Goal: Task Accomplishment & Management: Use online tool/utility

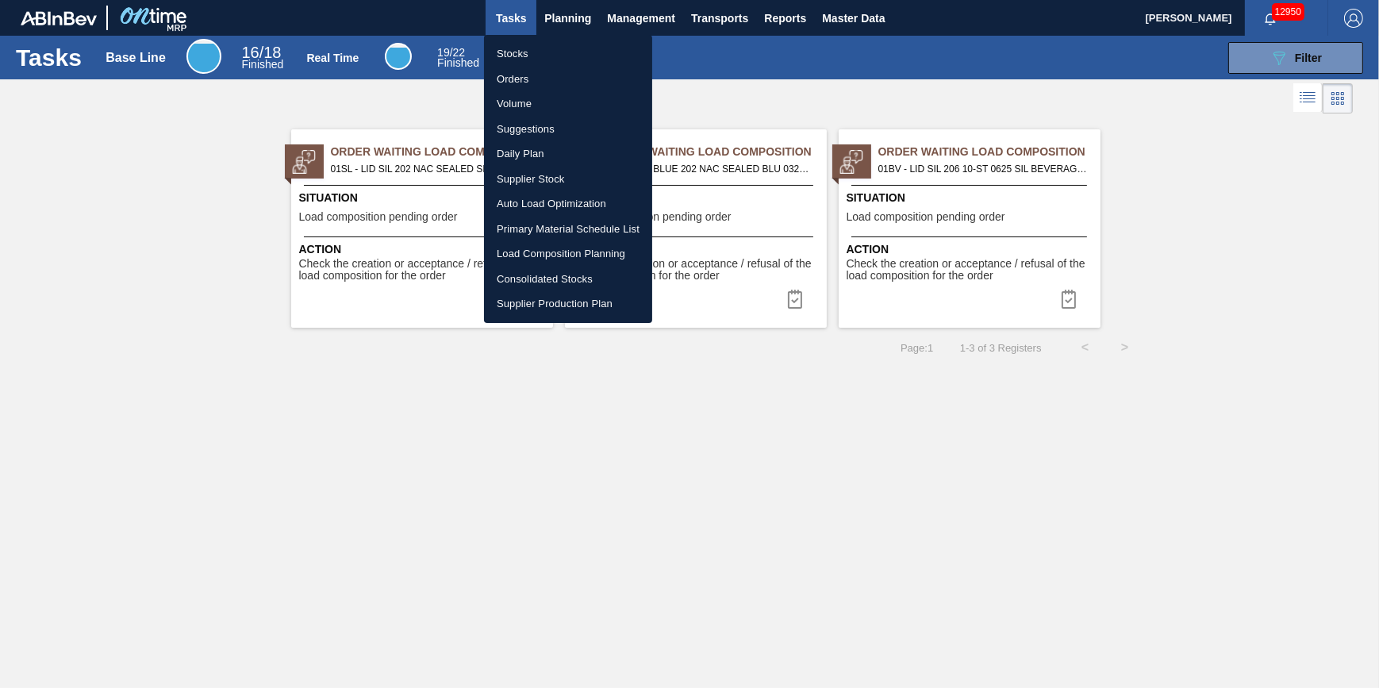
click at [566, 44] on li "Stocks" at bounding box center [568, 53] width 168 height 25
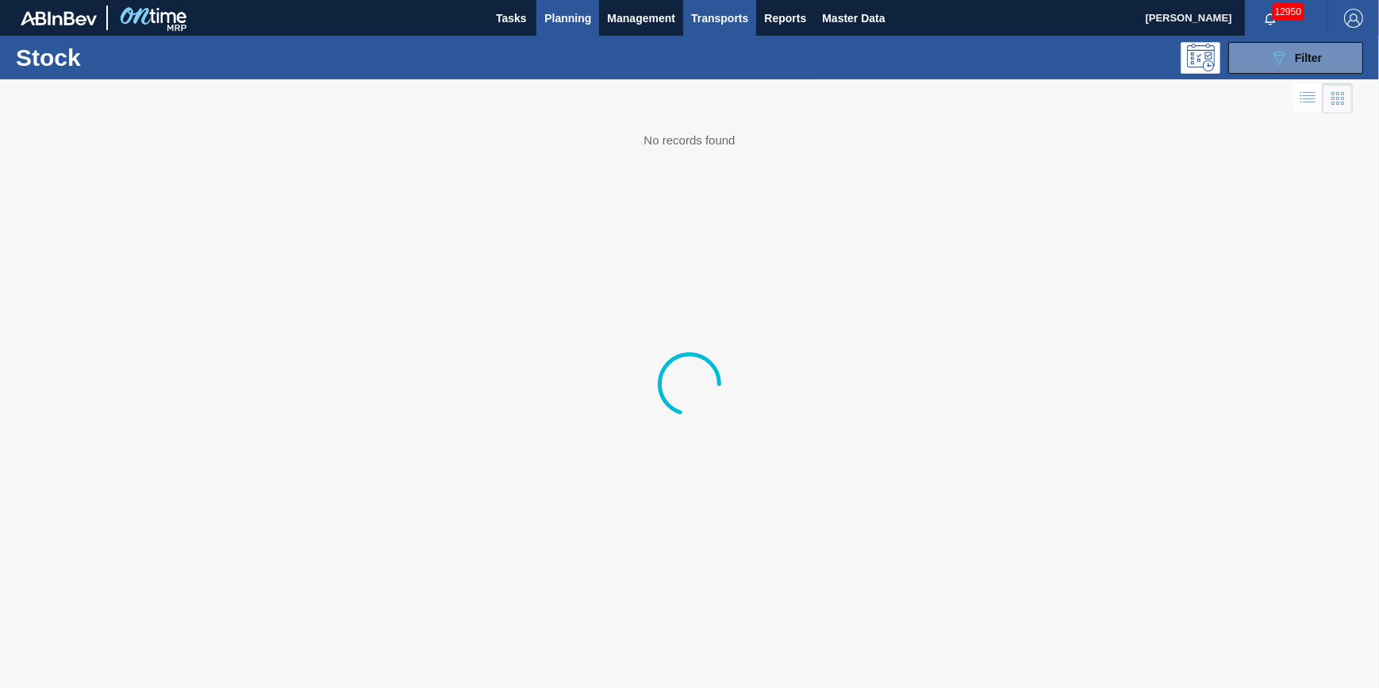
click at [721, 9] on span "Transports" at bounding box center [719, 18] width 57 height 19
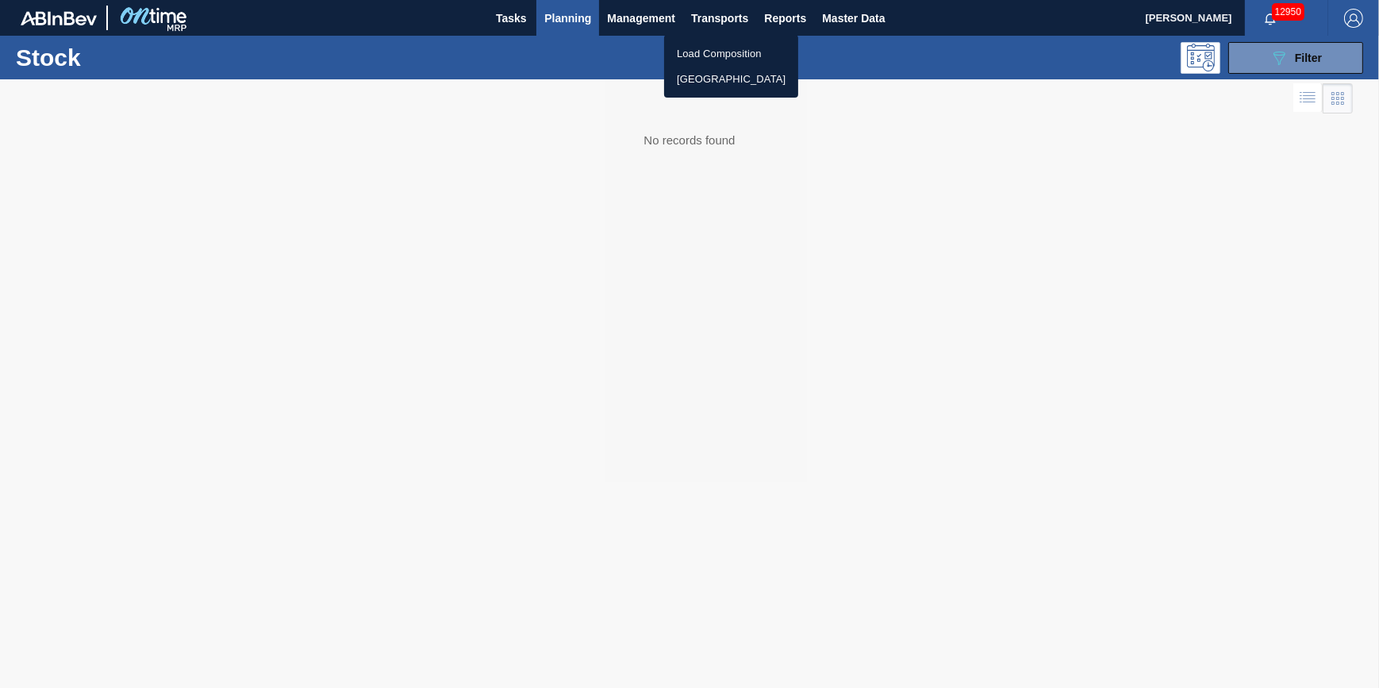
click at [589, 94] on div at bounding box center [689, 344] width 1379 height 688
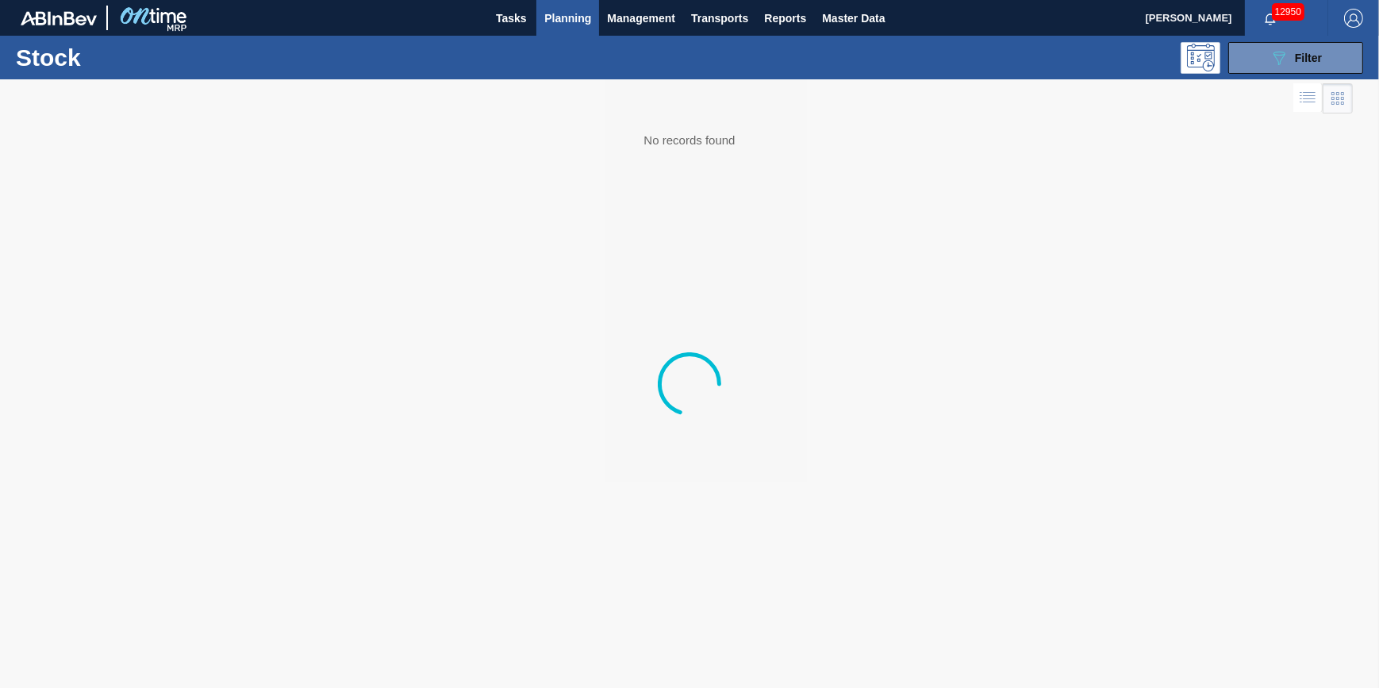
click at [569, 23] on span "Planning" at bounding box center [567, 18] width 47 height 19
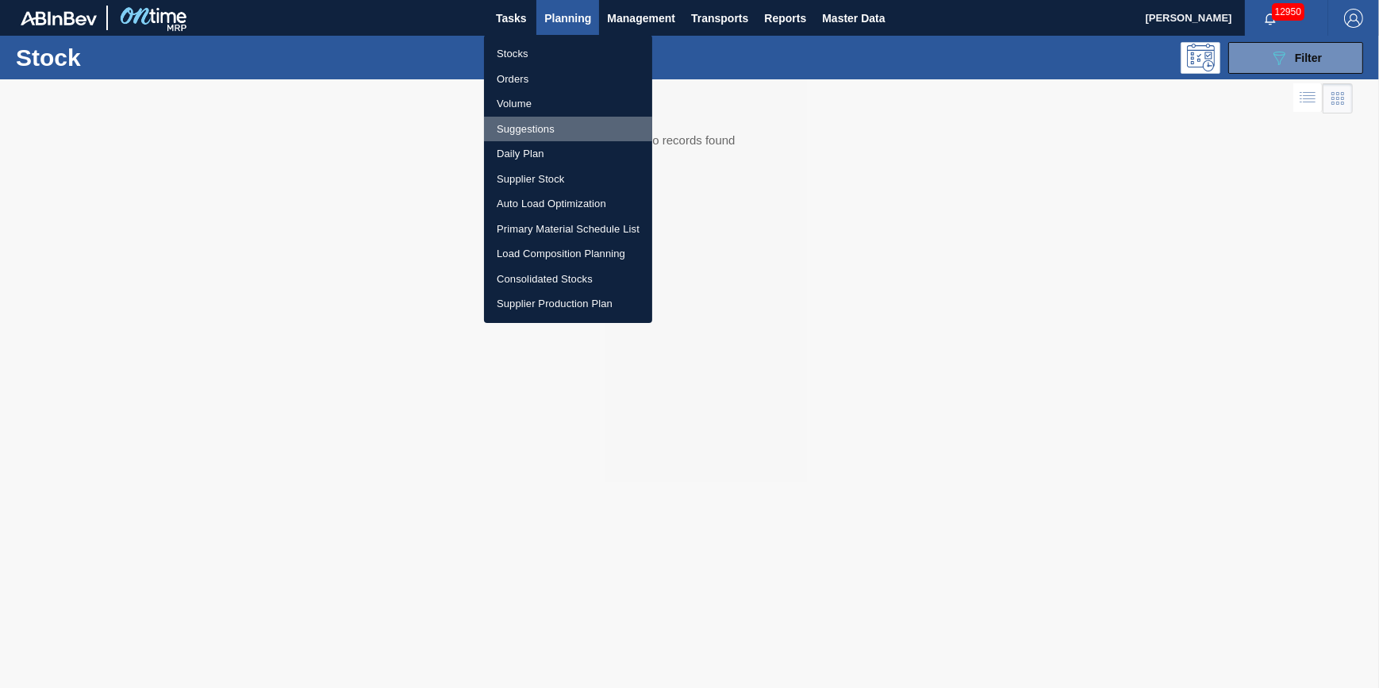
click at [546, 132] on li "Suggestions" at bounding box center [568, 129] width 168 height 25
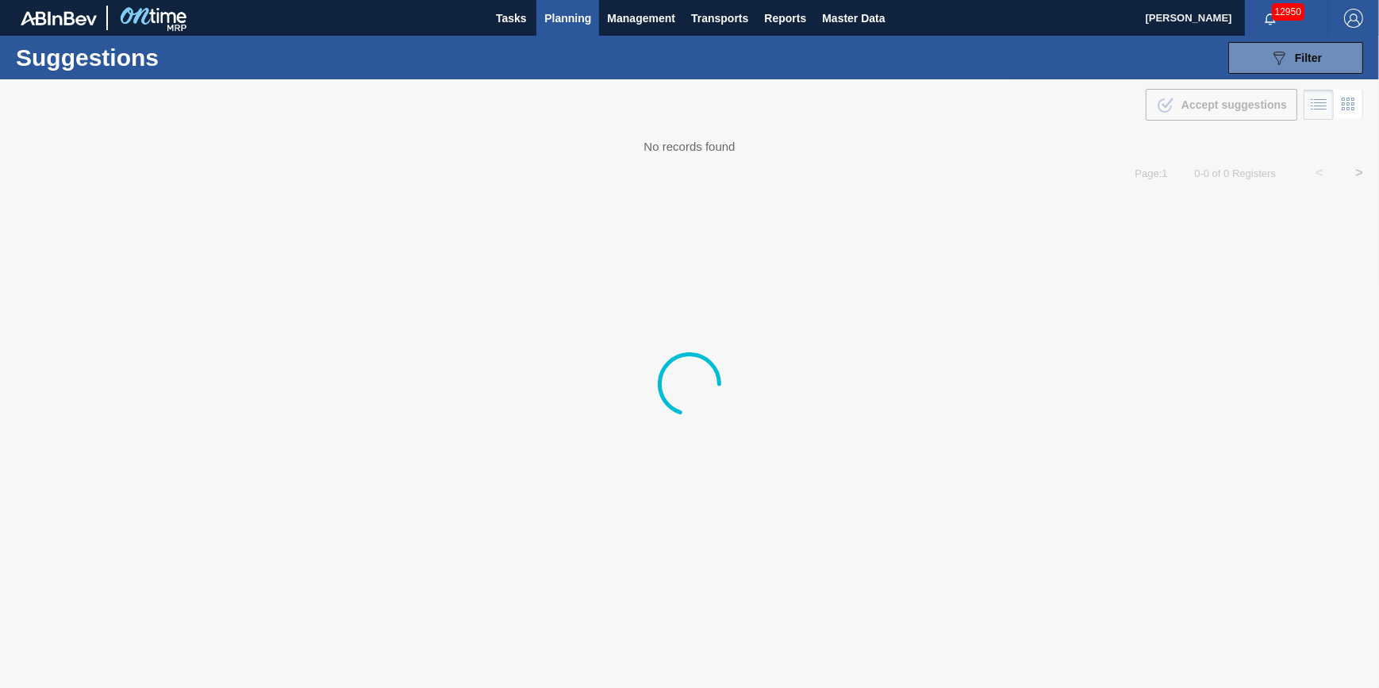
type from "[DATE]"
type to "09/30/2025"
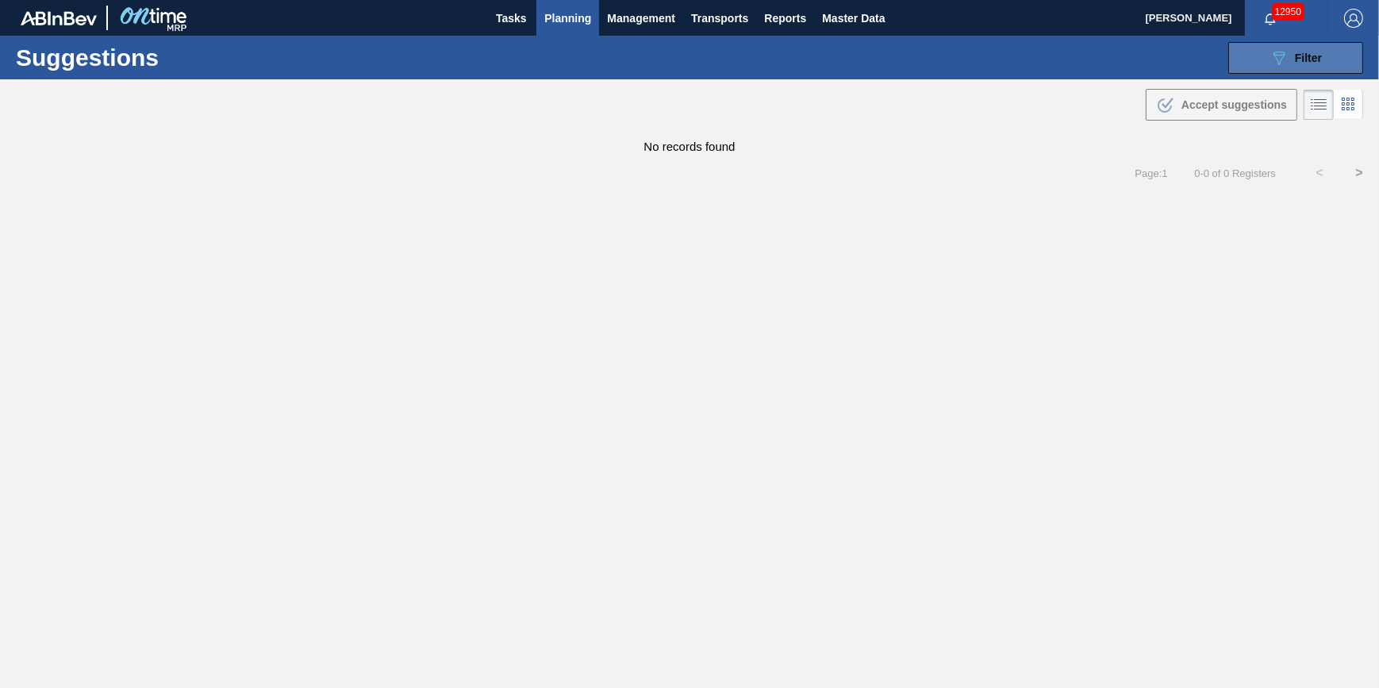
click at [1277, 60] on icon at bounding box center [1279, 58] width 12 height 13
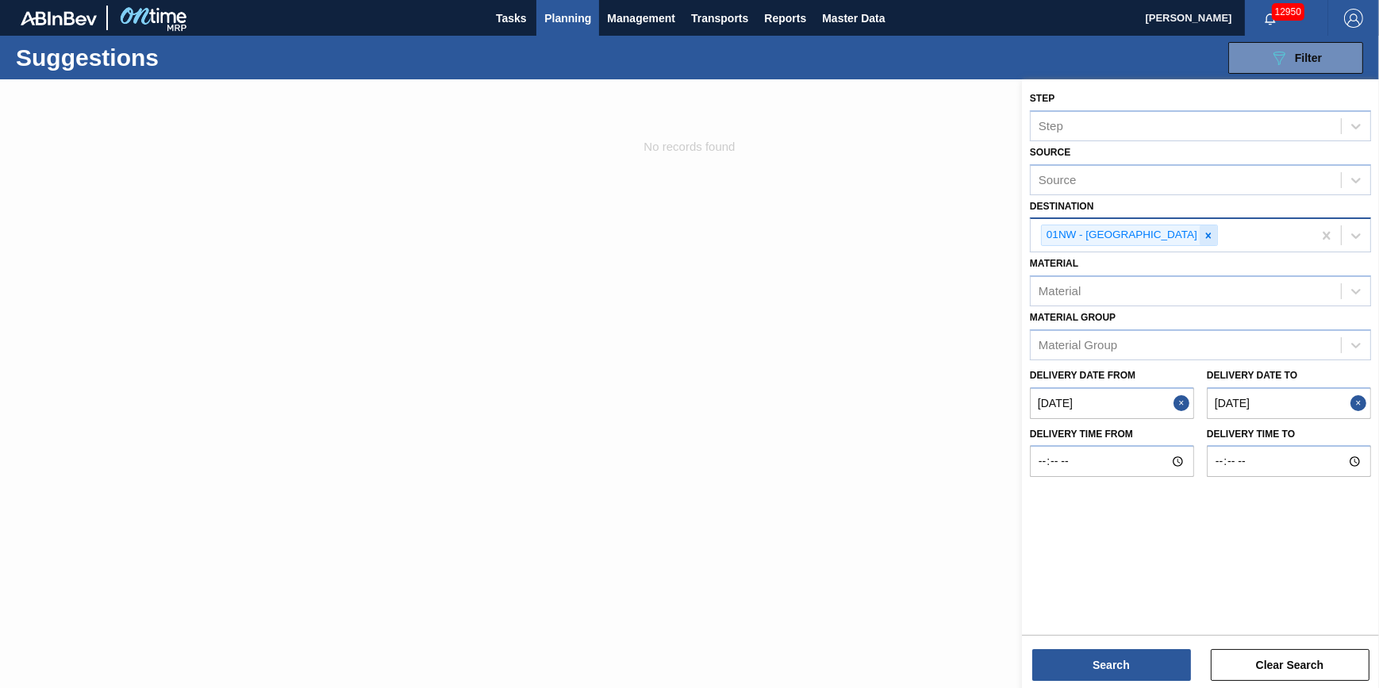
click at [1200, 236] on div at bounding box center [1208, 235] width 17 height 20
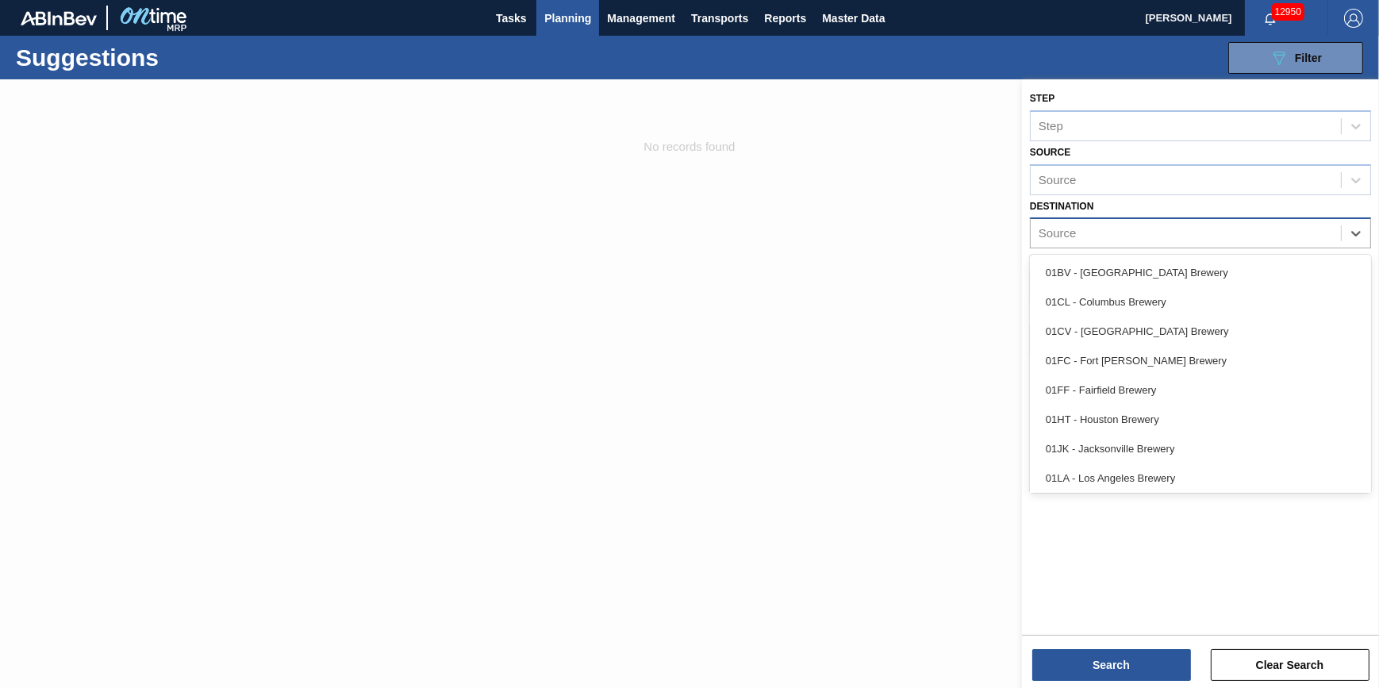
click at [1168, 235] on div "Source" at bounding box center [1186, 233] width 310 height 23
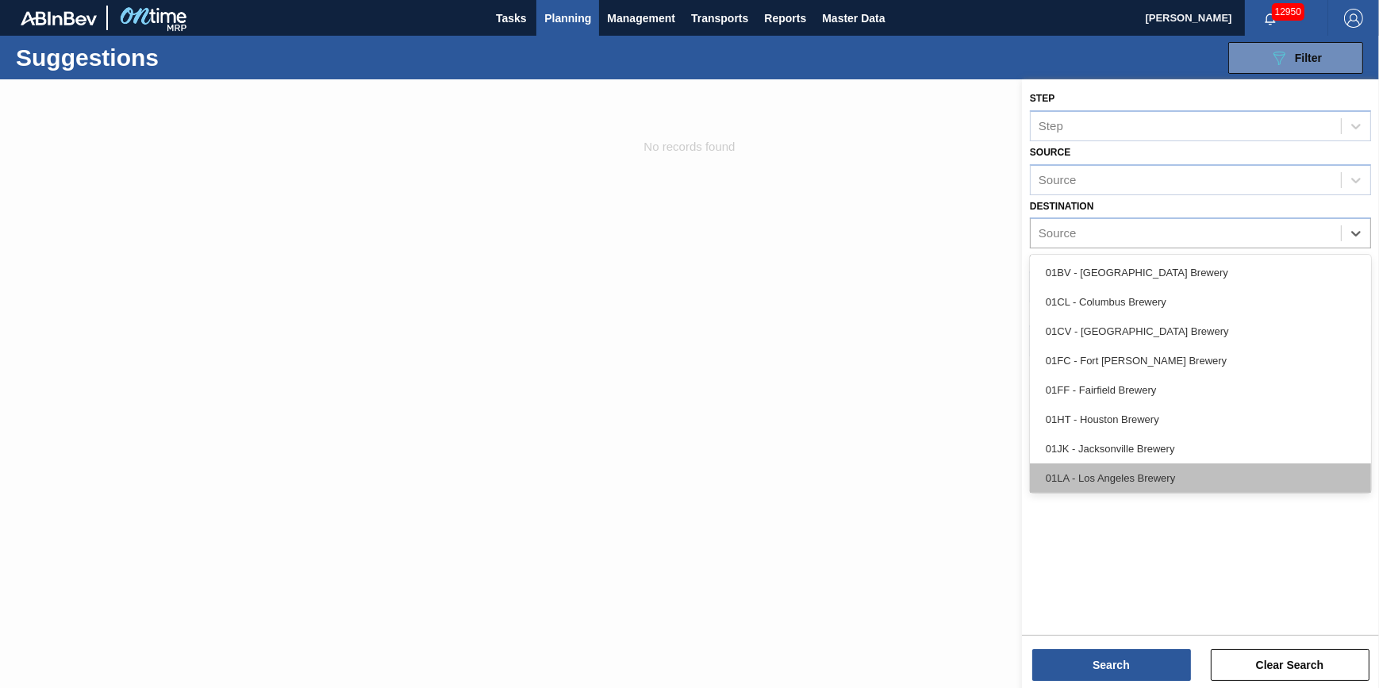
scroll to position [120, 0]
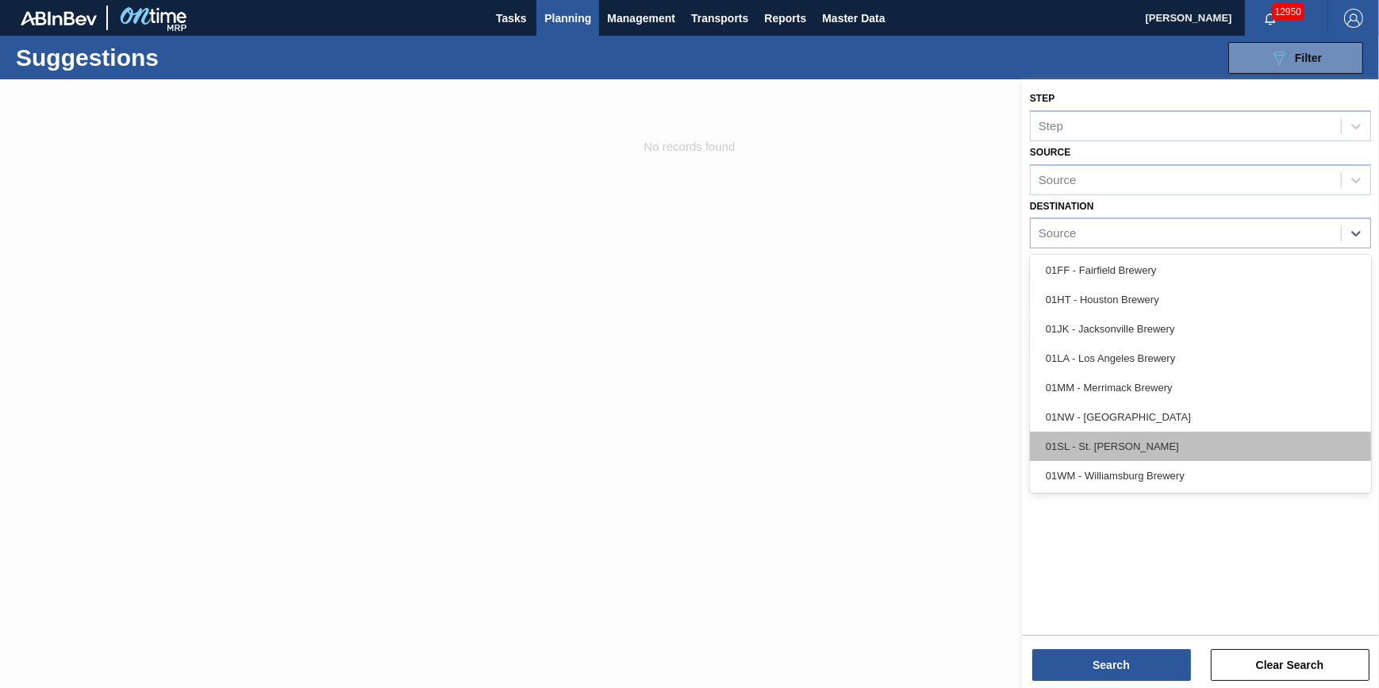
click at [1154, 436] on div "01SL - St. [PERSON_NAME]" at bounding box center [1200, 446] width 341 height 29
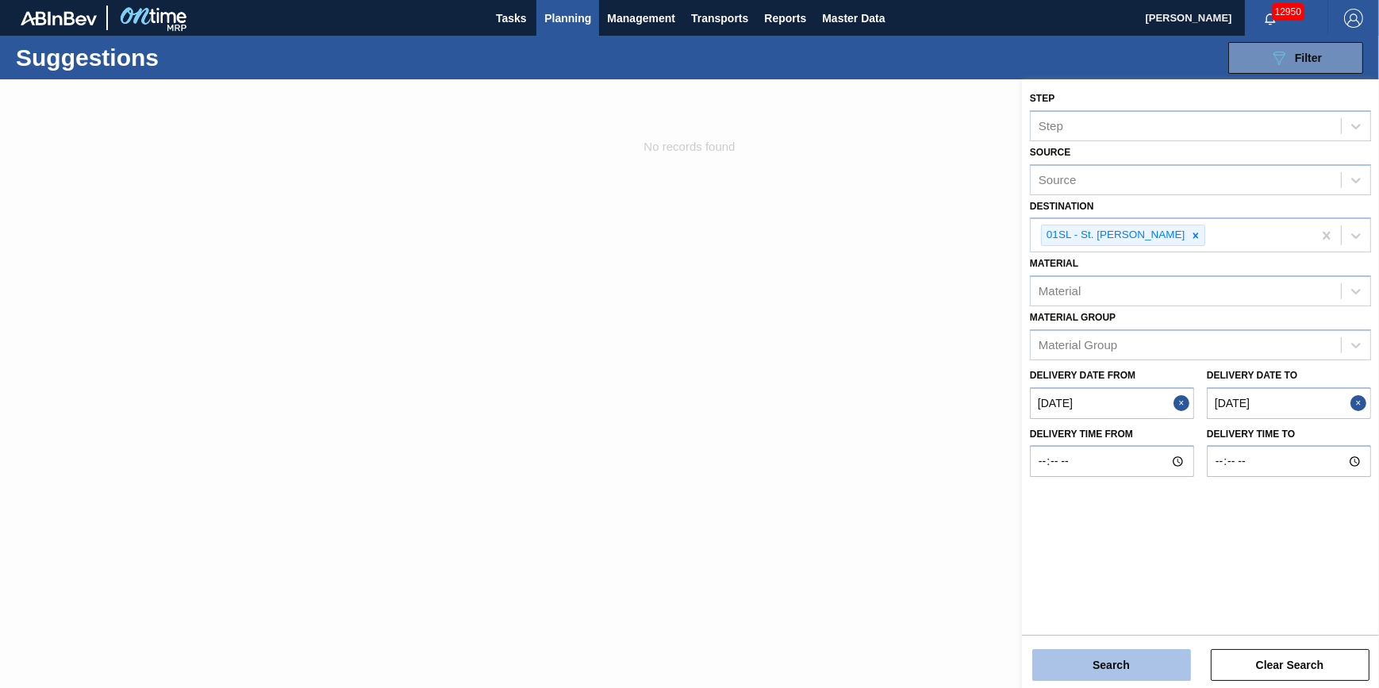
click at [1092, 651] on button "Search" at bounding box center [1111, 665] width 159 height 32
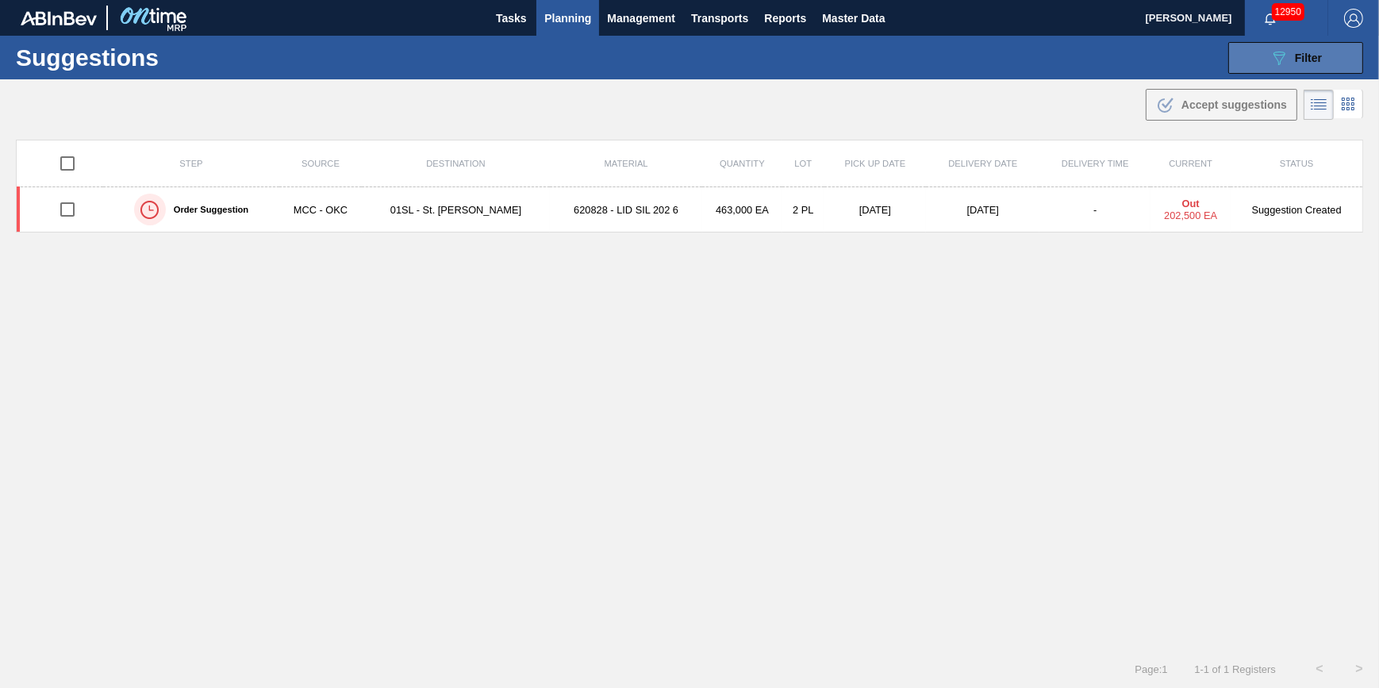
click at [1254, 58] on button "089F7B8B-B2A5-4AFE-B5C0-19BA573D28AC Filter" at bounding box center [1295, 58] width 135 height 32
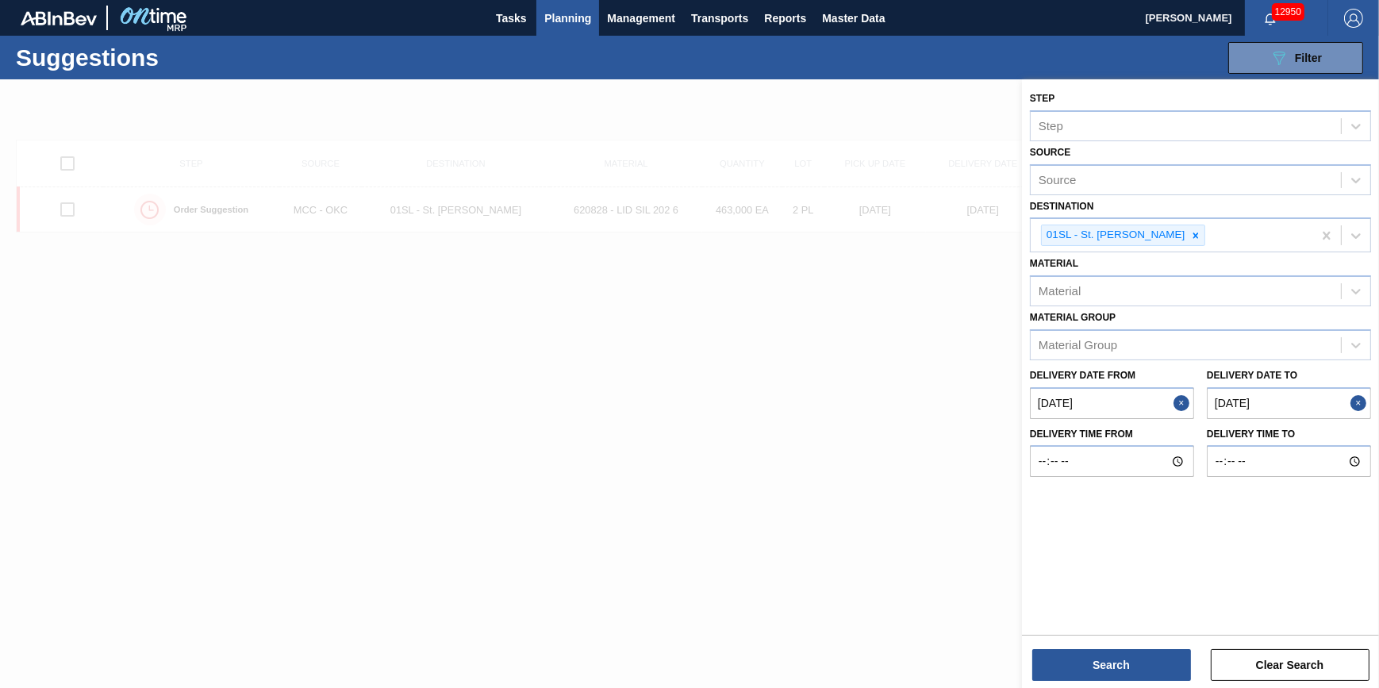
click at [757, 405] on div at bounding box center [689, 423] width 1379 height 688
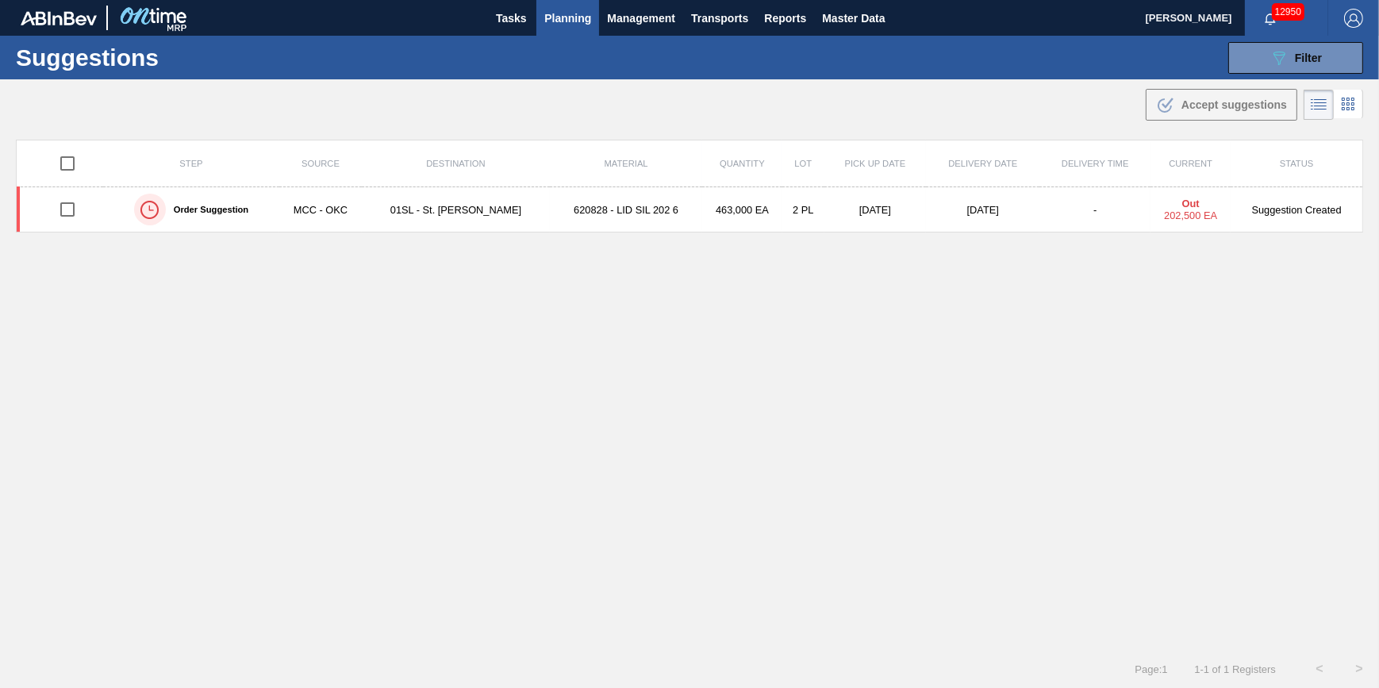
click at [75, 162] on input "checkbox" at bounding box center [67, 163] width 33 height 33
checkbox input "true"
click at [1211, 110] on span "Accept suggestions" at bounding box center [1234, 104] width 106 height 13
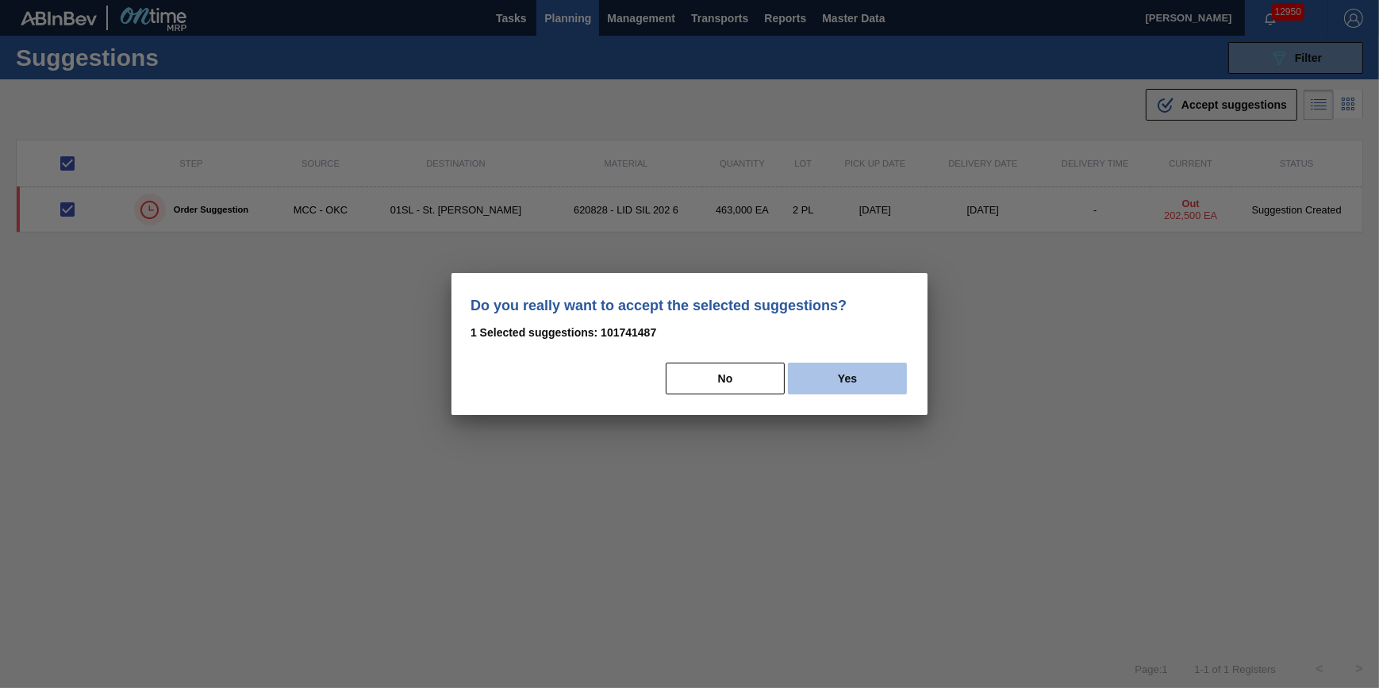
click at [847, 372] on button "Yes" at bounding box center [847, 379] width 119 height 32
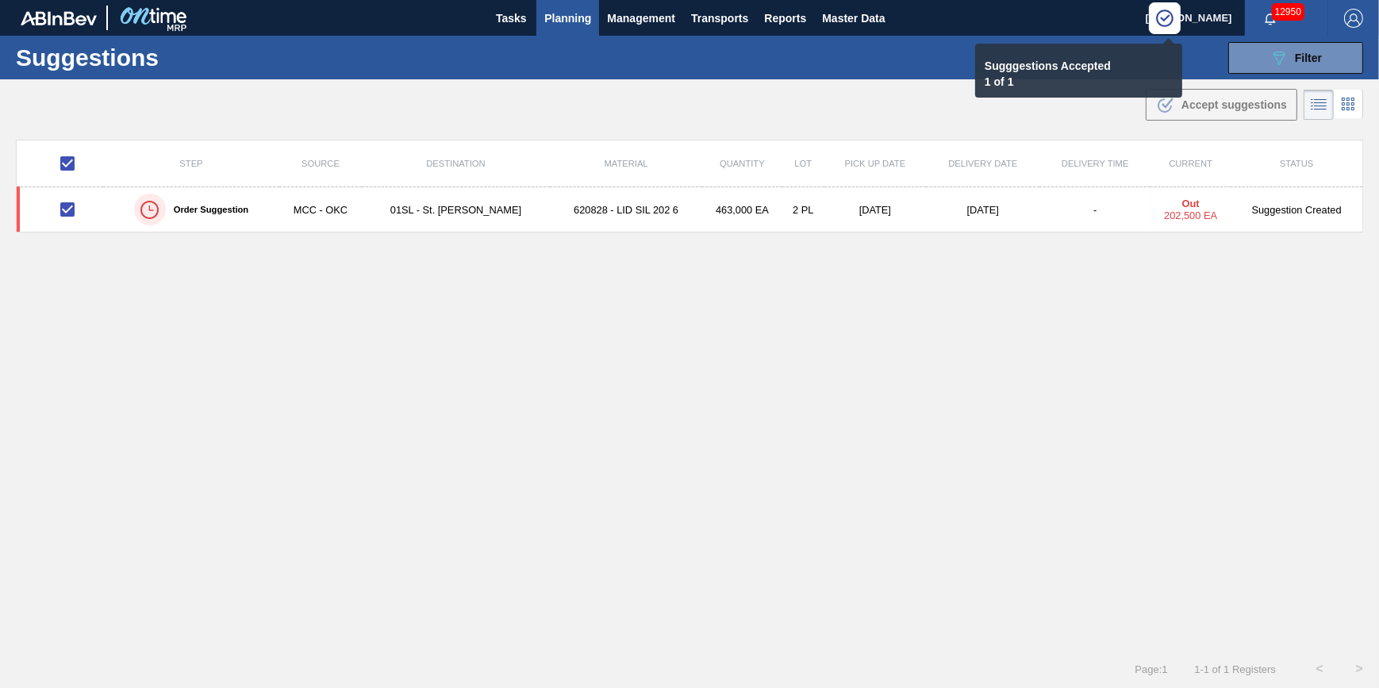
click at [835, 374] on div "Step Source Destination Material Quantity Lot Pick up Date Delivery Date Delive…" at bounding box center [689, 381] width 1347 height 482
click at [710, 27] on button "Transports" at bounding box center [719, 18] width 73 height 36
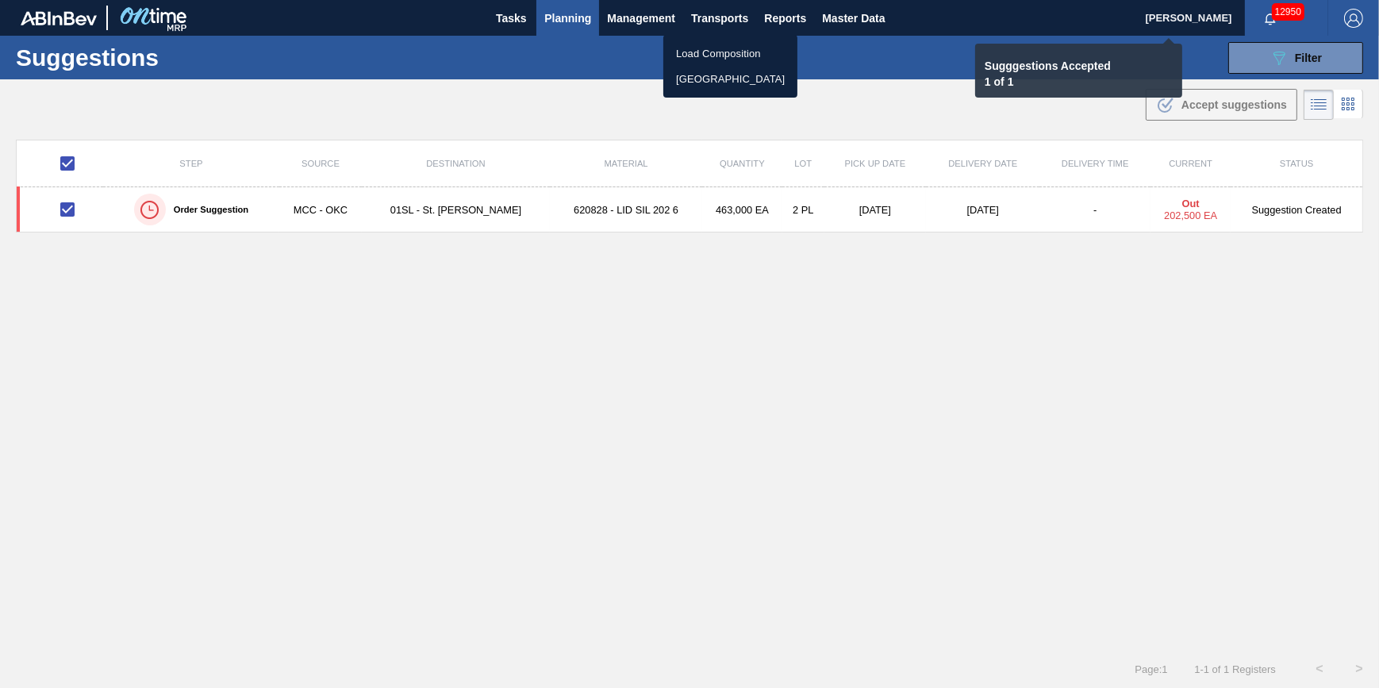
checkbox input "false"
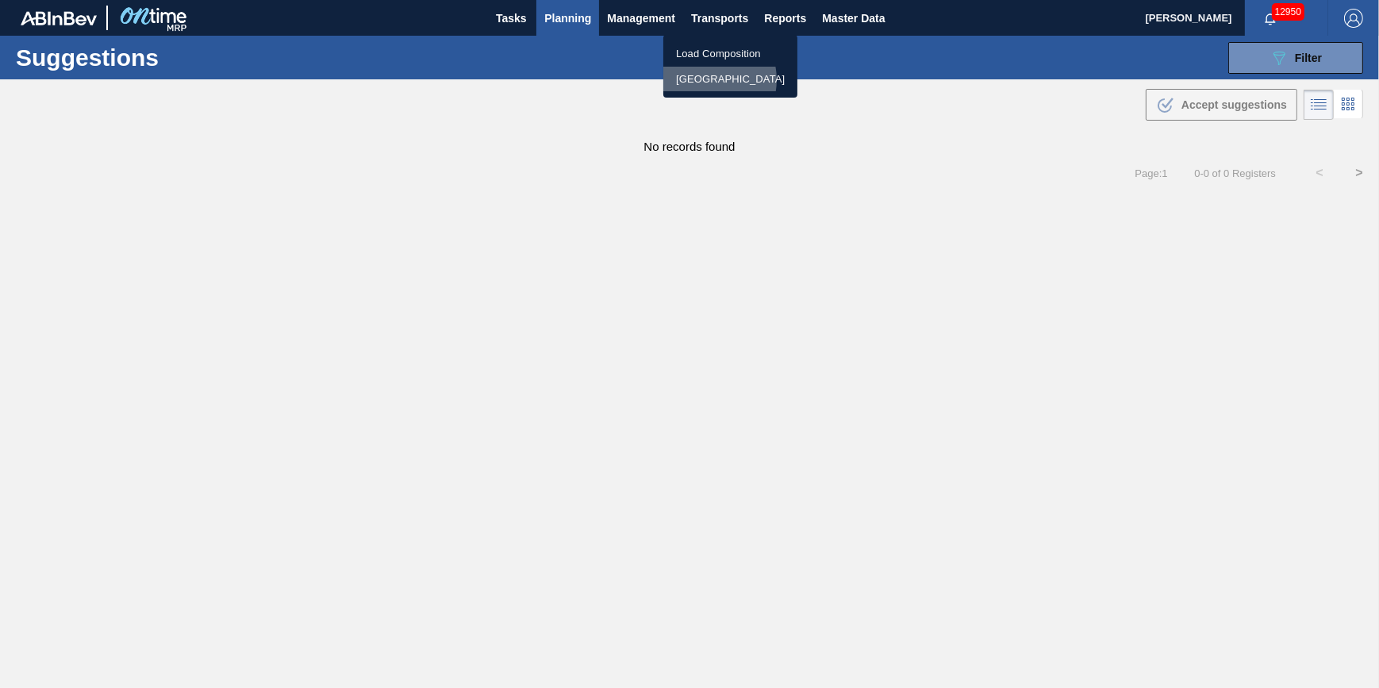
click at [701, 79] on li "[GEOGRAPHIC_DATA]" at bounding box center [730, 79] width 134 height 25
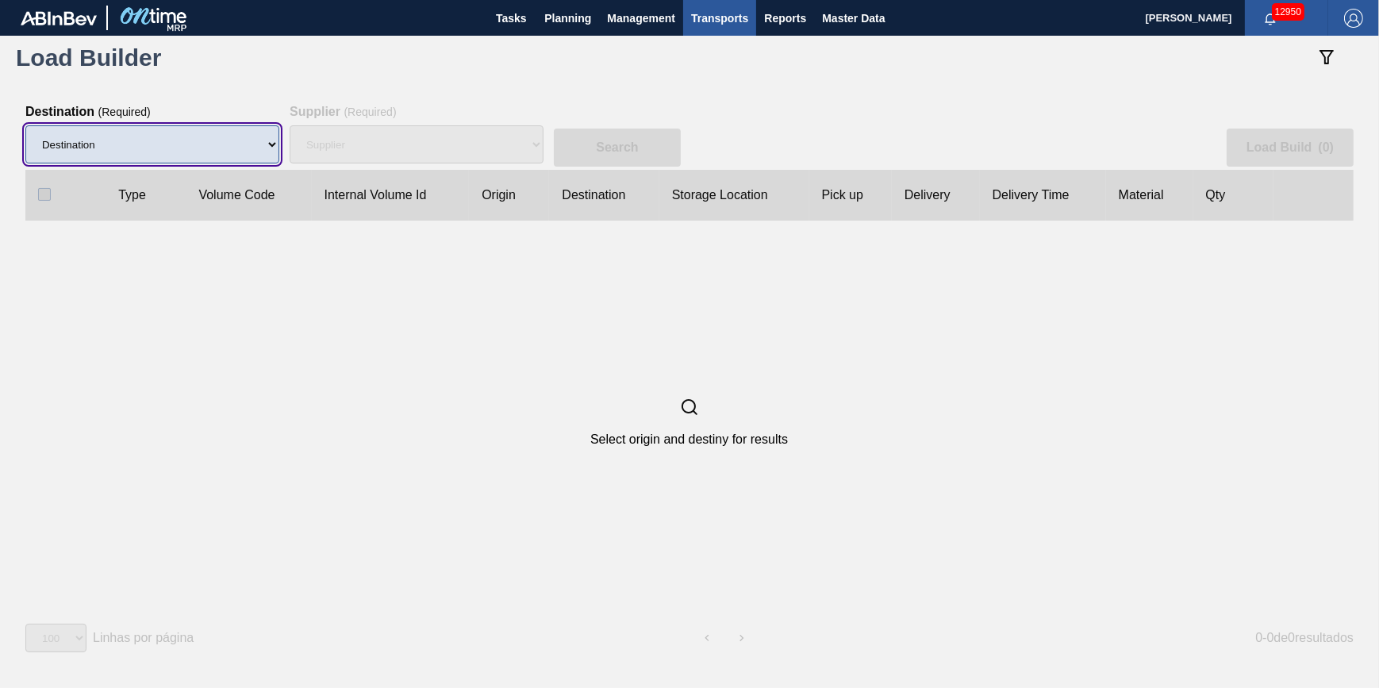
click at [167, 143] on select "Destination 01BV - Baldwinsville Brewery 01CL - Columbus Brewery 01CV - Carters…" at bounding box center [152, 144] width 254 height 38
select select "1"
click at [25, 126] on select "Destination 01BV - Baldwinsville Brewery 01CL - Columbus Brewery 01CV - Carters…" at bounding box center [152, 144] width 254 height 38
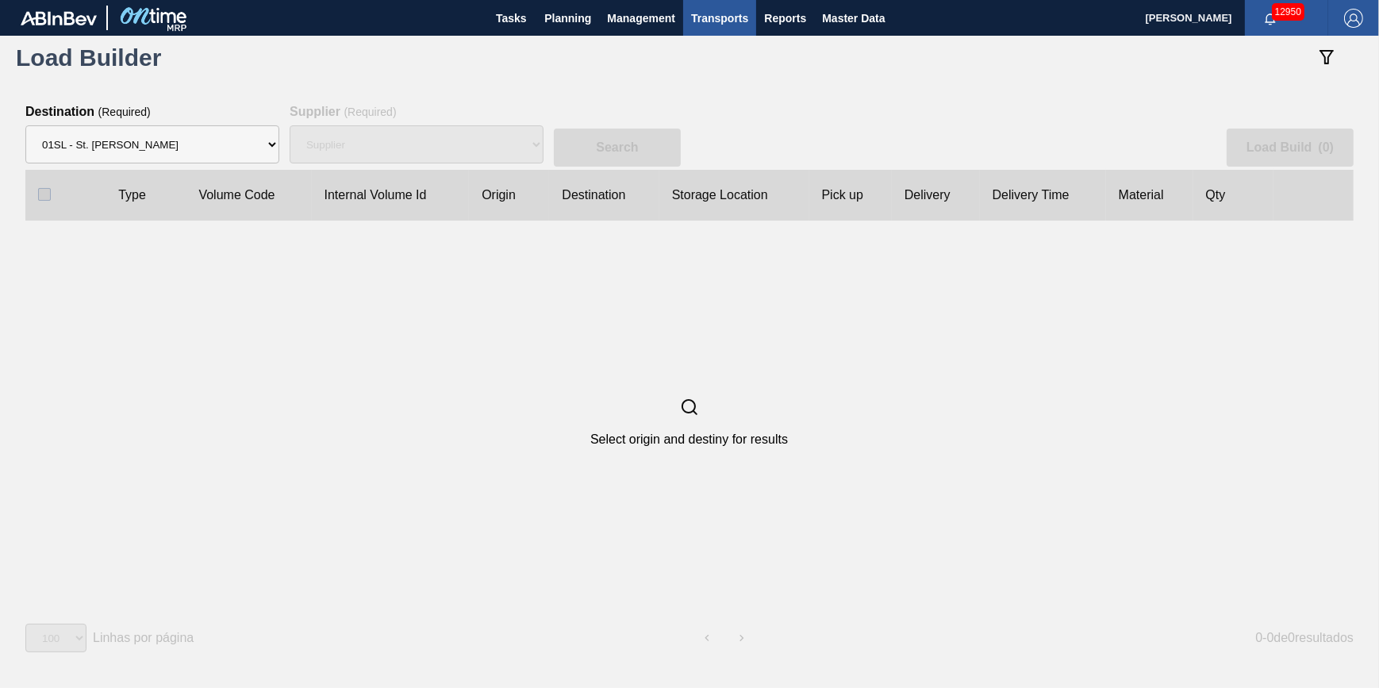
click at [412, 137] on div "Supplier" at bounding box center [417, 144] width 254 height 51
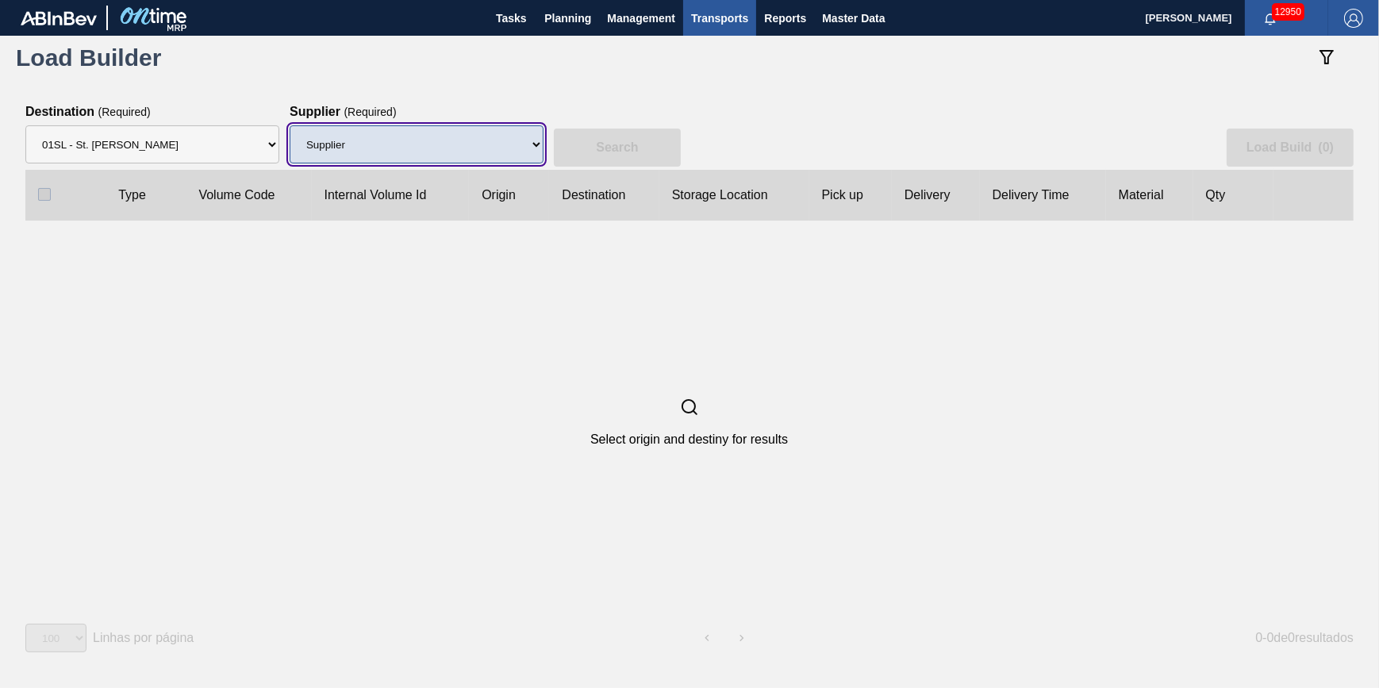
click at [412, 137] on select "Supplier 8221649 - BALL METAL CONTAINER GROUP 8342641 - BALL METAL CONTAINER GR…" at bounding box center [417, 144] width 254 height 38
select select "166"
click at [290, 126] on select "Supplier 8221649 - BALL METAL CONTAINER GROUP 8342641 - BALL METAL CONTAINER GR…" at bounding box center [417, 144] width 254 height 38
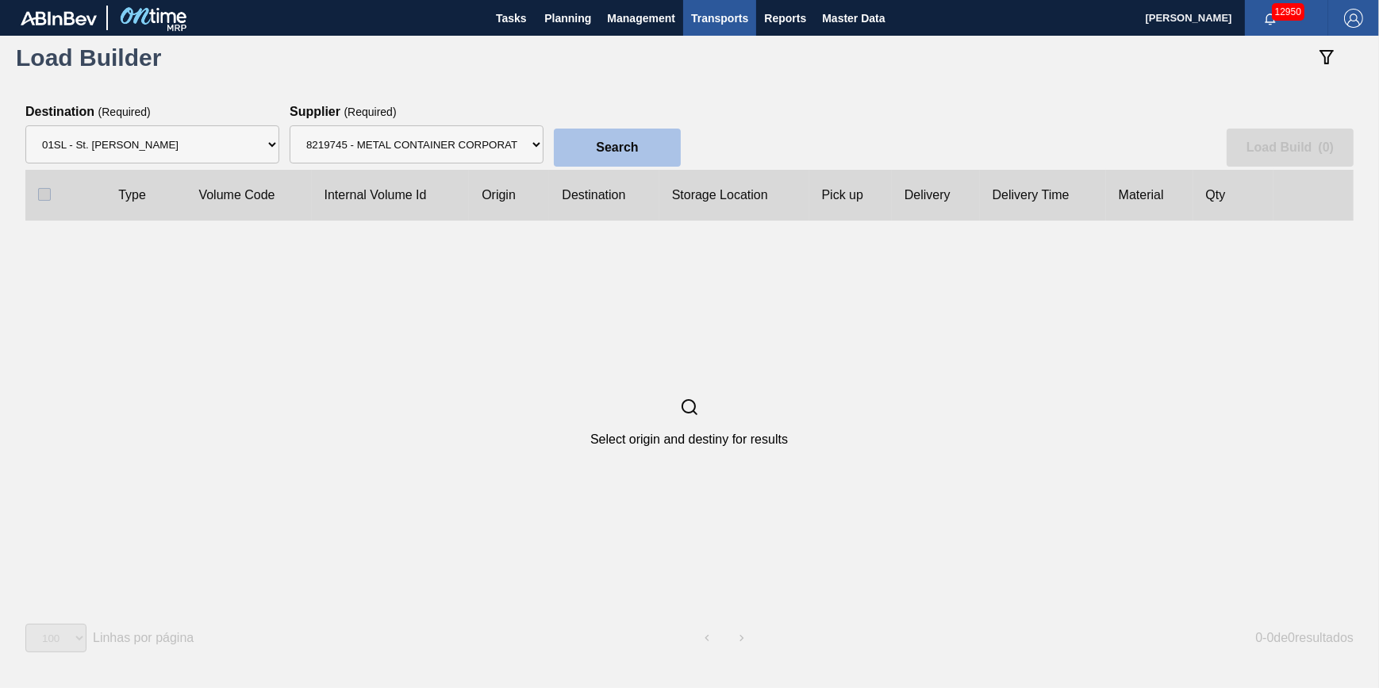
click at [0, 0] on slot "Search" at bounding box center [0, 0] width 0 height 0
checkbox input "true"
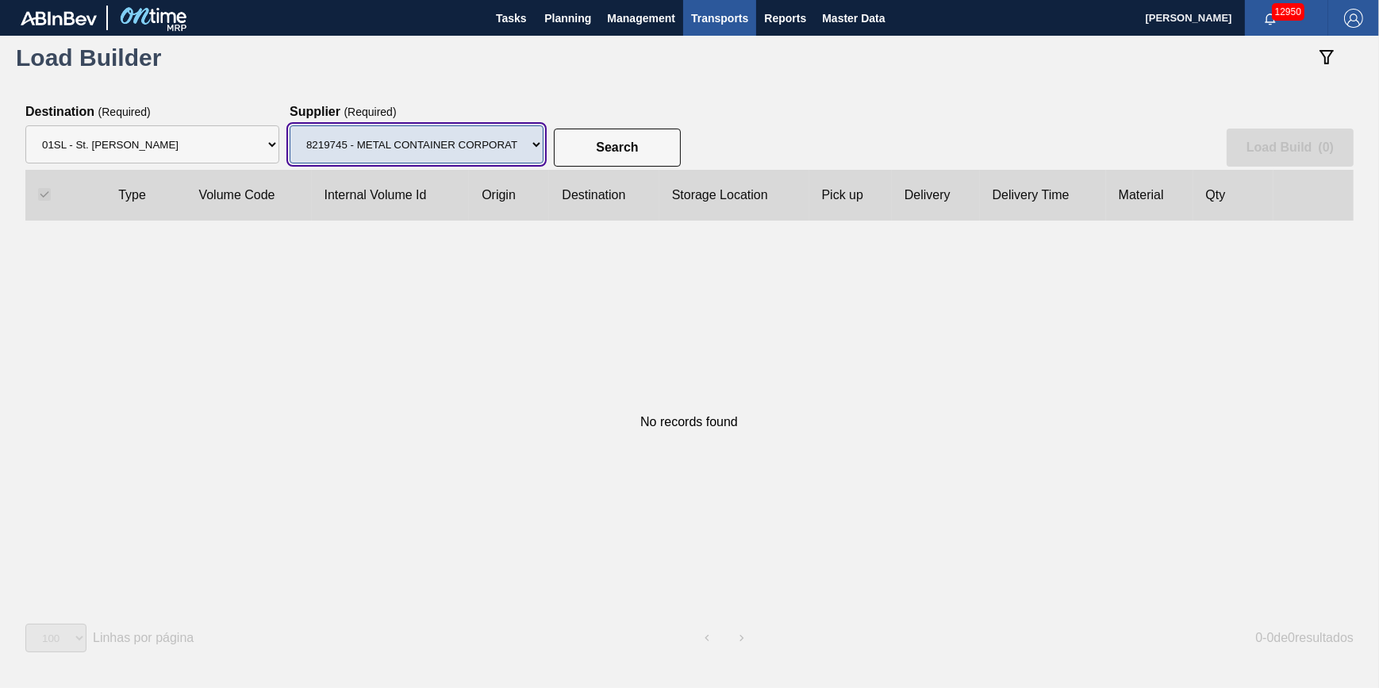
click at [508, 136] on select "Supplier 8221649 - BALL METAL CONTAINER GROUP 8342641 - BALL METAL CONTAINER GR…" at bounding box center [417, 144] width 254 height 38
select select "13"
click at [290, 126] on select "Supplier 8221649 - BALL METAL CONTAINER GROUP 8342641 - BALL METAL CONTAINER GR…" at bounding box center [417, 144] width 254 height 38
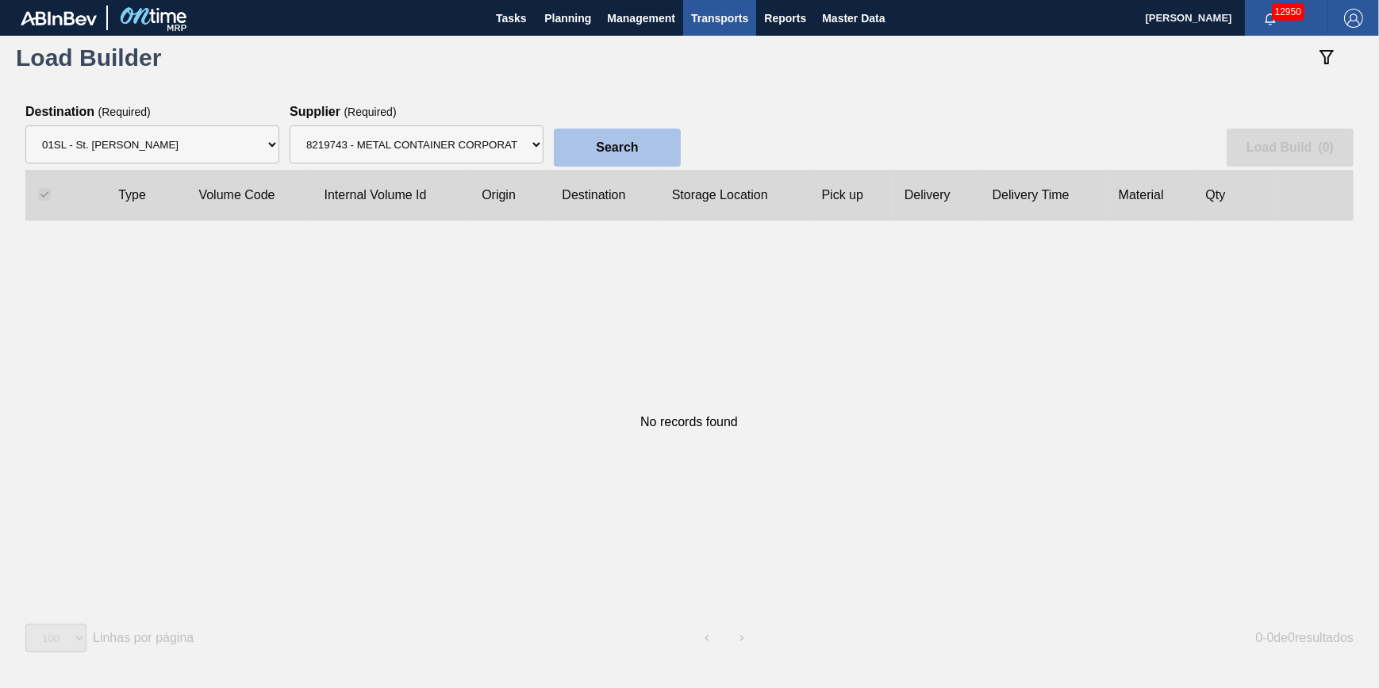
click at [610, 135] on button "Search" at bounding box center [617, 148] width 127 height 38
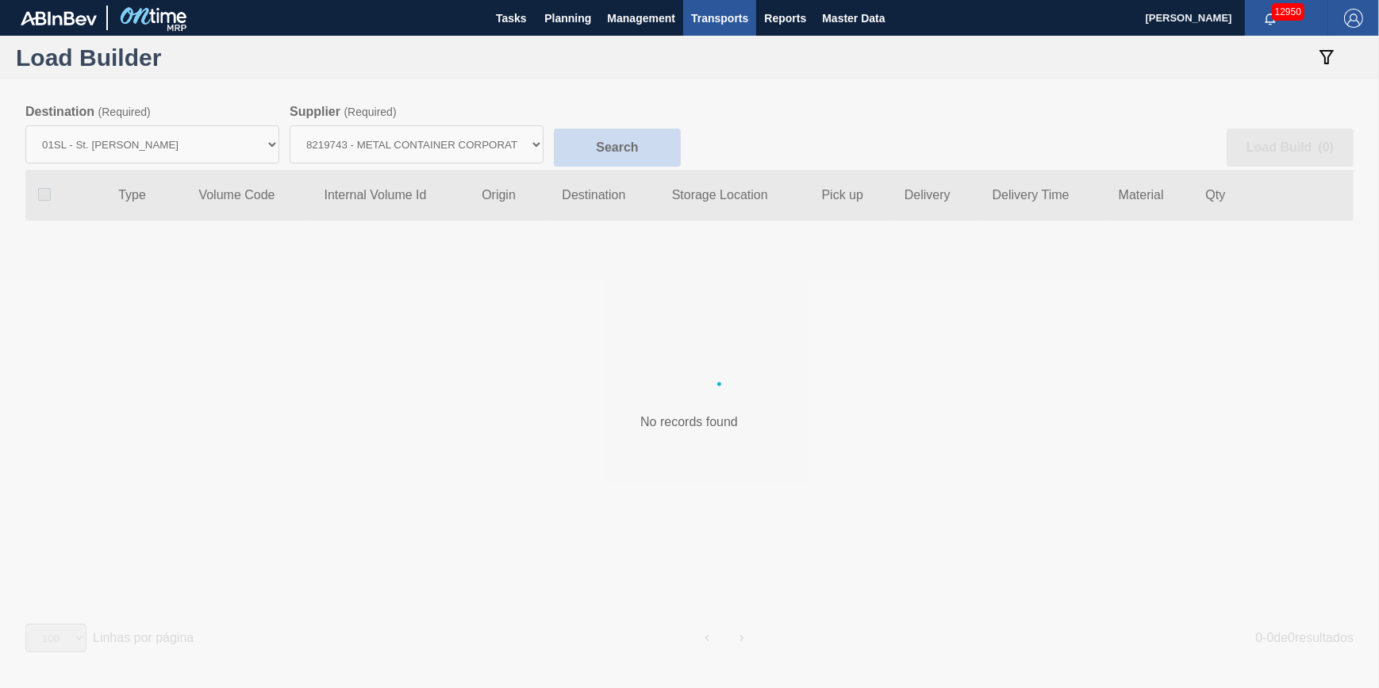
checkbox input "false"
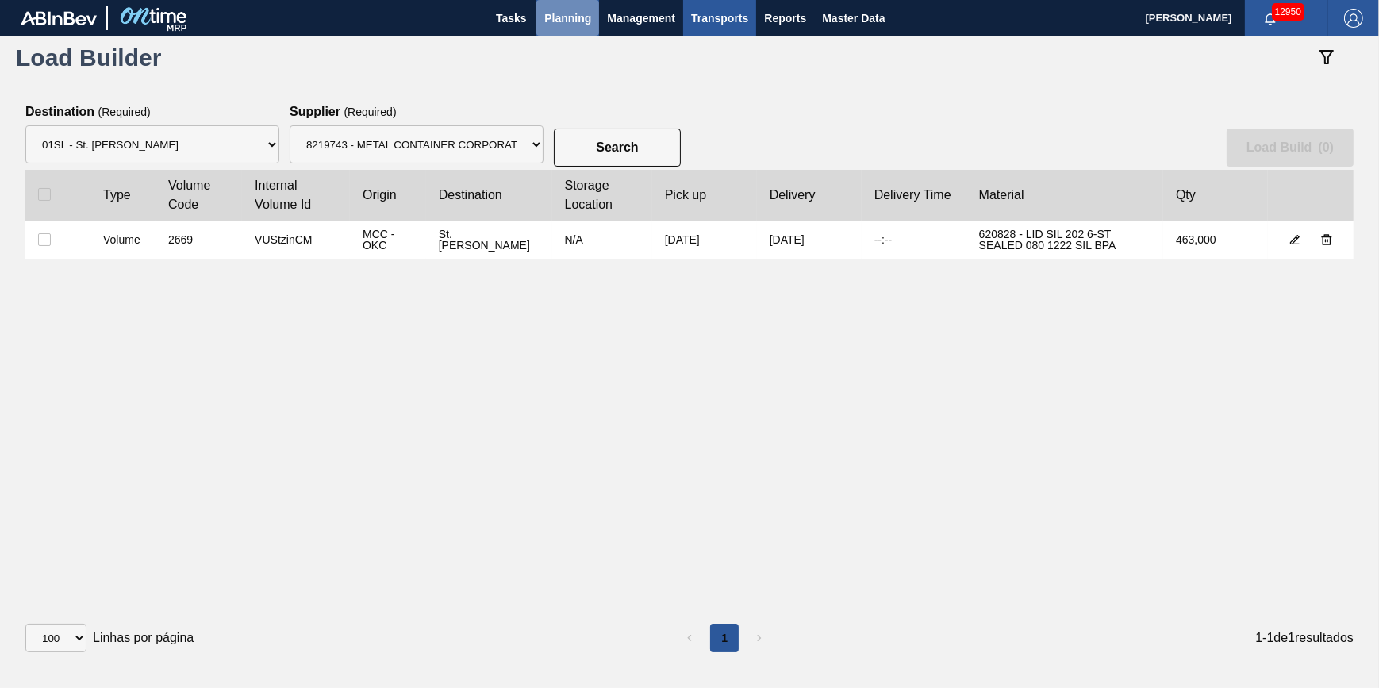
click at [565, 17] on span "Planning" at bounding box center [567, 18] width 47 height 19
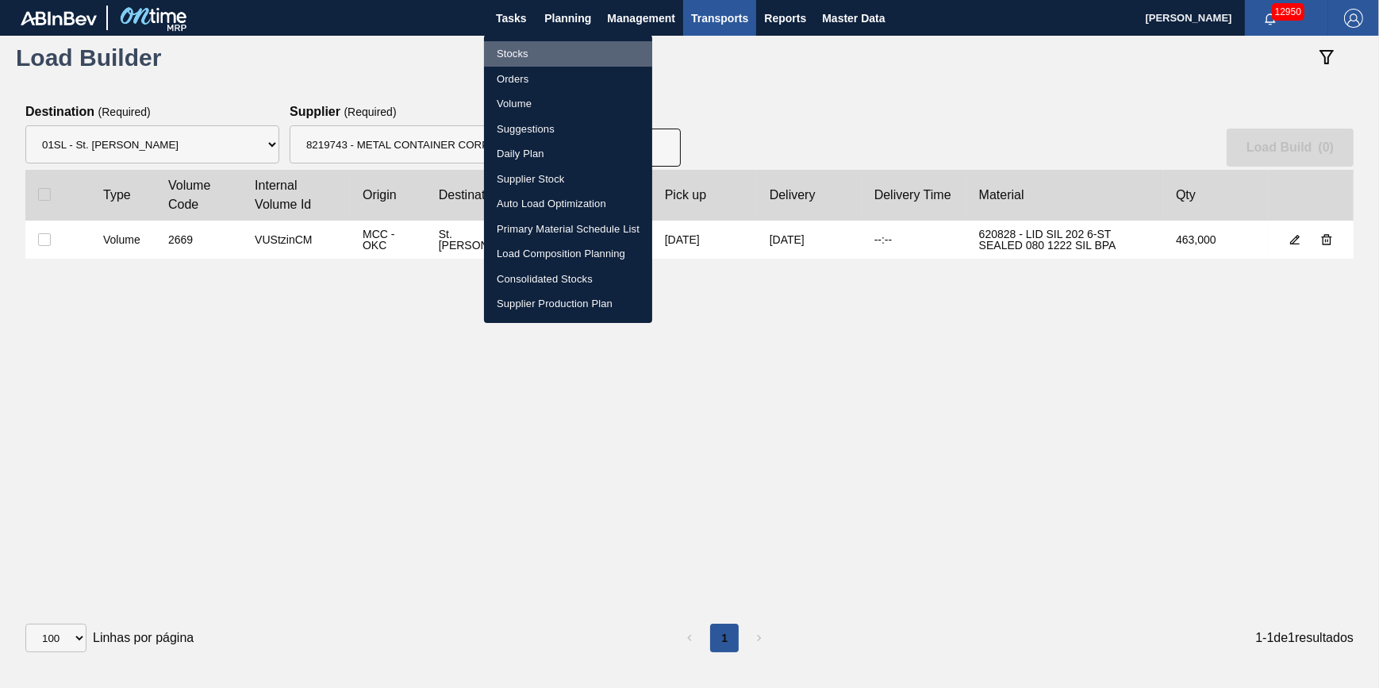
click at [550, 48] on li "Stocks" at bounding box center [568, 53] width 168 height 25
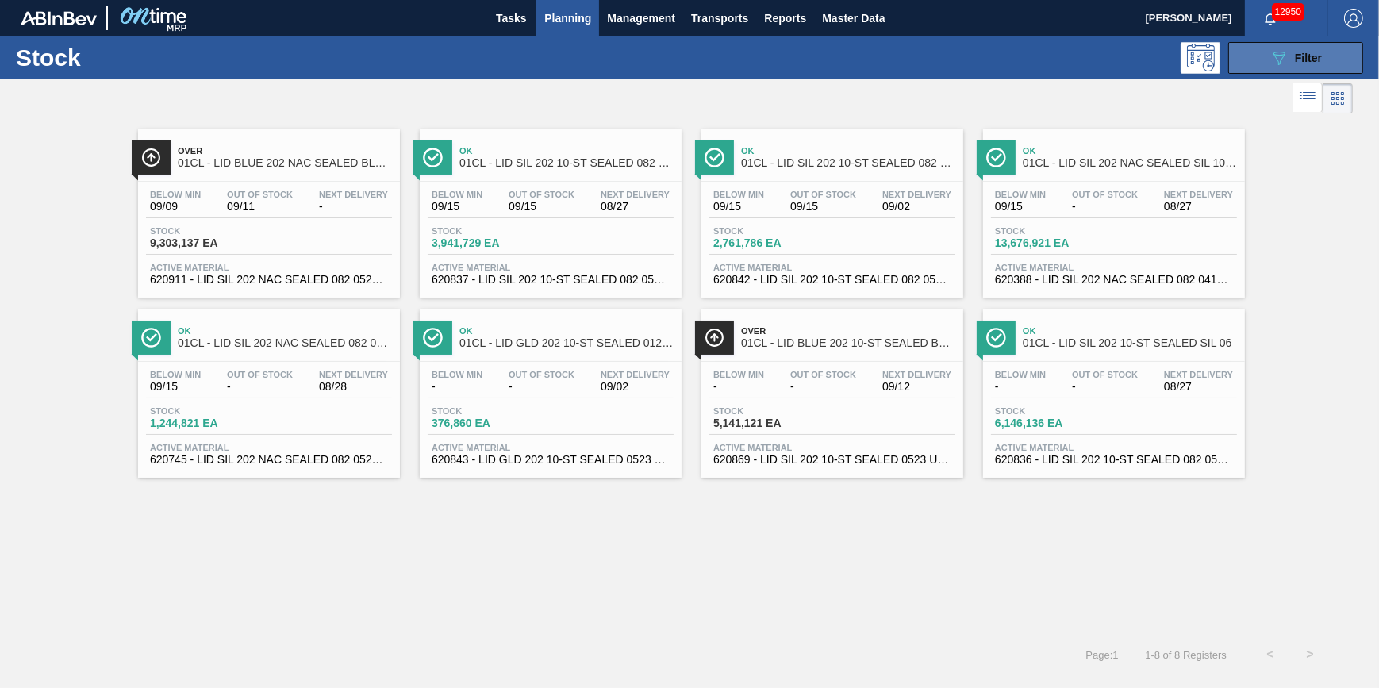
drag, startPoint x: 1273, startPoint y: 47, endPoint x: 1261, endPoint y: 57, distance: 15.7
click at [1273, 48] on icon "089F7B8B-B2A5-4AFE-B5C0-19BA573D28AC" at bounding box center [1278, 57] width 19 height 19
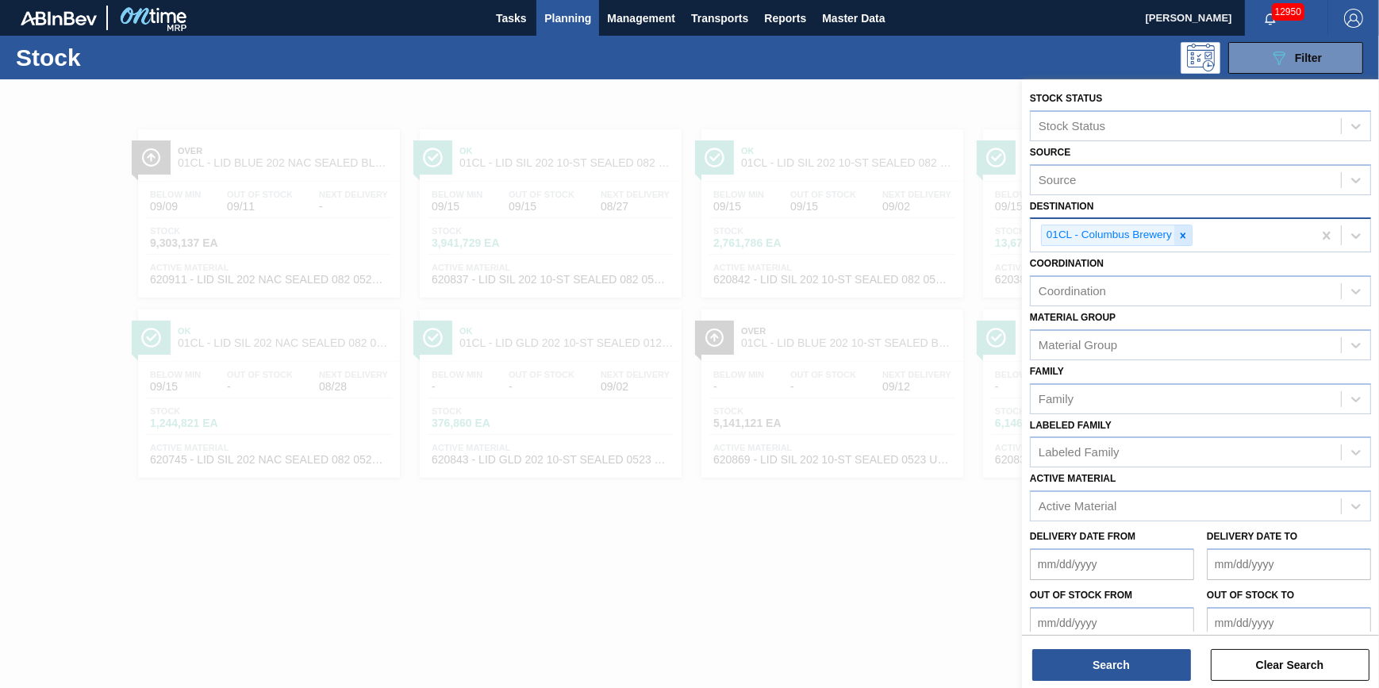
click at [1182, 235] on icon at bounding box center [1184, 235] width 6 height 6
click at [1182, 235] on div "Destination" at bounding box center [1186, 233] width 310 height 23
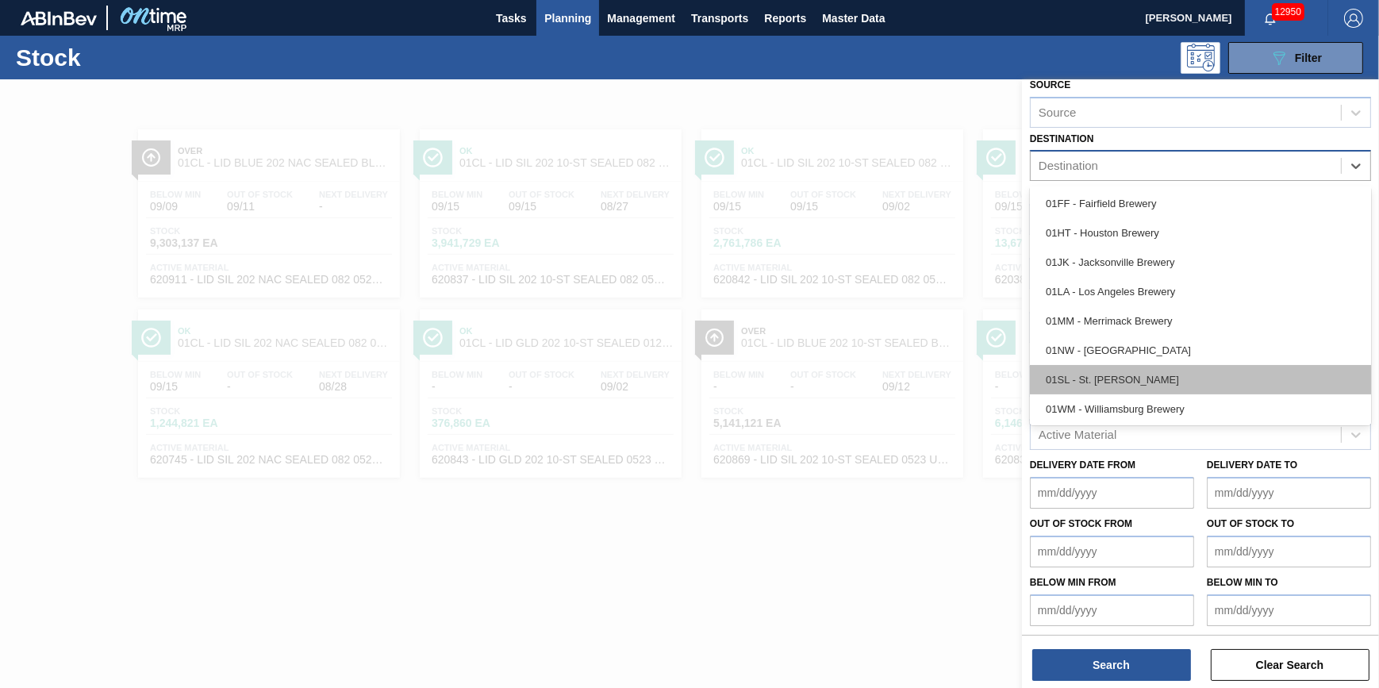
scroll to position [120, 0]
click at [1150, 372] on div "01SL - St. [PERSON_NAME]" at bounding box center [1200, 378] width 341 height 29
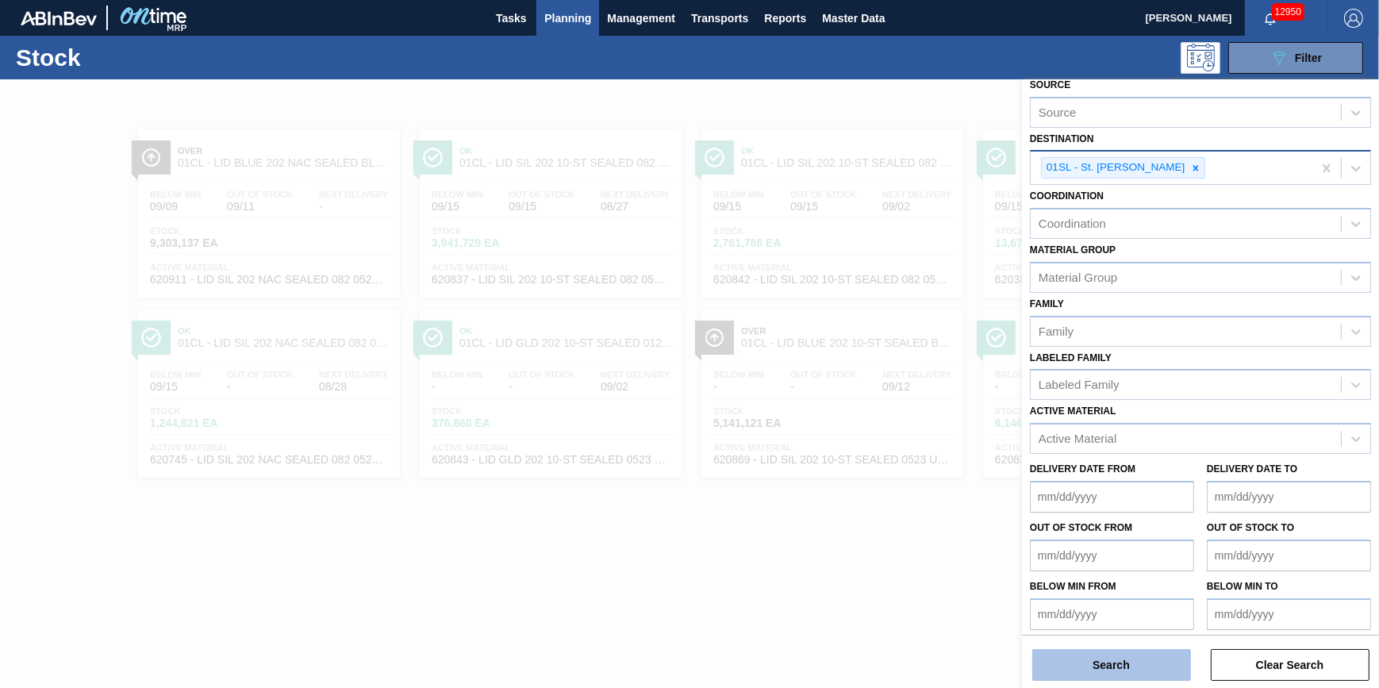
click at [1125, 659] on button "Search" at bounding box center [1111, 665] width 159 height 32
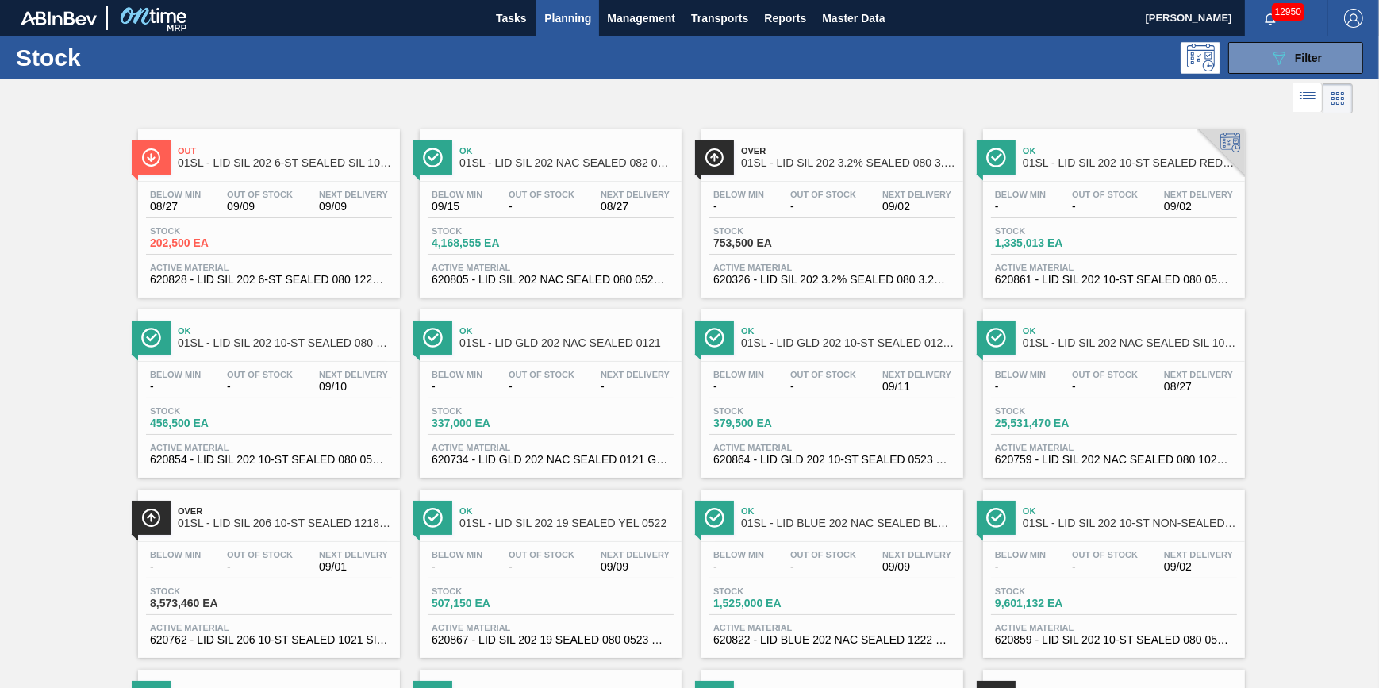
click at [561, 246] on div "Stock 4,168,555 EA" at bounding box center [551, 240] width 246 height 29
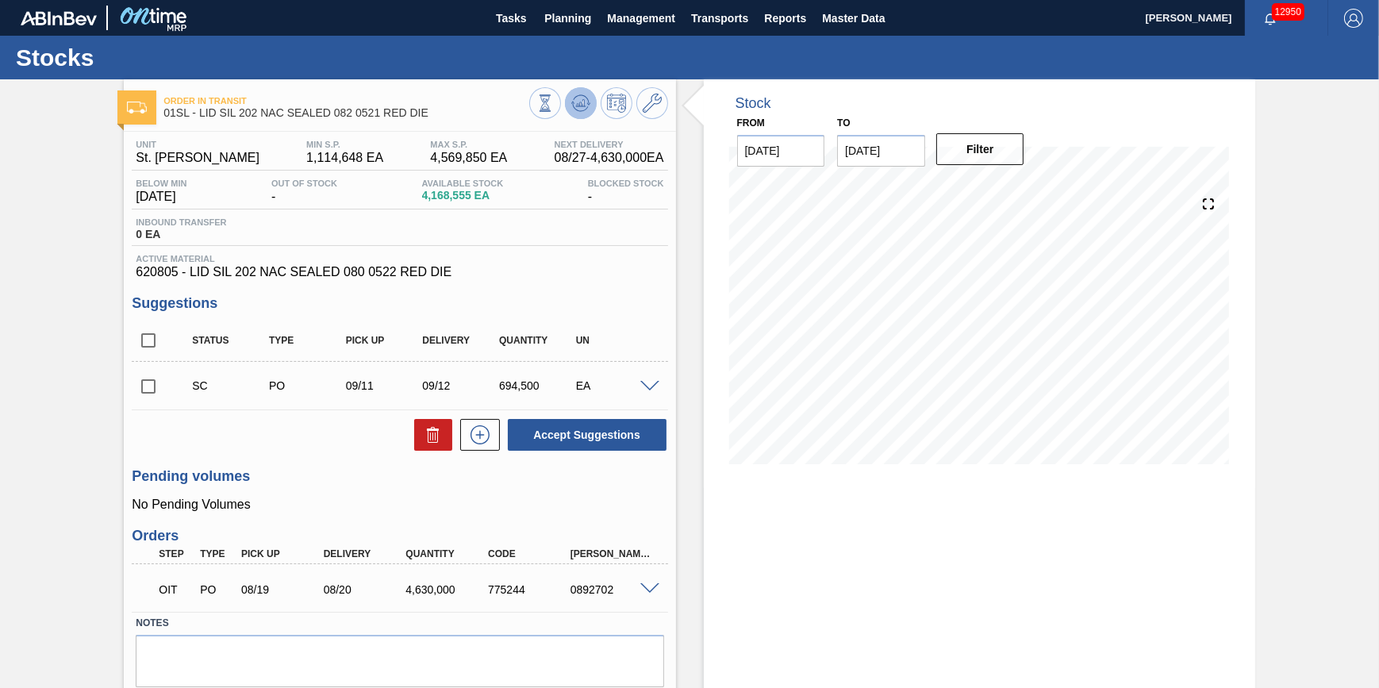
click at [578, 102] on icon at bounding box center [580, 102] width 10 height 7
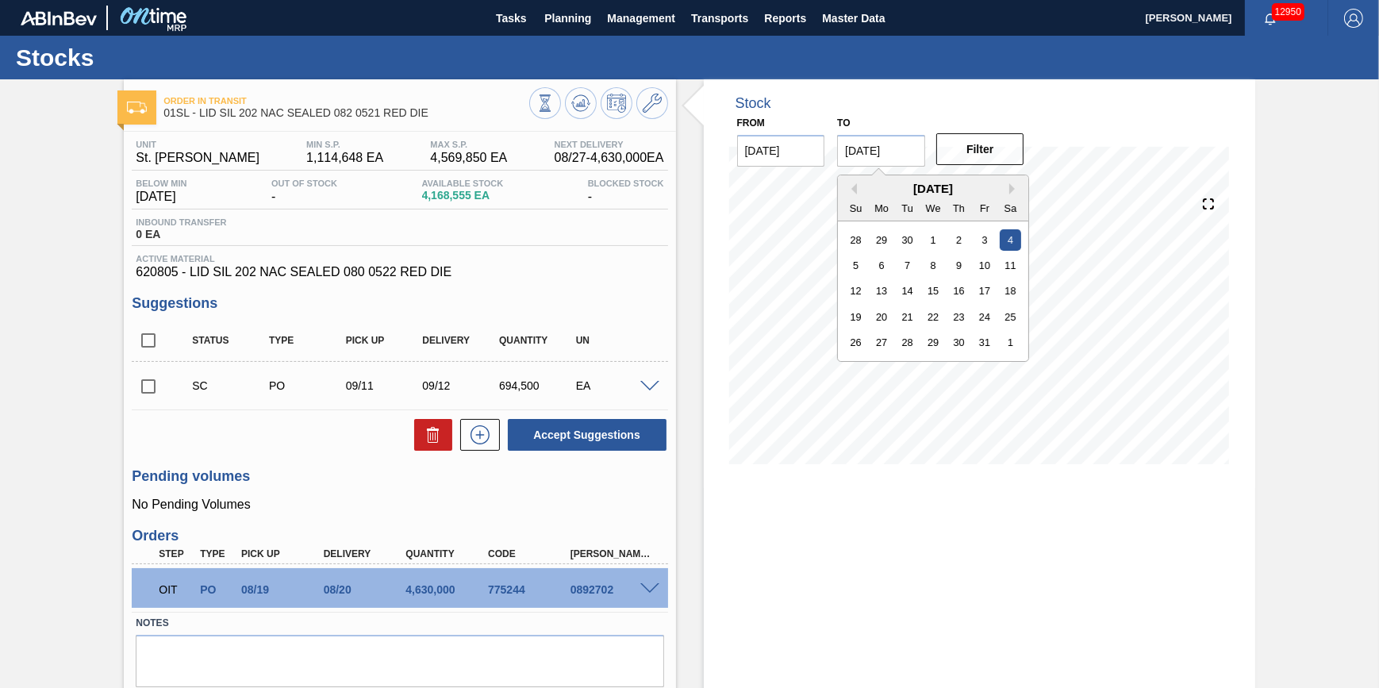
click at [870, 150] on input "10/04/2025" at bounding box center [881, 151] width 88 height 32
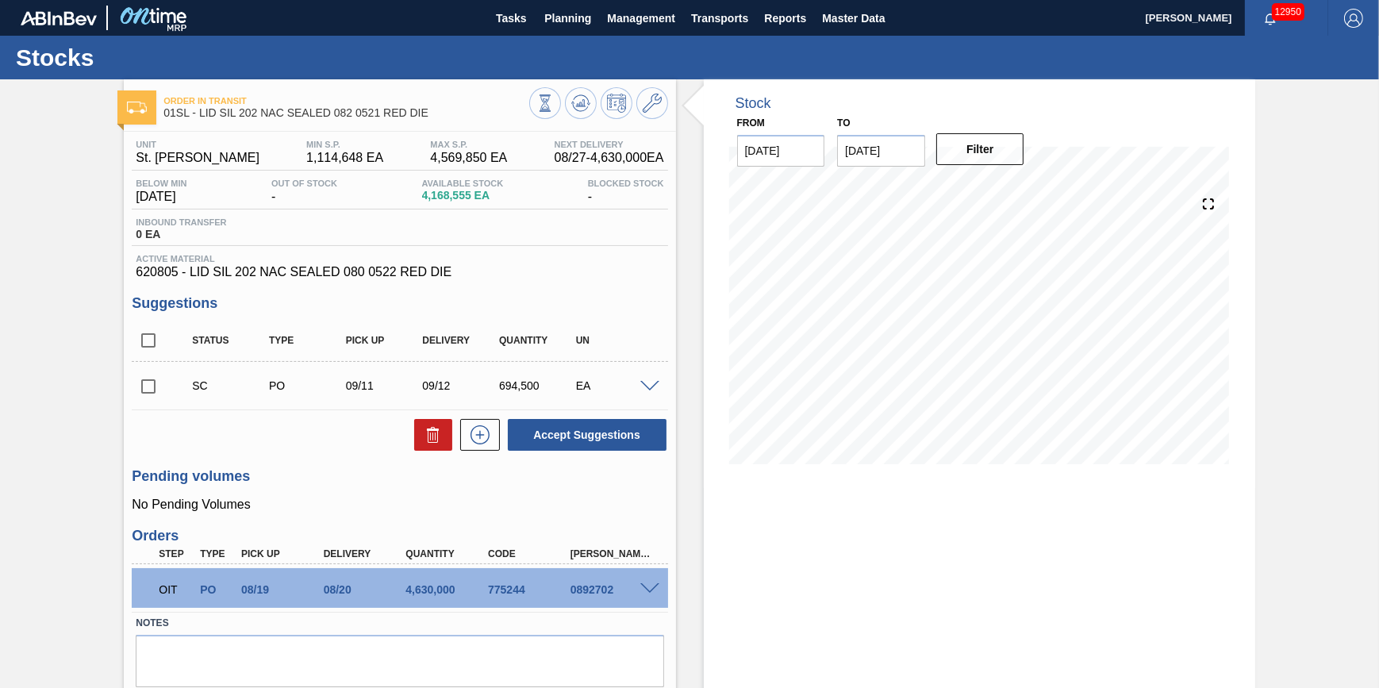
click at [484, 254] on div "Unit St. Louis Brewery MIN S.P. 1,114,648 EA MAX S.P. 4,569,850 EA Next Deliver…" at bounding box center [400, 210] width 536 height 140
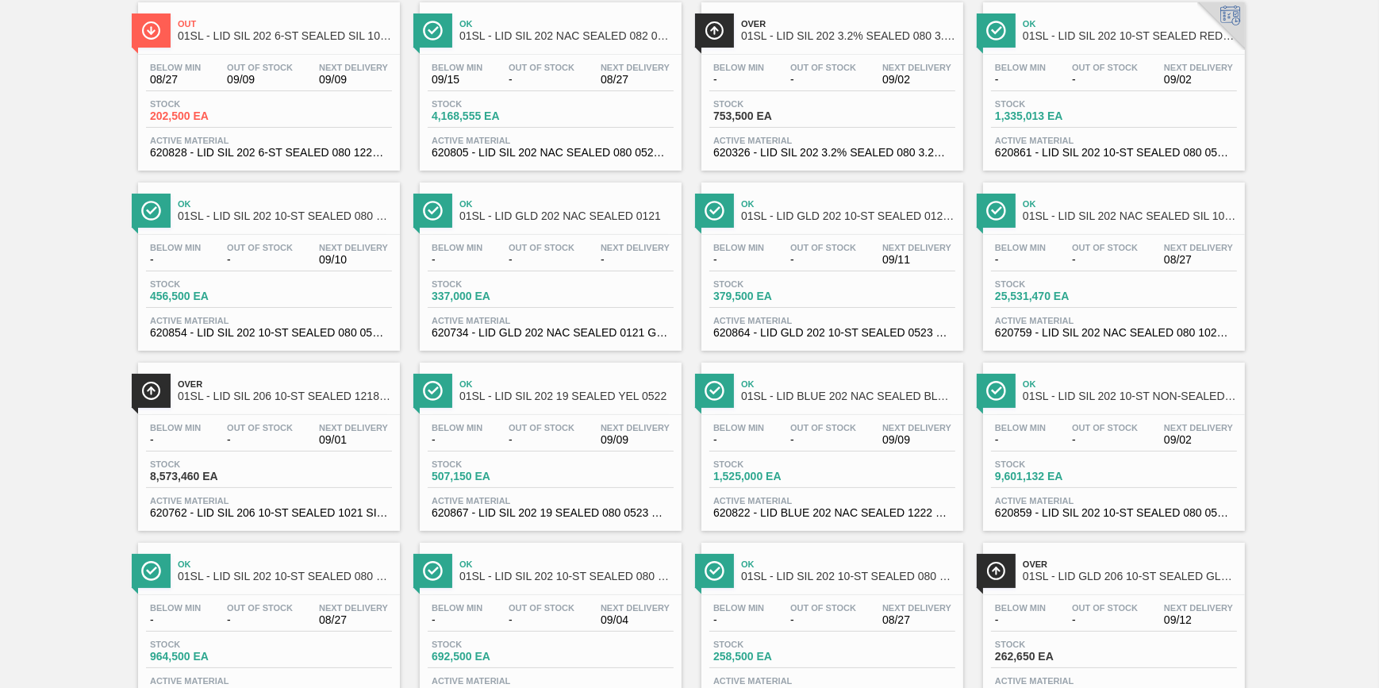
scroll to position [144, 0]
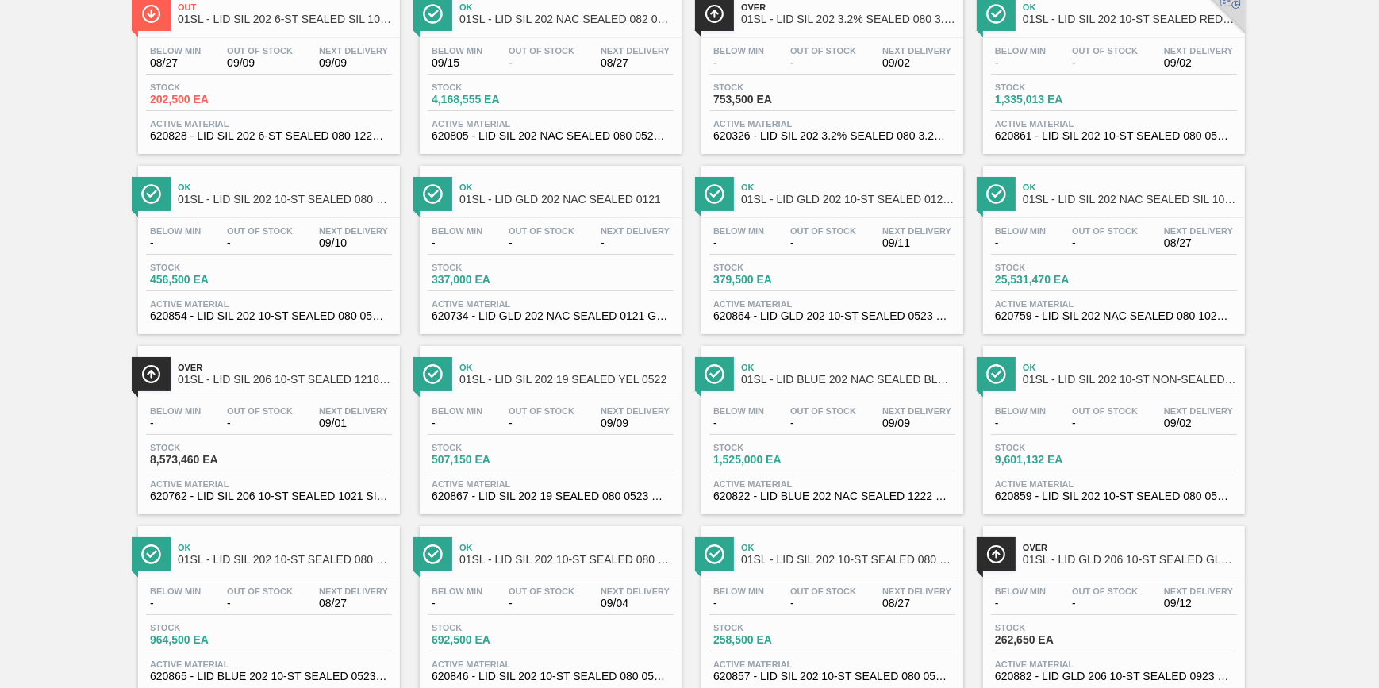
click at [279, 105] on div "Stock 202,500 EA" at bounding box center [269, 97] width 246 height 29
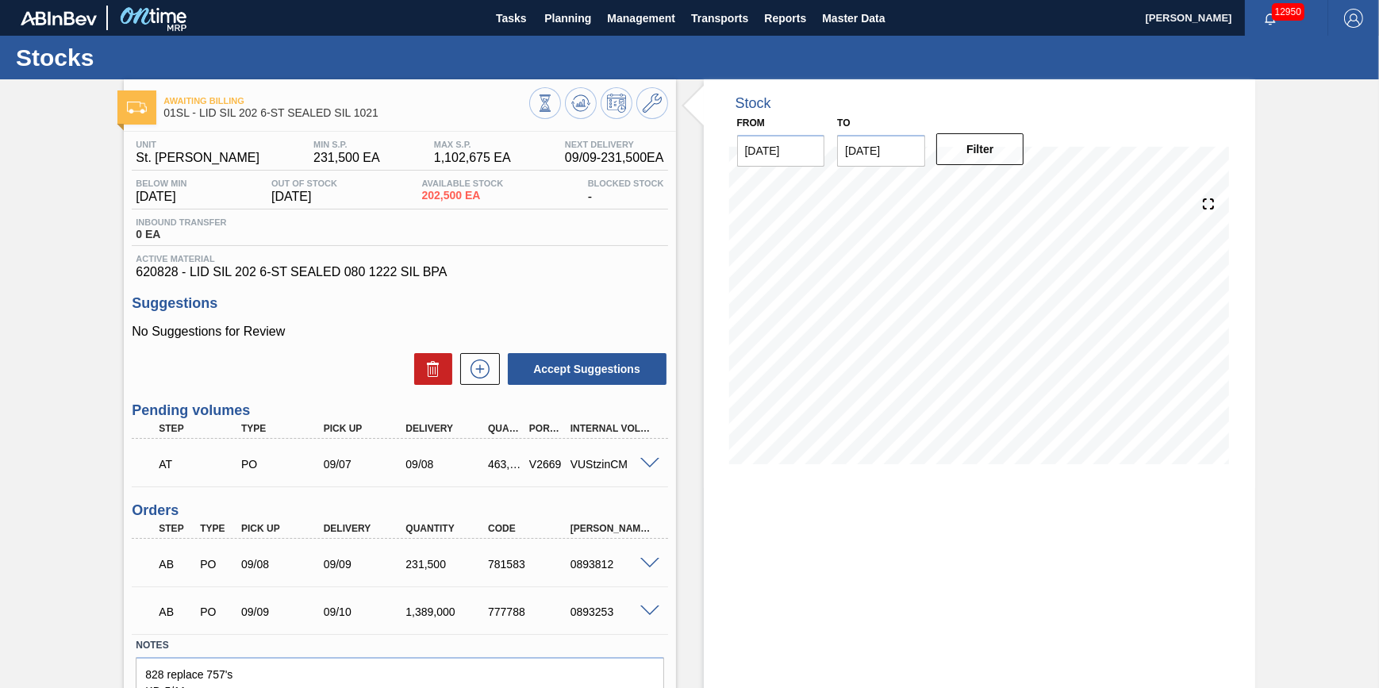
click at [640, 611] on span at bounding box center [649, 611] width 19 height 12
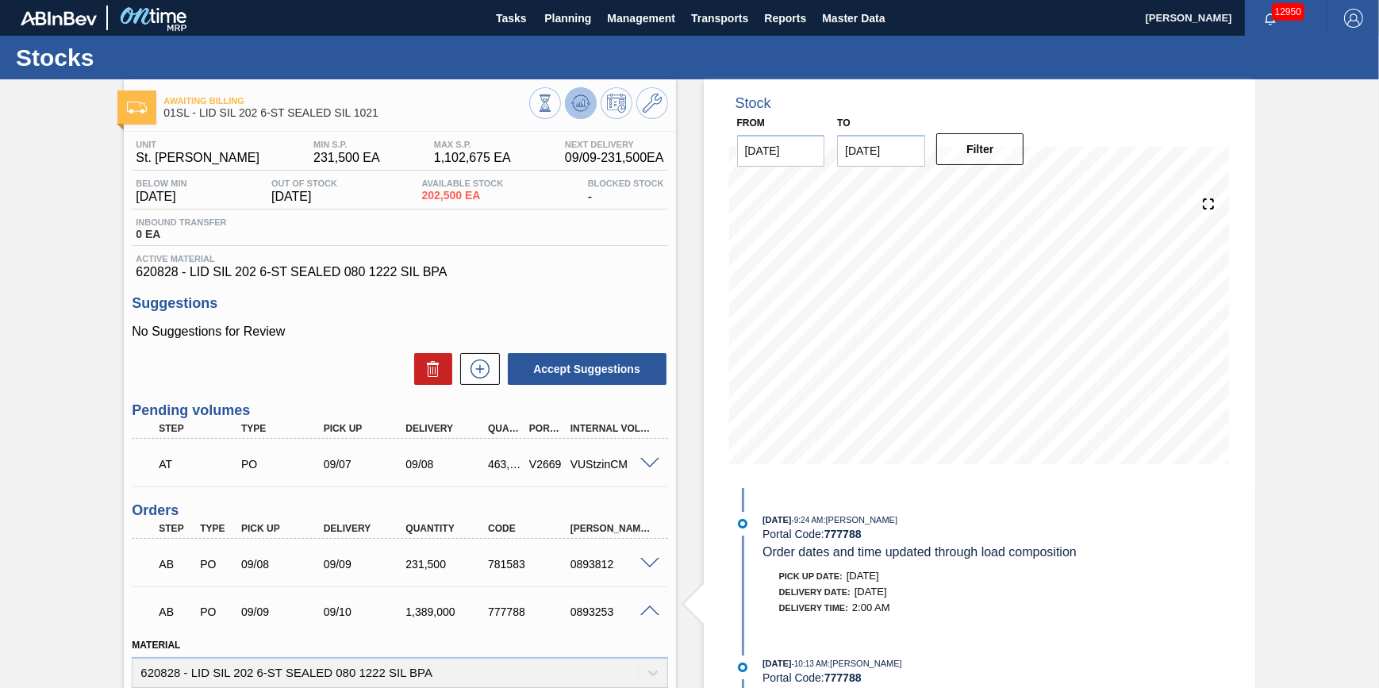
click at [582, 109] on icon at bounding box center [580, 103] width 19 height 19
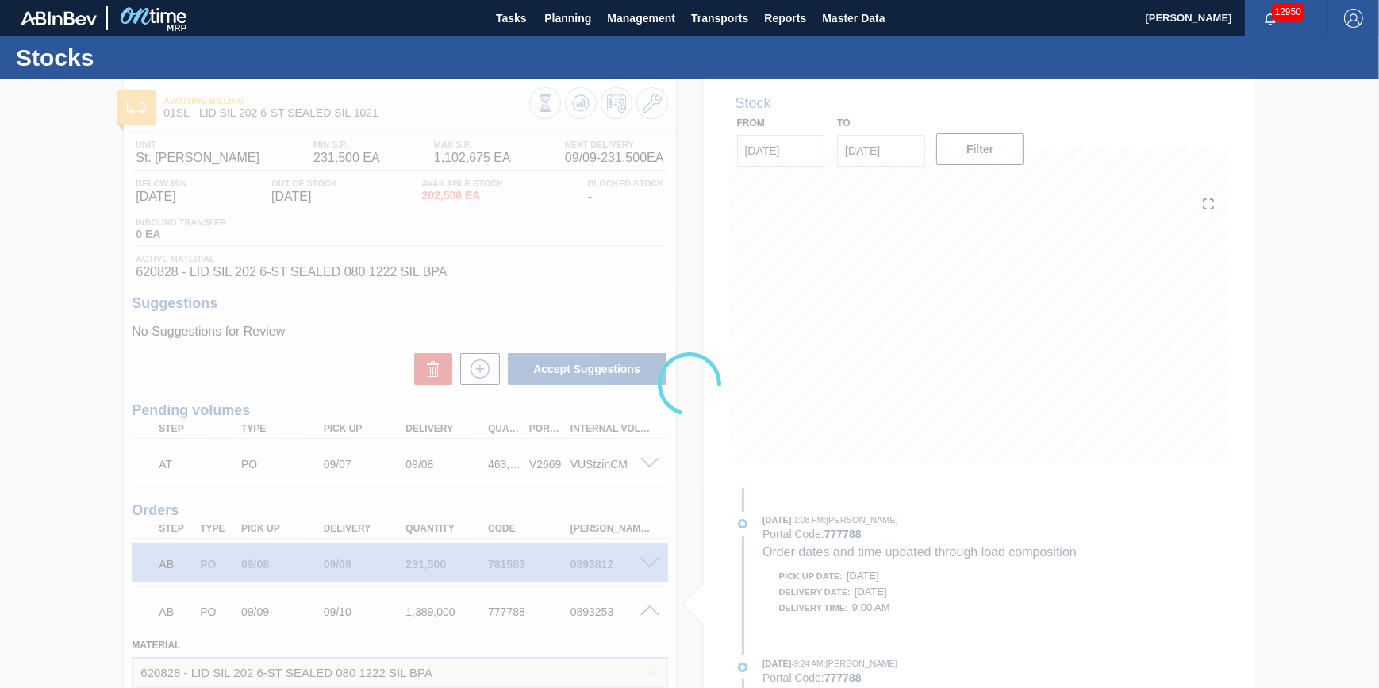
type input "09:00:00"
type up777788 "[DATE]"
type input "[DATE]"
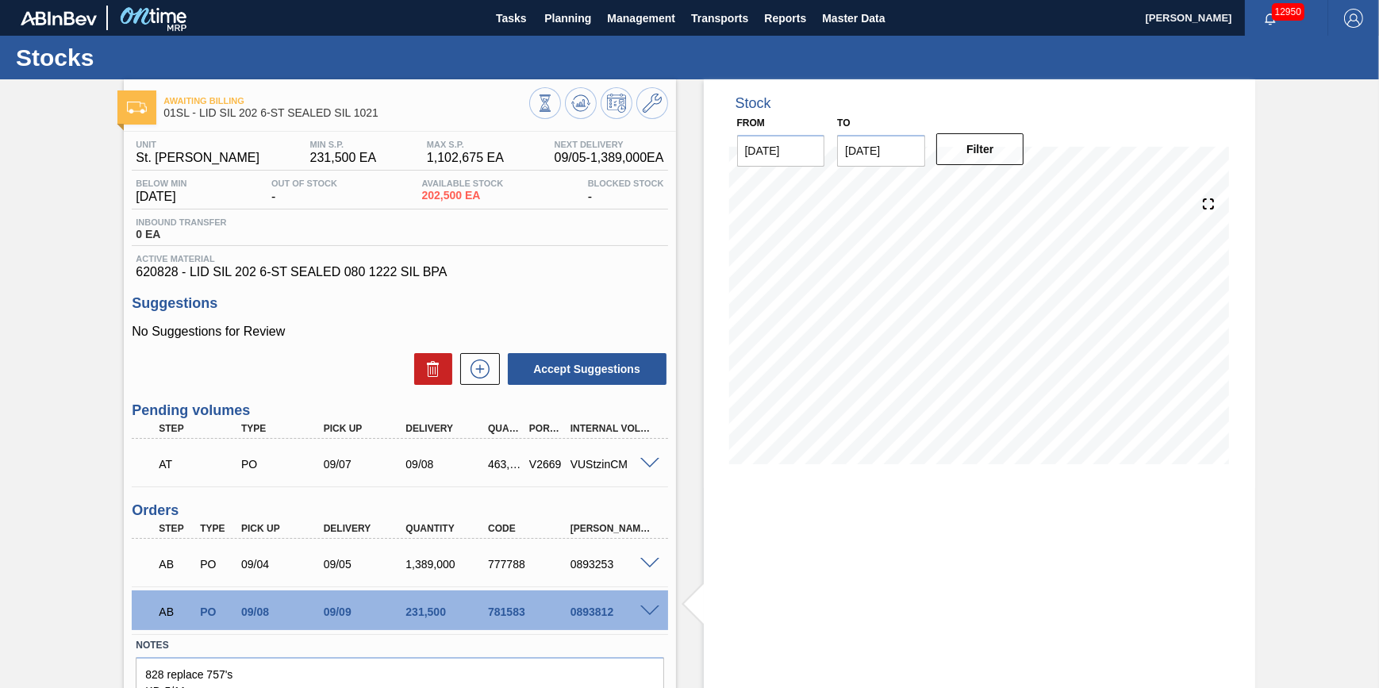
click at [651, 467] on span at bounding box center [649, 464] width 19 height 12
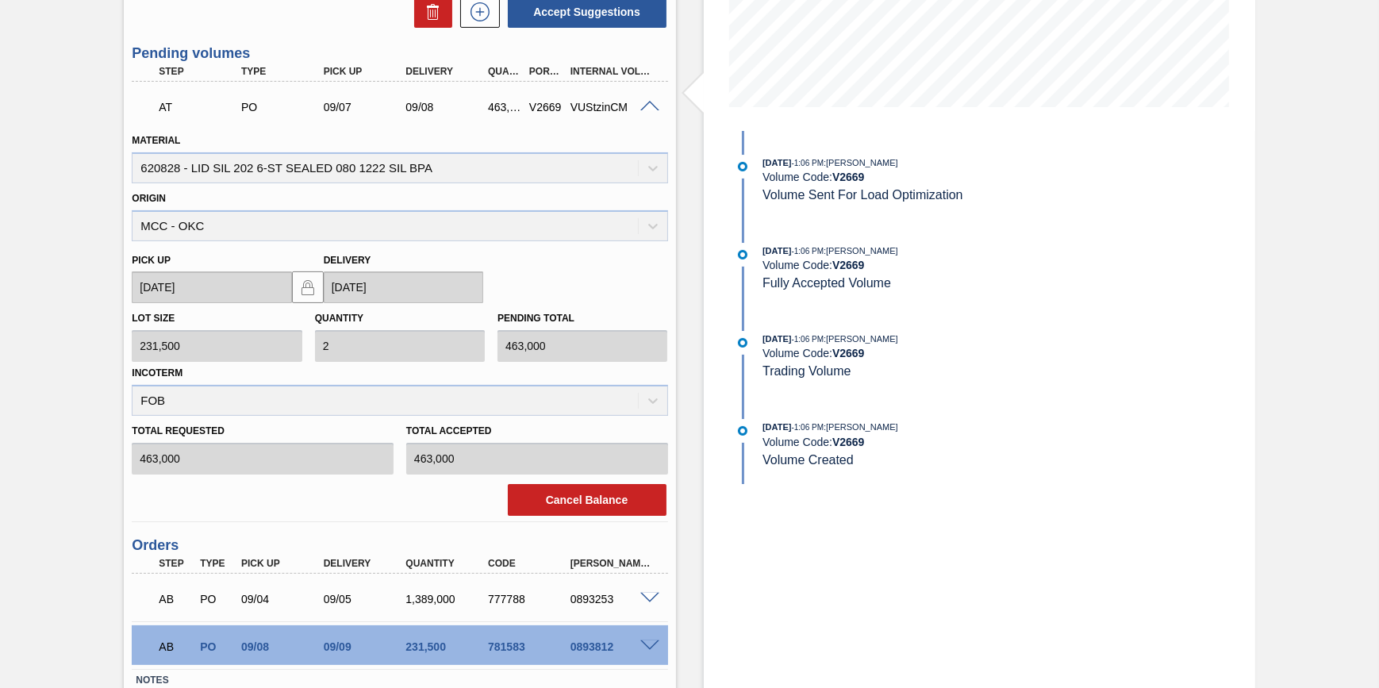
scroll to position [360, 0]
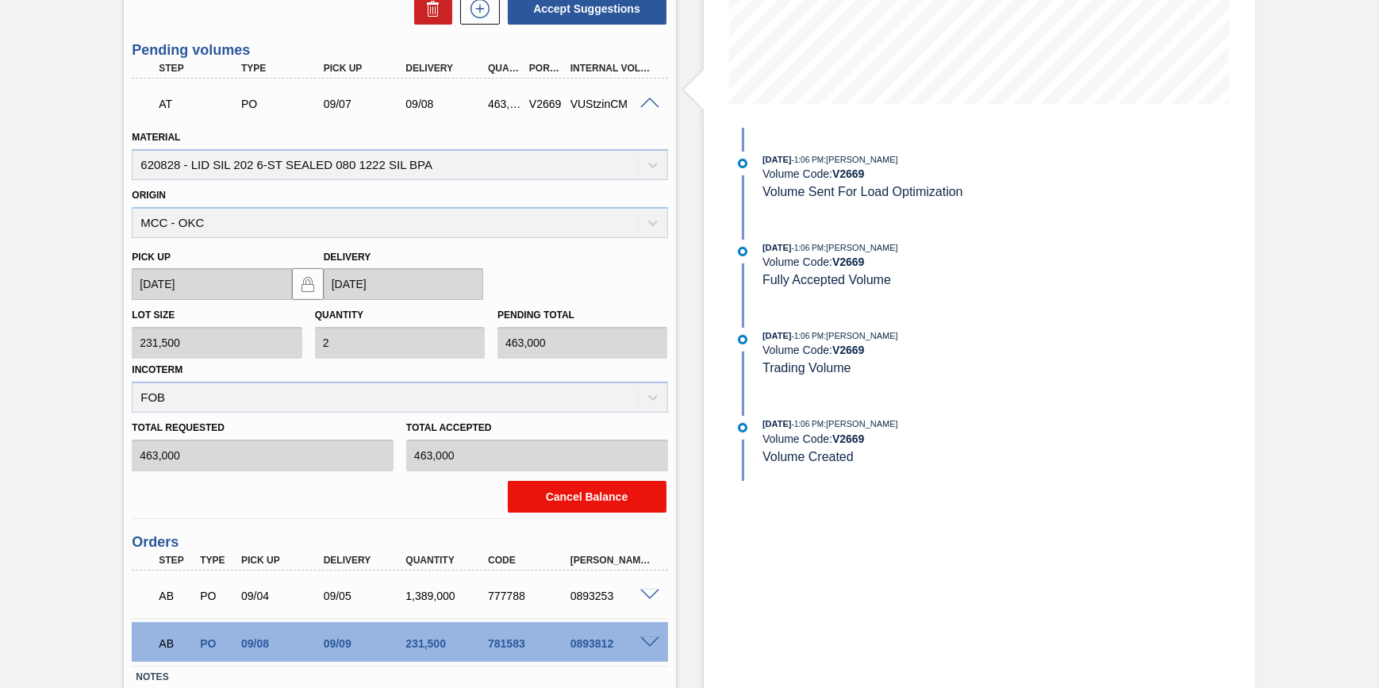
click at [628, 501] on button "Cancel Balance" at bounding box center [587, 497] width 159 height 32
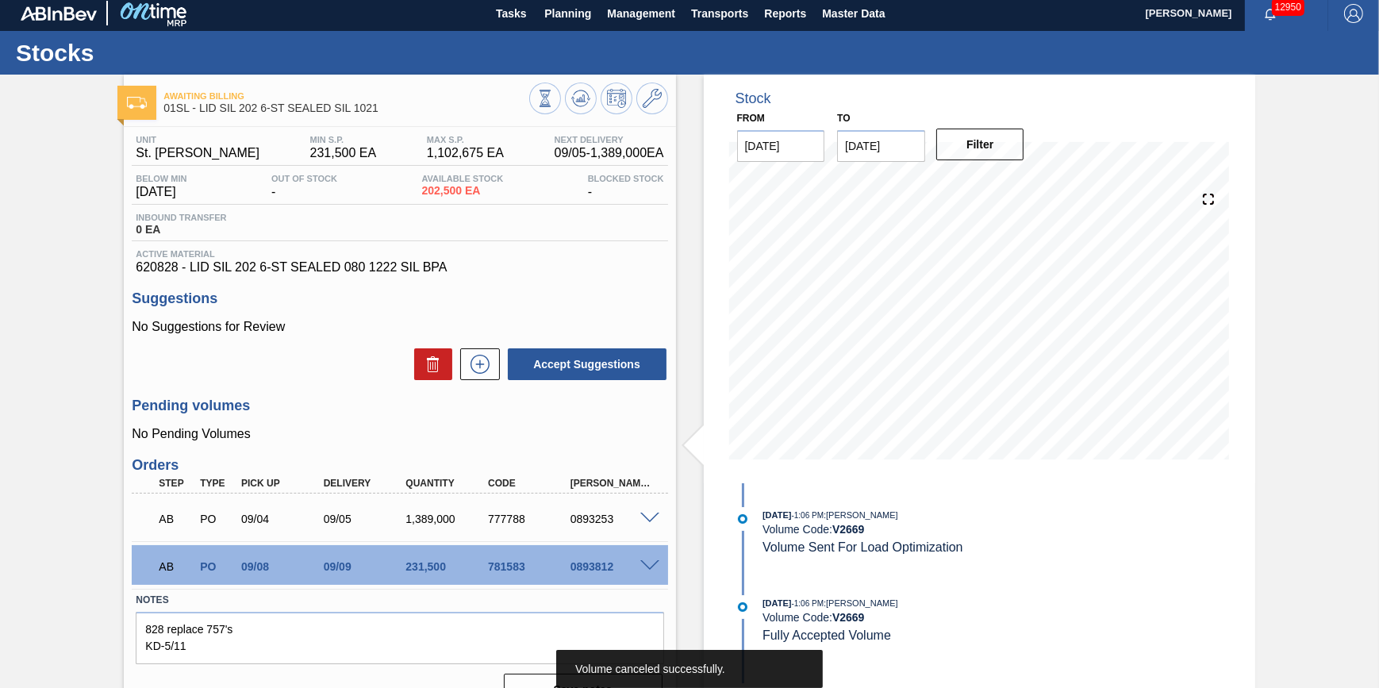
scroll to position [0, 0]
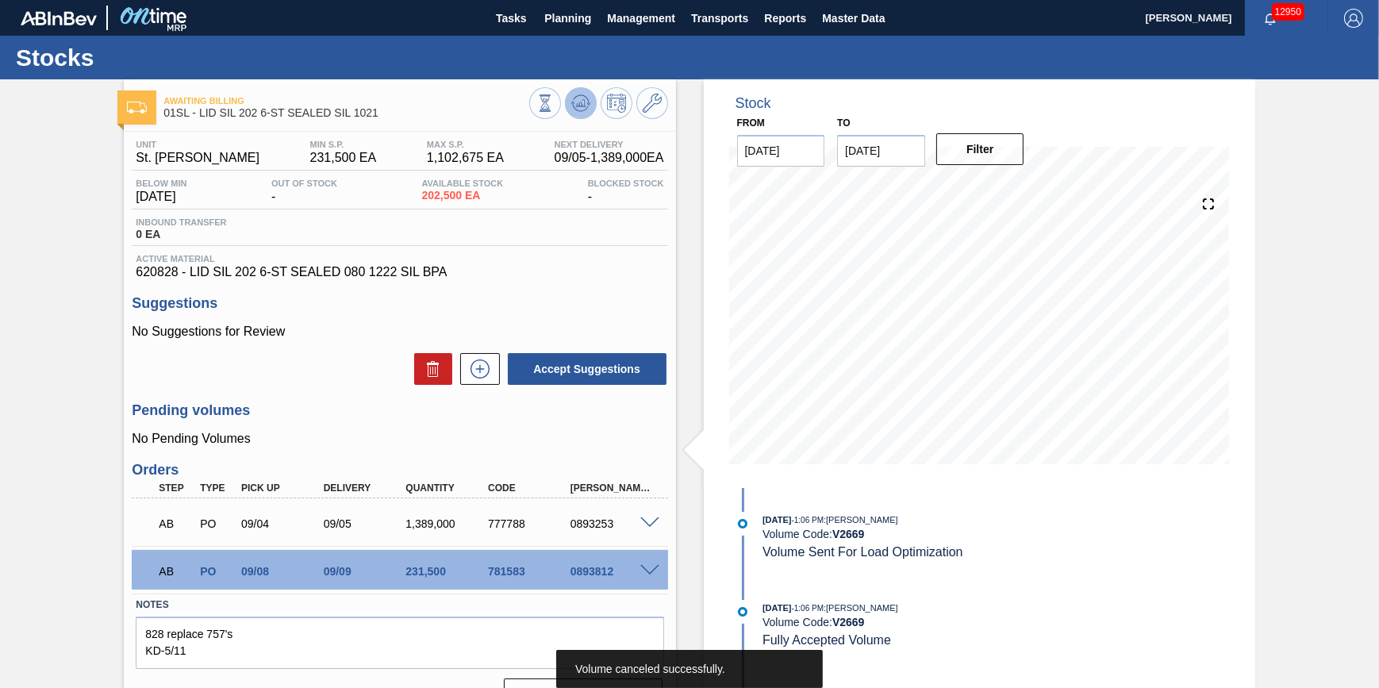
click at [578, 103] on icon at bounding box center [580, 103] width 19 height 19
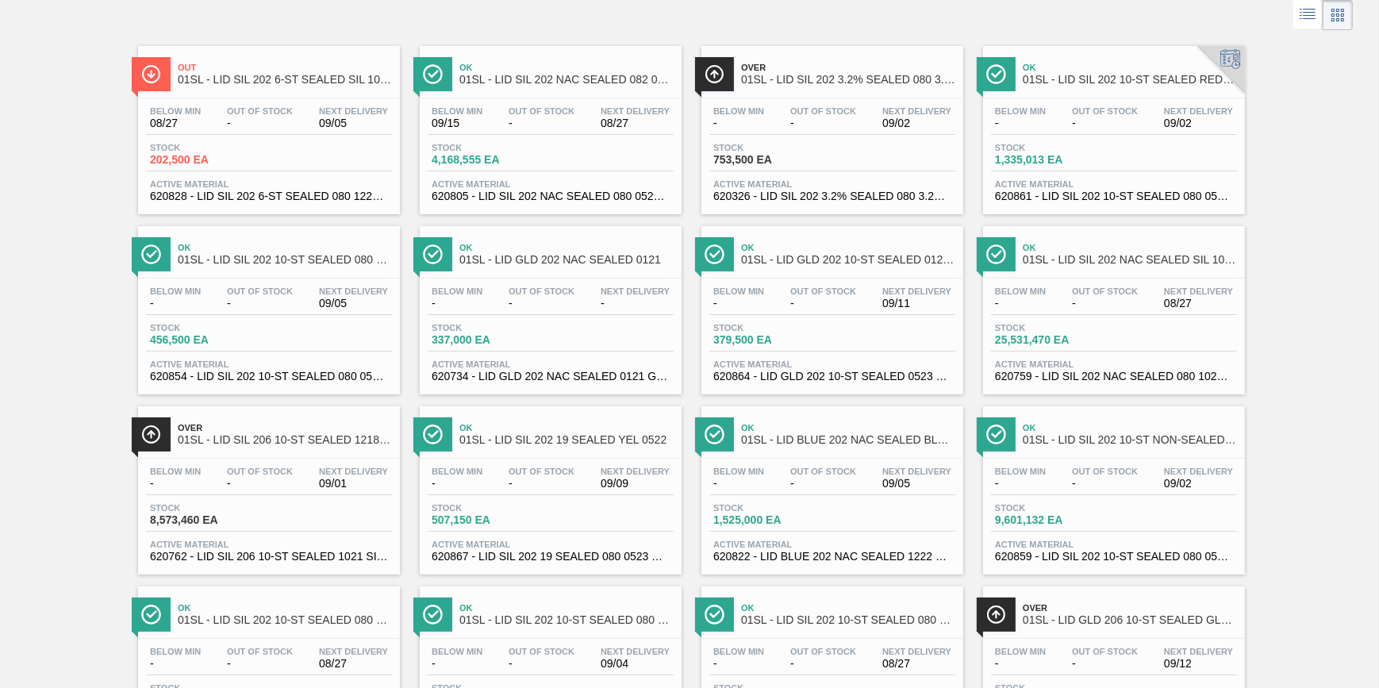
scroll to position [288, 0]
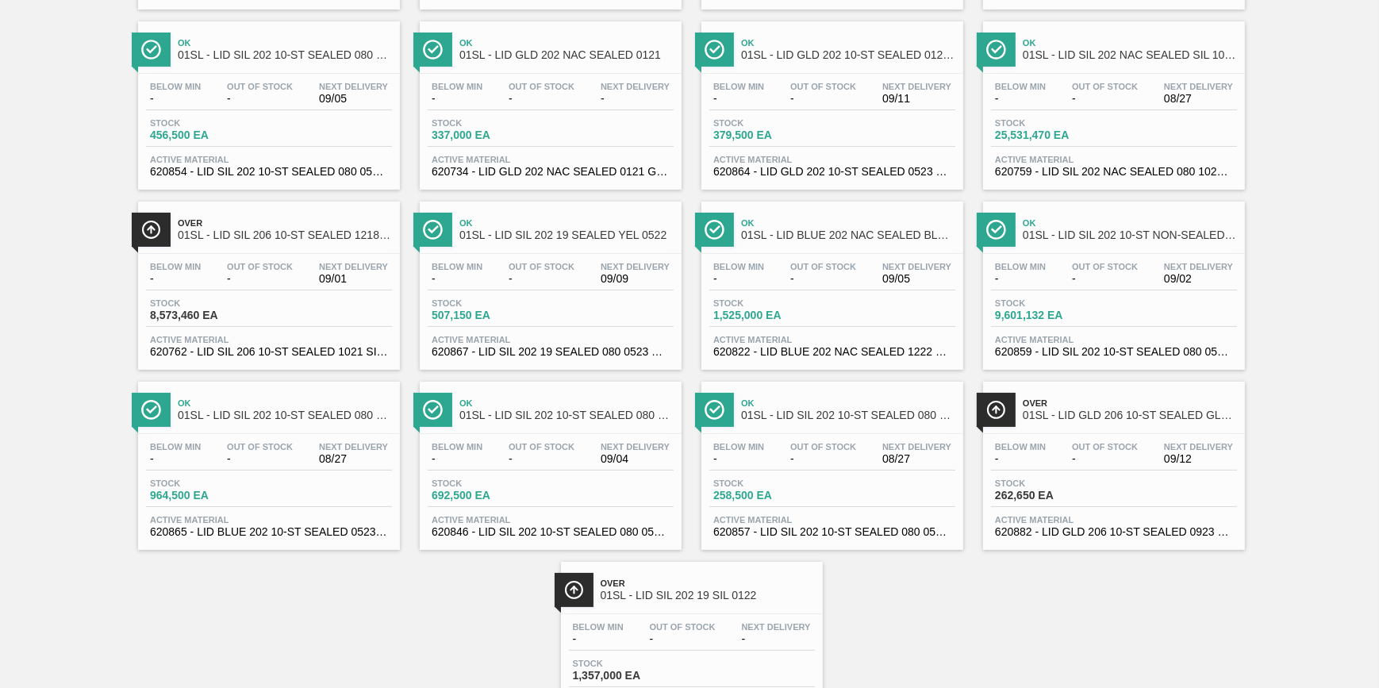
click at [743, 465] on span "-" at bounding box center [738, 459] width 51 height 12
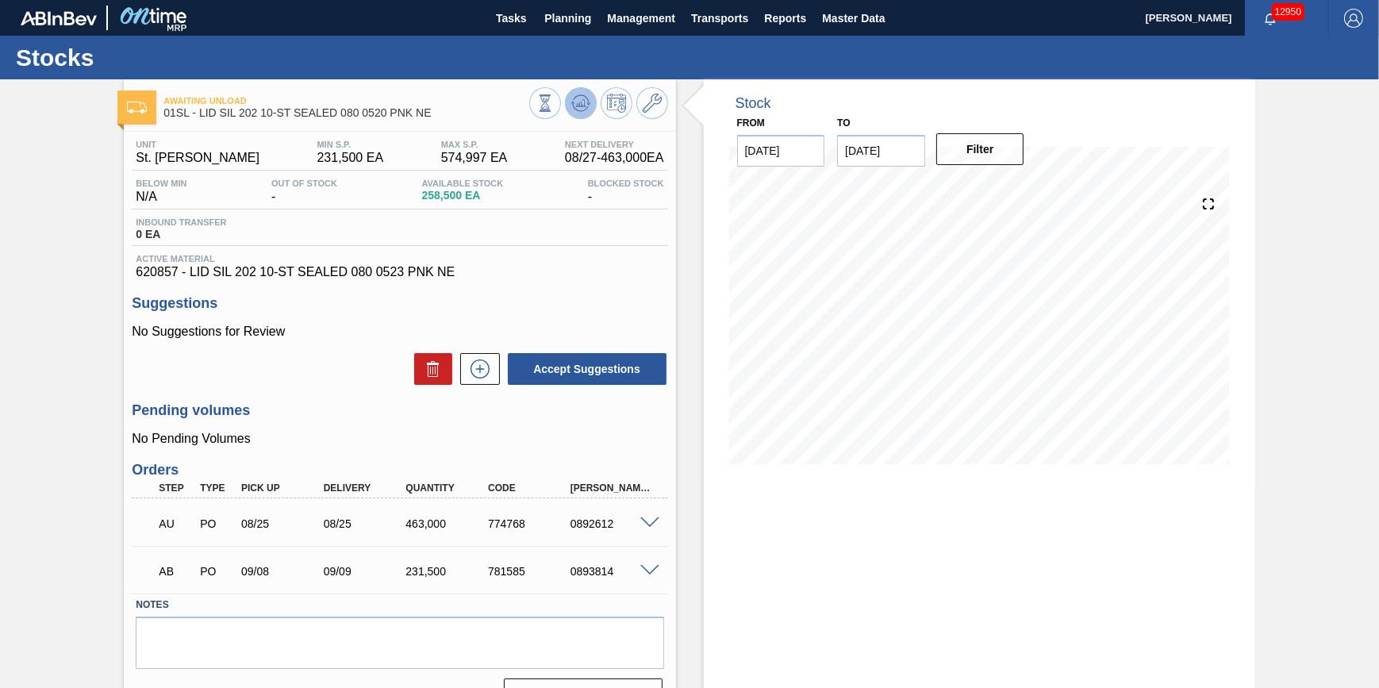
click at [578, 113] on button at bounding box center [581, 103] width 32 height 32
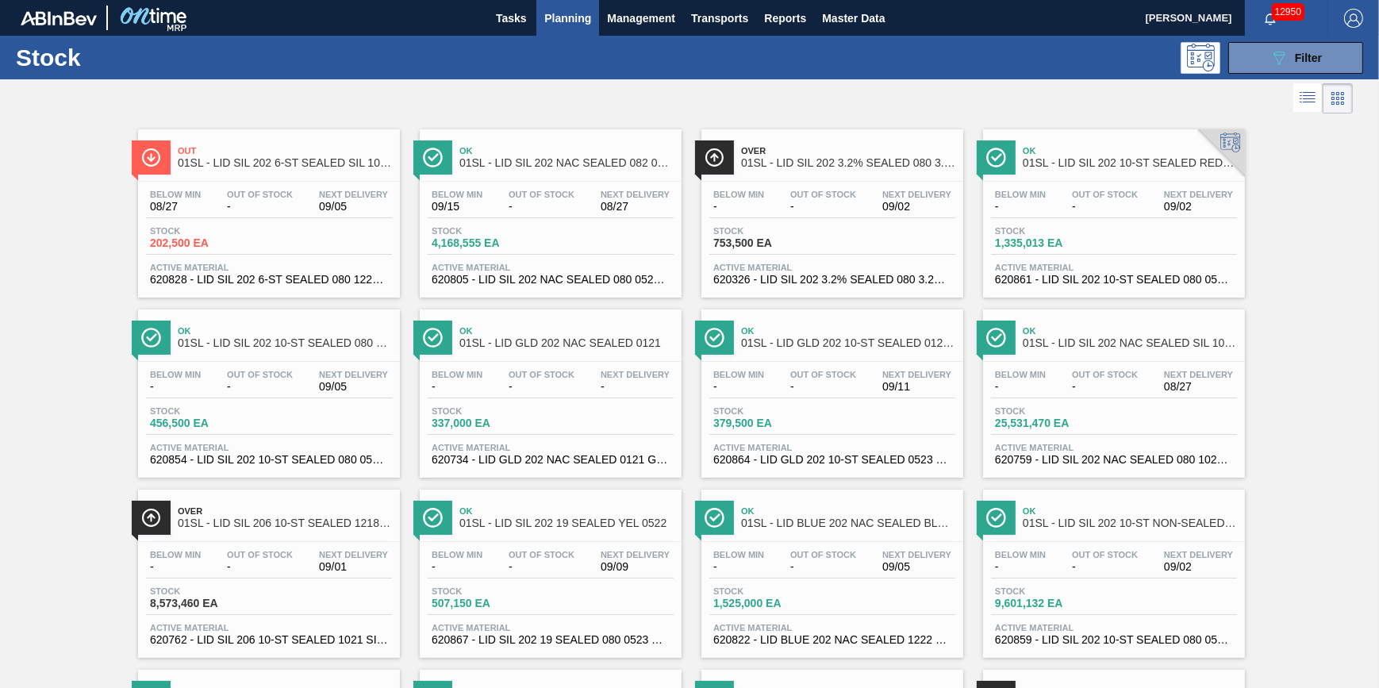
click at [480, 244] on span "4,168,555 EA" at bounding box center [487, 243] width 111 height 12
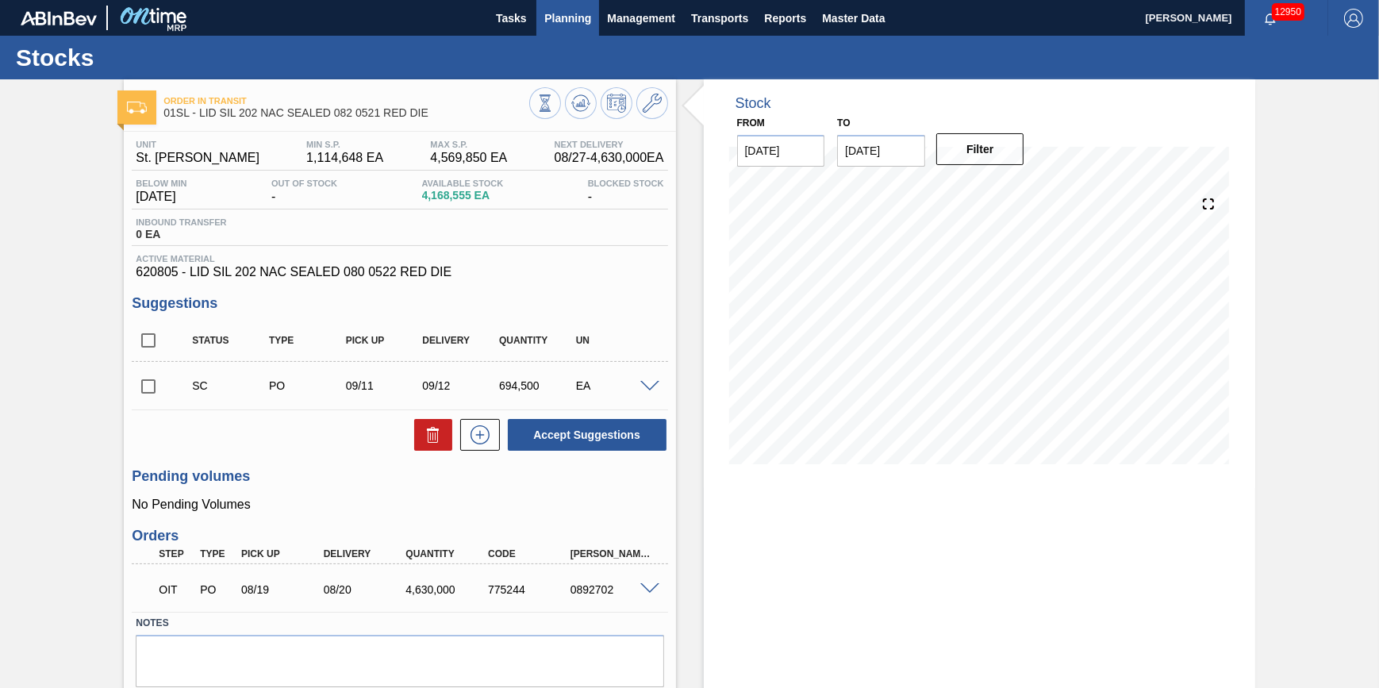
click at [551, 6] on button "Planning" at bounding box center [567, 18] width 63 height 36
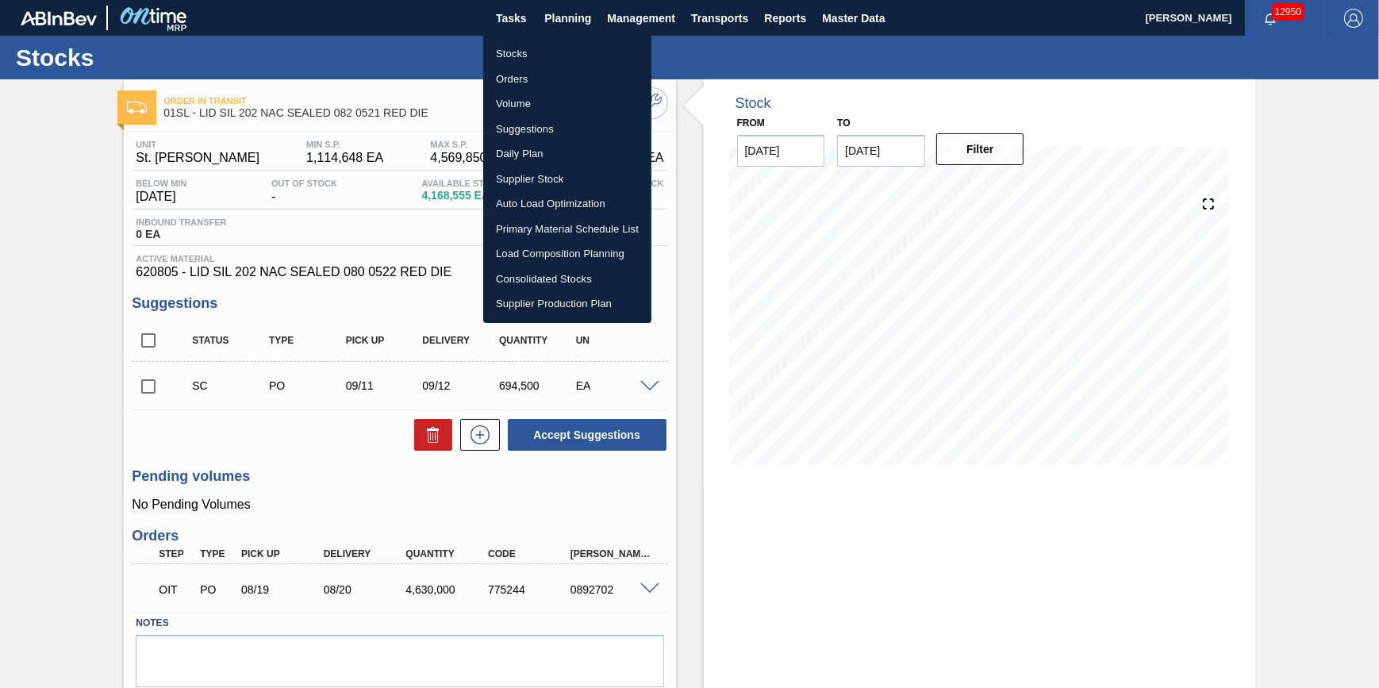
click at [562, 38] on ul "Stocks Orders Volume Suggestions Daily Plan Supplier Stock Auto Load Optimizati…" at bounding box center [567, 179] width 168 height 288
drag, startPoint x: 565, startPoint y: 49, endPoint x: 550, endPoint y: 57, distance: 17.0
click at [565, 49] on li "Stocks" at bounding box center [567, 53] width 168 height 25
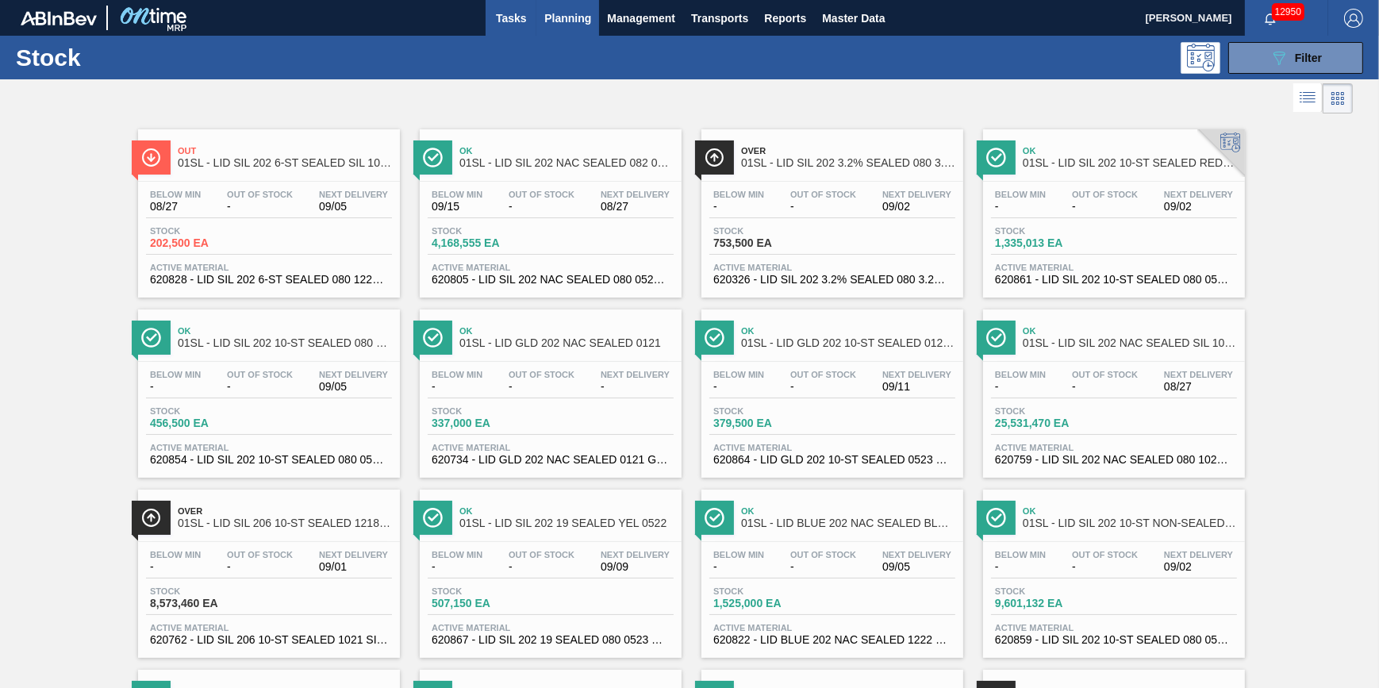
click at [497, 21] on span "Tasks" at bounding box center [510, 18] width 35 height 19
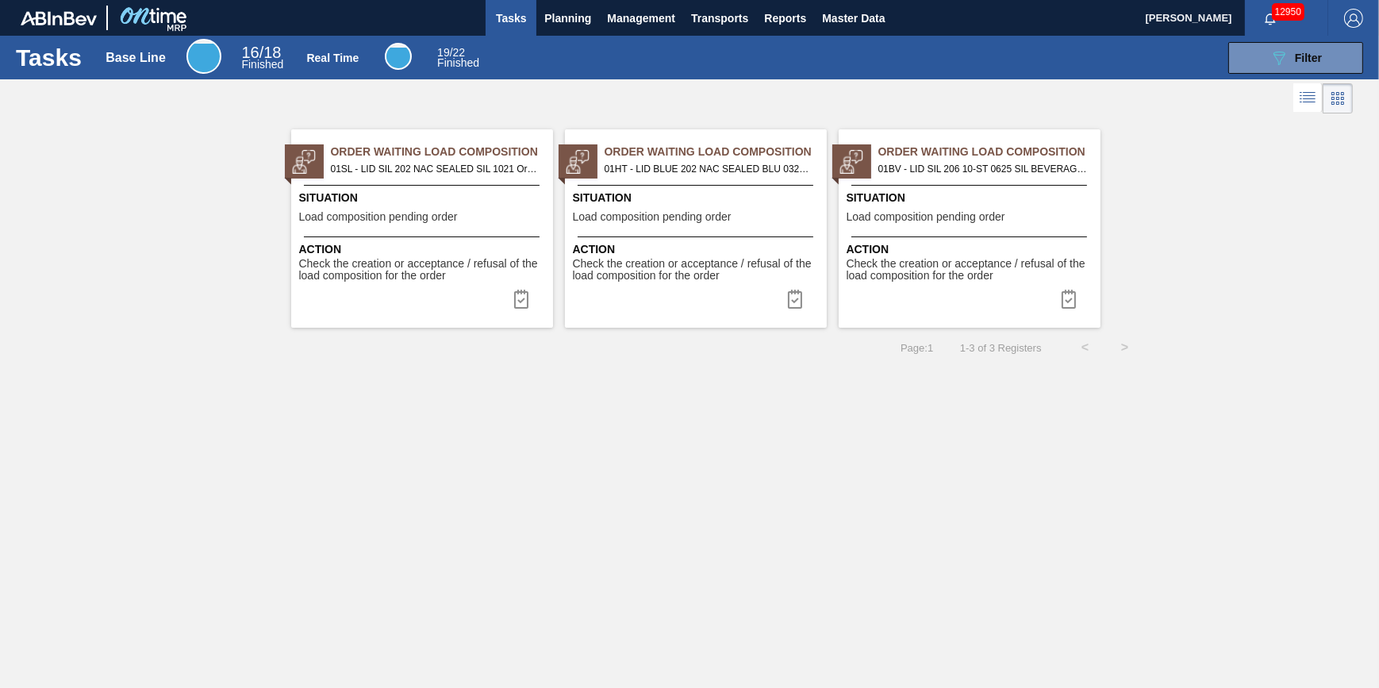
click at [447, 181] on div "Order Waiting Load Composition 01SL - LID SIL 202 NAC SEALED SIL 1021 Order - 7…" at bounding box center [422, 228] width 262 height 198
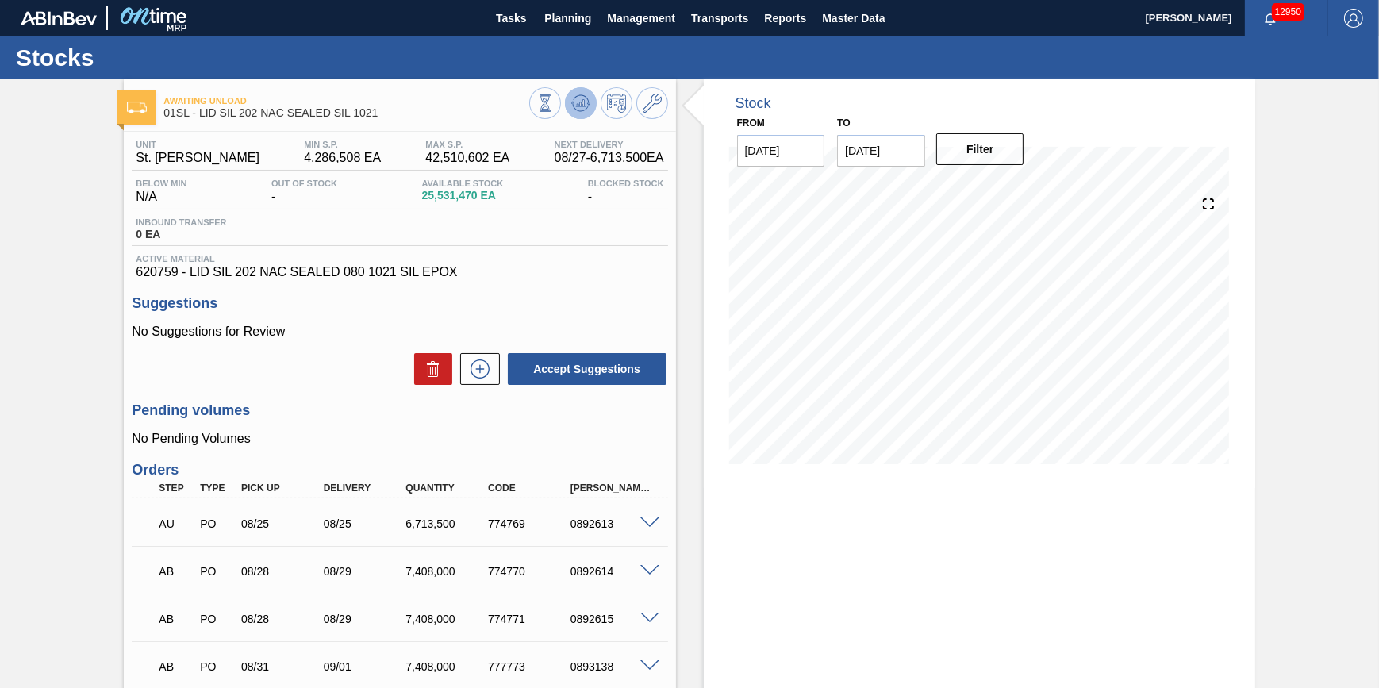
click at [570, 92] on button at bounding box center [581, 103] width 32 height 32
click at [567, 15] on span "Planning" at bounding box center [567, 18] width 47 height 19
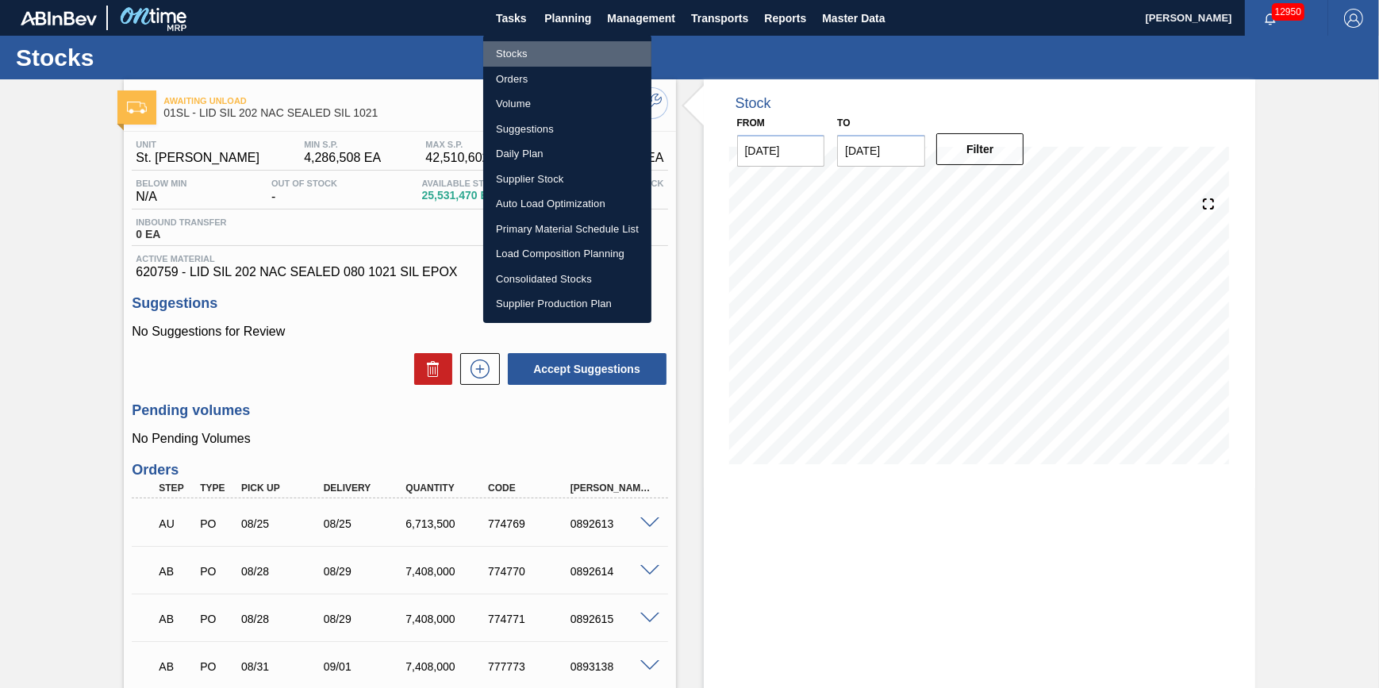
click at [559, 44] on li "Stocks" at bounding box center [567, 53] width 168 height 25
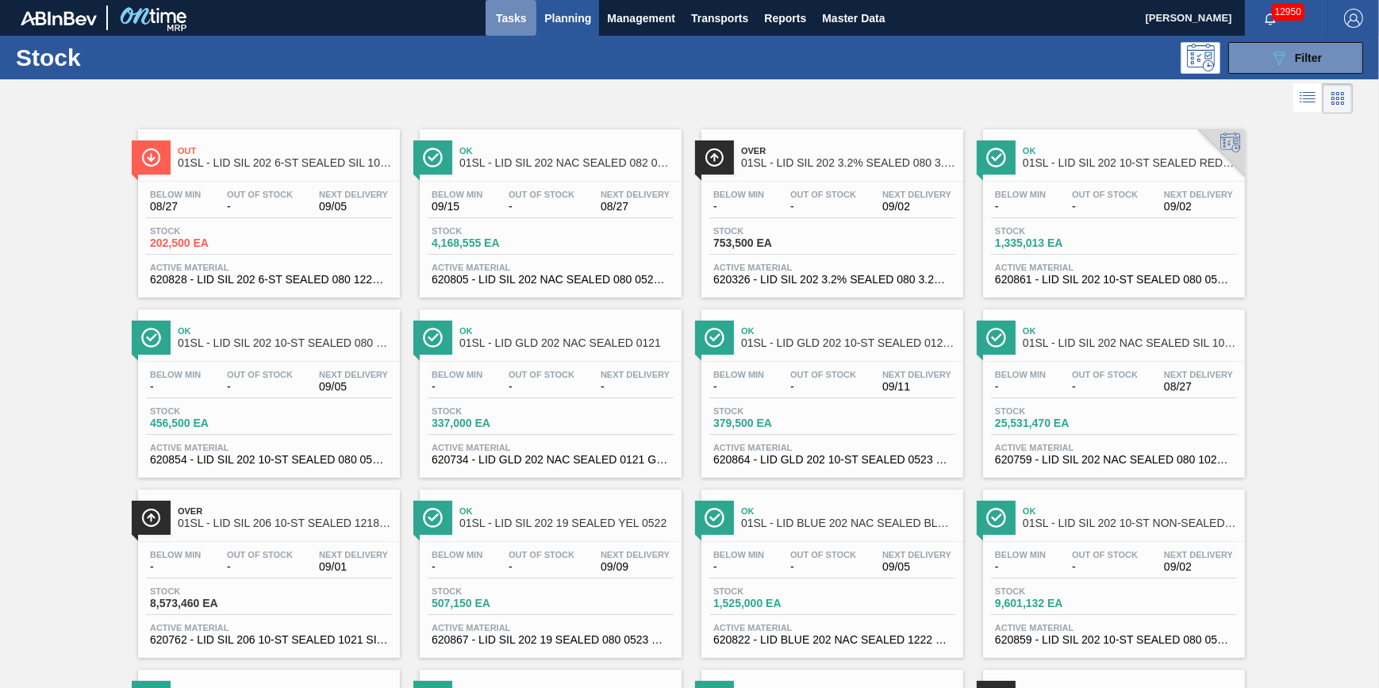
click at [520, 32] on button "Tasks" at bounding box center [511, 18] width 51 height 36
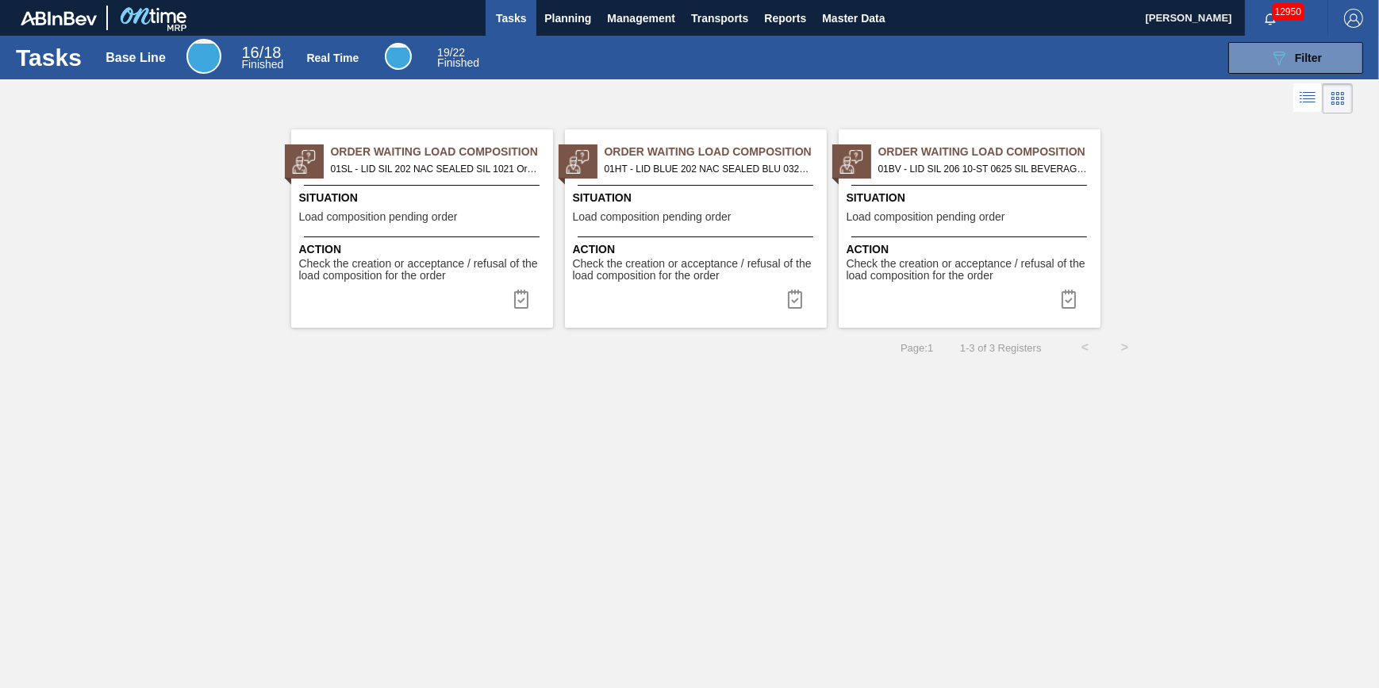
click at [516, 24] on span "Tasks" at bounding box center [510, 18] width 35 height 19
click at [539, 17] on button "Planning" at bounding box center [567, 18] width 63 height 36
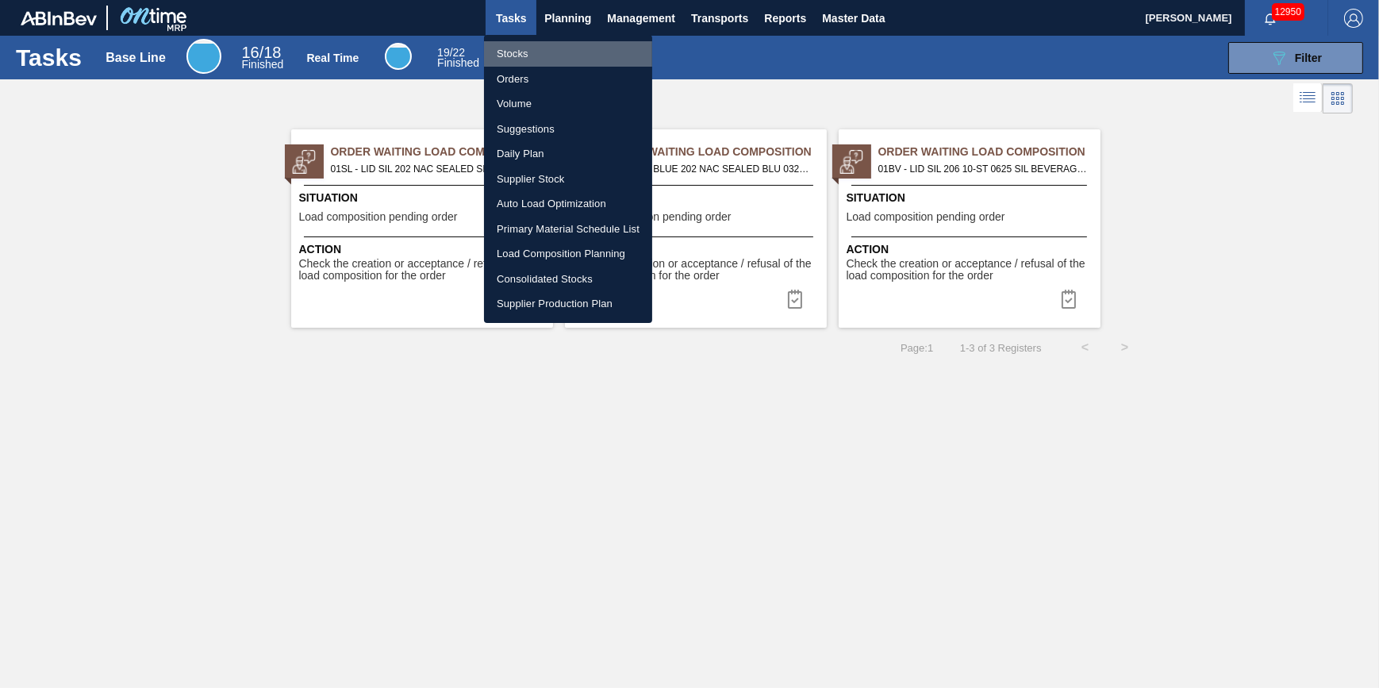
click at [524, 45] on li "Stocks" at bounding box center [568, 53] width 168 height 25
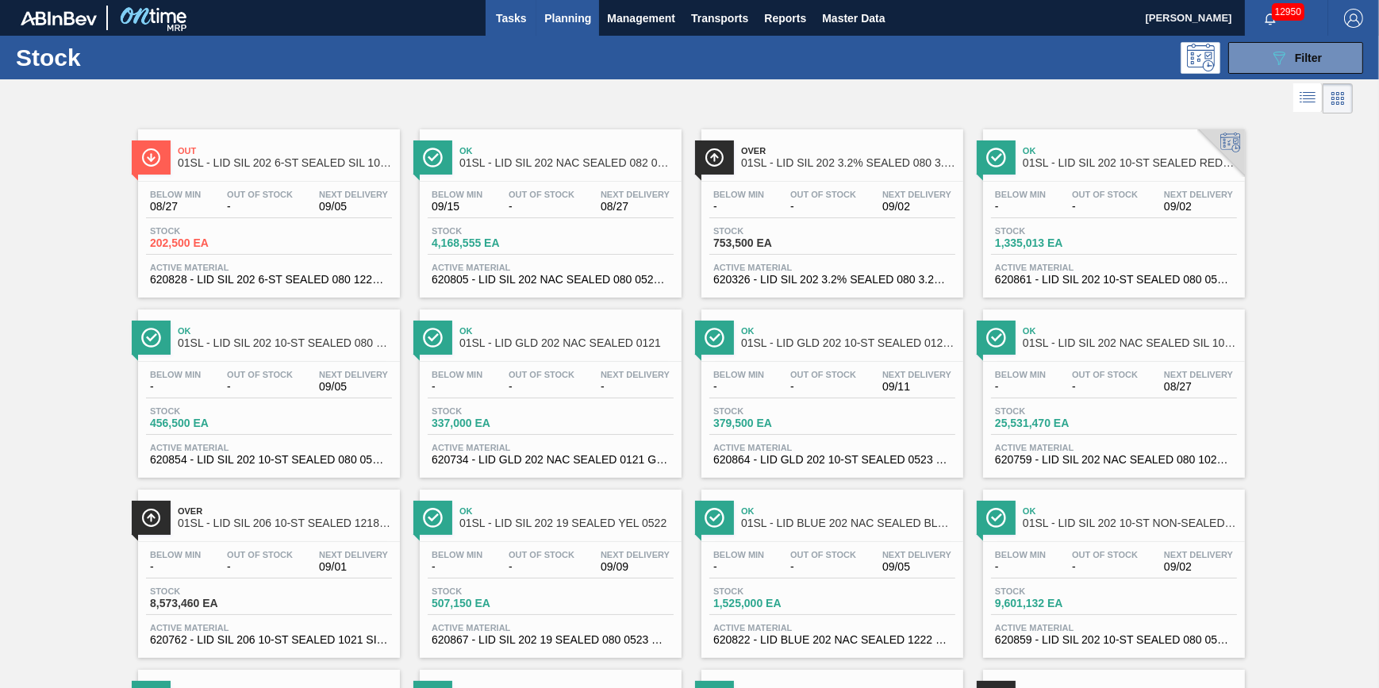
click at [524, 27] on button "Tasks" at bounding box center [511, 18] width 51 height 36
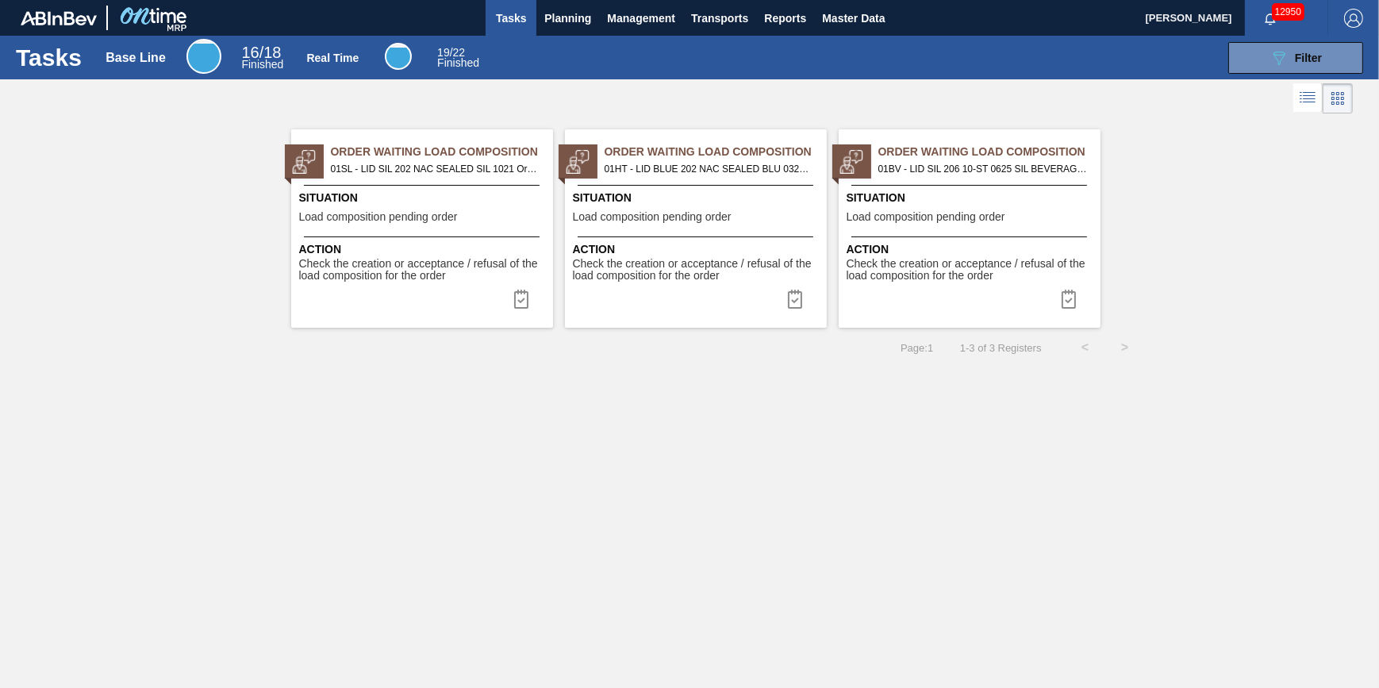
click at [492, 255] on span "Action" at bounding box center [424, 249] width 250 height 17
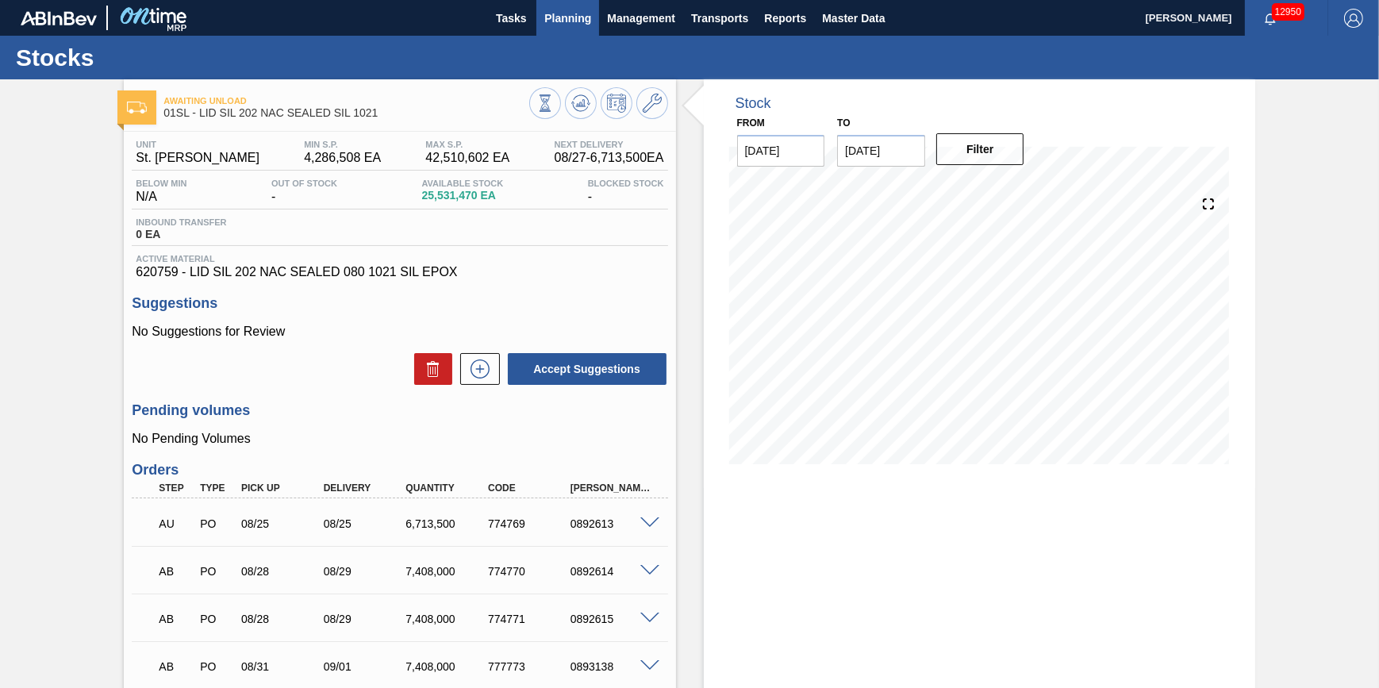
click at [579, 16] on span "Planning" at bounding box center [567, 18] width 47 height 19
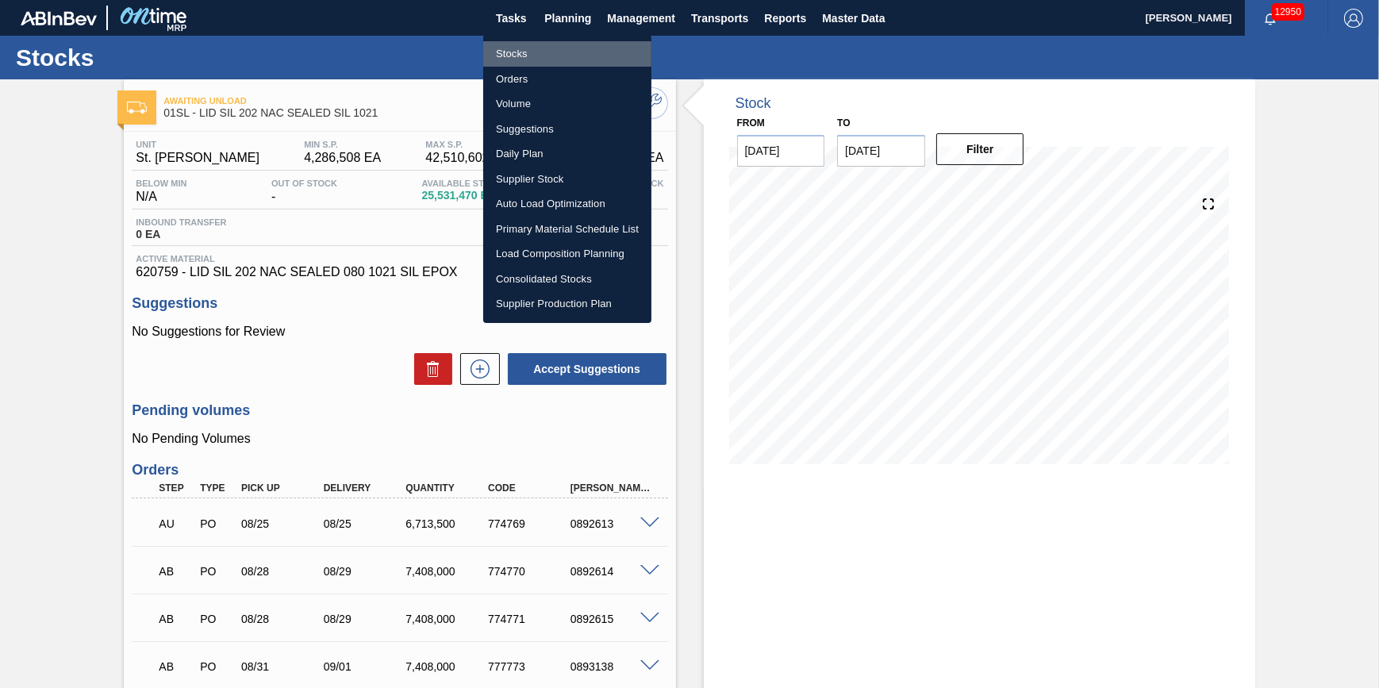
click at [560, 59] on li "Stocks" at bounding box center [567, 53] width 168 height 25
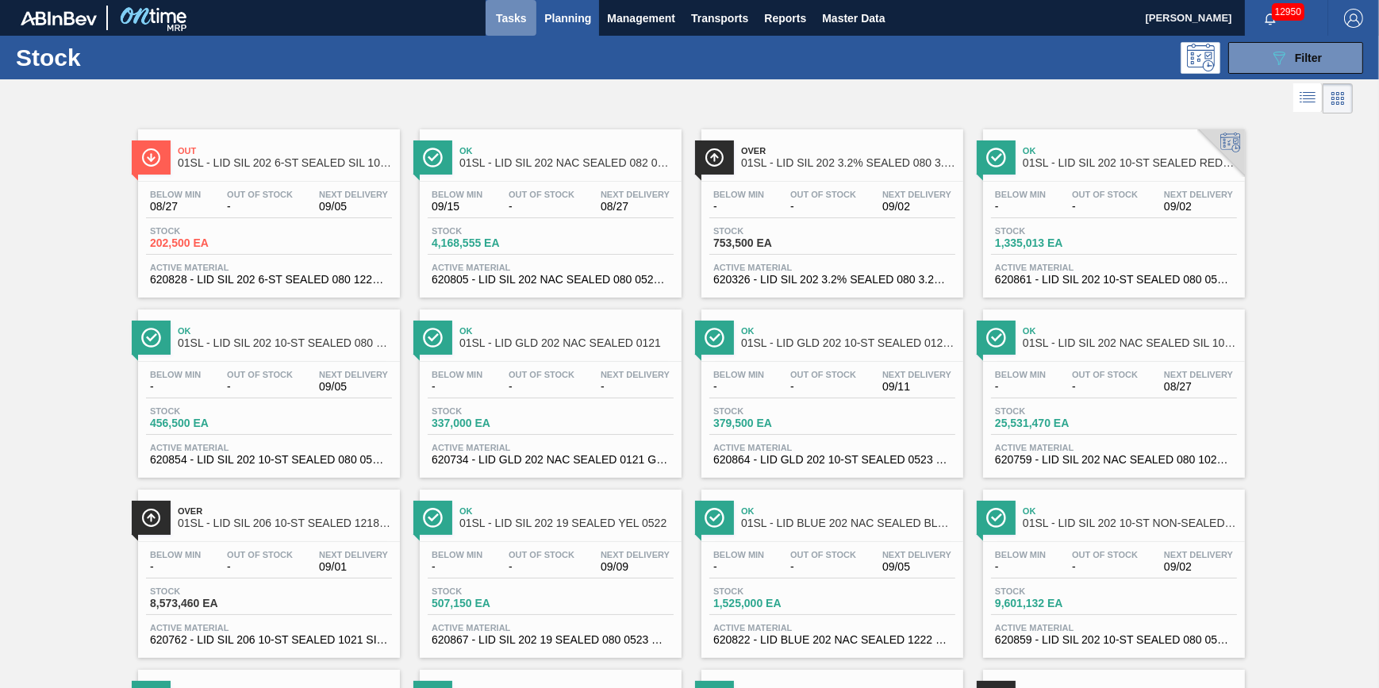
click at [512, 26] on span "Tasks" at bounding box center [510, 18] width 35 height 19
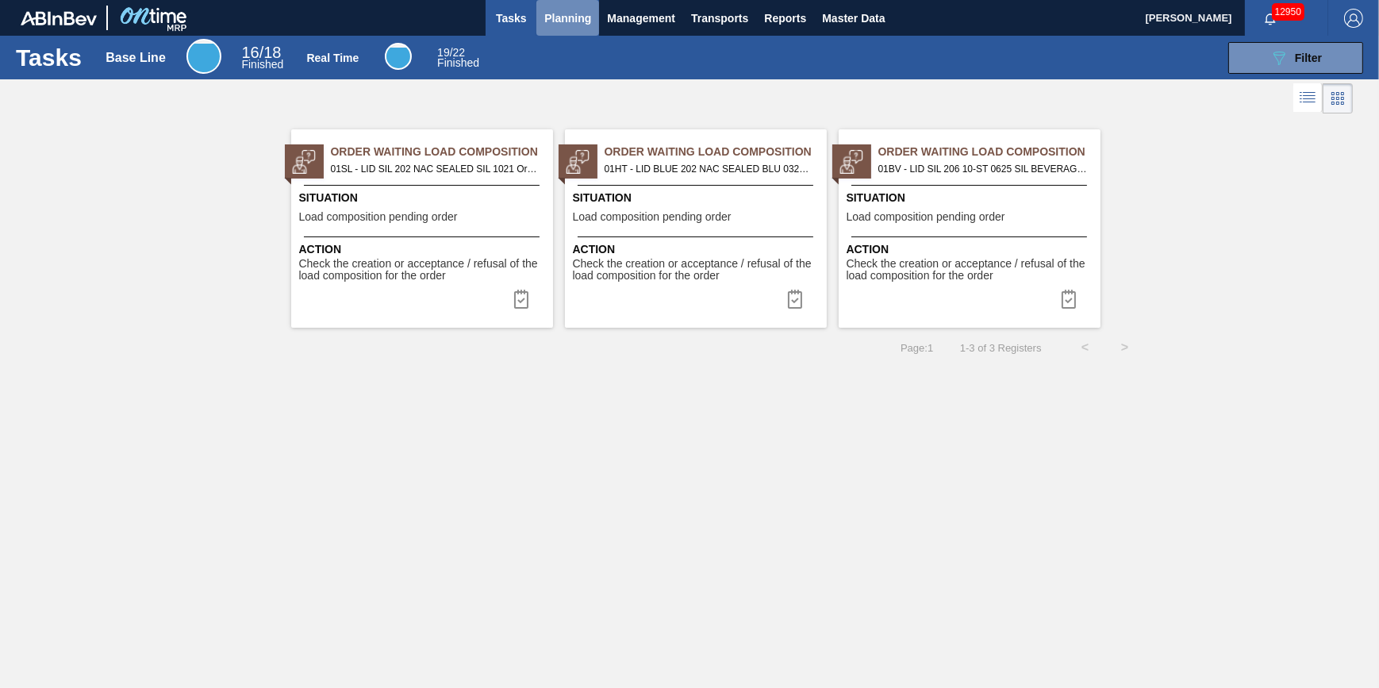
click at [569, 11] on span "Planning" at bounding box center [567, 18] width 47 height 19
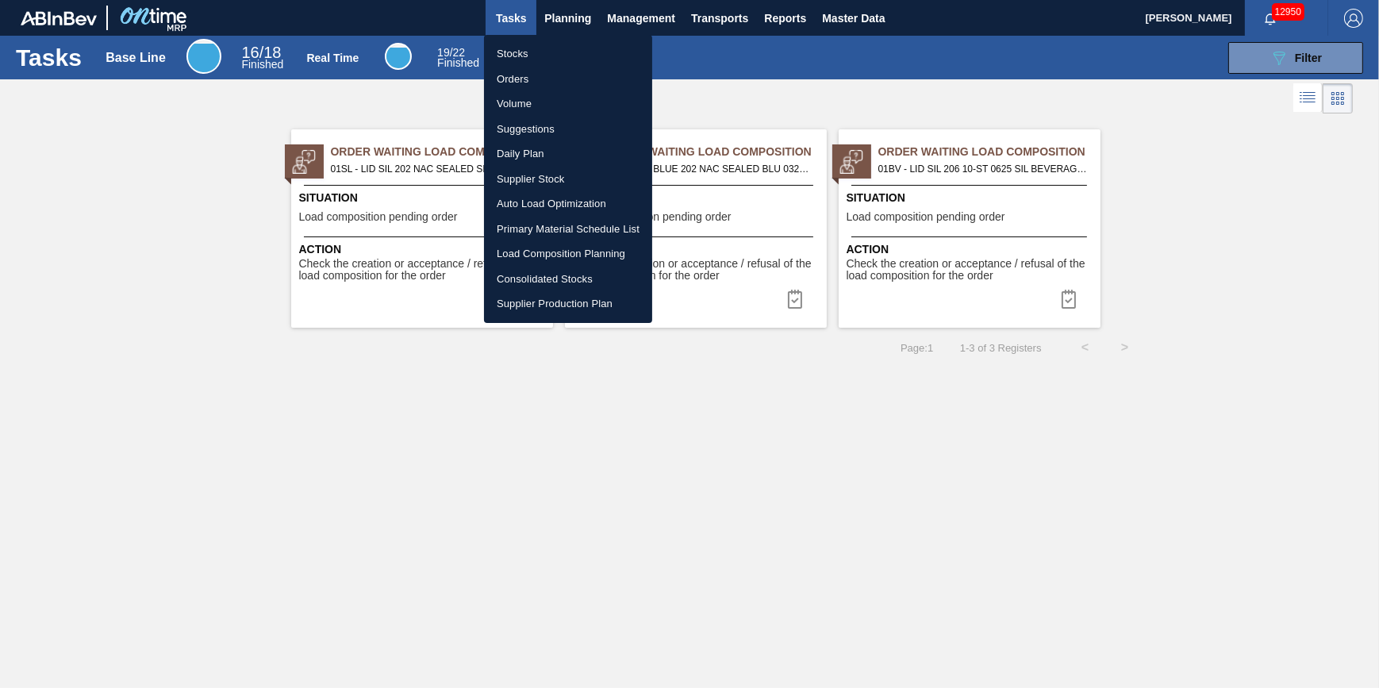
click at [512, 56] on li "Stocks" at bounding box center [568, 53] width 168 height 25
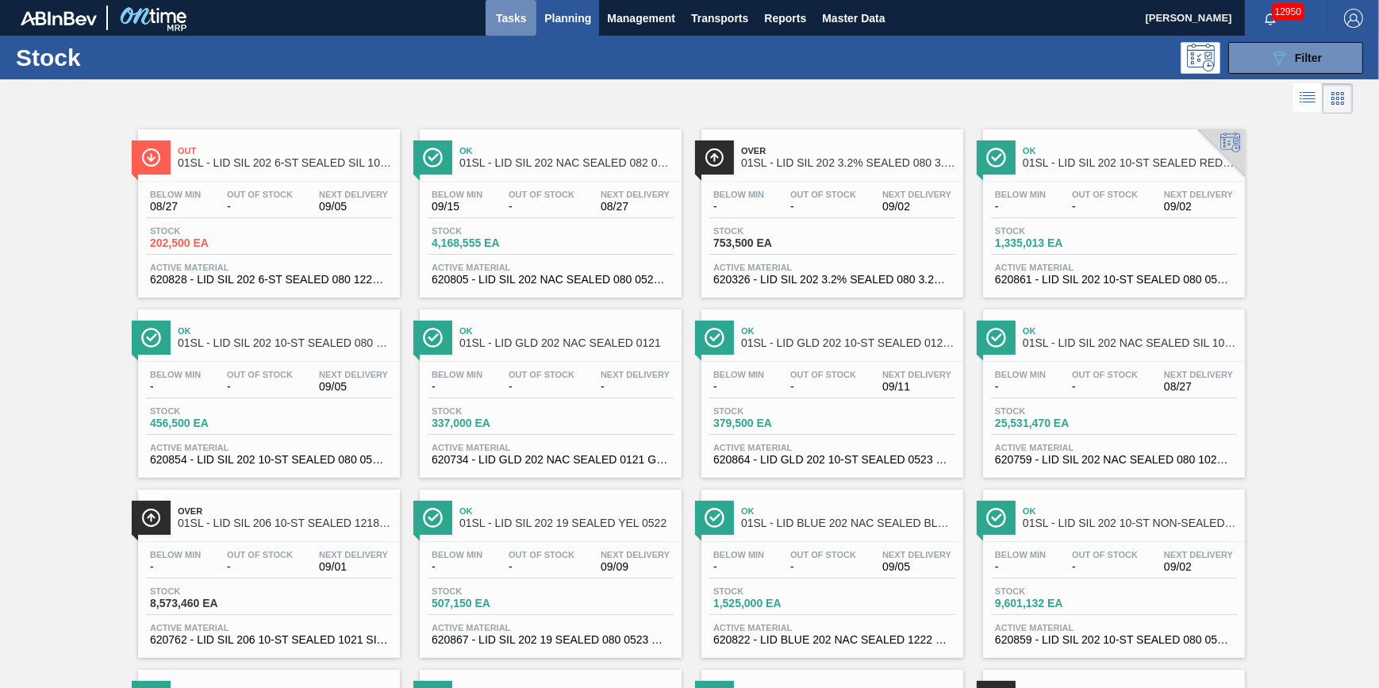
click at [501, 18] on span "Tasks" at bounding box center [510, 18] width 35 height 19
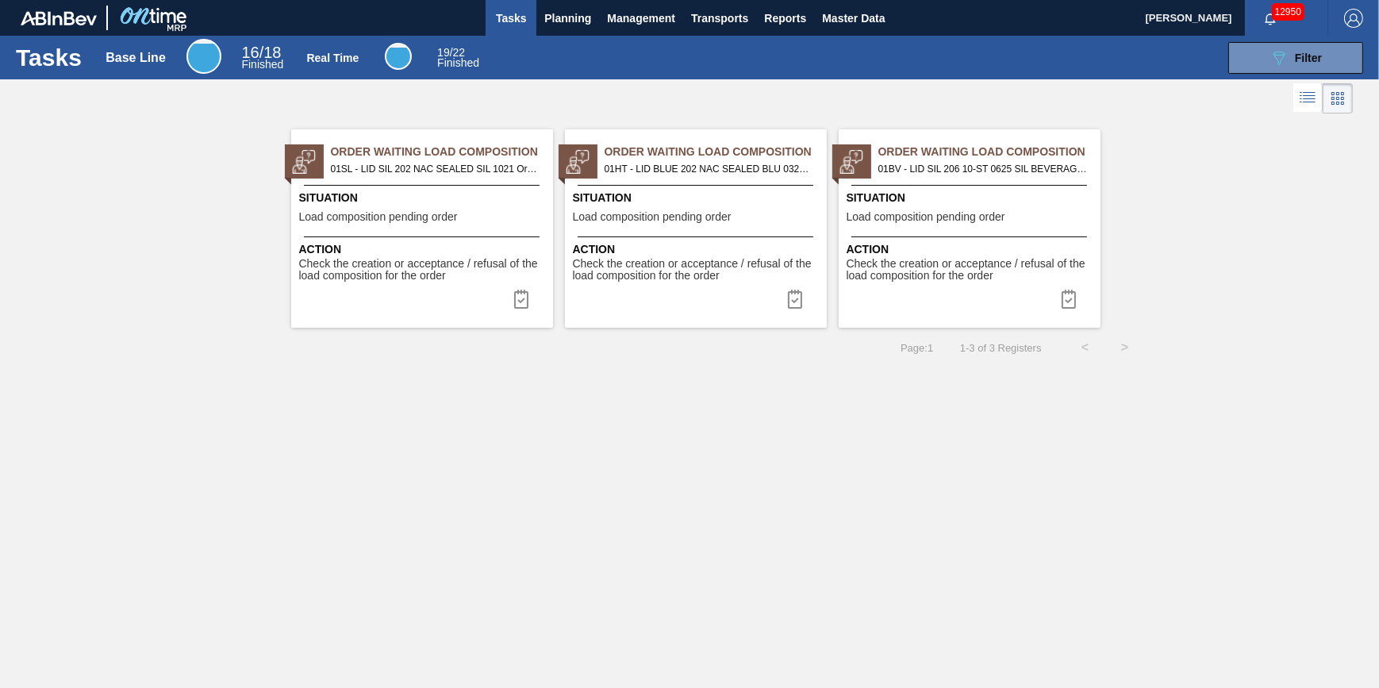
click at [477, 214] on div "Situation Load composition pending order" at bounding box center [424, 209] width 250 height 39
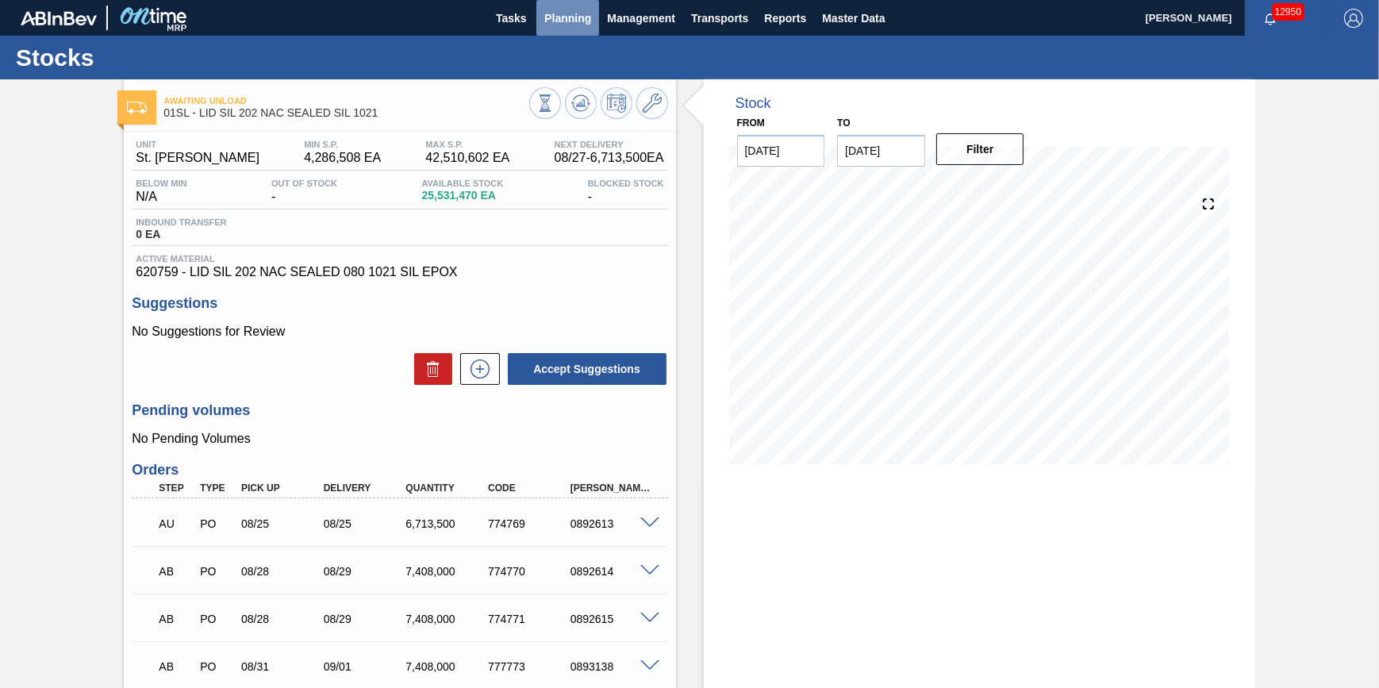
click at [566, 30] on button "Planning" at bounding box center [567, 18] width 63 height 36
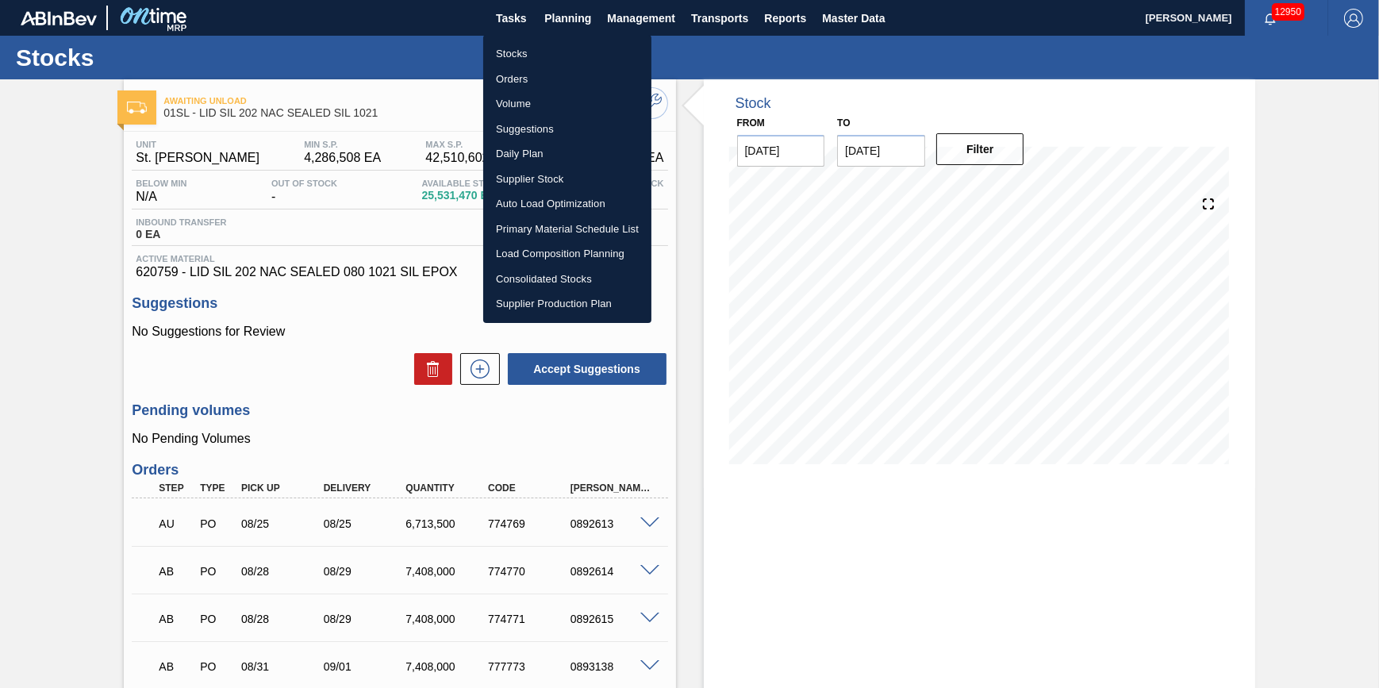
click at [539, 50] on li "Stocks" at bounding box center [567, 53] width 168 height 25
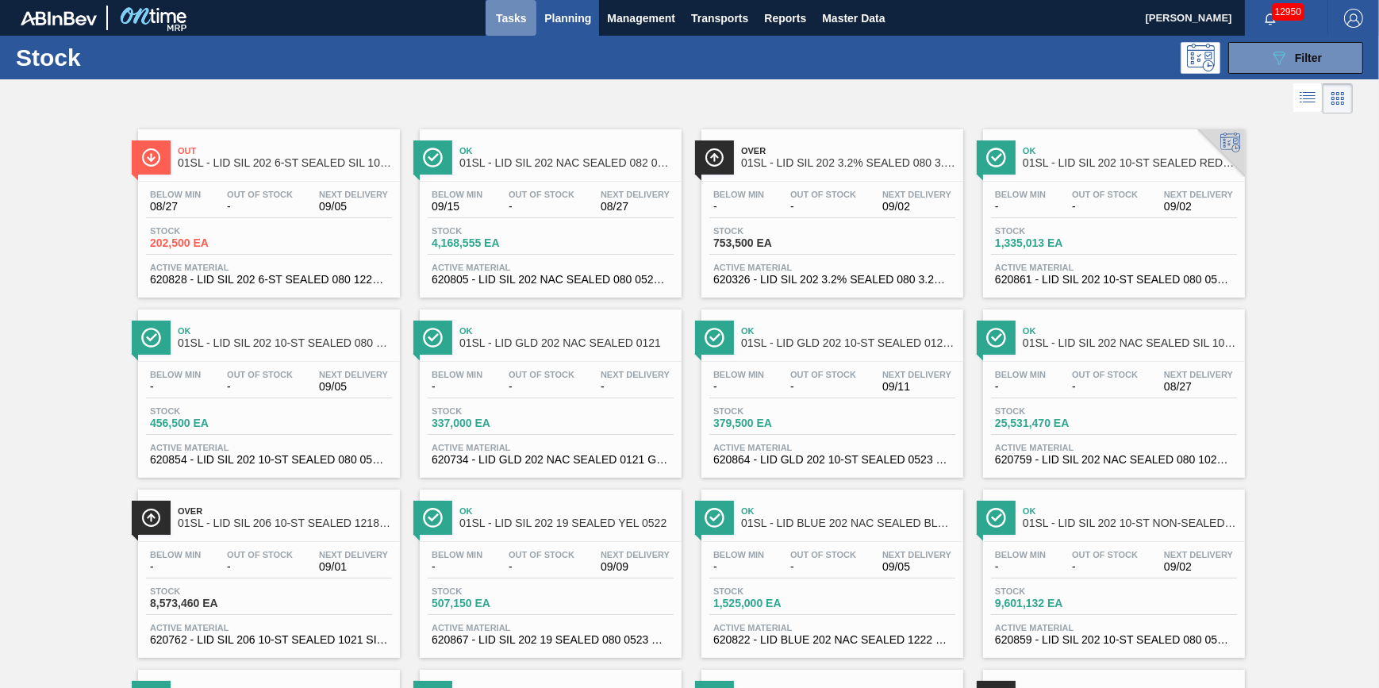
click at [520, 25] on span "Tasks" at bounding box center [510, 18] width 35 height 19
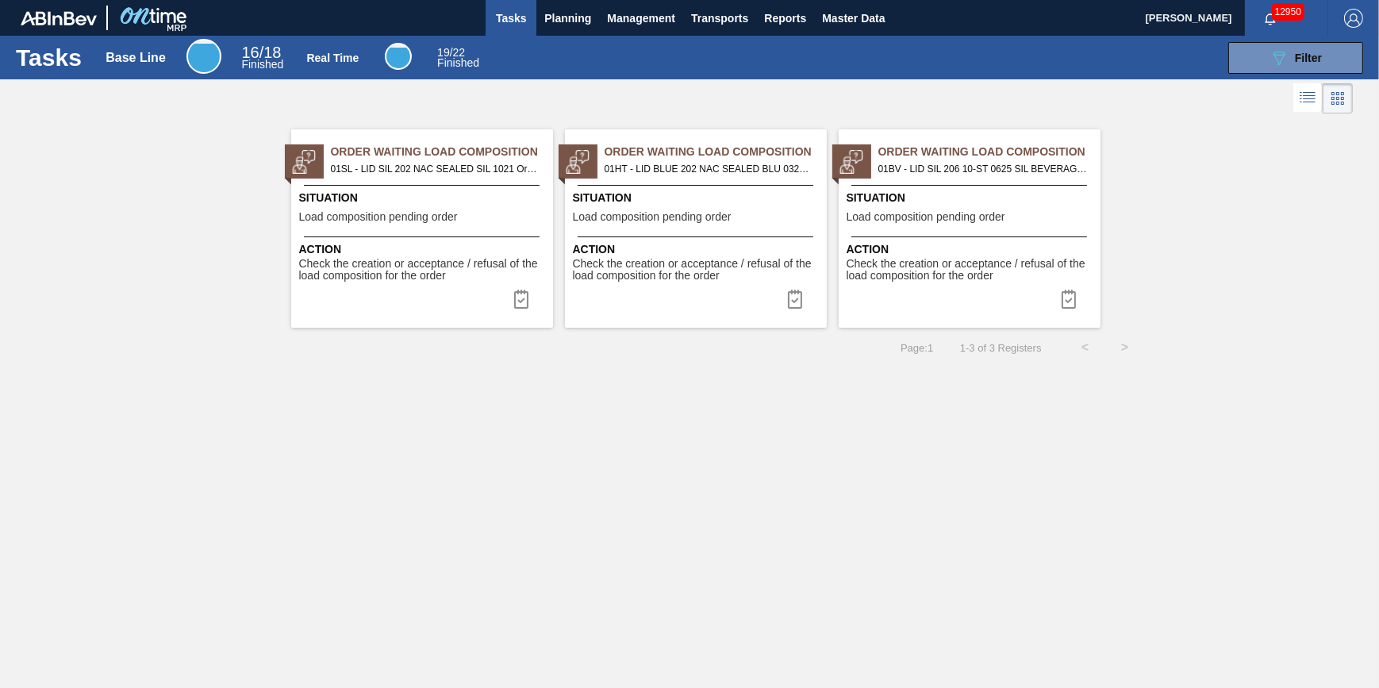
click at [639, 157] on span "Order Waiting Load Composition" at bounding box center [716, 152] width 222 height 17
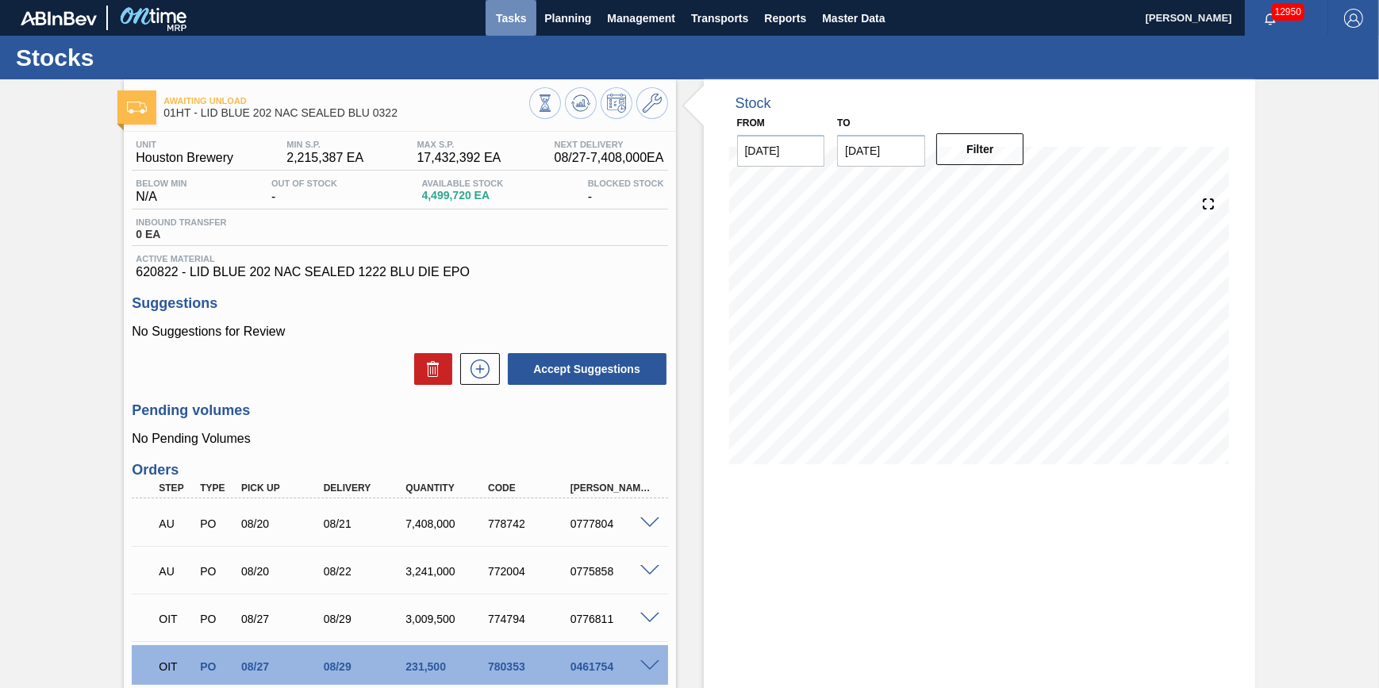
click at [524, 23] on span "Tasks" at bounding box center [510, 18] width 35 height 19
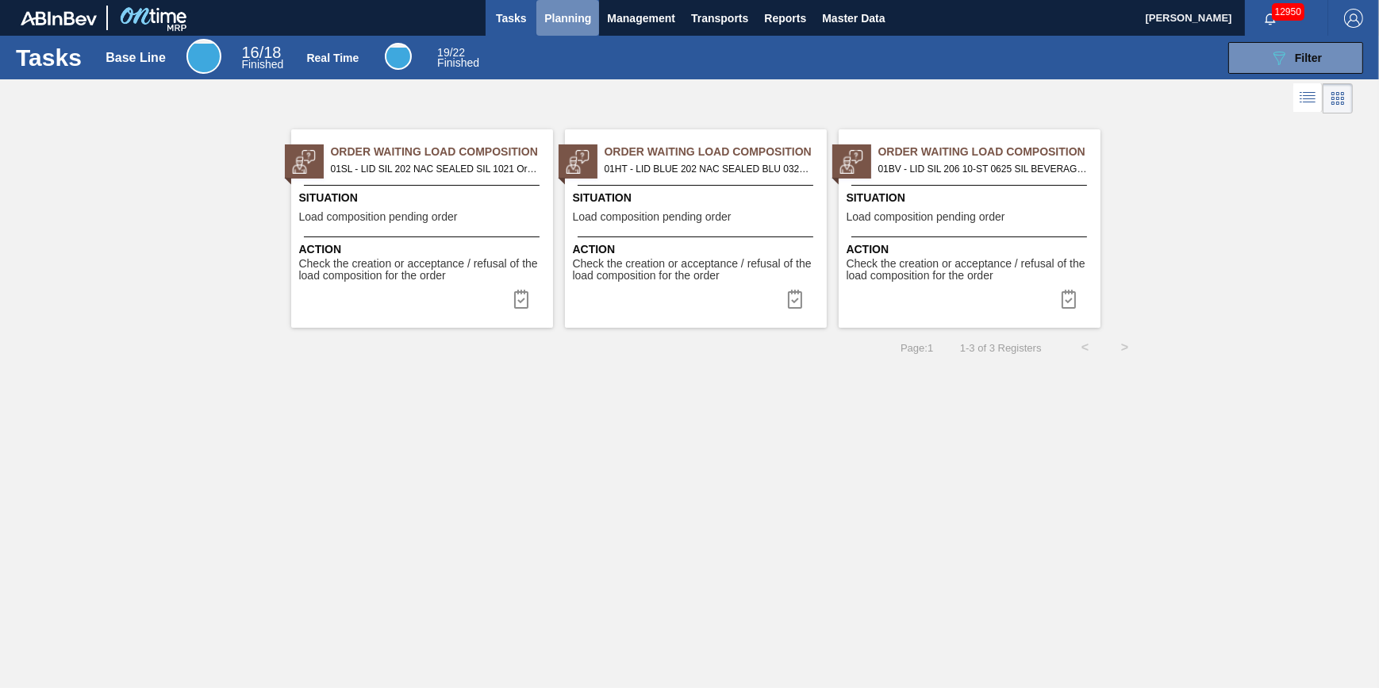
click at [566, 21] on span "Planning" at bounding box center [567, 18] width 47 height 19
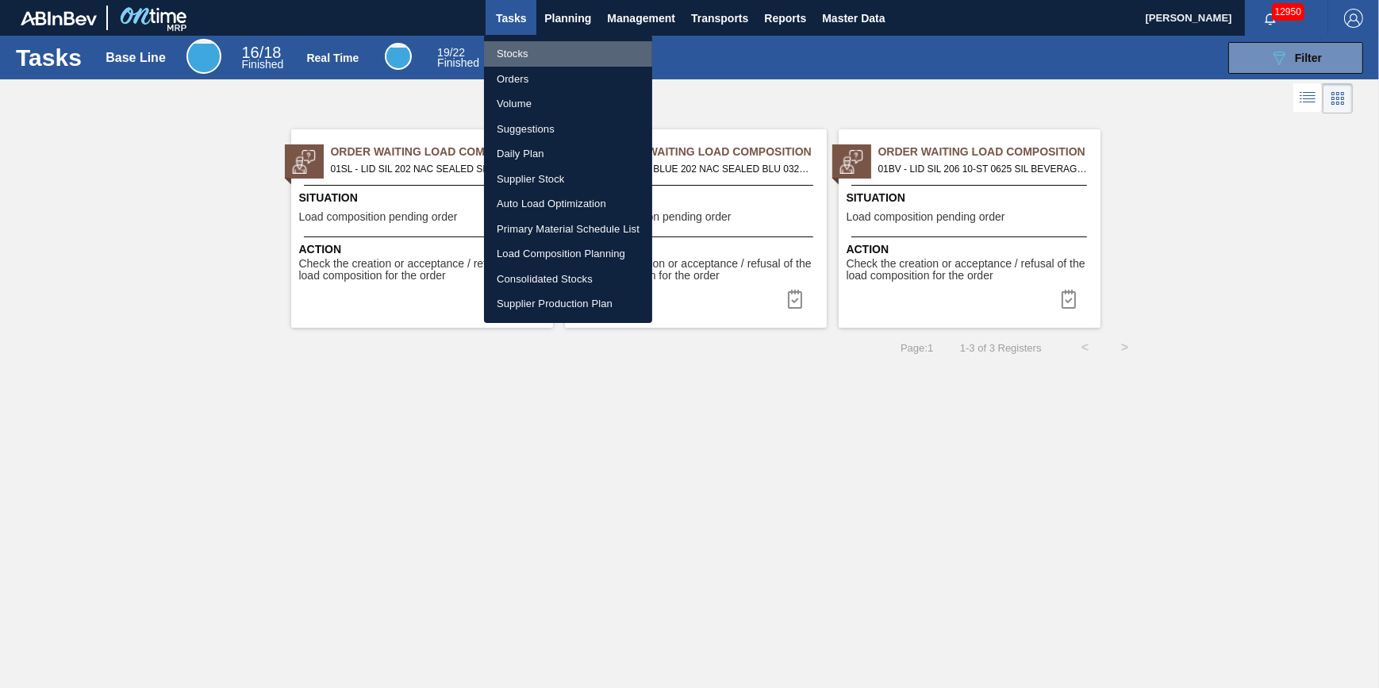
click at [563, 44] on li "Stocks" at bounding box center [568, 53] width 168 height 25
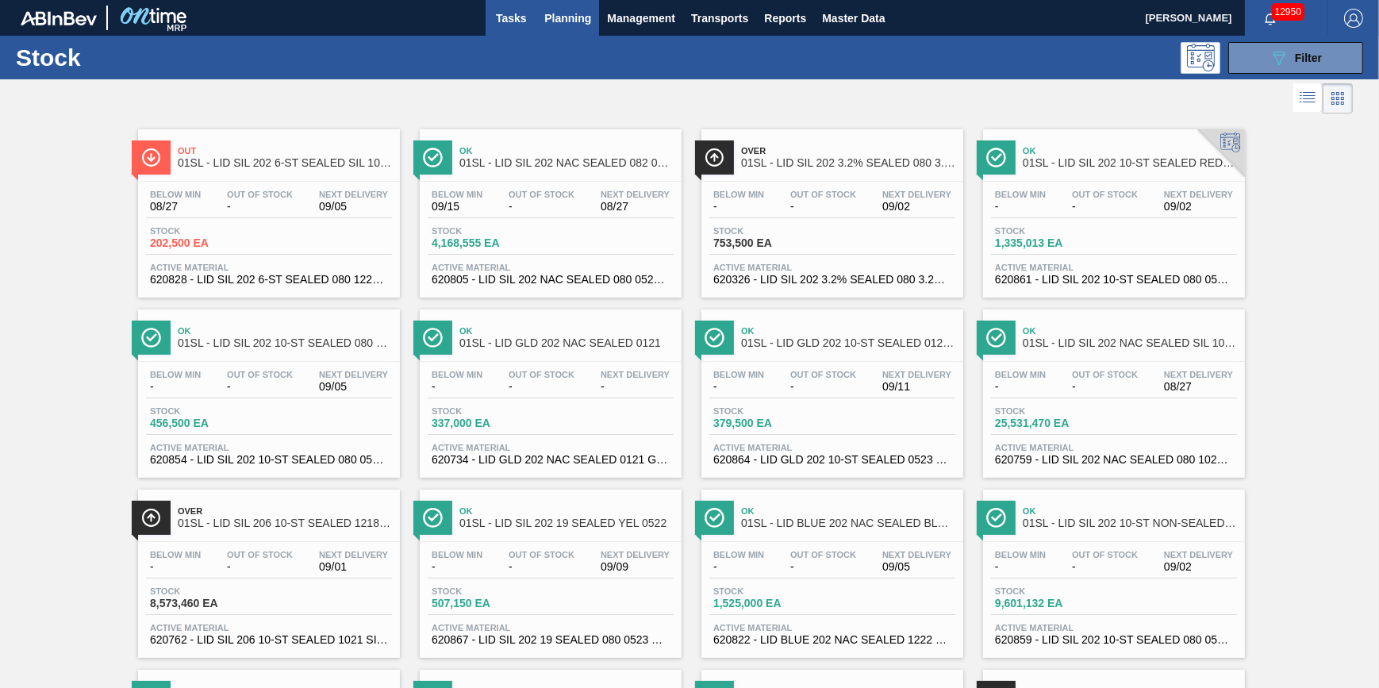
click at [493, 24] on span "Tasks" at bounding box center [510, 18] width 35 height 19
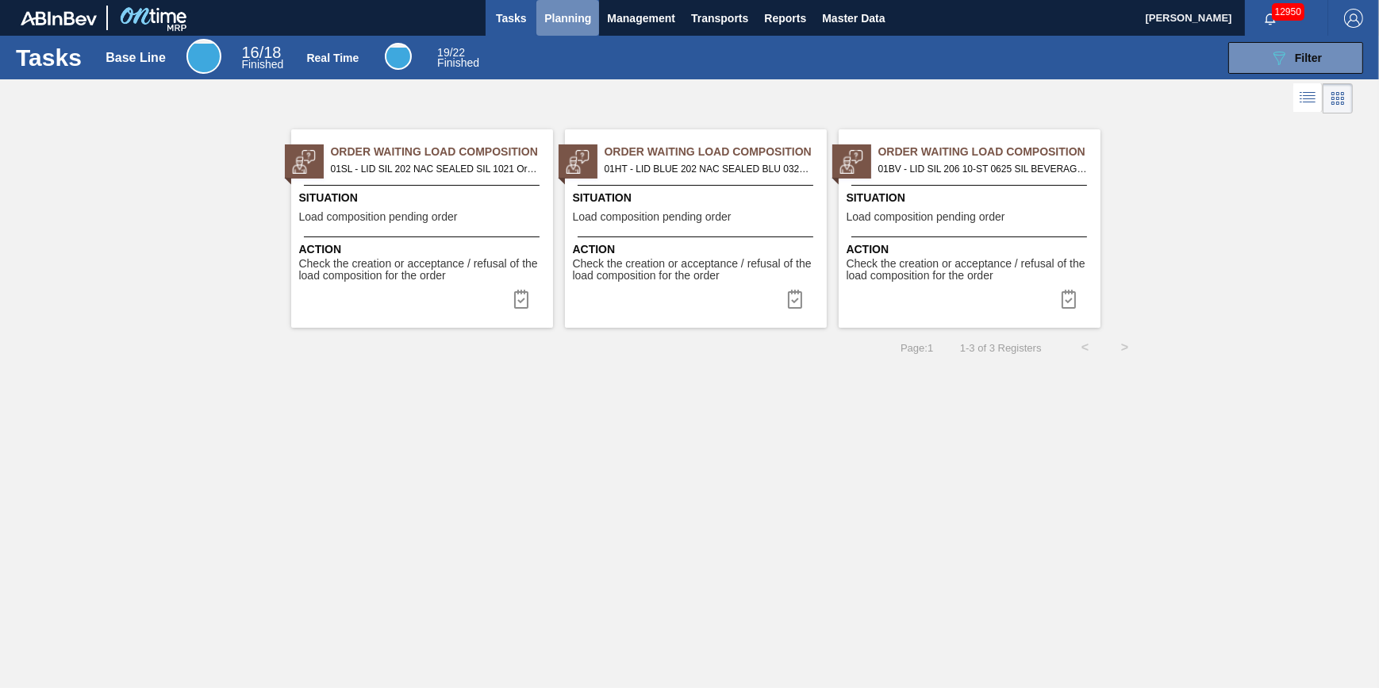
click at [549, 10] on span "Planning" at bounding box center [567, 18] width 47 height 19
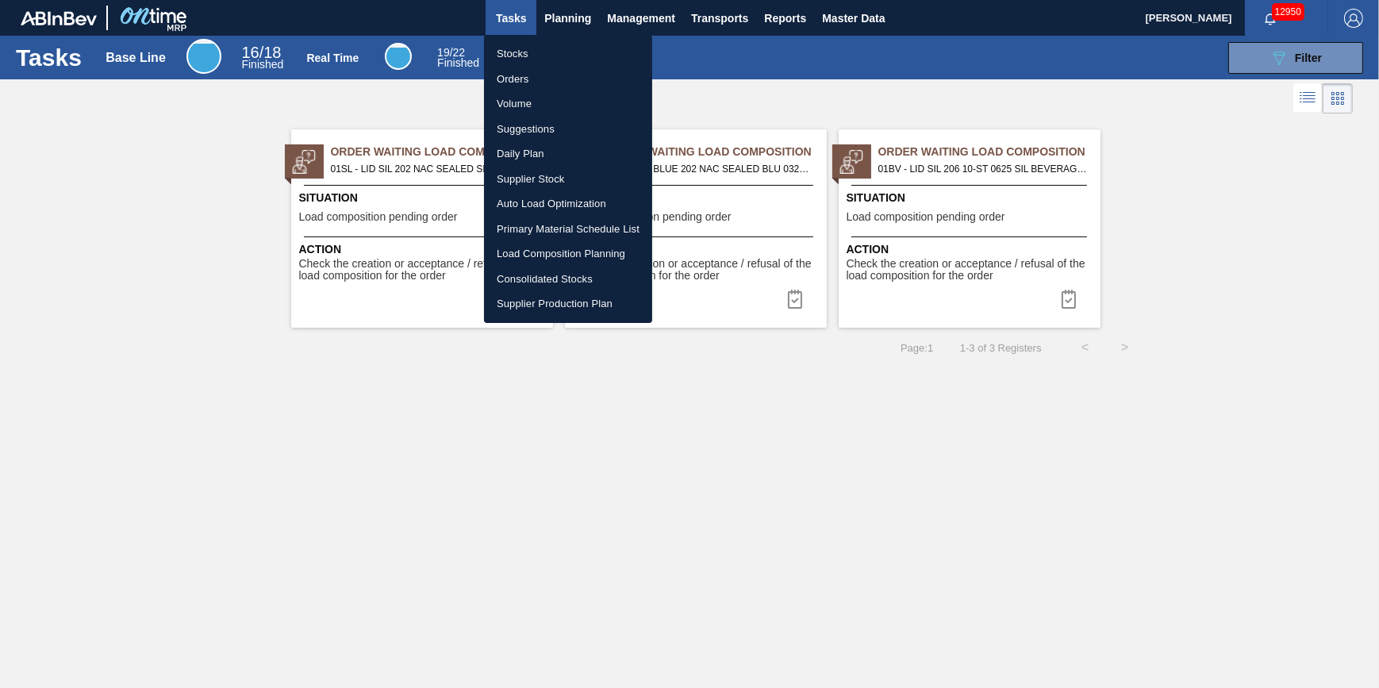
click at [539, 42] on li "Stocks" at bounding box center [568, 53] width 168 height 25
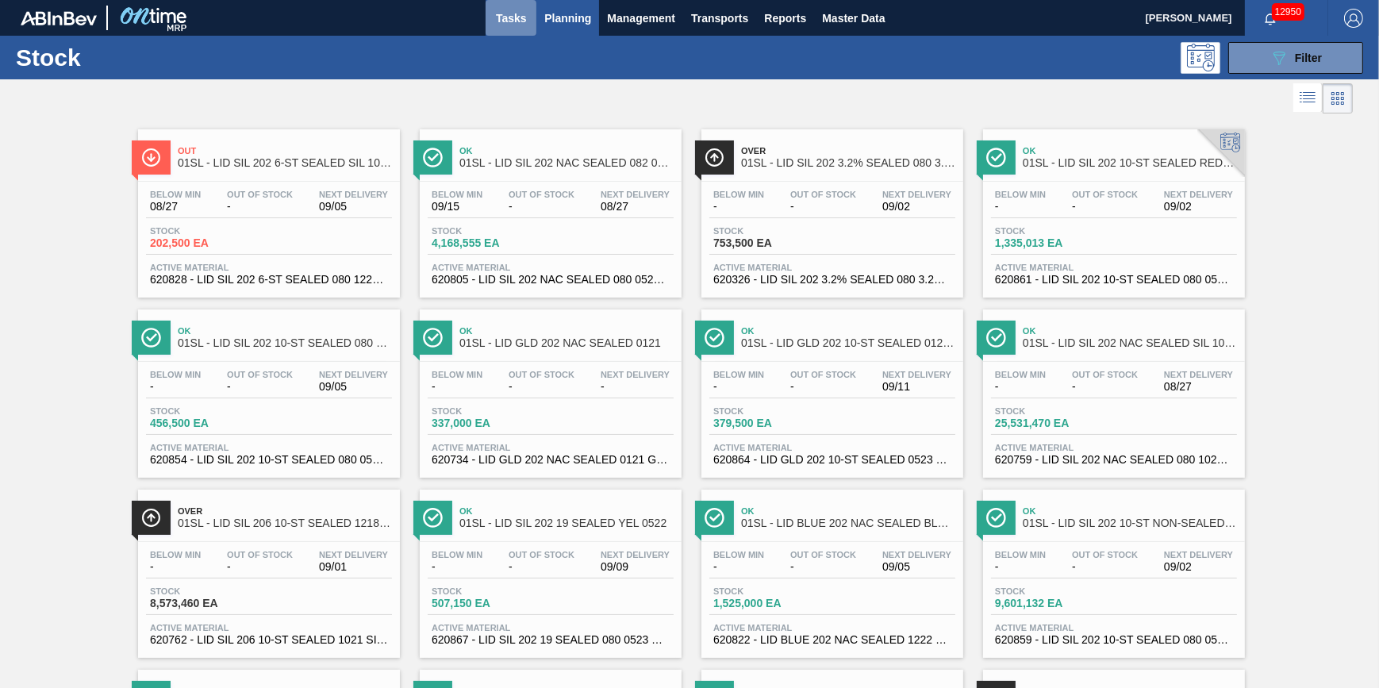
click at [493, 20] on span "Tasks" at bounding box center [510, 18] width 35 height 19
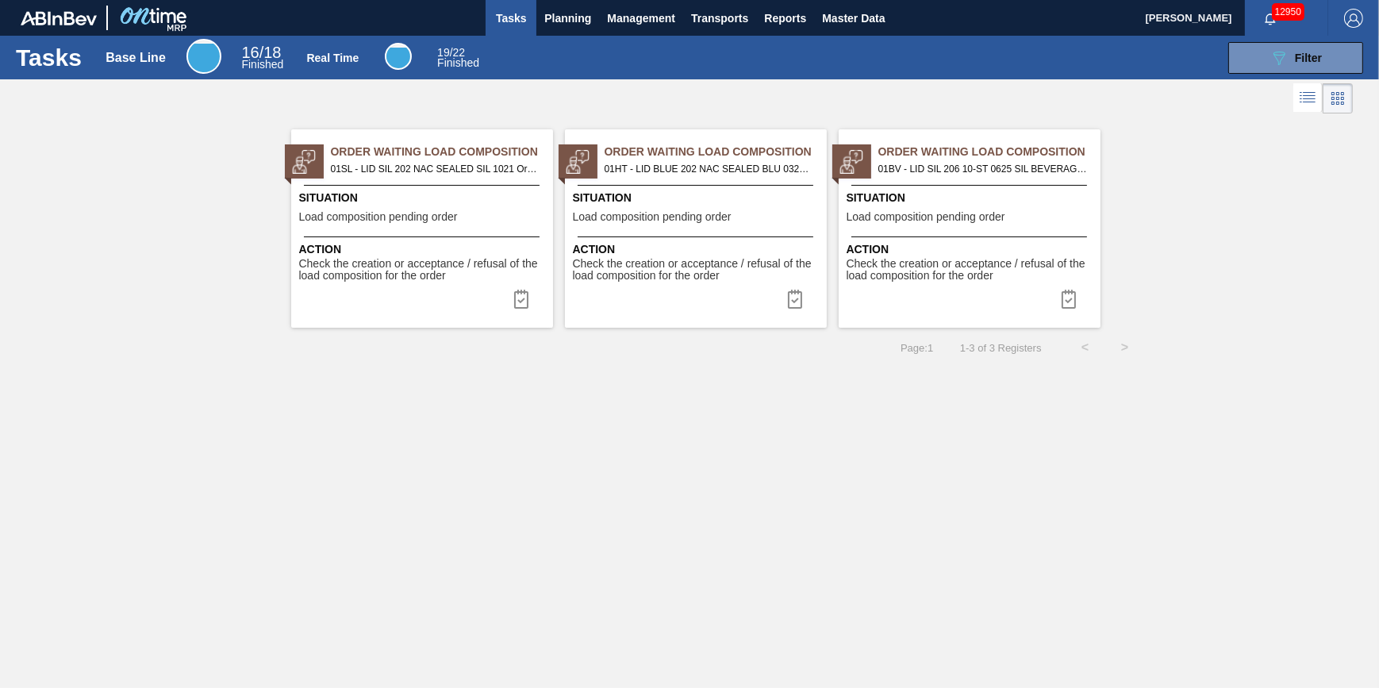
click at [530, 10] on button "Tasks" at bounding box center [511, 18] width 51 height 36
click at [555, 17] on span "Planning" at bounding box center [567, 18] width 47 height 19
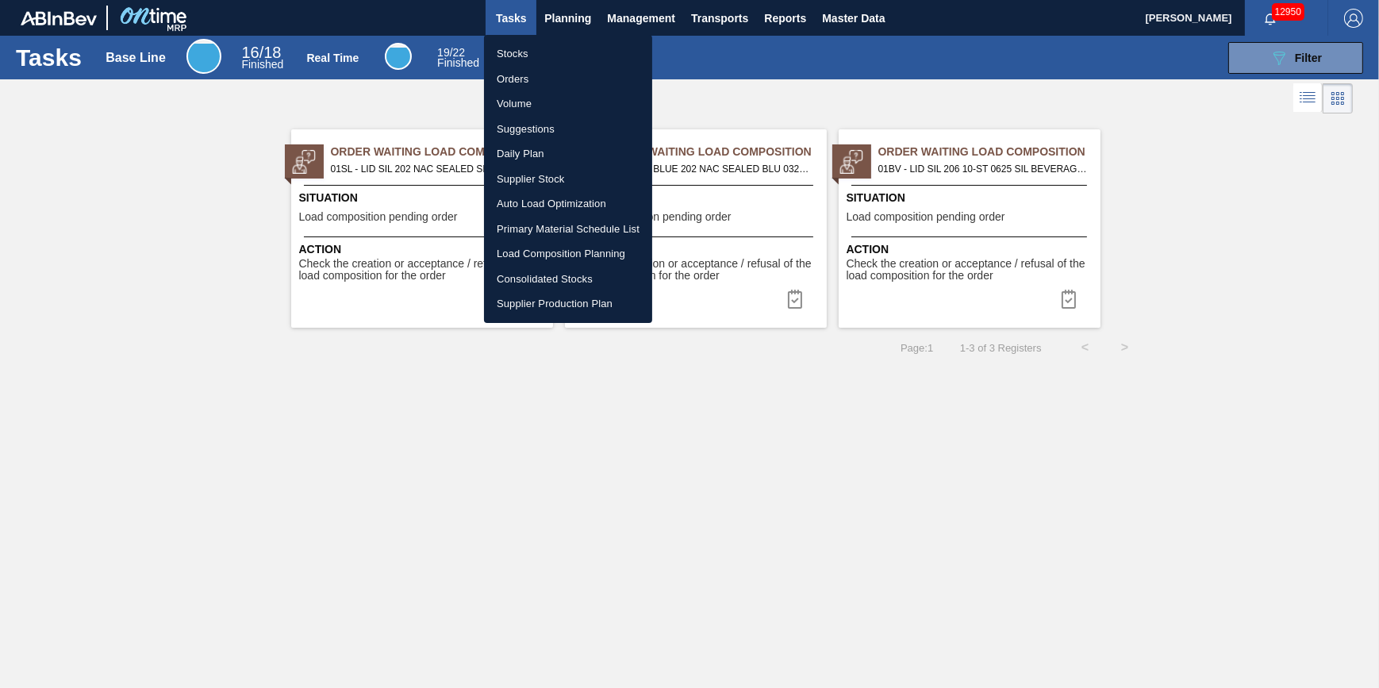
click at [542, 59] on li "Stocks" at bounding box center [568, 53] width 168 height 25
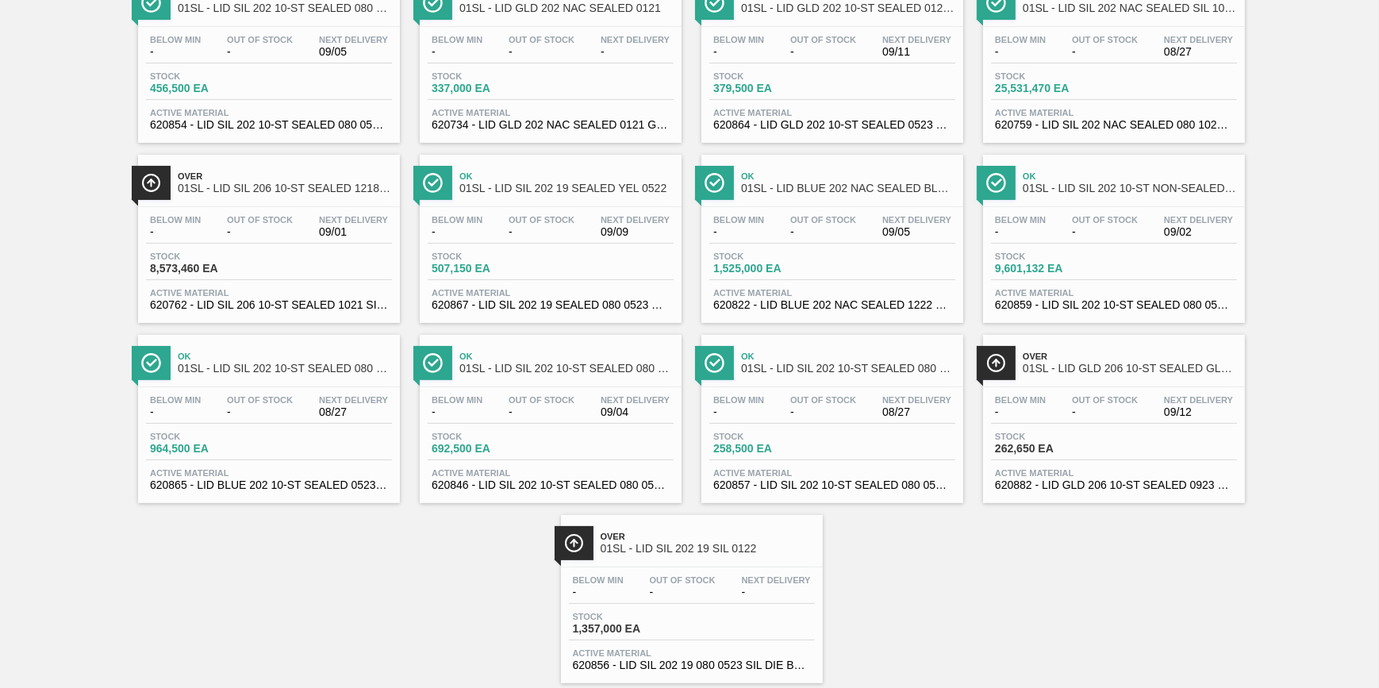
scroll to position [360, 0]
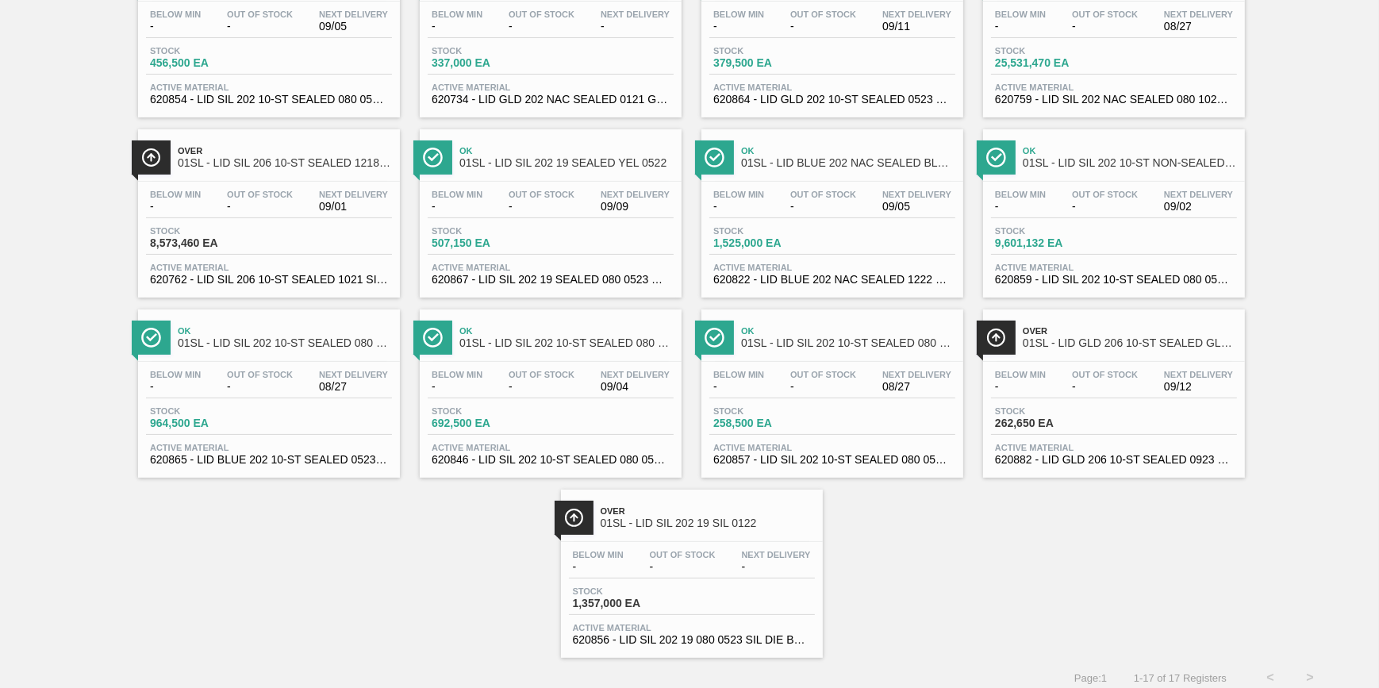
click at [847, 389] on span "-" at bounding box center [823, 387] width 66 height 12
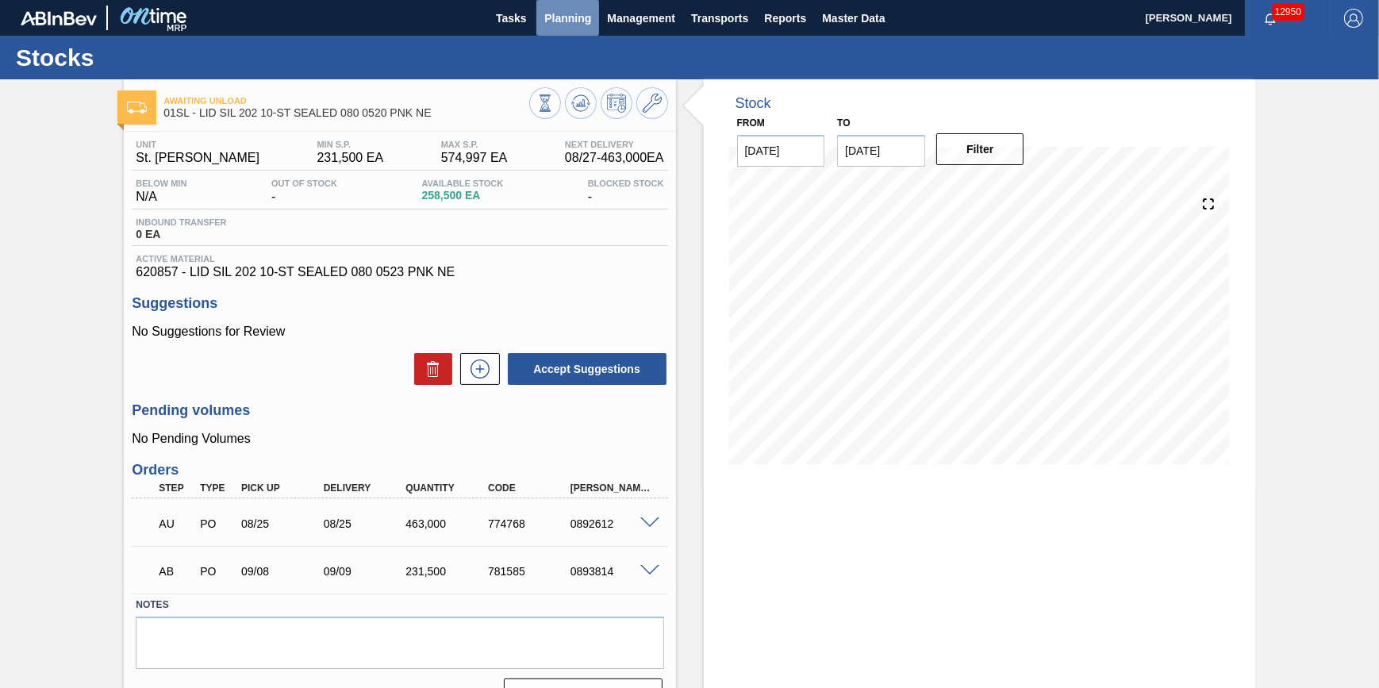
click at [560, 26] on span "Planning" at bounding box center [567, 18] width 47 height 19
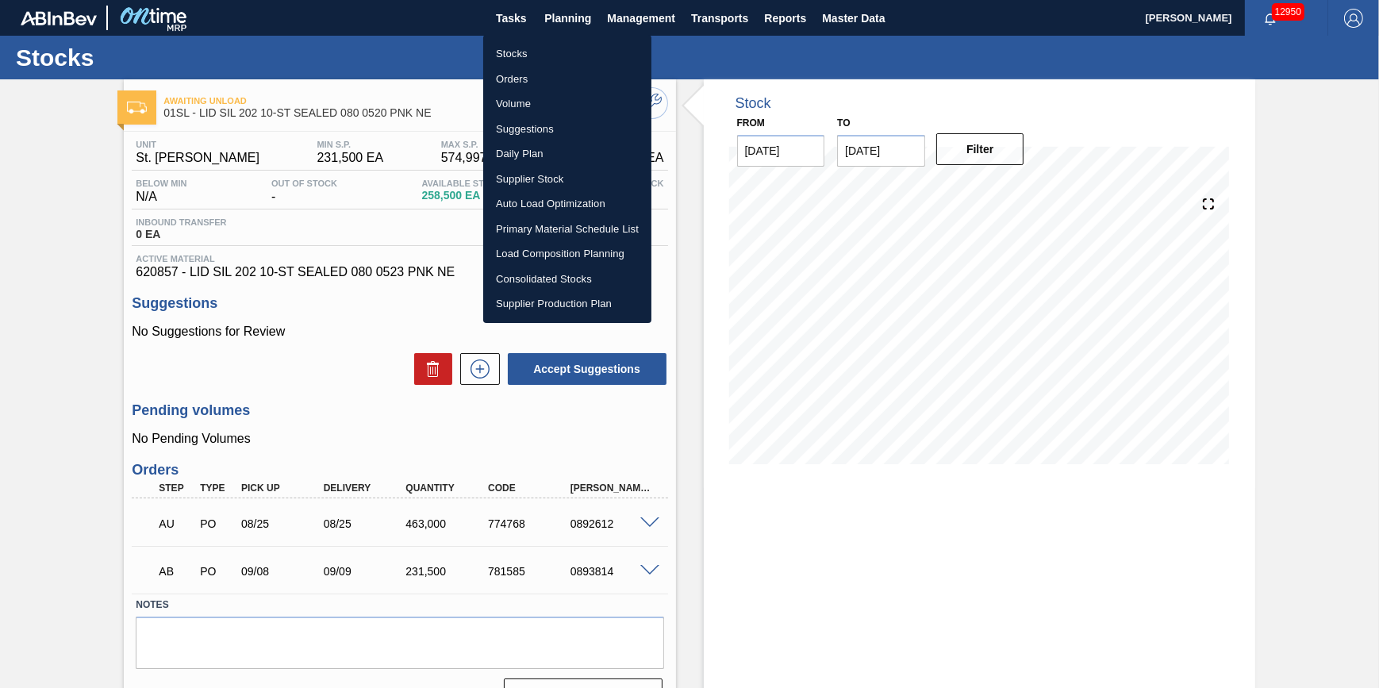
click at [557, 44] on li "Stocks" at bounding box center [567, 53] width 168 height 25
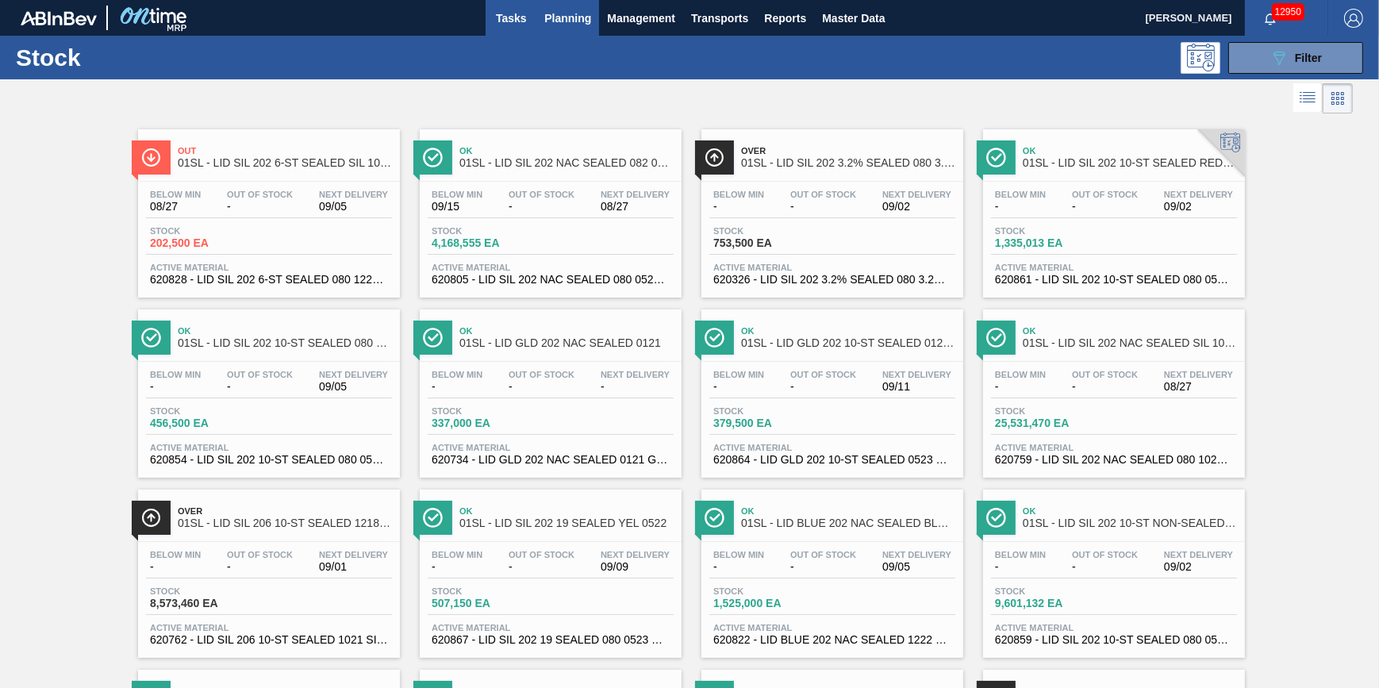
click at [522, 23] on span "Tasks" at bounding box center [510, 18] width 35 height 19
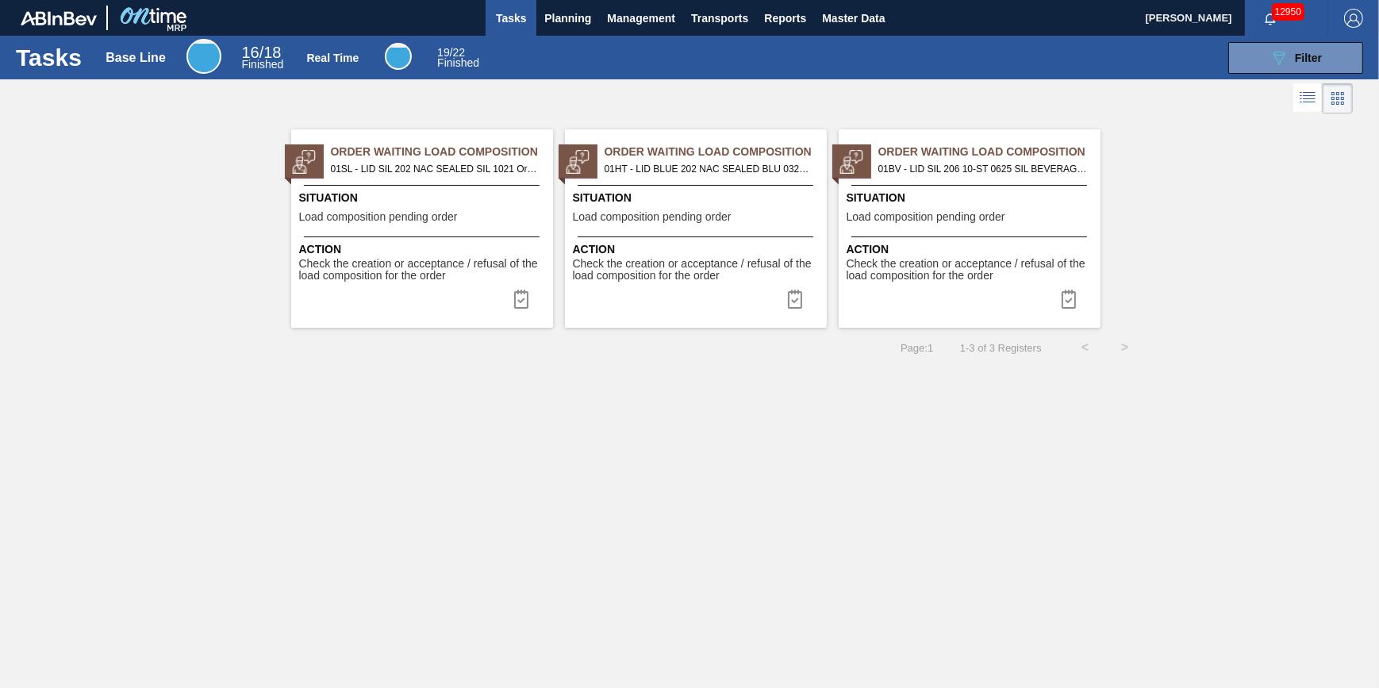
click at [440, 190] on span "Situation" at bounding box center [424, 198] width 250 height 17
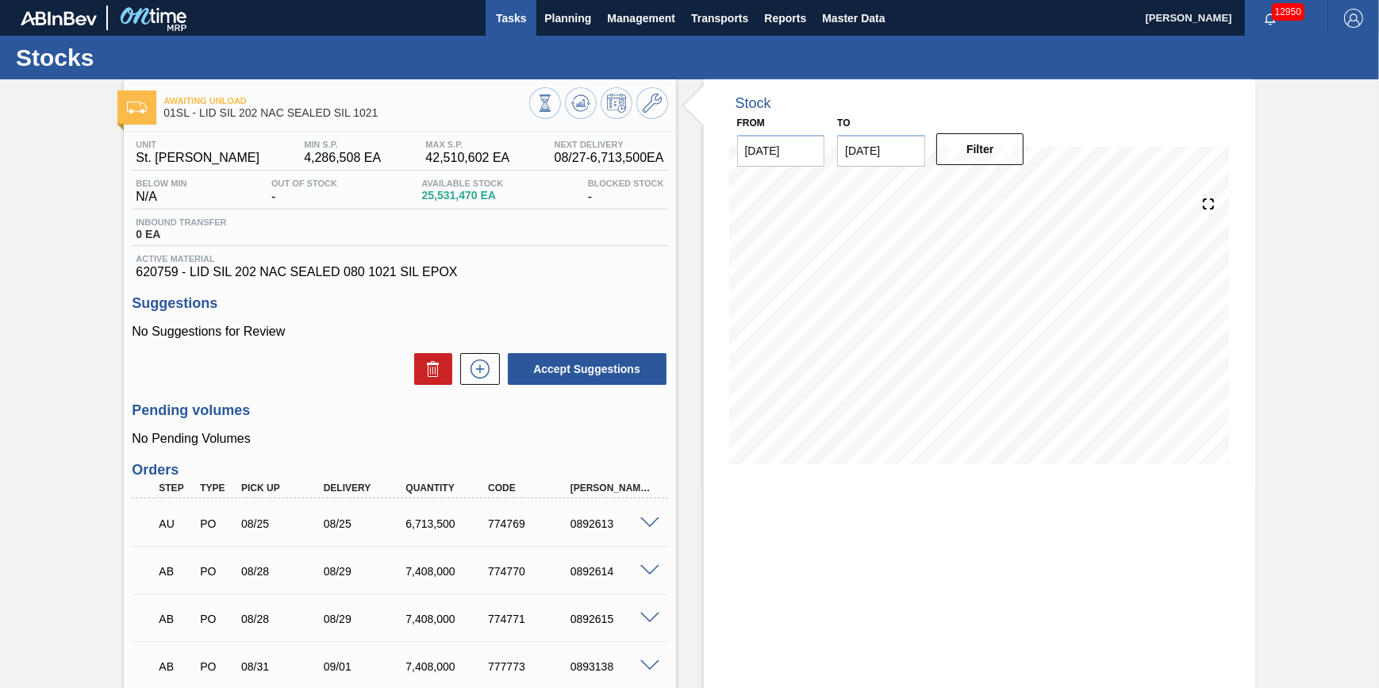
click at [490, 16] on button "Tasks" at bounding box center [511, 18] width 51 height 36
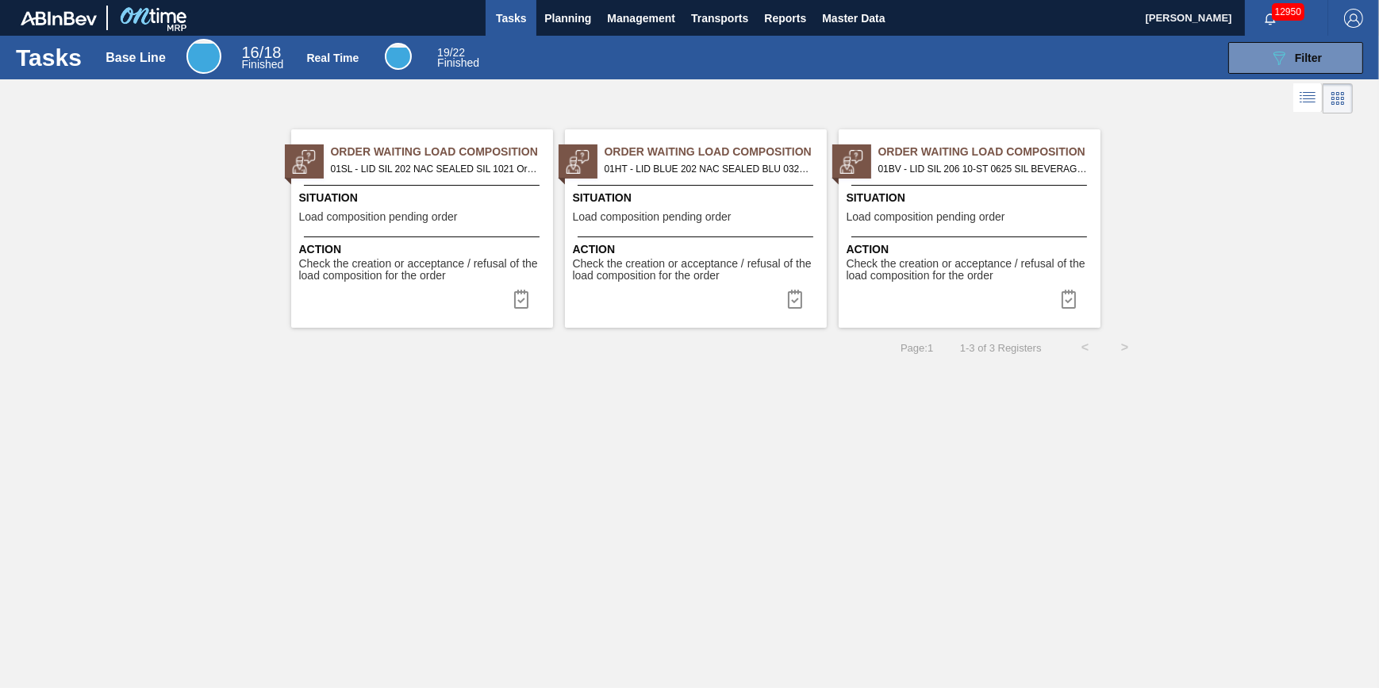
click at [689, 276] on span "Check the creation or acceptance / refusal of the load composition for the order" at bounding box center [698, 270] width 250 height 25
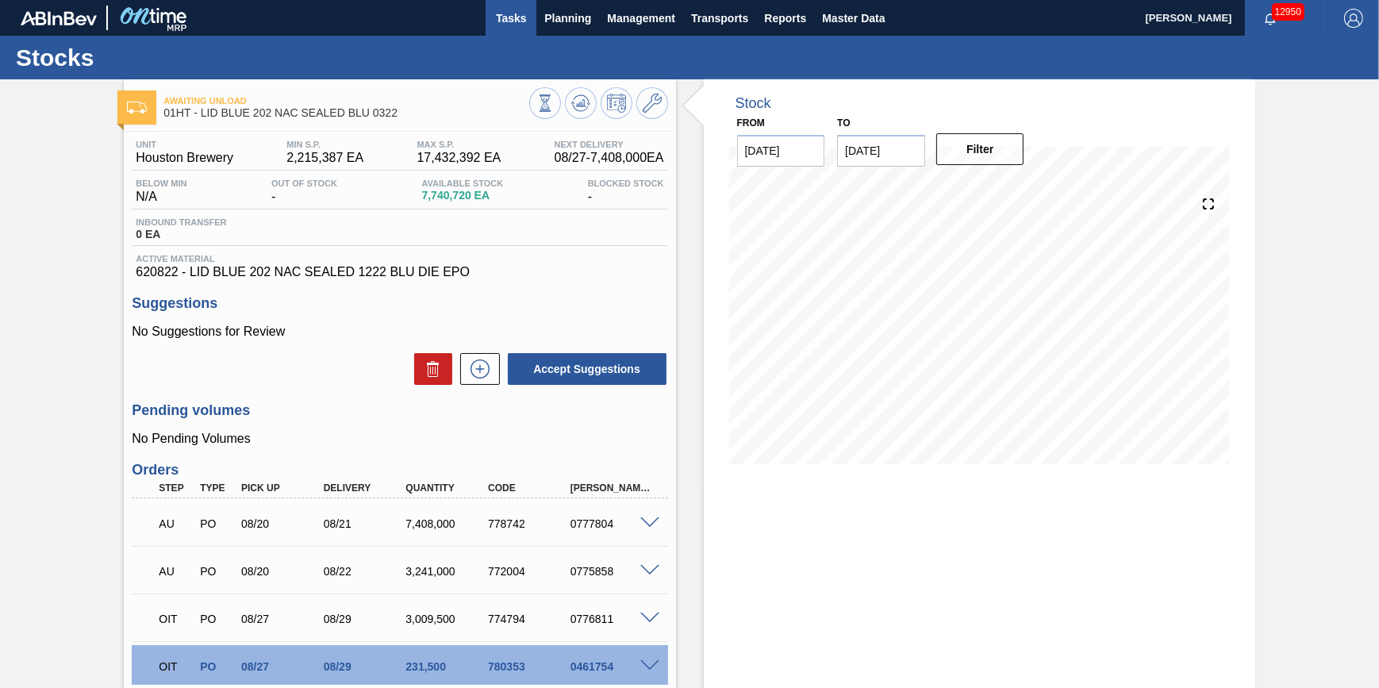
click at [516, 26] on span "Tasks" at bounding box center [510, 18] width 35 height 19
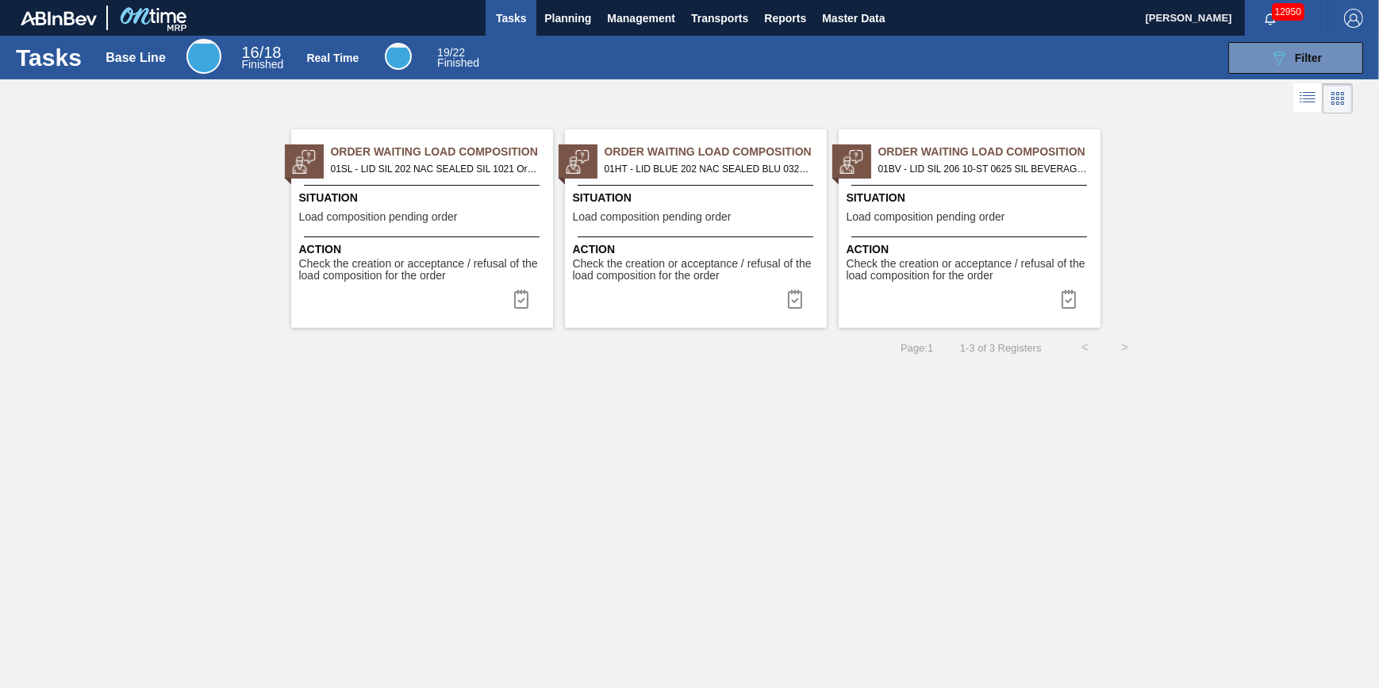
click at [970, 206] on div "Situation Load composition pending order" at bounding box center [972, 209] width 250 height 39
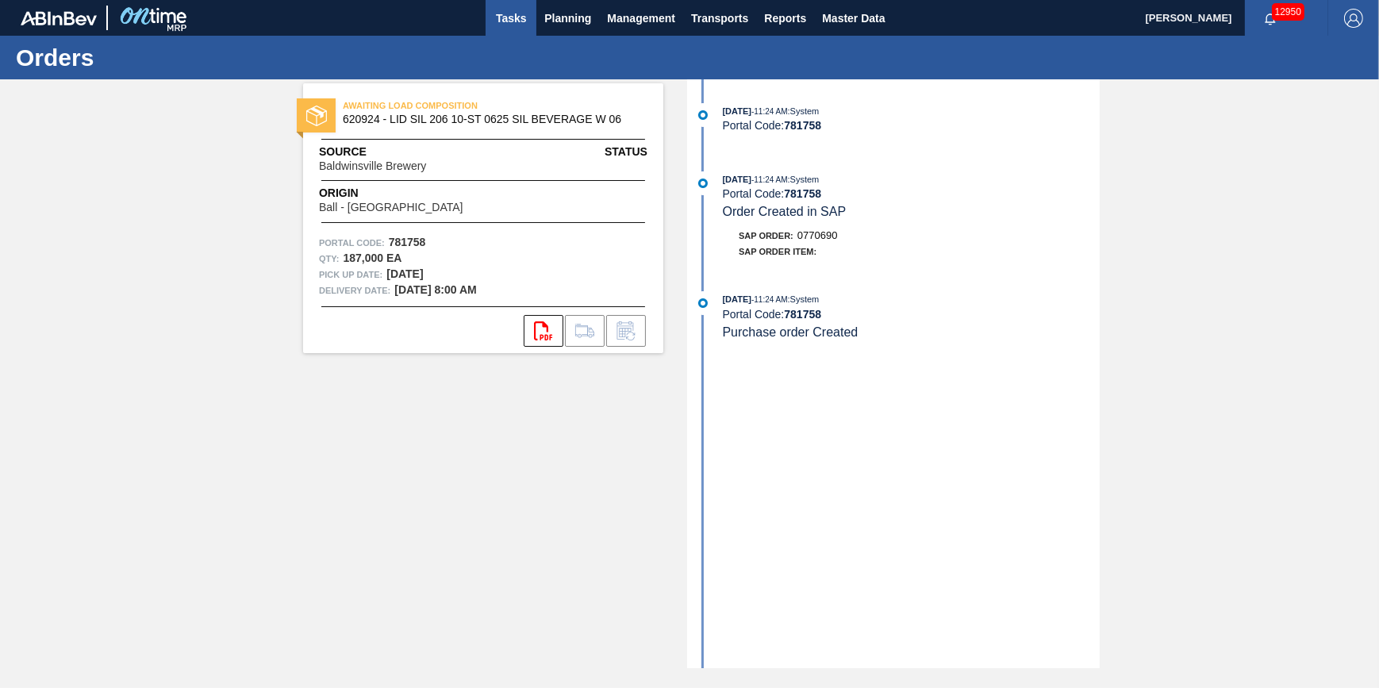
click at [507, 12] on span "Tasks" at bounding box center [510, 18] width 35 height 19
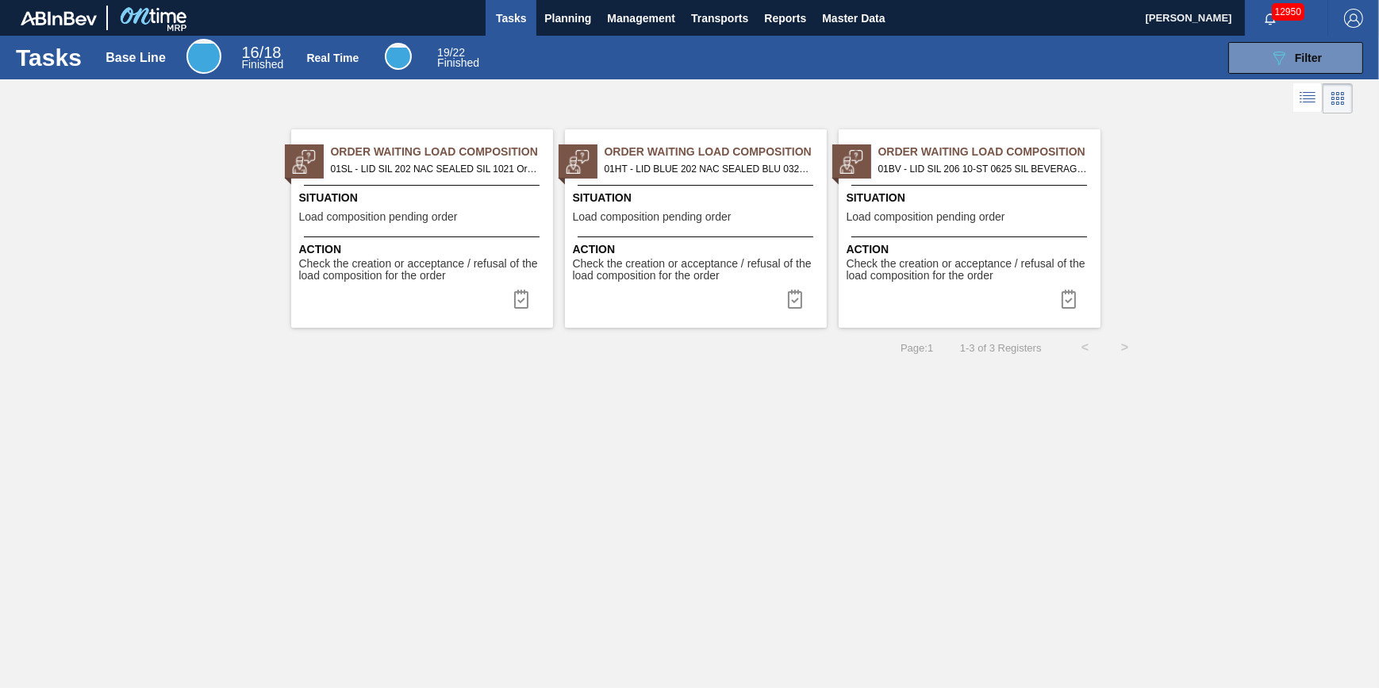
click at [1038, 273] on span "Check the creation or acceptance / refusal of the load composition for the order" at bounding box center [972, 270] width 250 height 25
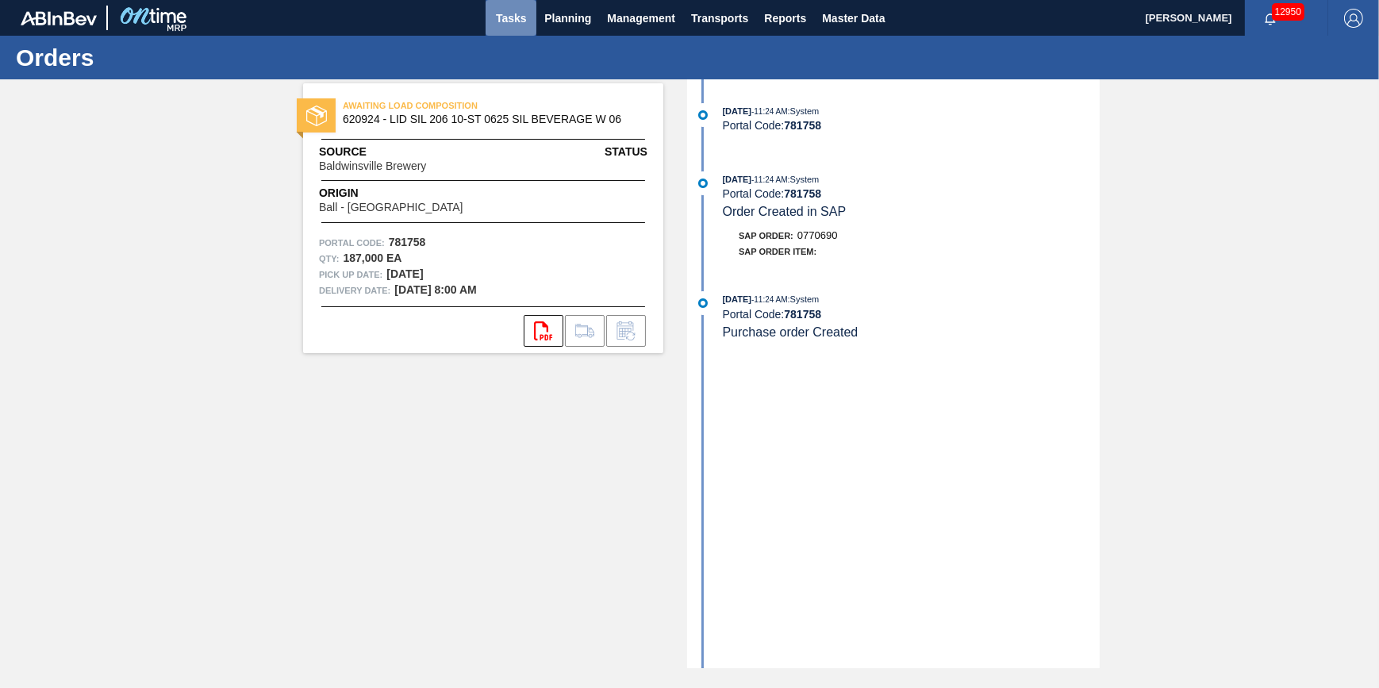
click at [500, 17] on span "Tasks" at bounding box center [510, 18] width 35 height 19
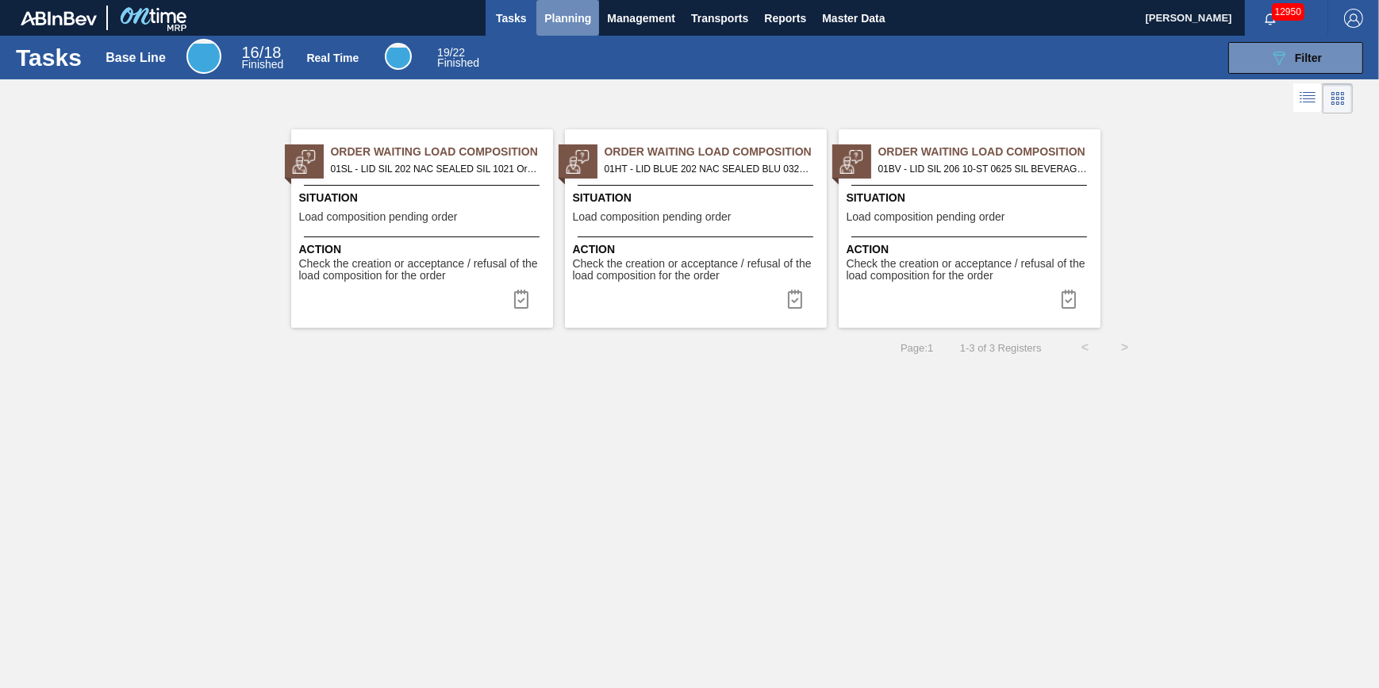
click at [539, 16] on button "Planning" at bounding box center [567, 18] width 63 height 36
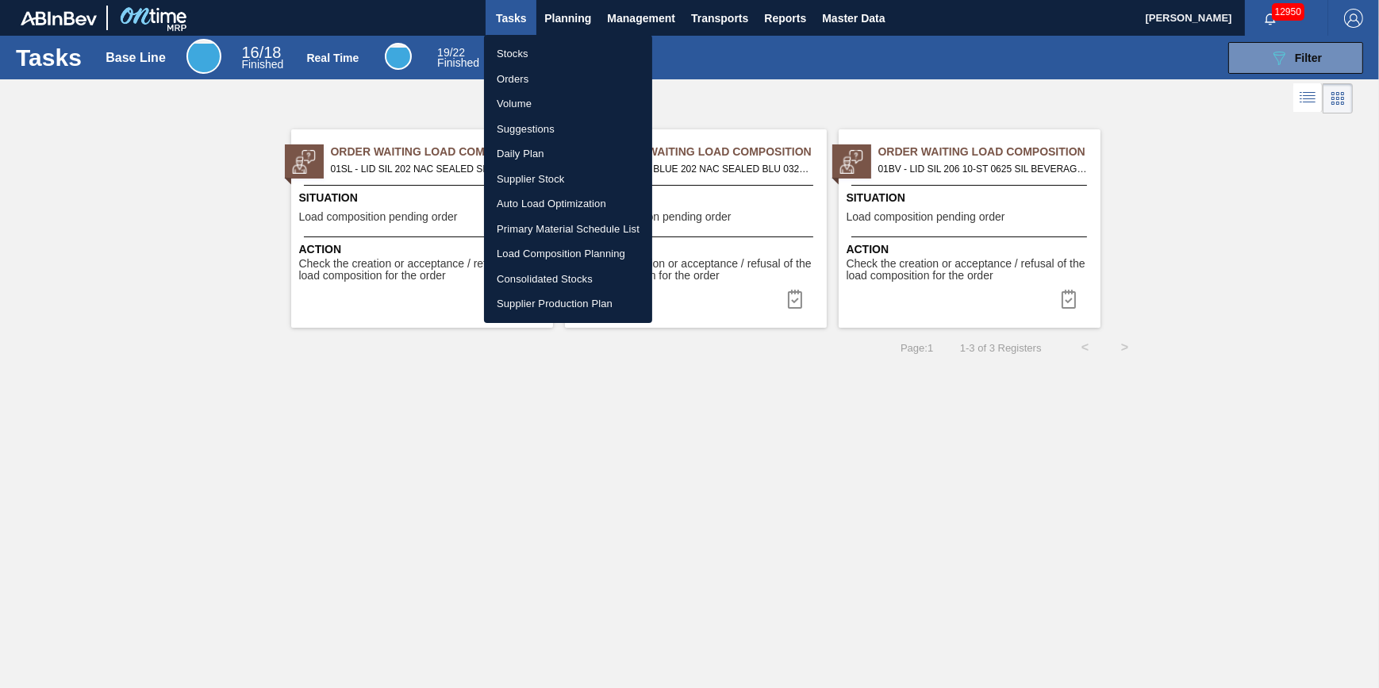
click at [533, 42] on li "Stocks" at bounding box center [568, 53] width 168 height 25
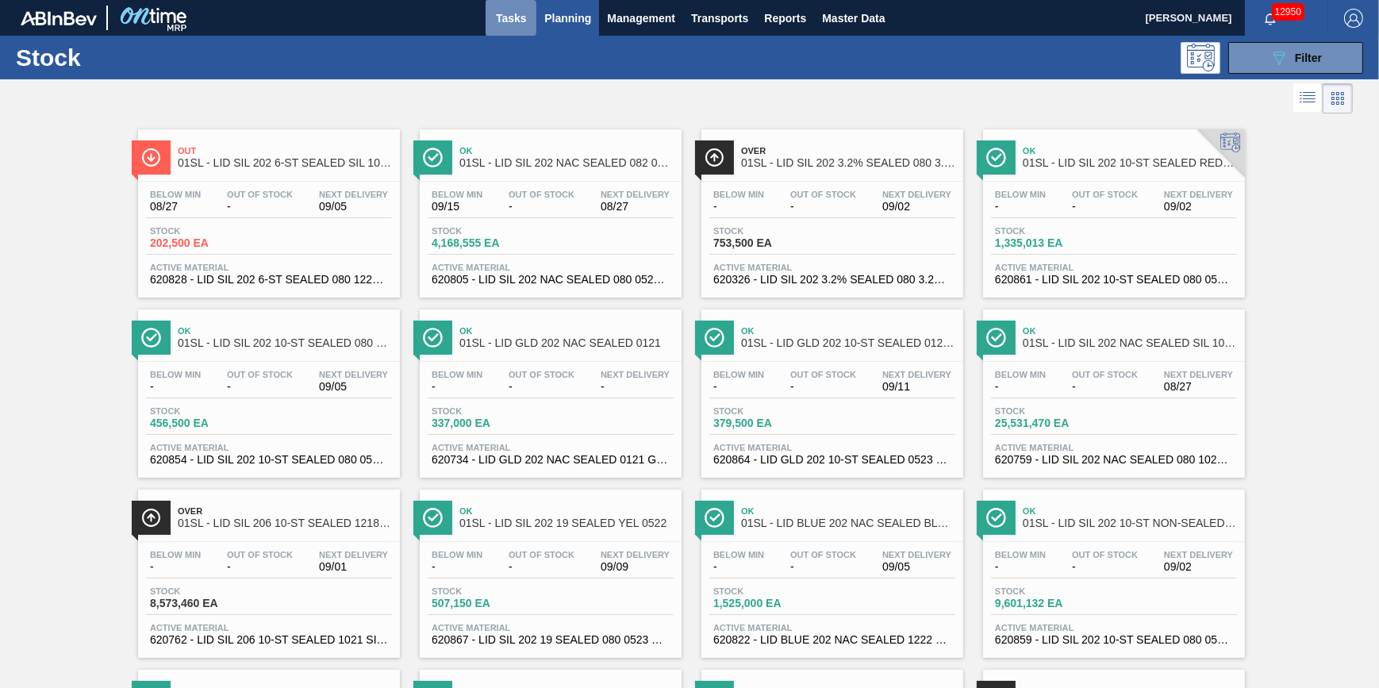
click at [502, 24] on span "Tasks" at bounding box center [510, 18] width 35 height 19
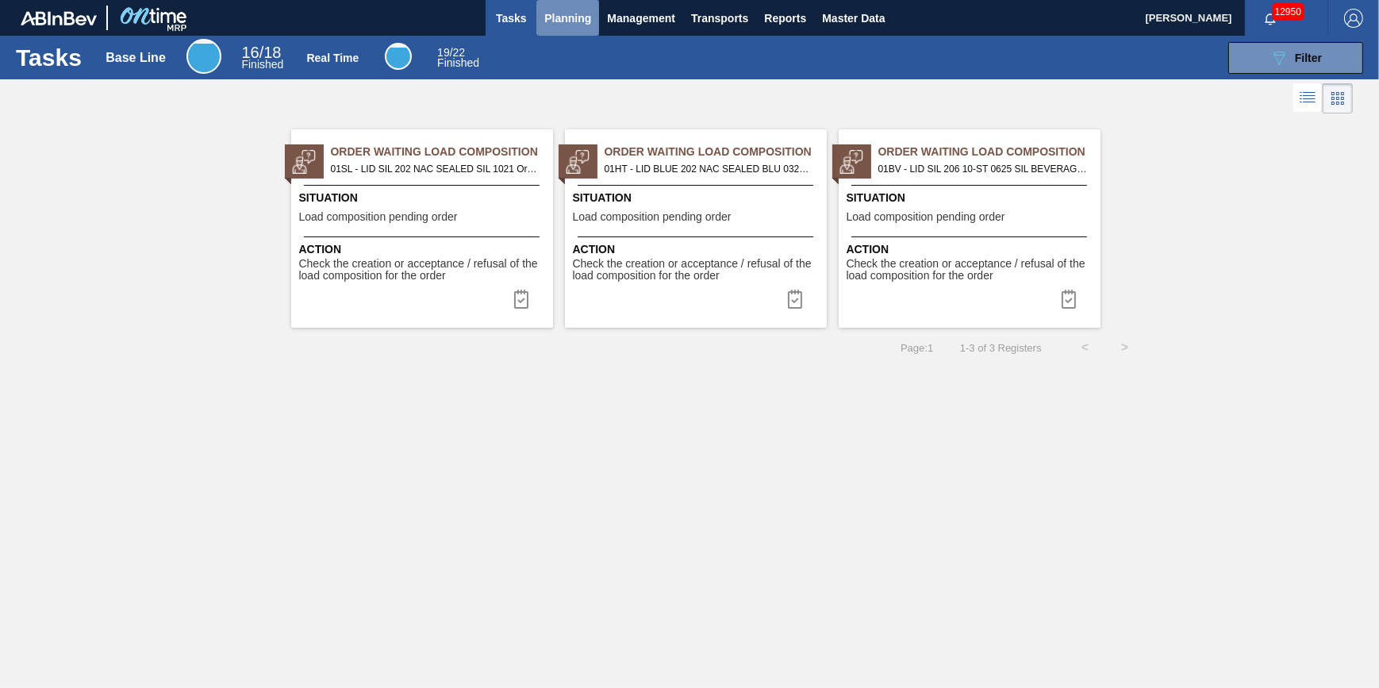
click at [555, 29] on button "Planning" at bounding box center [567, 18] width 63 height 36
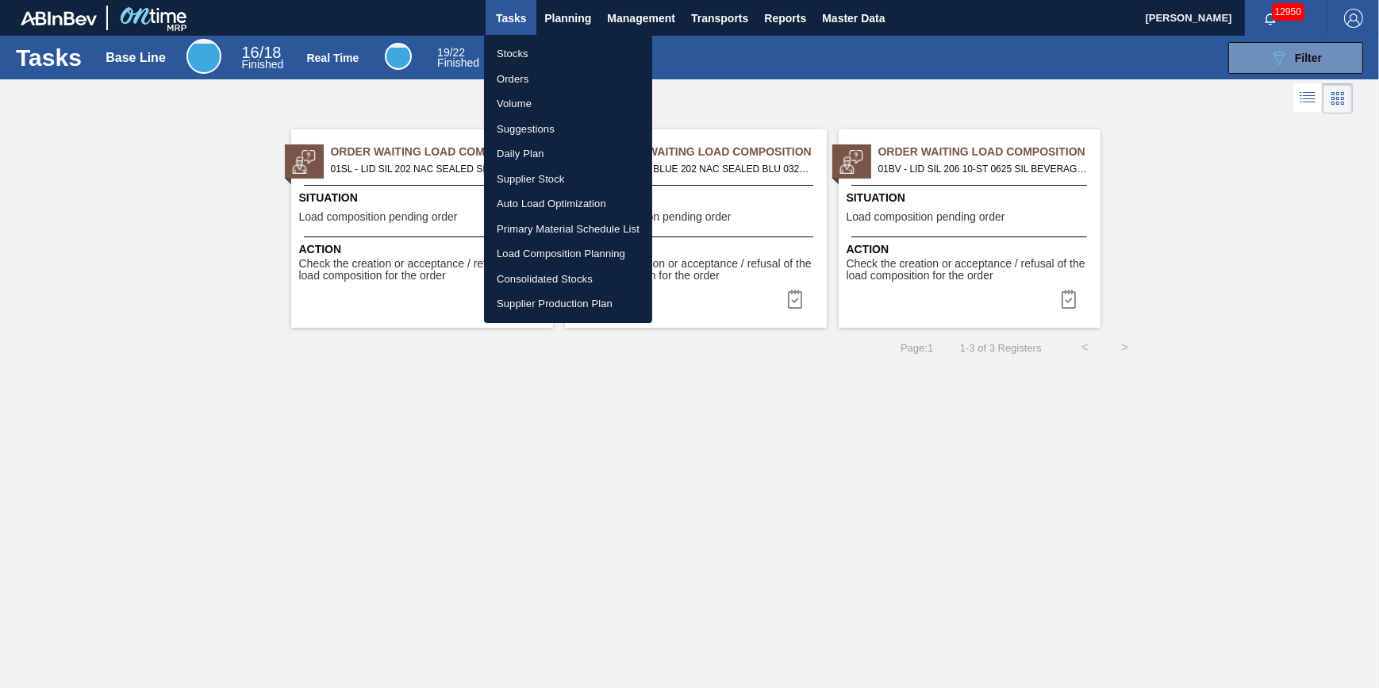
click at [551, 53] on li "Stocks" at bounding box center [568, 53] width 168 height 25
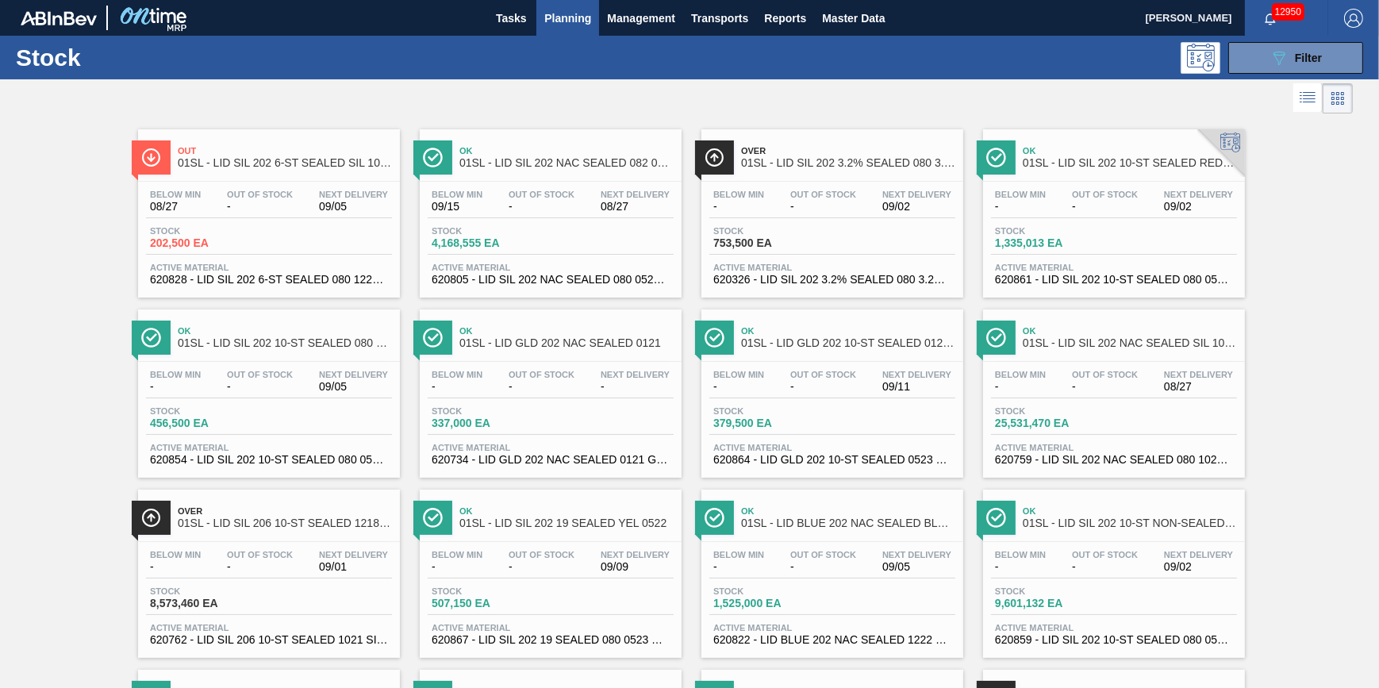
click at [580, 37] on div "Stock 089F7B8B-B2A5-4AFE-B5C0-19BA573D28AC Filter" at bounding box center [689, 58] width 1379 height 44
click at [580, 31] on button "Planning" at bounding box center [567, 18] width 63 height 36
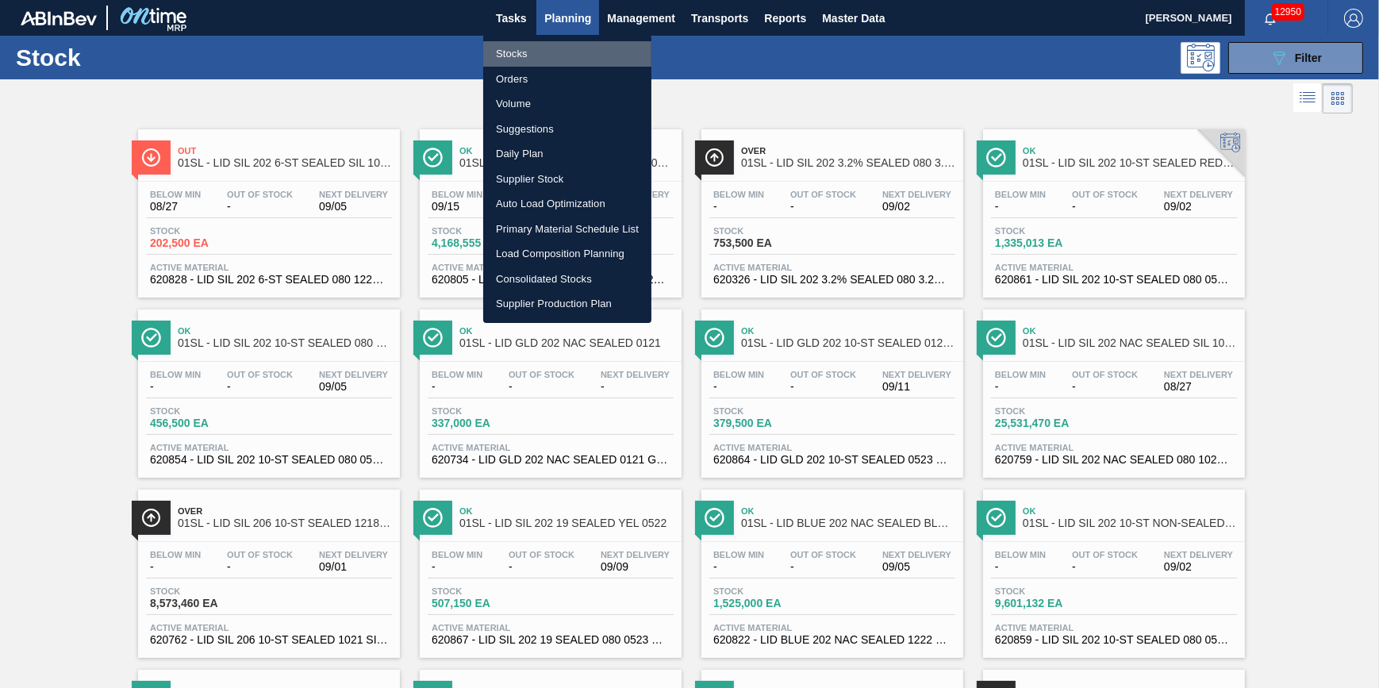
click at [582, 52] on li "Stocks" at bounding box center [567, 53] width 168 height 25
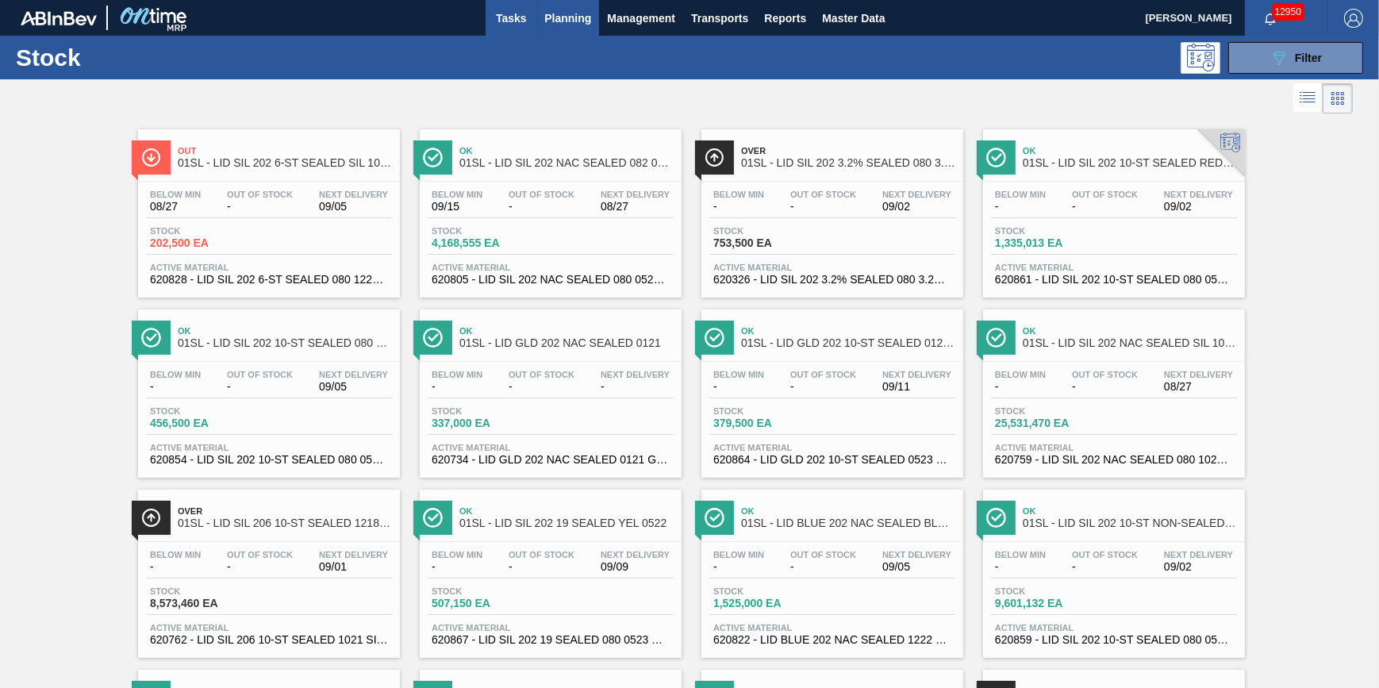
click at [511, 17] on span "Tasks" at bounding box center [510, 18] width 35 height 19
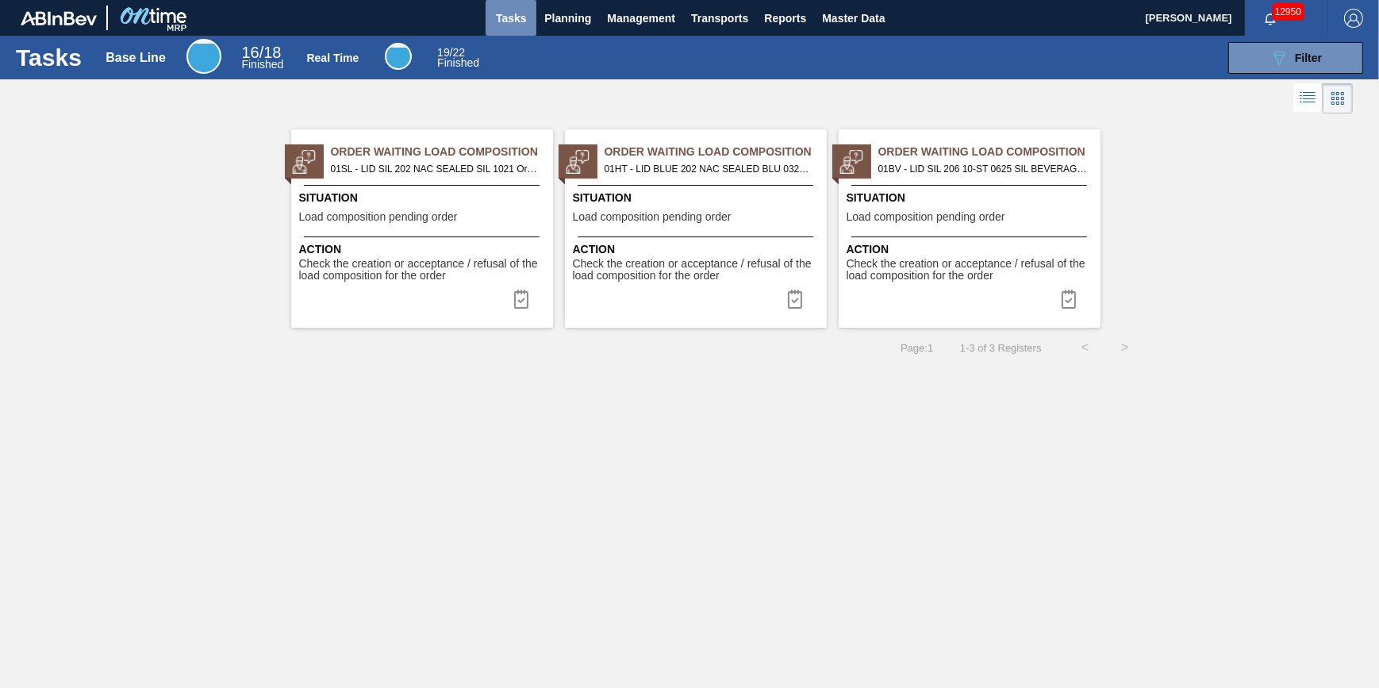
click at [509, 17] on span "Tasks" at bounding box center [510, 18] width 35 height 19
click at [571, 23] on span "Planning" at bounding box center [567, 18] width 47 height 19
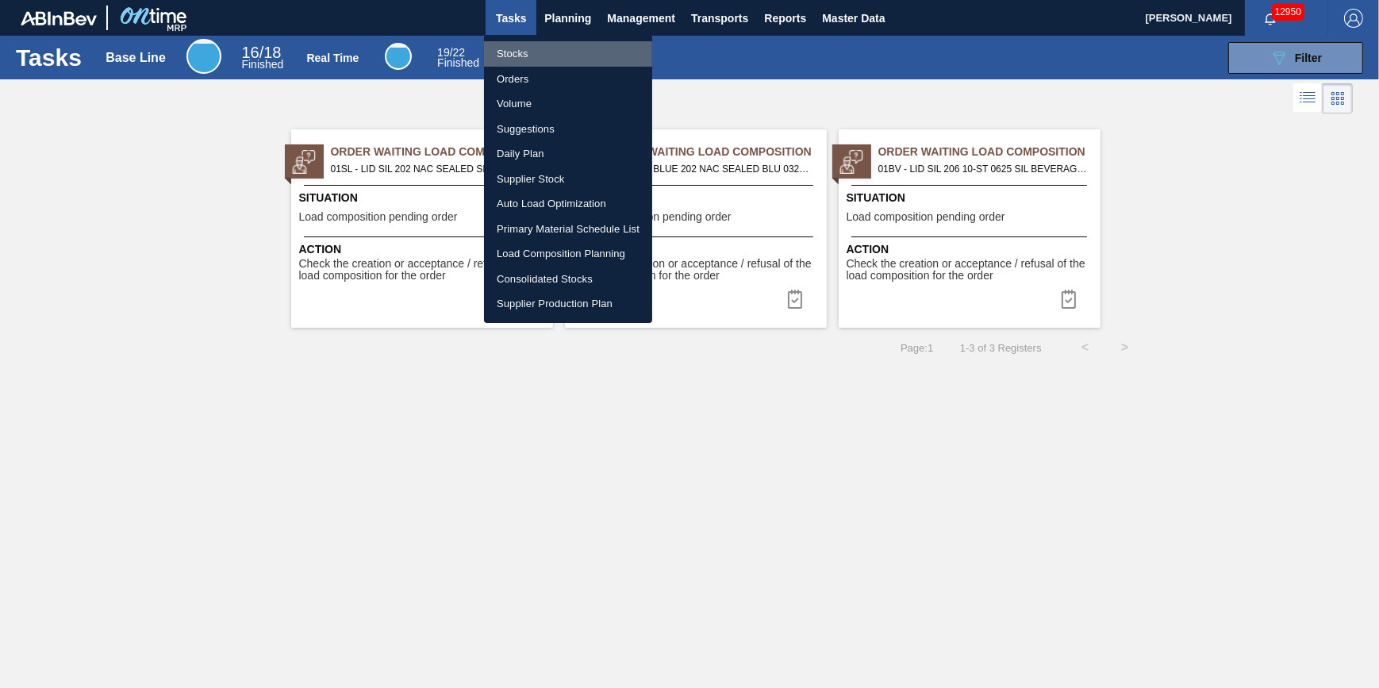
click at [538, 48] on li "Stocks" at bounding box center [568, 53] width 168 height 25
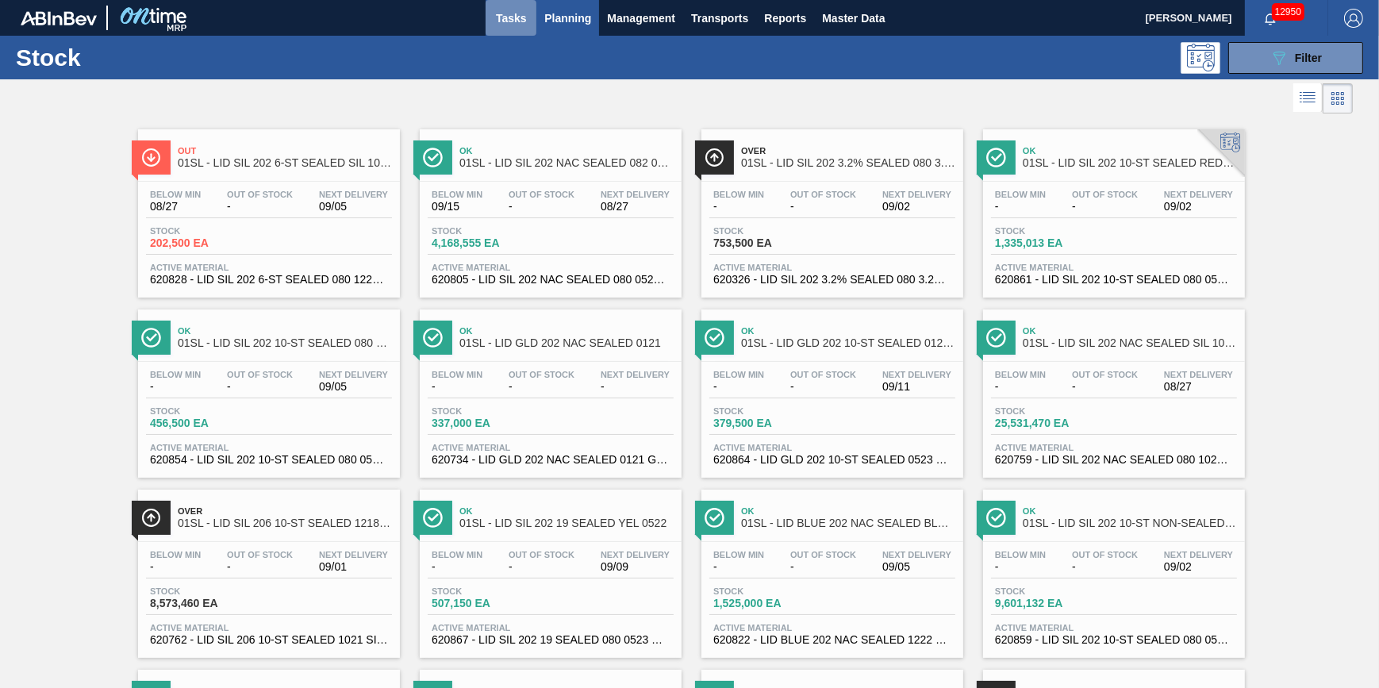
click at [497, 21] on span "Tasks" at bounding box center [510, 18] width 35 height 19
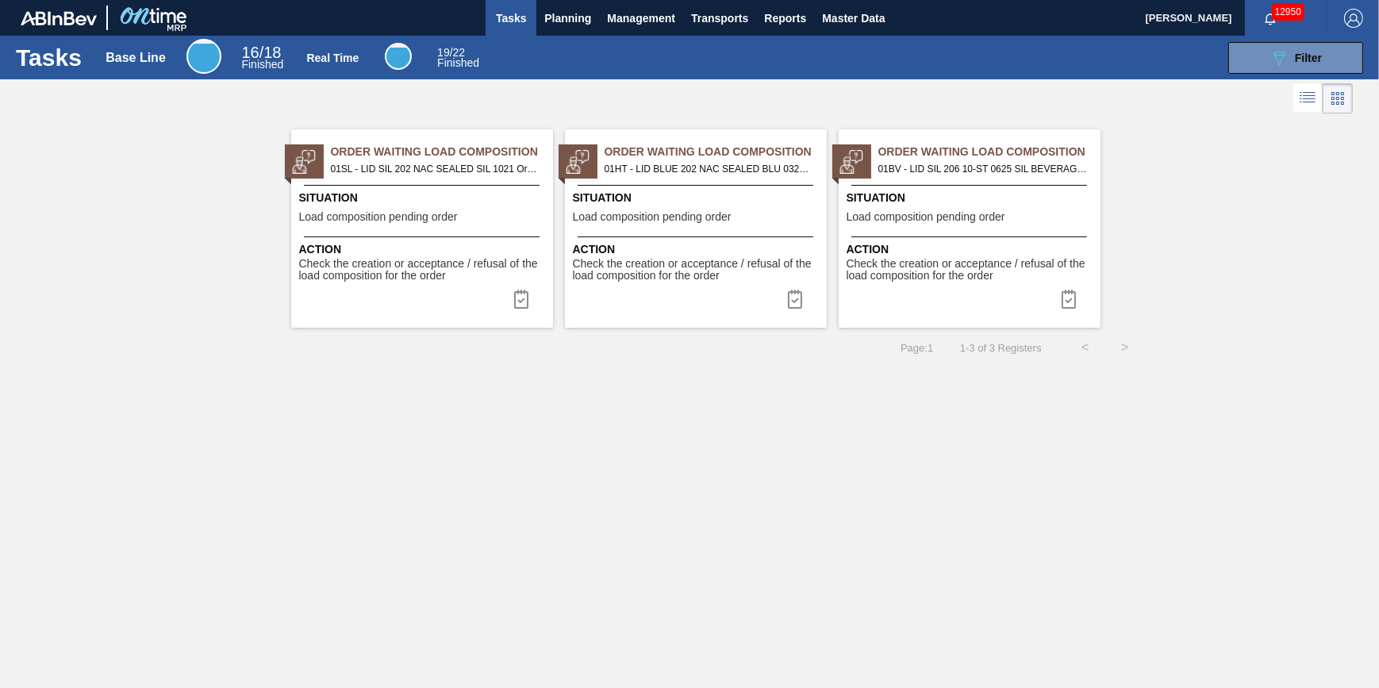
click at [943, 241] on span "Action" at bounding box center [972, 249] width 250 height 17
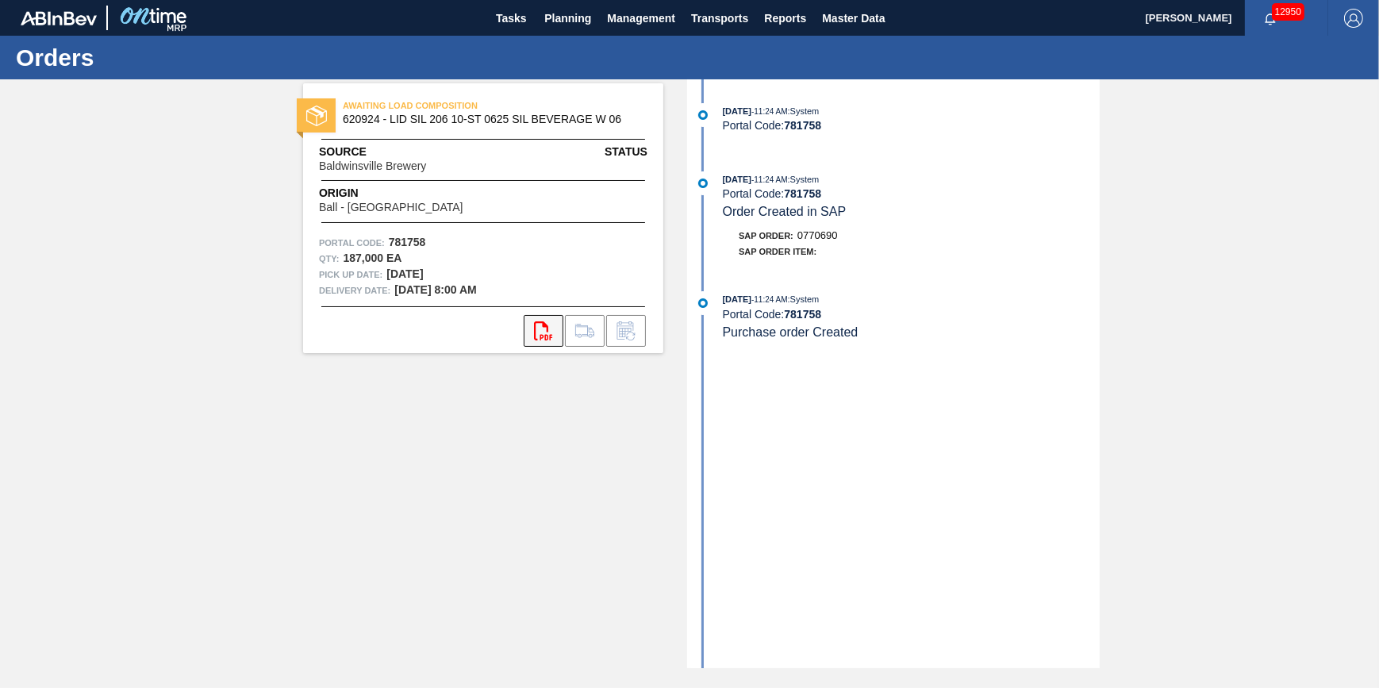
click at [550, 332] on icon "svg{fill:#ff0000}" at bounding box center [543, 330] width 19 height 19
click at [564, 20] on span "Planning" at bounding box center [567, 18] width 47 height 19
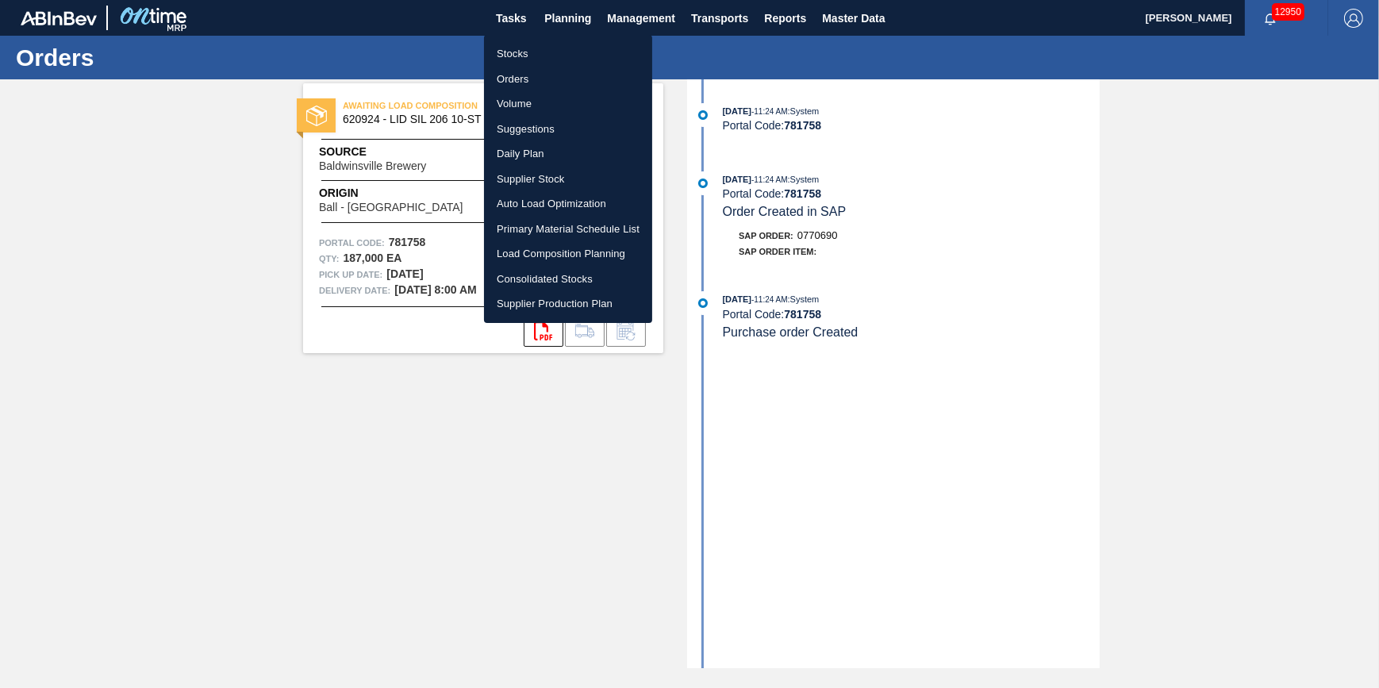
click at [548, 252] on li "Load Composition Planning" at bounding box center [568, 253] width 168 height 25
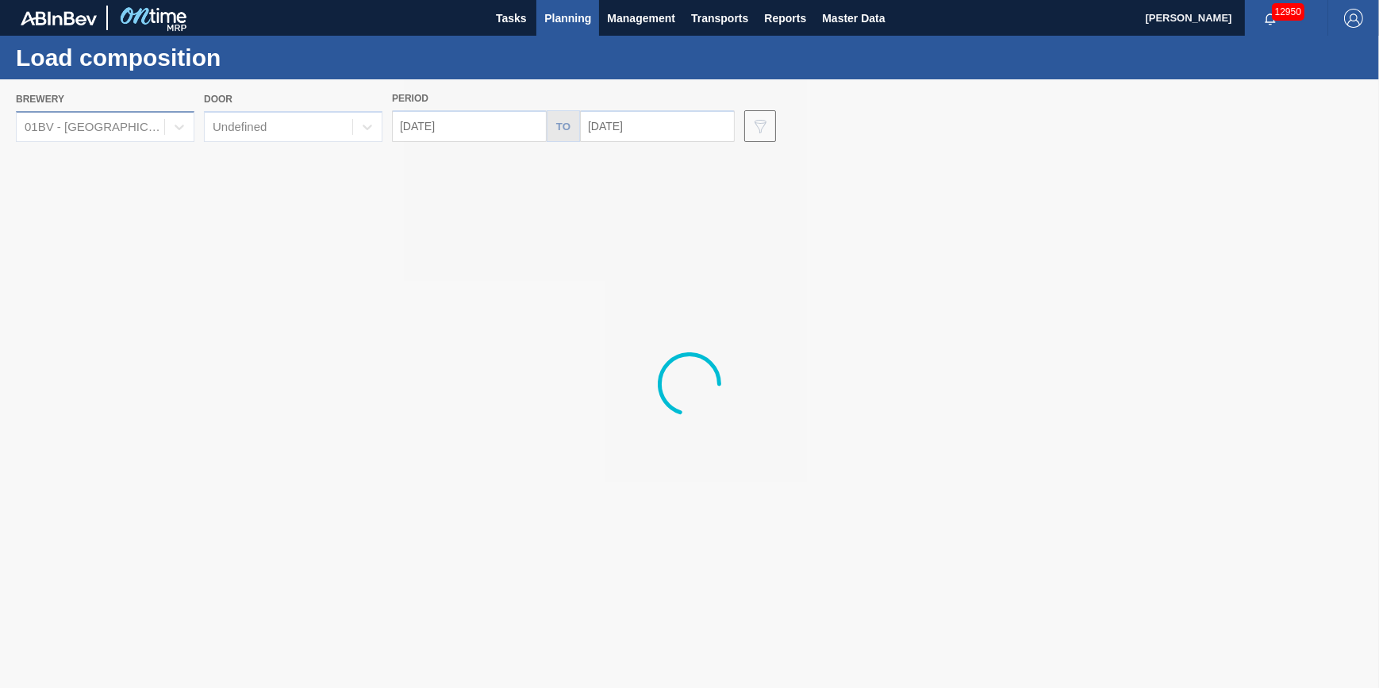
click at [152, 117] on div "01BV - [GEOGRAPHIC_DATA] Brewery" at bounding box center [91, 127] width 148 height 23
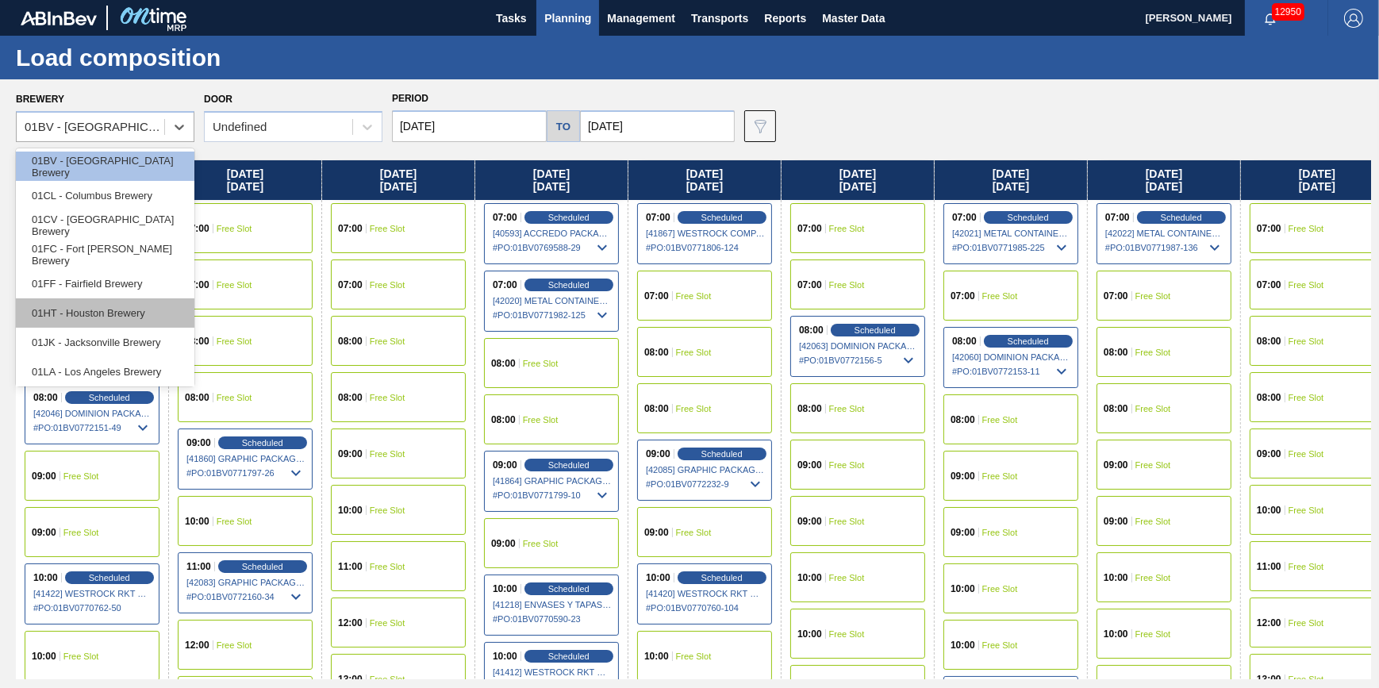
click at [148, 301] on div "01HT - Houston Brewery" at bounding box center [105, 312] width 179 height 29
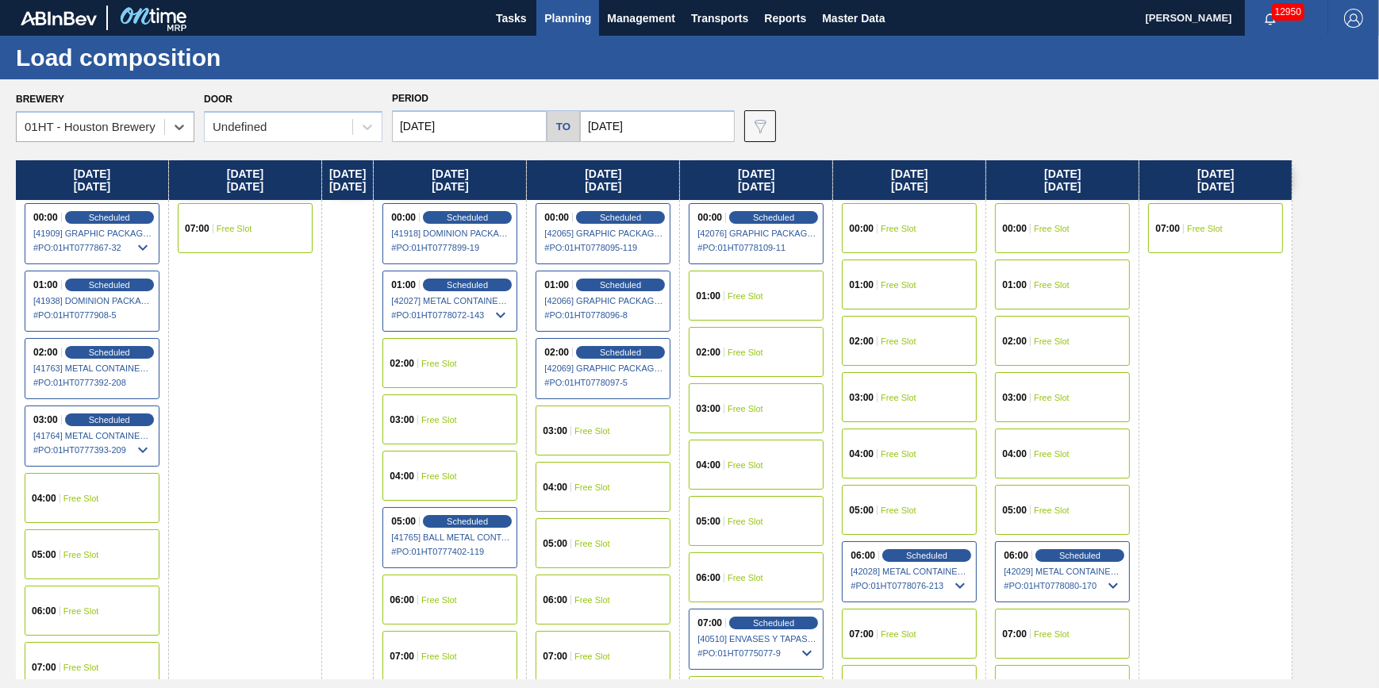
click at [422, 126] on input "[DATE]" at bounding box center [469, 126] width 155 height 32
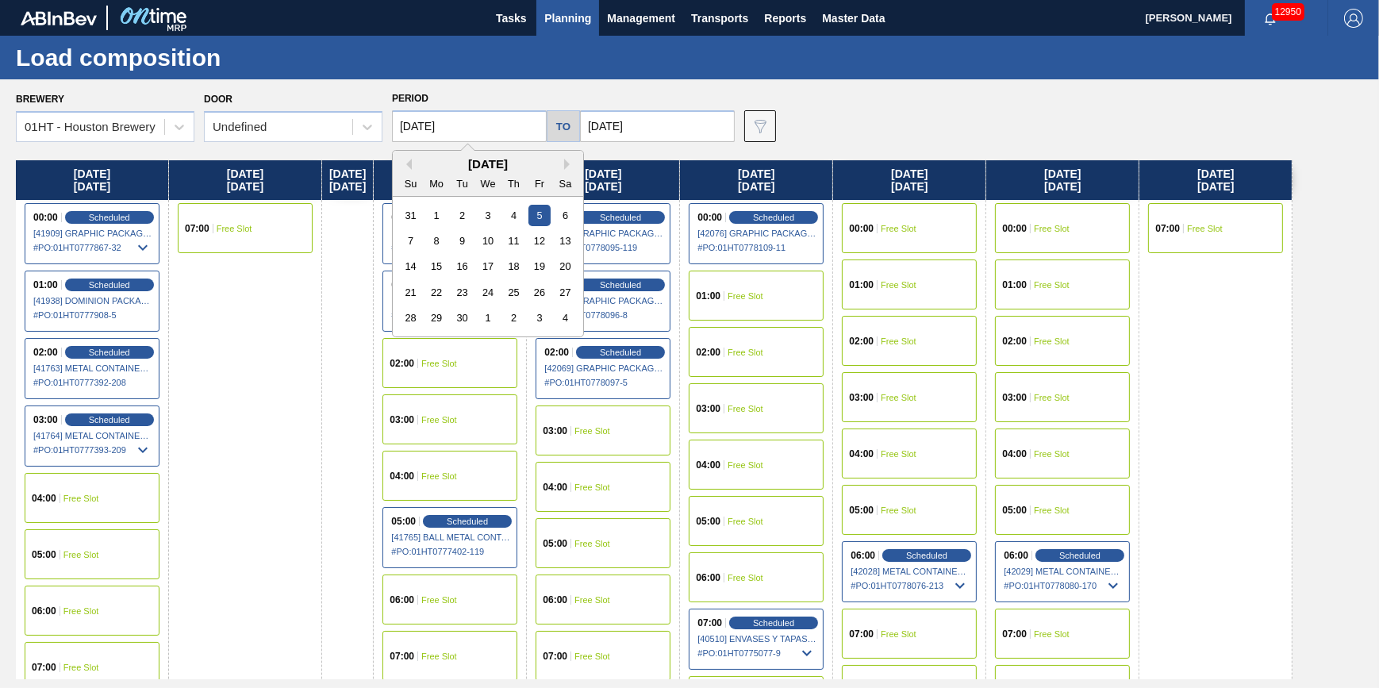
click at [407, 172] on div "Su Mo Tu We Th Fr Sa" at bounding box center [488, 183] width 190 height 25
click at [407, 164] on button "Previous Month" at bounding box center [406, 164] width 11 height 11
click at [539, 323] on div "29" at bounding box center [538, 317] width 21 height 21
type input "[DATE]"
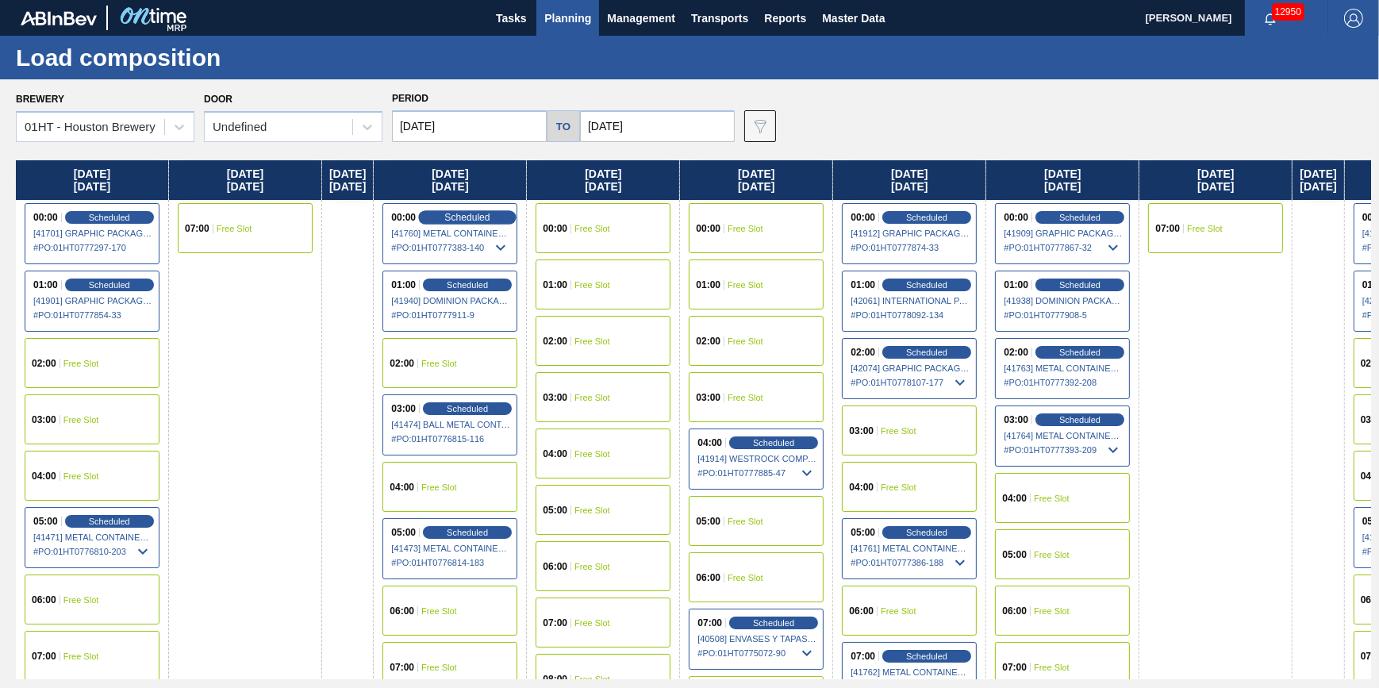
click at [490, 214] on span "Scheduled" at bounding box center [467, 217] width 45 height 10
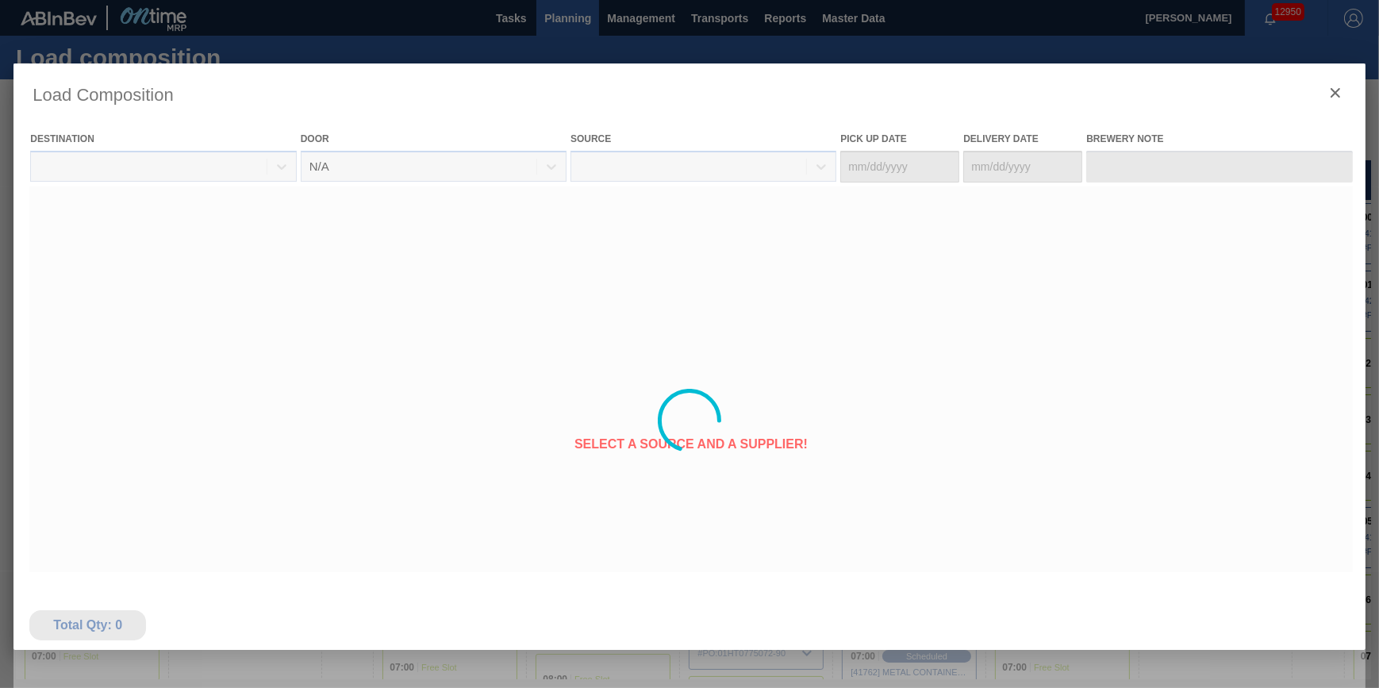
type Date "[DATE]"
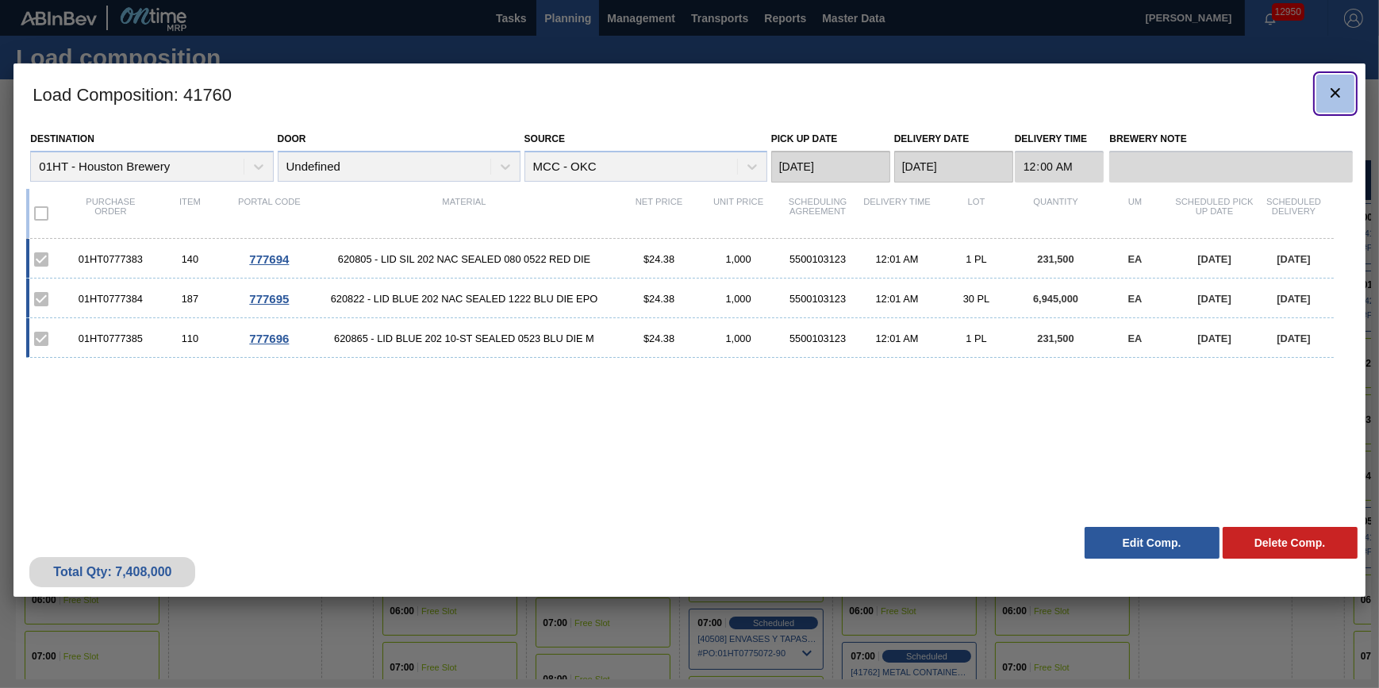
click at [1324, 98] on button "botão de ícone" at bounding box center [1335, 94] width 38 height 38
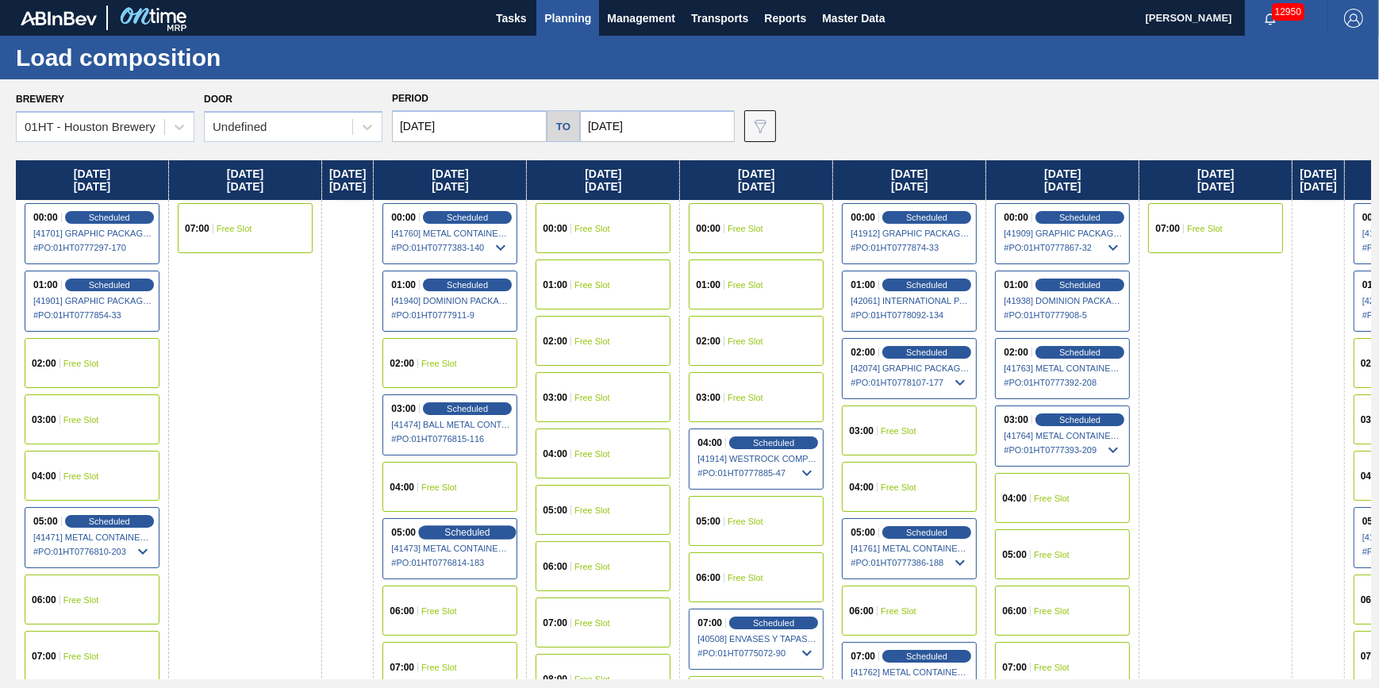
click at [481, 527] on span "Scheduled" at bounding box center [467, 532] width 45 height 10
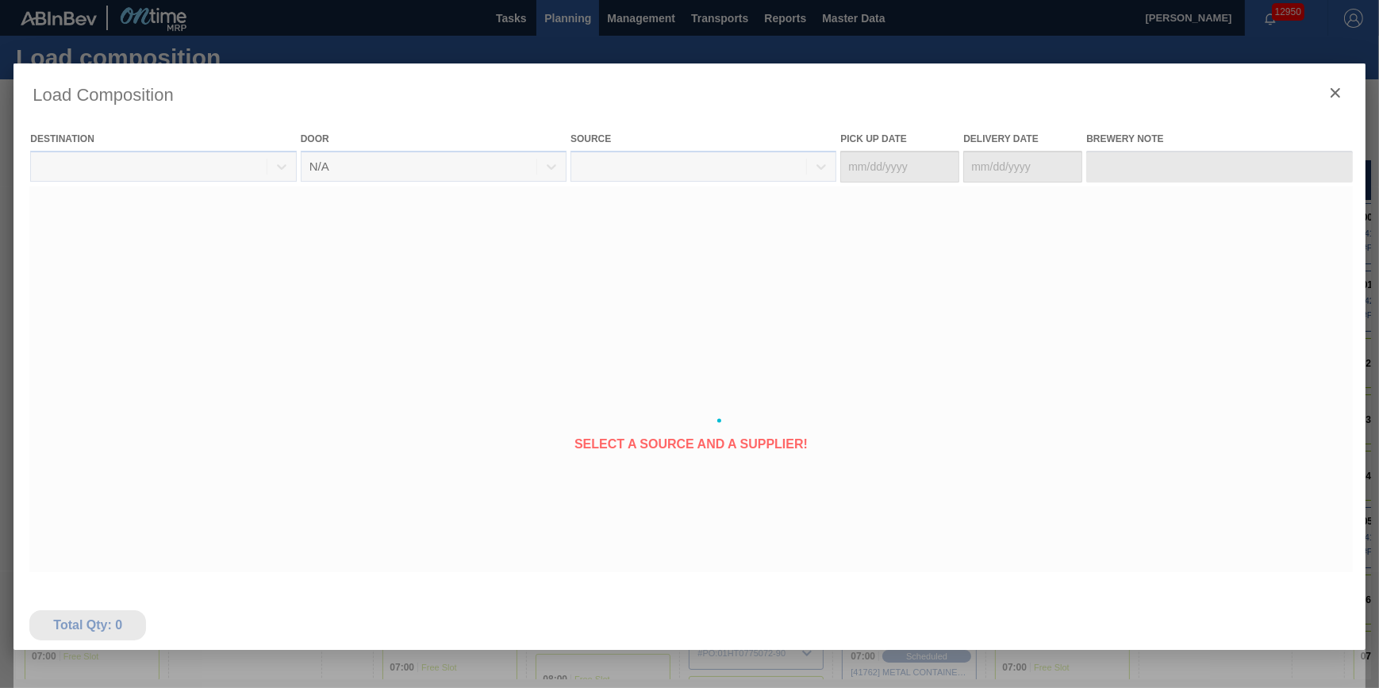
type Date "[DATE]"
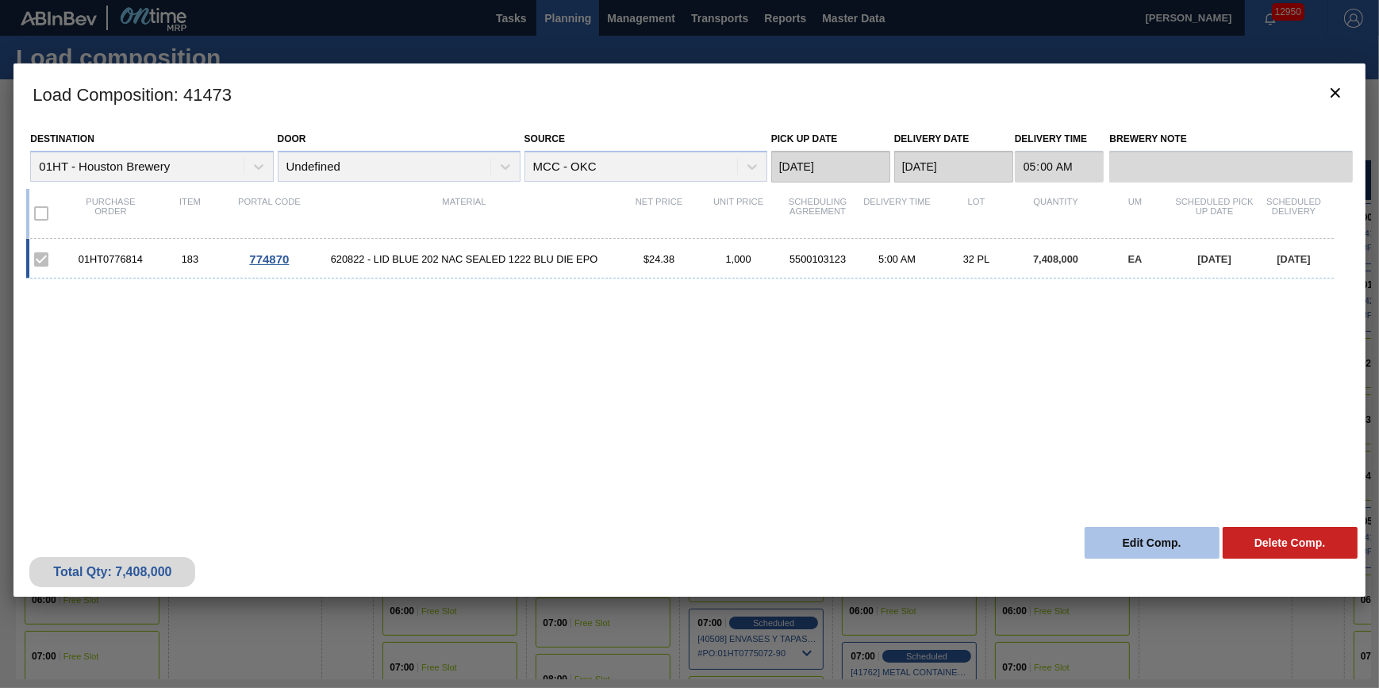
click at [1117, 538] on button "Edit Comp." at bounding box center [1152, 543] width 135 height 32
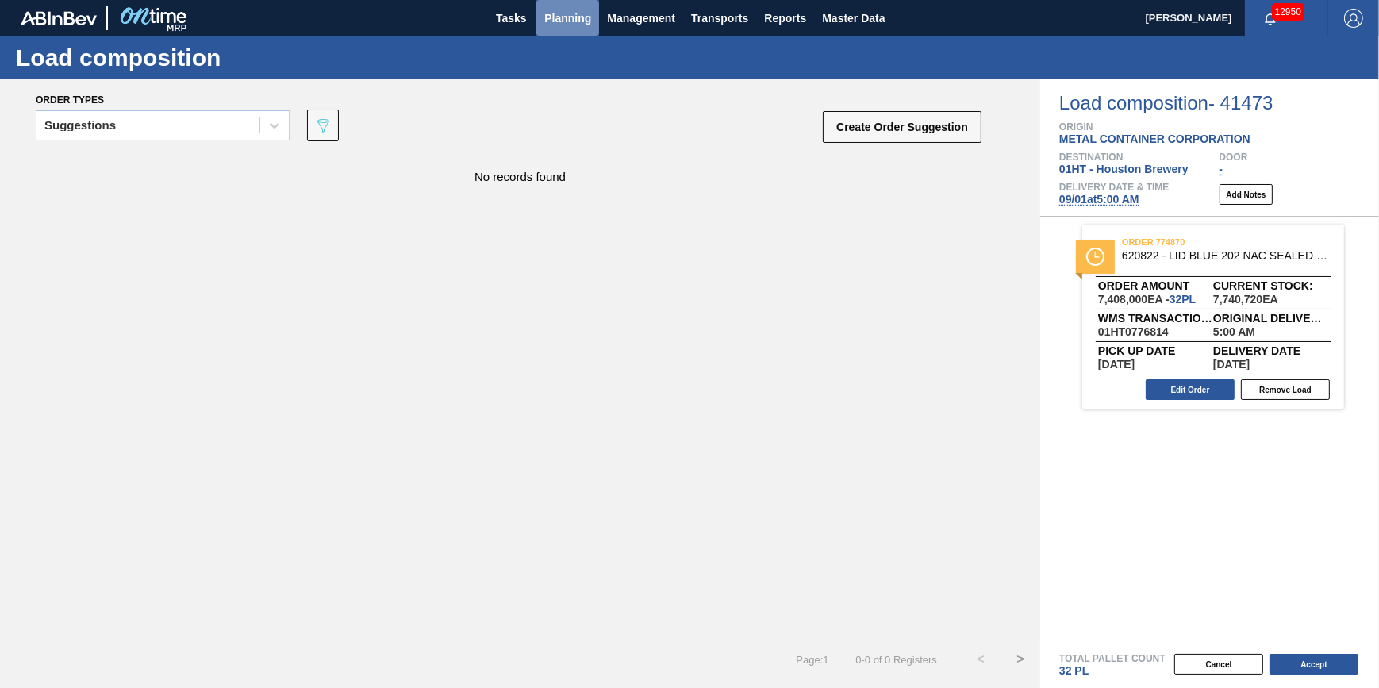
click at [547, 13] on span "Planning" at bounding box center [567, 18] width 47 height 19
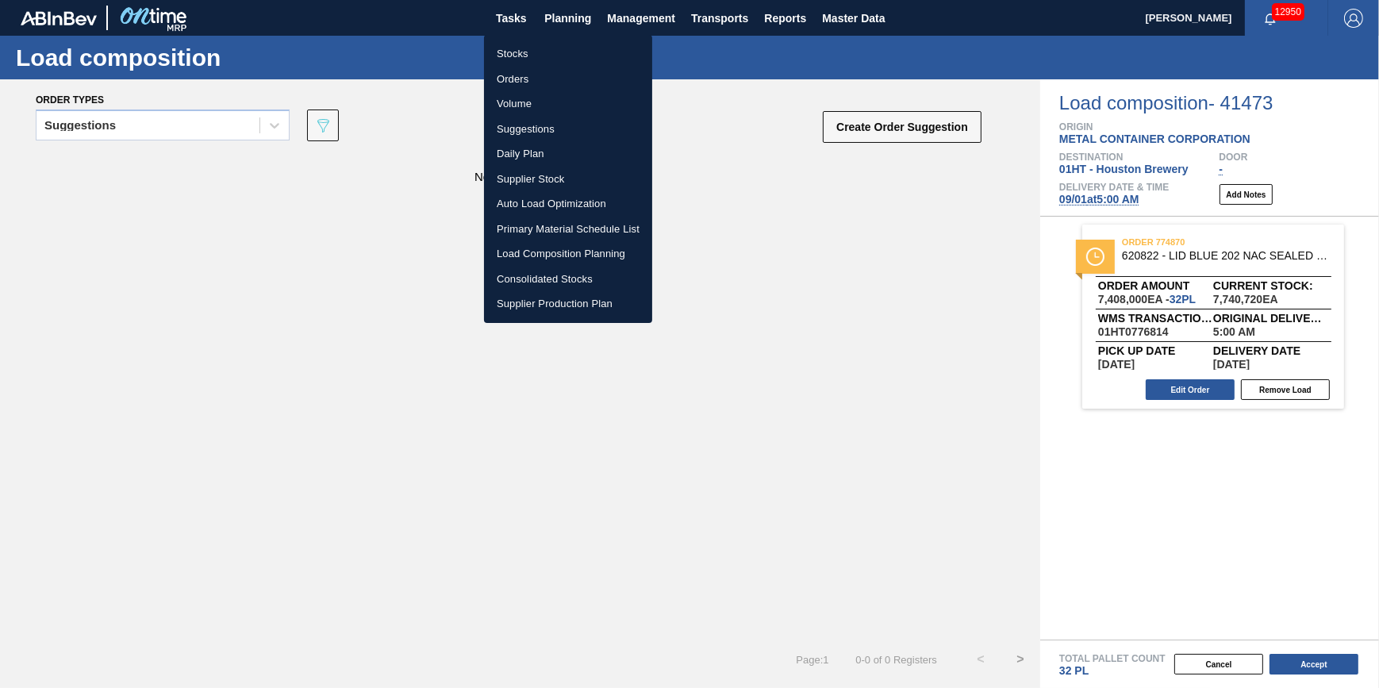
click at [560, 51] on li "Stocks" at bounding box center [568, 53] width 168 height 25
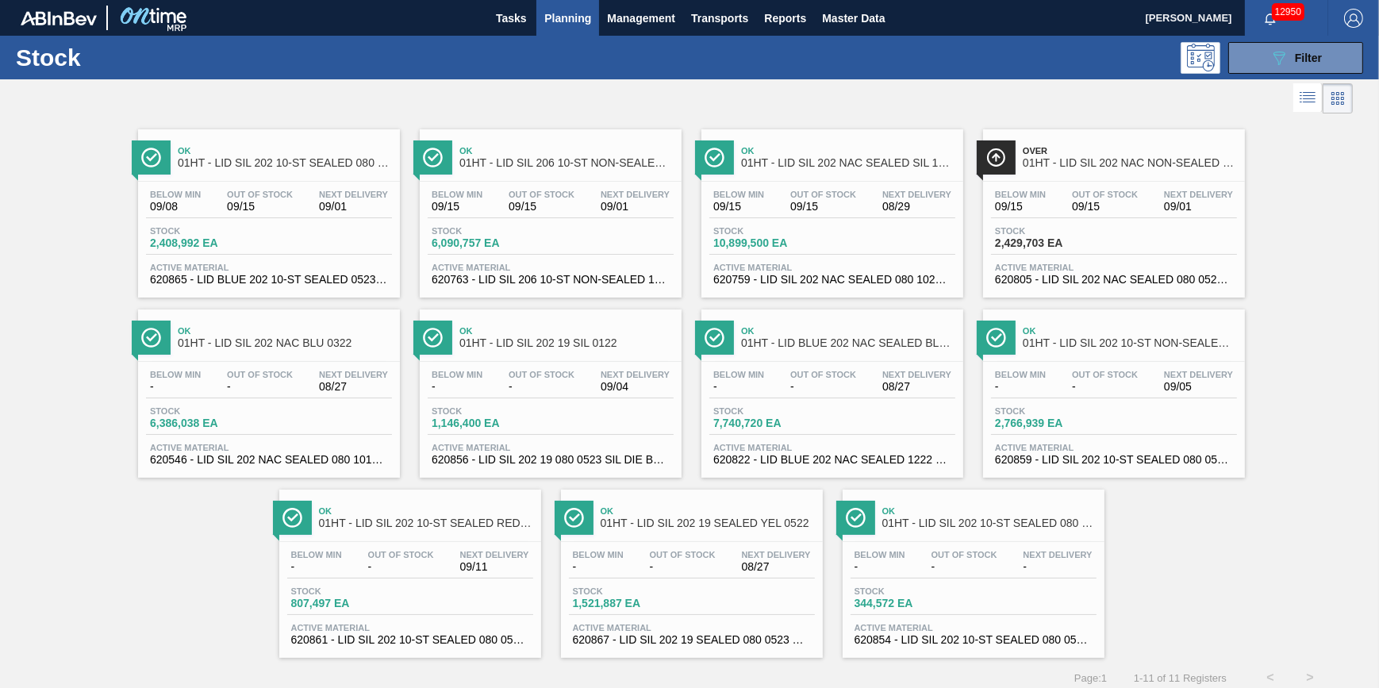
click at [570, 19] on span "Planning" at bounding box center [567, 18] width 47 height 19
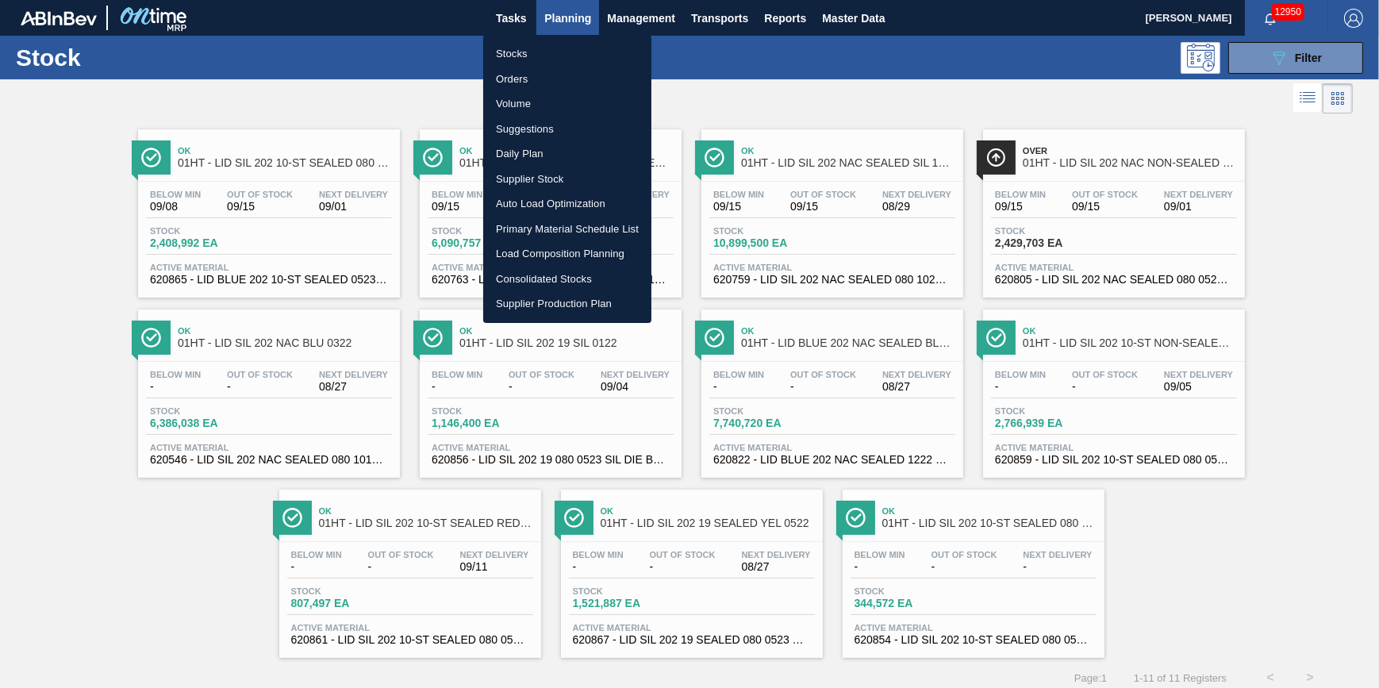
click at [555, 251] on li "Load Composition Planning" at bounding box center [567, 253] width 168 height 25
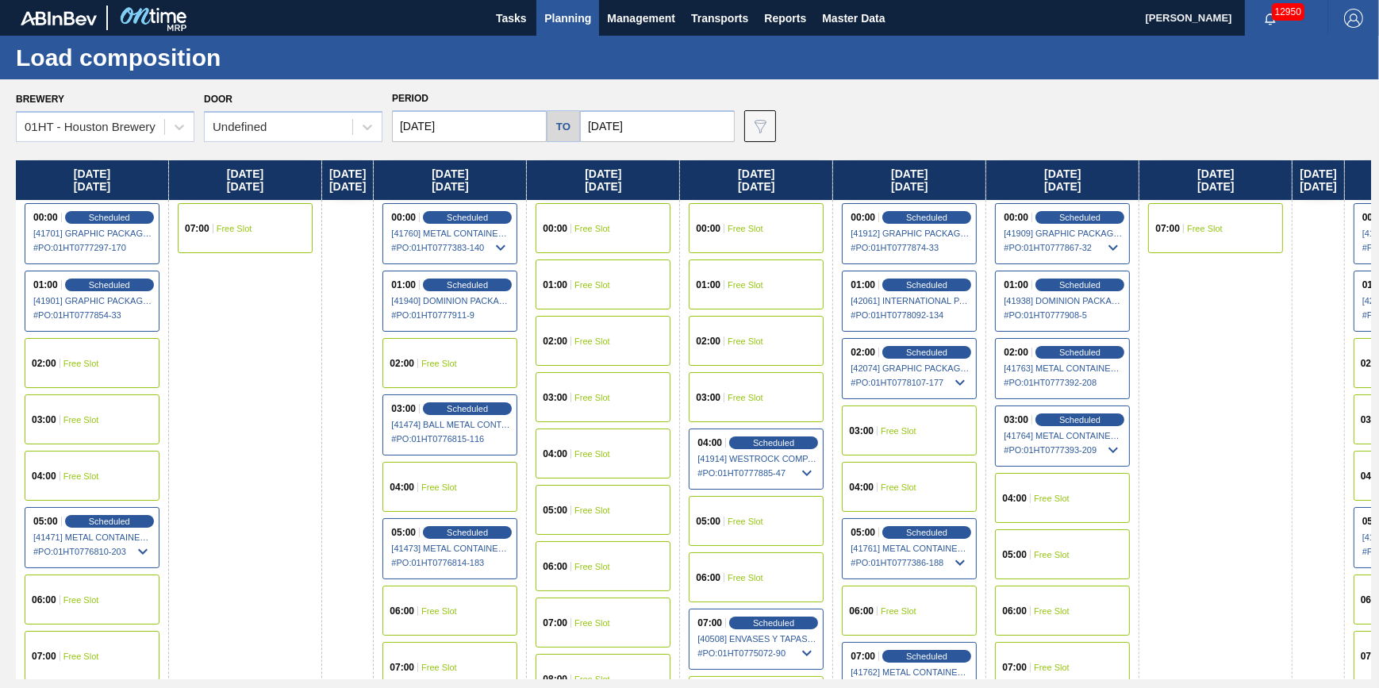
click at [178, 103] on div "Brewery 01HT - Houston Brewery" at bounding box center [105, 115] width 179 height 54
click at [170, 123] on div at bounding box center [179, 127] width 29 height 29
click at [165, 144] on div "Brewery 01HT - Houston Brewery Door Undefined Period 08/29/2025 to 09/13/2025 D…" at bounding box center [689, 383] width 1379 height 608
drag, startPoint x: 165, startPoint y: 127, endPoint x: 163, endPoint y: 136, distance: 9.8
click at [165, 129] on div at bounding box center [179, 127] width 29 height 29
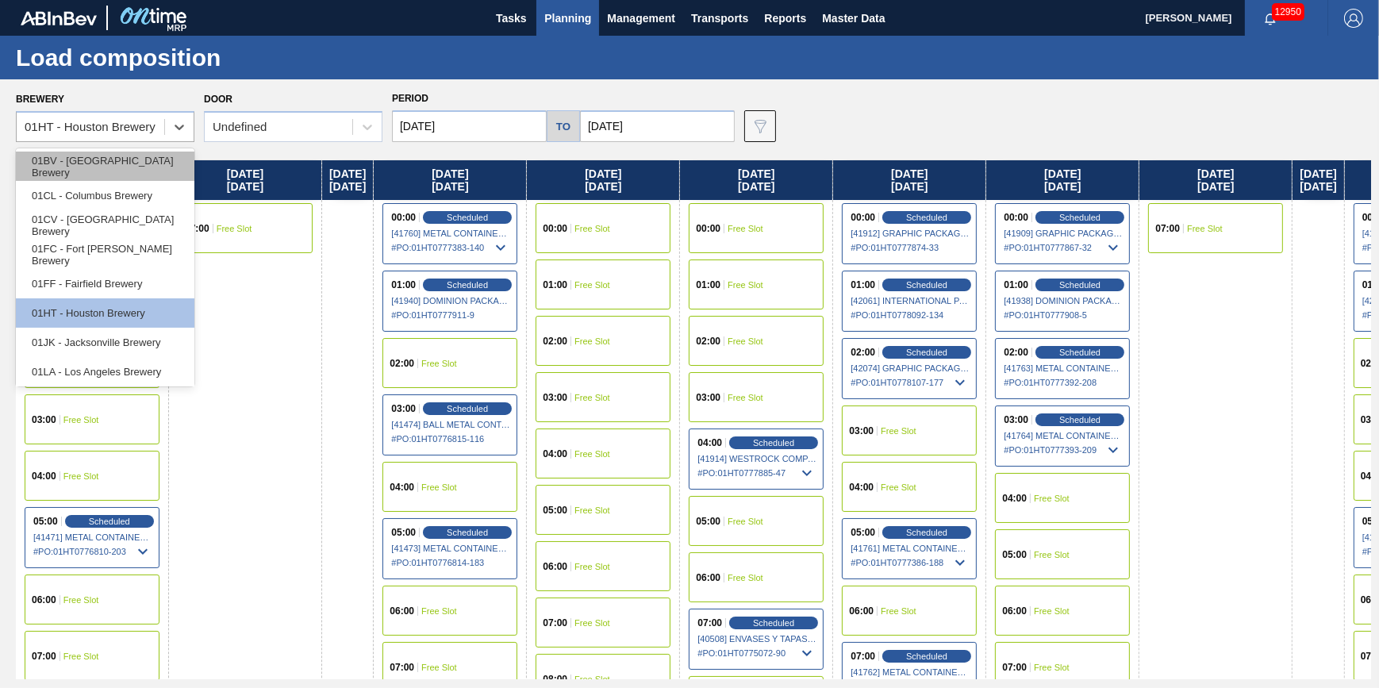
click at [148, 166] on div "01BV - [GEOGRAPHIC_DATA] Brewery" at bounding box center [105, 166] width 179 height 29
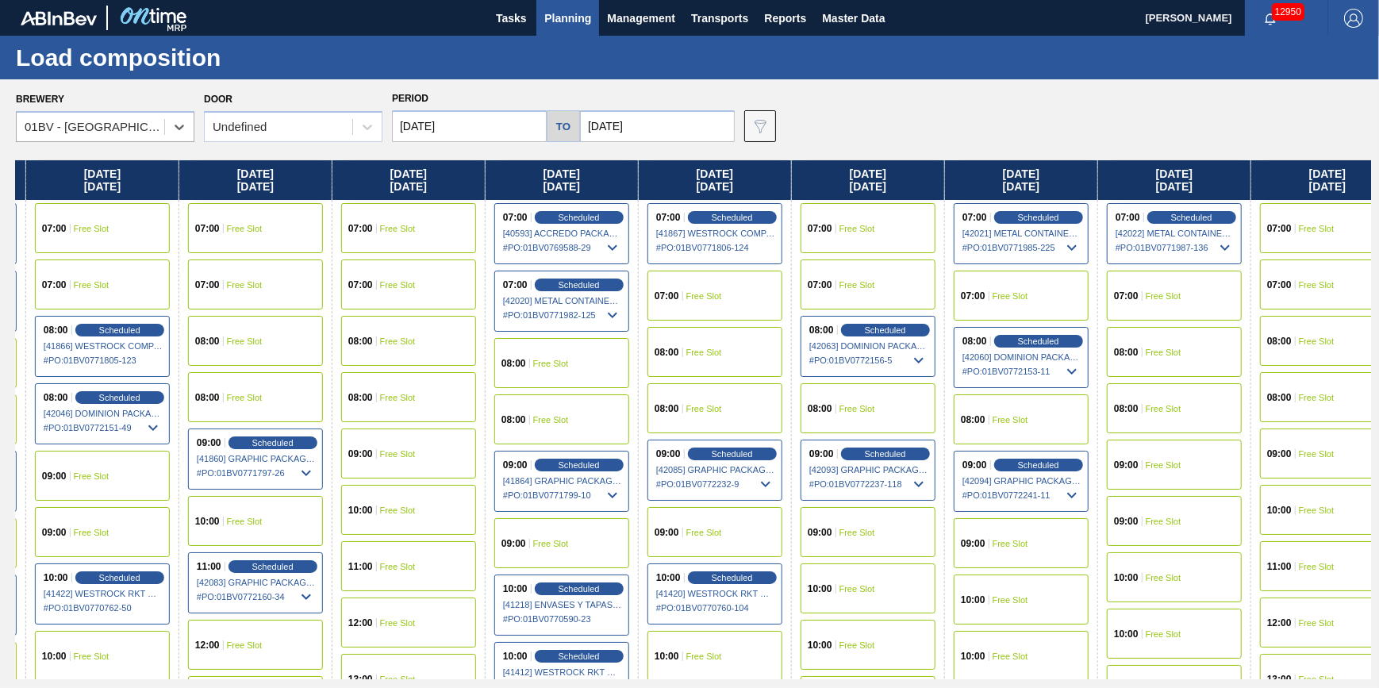
drag, startPoint x: 985, startPoint y: 328, endPoint x: -77, endPoint y: 457, distance: 1070.2
click at [0, 0] on html "Tasks Planning Management Transports Reports Master Data Jack Schuld 12950 Mark…" at bounding box center [689, 0] width 1379 height 0
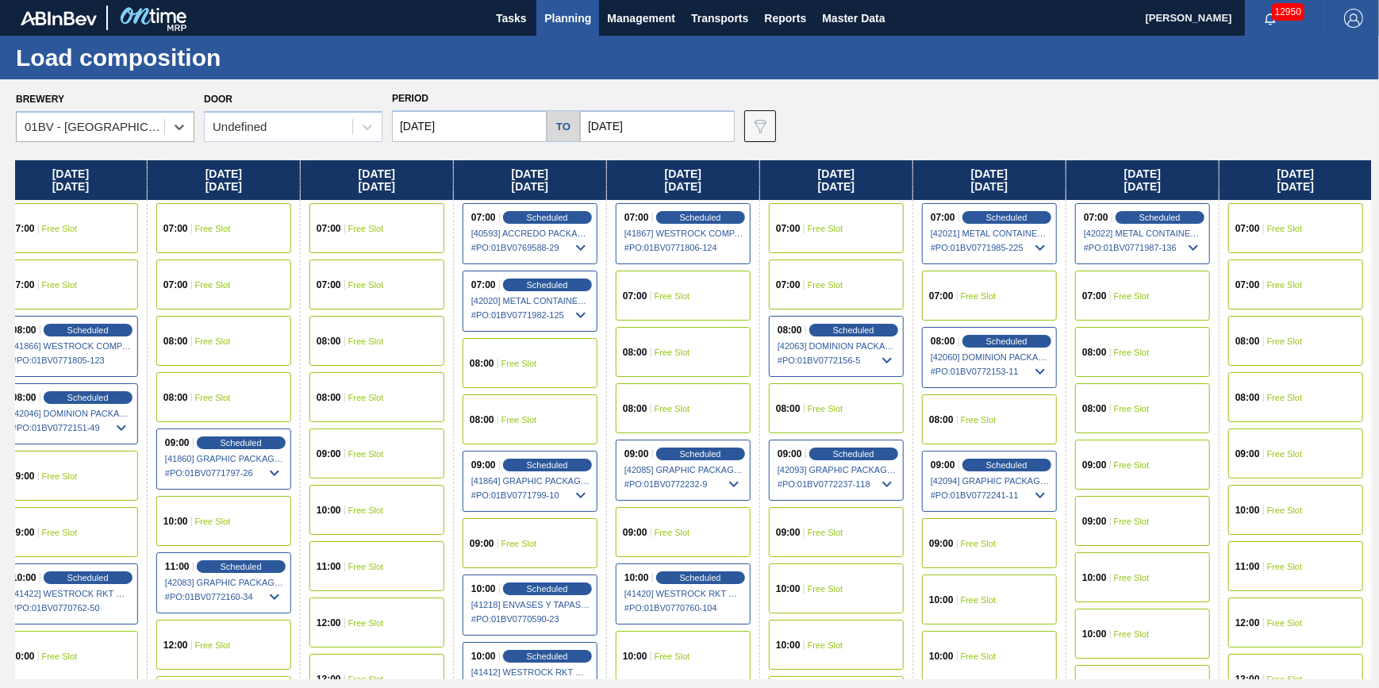
drag, startPoint x: 801, startPoint y: 432, endPoint x: 424, endPoint y: 476, distance: 379.4
click at [424, 476] on div "Friday 08/29/2025 07:00 Scheduled [41845] ACCORD CARTON CO - 0008329501 # PO : …" at bounding box center [693, 419] width 1355 height 519
click at [1127, 213] on div "Scheduled" at bounding box center [1160, 217] width 98 height 14
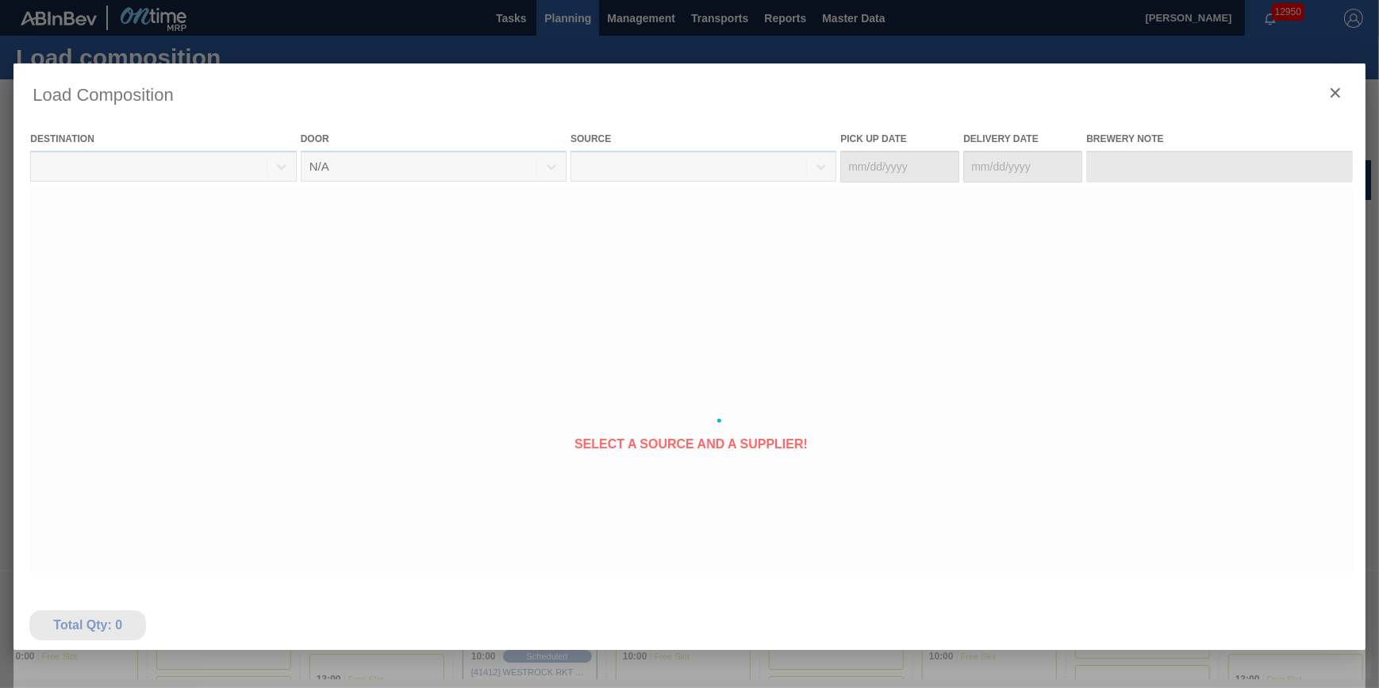
type Date "[DATE]"
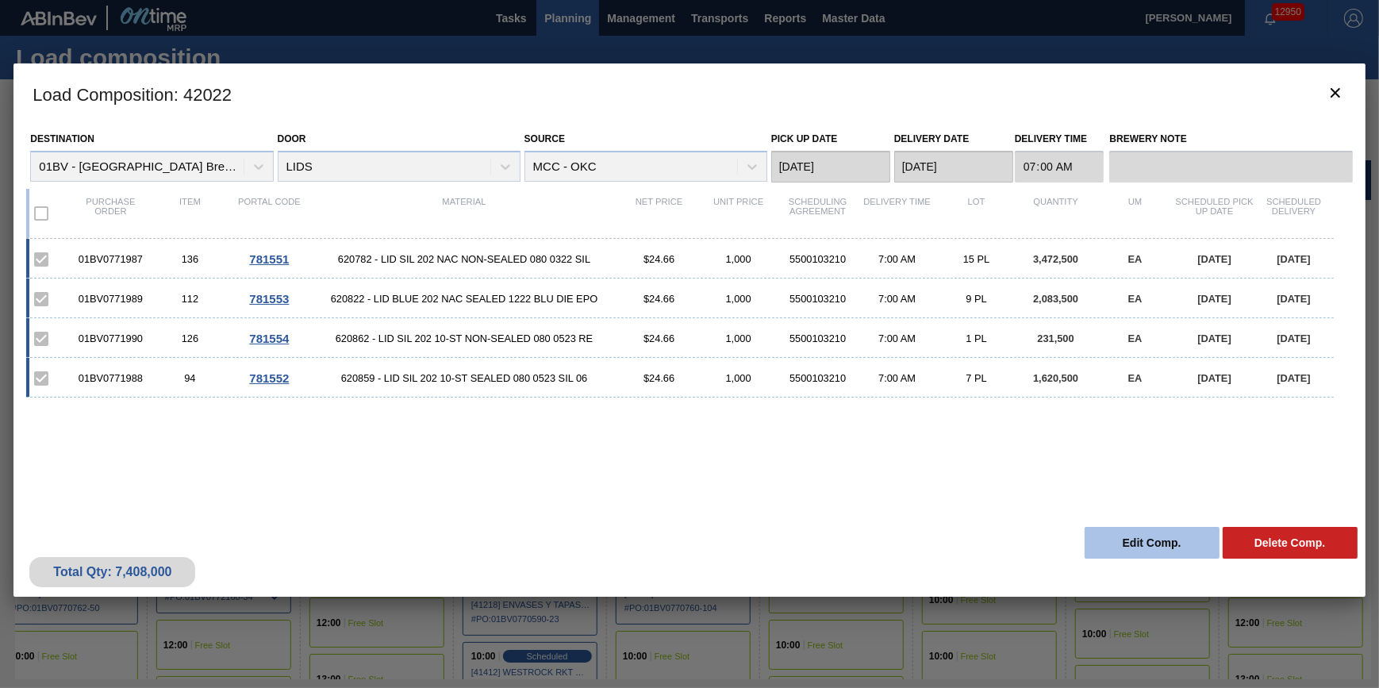
click at [1135, 536] on button "Edit Comp." at bounding box center [1152, 543] width 135 height 32
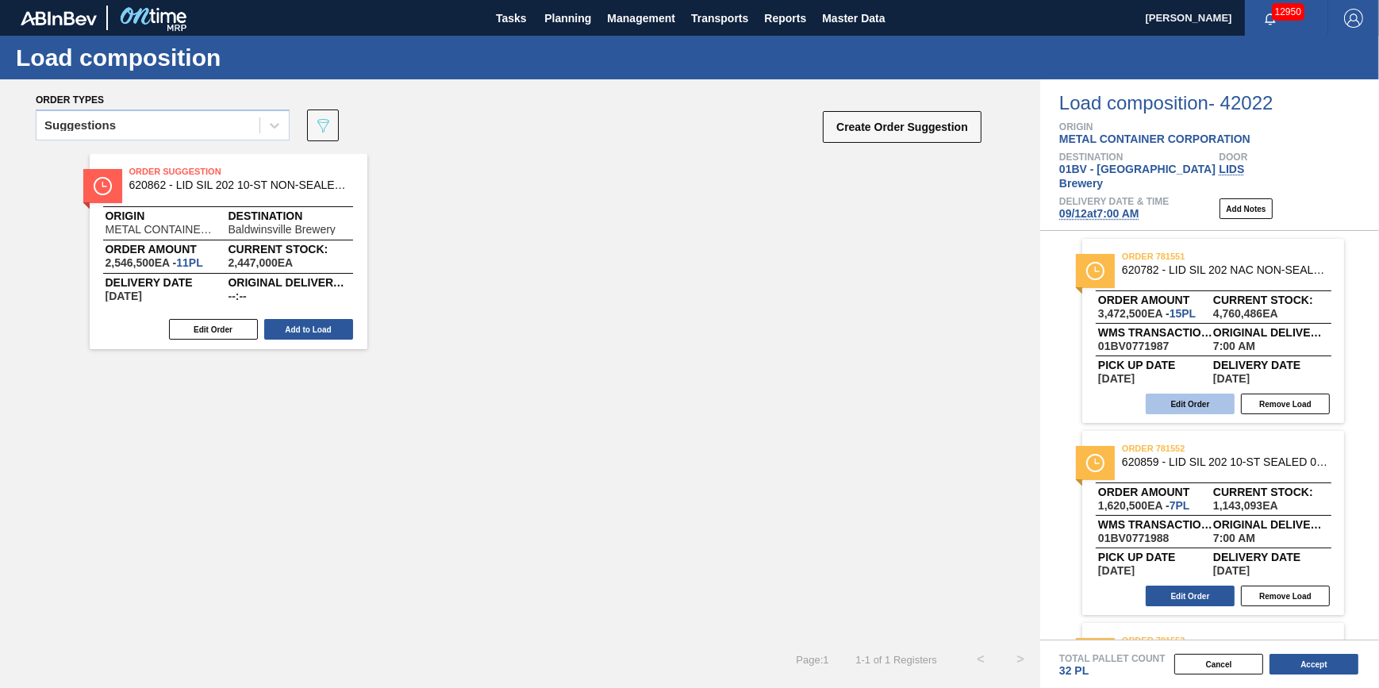
click at [1197, 394] on button "Edit Order" at bounding box center [1190, 404] width 89 height 21
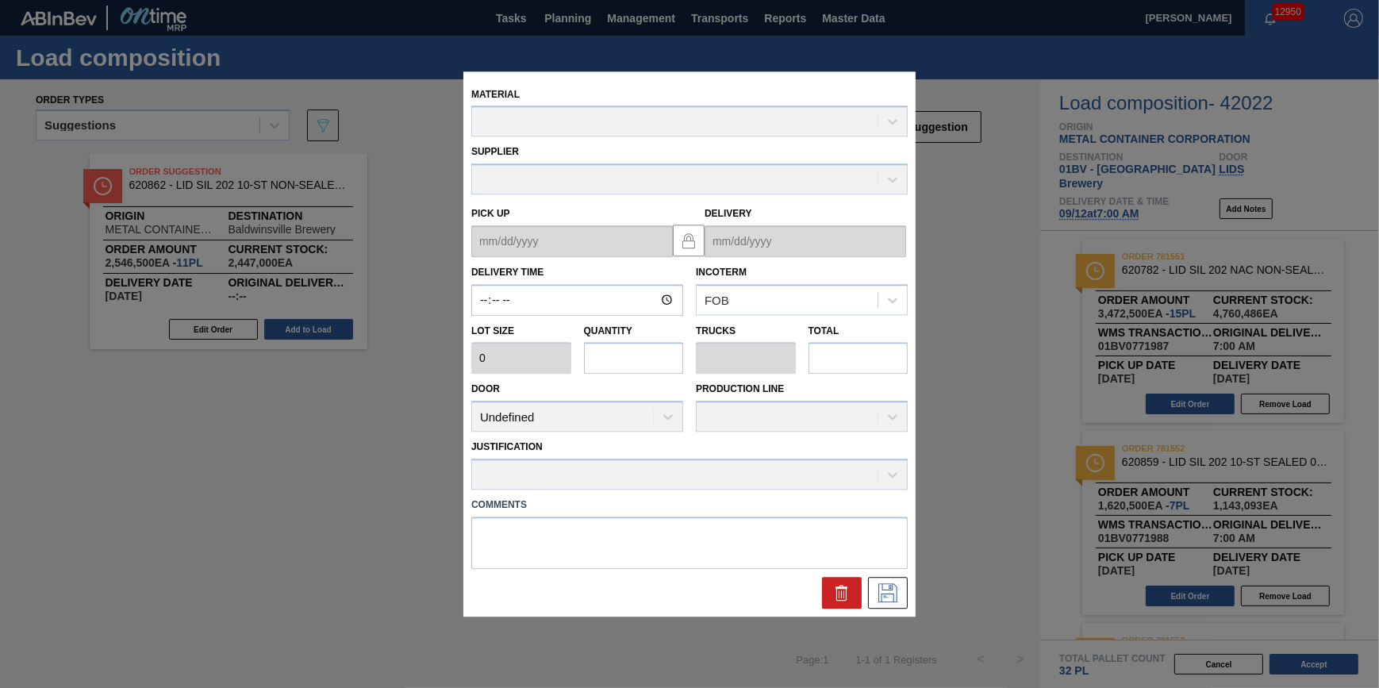
type input "07:00:00"
type input "231,500"
type input "15"
type input "0.469"
type input "3,472,500"
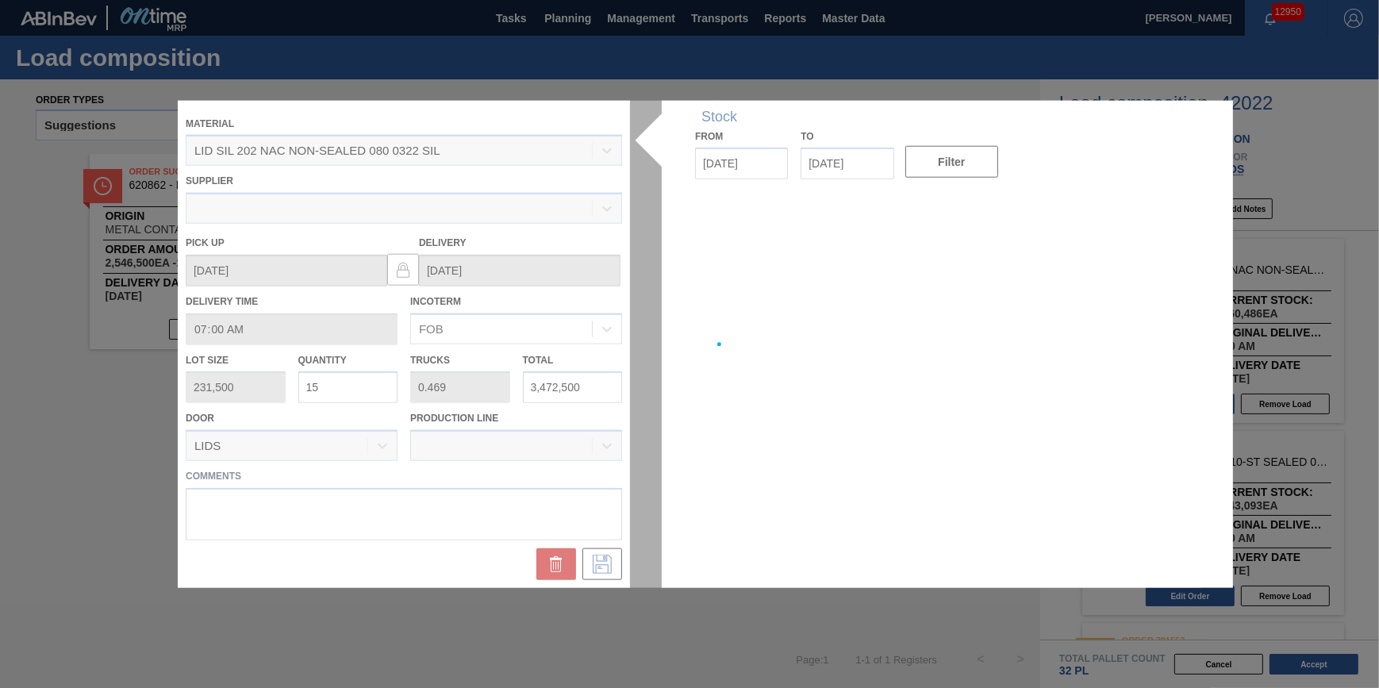
type up "[DATE]"
type input "[DATE]"
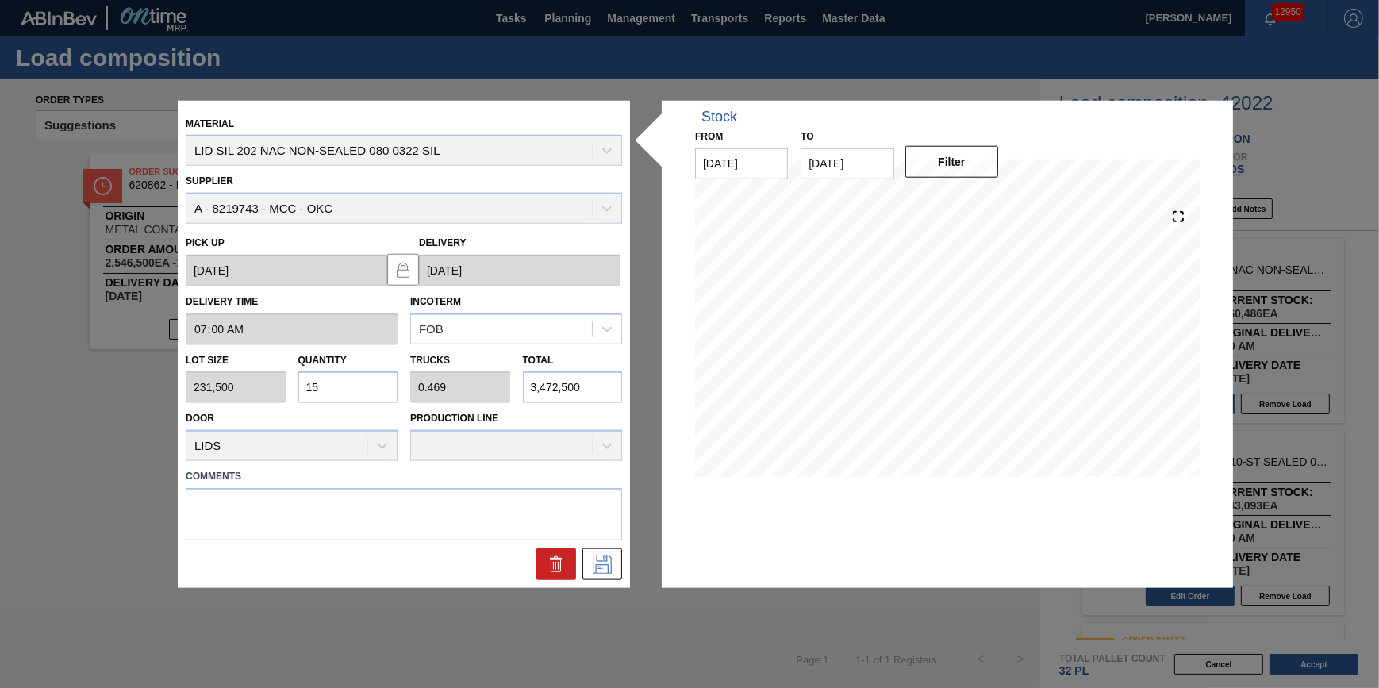
click at [935, 582] on div "Stock From 08/27/2025 to 11/01/2025 Filter" at bounding box center [947, 344] width 571 height 488
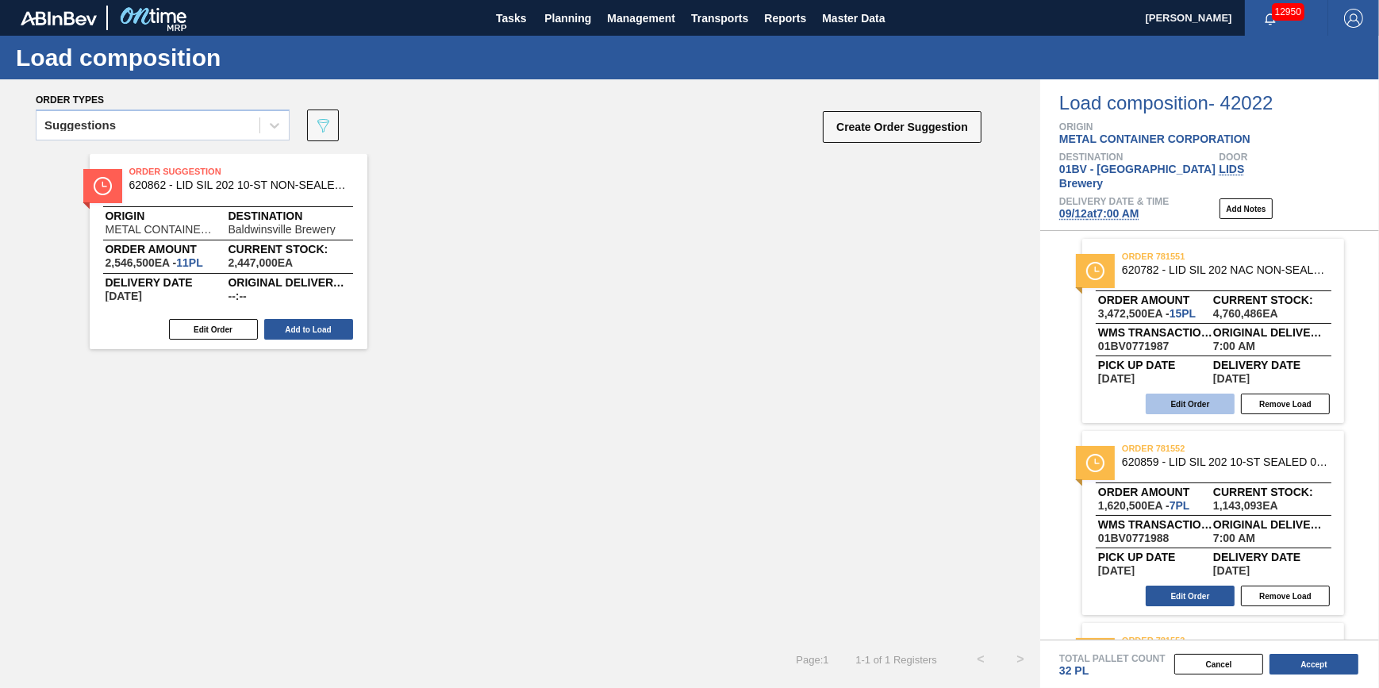
click at [1156, 397] on button "Edit Order" at bounding box center [1190, 404] width 89 height 21
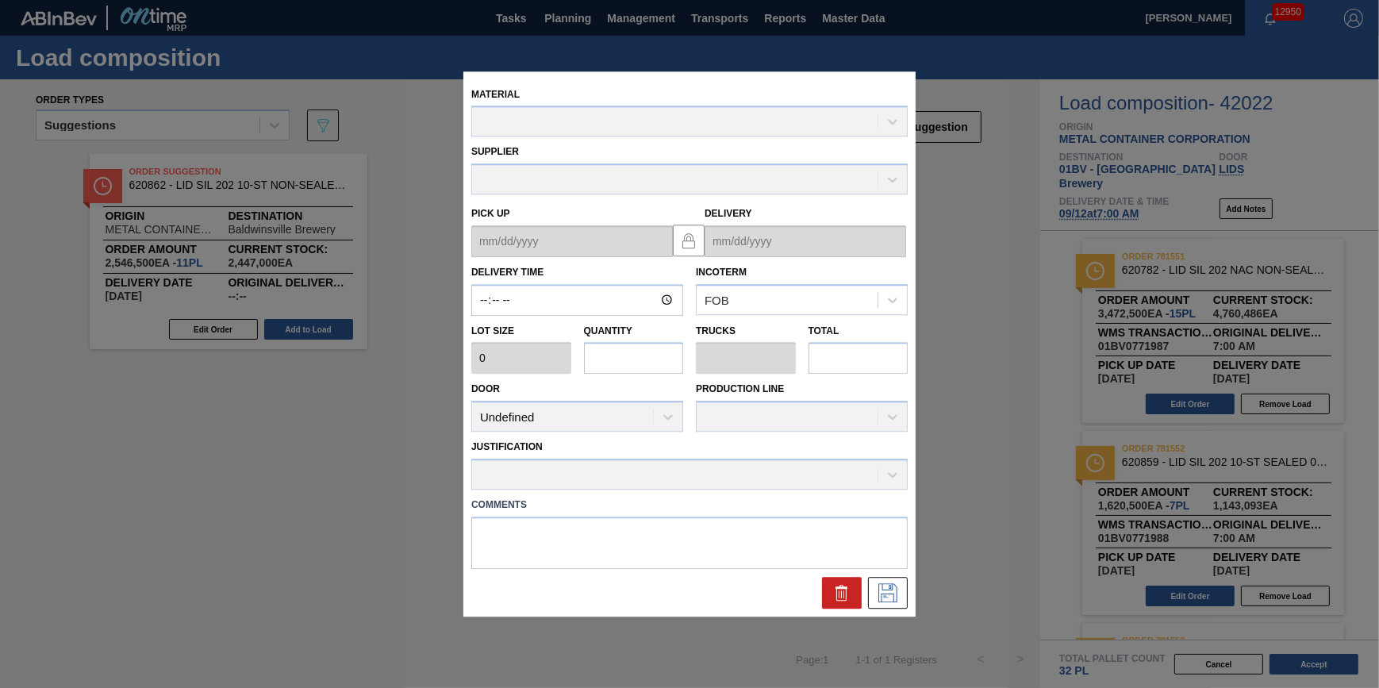
type input "07:00:00"
type input "231,500"
type input "15"
type input "0.469"
type input "3,472,500"
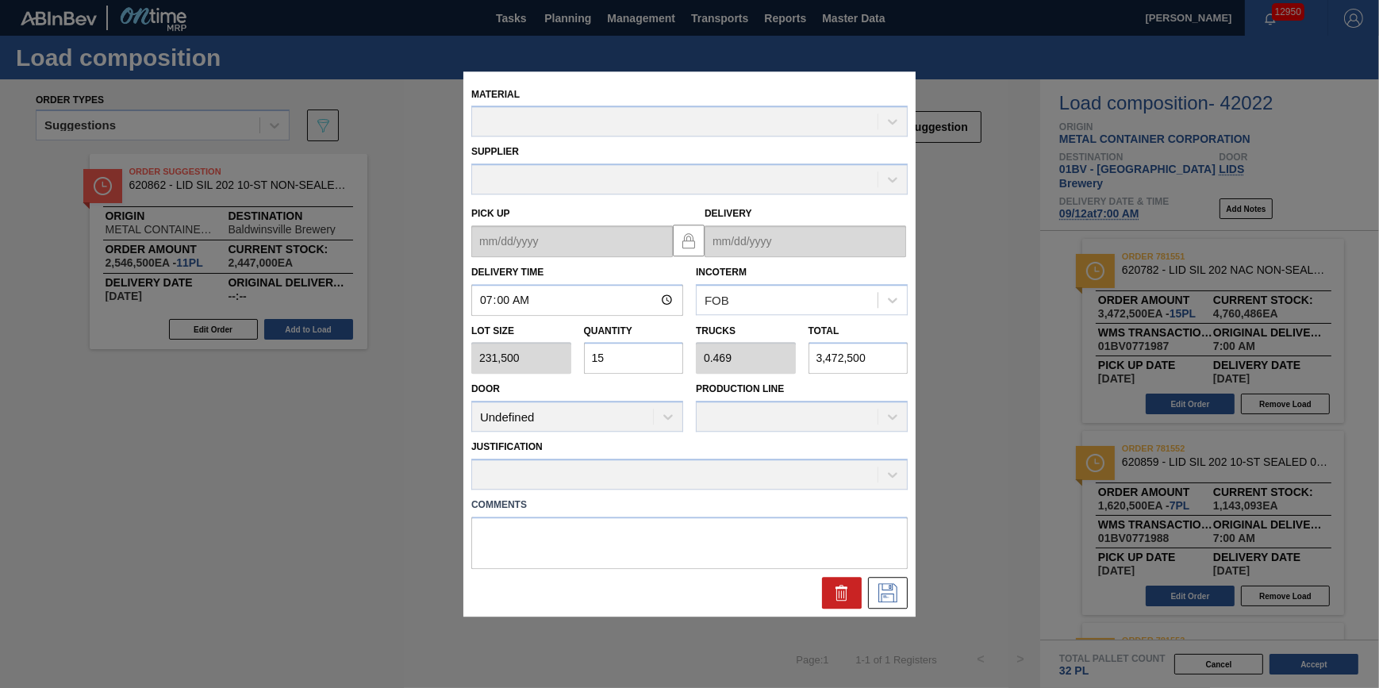
type up "[DATE]"
type input "[DATE]"
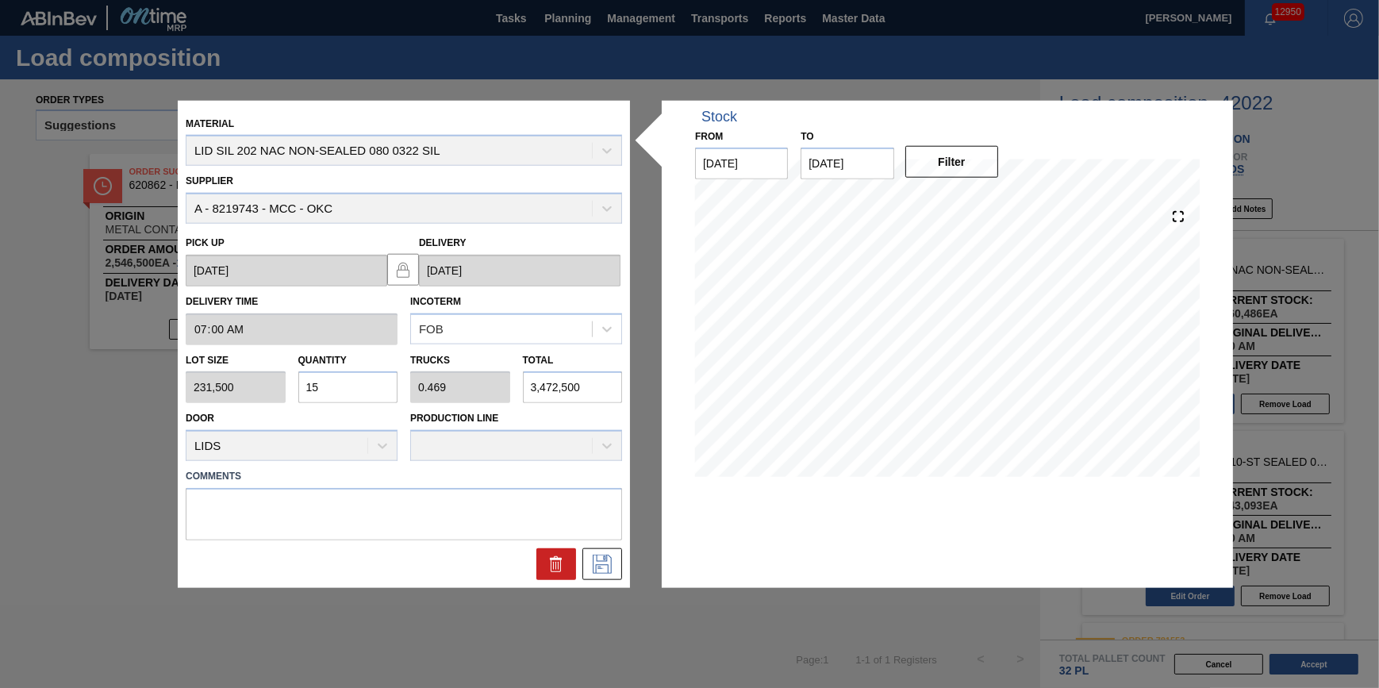
click at [368, 389] on input "15" at bounding box center [348, 387] width 100 height 32
type input "1"
type input "0.031"
type input "231,500"
type input "13"
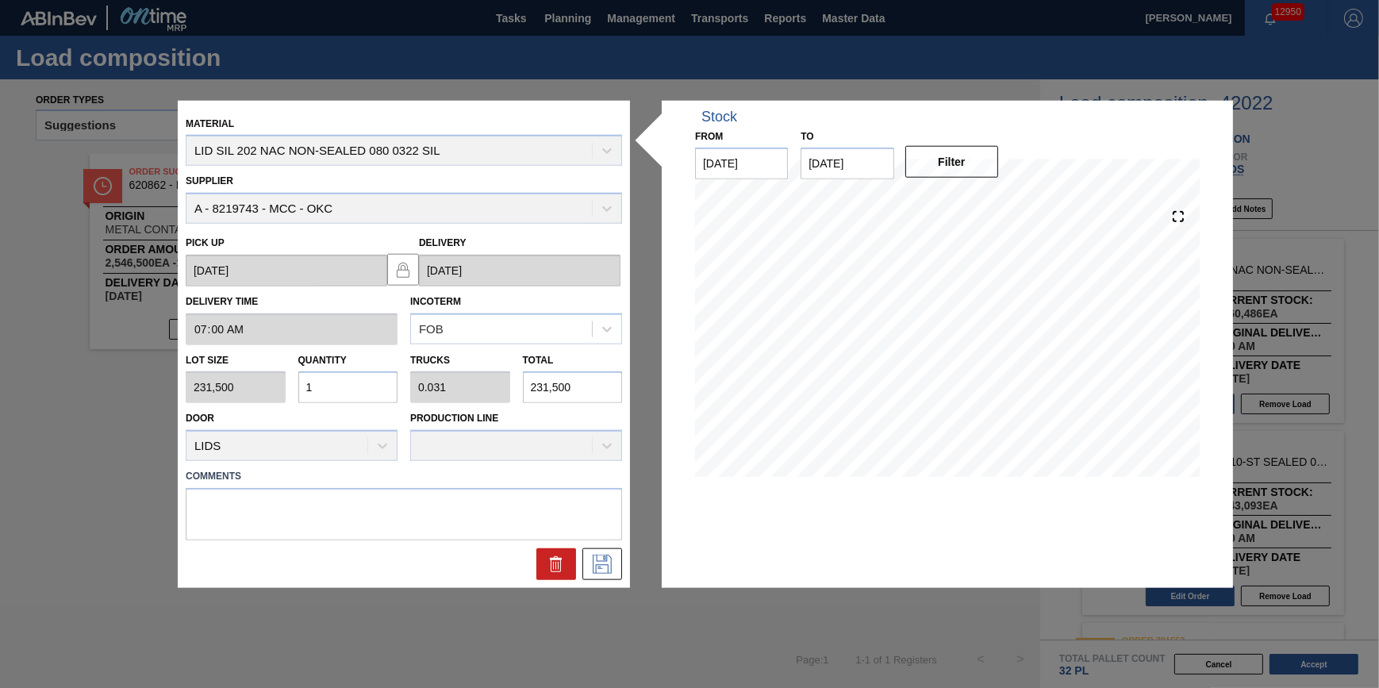
type input "0.406"
type input "3,009,500"
type input "13"
click at [589, 555] on icon at bounding box center [601, 564] width 25 height 19
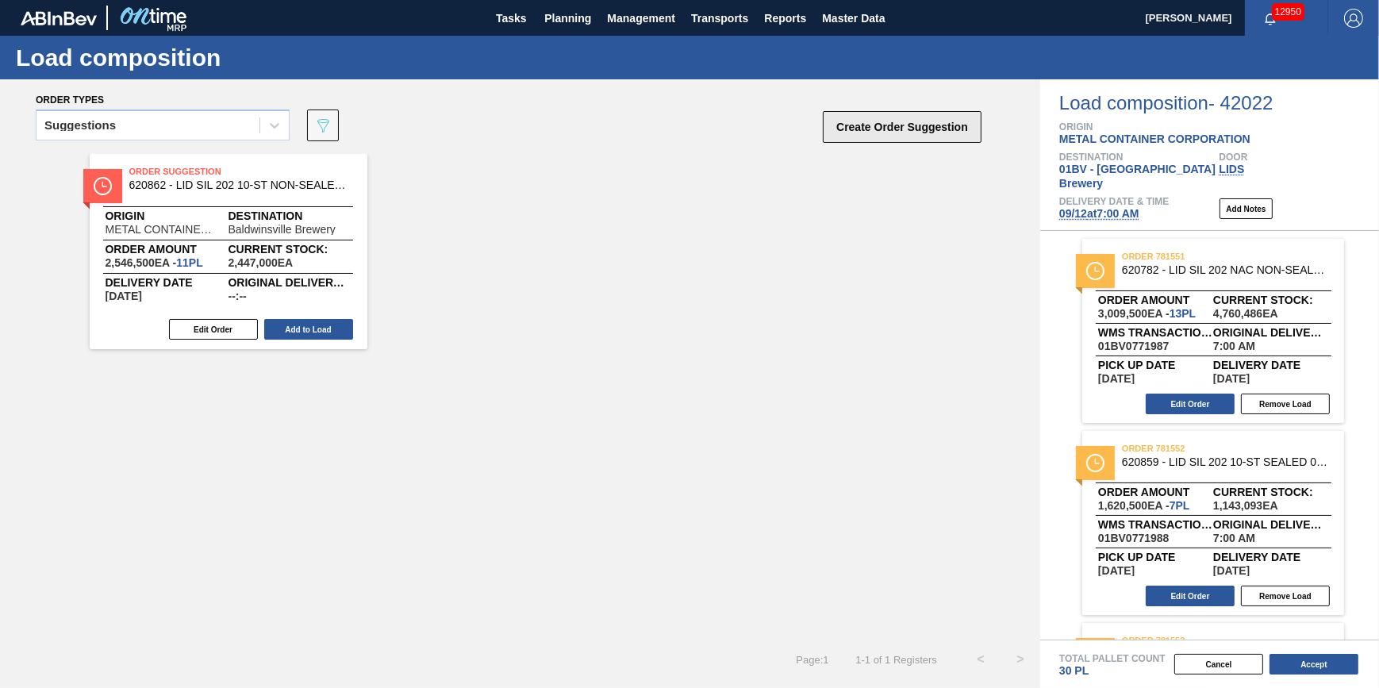
click at [877, 131] on button "Create Order Suggestion" at bounding box center [902, 127] width 159 height 32
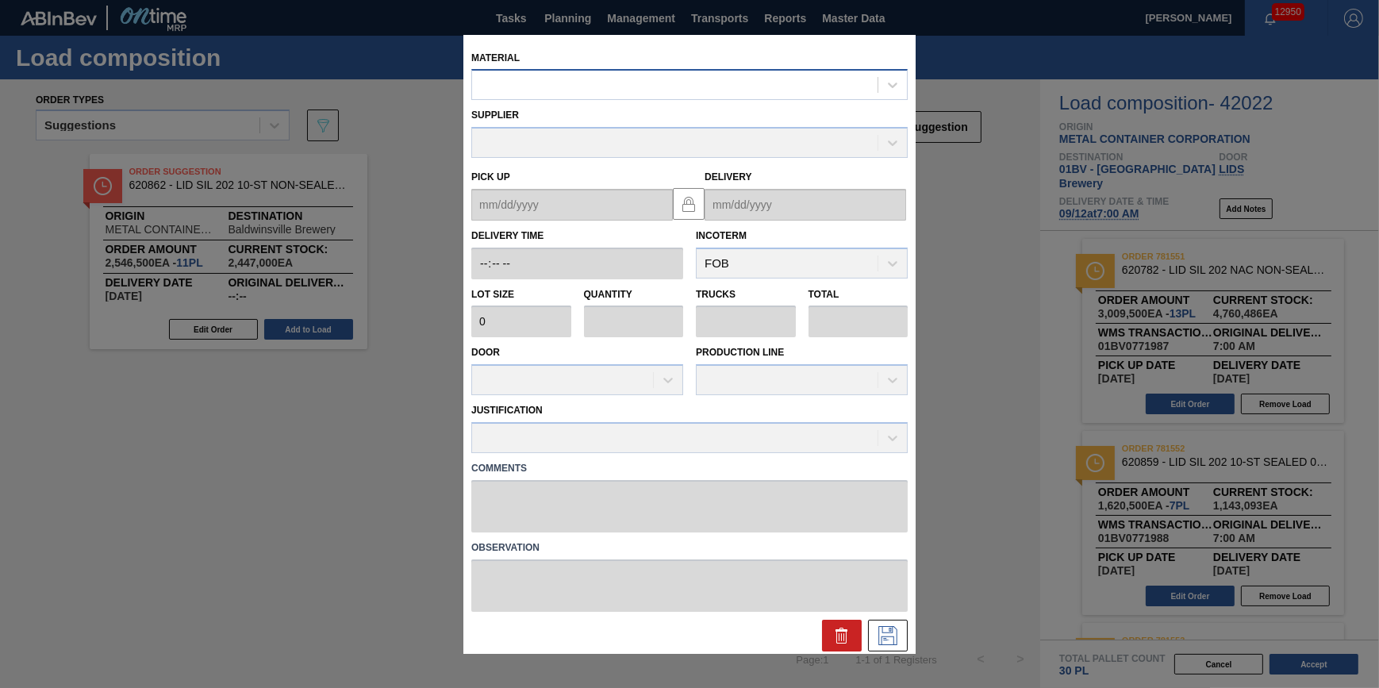
click at [601, 87] on div at bounding box center [674, 85] width 405 height 23
type input "620828"
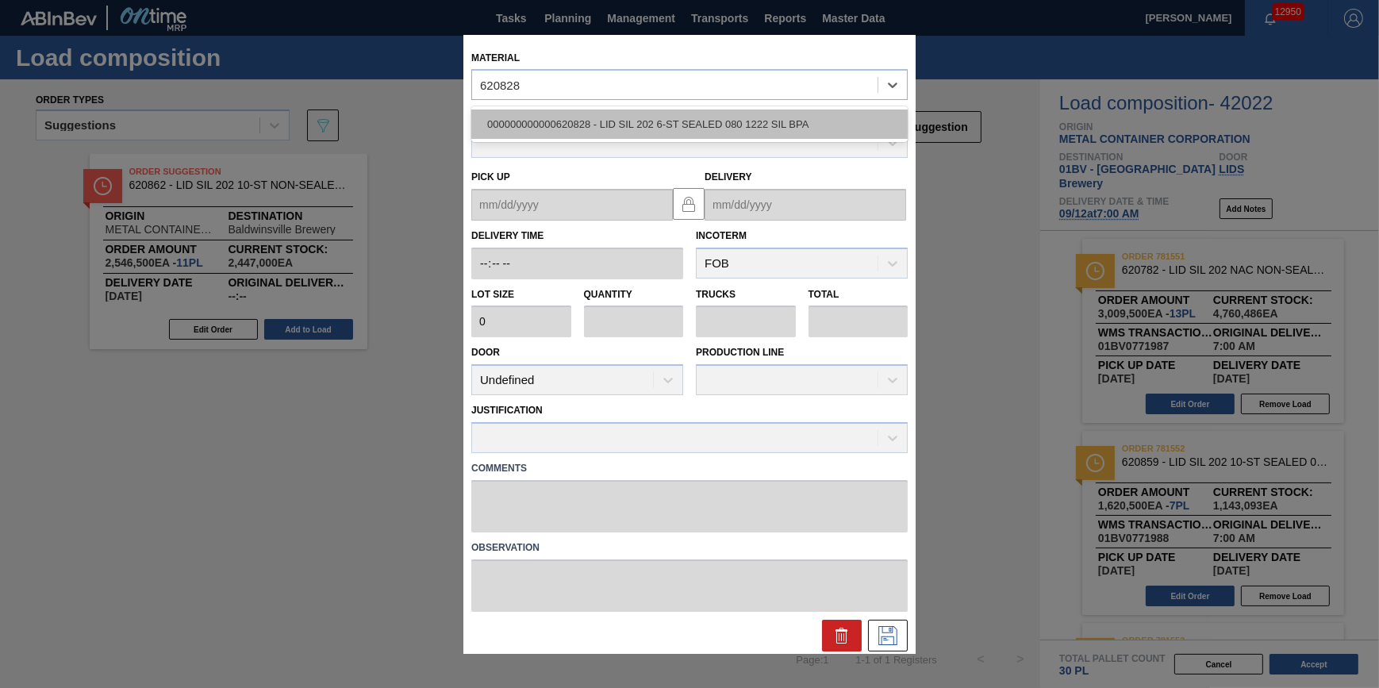
click at [612, 123] on div "000000000000620828 - LID SIL 202 6-ST SEALED 080 1222 SIL BPA" at bounding box center [689, 123] width 436 height 29
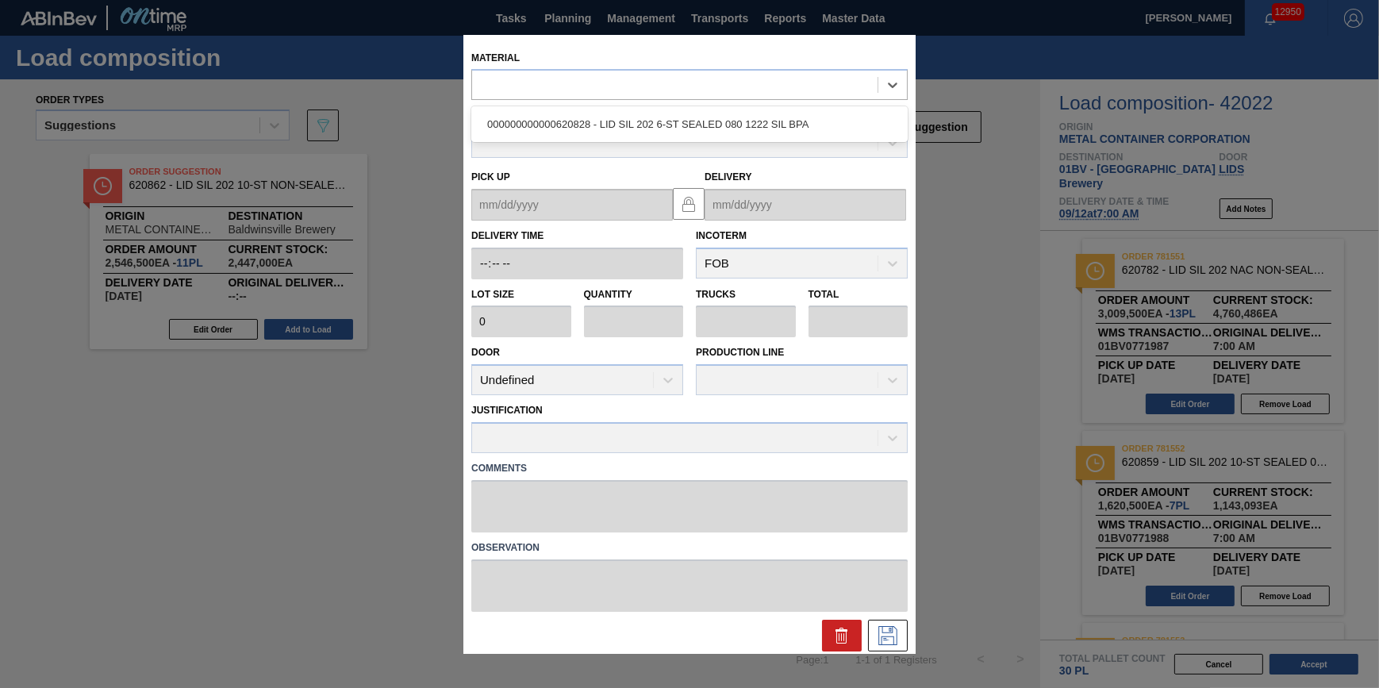
type input "231,500"
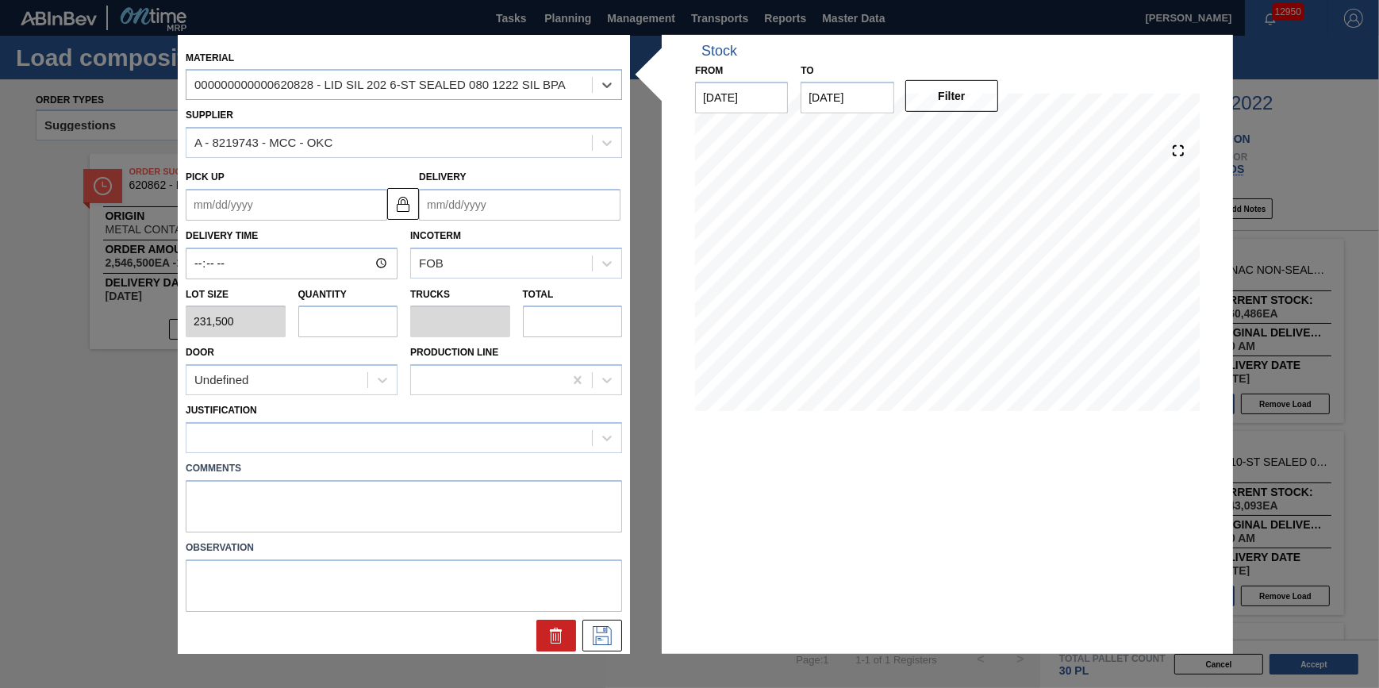
click at [358, 315] on input "text" at bounding box center [348, 321] width 100 height 32
type input "2"
type input "0.063"
type input "463,000"
type input "2"
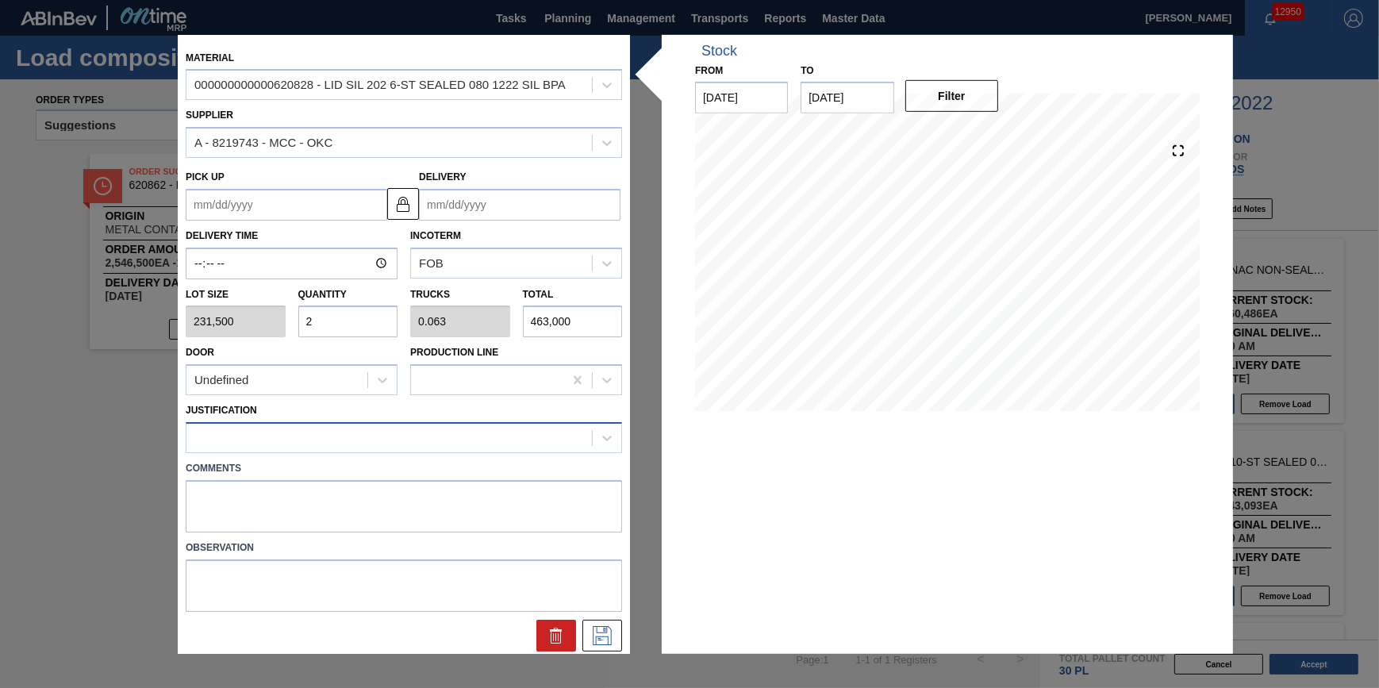
click at [345, 440] on div at bounding box center [388, 437] width 405 height 23
type input "p"
type input "other"
drag, startPoint x: 340, startPoint y: 469, endPoint x: 403, endPoint y: 363, distance: 122.7
click at [342, 470] on div "Other" at bounding box center [404, 477] width 436 height 29
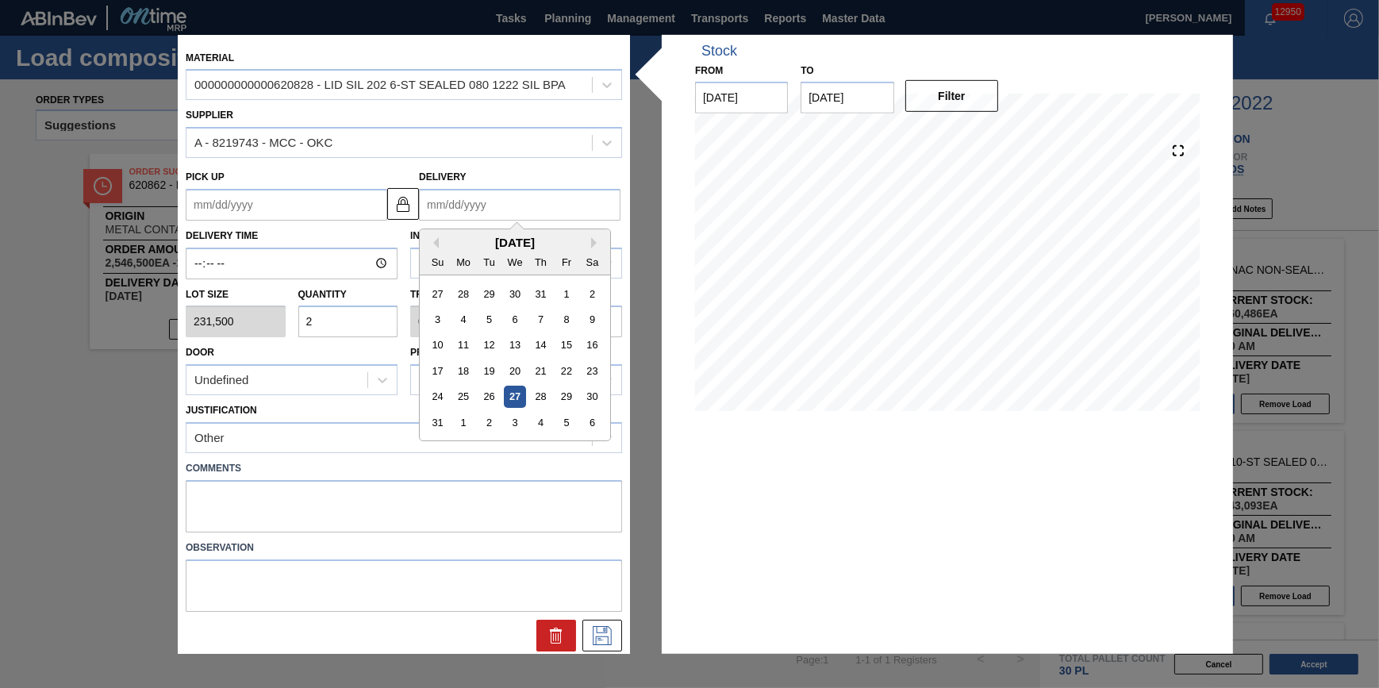
click at [561, 194] on input "Delivery" at bounding box center [520, 205] width 202 height 32
drag, startPoint x: 589, startPoint y: 422, endPoint x: 589, endPoint y: 472, distance: 50.0
click at [589, 422] on div "6" at bounding box center [592, 422] width 21 height 21
type up "[DATE]"
type input "[DATE]"
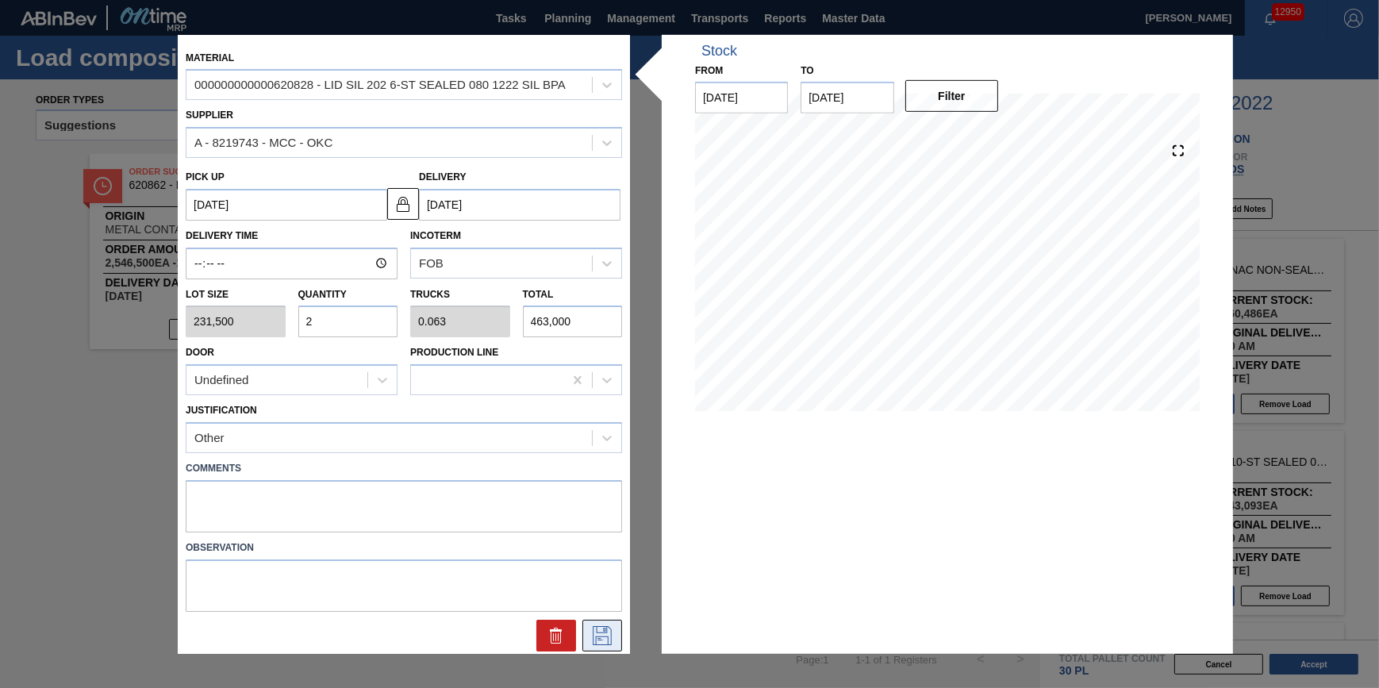
click at [605, 647] on button at bounding box center [602, 636] width 40 height 32
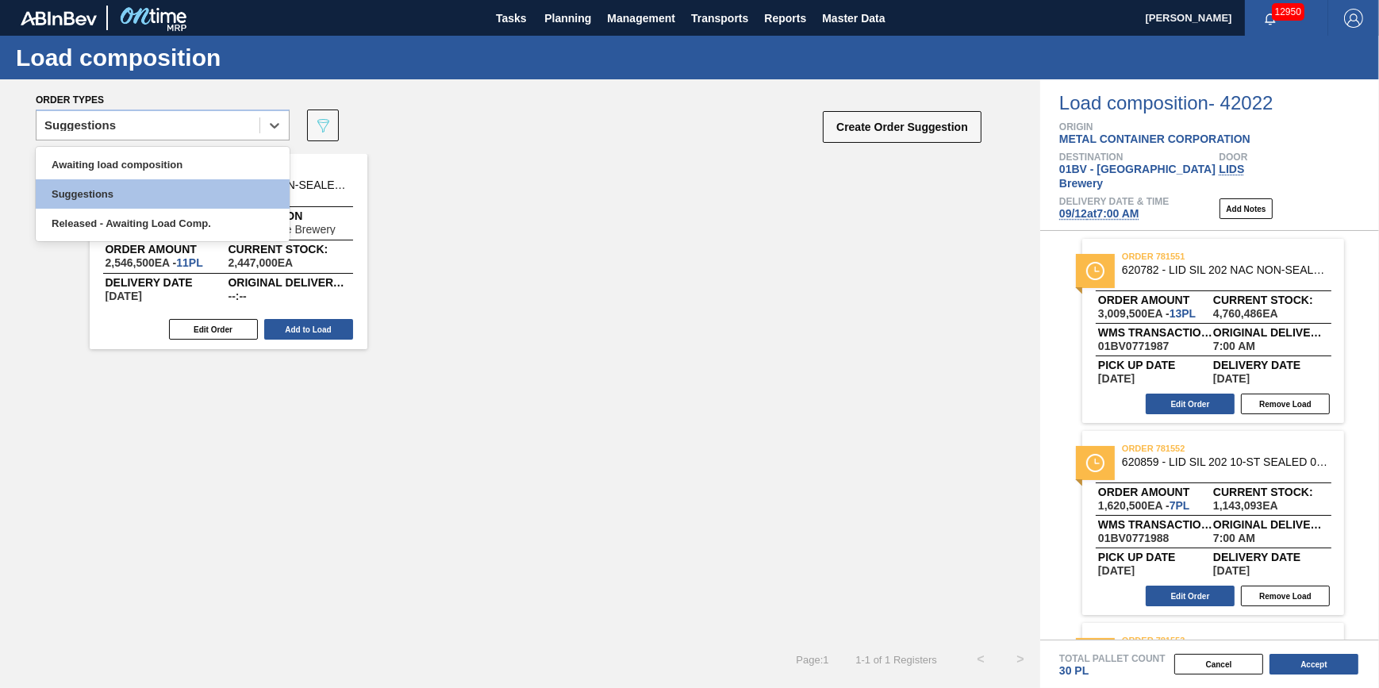
drag, startPoint x: 151, startPoint y: 118, endPoint x: 157, endPoint y: 143, distance: 25.4
click at [151, 119] on div "Suggestions" at bounding box center [147, 125] width 223 height 23
click at [159, 148] on div "Awaiting load composition Suggestions Released - Awaiting Load Comp." at bounding box center [163, 194] width 254 height 94
click at [159, 156] on div "Awaiting load composition" at bounding box center [163, 164] width 254 height 29
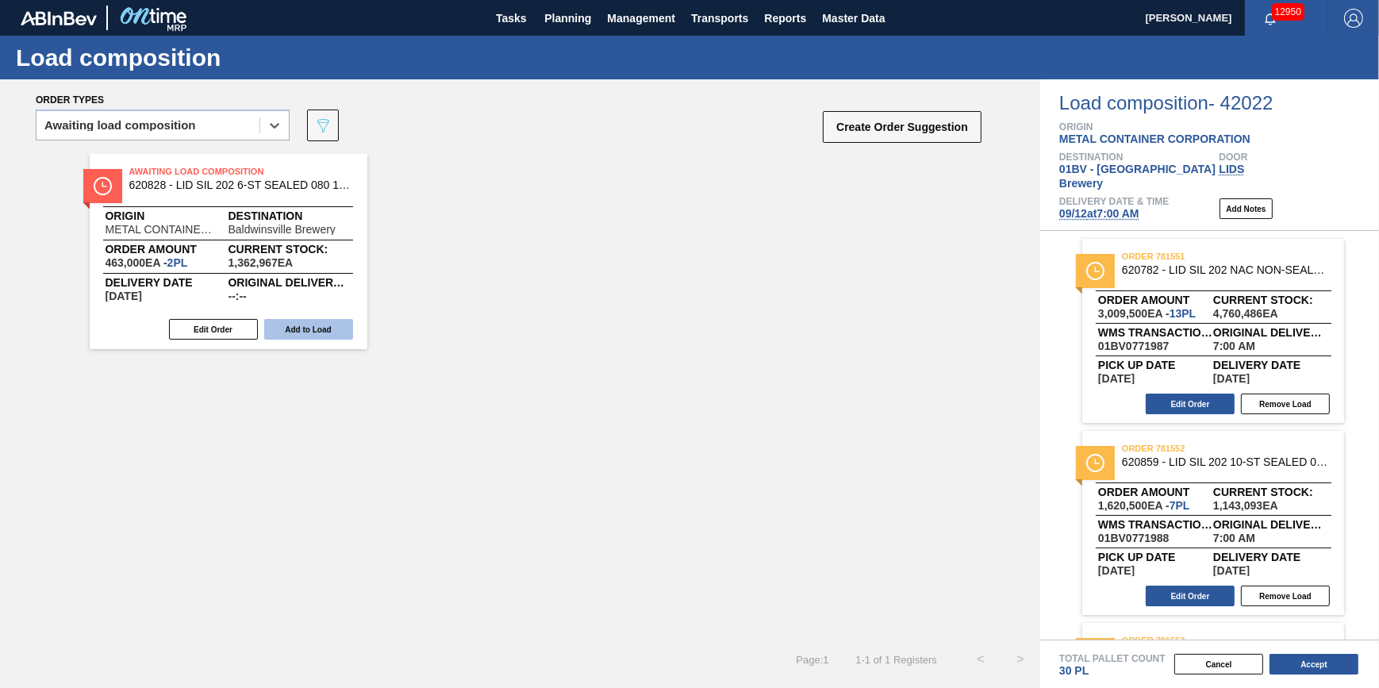
click at [332, 328] on button "Add to Load" at bounding box center [308, 329] width 89 height 21
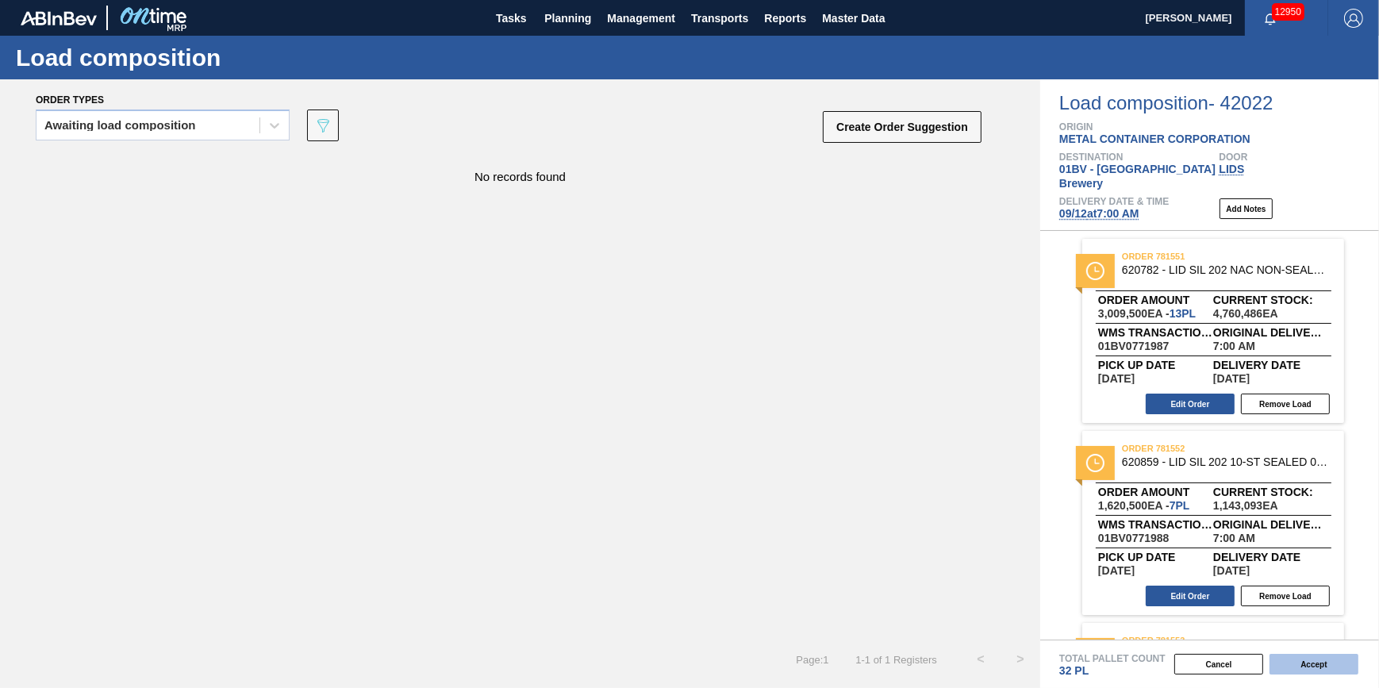
click at [1286, 659] on button "Accept" at bounding box center [1313, 664] width 89 height 21
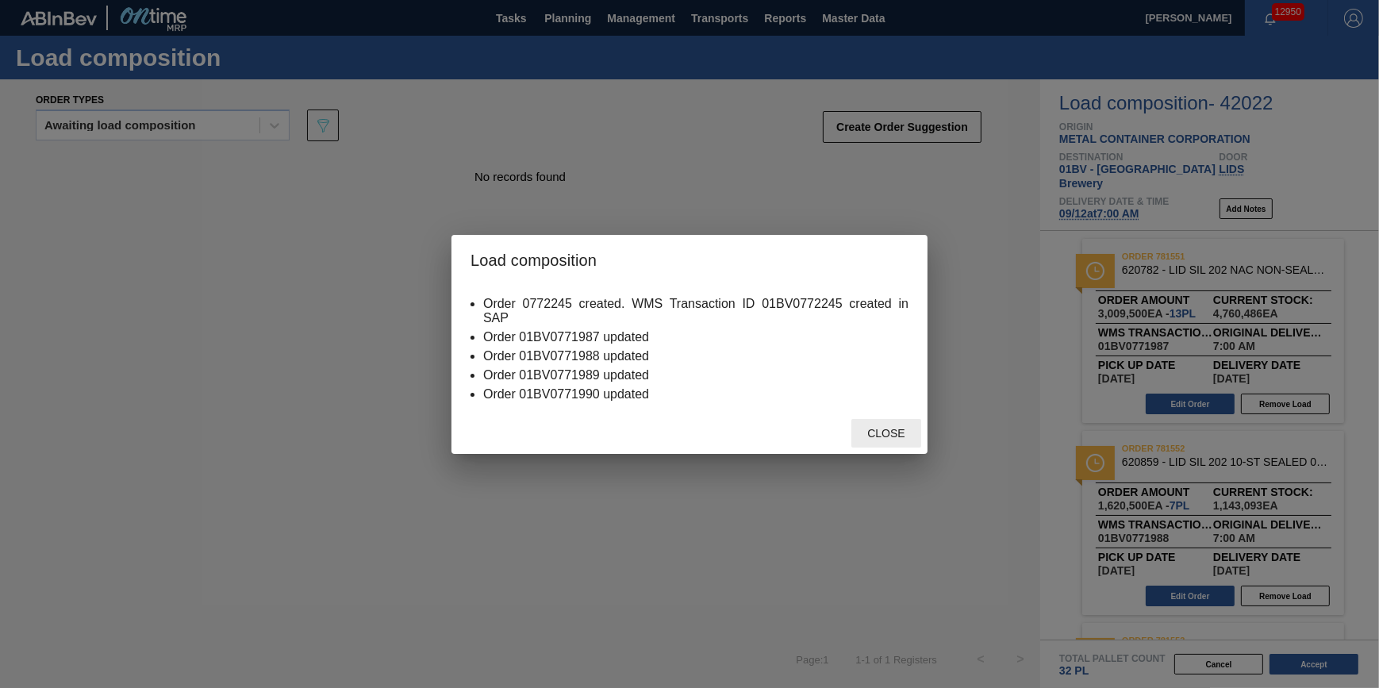
click at [870, 428] on div "Close" at bounding box center [886, 433] width 70 height 29
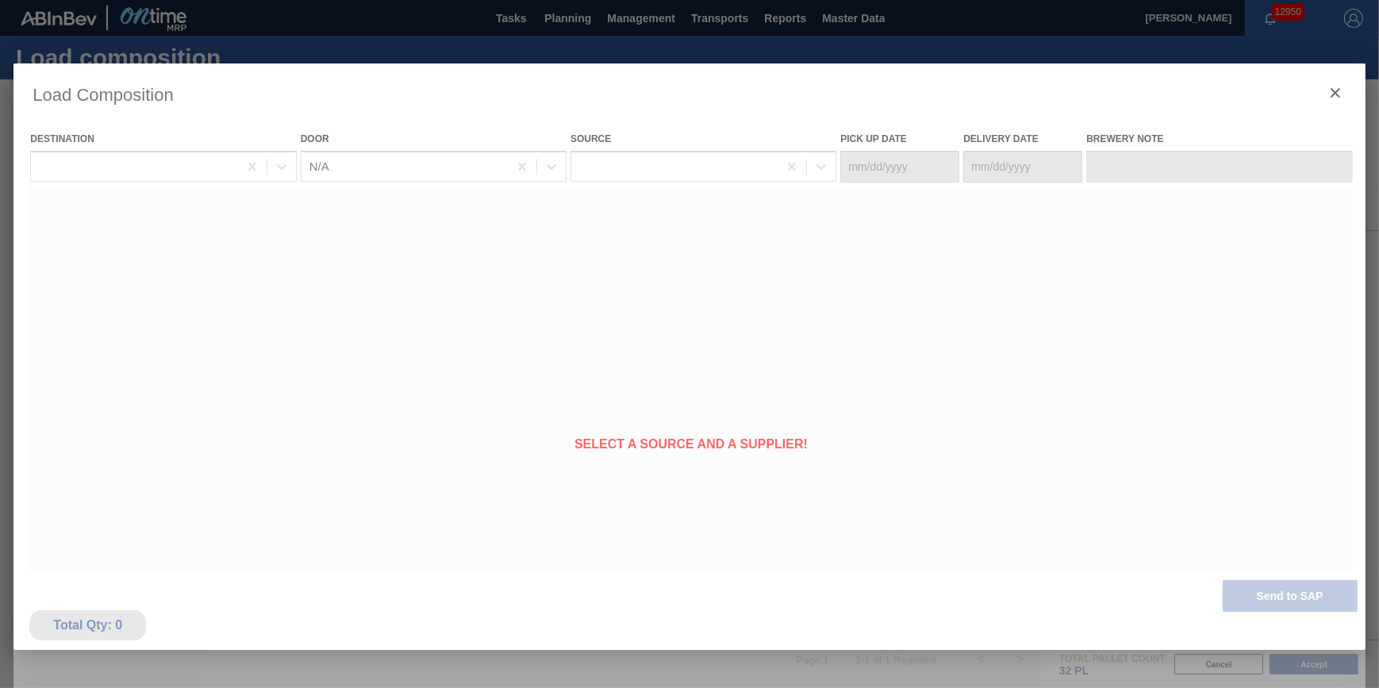
type Date "[DATE]"
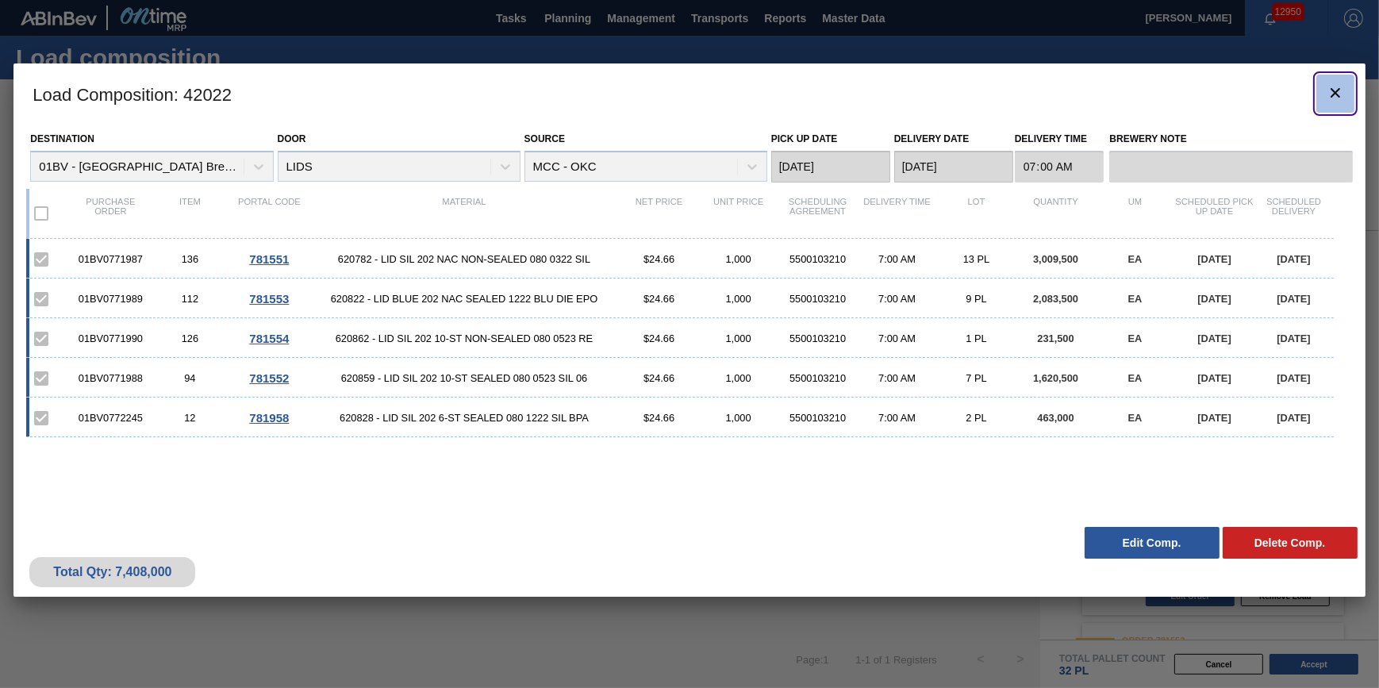
click at [1326, 94] on icon "botão de ícone" at bounding box center [1335, 92] width 19 height 19
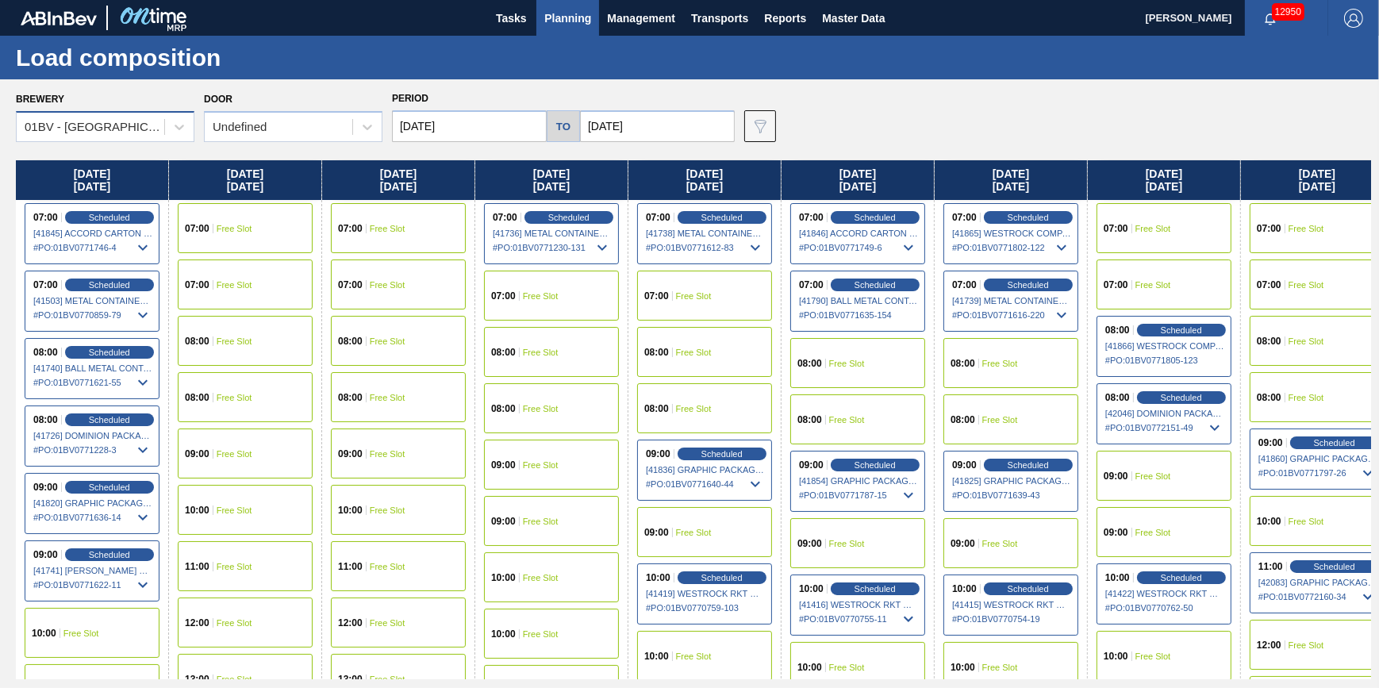
click at [125, 132] on div "01BV - [GEOGRAPHIC_DATA] Brewery" at bounding box center [95, 127] width 141 height 13
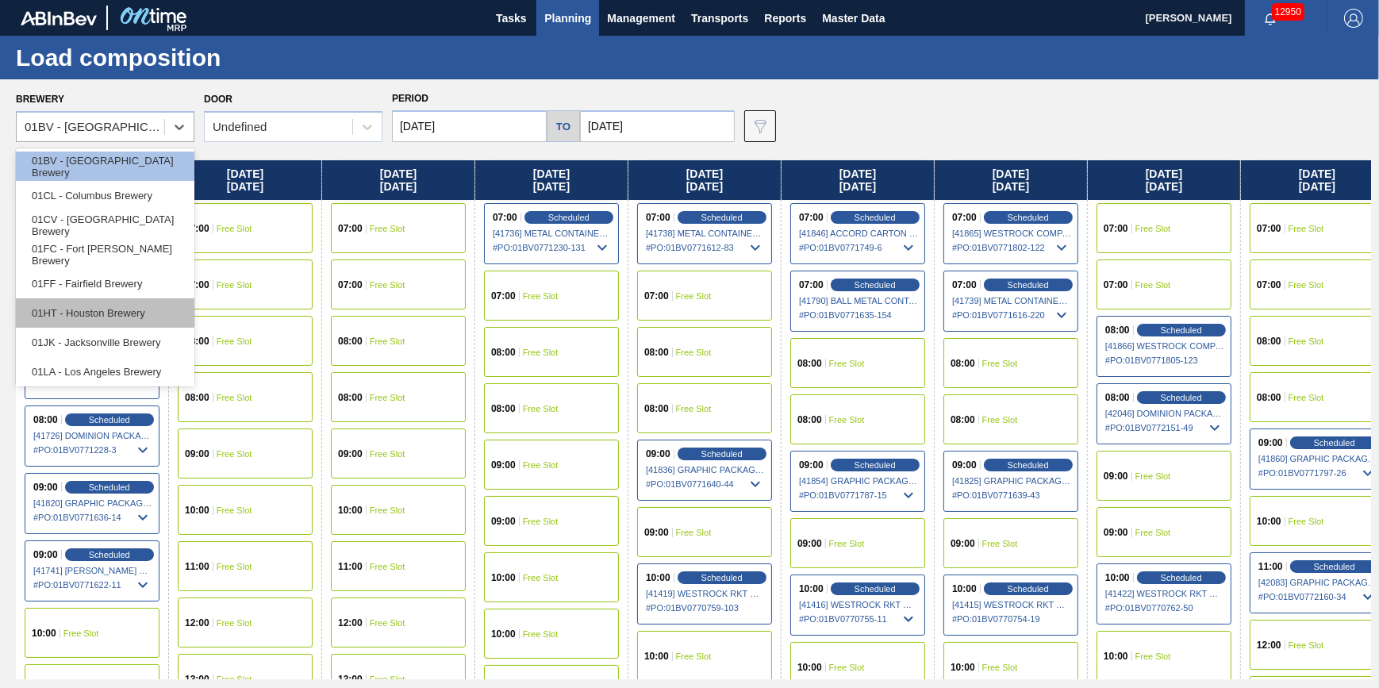
click at [116, 314] on div "01HT - Houston Brewery" at bounding box center [105, 312] width 179 height 29
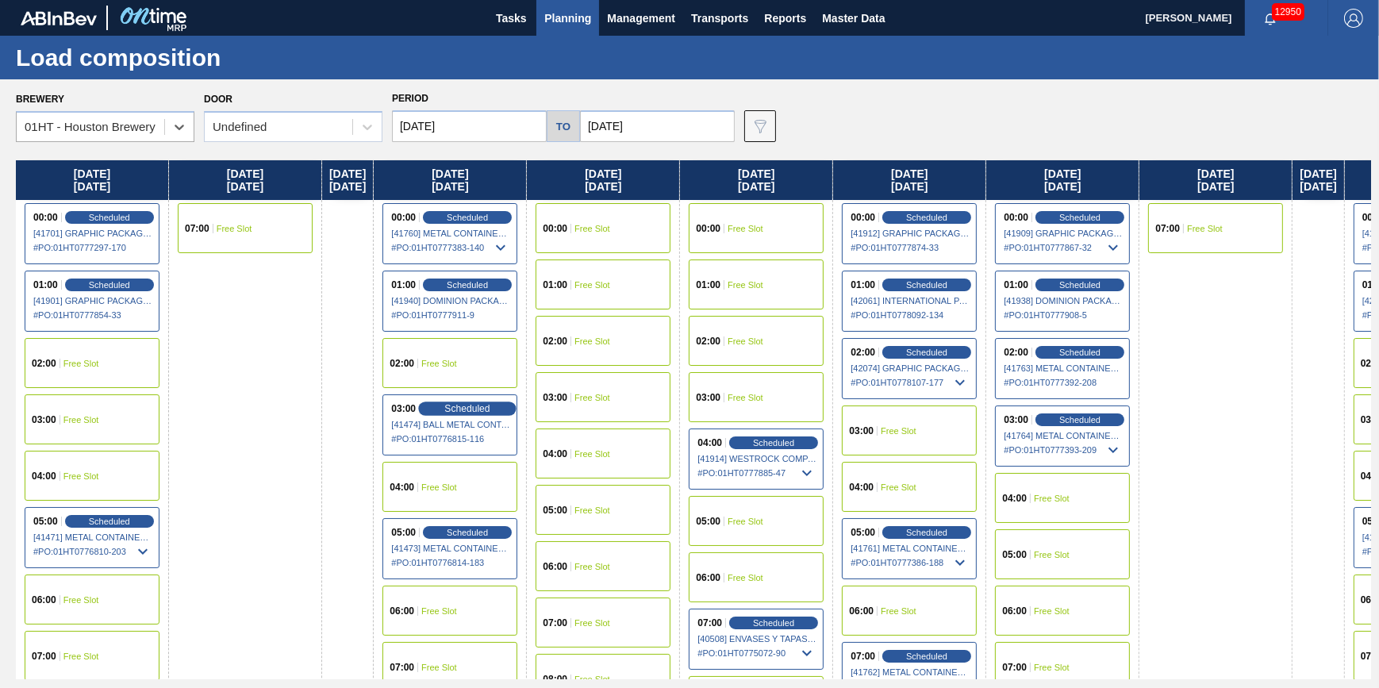
click at [488, 406] on span "Scheduled" at bounding box center [467, 408] width 45 height 10
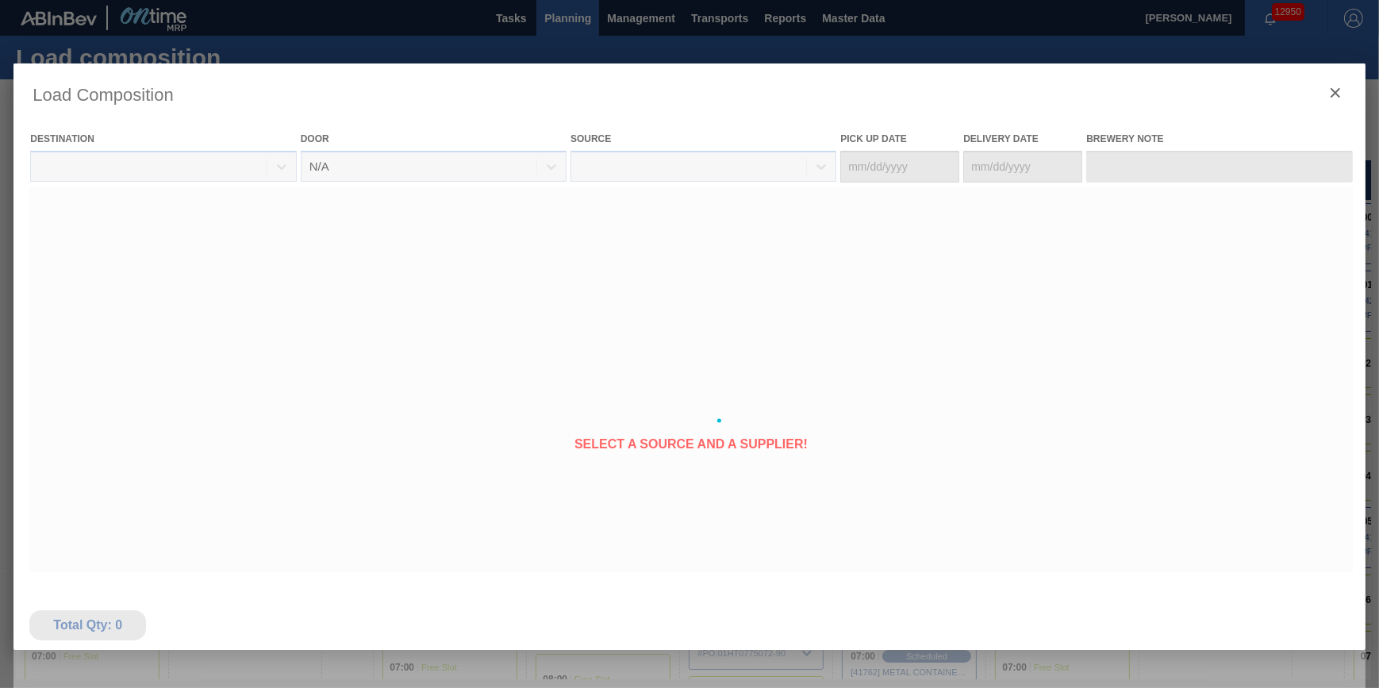
type Date "[DATE]"
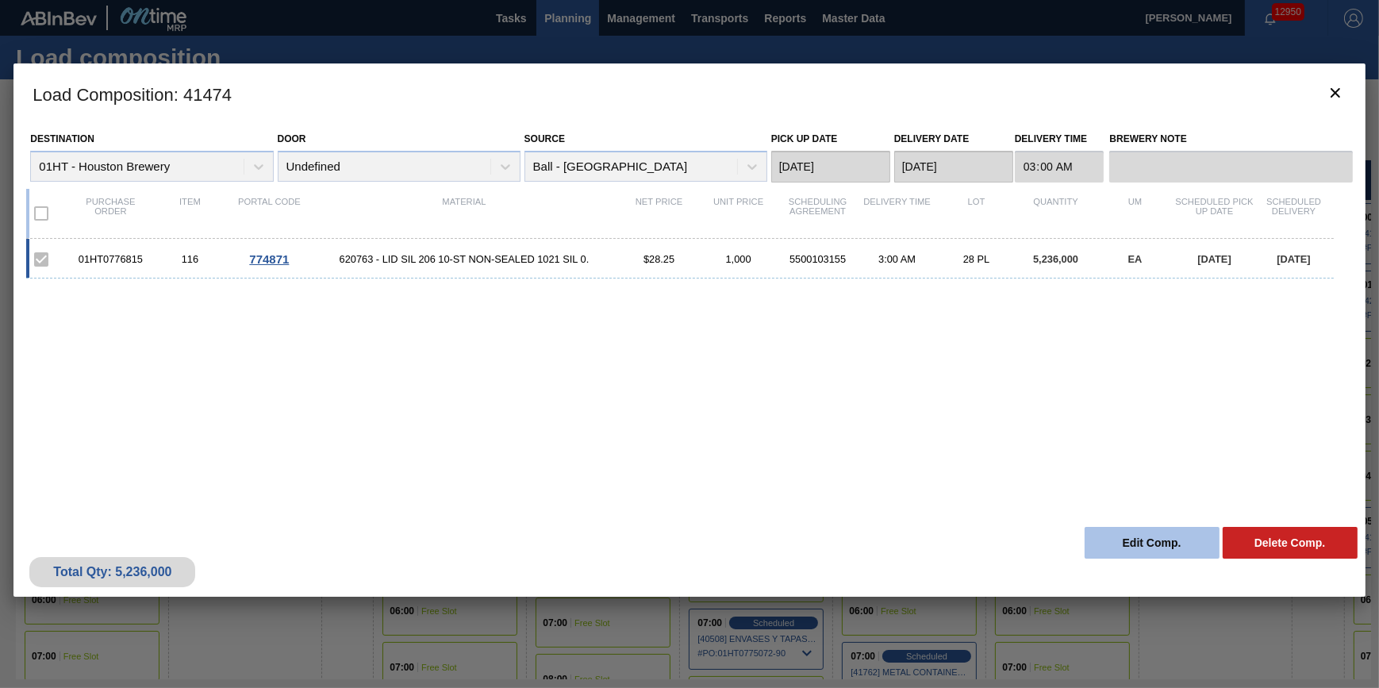
click at [1135, 547] on button "Edit Comp." at bounding box center [1152, 543] width 135 height 32
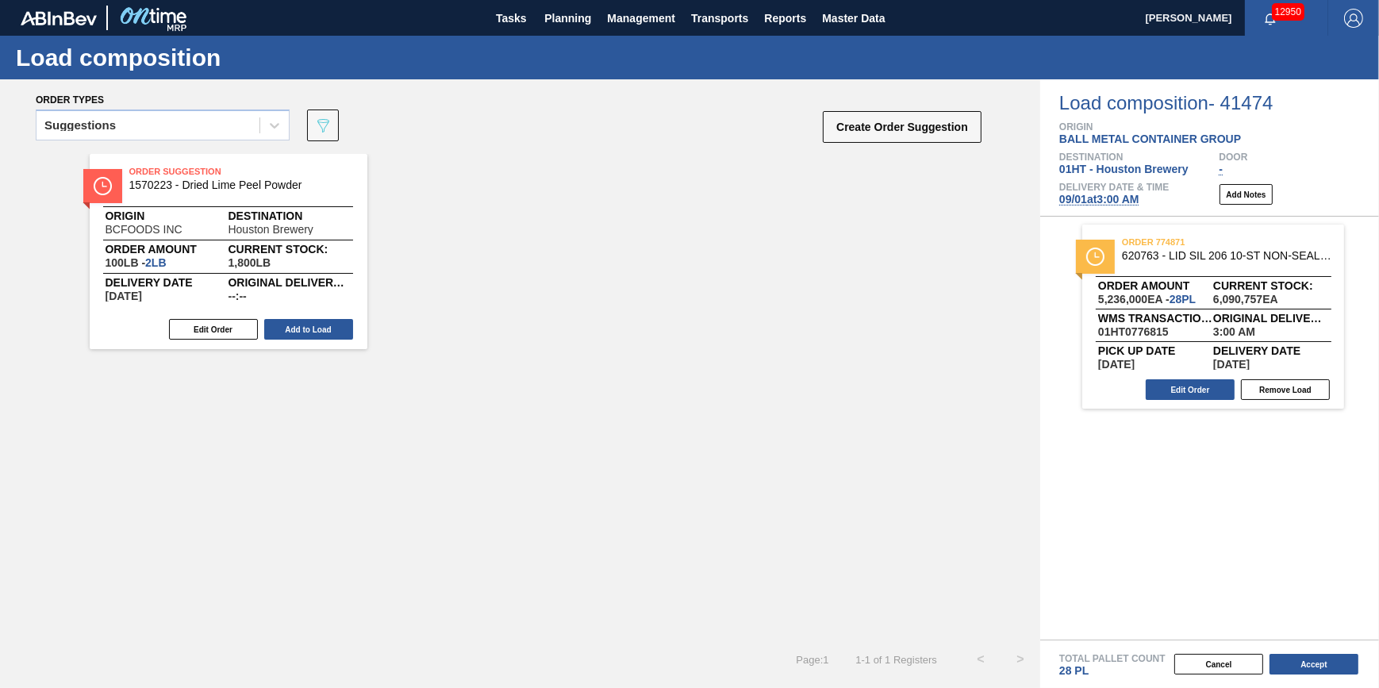
click at [1135, 202] on span "09/01 at 3:00 AM" at bounding box center [1099, 199] width 80 height 13
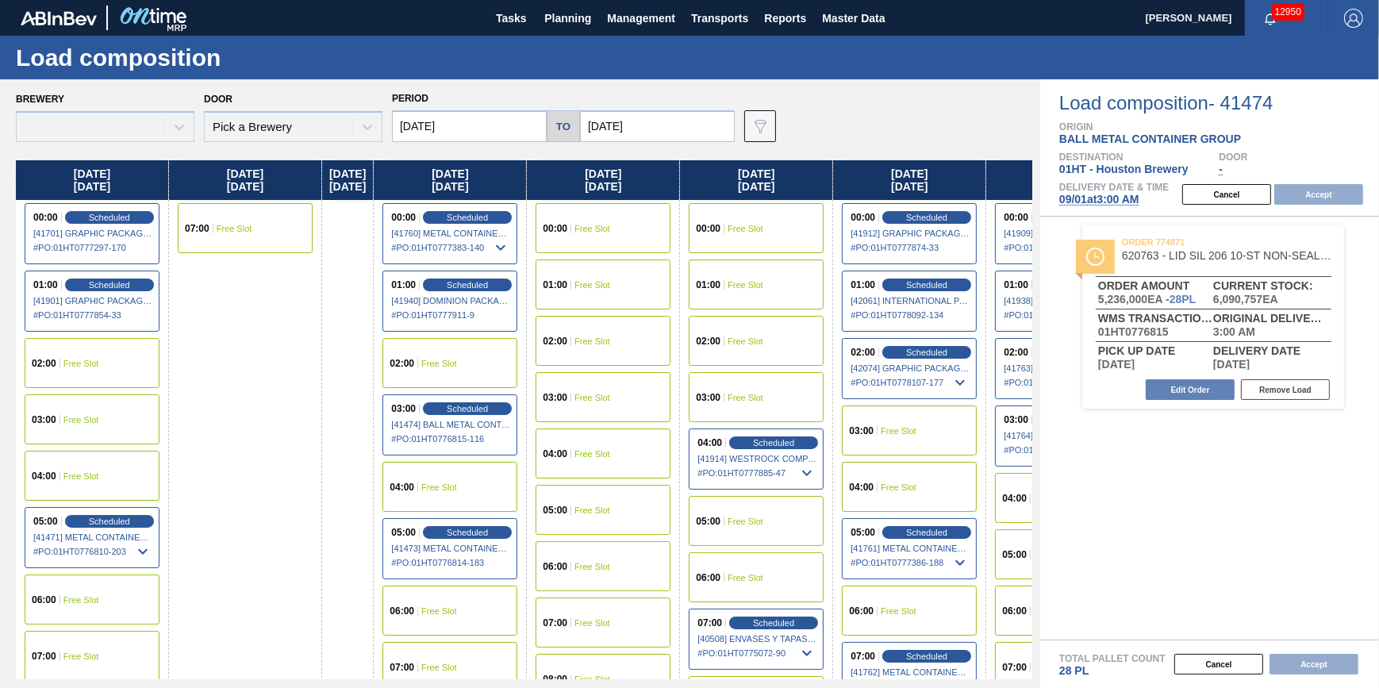
type input "[DATE]"
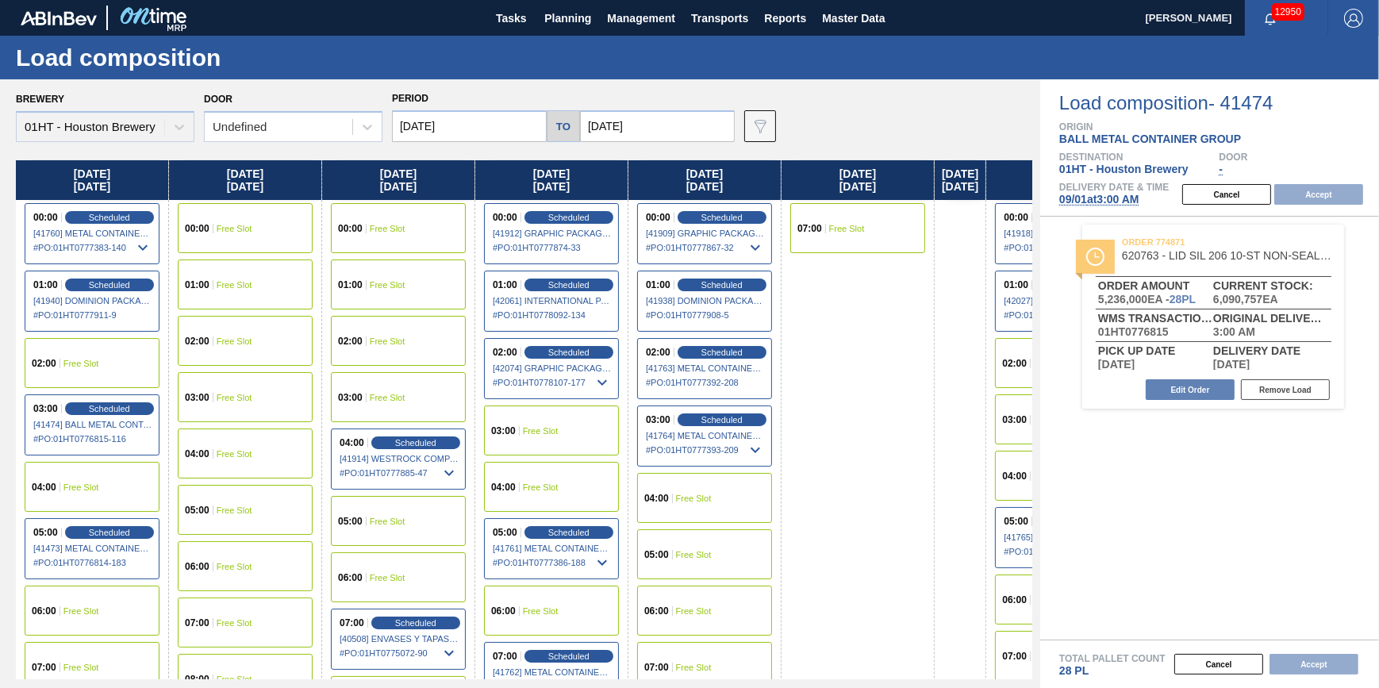
click at [221, 404] on div "03:00 Free Slot" at bounding box center [245, 397] width 135 height 50
click at [1325, 187] on button "Accept" at bounding box center [1318, 194] width 89 height 21
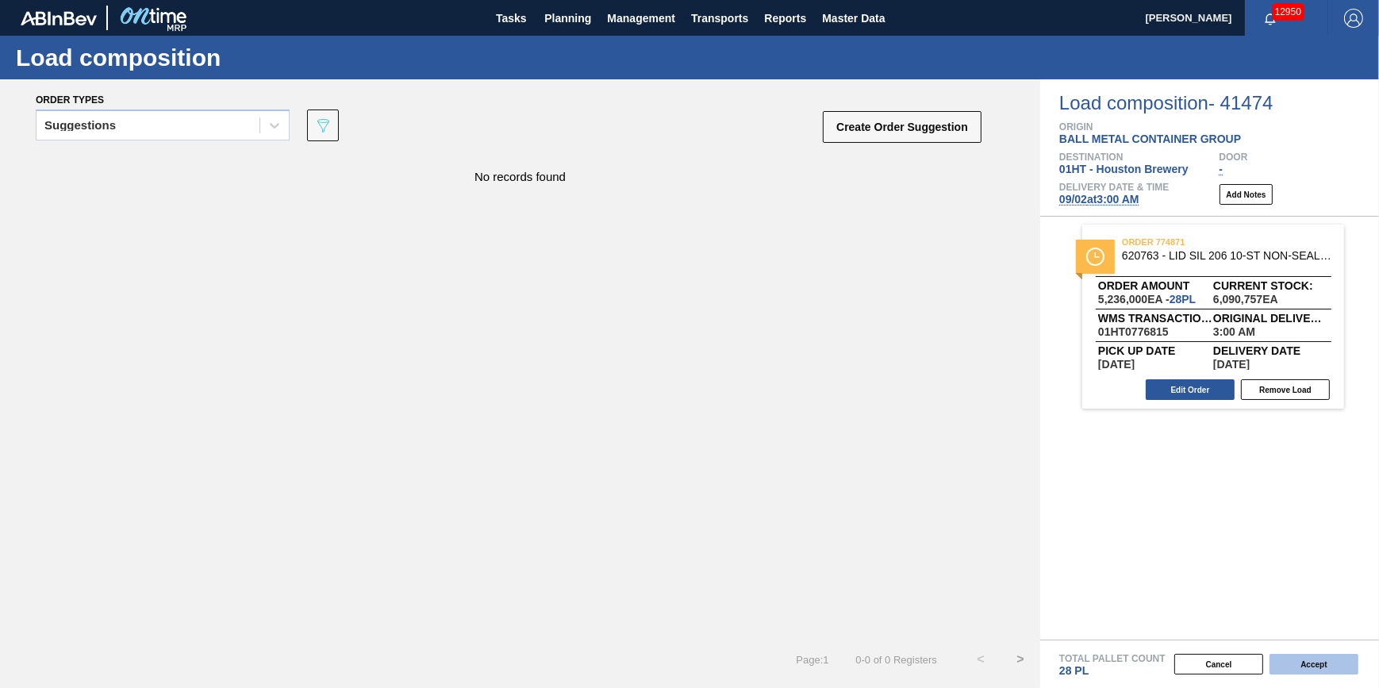
click at [1292, 665] on button "Accept" at bounding box center [1313, 664] width 89 height 21
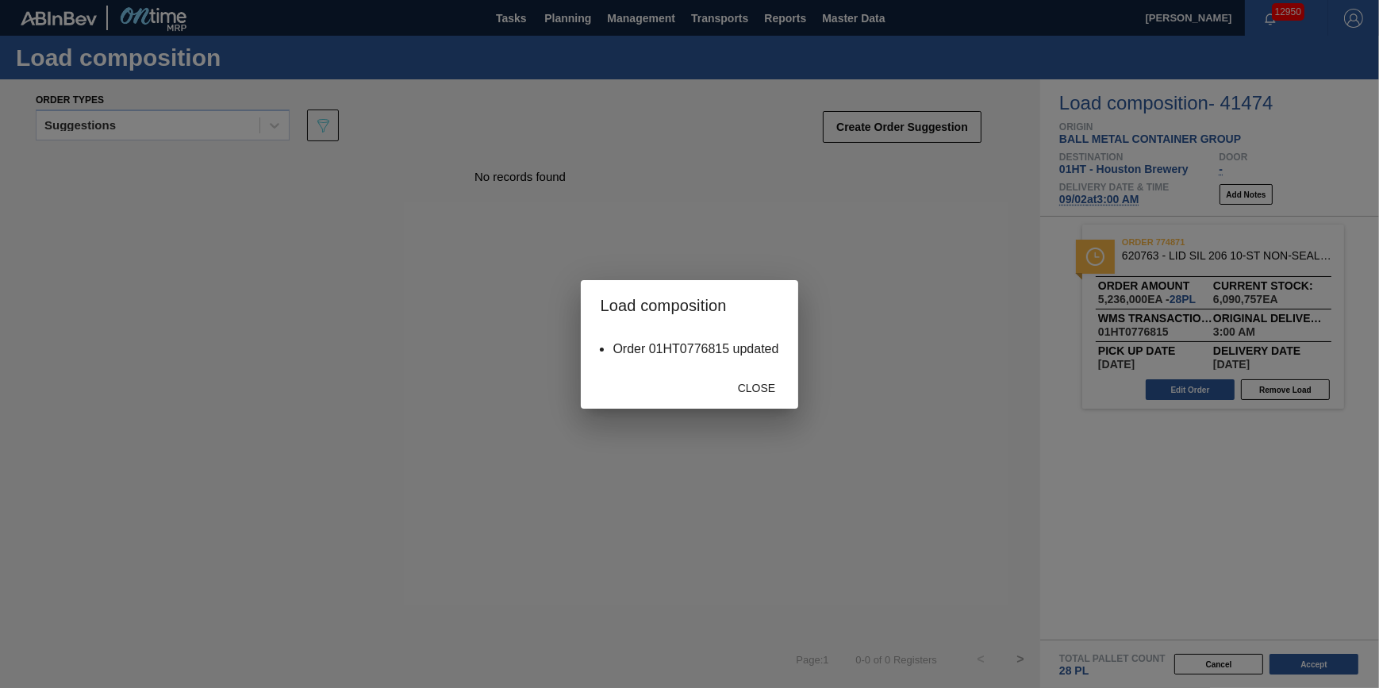
click at [754, 388] on span "Close" at bounding box center [756, 388] width 63 height 13
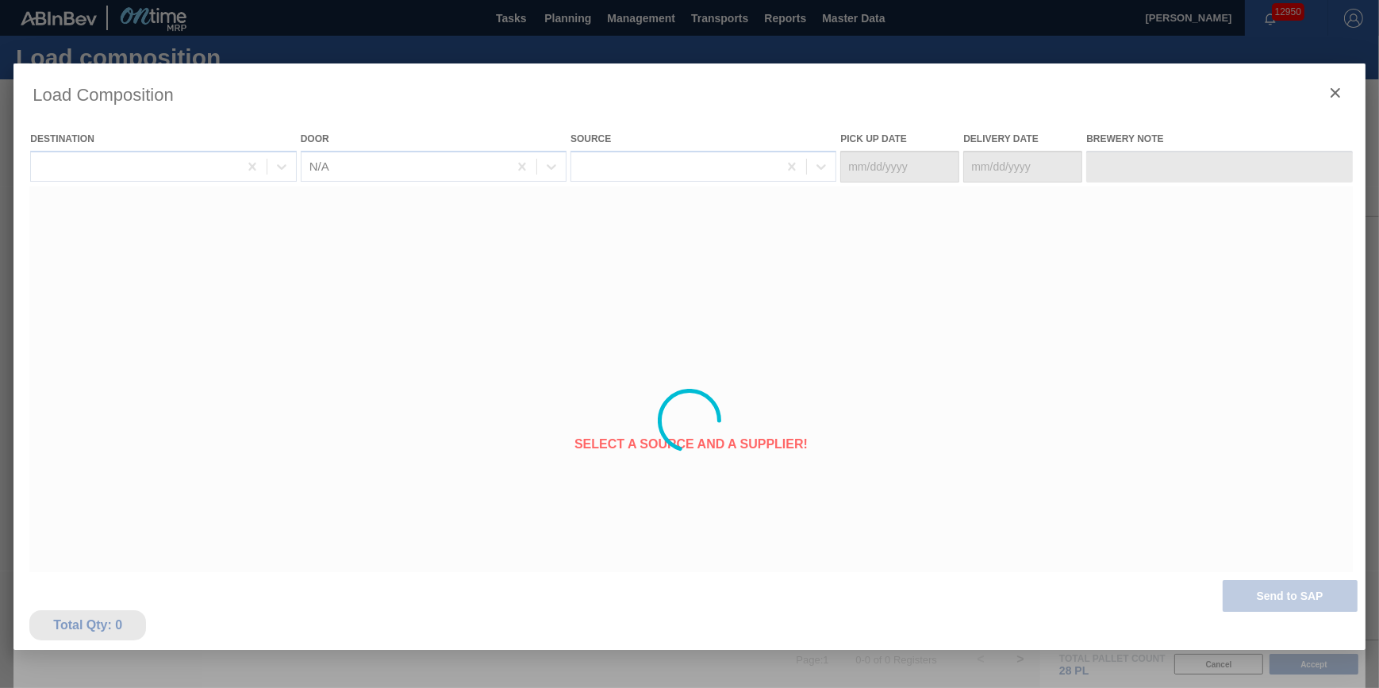
type Date "[DATE]"
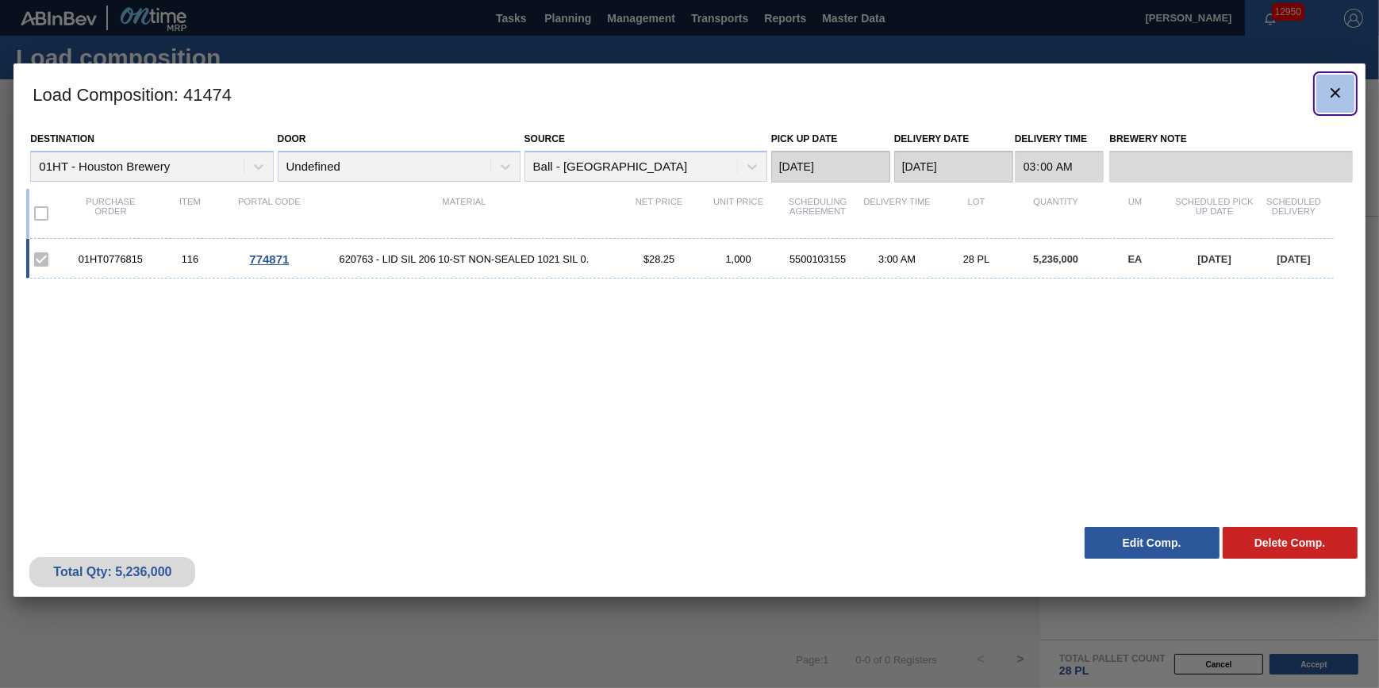
click at [1342, 94] on icon "botão de ícone" at bounding box center [1335, 92] width 19 height 19
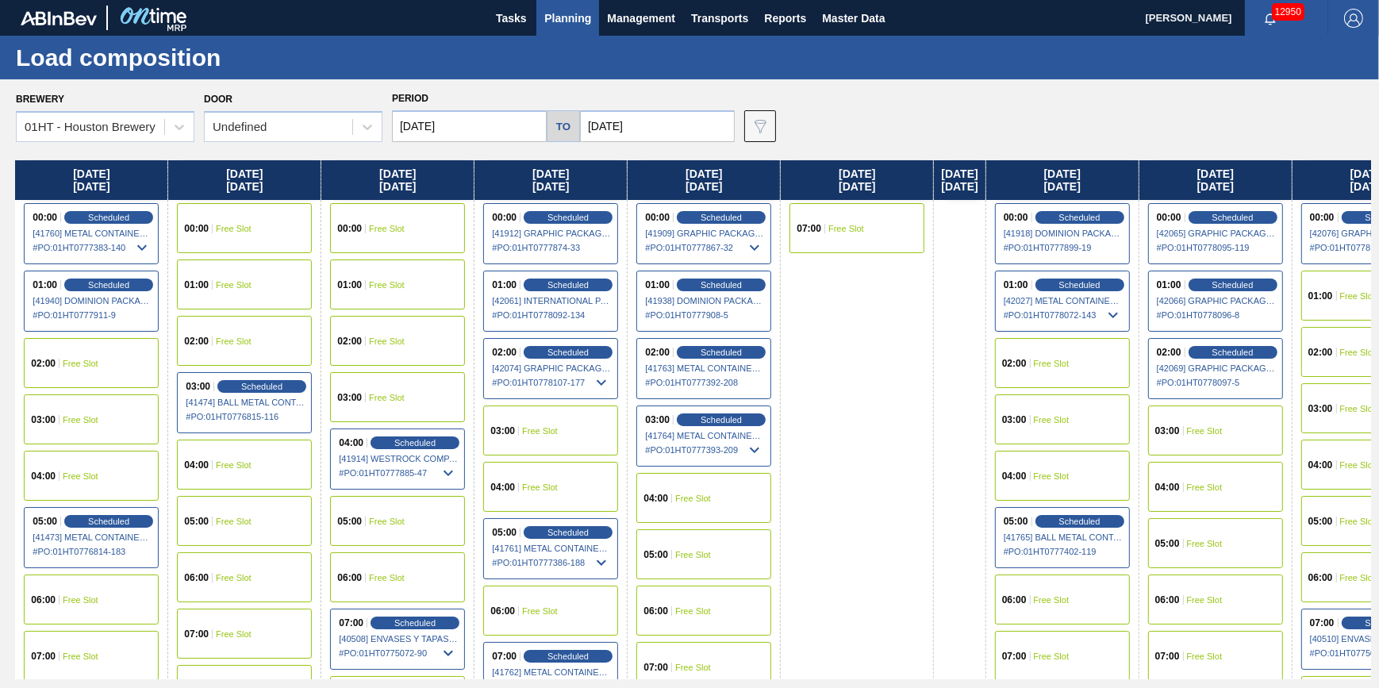
scroll to position [0, 809]
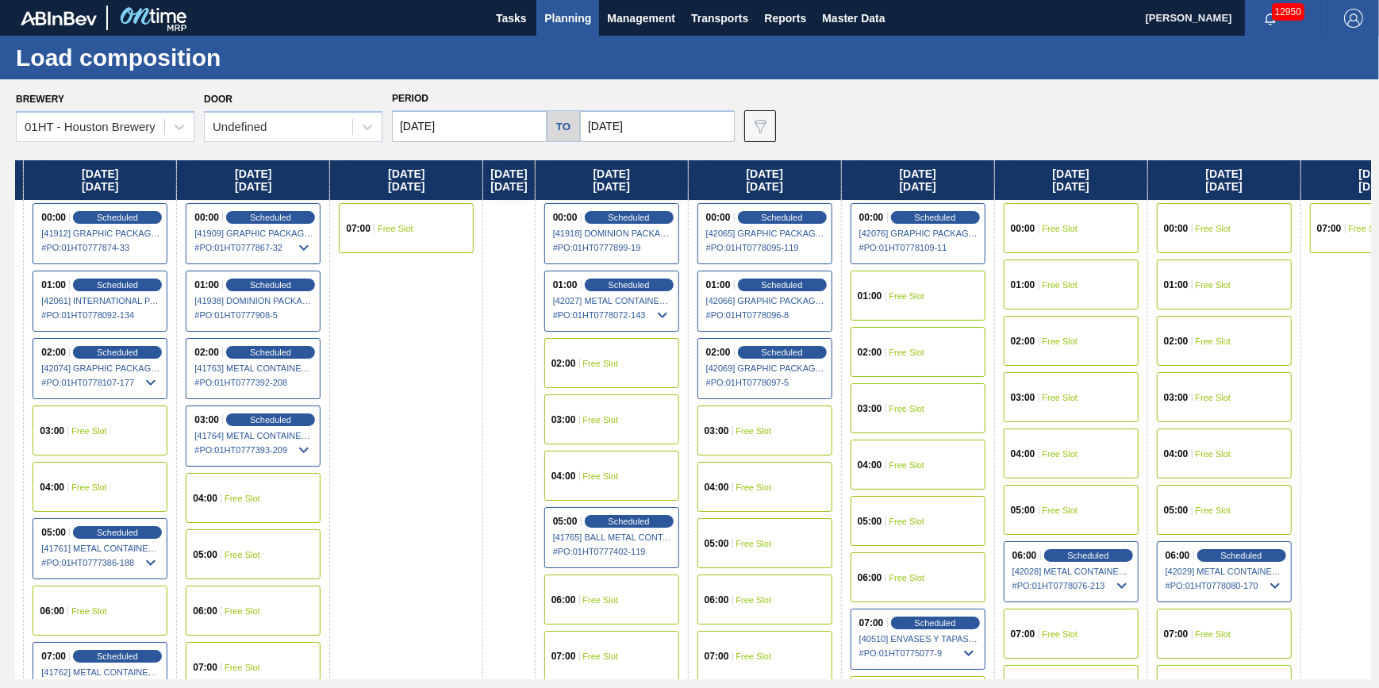
drag, startPoint x: 629, startPoint y: 282, endPoint x: -61, endPoint y: 287, distance: 690.3
click at [0, 0] on html "Tasks Planning Management Transports Reports Master Data Jack Schuld 12950 Mark…" at bounding box center [689, 0] width 1379 height 0
click at [651, 516] on span "Scheduled" at bounding box center [628, 521] width 45 height 10
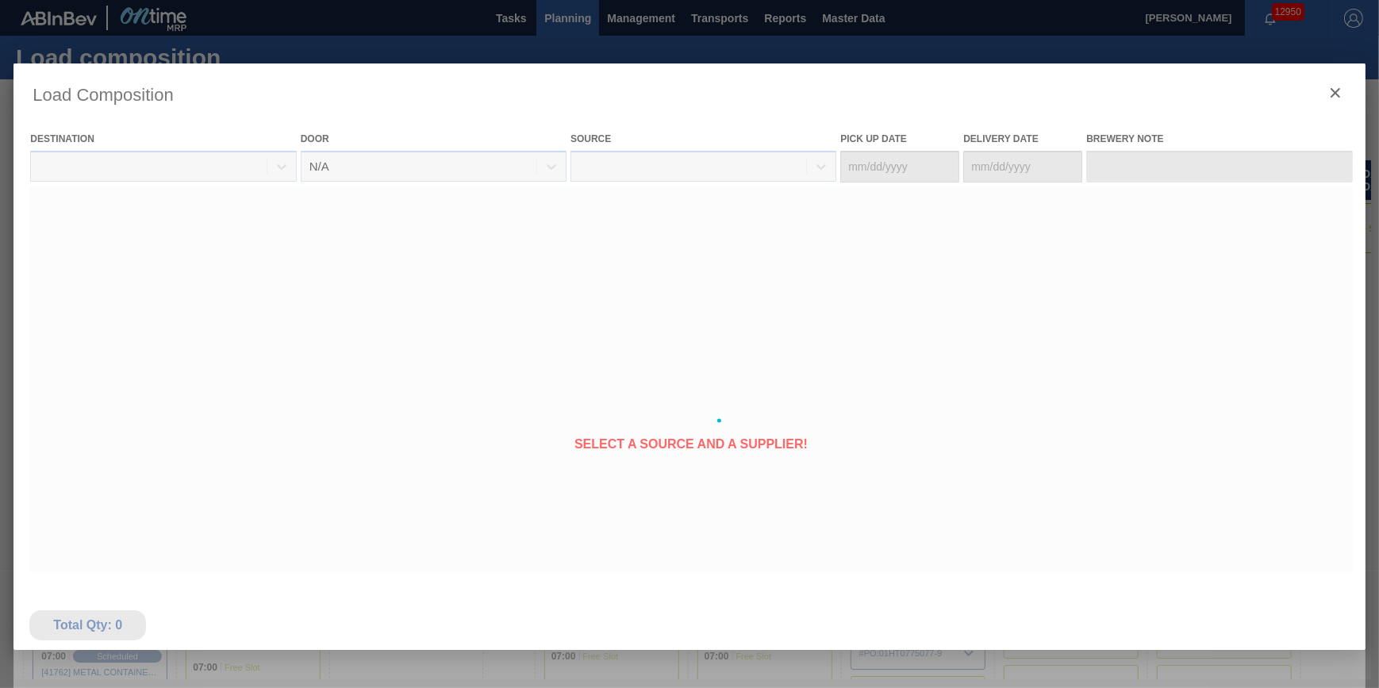
type Date "[DATE]"
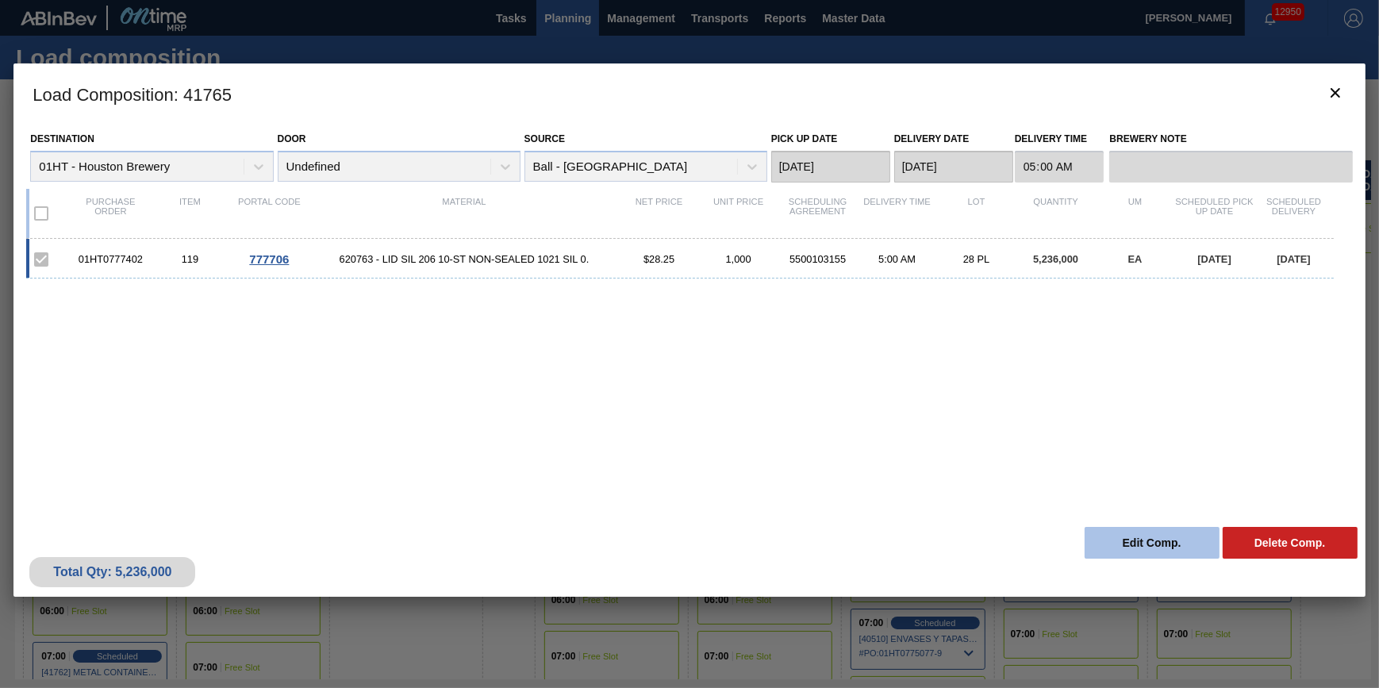
click at [1143, 536] on button "Edit Comp." at bounding box center [1152, 543] width 135 height 32
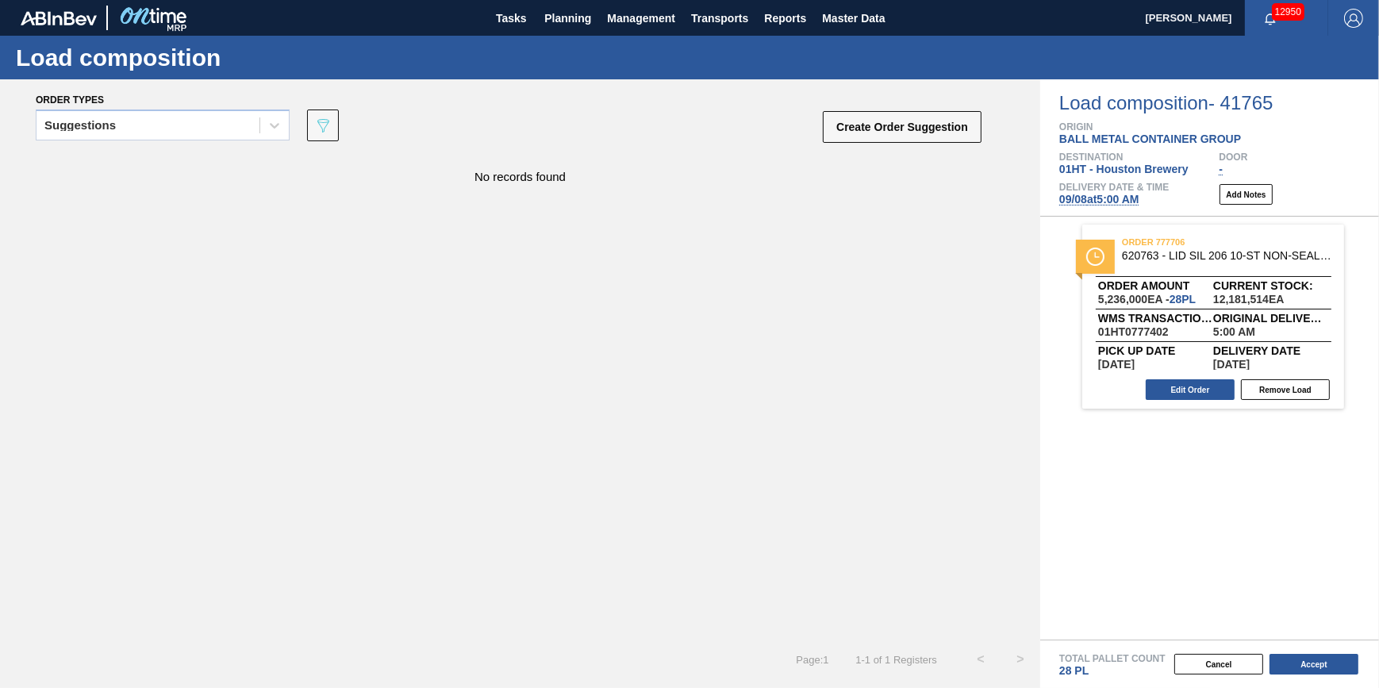
click at [1089, 205] on span "09/08 at 5:00 AM" at bounding box center [1099, 199] width 80 height 13
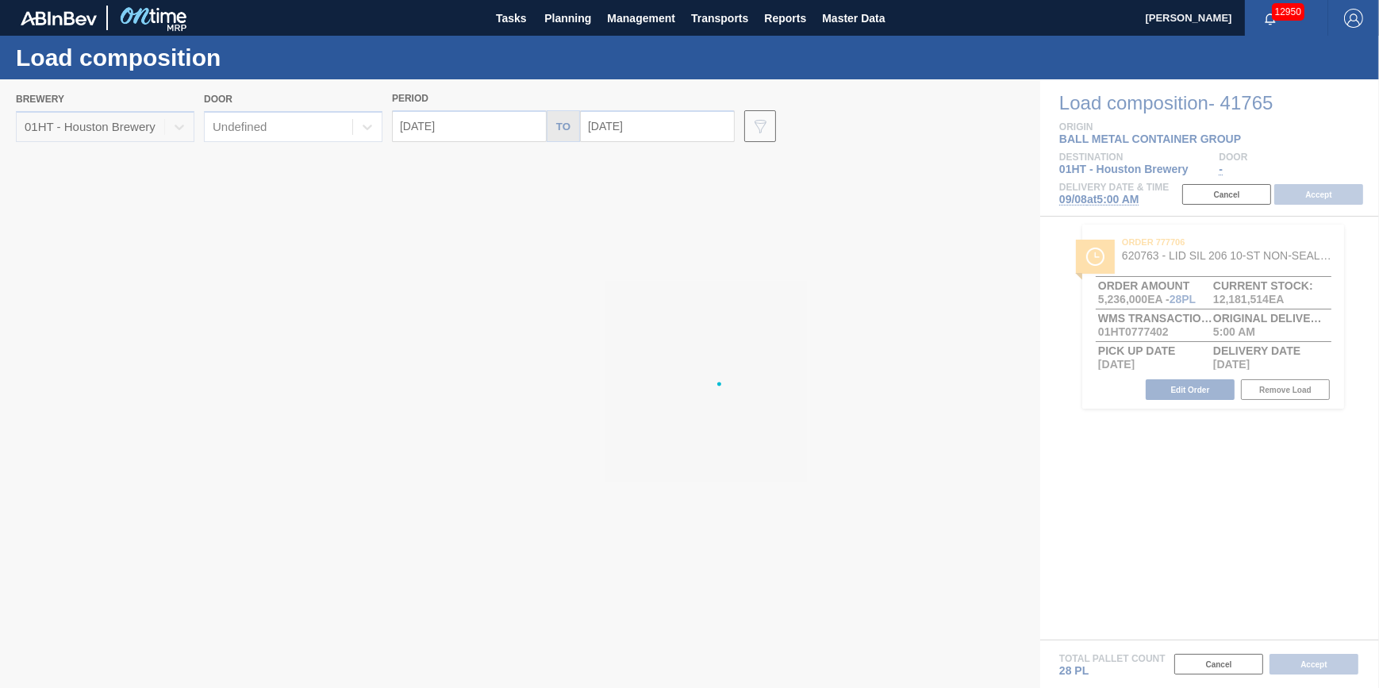
type input "[DATE]"
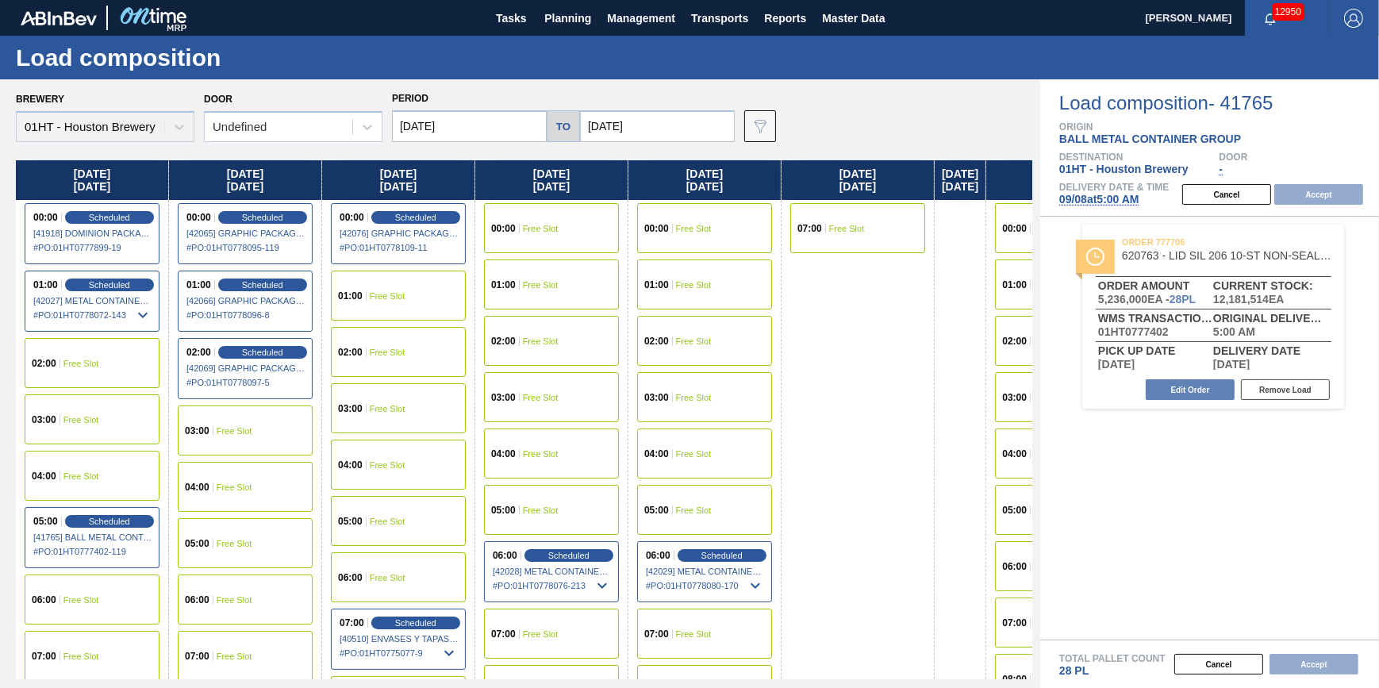
click at [710, 404] on div "03:00 Free Slot" at bounding box center [704, 397] width 135 height 50
click at [1305, 198] on button "Accept" at bounding box center [1318, 194] width 89 height 21
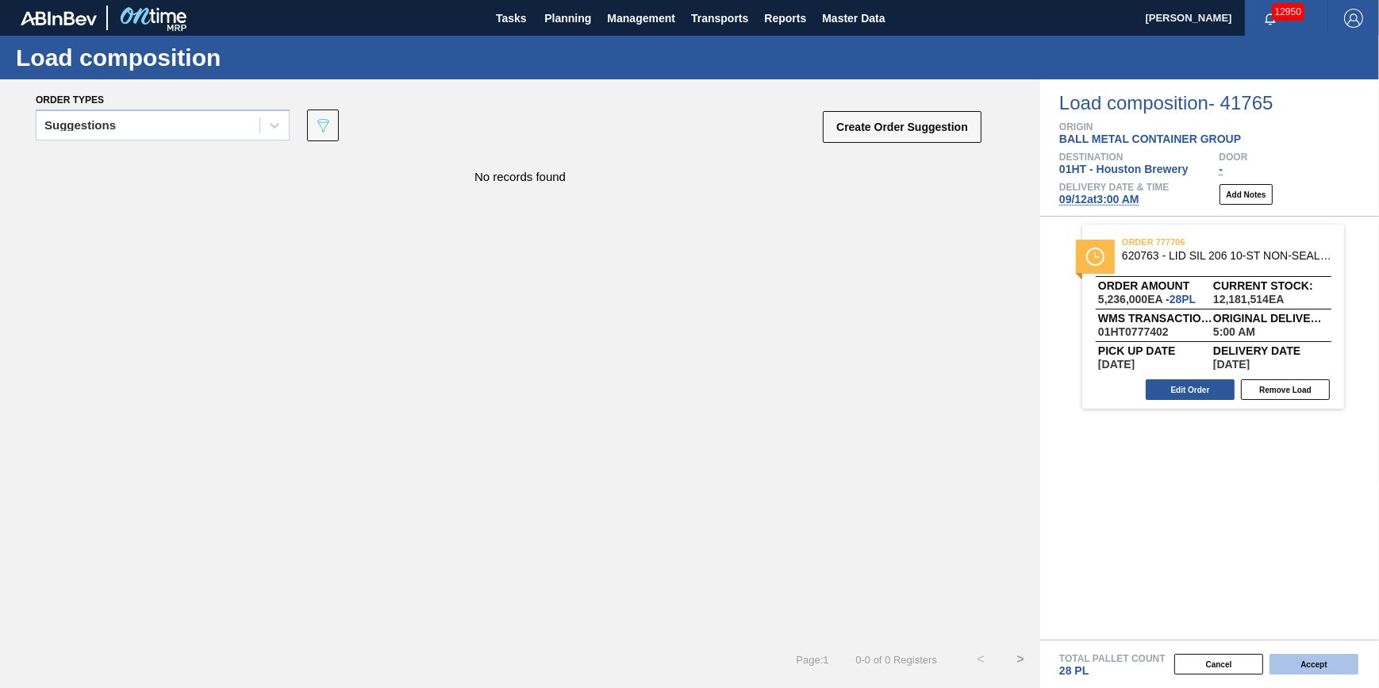
click at [1319, 662] on button "Accept" at bounding box center [1313, 664] width 89 height 21
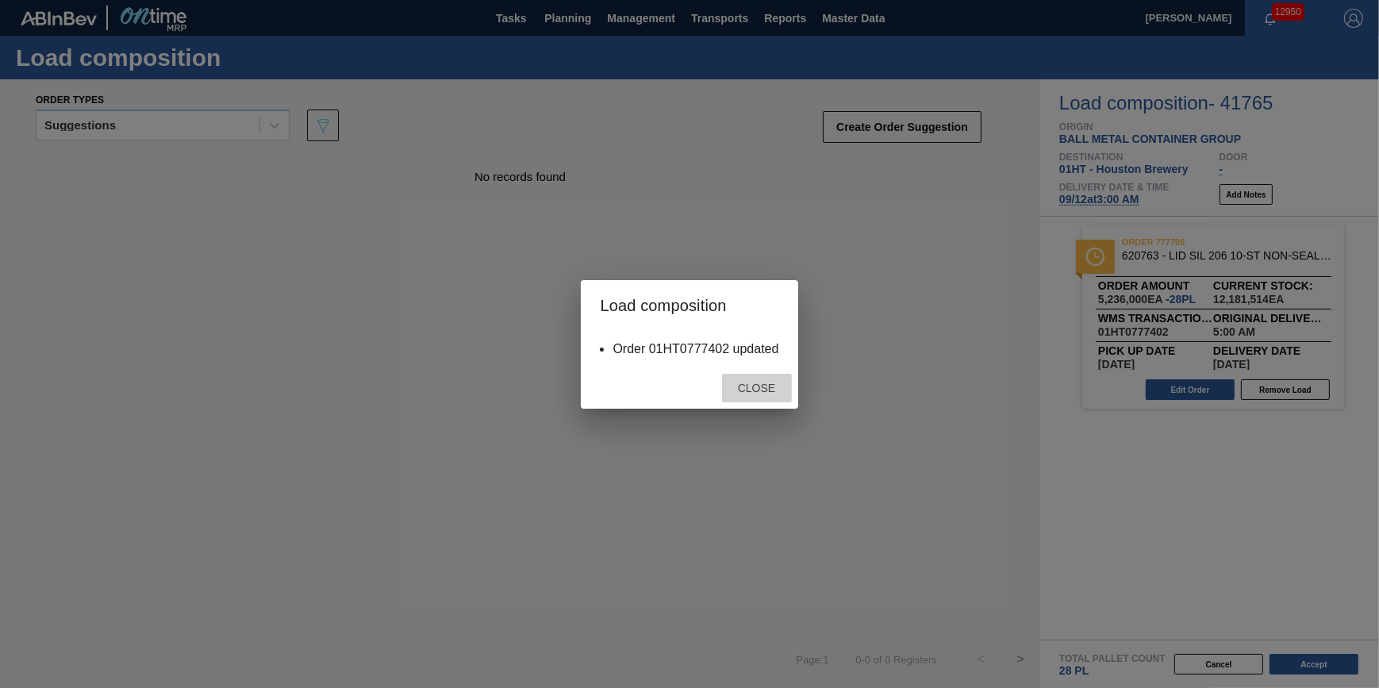
click at [772, 393] on span "Close" at bounding box center [756, 388] width 63 height 13
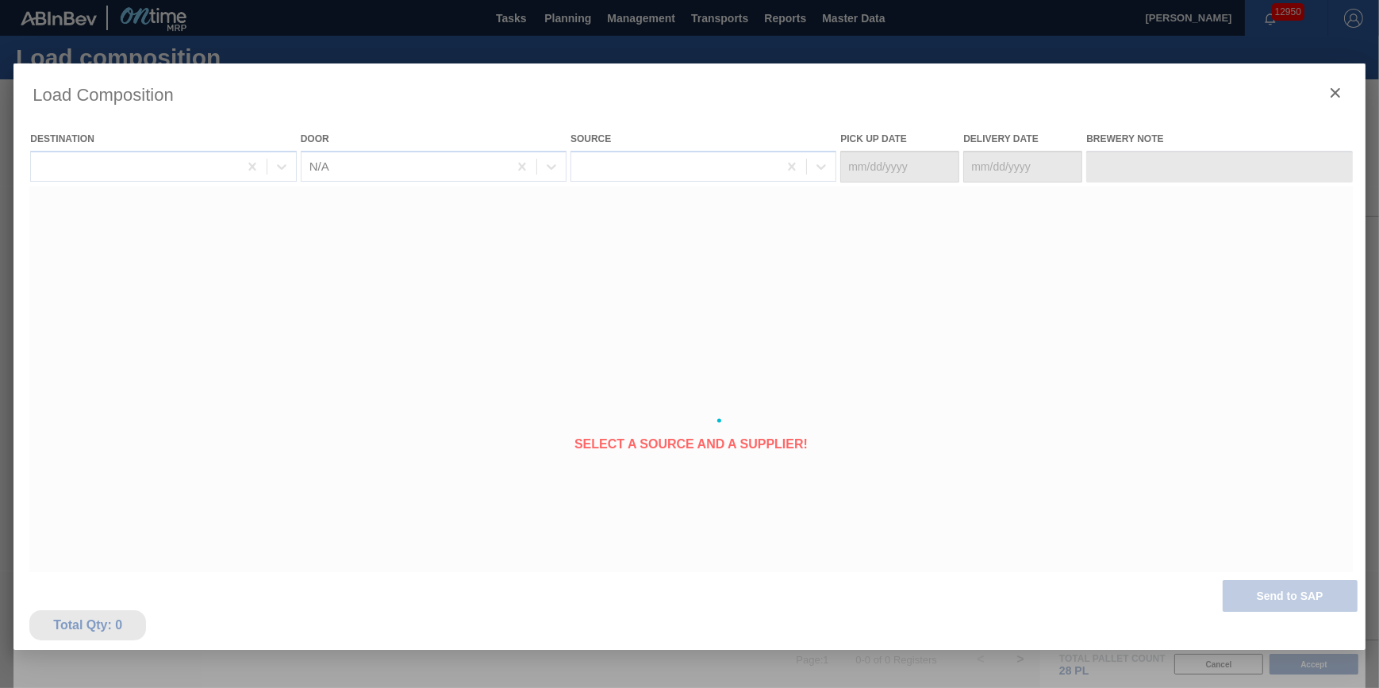
type Date "[DATE]"
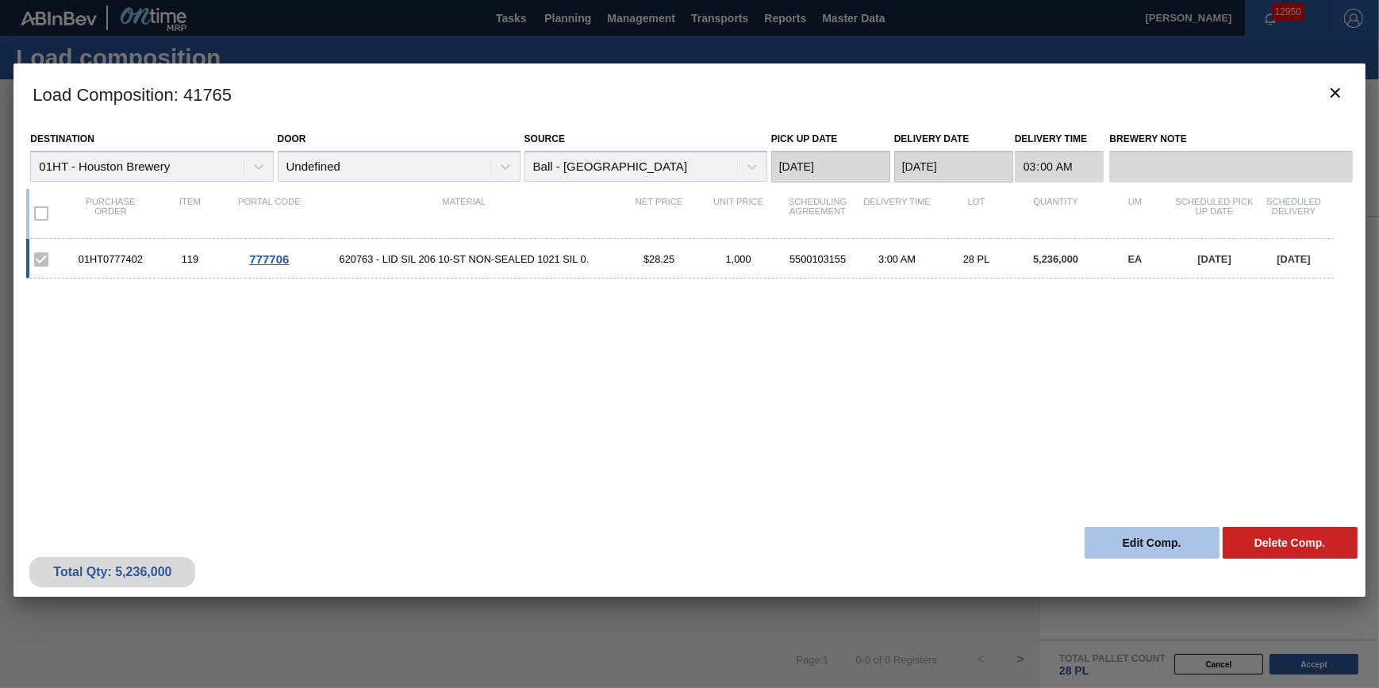
click at [1135, 540] on button "Edit Comp." at bounding box center [1152, 543] width 135 height 32
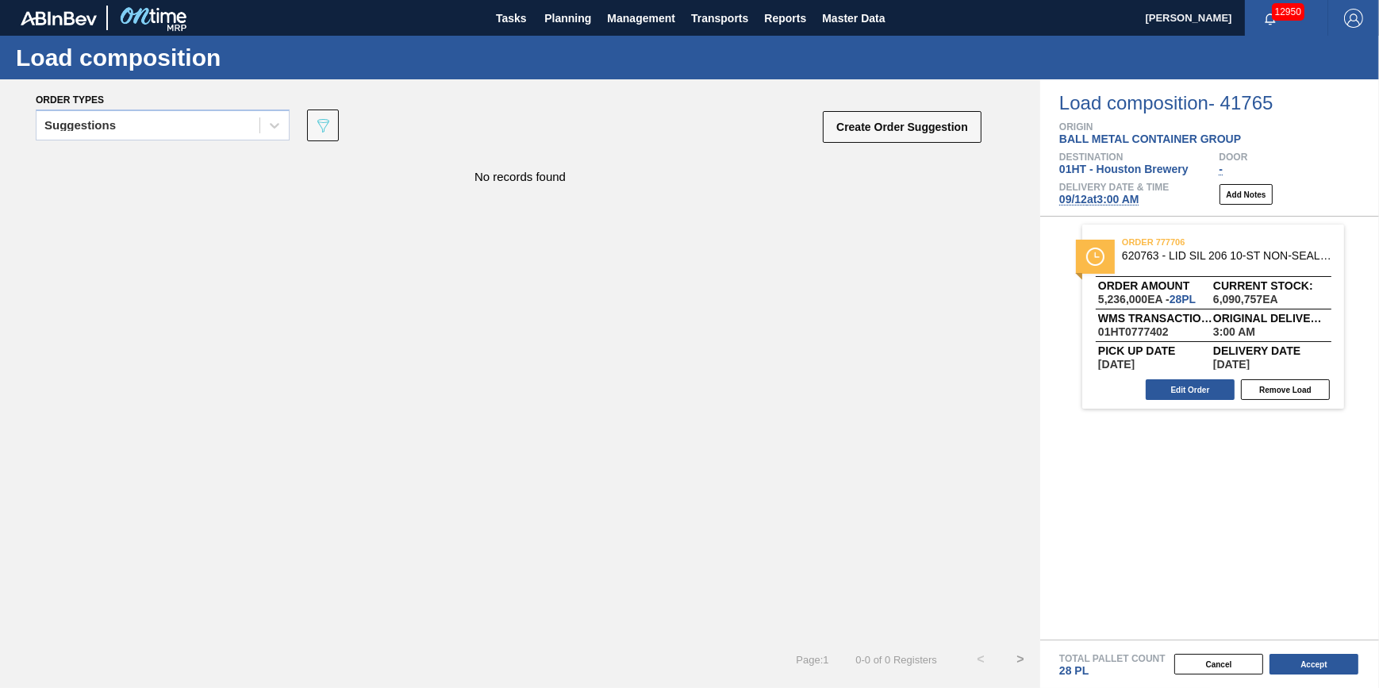
click at [1115, 200] on span "09/12 at 3:00 AM" at bounding box center [1099, 199] width 80 height 13
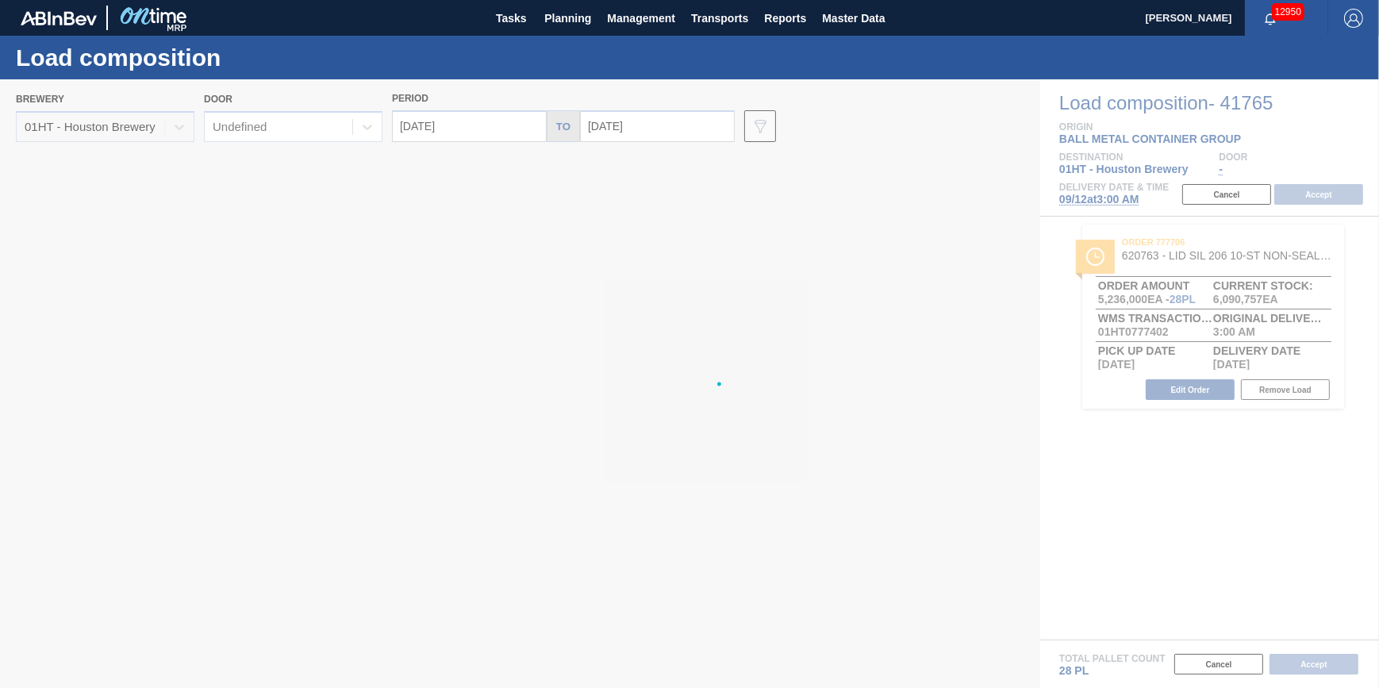
type input "[DATE]"
type input "09/19/2025"
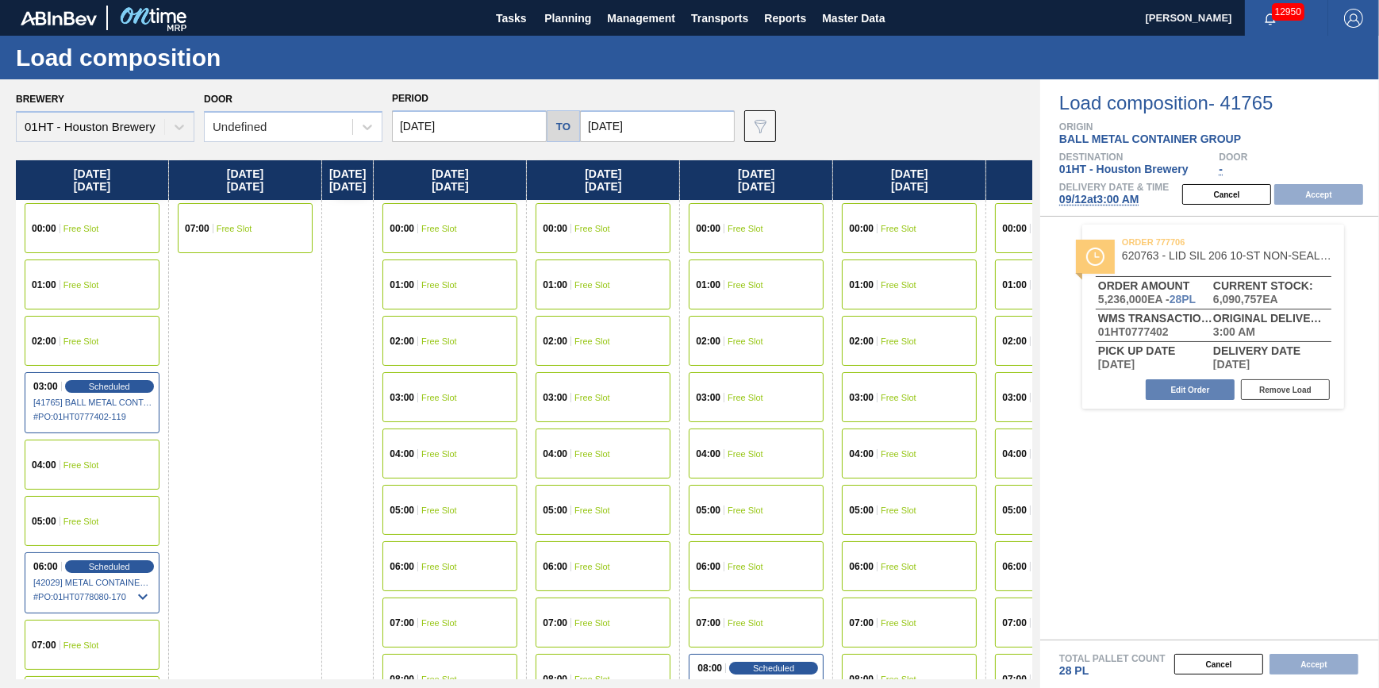
click at [497, 123] on input "[DATE]" at bounding box center [469, 126] width 155 height 32
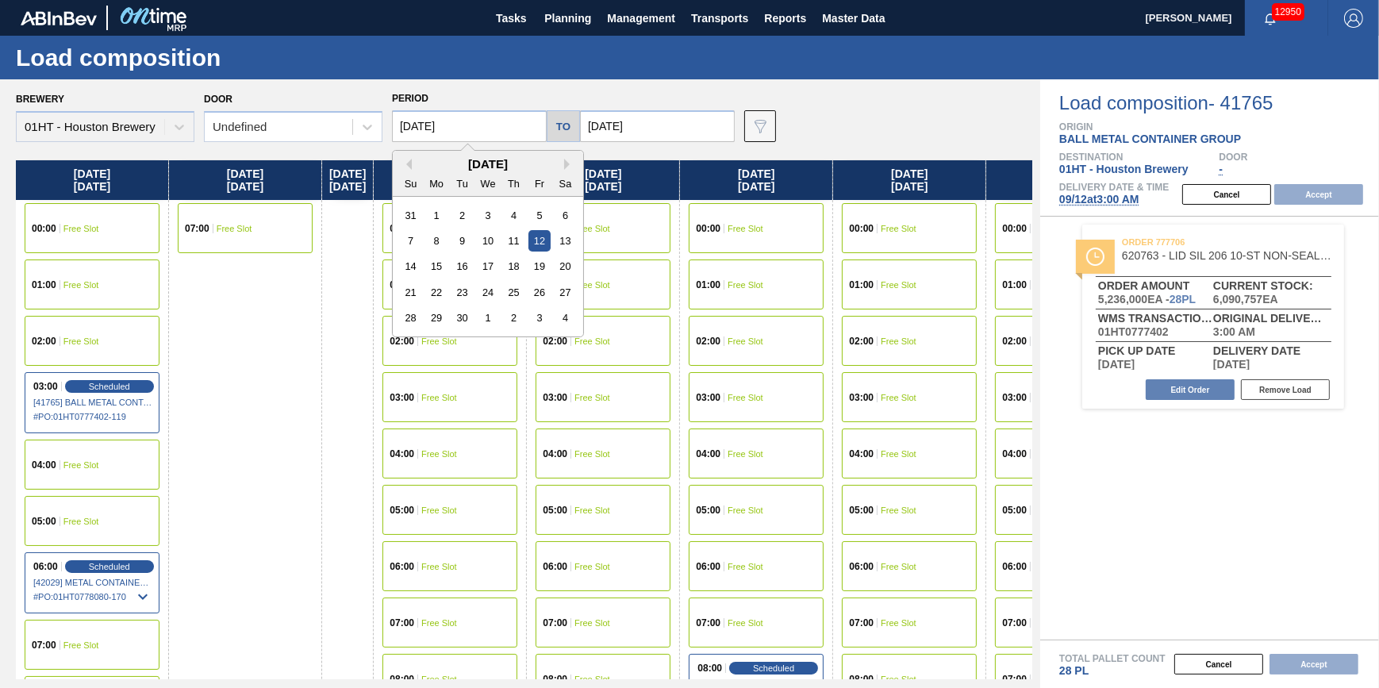
click at [520, 239] on div "11" at bounding box center [513, 240] width 21 height 21
type input "[DATE]"
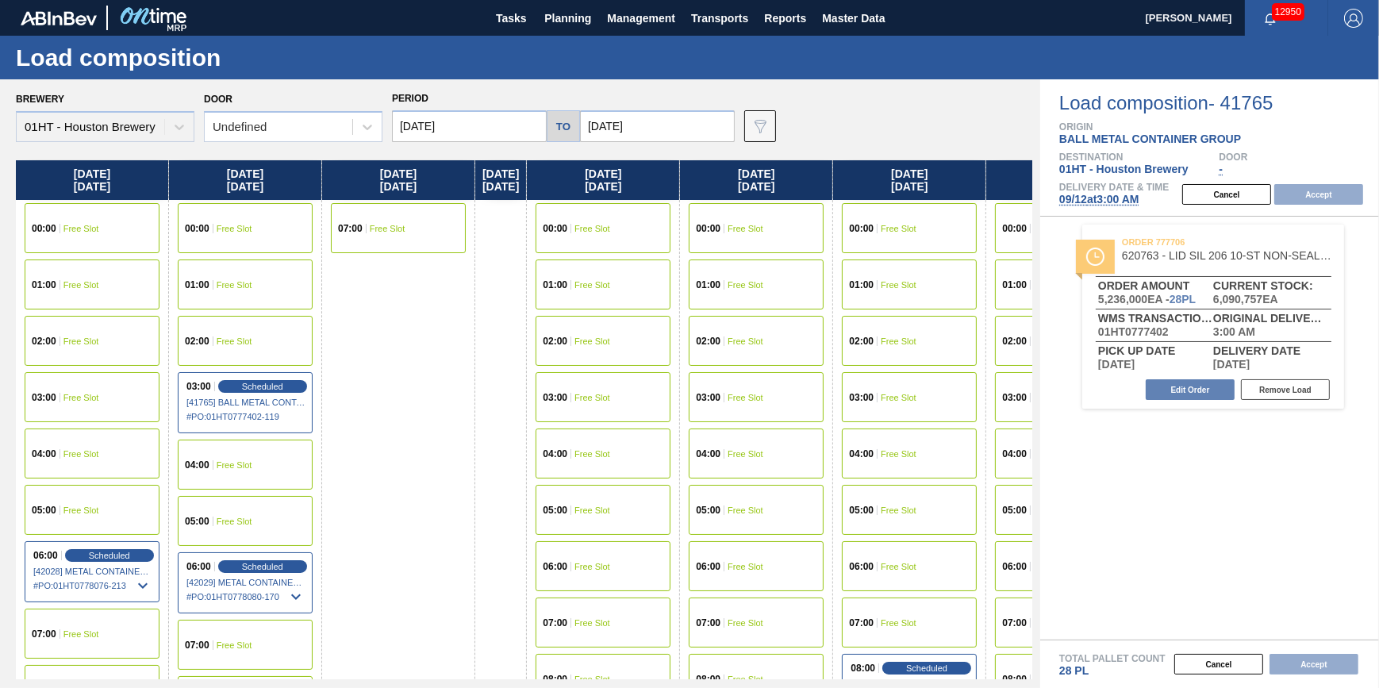
click at [116, 398] on div "03:00 Free Slot" at bounding box center [92, 397] width 135 height 50
click at [1316, 197] on button "Accept" at bounding box center [1318, 194] width 89 height 21
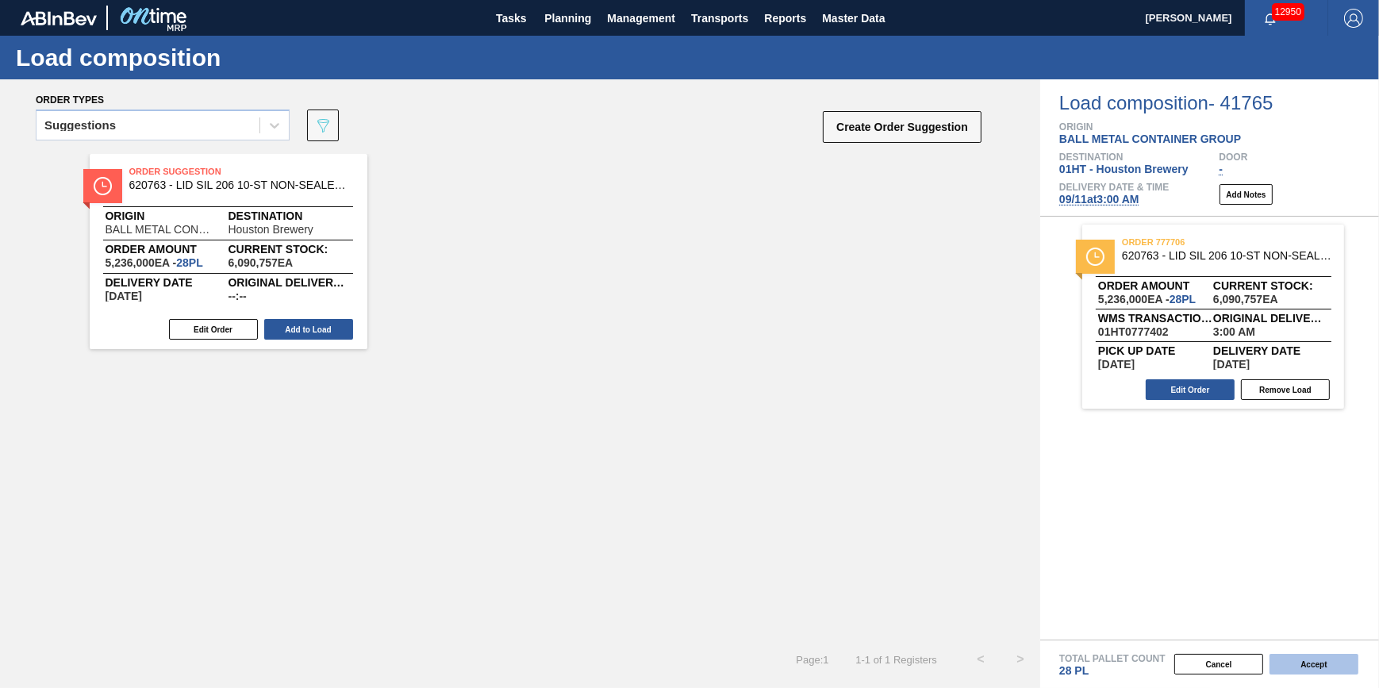
click at [1294, 666] on button "Accept" at bounding box center [1313, 664] width 89 height 21
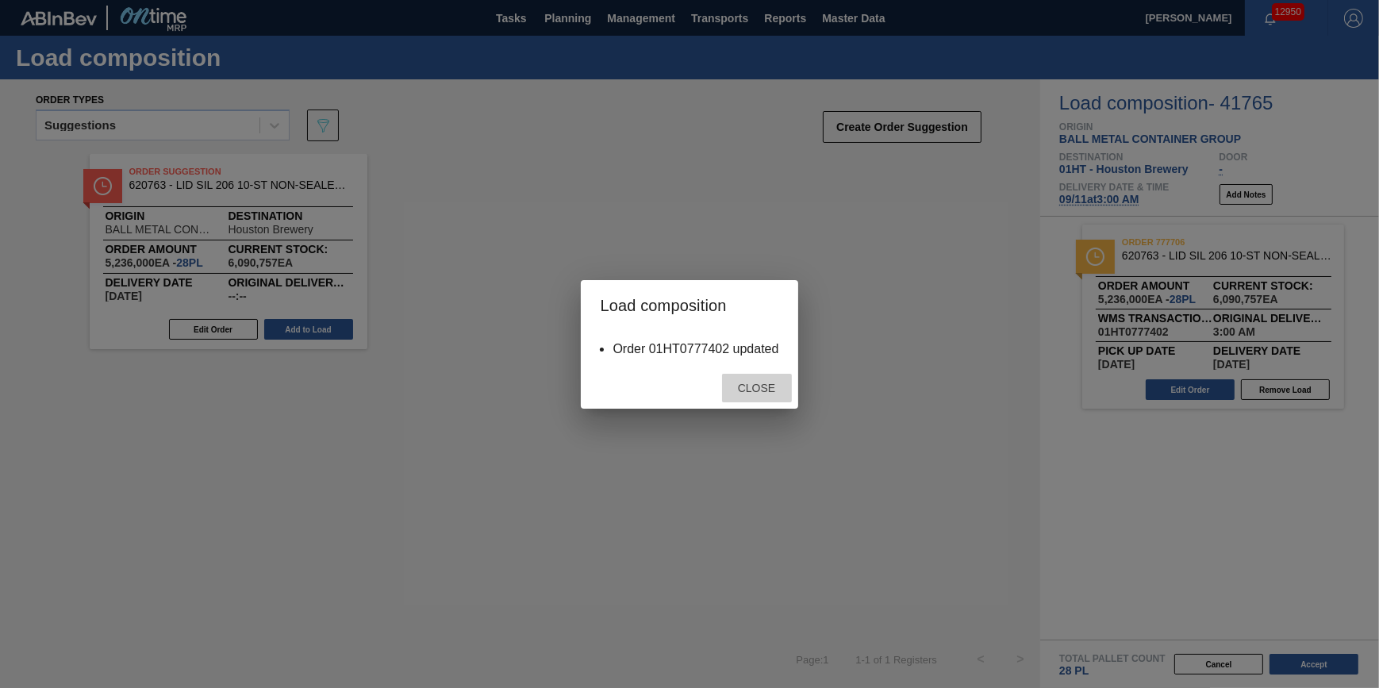
click at [739, 388] on span "Close" at bounding box center [756, 388] width 63 height 13
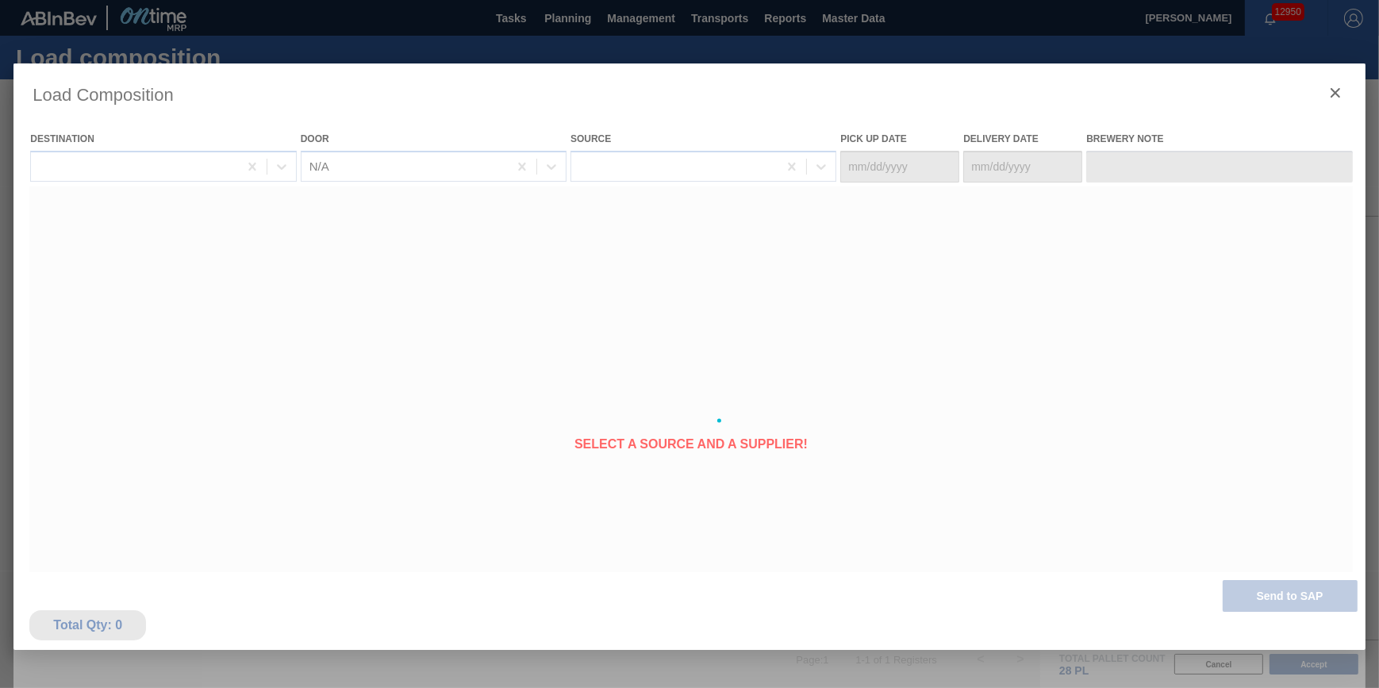
type Date "[DATE]"
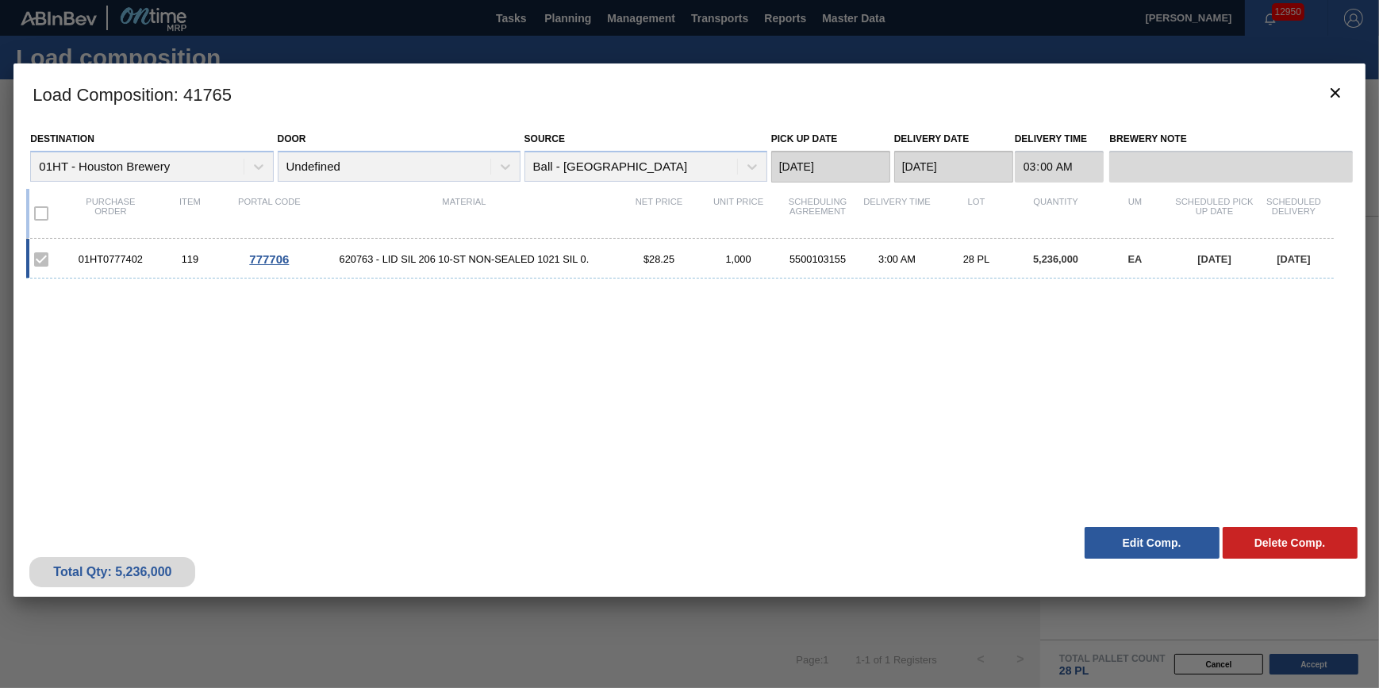
click at [1317, 113] on h3 "Load Composition : 41765" at bounding box center [688, 93] width 1351 height 60
click at [1327, 100] on icon "botão de ícone" at bounding box center [1335, 92] width 19 height 19
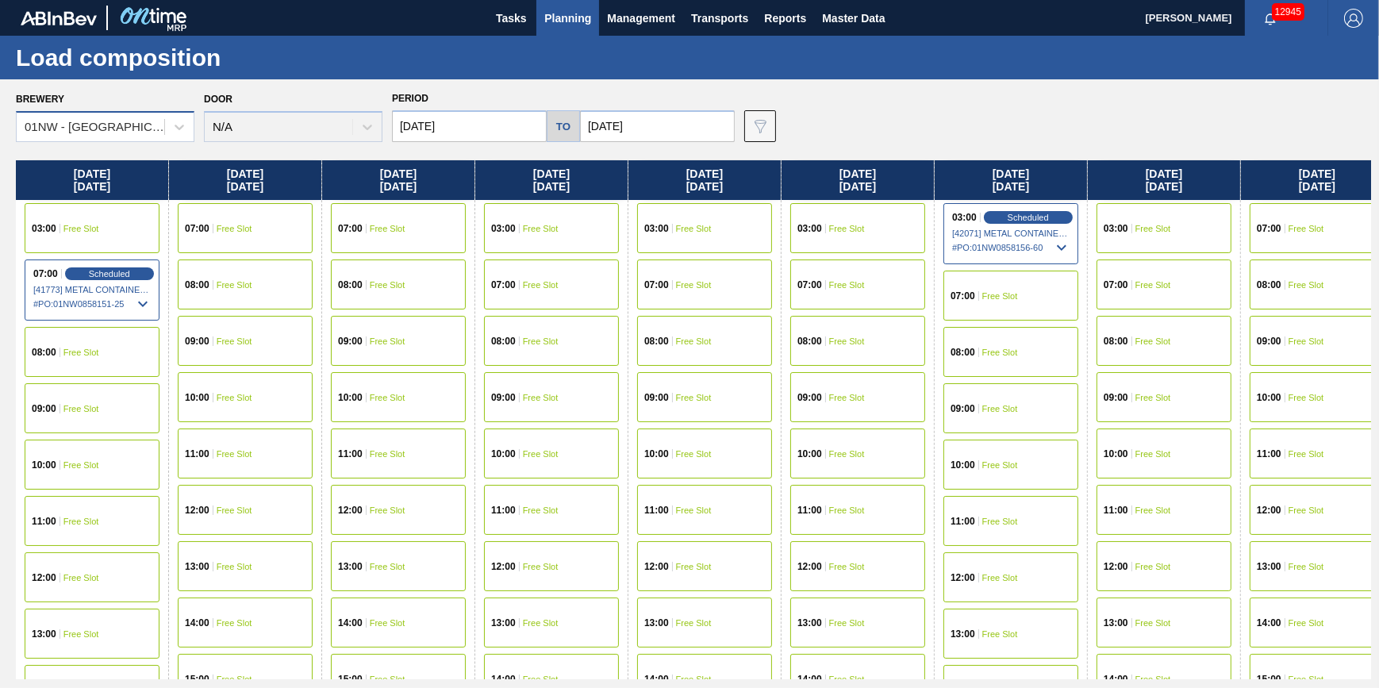
click at [132, 119] on div "01NW - [GEOGRAPHIC_DATA]" at bounding box center [91, 127] width 148 height 23
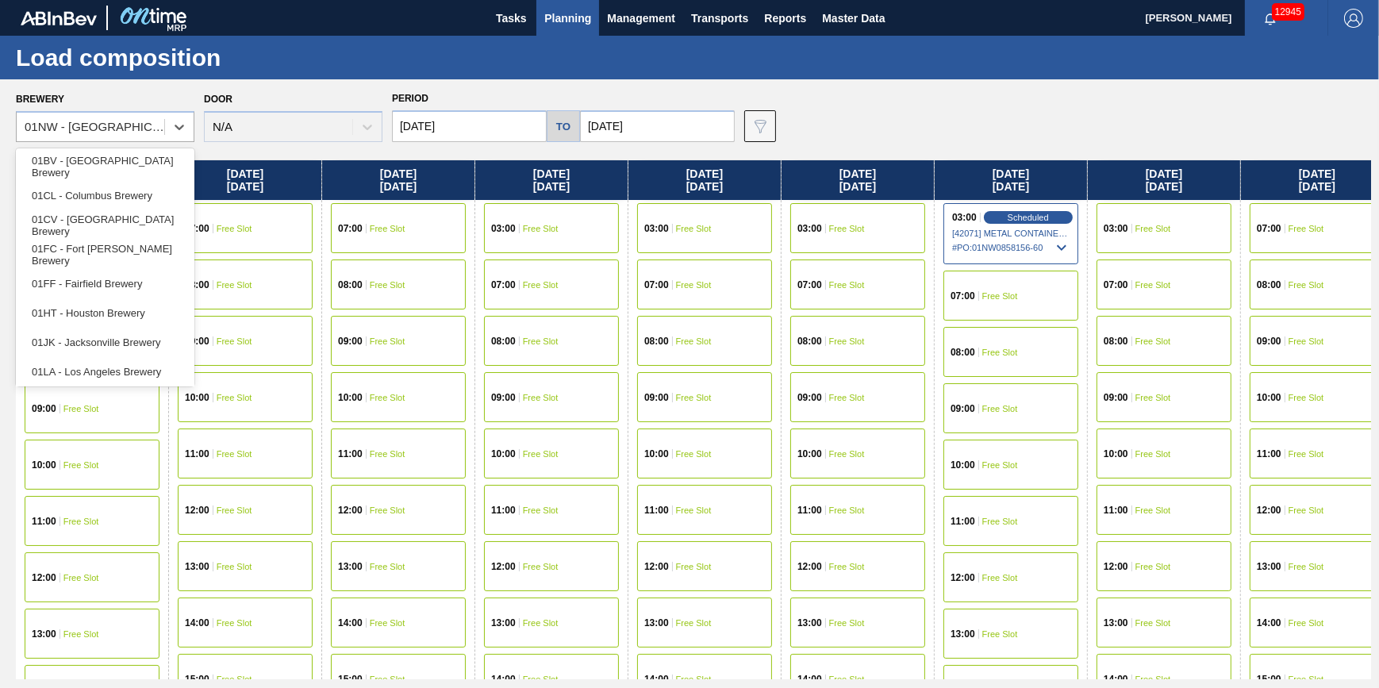
scroll to position [120, 0]
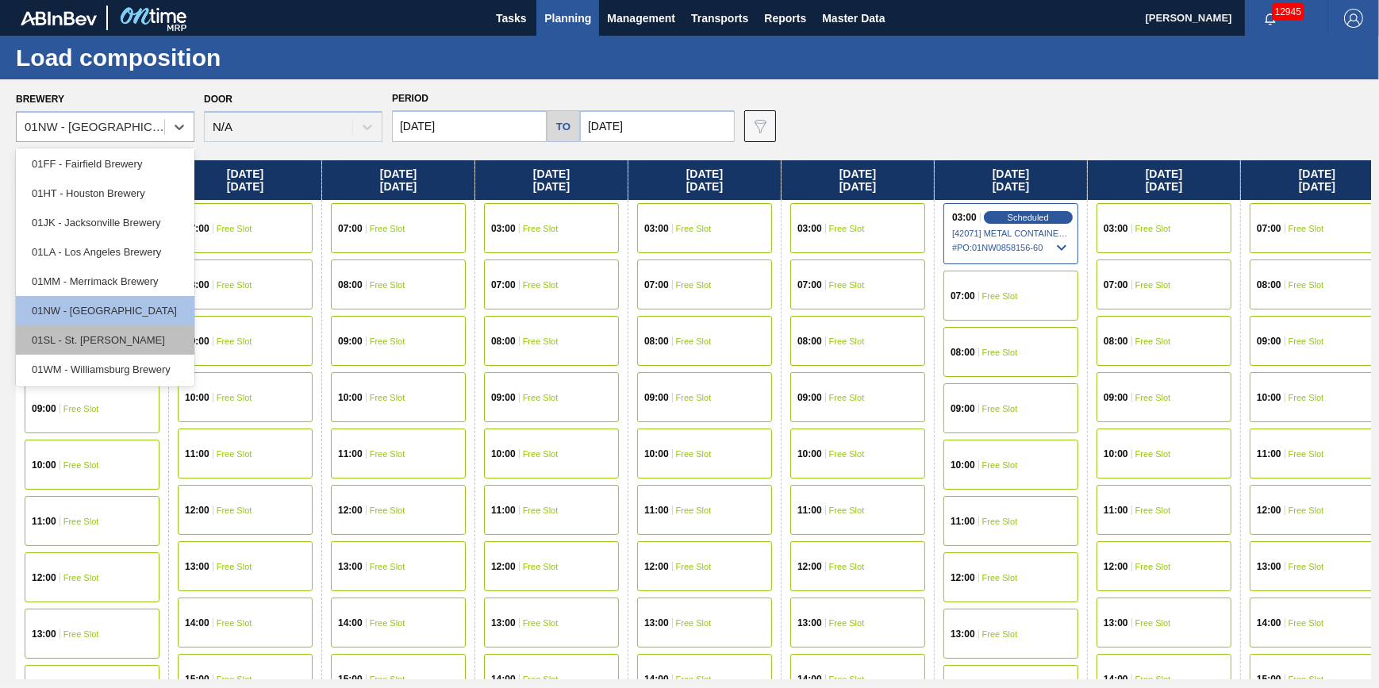
click at [143, 330] on div "01SL - St. [PERSON_NAME]" at bounding box center [105, 339] width 179 height 29
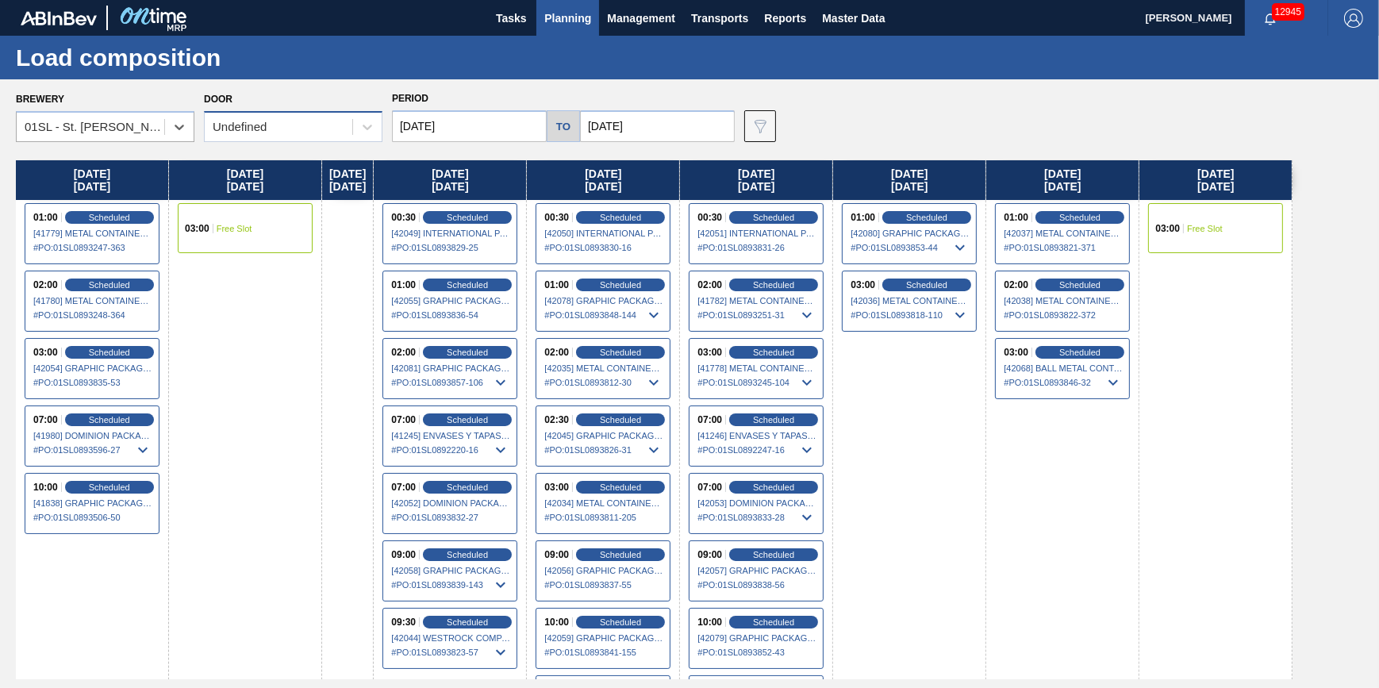
click at [317, 134] on div "Undefined" at bounding box center [279, 127] width 148 height 23
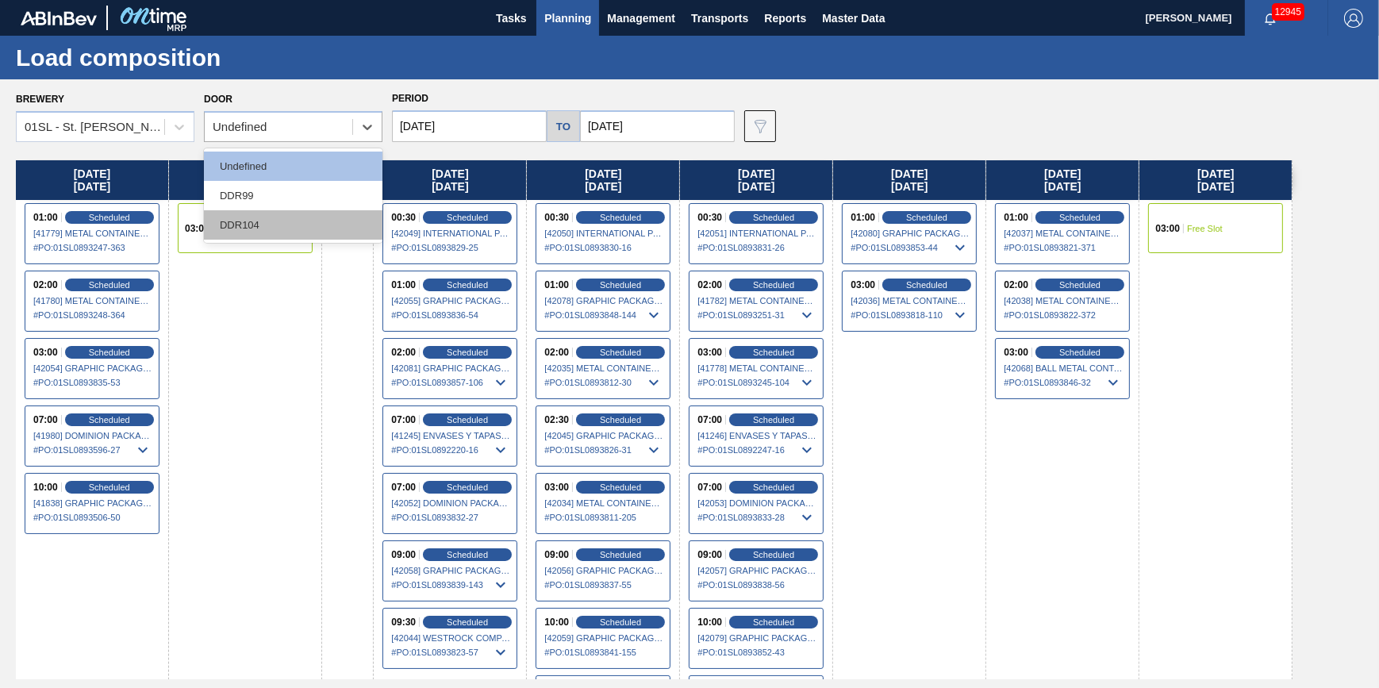
click at [304, 230] on div "DDR104" at bounding box center [293, 224] width 179 height 29
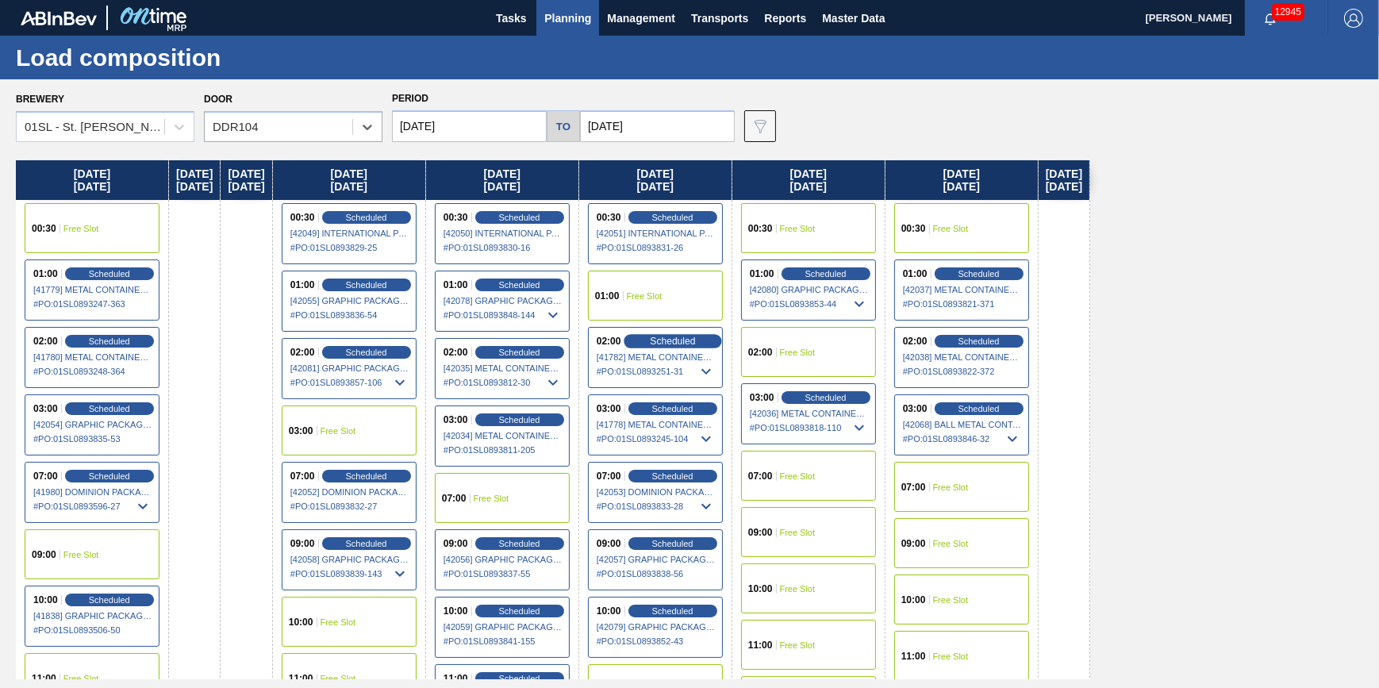
click at [695, 340] on span "Scheduled" at bounding box center [672, 341] width 45 height 10
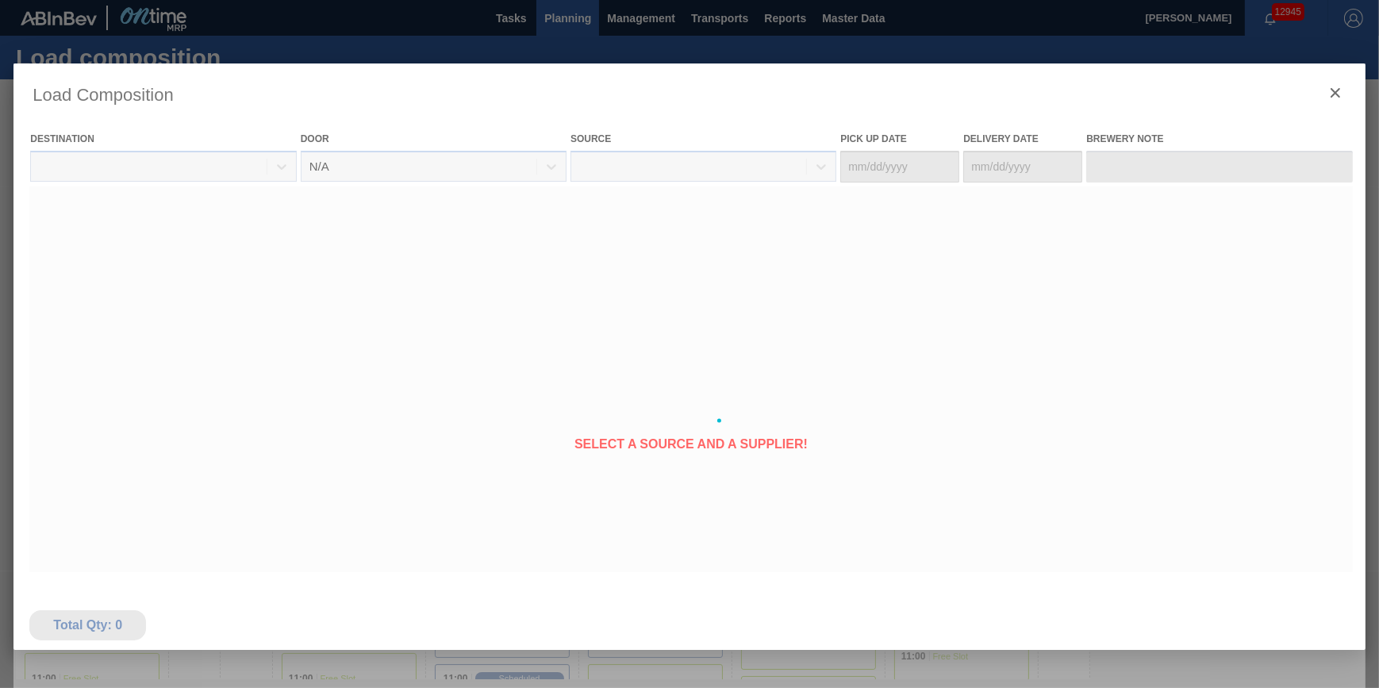
type Date "[DATE]"
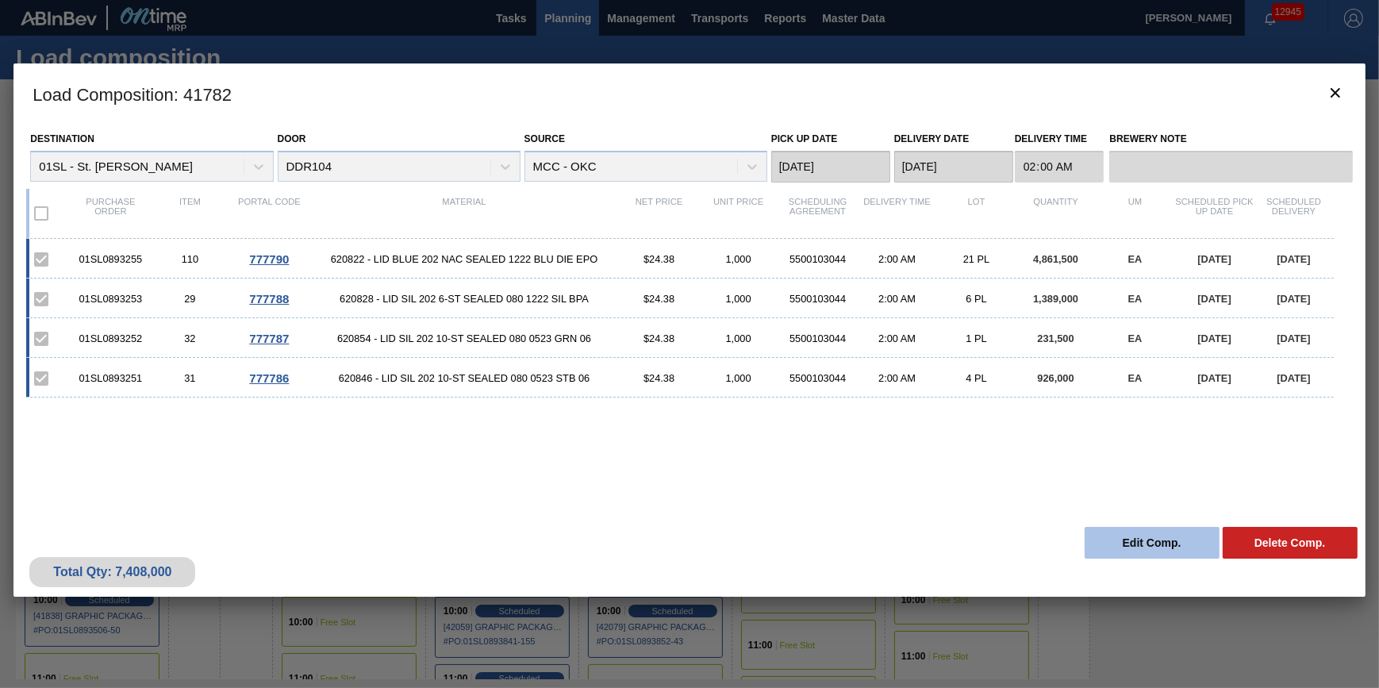
click at [1181, 536] on button "Edit Comp." at bounding box center [1152, 543] width 135 height 32
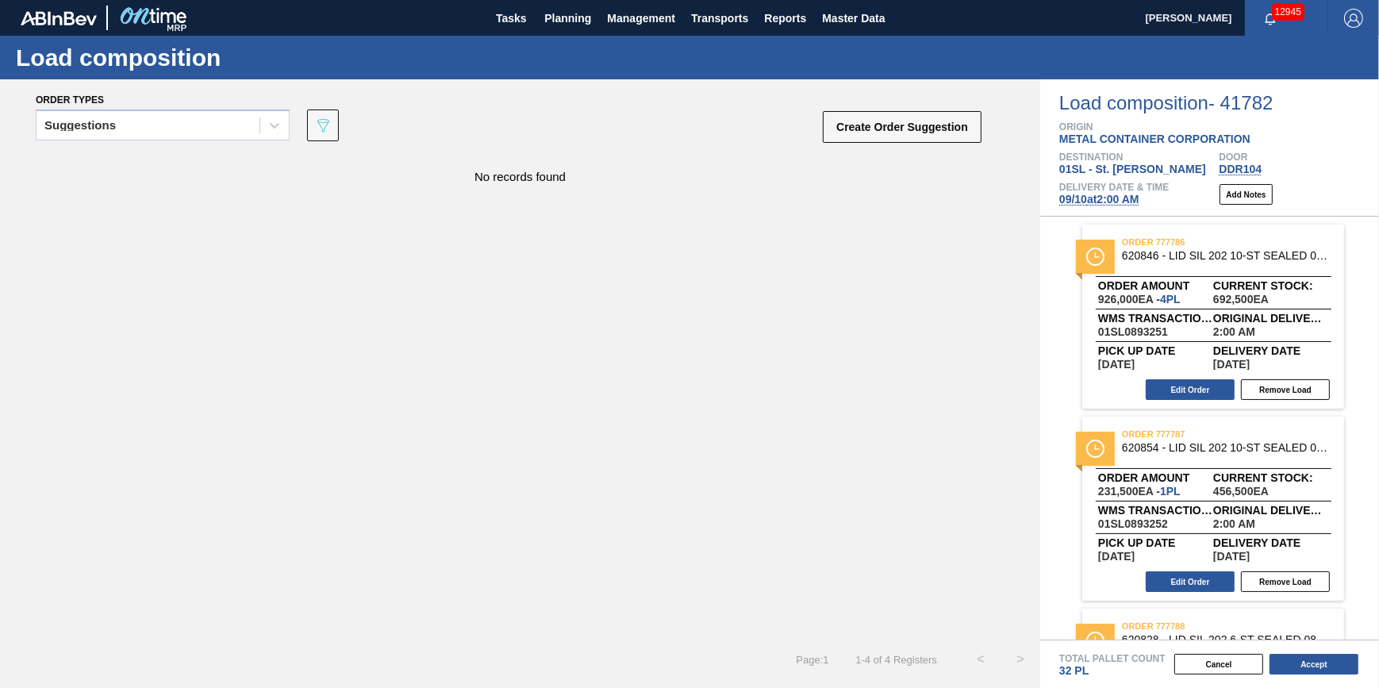
click at [1111, 202] on span "09/10 at 2:00 AM" at bounding box center [1099, 199] width 80 height 13
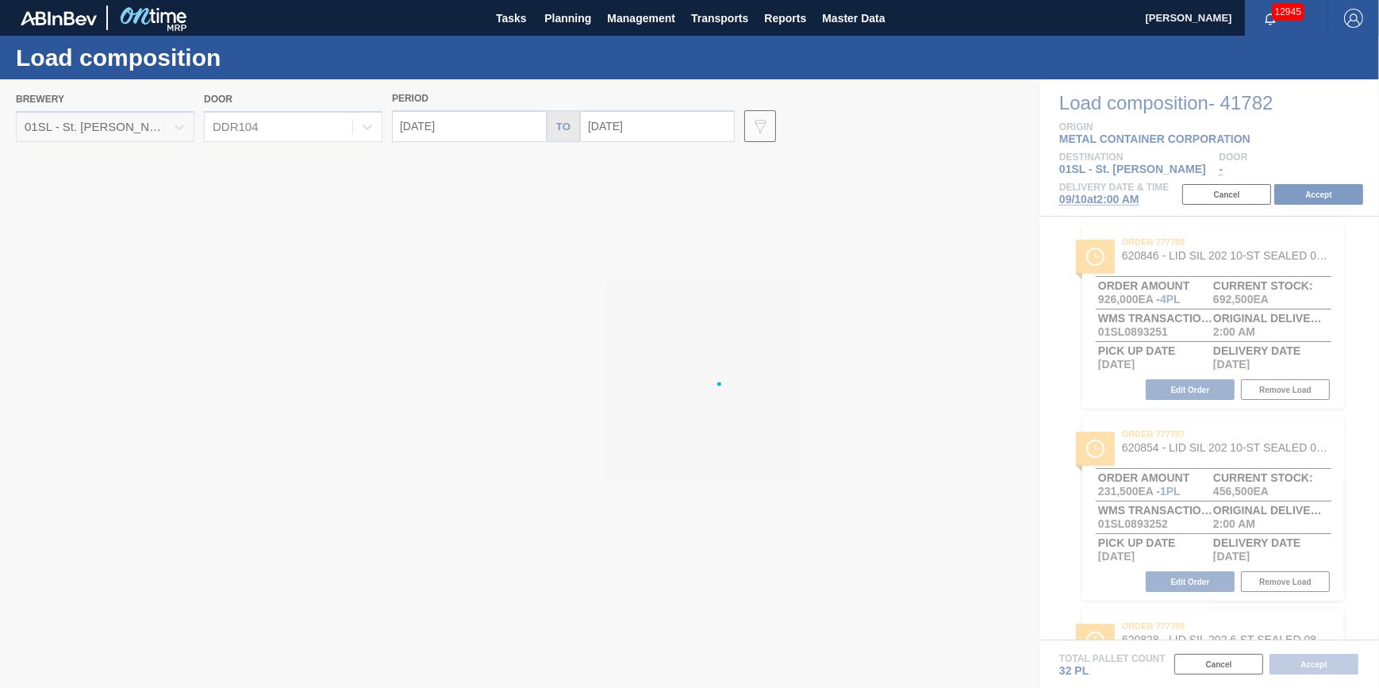
type input "[DATE]"
type input "09/17/2025"
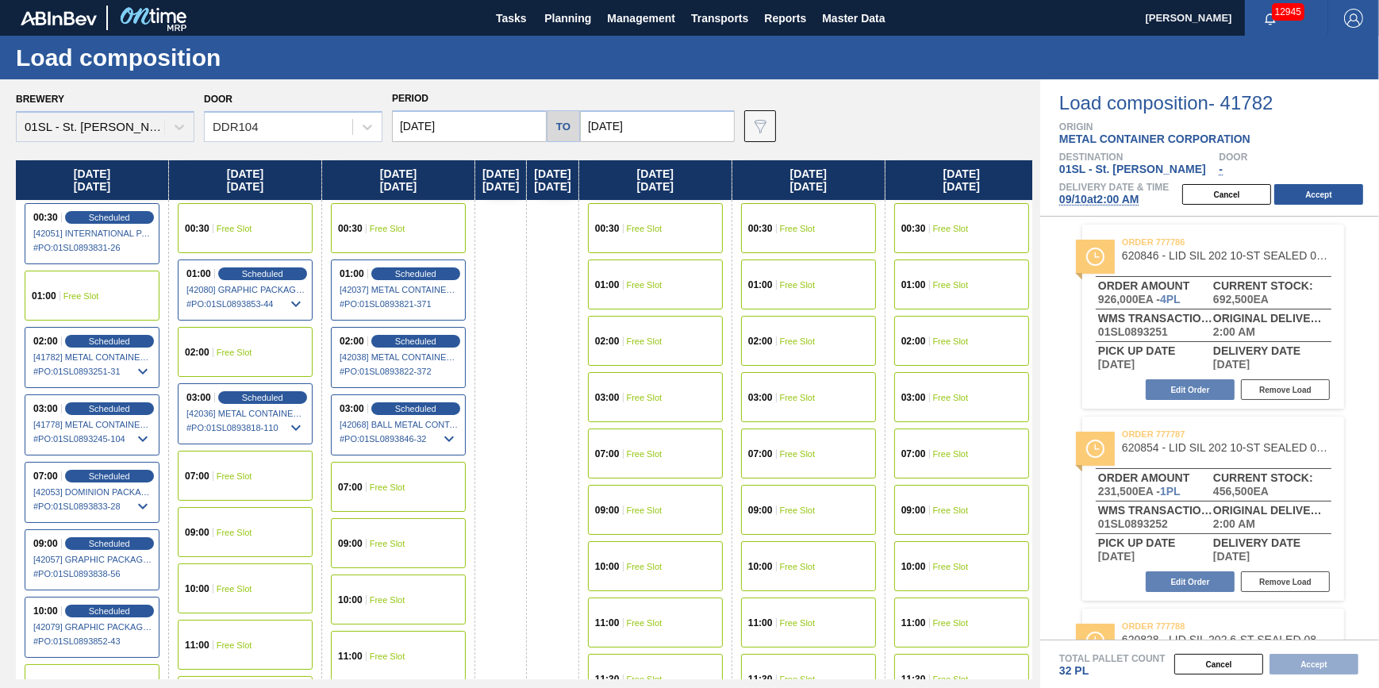
click at [503, 113] on input "[DATE]" at bounding box center [469, 126] width 155 height 32
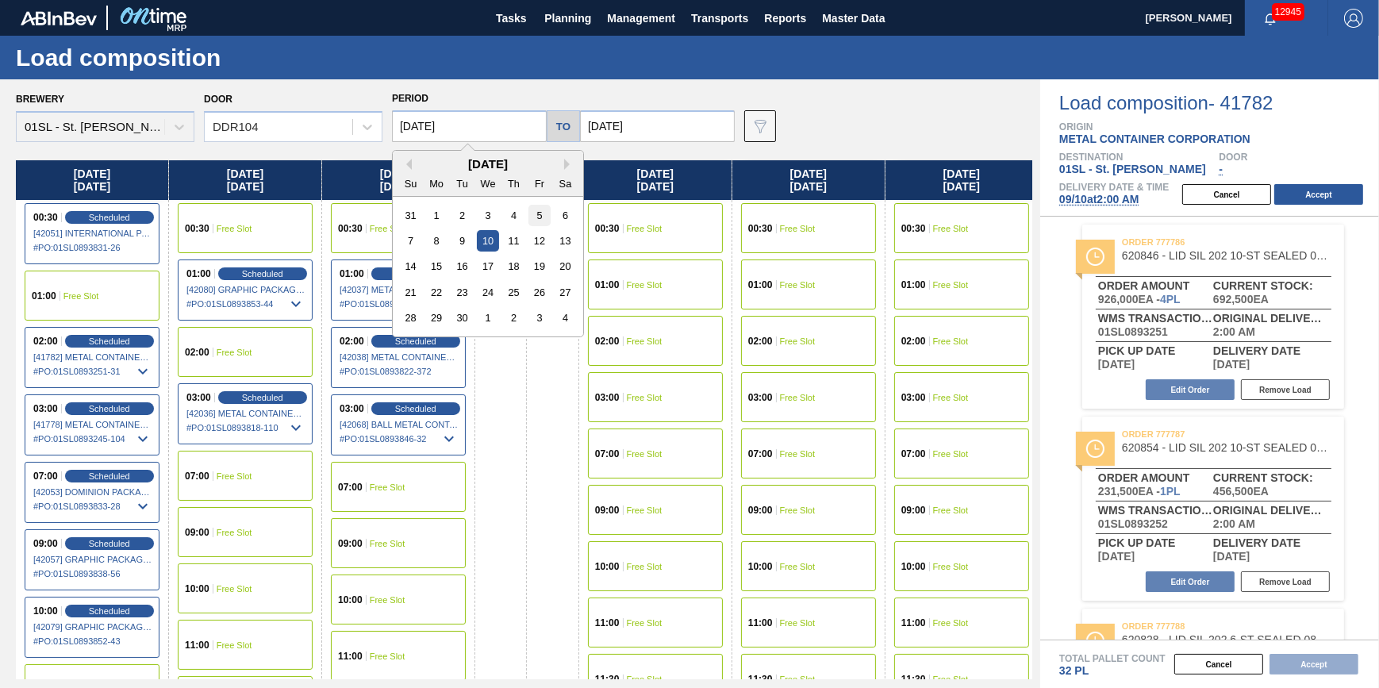
click at [547, 221] on div "5" at bounding box center [538, 215] width 21 height 21
type input "[DATE]"
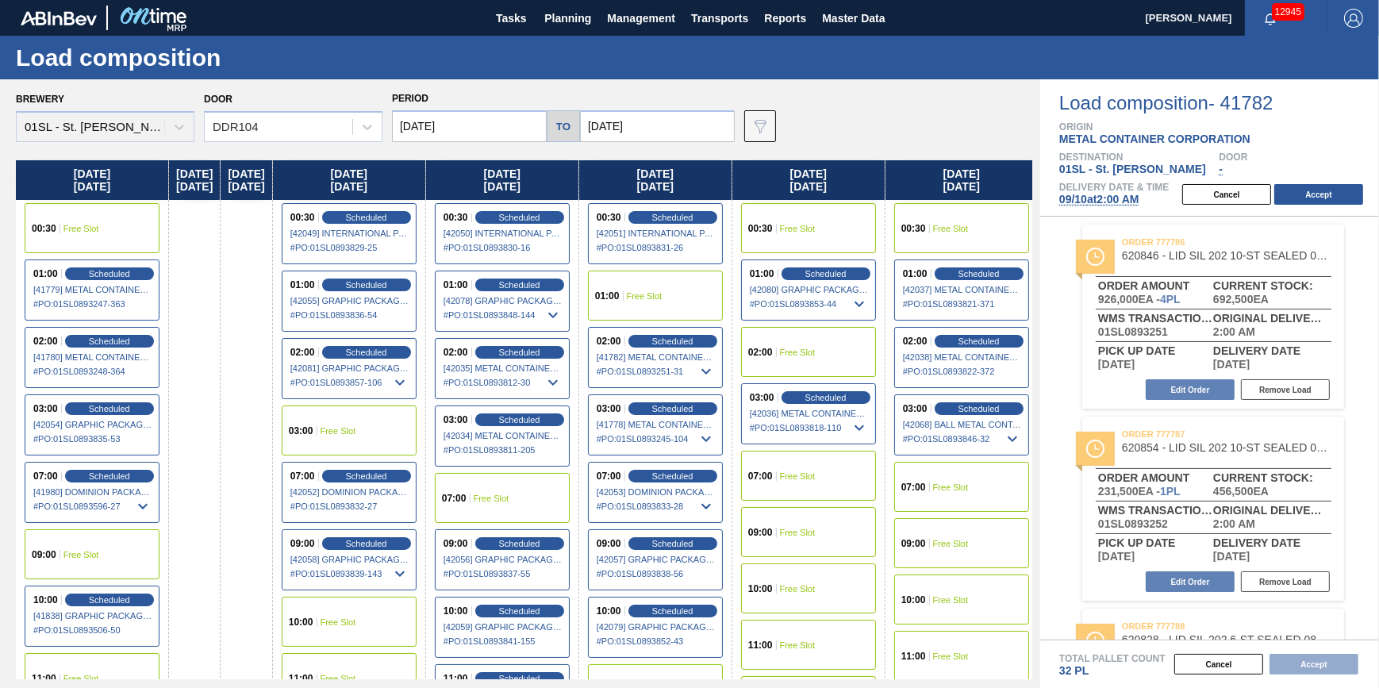
click at [103, 576] on div "09:00 Free Slot" at bounding box center [92, 554] width 135 height 50
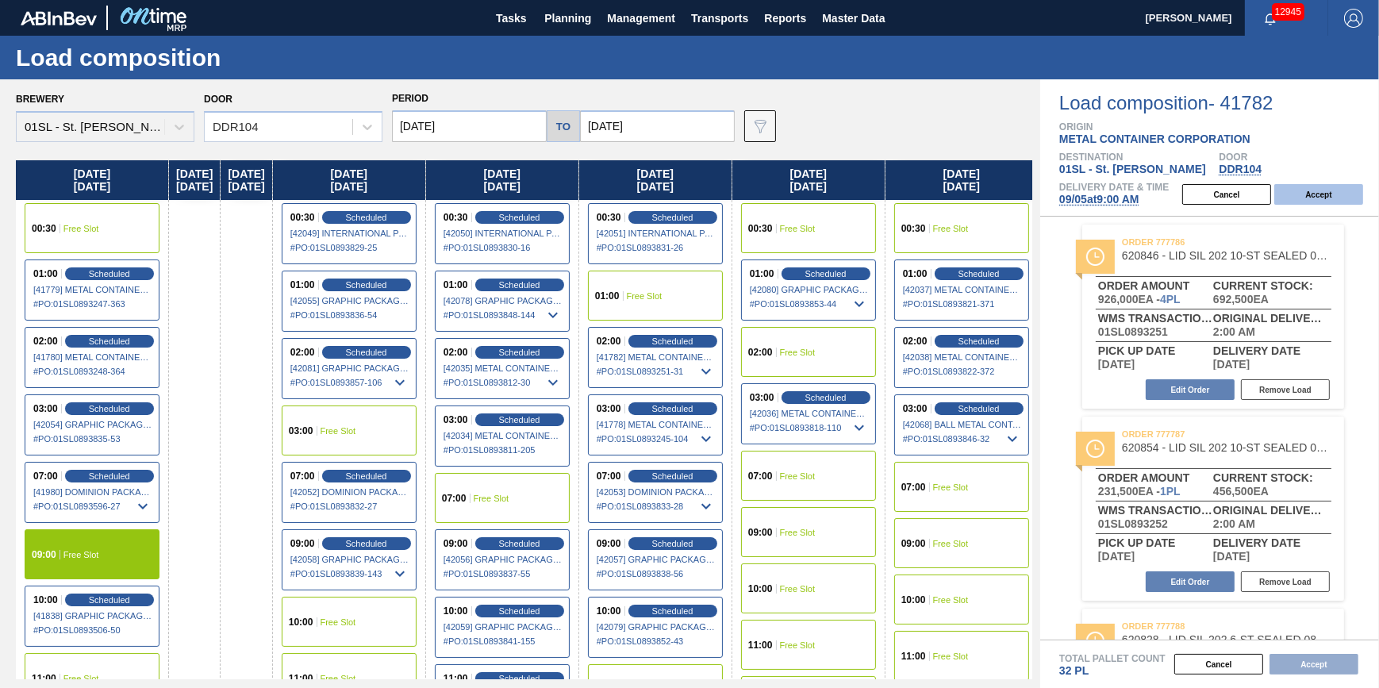
click at [1345, 199] on button "Accept" at bounding box center [1318, 194] width 89 height 21
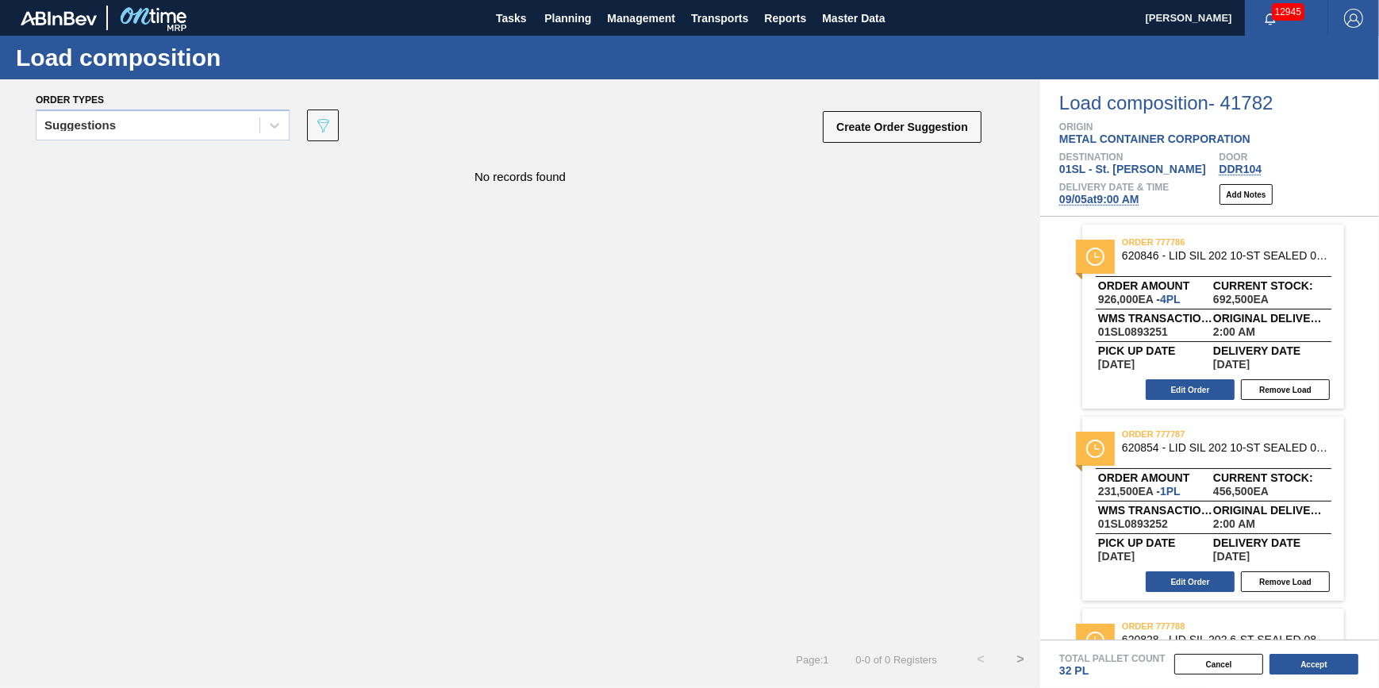
click at [1301, 651] on div "Total Pallet Count 32 PL" at bounding box center [1209, 658] width 339 height 37
click at [1302, 661] on button "Accept" at bounding box center [1313, 664] width 89 height 21
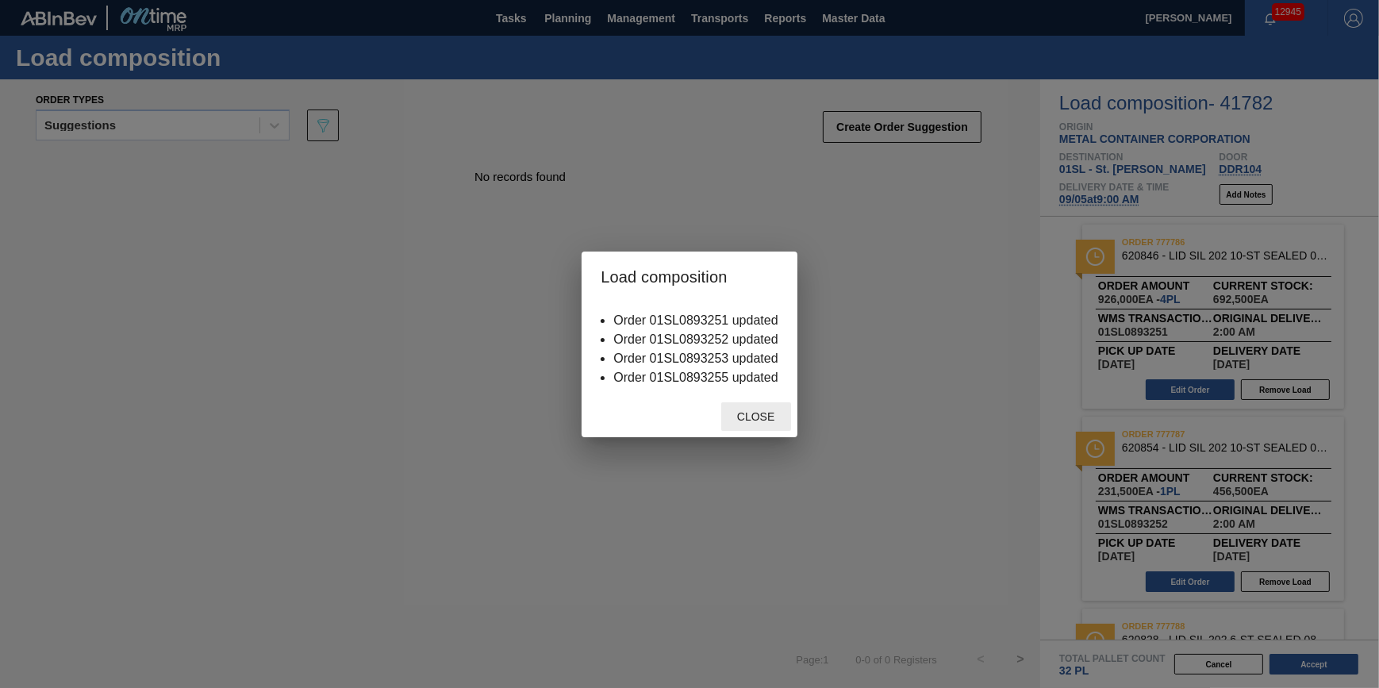
click at [766, 424] on div "Close" at bounding box center [756, 416] width 70 height 29
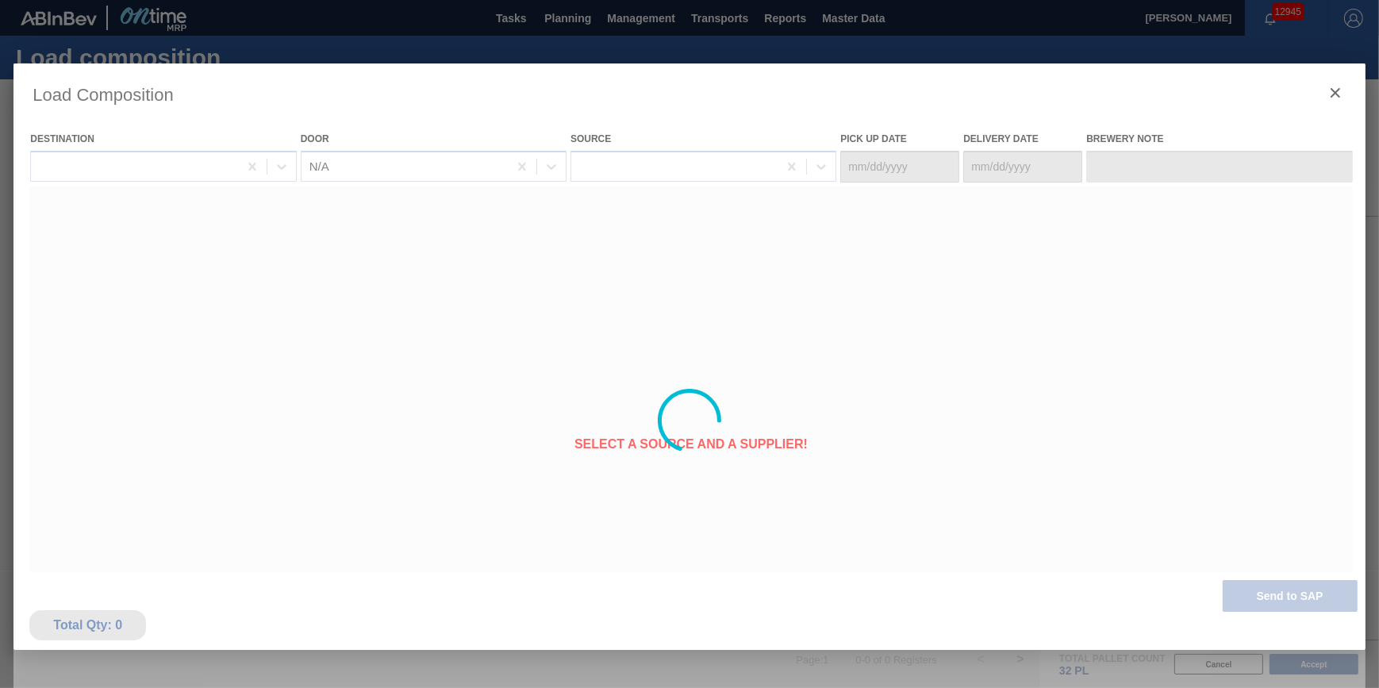
type Date "[DATE]"
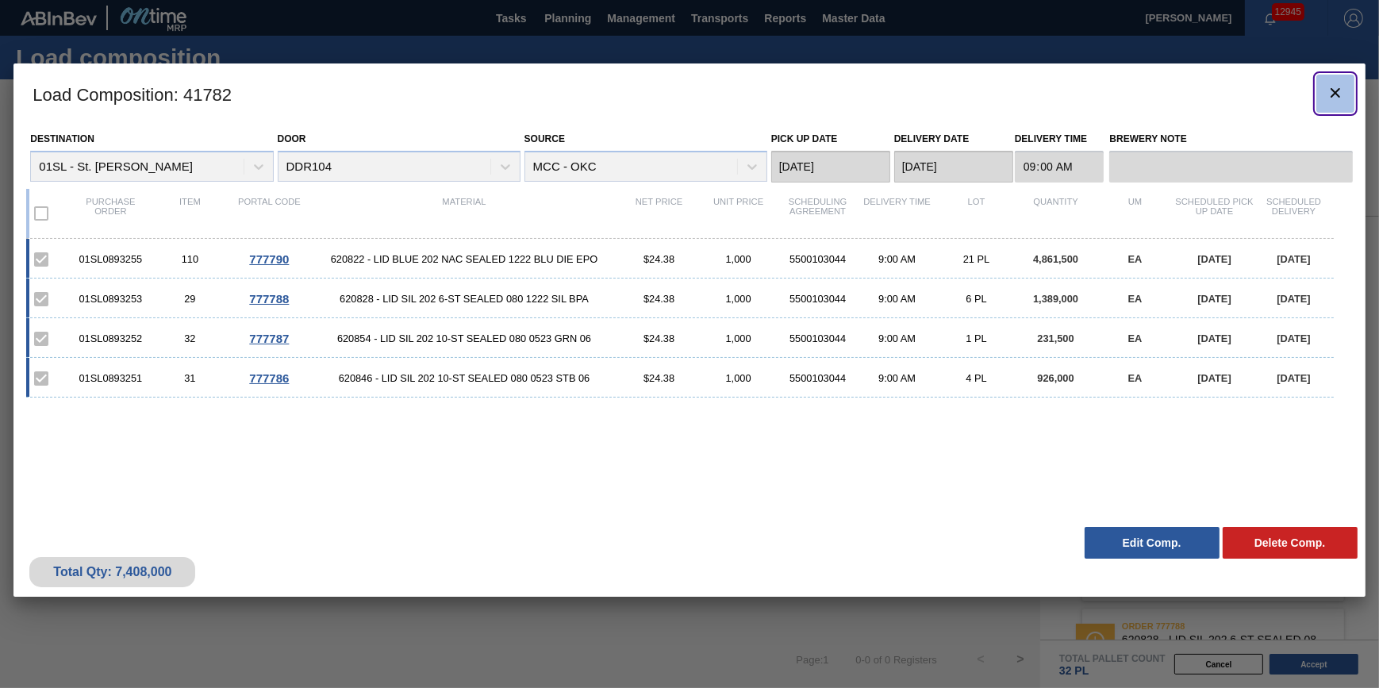
click at [1338, 87] on icon "botão de ícone" at bounding box center [1335, 92] width 19 height 19
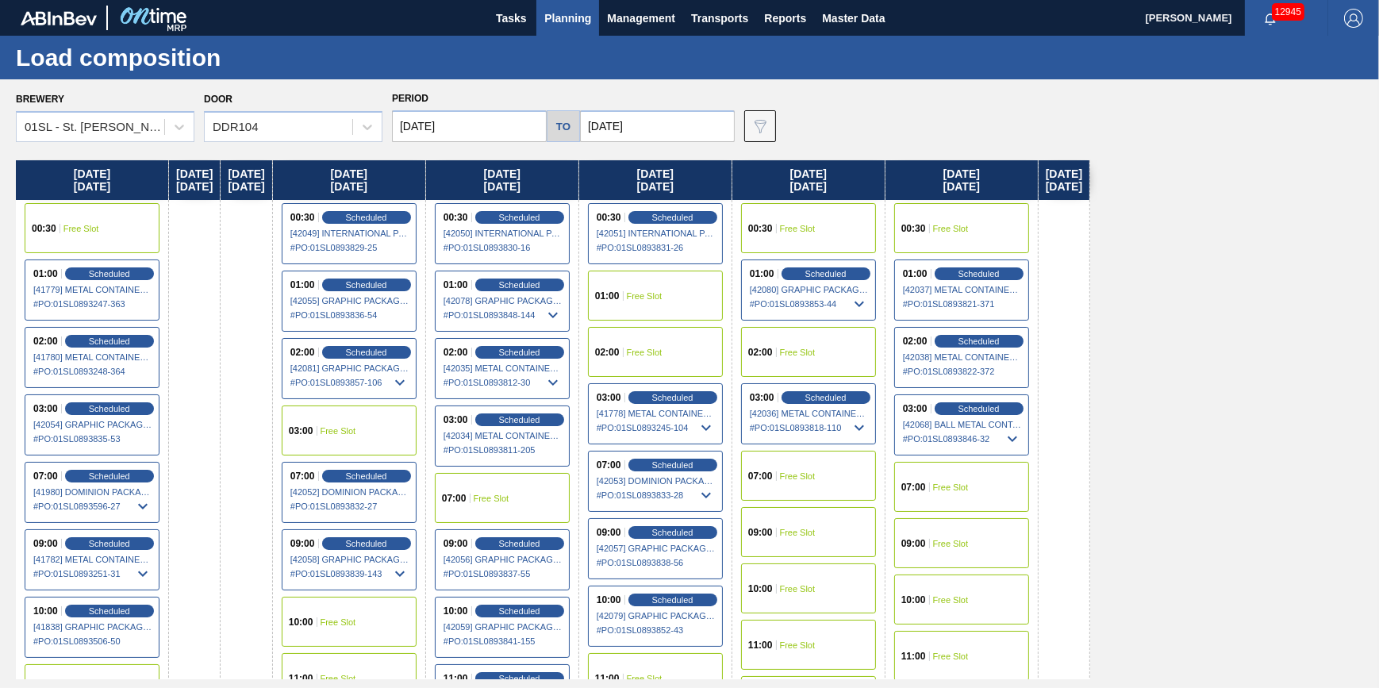
click at [816, 528] on span "Free Slot" at bounding box center [798, 533] width 36 height 10
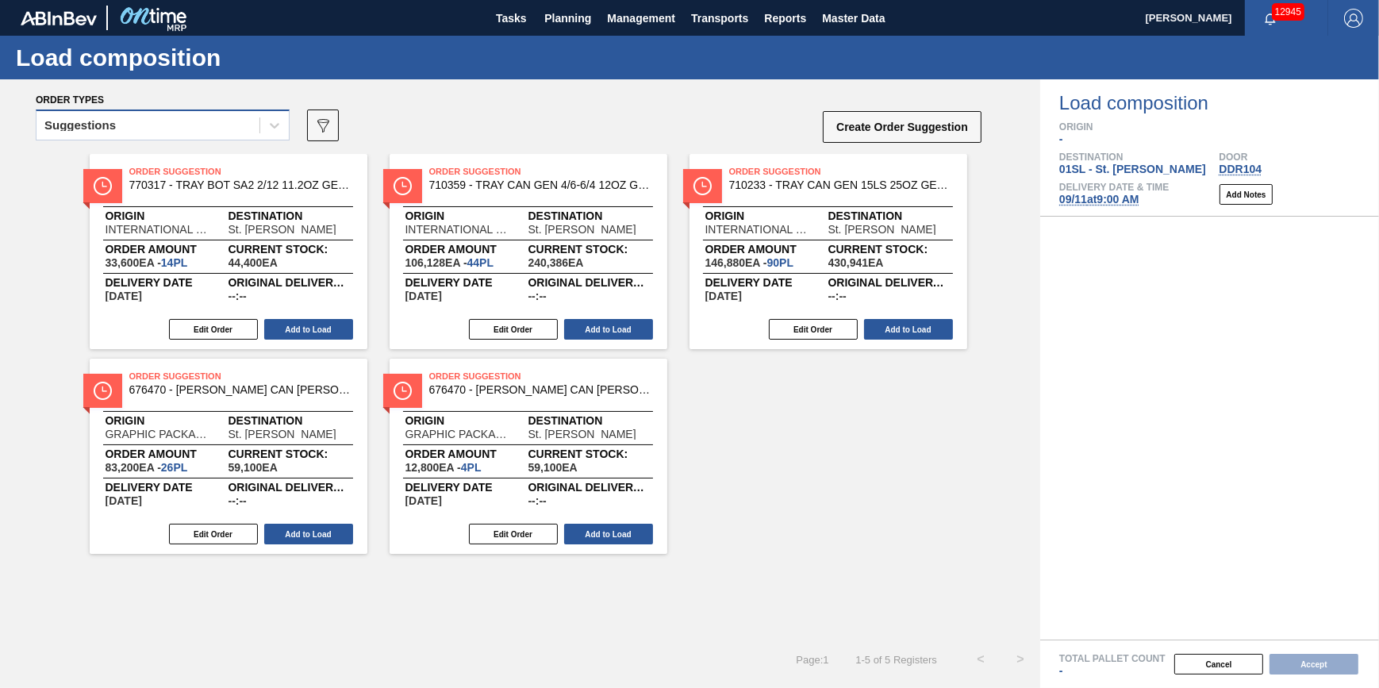
click at [198, 119] on div "Suggestions" at bounding box center [147, 125] width 223 height 23
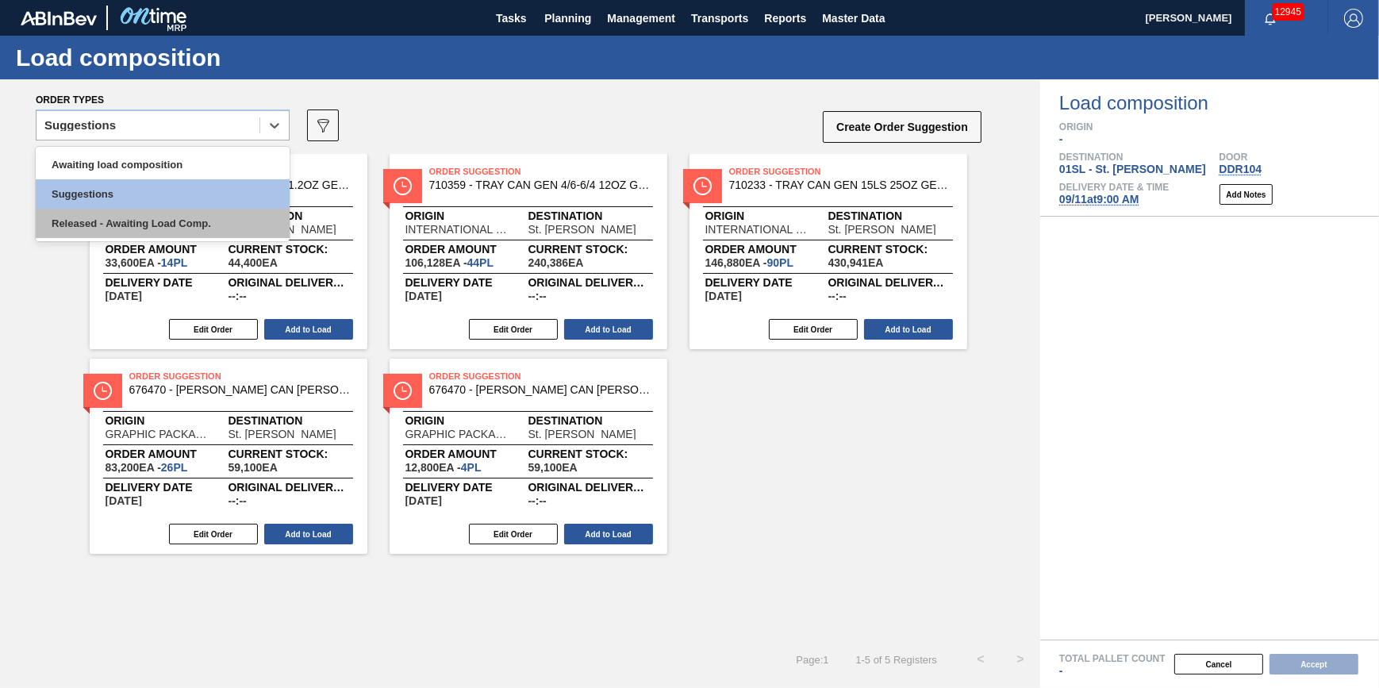
click at [197, 228] on div "Released - Awaiting Load Comp." at bounding box center [163, 223] width 254 height 29
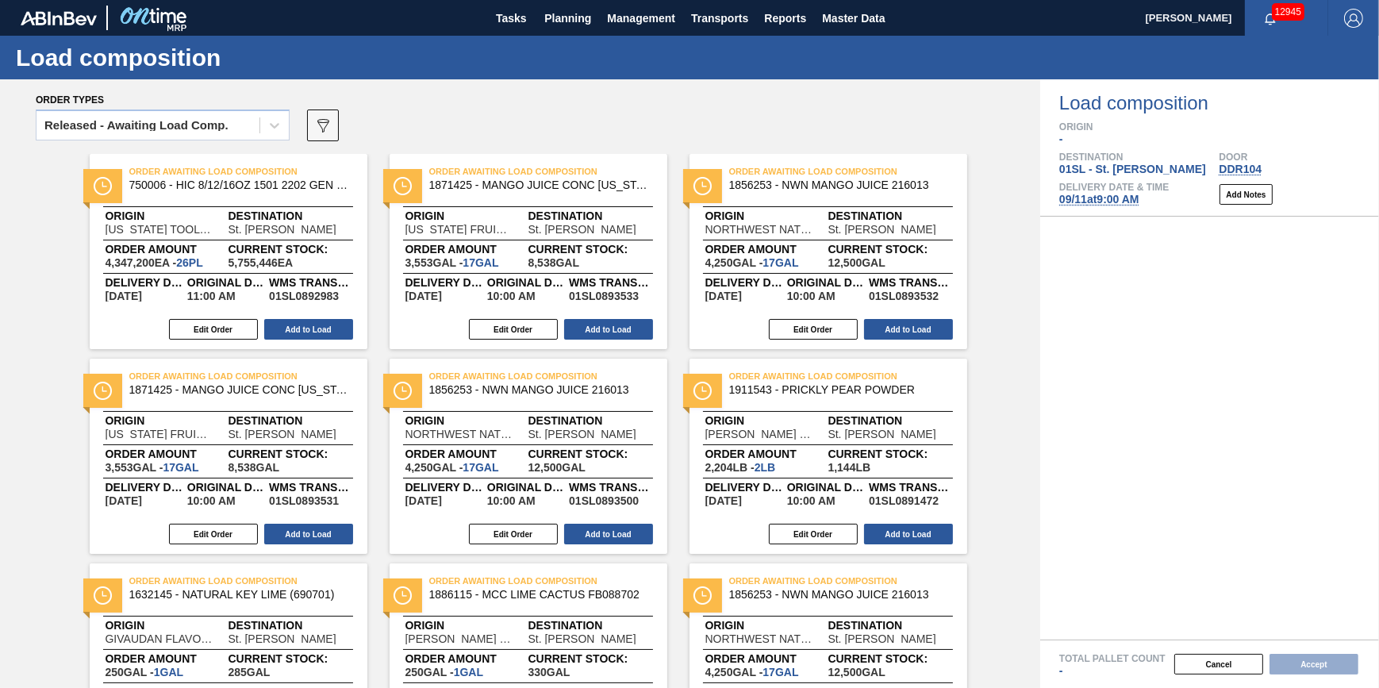
drag, startPoint x: 318, startPoint y: 125, endPoint x: 328, endPoint y: 127, distance: 10.6
click at [321, 126] on icon "089F7B8B-B2A5-4AFE-B5C0-19BA573D28AC" at bounding box center [322, 125] width 19 height 19
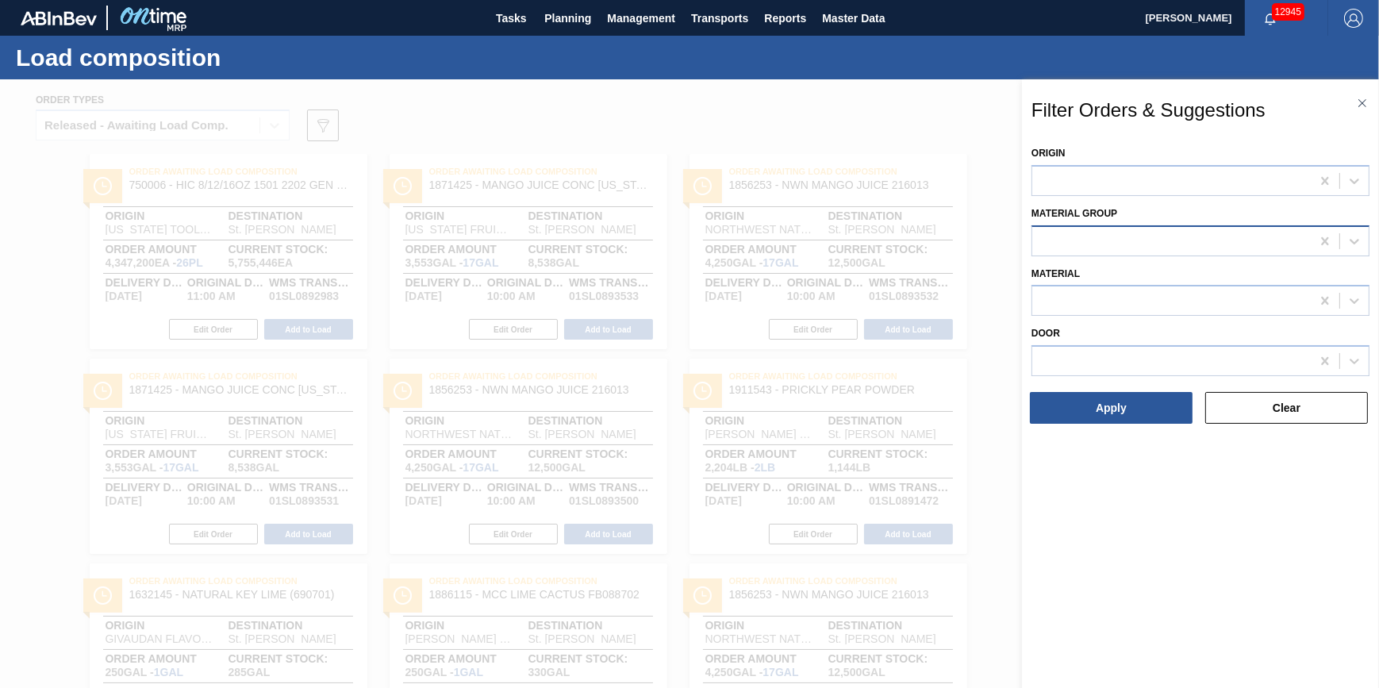
click at [1095, 248] on div at bounding box center [1171, 240] width 278 height 23
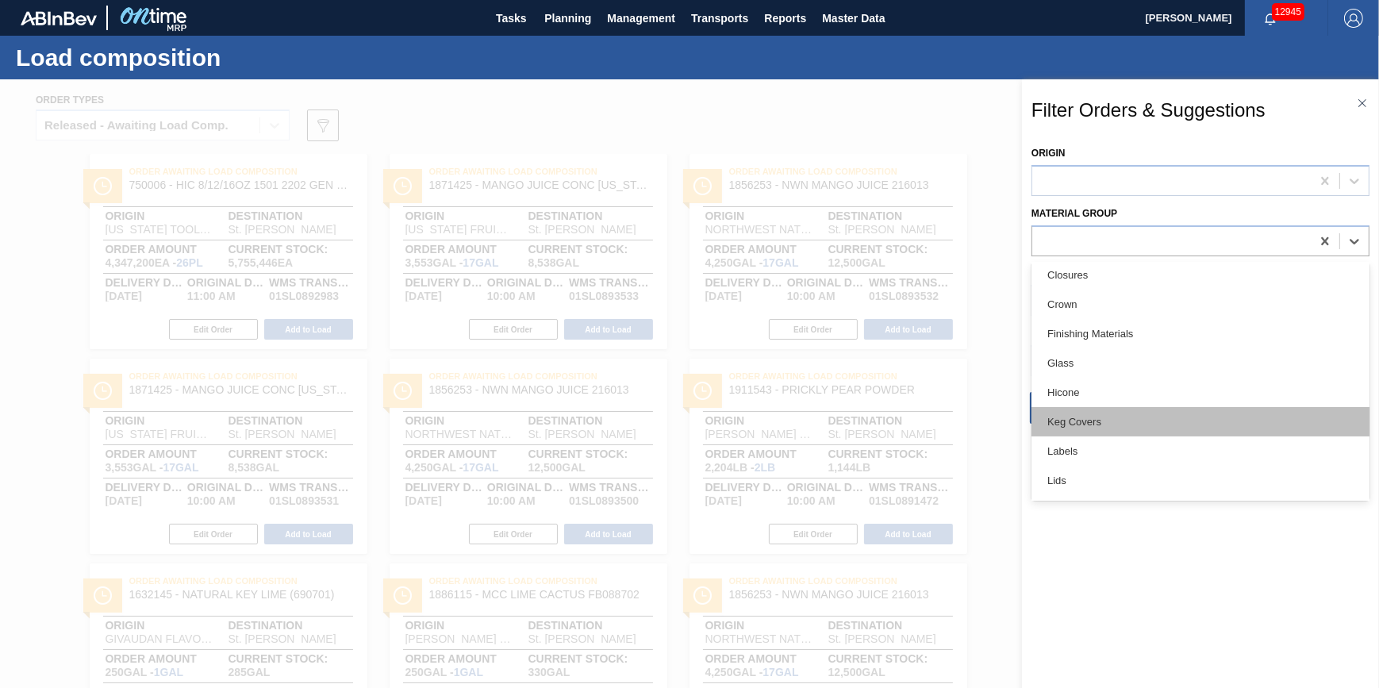
scroll to position [216, 0]
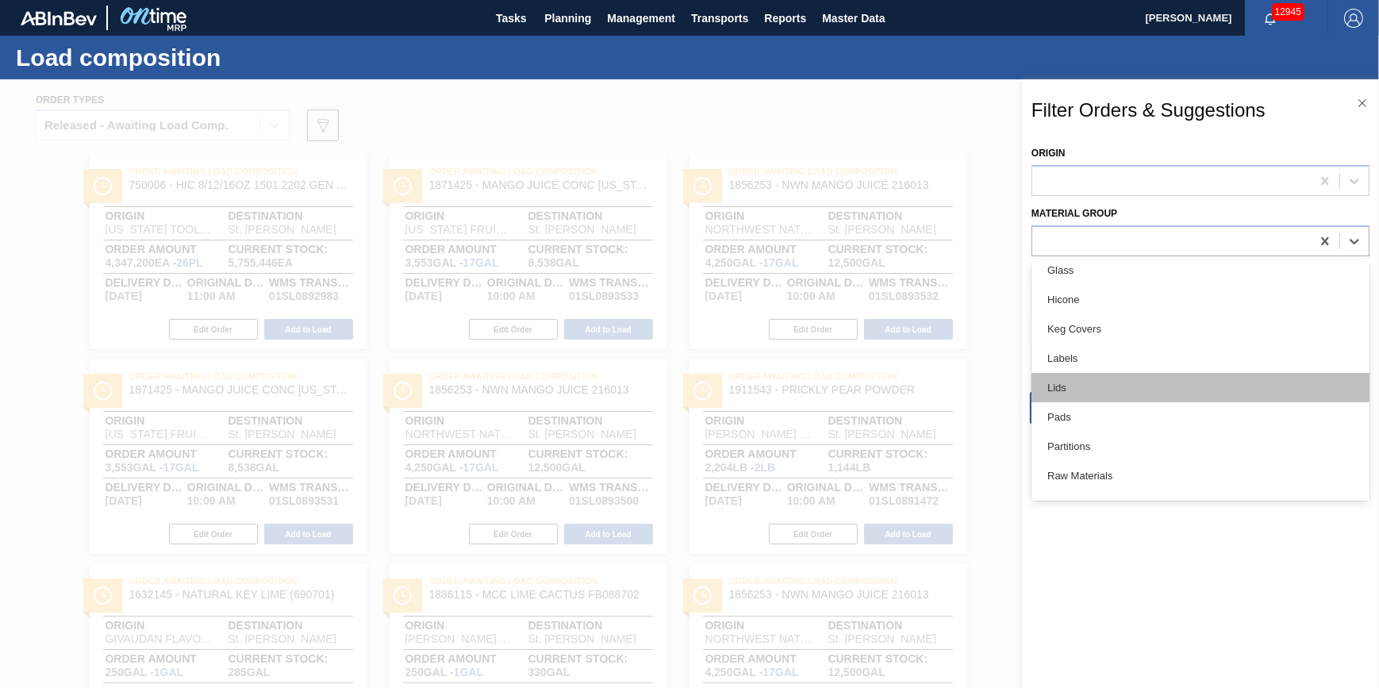
click at [1134, 382] on div "Lids" at bounding box center [1200, 387] width 338 height 29
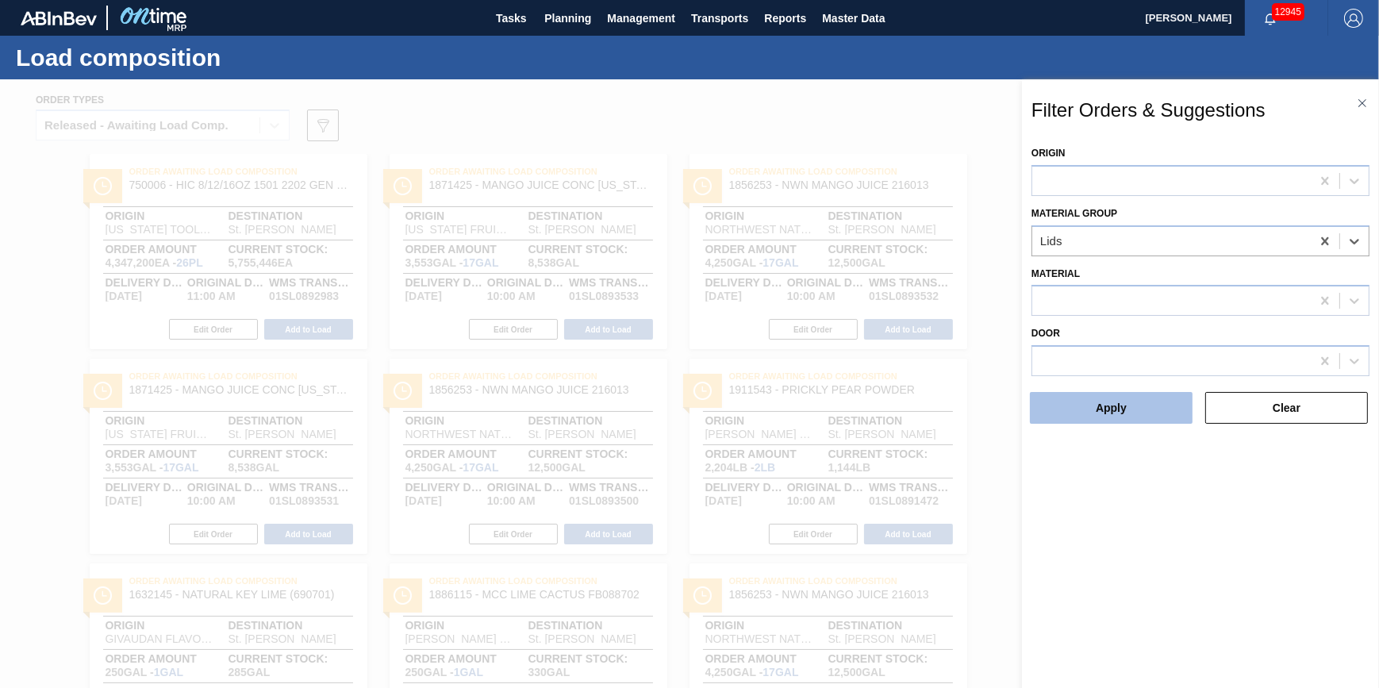
click at [1121, 417] on button "Apply" at bounding box center [1111, 408] width 163 height 32
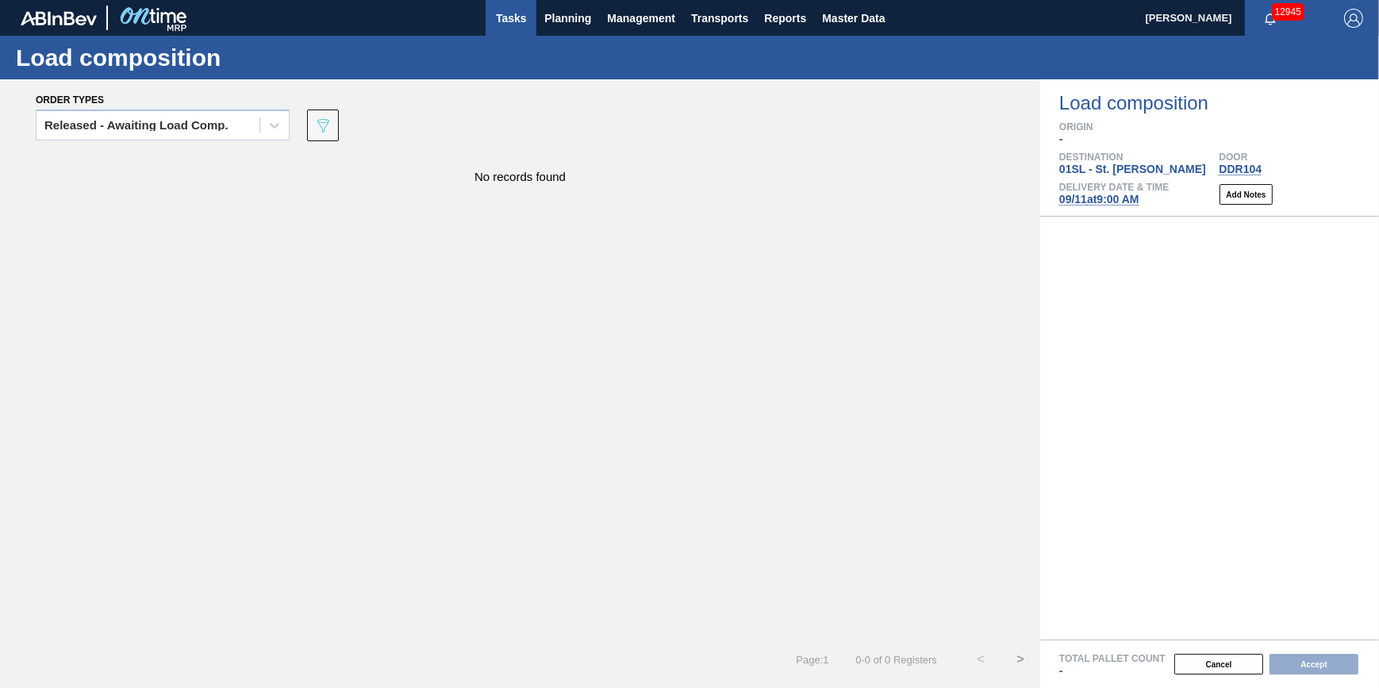
click at [515, 23] on span "Tasks" at bounding box center [510, 18] width 35 height 19
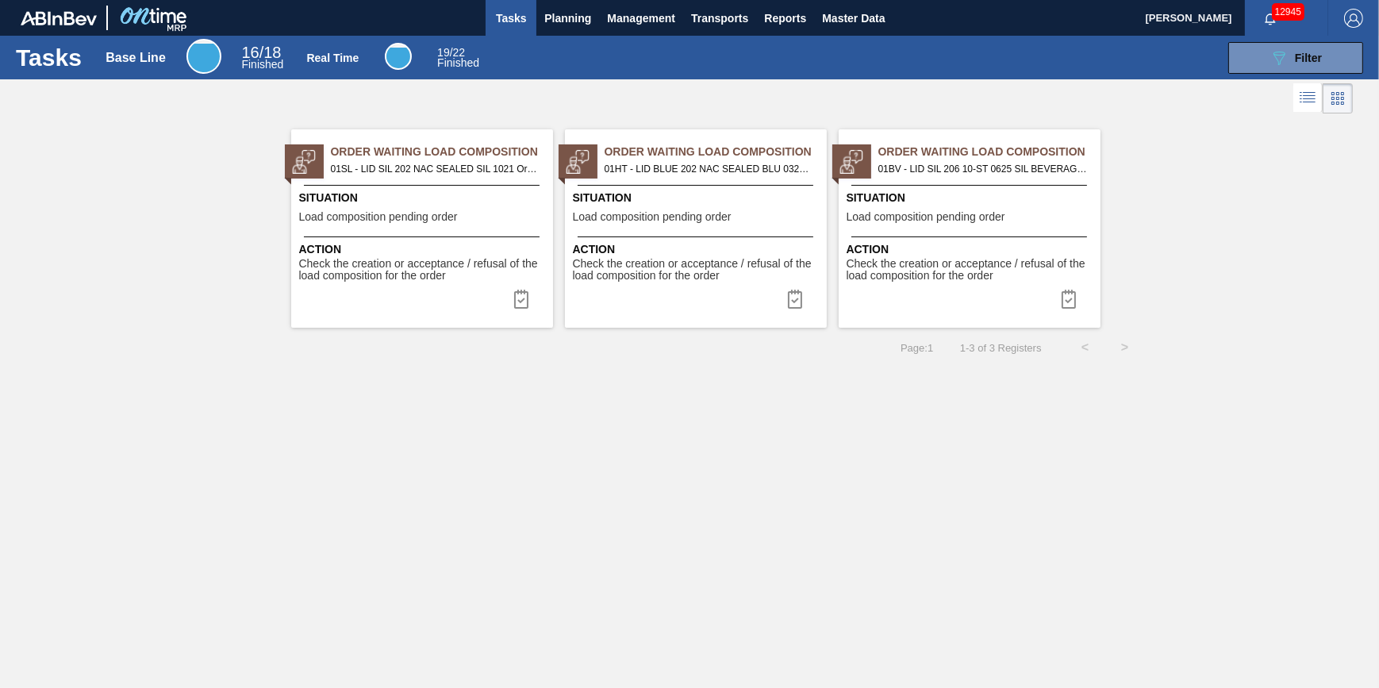
click at [452, 254] on span "Action" at bounding box center [424, 249] width 250 height 17
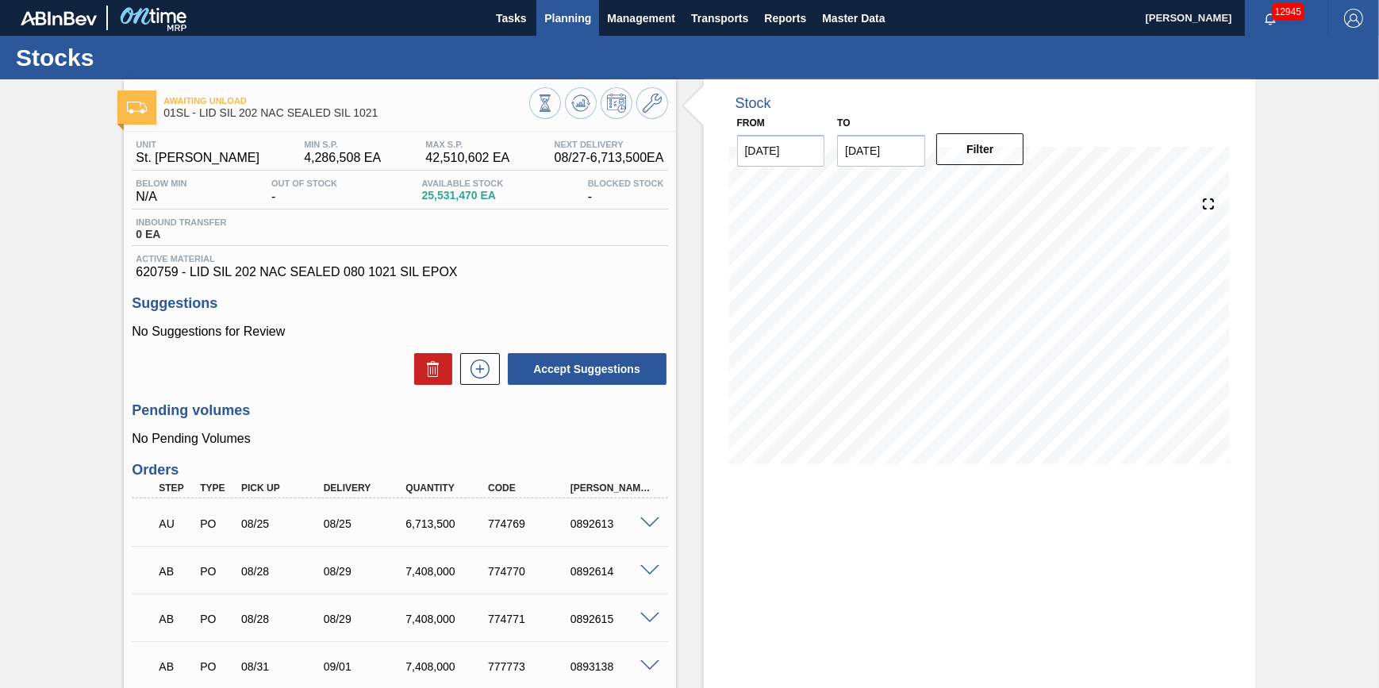
click at [547, 21] on span "Planning" at bounding box center [567, 18] width 47 height 19
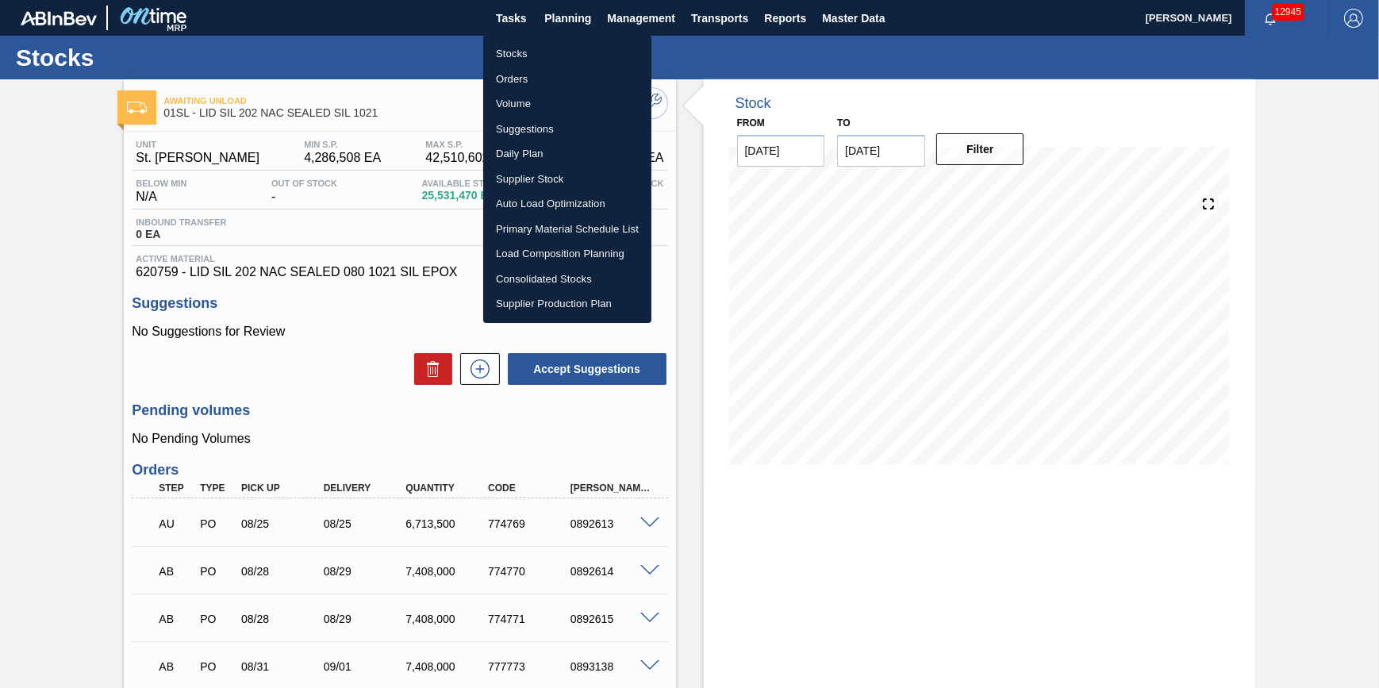
click at [543, 48] on li "Stocks" at bounding box center [567, 53] width 168 height 25
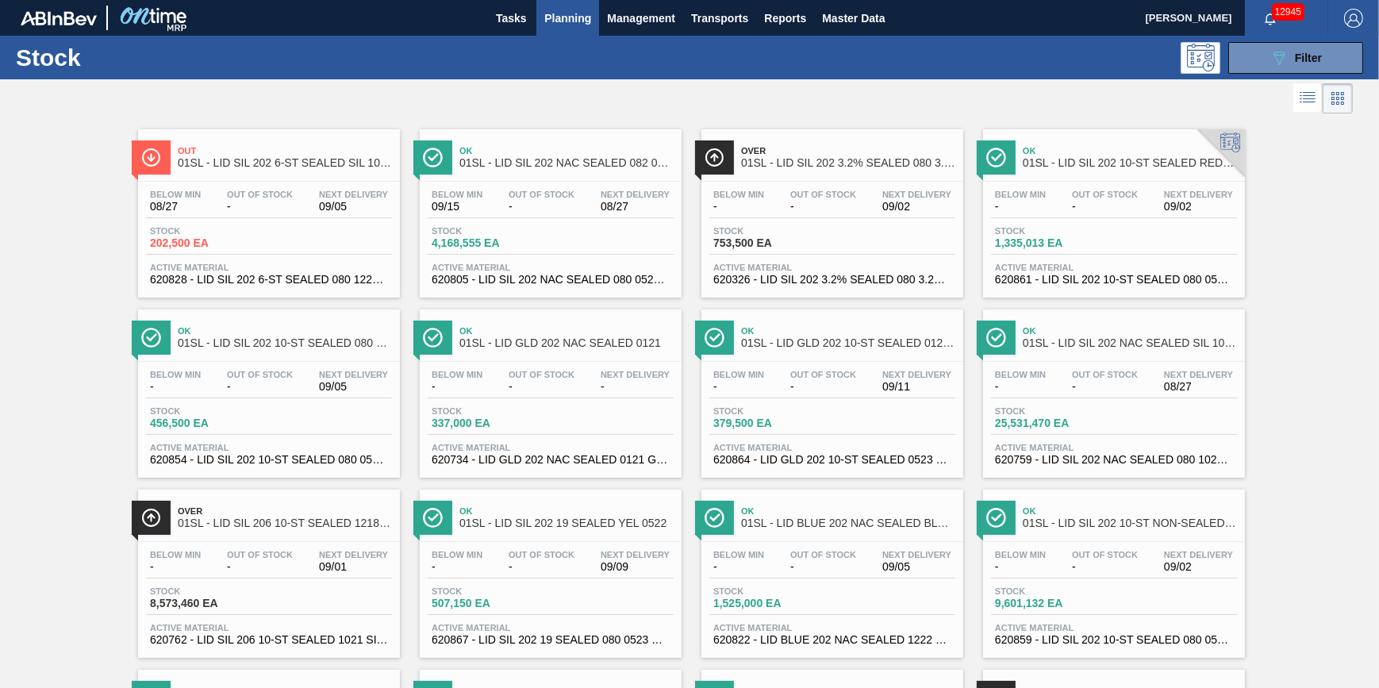
click at [536, 25] on button "Planning" at bounding box center [567, 18] width 63 height 36
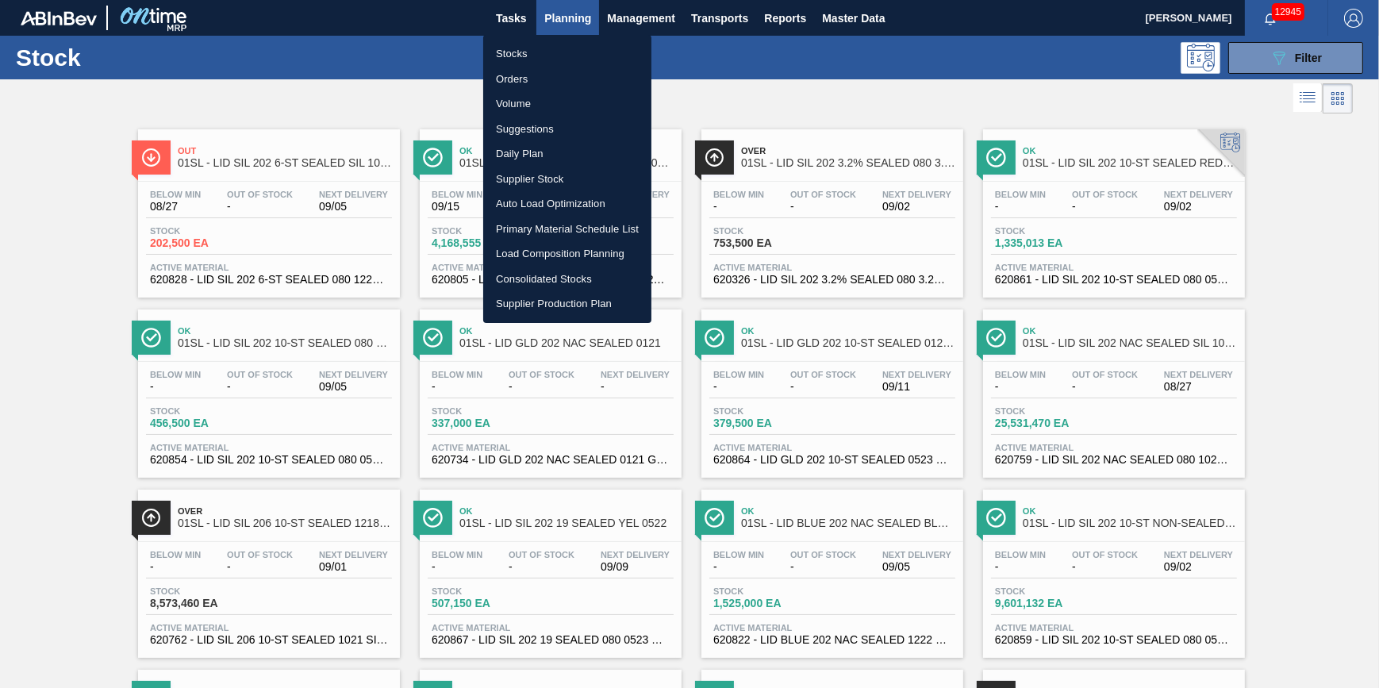
click at [516, 30] on div at bounding box center [689, 344] width 1379 height 688
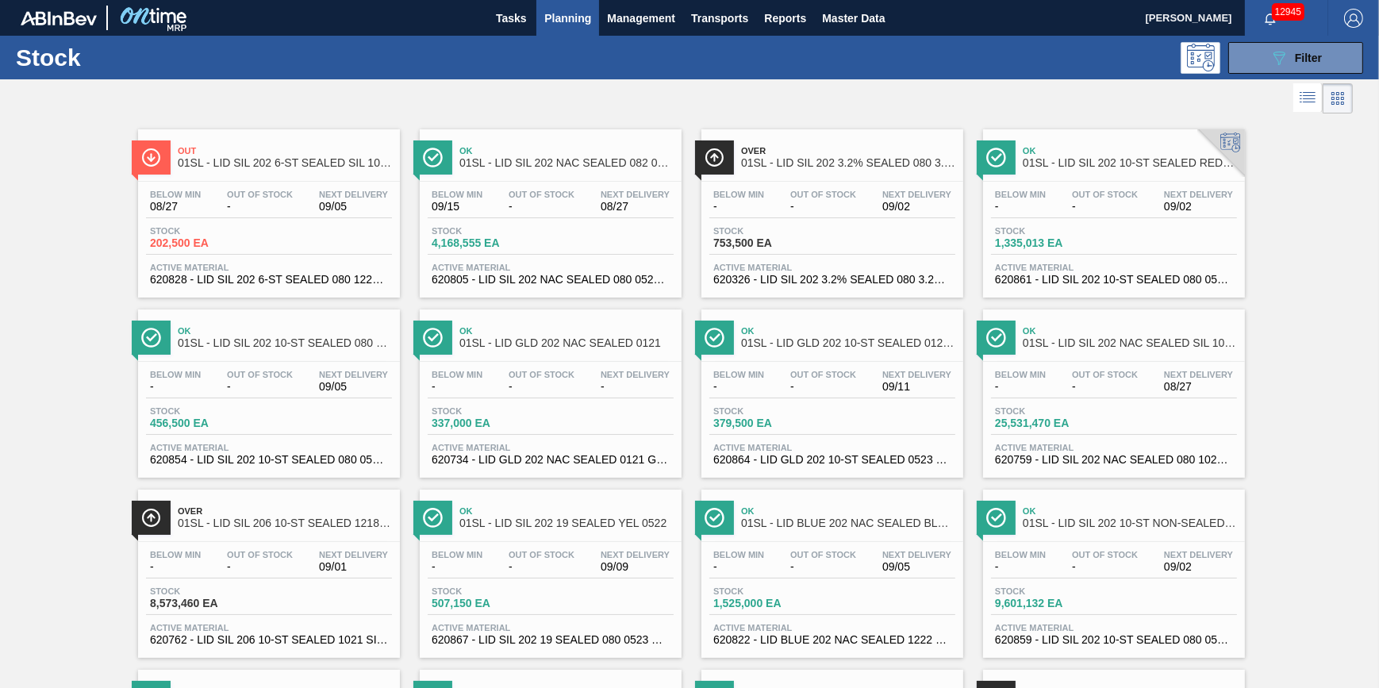
click at [513, 0] on body "Tasks Planning Management Transports Reports Master Data Jack Schuld 12945 Mark…" at bounding box center [689, 0] width 1379 height 0
click at [515, 29] on button "Tasks" at bounding box center [511, 18] width 51 height 36
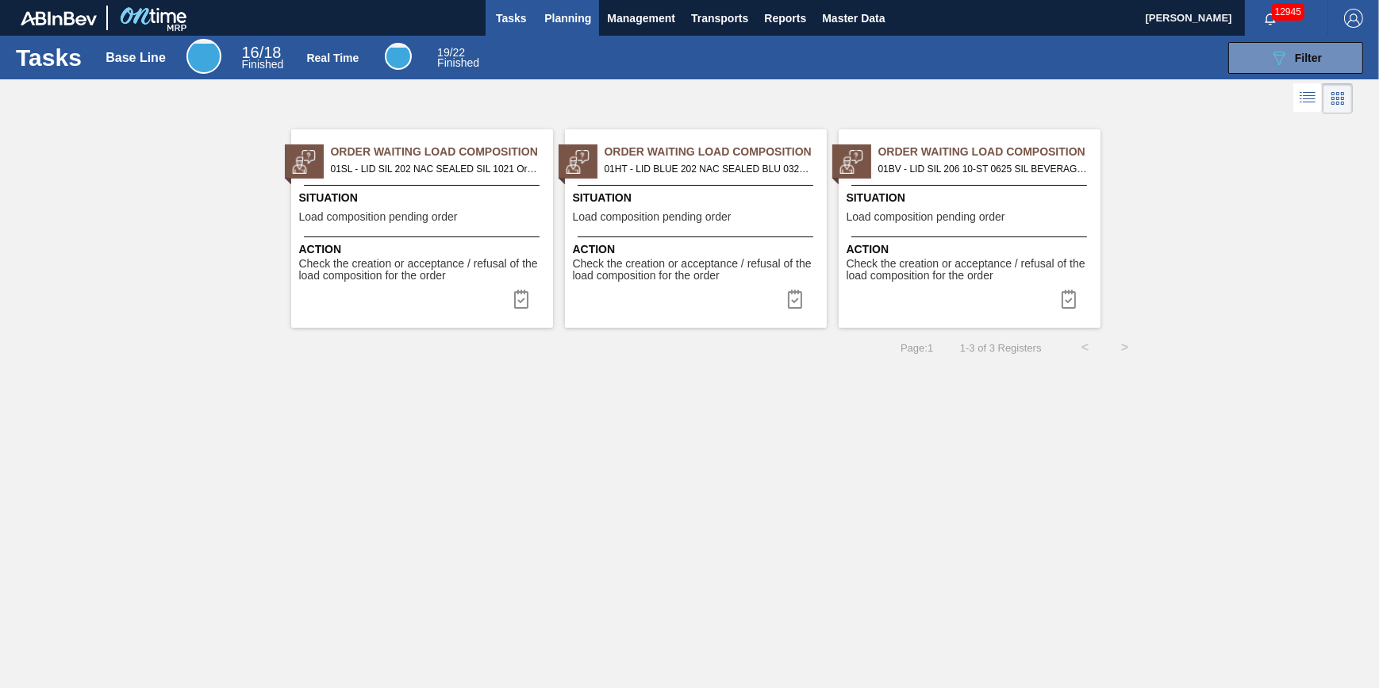
click at [583, 17] on span "Planning" at bounding box center [567, 18] width 47 height 19
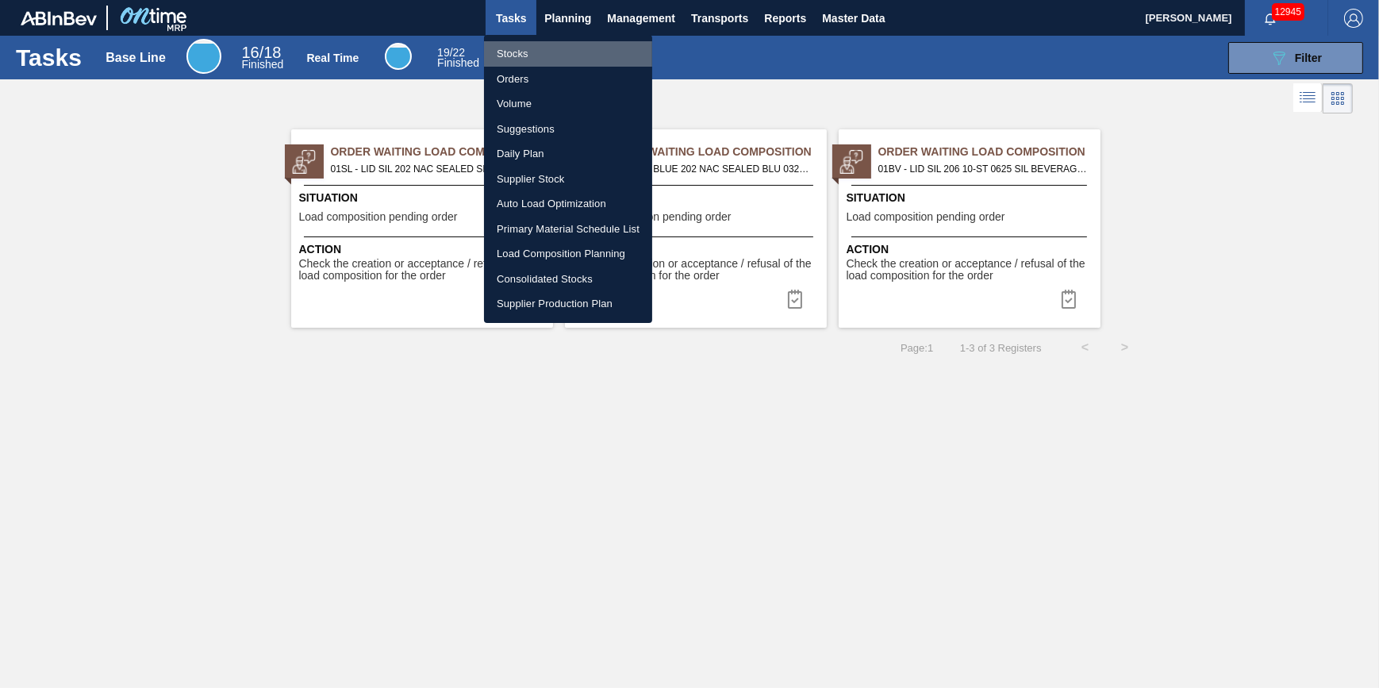
click at [566, 43] on li "Stocks" at bounding box center [568, 53] width 168 height 25
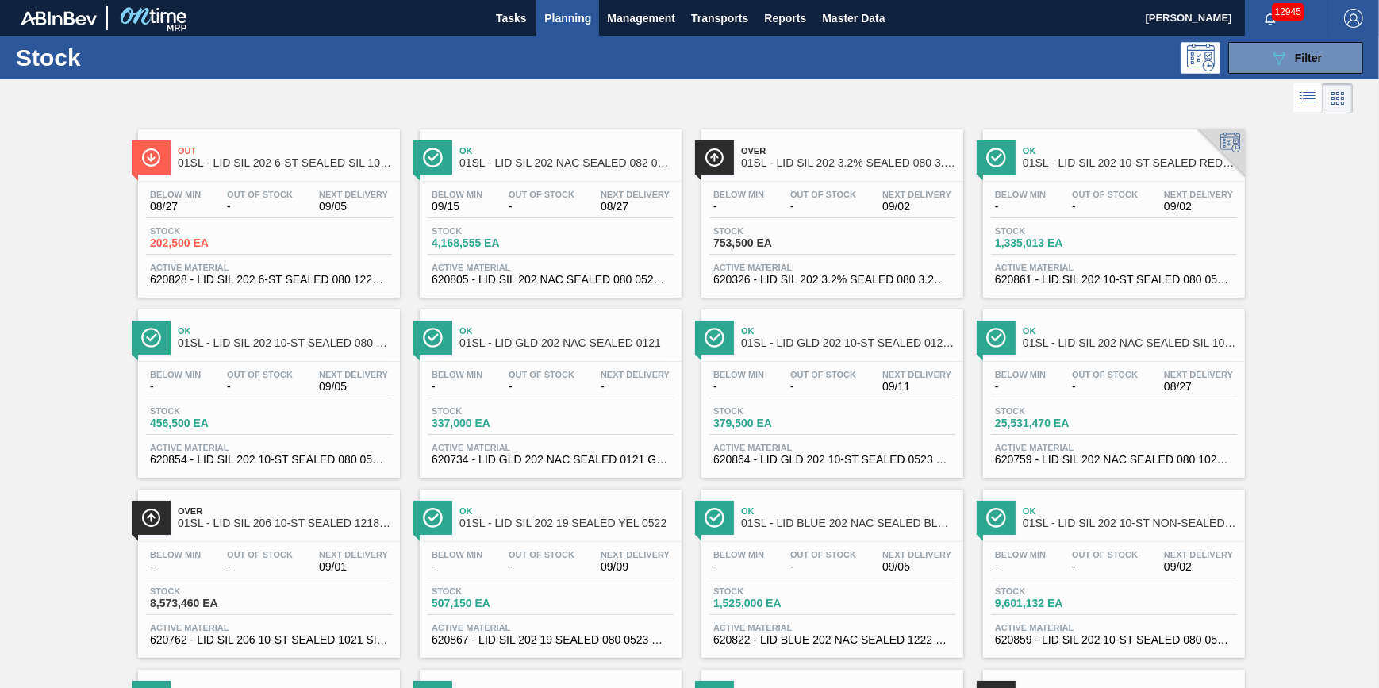
click at [774, 104] on div at bounding box center [676, 98] width 1353 height 38
click at [520, 18] on span "Tasks" at bounding box center [510, 18] width 35 height 19
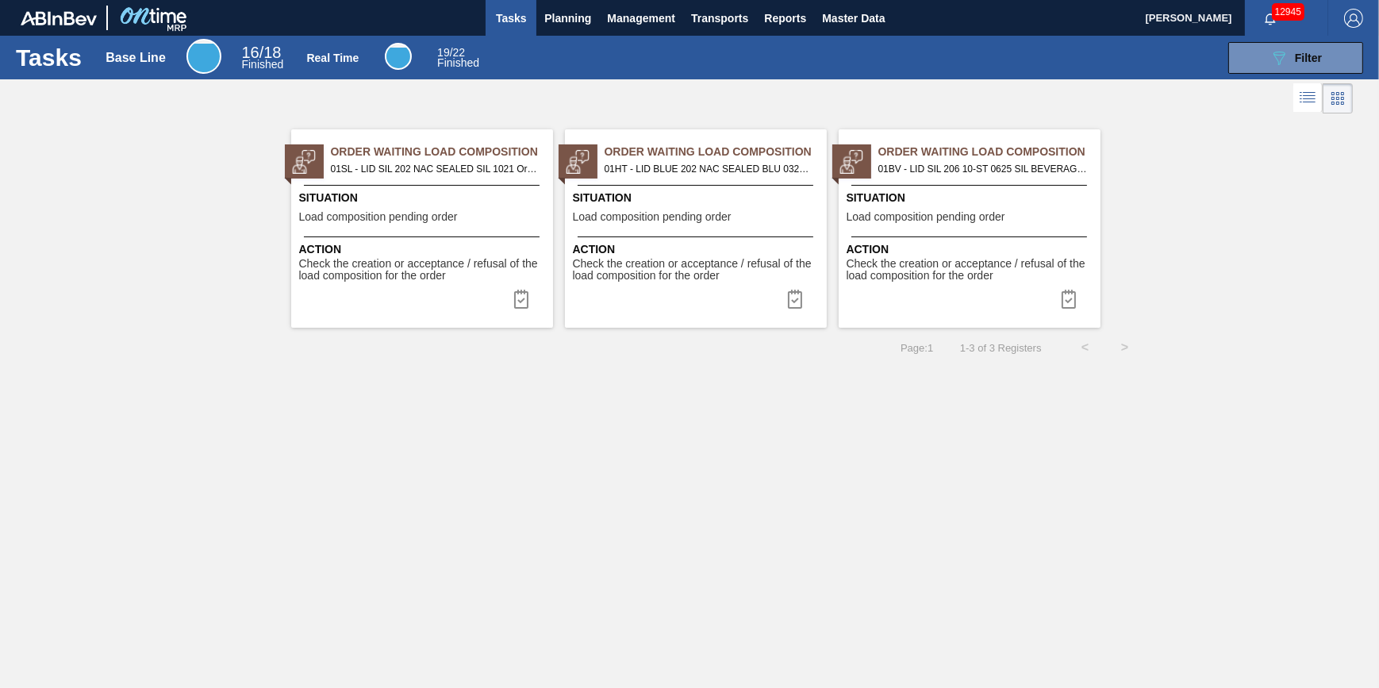
click at [900, 218] on span "Load composition pending order" at bounding box center [926, 217] width 159 height 12
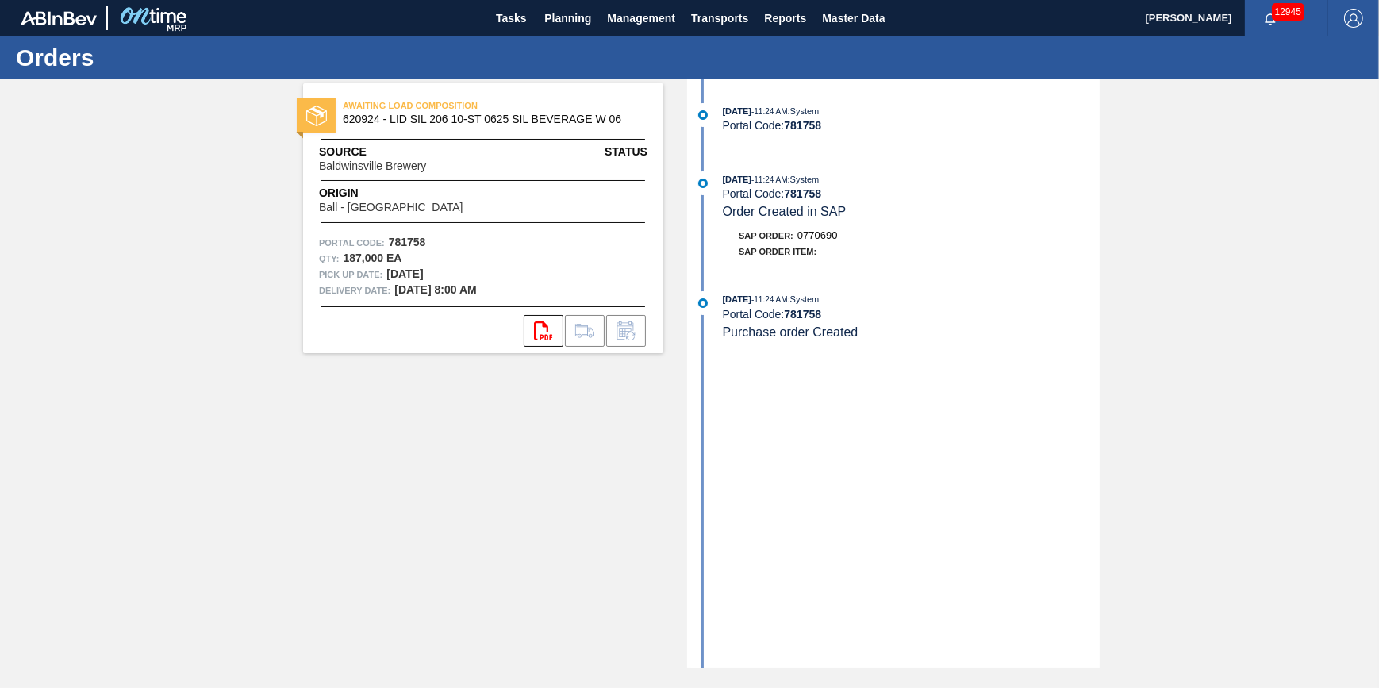
click at [473, 188] on span "Origin" at bounding box center [410, 193] width 183 height 17
click at [424, 171] on span "Baldwinsville Brewery" at bounding box center [372, 166] width 107 height 12
click at [579, 9] on span "Planning" at bounding box center [567, 18] width 47 height 19
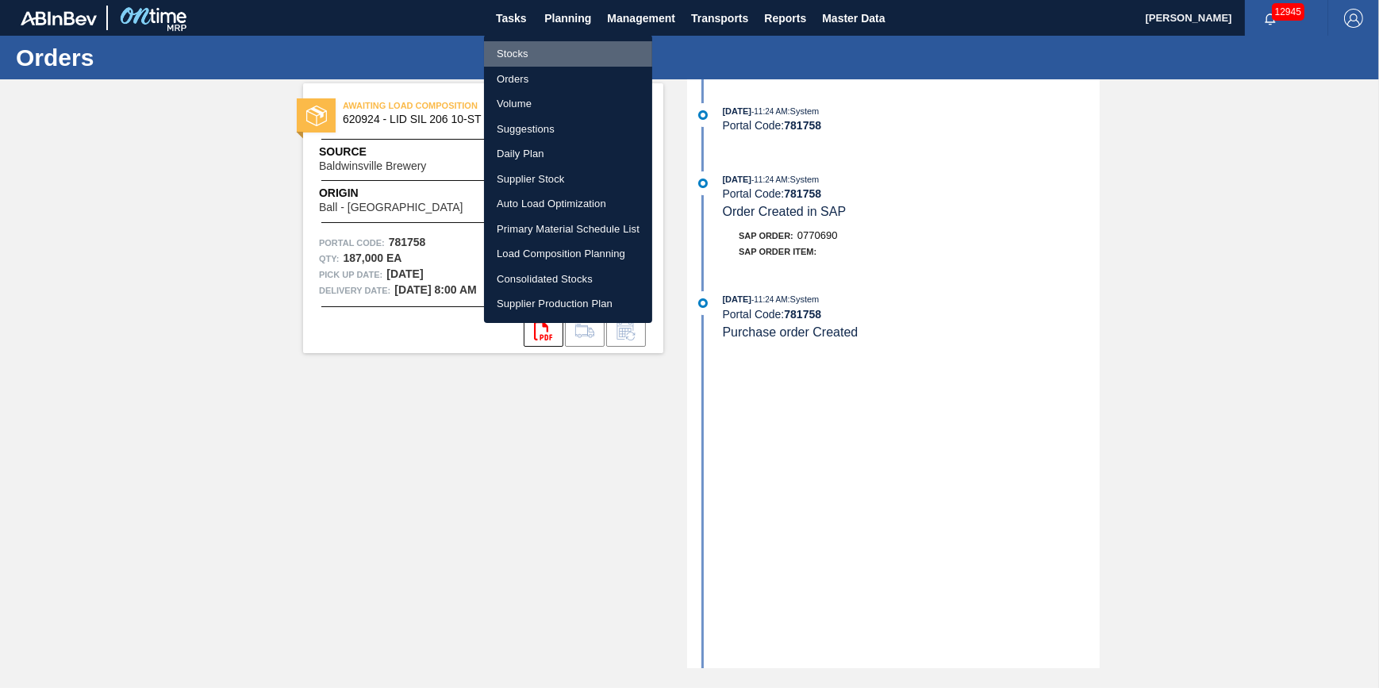
click at [576, 48] on li "Stocks" at bounding box center [568, 53] width 168 height 25
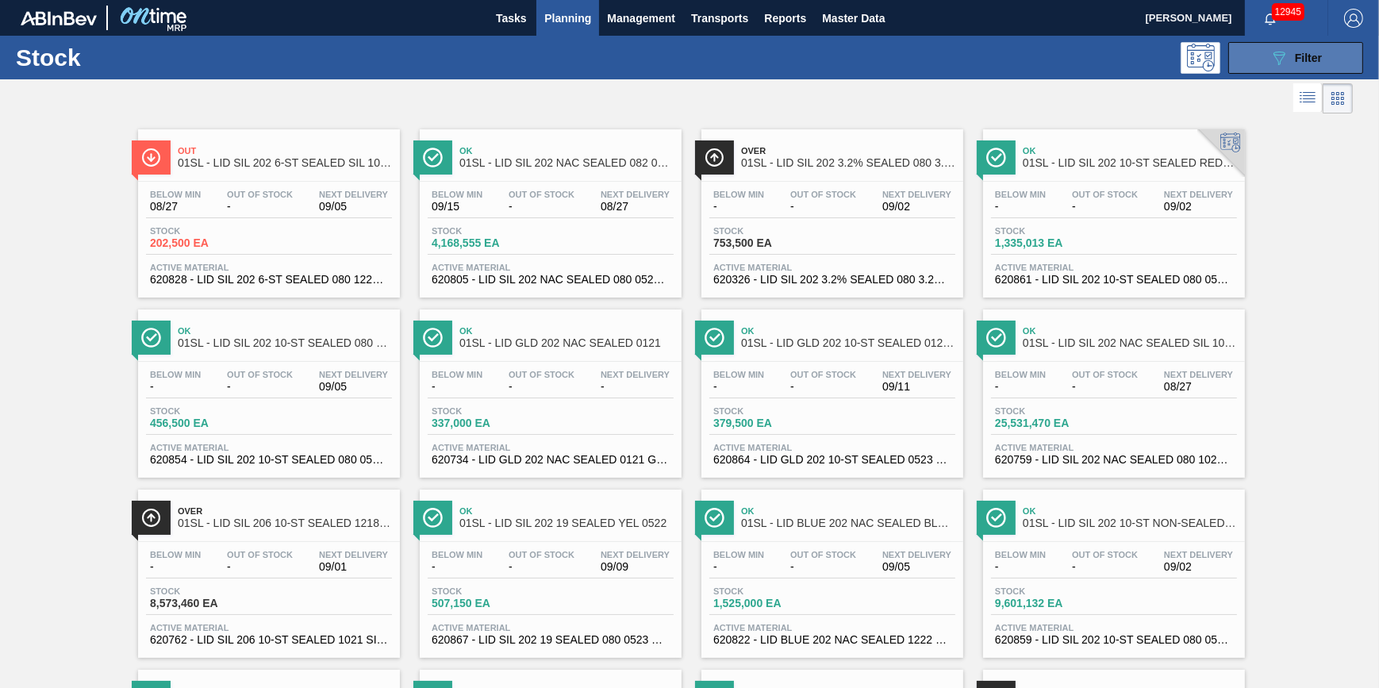
click at [1242, 59] on button "089F7B8B-B2A5-4AFE-B5C0-19BA573D28AC Filter" at bounding box center [1295, 58] width 135 height 32
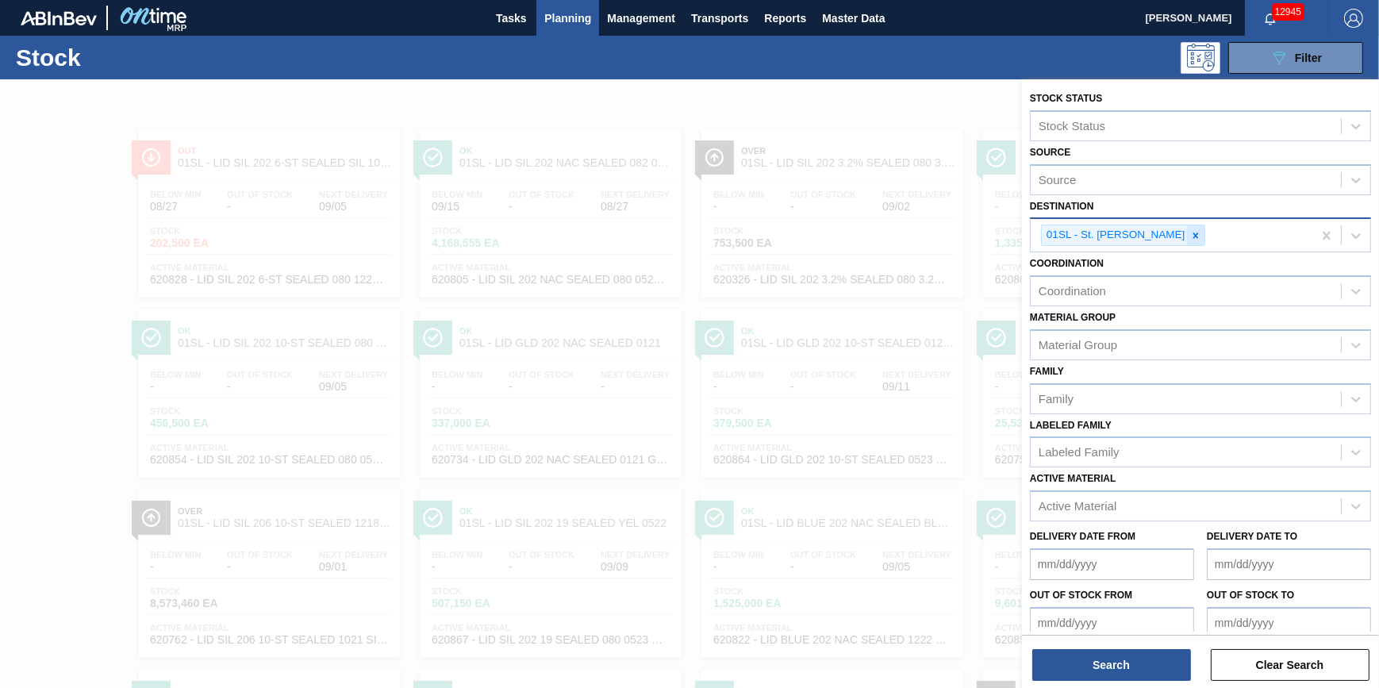
click at [1190, 236] on icon at bounding box center [1195, 235] width 11 height 11
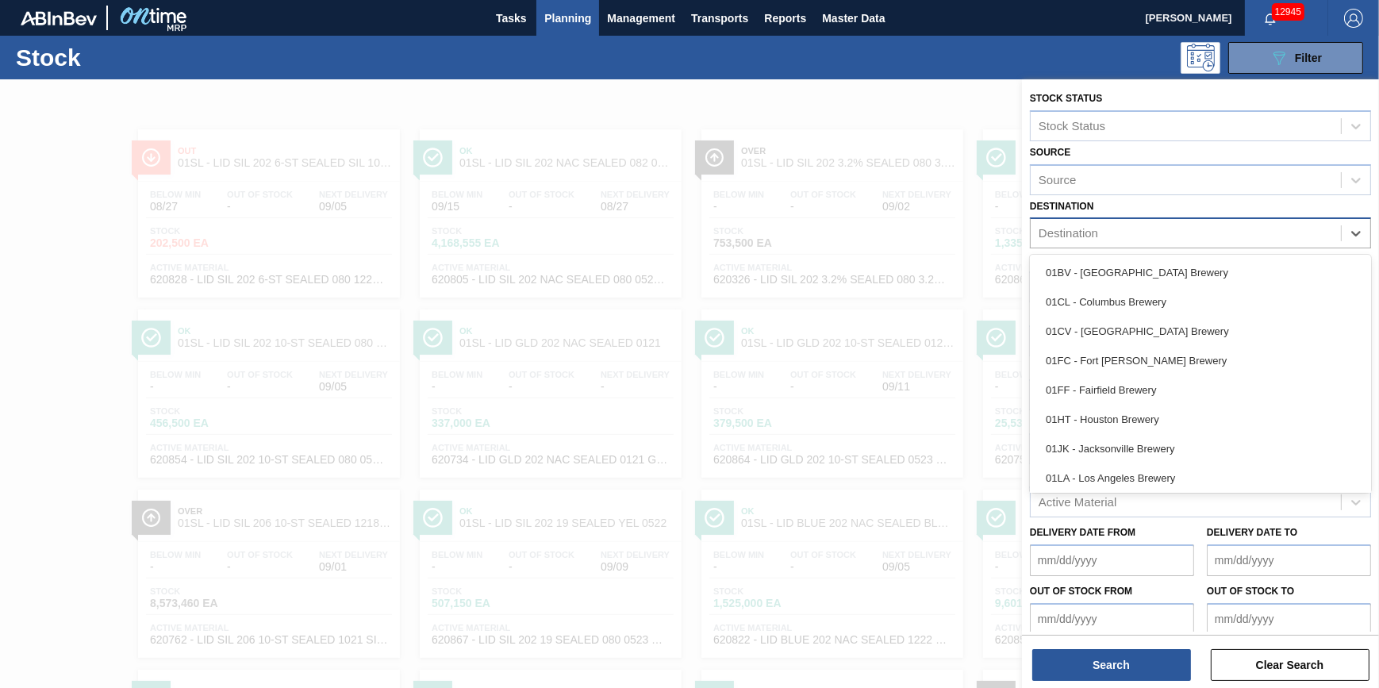
click at [1177, 236] on div "Destination" at bounding box center [1186, 233] width 310 height 23
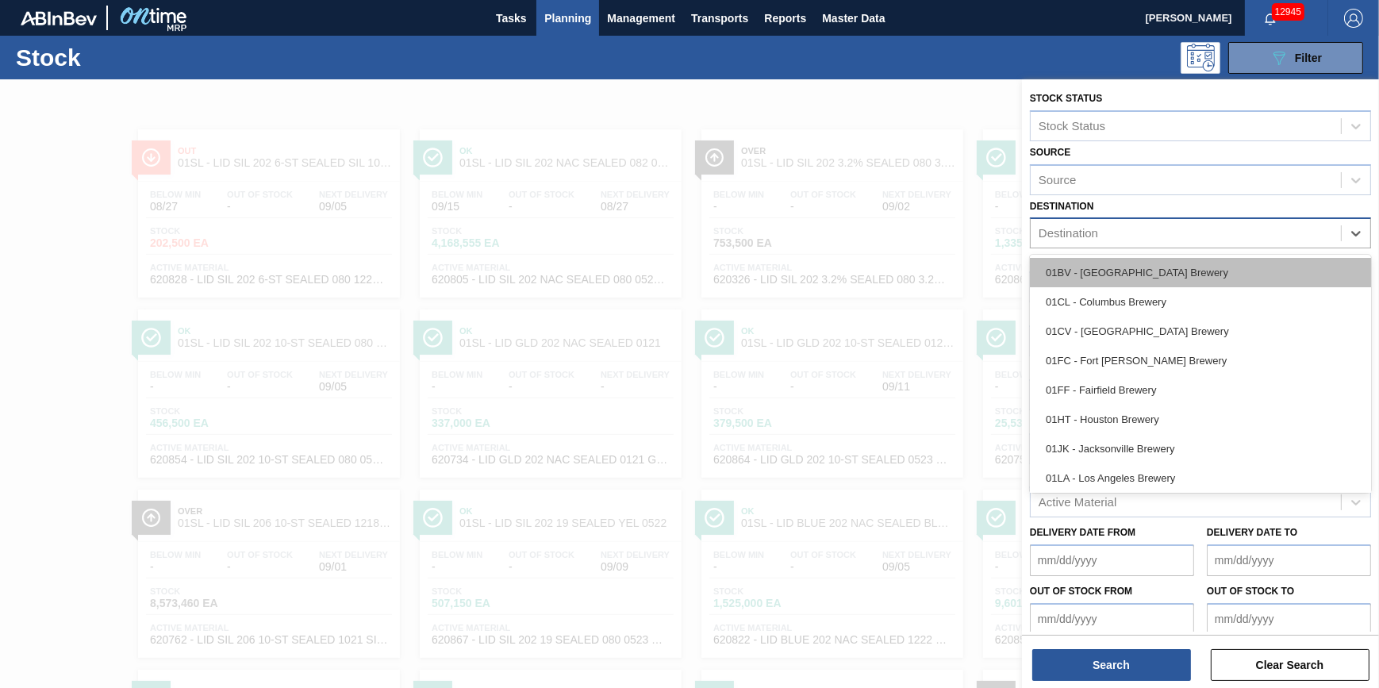
click at [1156, 266] on div "01BV - [GEOGRAPHIC_DATA] Brewery" at bounding box center [1200, 272] width 341 height 29
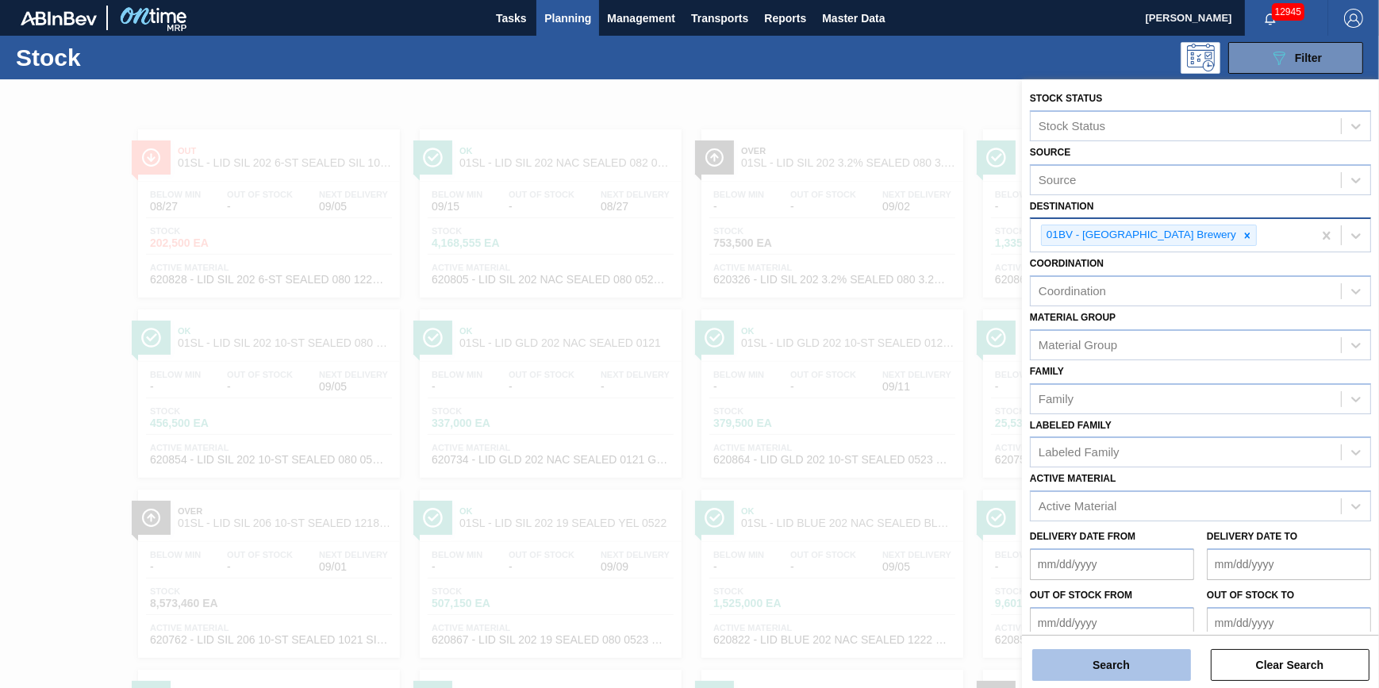
click at [1095, 671] on button "Search" at bounding box center [1111, 665] width 159 height 32
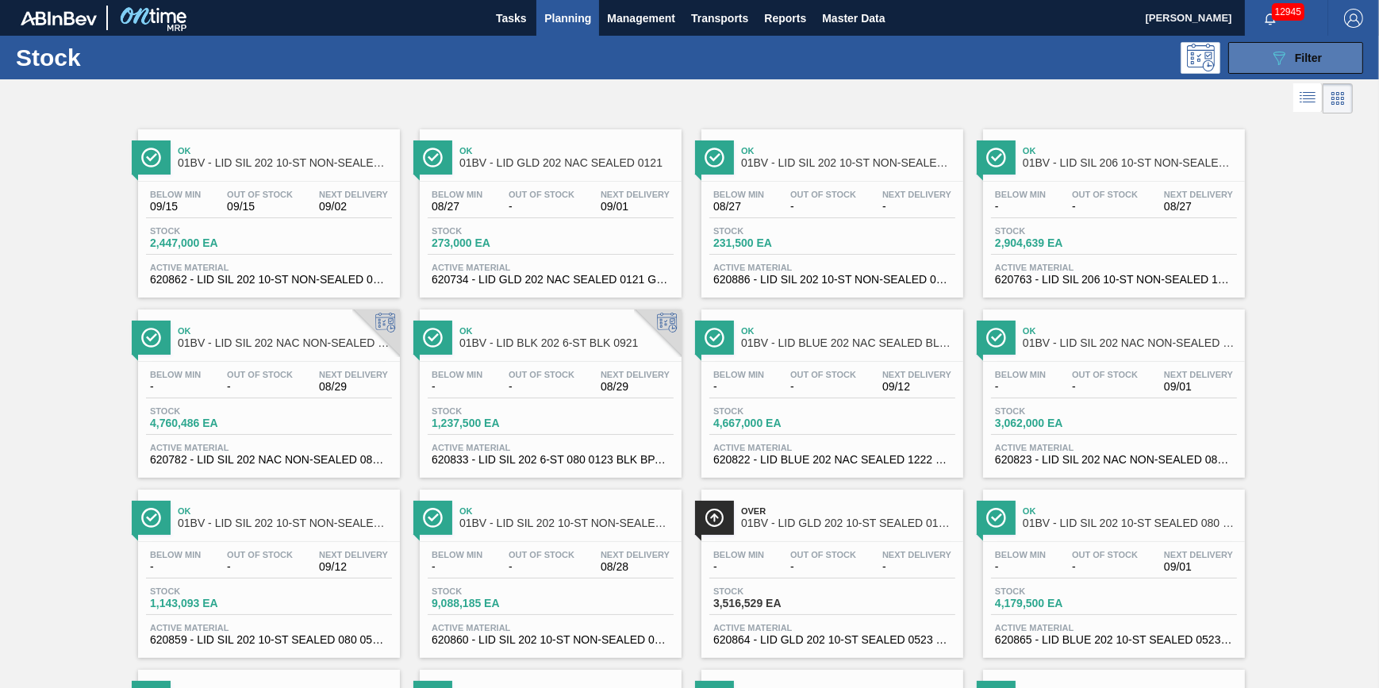
click at [1276, 59] on icon "089F7B8B-B2A5-4AFE-B5C0-19BA573D28AC" at bounding box center [1278, 57] width 19 height 19
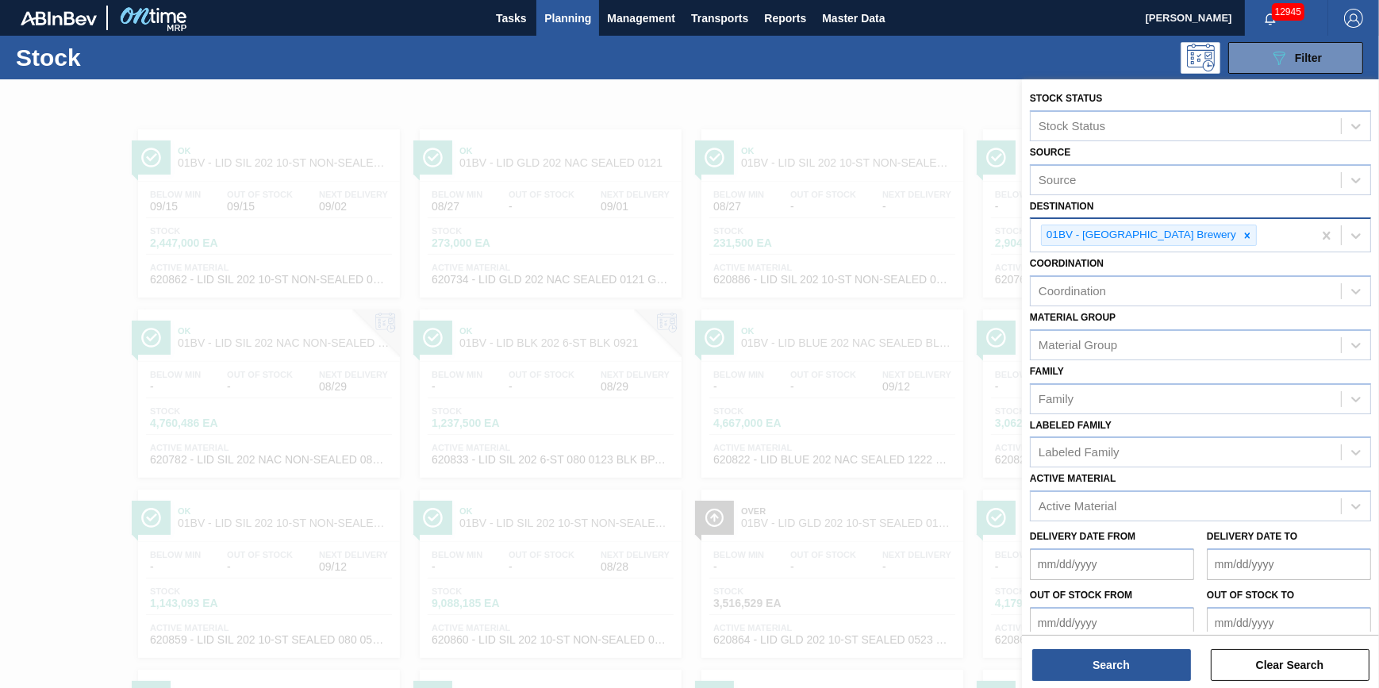
click at [774, 129] on div at bounding box center [689, 423] width 1379 height 688
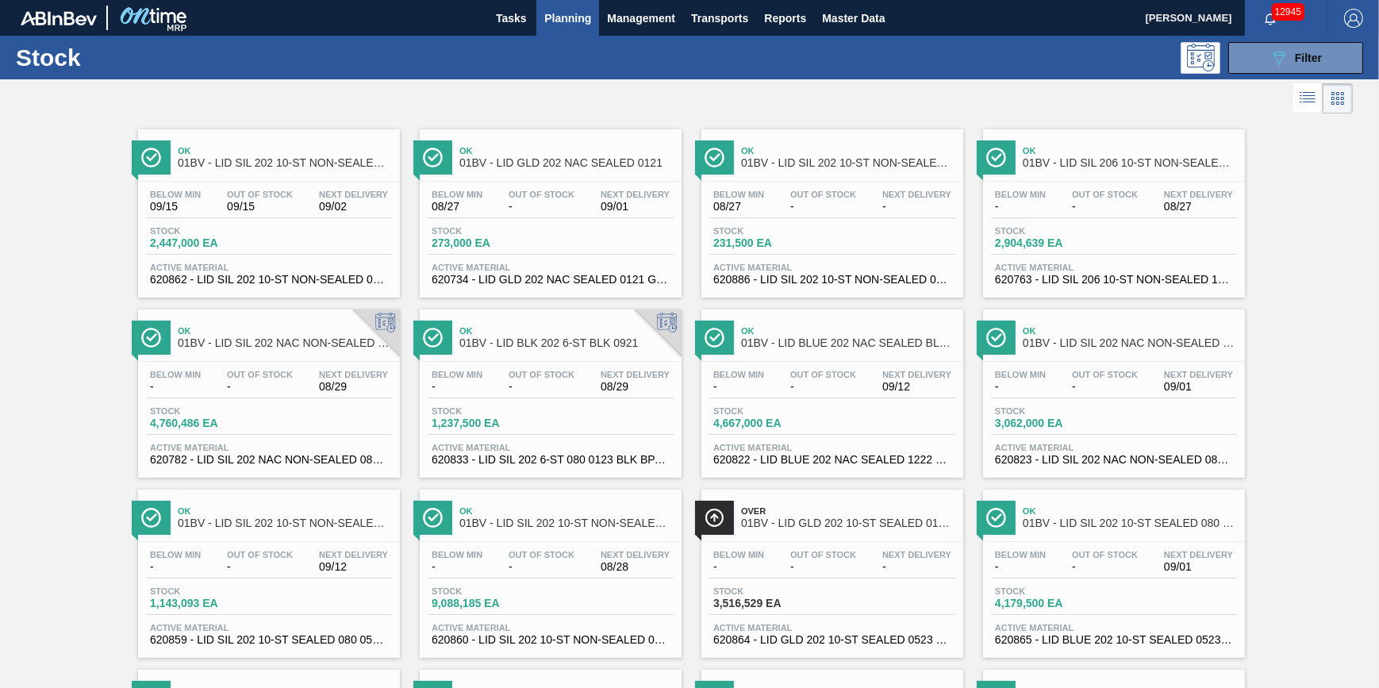
drag, startPoint x: 582, startPoint y: 46, endPoint x: 575, endPoint y: 20, distance: 26.9
click at [582, 45] on div "089F7B8B-B2A5-4AFE-B5C0-19BA573D28AC Filter" at bounding box center [810, 58] width 1122 height 32
click at [575, 20] on span "Planning" at bounding box center [567, 18] width 47 height 19
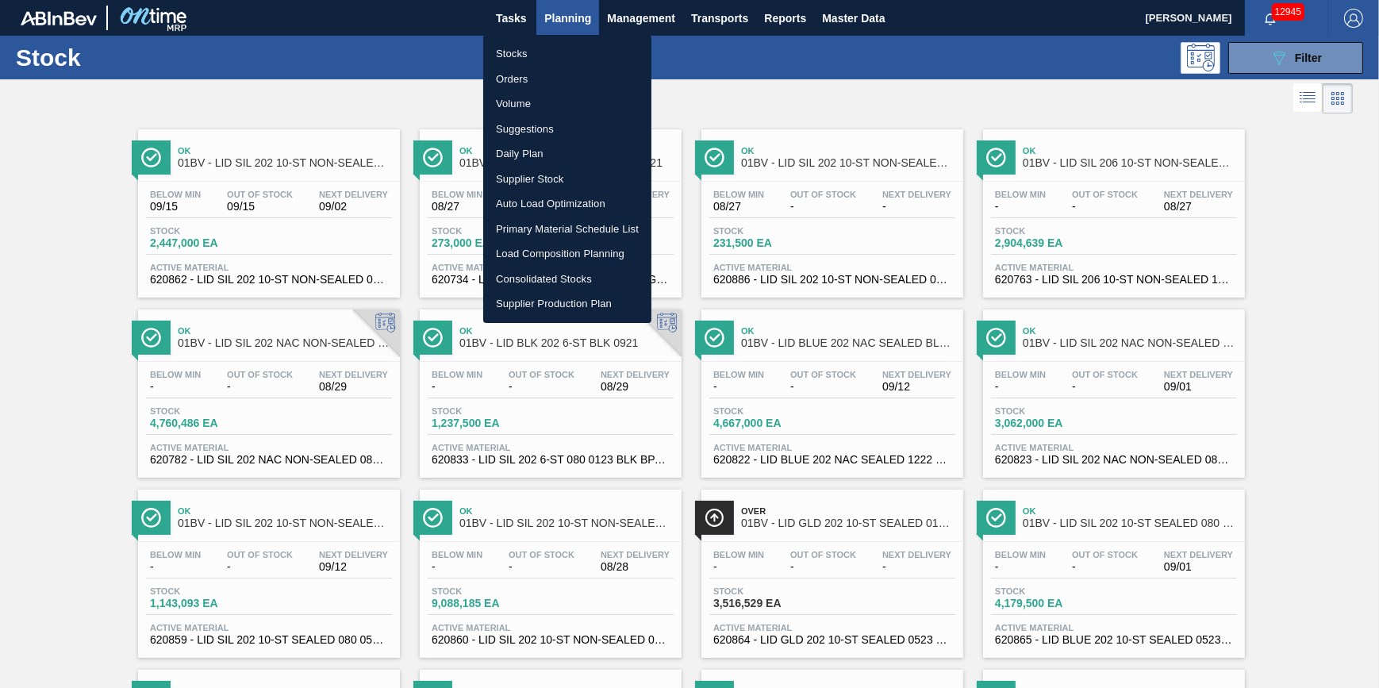
click at [556, 256] on li "Load Composition Planning" at bounding box center [567, 253] width 168 height 25
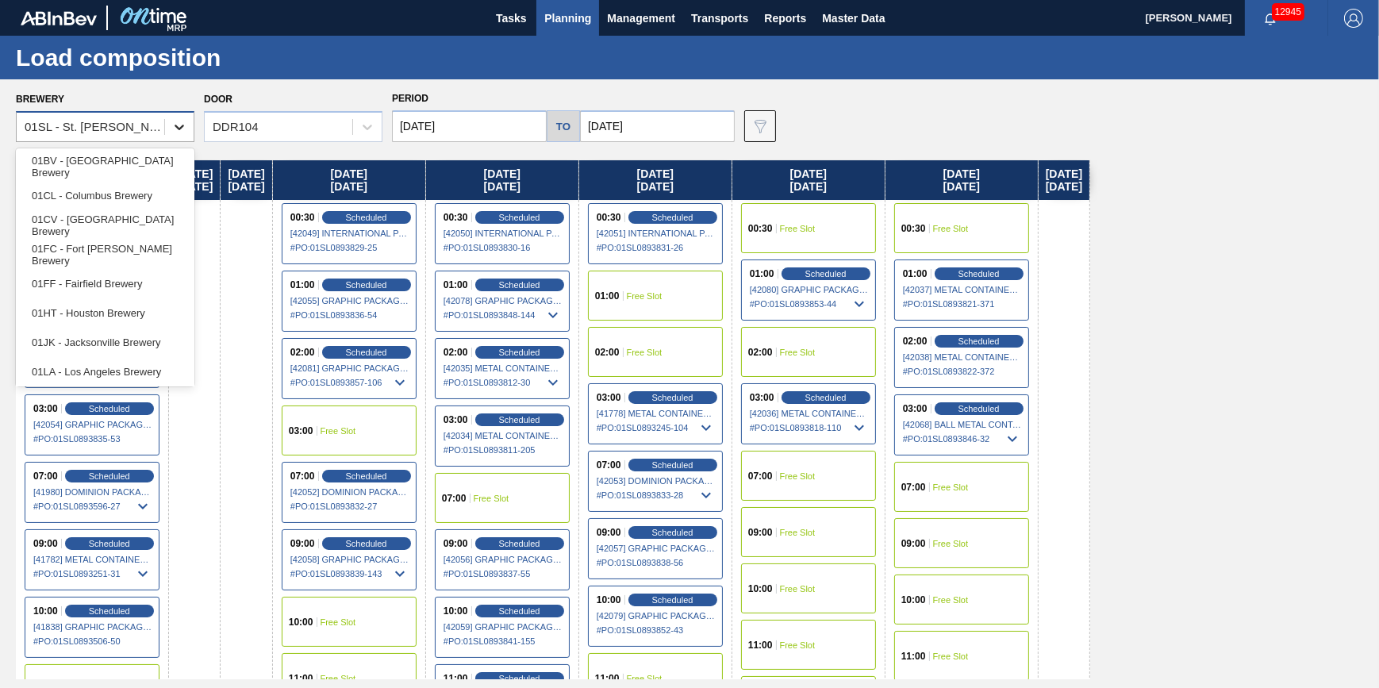
click at [182, 131] on icon at bounding box center [179, 127] width 16 height 16
click at [164, 162] on div "01BV - [GEOGRAPHIC_DATA] Brewery" at bounding box center [105, 166] width 179 height 29
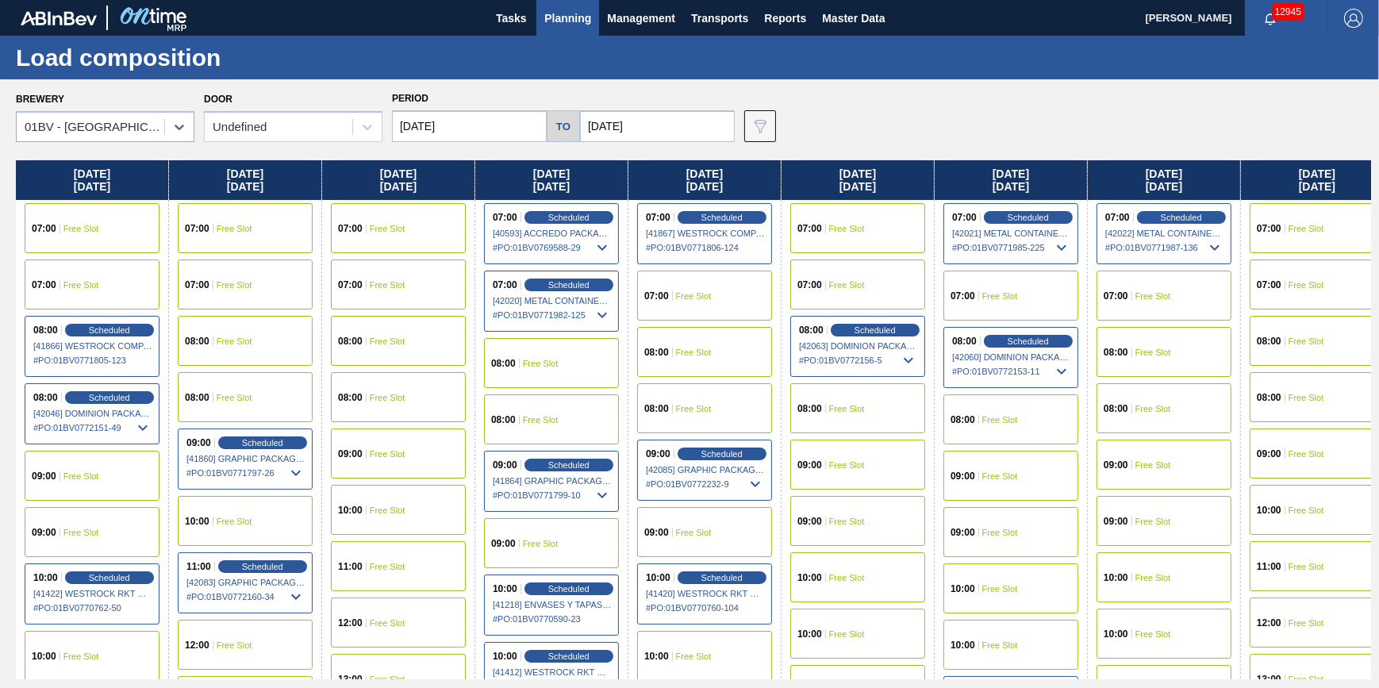
click at [386, 283] on span "Free Slot" at bounding box center [388, 285] width 36 height 10
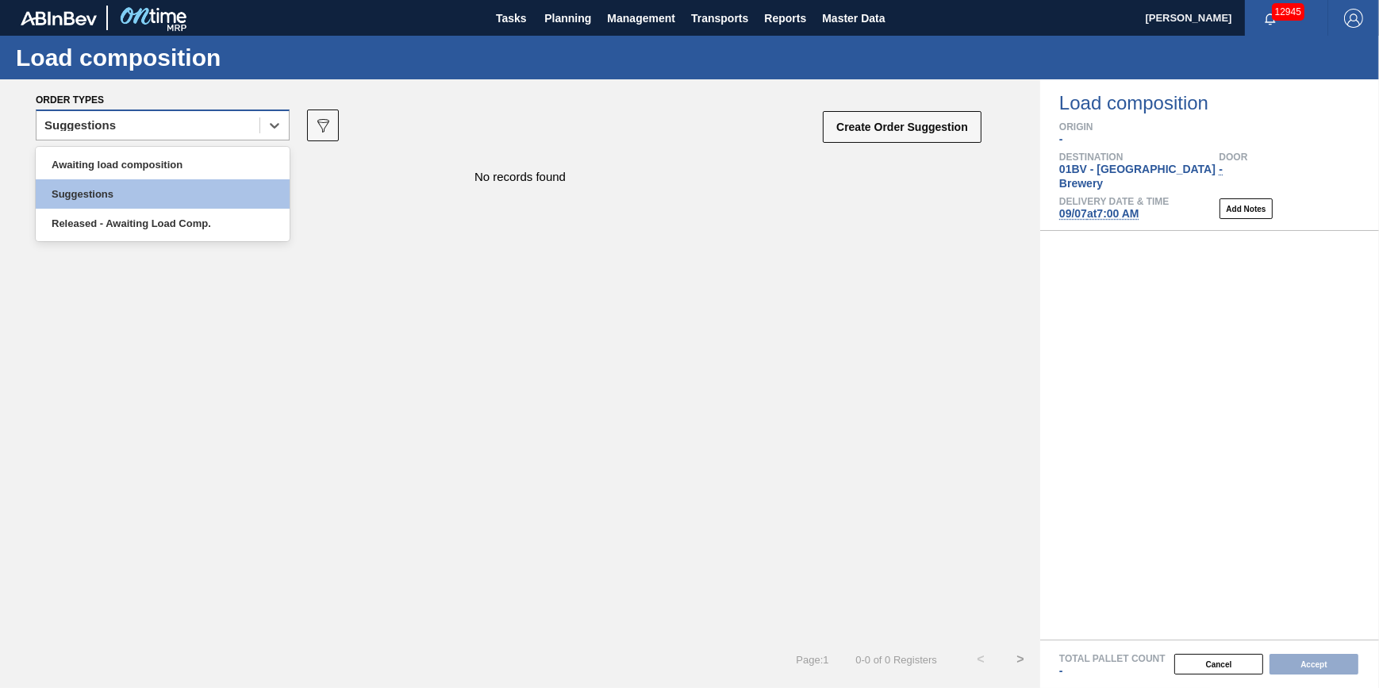
click at [219, 125] on div "Suggestions" at bounding box center [147, 125] width 223 height 23
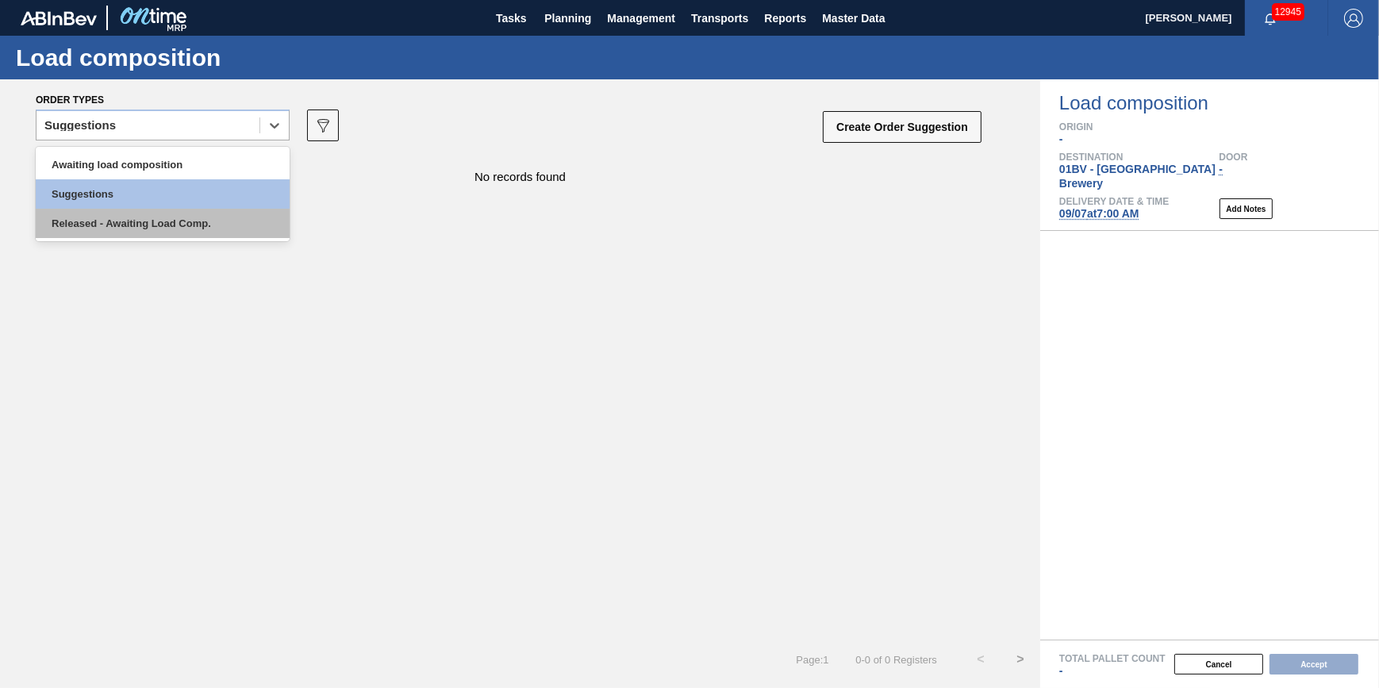
click at [210, 222] on div "Released - Awaiting Load Comp." at bounding box center [163, 223] width 254 height 29
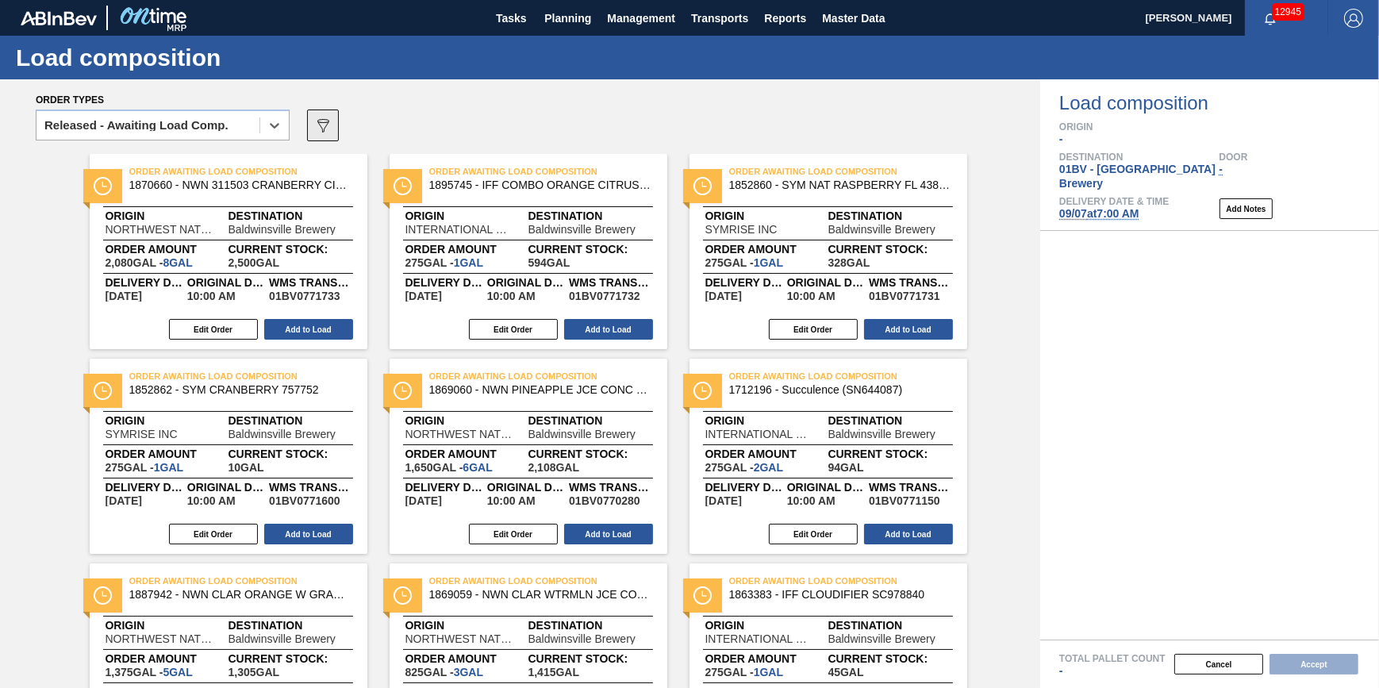
click at [328, 130] on icon "089F7B8B-B2A5-4AFE-B5C0-19BA573D28AC" at bounding box center [322, 125] width 19 height 19
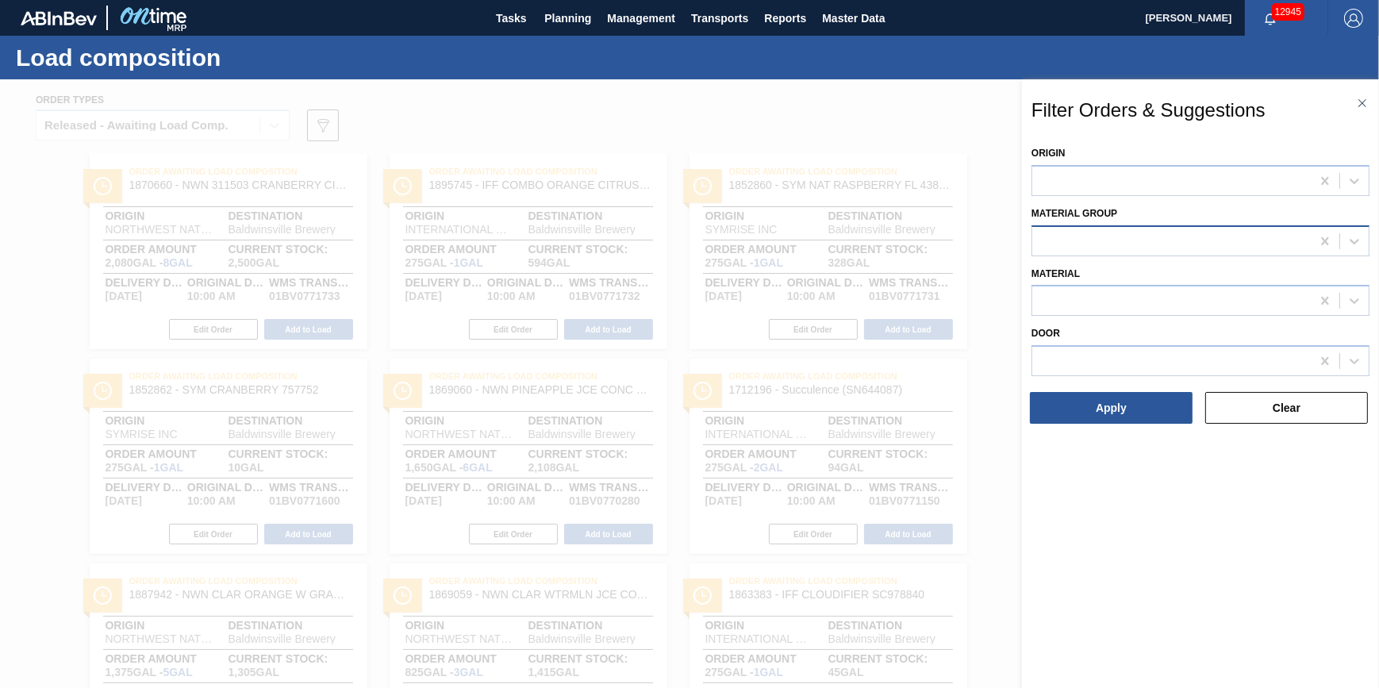
click at [1100, 246] on div at bounding box center [1171, 240] width 278 height 23
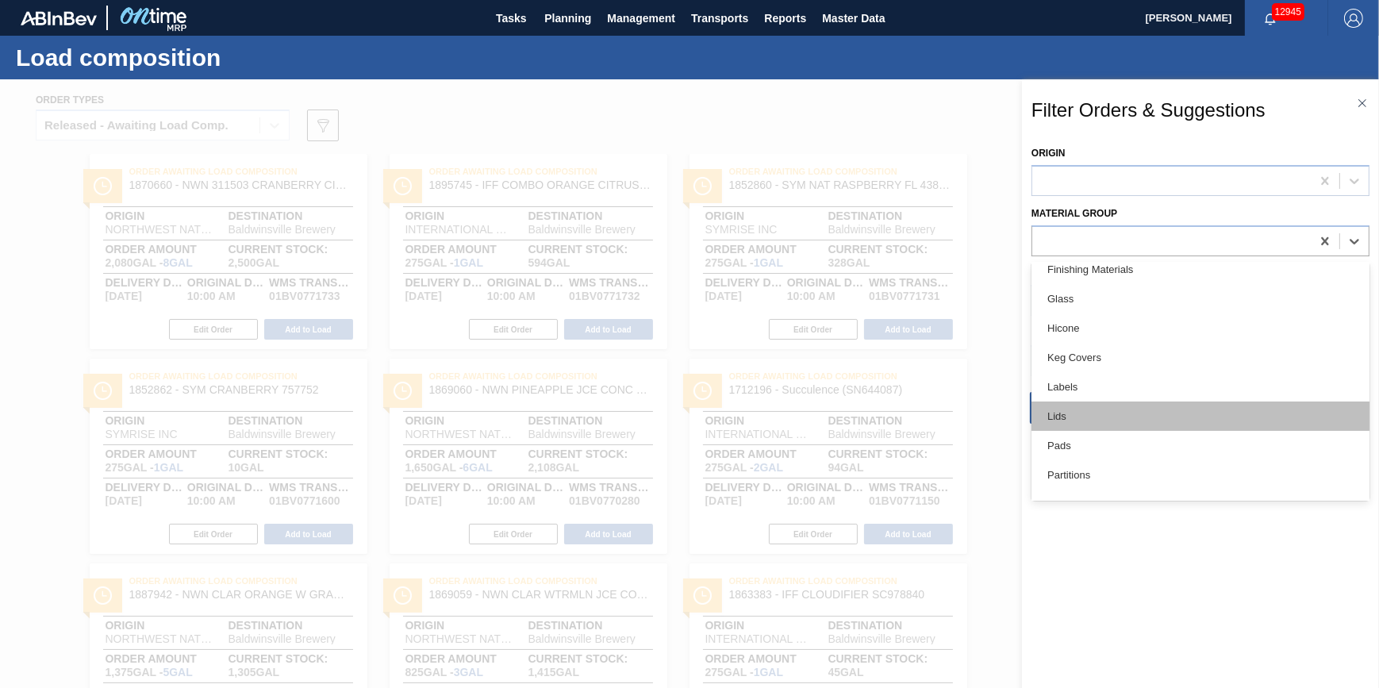
scroll to position [288, 0]
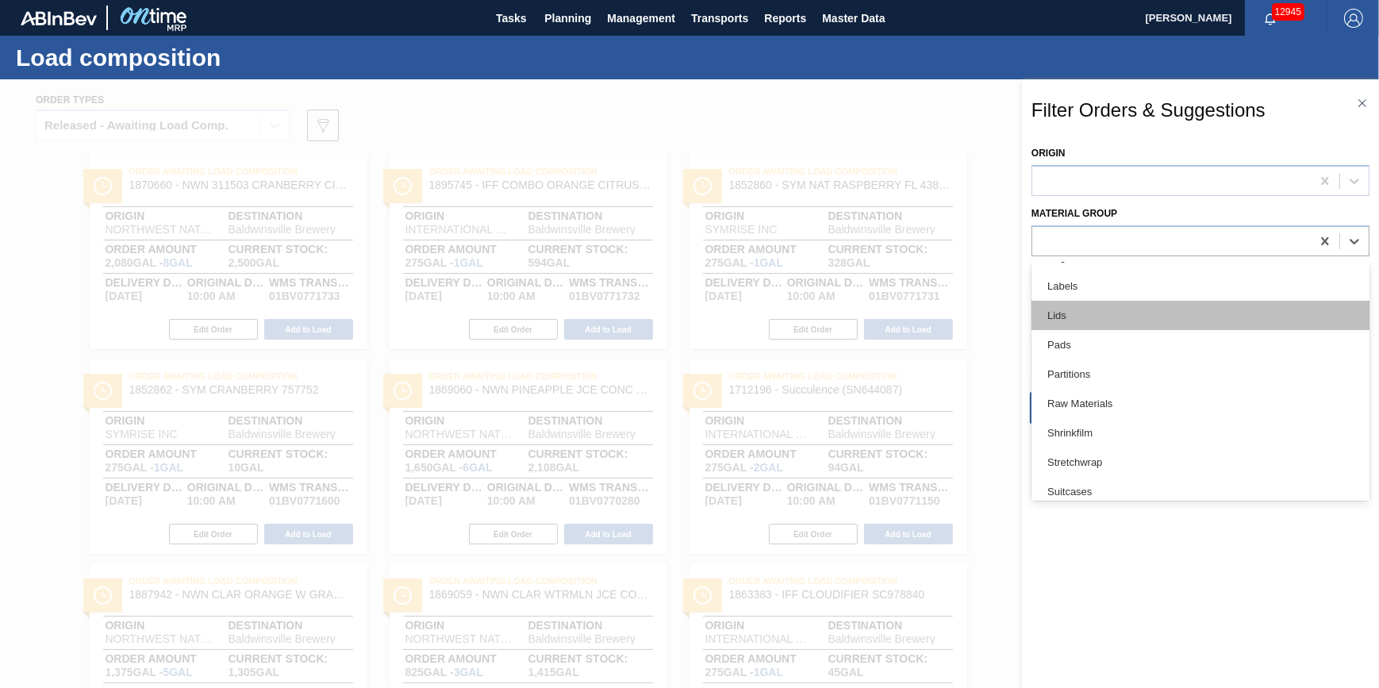
click at [1150, 306] on div "Lids" at bounding box center [1200, 315] width 338 height 29
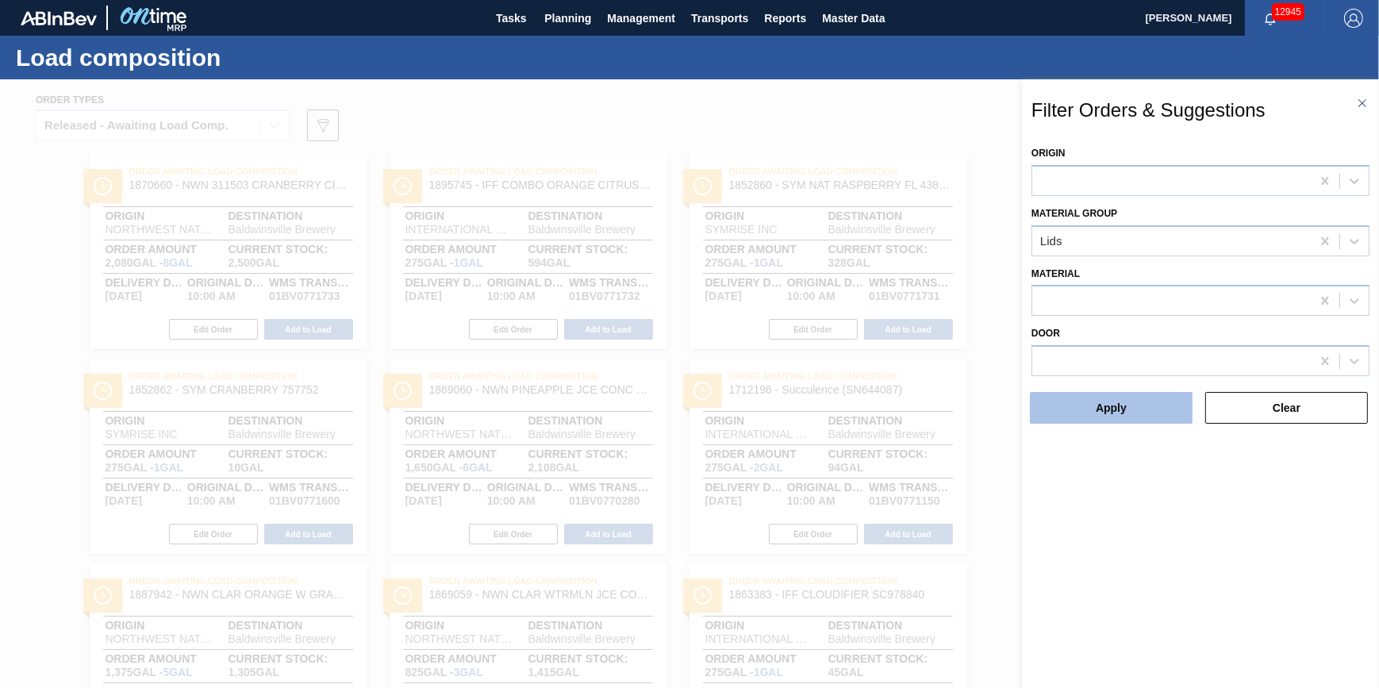
click at [1134, 405] on button "Apply" at bounding box center [1111, 408] width 163 height 32
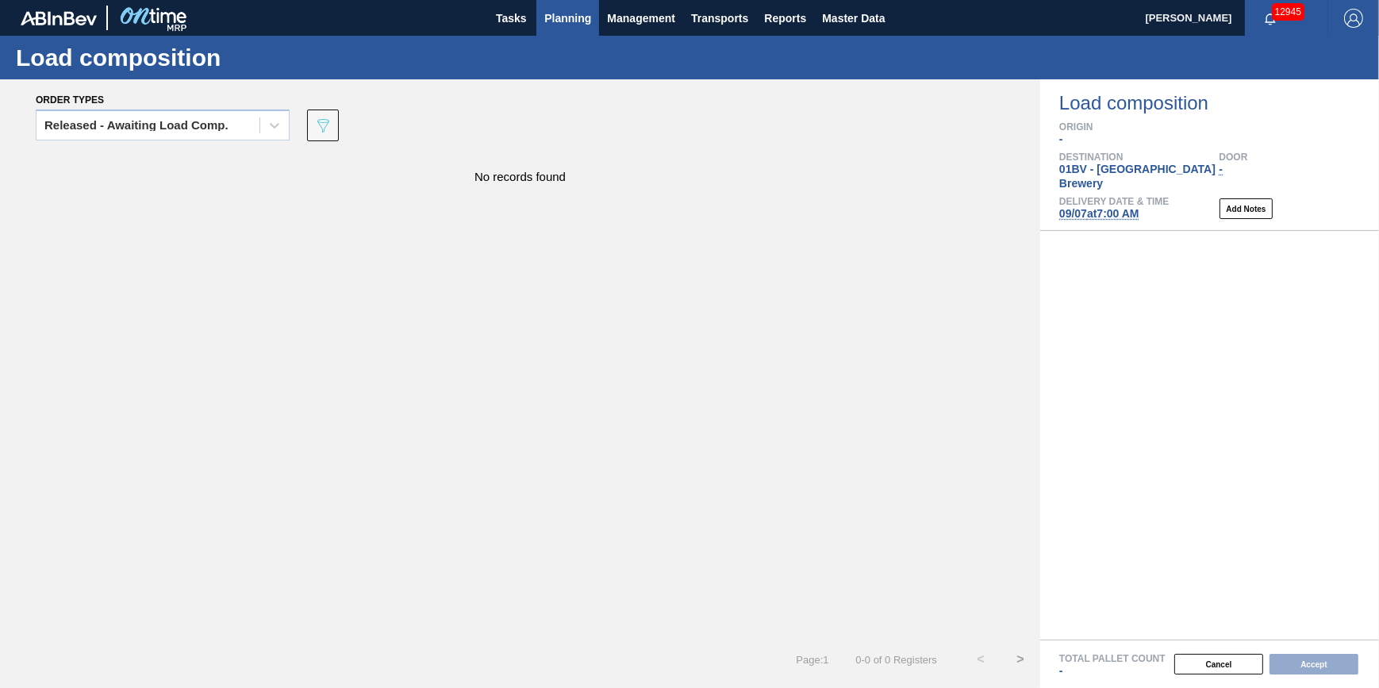
click at [570, 34] on button "Planning" at bounding box center [567, 18] width 63 height 36
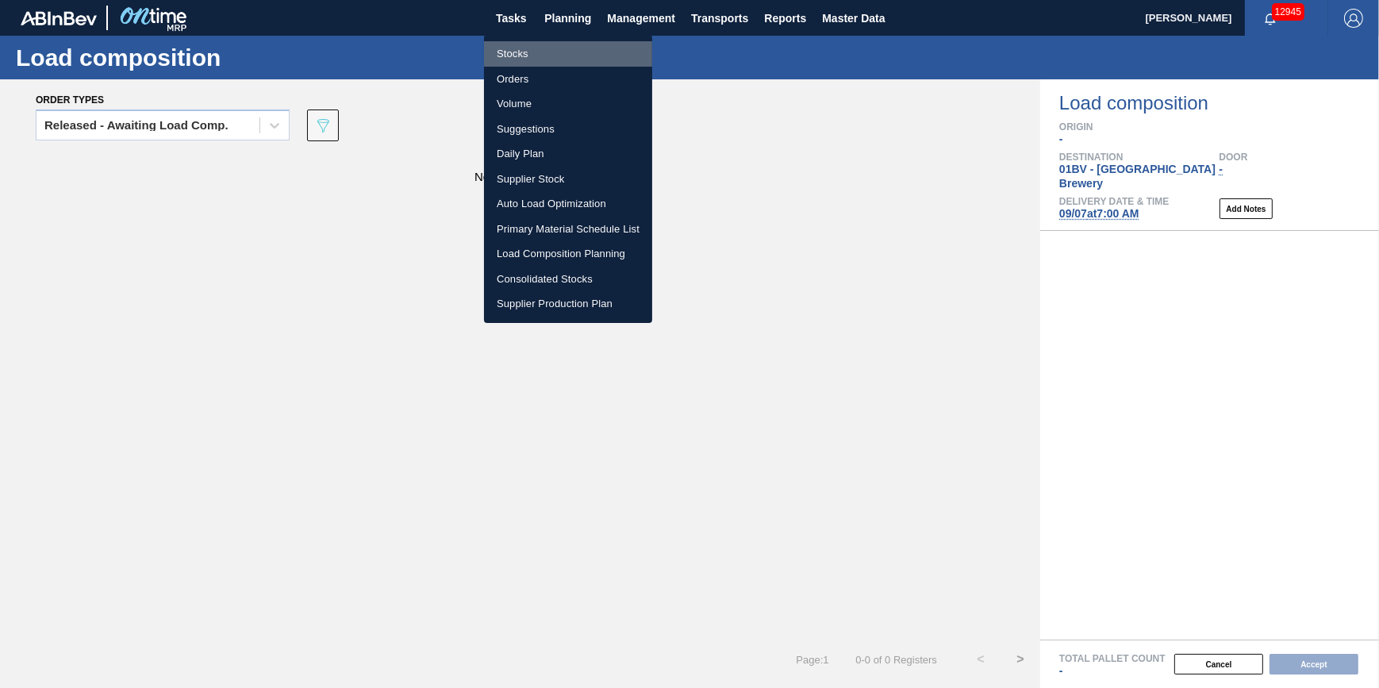
click at [562, 52] on li "Stocks" at bounding box center [568, 53] width 168 height 25
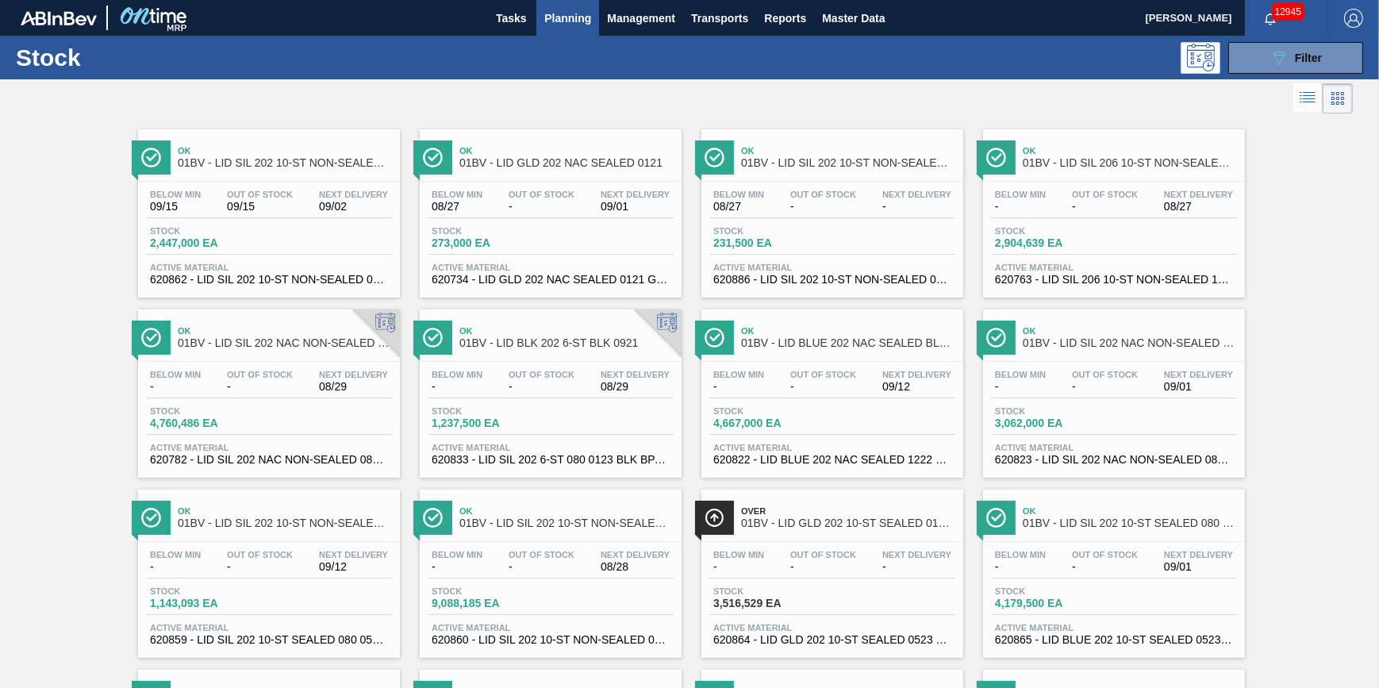
click at [571, 0] on button "Planning" at bounding box center [567, 18] width 63 height 36
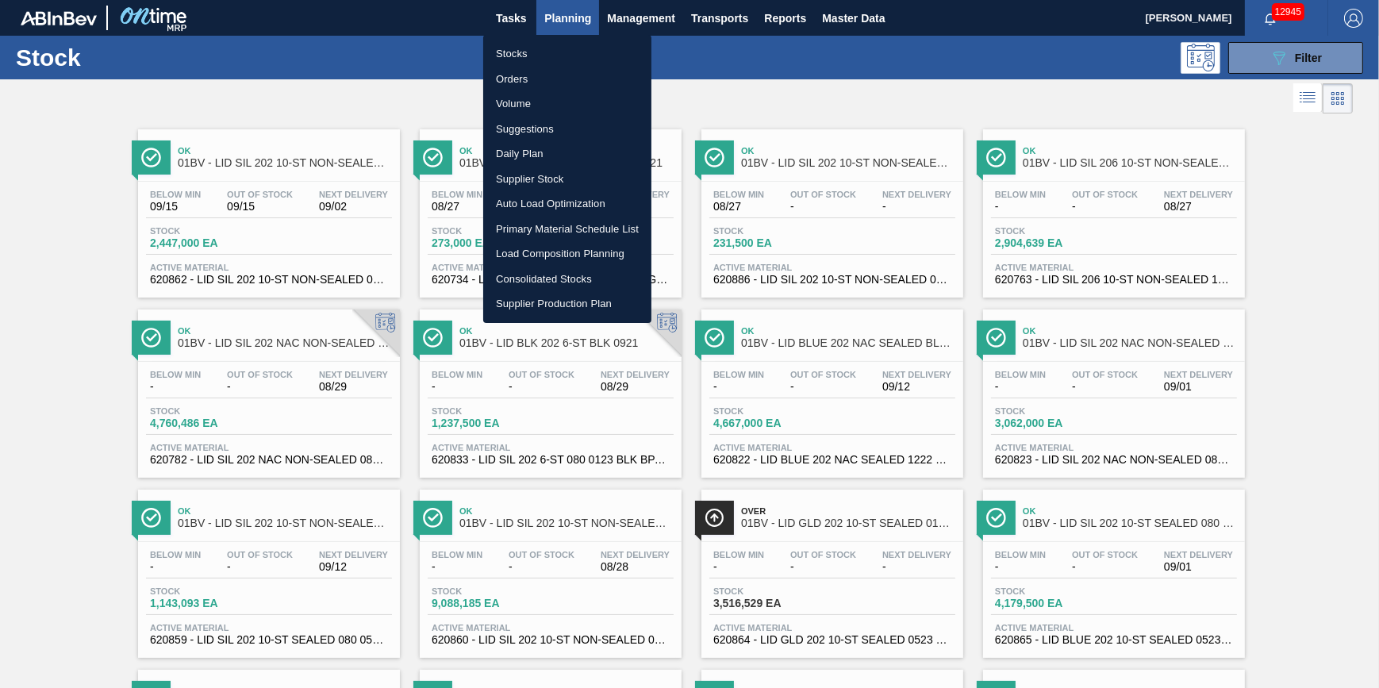
click at [551, 47] on li "Stocks" at bounding box center [567, 53] width 168 height 25
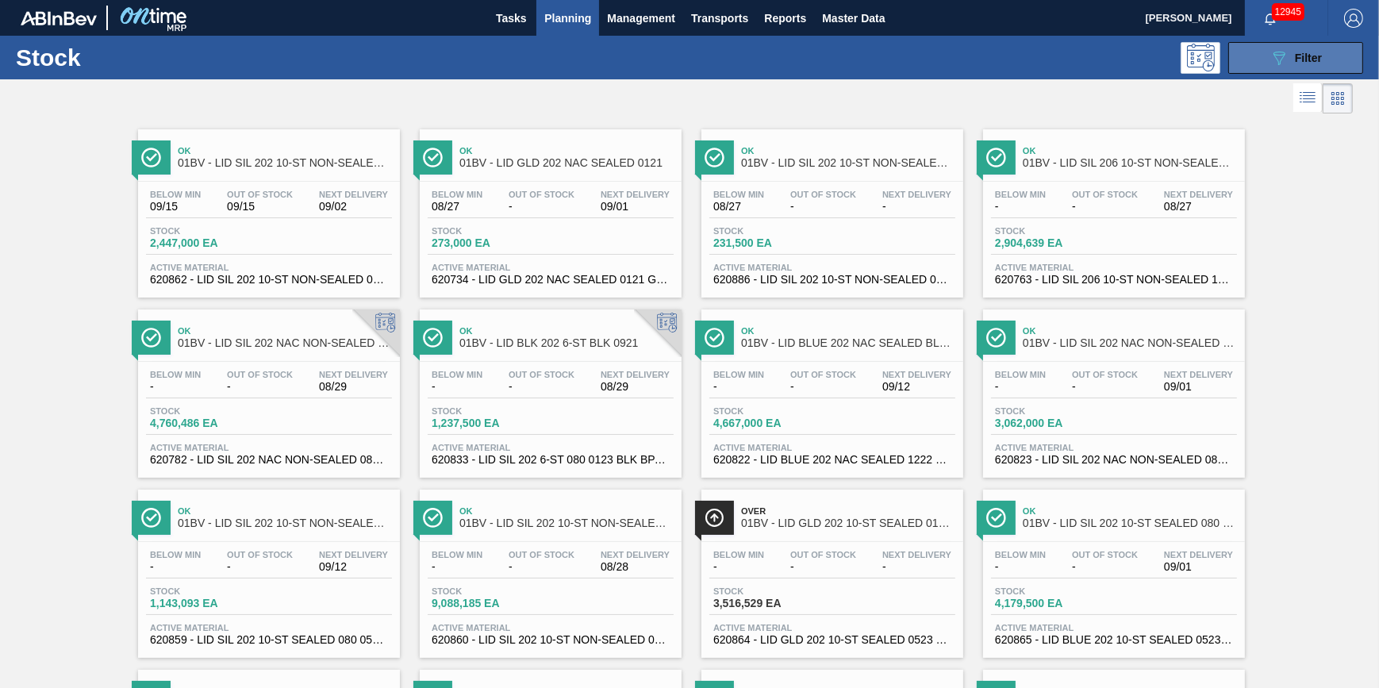
click at [1273, 68] on button "089F7B8B-B2A5-4AFE-B5C0-19BA573D28AC Filter" at bounding box center [1295, 58] width 135 height 32
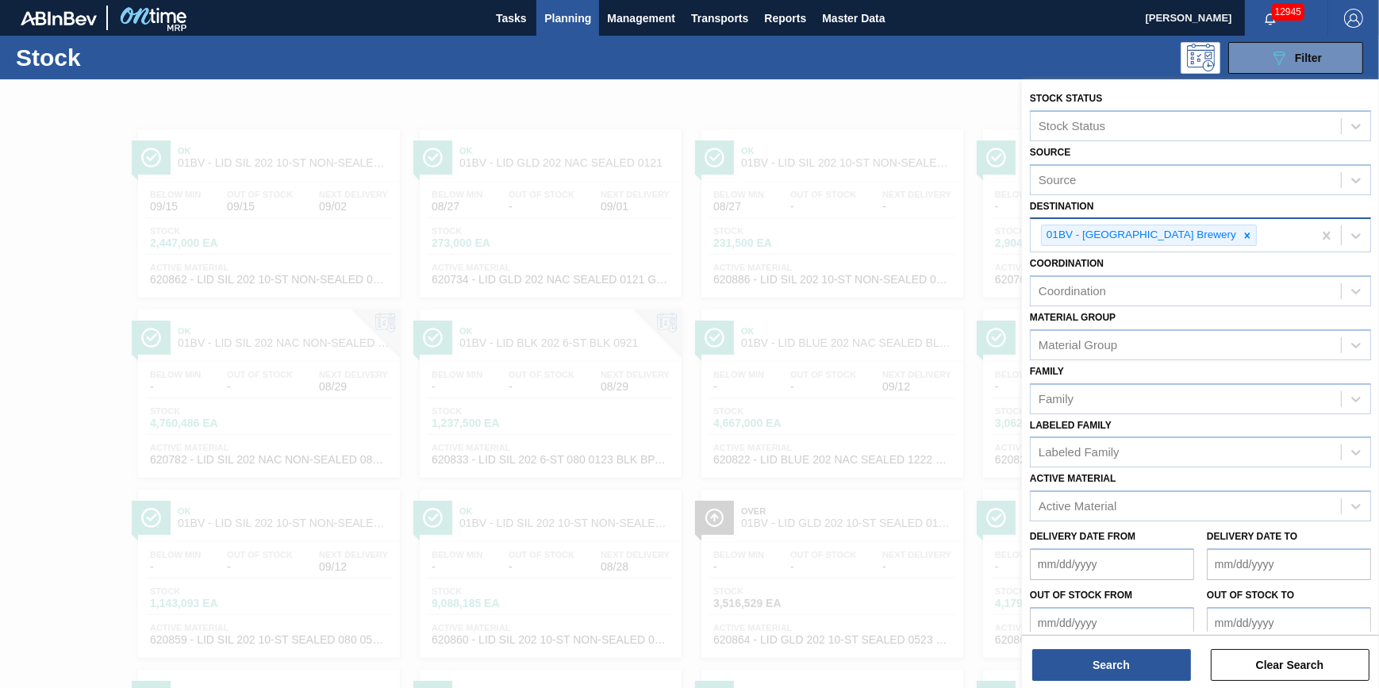
click at [1206, 237] on div "01BV - [GEOGRAPHIC_DATA] Brewery" at bounding box center [1149, 235] width 216 height 21
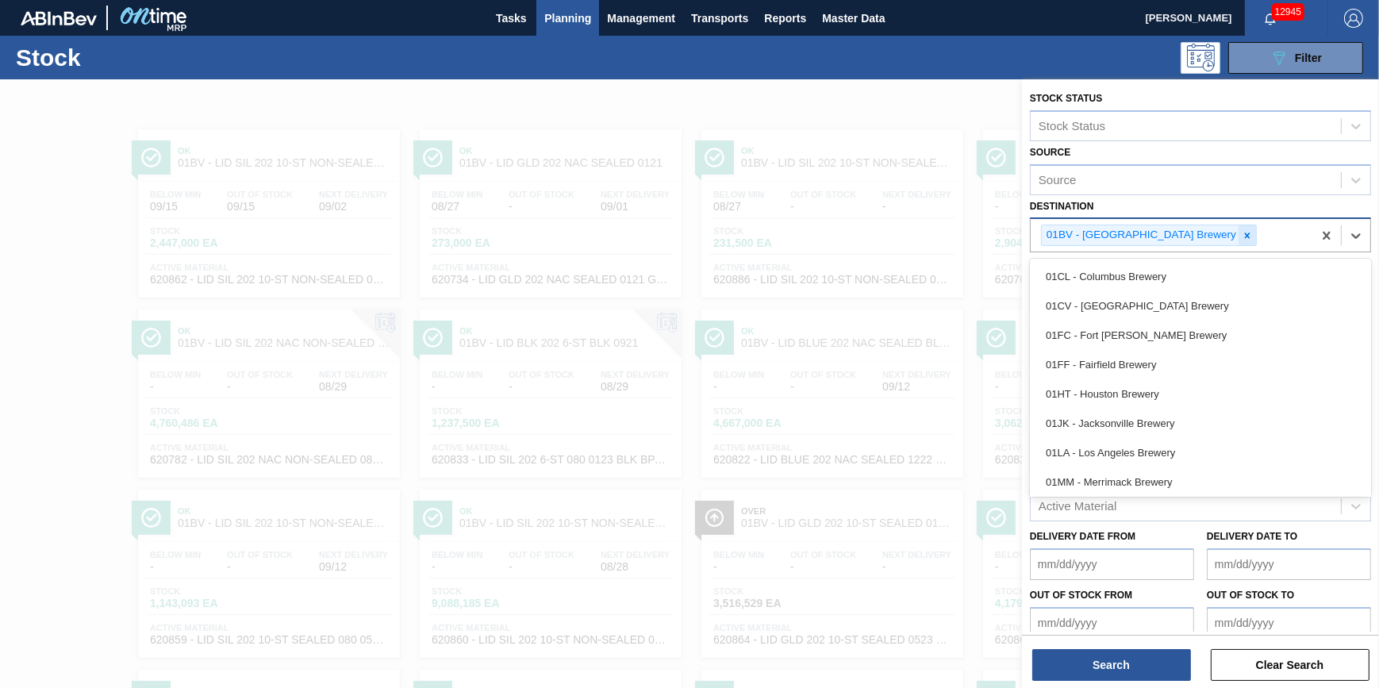
click at [1242, 238] on icon at bounding box center [1247, 235] width 11 height 11
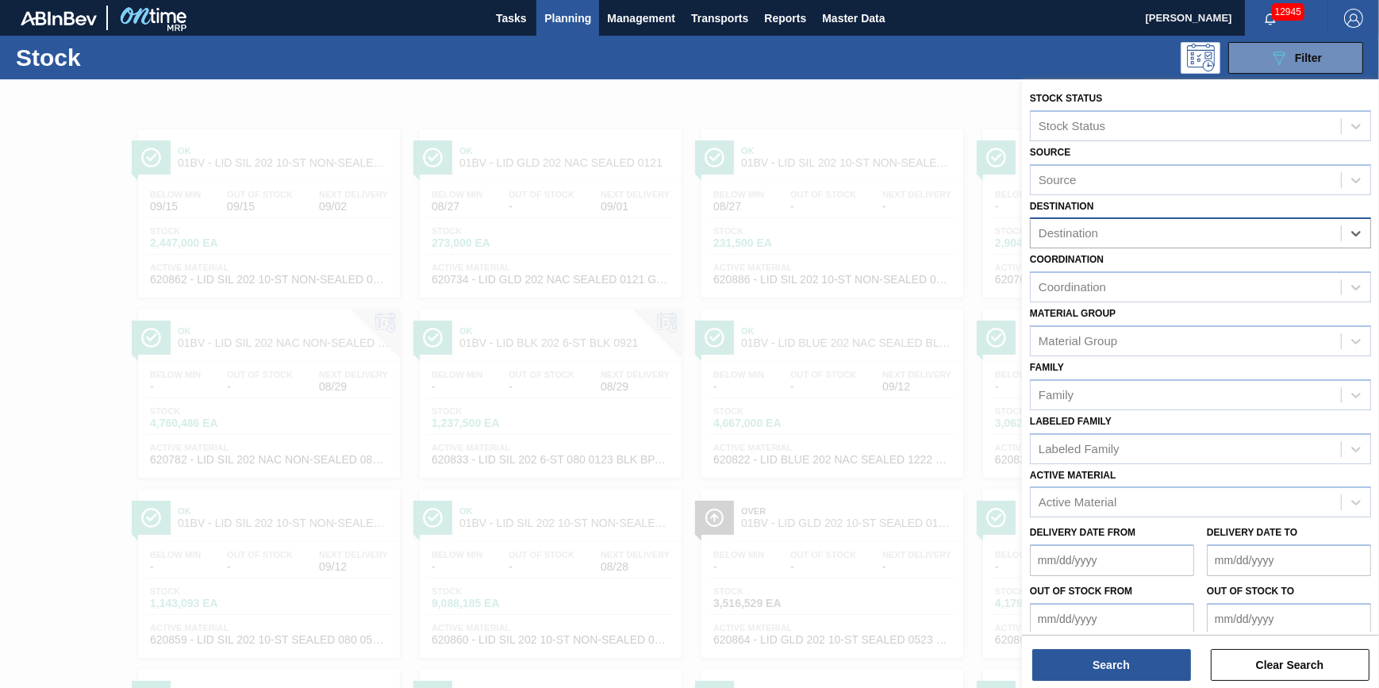
click at [1195, 238] on div "Destination" at bounding box center [1186, 233] width 310 height 23
click at [1196, 238] on div "Destination" at bounding box center [1186, 233] width 310 height 23
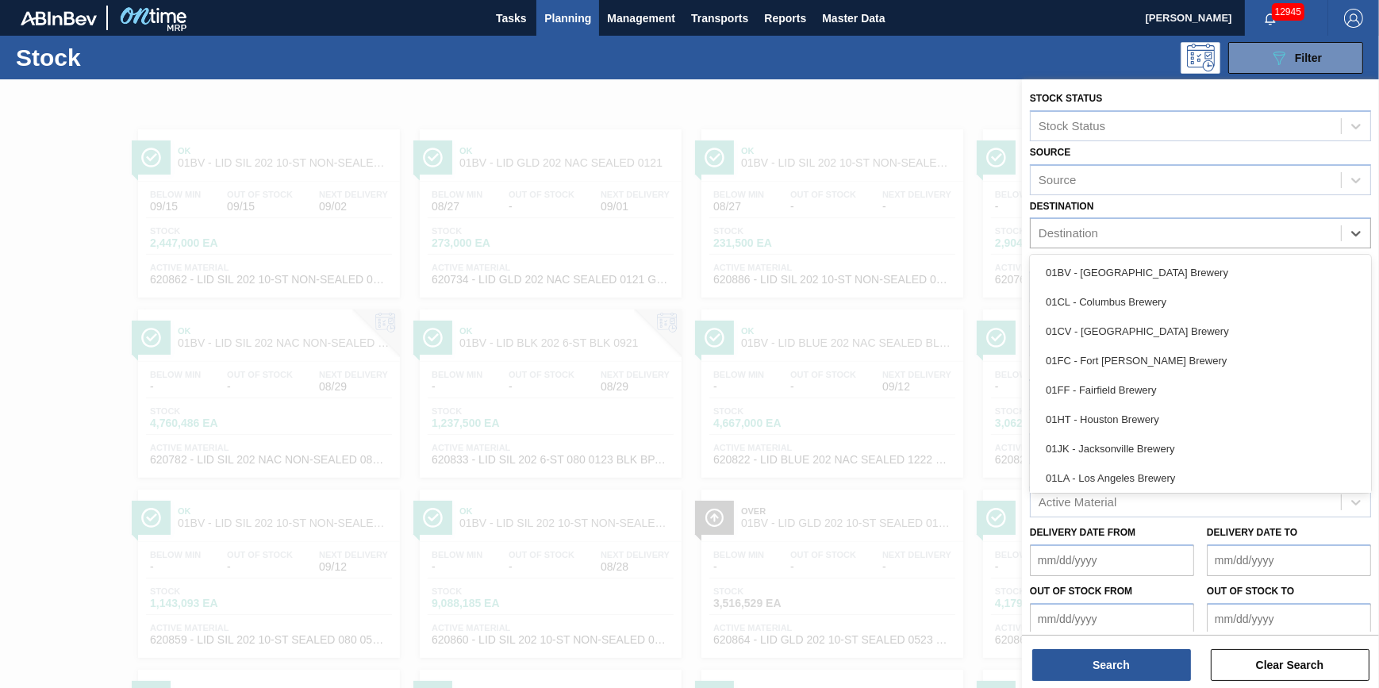
click at [1166, 406] on div "01HT - Houston Brewery" at bounding box center [1200, 419] width 341 height 29
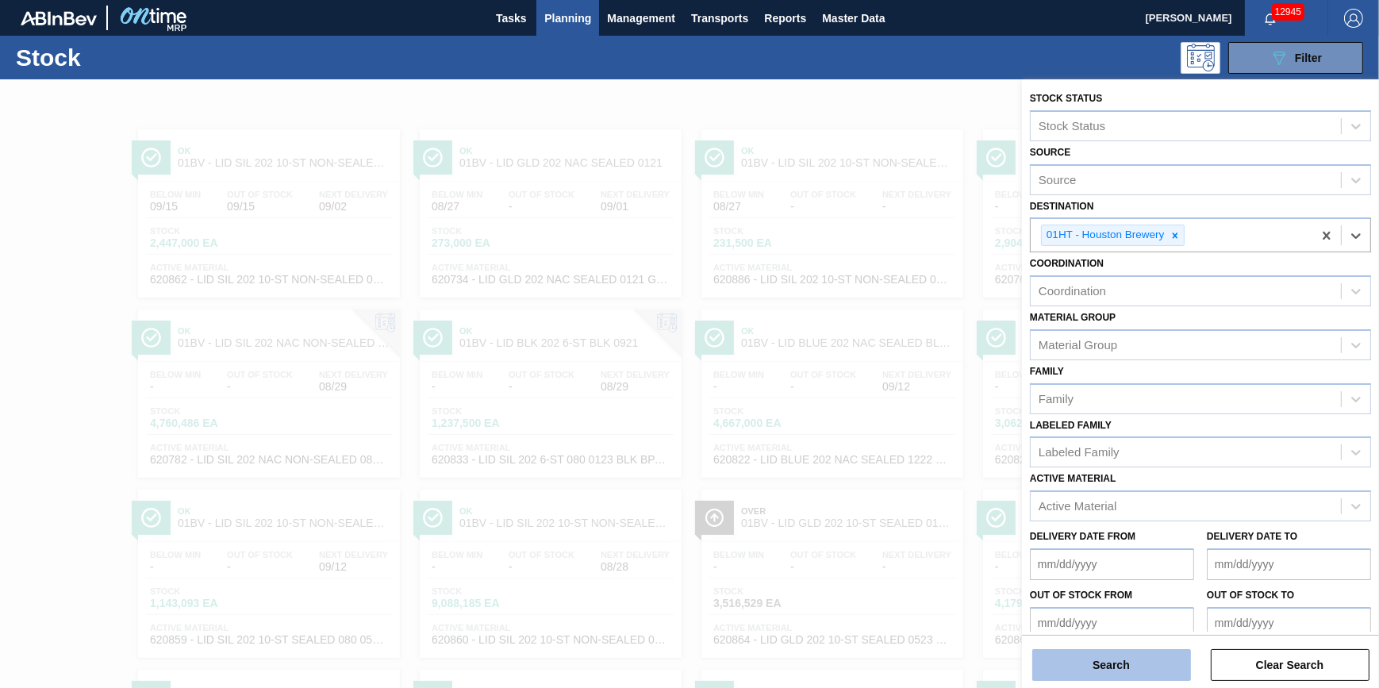
click at [1096, 673] on button "Search" at bounding box center [1111, 665] width 159 height 32
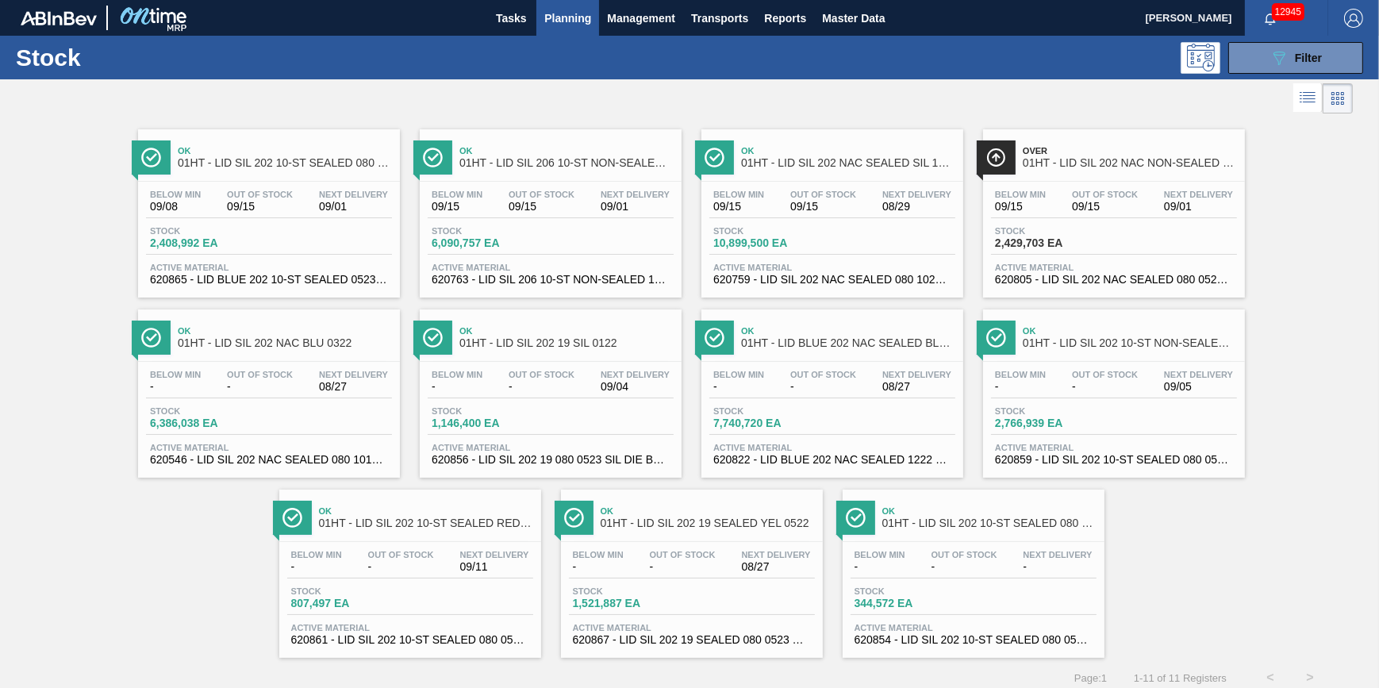
click at [1046, 233] on span "Stock" at bounding box center [1050, 231] width 111 height 10
click at [774, 427] on span "7,740,720 EA" at bounding box center [768, 423] width 111 height 12
click at [286, 221] on div "Below Min 09/08 Out Of Stock 09/15 Next Delivery 09/01 Stock 2,408,992 EA Activ…" at bounding box center [269, 236] width 262 height 108
click at [761, 416] on span "Stock" at bounding box center [768, 411] width 111 height 10
click at [486, 220] on div "Below Min 09/15 Out Of Stock 09/15 Next Delivery 09/01 Stock 6,090,757 EA Activ…" at bounding box center [551, 236] width 262 height 108
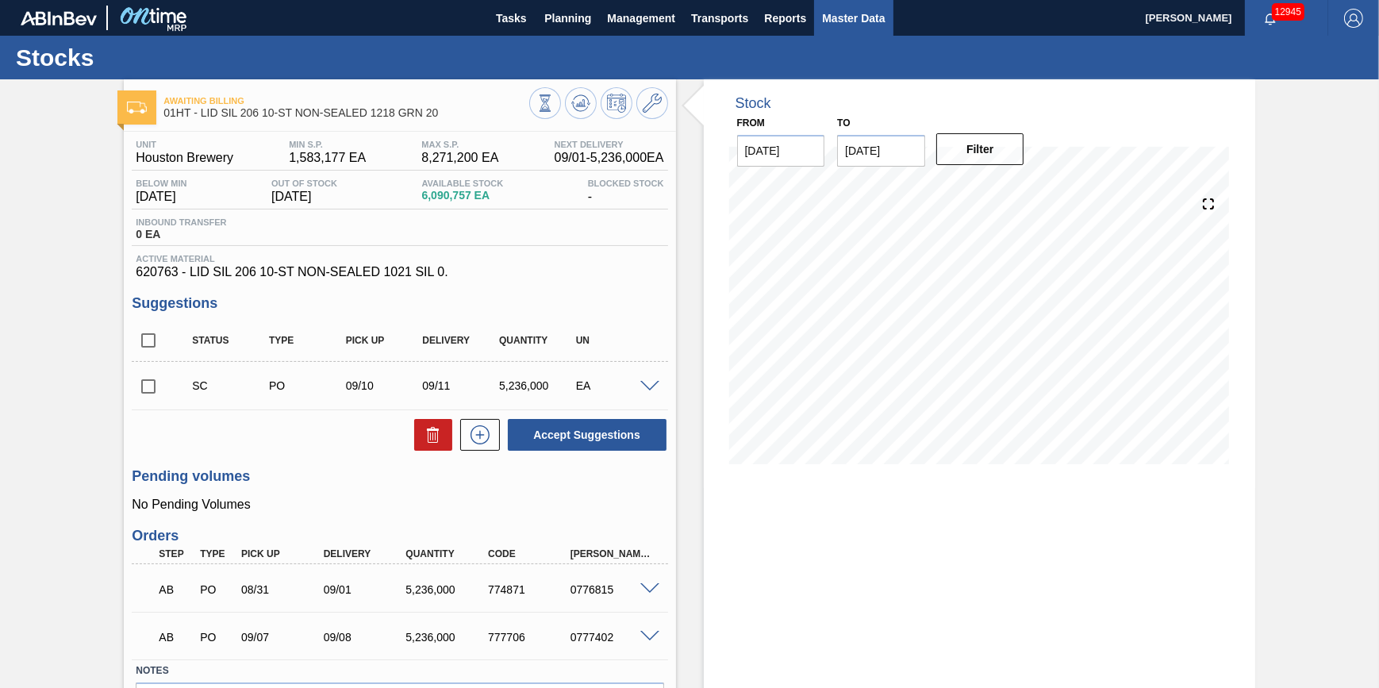
click at [831, 18] on span "Master Data" at bounding box center [853, 18] width 63 height 19
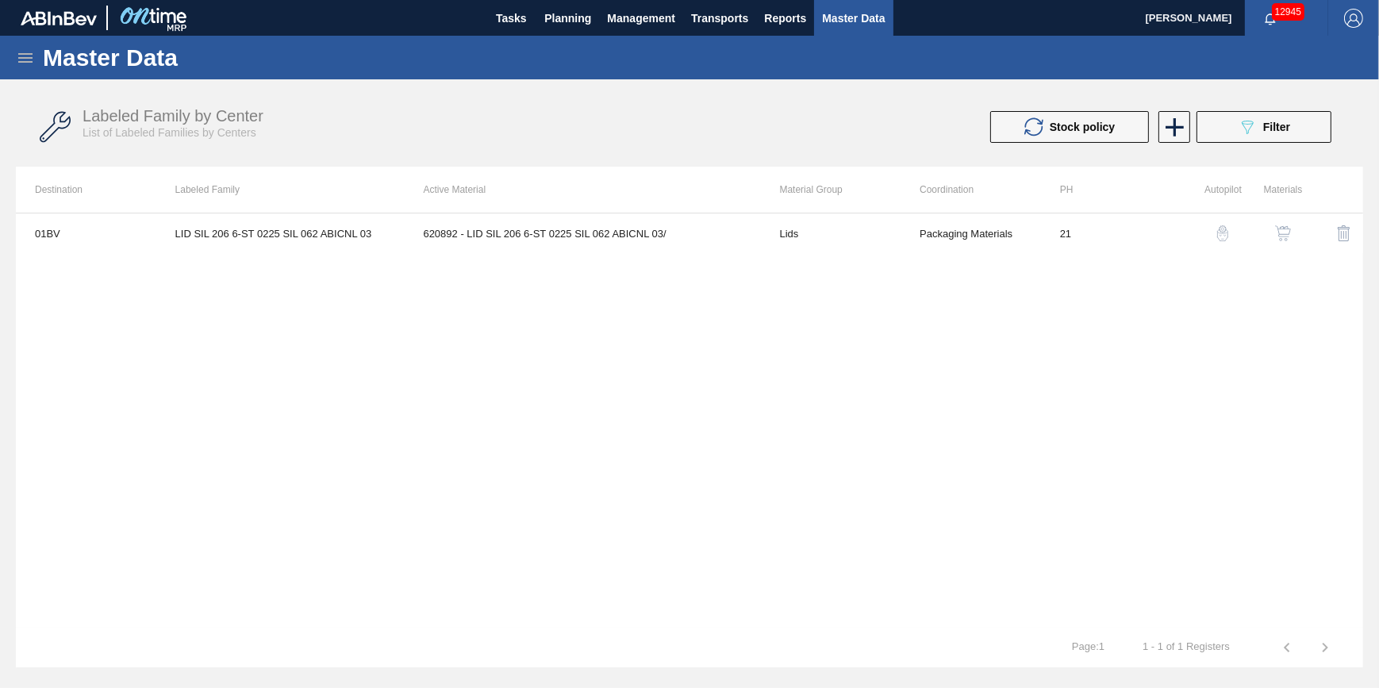
click at [24, 60] on icon at bounding box center [25, 57] width 19 height 19
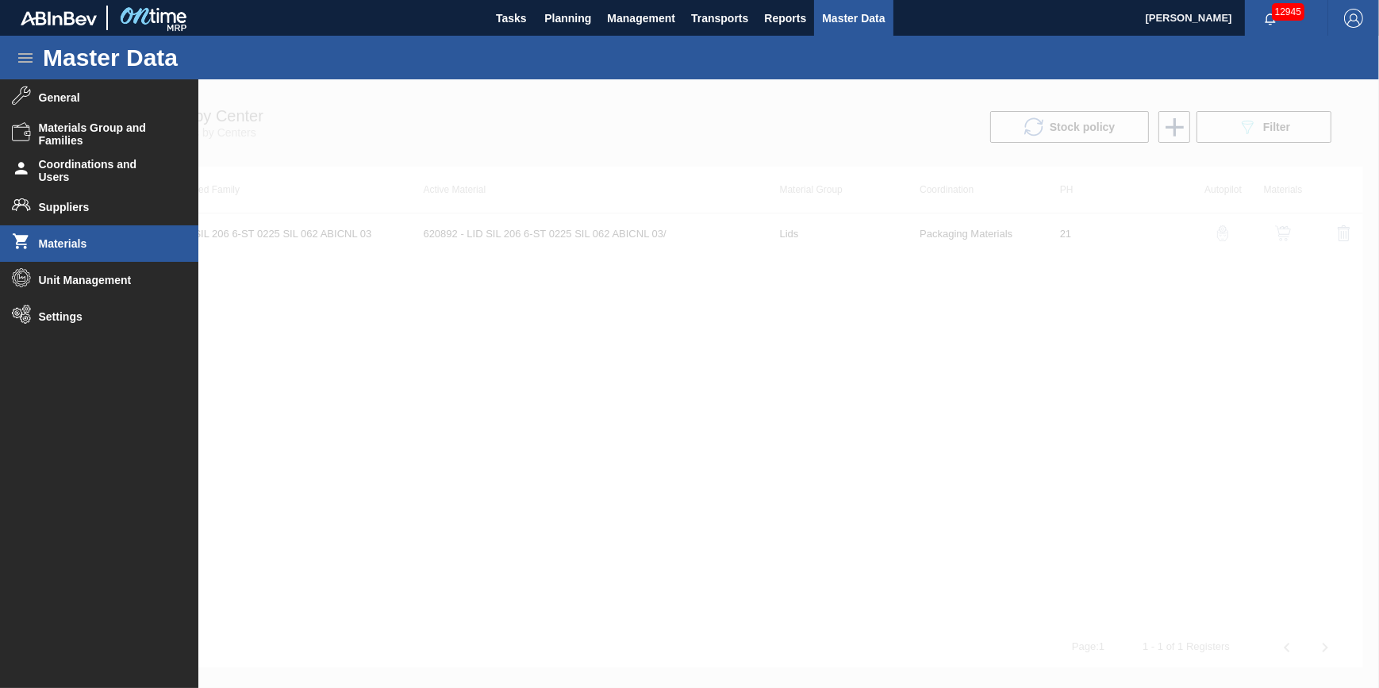
click at [139, 248] on span "Materials" at bounding box center [104, 243] width 131 height 13
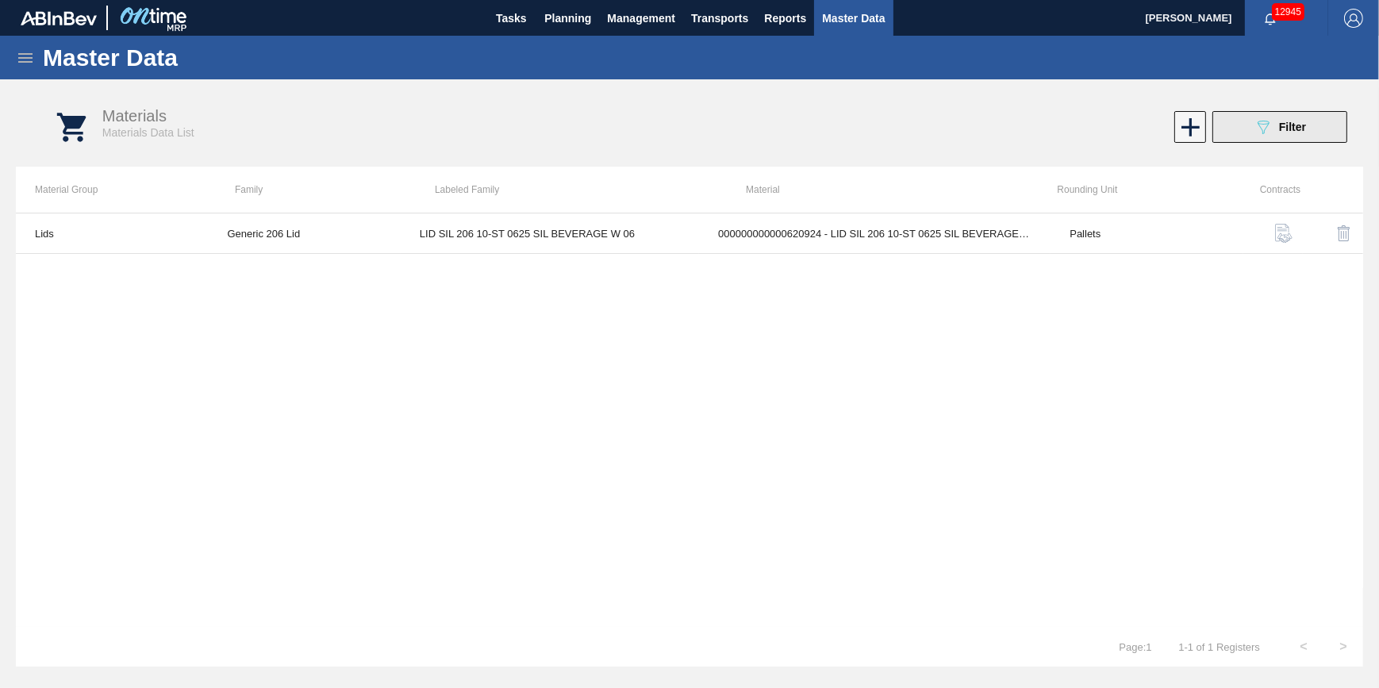
click at [1268, 131] on icon "089F7B8B-B2A5-4AFE-B5C0-19BA573D28AC" at bounding box center [1263, 126] width 19 height 19
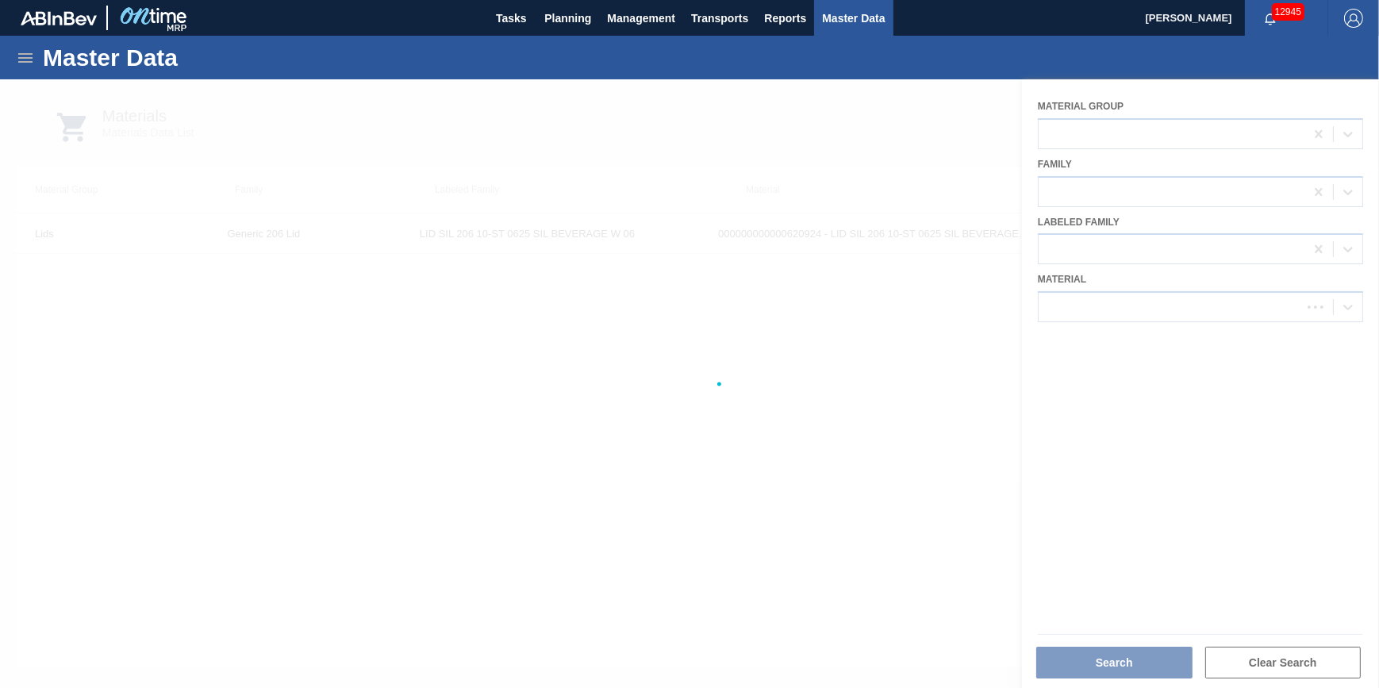
click at [1154, 305] on div at bounding box center [689, 383] width 1379 height 609
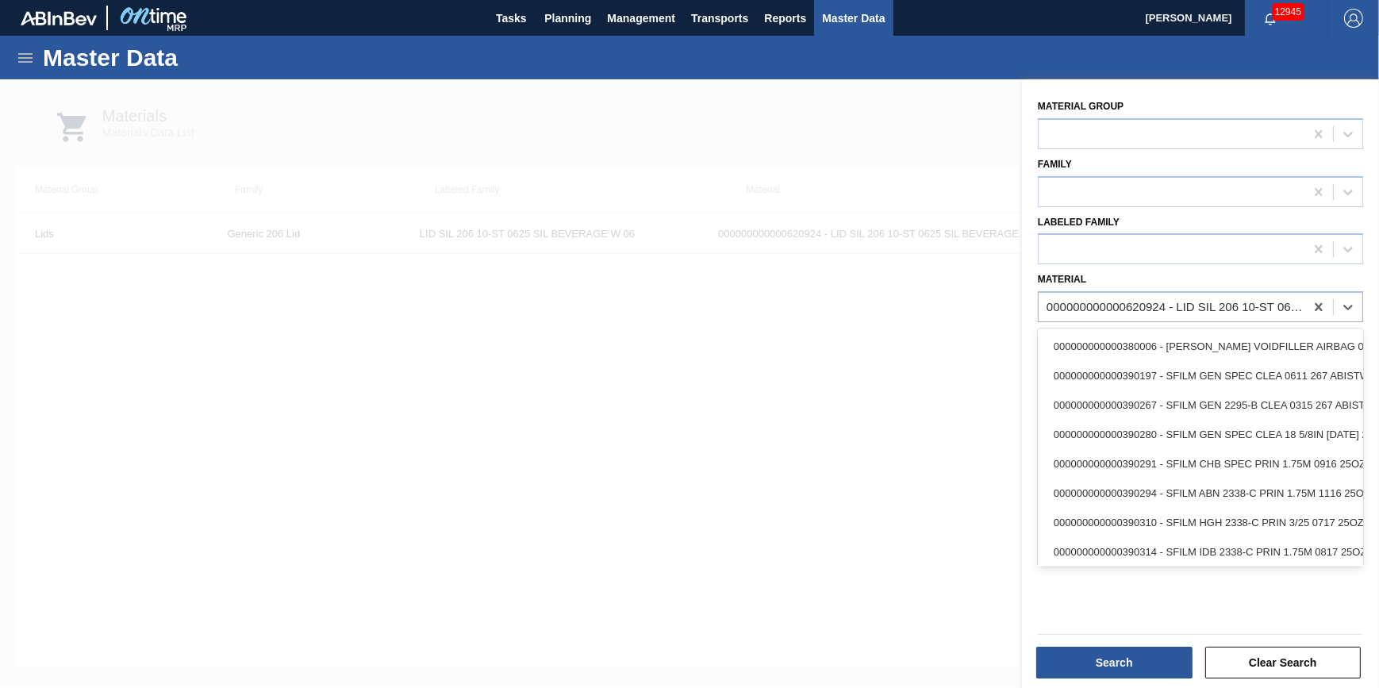
click at [1144, 314] on div "000000000000620924 - LID SIL 206 10-ST 0625 SIL BEVERAGE W 06" at bounding box center [1172, 307] width 266 height 23
click at [1311, 301] on icon at bounding box center [1319, 307] width 16 height 16
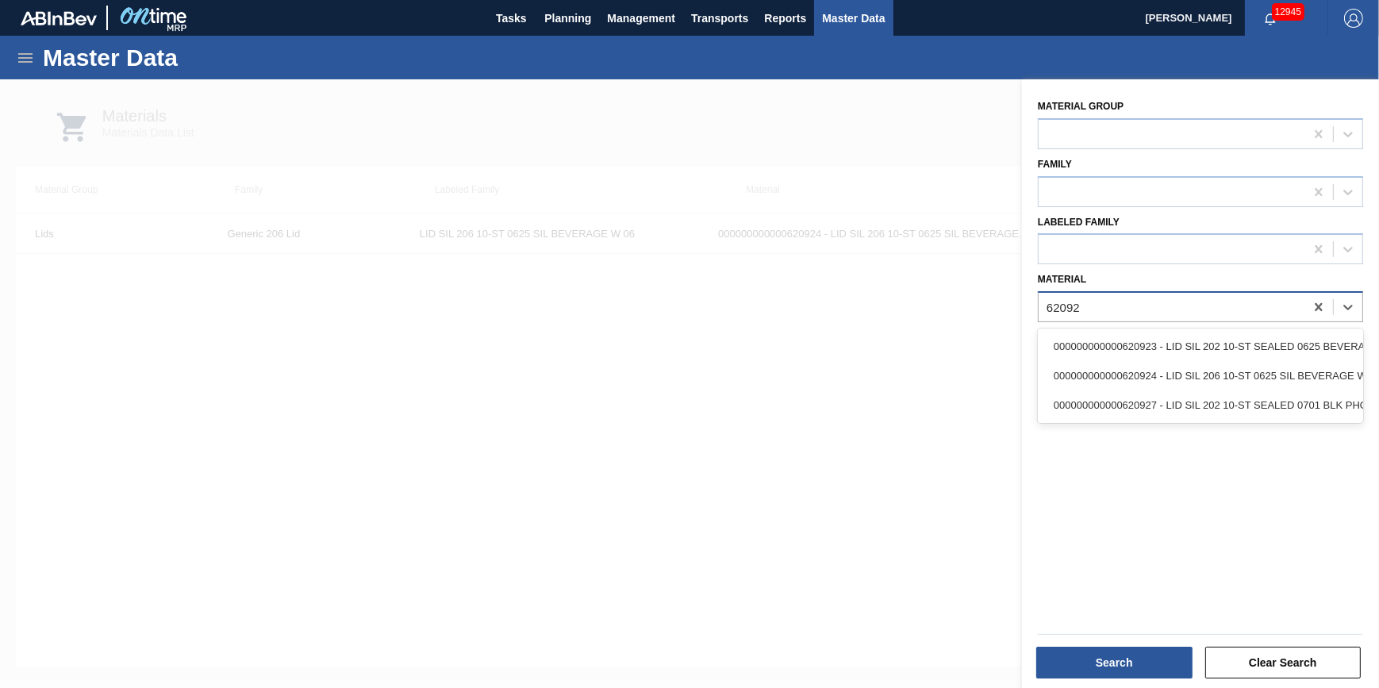
type input "620924"
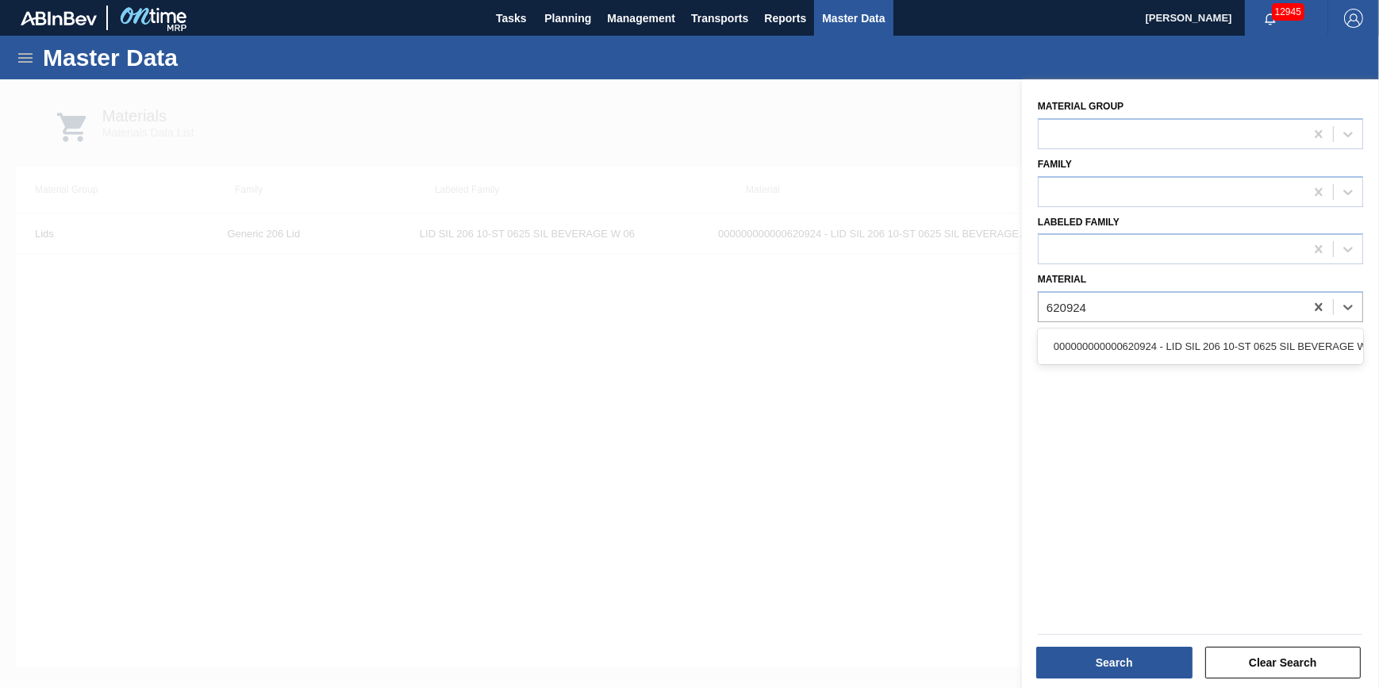
drag, startPoint x: 1275, startPoint y: 342, endPoint x: 1167, endPoint y: 446, distance: 149.8
click at [1274, 343] on div "000000000000620924 - LID SIL 206 10-ST 0625 SIL BEVERAGE W 06" at bounding box center [1200, 346] width 325 height 29
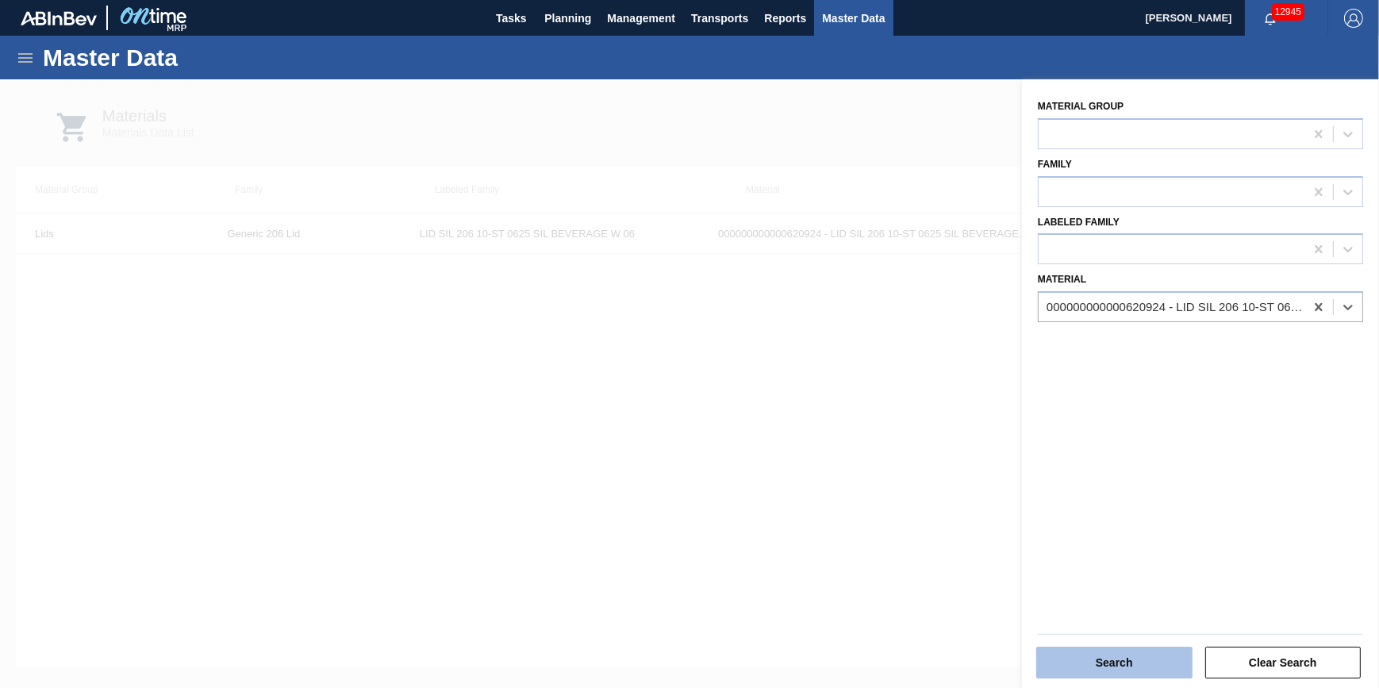
click at [1084, 665] on button "Search" at bounding box center [1114, 663] width 156 height 32
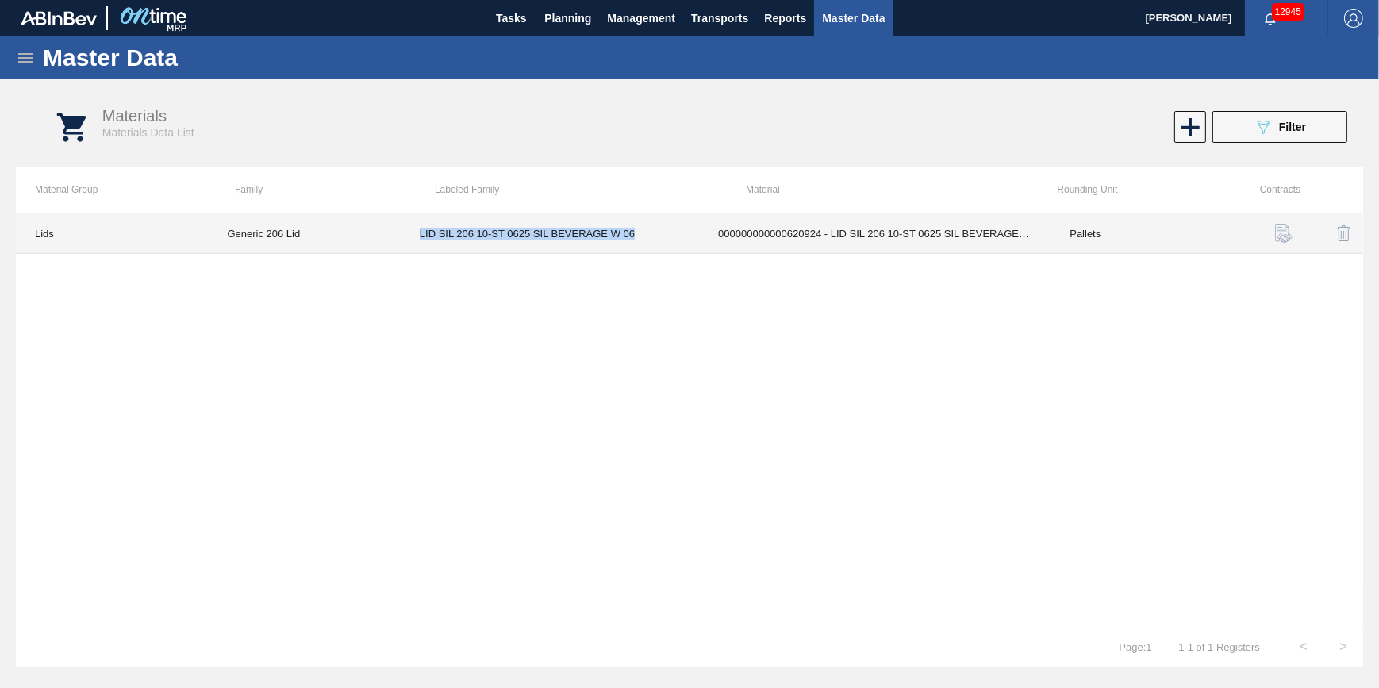
drag, startPoint x: 418, startPoint y: 234, endPoint x: 639, endPoint y: 232, distance: 220.6
click at [639, 232] on td "LID SIL 206 10-ST 0625 SIL BEVERAGE W 06" at bounding box center [550, 233] width 298 height 40
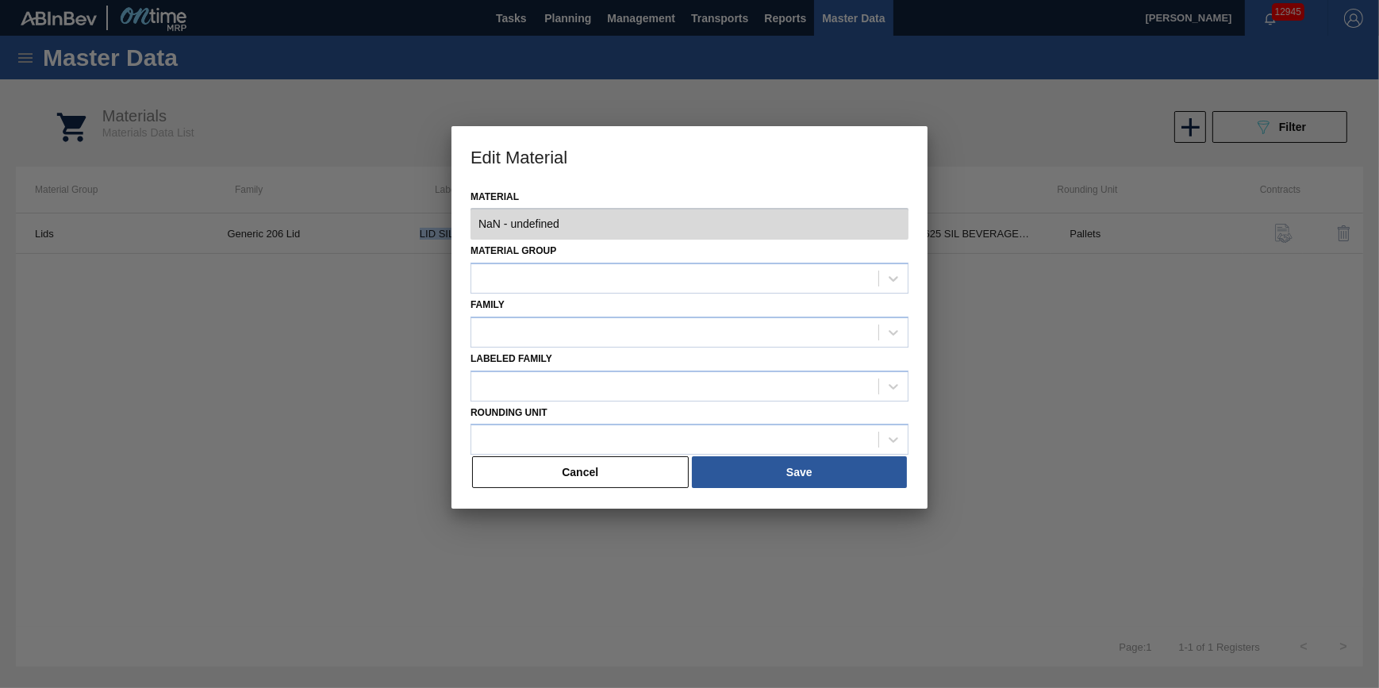
type input "620924 - 000000000000620924 - LID SIL 206 10-ST 0625 SIL BEVERAGE W 06"
click at [643, 469] on button "Cancel" at bounding box center [580, 472] width 217 height 32
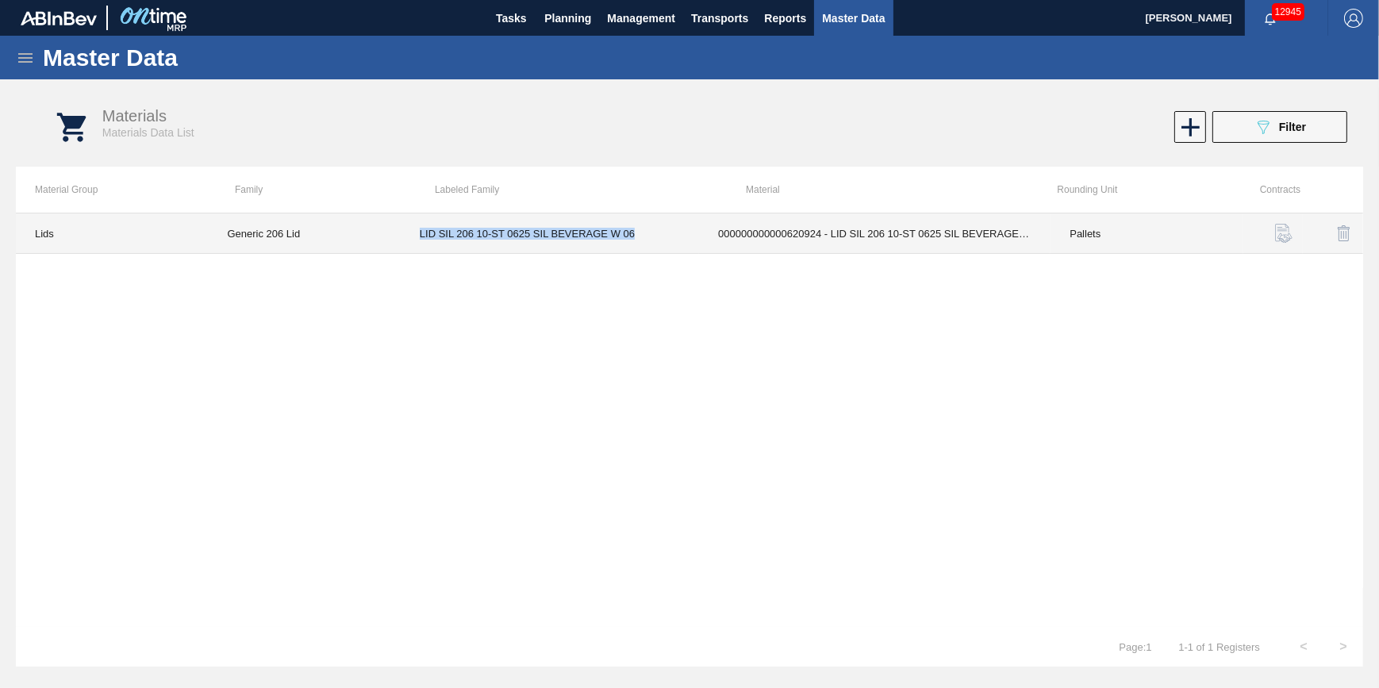
copy td "LID SIL 206 10-ST 0625 SIL BEVERAGE W 06"
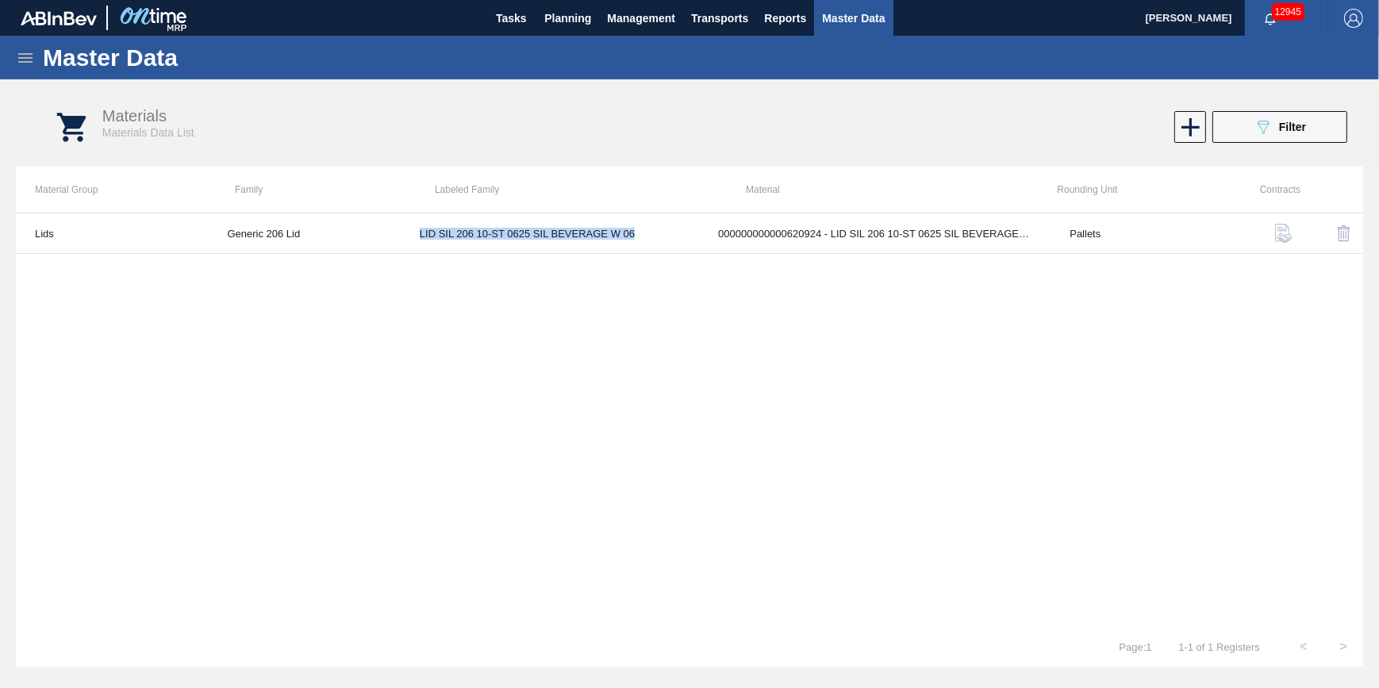
click at [25, 58] on icon at bounding box center [25, 57] width 19 height 19
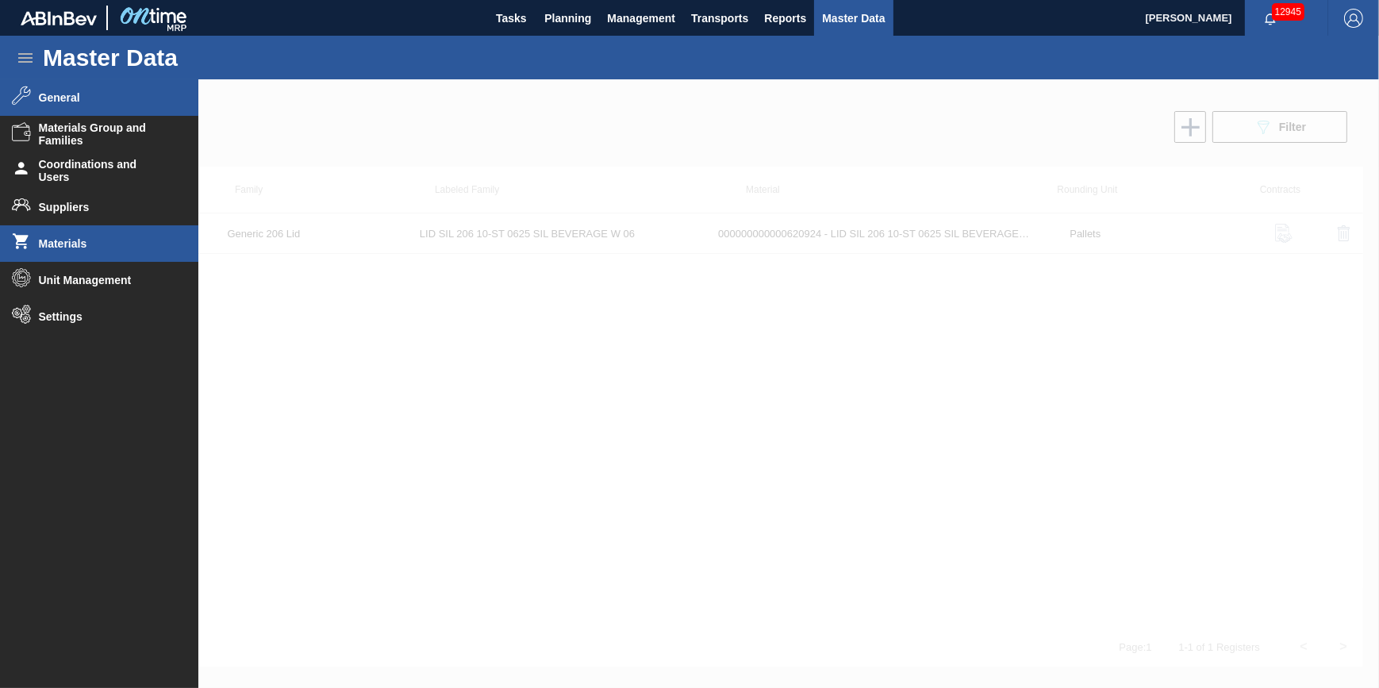
click at [118, 107] on li "General" at bounding box center [99, 97] width 198 height 36
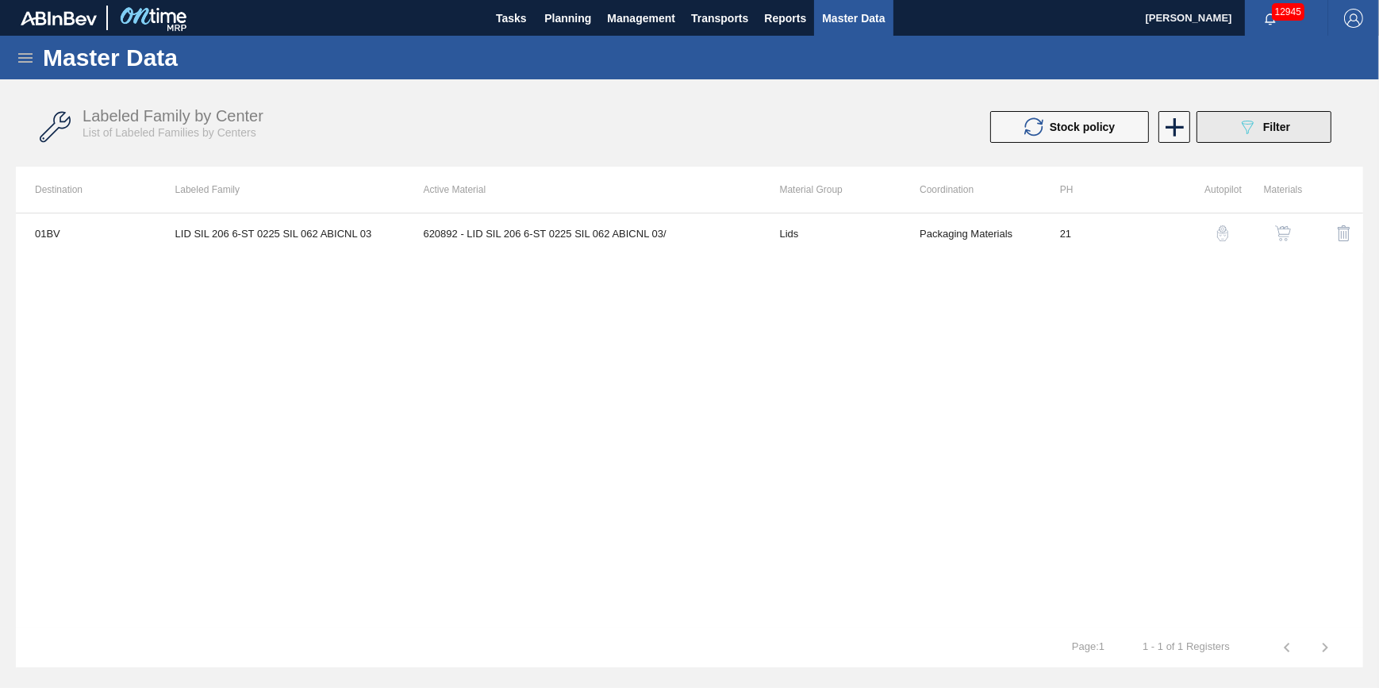
click at [1234, 130] on button "089F7B8B-B2A5-4AFE-B5C0-19BA573D28AC Filter" at bounding box center [1263, 127] width 135 height 32
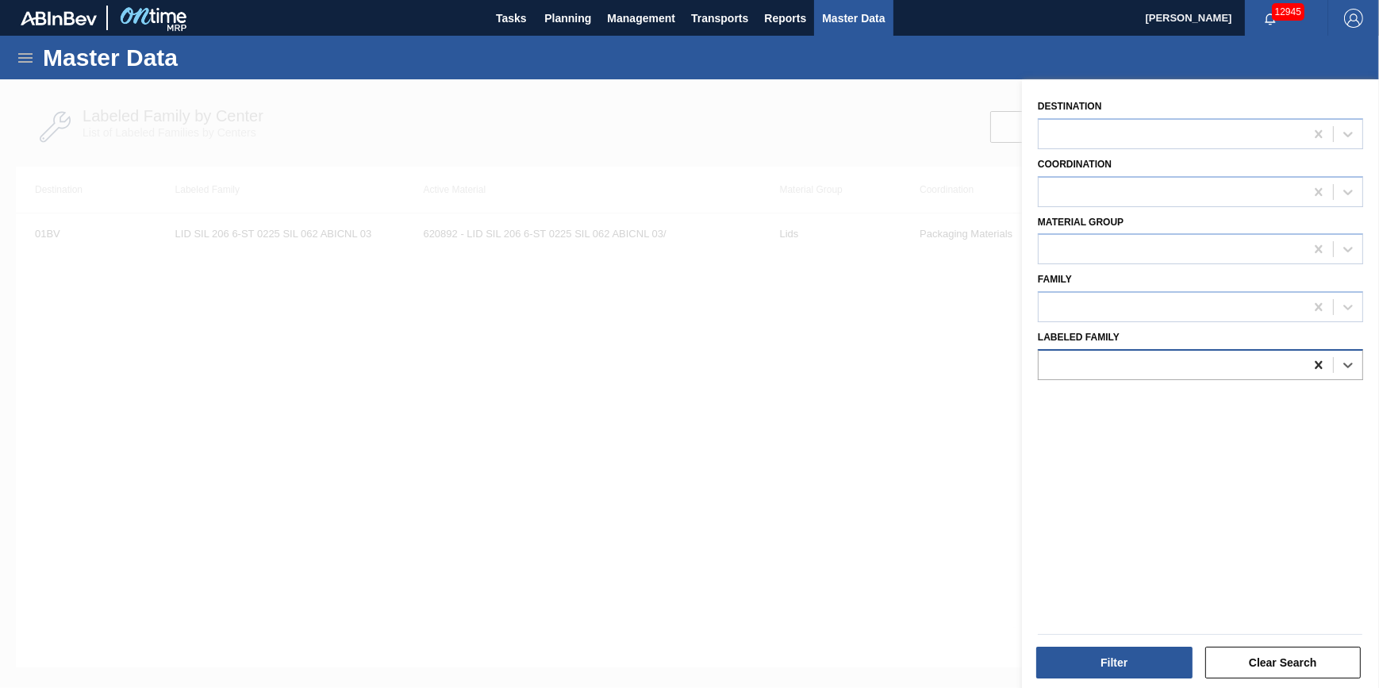
click at [1322, 363] on icon at bounding box center [1319, 365] width 16 height 16
paste Family "LID SIL 206 10-ST 0625 SIL BEVERAGE W 06"
type Family "LID SIL 206 10-ST 0625 SIL BEVERAGE W 06"
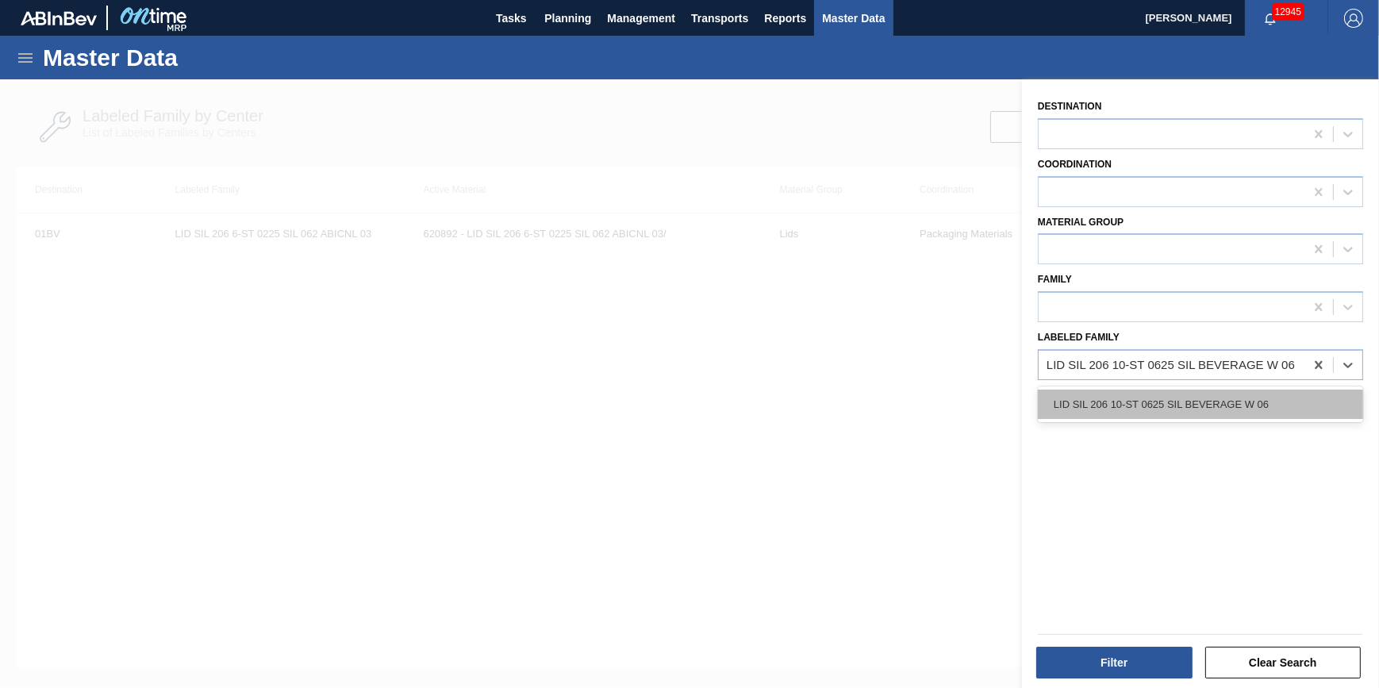
click at [1261, 396] on div "LID SIL 206 10-ST 0625 SIL BEVERAGE W 06" at bounding box center [1200, 404] width 325 height 29
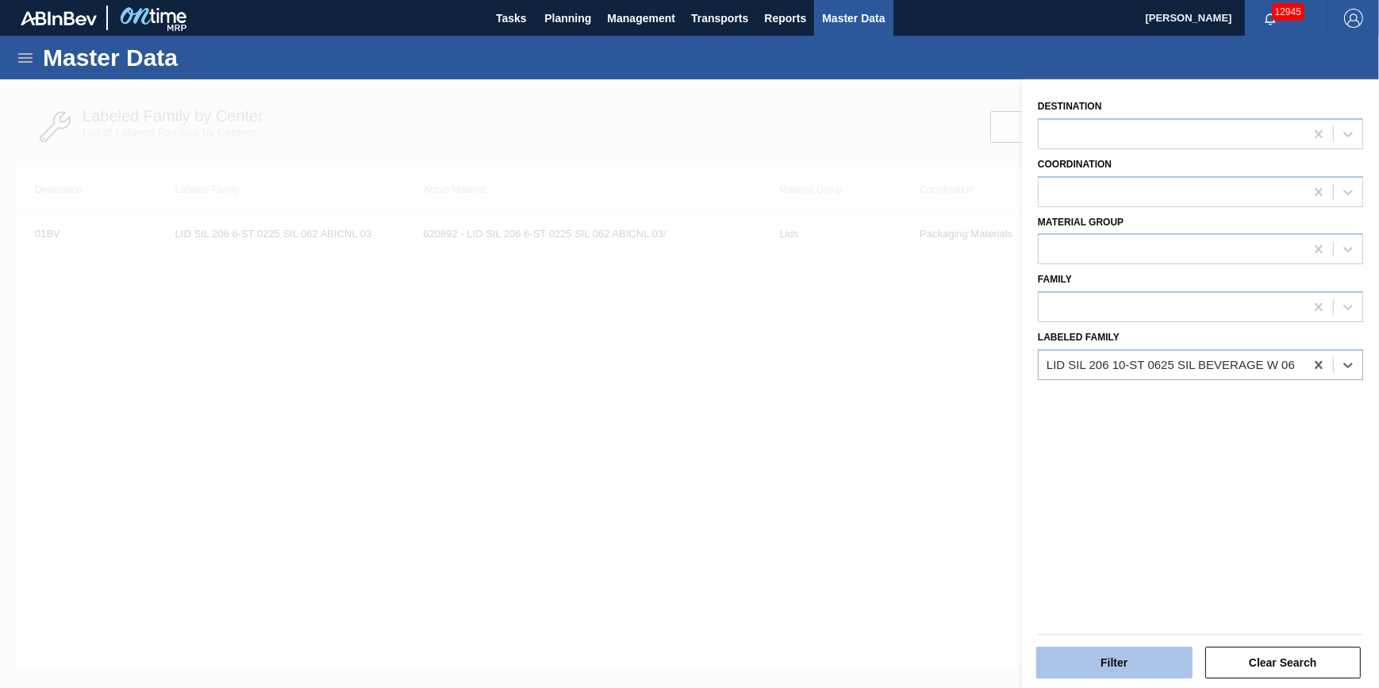
click at [1115, 668] on button "Filter" at bounding box center [1114, 663] width 156 height 32
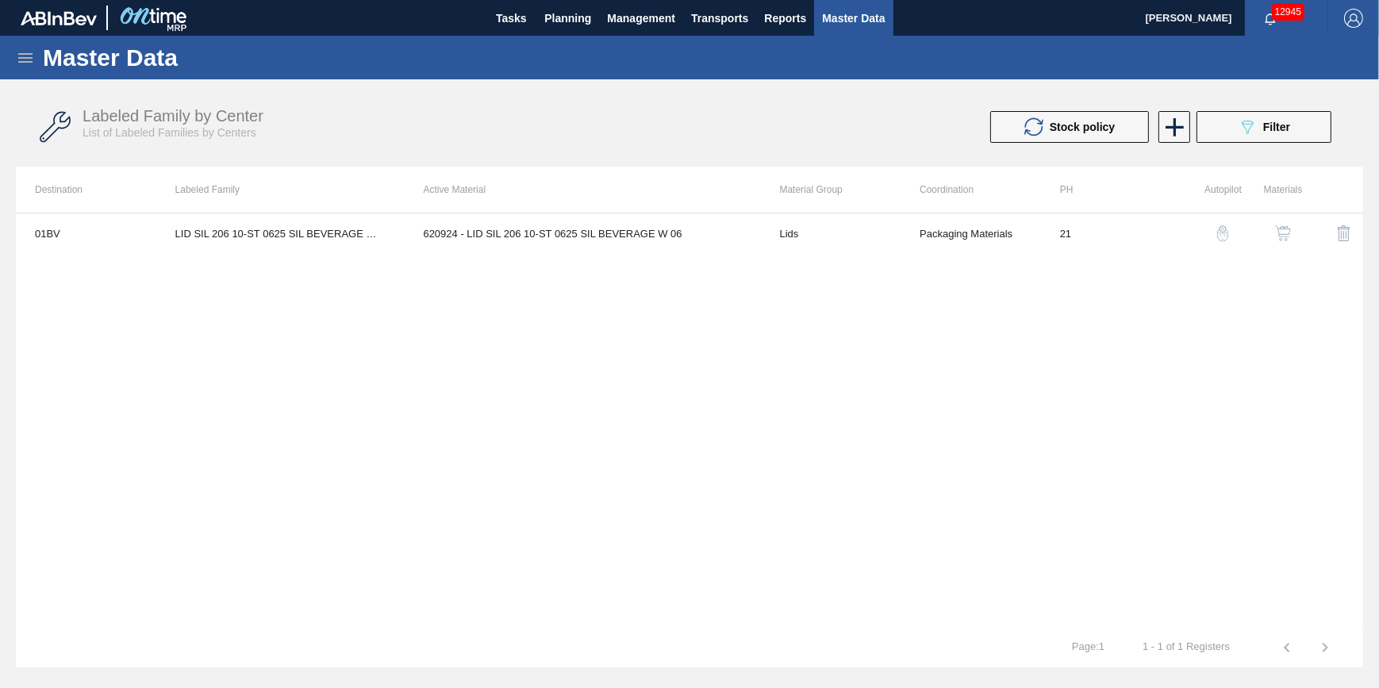
click at [1274, 229] on div "button" at bounding box center [1282, 233] width 19 height 16
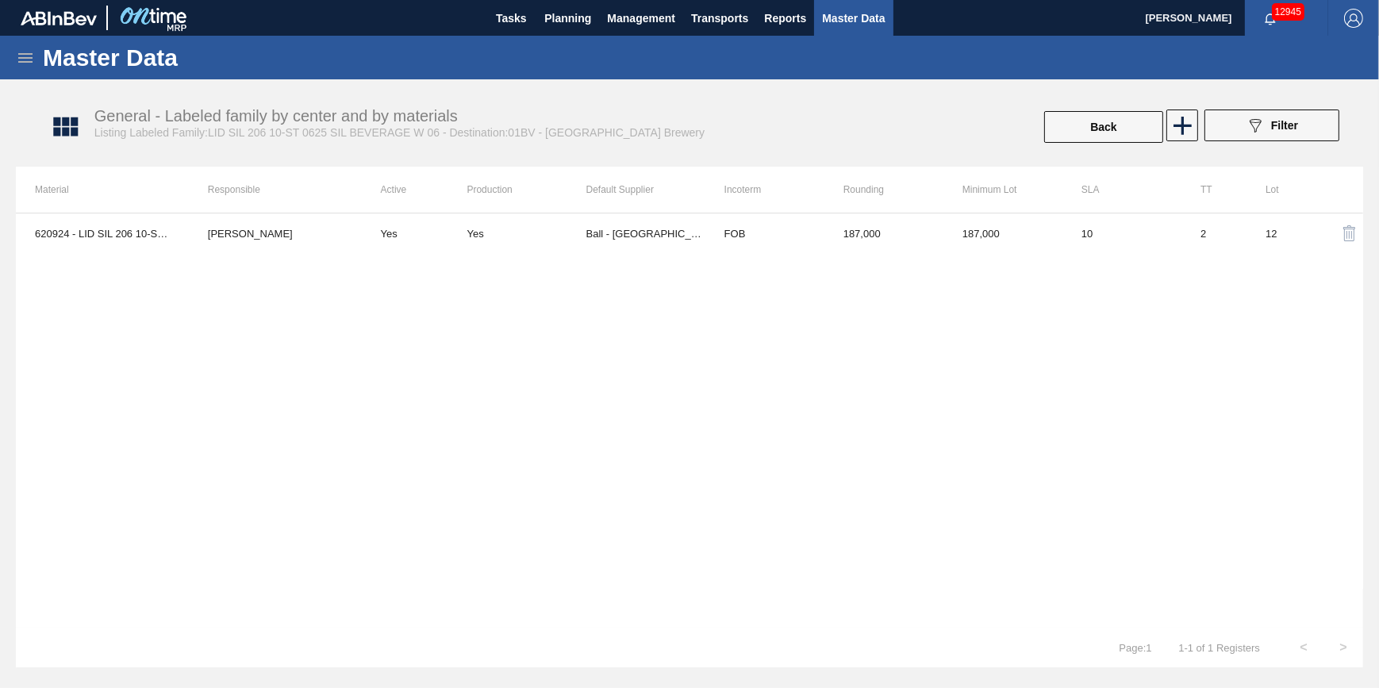
click at [229, 232] on td "[PERSON_NAME]" at bounding box center [275, 233] width 173 height 40
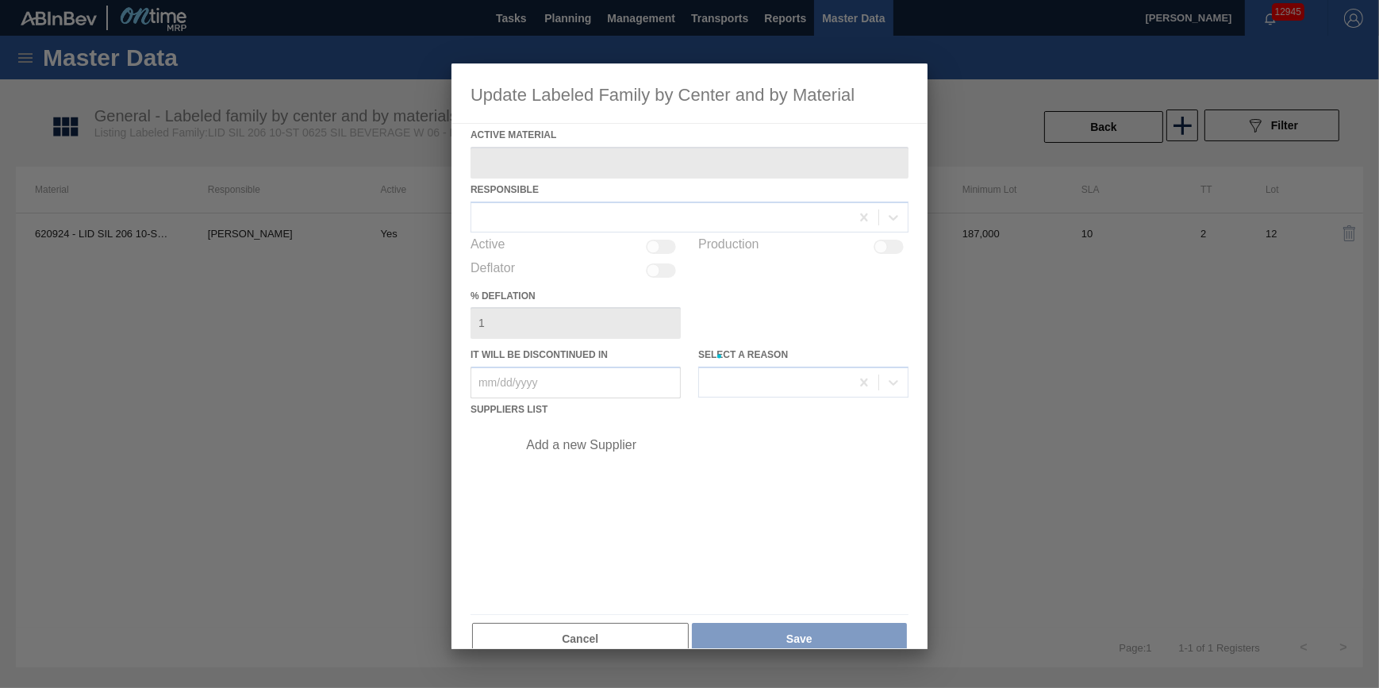
type Material "620924 - LID SIL 206 10-ST 0625 SIL BEVERAGE W 06"
checkbox input "true"
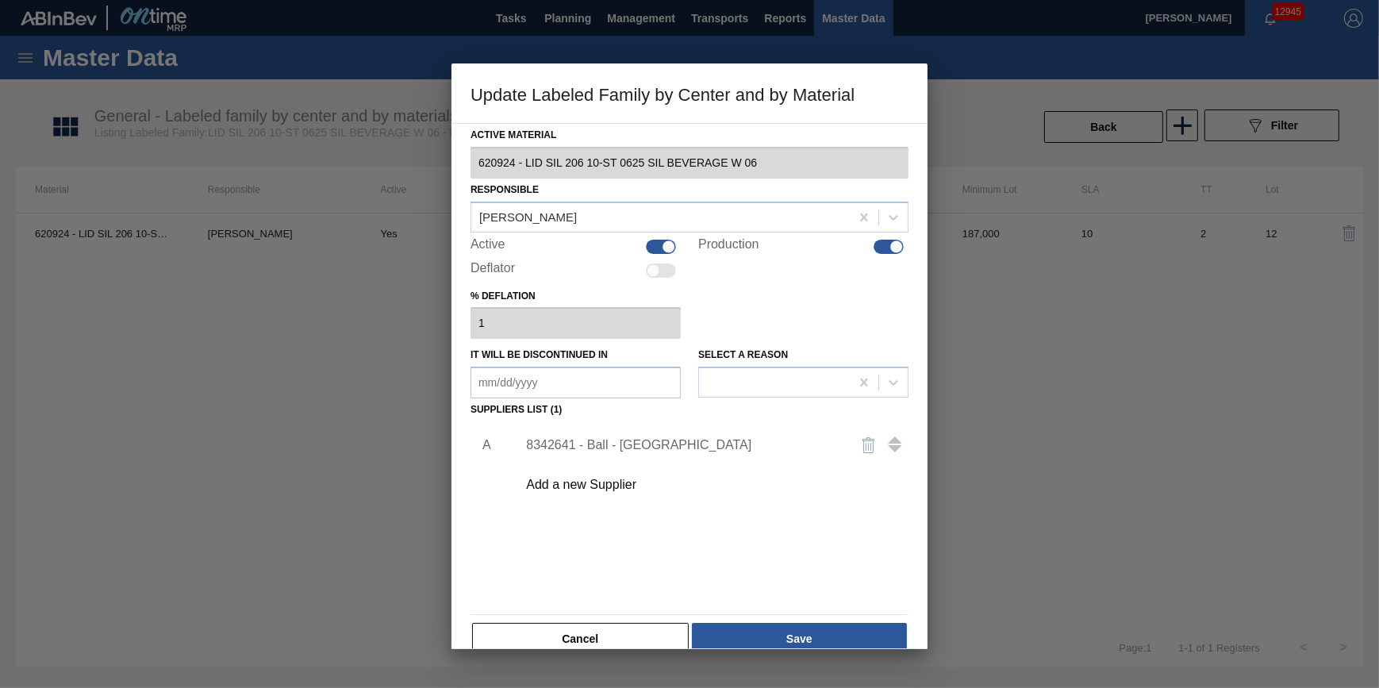
click at [265, 480] on div at bounding box center [689, 344] width 1379 height 688
click at [567, 25] on div at bounding box center [689, 344] width 1379 height 688
click at [567, 17] on div at bounding box center [689, 344] width 1379 height 688
click at [576, 635] on button "Cancel" at bounding box center [580, 639] width 217 height 32
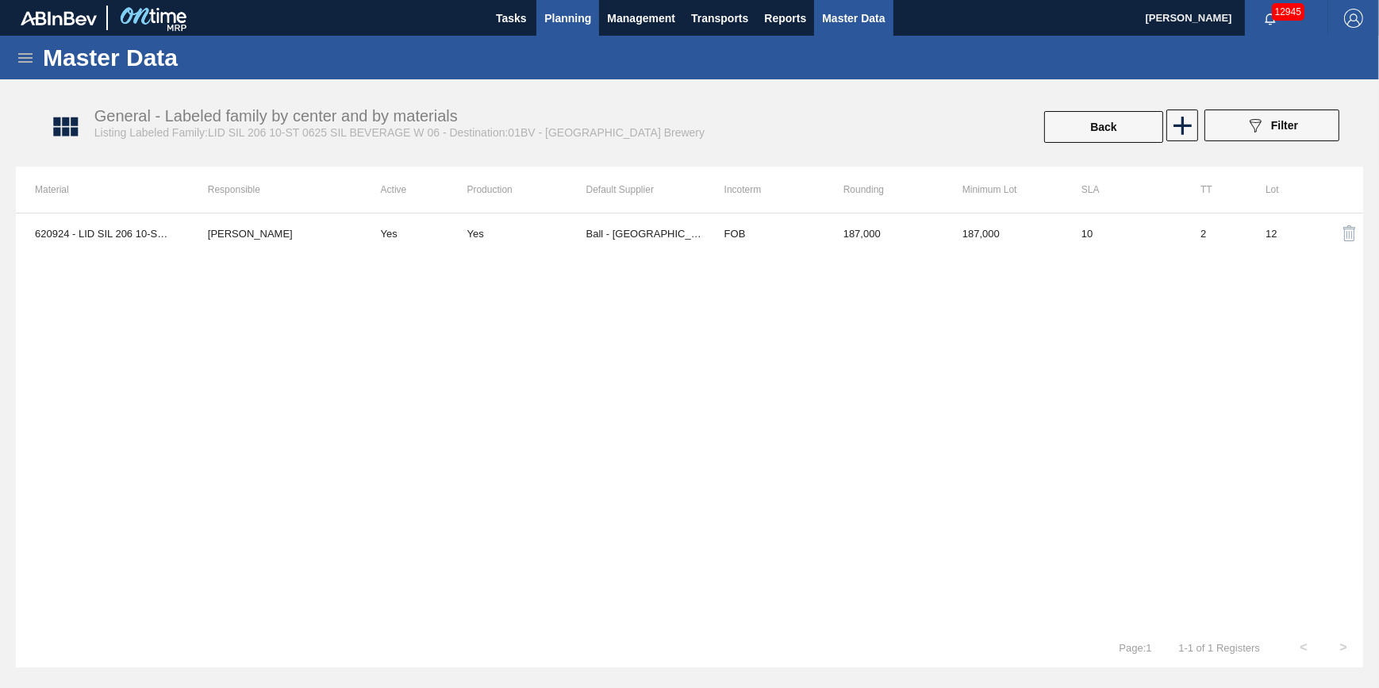
click at [558, 24] on span "Planning" at bounding box center [567, 18] width 47 height 19
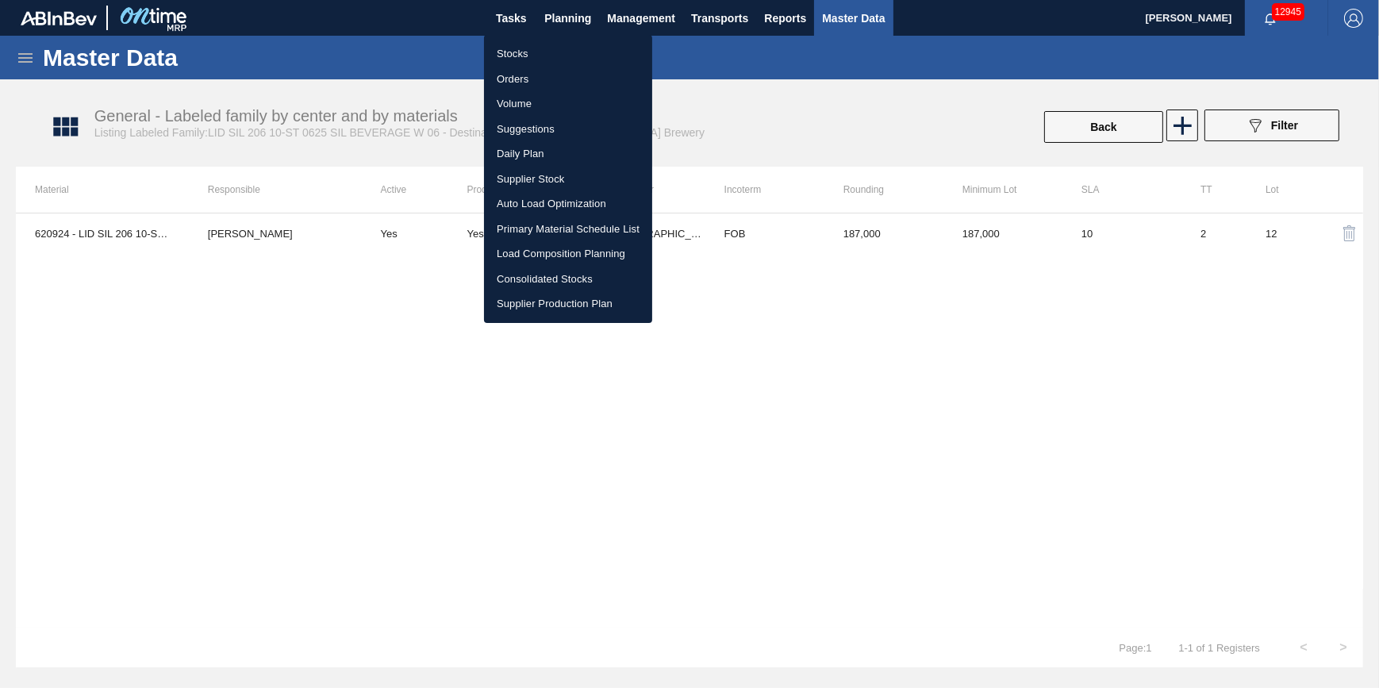
click at [549, 47] on li "Stocks" at bounding box center [568, 53] width 168 height 25
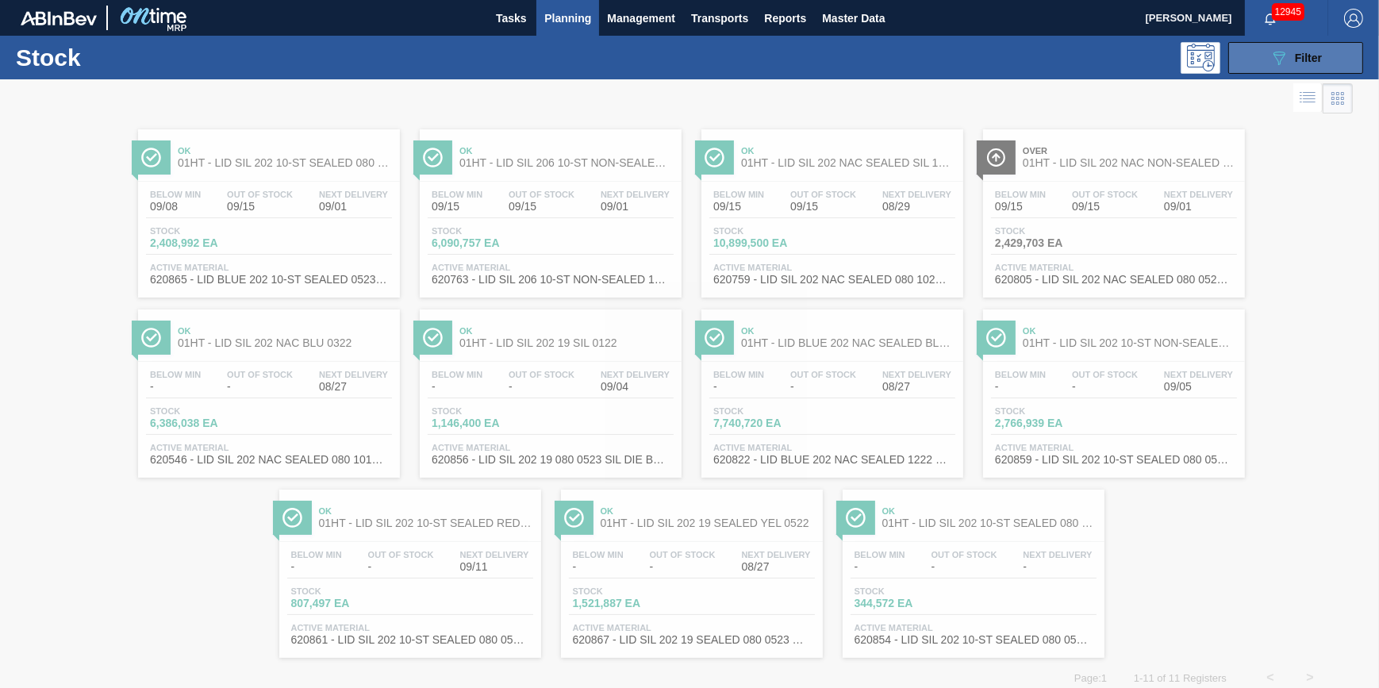
click at [1252, 56] on button "089F7B8B-B2A5-4AFE-B5C0-19BA573D28AC Filter" at bounding box center [1295, 58] width 135 height 32
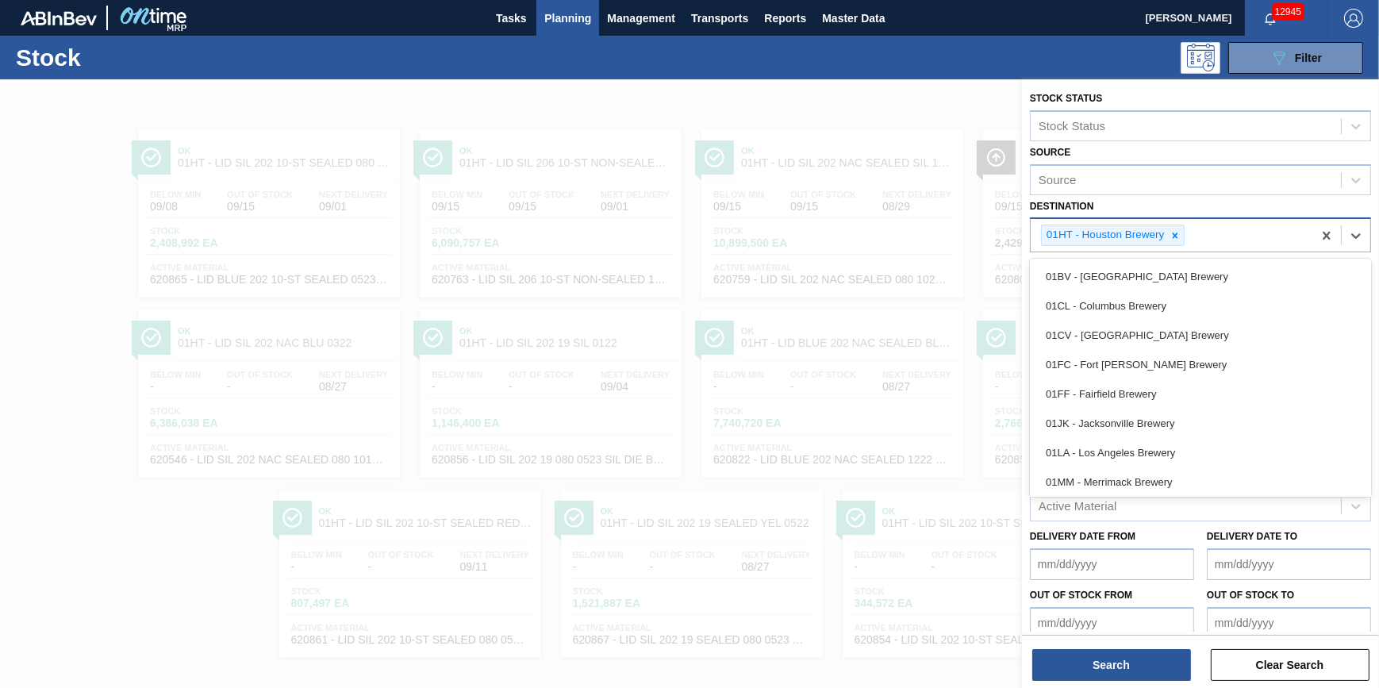
click at [1182, 245] on div "01HT - Houston Brewery" at bounding box center [1113, 235] width 144 height 21
click at [1182, 238] on div at bounding box center [1174, 235] width 17 height 20
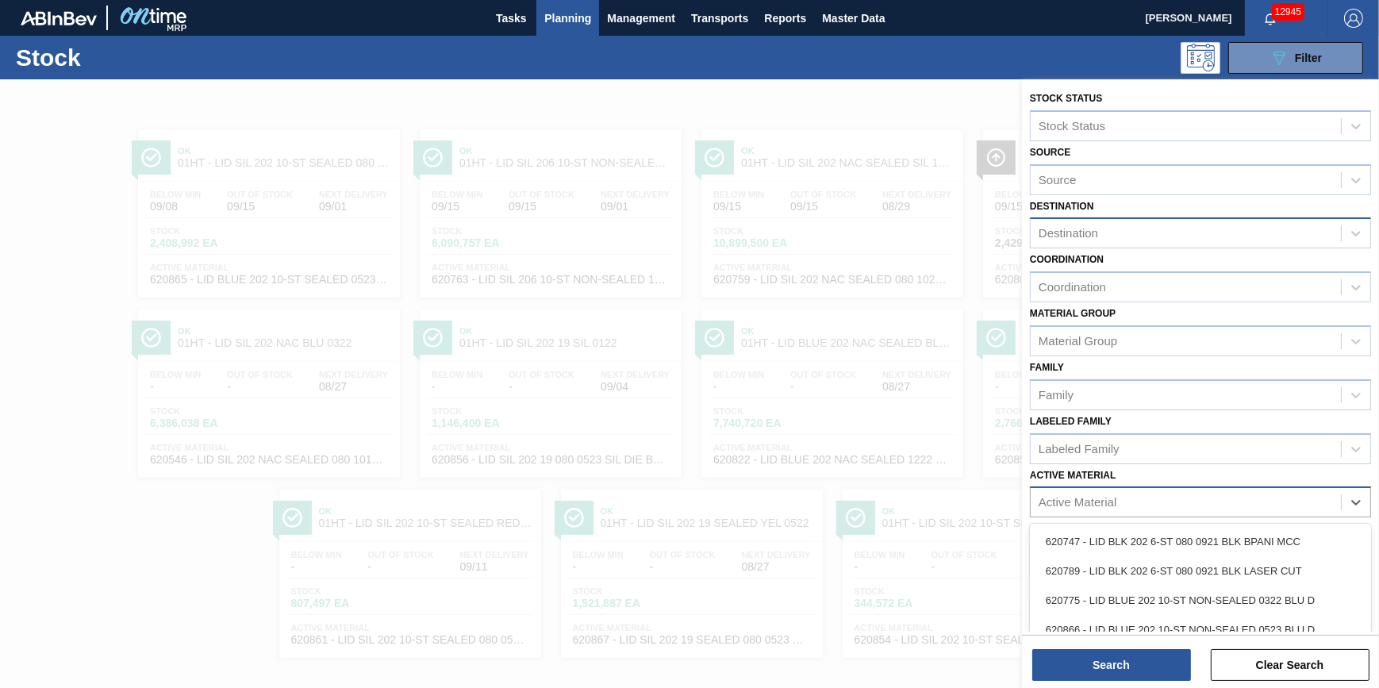
click at [1119, 511] on div "Active Material" at bounding box center [1186, 502] width 310 height 23
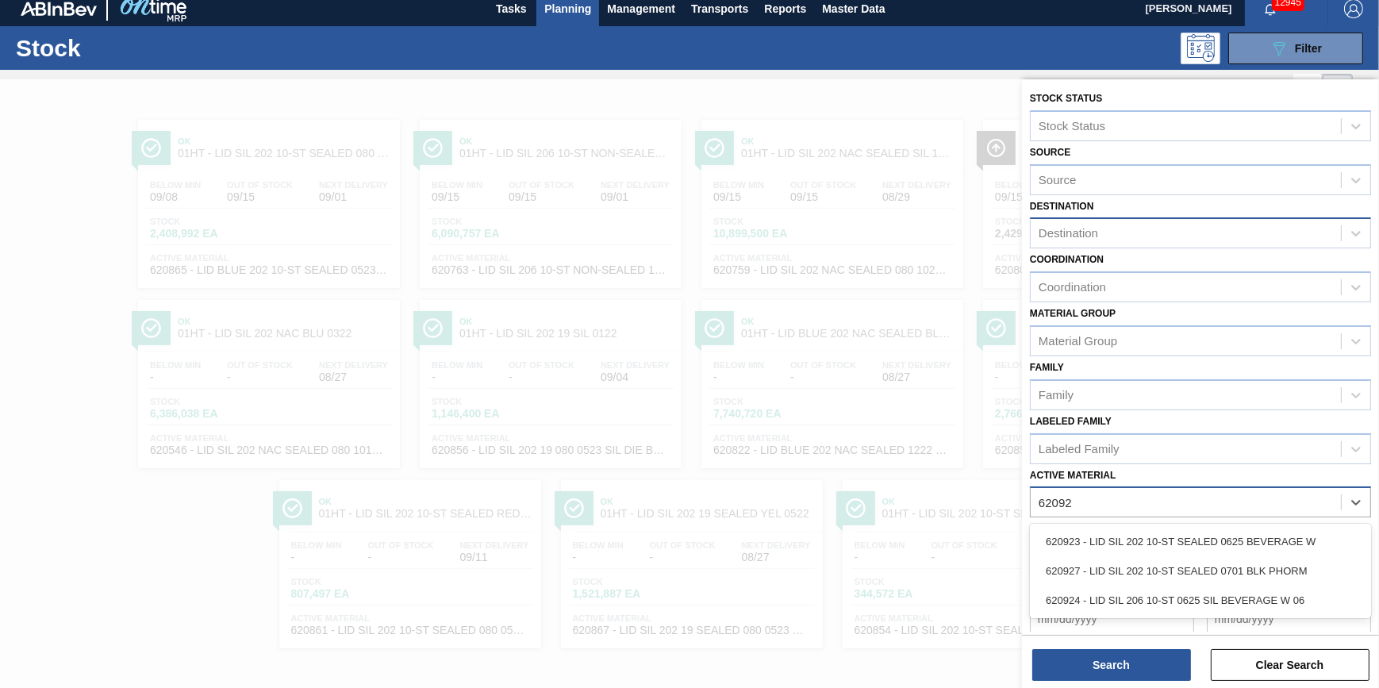
type Material "620924"
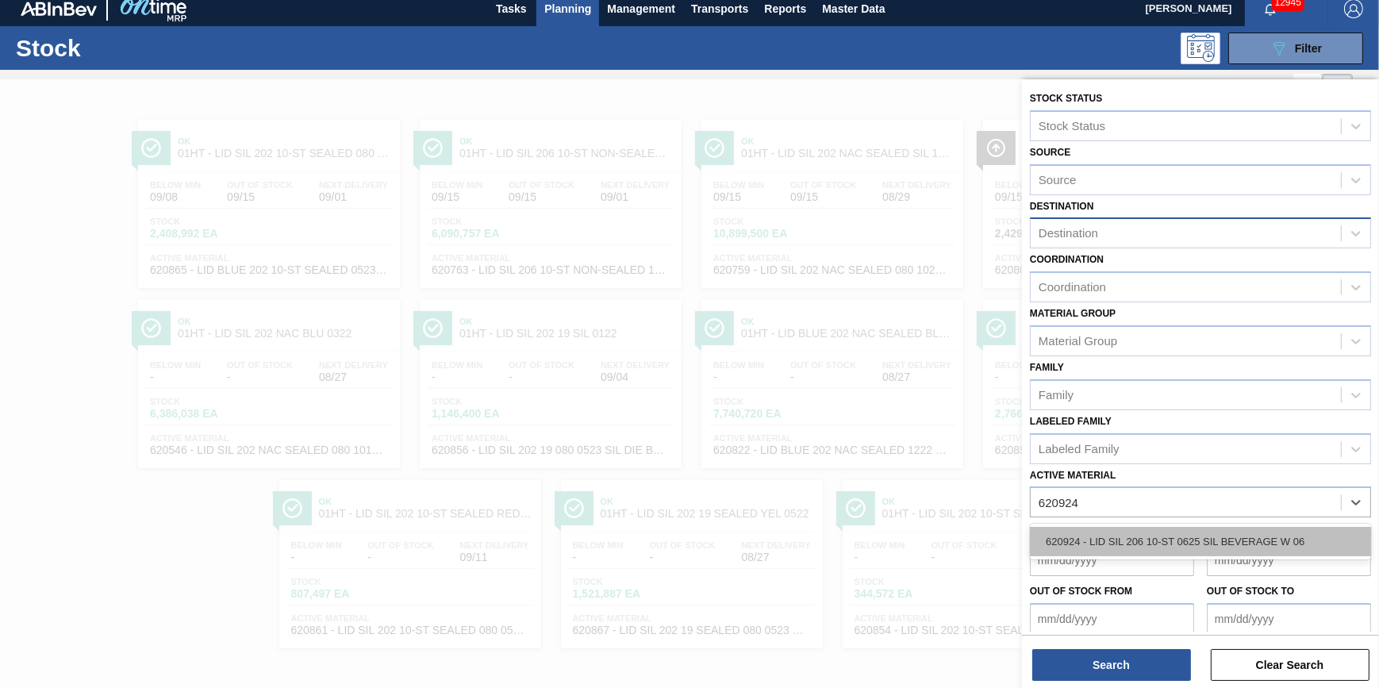
click at [1126, 529] on div "620924 - LID SIL 206 10-ST 0625 SIL BEVERAGE W 06" at bounding box center [1200, 541] width 341 height 29
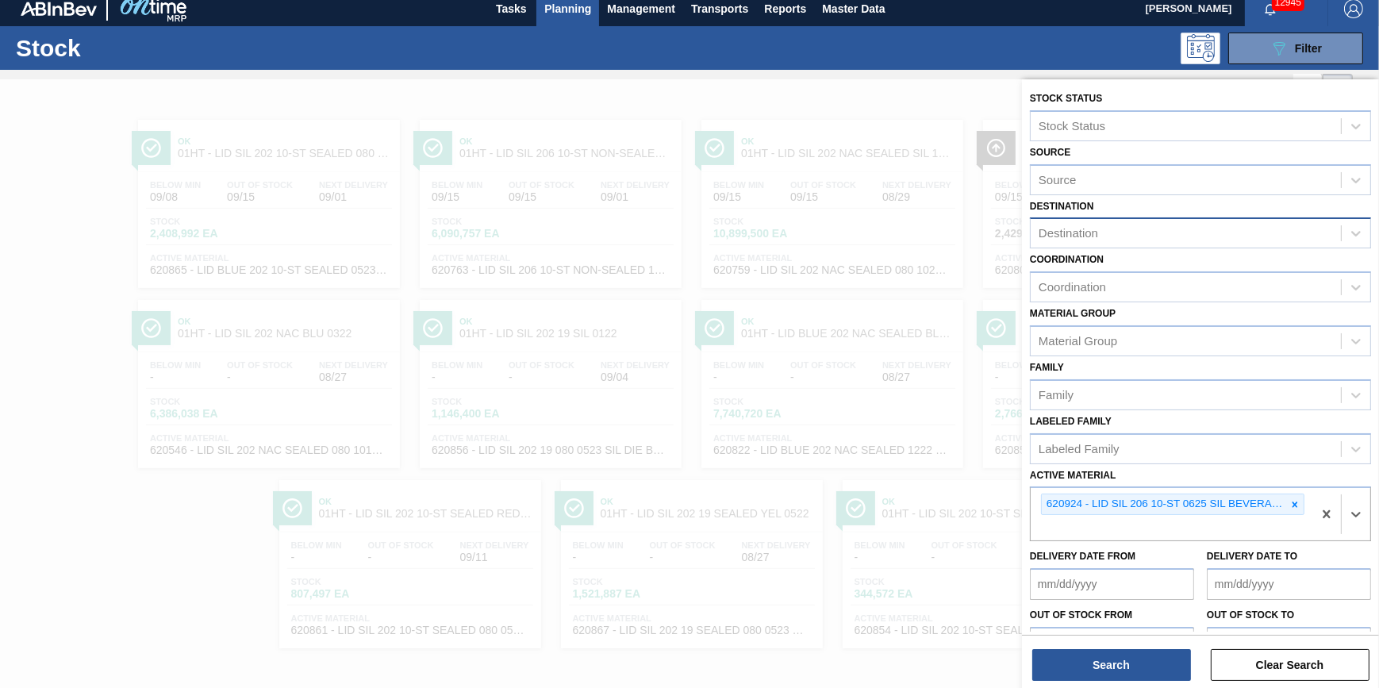
click at [1123, 644] on div "Search Clear Search" at bounding box center [1200, 657] width 357 height 44
click at [1123, 661] on button "Search" at bounding box center [1111, 665] width 159 height 32
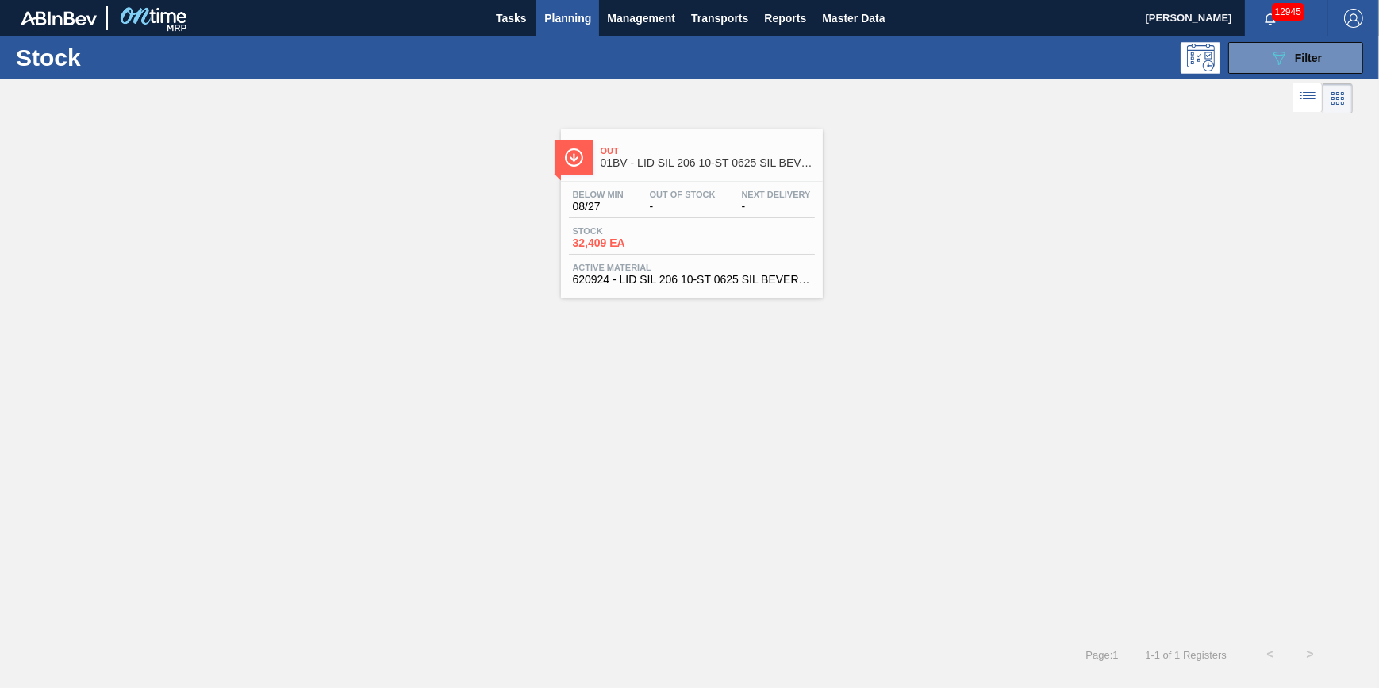
click at [769, 221] on div "Below Min 08/27 Out Of Stock - Next Delivery - Stock 32,409 EA Active Material …" at bounding box center [692, 236] width 262 height 108
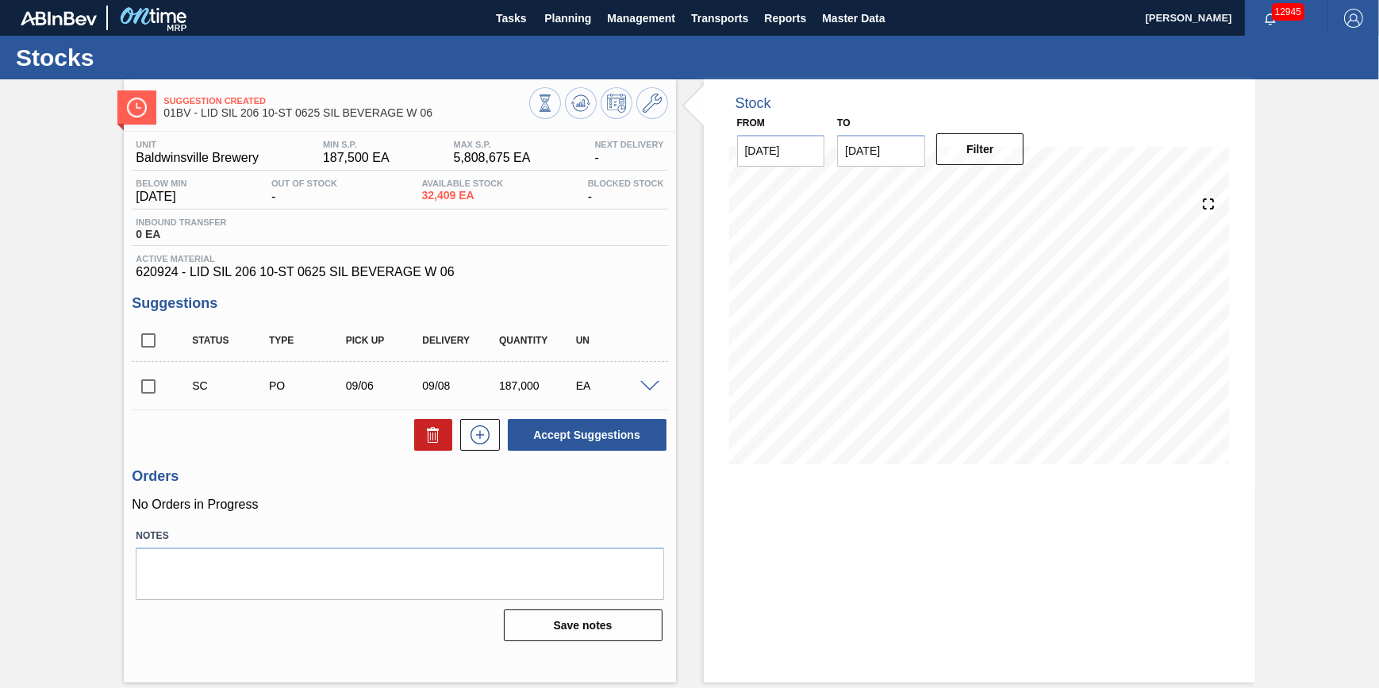
drag, startPoint x: 562, startPoint y: 22, endPoint x: 558, endPoint y: 40, distance: 17.9
click at [563, 22] on span "Planning" at bounding box center [567, 18] width 47 height 19
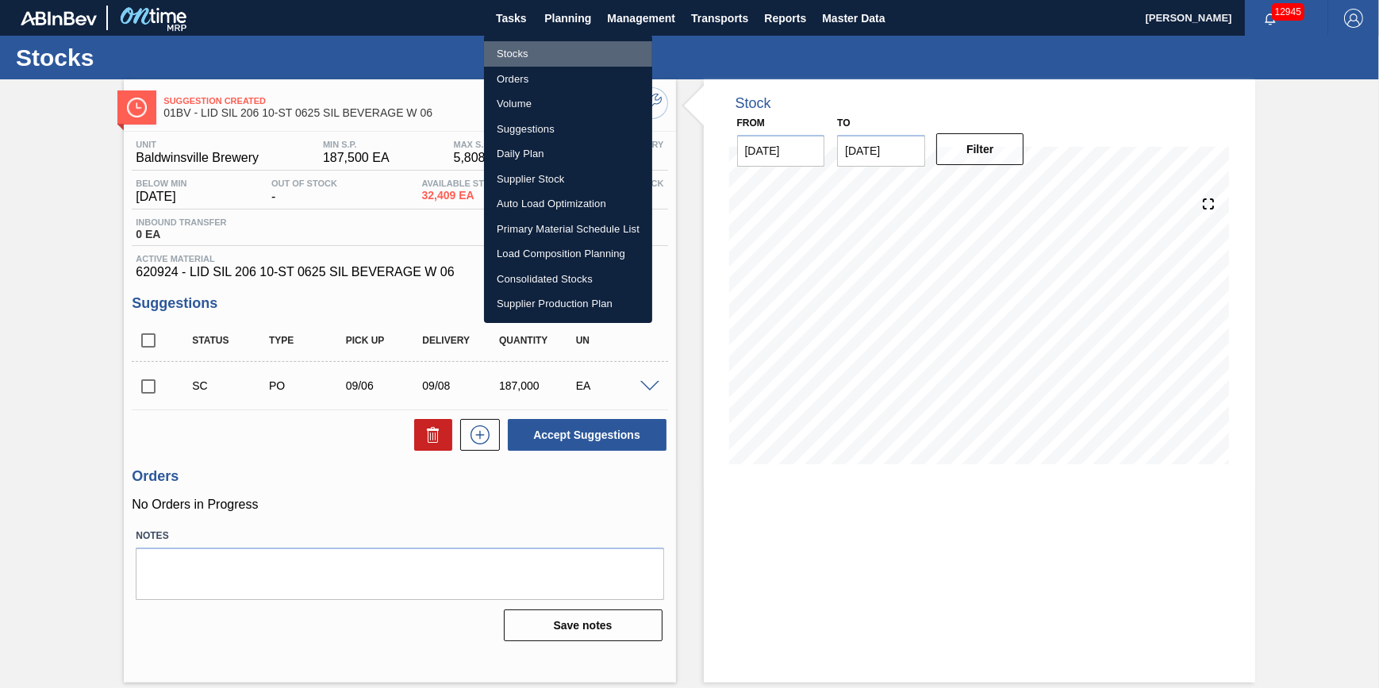
click at [556, 44] on li "Stocks" at bounding box center [568, 53] width 168 height 25
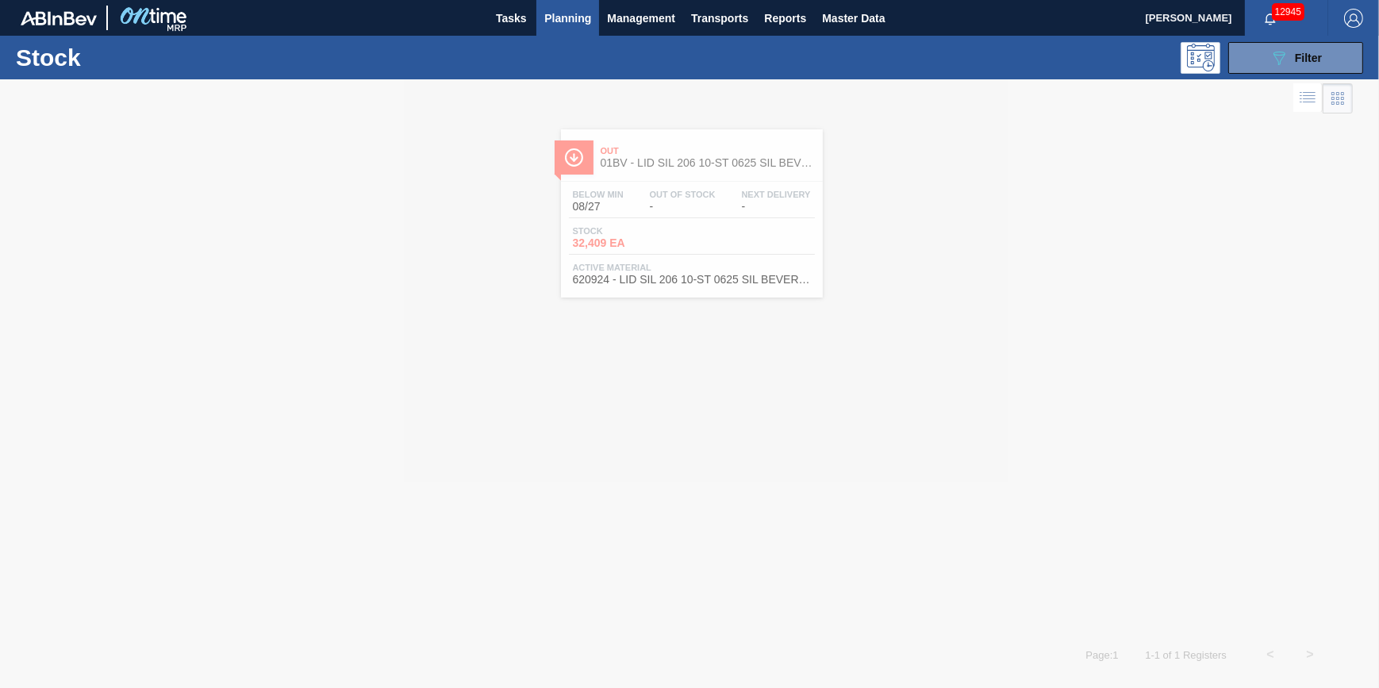
click at [1223, 67] on div "089F7B8B-B2A5-4AFE-B5C0-19BA573D28AC Filter" at bounding box center [1295, 58] width 151 height 32
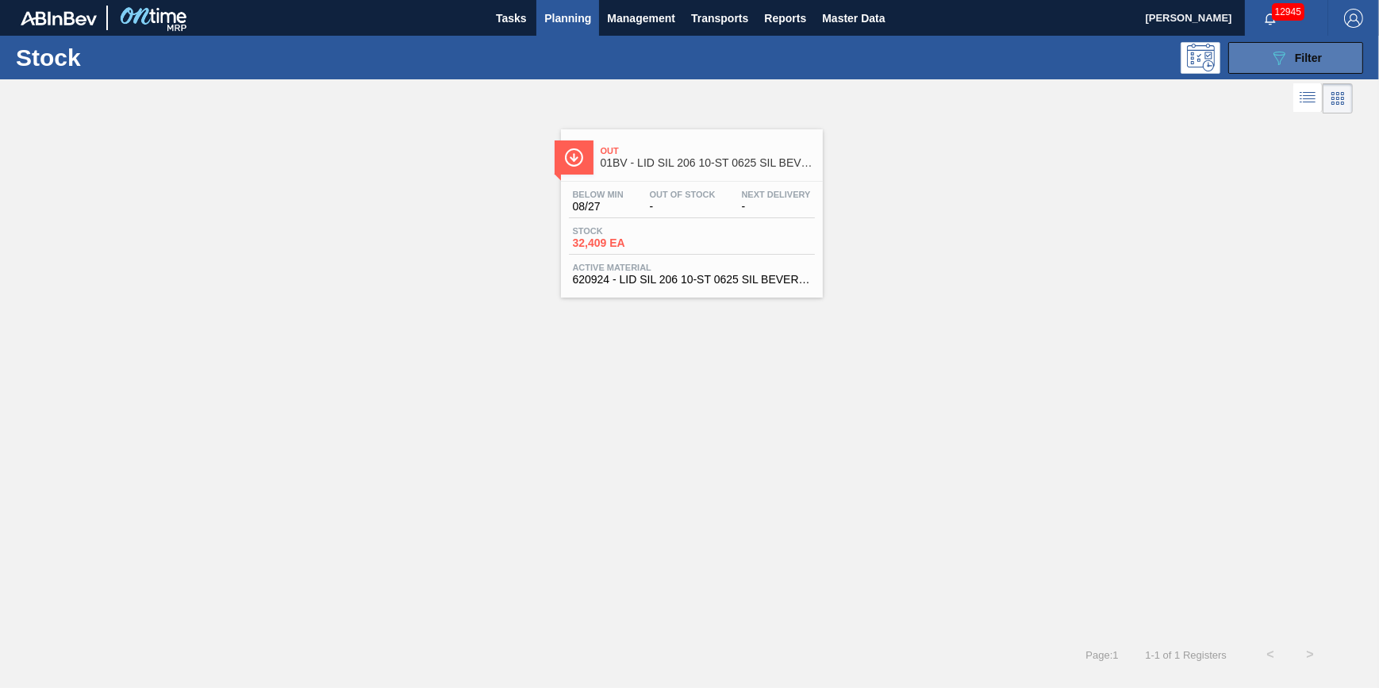
click at [1248, 65] on button "089F7B8B-B2A5-4AFE-B5C0-19BA573D28AC Filter" at bounding box center [1295, 58] width 135 height 32
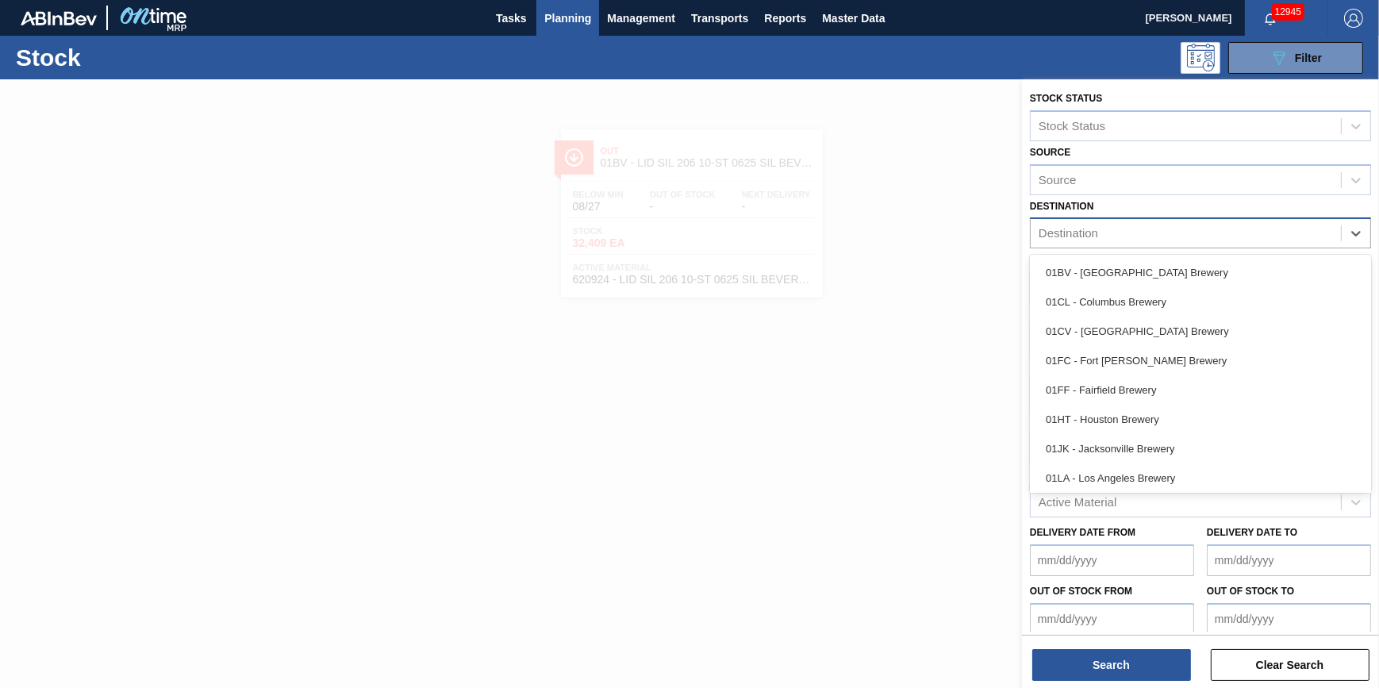
click at [1187, 222] on div "Destination" at bounding box center [1186, 233] width 310 height 23
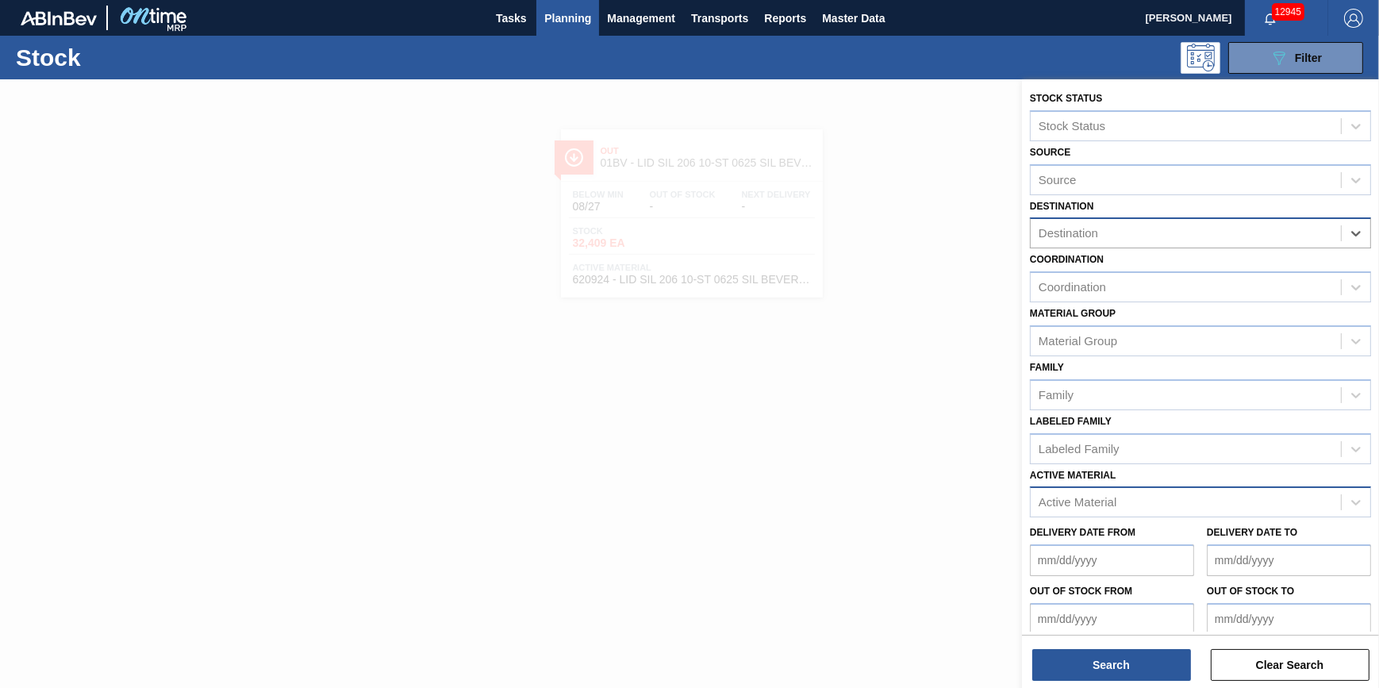
click at [1187, 230] on div "Destination" at bounding box center [1186, 233] width 310 height 23
click at [1194, 247] on div "Destination" at bounding box center [1200, 232] width 341 height 31
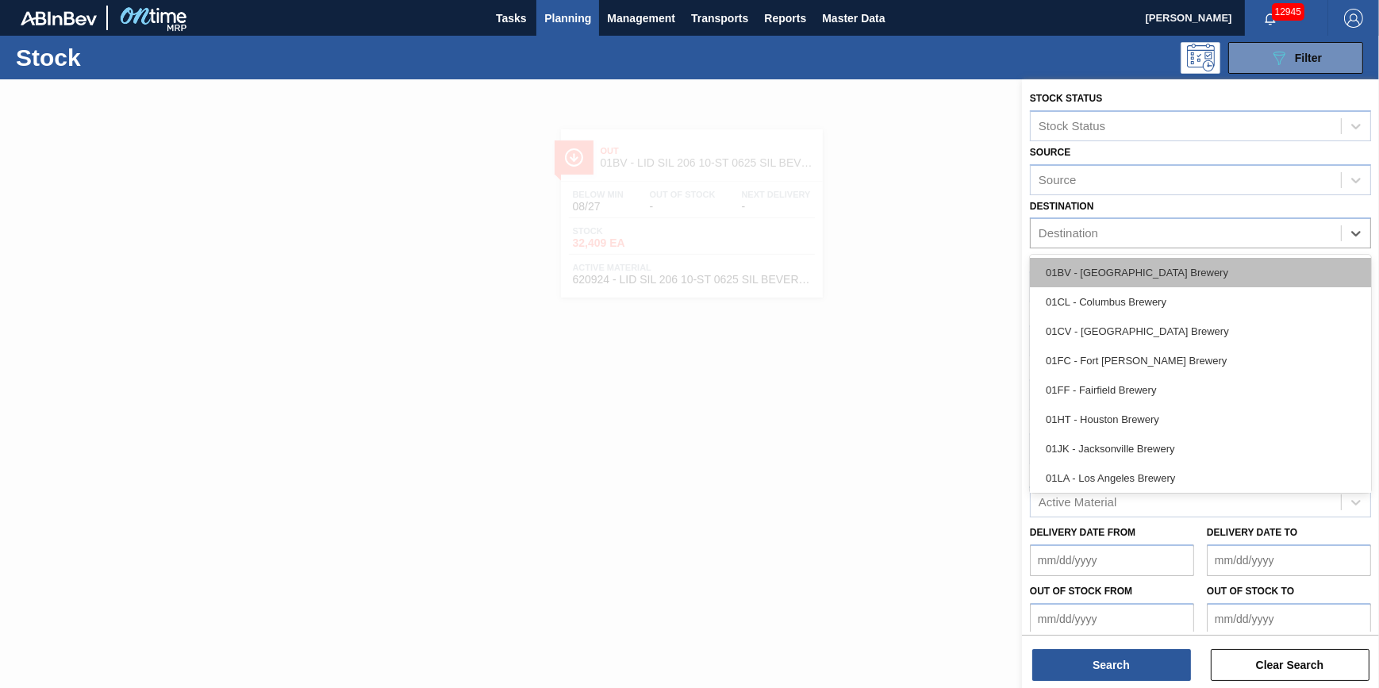
click at [1190, 274] on div "01BV - [GEOGRAPHIC_DATA] Brewery" at bounding box center [1200, 272] width 341 height 29
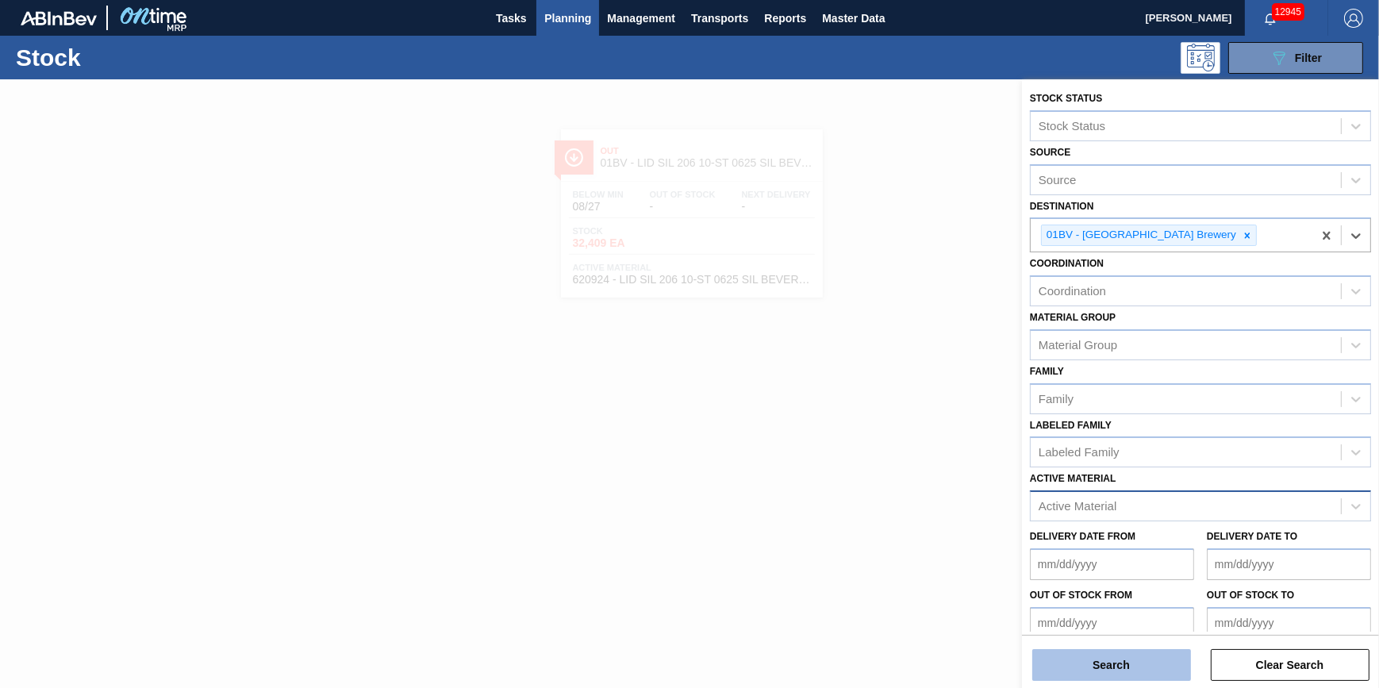
click at [1131, 661] on button "Search" at bounding box center [1111, 665] width 159 height 32
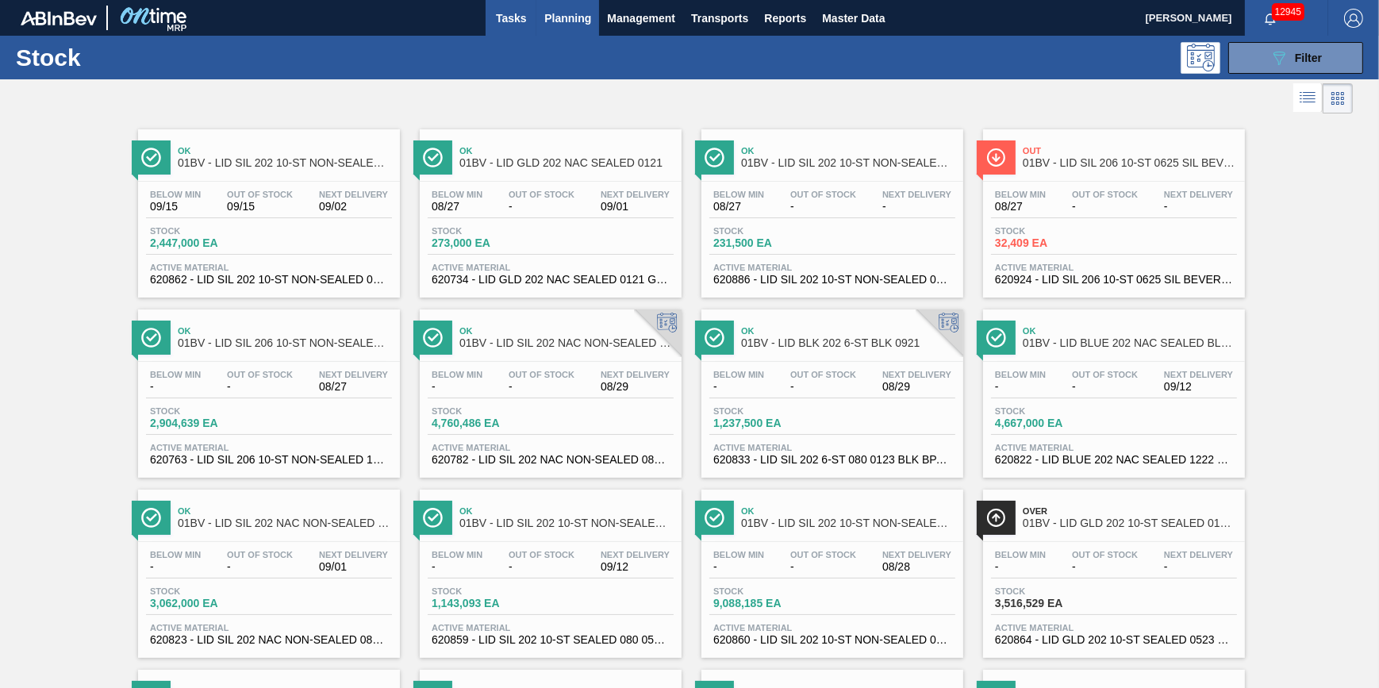
click at [500, 18] on span "Tasks" at bounding box center [510, 18] width 35 height 19
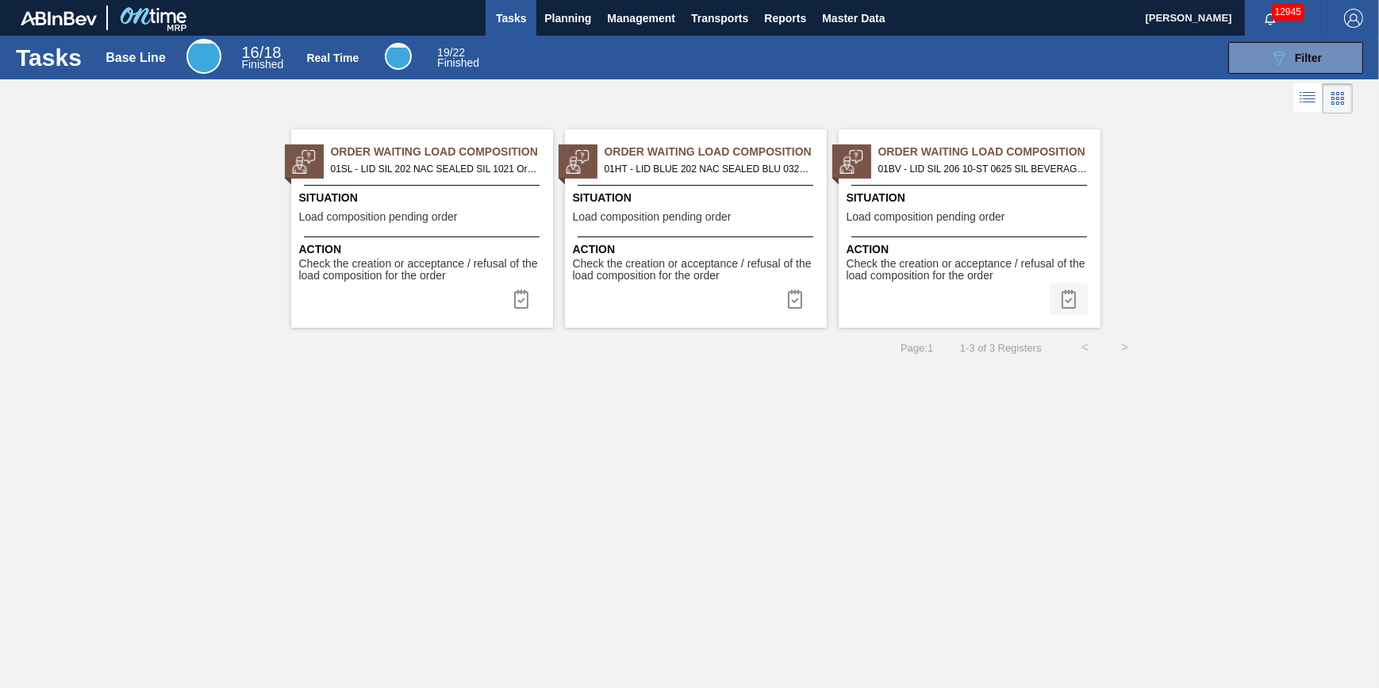
click at [1066, 287] on button at bounding box center [1069, 299] width 38 height 32
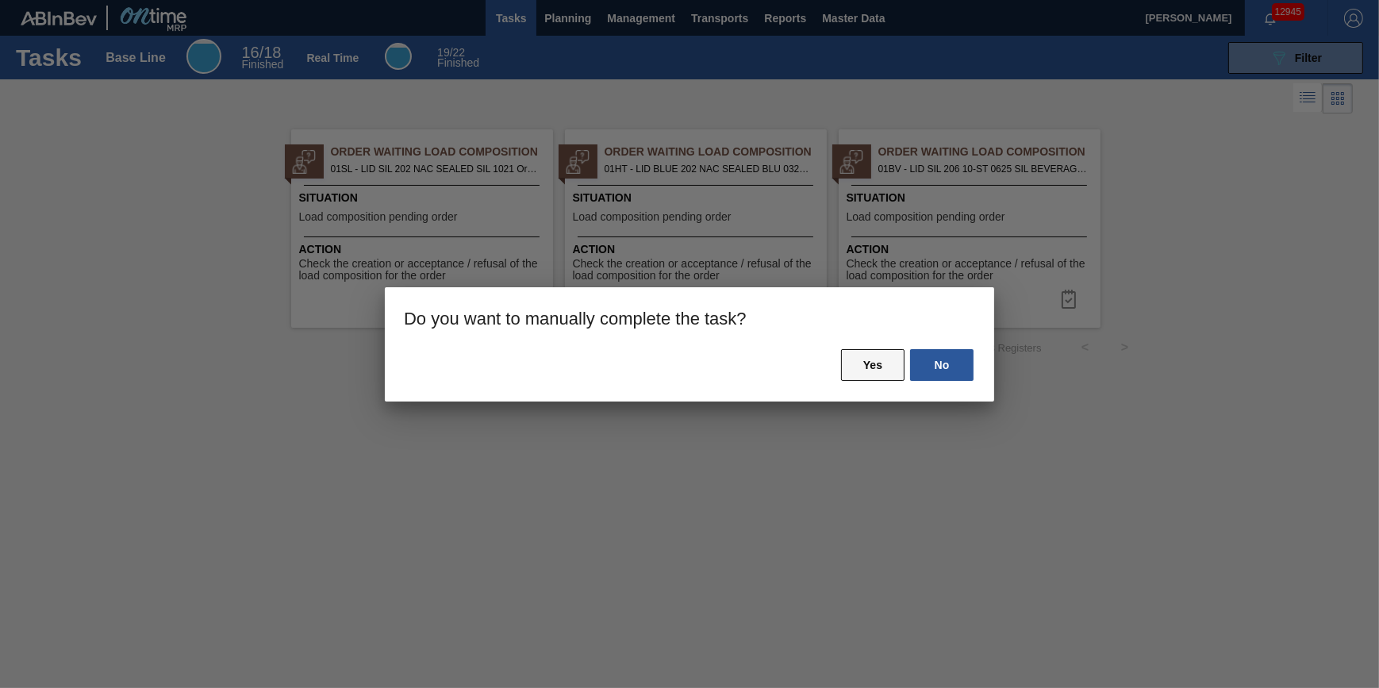
click at [867, 366] on button "Yes" at bounding box center [872, 365] width 63 height 32
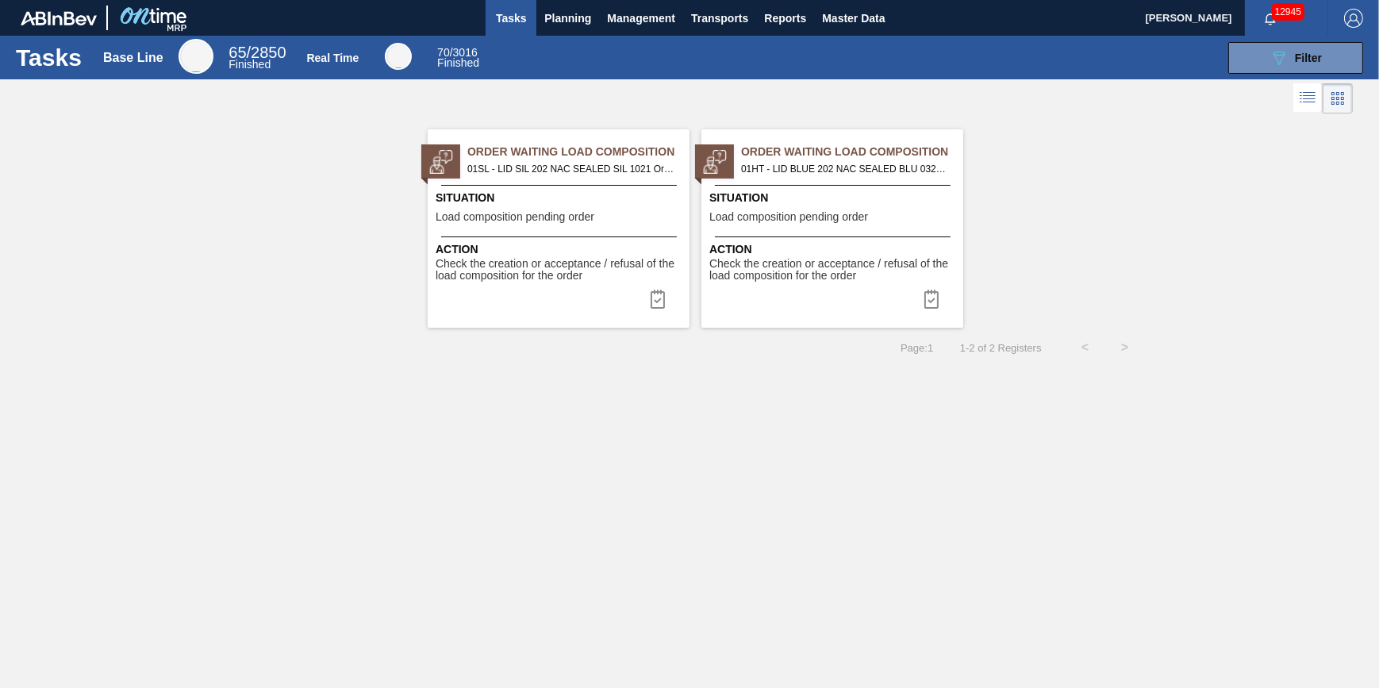
click at [547, 192] on span "Situation" at bounding box center [561, 198] width 250 height 17
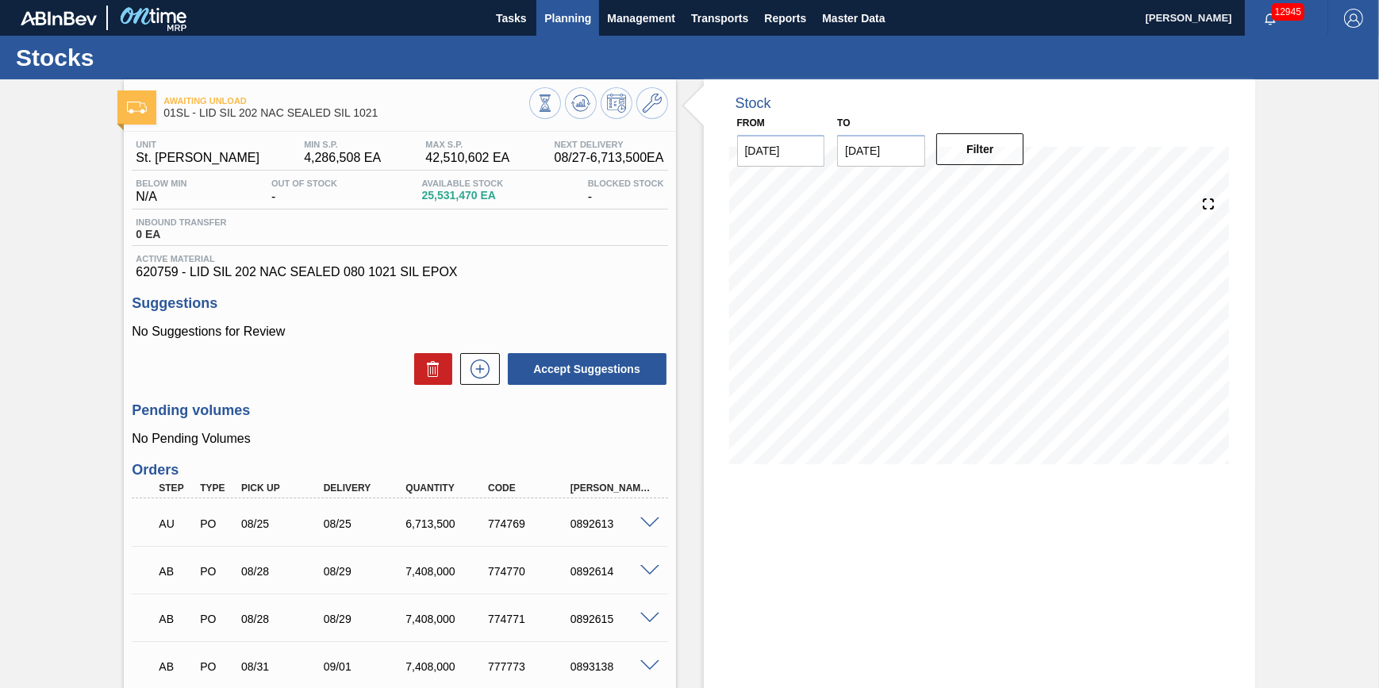
click at [567, 29] on button "Planning" at bounding box center [567, 18] width 63 height 36
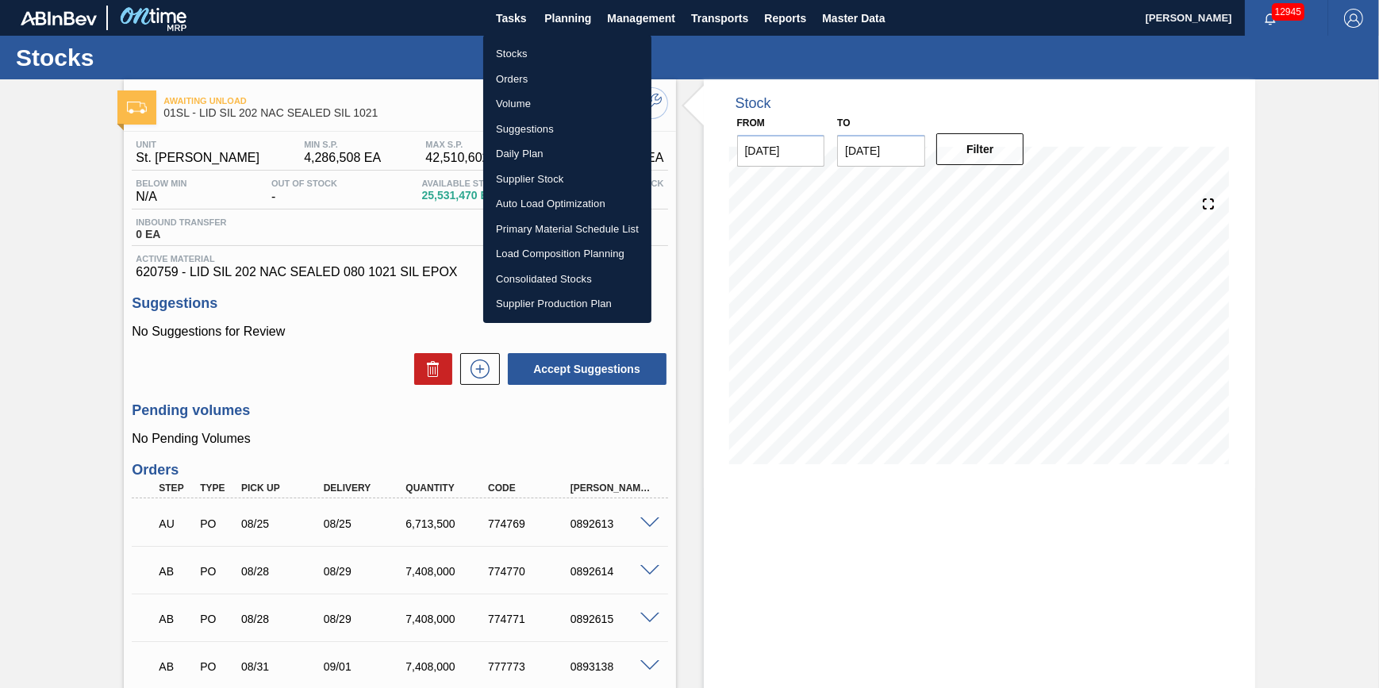
click at [561, 61] on li "Stocks" at bounding box center [567, 53] width 168 height 25
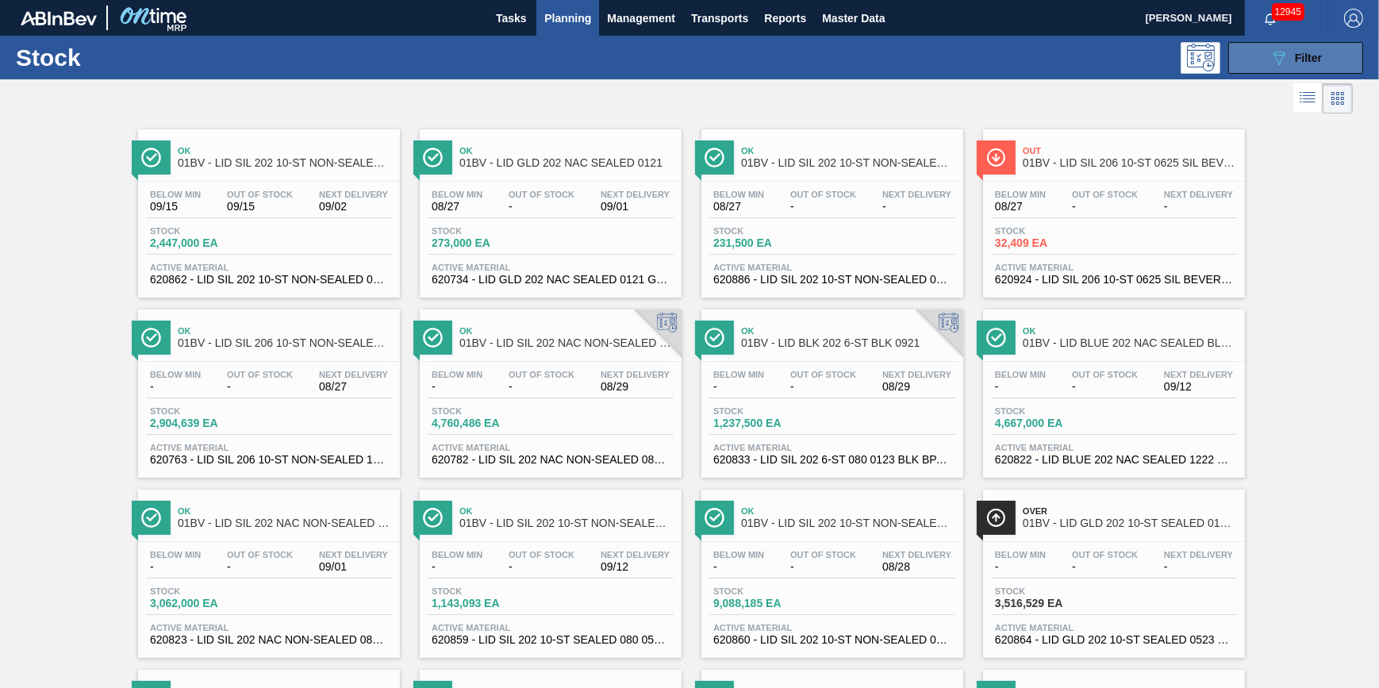
click at [1281, 50] on icon "089F7B8B-B2A5-4AFE-B5C0-19BA573D28AC" at bounding box center [1278, 57] width 19 height 19
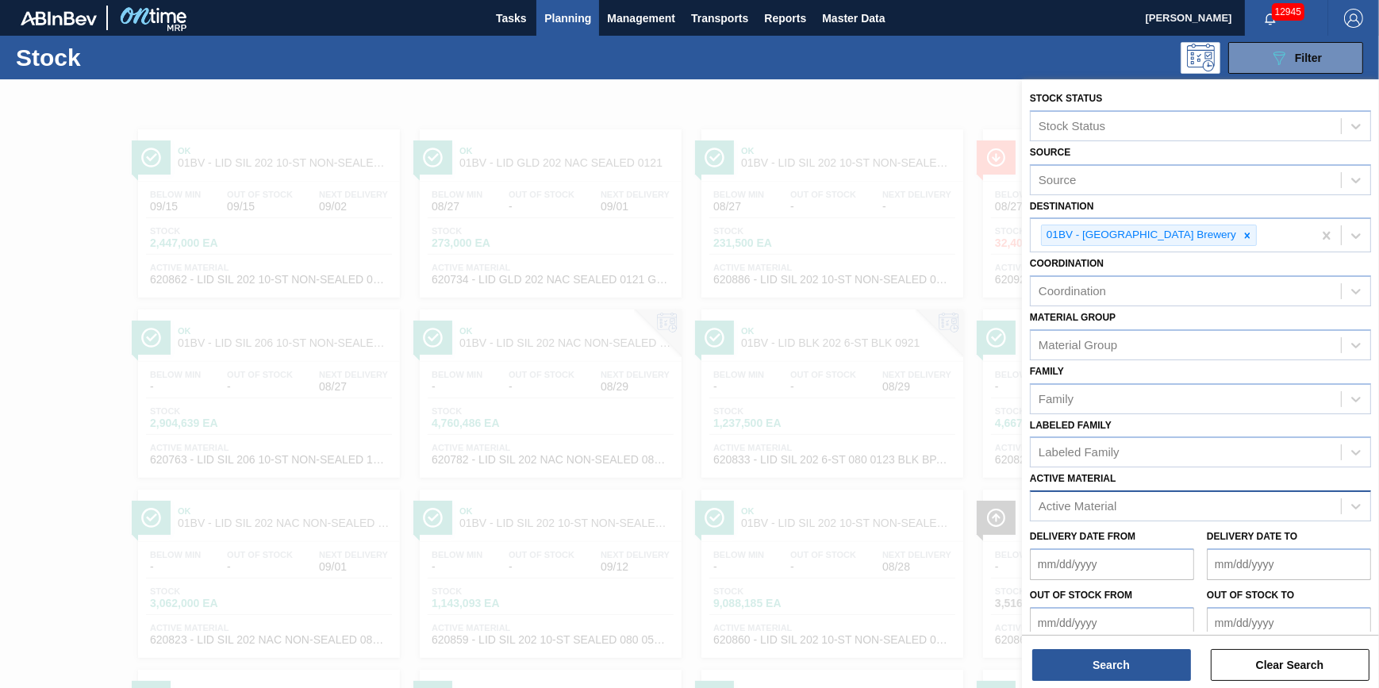
click at [1132, 501] on div "Active Material" at bounding box center [1186, 506] width 310 height 23
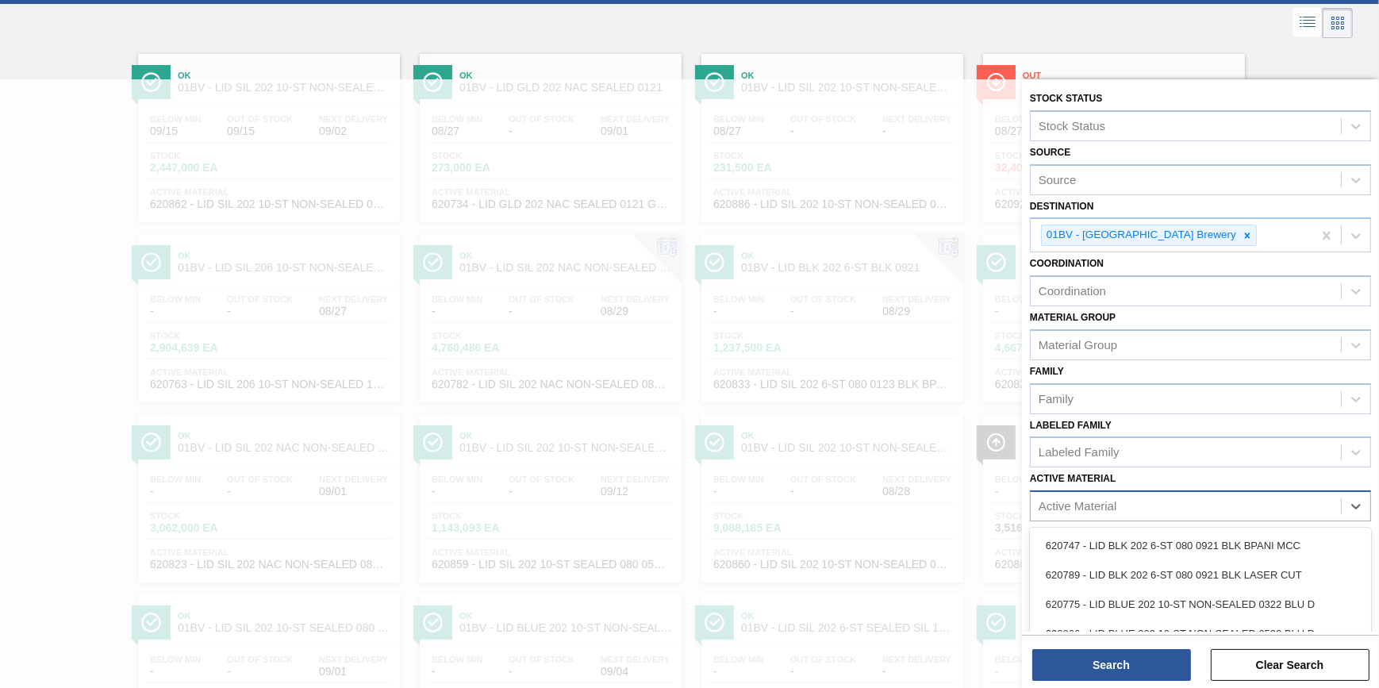
scroll to position [82, 0]
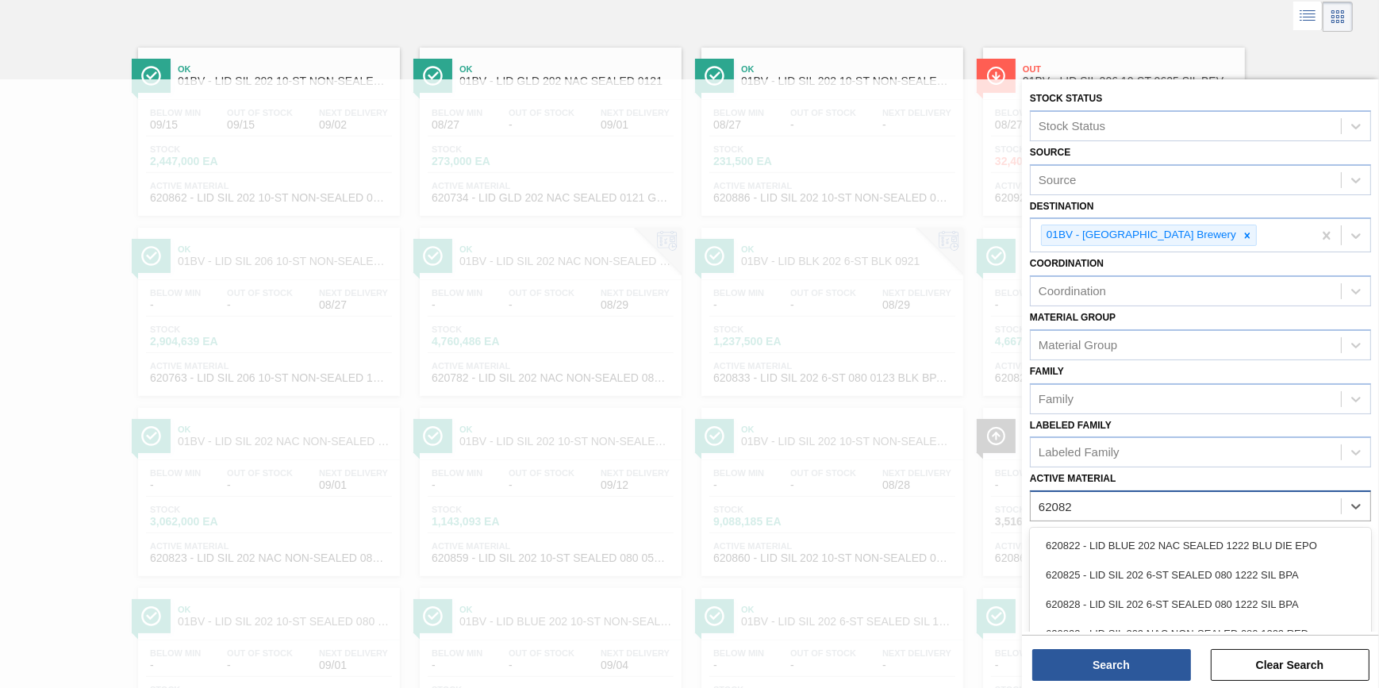
type Material "620828"
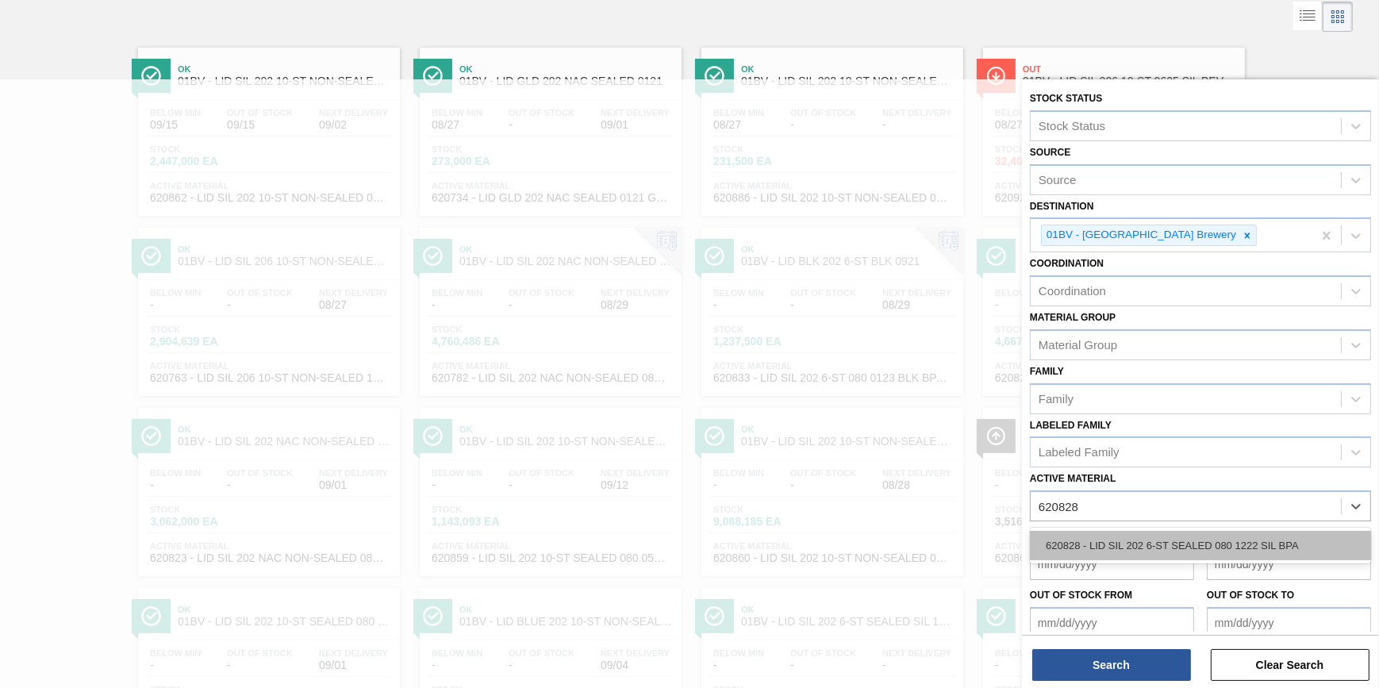
click at [1133, 539] on div "620828 - LID SIL 202 6-ST SEALED 080 1222 SIL BPA" at bounding box center [1200, 545] width 341 height 29
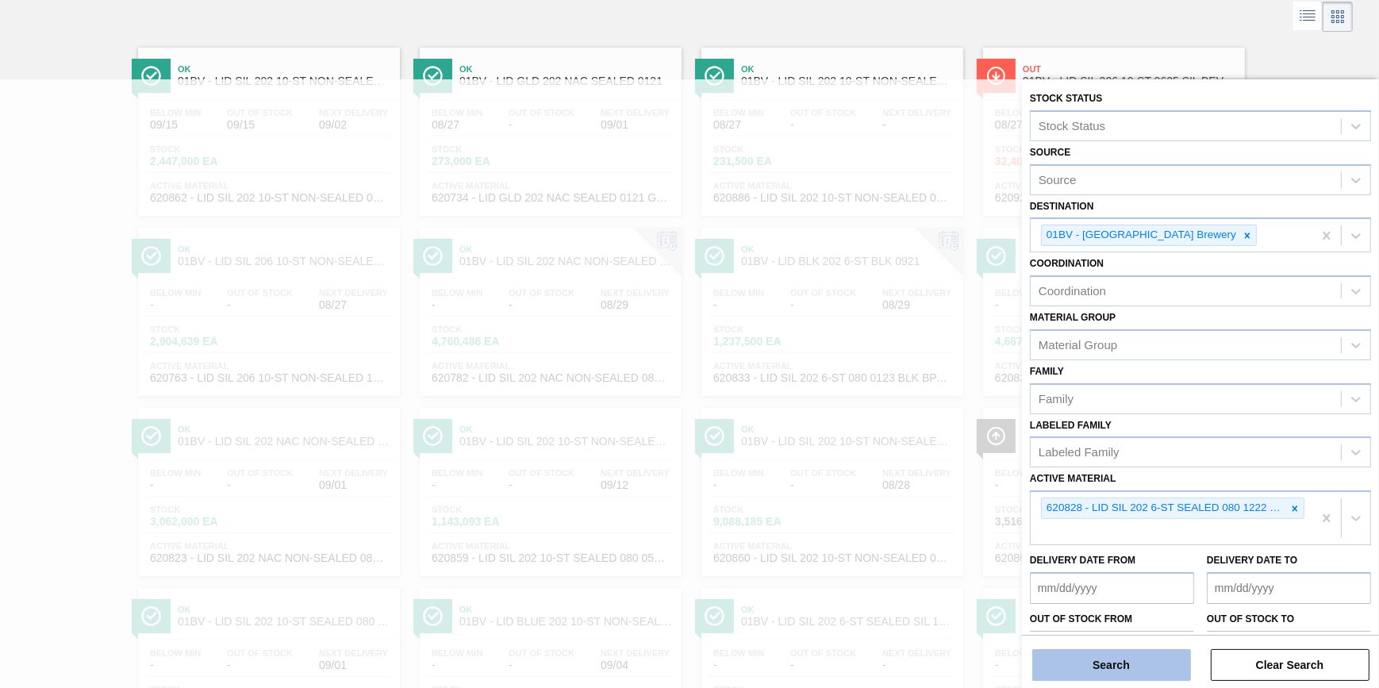
click at [1117, 671] on button "Search" at bounding box center [1111, 665] width 159 height 32
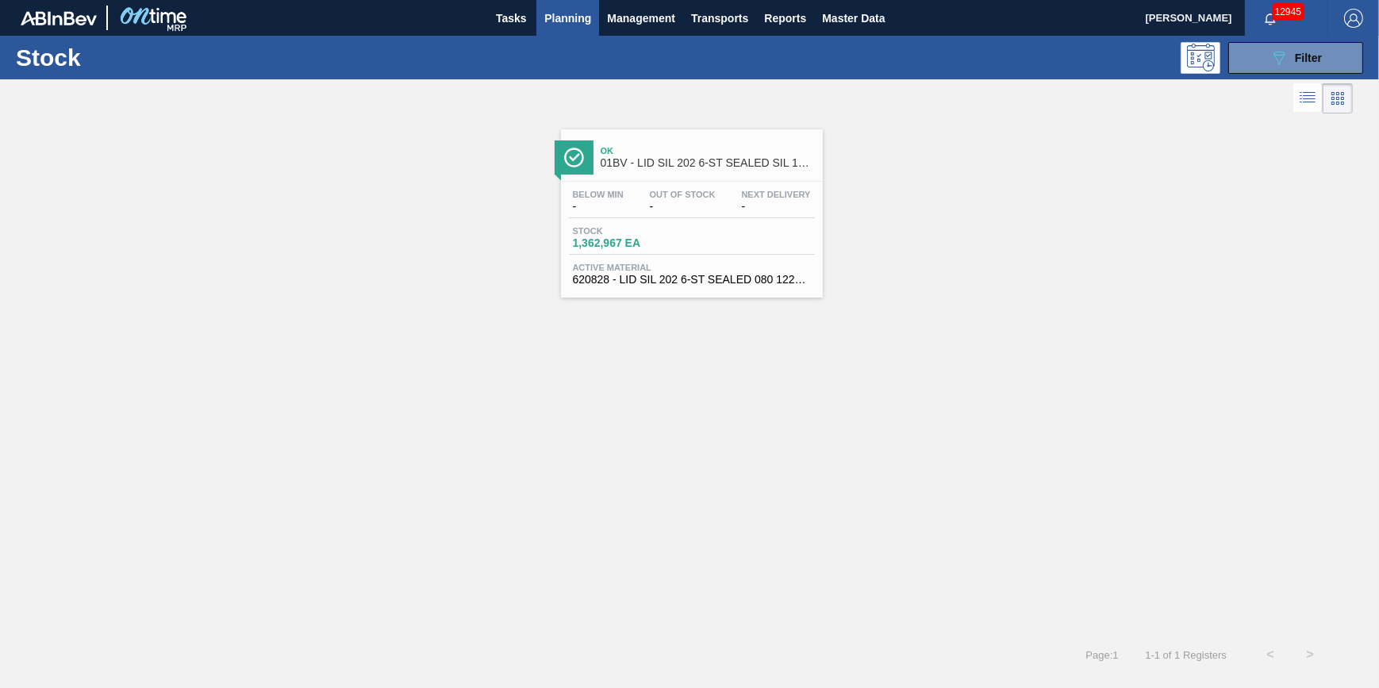
click at [721, 214] on div "Below Min - Out Of Stock - Next Delivery -" at bounding box center [692, 204] width 246 height 29
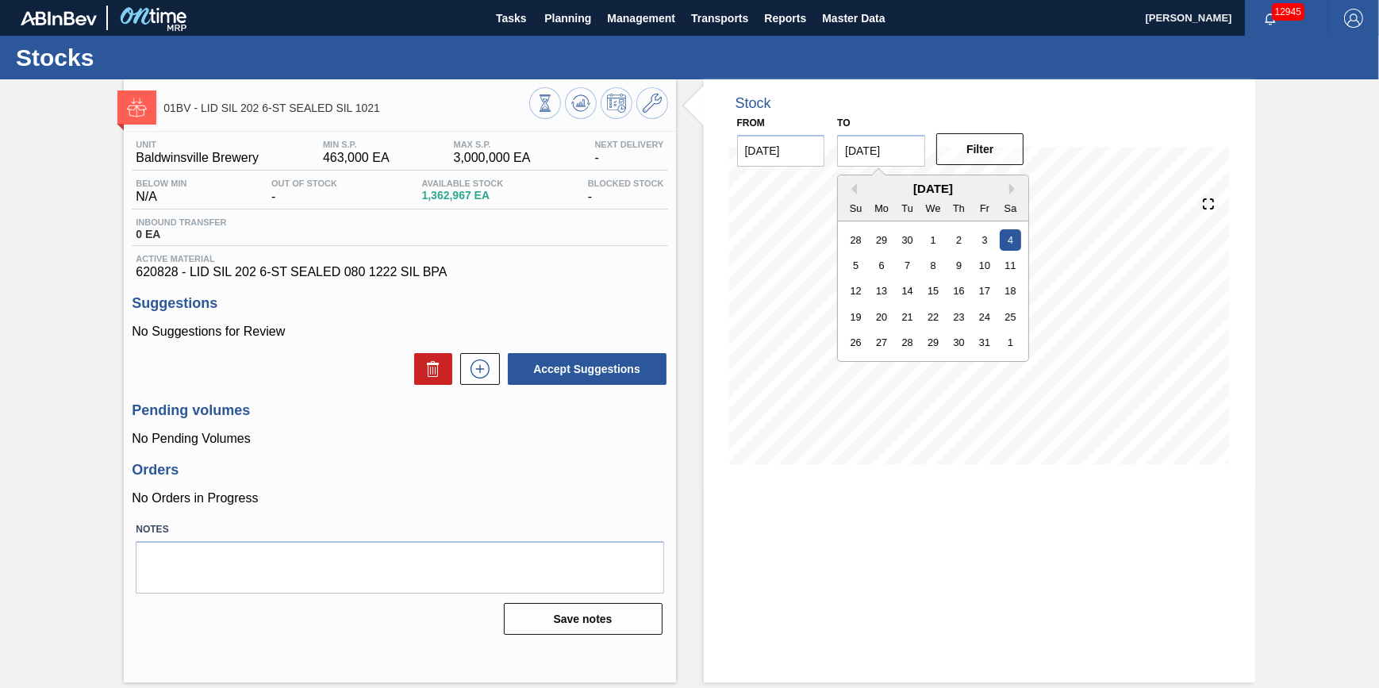
click at [911, 159] on input "10/04/2025" at bounding box center [881, 151] width 88 height 32
click at [1015, 353] on div "1" at bounding box center [1010, 342] width 21 height 21
type input "[DATE]"
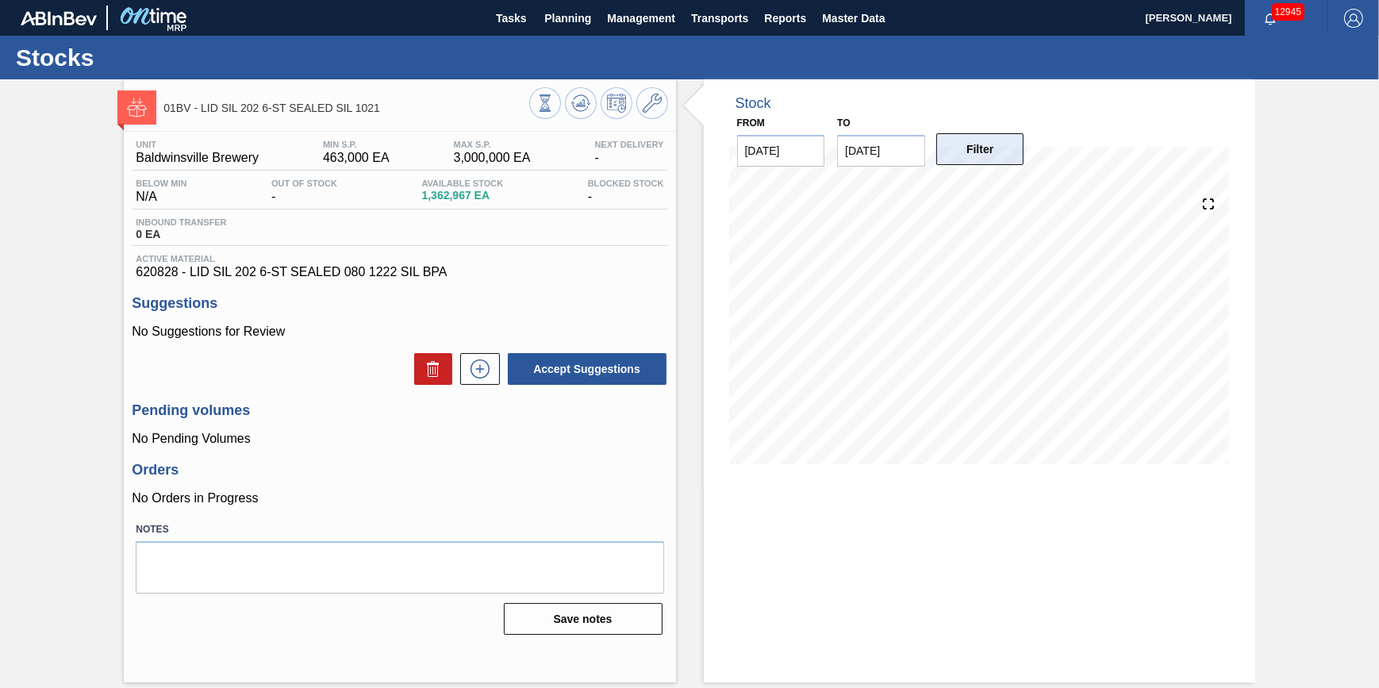
click at [989, 148] on button "Filter" at bounding box center [980, 149] width 88 height 32
drag, startPoint x: 596, startPoint y: 105, endPoint x: 582, endPoint y: 105, distance: 13.5
click at [596, 105] on div at bounding box center [598, 105] width 139 height 36
click at [582, 103] on icon at bounding box center [583, 103] width 2 height 6
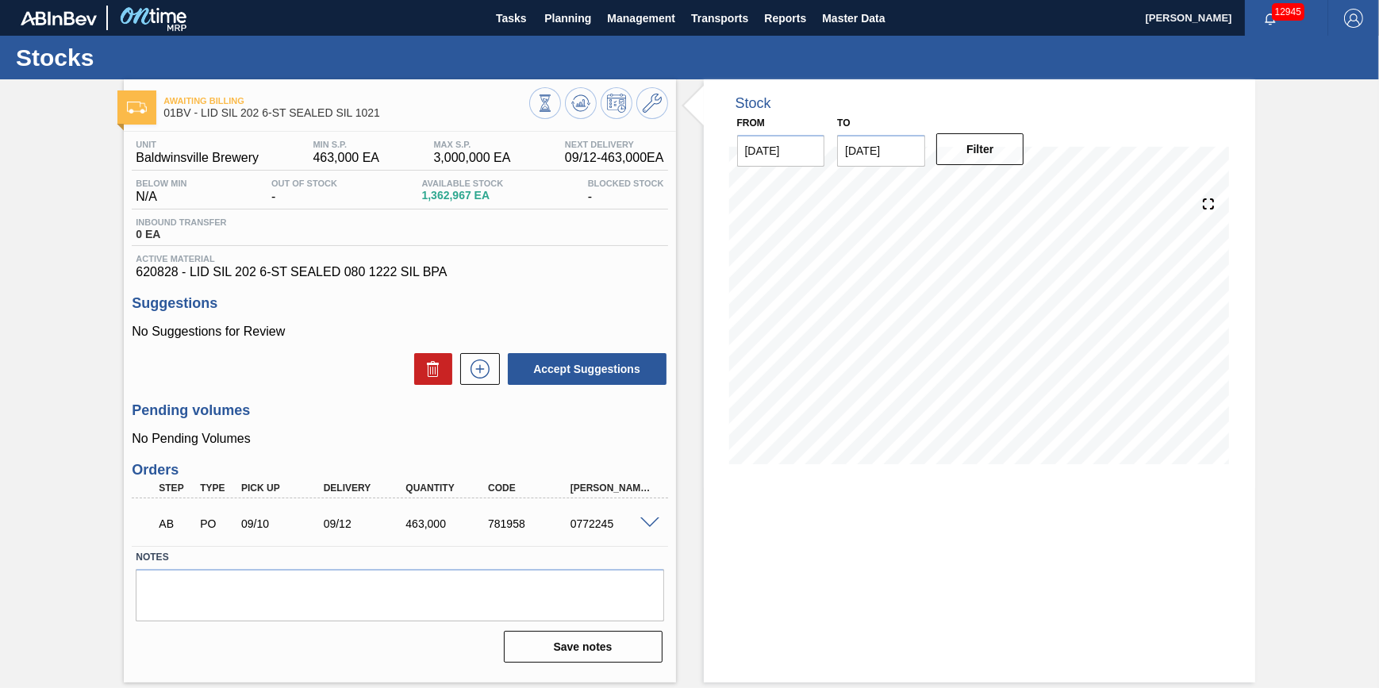
click at [484, 12] on div "Tasks Planning Management Transports Reports Master Data" at bounding box center [689, 18] width 1379 height 36
click at [499, 11] on span "Tasks" at bounding box center [510, 18] width 35 height 19
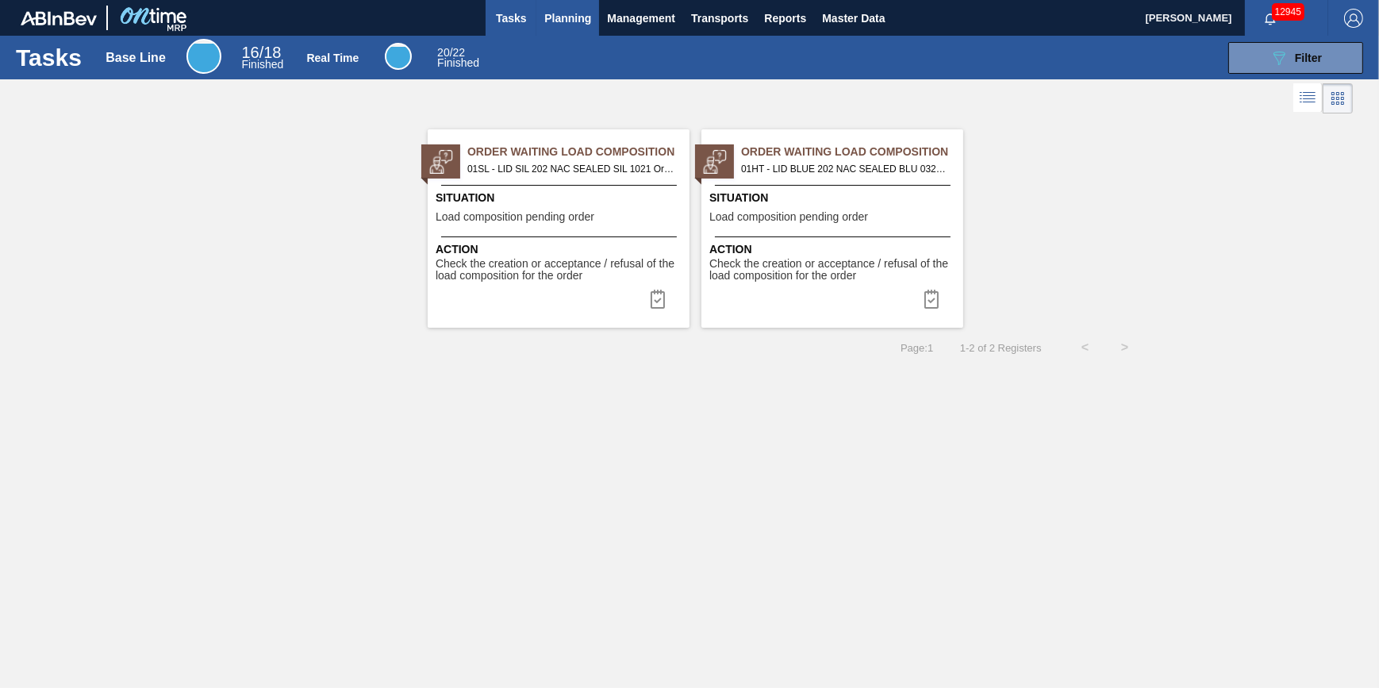
click at [539, 17] on button "Planning" at bounding box center [567, 18] width 63 height 36
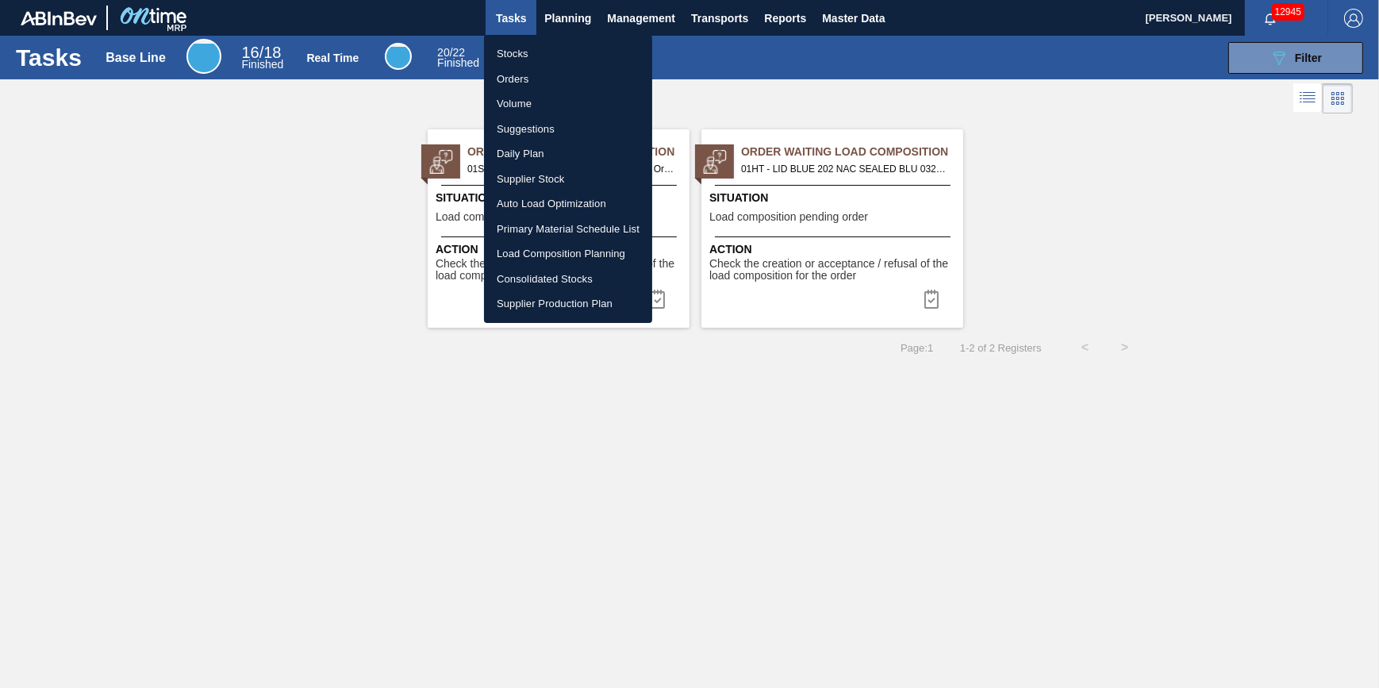
click at [532, 46] on li "Stocks" at bounding box center [568, 53] width 168 height 25
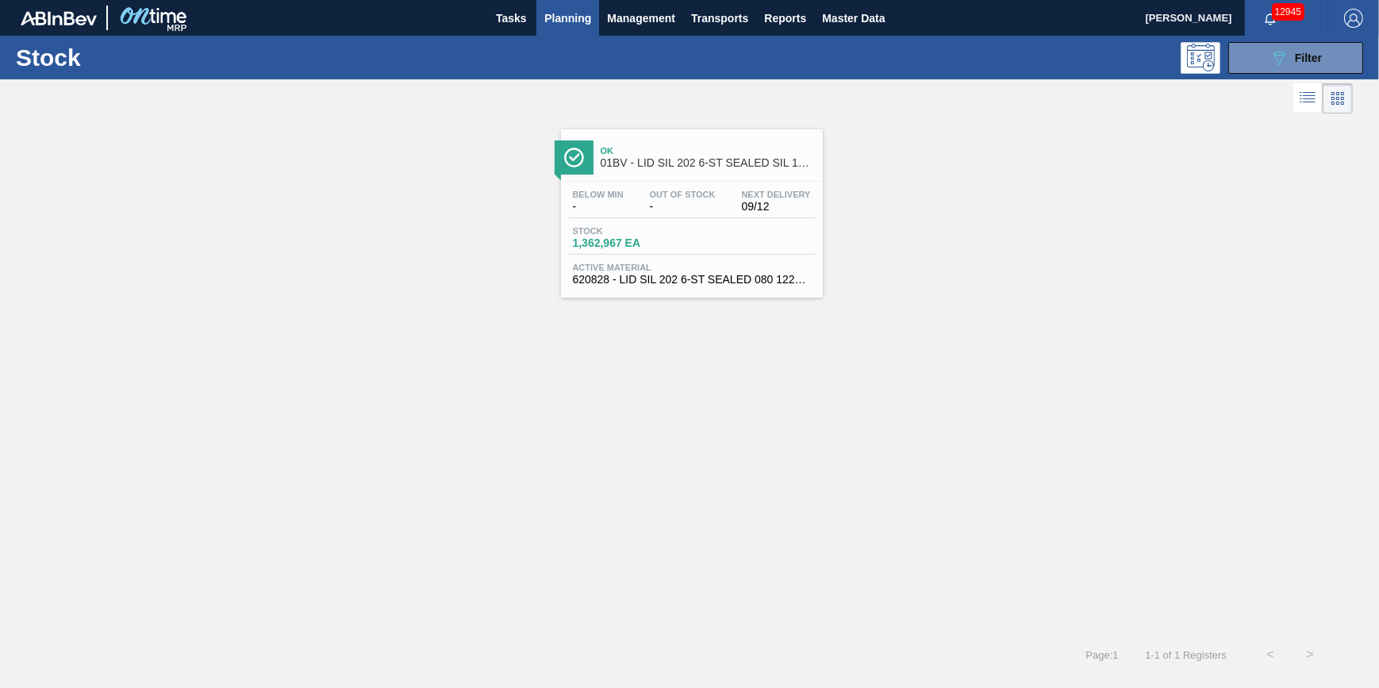
click at [518, 36] on div "Stock 089F7B8B-B2A5-4AFE-B5C0-19BA573D28AC Filter" at bounding box center [689, 58] width 1379 height 44
click at [518, 22] on span "Tasks" at bounding box center [510, 18] width 35 height 19
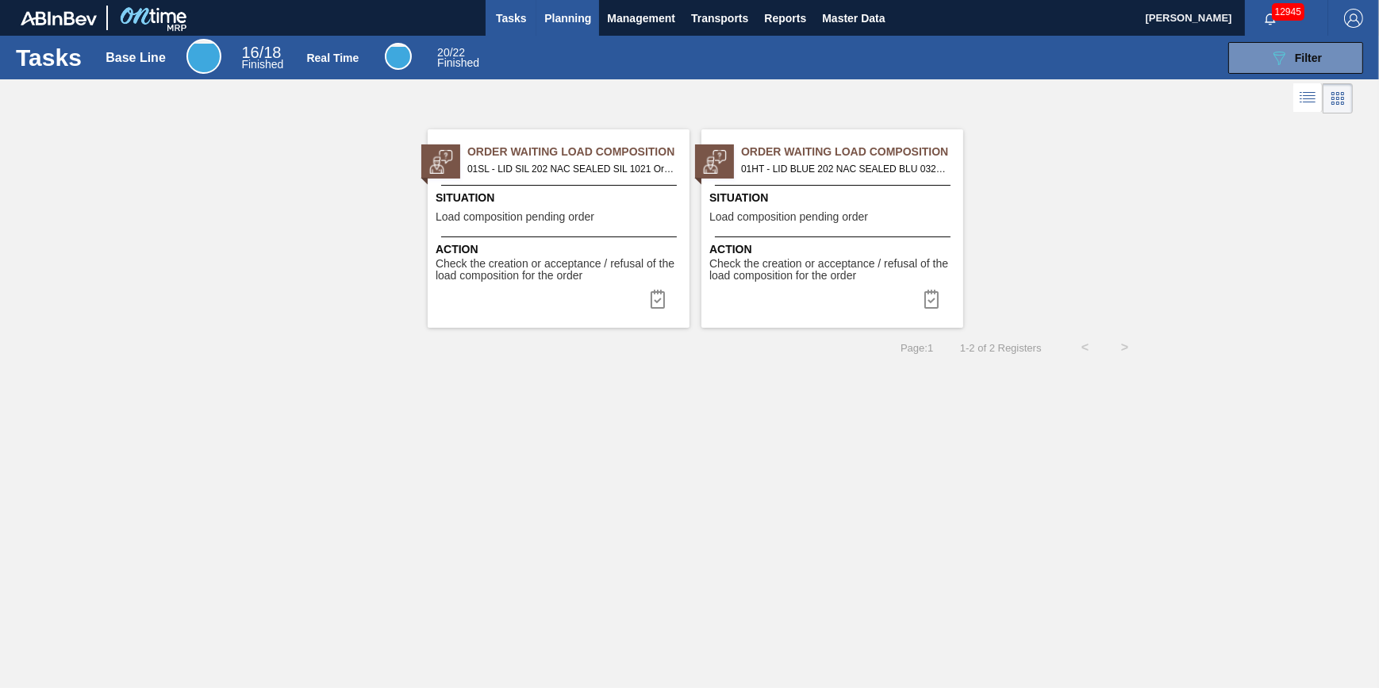
click at [578, 23] on span "Planning" at bounding box center [567, 18] width 47 height 19
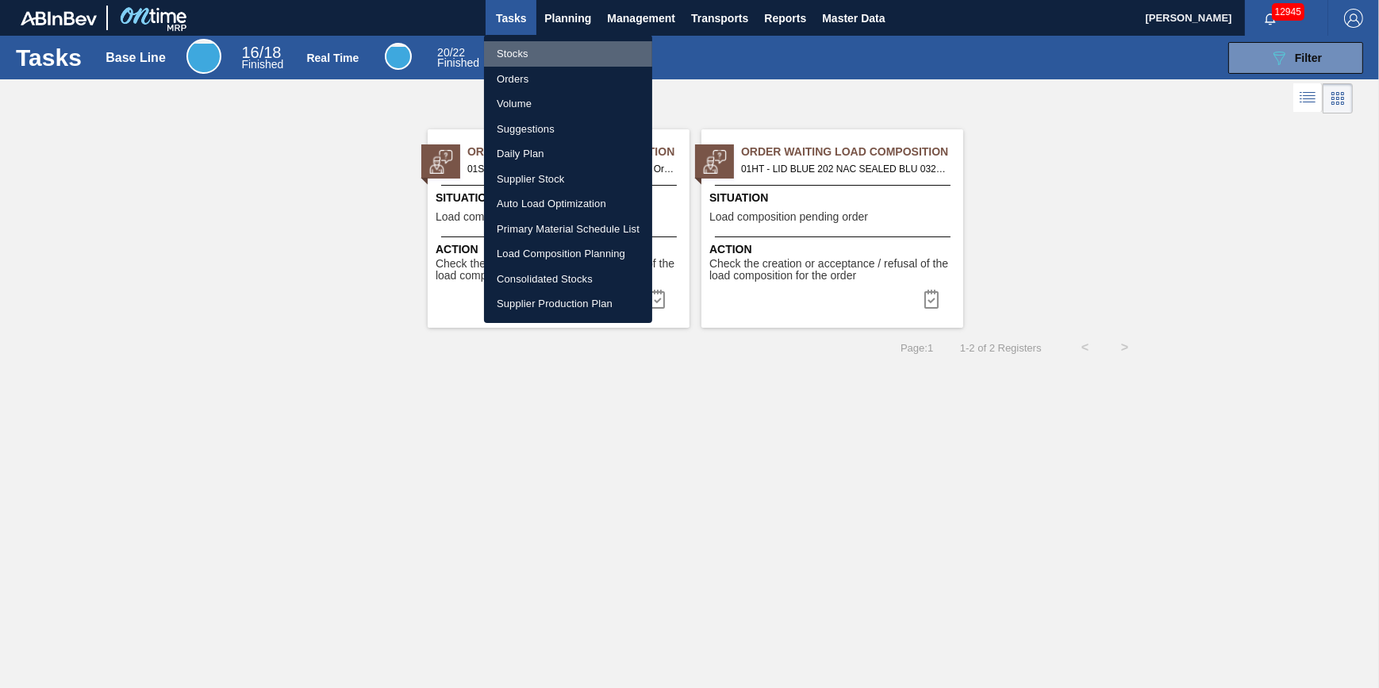
click at [573, 45] on li "Stocks" at bounding box center [568, 53] width 168 height 25
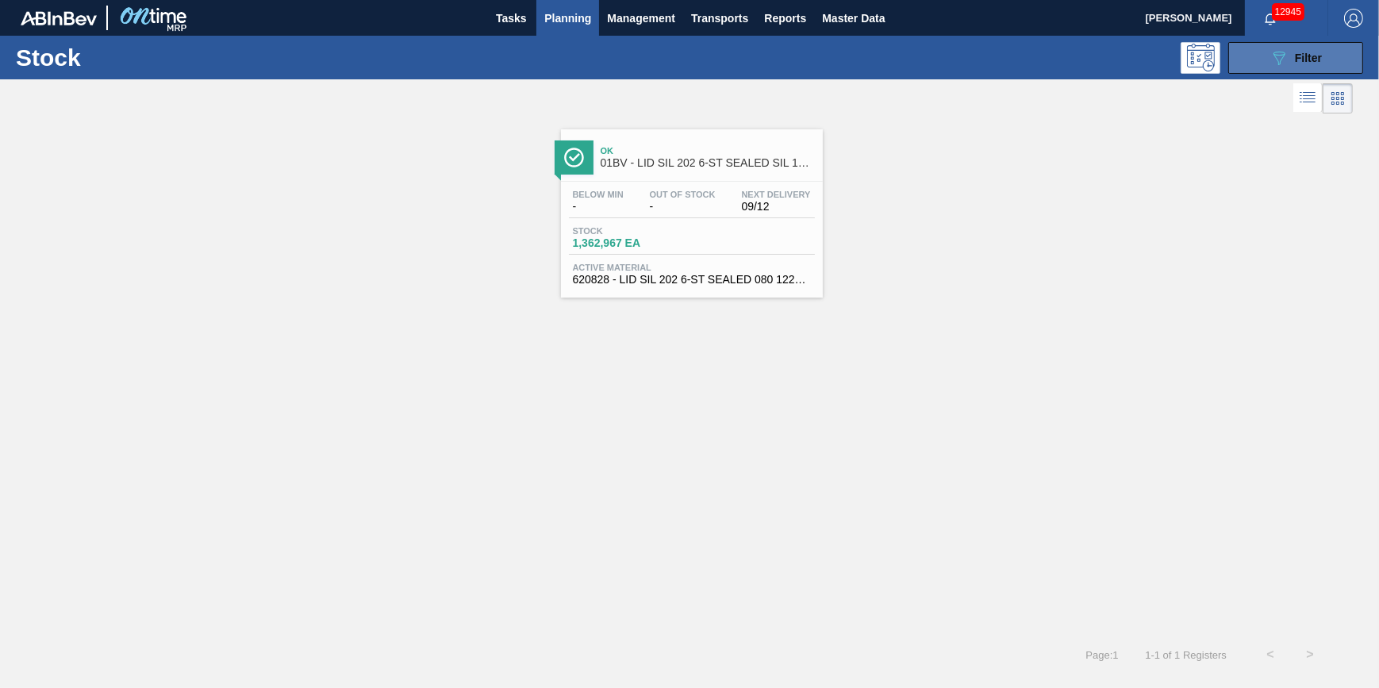
click at [1273, 60] on icon "089F7B8B-B2A5-4AFE-B5C0-19BA573D28AC" at bounding box center [1278, 57] width 19 height 19
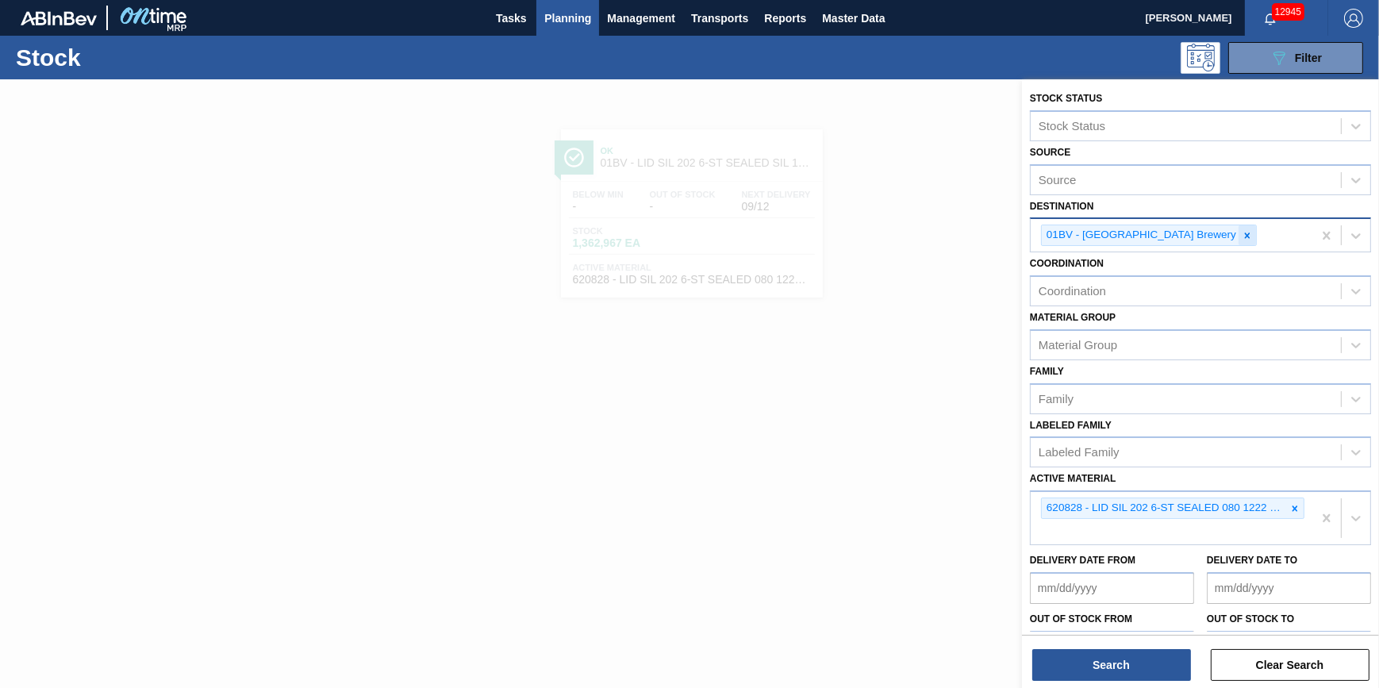
click at [1242, 230] on icon at bounding box center [1247, 235] width 11 height 11
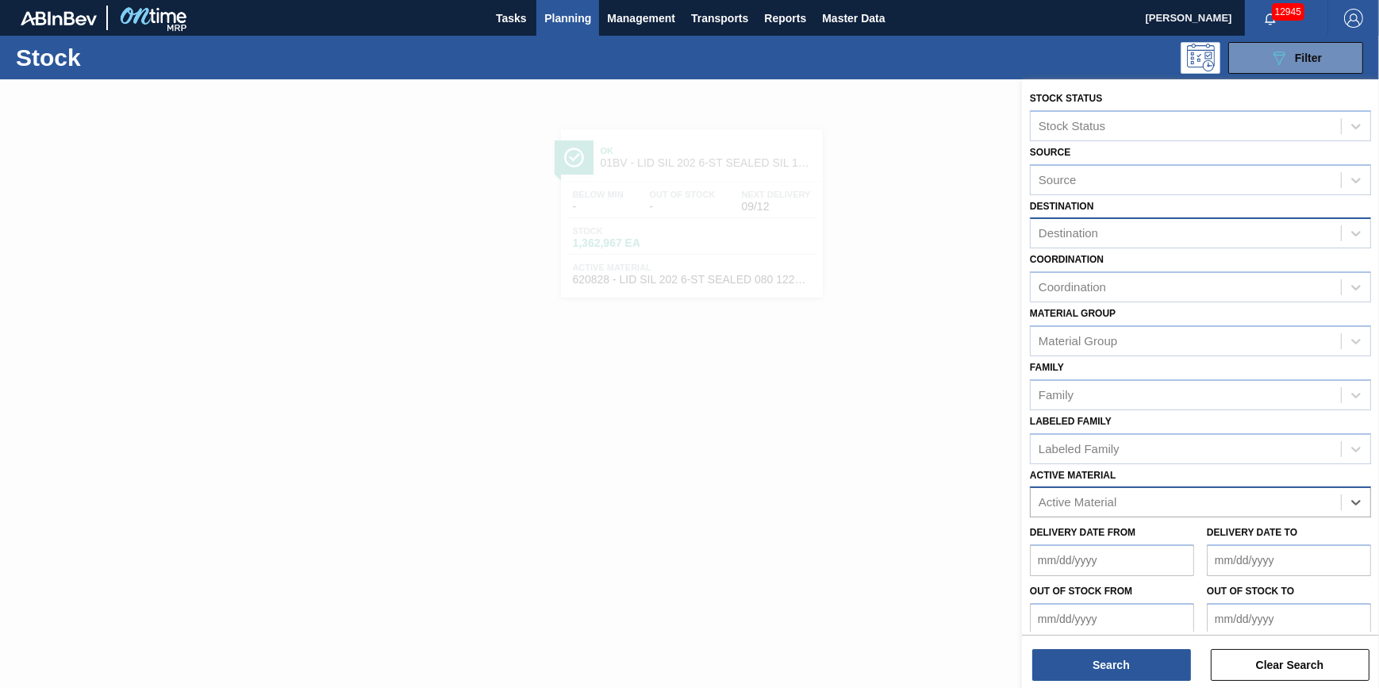
click at [1182, 216] on div "Destination Destination" at bounding box center [1200, 222] width 341 height 54
click at [1175, 230] on div "Destination" at bounding box center [1186, 233] width 310 height 23
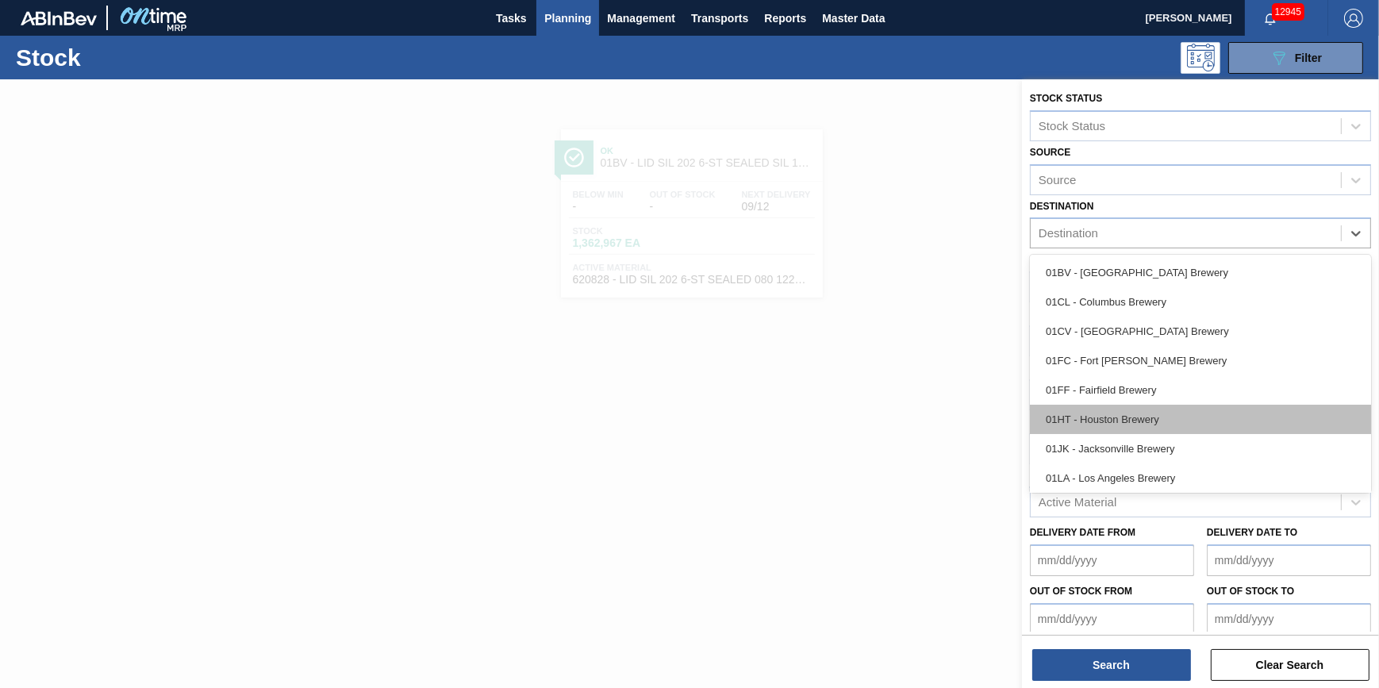
click at [1160, 405] on div "01HT - Houston Brewery" at bounding box center [1200, 419] width 341 height 29
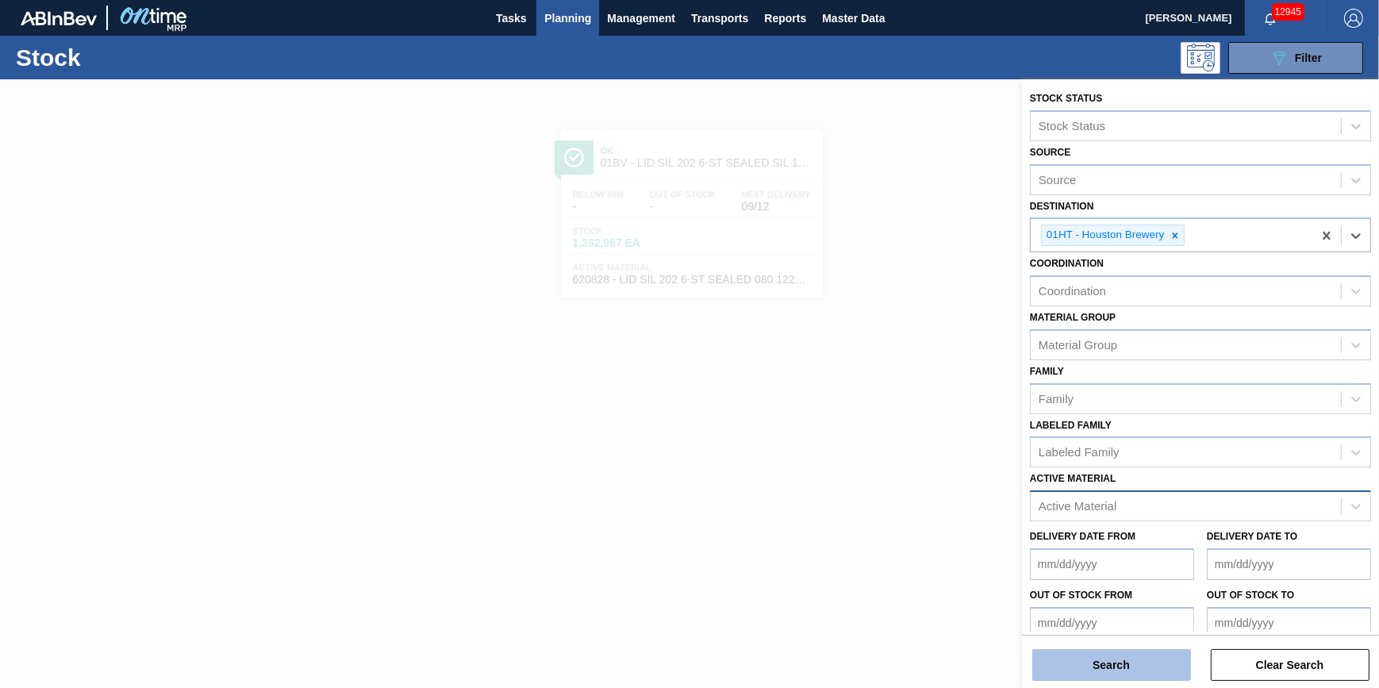
click at [1097, 670] on button "Search" at bounding box center [1111, 665] width 159 height 32
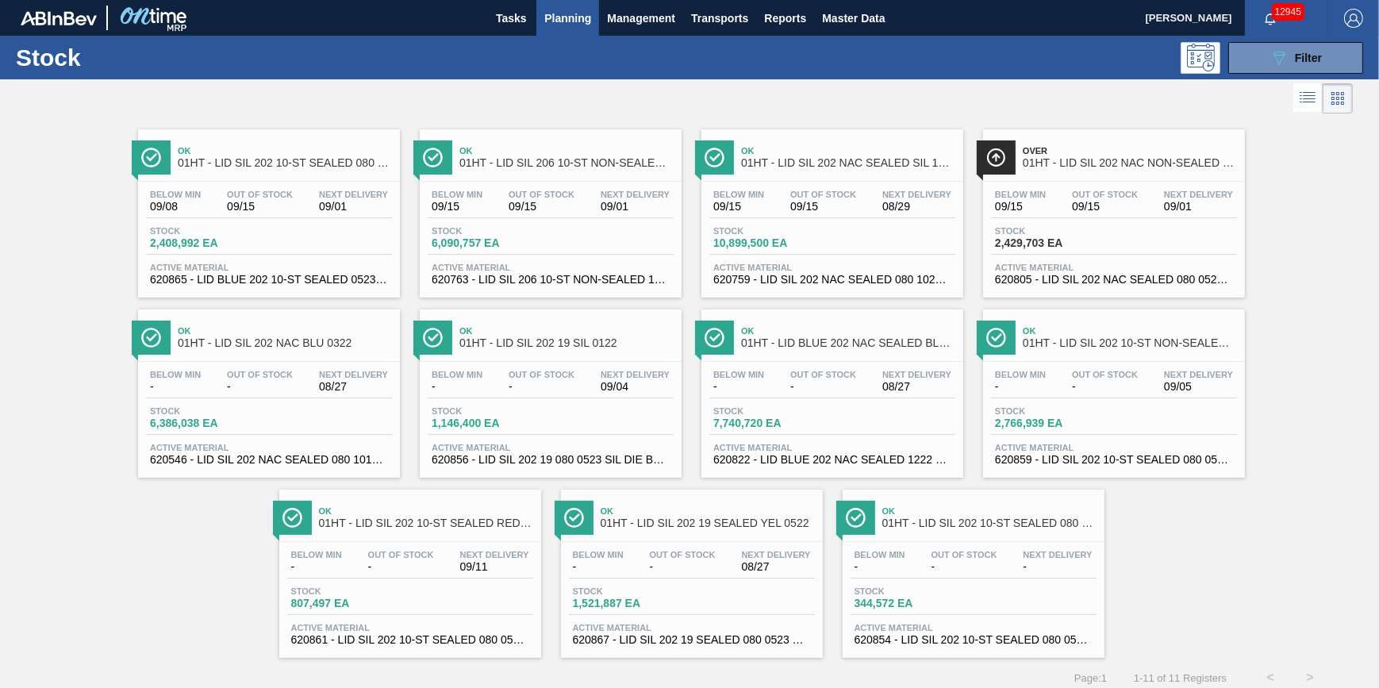
click at [494, 173] on div "Ok 01HT - LID SIL 206 10-ST NON-SEALED 1218 GRN 20" at bounding box center [566, 158] width 214 height 36
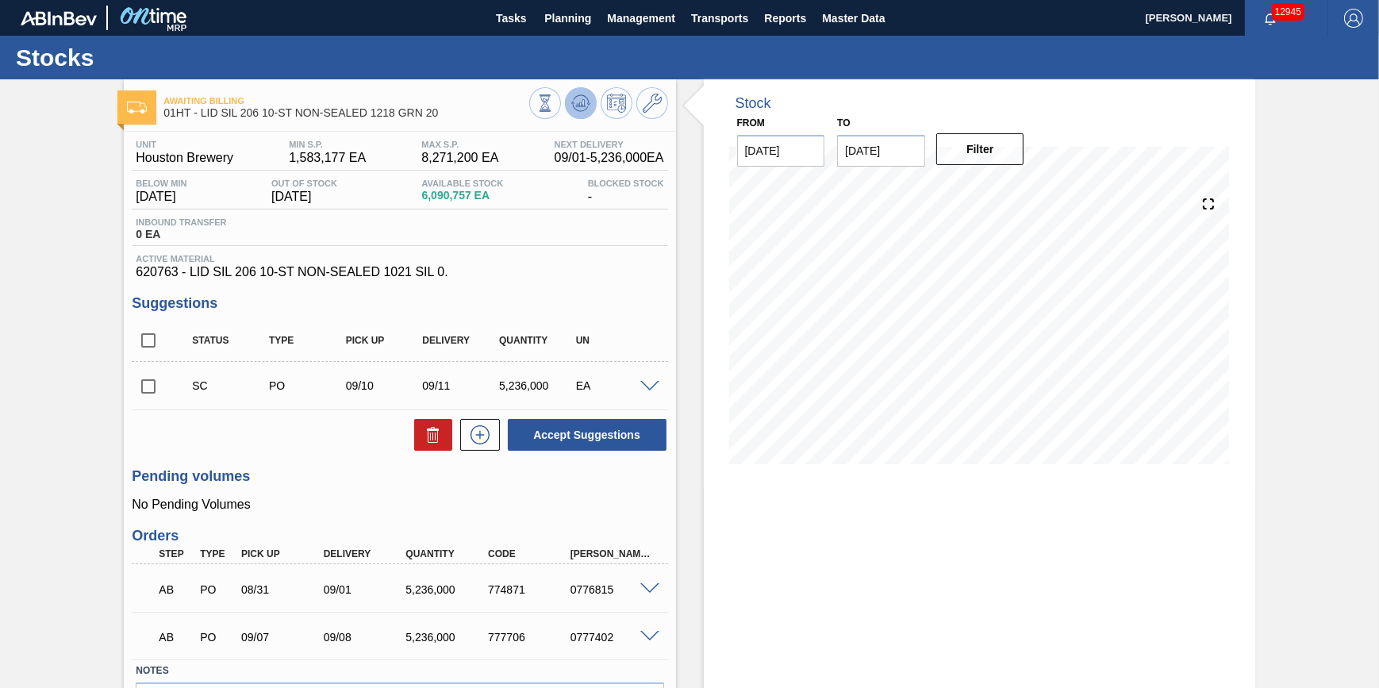
click at [577, 106] on icon at bounding box center [580, 103] width 19 height 19
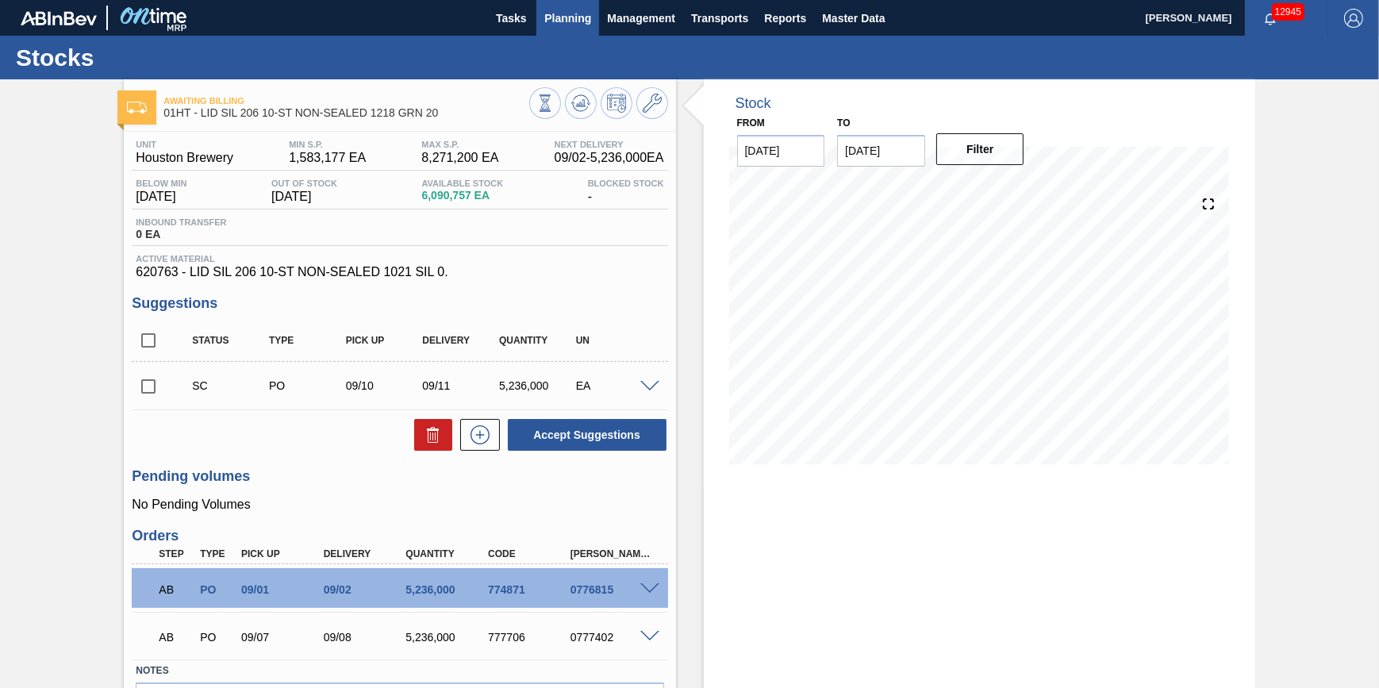
click at [548, 21] on span "Planning" at bounding box center [567, 18] width 47 height 19
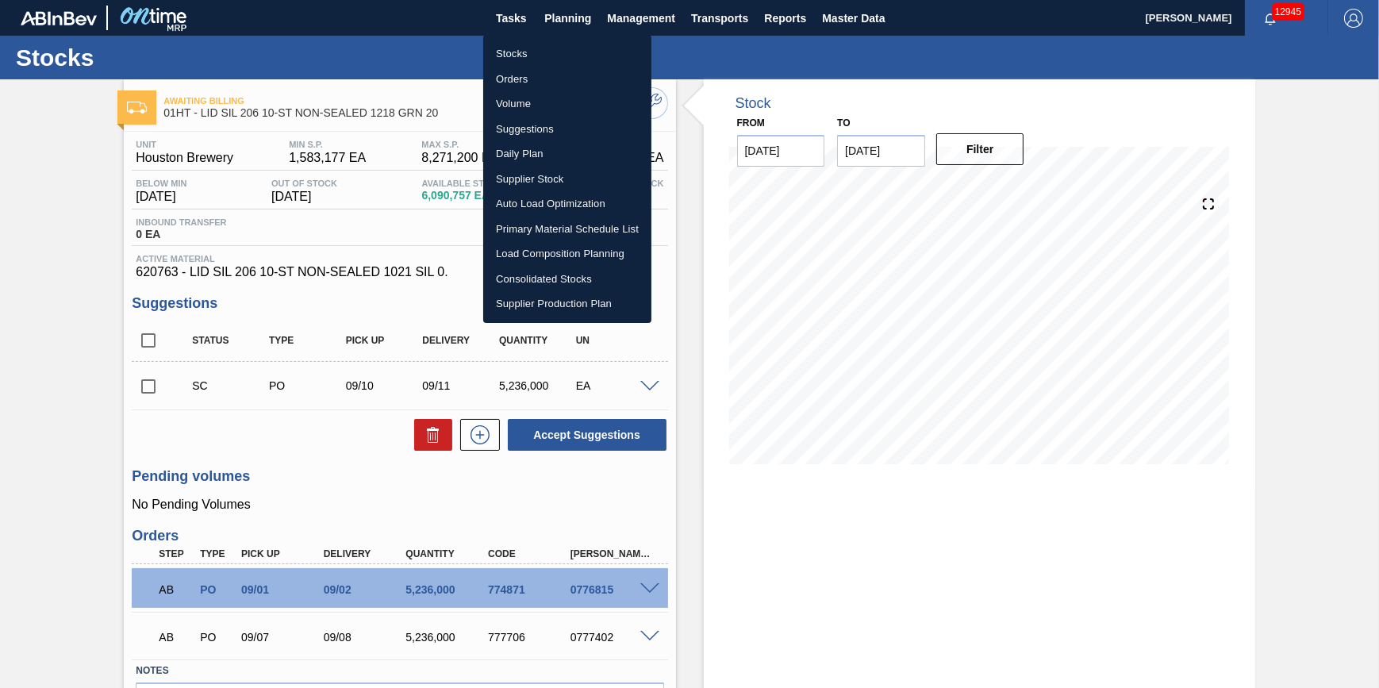
click at [548, 43] on li "Stocks" at bounding box center [567, 53] width 168 height 25
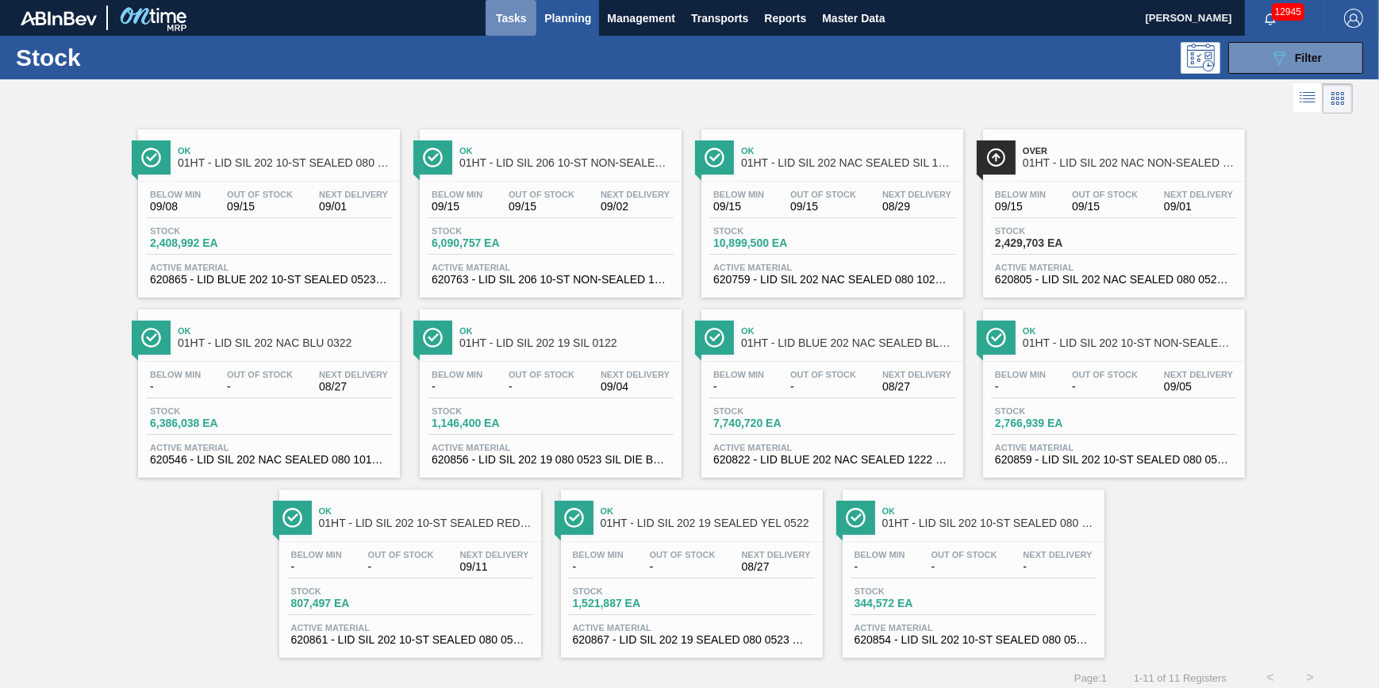
click at [510, 10] on span "Tasks" at bounding box center [510, 18] width 35 height 19
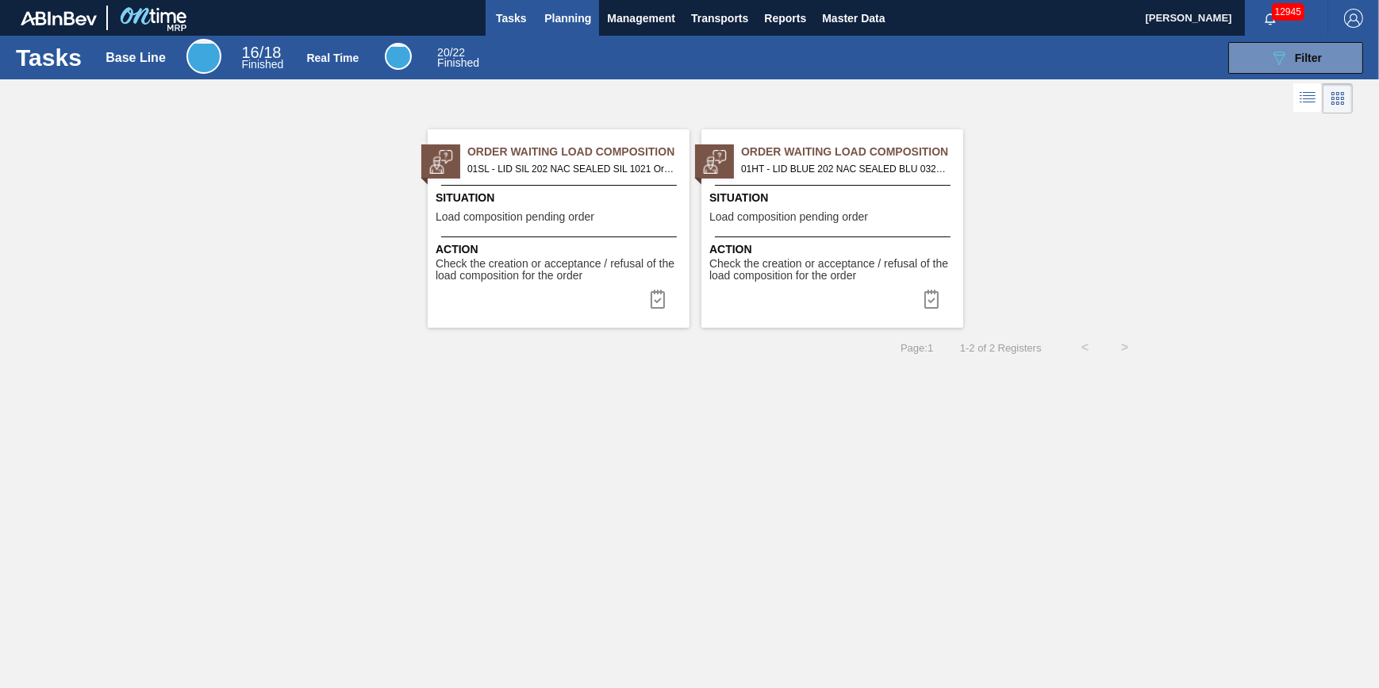
click at [566, 21] on span "Planning" at bounding box center [567, 18] width 47 height 19
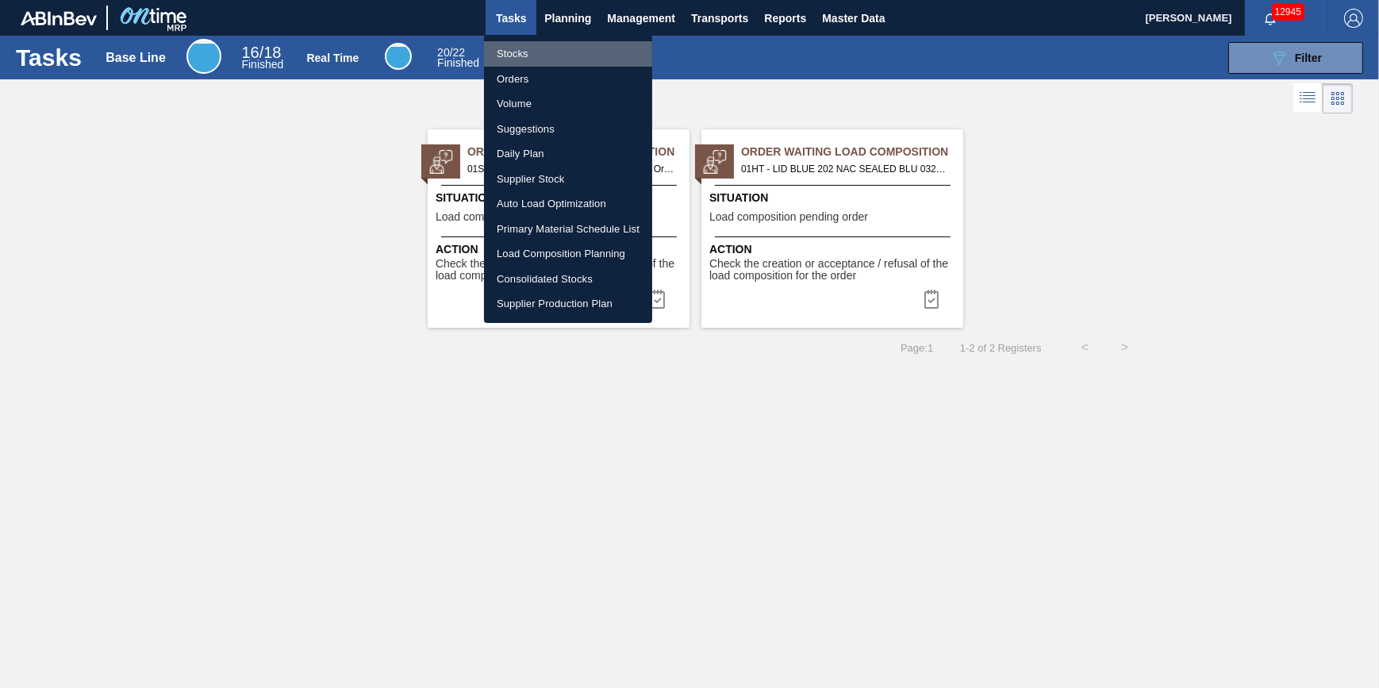
click at [560, 45] on li "Stocks" at bounding box center [568, 53] width 168 height 25
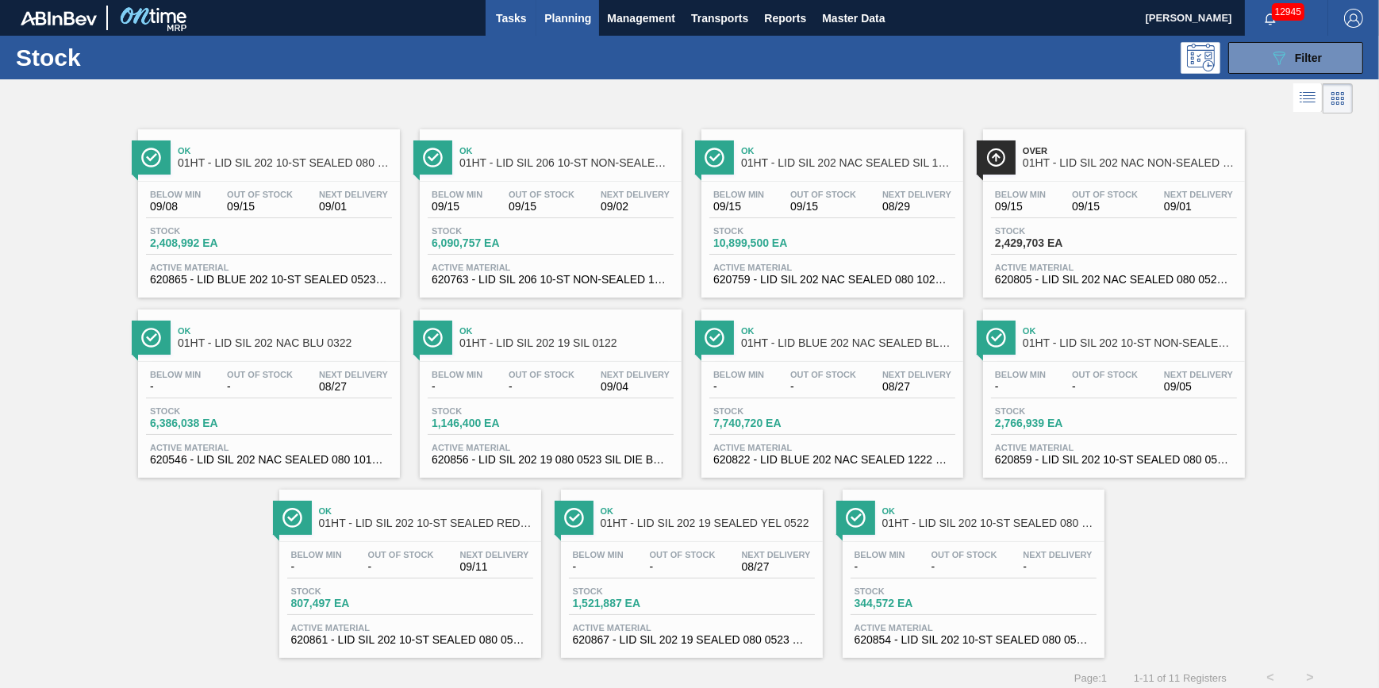
click at [486, 16] on button "Tasks" at bounding box center [511, 18] width 51 height 36
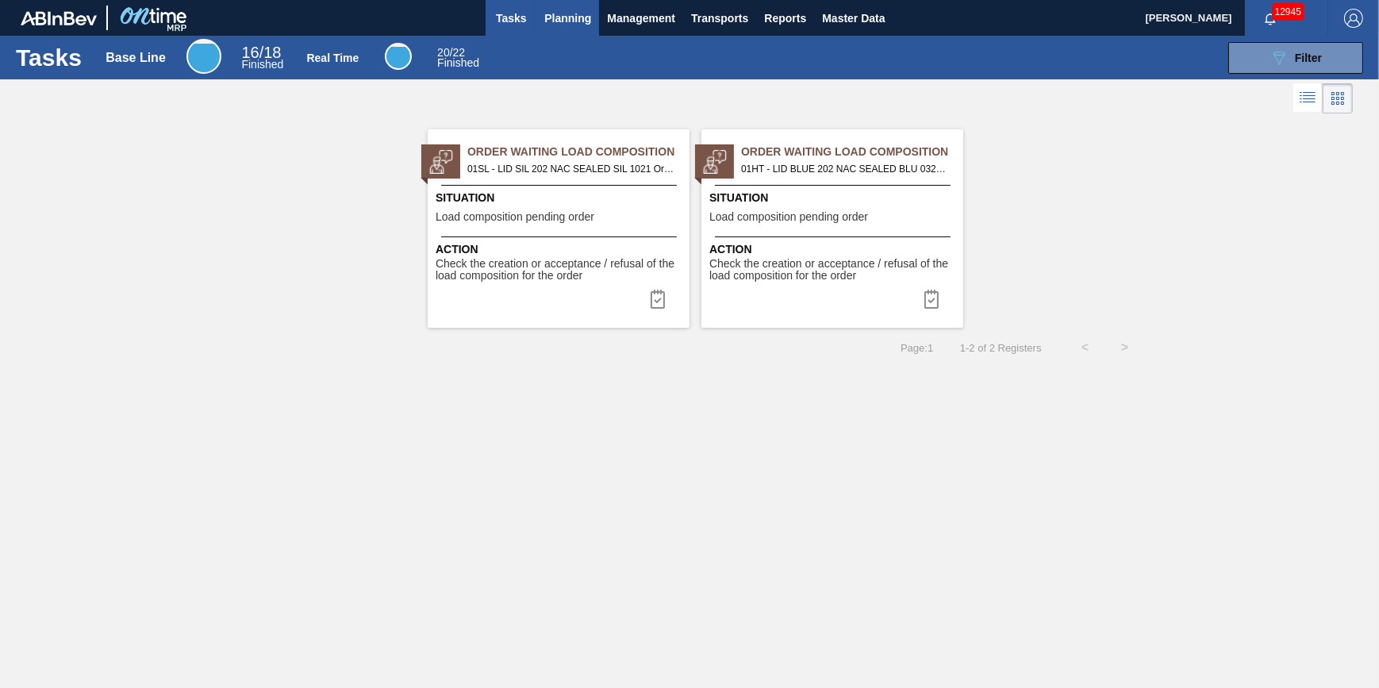
click at [564, 19] on span "Planning" at bounding box center [567, 18] width 47 height 19
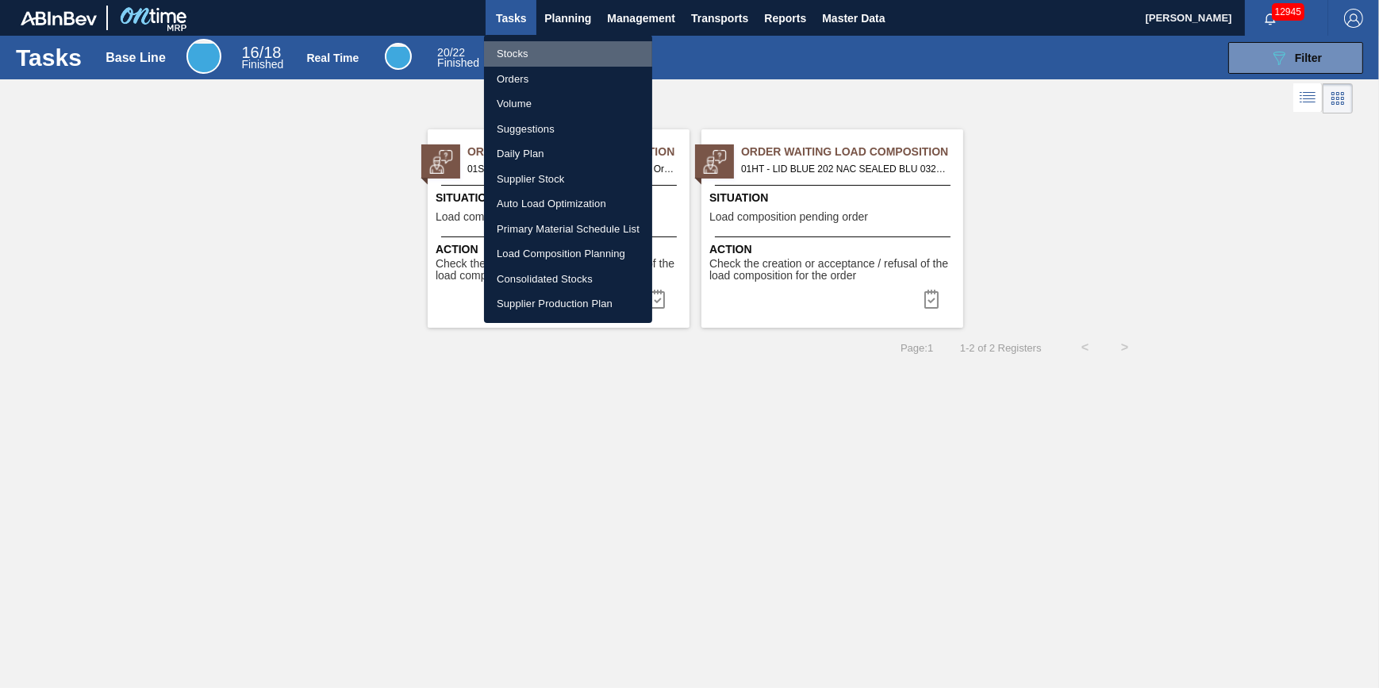
click at [570, 48] on li "Stocks" at bounding box center [568, 53] width 168 height 25
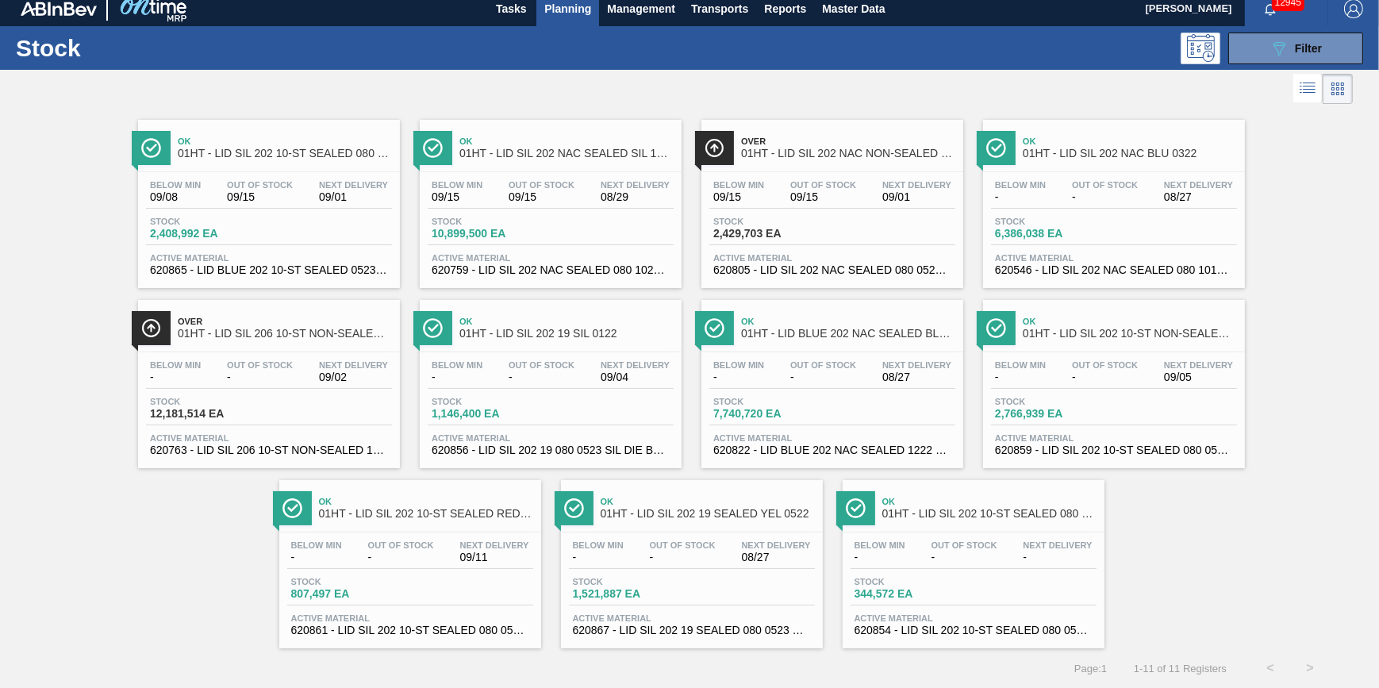
scroll to position [13, 0]
click at [514, 7] on span "Tasks" at bounding box center [510, 8] width 35 height 19
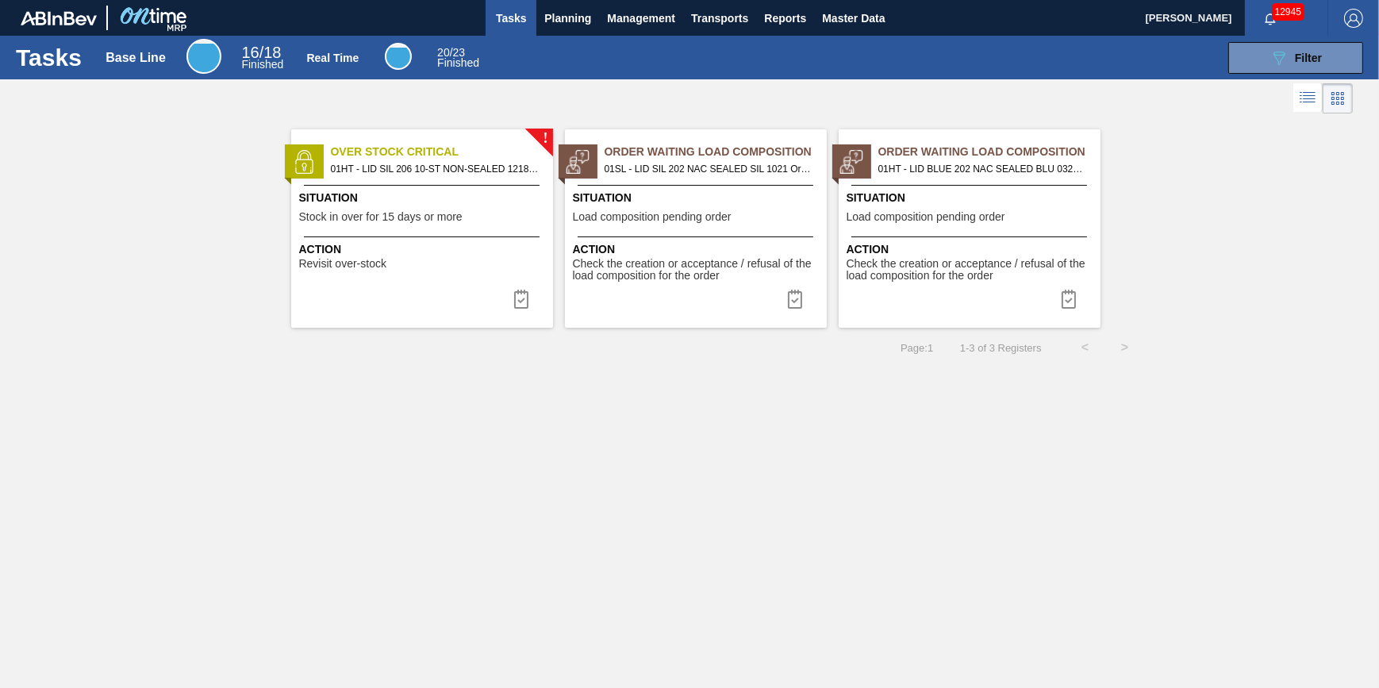
click at [460, 195] on span "Situation" at bounding box center [424, 198] width 250 height 17
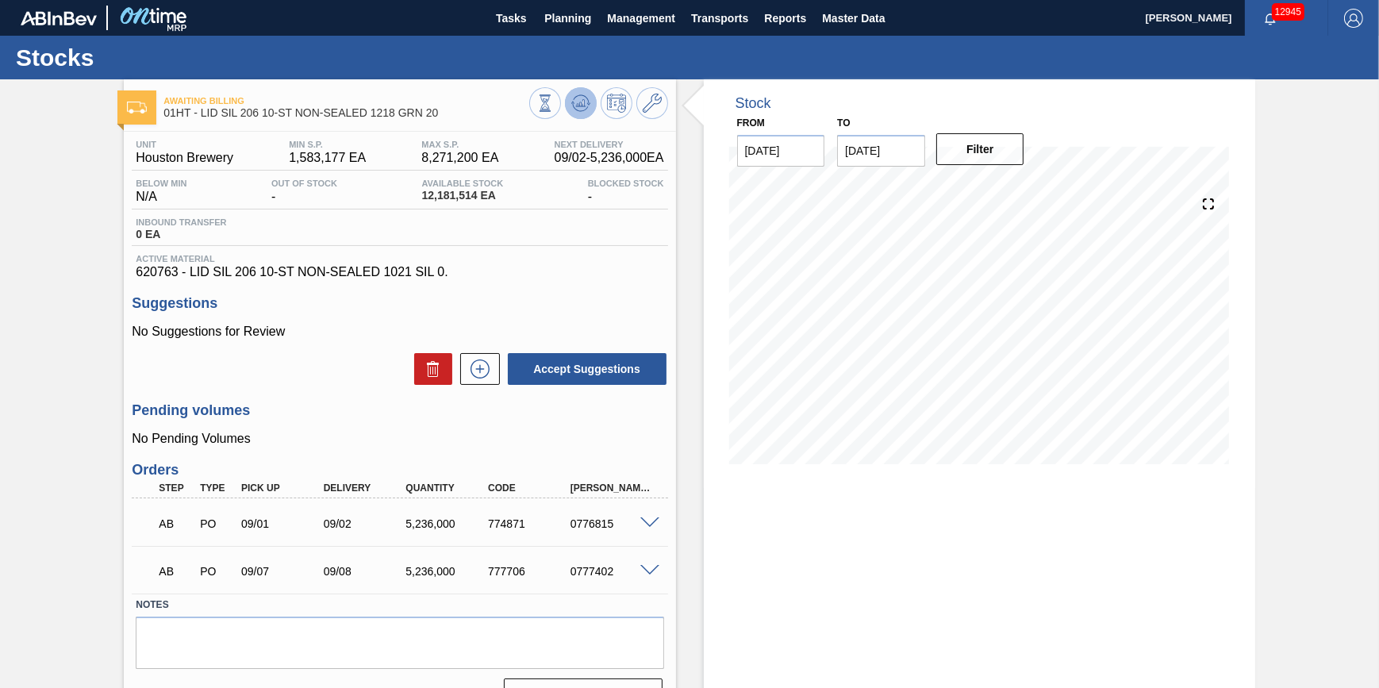
click at [566, 98] on button at bounding box center [581, 103] width 32 height 32
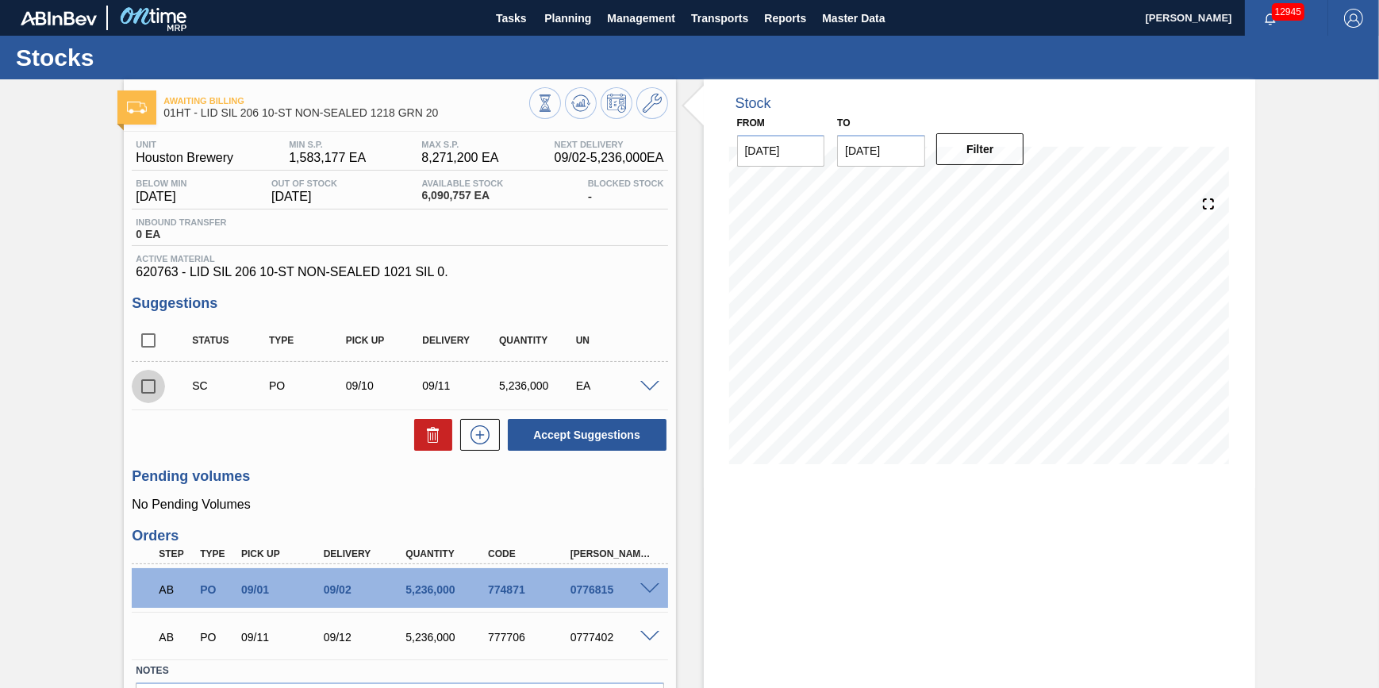
click at [136, 390] on input "checkbox" at bounding box center [148, 386] width 33 height 33
click at [432, 436] on icon at bounding box center [433, 434] width 19 height 19
checkbox input "false"
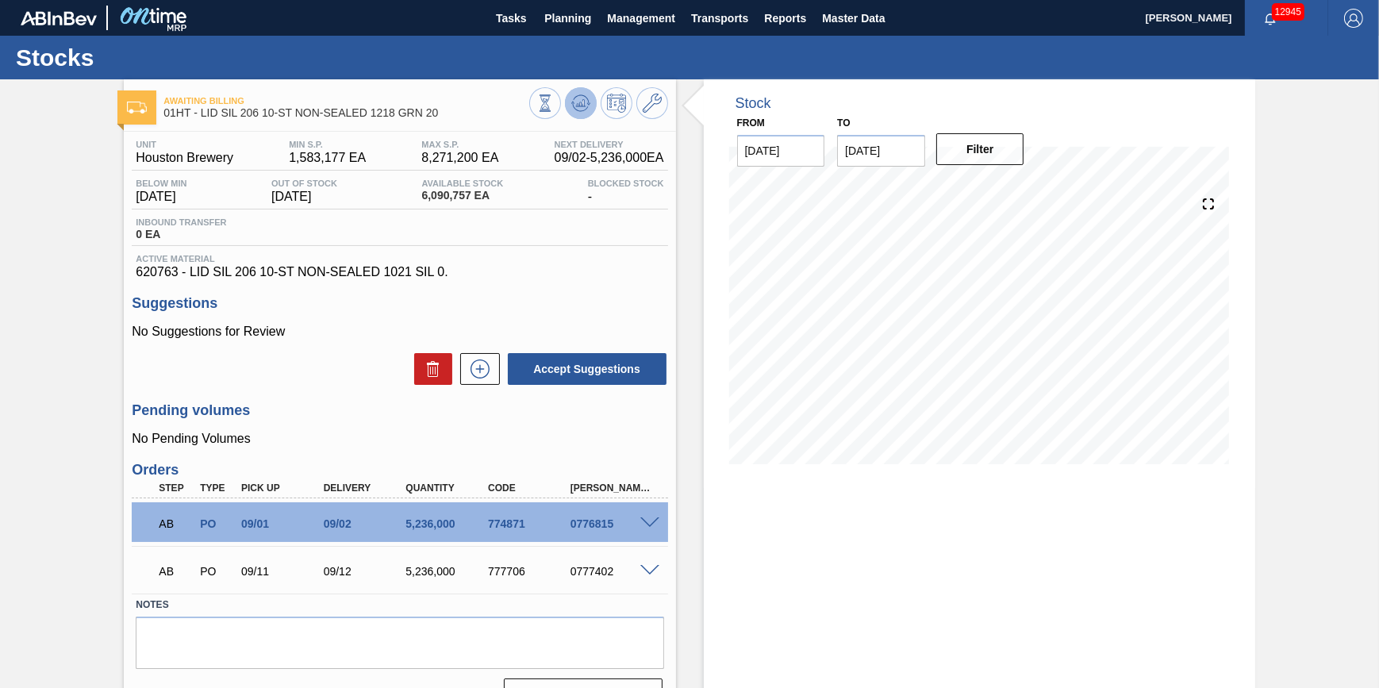
click at [578, 95] on icon at bounding box center [581, 99] width 16 height 9
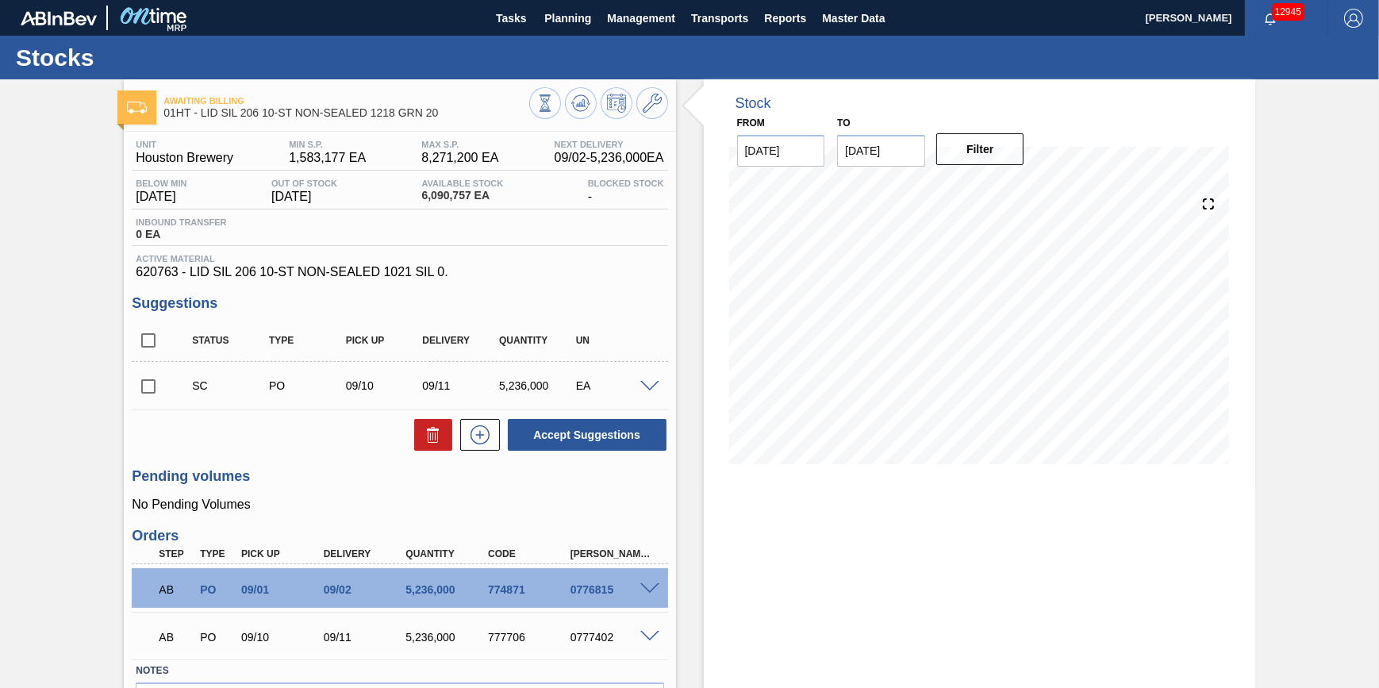
drag, startPoint x: 156, startPoint y: 390, endPoint x: 206, endPoint y: 390, distance: 50.8
click at [162, 390] on input "checkbox" at bounding box center [148, 386] width 33 height 33
checkbox input "true"
click at [419, 427] on button at bounding box center [433, 435] width 38 height 32
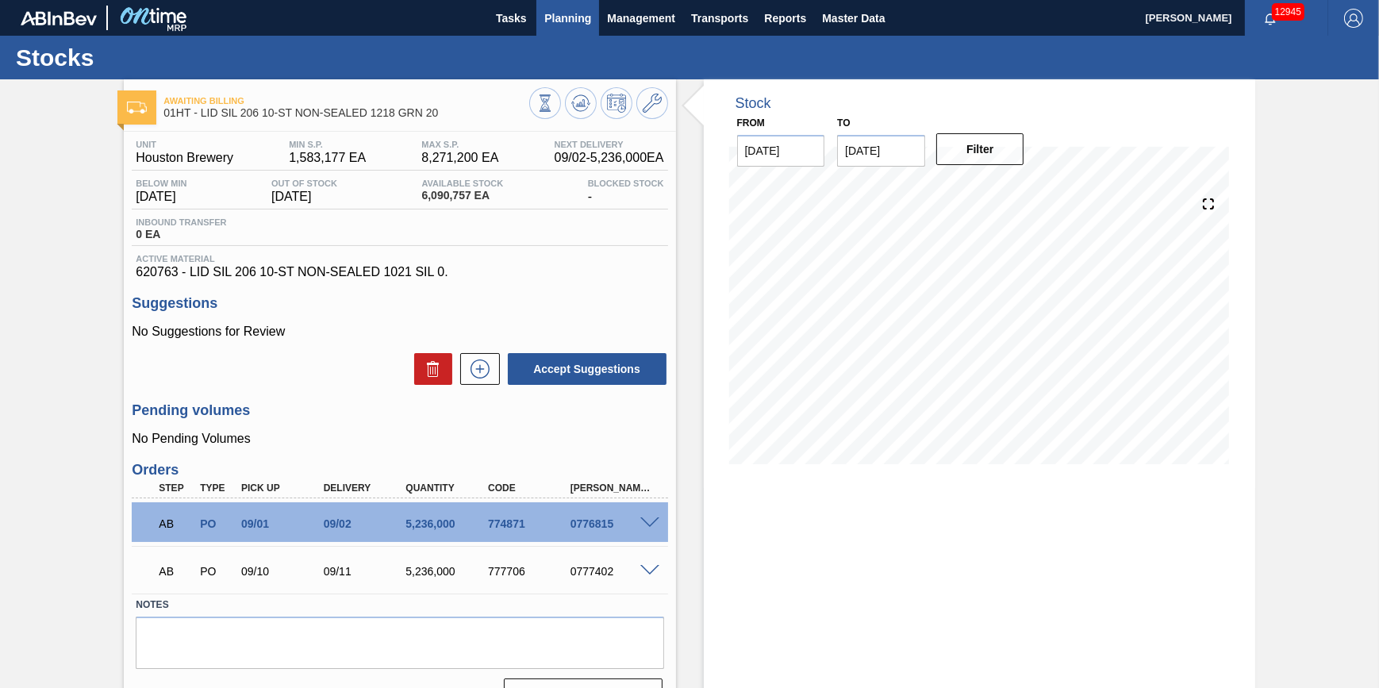
click at [571, 27] on button "Planning" at bounding box center [567, 18] width 63 height 36
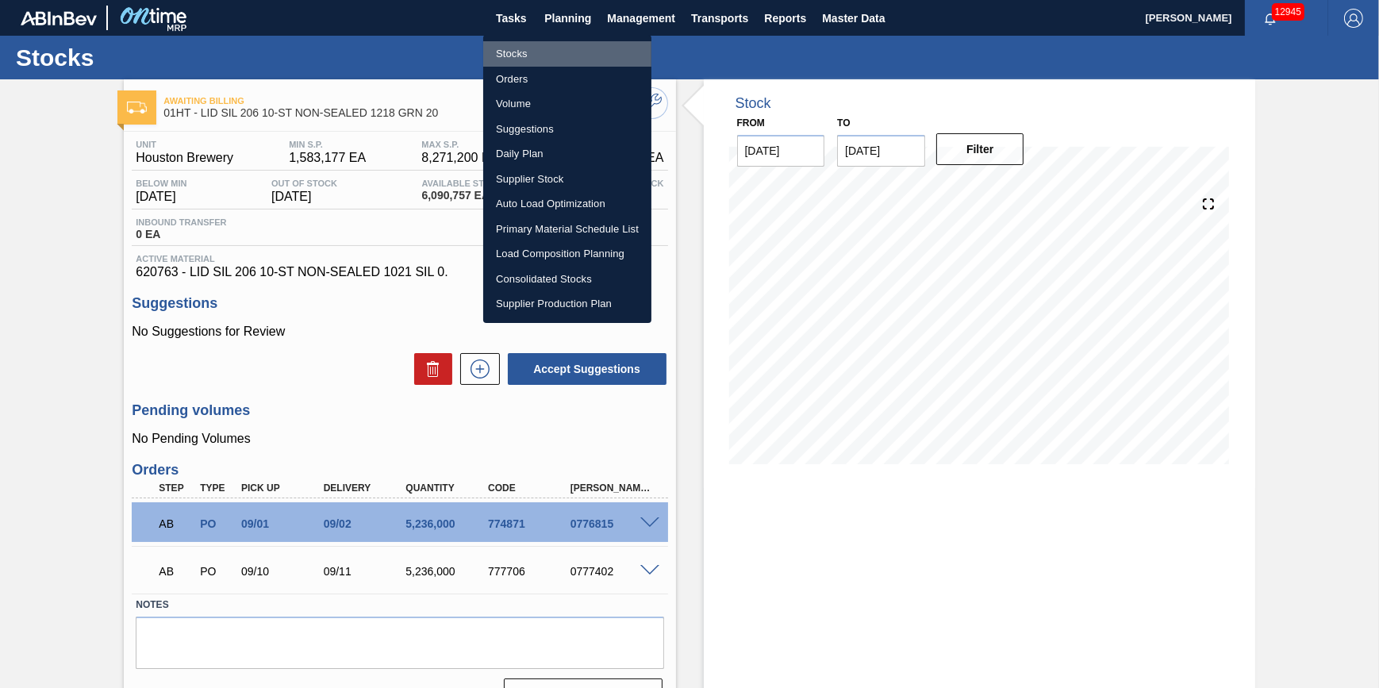
click at [562, 48] on li "Stocks" at bounding box center [567, 53] width 168 height 25
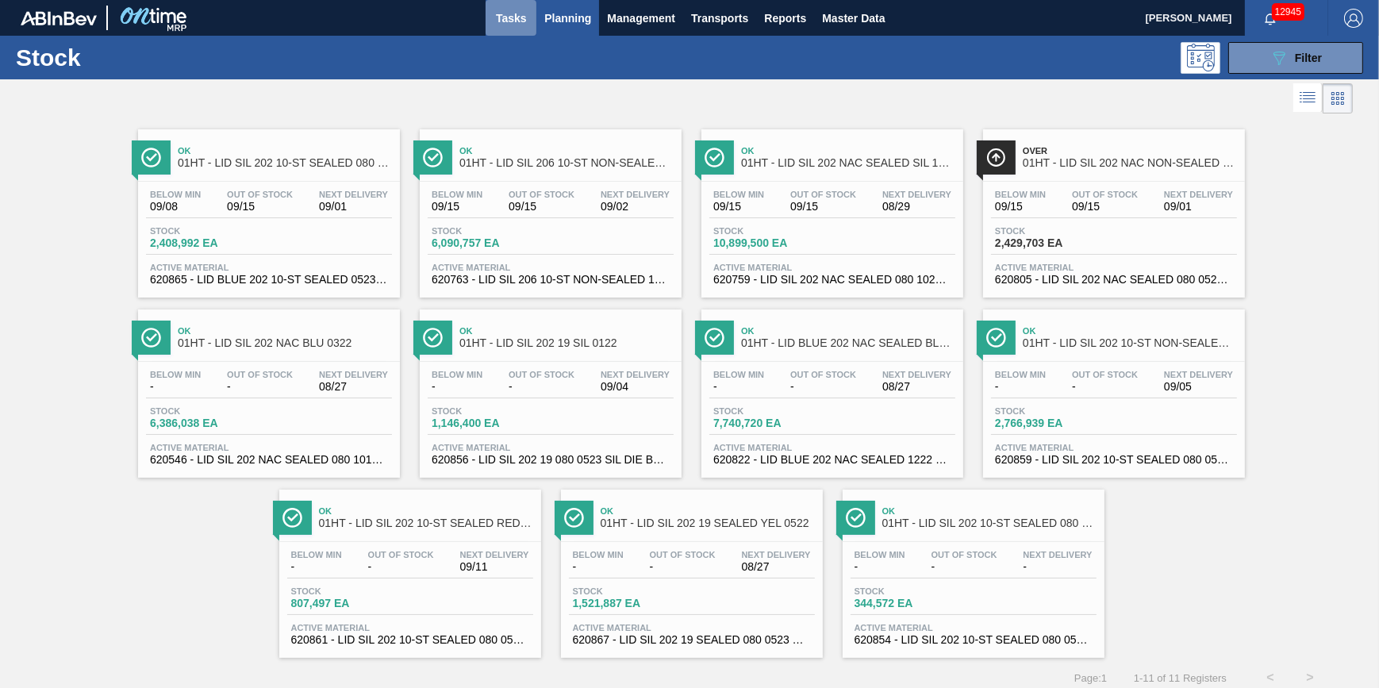
click at [508, 18] on span "Tasks" at bounding box center [510, 18] width 35 height 19
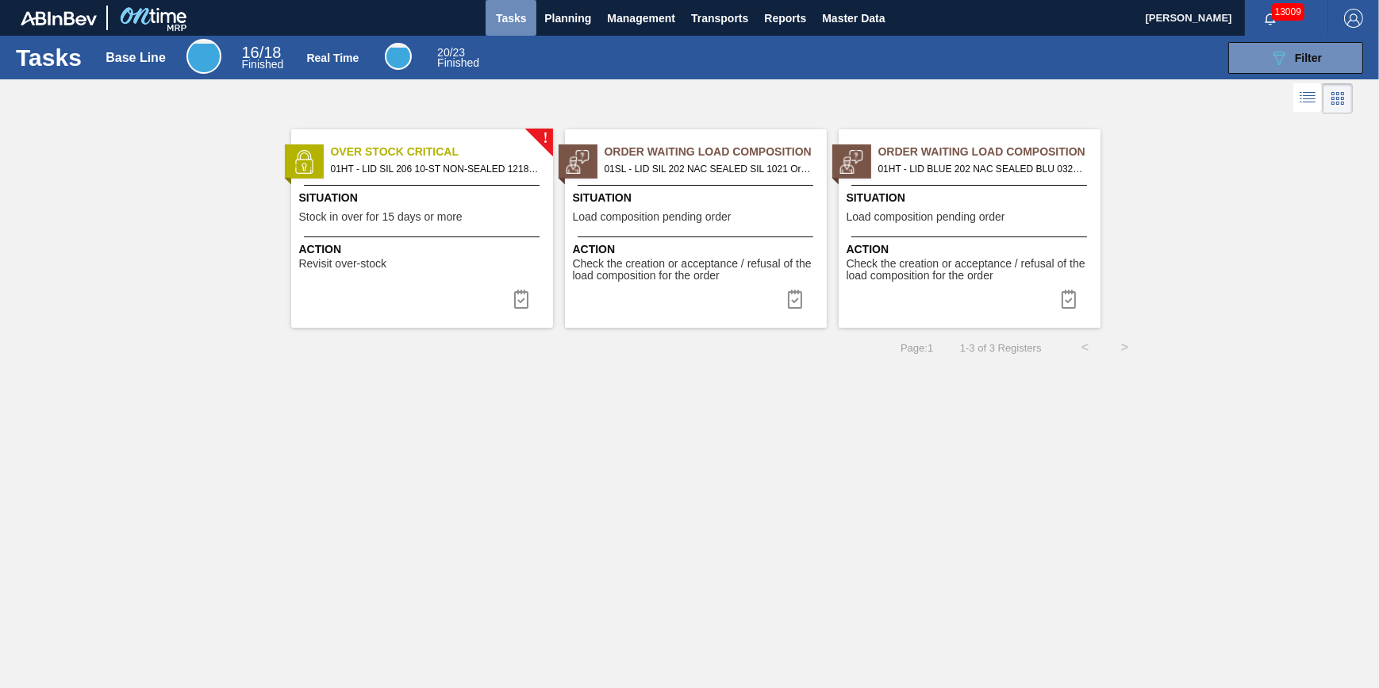
click at [515, 30] on button "Tasks" at bounding box center [511, 18] width 51 height 36
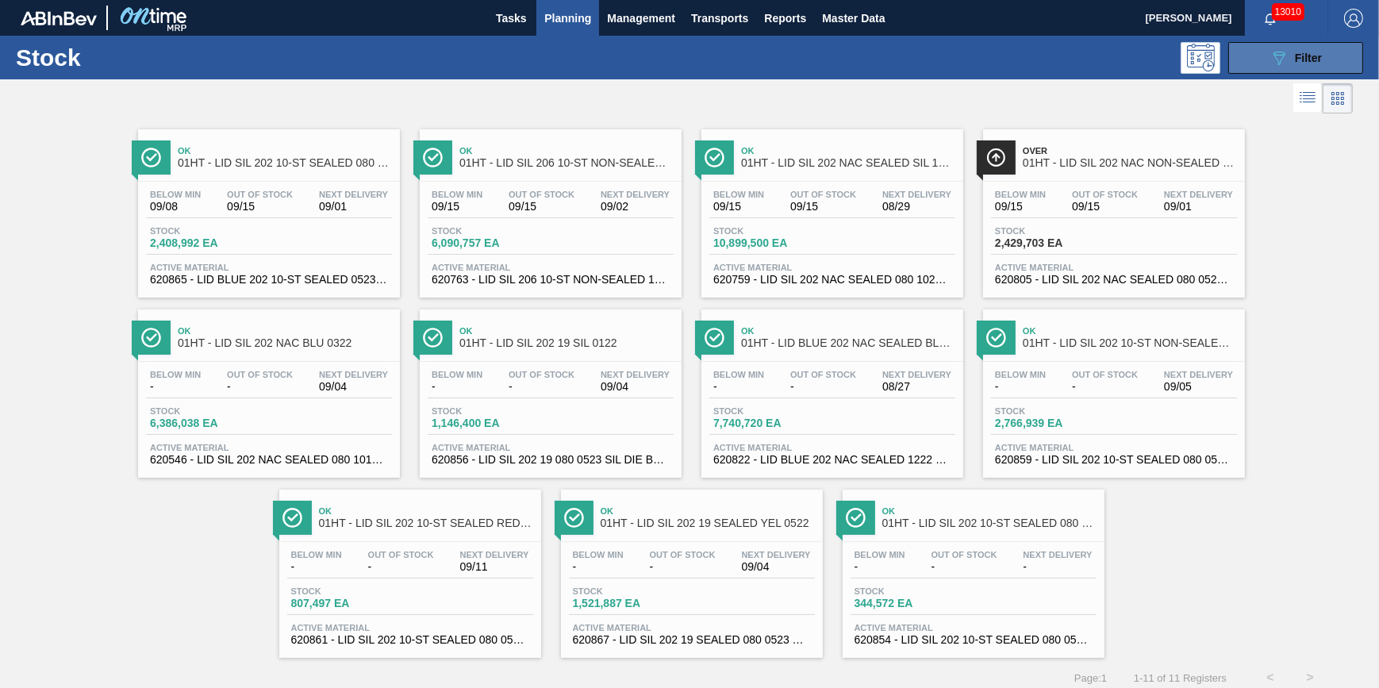
click at [1238, 65] on button "089F7B8B-B2A5-4AFE-B5C0-19BA573D28AC Filter" at bounding box center [1295, 58] width 135 height 32
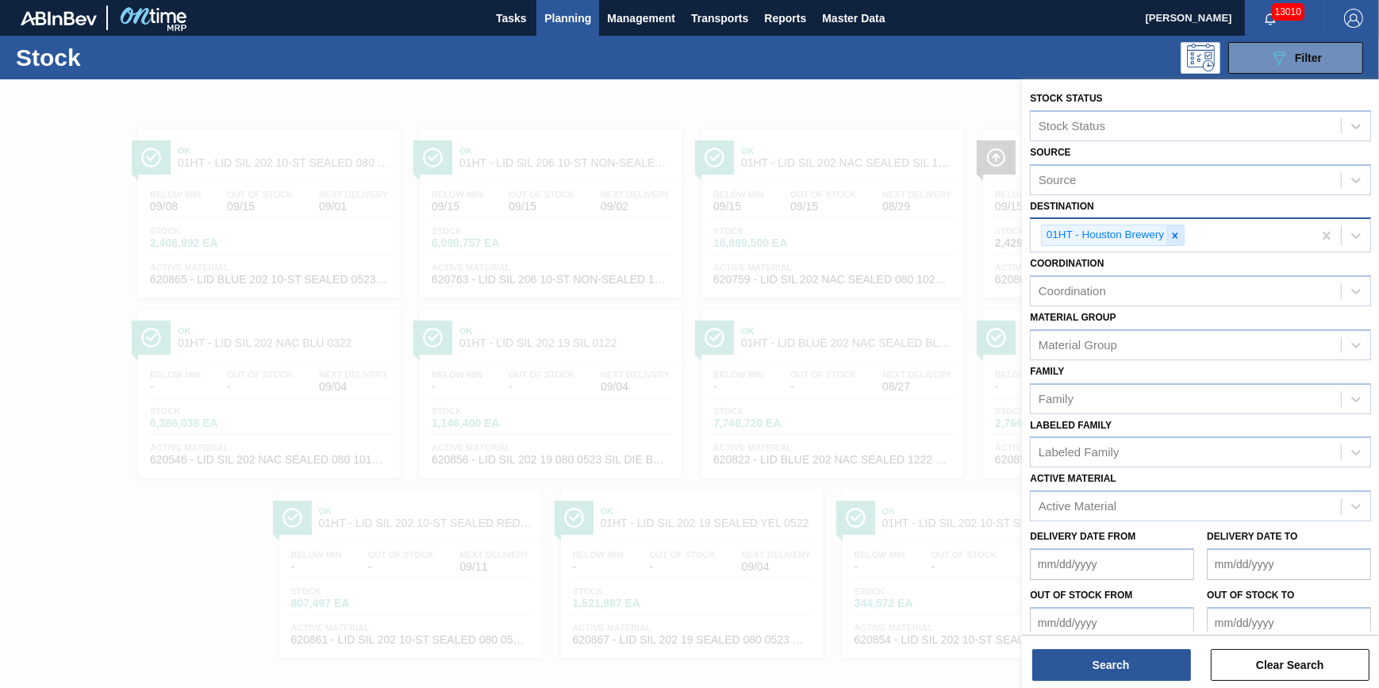
click at [1175, 235] on icon at bounding box center [1176, 235] width 6 height 6
click at [1175, 235] on div "Destination" at bounding box center [1186, 233] width 310 height 23
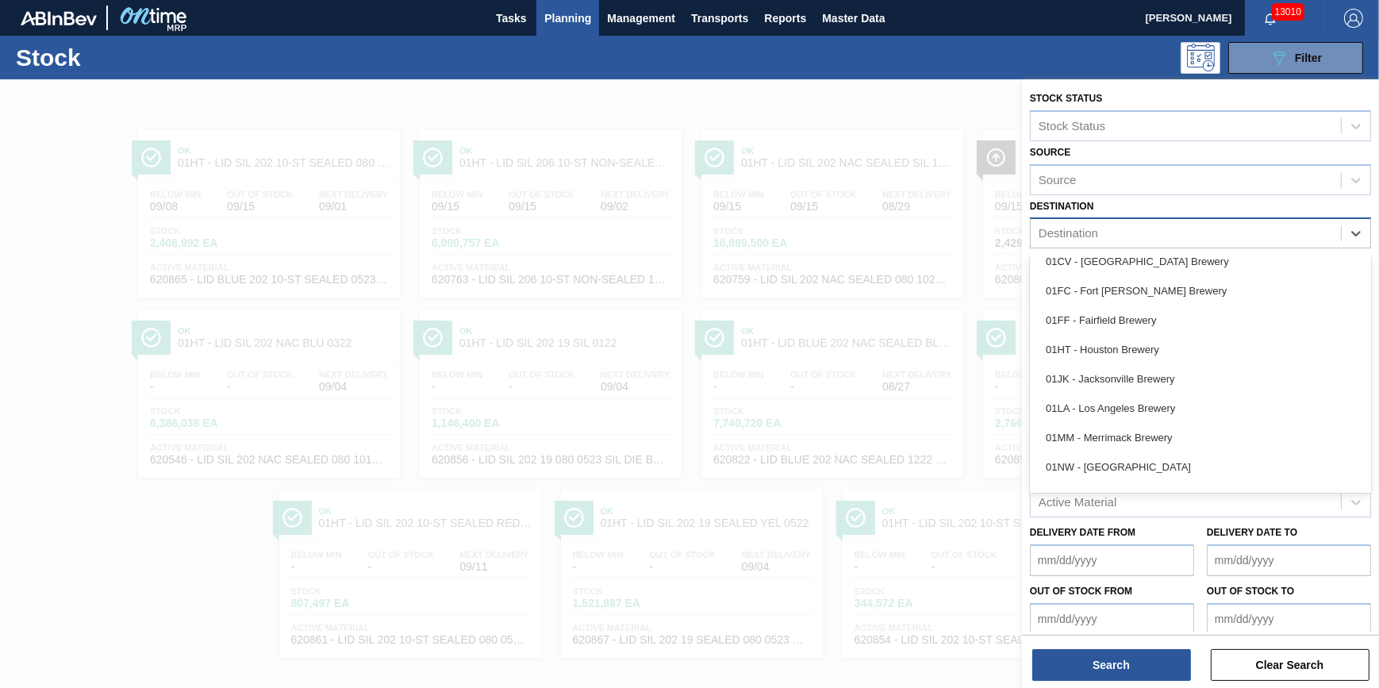
scroll to position [75, 0]
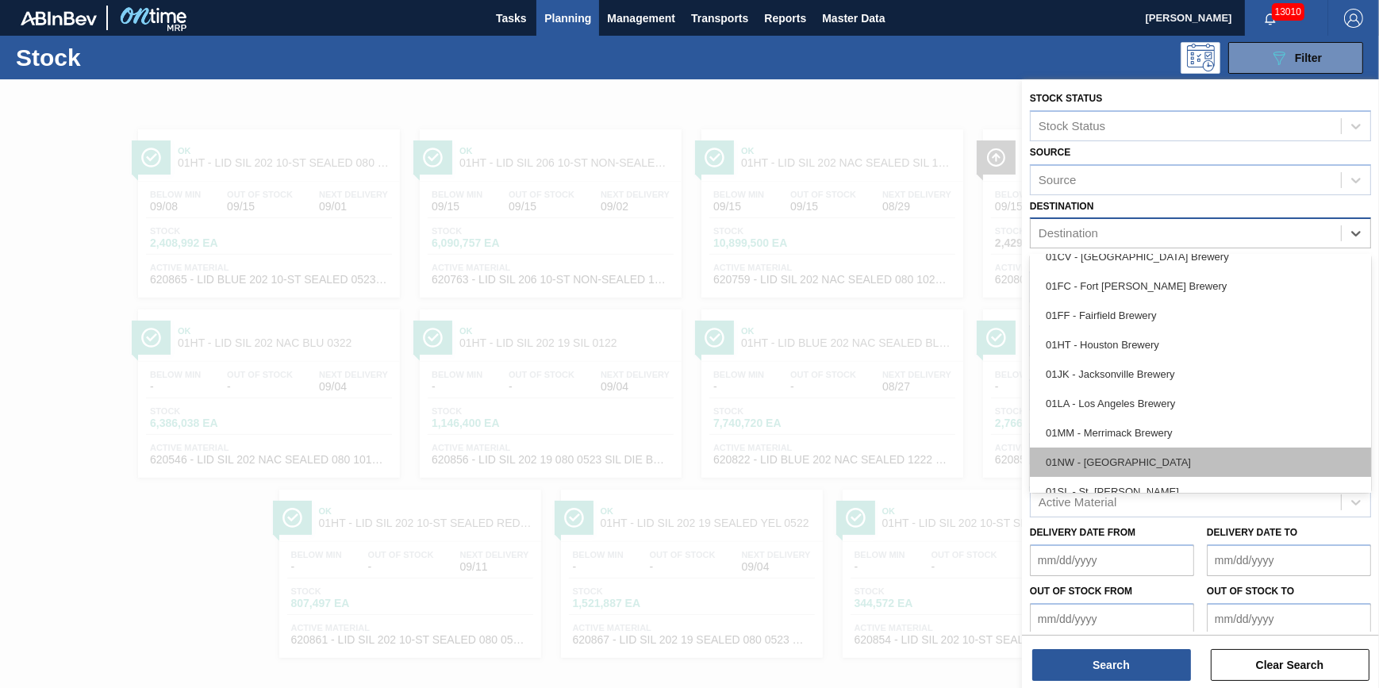
click at [1246, 452] on div "01NW - [GEOGRAPHIC_DATA]" at bounding box center [1200, 461] width 341 height 29
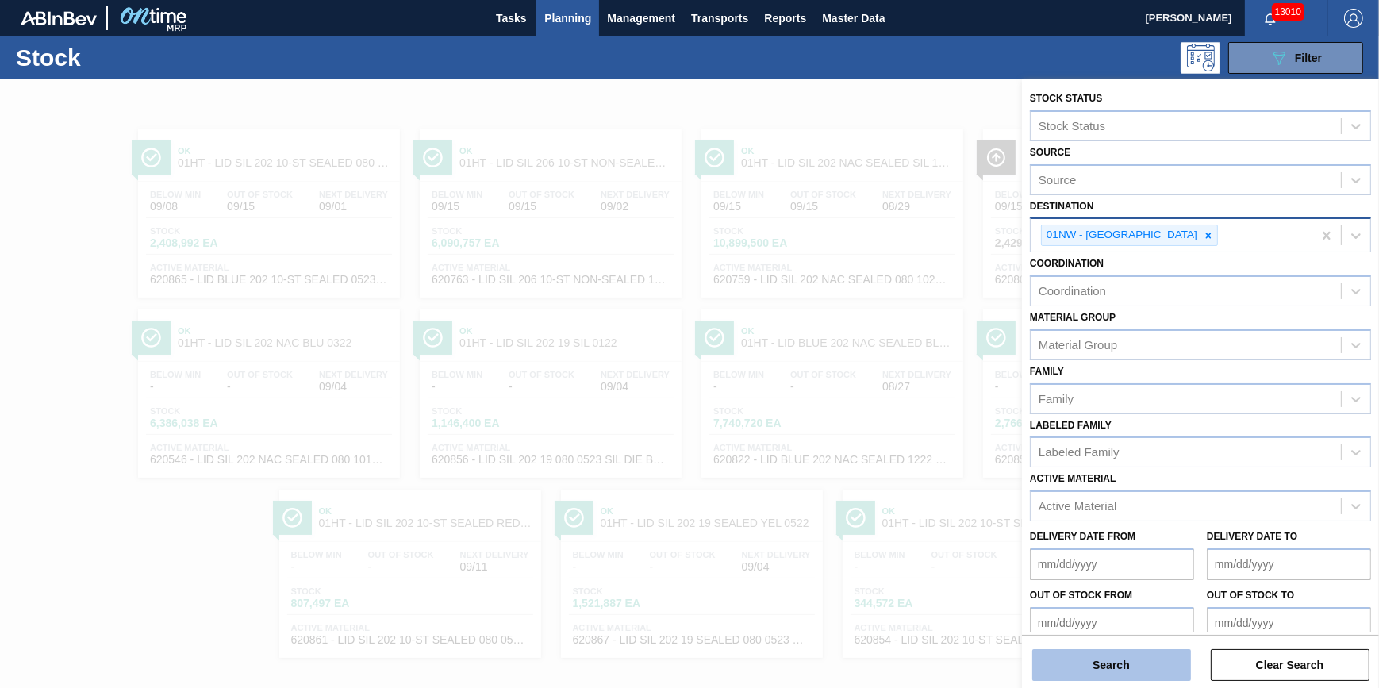
click at [1101, 650] on button "Search" at bounding box center [1111, 665] width 159 height 32
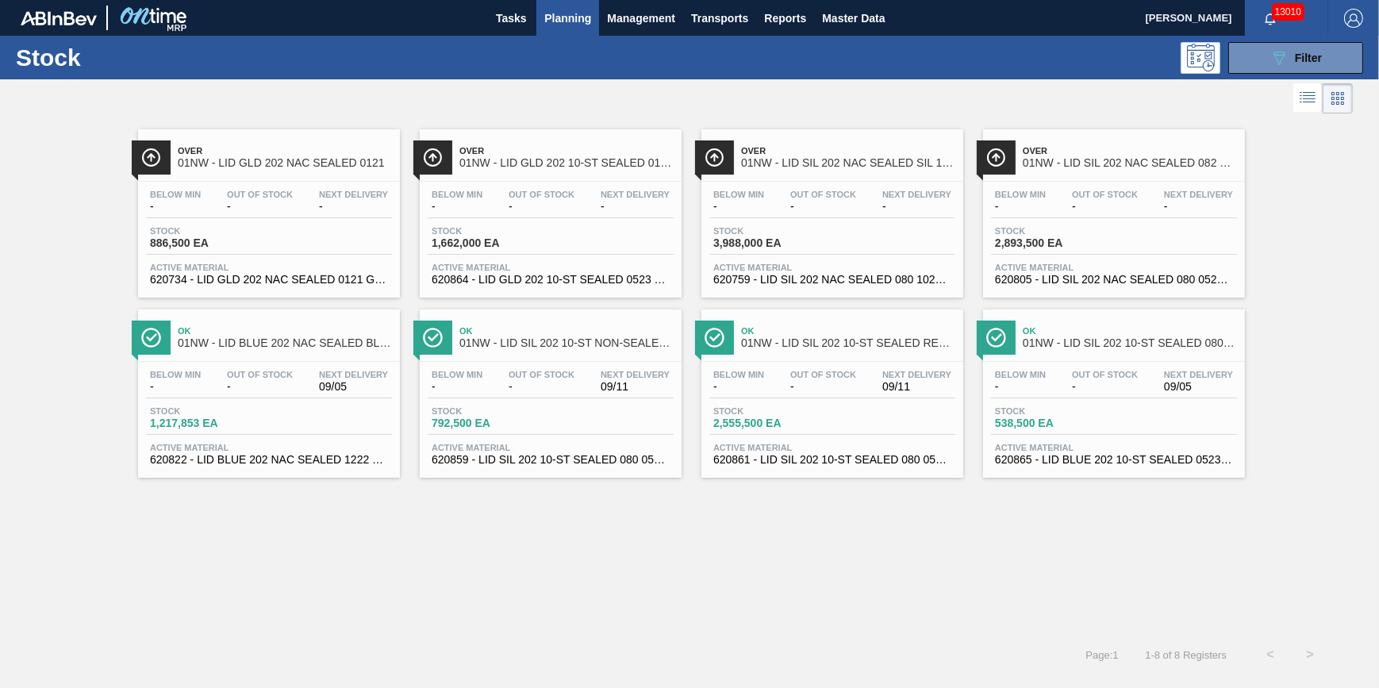
click at [799, 401] on div "Below Min - Out Of Stock - Next Delivery 09/11 Stock 2,555,500 EA Active Materi…" at bounding box center [832, 416] width 262 height 108
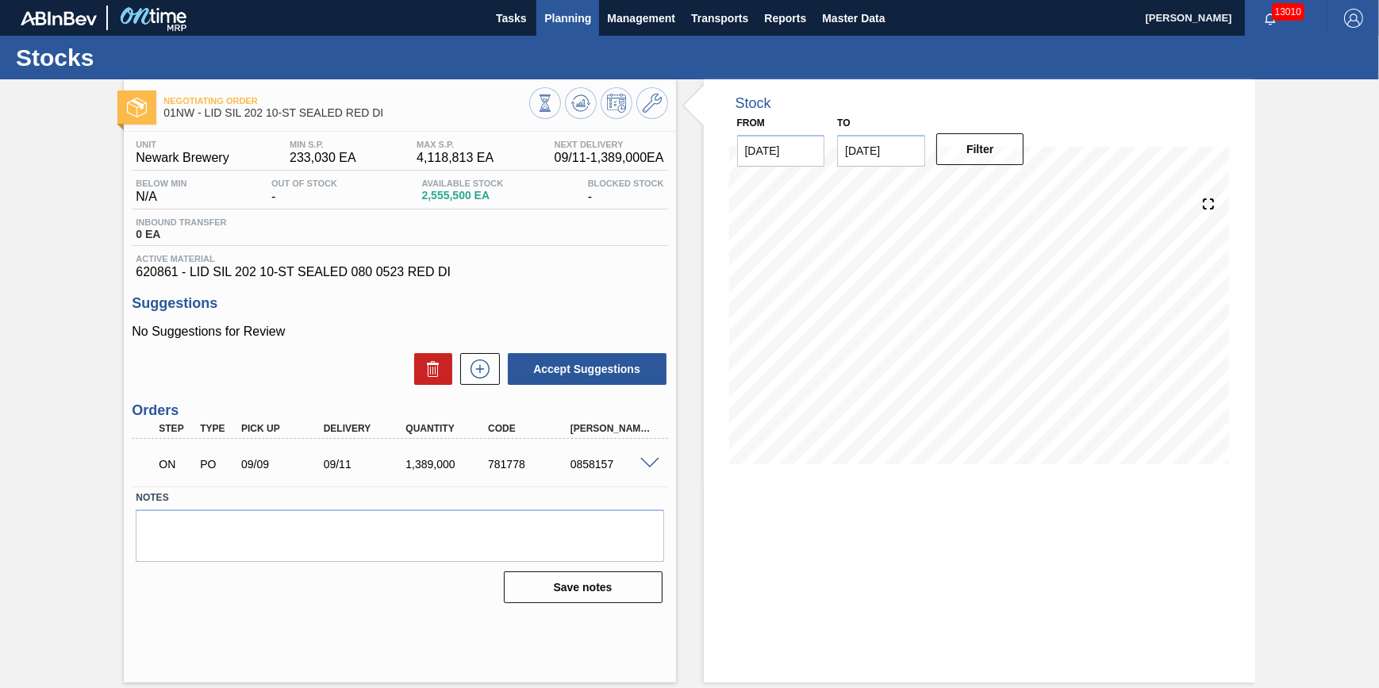
click at [553, 25] on span "Planning" at bounding box center [567, 18] width 47 height 19
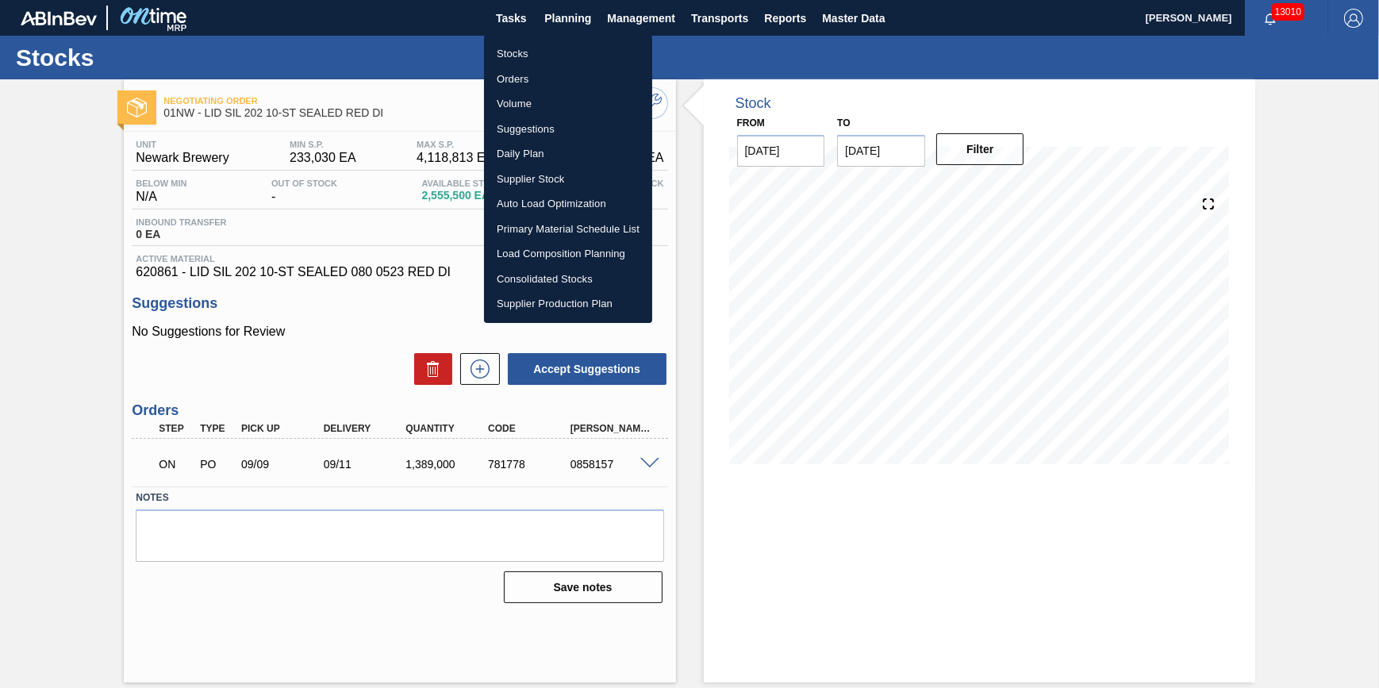
click at [547, 56] on li "Stocks" at bounding box center [568, 53] width 168 height 25
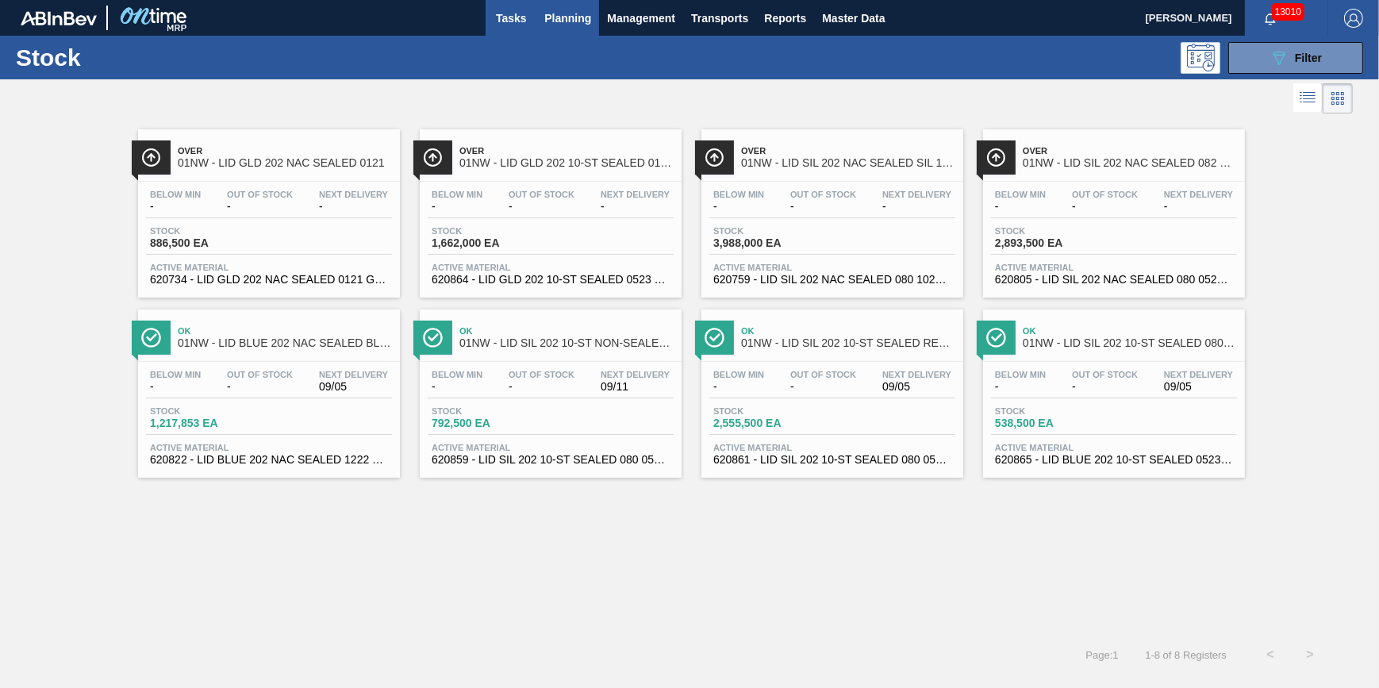
click at [532, 4] on button "Tasks" at bounding box center [511, 18] width 51 height 36
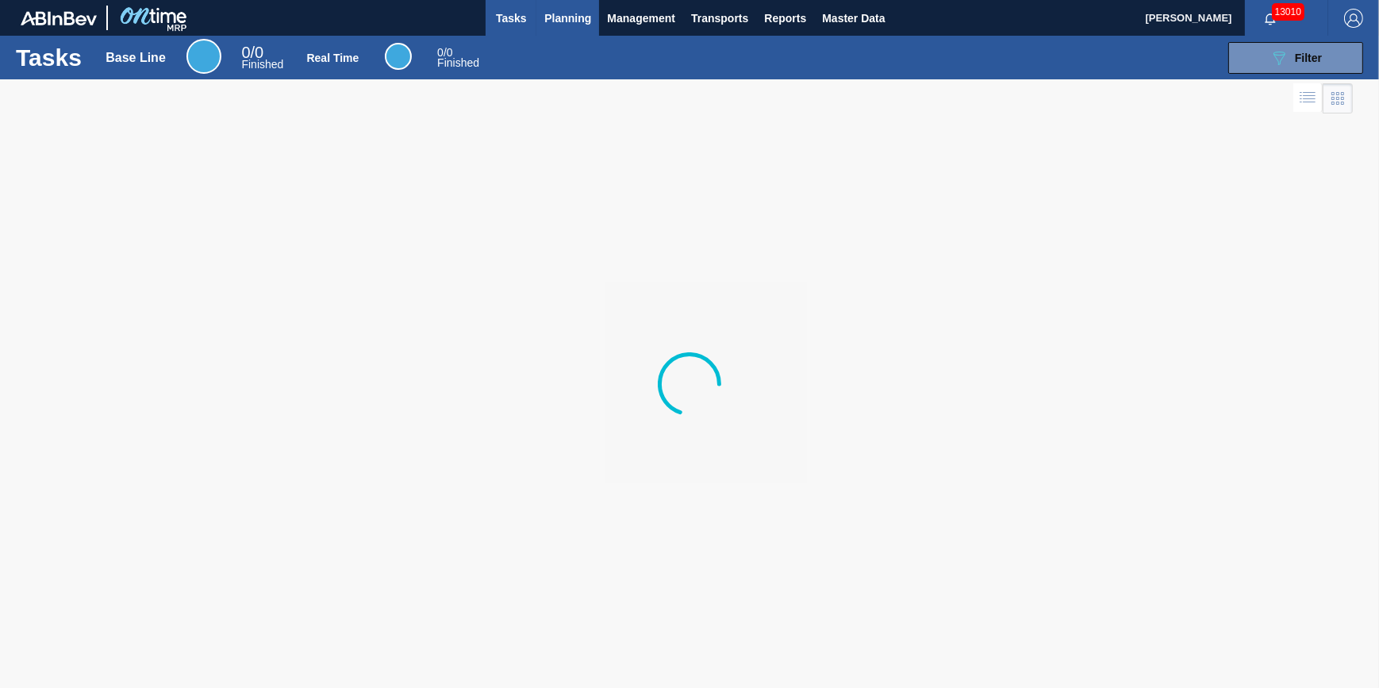
click at [567, 12] on span "Planning" at bounding box center [567, 18] width 47 height 19
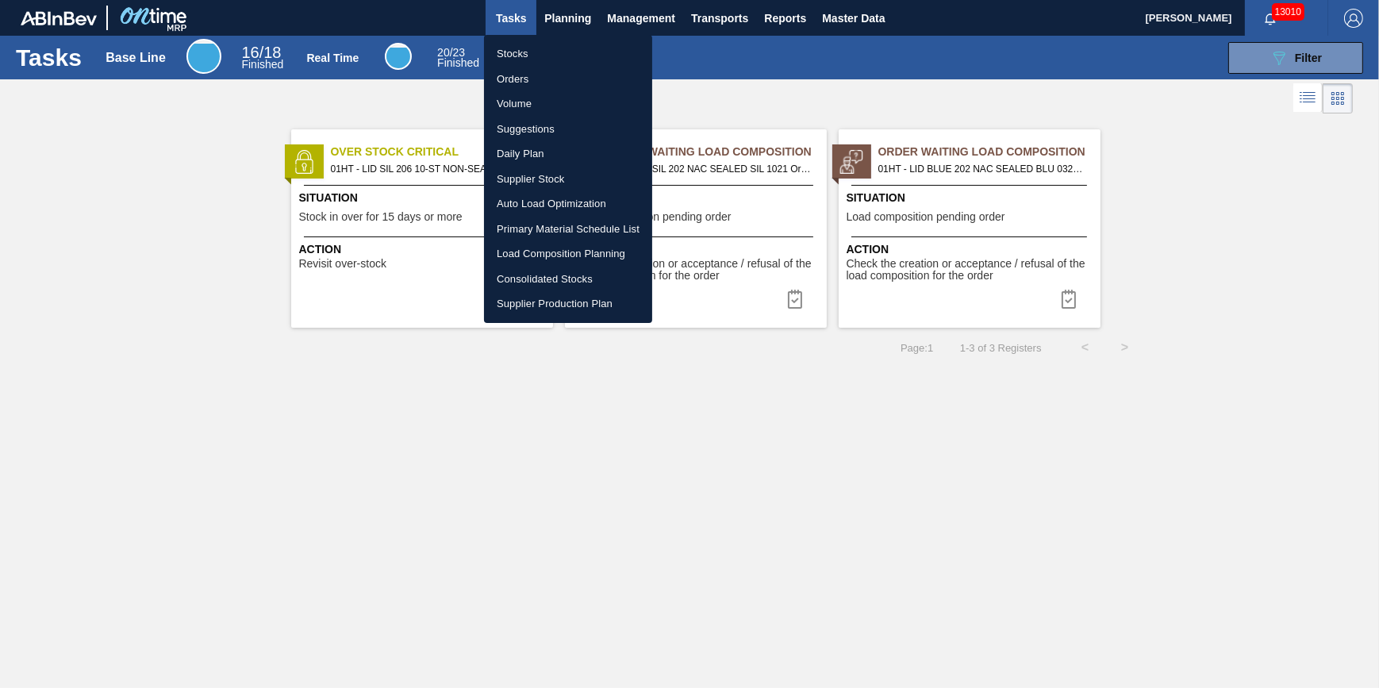
click at [551, 54] on li "Stocks" at bounding box center [568, 53] width 168 height 25
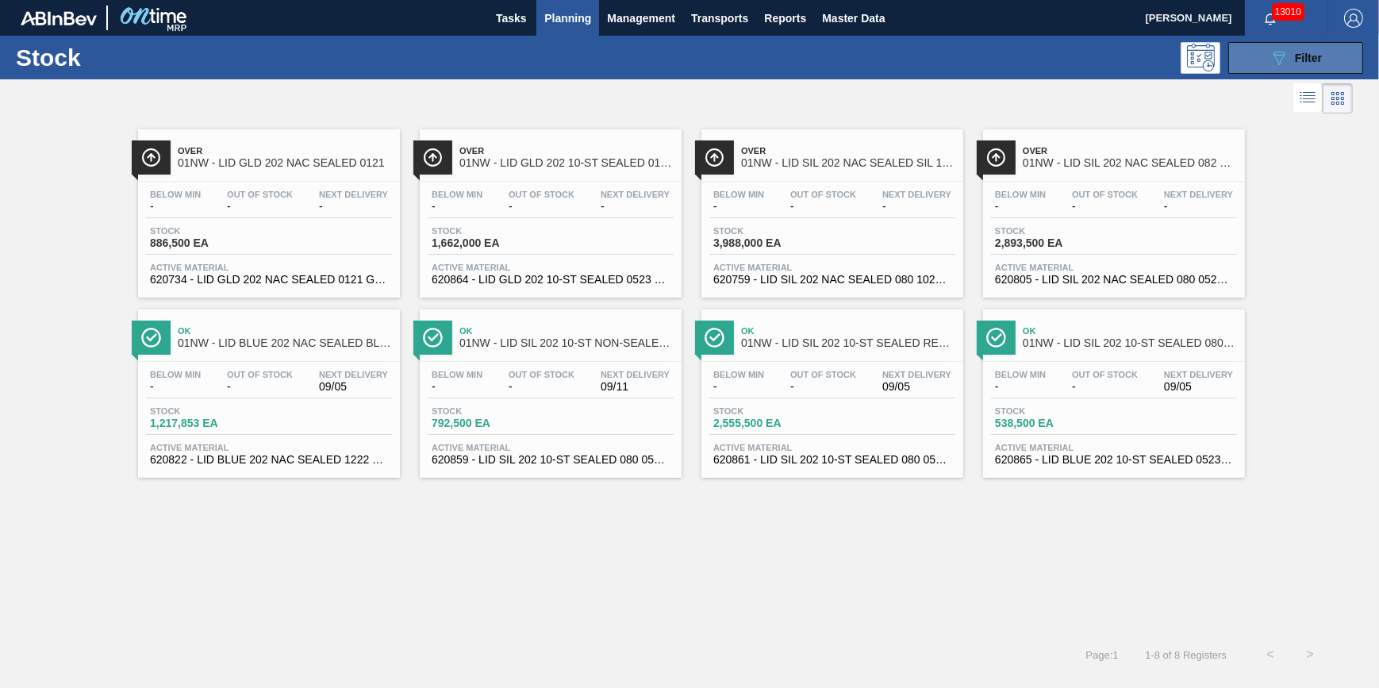
click at [1259, 57] on button "089F7B8B-B2A5-4AFE-B5C0-19BA573D28AC Filter" at bounding box center [1295, 58] width 135 height 32
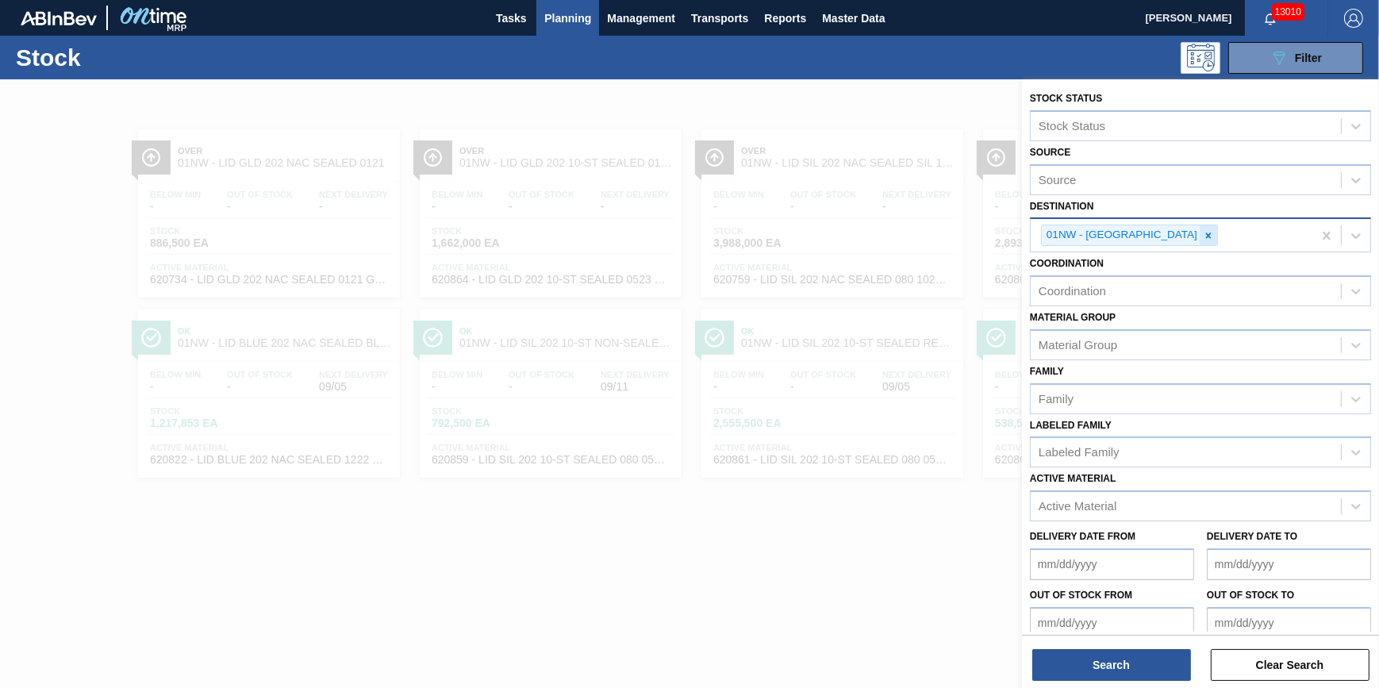
click at [1203, 231] on icon at bounding box center [1208, 235] width 11 height 11
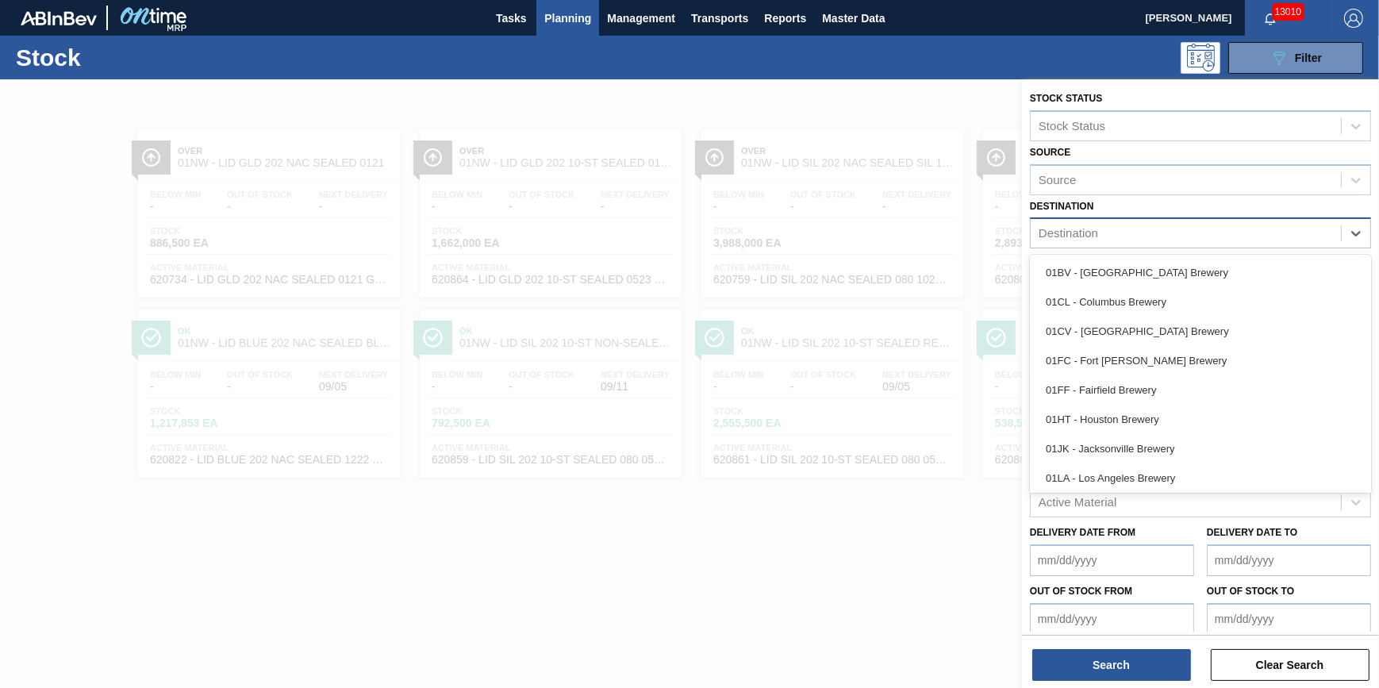
click at [1174, 231] on div "Destination" at bounding box center [1186, 233] width 310 height 23
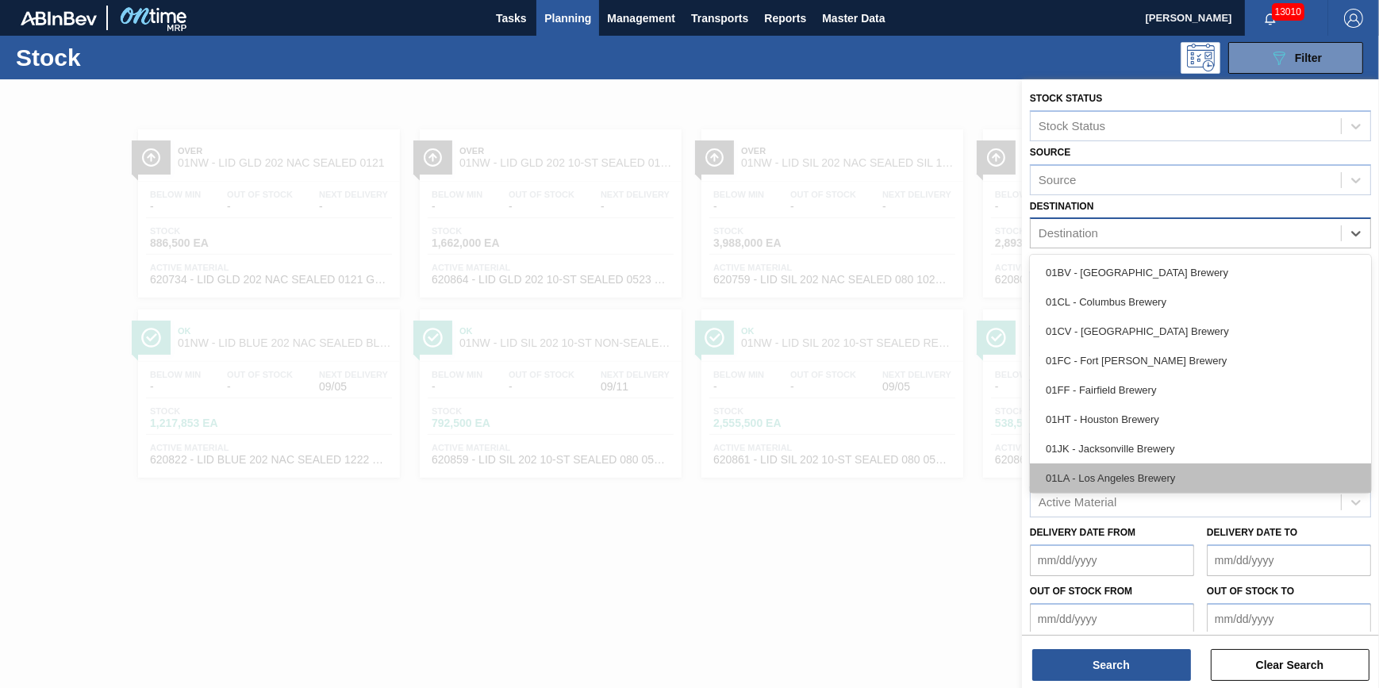
click at [1134, 468] on div "01LA - Los Angeles Brewery" at bounding box center [1200, 477] width 341 height 29
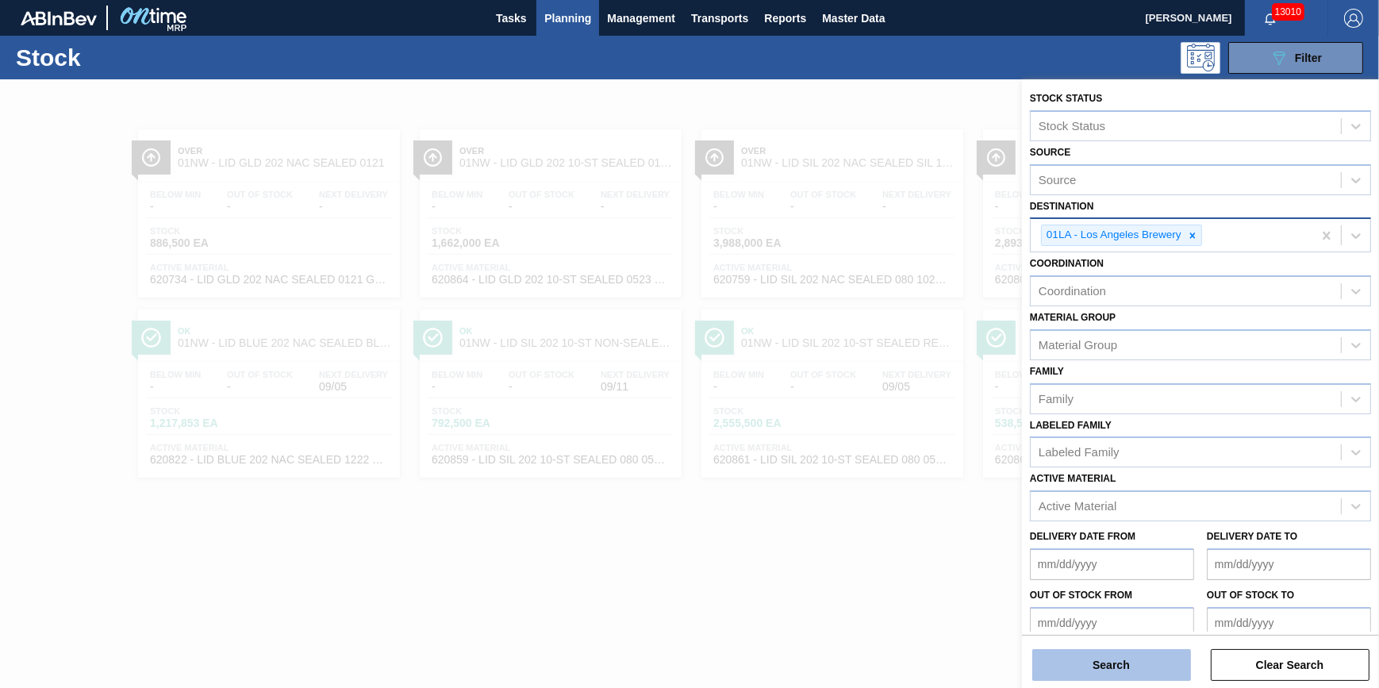
click at [1114, 655] on button "Search" at bounding box center [1111, 665] width 159 height 32
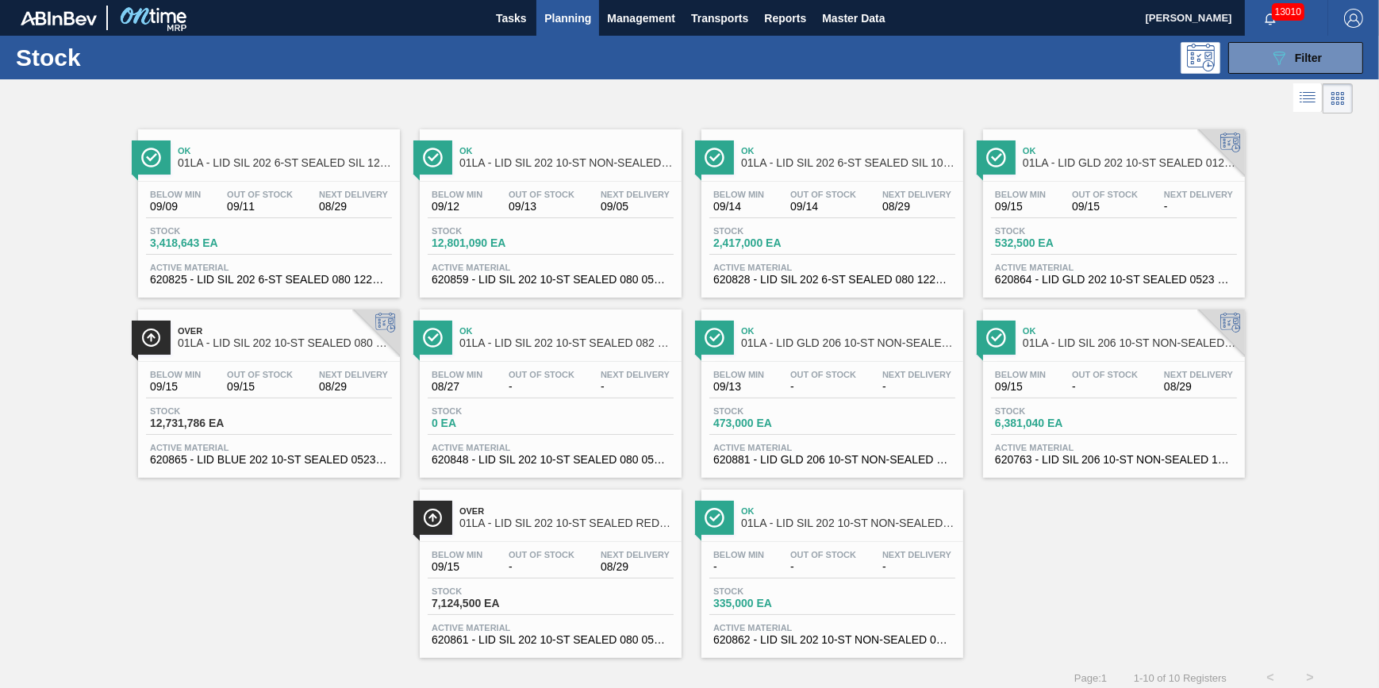
click at [822, 570] on span "-" at bounding box center [823, 567] width 66 height 12
click at [1295, 60] on span "Filter" at bounding box center [1308, 58] width 27 height 13
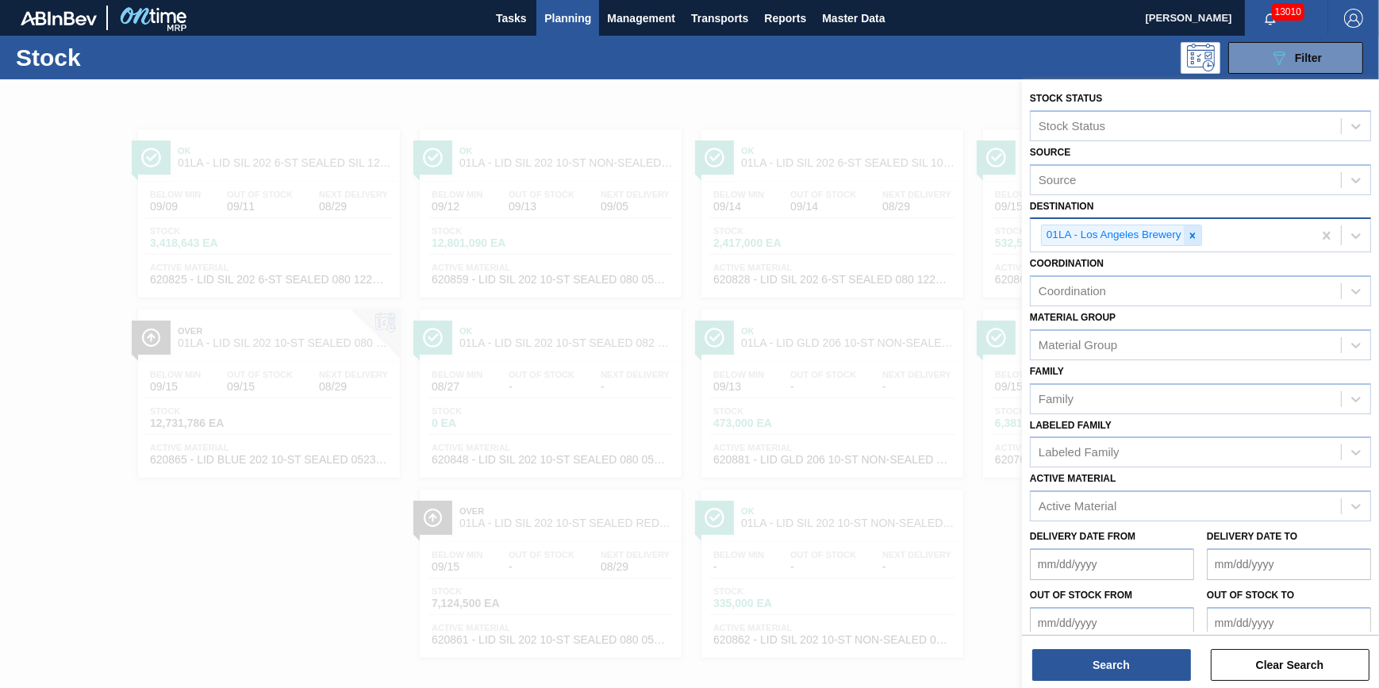
click at [1196, 238] on icon at bounding box center [1192, 235] width 11 height 11
click at [1192, 235] on div "Destination" at bounding box center [1186, 233] width 310 height 23
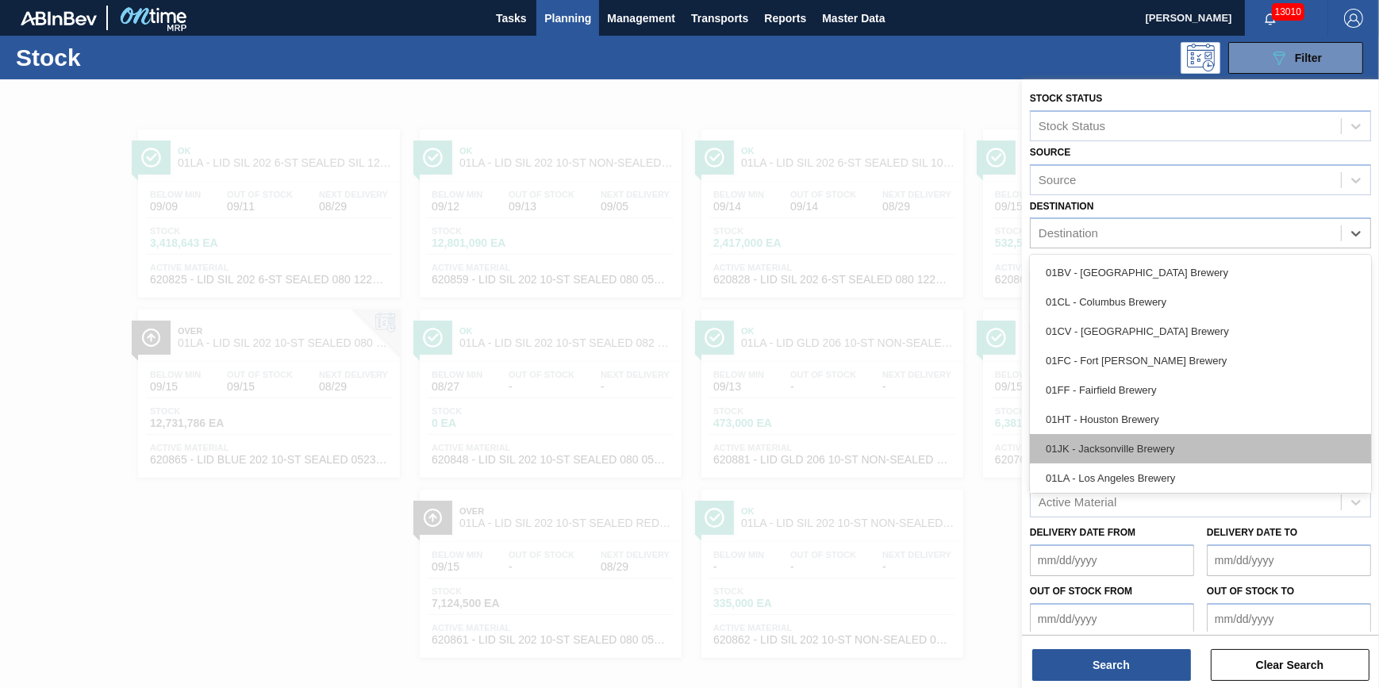
scroll to position [120, 0]
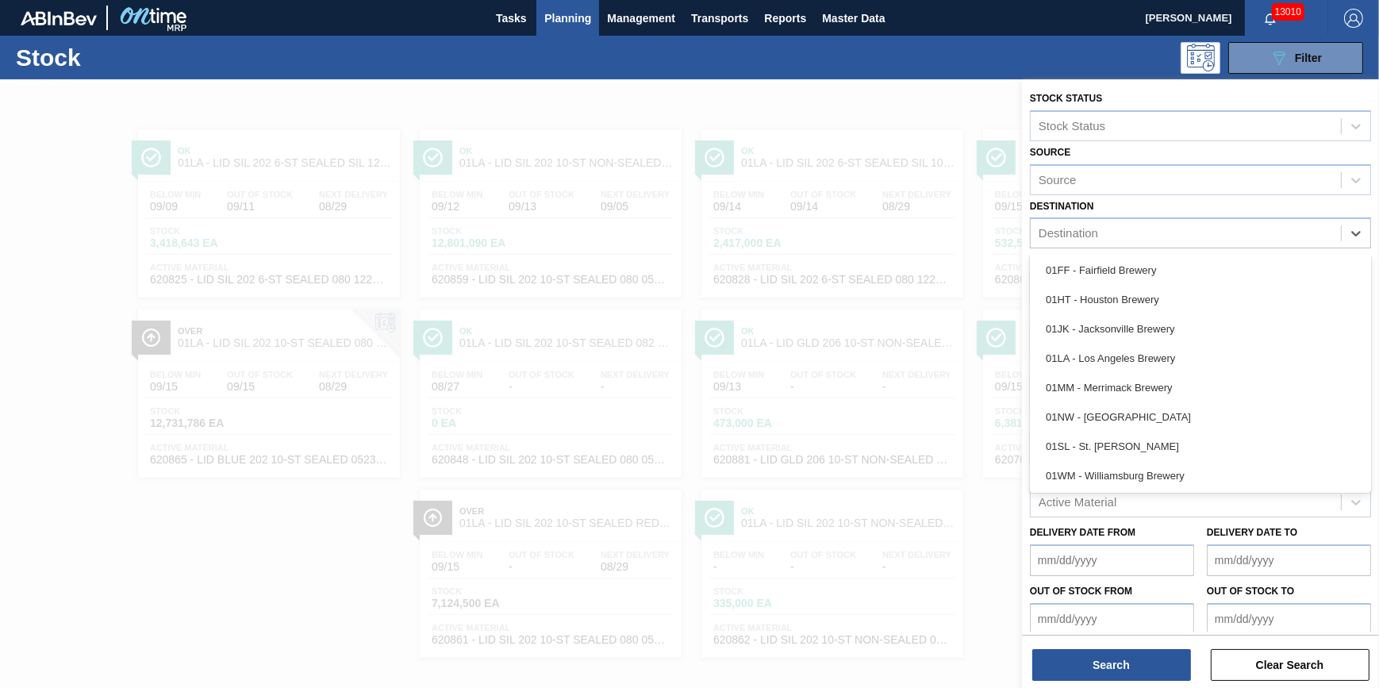
click at [1154, 439] on div "01SL - St. [PERSON_NAME]" at bounding box center [1200, 446] width 341 height 29
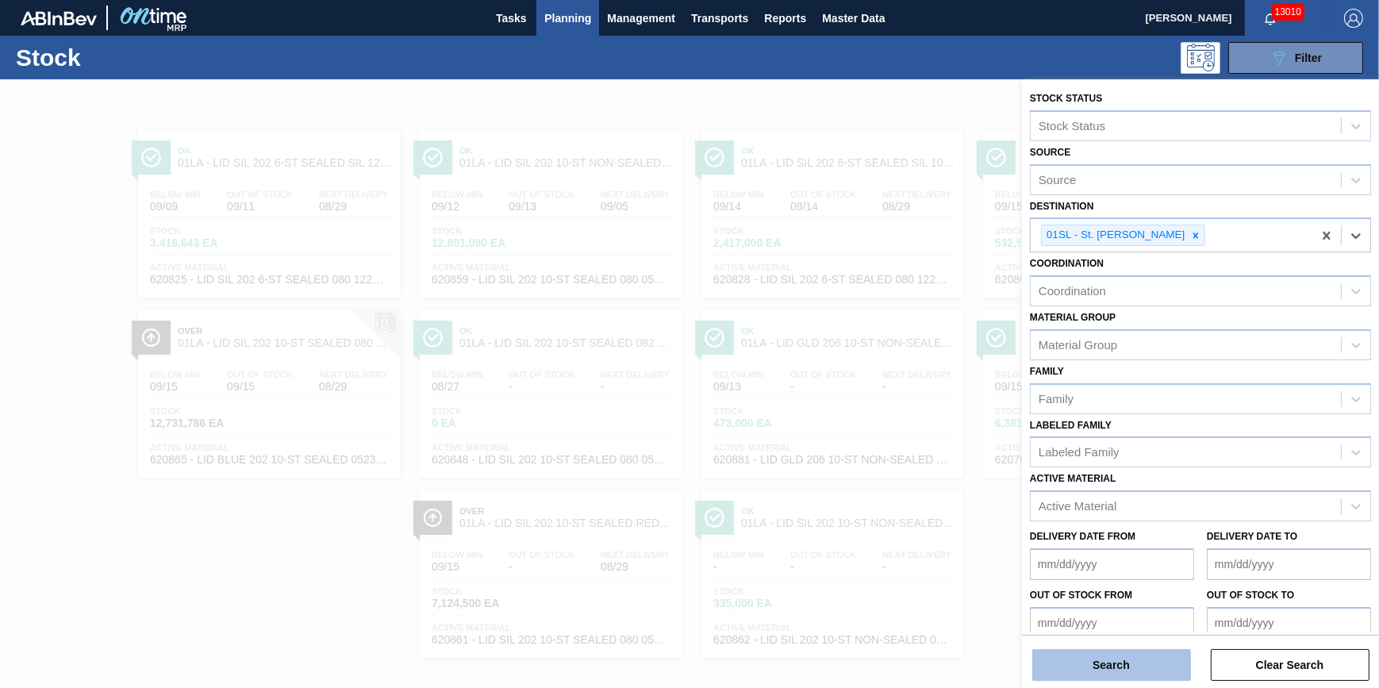
click at [1126, 656] on button "Search" at bounding box center [1111, 665] width 159 height 32
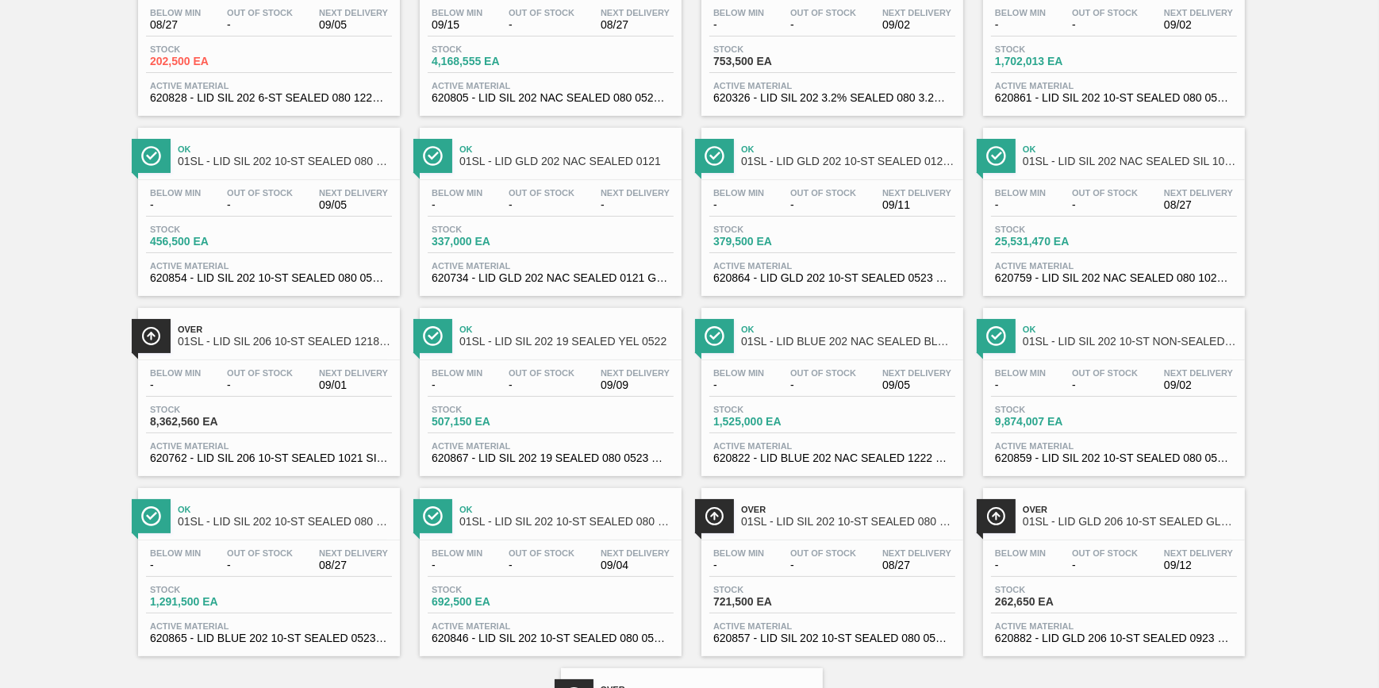
scroll to position [160, 0]
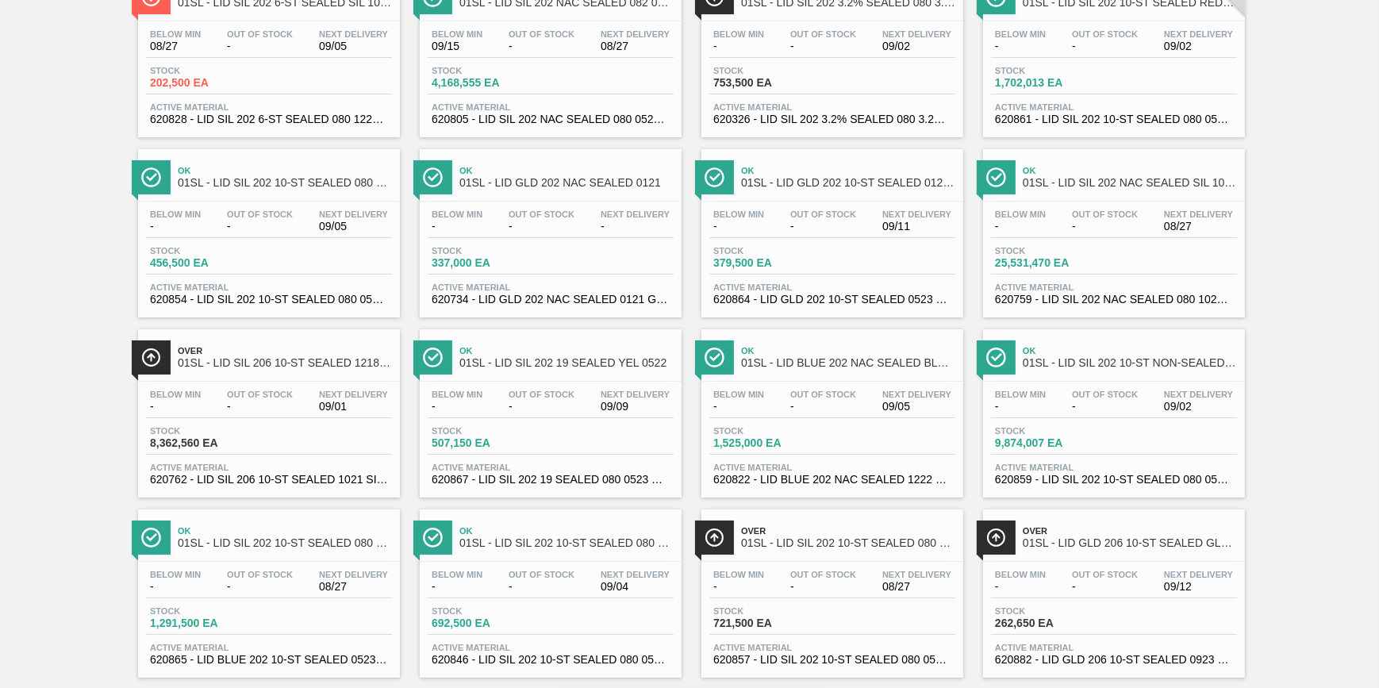
click at [1107, 437] on div "Stock 9,874,007 EA" at bounding box center [1050, 437] width 119 height 23
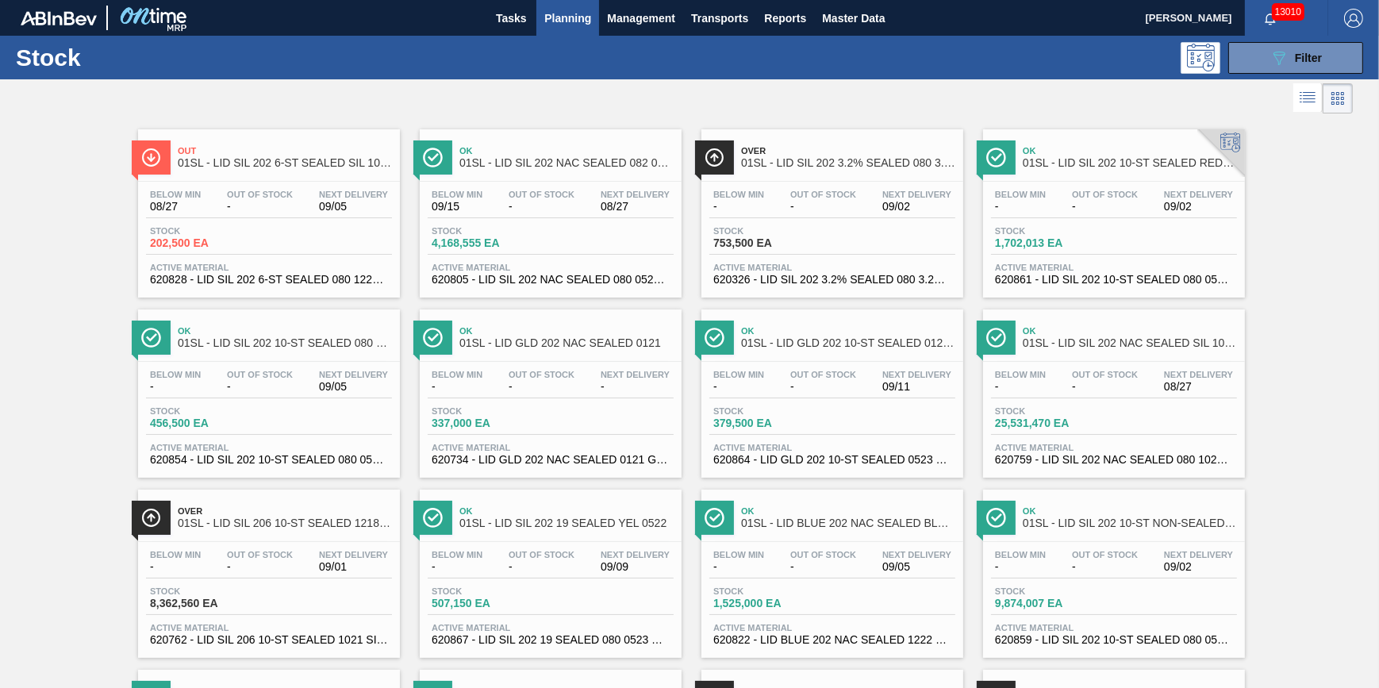
click at [540, 216] on div "Below Min 09/15 Out Of Stock - Next Delivery 08/27" at bounding box center [551, 204] width 246 height 29
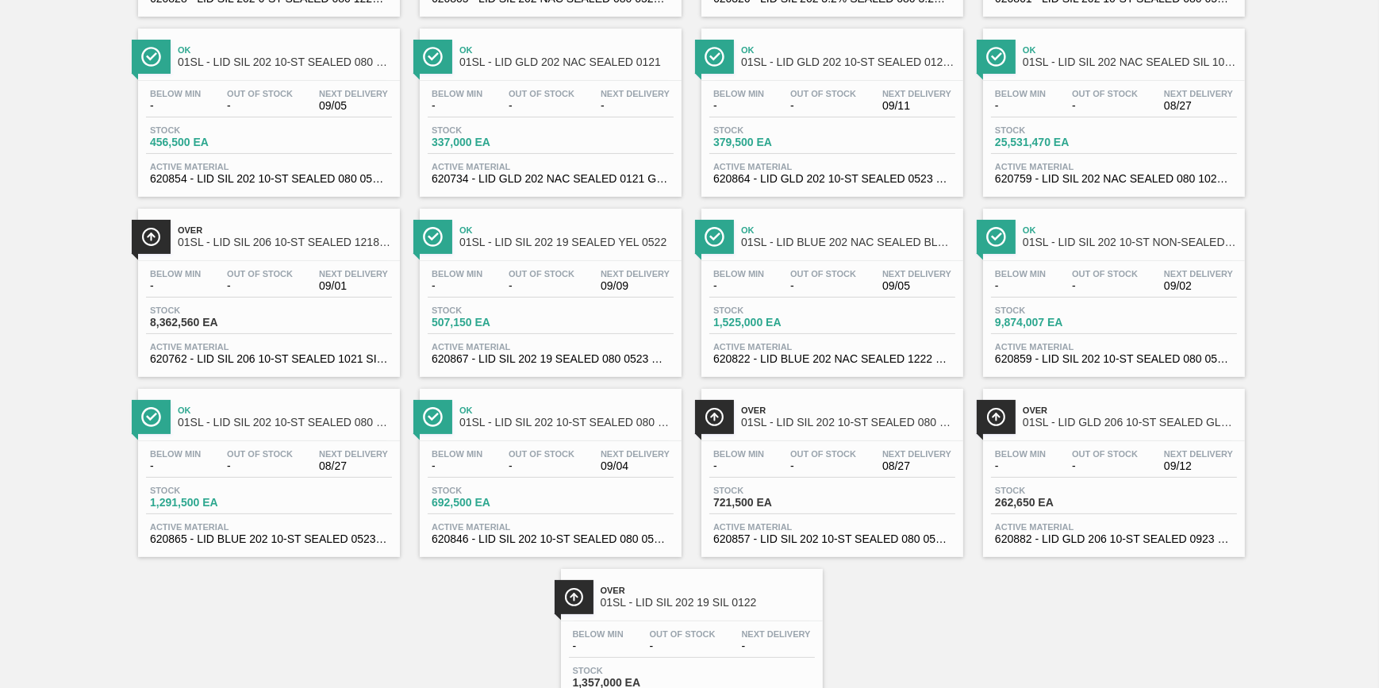
scroll to position [360, 0]
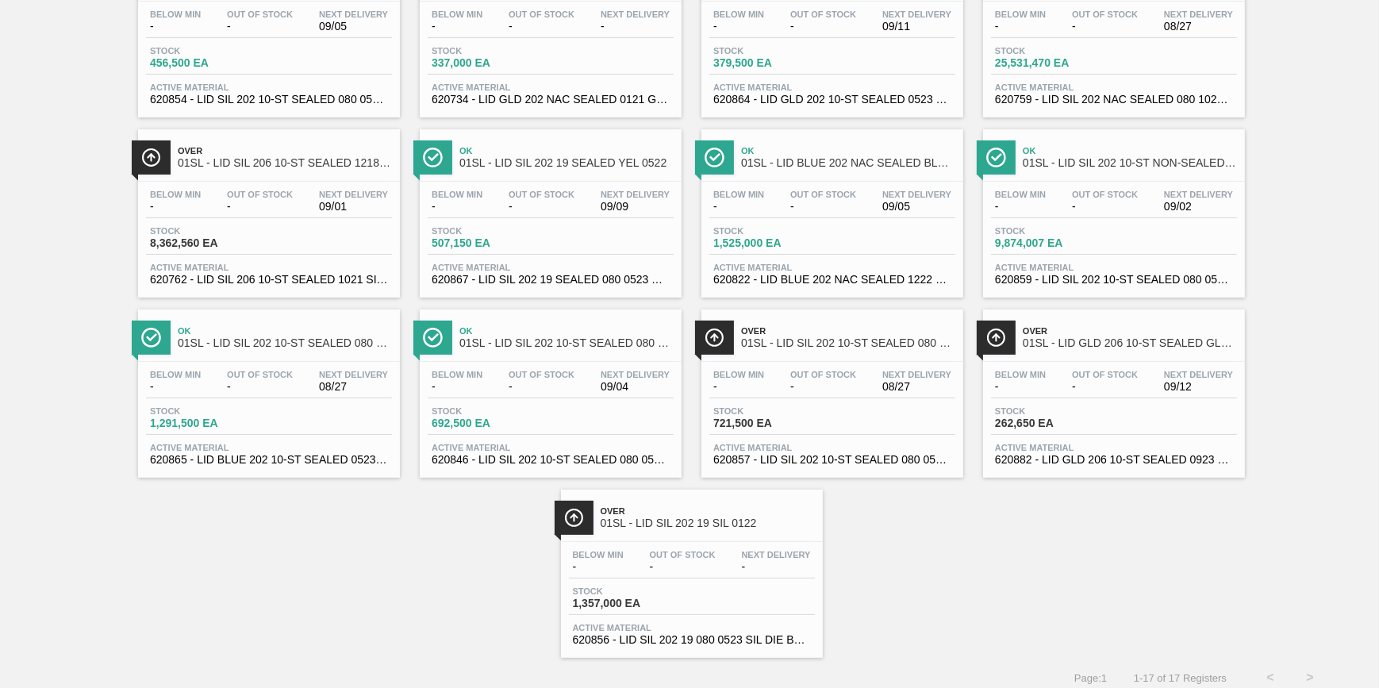
click at [761, 390] on span "-" at bounding box center [738, 387] width 51 height 12
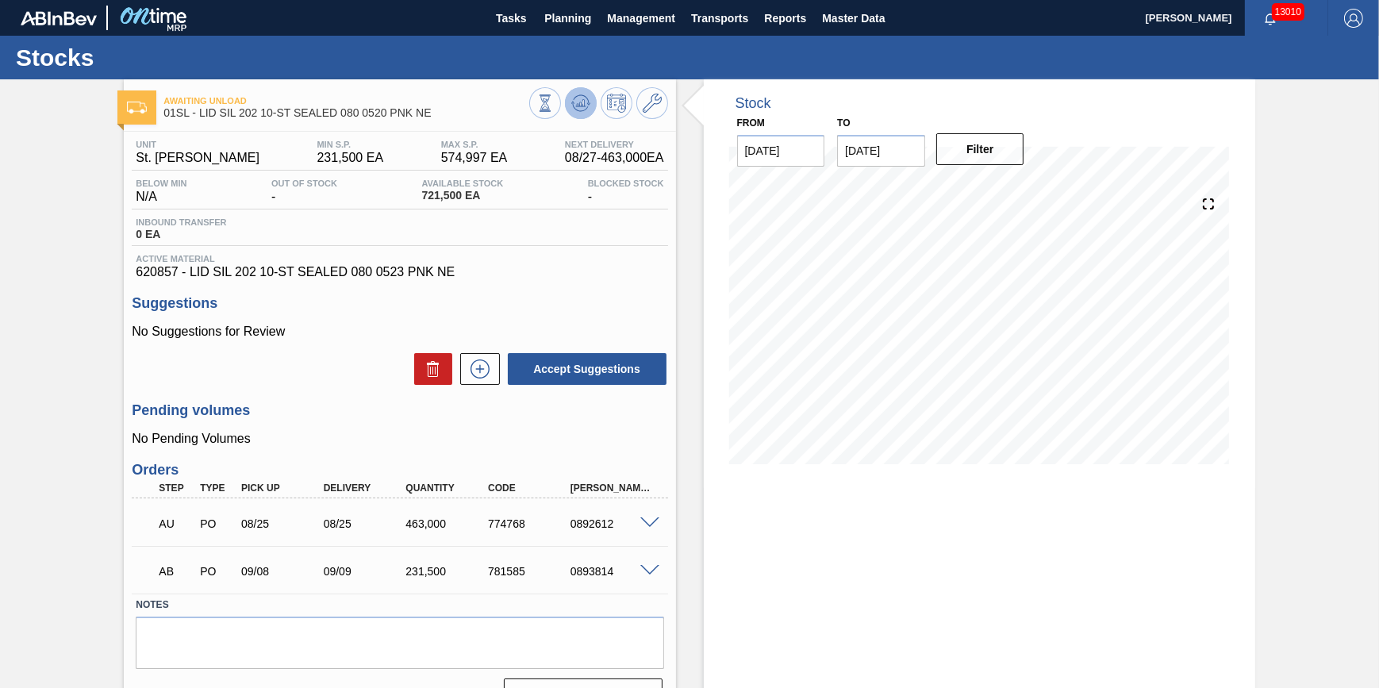
click at [569, 104] on button at bounding box center [581, 103] width 32 height 32
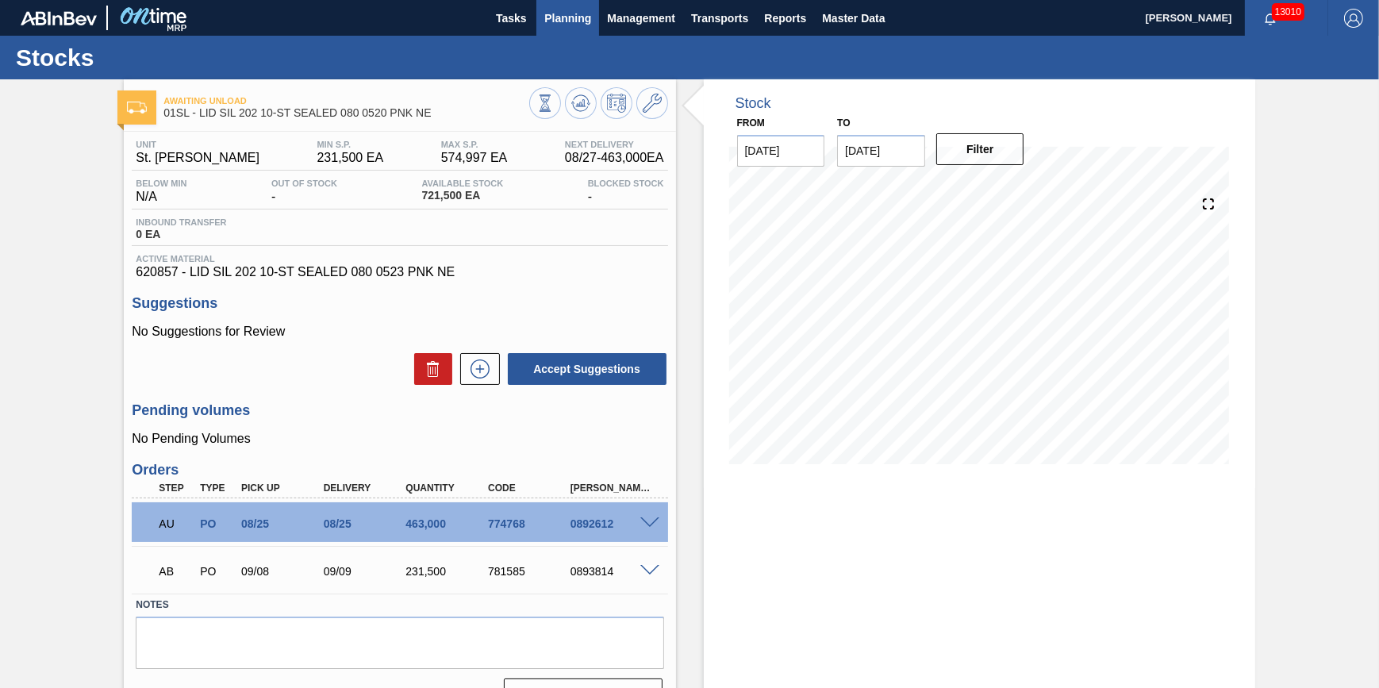
click at [589, 16] on span "Planning" at bounding box center [567, 18] width 47 height 19
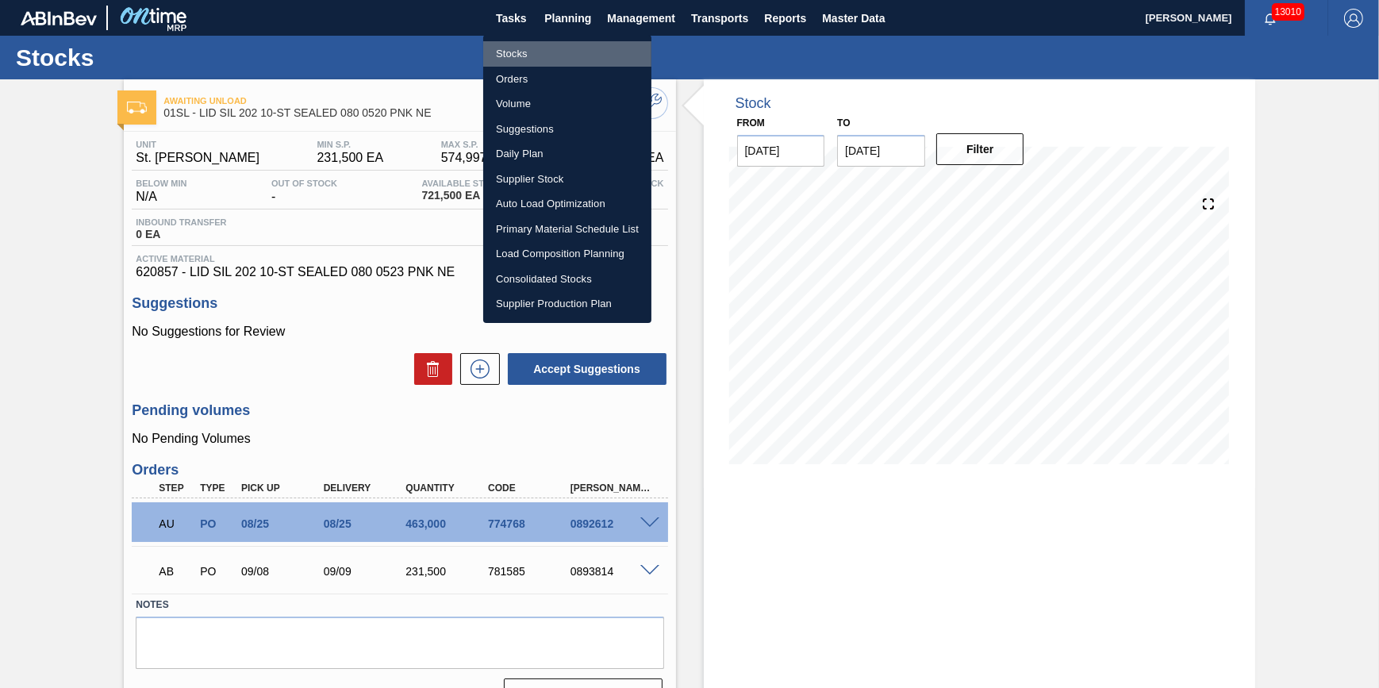
click at [571, 45] on li "Stocks" at bounding box center [567, 53] width 168 height 25
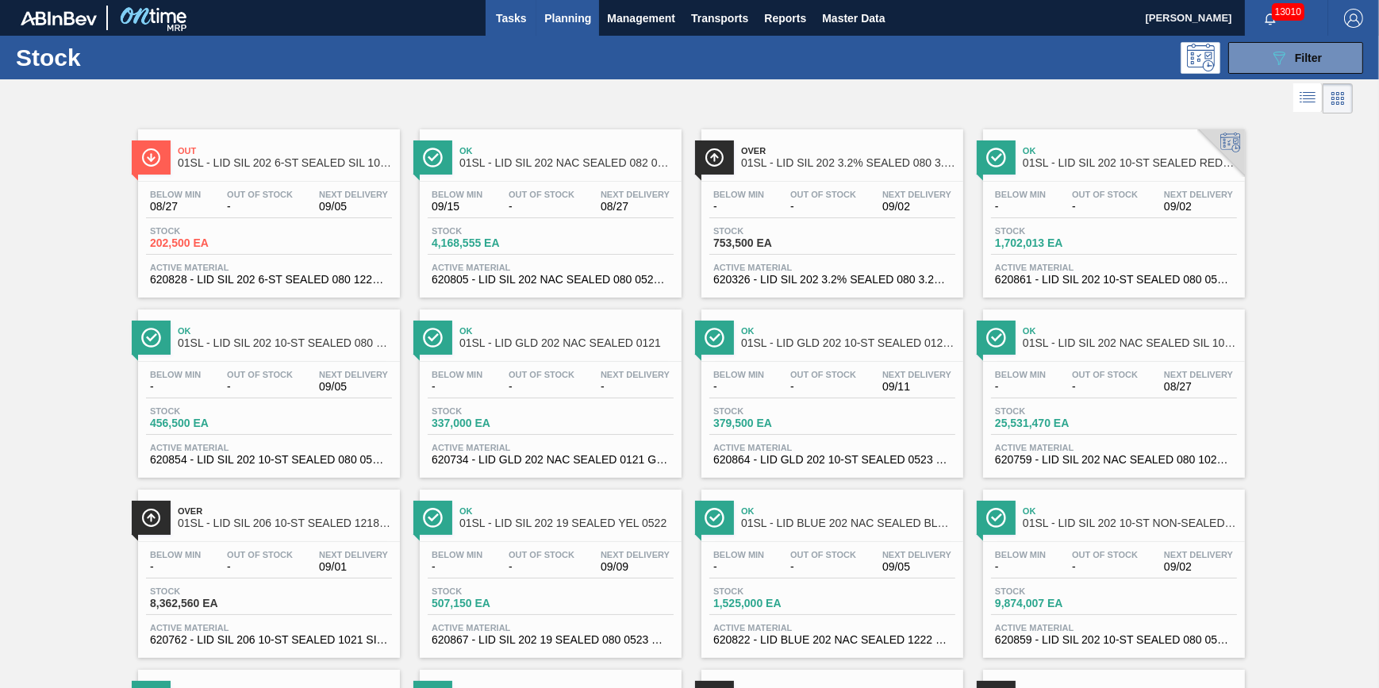
click at [528, 16] on button "Tasks" at bounding box center [511, 18] width 51 height 36
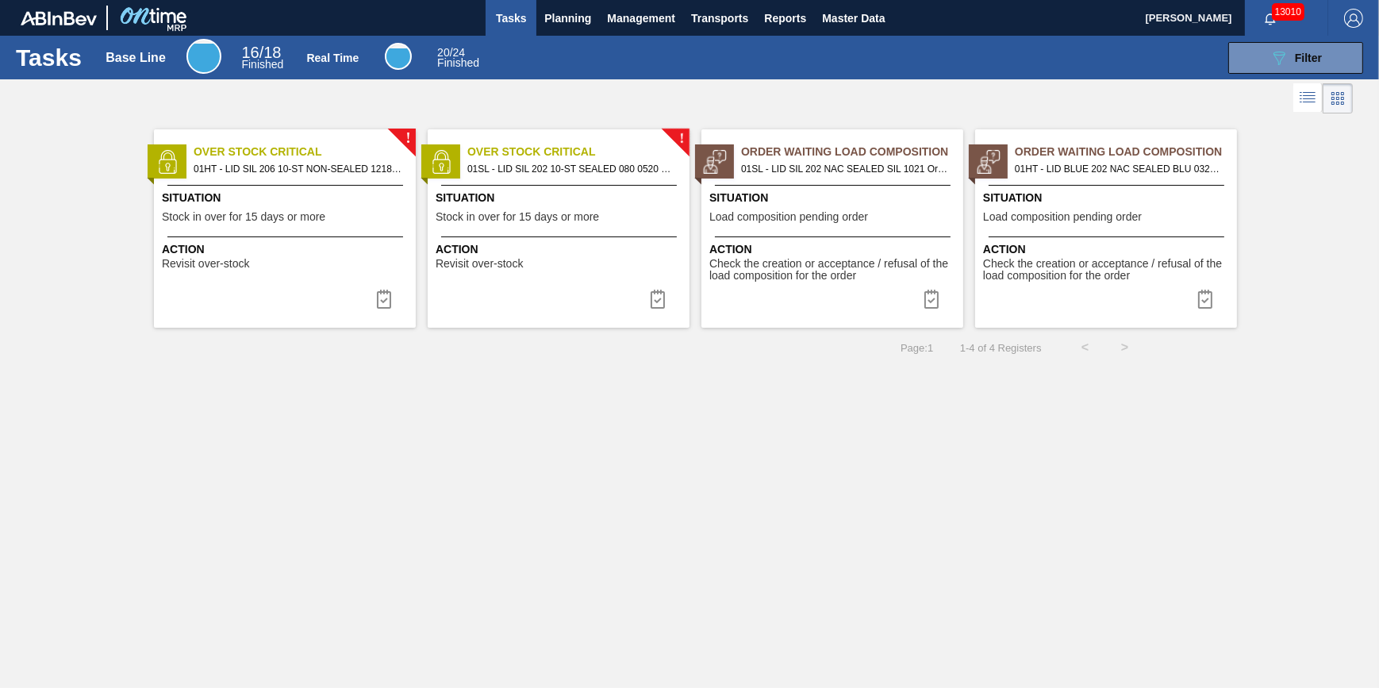
click at [772, 241] on span "Action" at bounding box center [834, 249] width 250 height 17
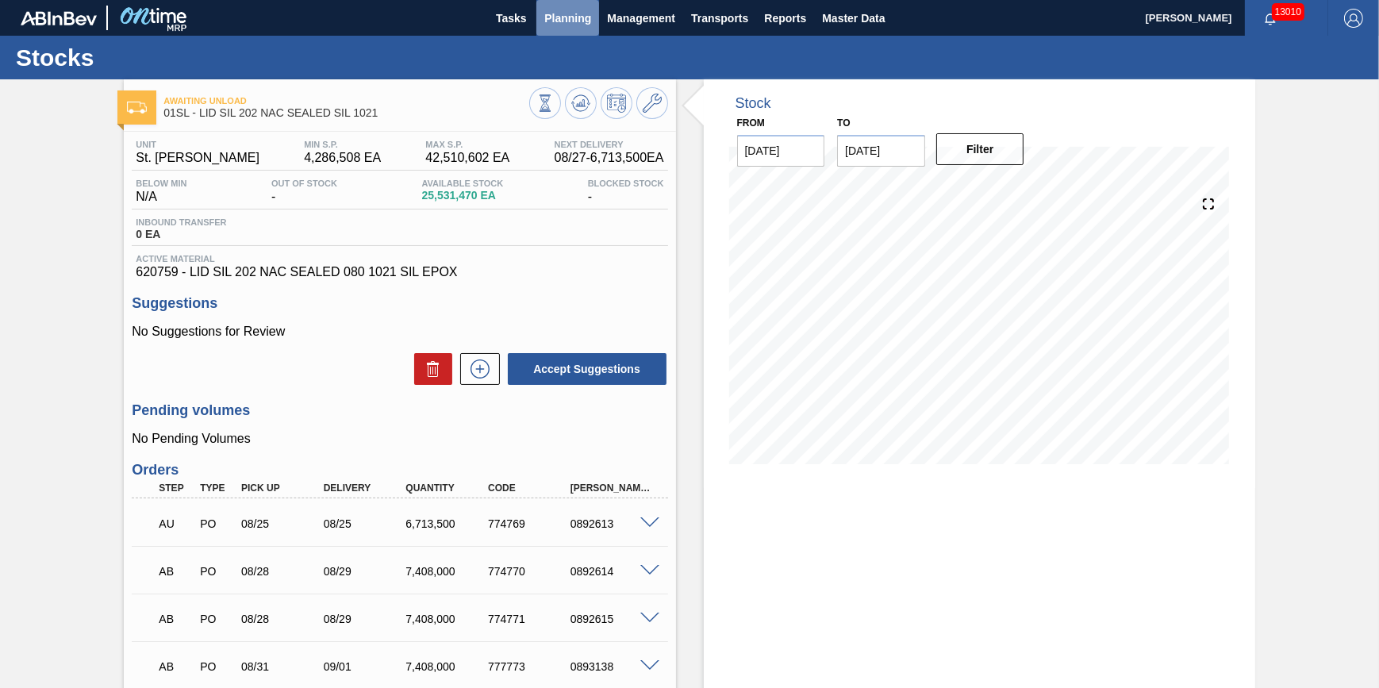
click at [578, 12] on span "Planning" at bounding box center [567, 18] width 47 height 19
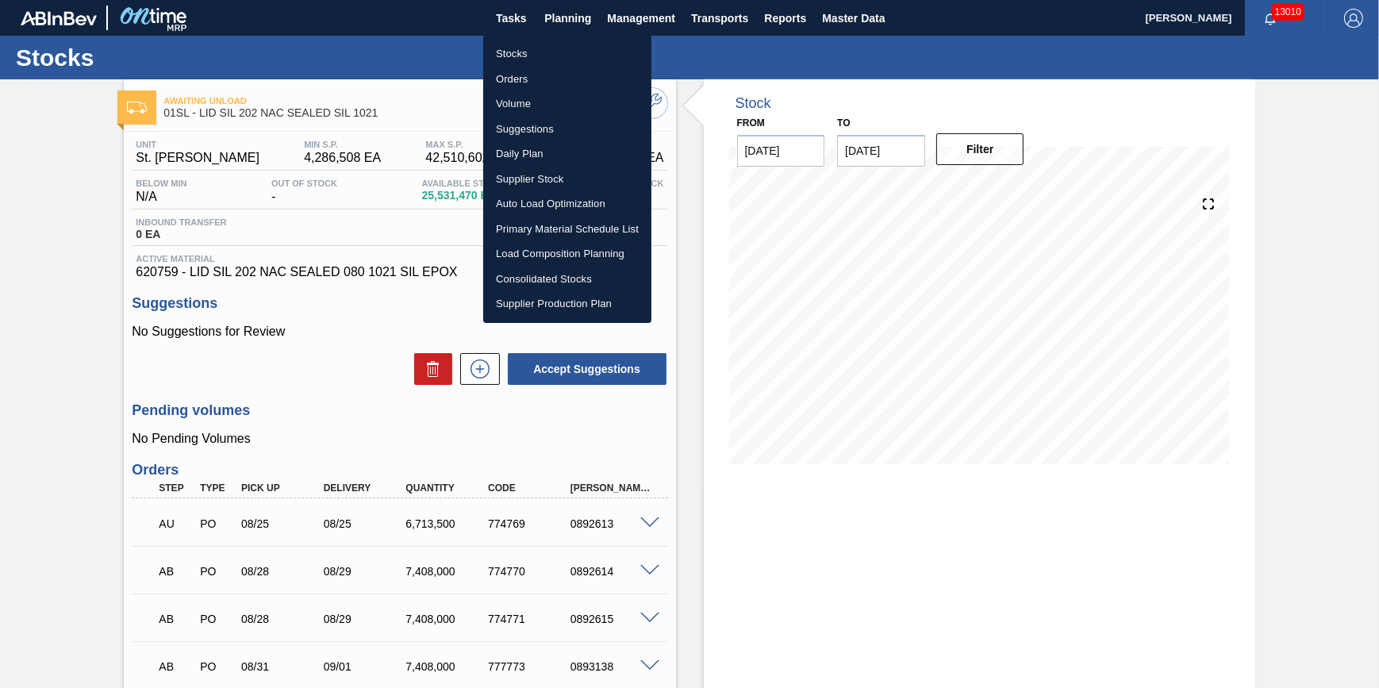
click at [555, 250] on li "Load Composition Planning" at bounding box center [567, 253] width 168 height 25
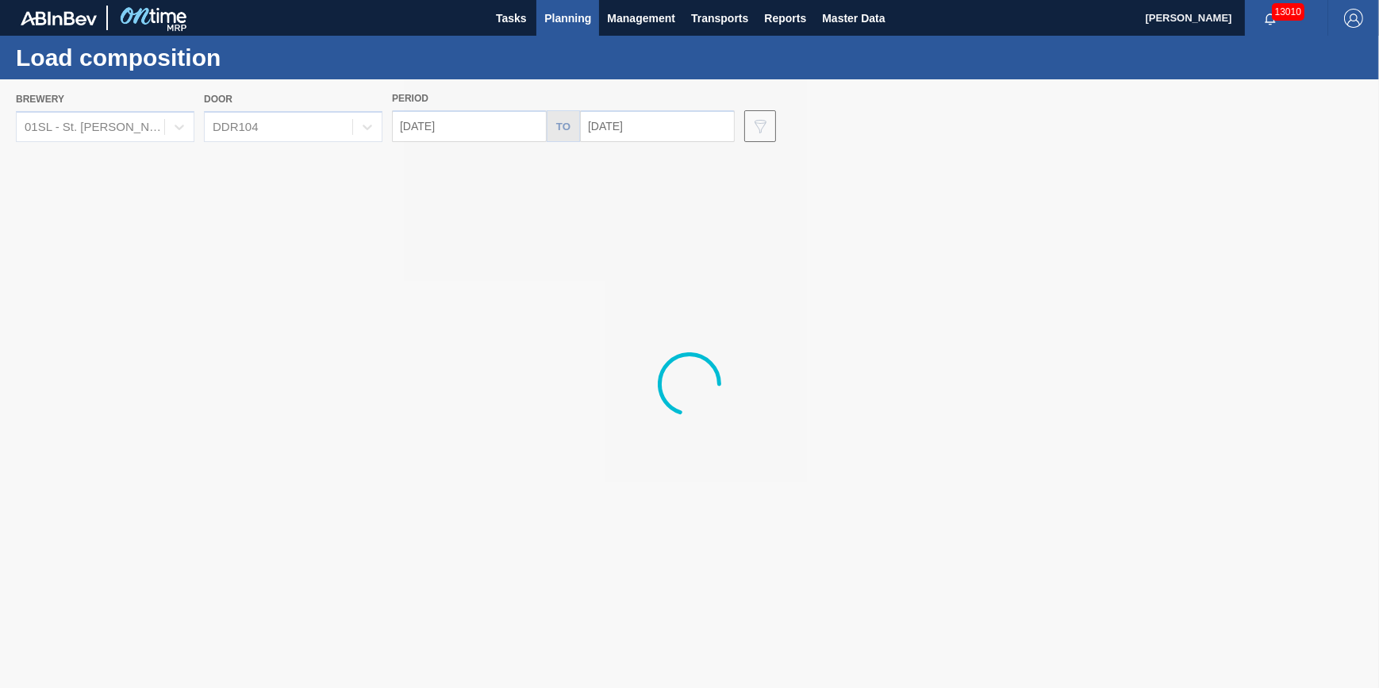
click at [103, 125] on div at bounding box center [689, 383] width 1379 height 609
click at [138, 134] on div at bounding box center [689, 383] width 1379 height 609
click at [159, 132] on div at bounding box center [689, 383] width 1379 height 609
click at [165, 128] on div at bounding box center [689, 383] width 1379 height 609
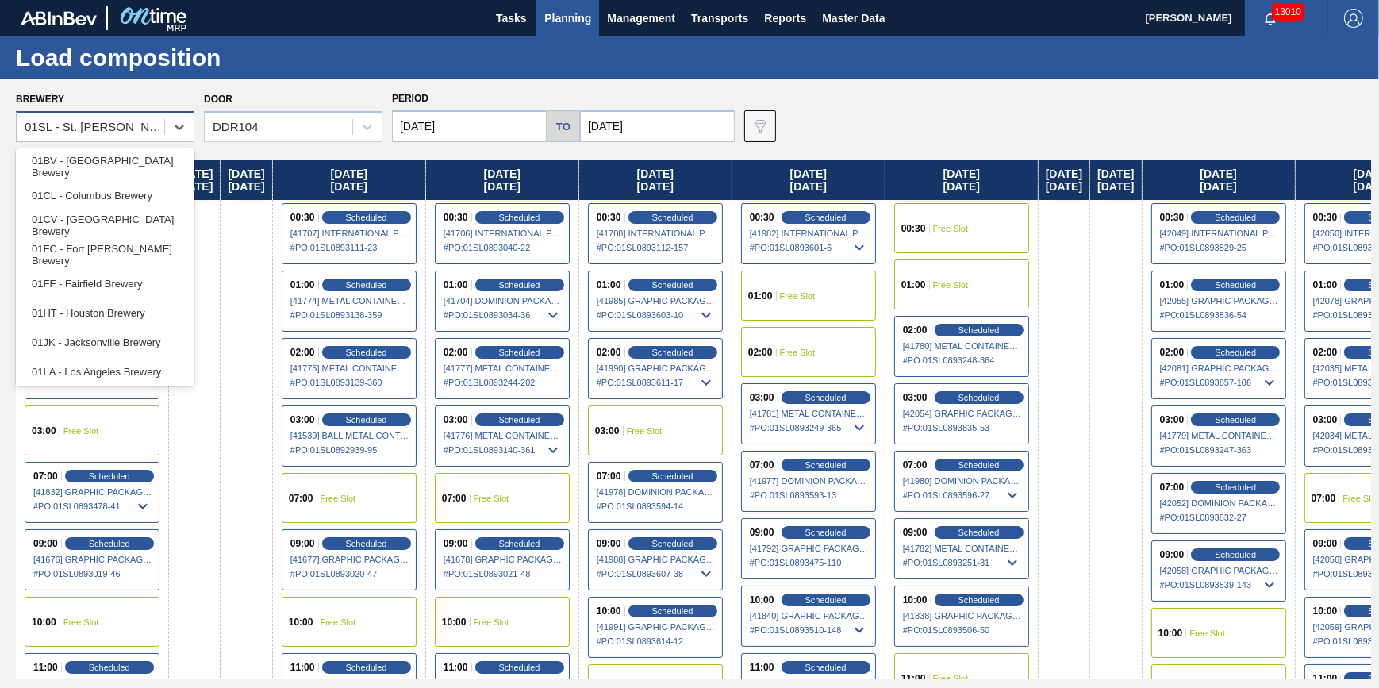
click at [156, 129] on div "01SL - St. [PERSON_NAME]" at bounding box center [91, 127] width 148 height 23
click at [150, 193] on div "01CL - Columbus Brewery" at bounding box center [105, 195] width 179 height 29
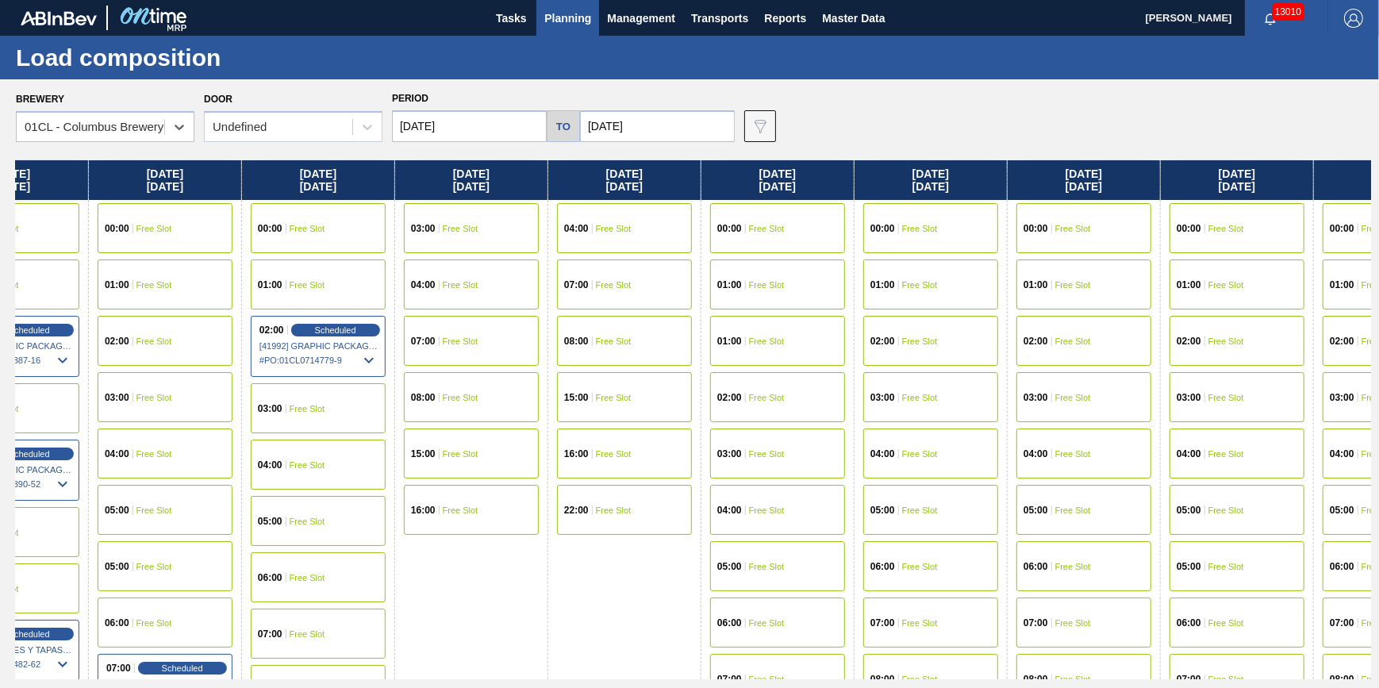
scroll to position [0, 857]
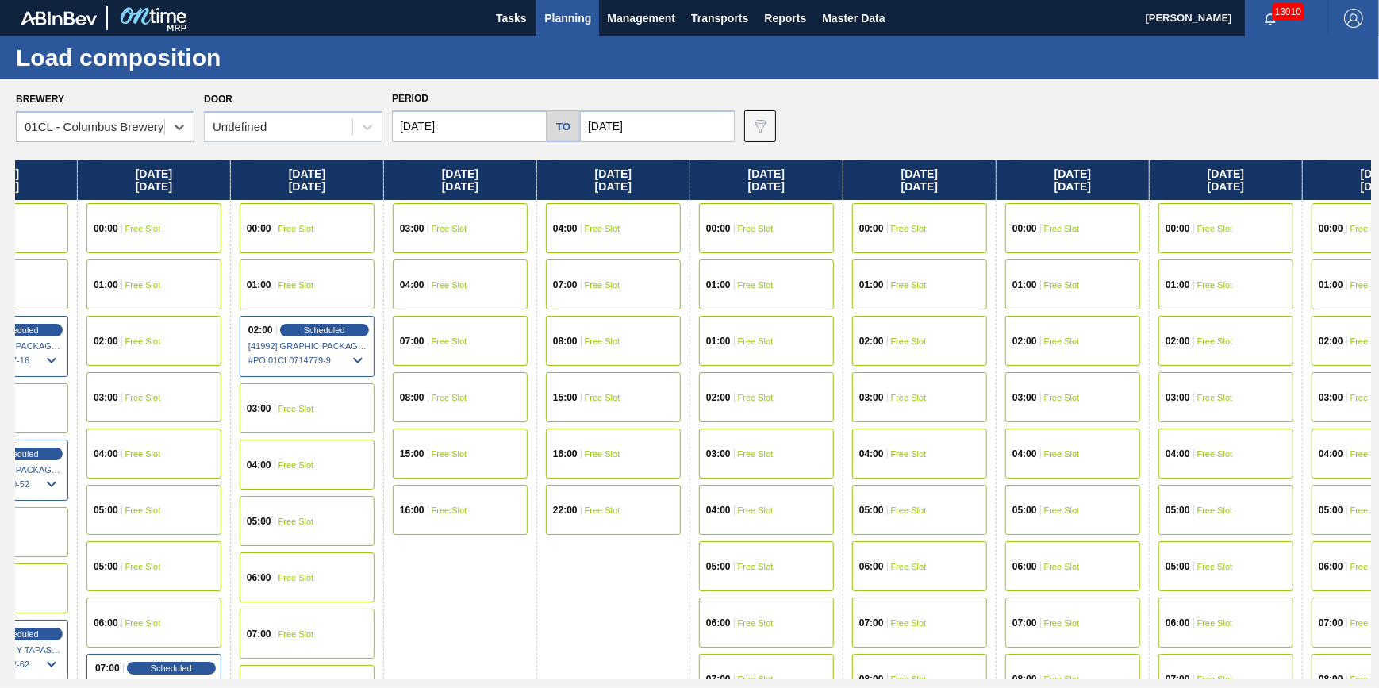
drag, startPoint x: 954, startPoint y: 376, endPoint x: 71, endPoint y: 407, distance: 882.8
click at [71, 407] on div "Friday 08/29/2025 00:00 Free Slot 01:00 Free Slot 02:00 Scheduled [41841] GRAPH…" at bounding box center [693, 419] width 1355 height 519
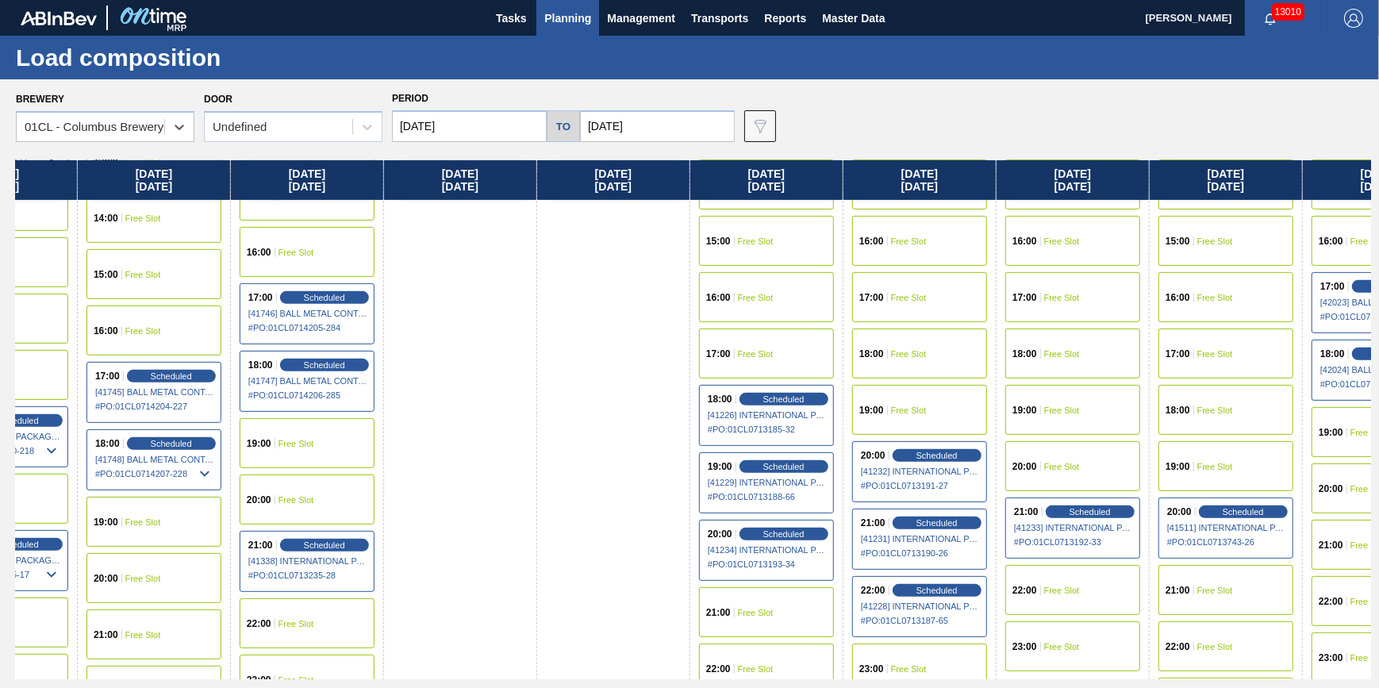
scroll to position [865, 857]
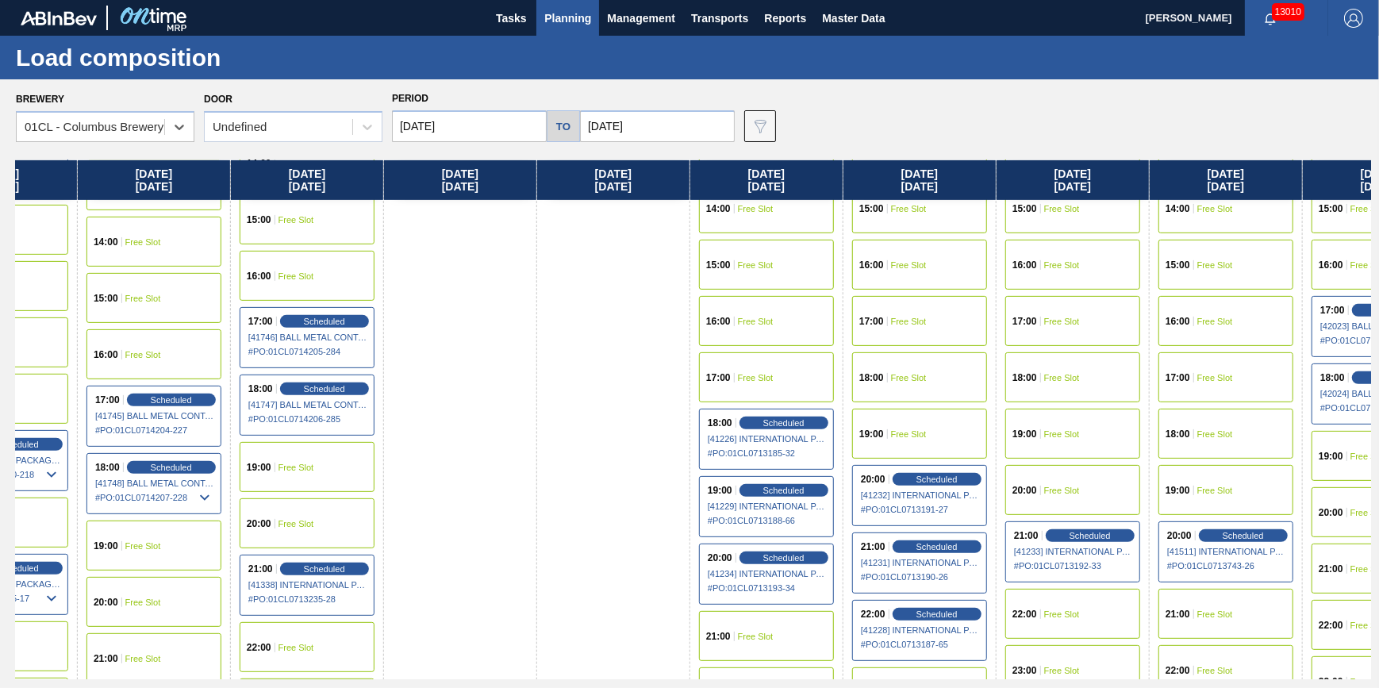
click at [761, 317] on span "Free Slot" at bounding box center [756, 322] width 36 height 10
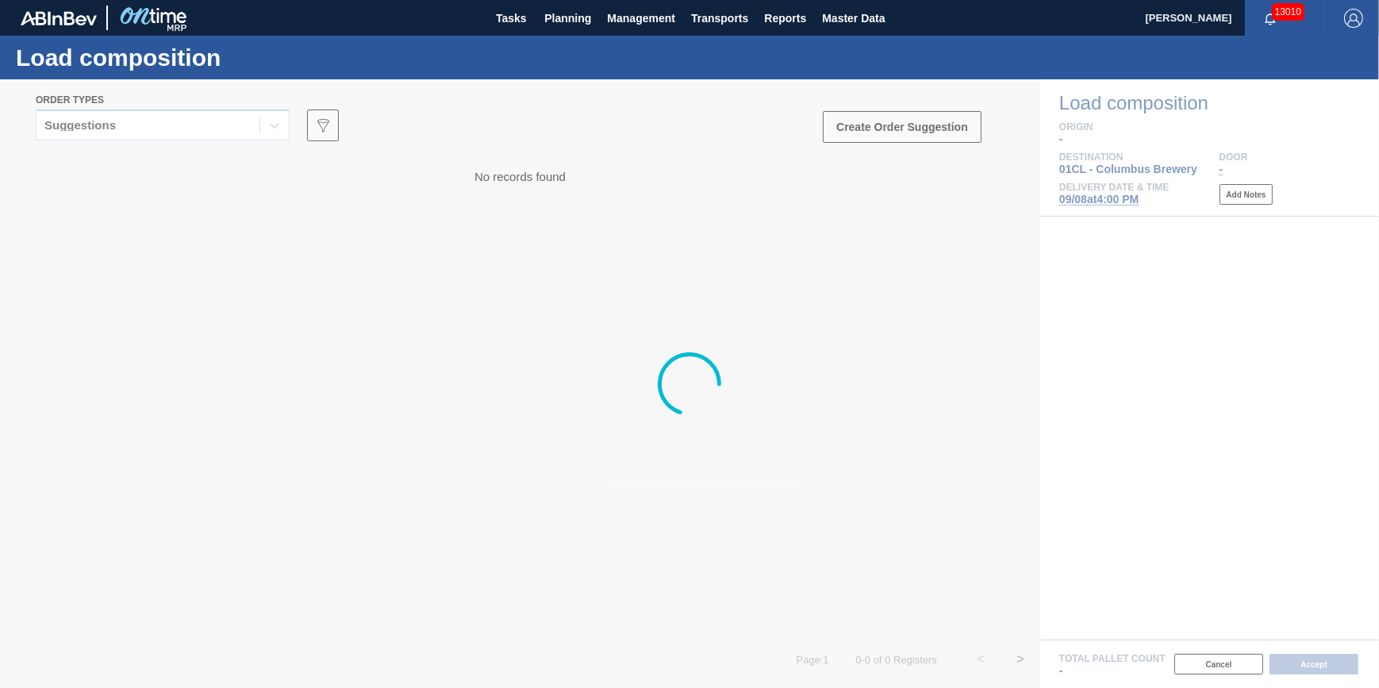
click at [188, 133] on div at bounding box center [689, 383] width 1379 height 609
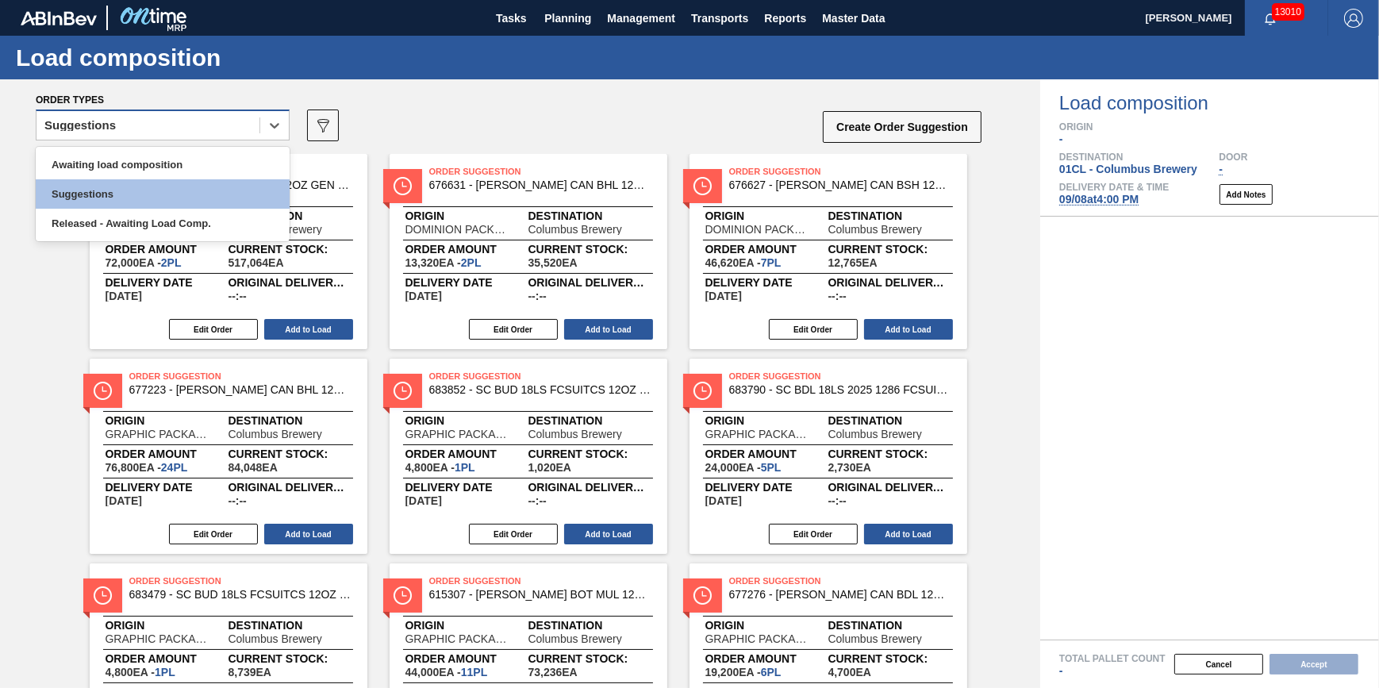
click at [192, 140] on div "Suggestions" at bounding box center [163, 124] width 254 height 31
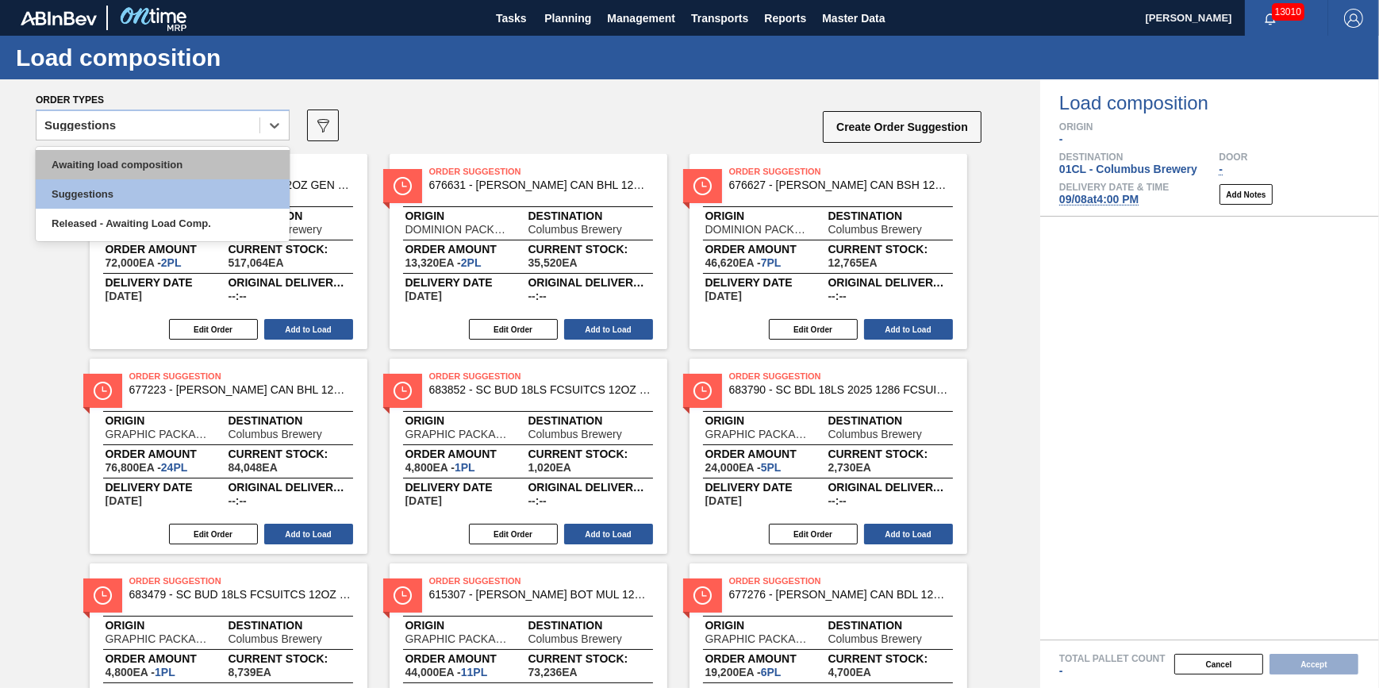
click at [198, 167] on div "Awaiting load composition" at bounding box center [163, 164] width 254 height 29
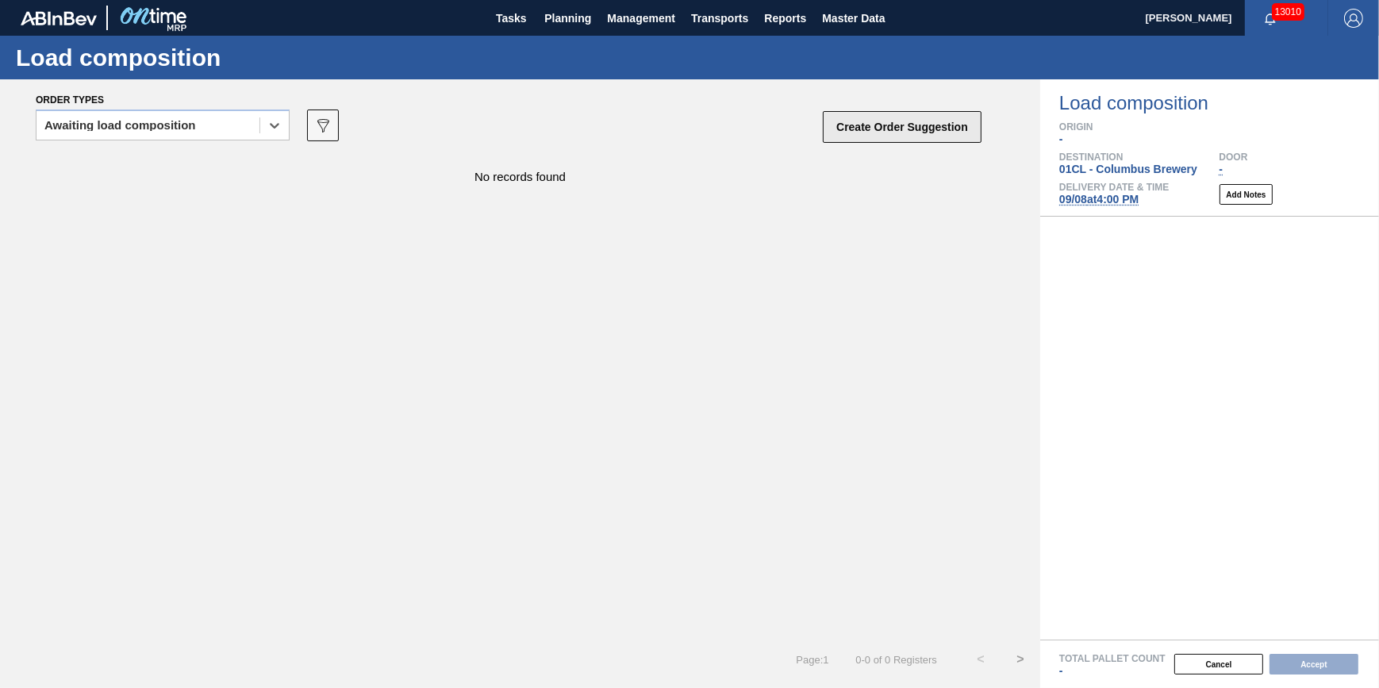
click at [874, 121] on button "Create Order Suggestion" at bounding box center [902, 127] width 159 height 32
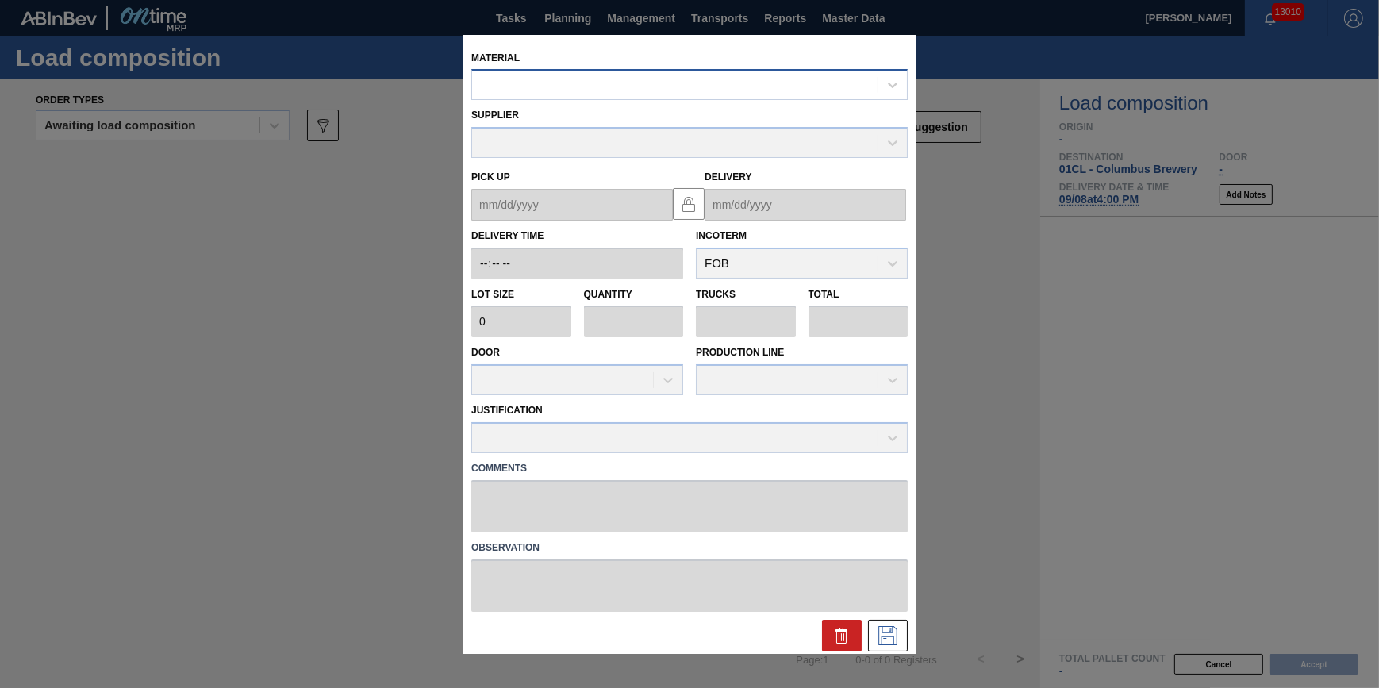
click at [660, 77] on div at bounding box center [674, 85] width 405 height 23
type input "620911"
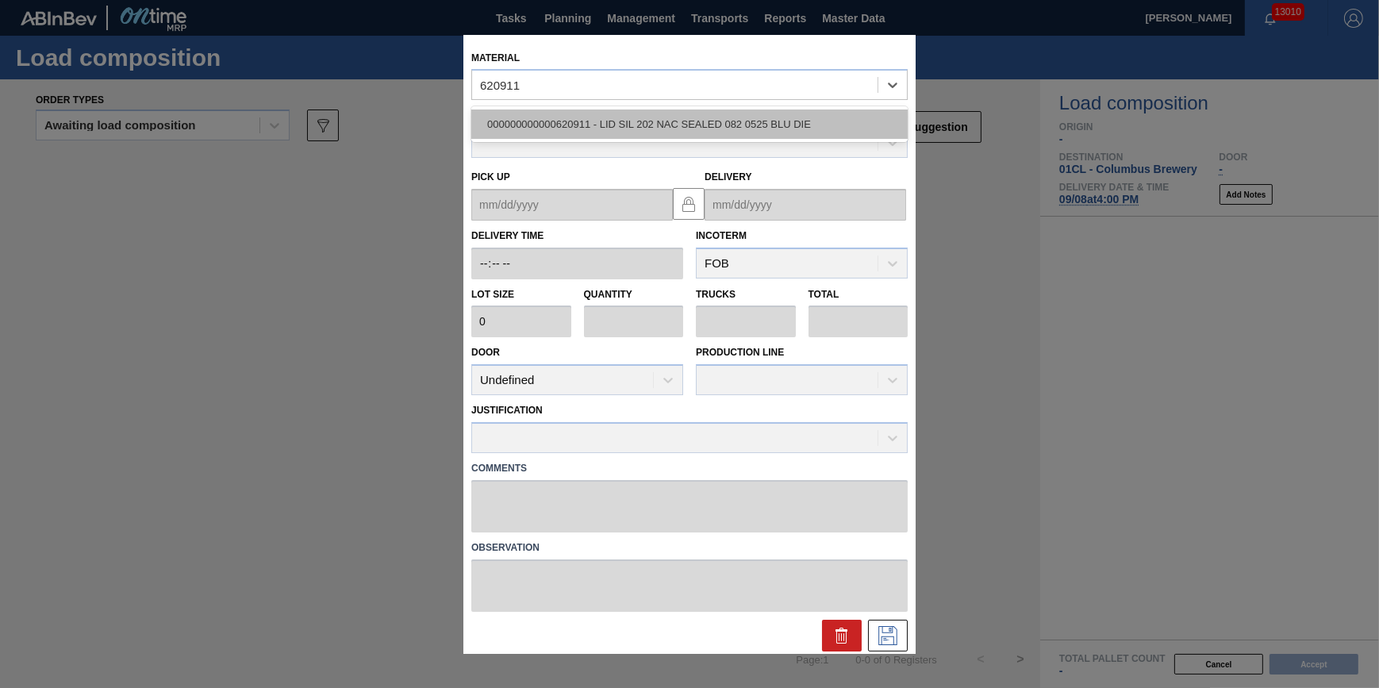
click at [639, 126] on div "000000000000620911 - LID SIL 202 NAC SEALED 082 0525 BLU DIE" at bounding box center [689, 123] width 436 height 29
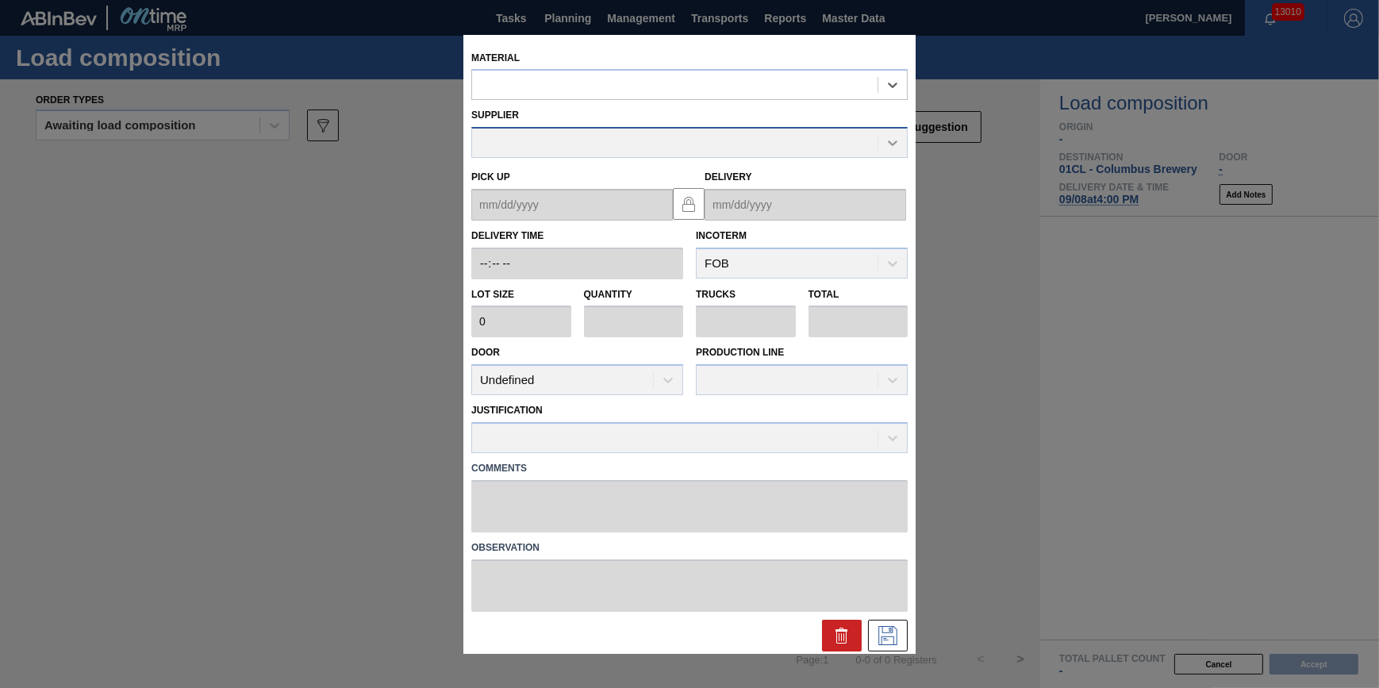
type input "231,500"
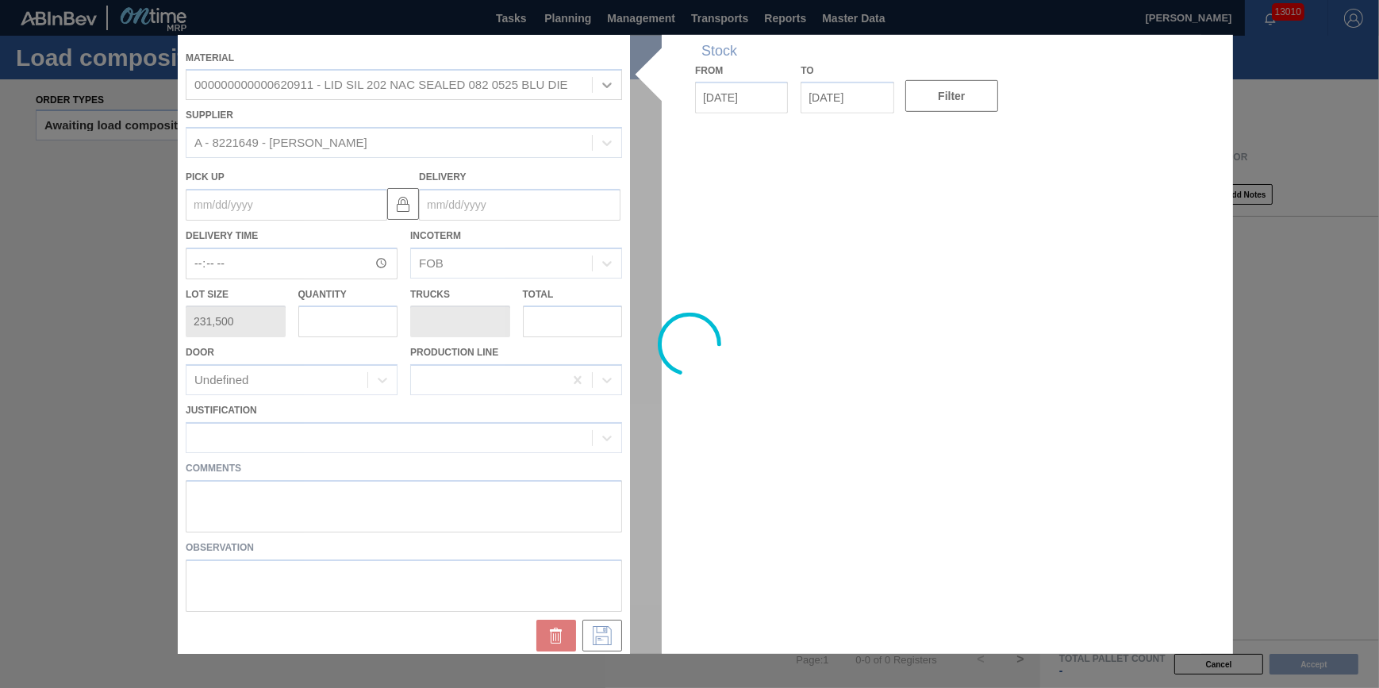
click at [342, 316] on div at bounding box center [689, 343] width 1023 height 619
click at [340, 323] on div at bounding box center [689, 343] width 1023 height 619
click at [344, 328] on div at bounding box center [689, 343] width 1023 height 619
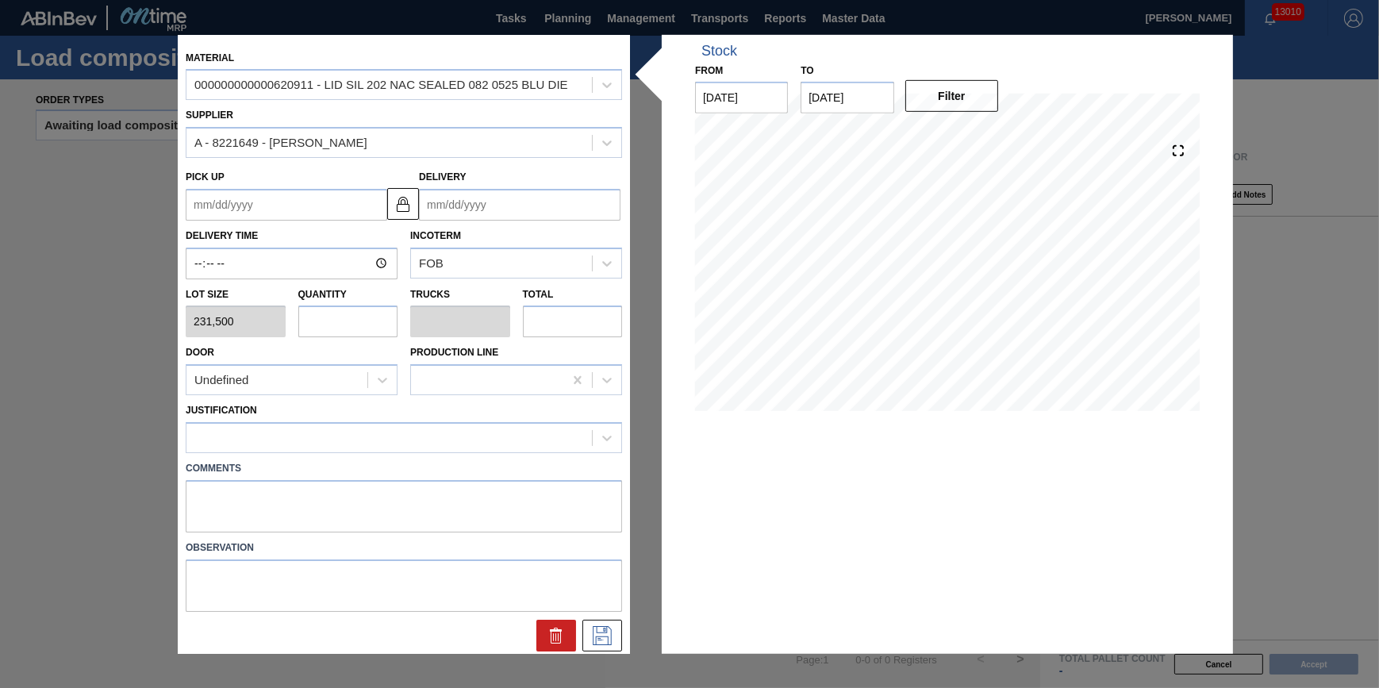
click at [345, 328] on input "text" at bounding box center [348, 321] width 100 height 32
type input "3"
type input "0.094"
type input "694,500"
type input "32"
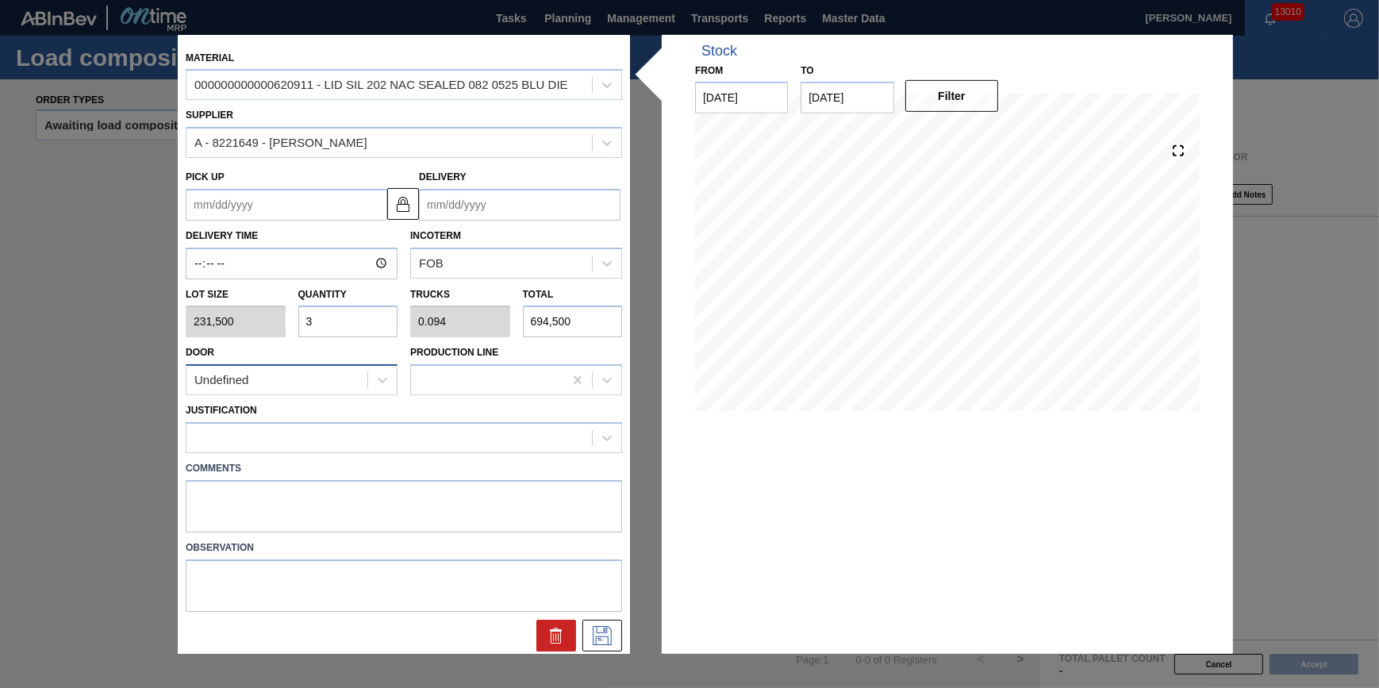
type input "1"
type input "7,408,000"
type input "32"
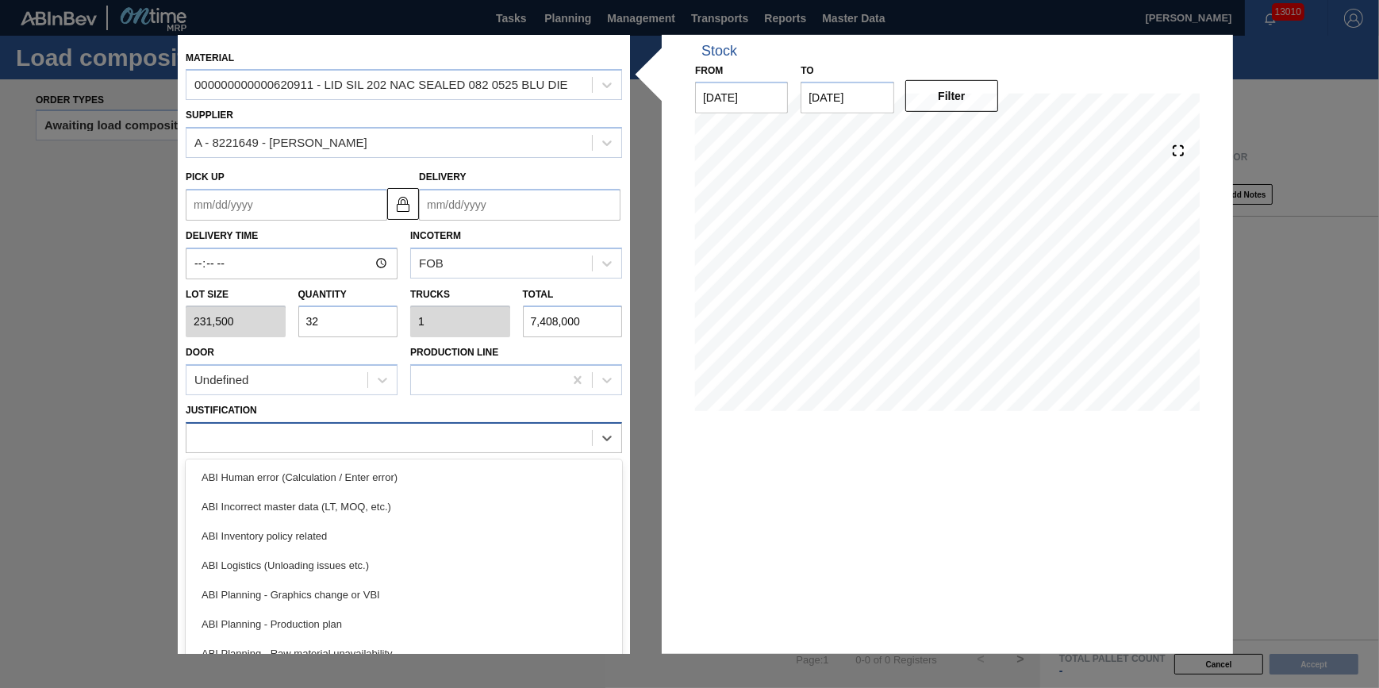
click at [380, 446] on div at bounding box center [388, 437] width 405 height 23
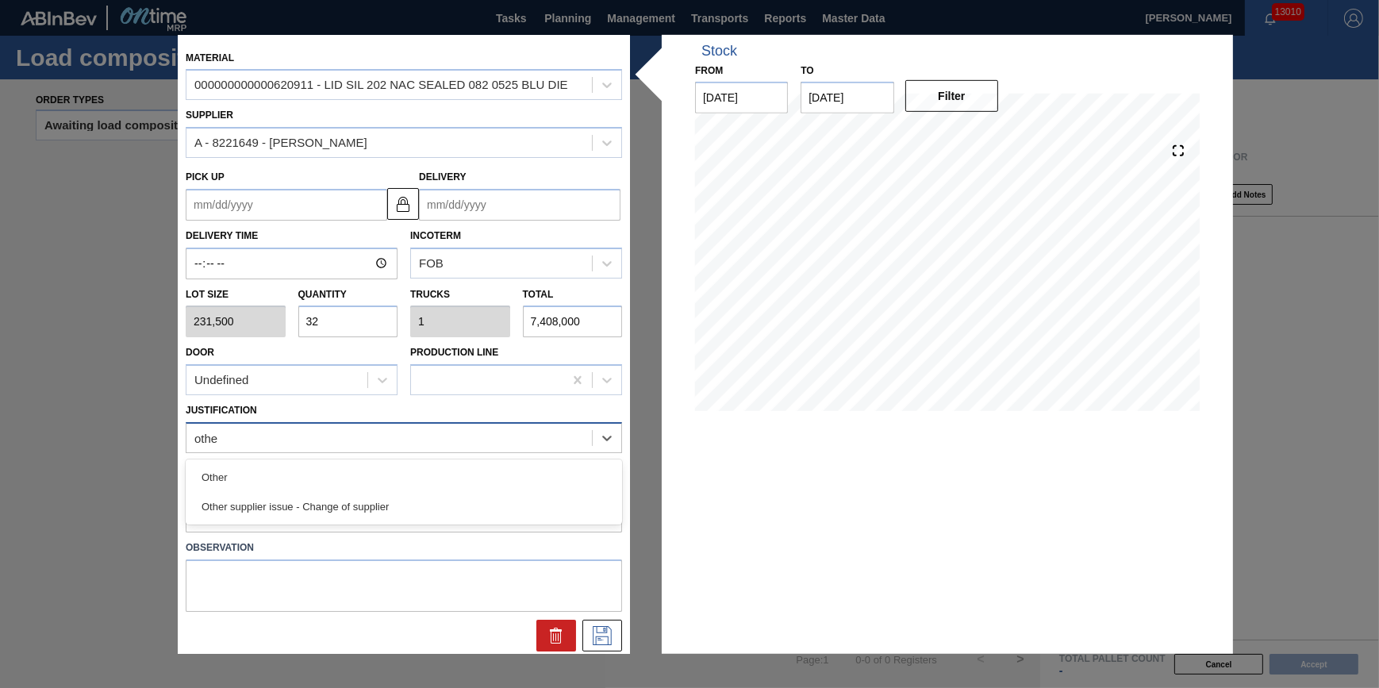
type input "other"
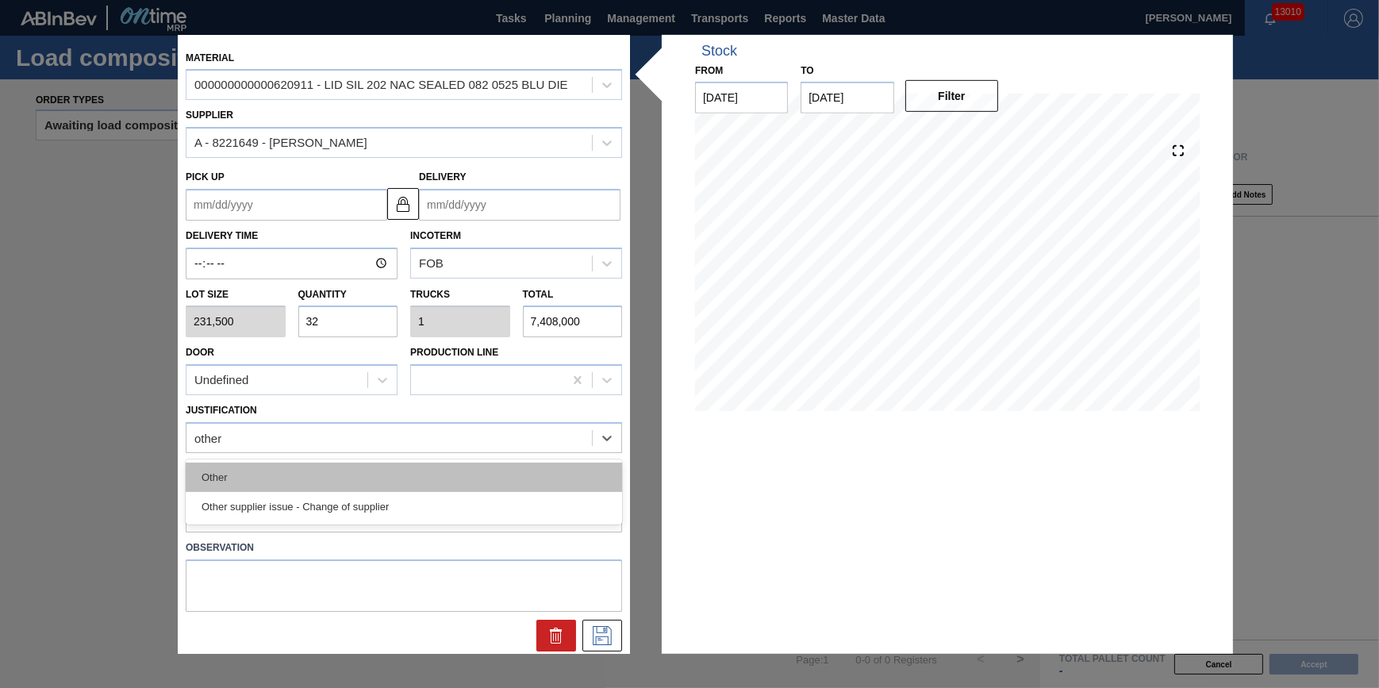
click at [390, 466] on div "Other" at bounding box center [404, 477] width 436 height 29
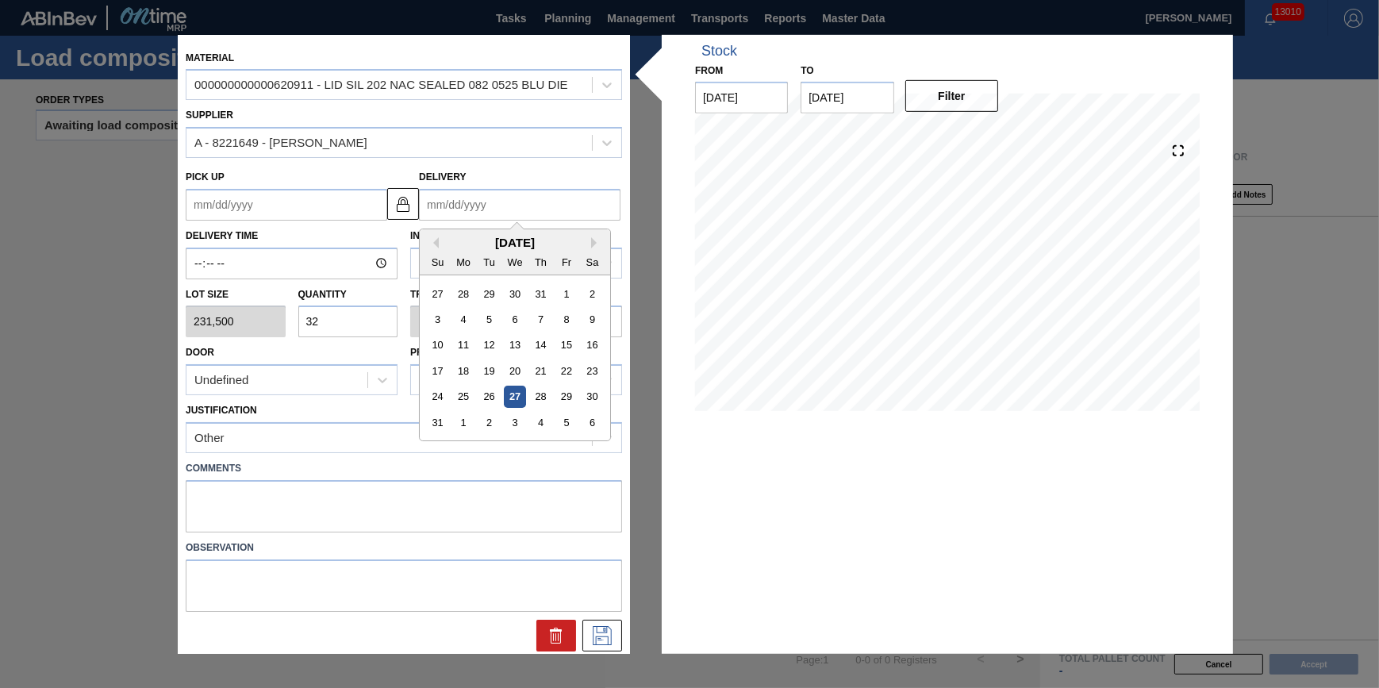
drag, startPoint x: 495, startPoint y: 201, endPoint x: 505, endPoint y: 214, distance: 16.5
click at [495, 201] on input "Delivery" at bounding box center [520, 205] width 202 height 32
click at [594, 424] on div "6" at bounding box center [592, 422] width 21 height 21
type up "[DATE]"
type input "[DATE]"
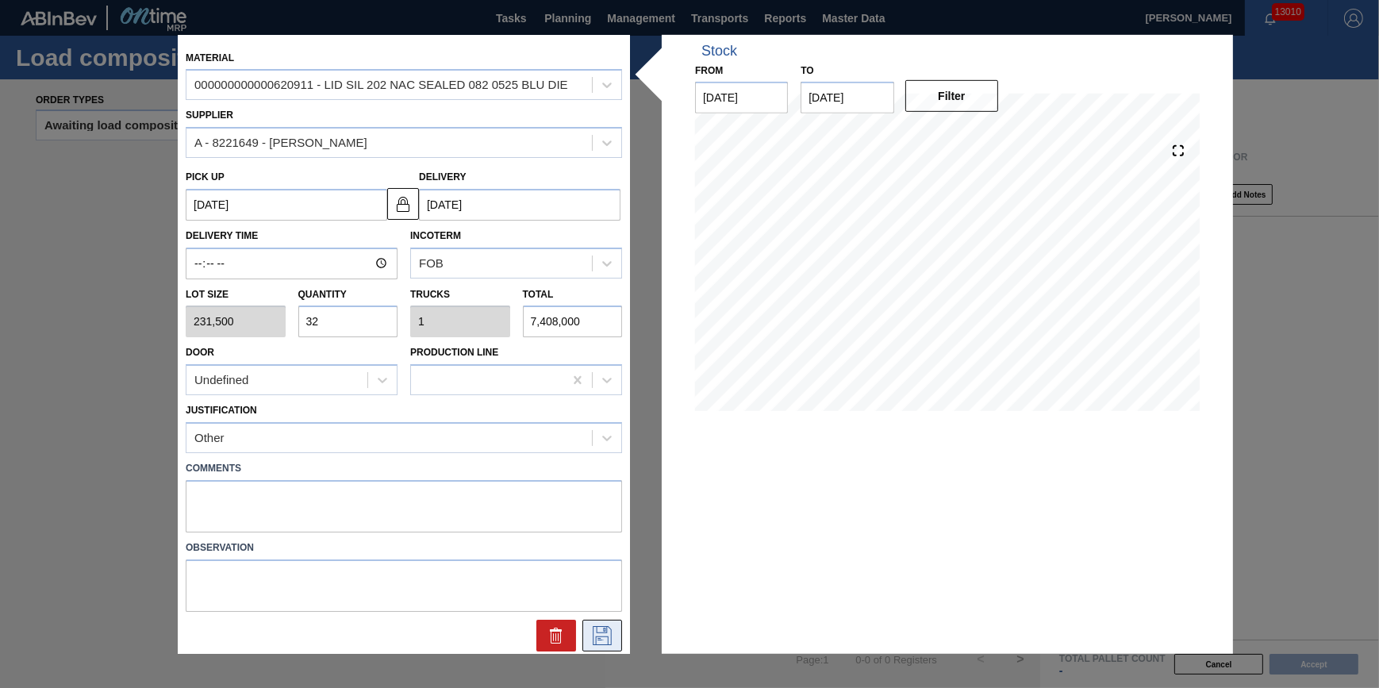
click at [603, 639] on icon at bounding box center [601, 635] width 25 height 19
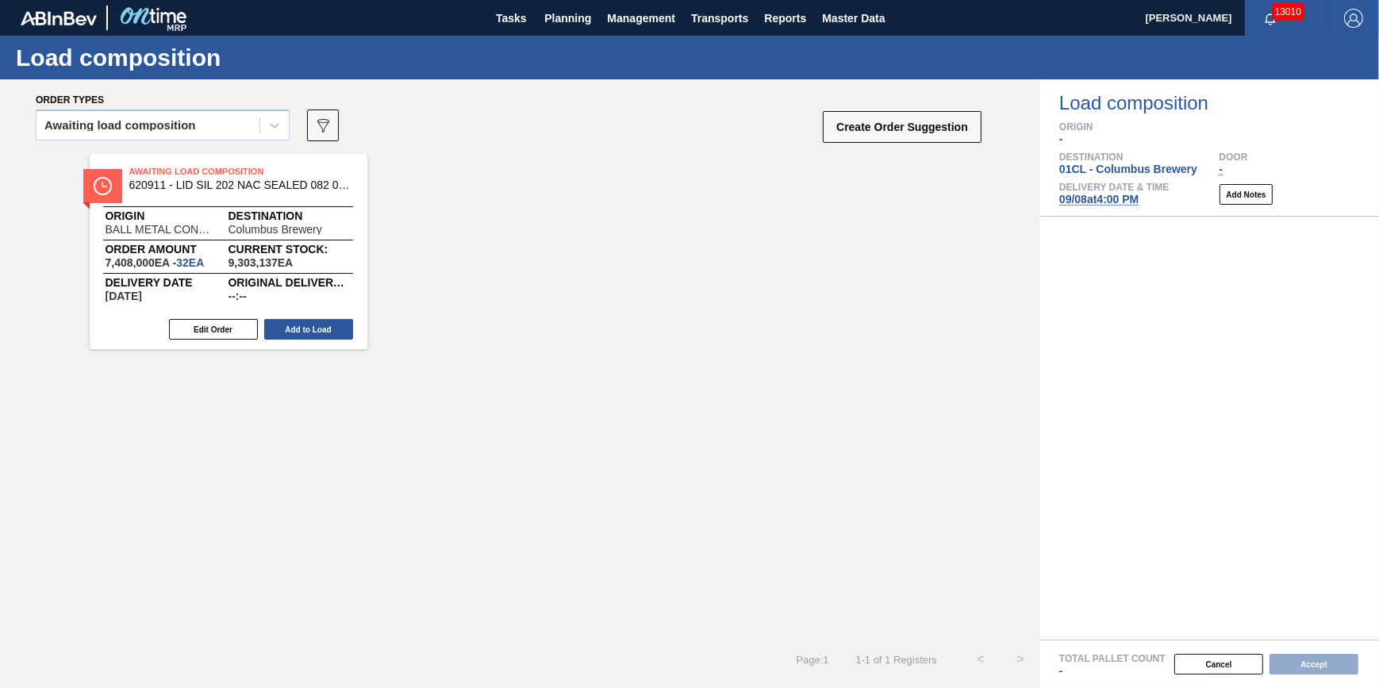
click at [307, 340] on div "Edit Order Add to Load" at bounding box center [222, 329] width 265 height 24
click at [333, 334] on button "Add to Load" at bounding box center [308, 329] width 89 height 21
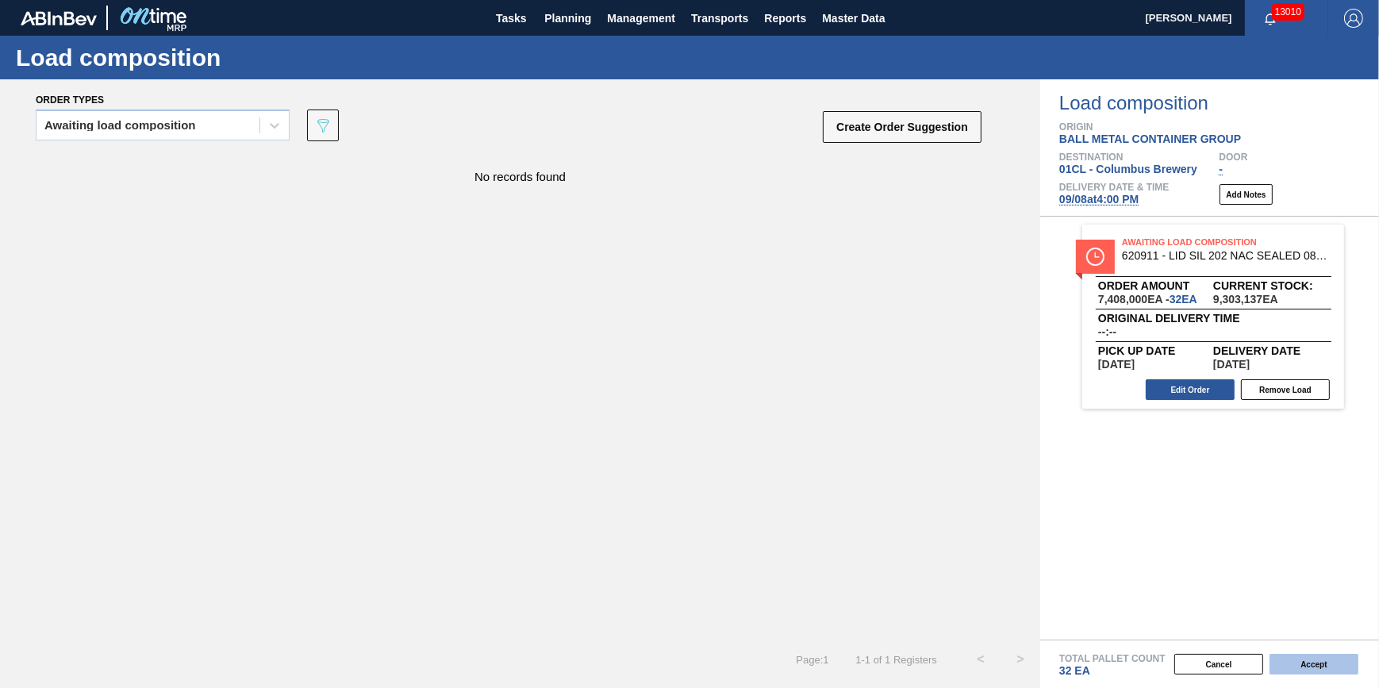
click at [1325, 669] on button "Accept" at bounding box center [1313, 664] width 89 height 21
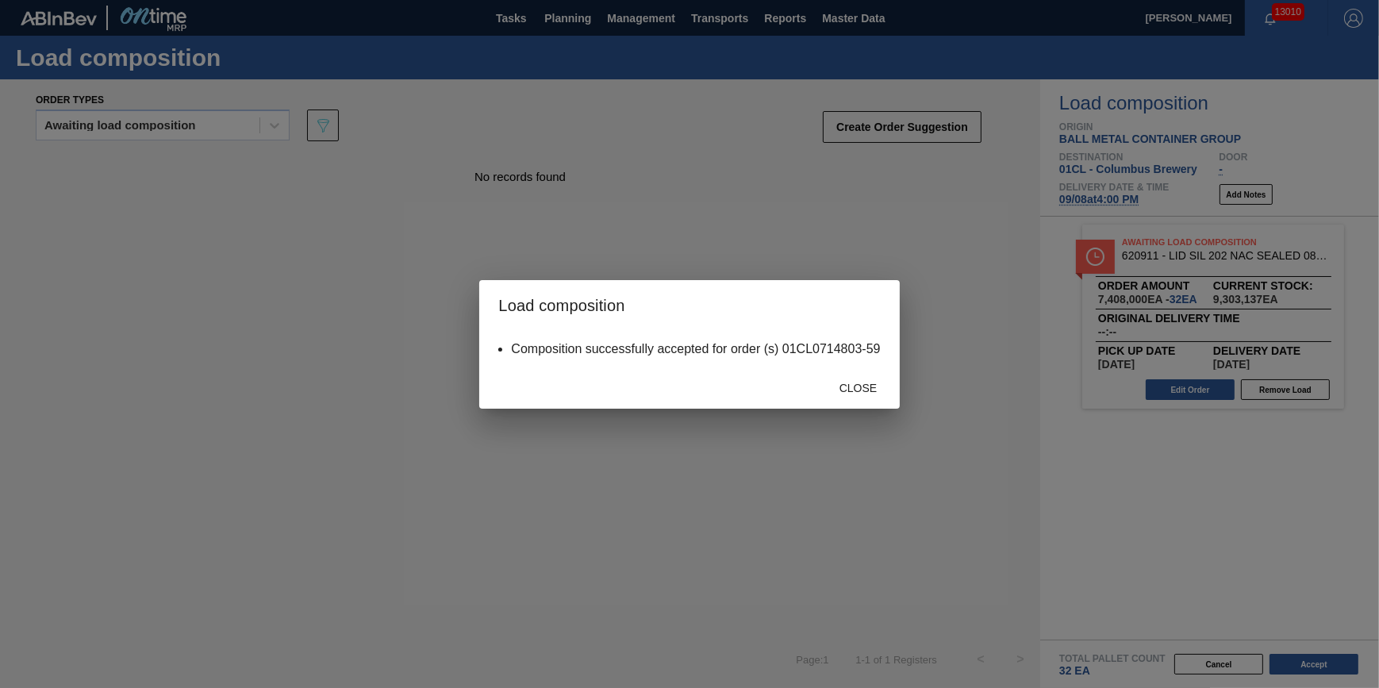
drag, startPoint x: 820, startPoint y: 381, endPoint x: 831, endPoint y: 381, distance: 11.1
click at [824, 381] on div "Close" at bounding box center [689, 387] width 420 height 41
click at [833, 382] on div "Close" at bounding box center [859, 388] width 70 height 29
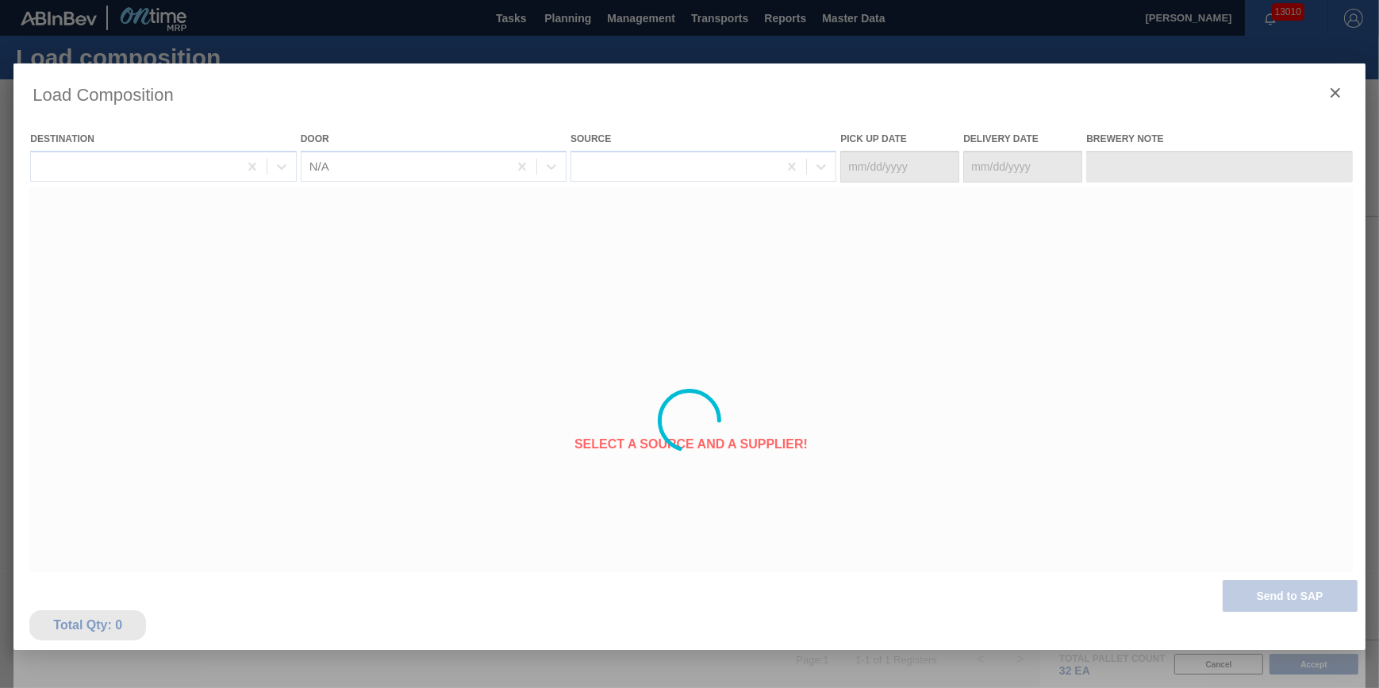
type Date "[DATE]"
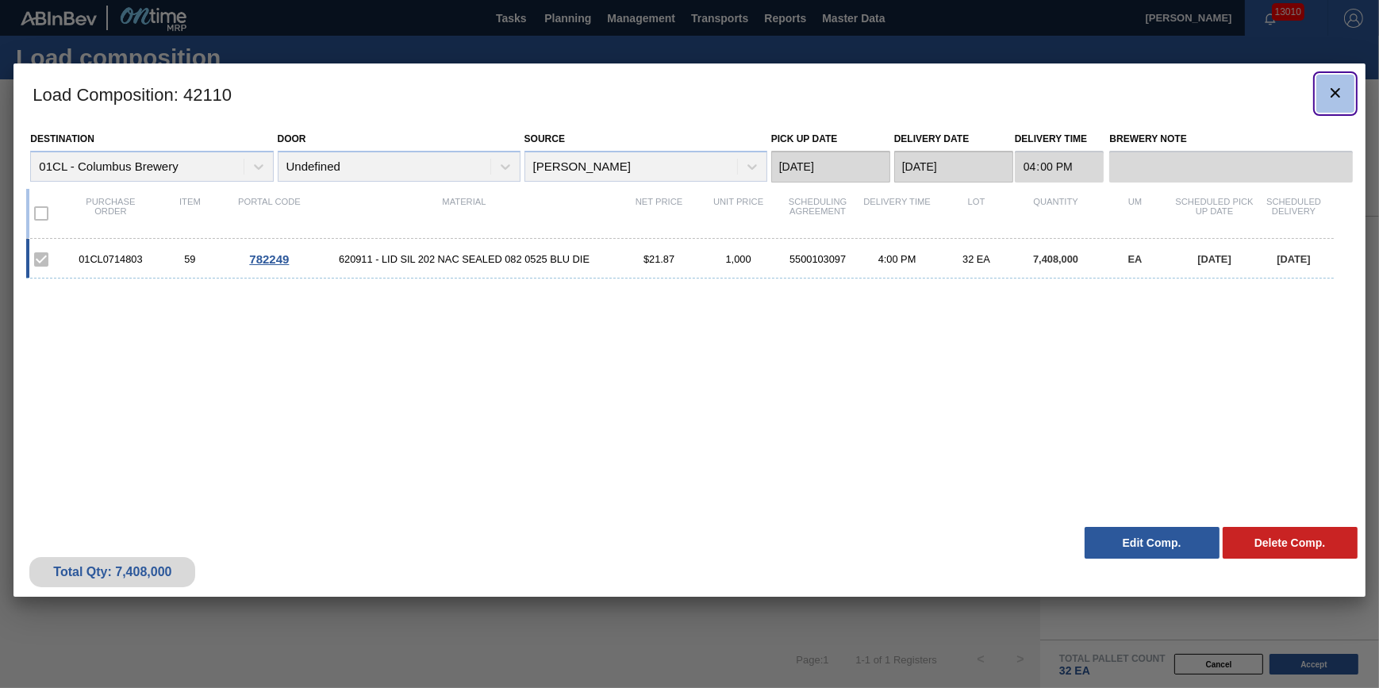
click at [1342, 91] on icon "botão de ícone" at bounding box center [1335, 92] width 19 height 19
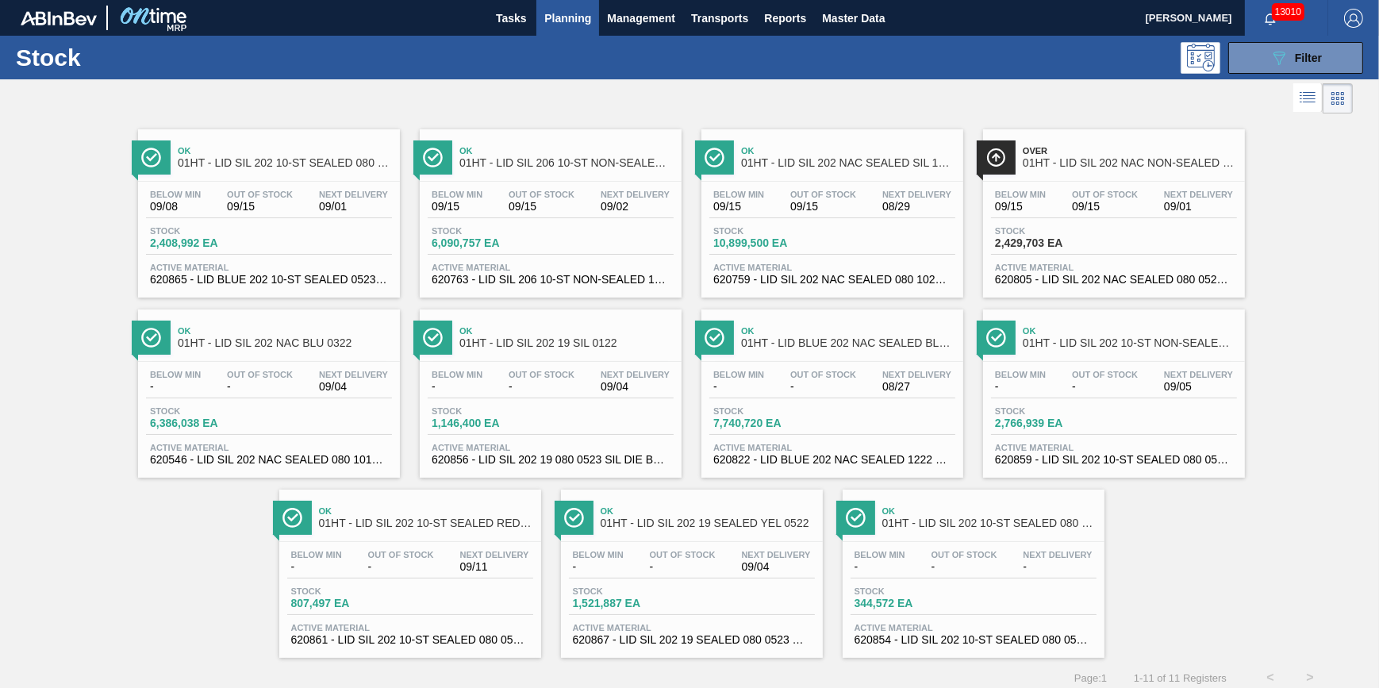
click at [562, 23] on span "Planning" at bounding box center [567, 18] width 47 height 19
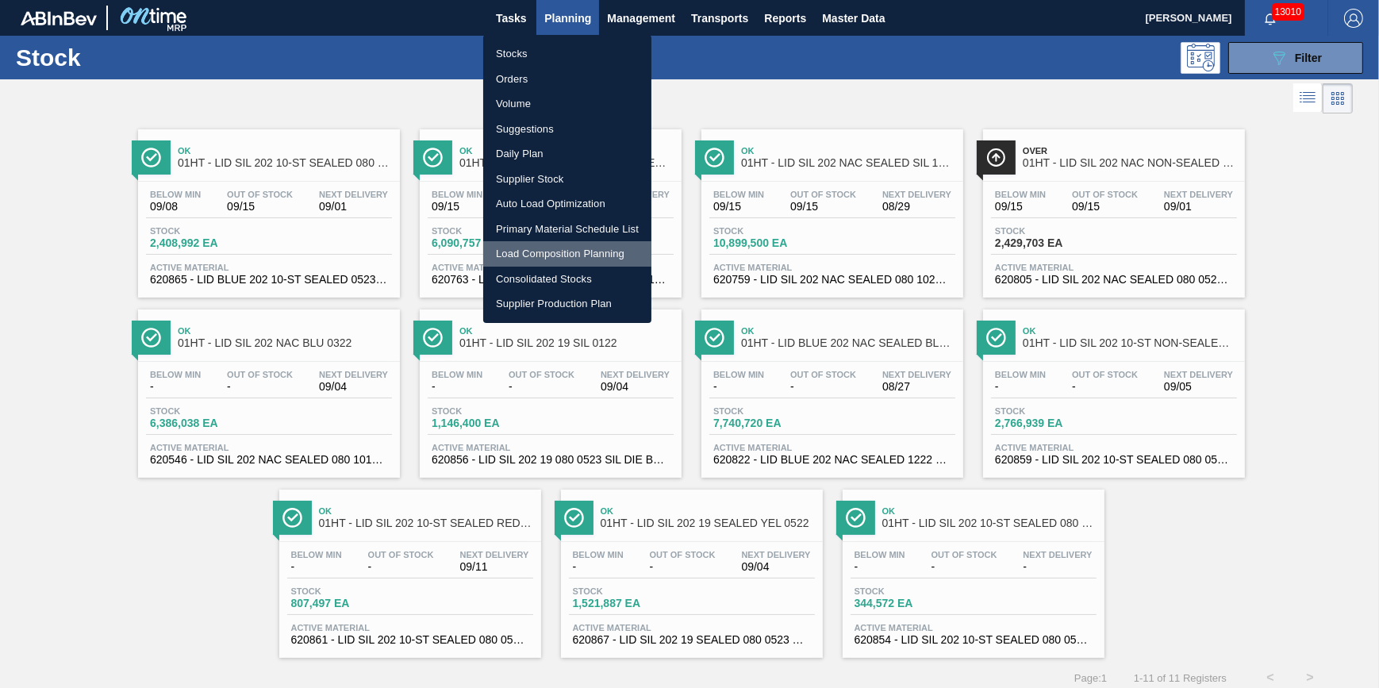
click at [559, 250] on li "Load Composition Planning" at bounding box center [567, 253] width 168 height 25
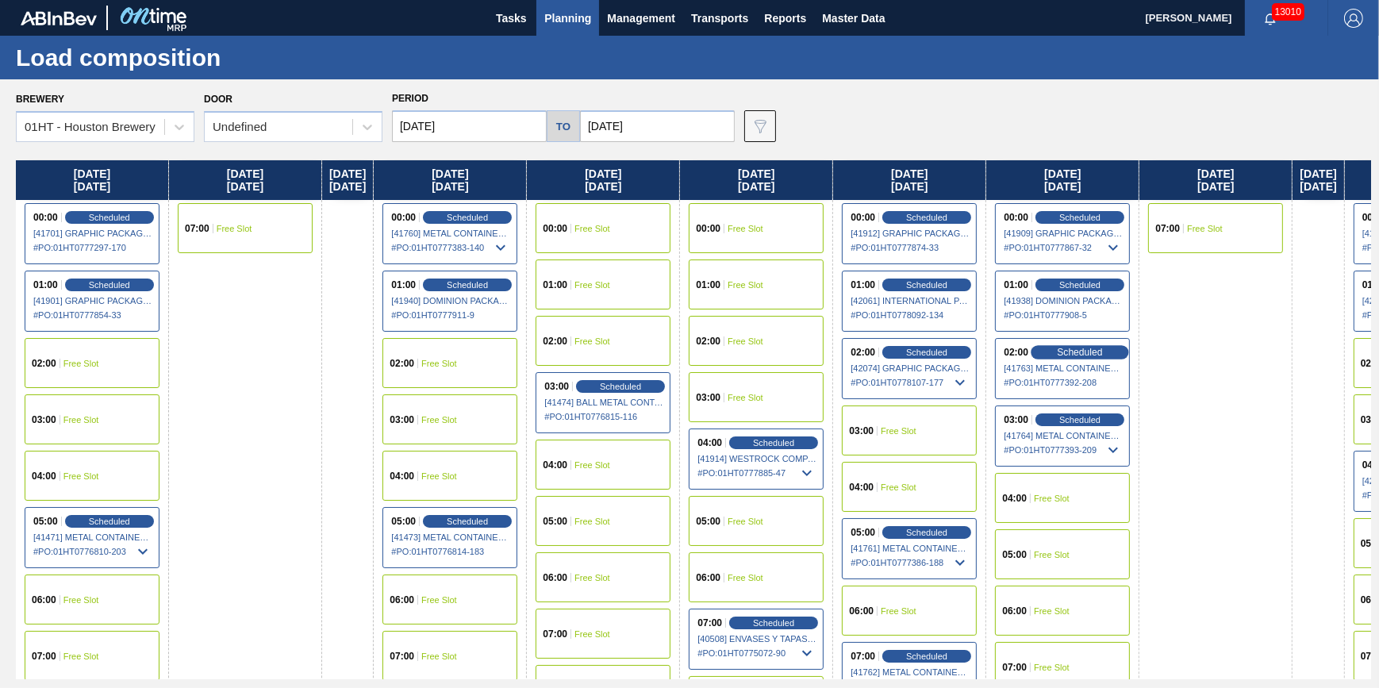
click at [1095, 356] on span "Scheduled" at bounding box center [1080, 352] width 45 height 10
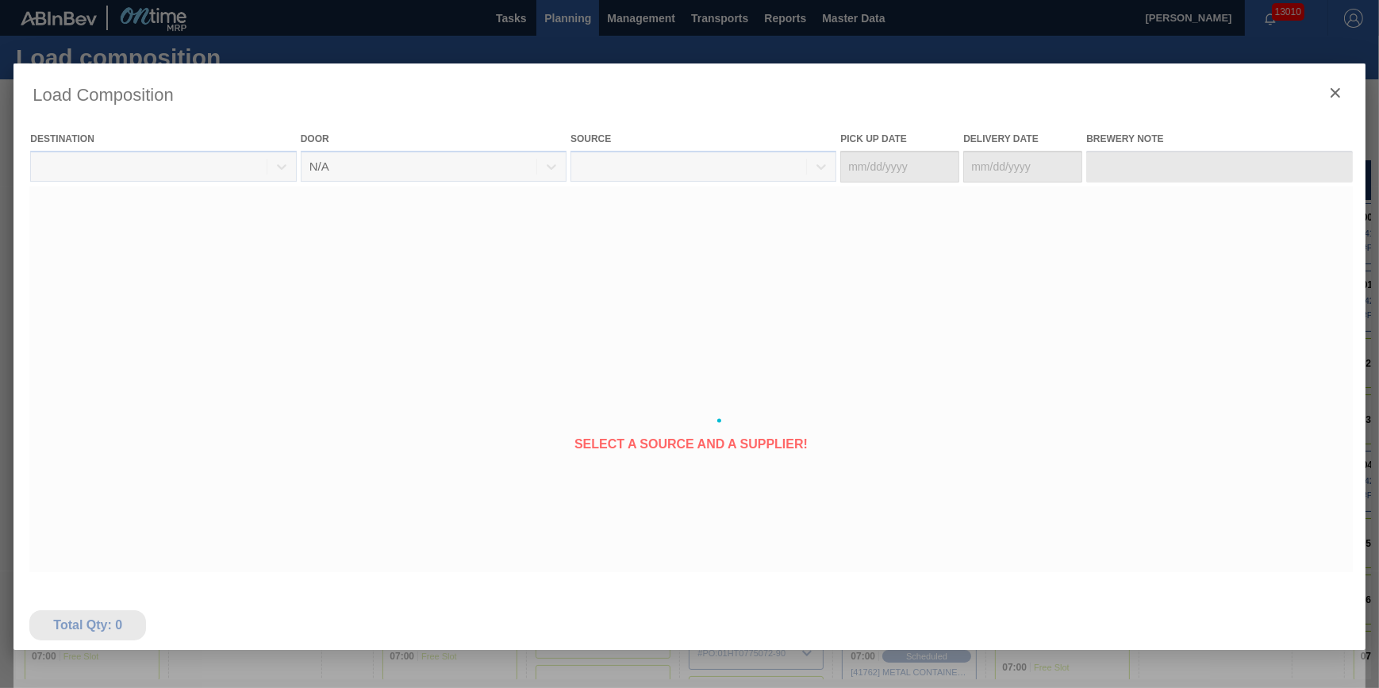
type Date "[DATE]"
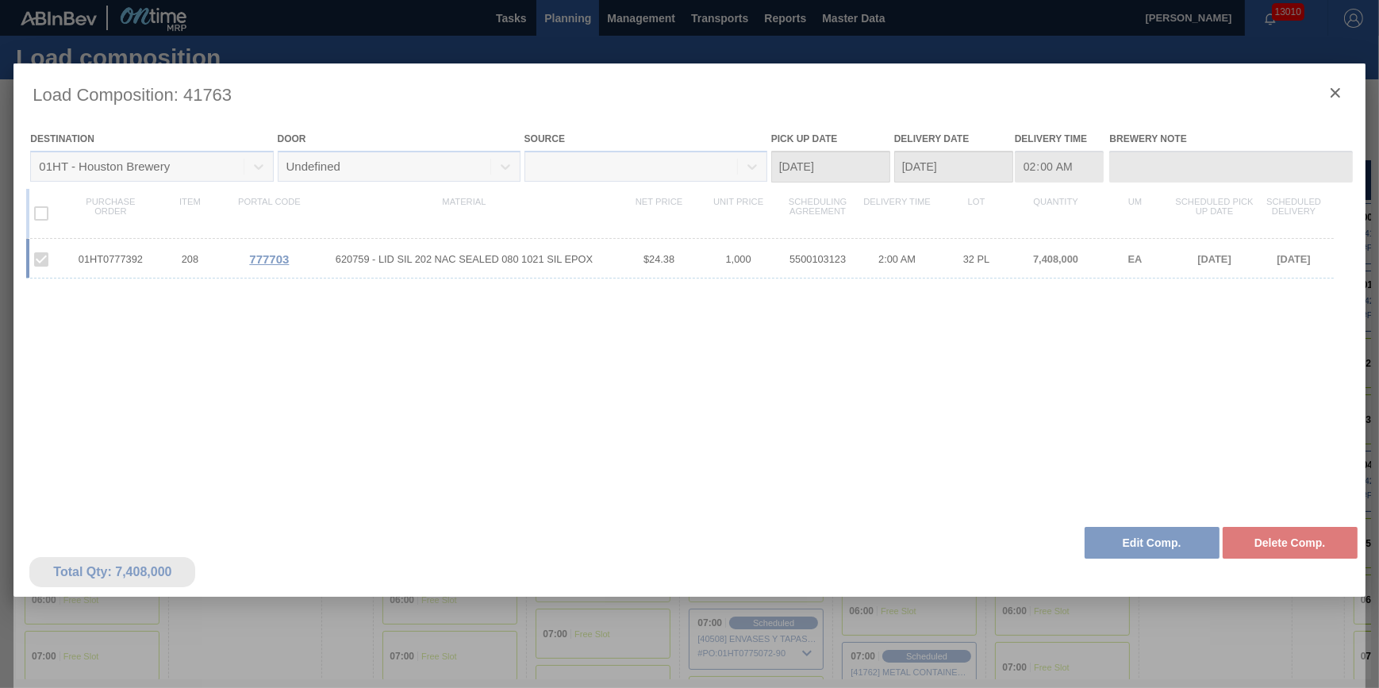
click at [1337, 90] on div at bounding box center [688, 420] width 1351 height 714
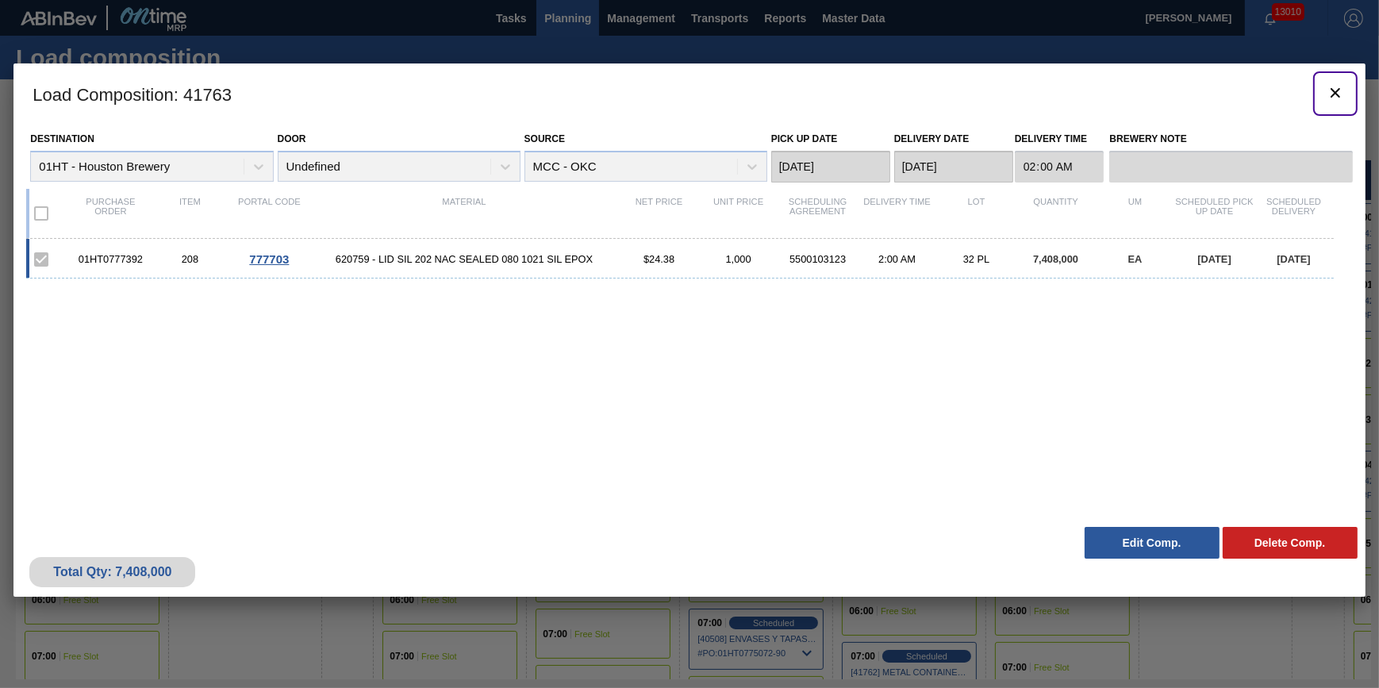
click at [1337, 90] on icon "botão de ícone" at bounding box center [1335, 93] width 10 height 10
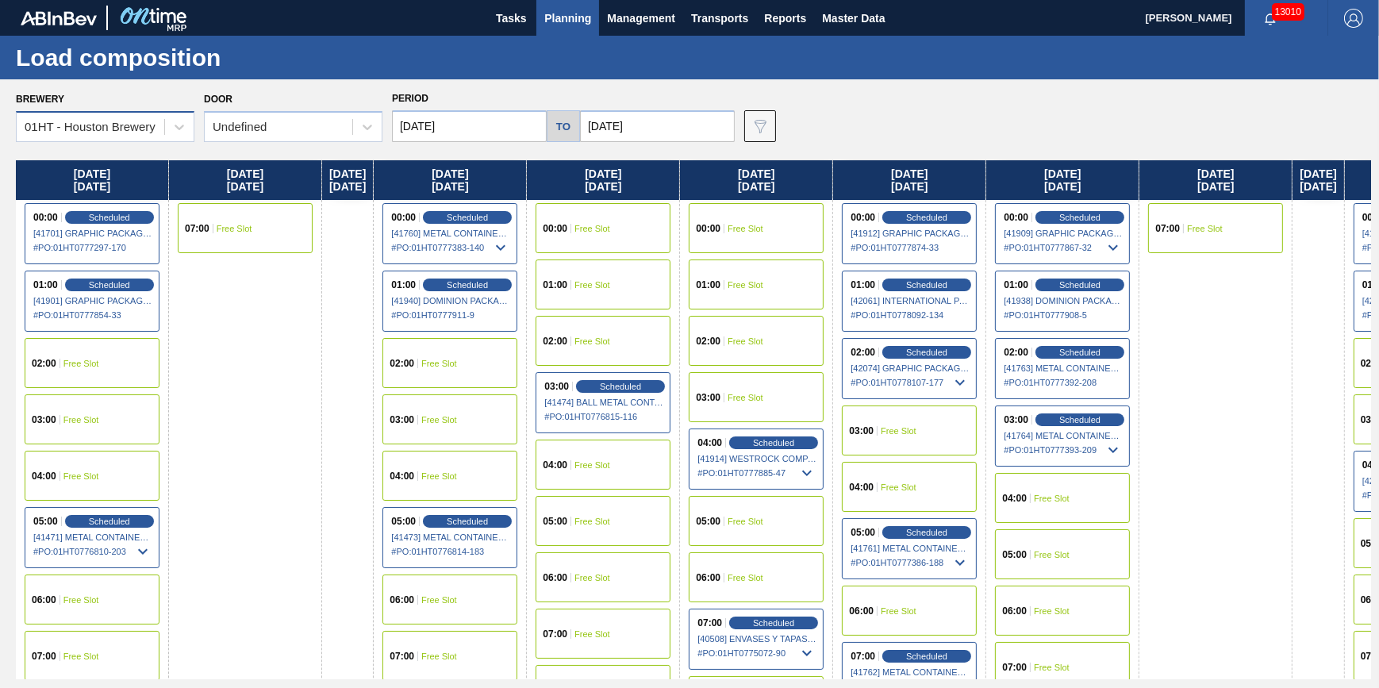
click at [153, 132] on div "01HT - Houston Brewery" at bounding box center [90, 127] width 131 height 13
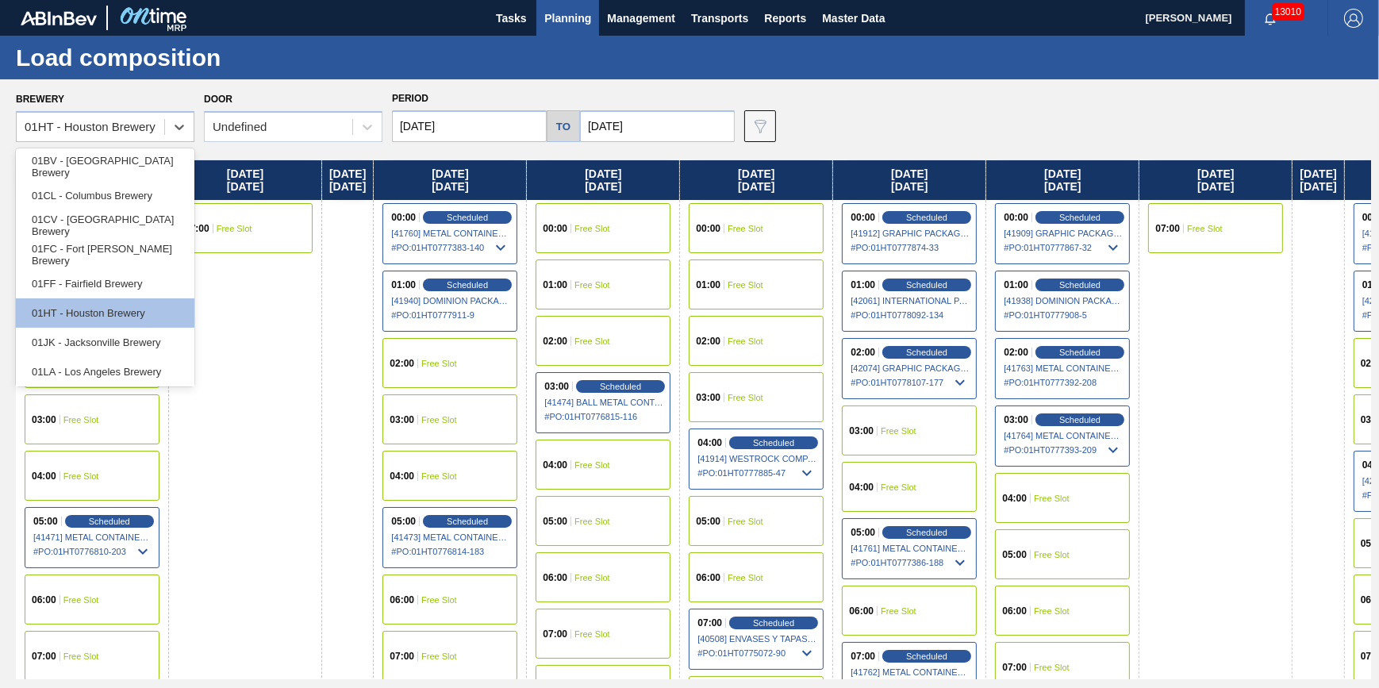
scroll to position [87, 0]
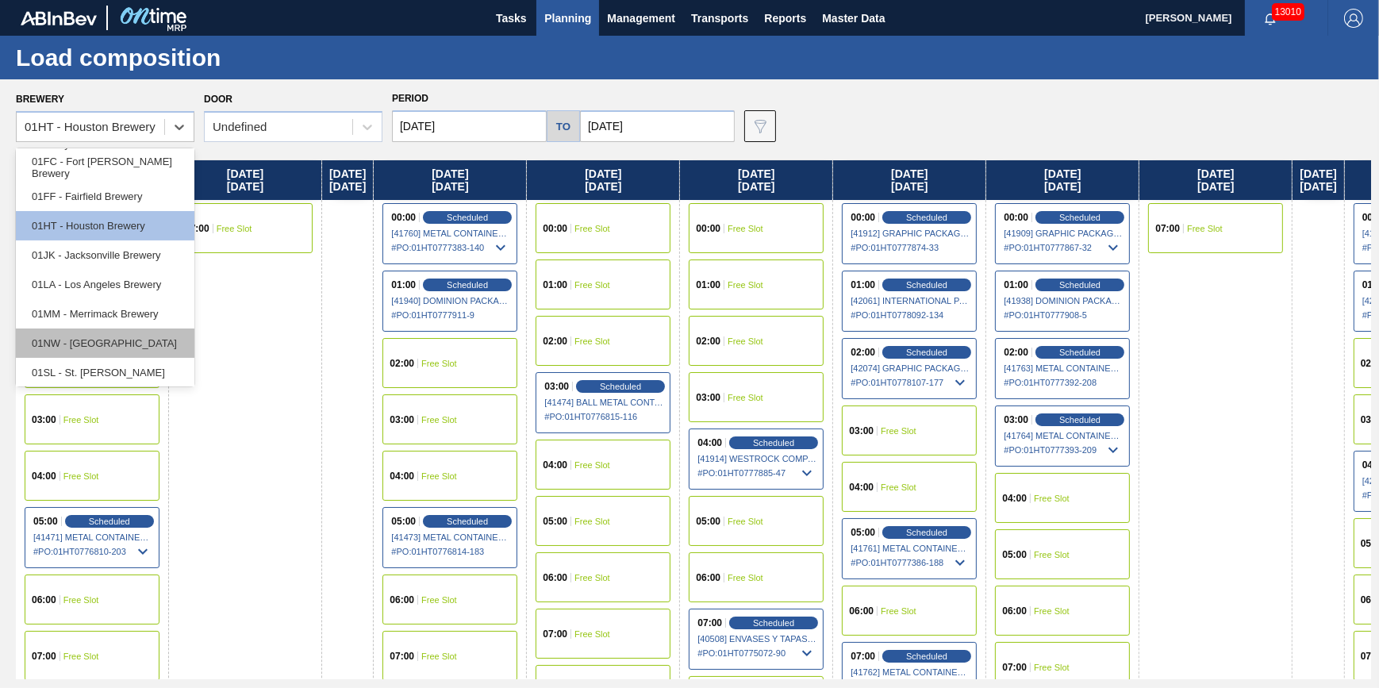
click at [151, 330] on div "01NW - [GEOGRAPHIC_DATA]" at bounding box center [105, 342] width 179 height 29
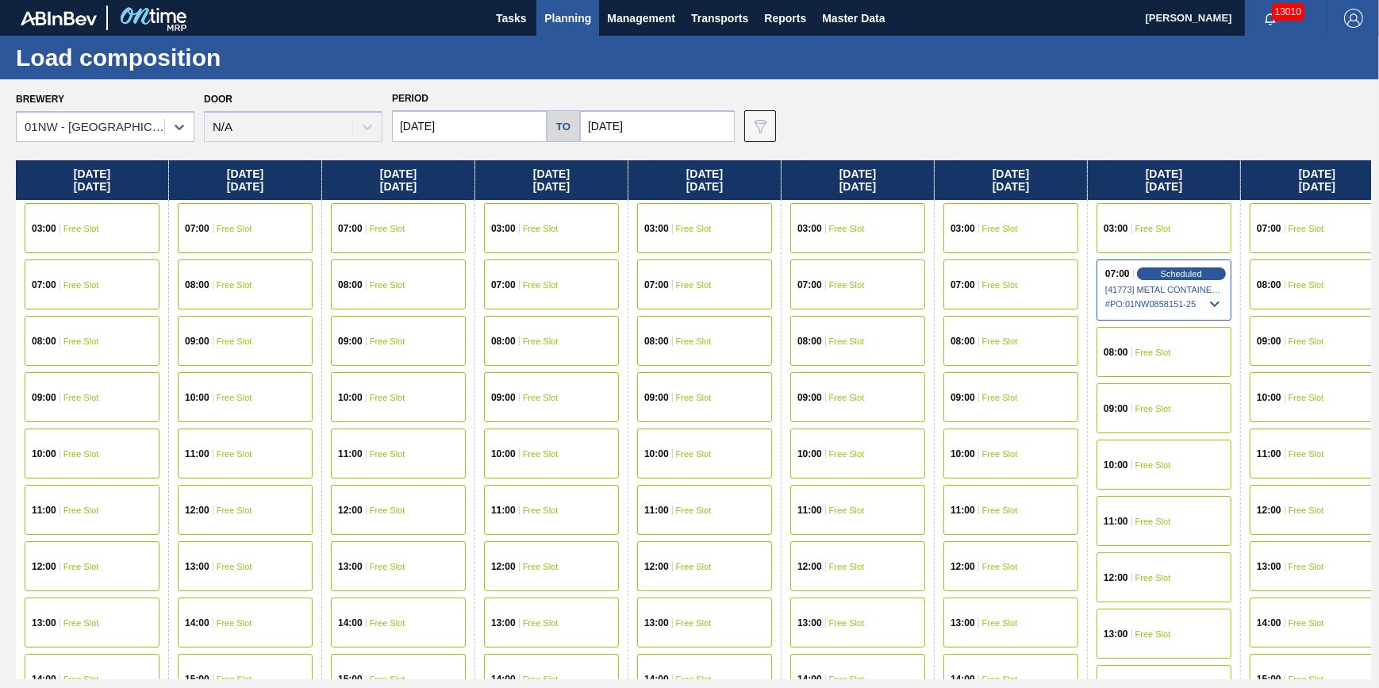
click at [1166, 286] on span "[41773] METAL CONTAINER CORPORATION - 0008219743" at bounding box center [1164, 290] width 119 height 10
click at [1175, 276] on span "Scheduled" at bounding box center [1180, 273] width 45 height 10
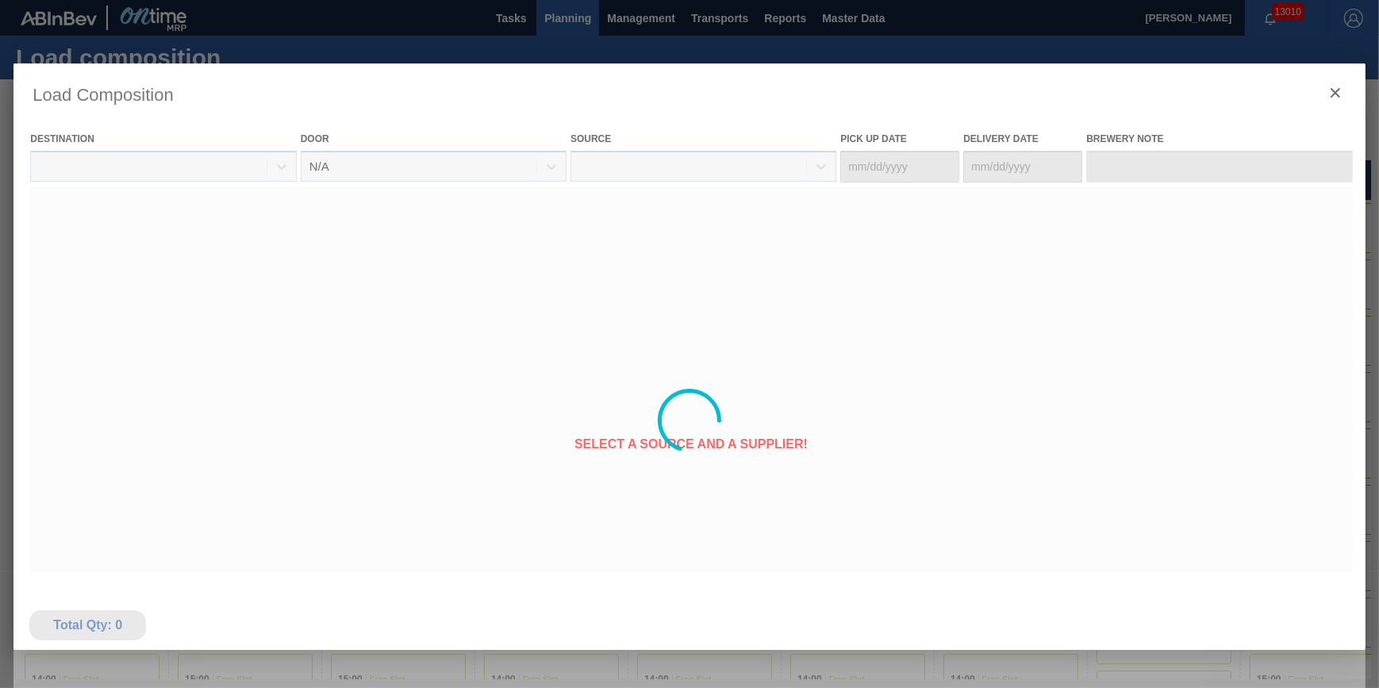
type Date "[DATE]"
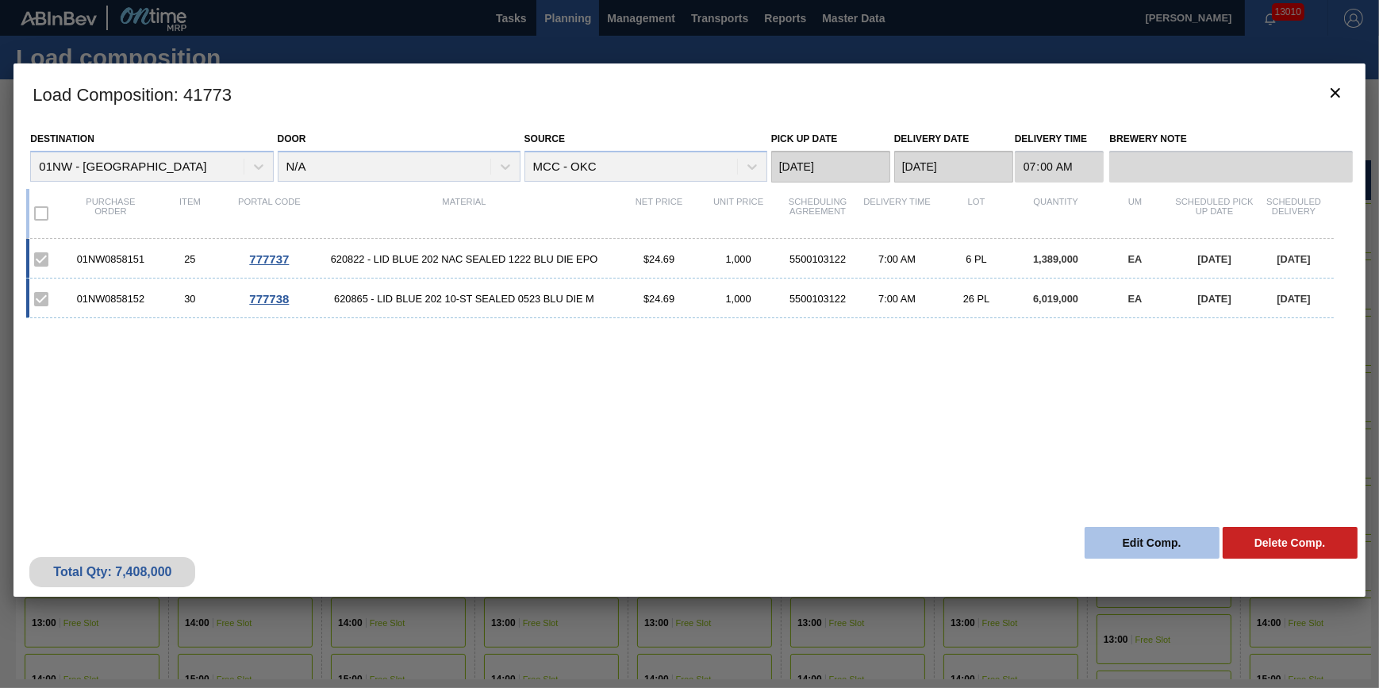
click at [1131, 555] on button "Edit Comp." at bounding box center [1152, 543] width 135 height 32
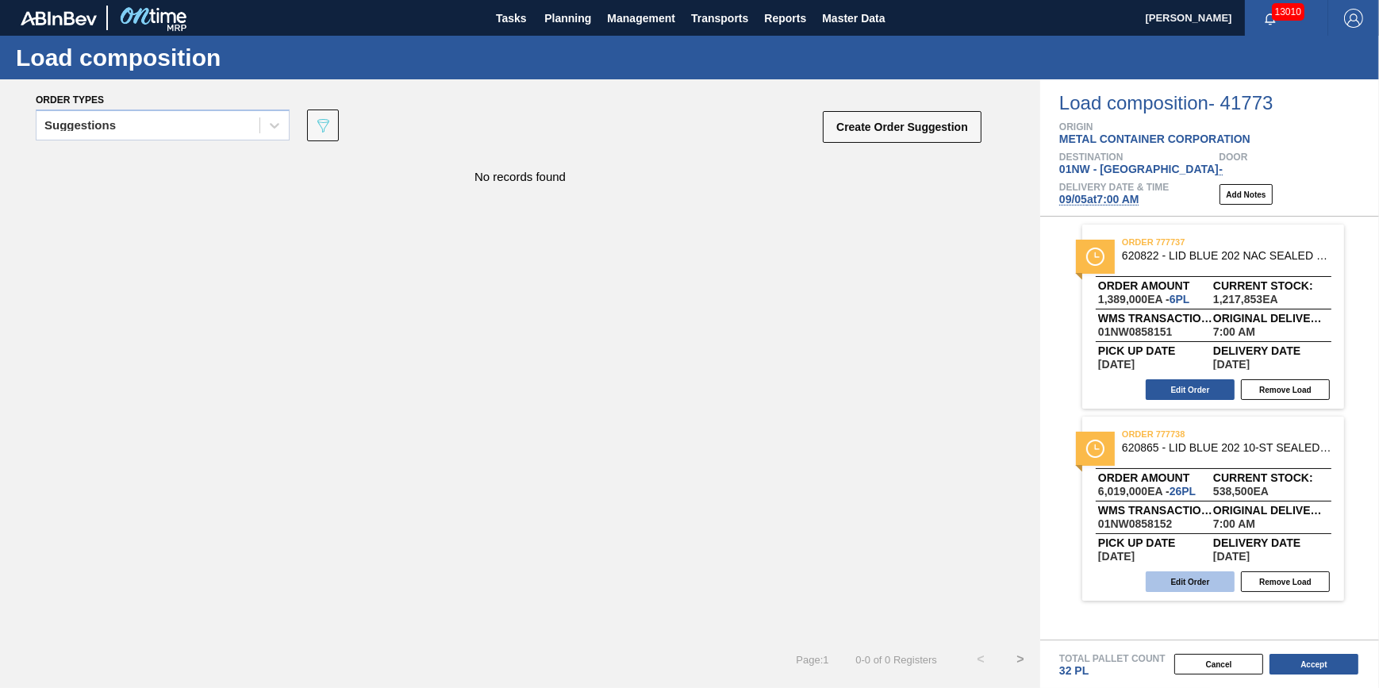
click at [1193, 574] on button "Edit Order" at bounding box center [1190, 581] width 89 height 21
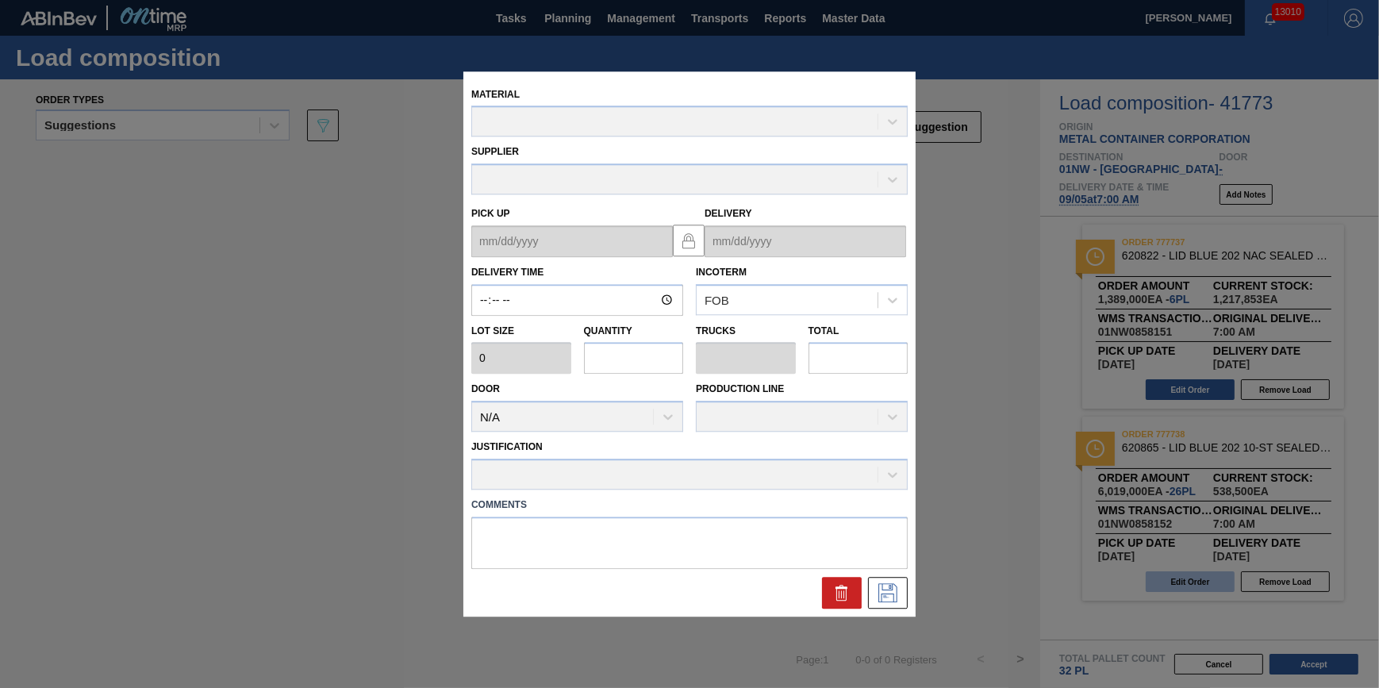
type input "07:00:00"
type input "231,500"
type input "26"
type input "0.812"
type input "6,019,000"
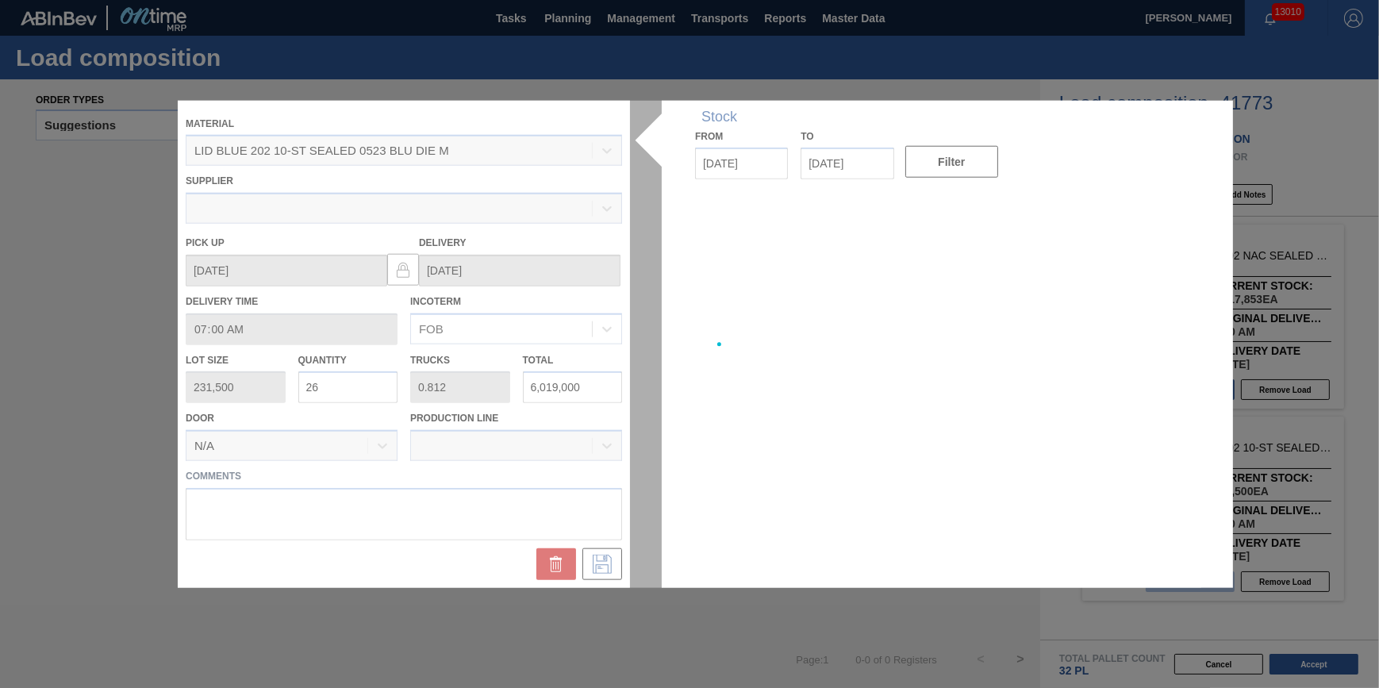
type up "[DATE]"
type input "[DATE]"
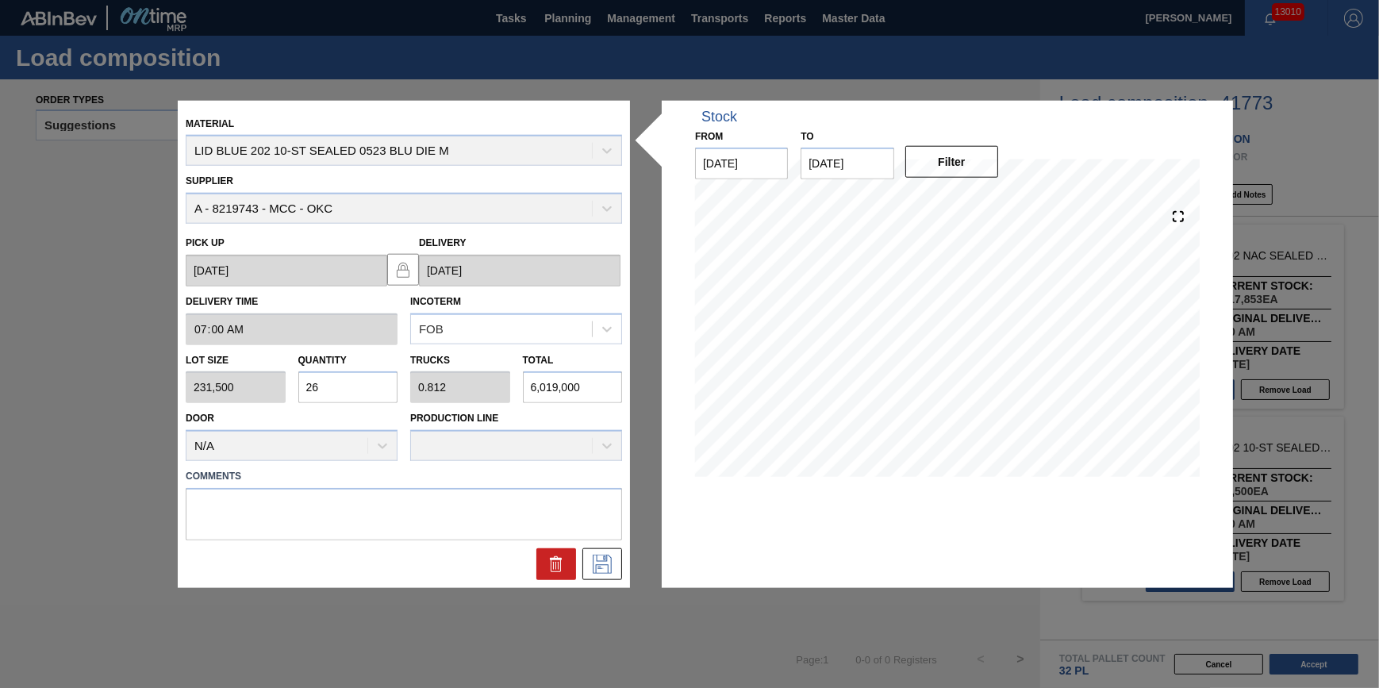
click at [368, 400] on input "26" at bounding box center [348, 387] width 100 height 32
click at [363, 394] on input "26" at bounding box center [348, 387] width 100 height 32
type input "2"
type input "0.063"
type input "463,000"
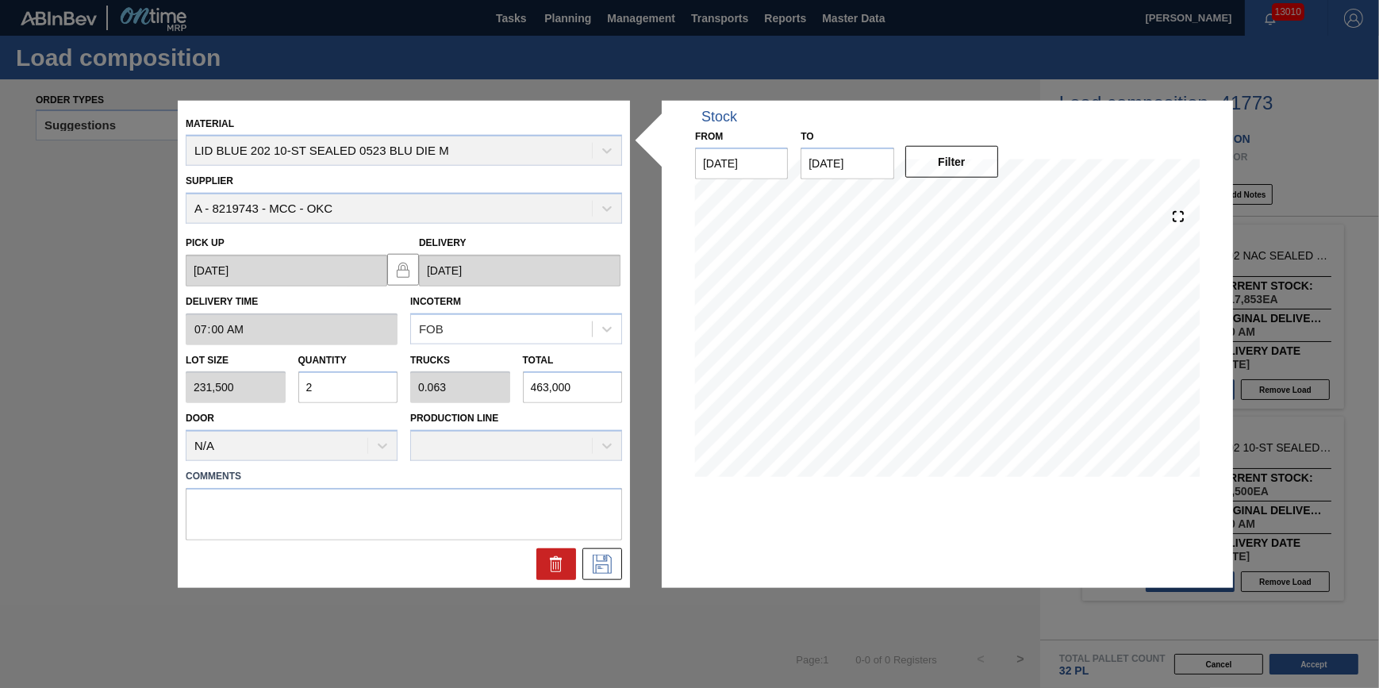
type input "24"
type input "0.75"
type input "5,556,000"
type input "24"
click at [601, 558] on icon at bounding box center [601, 564] width 25 height 19
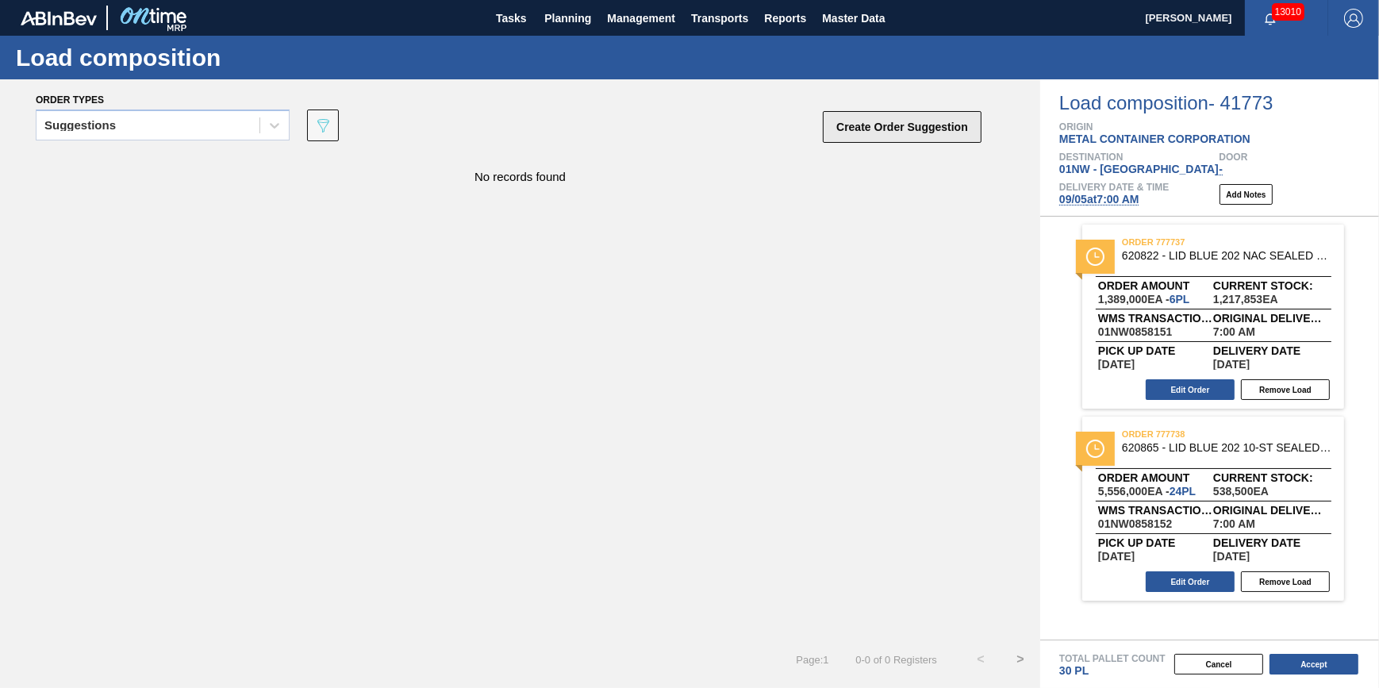
click at [885, 121] on button "Create Order Suggestion" at bounding box center [902, 127] width 159 height 32
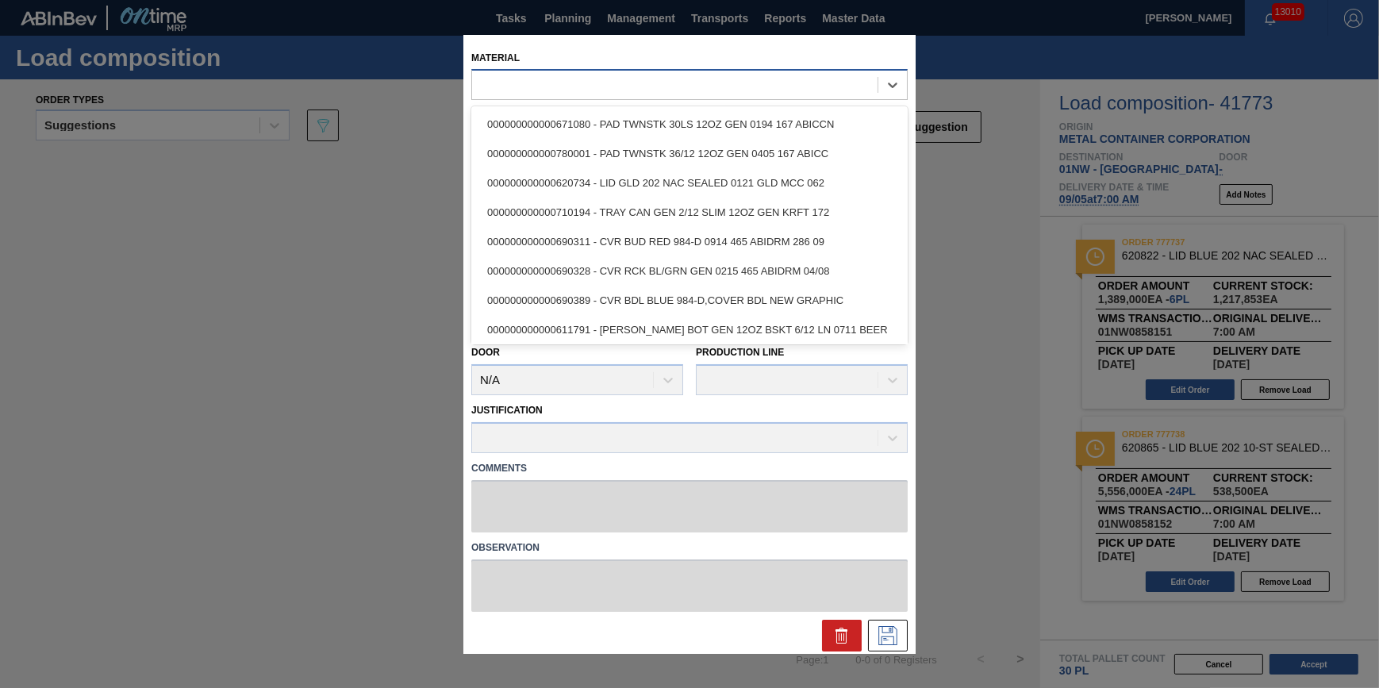
click at [812, 78] on div at bounding box center [674, 85] width 405 height 23
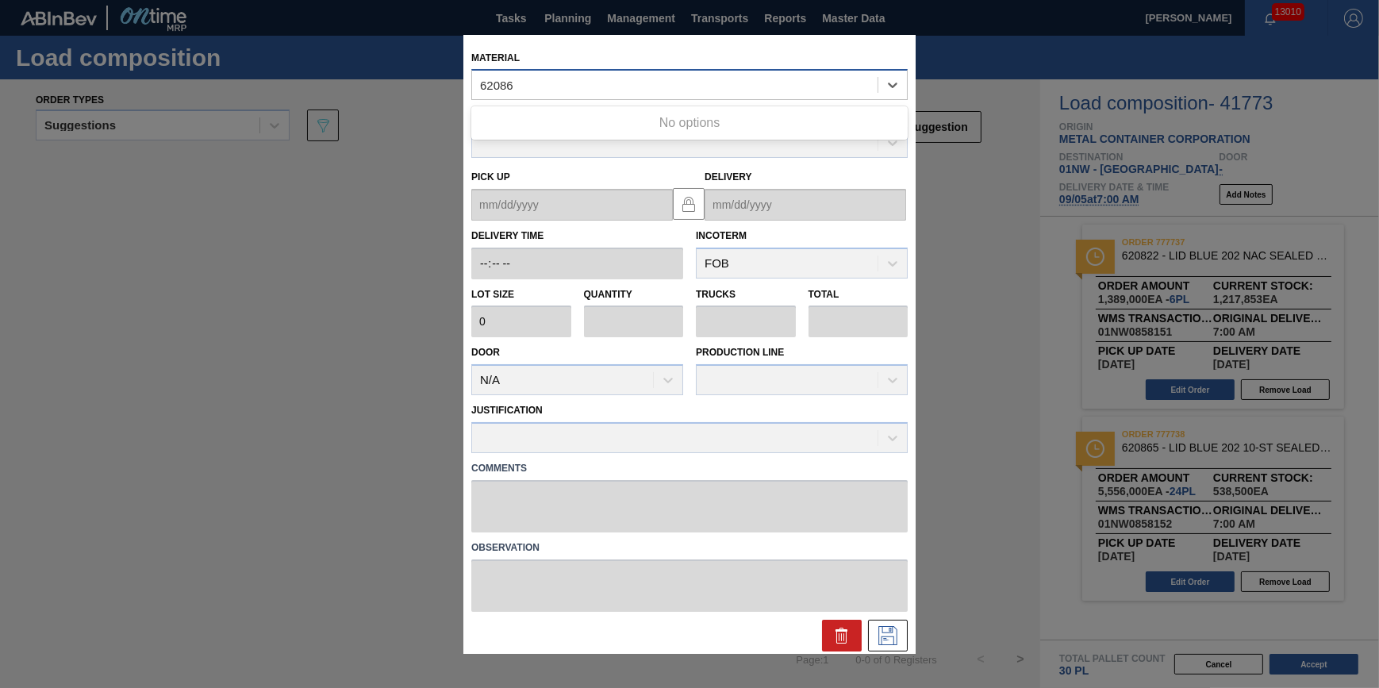
type input "620861"
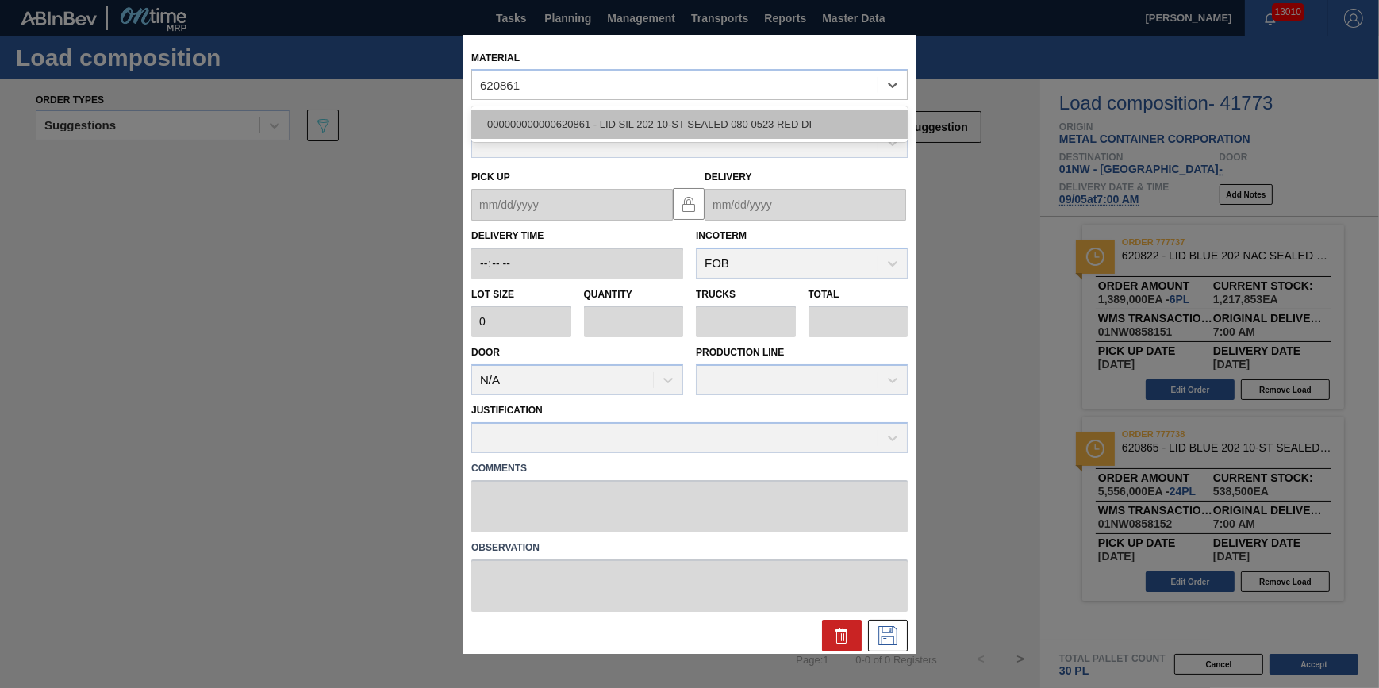
click at [796, 110] on div "000000000000620861 - LID SIL 202 10-ST SEALED 080 0523 RED DI" at bounding box center [689, 123] width 436 height 29
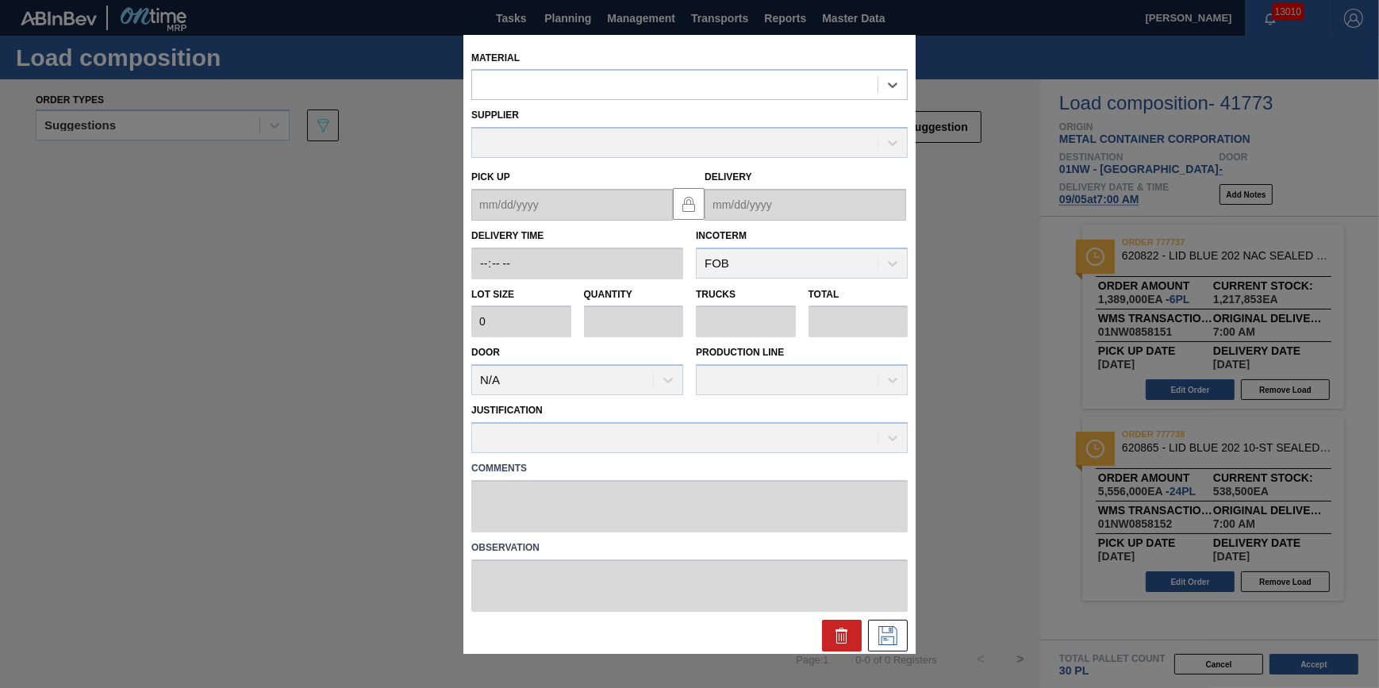
type input "231,500"
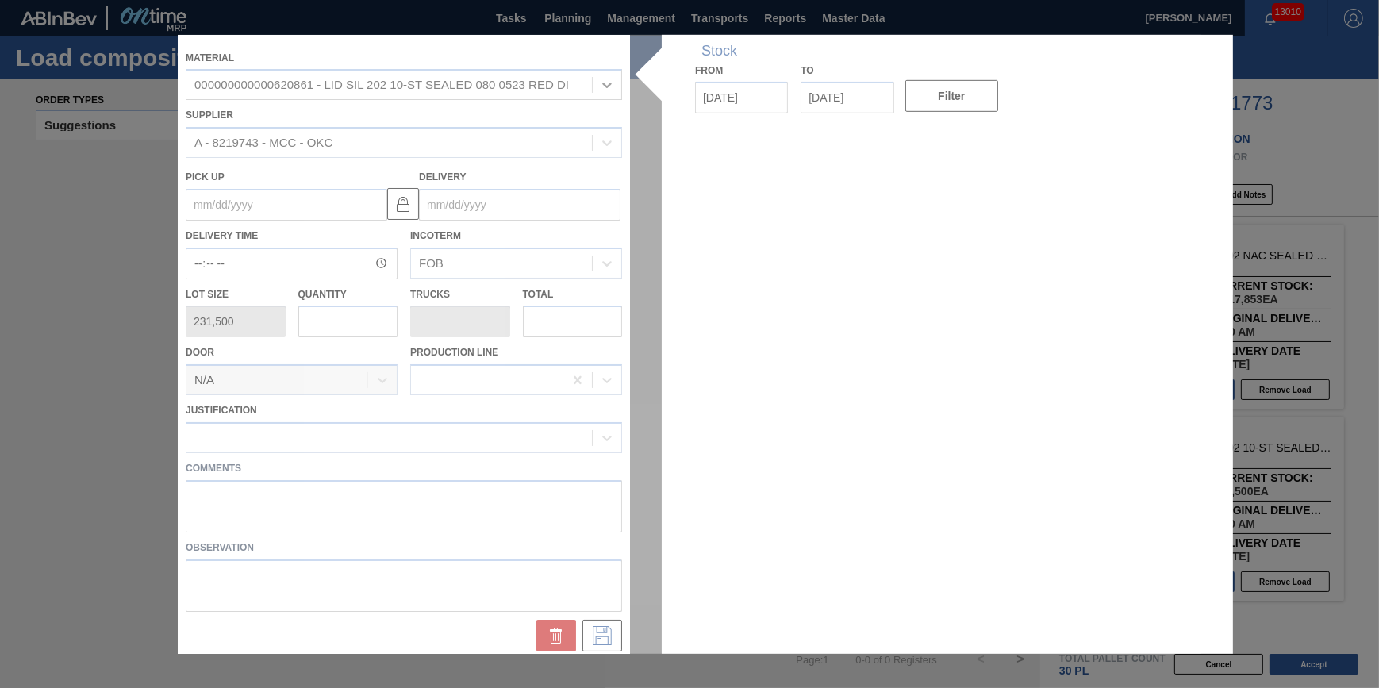
click at [340, 333] on input "text" at bounding box center [348, 321] width 100 height 32
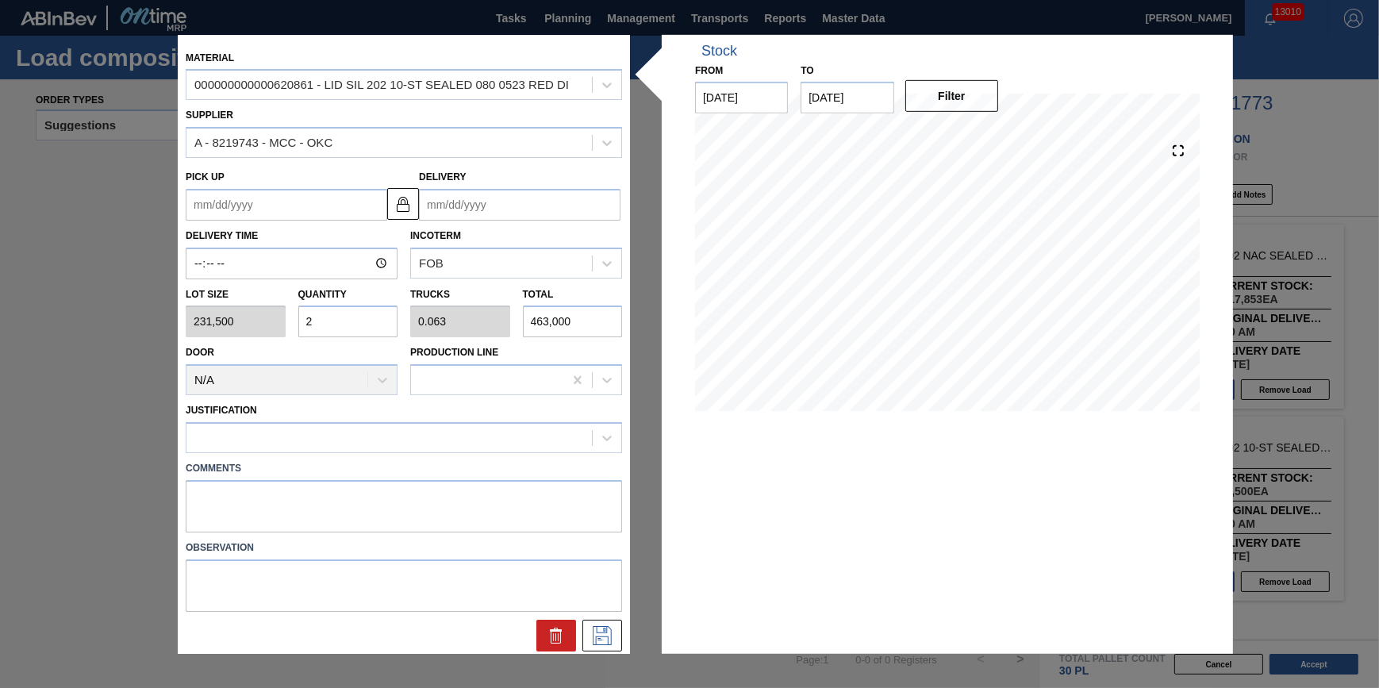
type input "2"
type input "0.063"
type input "463,000"
type input "2"
click at [317, 459] on label "Comments" at bounding box center [404, 468] width 436 height 23
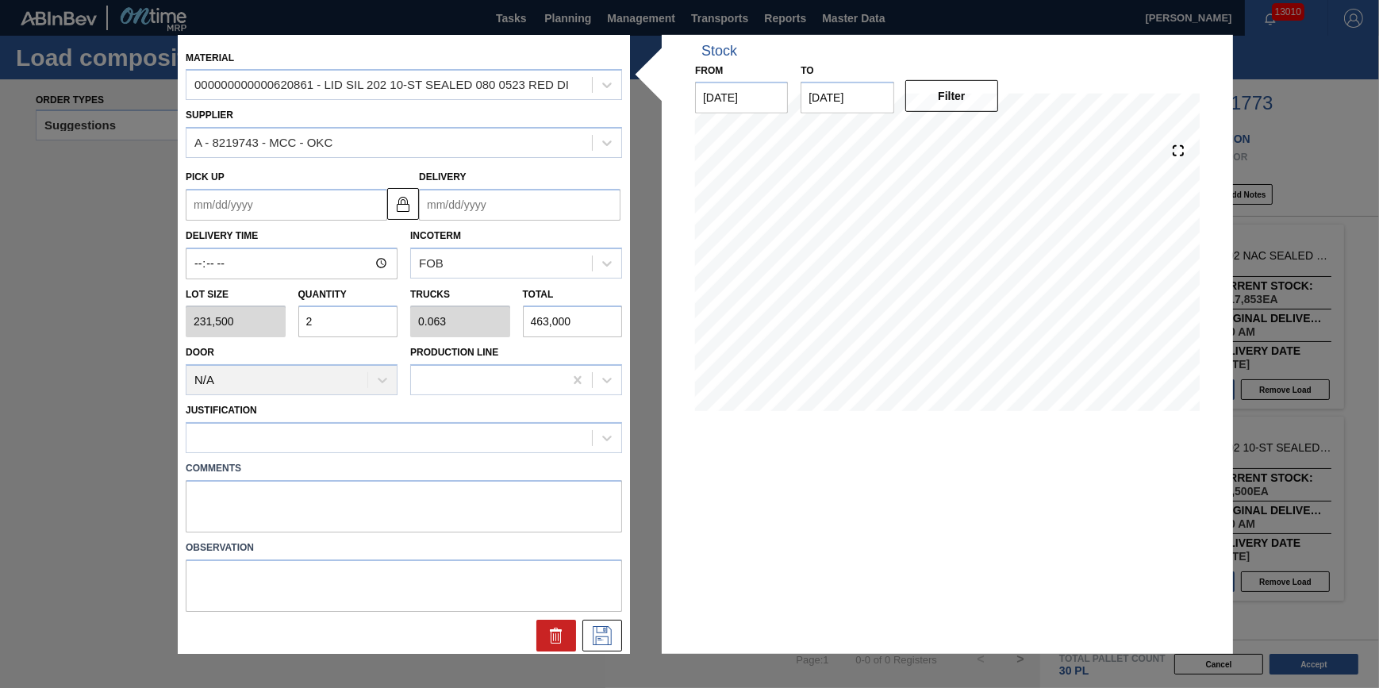
click at [316, 455] on div "Comments" at bounding box center [403, 492] width 449 height 79
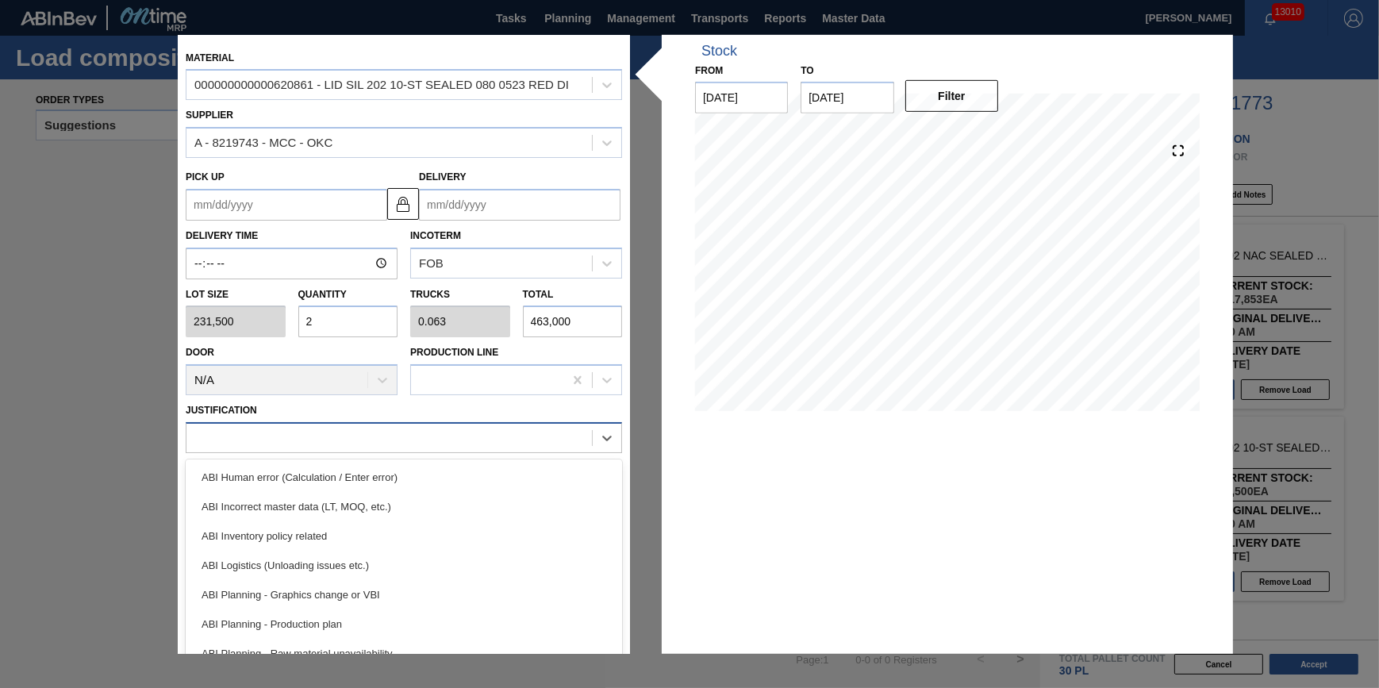
click at [309, 447] on div at bounding box center [388, 437] width 405 height 23
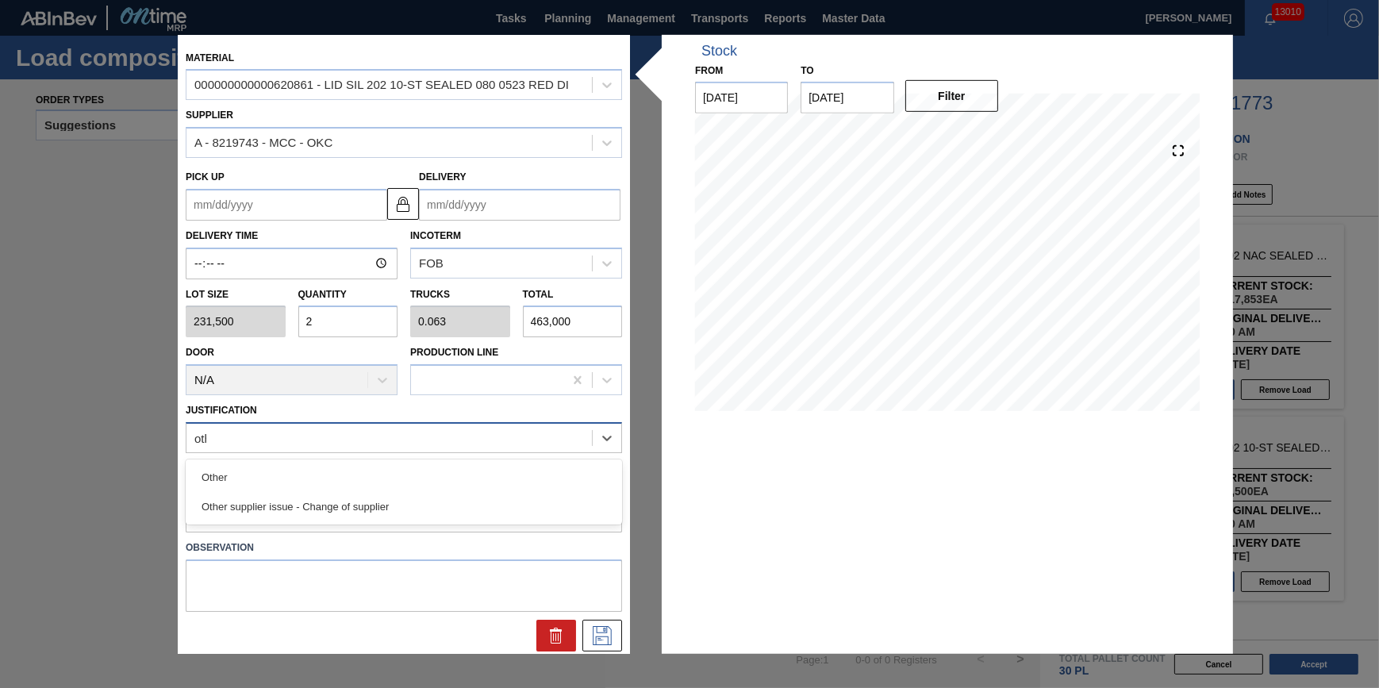
type input "other"
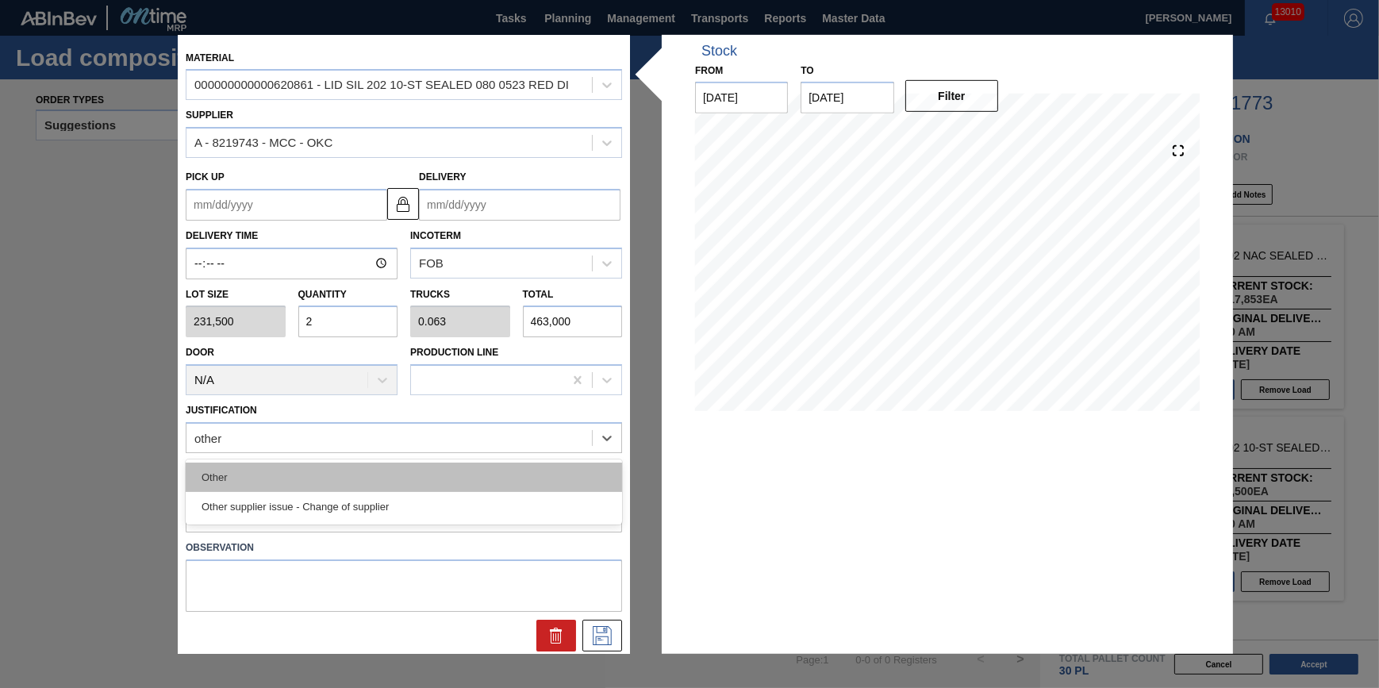
click at [317, 484] on div "Other" at bounding box center [404, 477] width 436 height 29
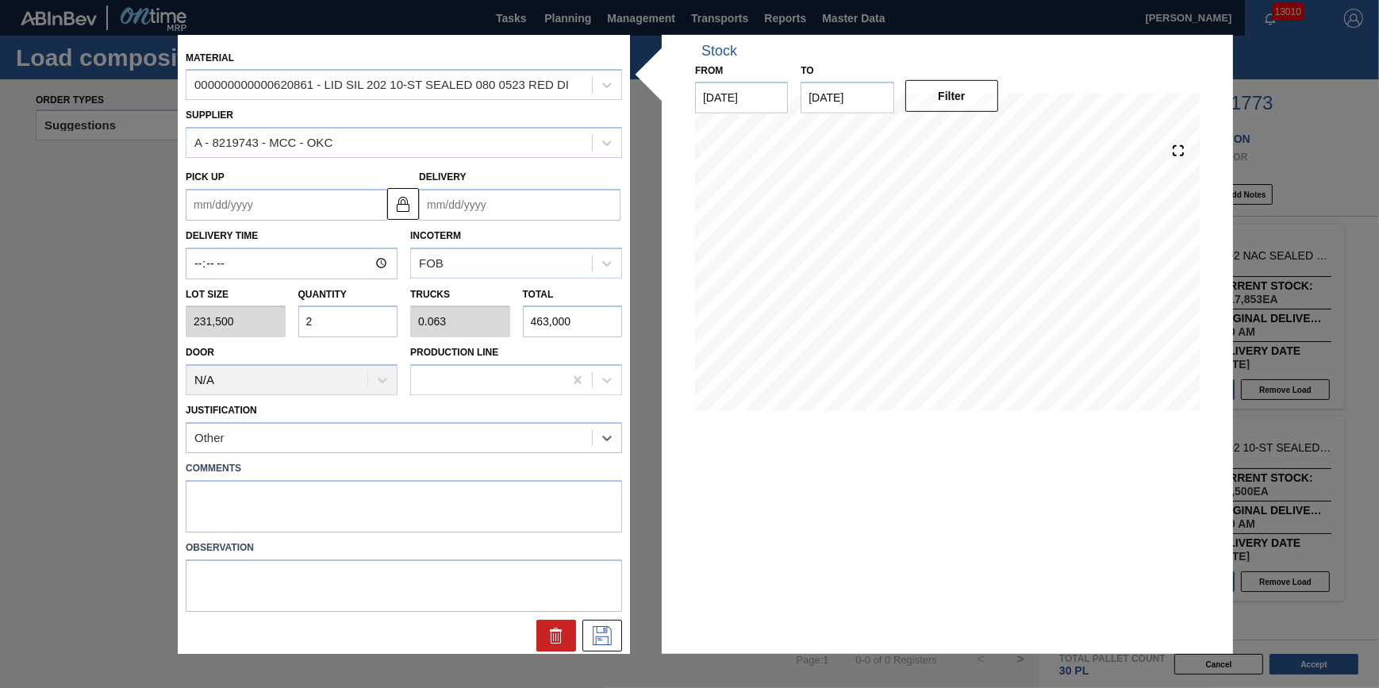
click at [456, 207] on input "Delivery" at bounding box center [520, 205] width 202 height 32
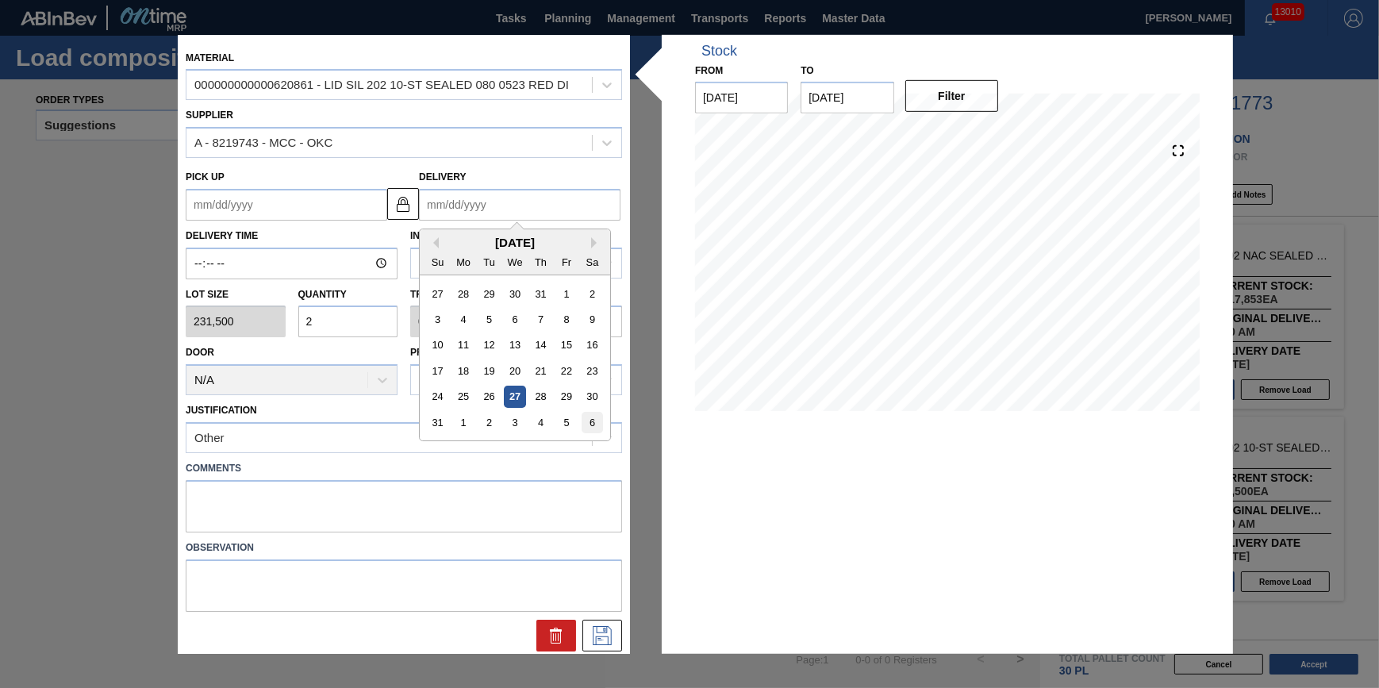
click at [599, 422] on div "6" at bounding box center [592, 422] width 21 height 21
type up "[DATE]"
type input "[DATE]"
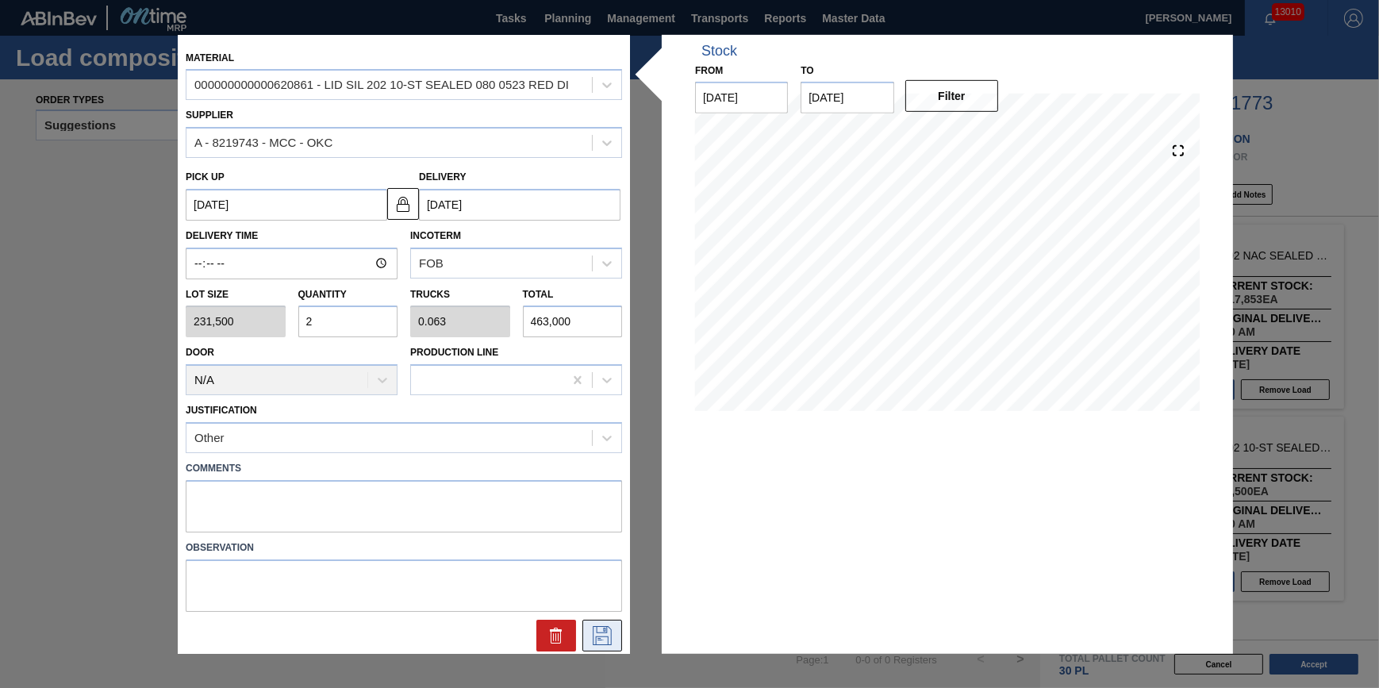
click at [593, 635] on icon at bounding box center [602, 635] width 19 height 19
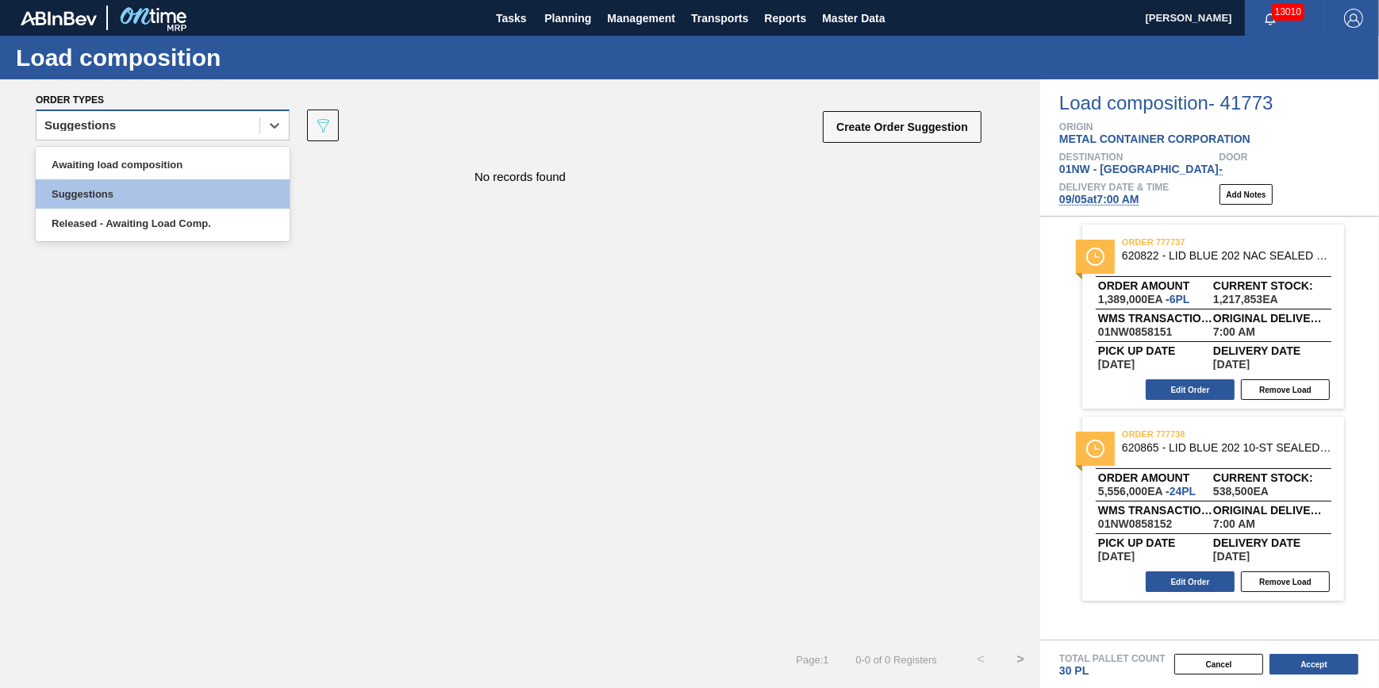
click at [237, 135] on div "Suggestions" at bounding box center [147, 125] width 223 height 23
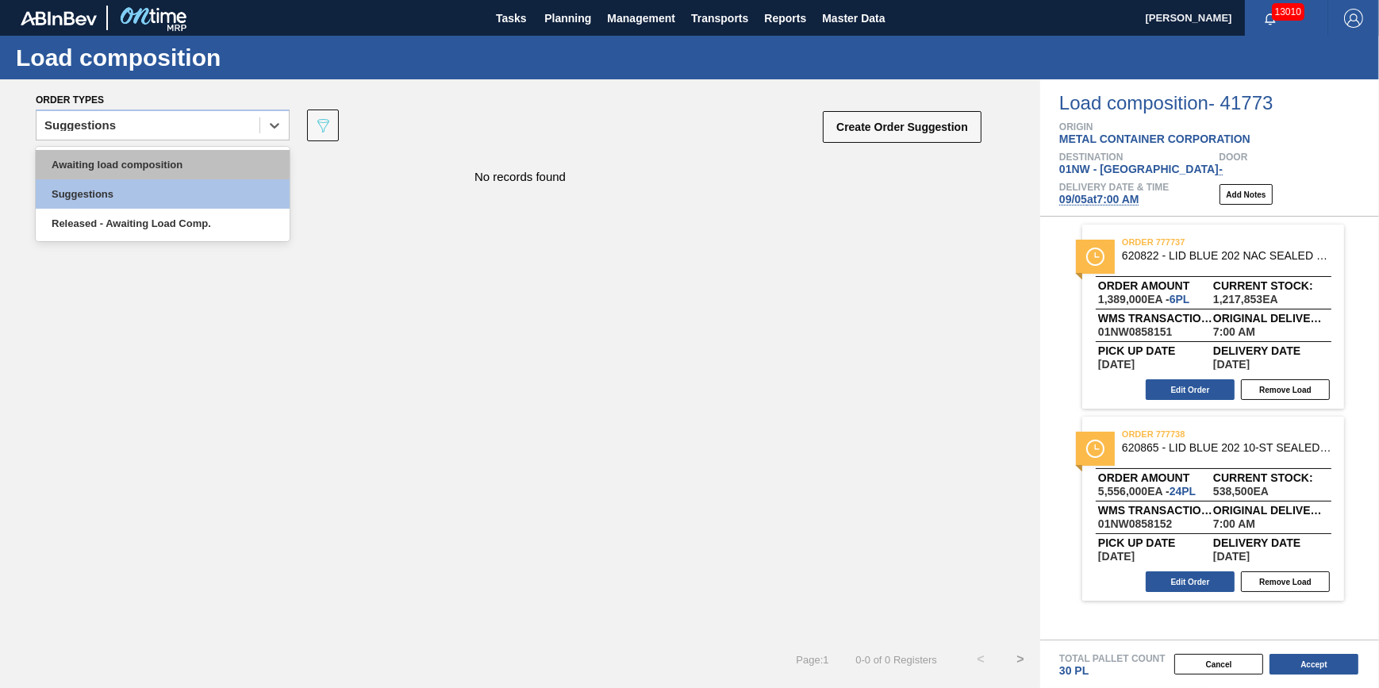
click at [232, 159] on div "Awaiting load composition" at bounding box center [163, 164] width 254 height 29
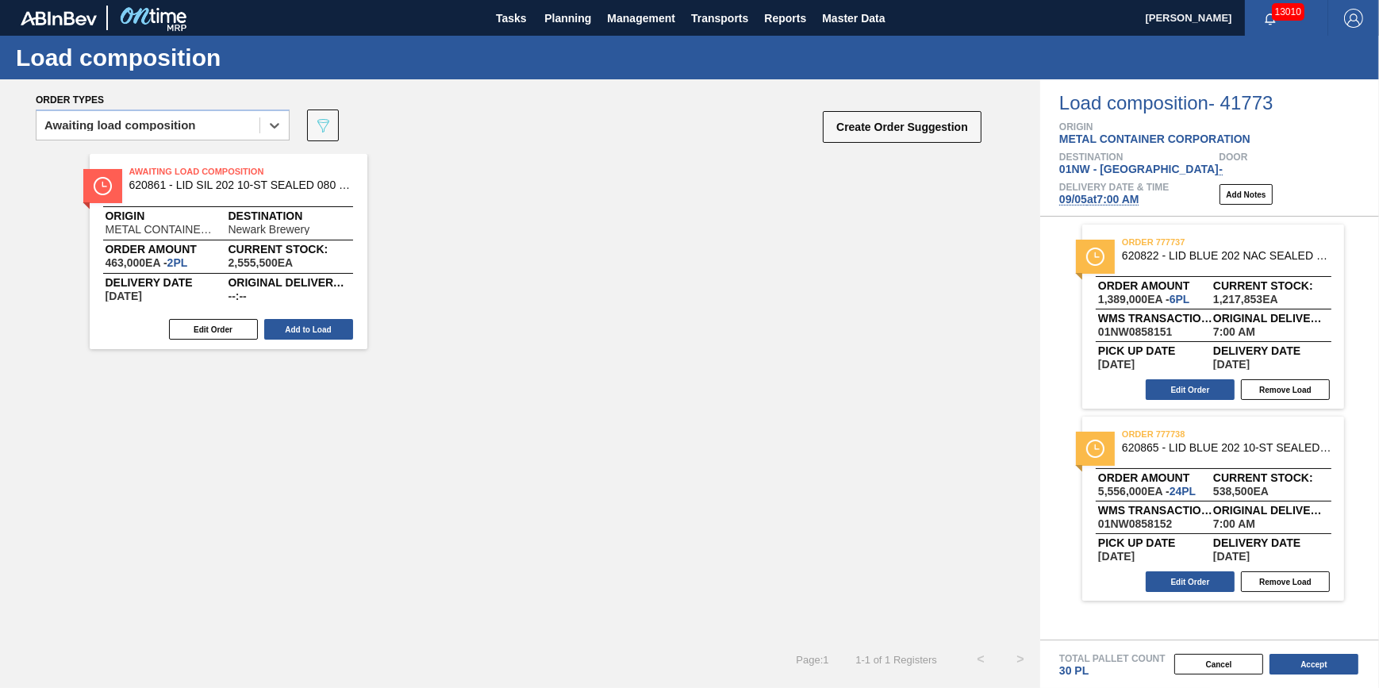
click at [336, 340] on div "Edit Order Add to Load" at bounding box center [222, 329] width 265 height 24
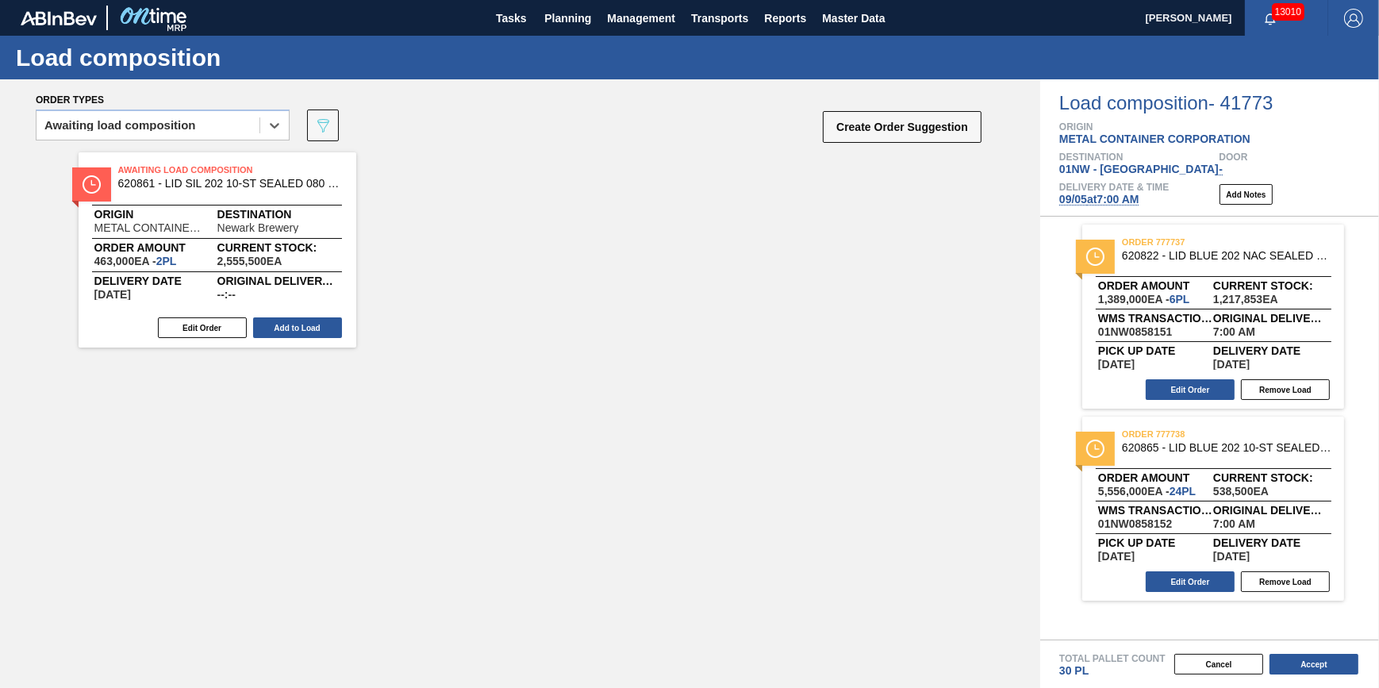
drag, startPoint x: 336, startPoint y: 340, endPoint x: 317, endPoint y: 336, distance: 19.6
click at [317, 336] on div "Awaiting Load Composition 620861 - LID SIL 202 10-ST SEALED 080 0523 RED DI Ori…" at bounding box center [520, 397] width 1040 height 486
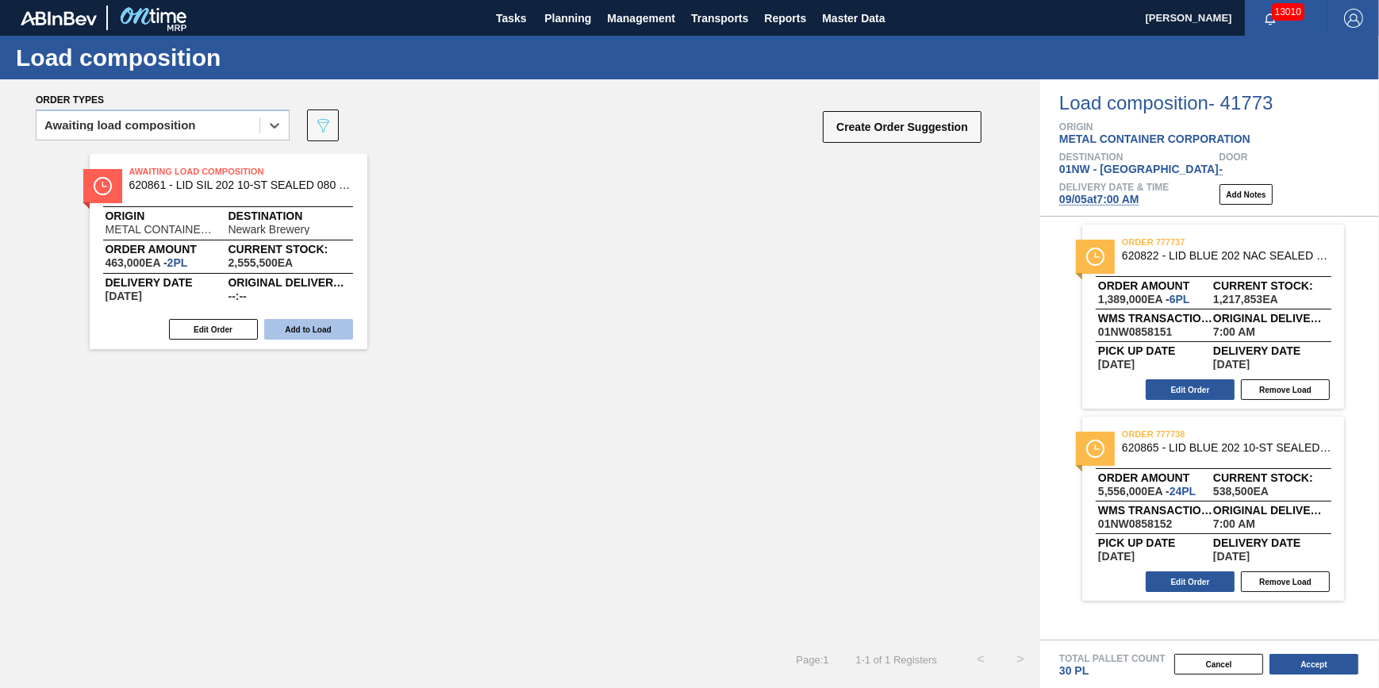
click at [307, 327] on button "Add to Load" at bounding box center [308, 329] width 89 height 21
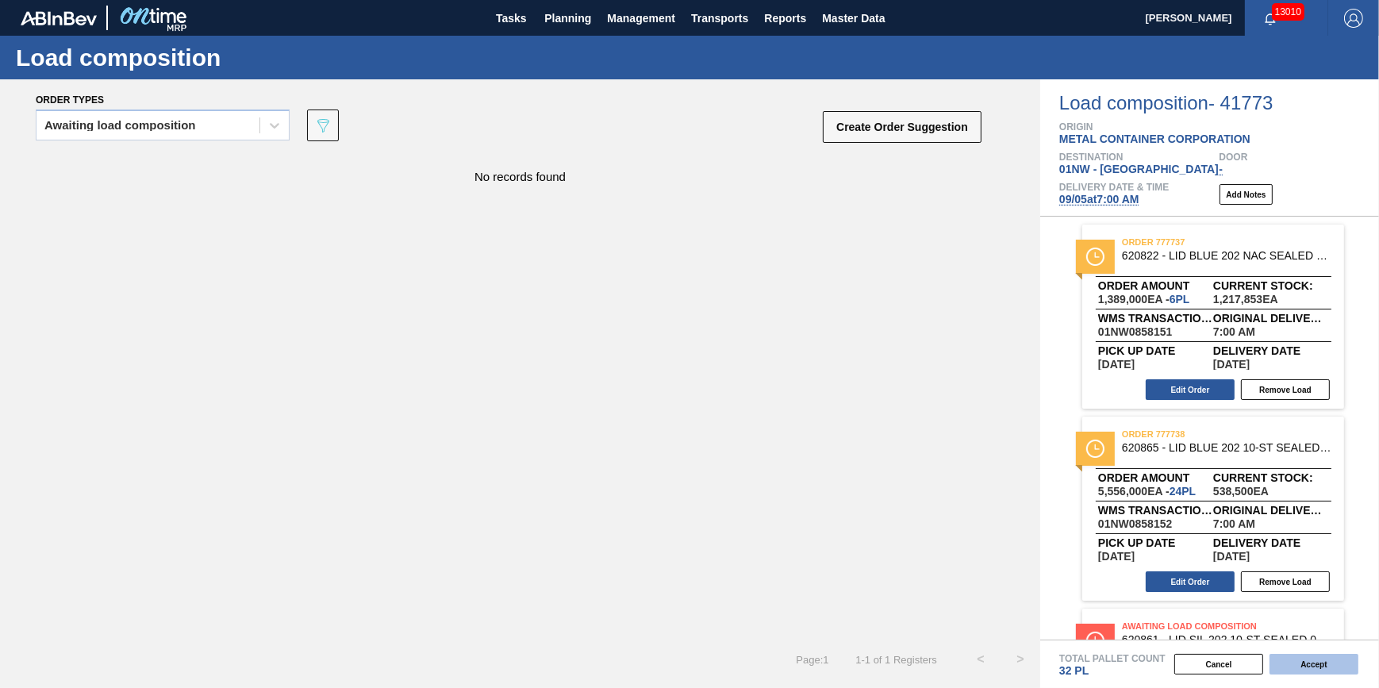
click at [1316, 663] on button "Accept" at bounding box center [1313, 664] width 89 height 21
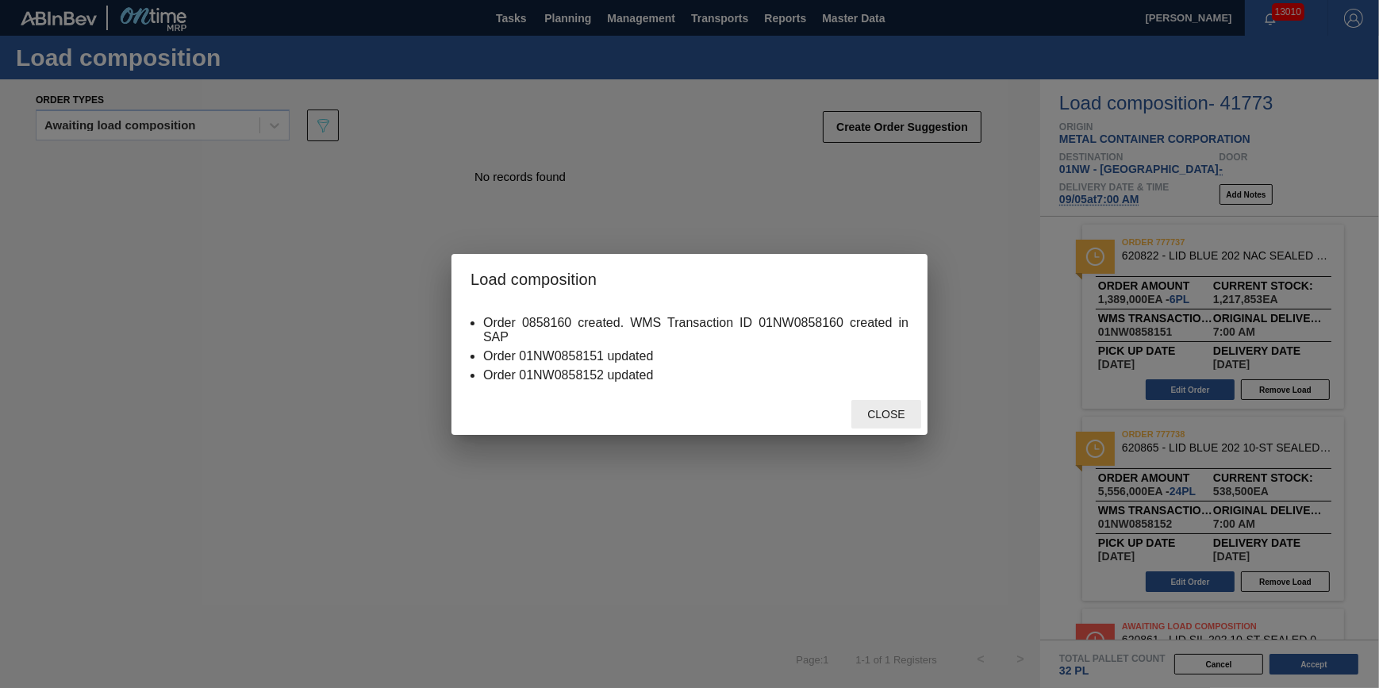
click at [885, 419] on span "Close" at bounding box center [885, 414] width 63 height 13
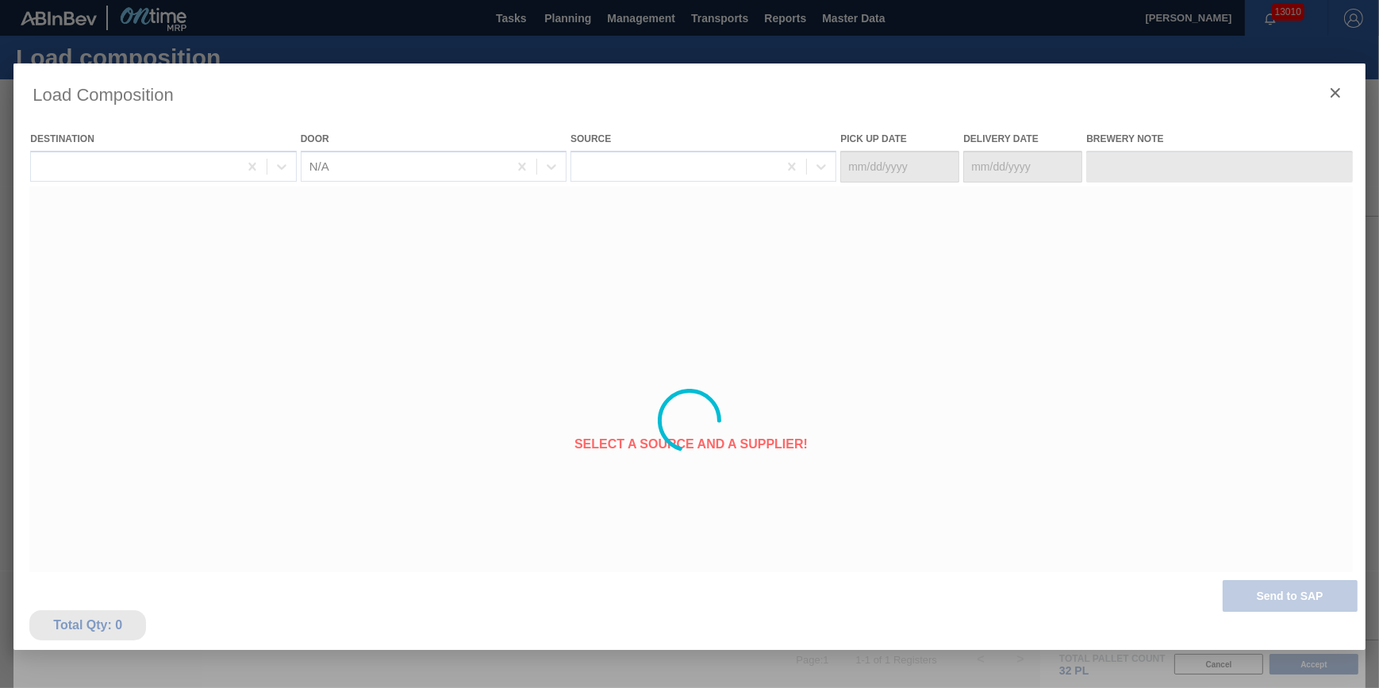
type Date "[DATE]"
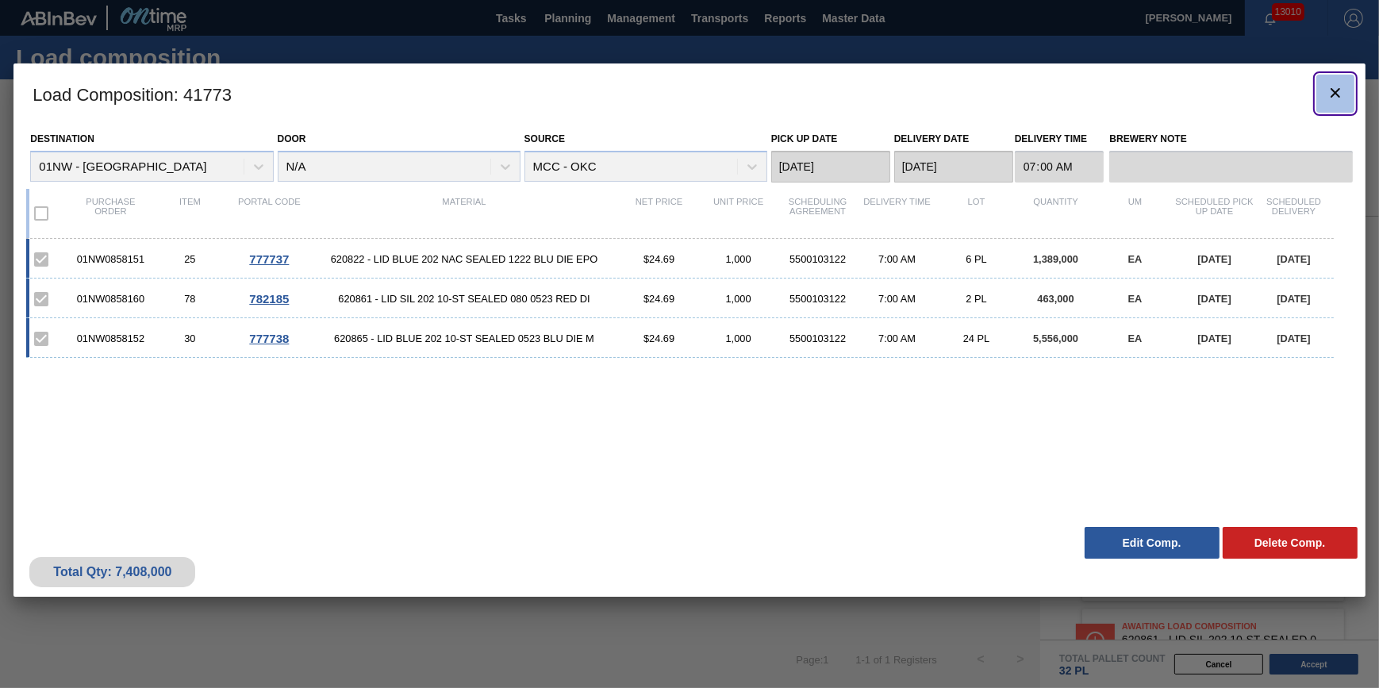
click at [1338, 88] on icon "botão de ícone" at bounding box center [1335, 93] width 10 height 10
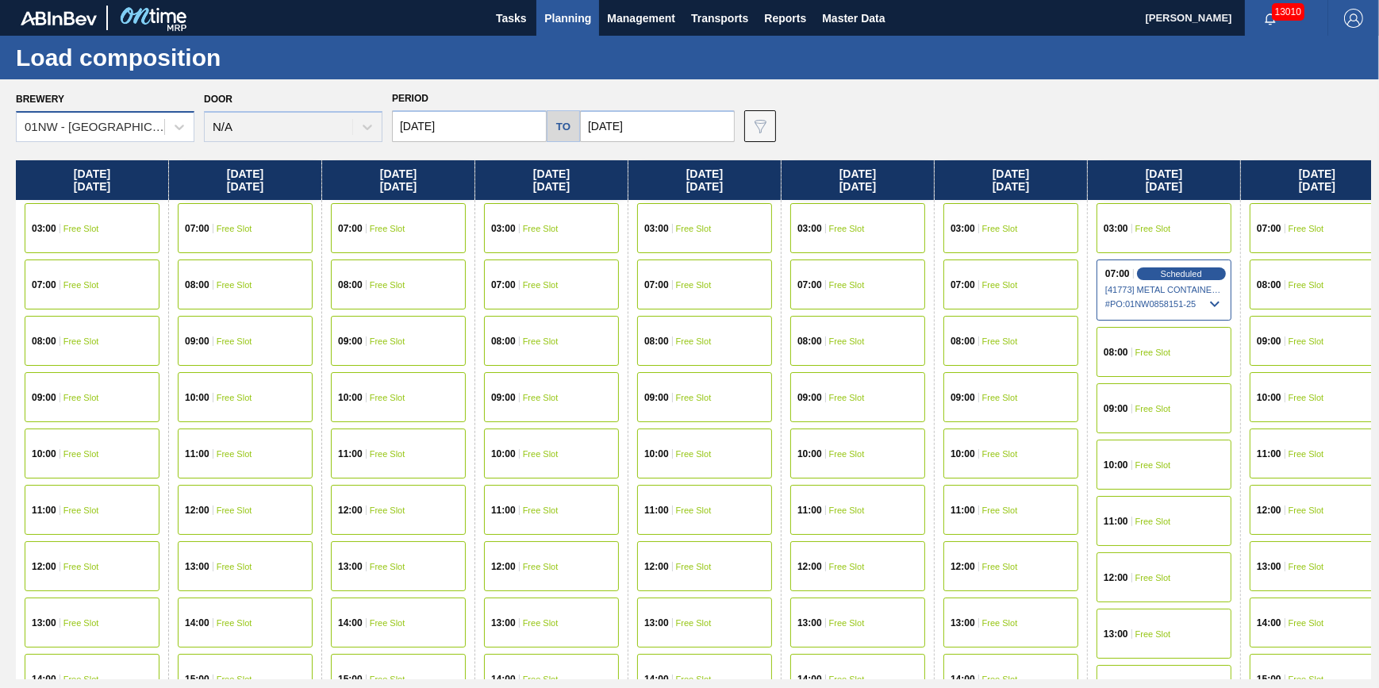
drag, startPoint x: 65, startPoint y: 119, endPoint x: 69, endPoint y: 128, distance: 9.6
click at [67, 121] on div "01NW - [GEOGRAPHIC_DATA]" at bounding box center [95, 127] width 141 height 13
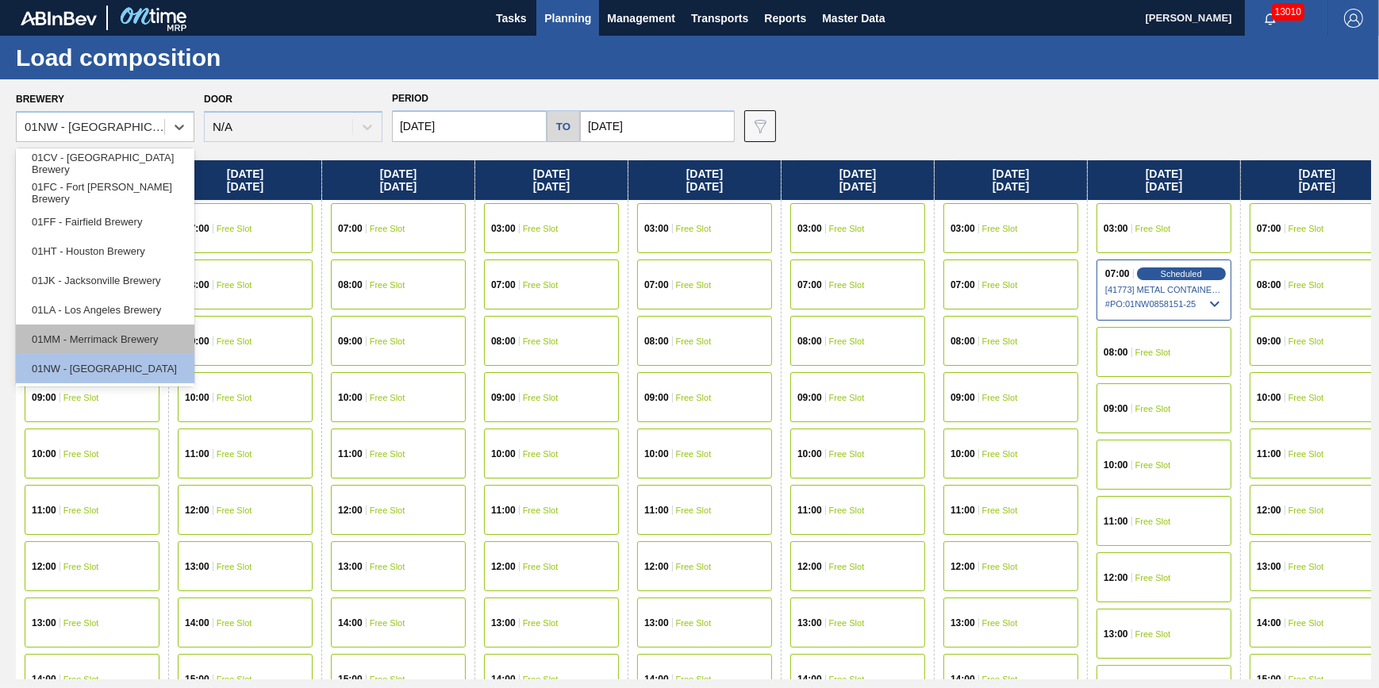
scroll to position [120, 0]
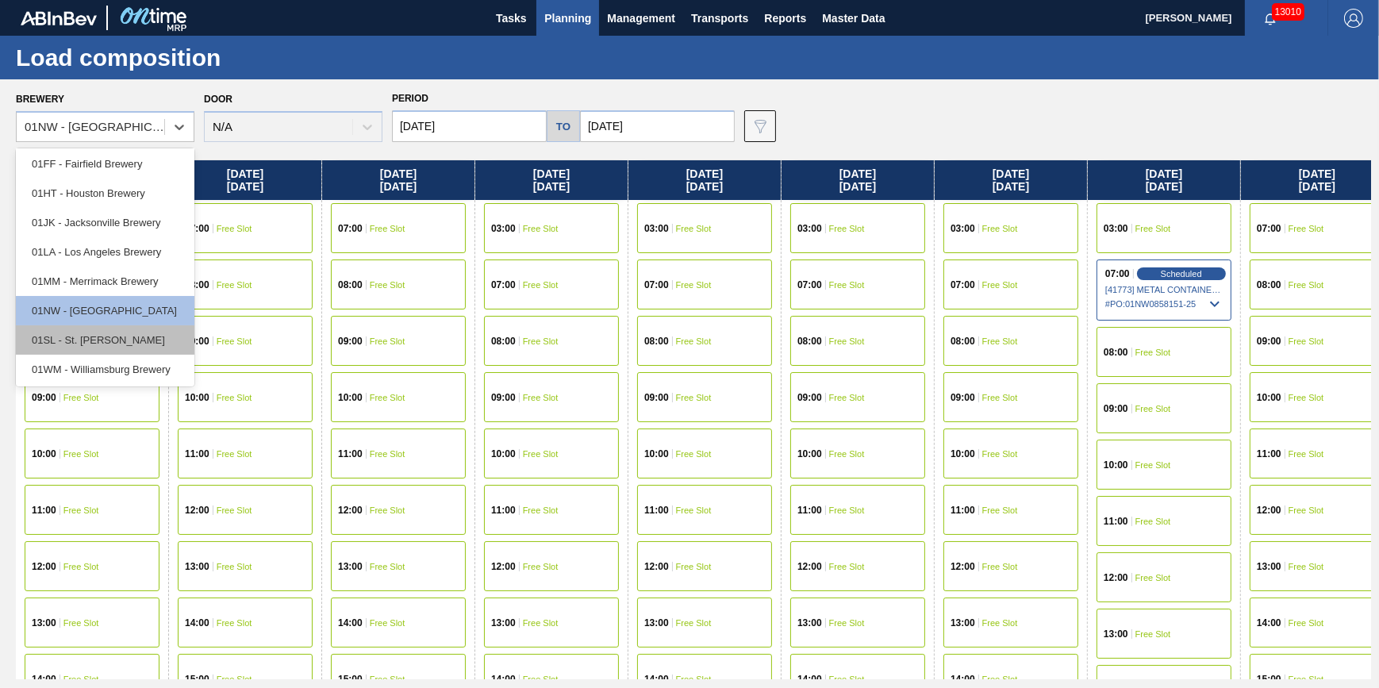
click at [151, 328] on div "01SL - St. [PERSON_NAME]" at bounding box center [105, 339] width 179 height 29
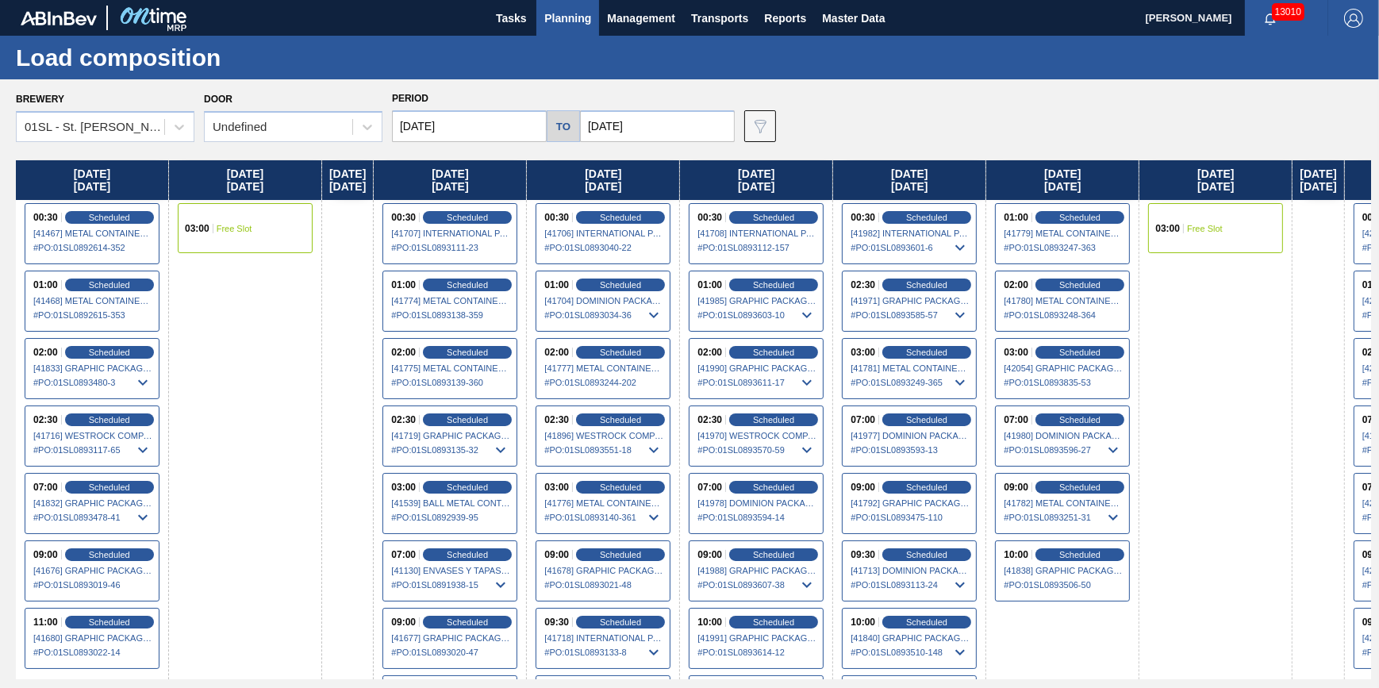
click at [438, 121] on input "[DATE]" at bounding box center [469, 126] width 155 height 32
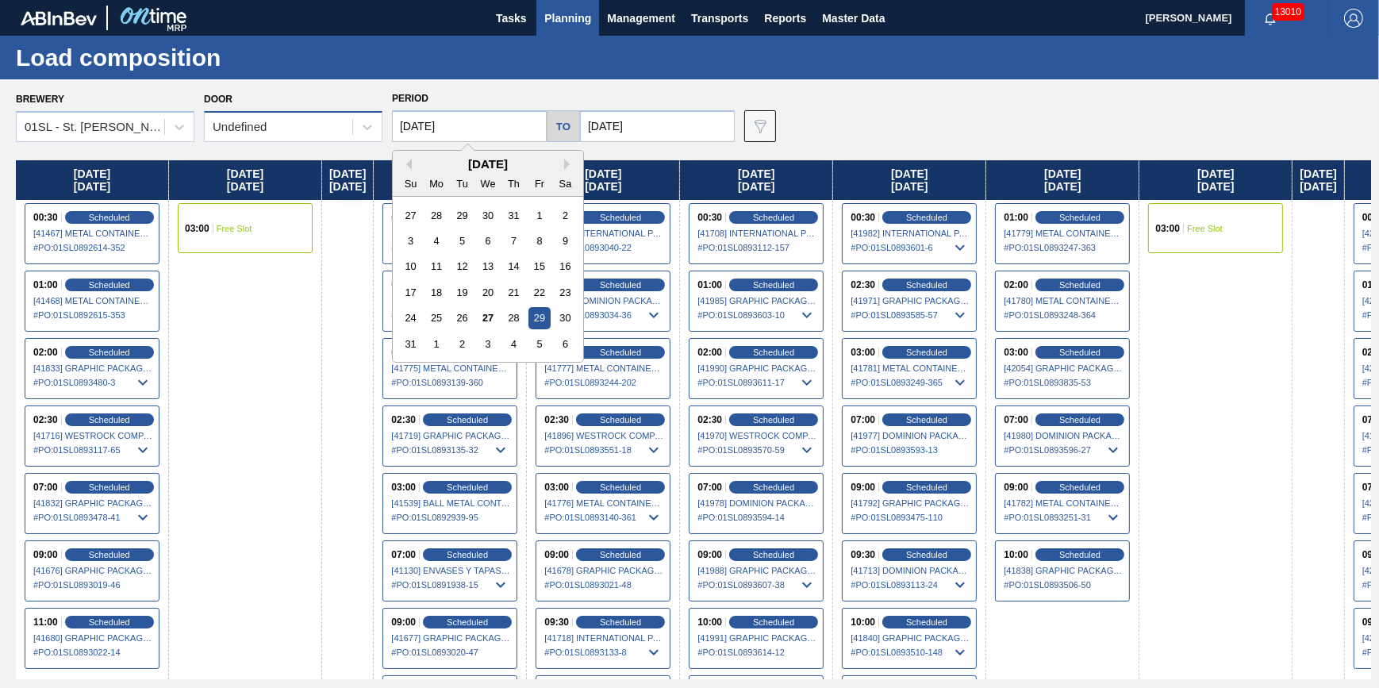
click at [327, 124] on div "Undefined" at bounding box center [279, 127] width 148 height 23
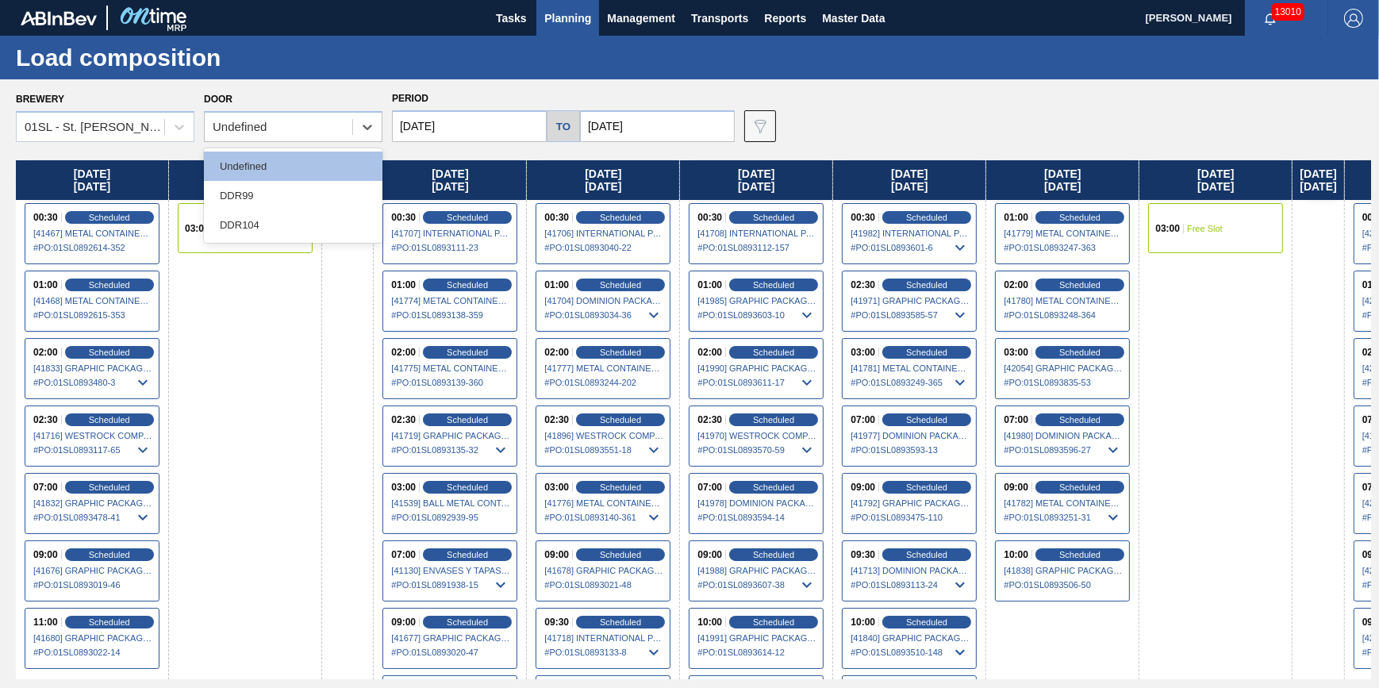
click at [309, 212] on div "DDR104" at bounding box center [293, 224] width 179 height 29
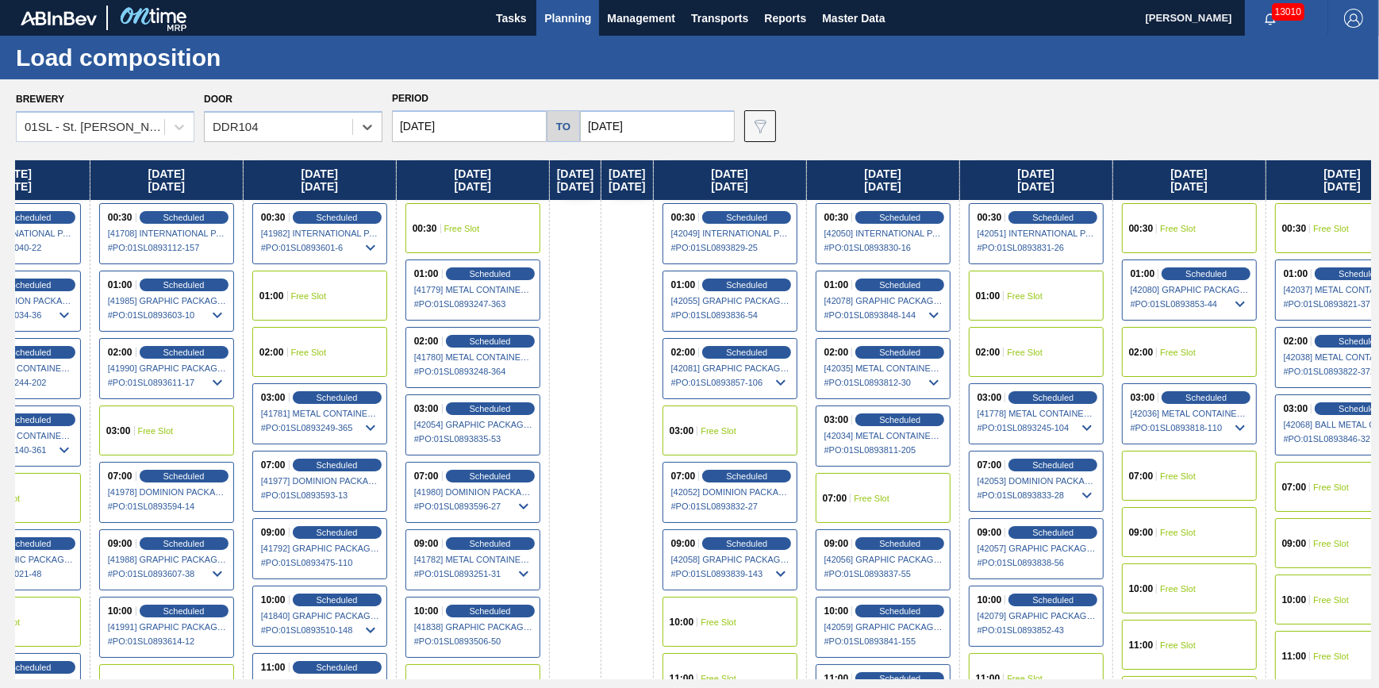
scroll to position [0, 681]
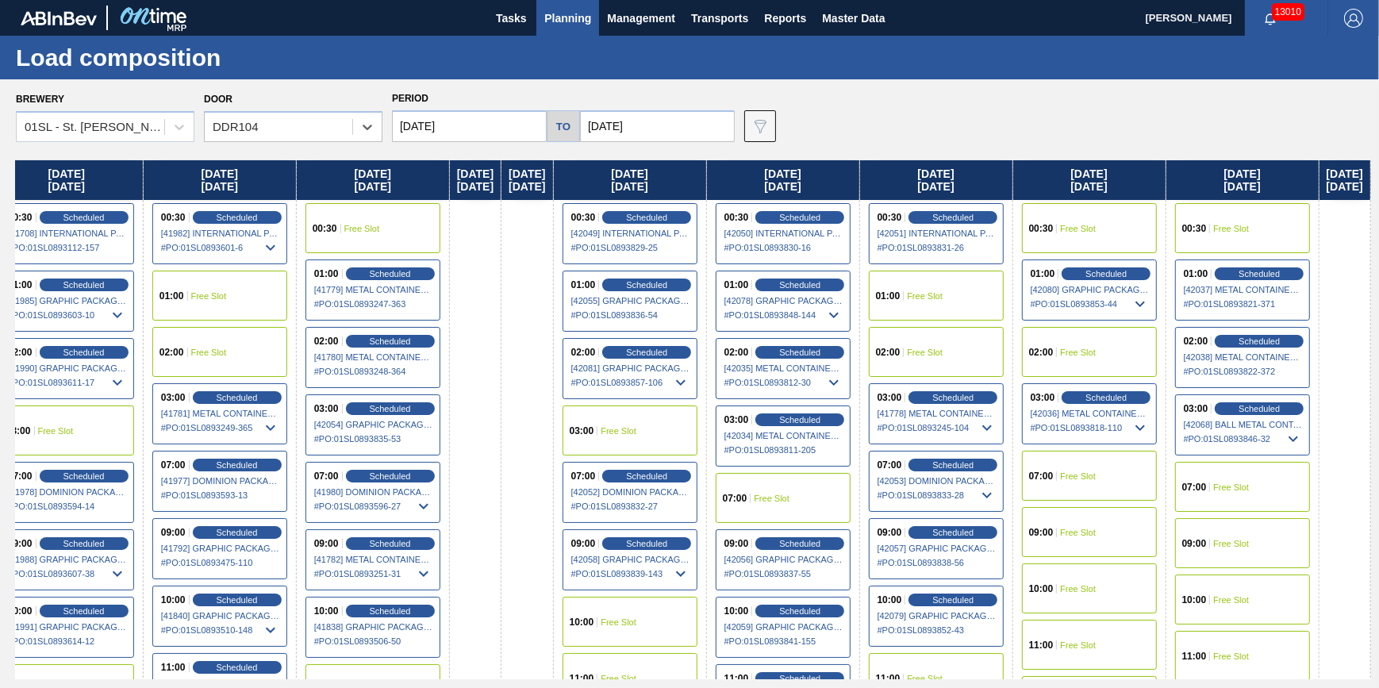
drag, startPoint x: 702, startPoint y: 425, endPoint x: -95, endPoint y: 518, distance: 802.7
click at [0, 0] on html "Tasks Planning Management Transports Reports Master Data [PERSON_NAME] 13010 Ma…" at bounding box center [689, 0] width 1379 height 0
click at [751, 420] on div "Scheduled" at bounding box center [800, 420] width 98 height 14
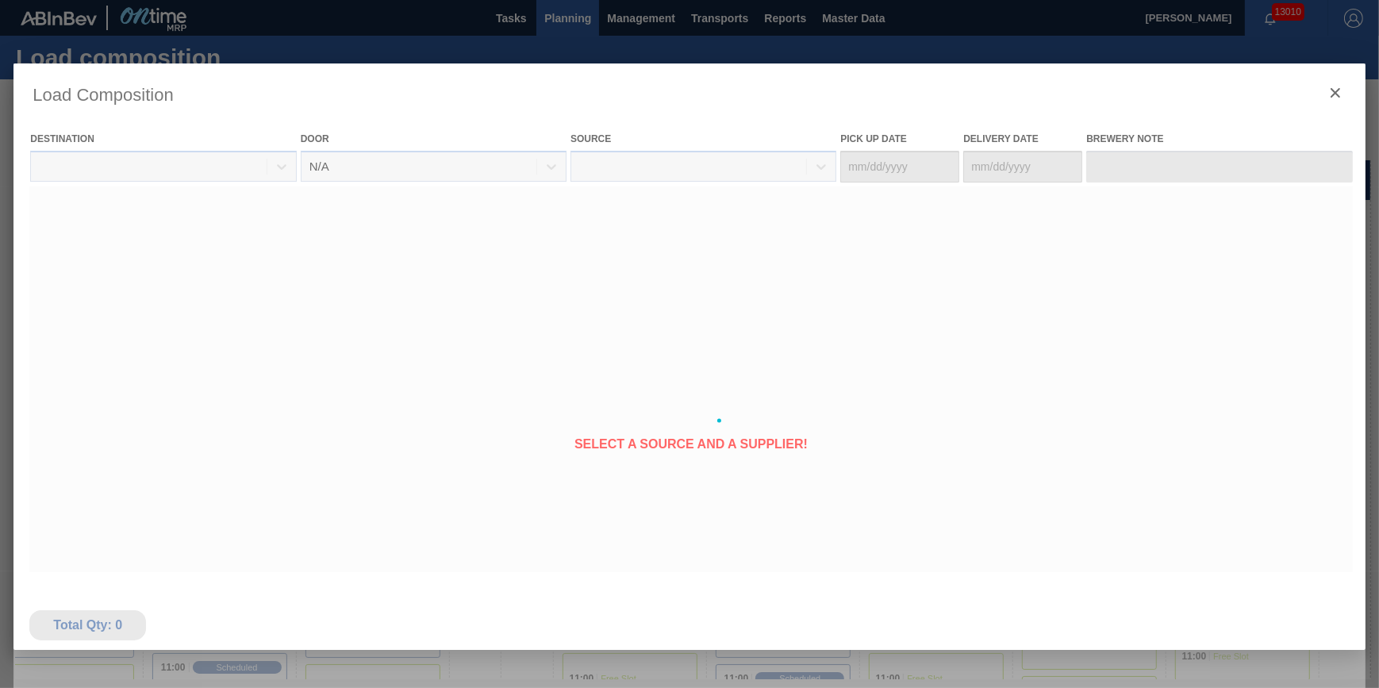
click at [793, 421] on div at bounding box center [688, 420] width 1351 height 714
type Date "[DATE]"
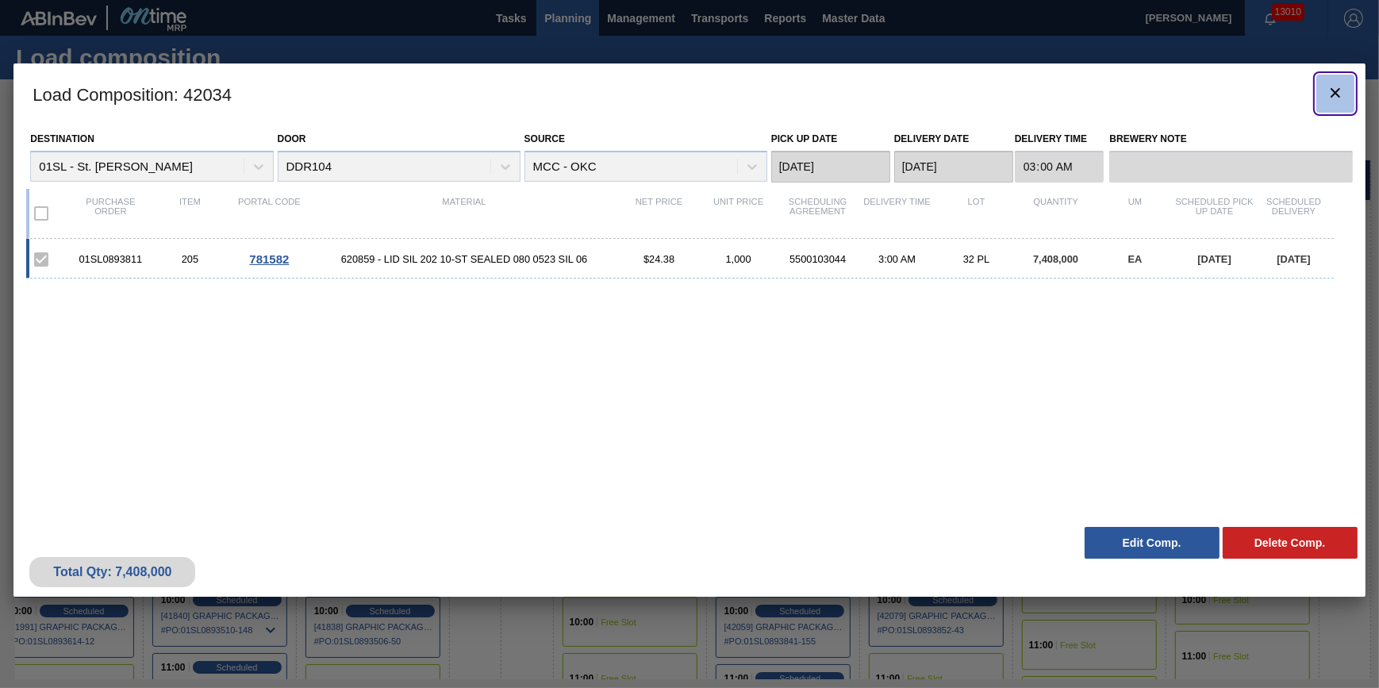
click at [1333, 98] on icon "botão de ícone" at bounding box center [1335, 92] width 19 height 19
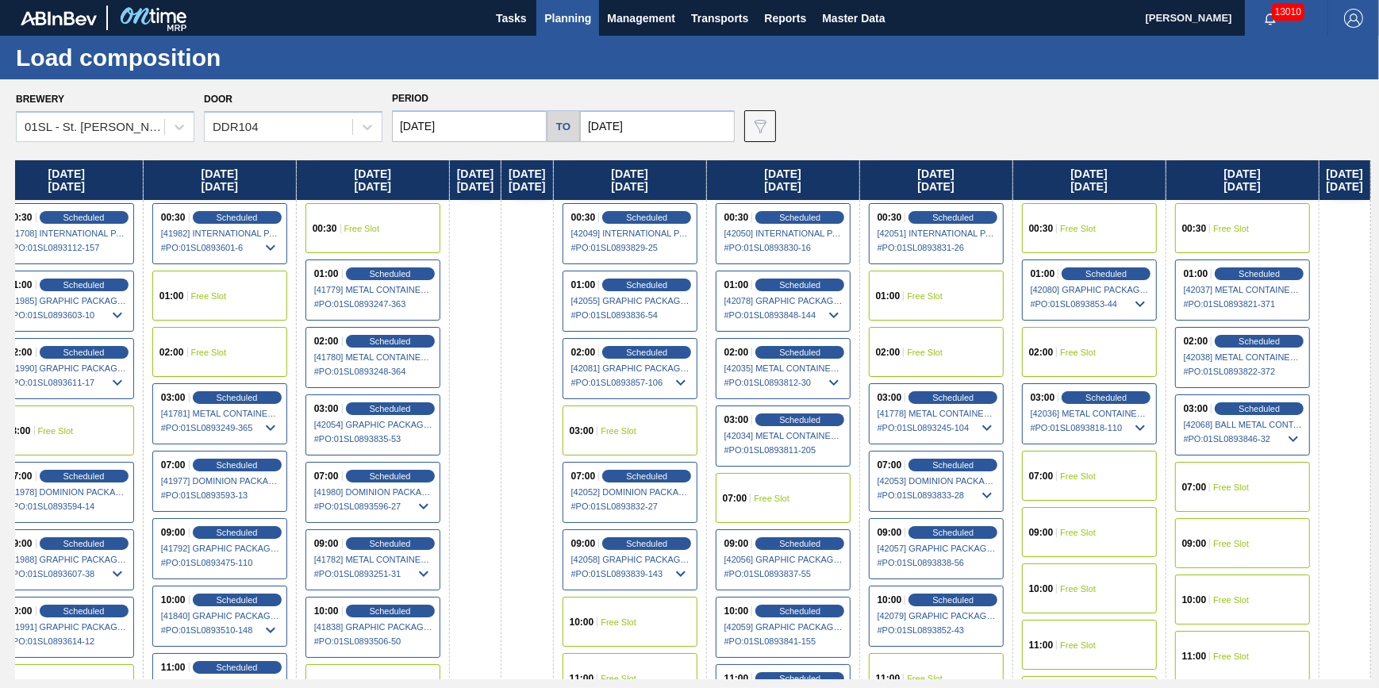
scroll to position [0, 672]
drag, startPoint x: 897, startPoint y: 305, endPoint x: 148, endPoint y: 458, distance: 763.5
click at [148, 458] on div "[DATE] 00:30 Scheduled [41467] METAL CONTAINER CORPORATION - 0008219743 # PO : …" at bounding box center [693, 419] width 1355 height 519
click at [349, 332] on div "02:00 Scheduled [41780] METAL CONTAINER CORPORATION - 0008219743 # PO : 01SL089…" at bounding box center [372, 357] width 135 height 61
click at [367, 340] on span "Scheduled" at bounding box center [389, 341] width 45 height 10
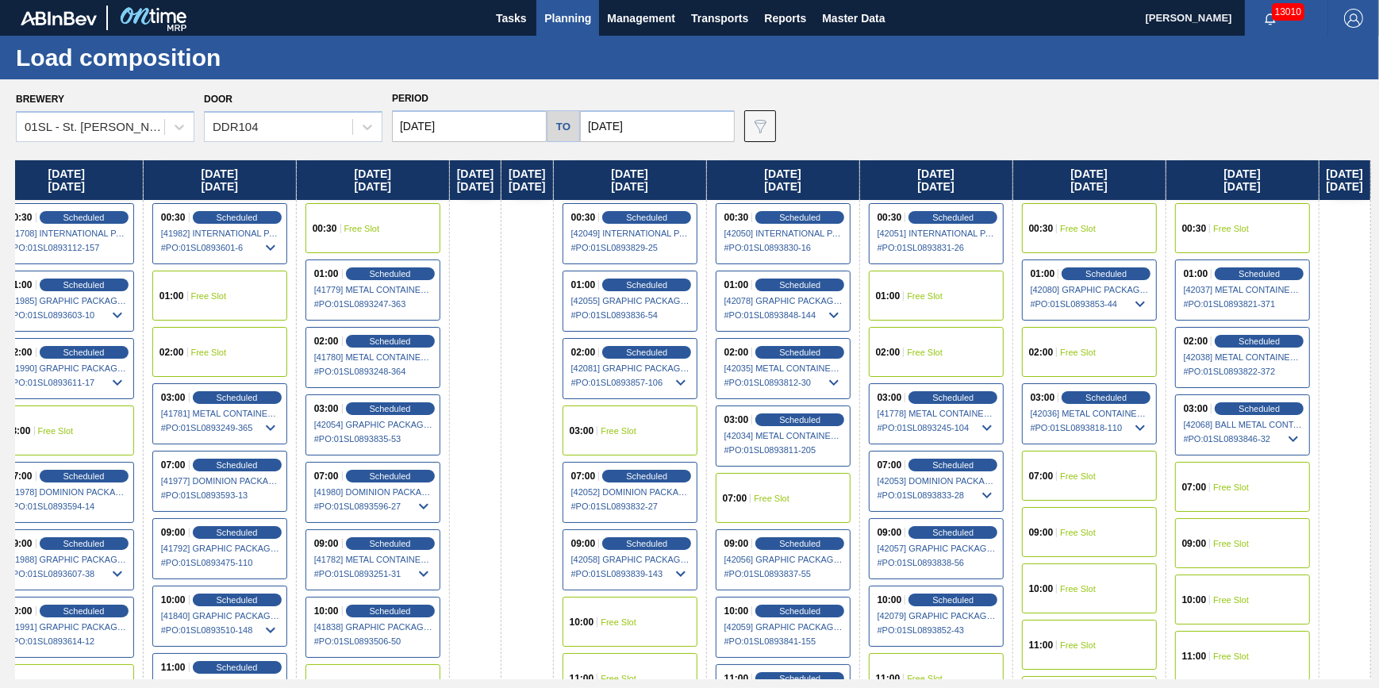
click at [372, 360] on span "[41780] METAL CONTAINER CORPORATION - 0008219743" at bounding box center [373, 357] width 119 height 10
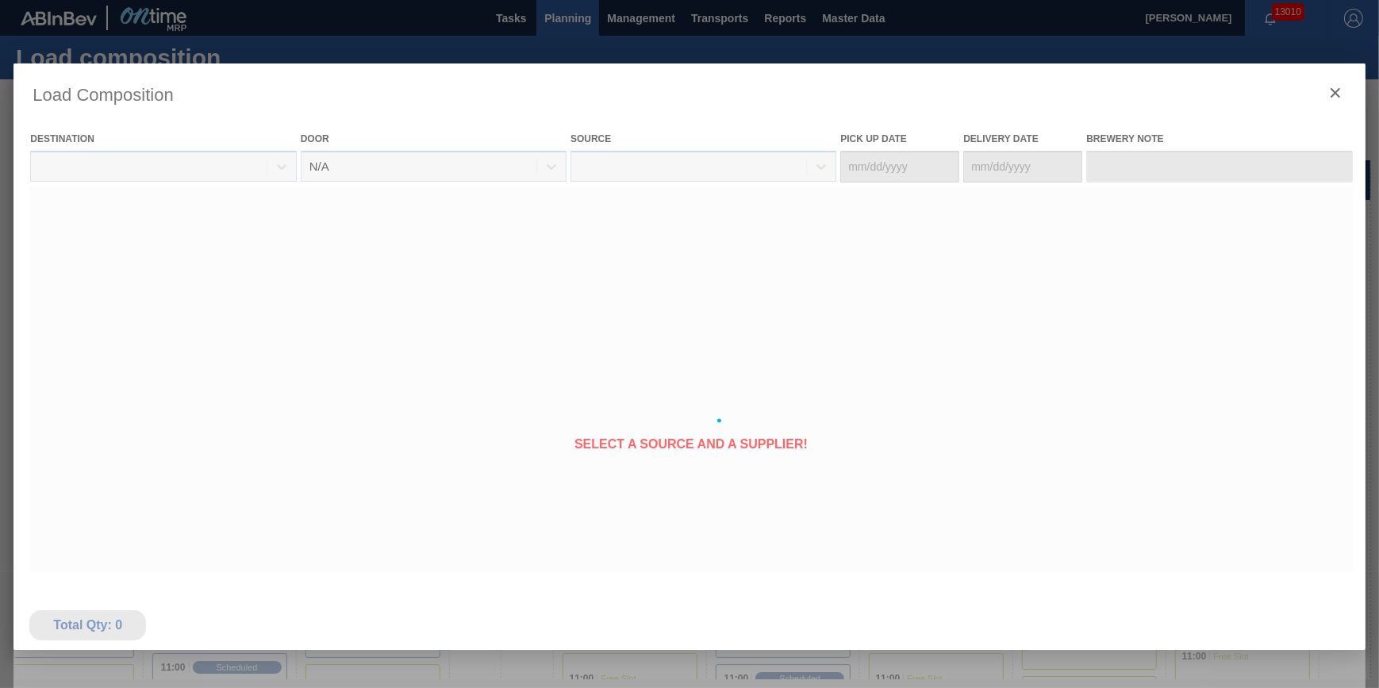
type Date "[DATE]"
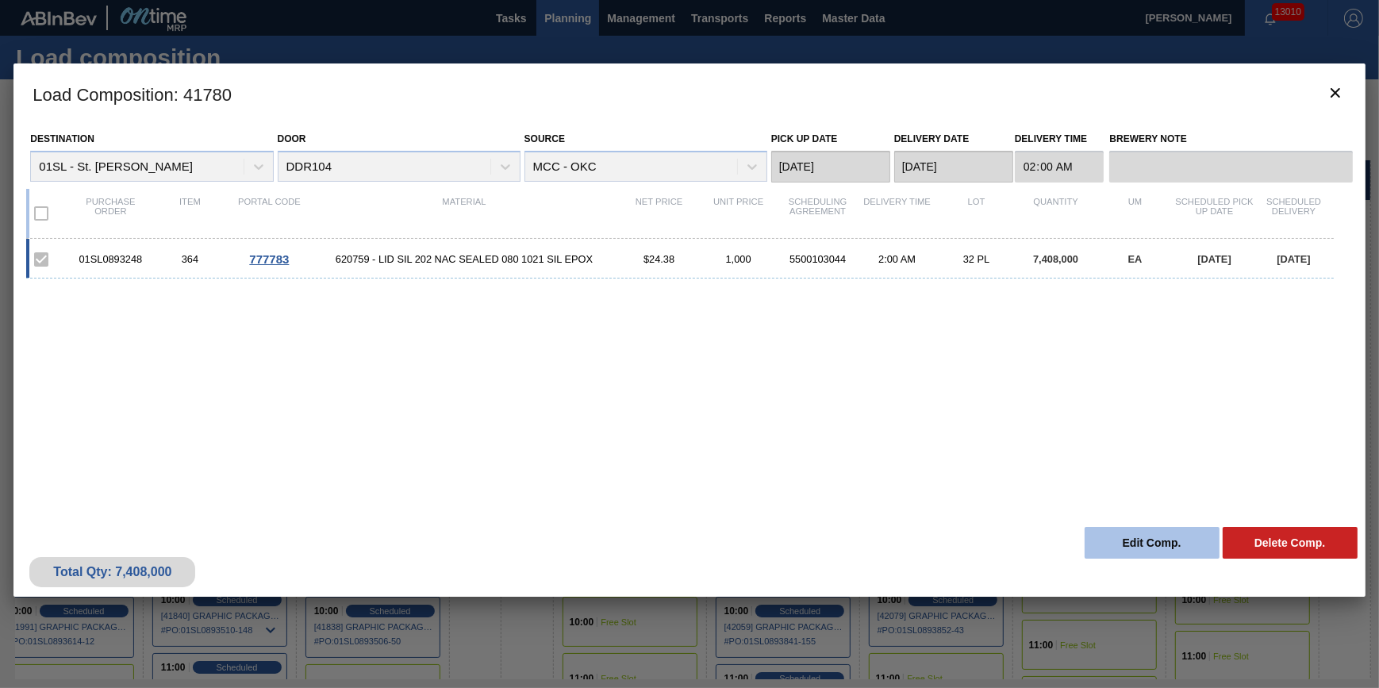
click at [1131, 543] on button "Edit Comp." at bounding box center [1152, 543] width 135 height 32
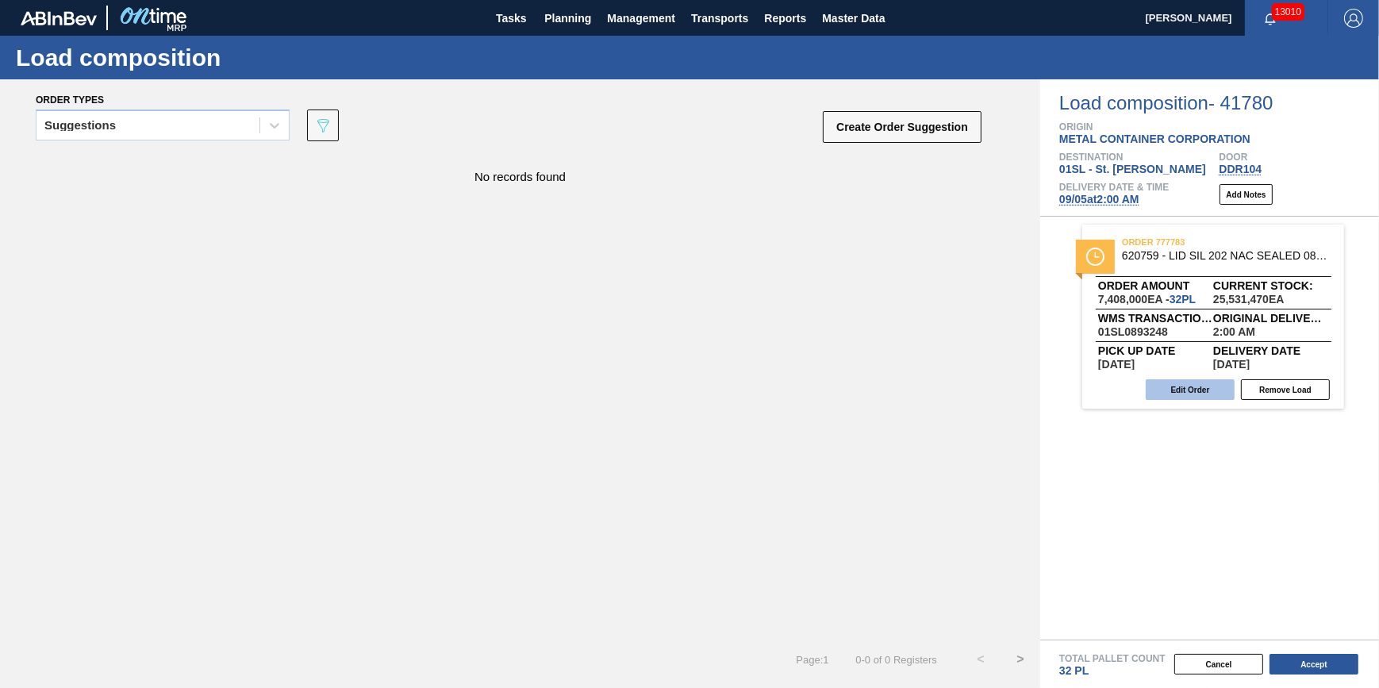
click at [1188, 386] on button "Edit Order" at bounding box center [1190, 389] width 89 height 21
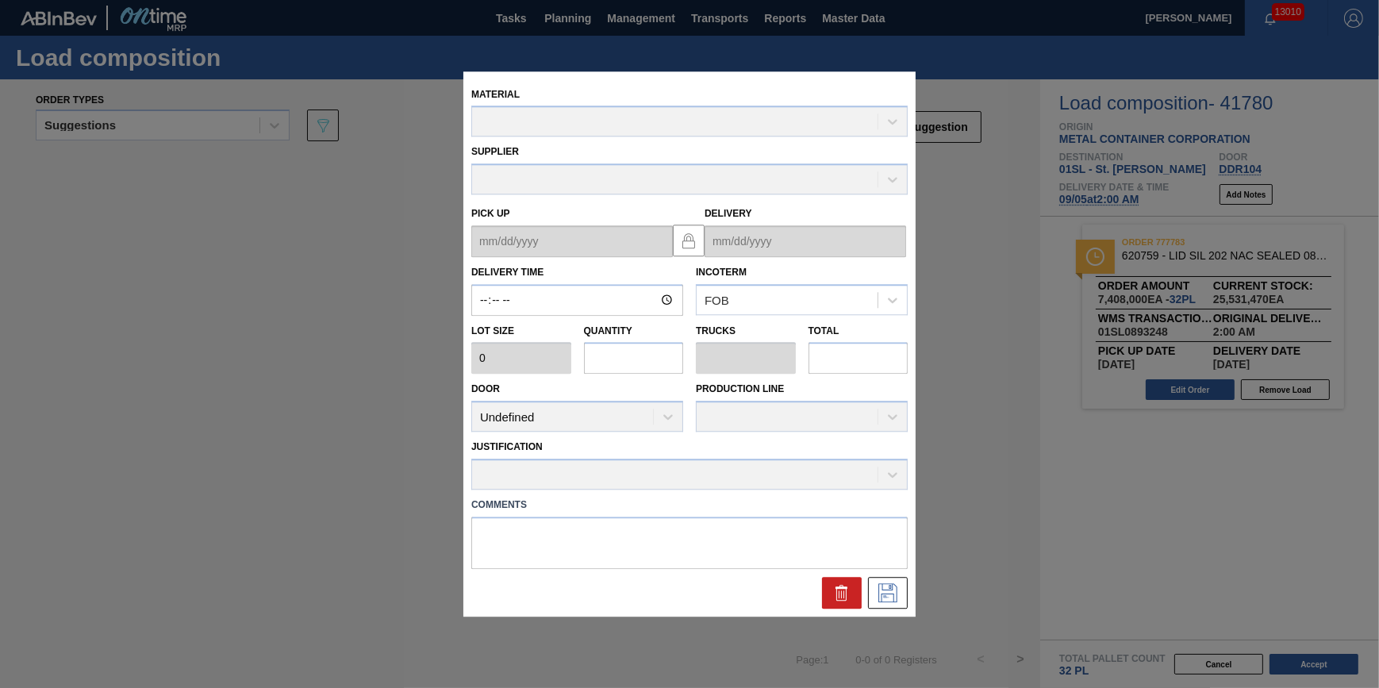
type input "02:00:00"
type input "231,500"
type input "32"
type input "1"
type input "7,408,000"
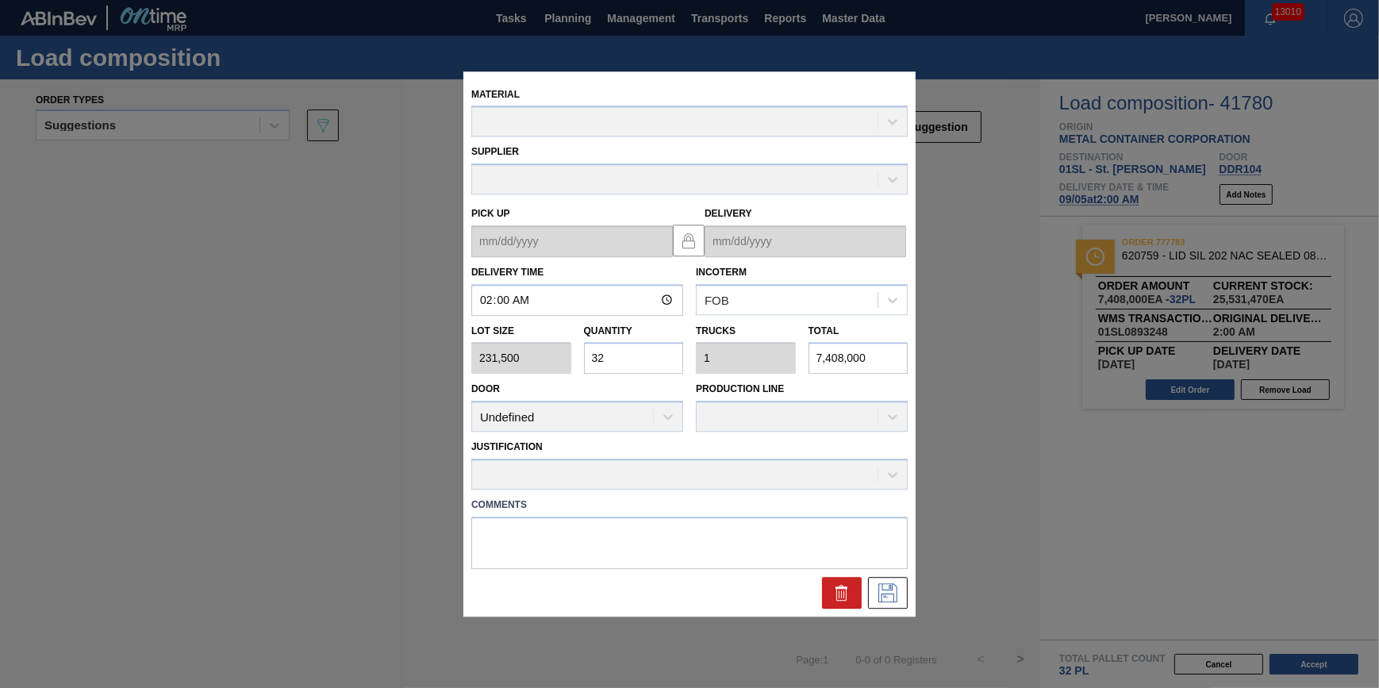
type up "[DATE]"
type input "[DATE]"
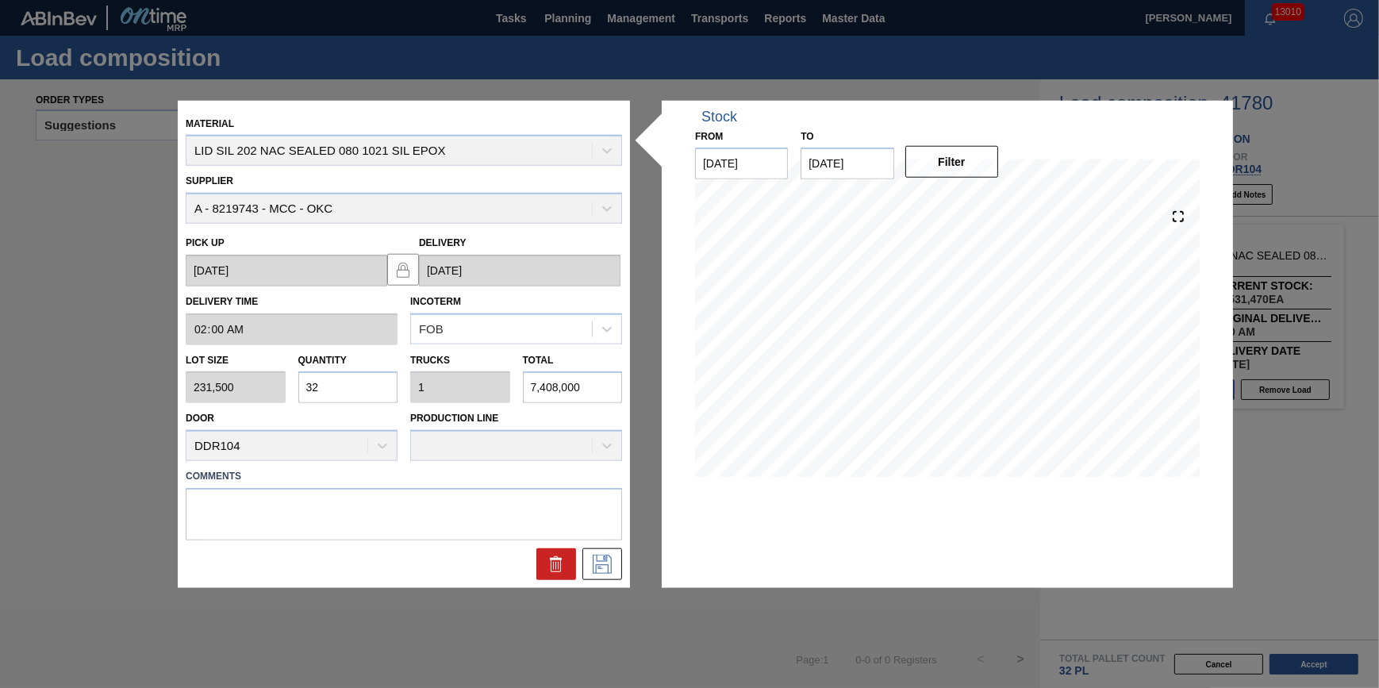
click at [363, 388] on input "32" at bounding box center [348, 387] width 100 height 32
type input "3"
type input "0.094"
type input "694,500"
type input "0"
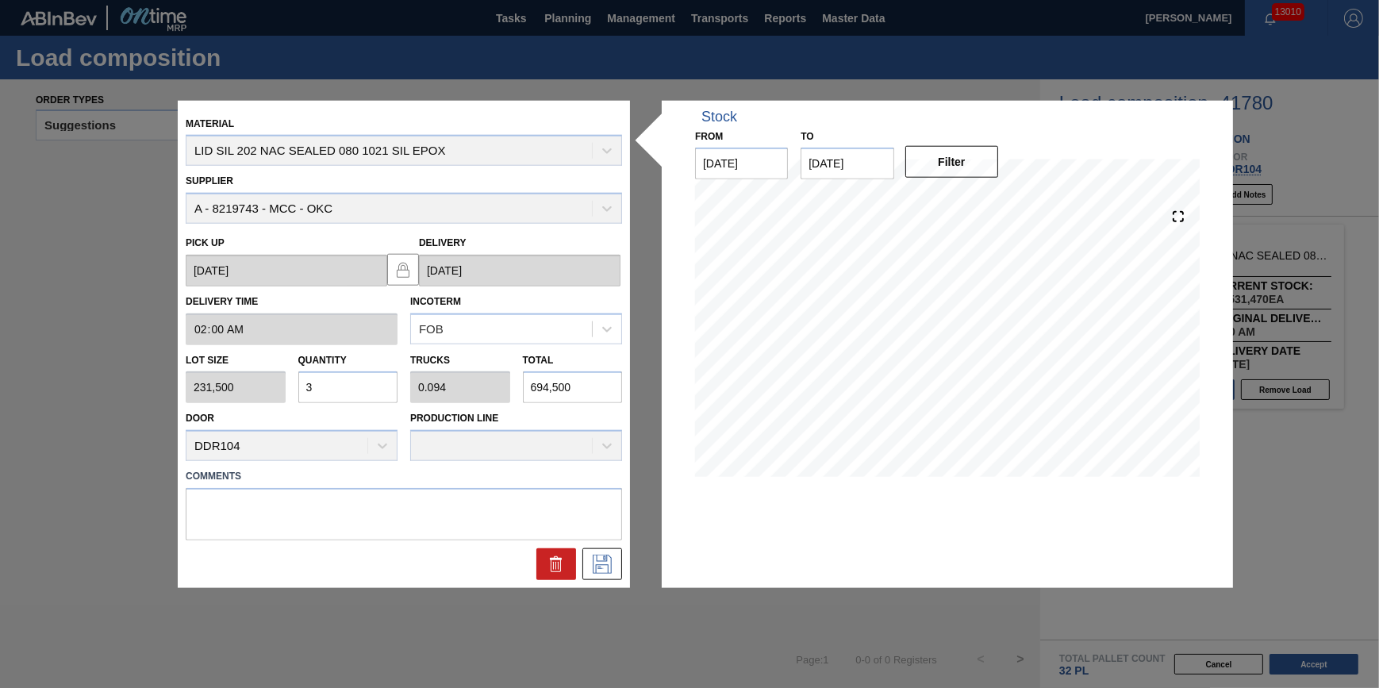
type input "0"
type input "1"
type input "0.031"
type input "231,500"
type input "14"
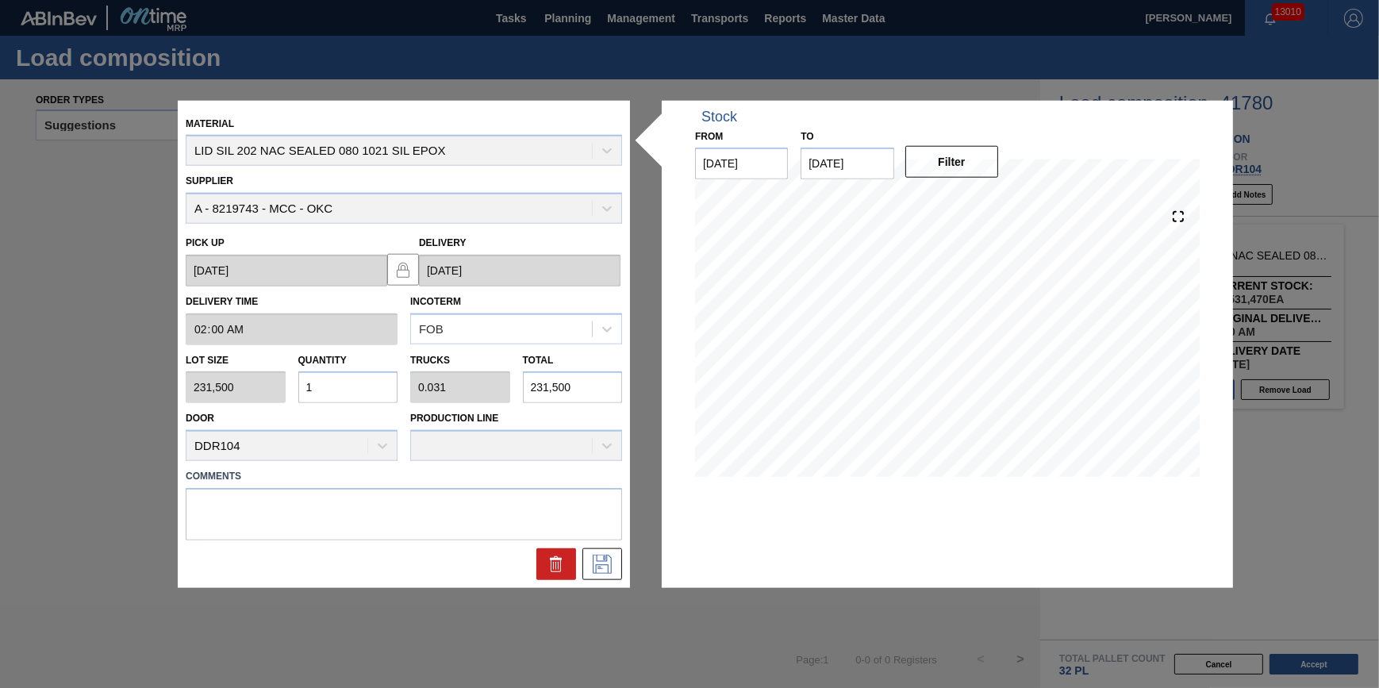
type input "0.438"
type input "3,241,000"
type input "14"
click at [603, 570] on icon at bounding box center [601, 564] width 25 height 19
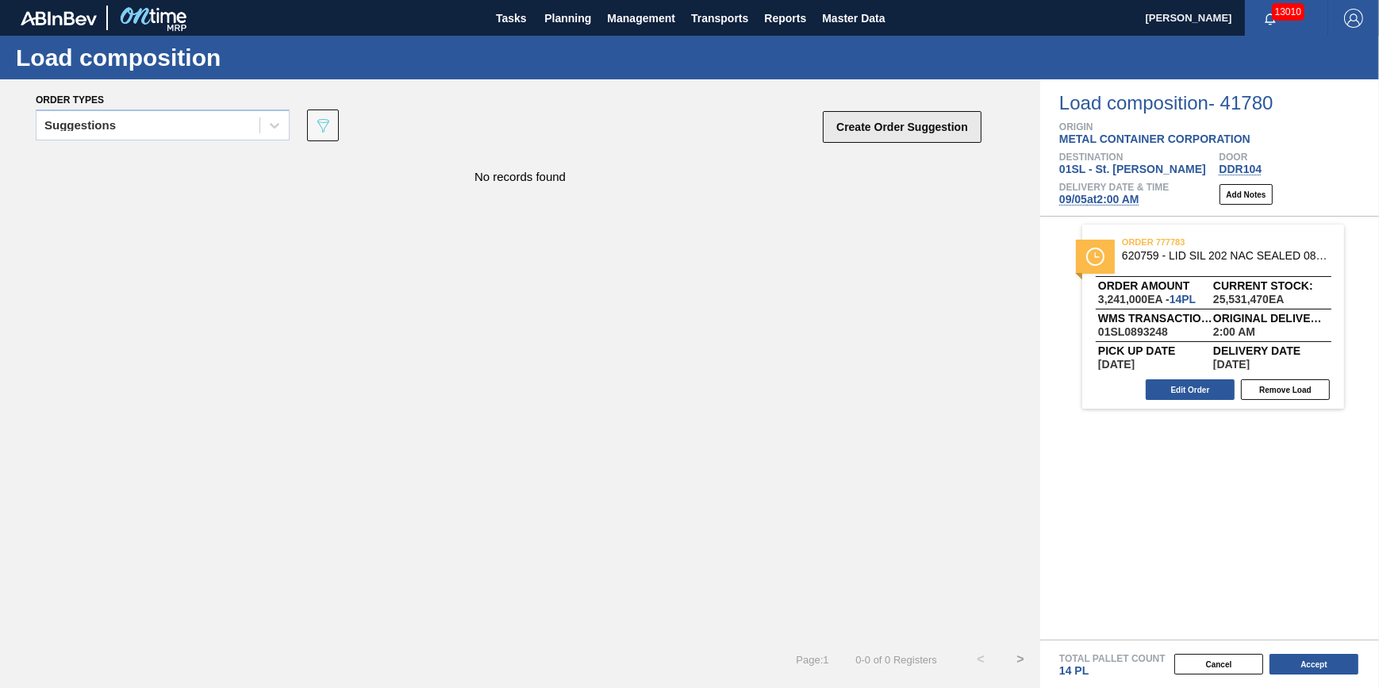
click at [874, 121] on button "Create Order Suggestion" at bounding box center [902, 127] width 159 height 32
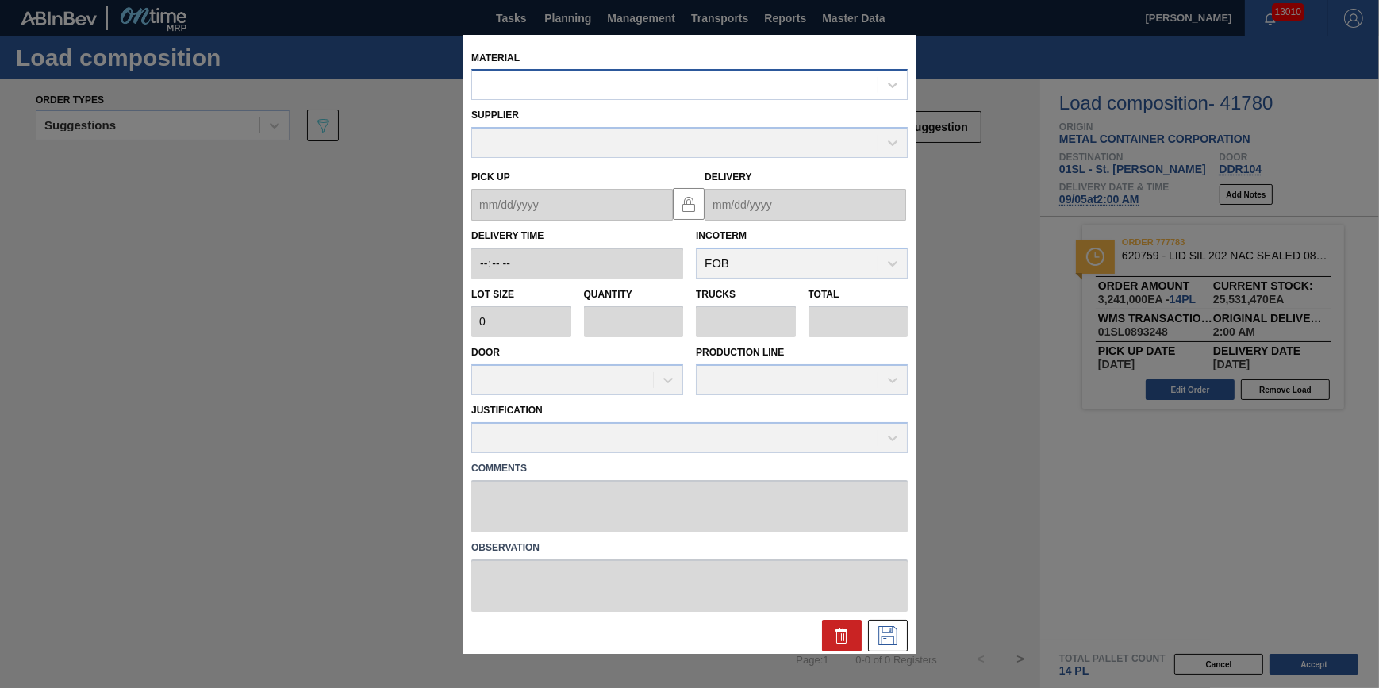
click at [624, 82] on div at bounding box center [674, 85] width 405 height 23
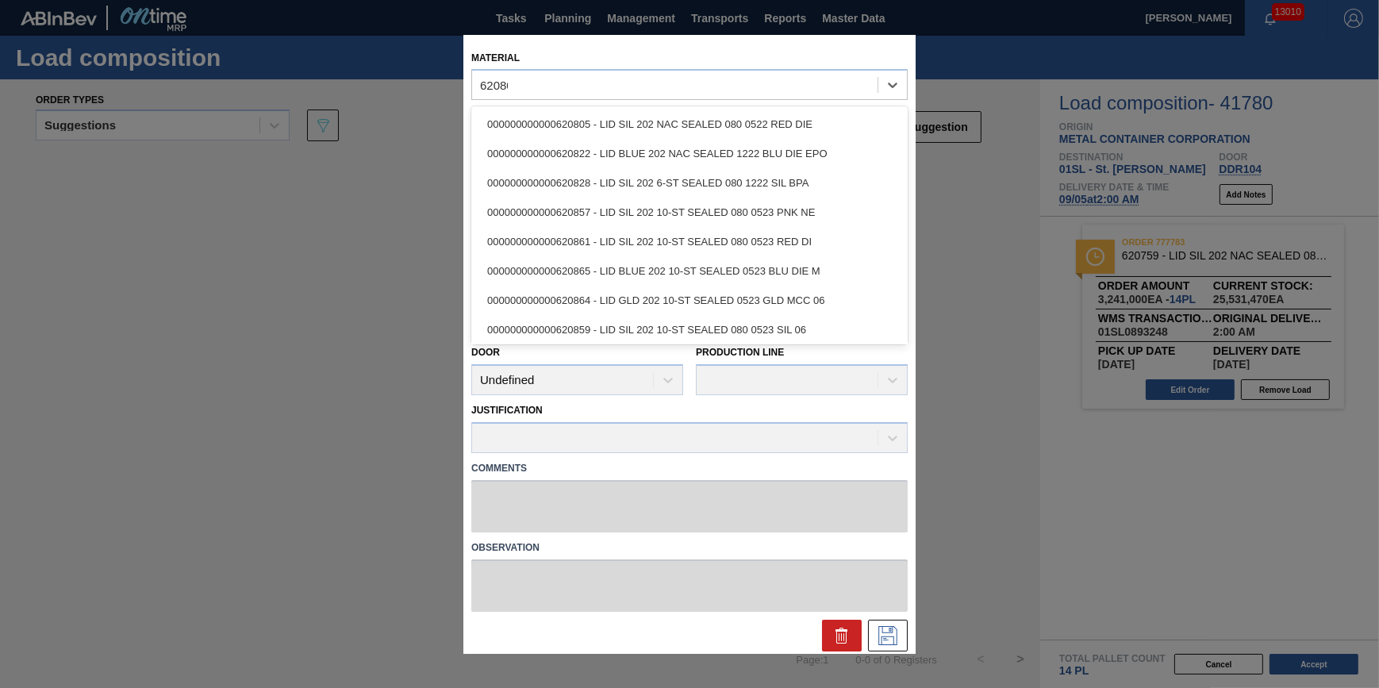
type input "620805"
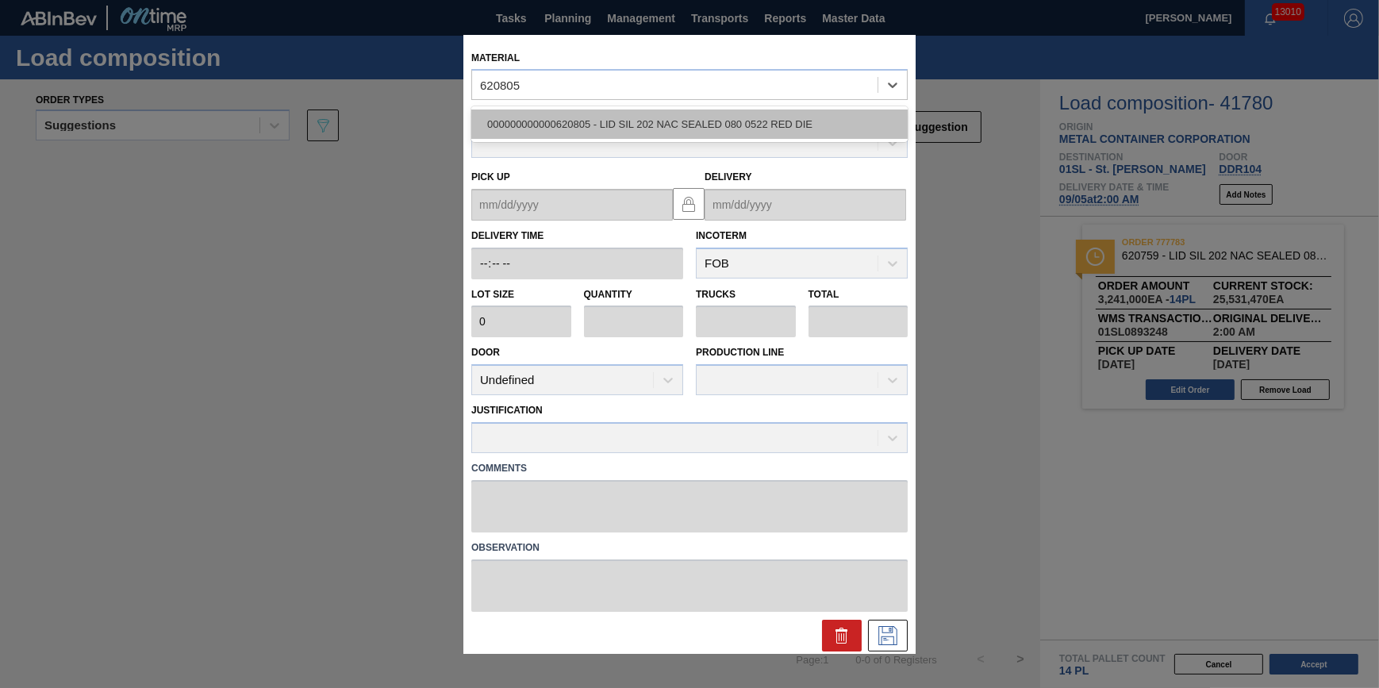
click at [628, 118] on div "000000000000620805 - LID SIL 202 NAC SEALED 080 0522 RED DIE" at bounding box center [689, 123] width 436 height 29
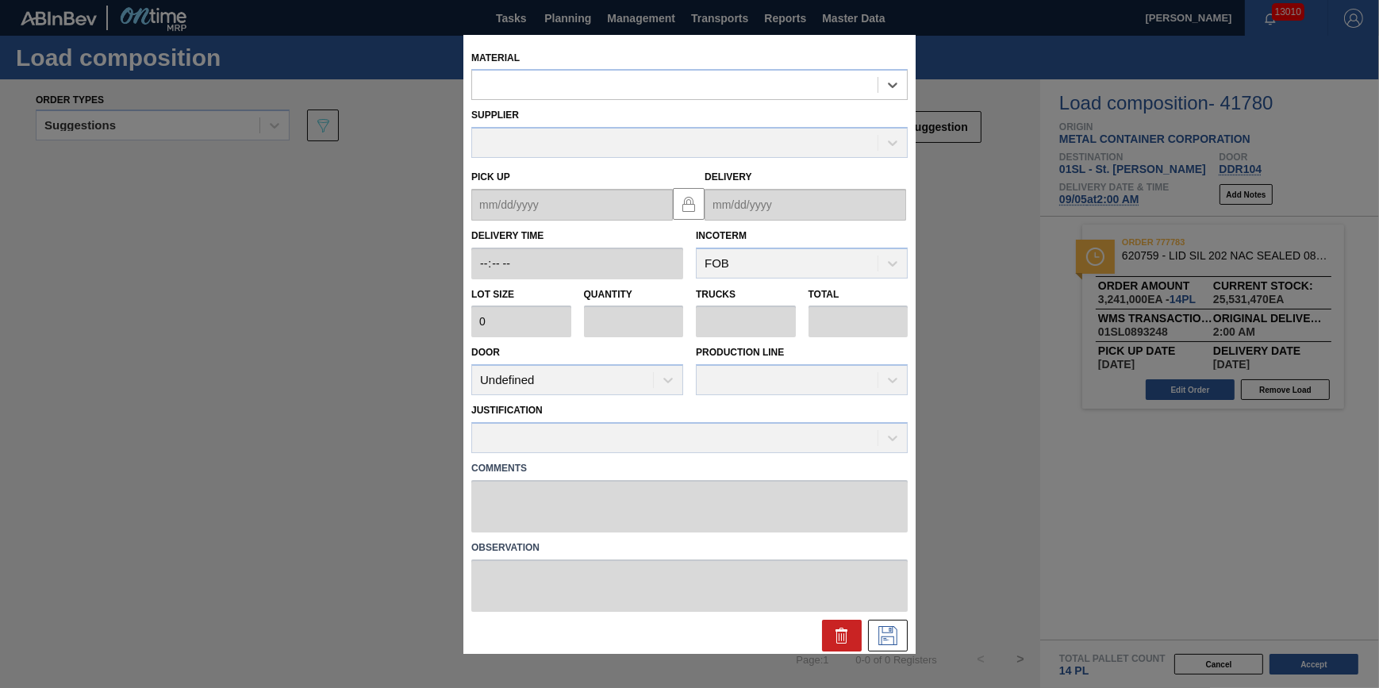
type input "231,500"
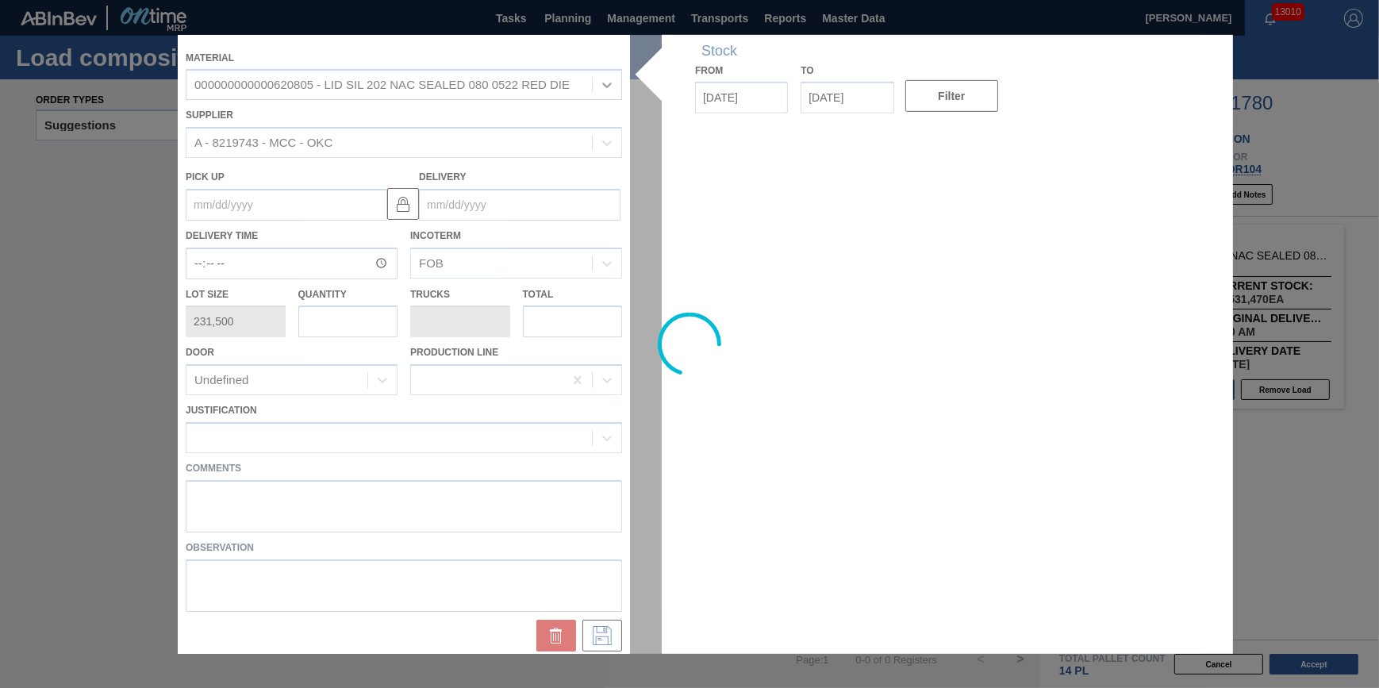
drag, startPoint x: 328, startPoint y: 338, endPoint x: 347, endPoint y: 323, distance: 24.3
click at [329, 337] on div at bounding box center [689, 343] width 1023 height 619
click at [348, 322] on div at bounding box center [689, 343] width 1023 height 619
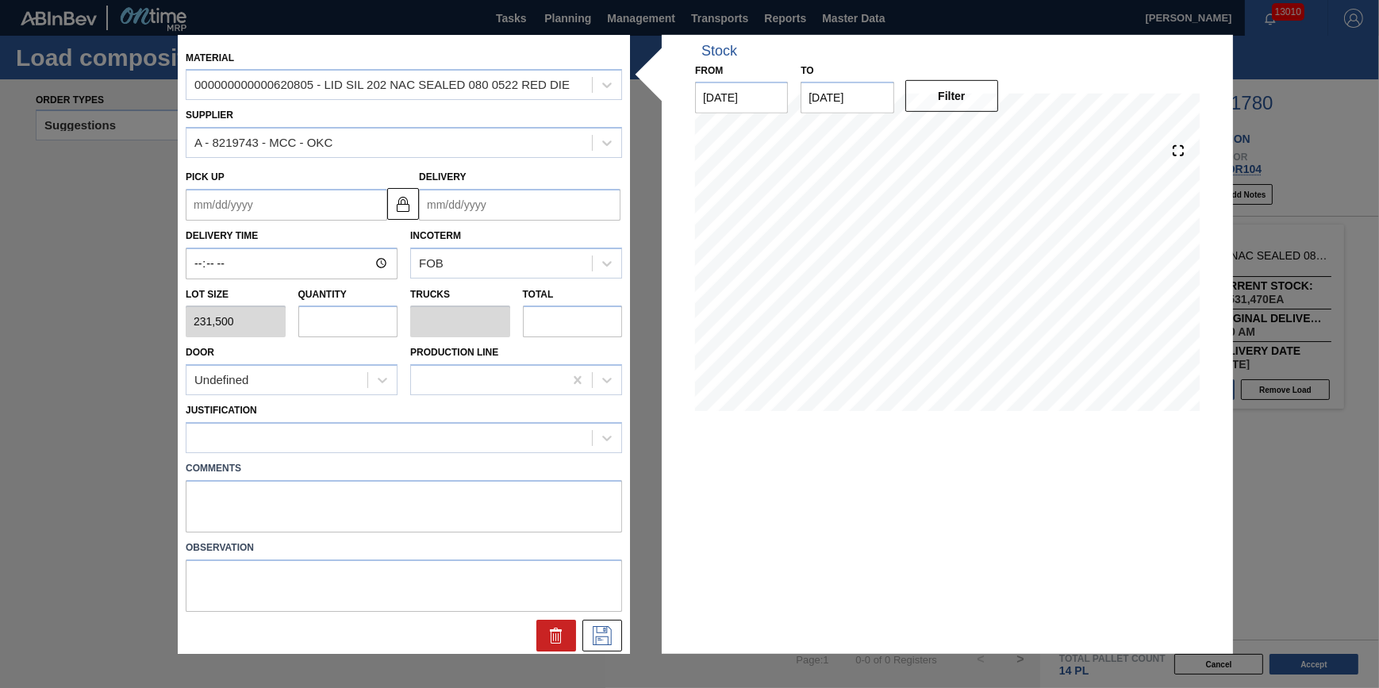
click at [348, 322] on input "text" at bounding box center [348, 321] width 100 height 32
type input "1"
type input "0.031"
type input "231,500"
type input "18"
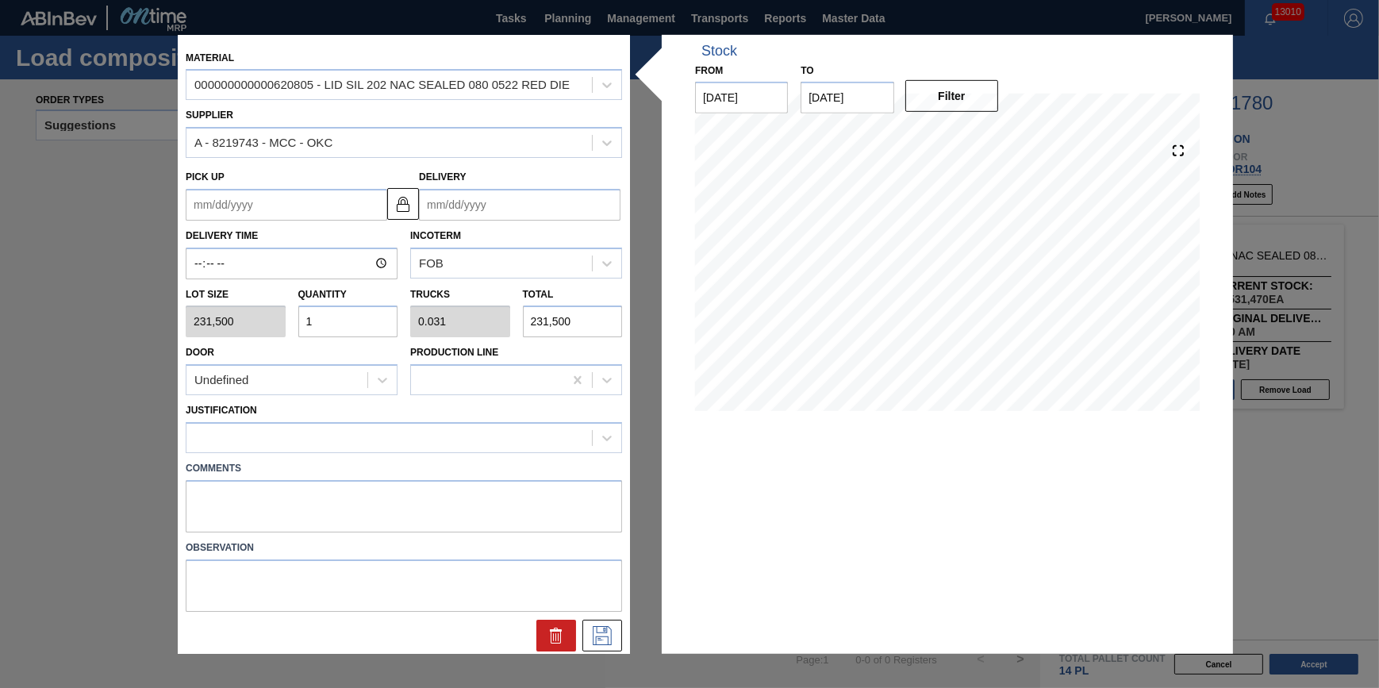
type input "0.563"
type input "4,167,000"
type input "18"
click at [401, 417] on div "Justification" at bounding box center [404, 426] width 436 height 54
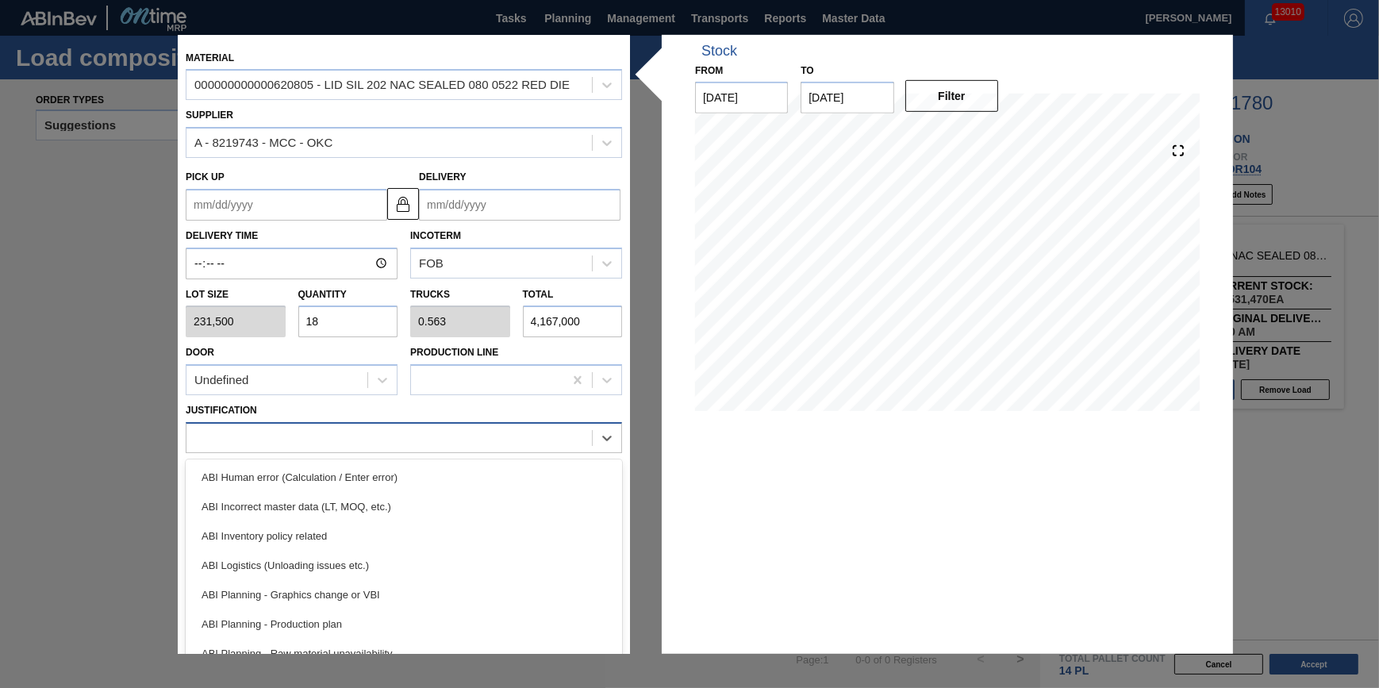
click at [403, 430] on div at bounding box center [388, 437] width 405 height 23
type input "other"
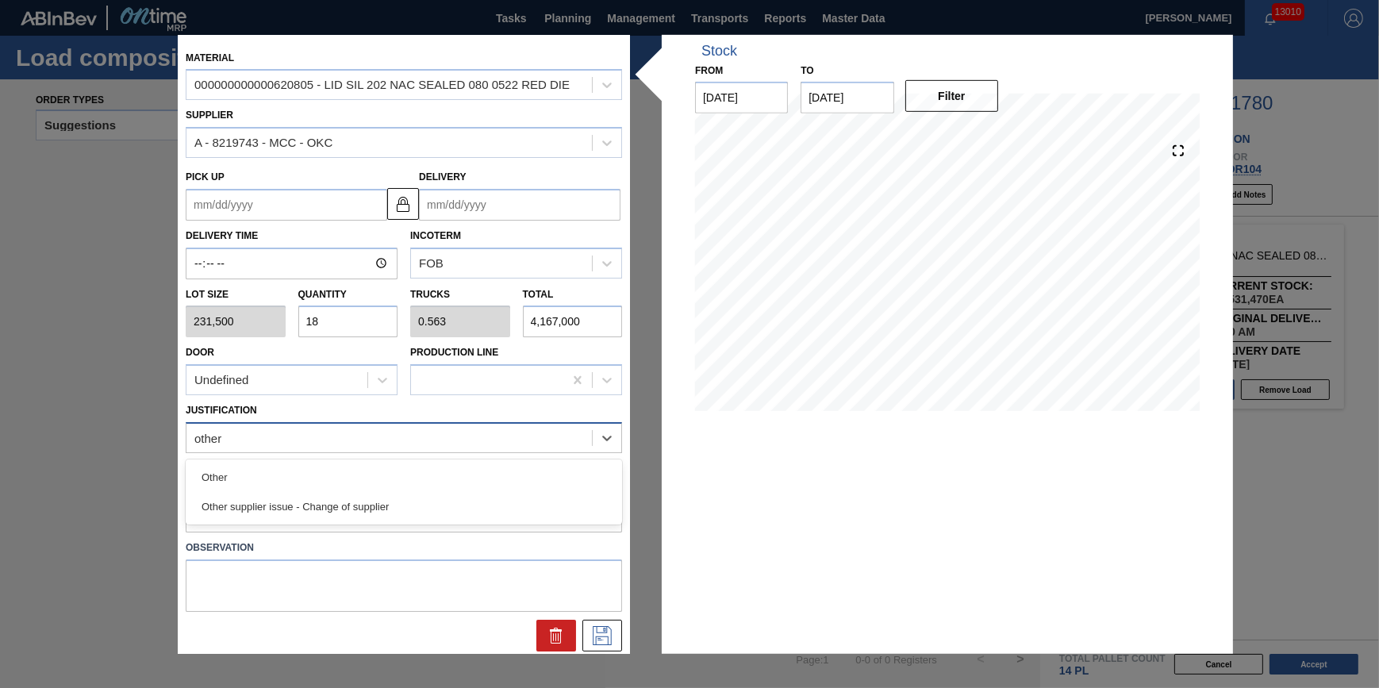
drag, startPoint x: 397, startPoint y: 464, endPoint x: 423, endPoint y: 428, distance: 44.9
click at [397, 465] on div "Other" at bounding box center [404, 477] width 436 height 29
click at [546, 204] on input "Delivery" at bounding box center [520, 205] width 202 height 32
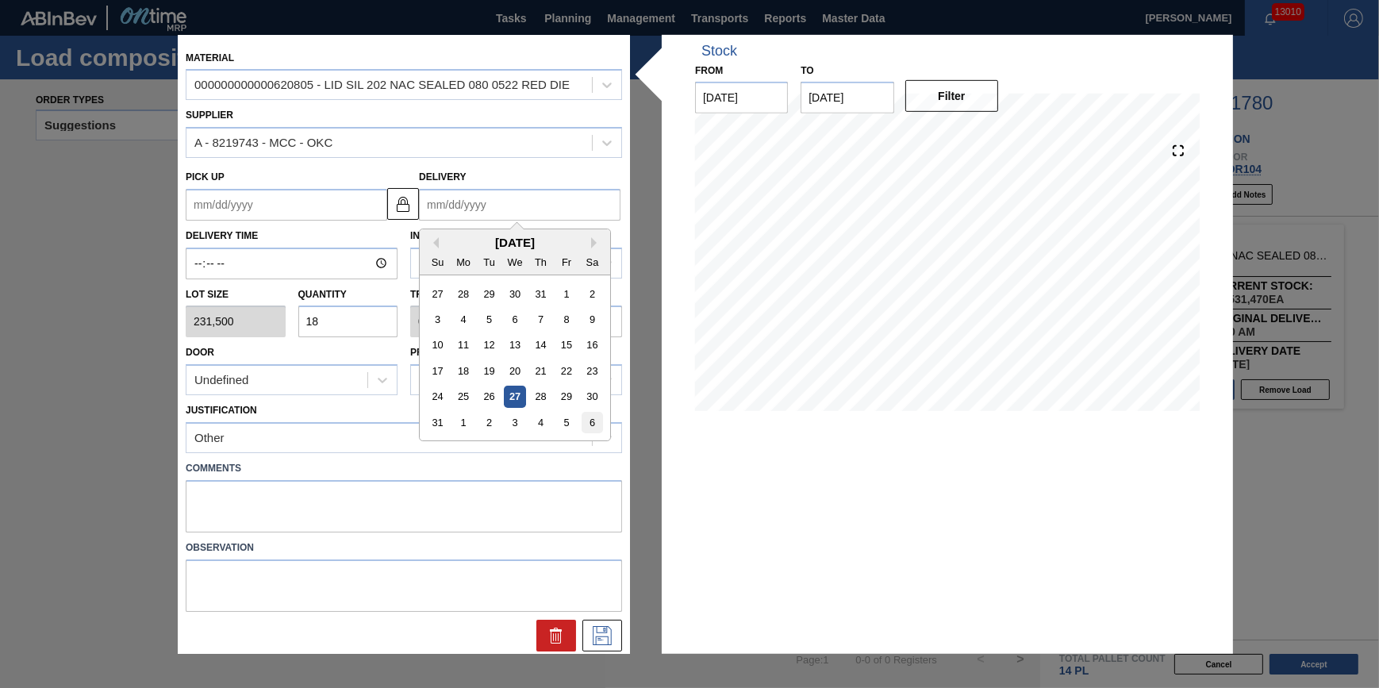
click at [597, 426] on div "6" at bounding box center [592, 422] width 21 height 21
type up "[DATE]"
type input "[DATE]"
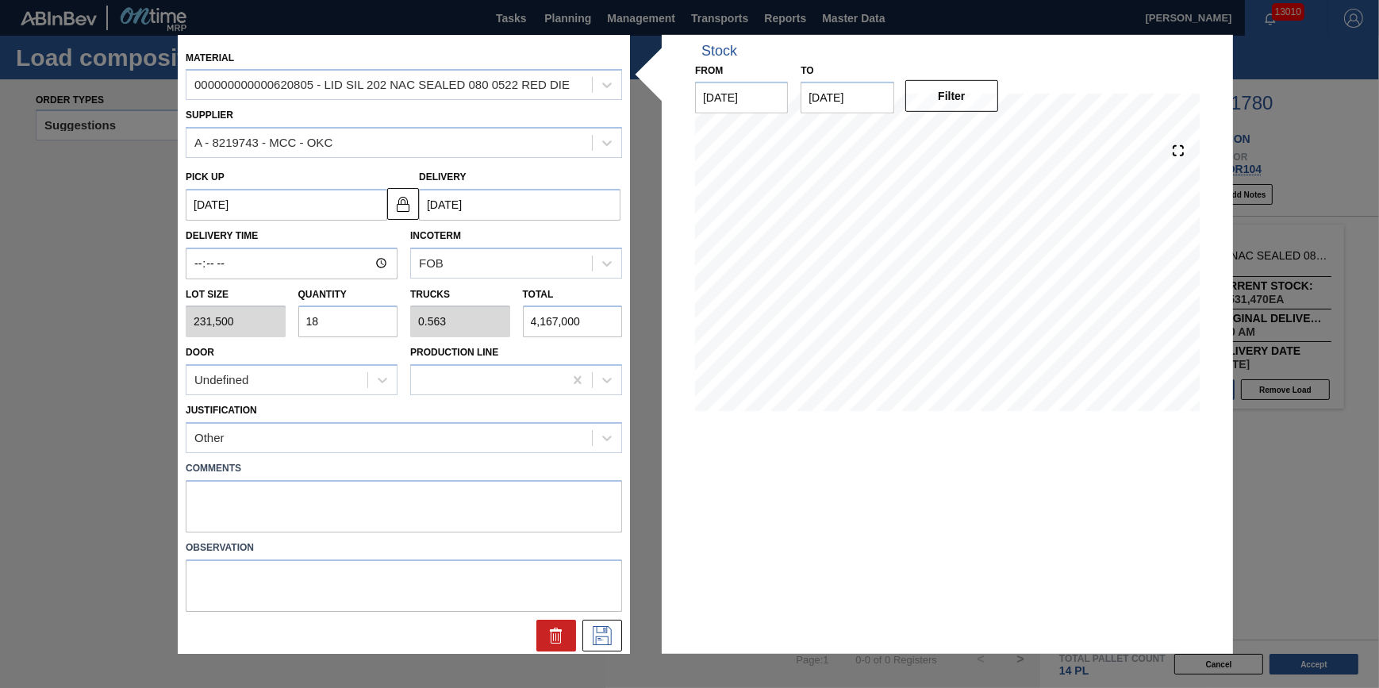
click at [621, 637] on div at bounding box center [403, 636] width 449 height 32
click at [609, 638] on icon at bounding box center [601, 635] width 25 height 19
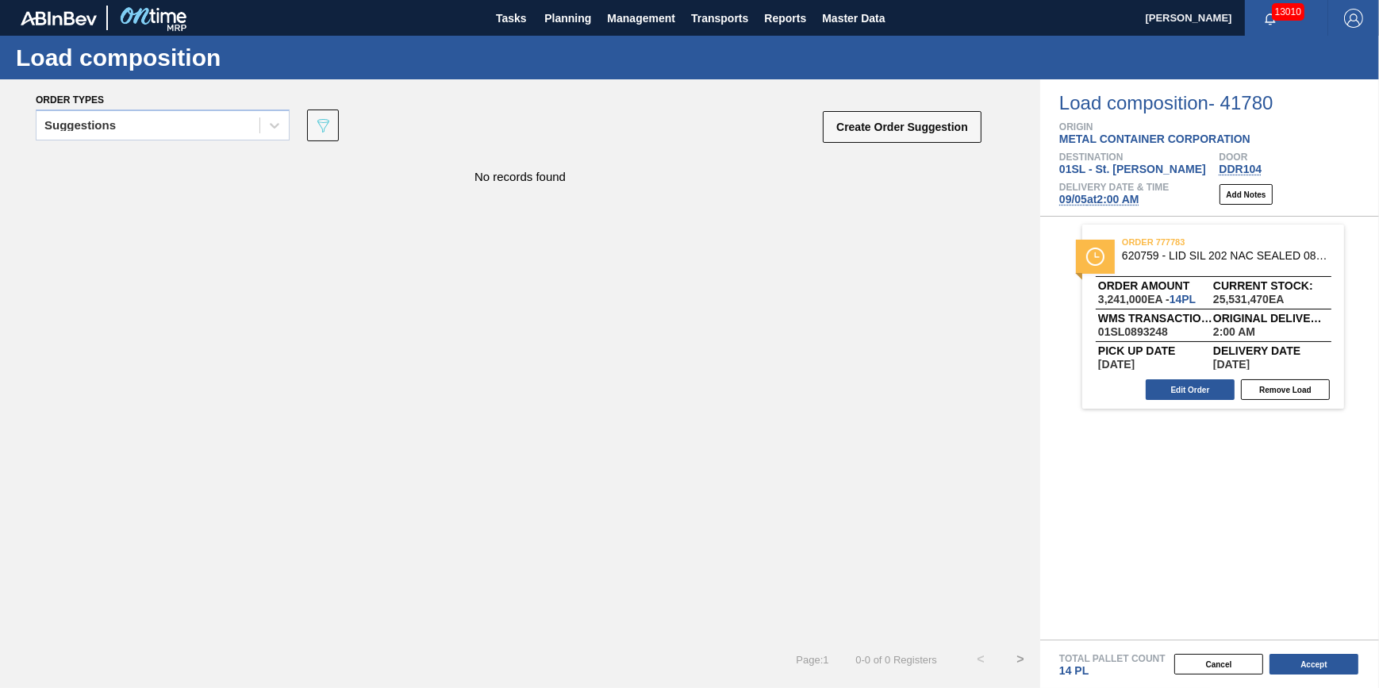
click at [255, 143] on div "Suggestions" at bounding box center [163, 129] width 254 height 41
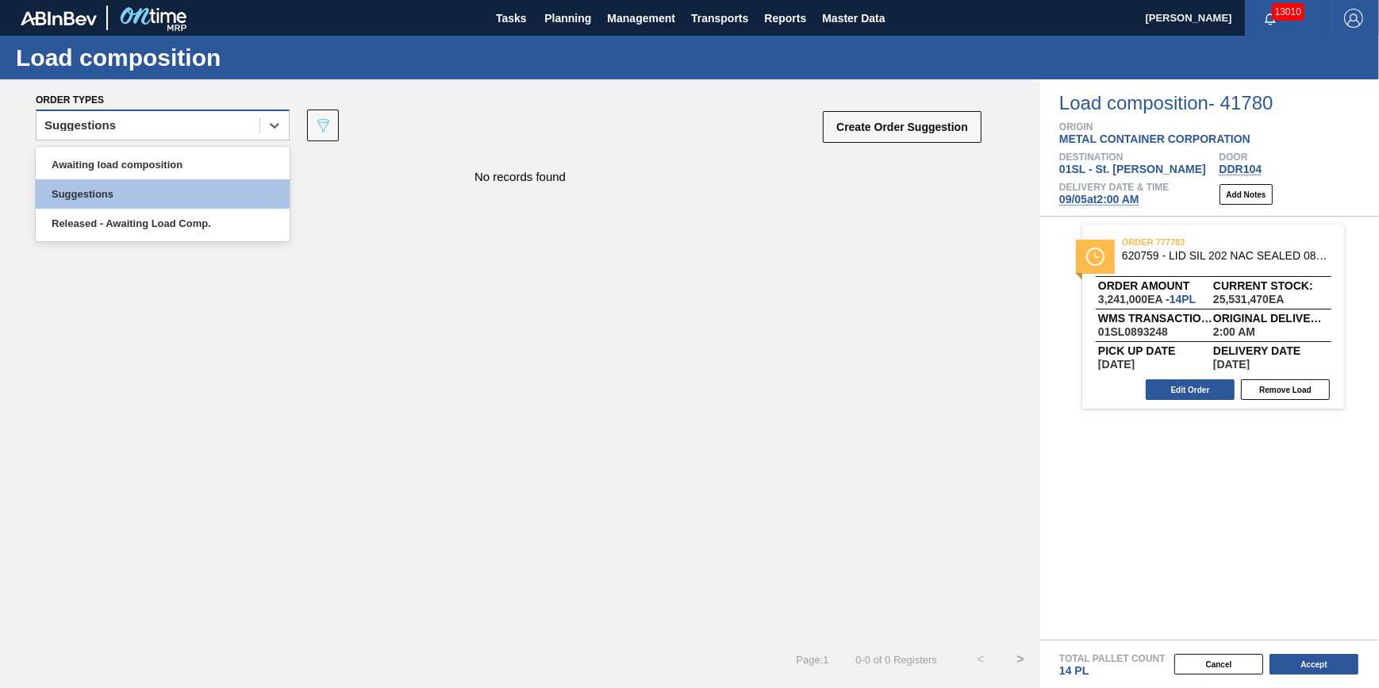
click at [258, 125] on div "Suggestions" at bounding box center [147, 125] width 223 height 23
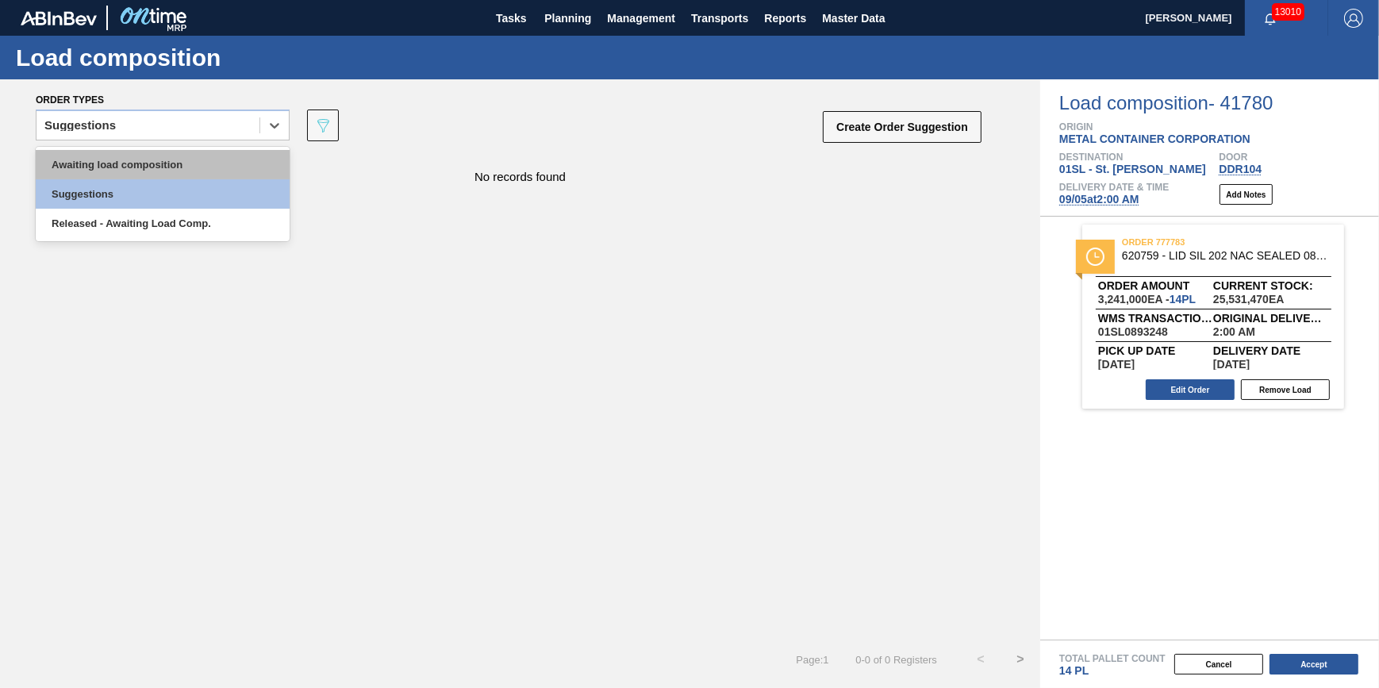
click at [235, 168] on div "Awaiting load composition" at bounding box center [163, 164] width 254 height 29
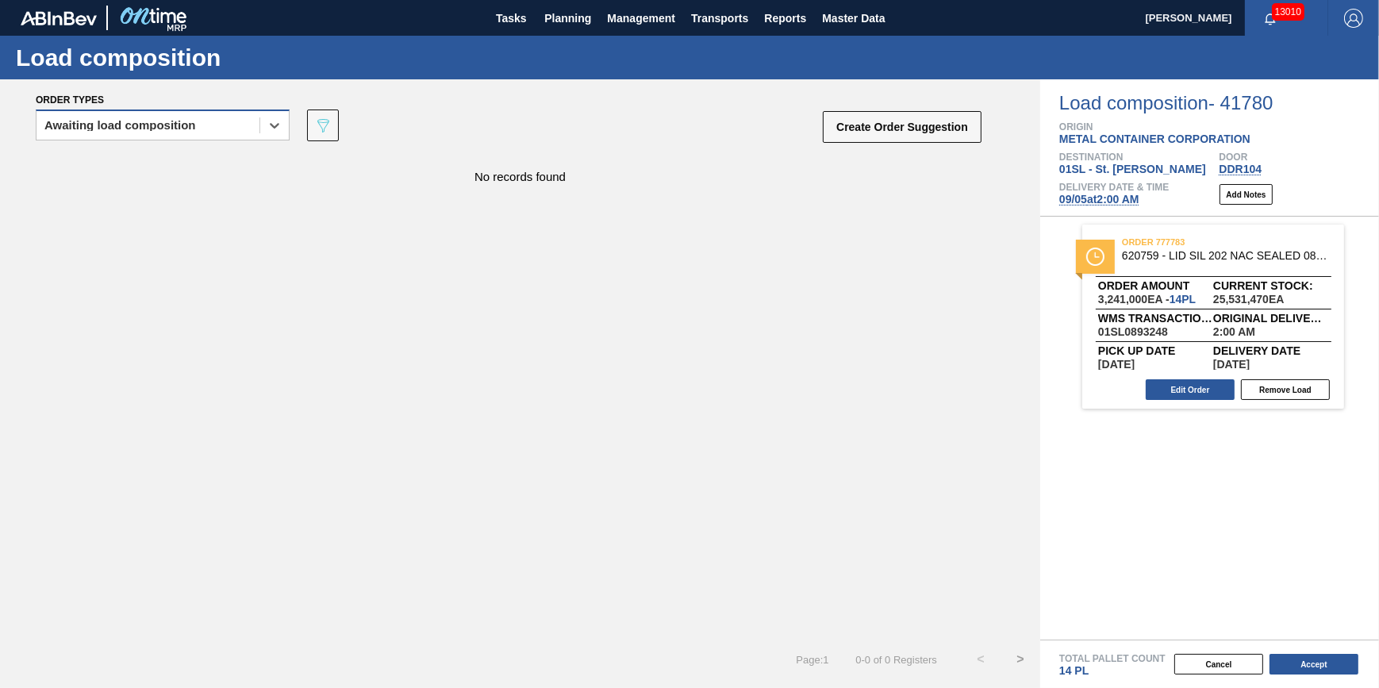
click at [256, 121] on div "Awaiting load composition" at bounding box center [147, 125] width 223 height 23
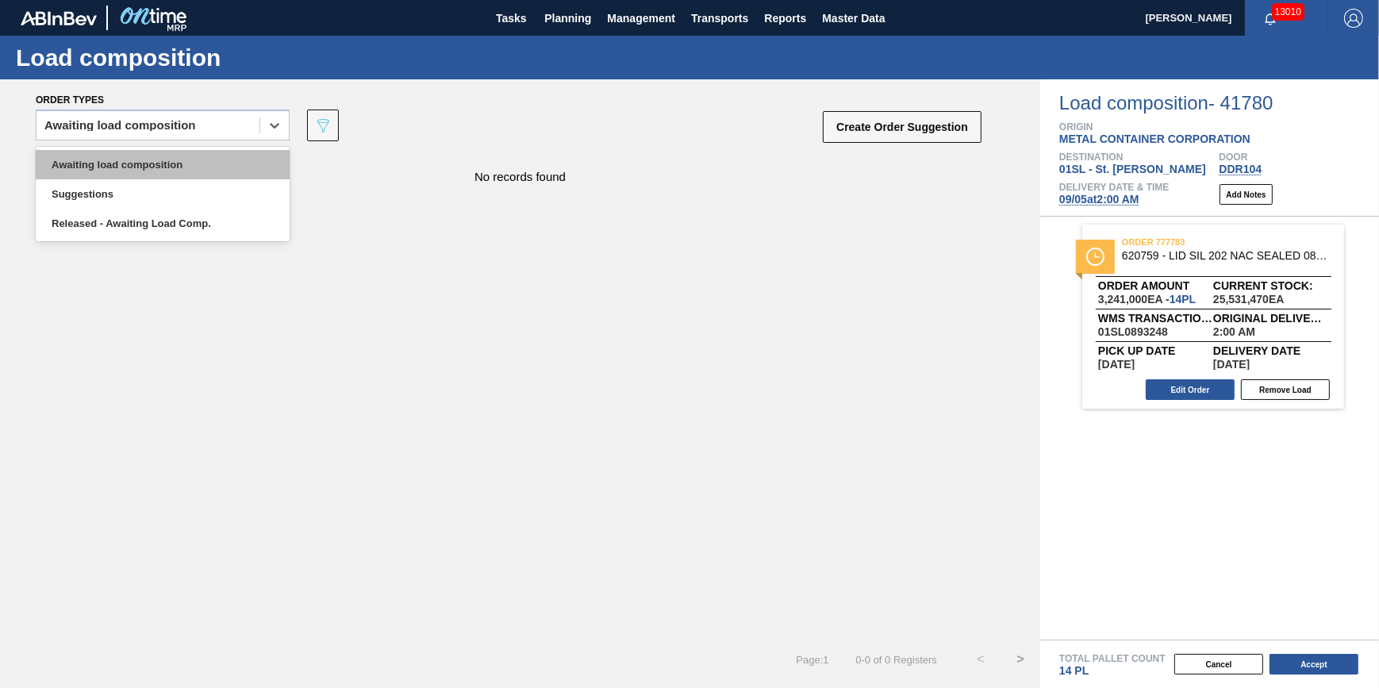
click at [238, 155] on div "Awaiting load composition" at bounding box center [163, 164] width 254 height 29
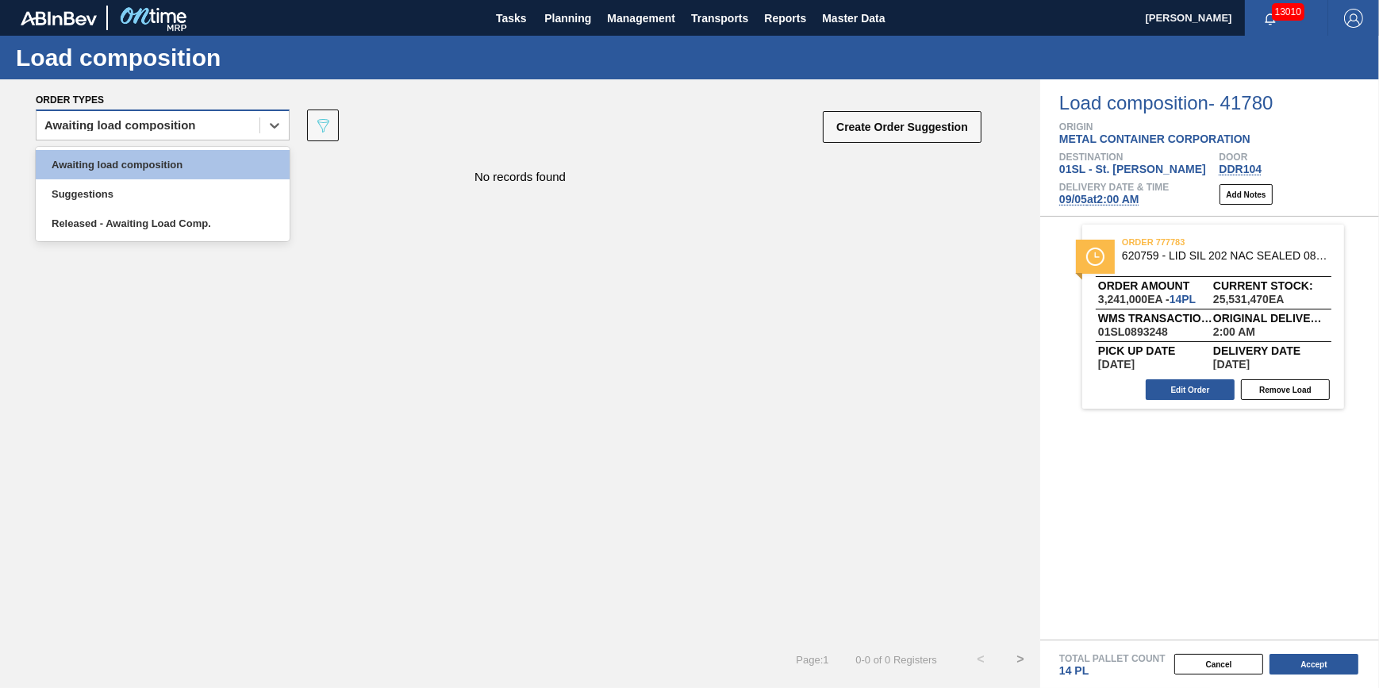
click at [206, 128] on div "Awaiting load composition" at bounding box center [147, 125] width 223 height 23
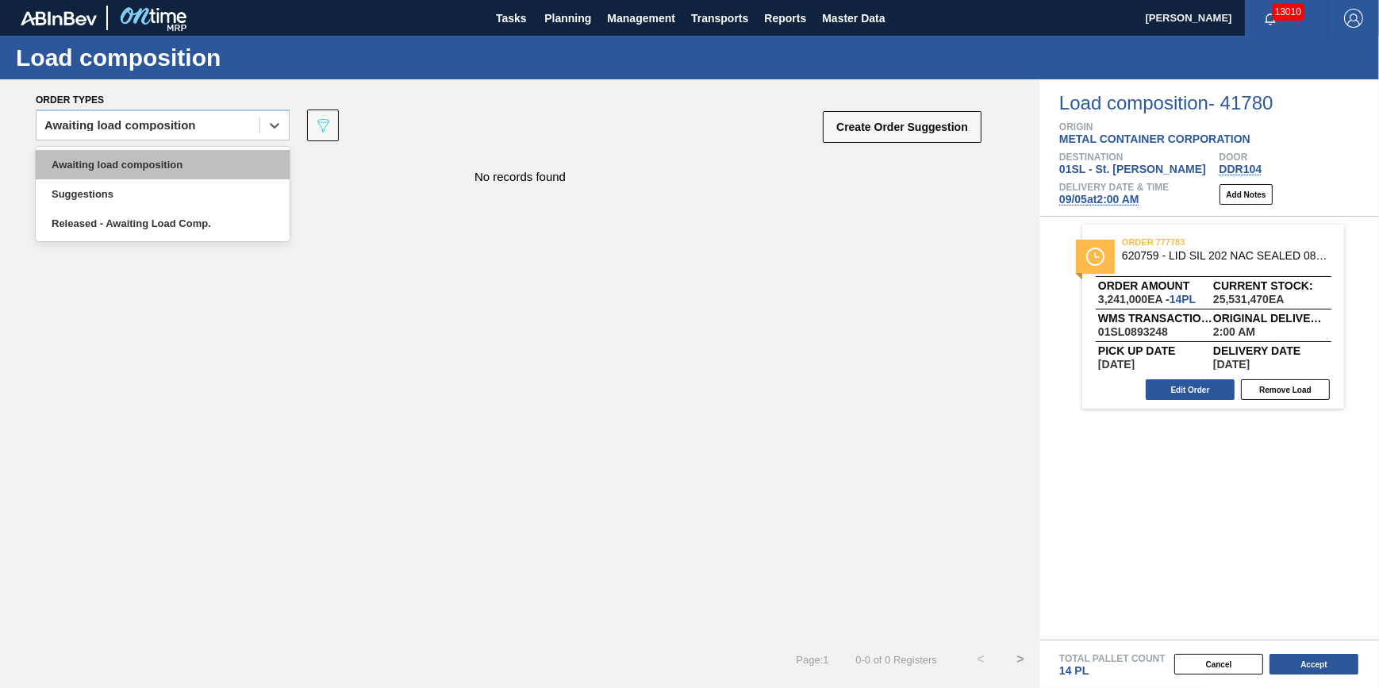
click at [206, 166] on div "Awaiting load composition" at bounding box center [163, 164] width 254 height 29
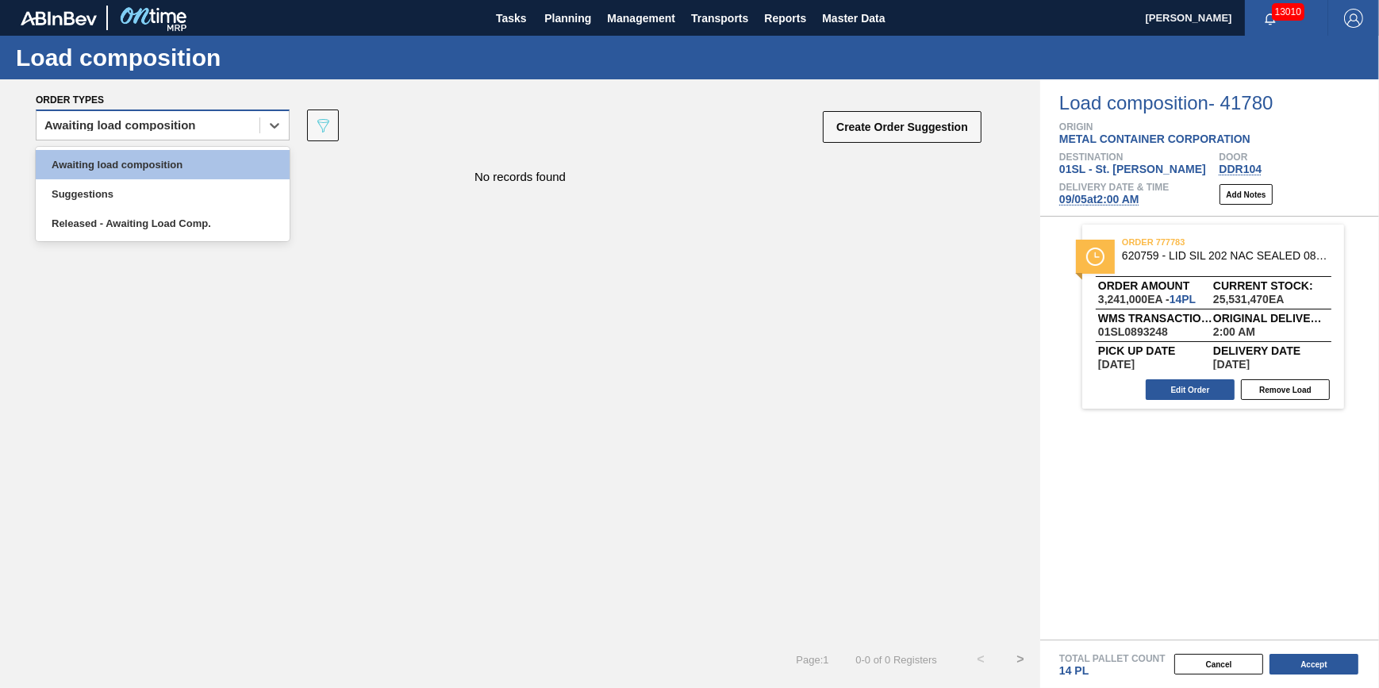
click at [197, 115] on div "Awaiting load composition" at bounding box center [147, 125] width 223 height 23
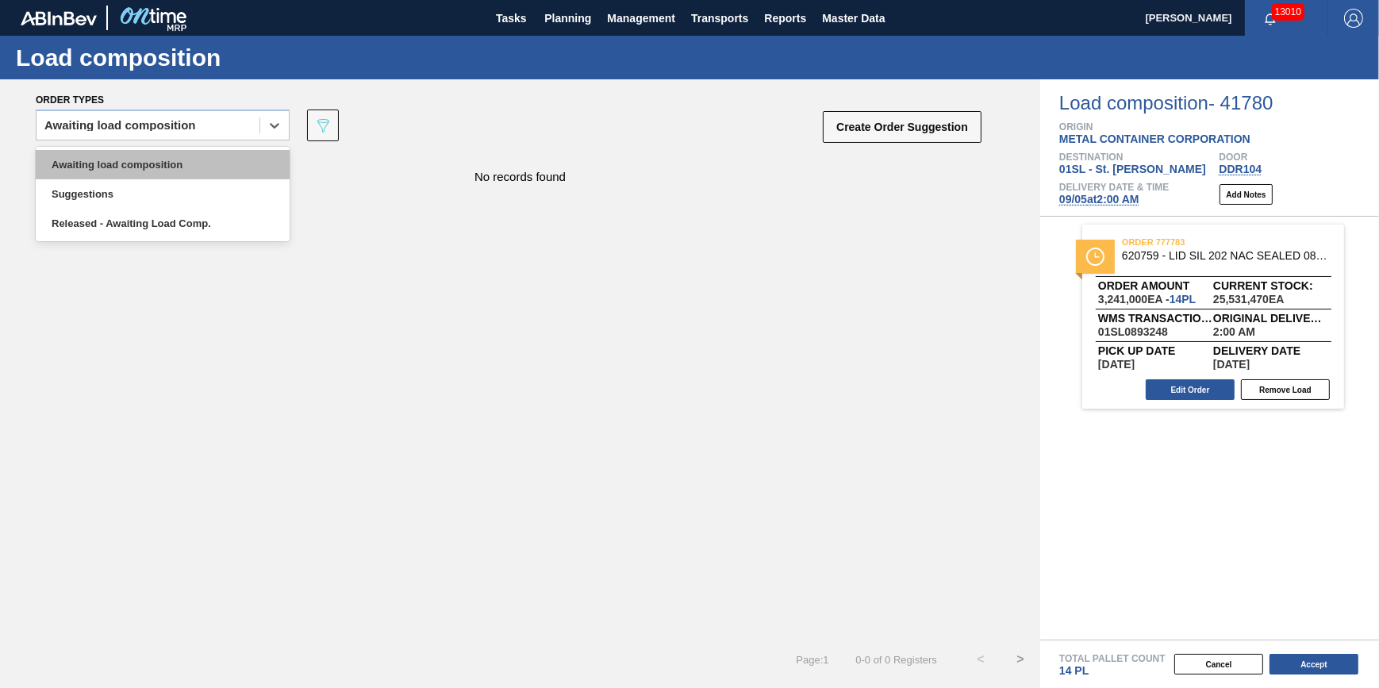
click at [196, 162] on div "Awaiting load composition" at bounding box center [163, 164] width 254 height 29
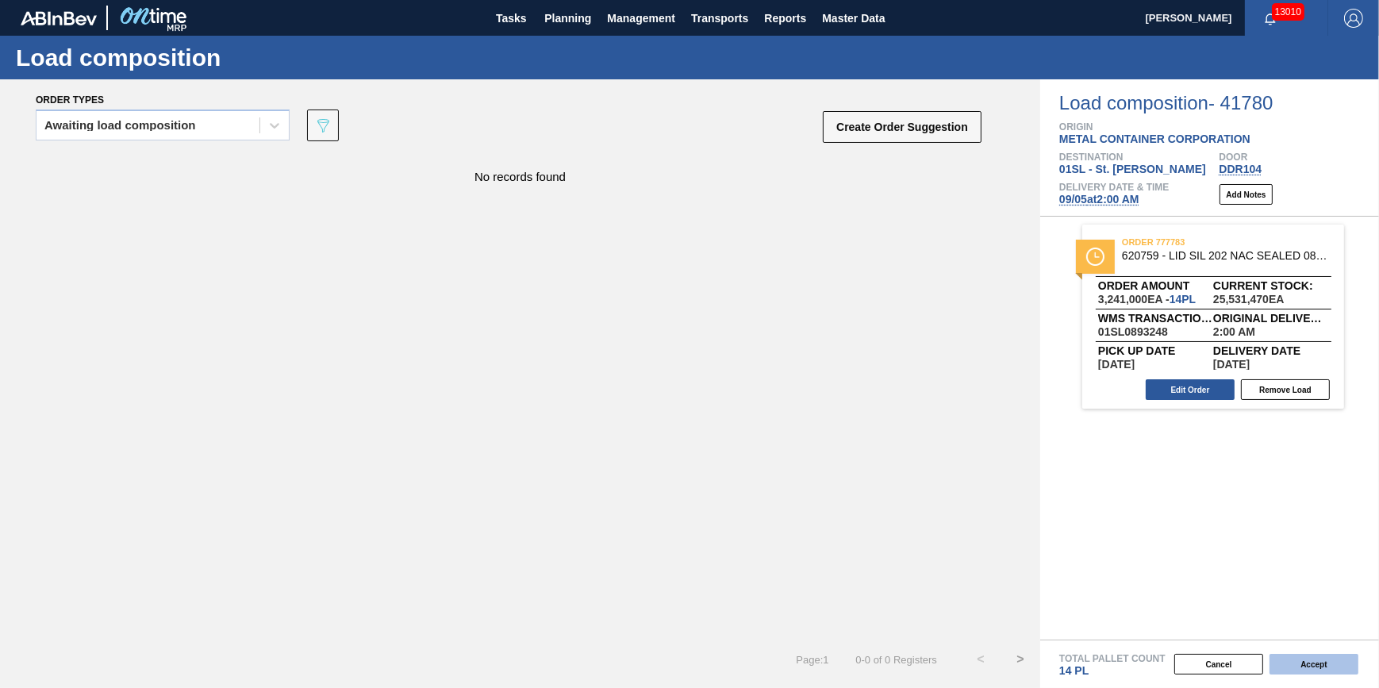
click at [1278, 660] on button "Accept" at bounding box center [1313, 664] width 89 height 21
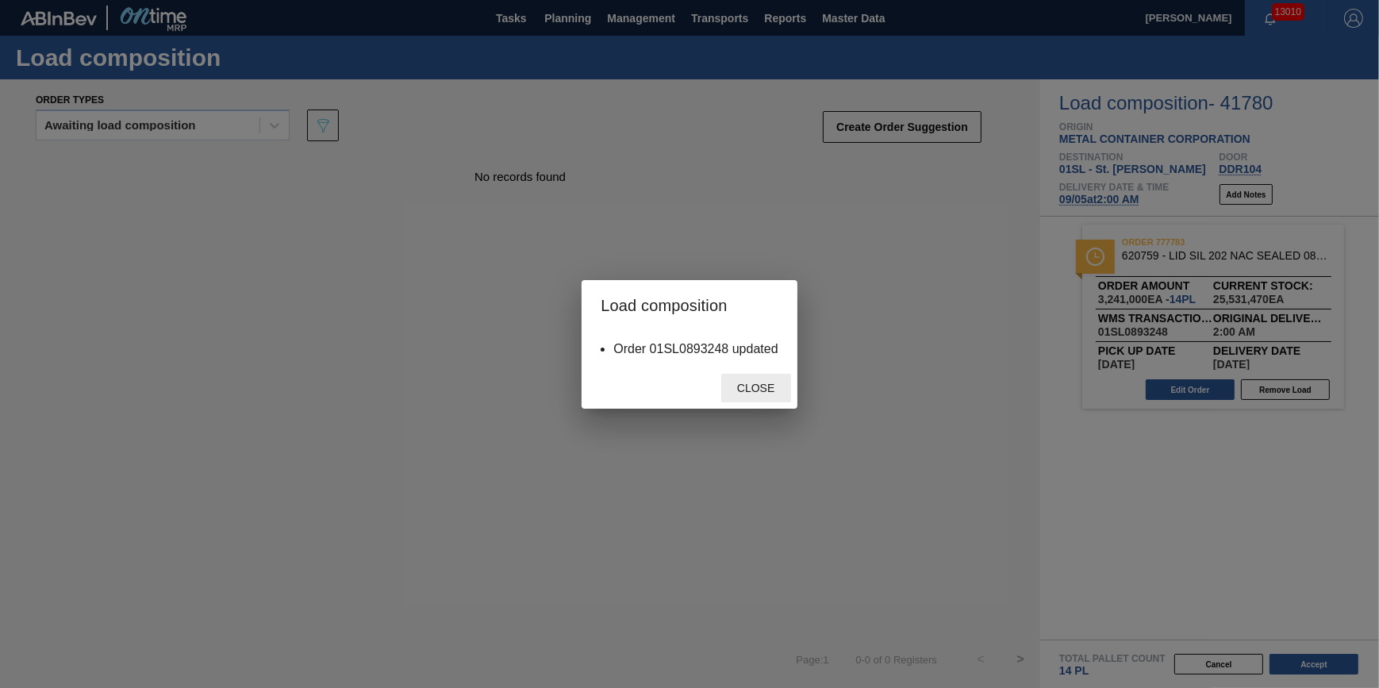
click at [785, 386] on span "Close" at bounding box center [755, 388] width 63 height 13
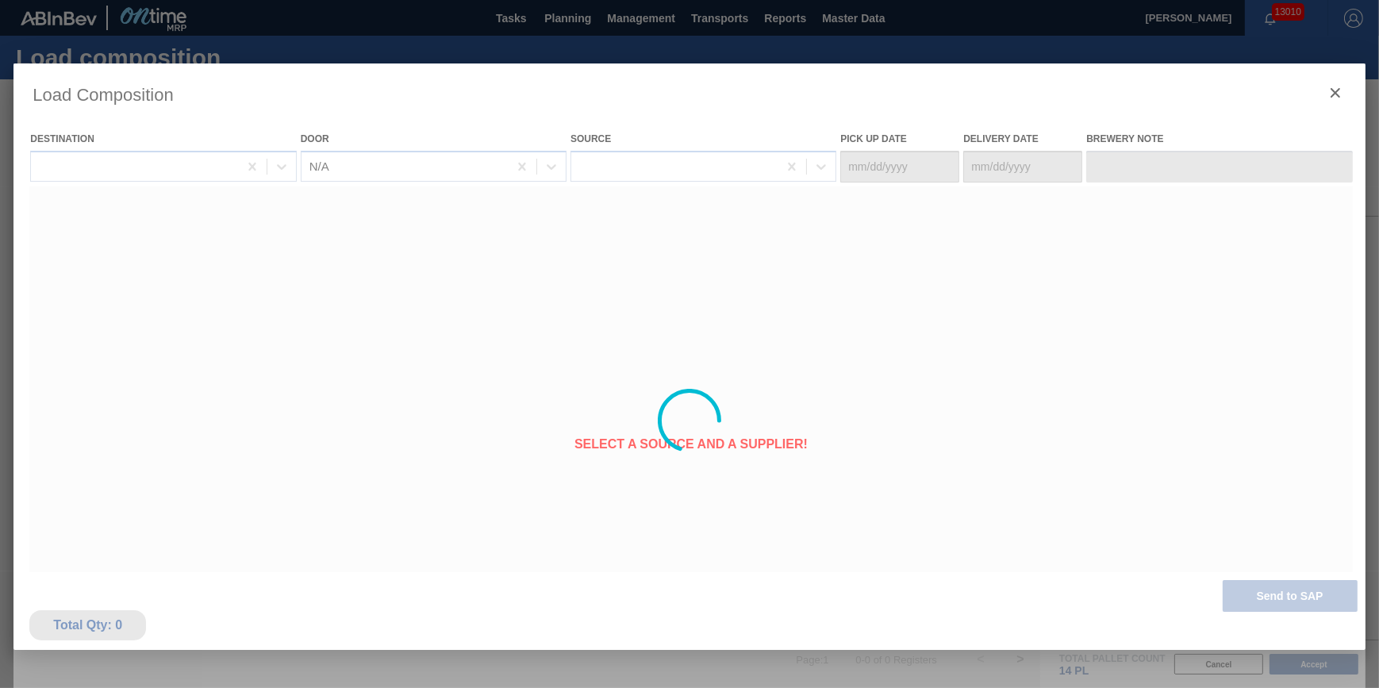
type Date "[DATE]"
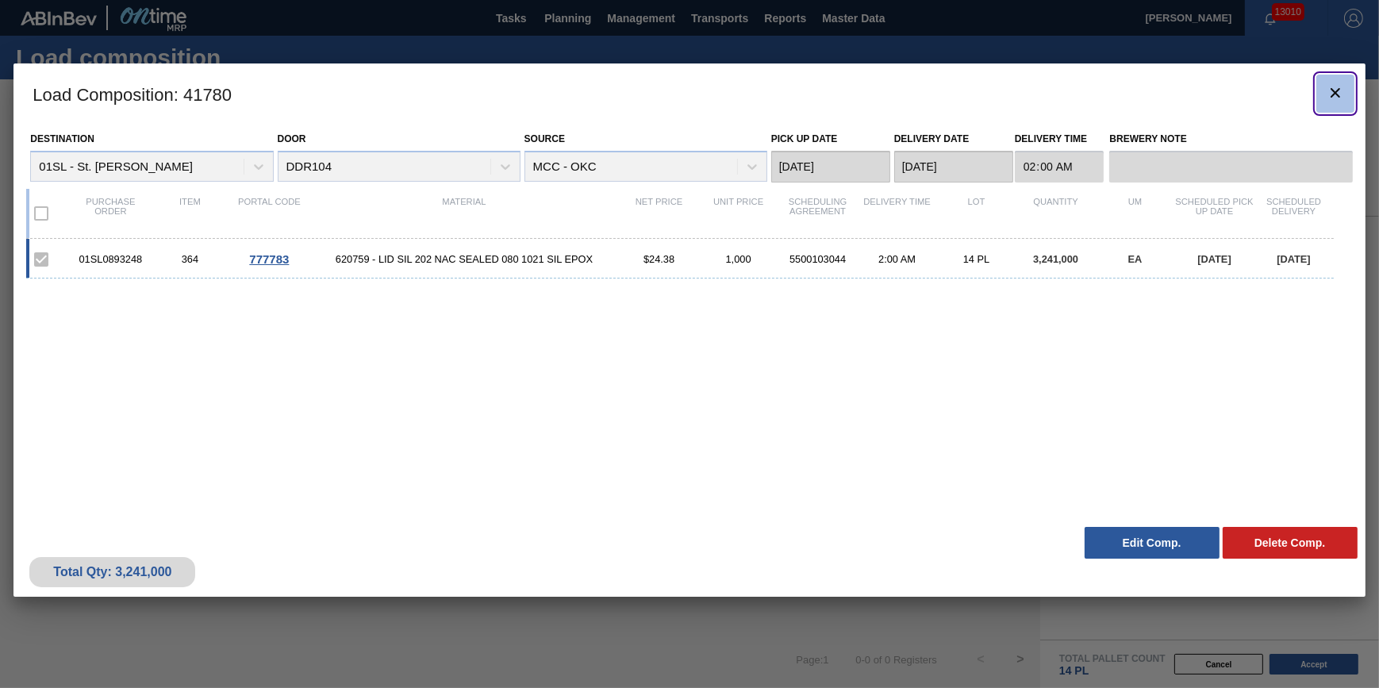
click at [1333, 83] on icon "botão de ícone" at bounding box center [1335, 92] width 19 height 19
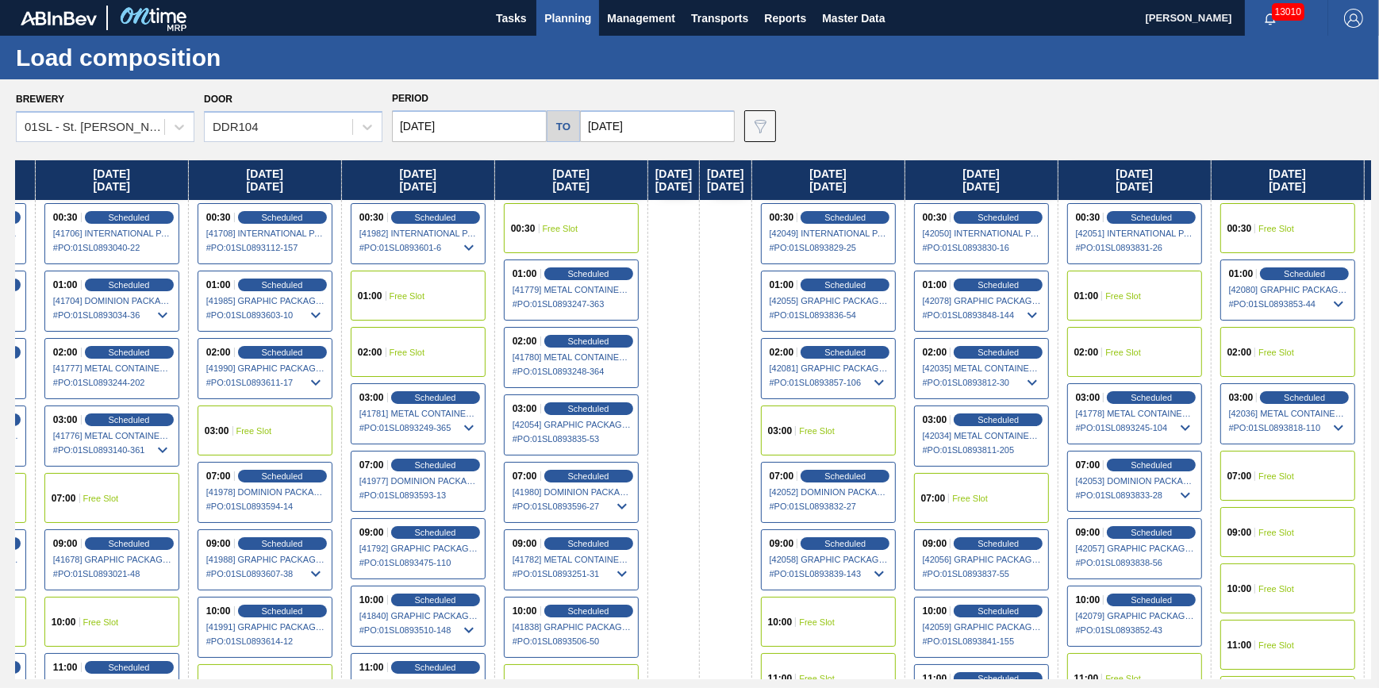
scroll to position [0, 422]
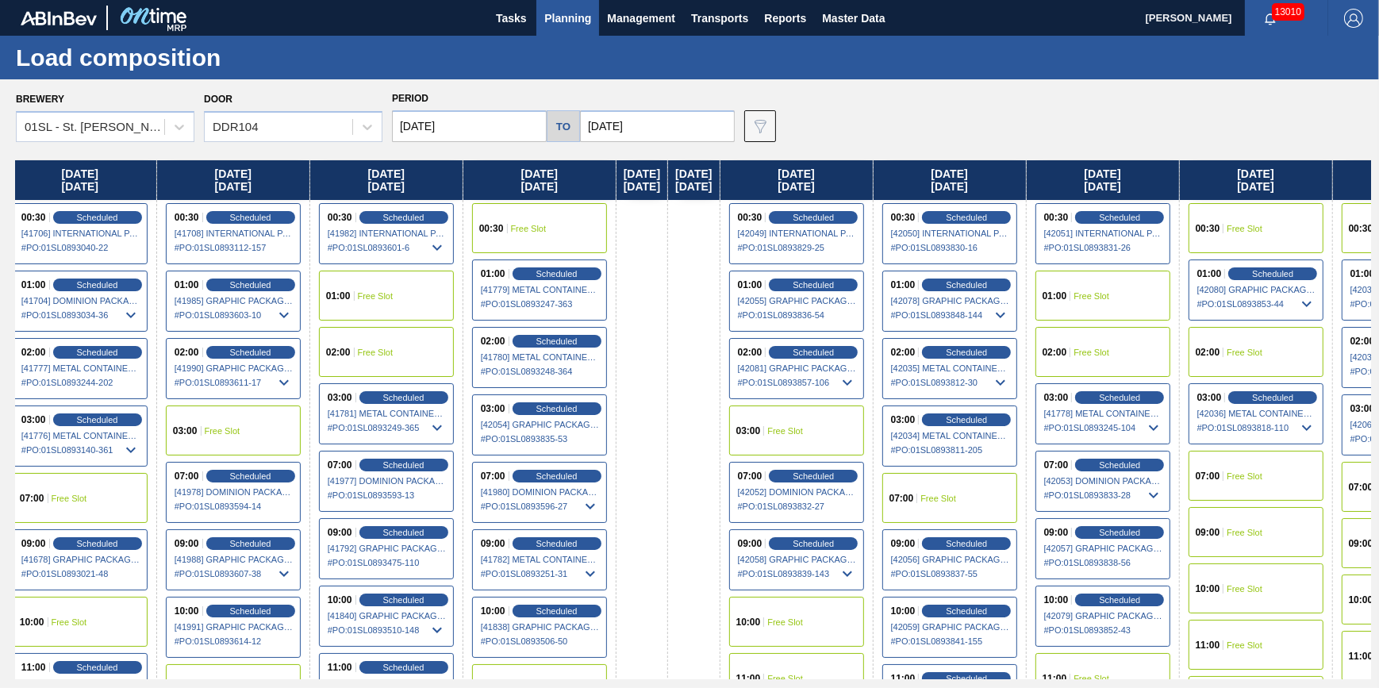
drag, startPoint x: 807, startPoint y: 340, endPoint x: 363, endPoint y: 354, distance: 443.7
click at [363, 354] on div "[DATE] 00:30 Scheduled [41467] METAL CONTAINER CORPORATION - 0008219743 # PO : …" at bounding box center [693, 419] width 1355 height 519
click at [579, 274] on span "Scheduled" at bounding box center [556, 273] width 45 height 10
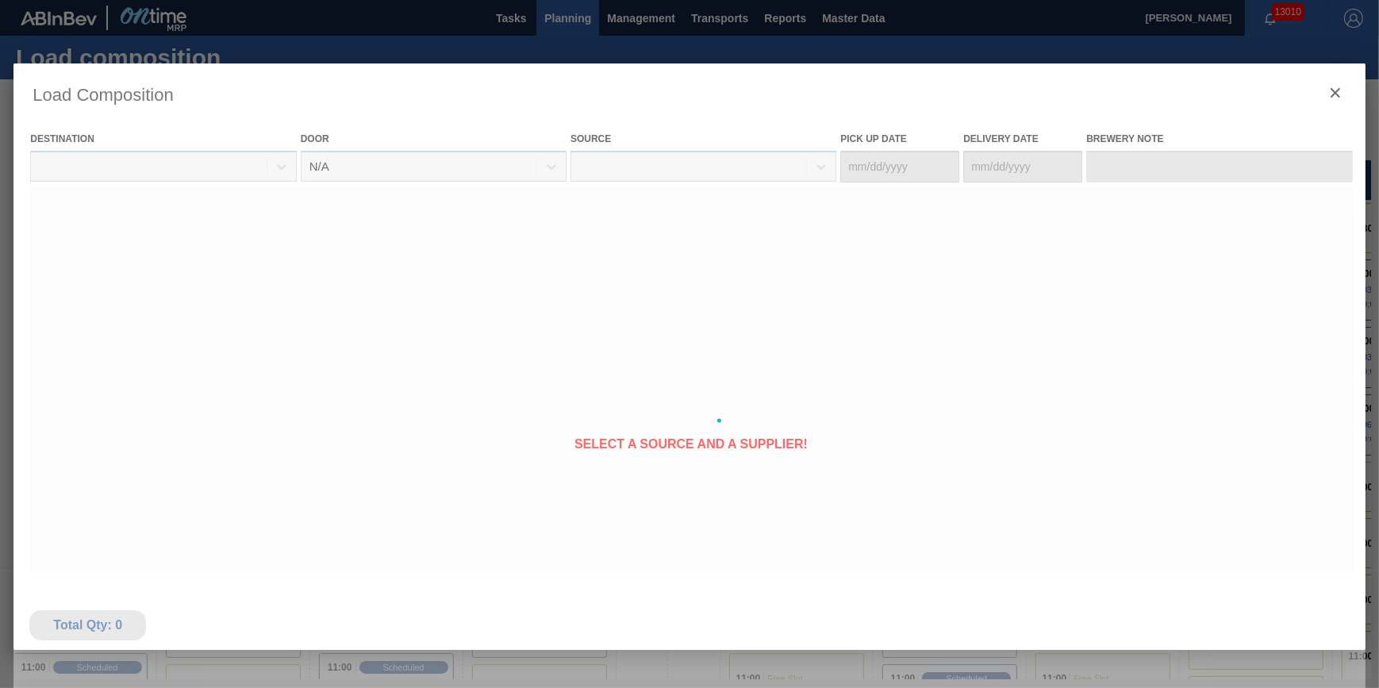
type Date "[DATE]"
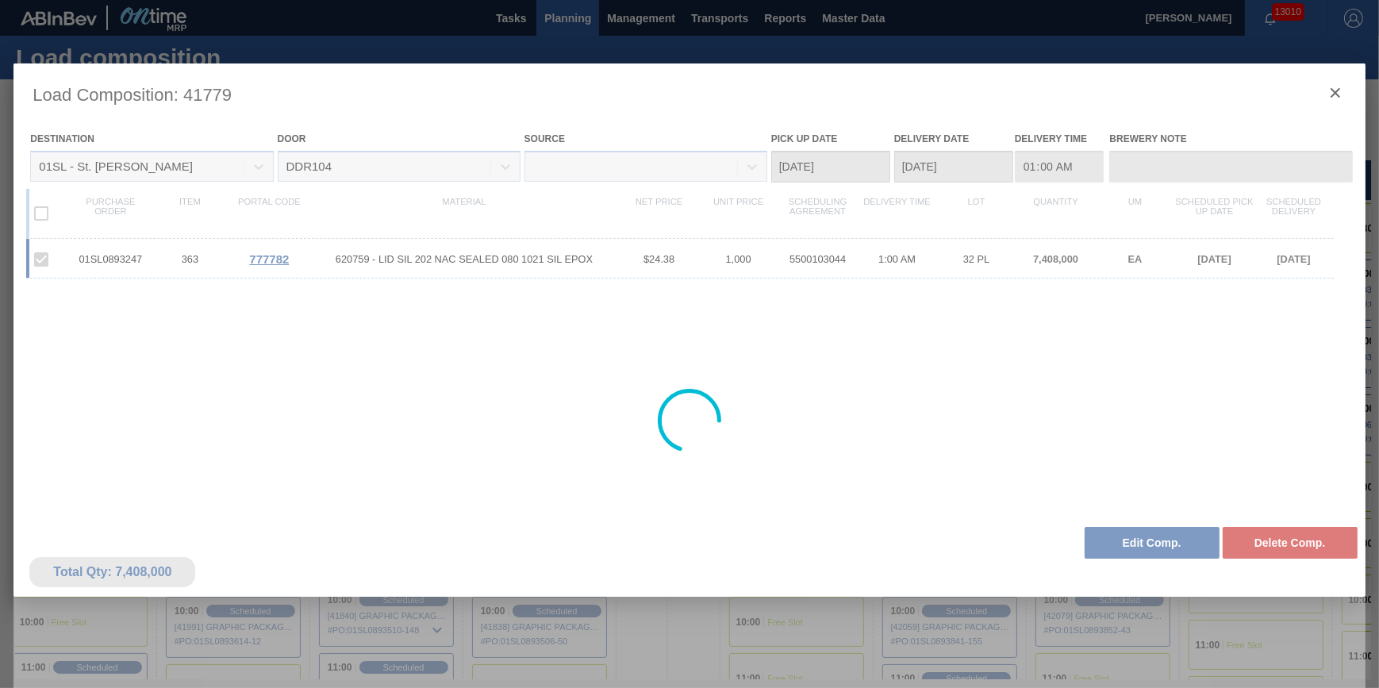
click at [1138, 547] on div at bounding box center [688, 420] width 1351 height 714
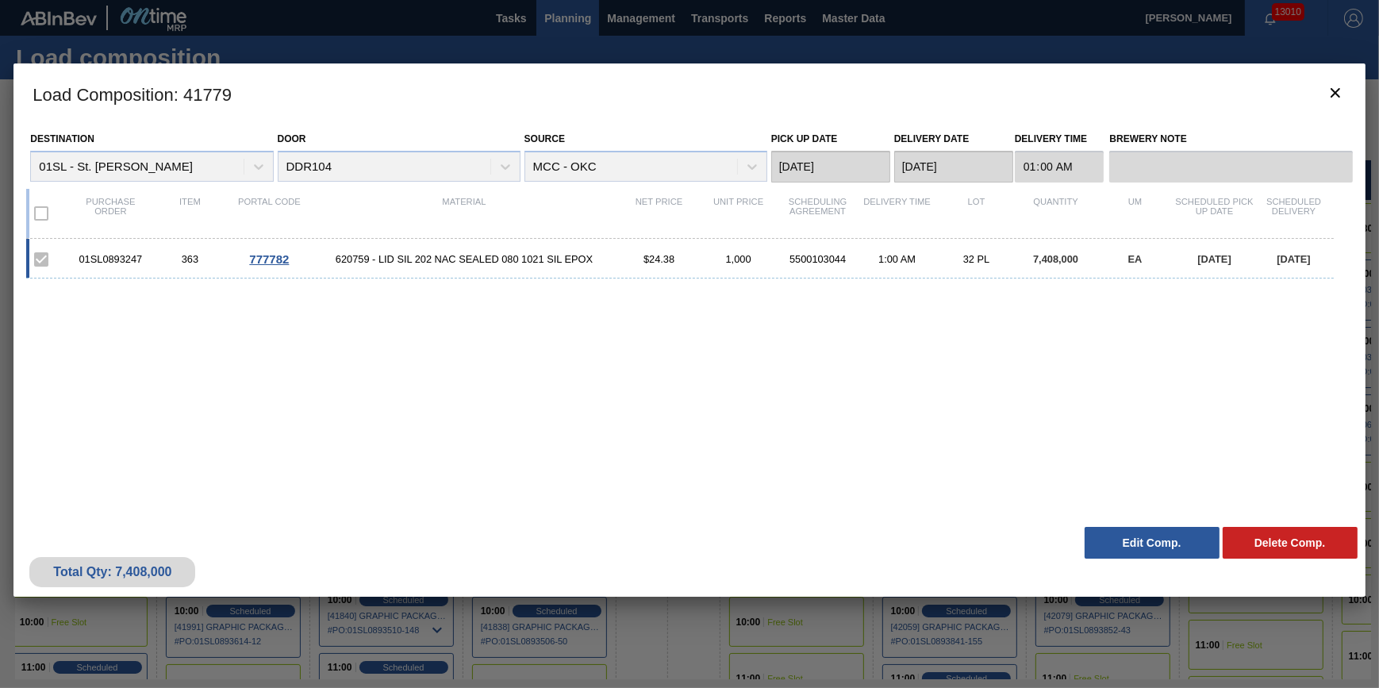
click at [1139, 536] on button "Edit Comp." at bounding box center [1152, 543] width 135 height 32
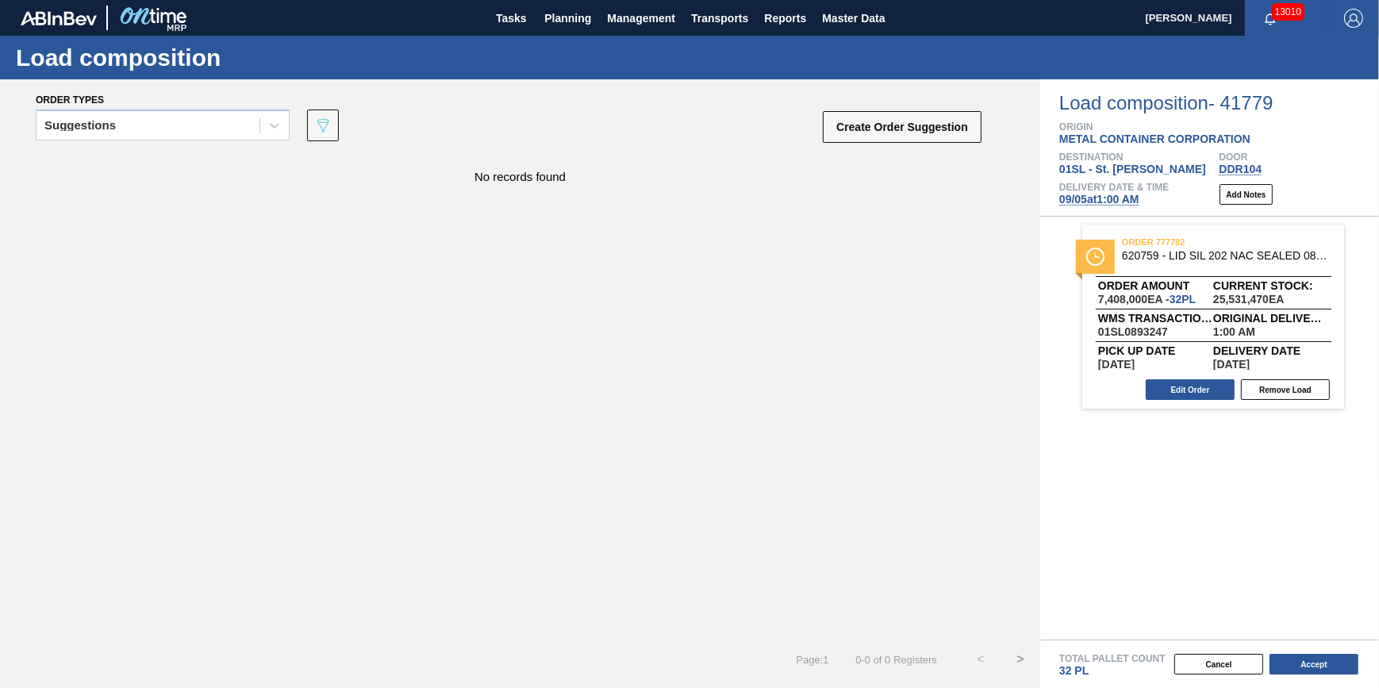
click at [1090, 204] on span "09/05 at 1:00 AM" at bounding box center [1099, 199] width 80 height 13
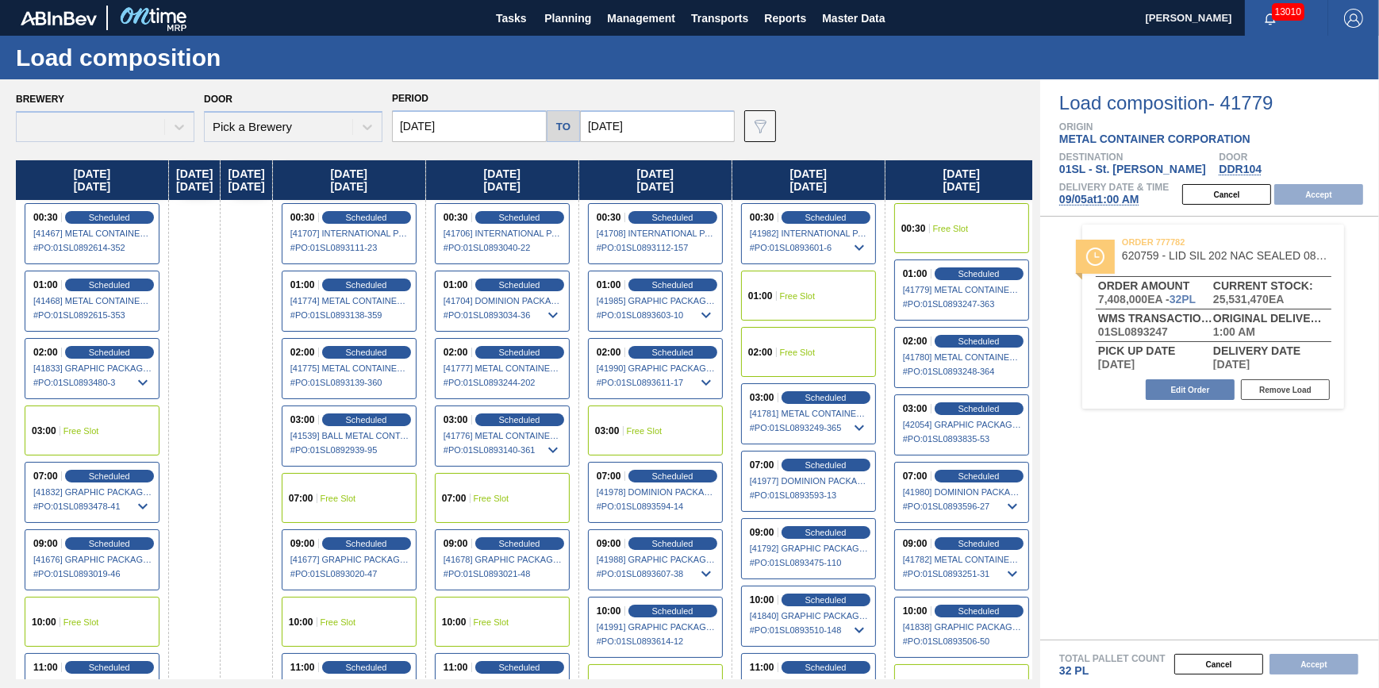
type input "[DATE]"
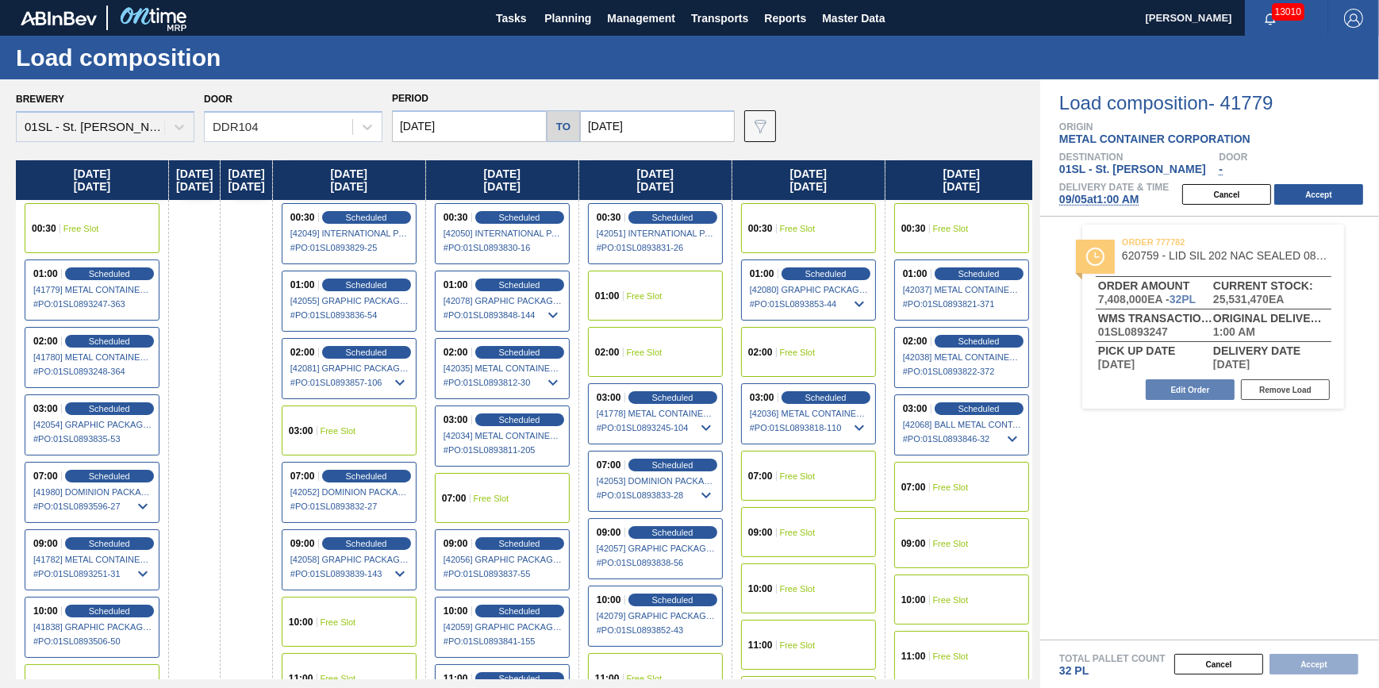
click at [398, 428] on div "03:00 Free Slot" at bounding box center [349, 430] width 135 height 50
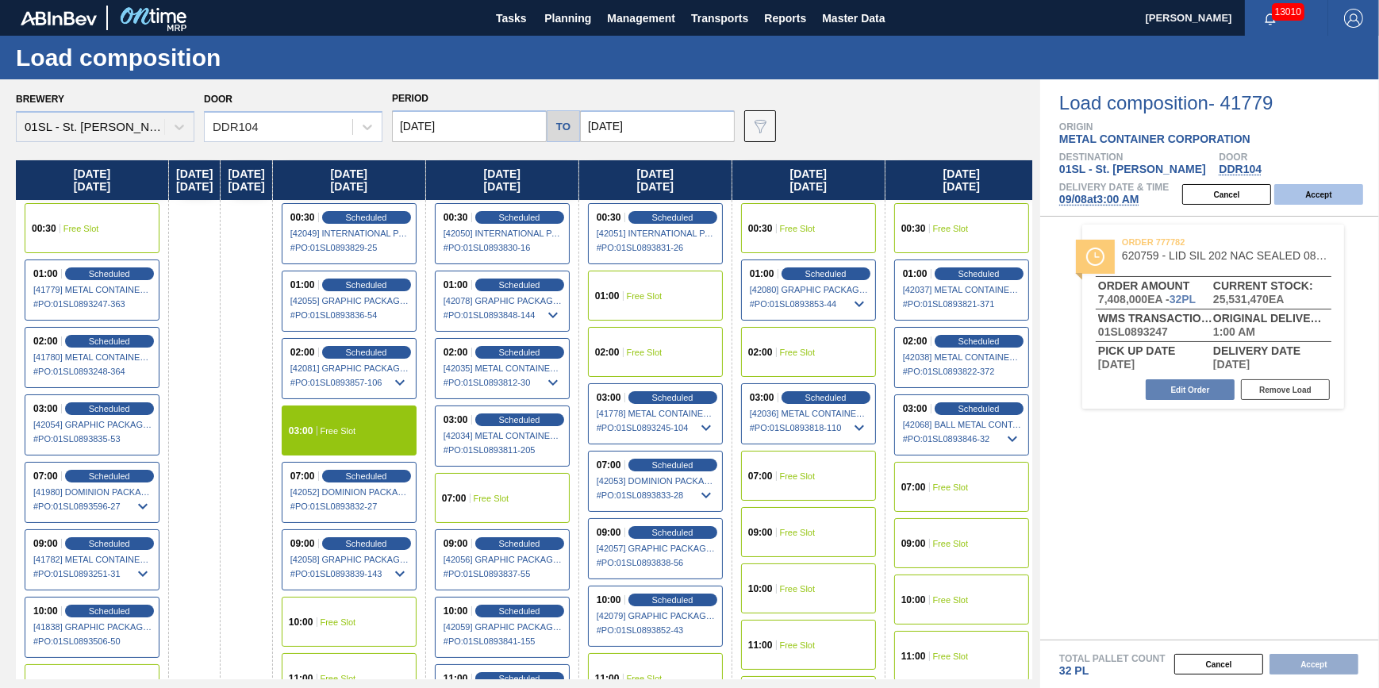
click at [1327, 200] on button "Accept" at bounding box center [1318, 194] width 89 height 21
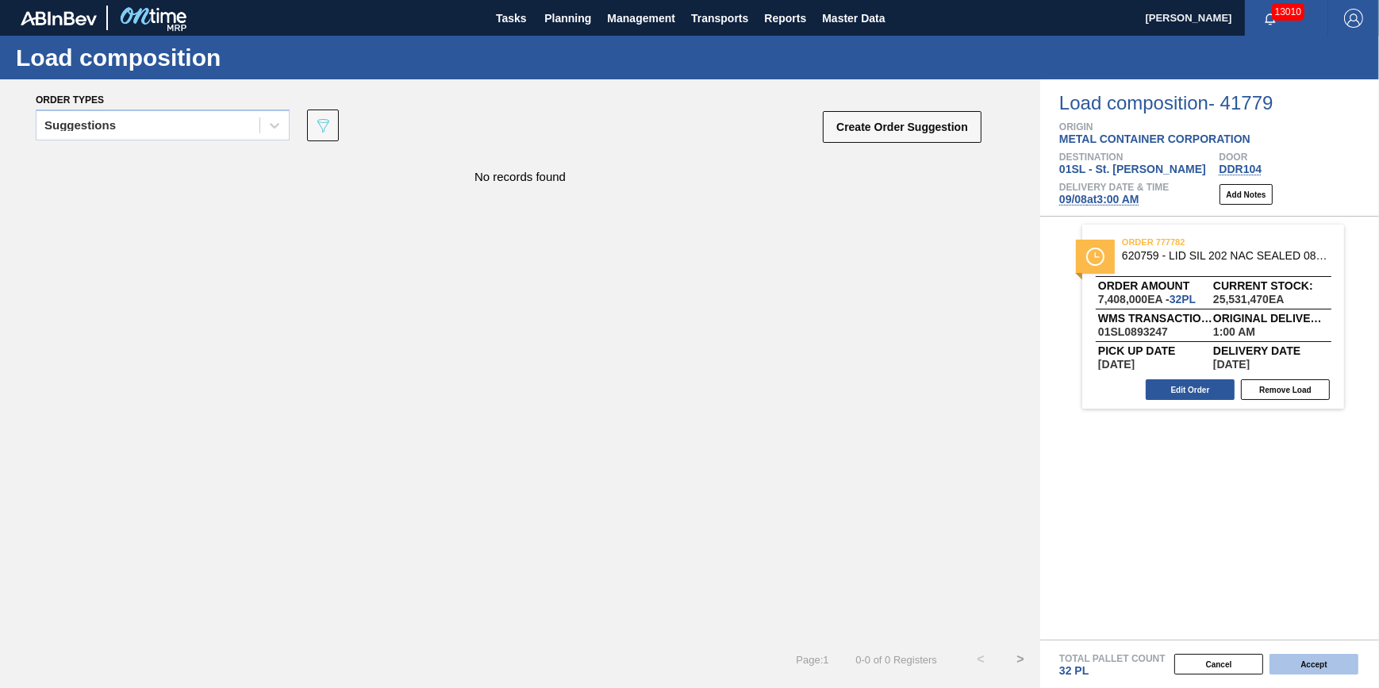
click at [1300, 655] on button "Accept" at bounding box center [1313, 664] width 89 height 21
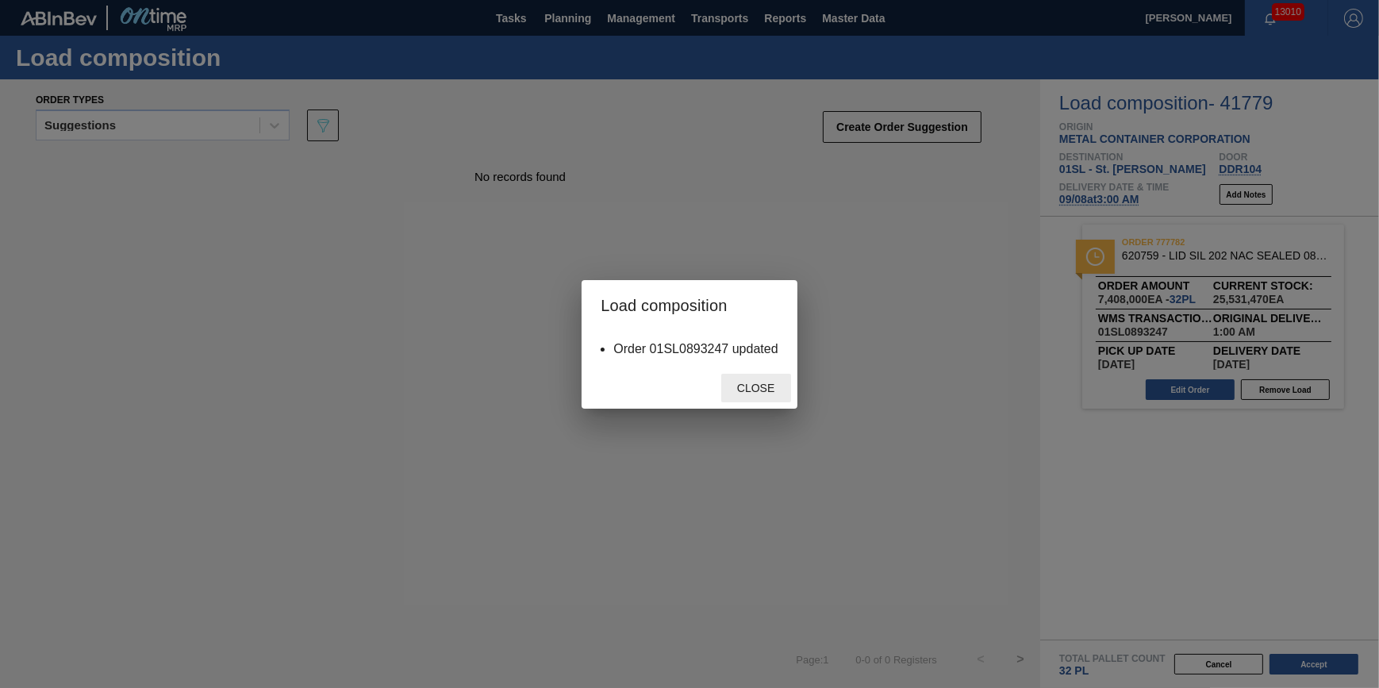
click at [762, 390] on span "Close" at bounding box center [755, 388] width 63 height 13
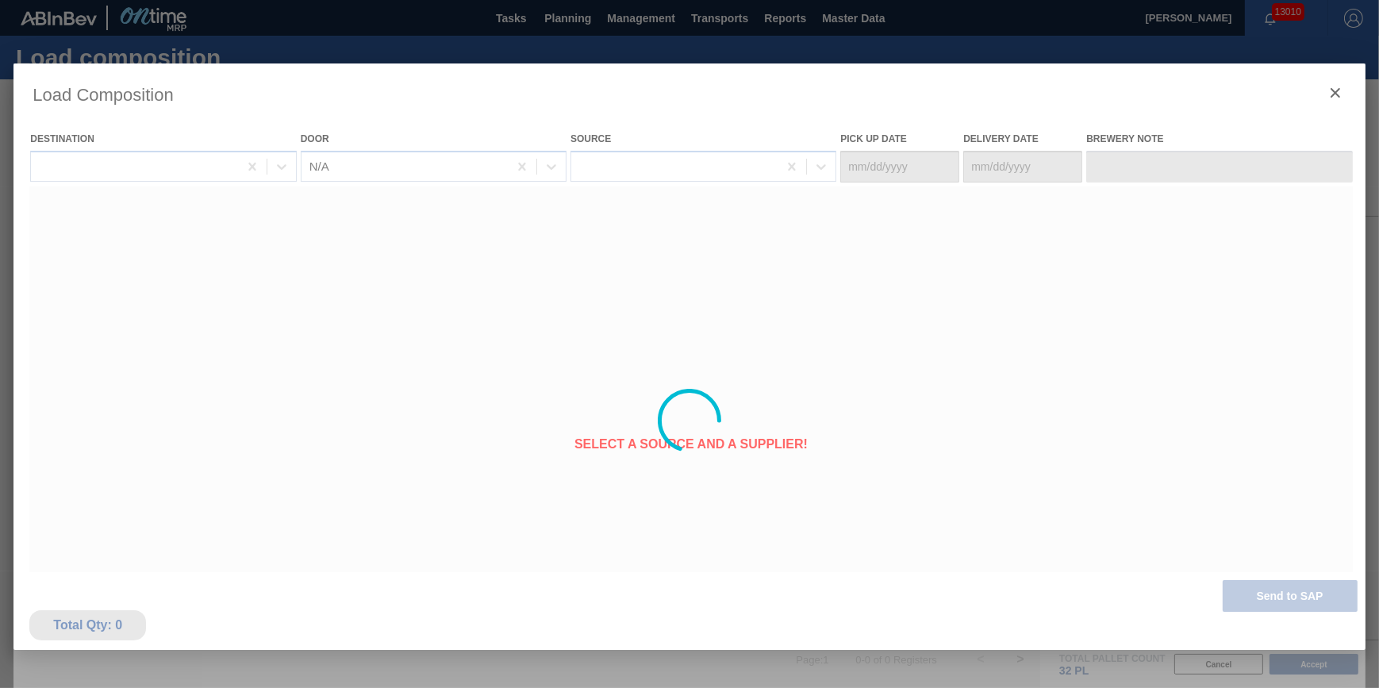
type Date "[DATE]"
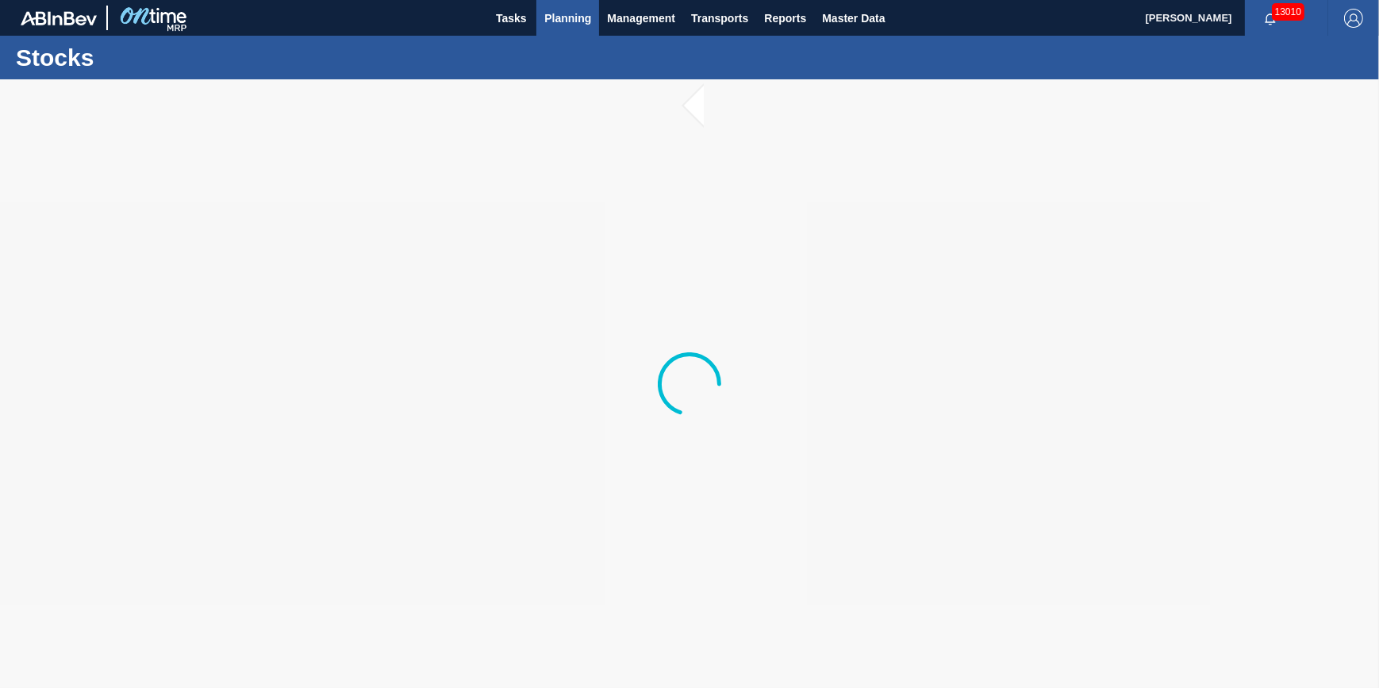
click at [563, 20] on span "Planning" at bounding box center [567, 18] width 47 height 19
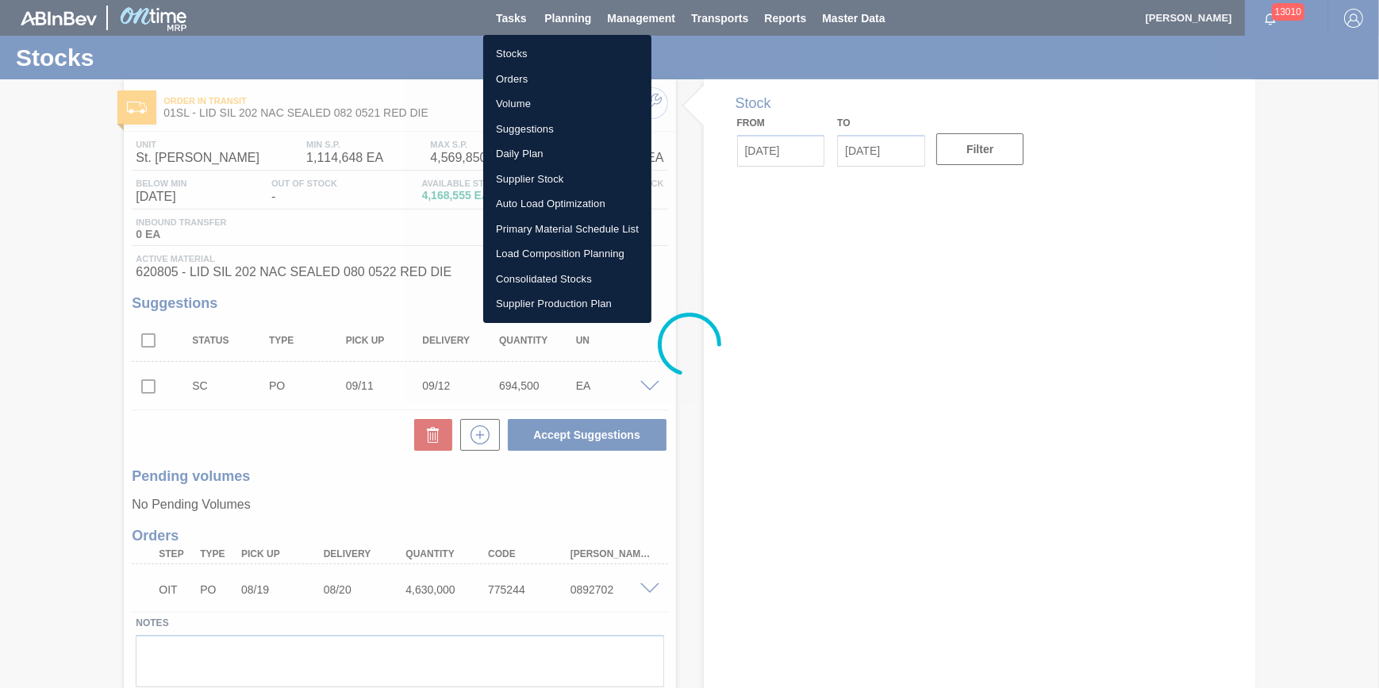
click at [547, 121] on li "Suggestions" at bounding box center [567, 129] width 168 height 25
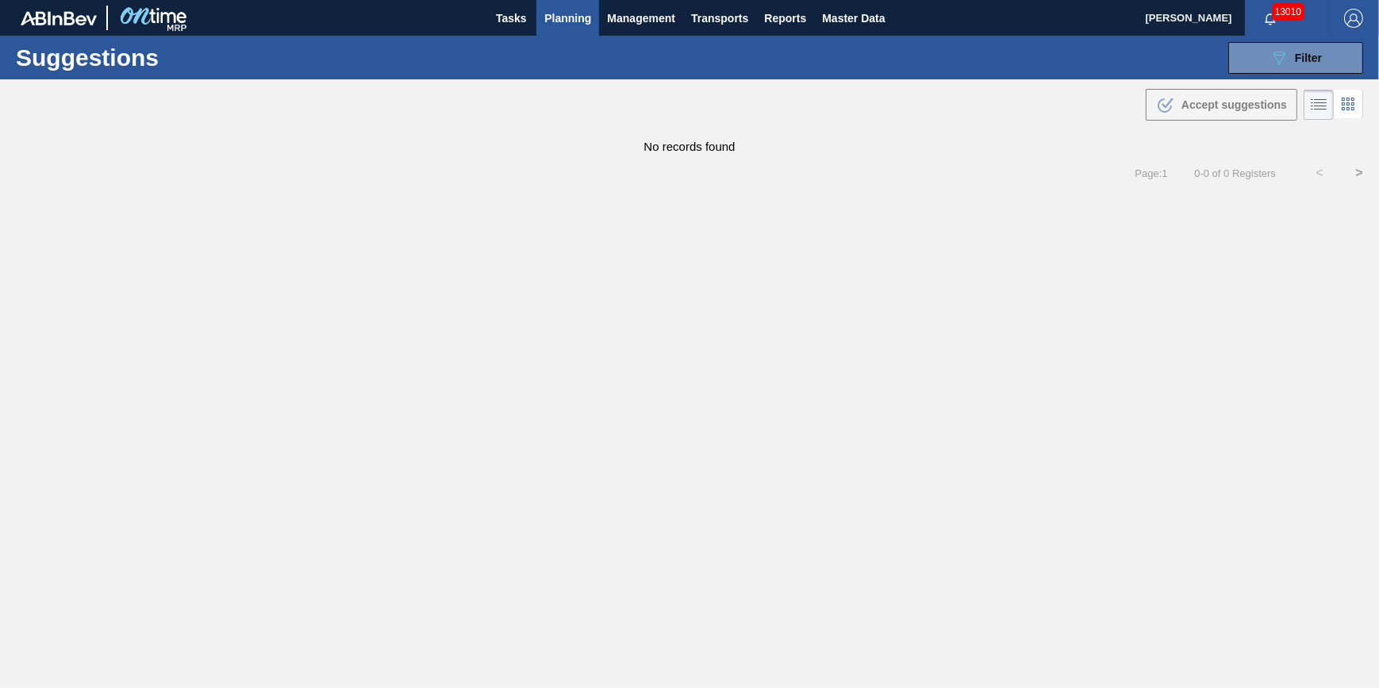
type from "[DATE]"
type to "[DATE]"
click at [1279, 56] on icon "089F7B8B-B2A5-4AFE-B5C0-19BA573D28AC" at bounding box center [1278, 57] width 19 height 19
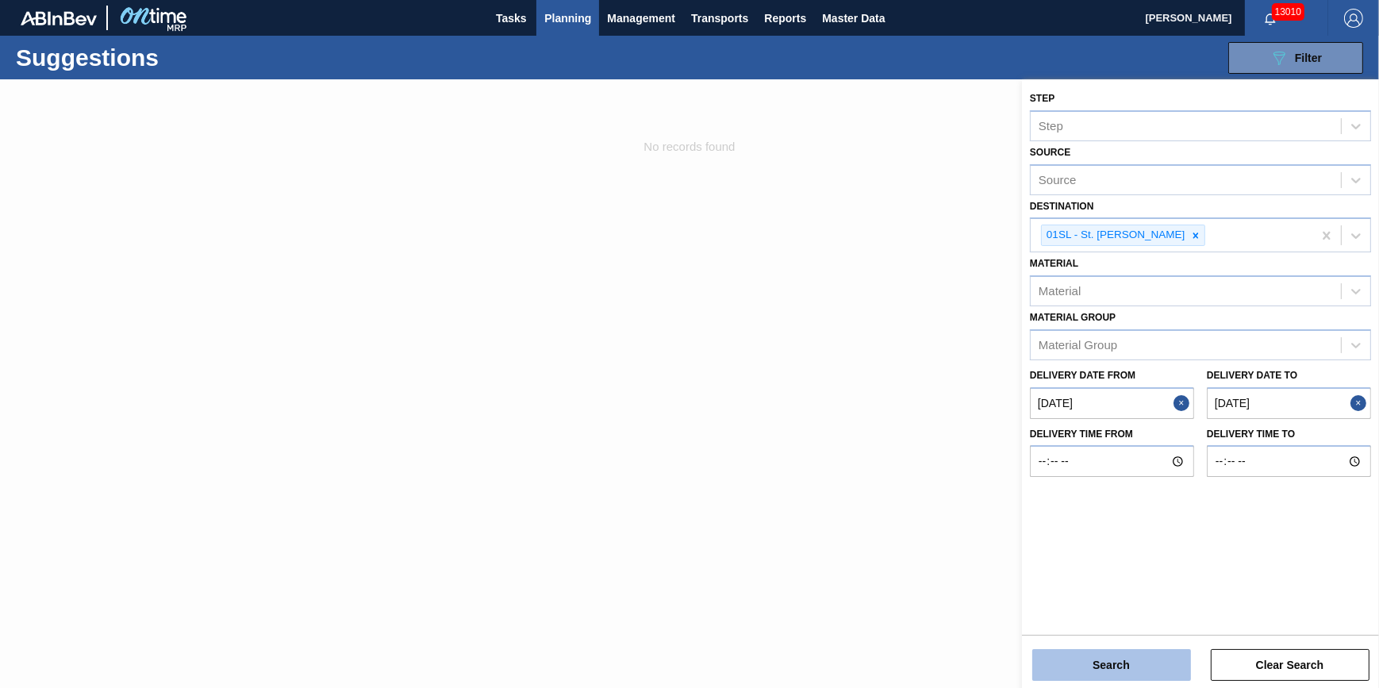
click at [1112, 666] on button "Search" at bounding box center [1111, 665] width 159 height 32
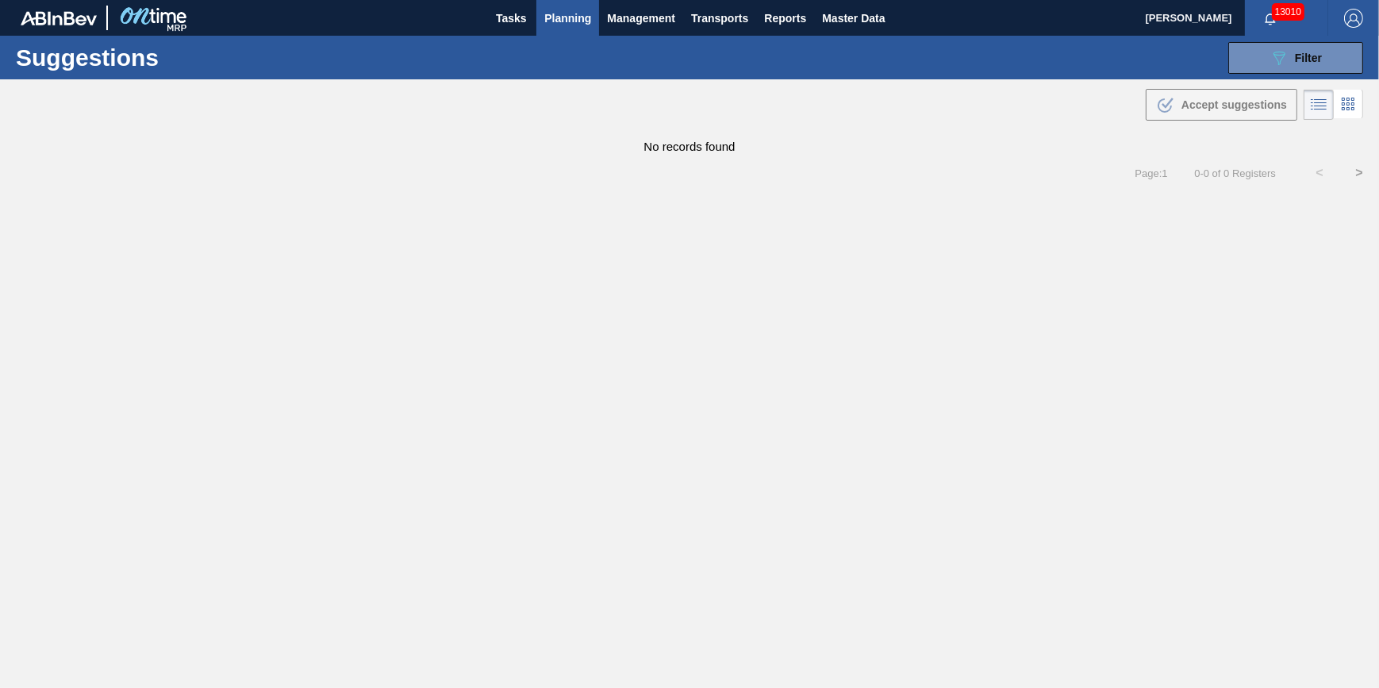
click at [592, 23] on button "Planning" at bounding box center [567, 18] width 63 height 36
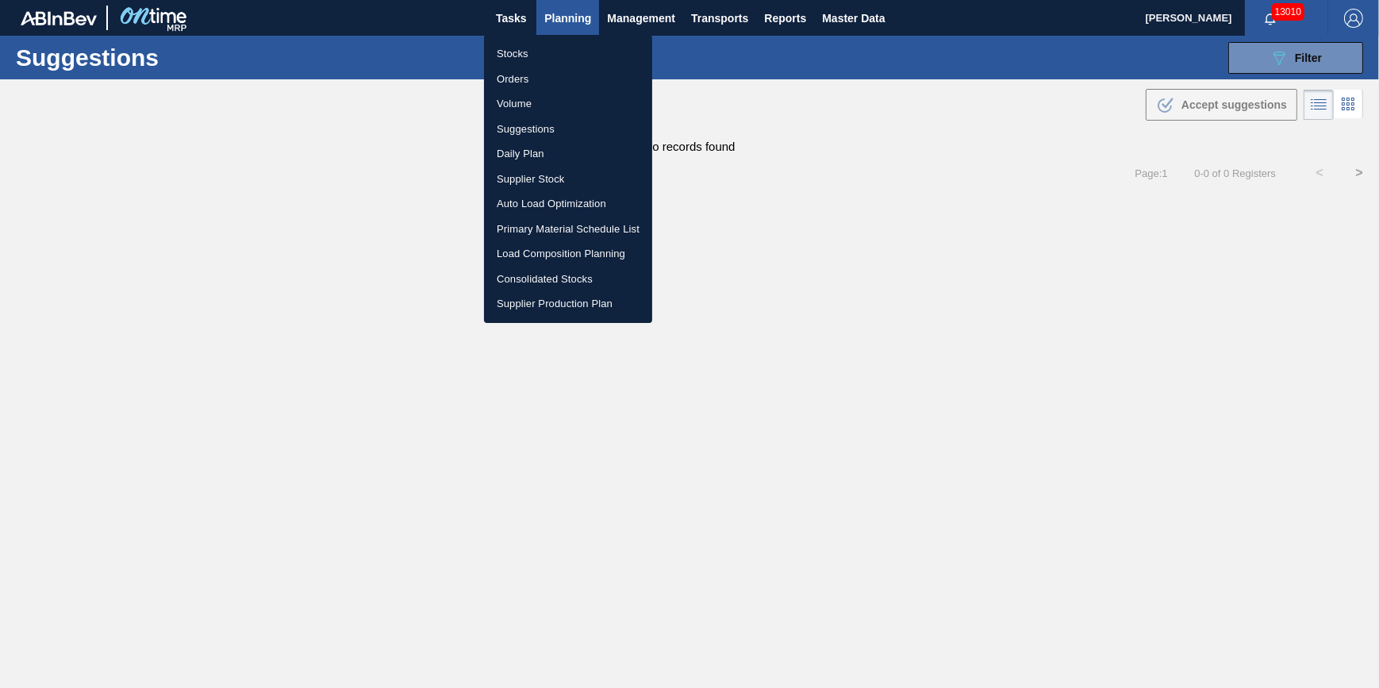
click at [573, 49] on li "Stocks" at bounding box center [568, 53] width 168 height 25
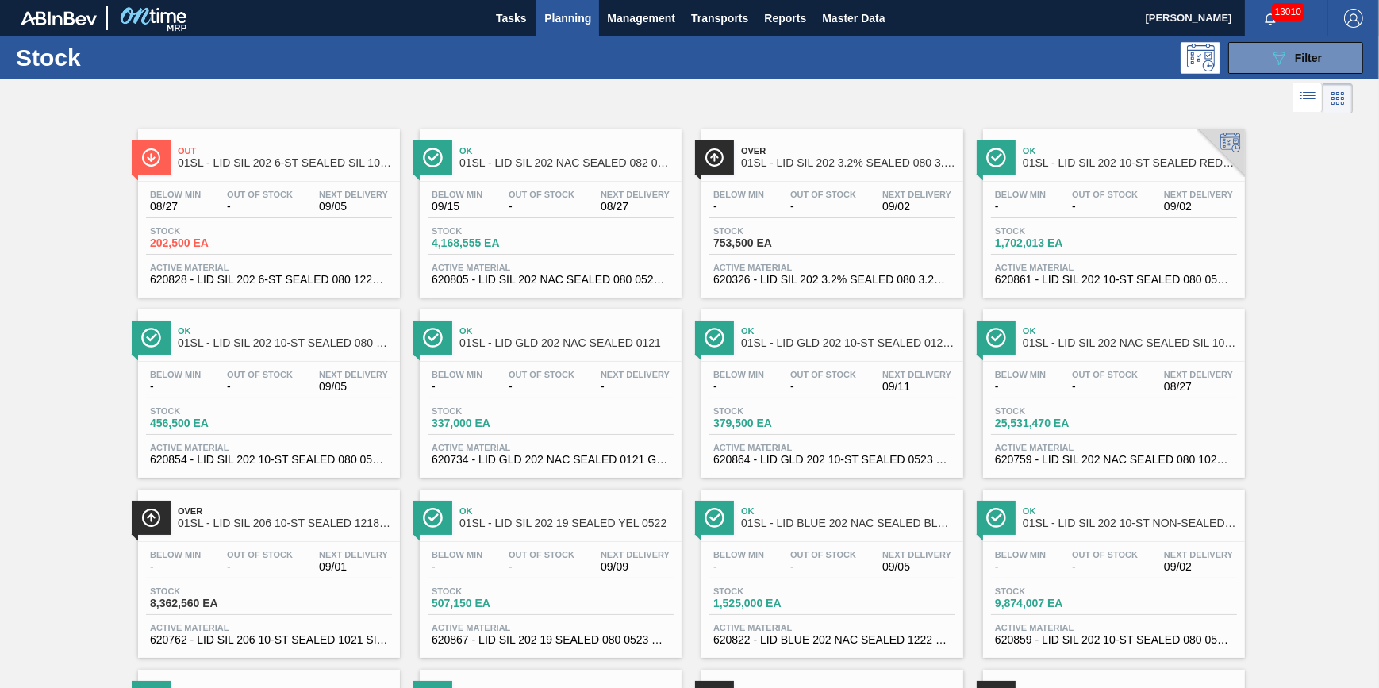
click at [497, 202] on div "Below Min 09/15 Out Of Stock - Next Delivery 08/27" at bounding box center [551, 204] width 246 height 29
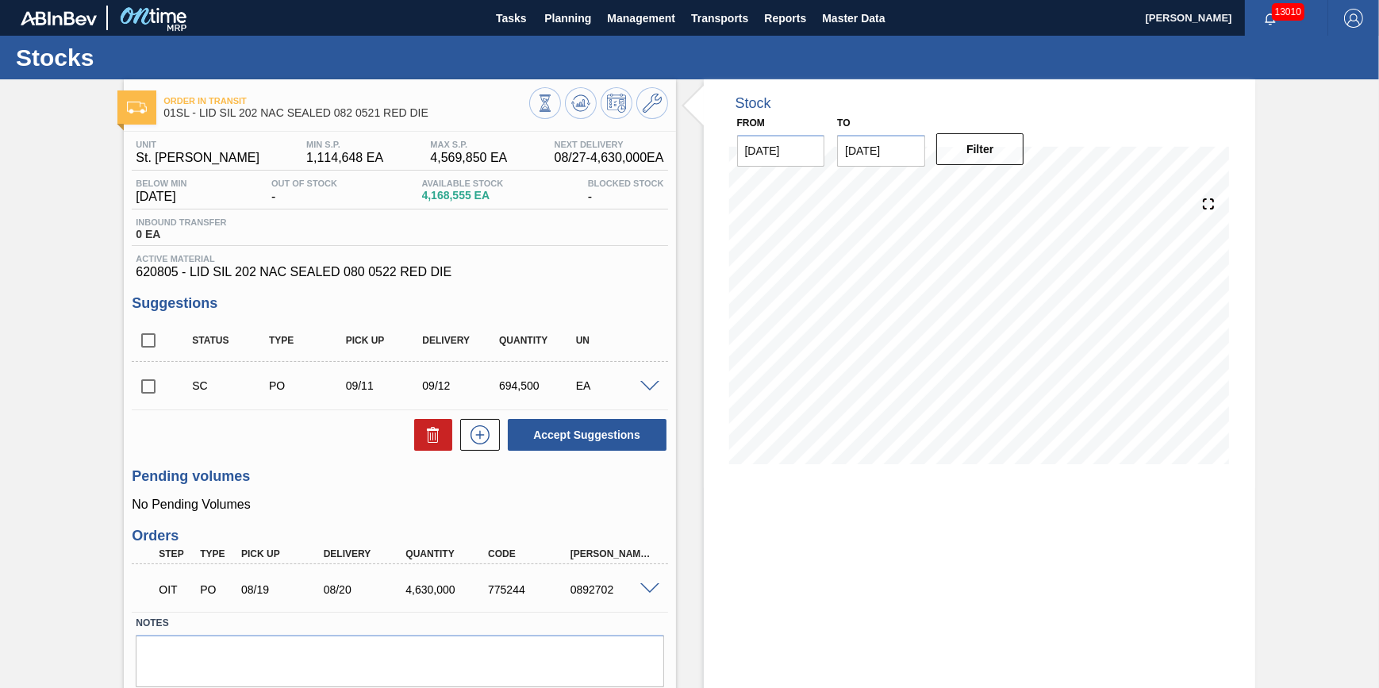
click at [167, 587] on div "OIT" at bounding box center [176, 589] width 42 height 35
drag, startPoint x: 611, startPoint y: 595, endPoint x: 574, endPoint y: 601, distance: 37.8
click at [574, 601] on div "OIT PO 08/19 08/20 4,630,000 775244 0892702" at bounding box center [394, 588] width 493 height 32
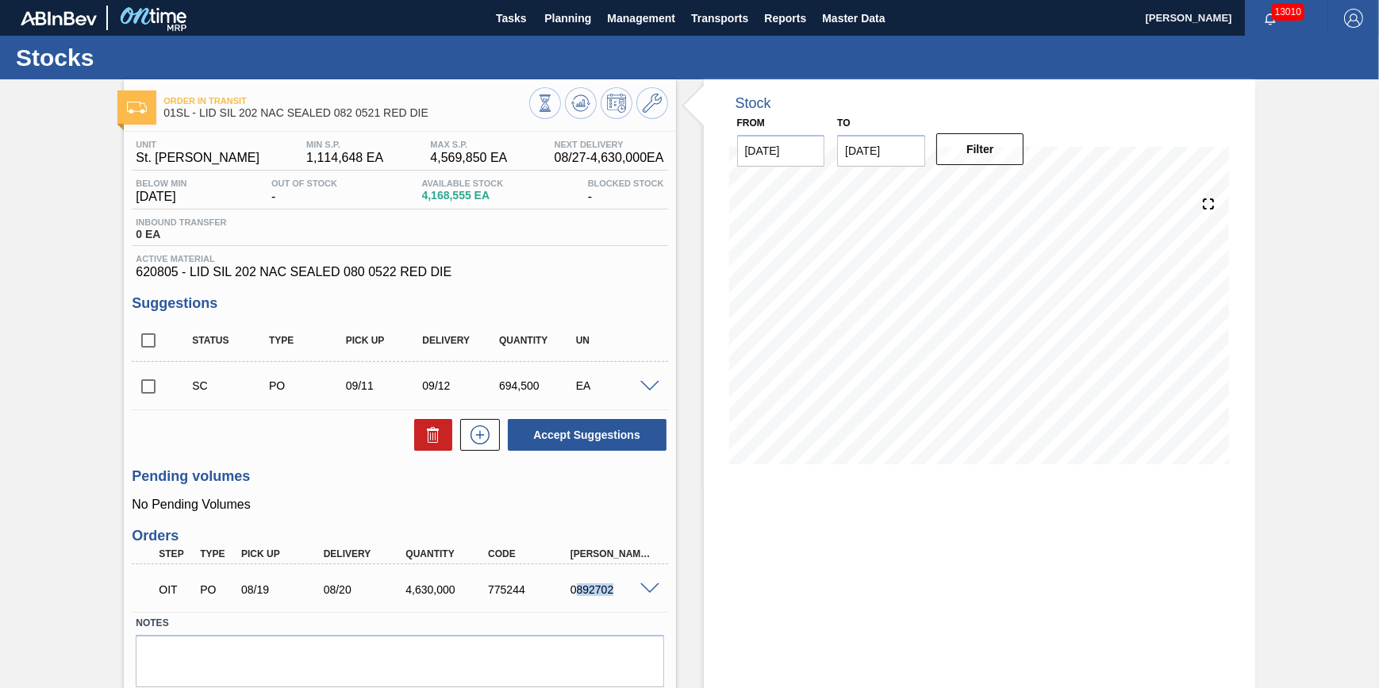
drag, startPoint x: 574, startPoint y: 601, endPoint x: 579, endPoint y: 594, distance: 9.0
copy div "892702"
click at [579, 21] on span "Planning" at bounding box center [567, 18] width 47 height 19
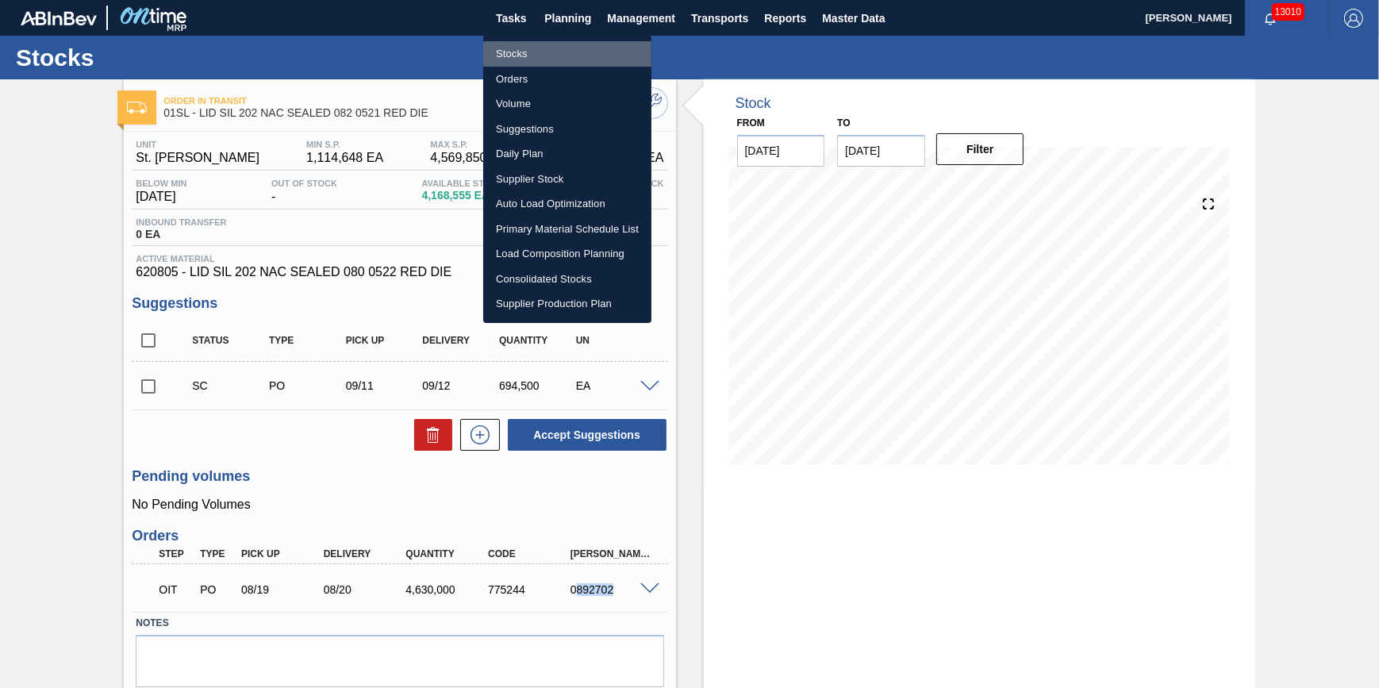
click at [562, 48] on li "Stocks" at bounding box center [567, 53] width 168 height 25
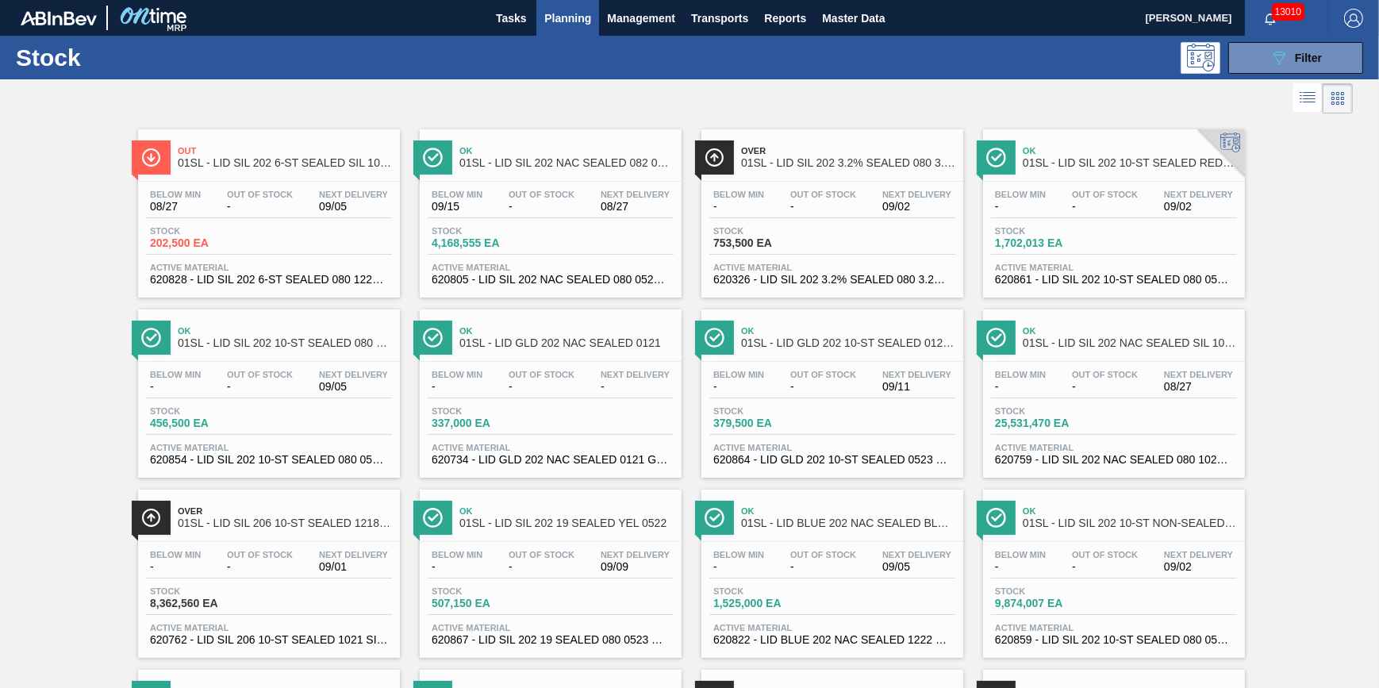
click at [532, 241] on span "4,168,555 EA" at bounding box center [487, 243] width 111 height 12
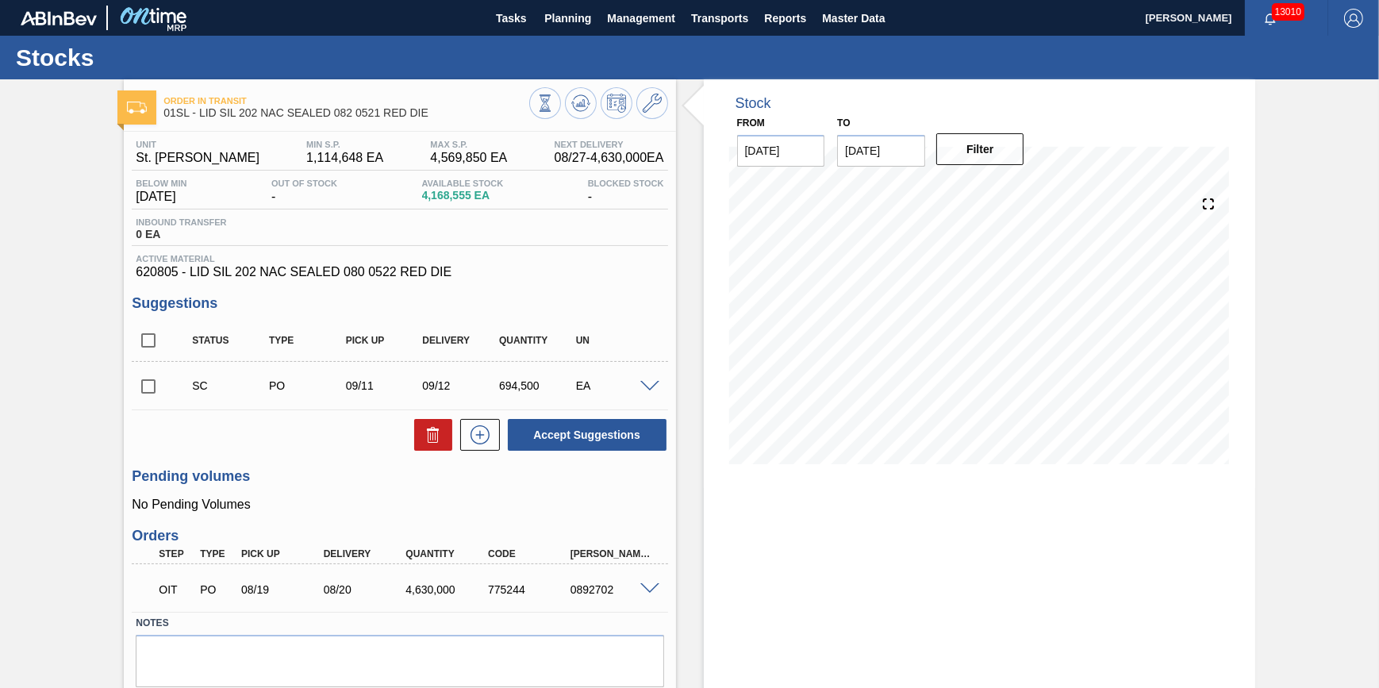
click at [648, 596] on div "0892702" at bounding box center [611, 589] width 91 height 13
click at [648, 593] on span at bounding box center [649, 589] width 19 height 12
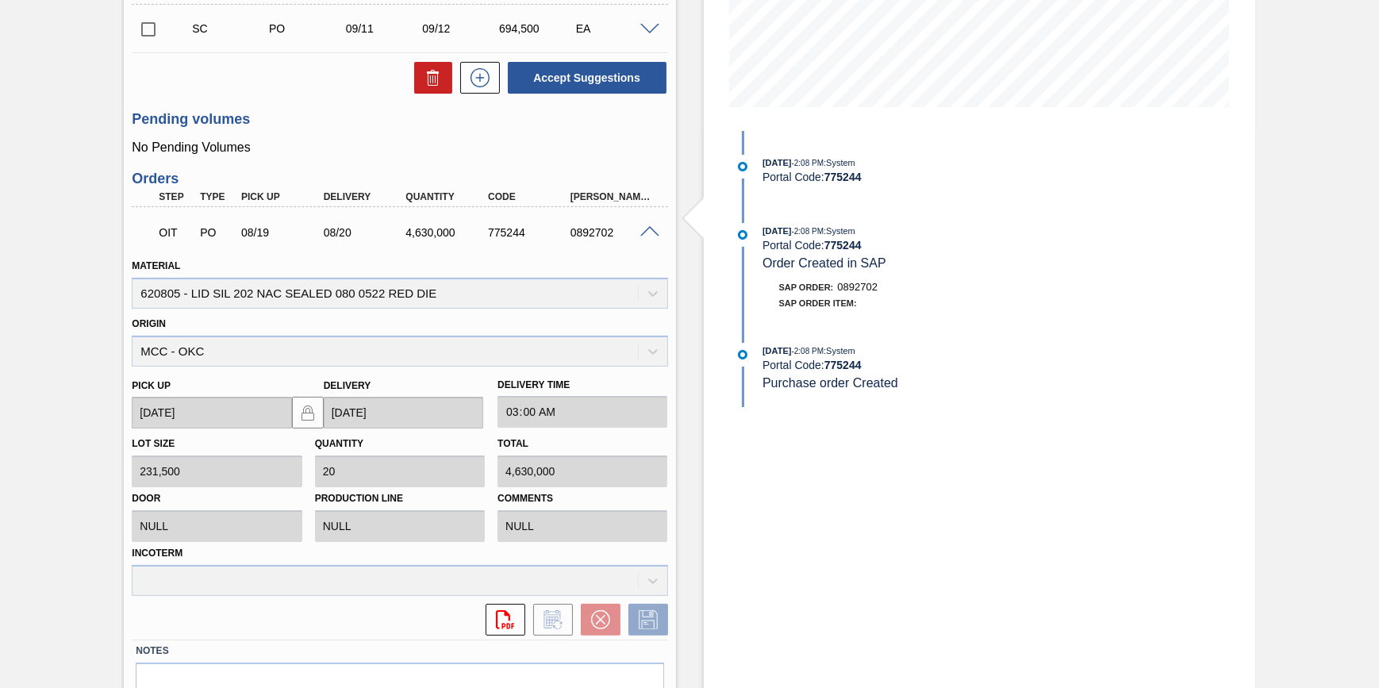
scroll to position [442, 0]
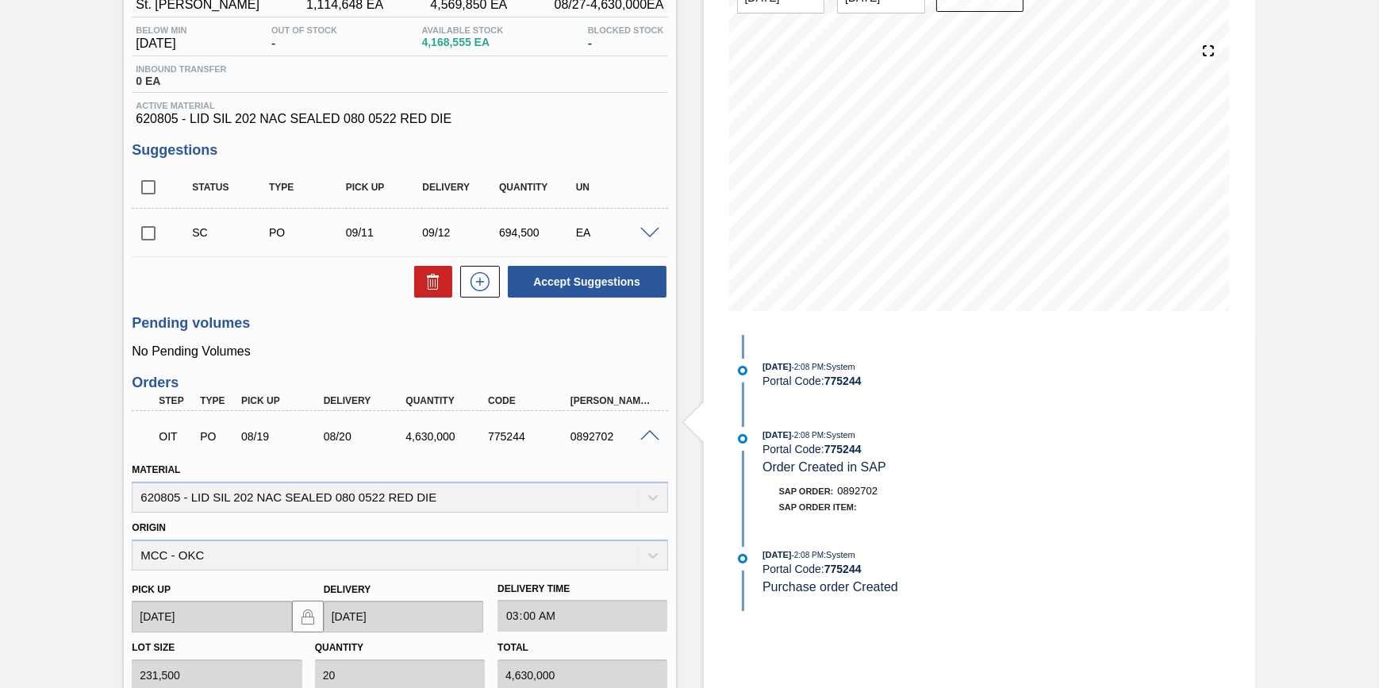
click at [654, 439] on span at bounding box center [649, 436] width 19 height 12
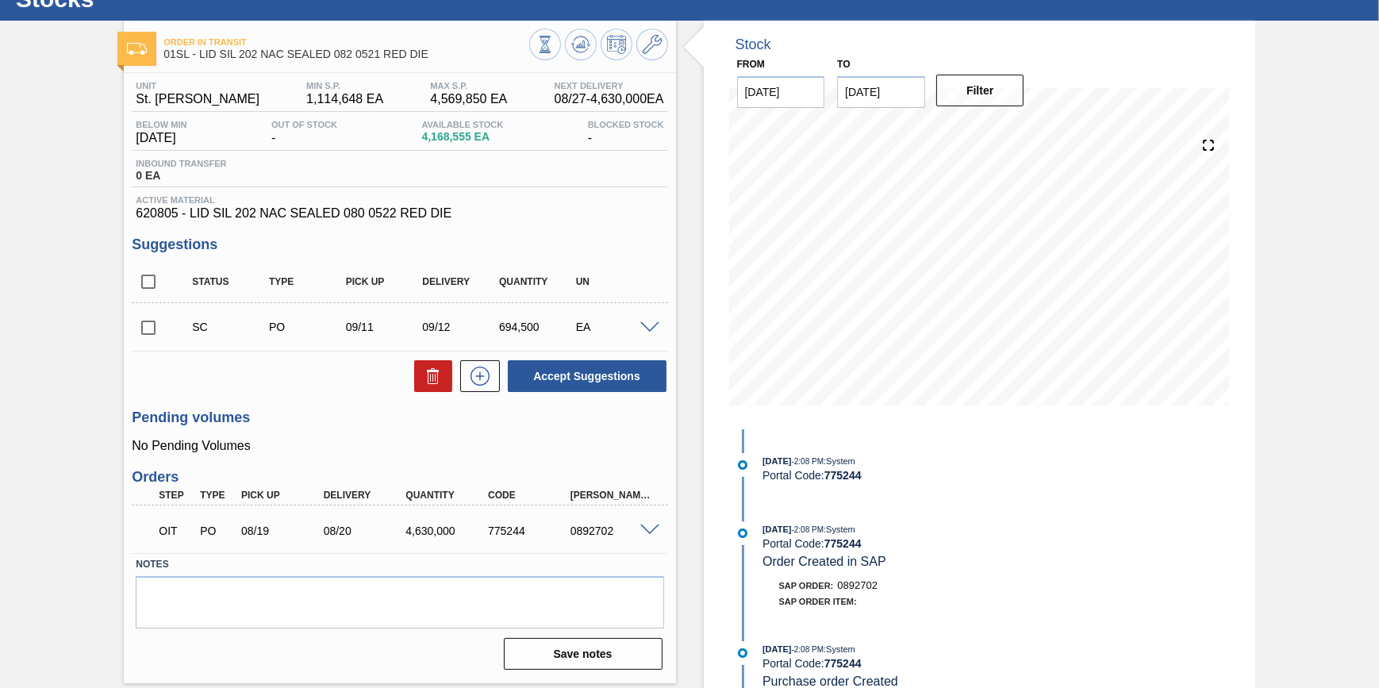
scroll to position [58, 0]
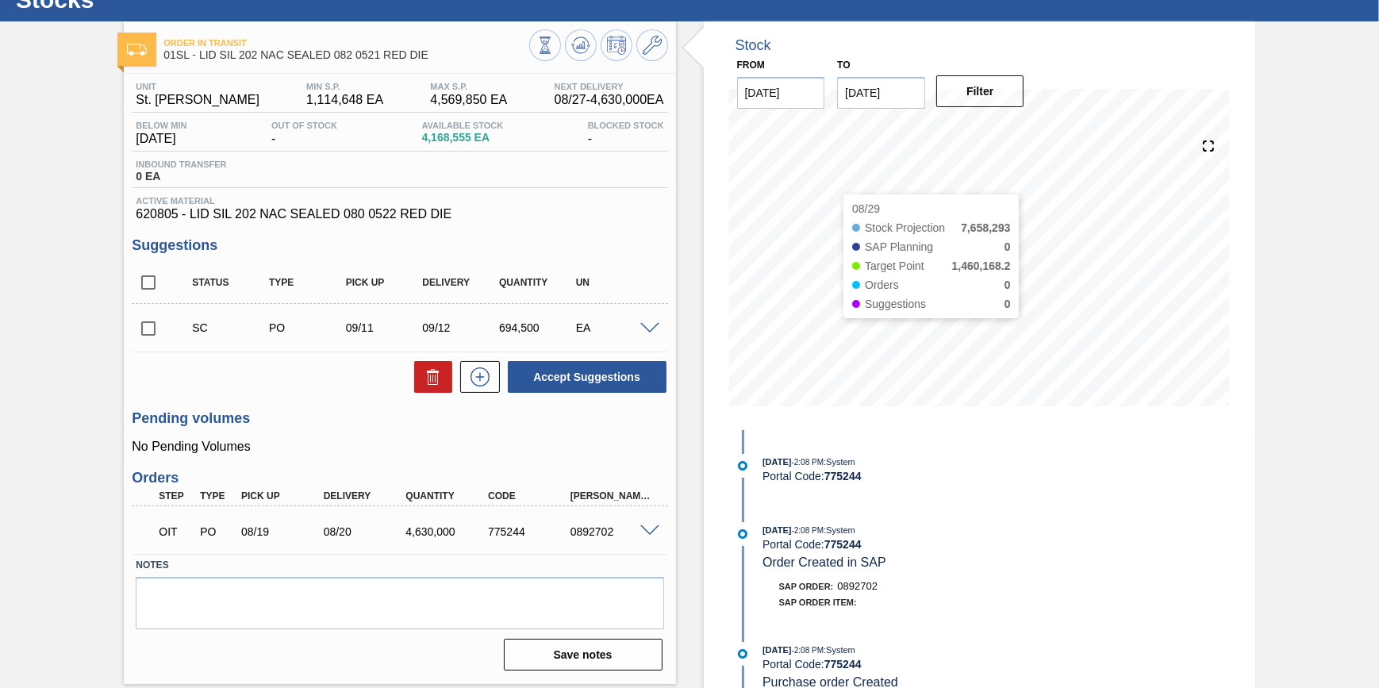
click at [866, 516] on div "[DATE] 2:08 PM : System Portal Code: 775244 [DATE] 2:08 PM : System Portal Code…" at bounding box center [935, 559] width 409 height 259
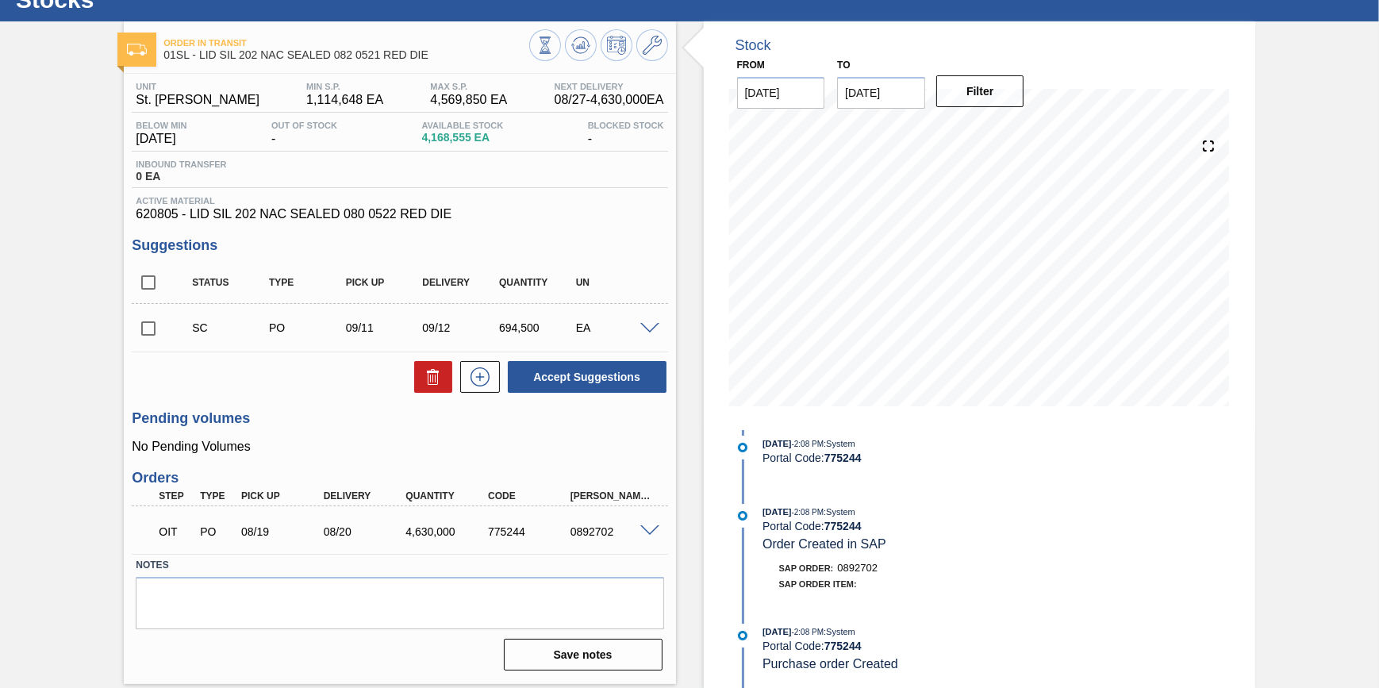
click at [662, 536] on div at bounding box center [652, 530] width 32 height 12
click at [651, 535] on span at bounding box center [649, 531] width 19 height 12
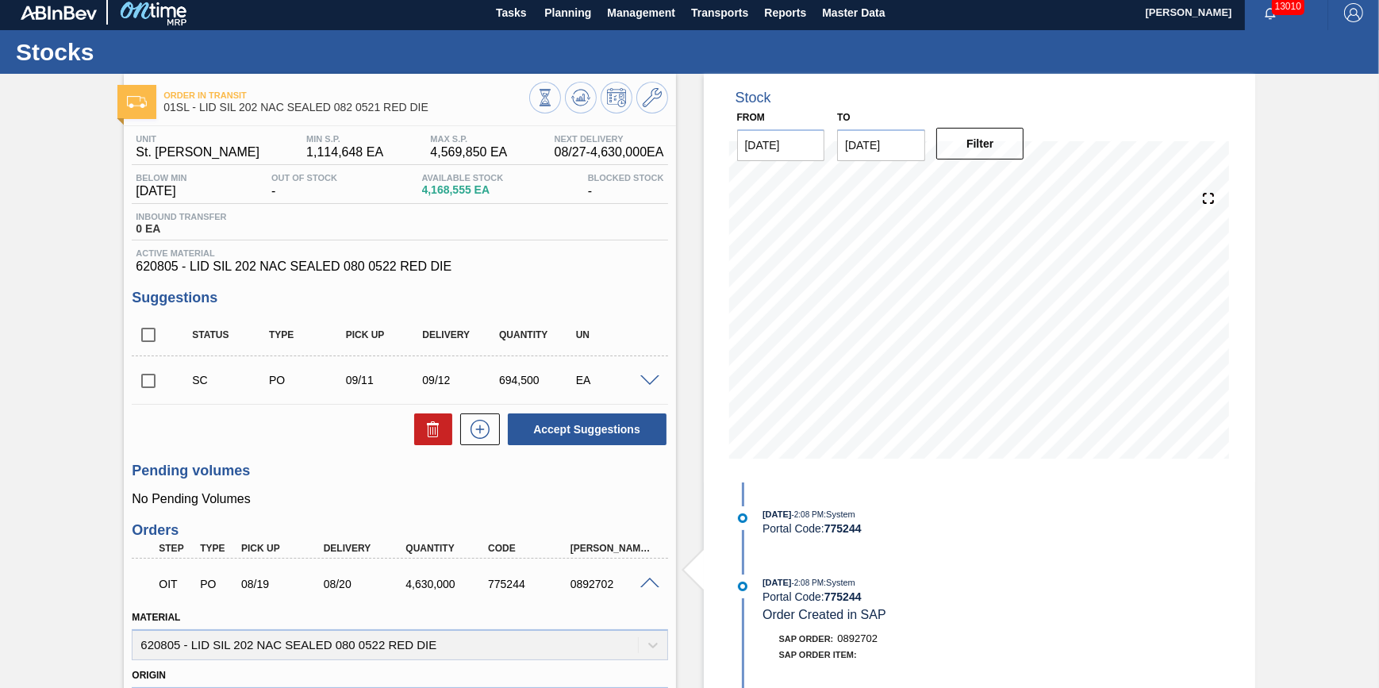
scroll to position [0, 0]
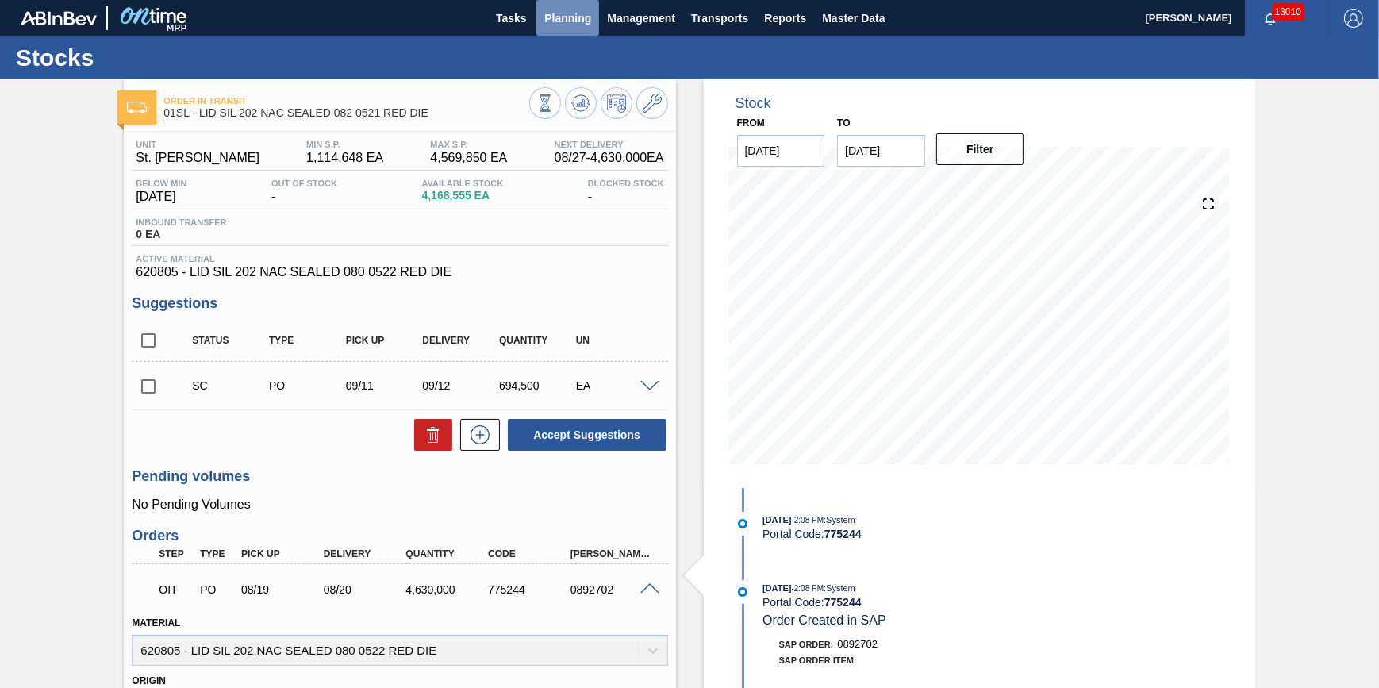
click at [542, 23] on button "Planning" at bounding box center [567, 18] width 63 height 36
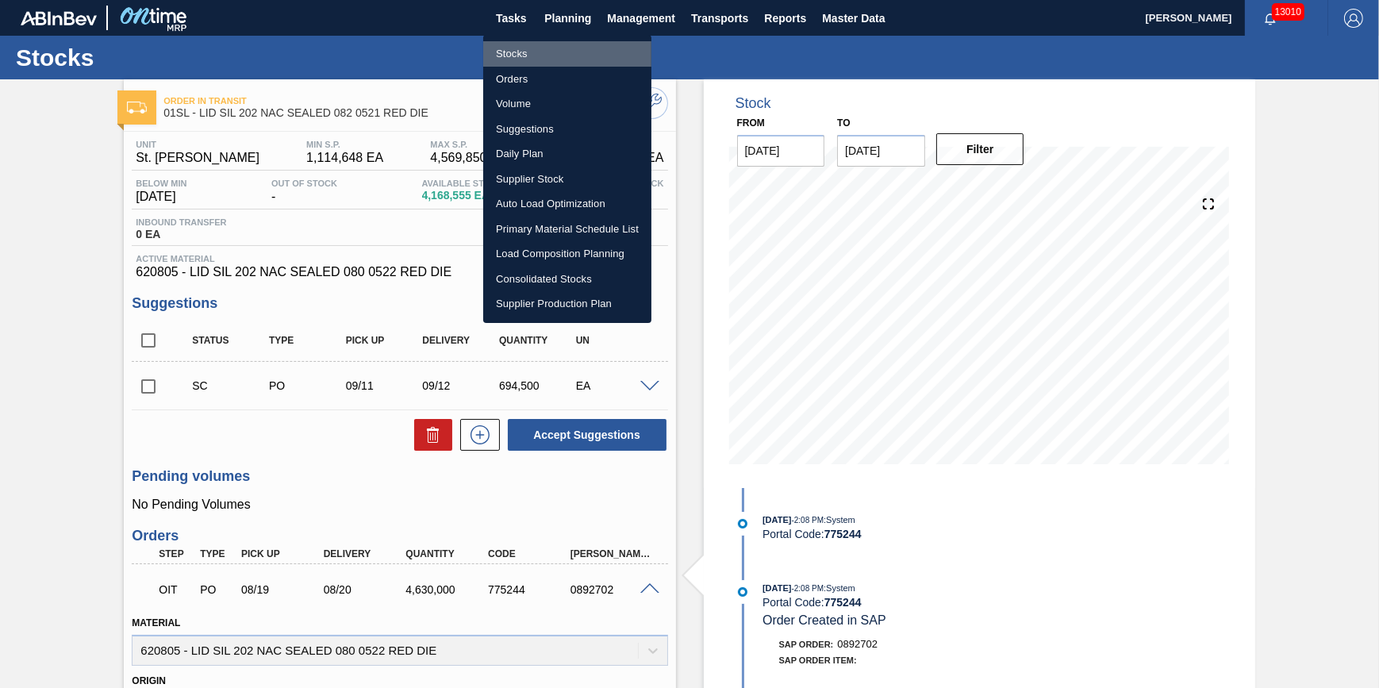
click at [531, 57] on li "Stocks" at bounding box center [567, 53] width 168 height 25
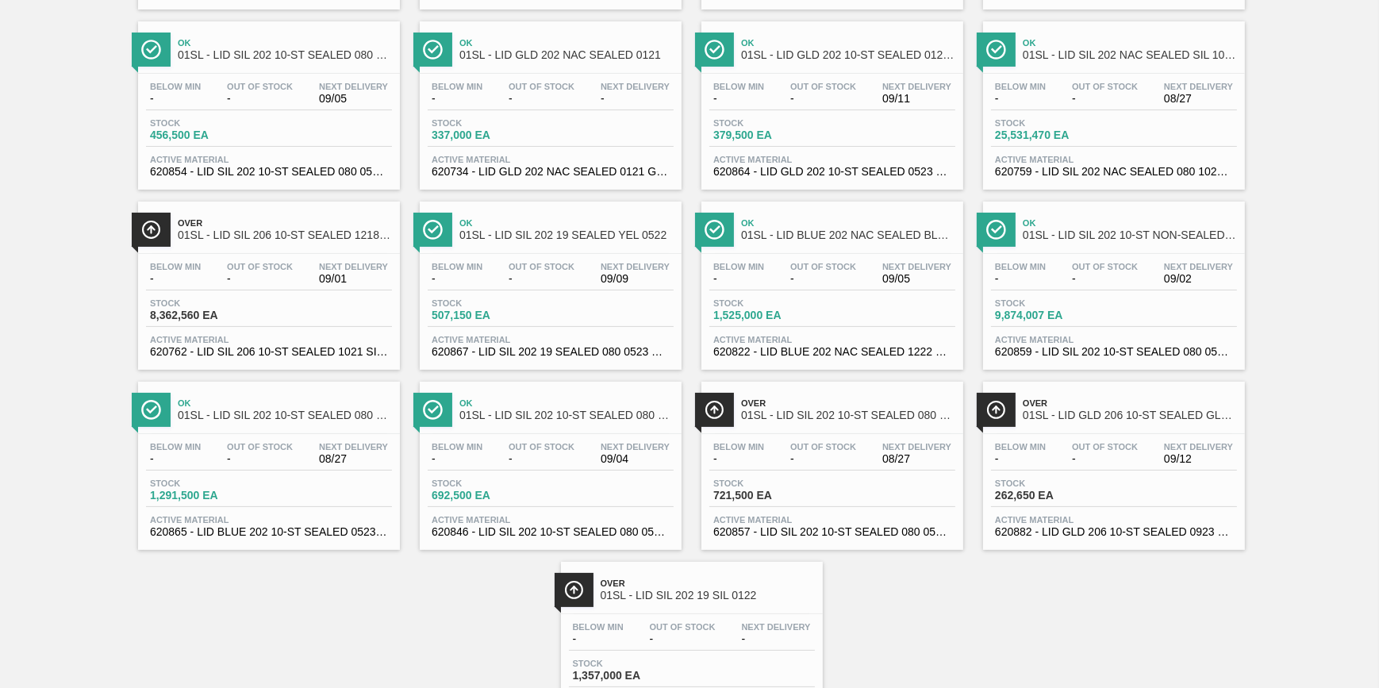
scroll to position [71, 0]
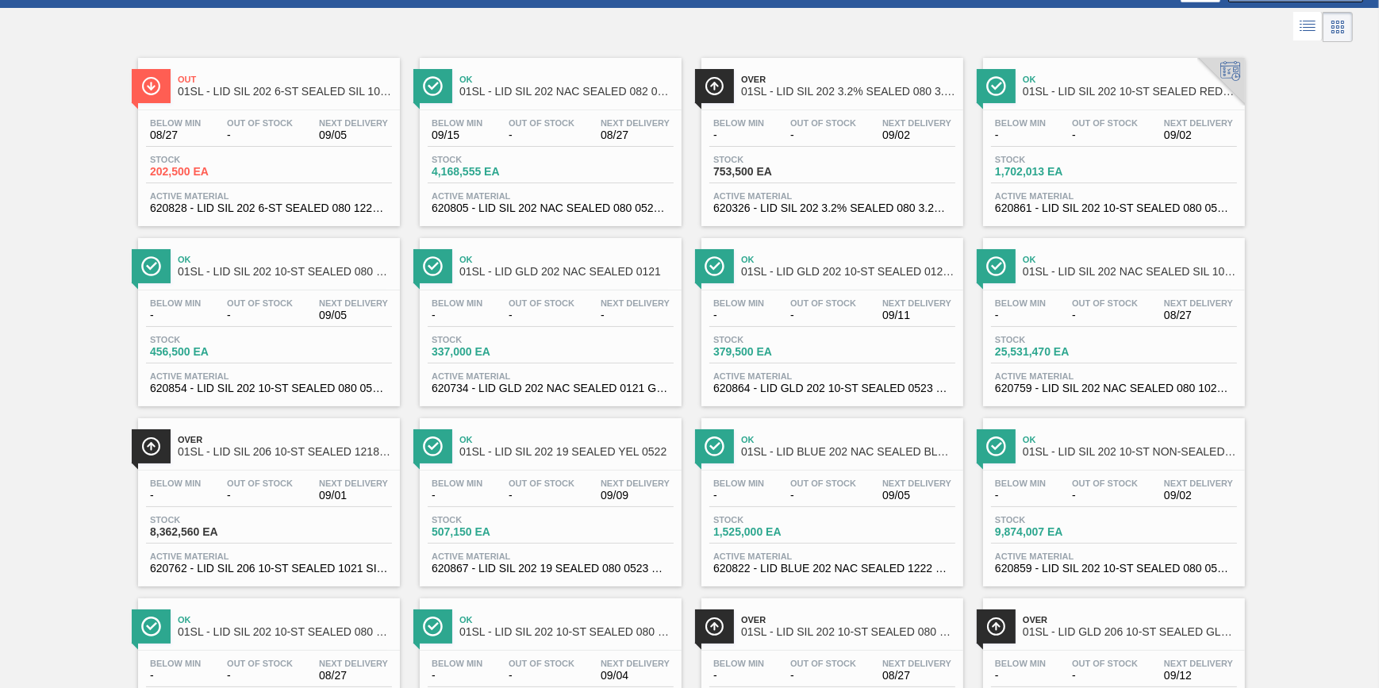
click at [1027, 325] on div "Below Min - Out Of Stock - Next Delivery 08/27" at bounding box center [1114, 312] width 246 height 29
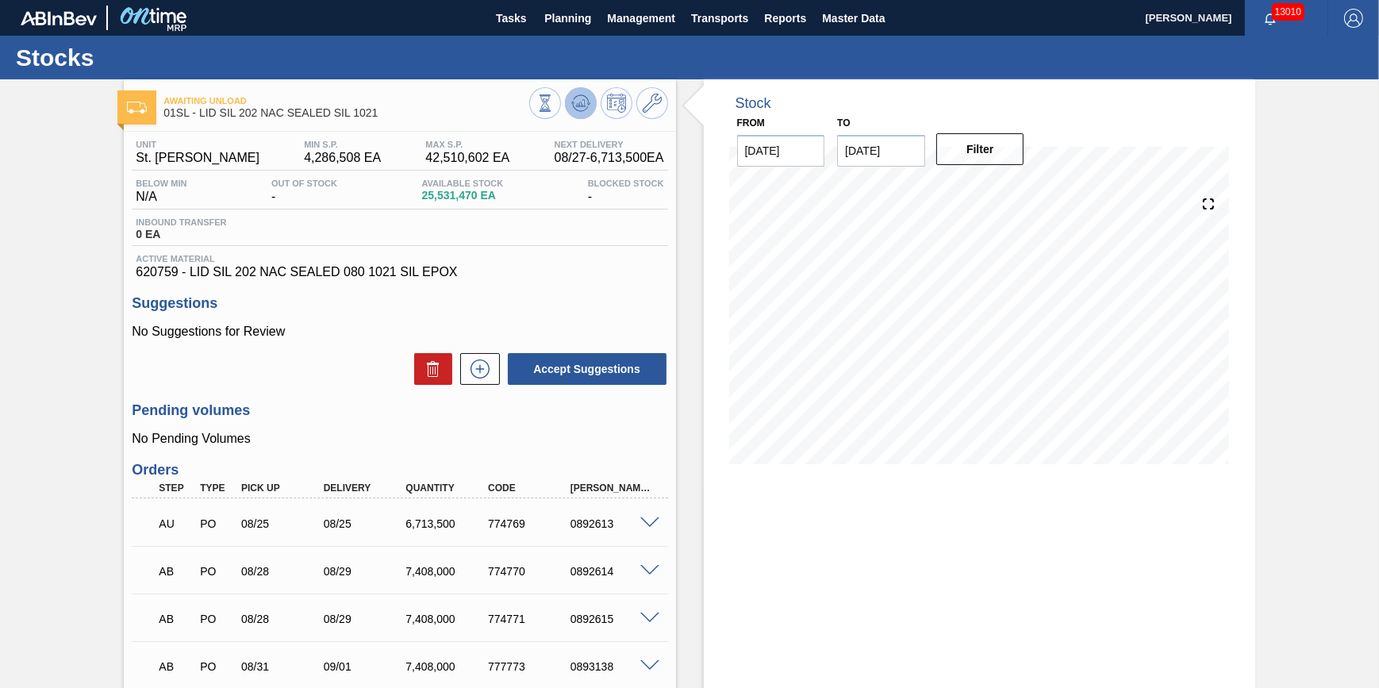
click at [571, 106] on icon at bounding box center [580, 103] width 19 height 19
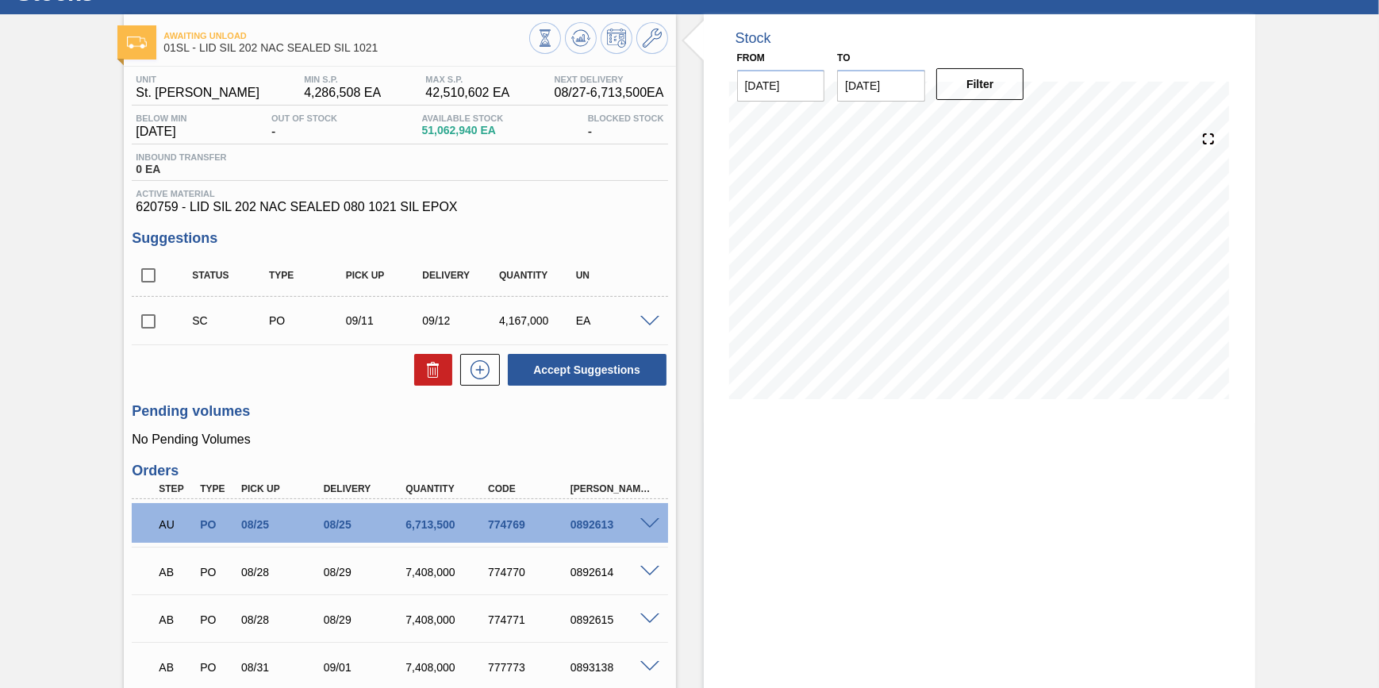
scroll to position [144, 0]
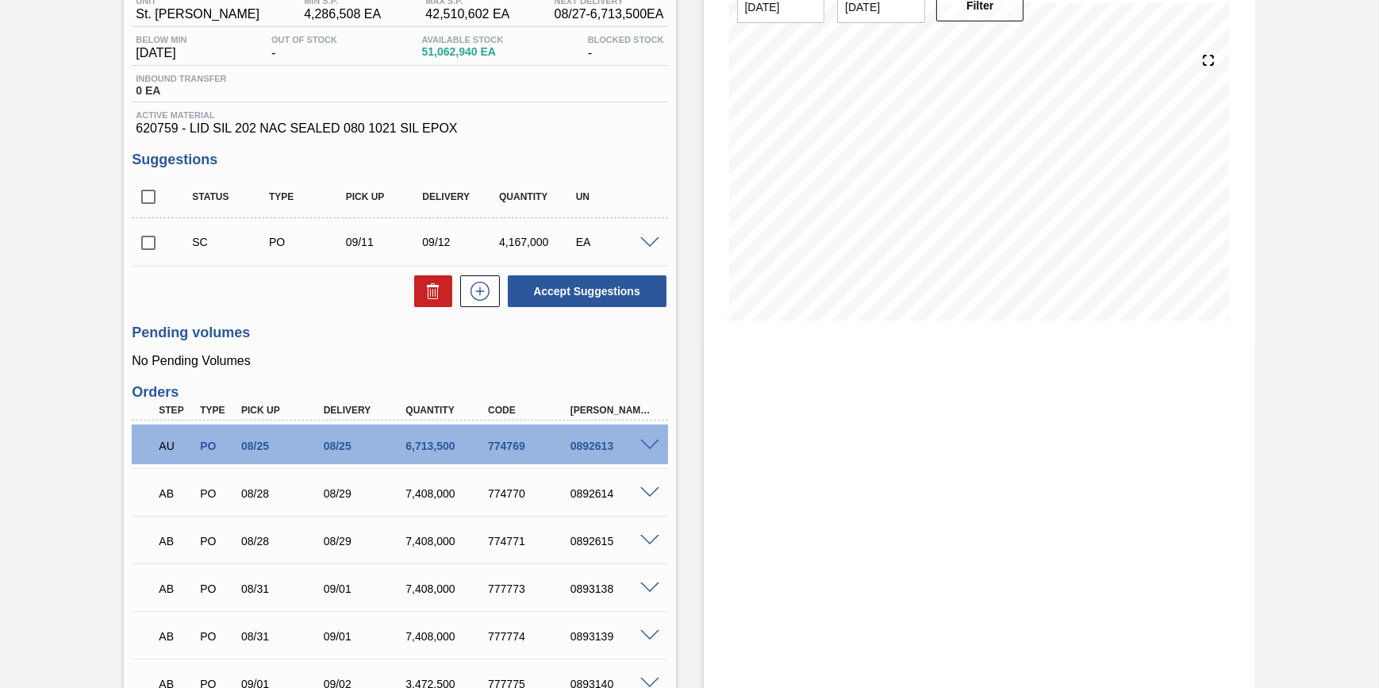
click at [145, 229] on input "checkbox" at bounding box center [148, 242] width 33 height 33
click at [414, 292] on button at bounding box center [433, 291] width 38 height 32
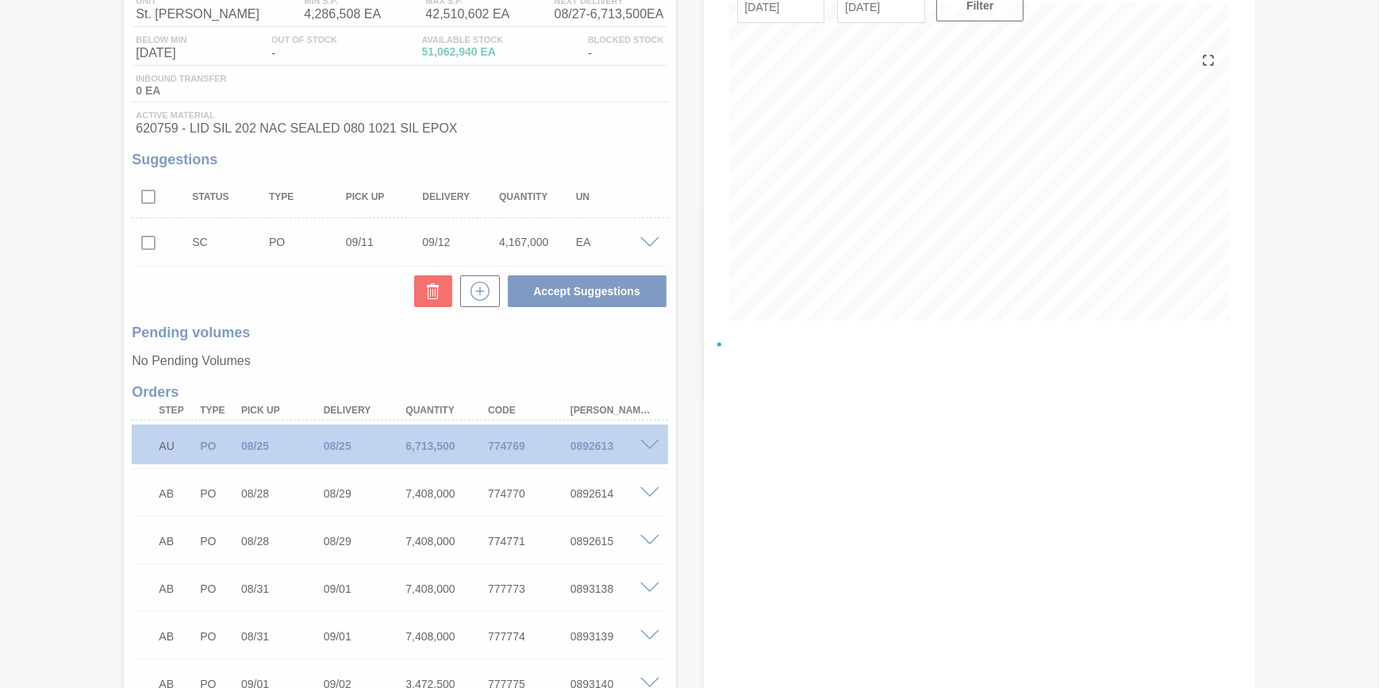
checkbox input "false"
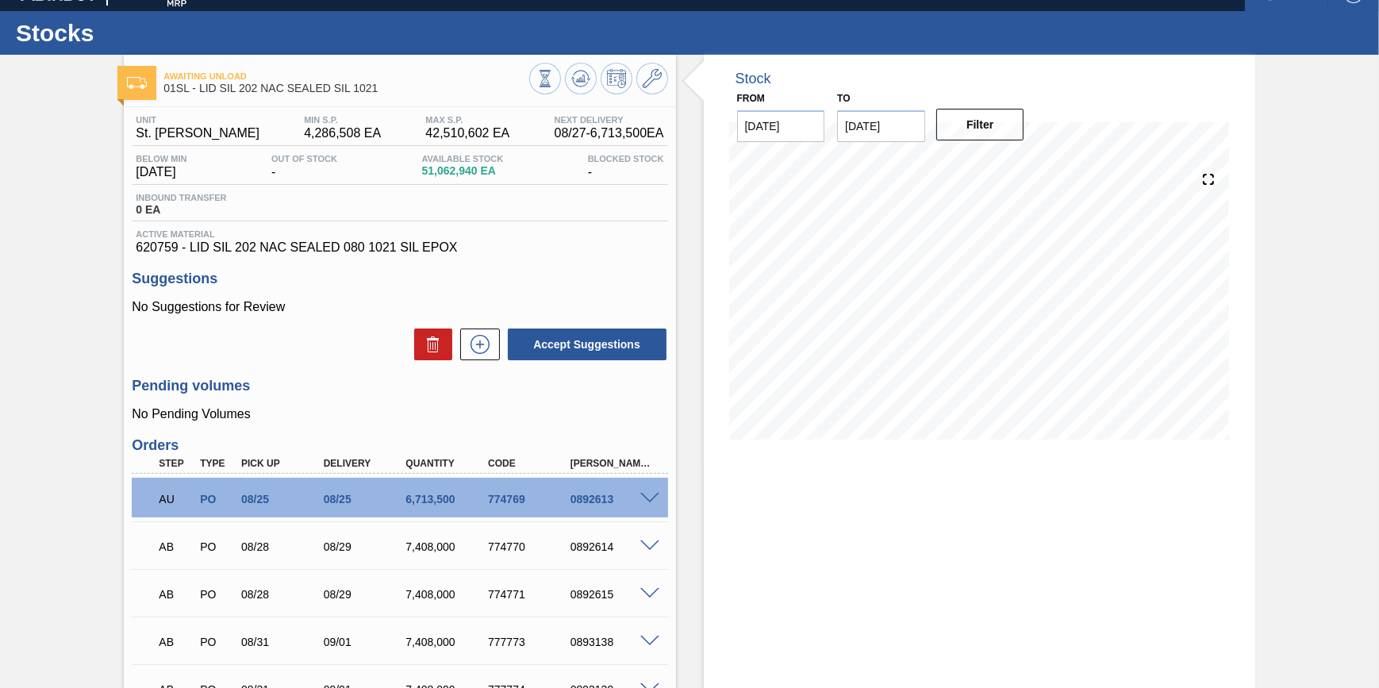
scroll to position [0, 0]
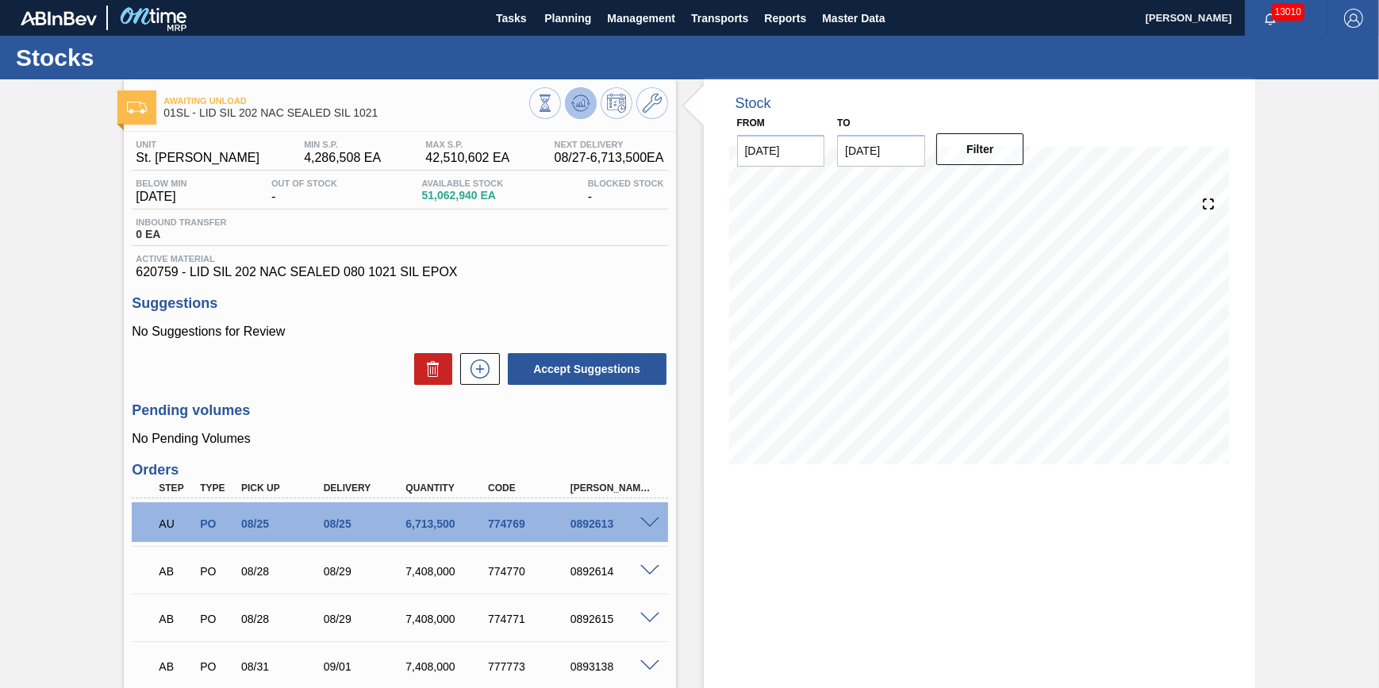
click at [582, 119] on div at bounding box center [598, 105] width 139 height 36
click at [573, 21] on span "Planning" at bounding box center [567, 18] width 47 height 19
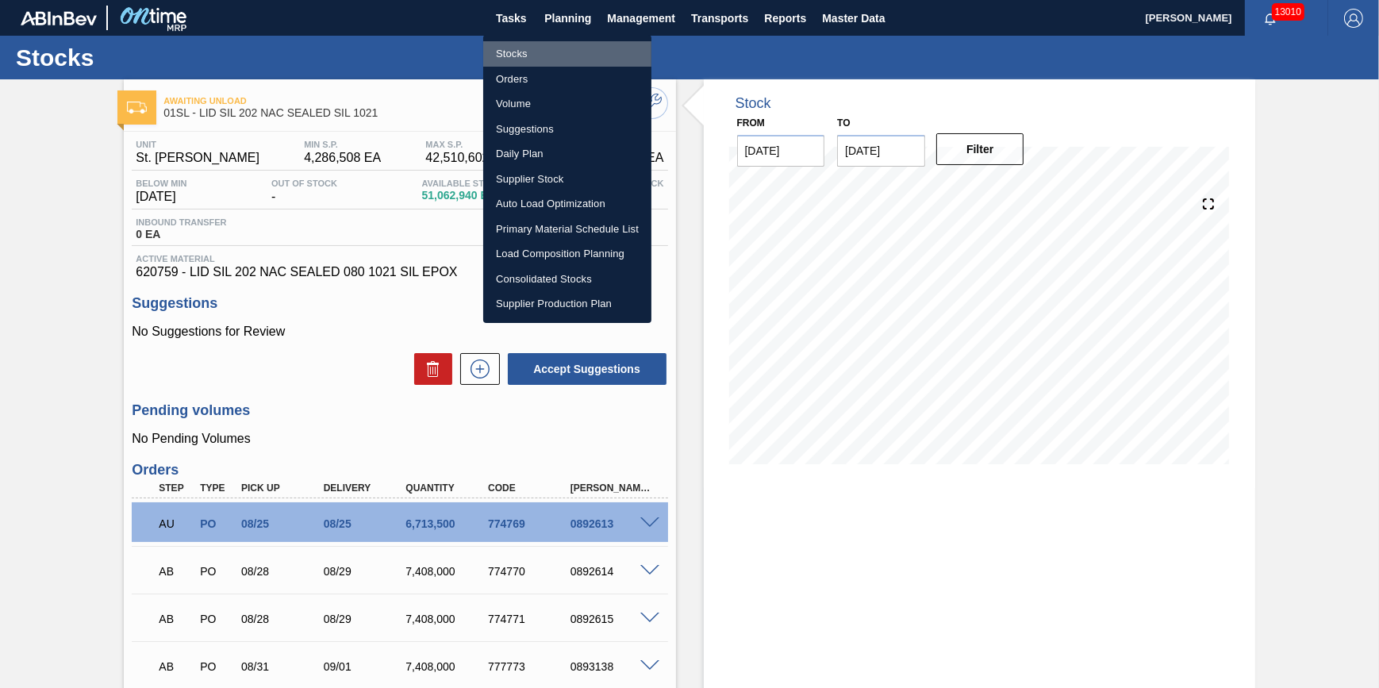
click at [563, 49] on li "Stocks" at bounding box center [567, 53] width 168 height 25
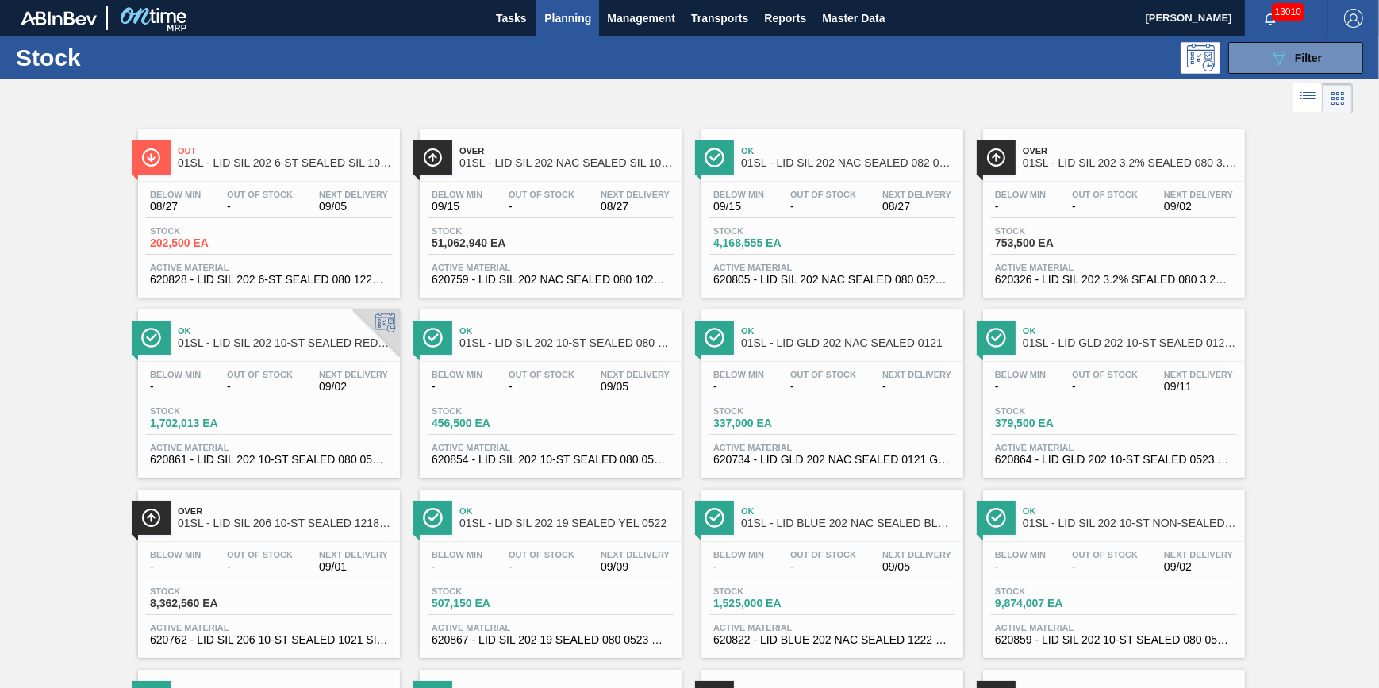
click at [787, 240] on span "4,168,555 EA" at bounding box center [768, 243] width 111 height 12
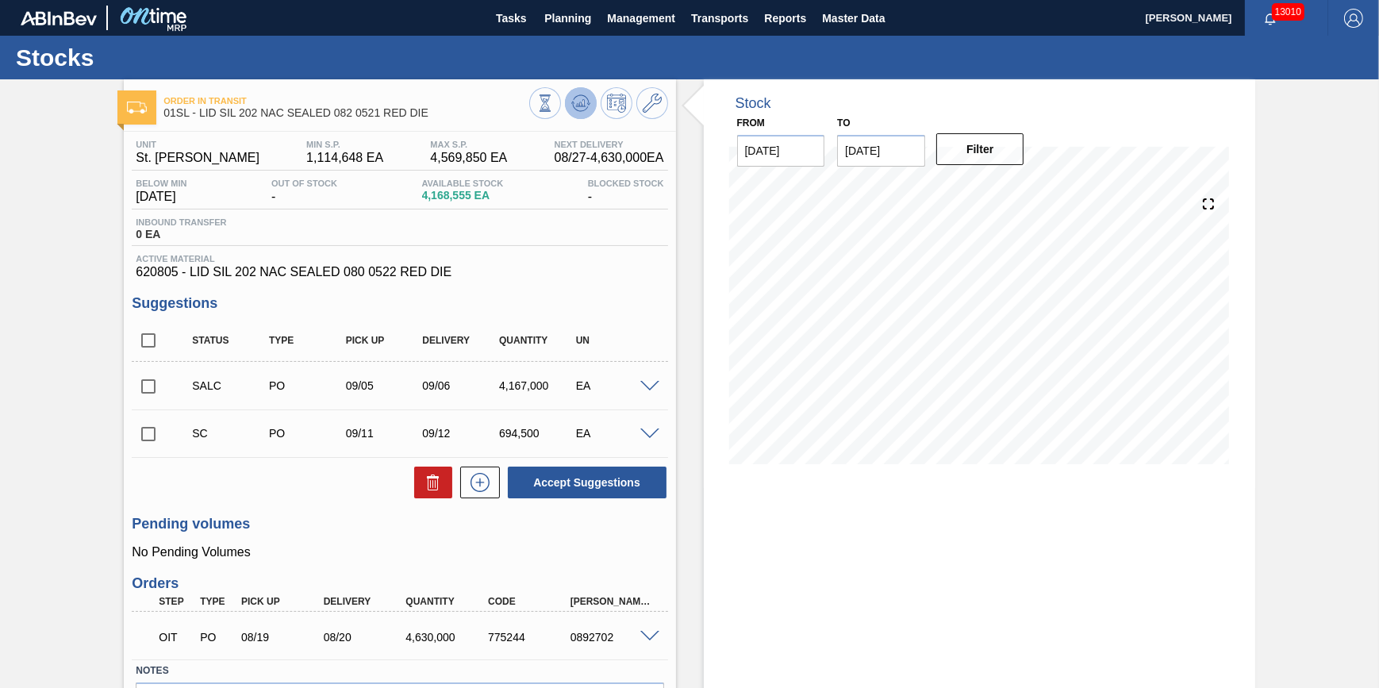
click at [579, 104] on icon at bounding box center [580, 102] width 10 height 7
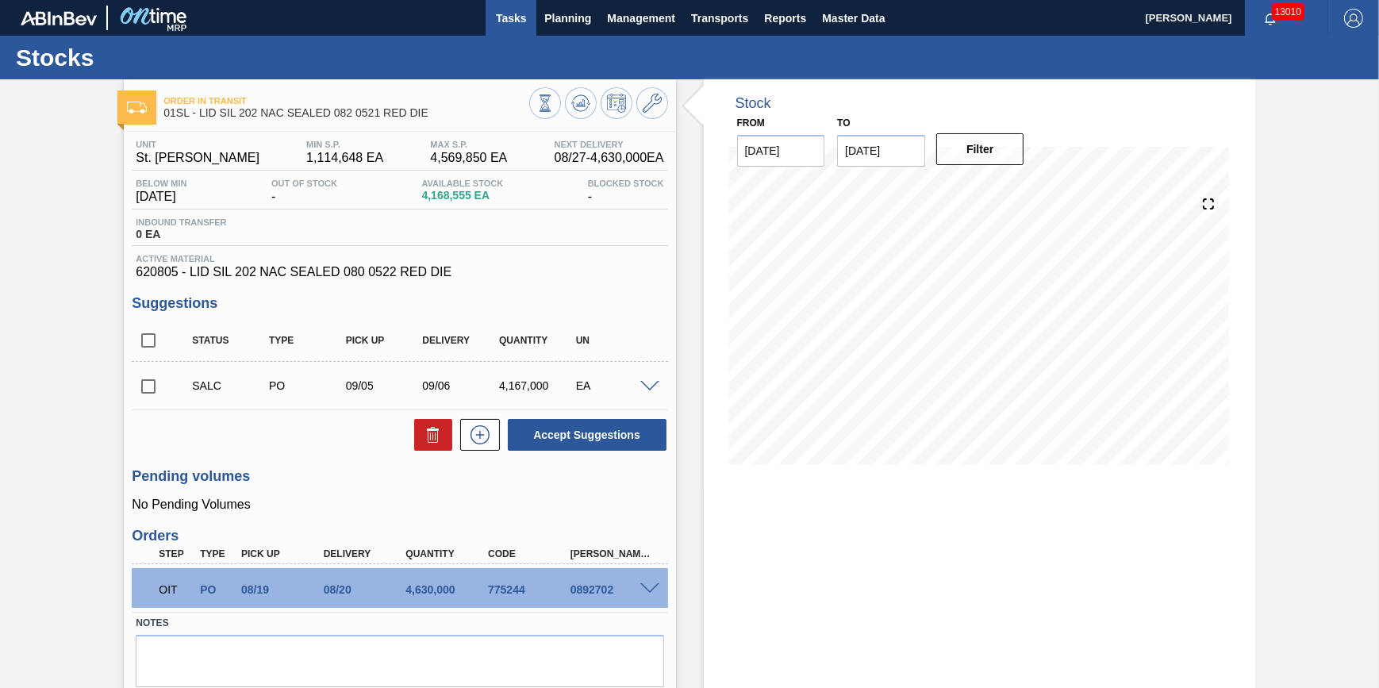
click at [512, 25] on span "Tasks" at bounding box center [510, 18] width 35 height 19
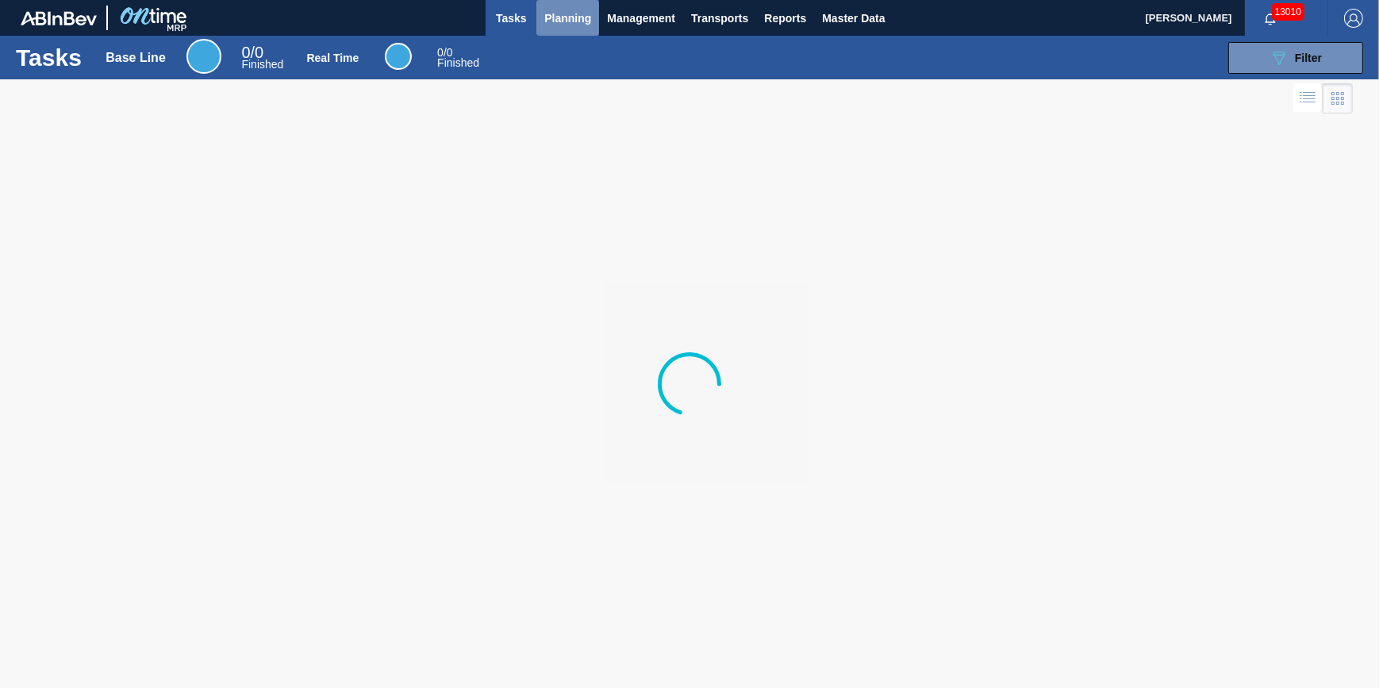
click at [574, 20] on span "Planning" at bounding box center [567, 18] width 47 height 19
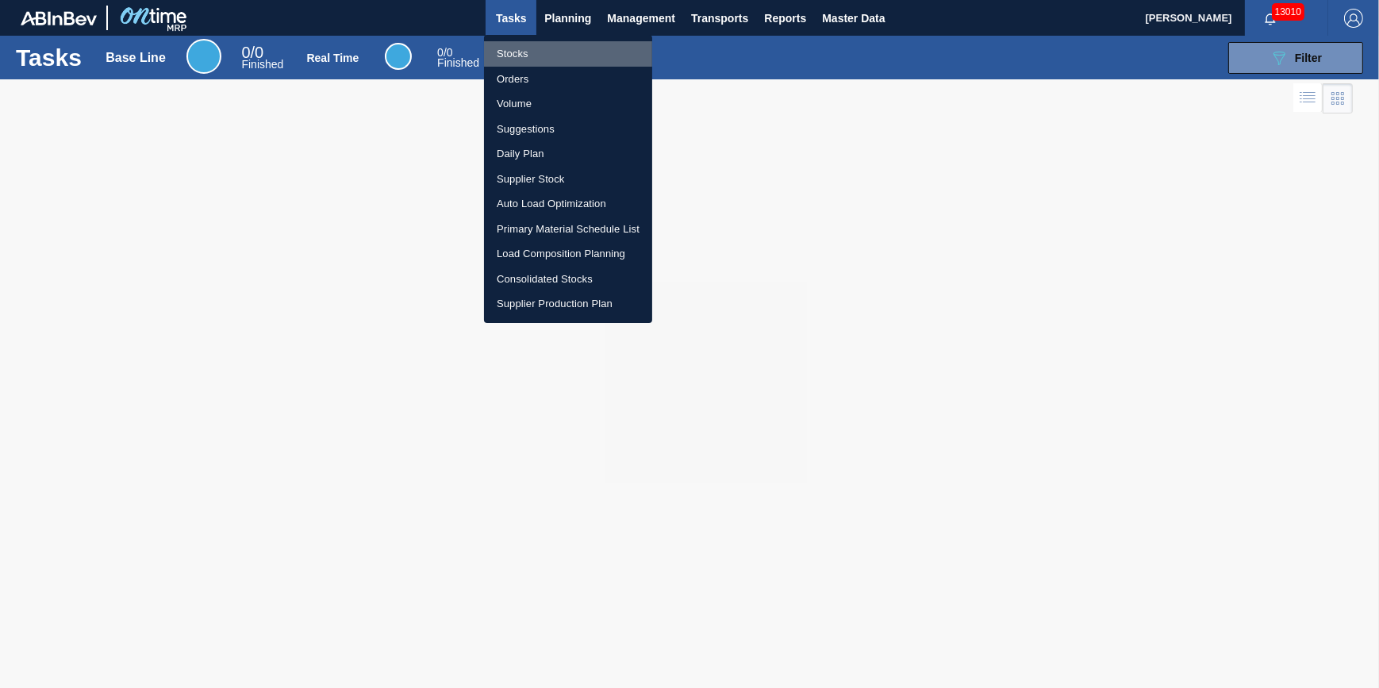
click at [570, 59] on li "Stocks" at bounding box center [568, 53] width 168 height 25
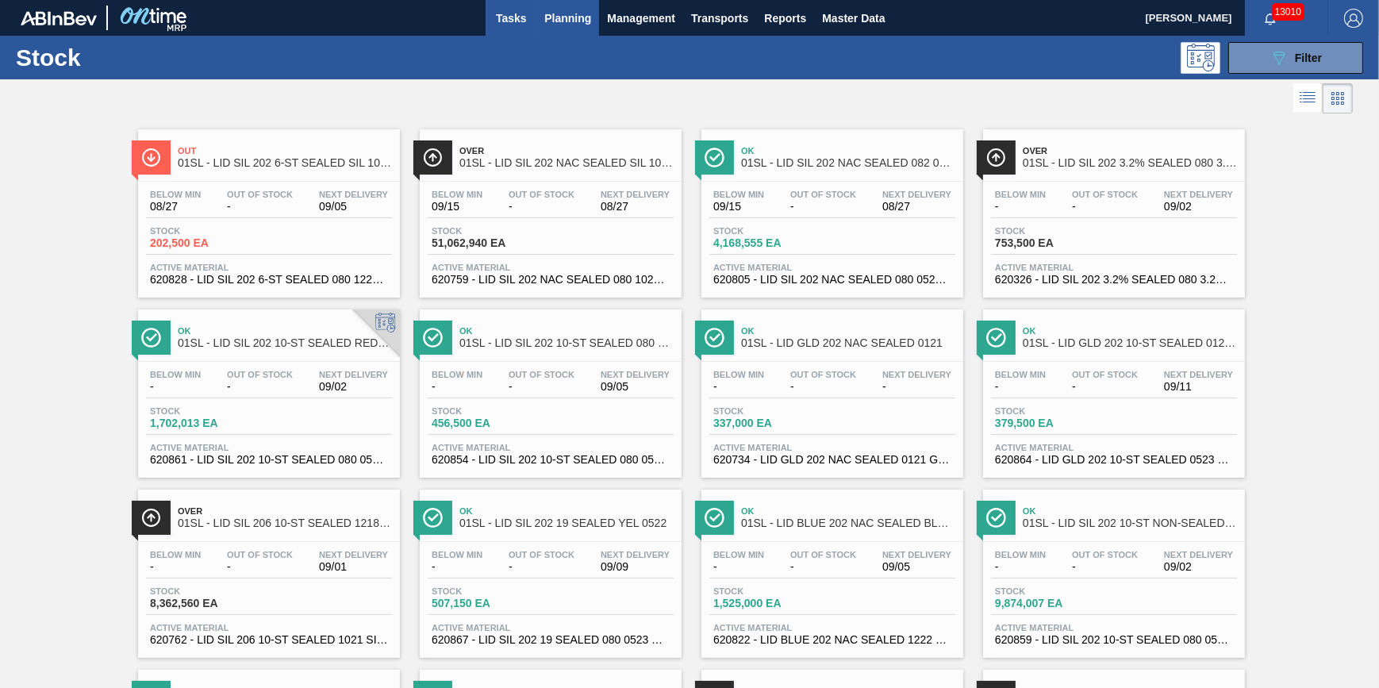
click at [532, 18] on button "Tasks" at bounding box center [511, 18] width 51 height 36
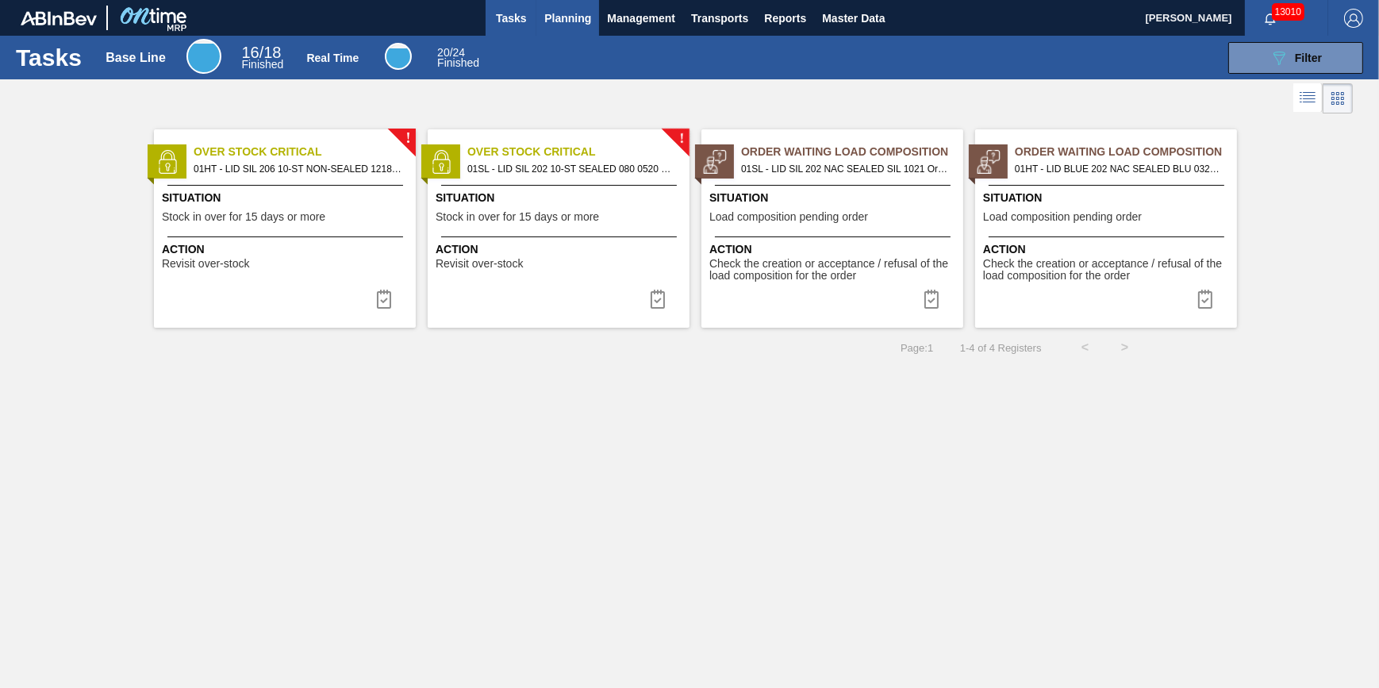
click at [580, 11] on span "Planning" at bounding box center [567, 18] width 47 height 19
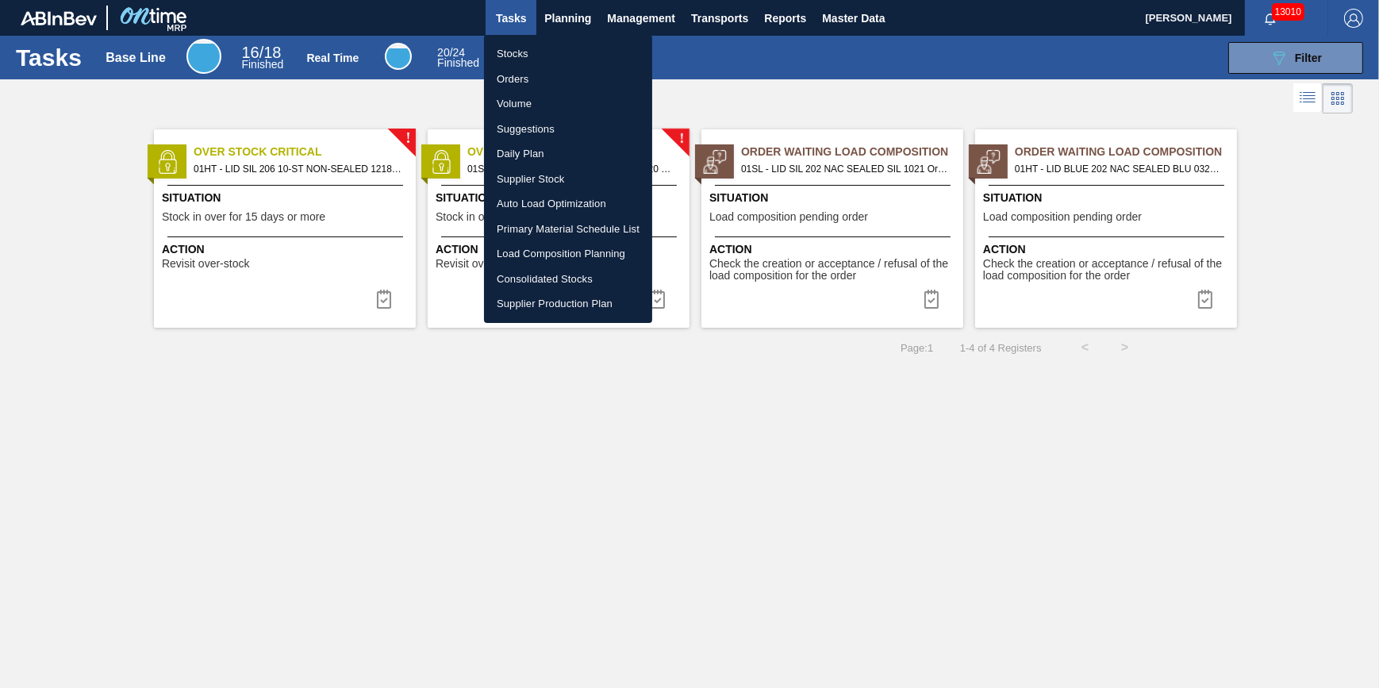
click at [563, 40] on ul "Stocks Orders Volume Suggestions Daily Plan Supplier Stock Auto Load Optimizati…" at bounding box center [568, 179] width 168 height 288
click at [557, 55] on li "Stocks" at bounding box center [568, 53] width 168 height 25
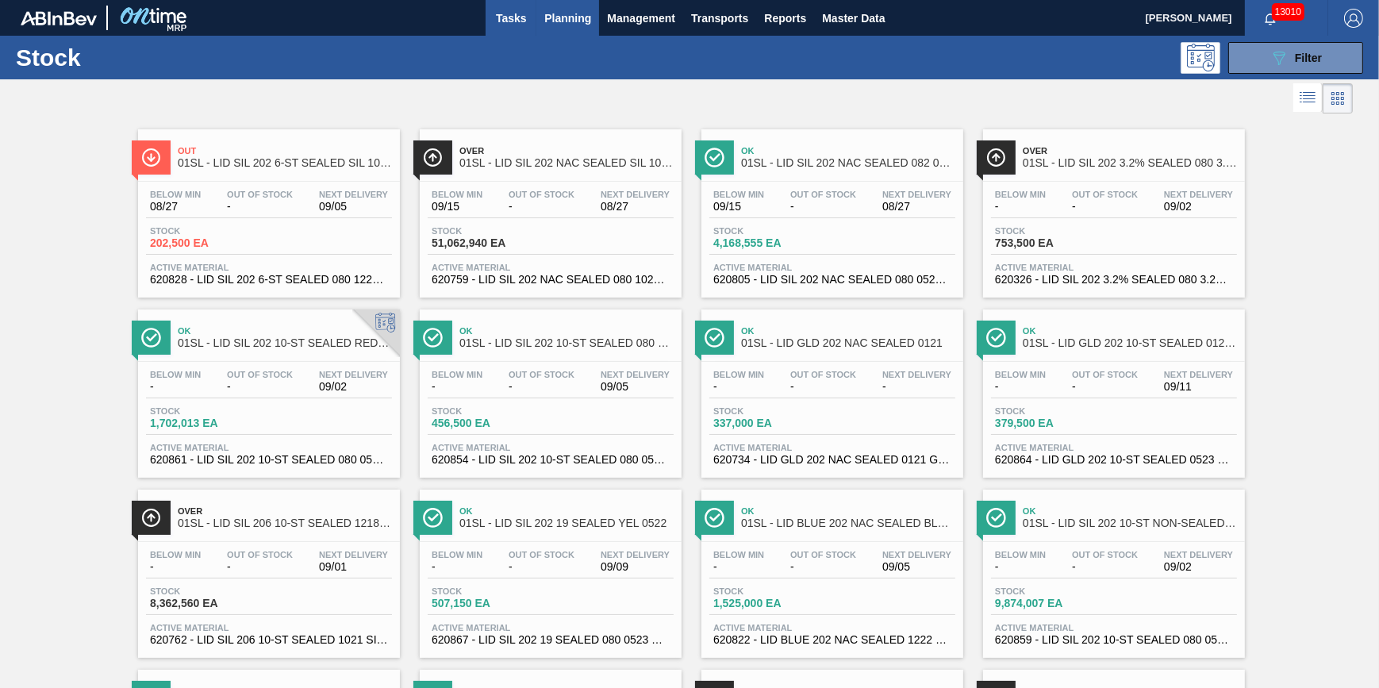
click at [519, 17] on span "Tasks" at bounding box center [510, 18] width 35 height 19
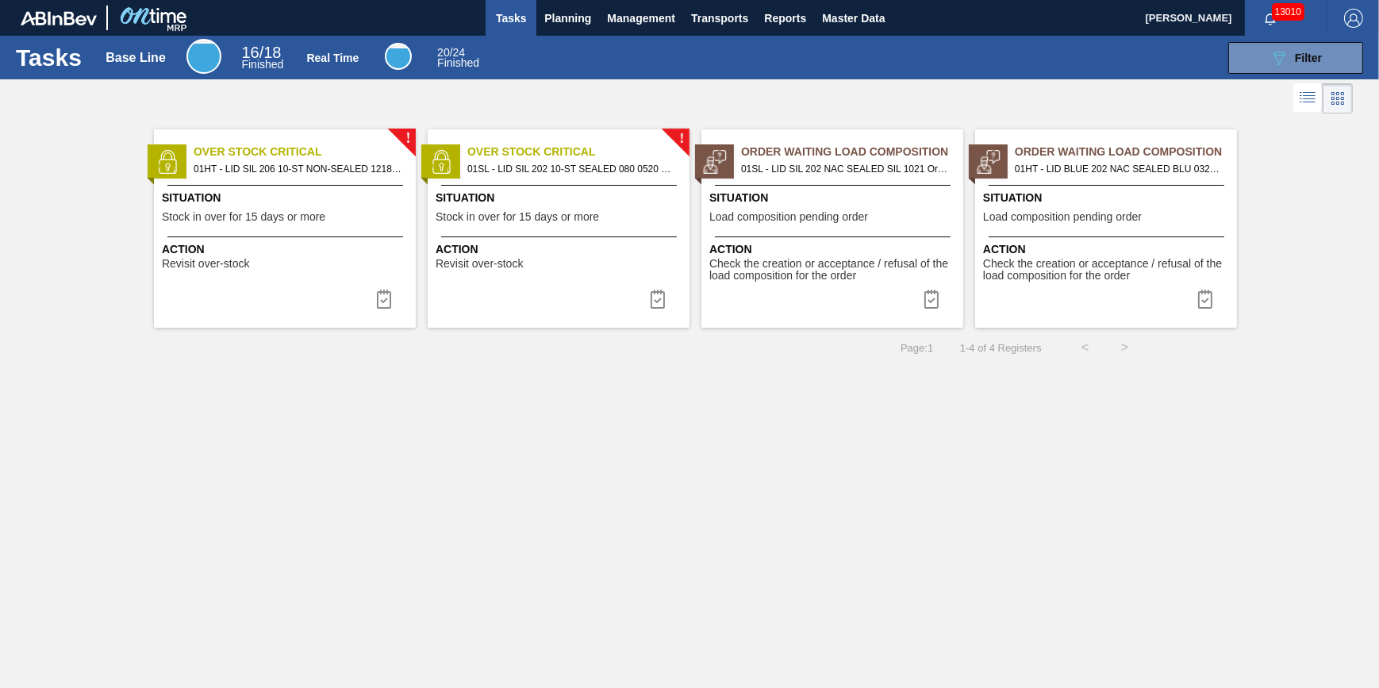
click at [347, 190] on span "Situation" at bounding box center [287, 198] width 250 height 17
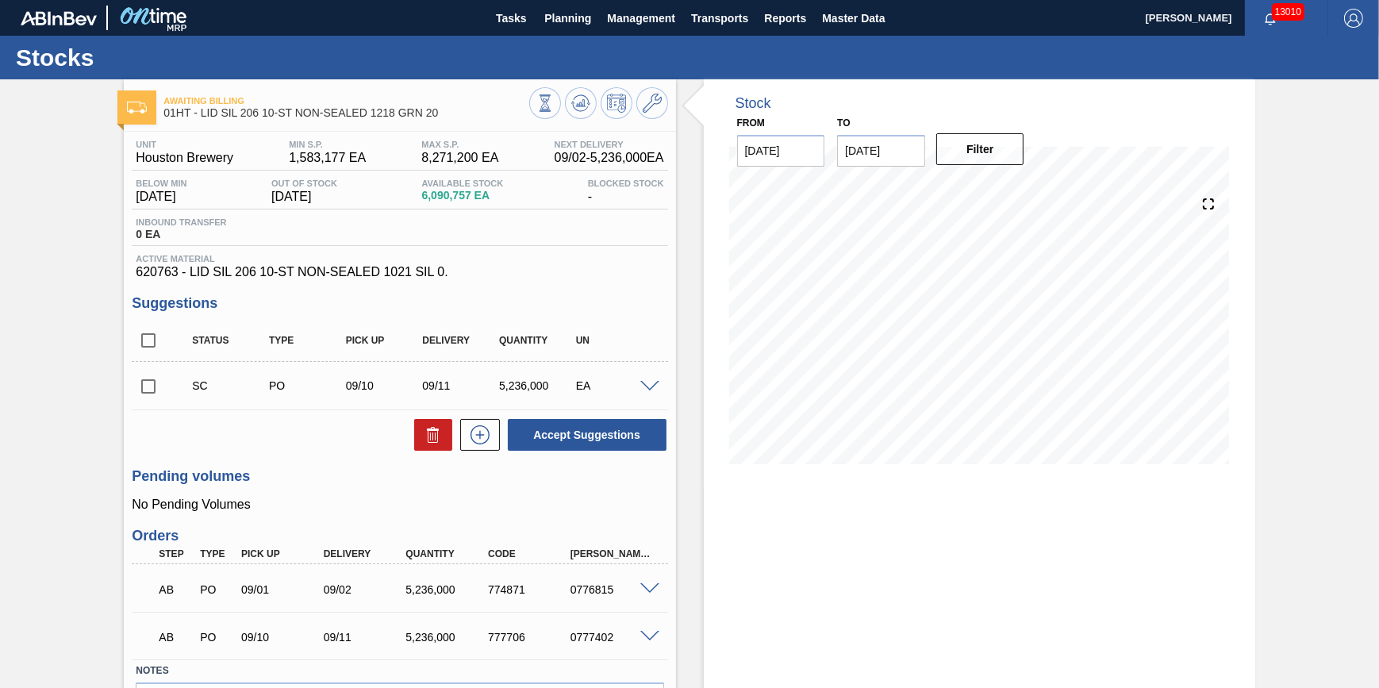
click at [858, 56] on div "Stocks" at bounding box center [689, 58] width 1379 height 44
click at [519, 14] on span "Tasks" at bounding box center [510, 18] width 35 height 19
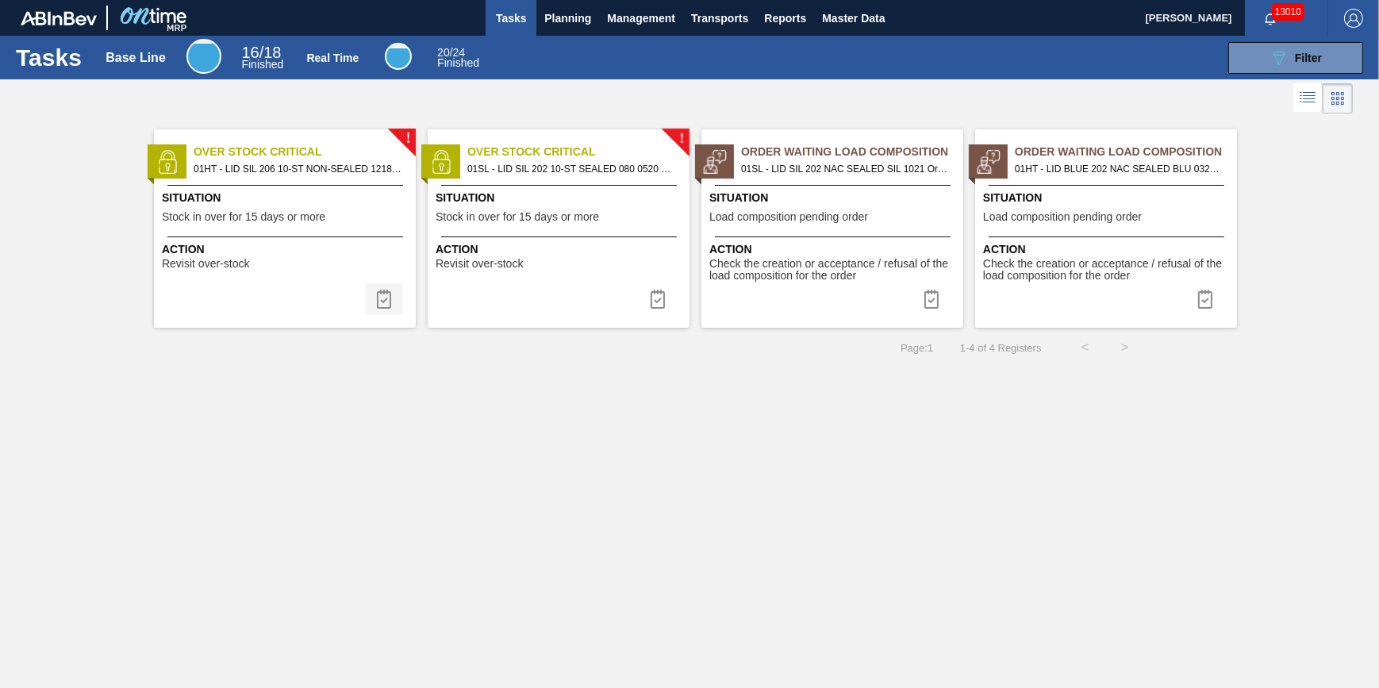
click at [392, 303] on img at bounding box center [383, 299] width 19 height 19
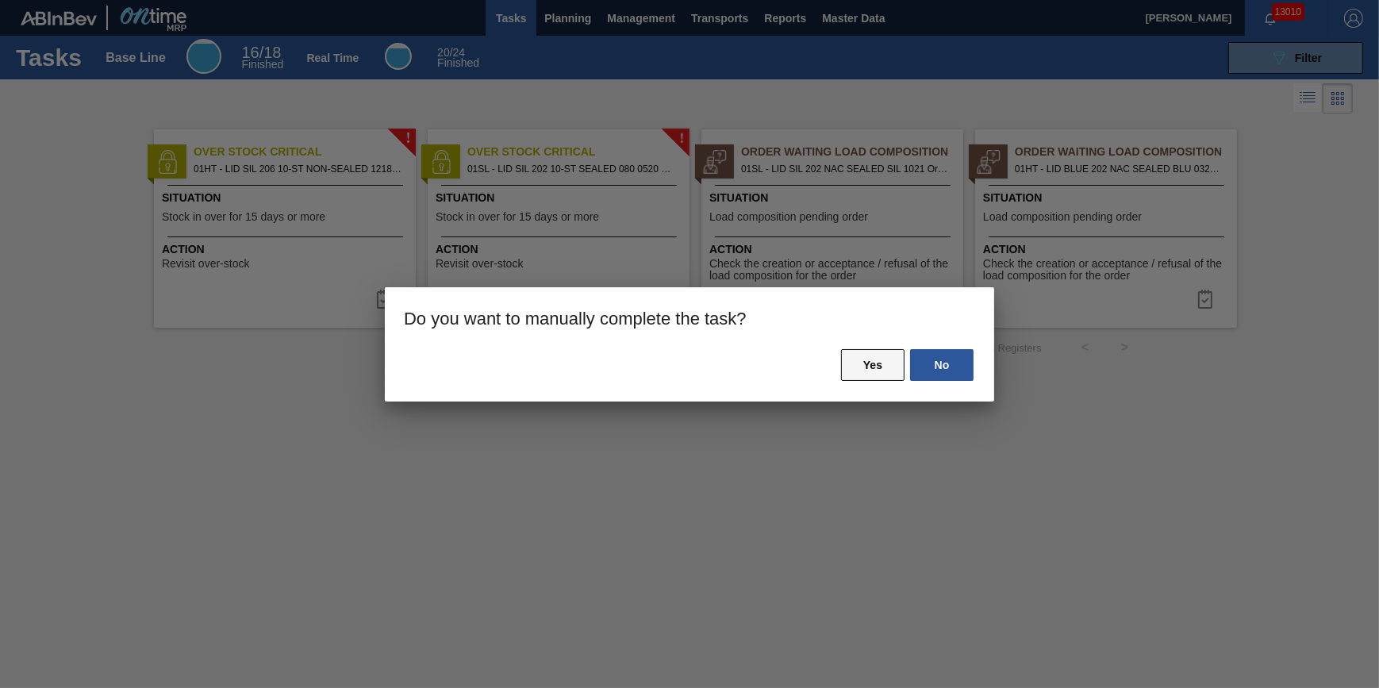
click at [855, 366] on button "Yes" at bounding box center [872, 365] width 63 height 32
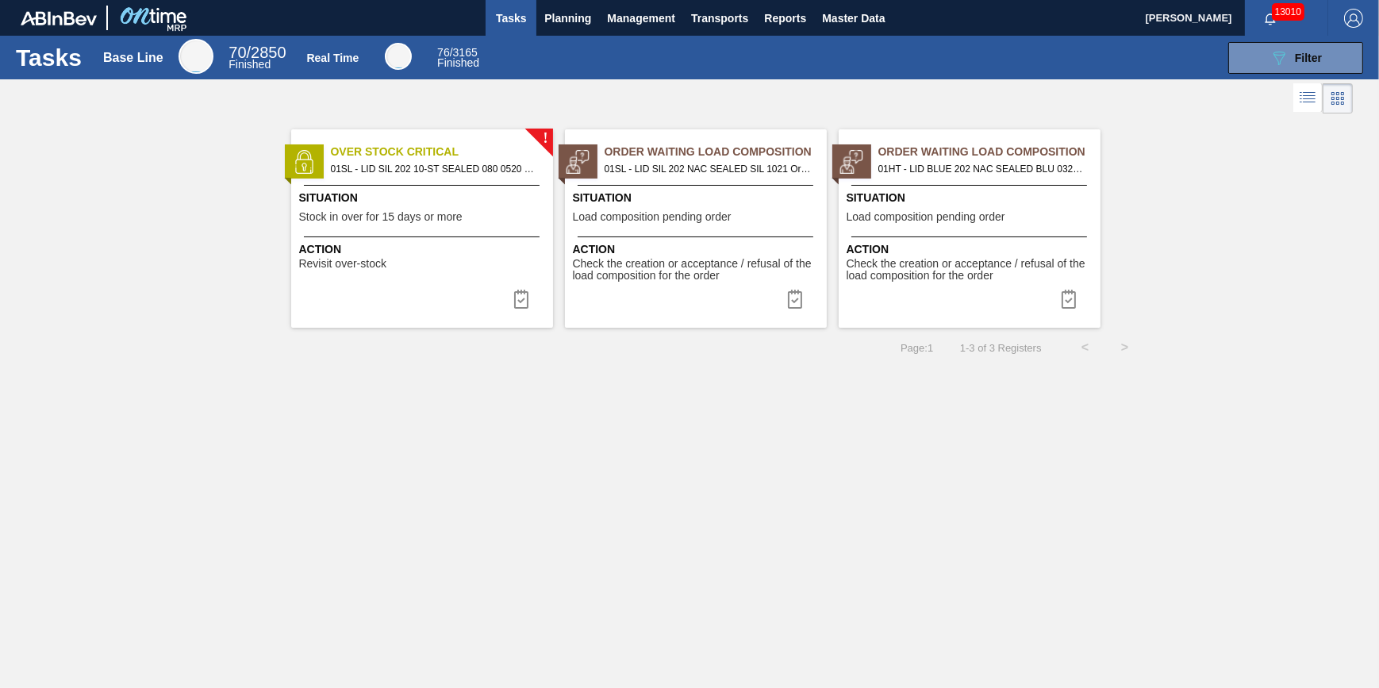
click at [346, 218] on span "Stock in over for 15 days or more" at bounding box center [380, 217] width 163 height 12
click at [516, 295] on img at bounding box center [521, 299] width 19 height 19
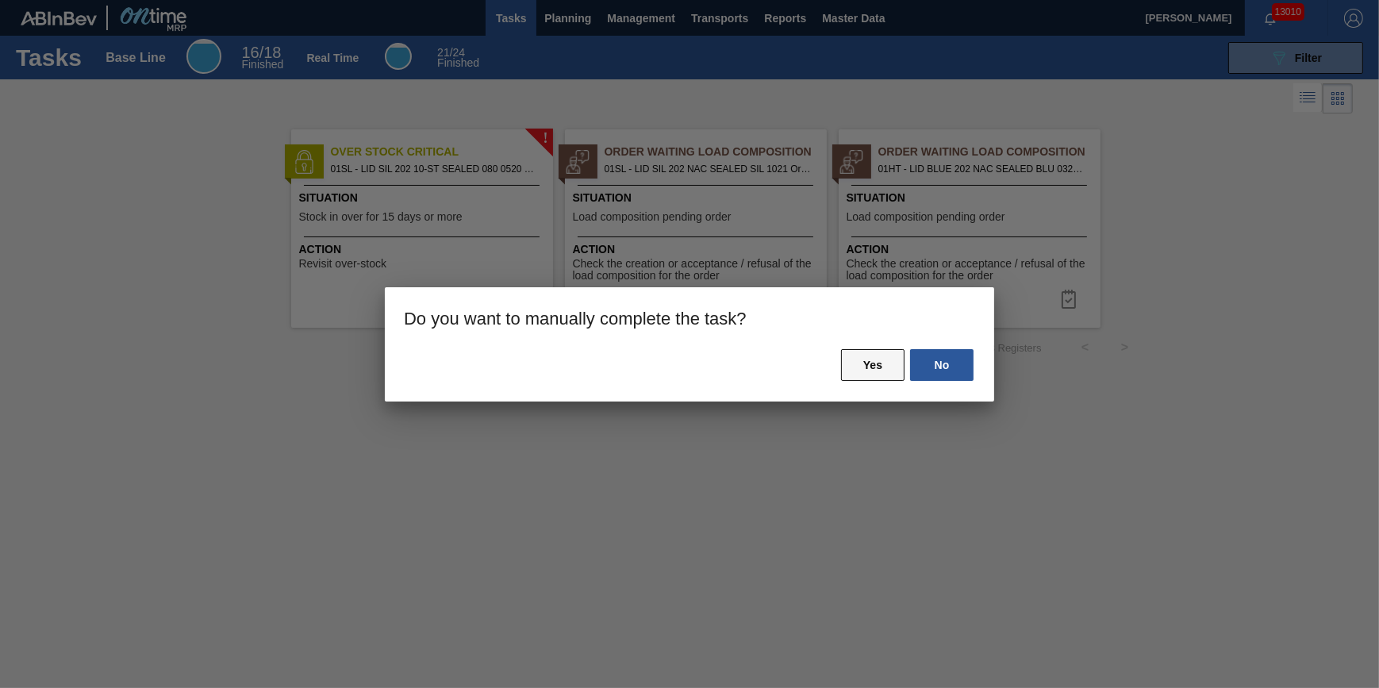
click at [852, 366] on button "Yes" at bounding box center [872, 365] width 63 height 32
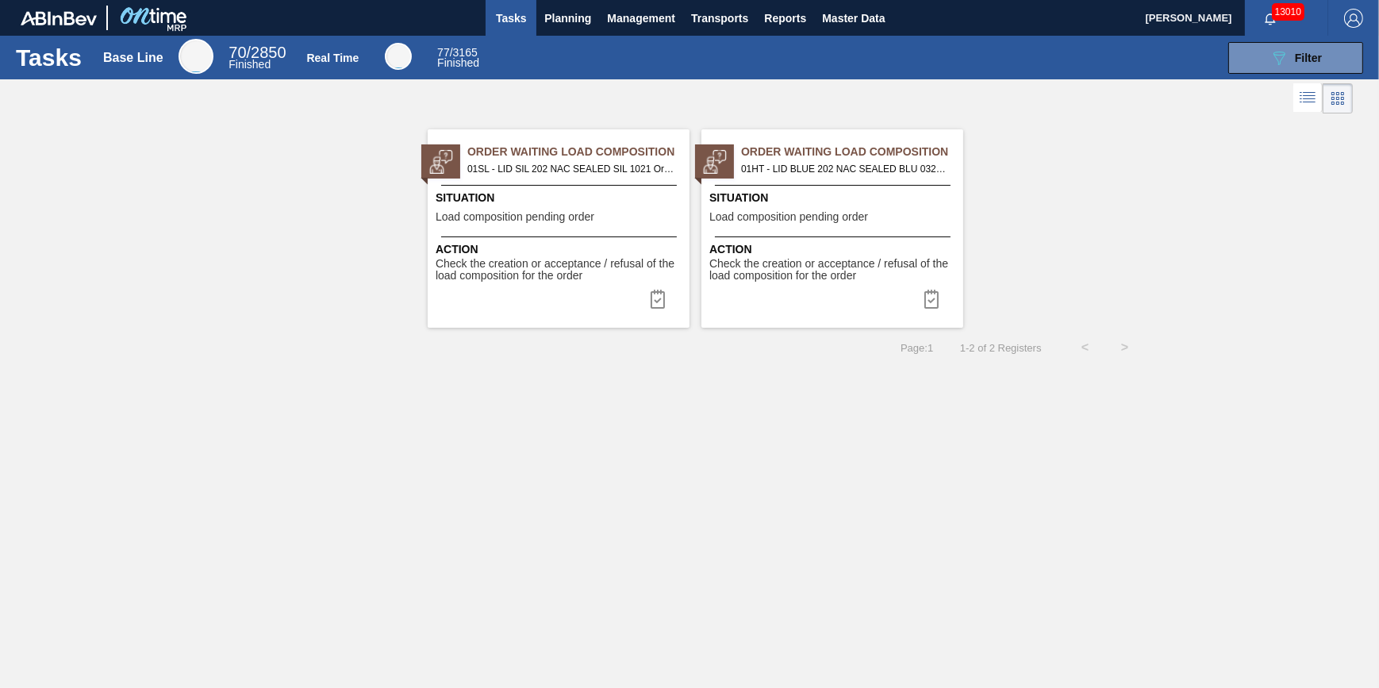
click at [589, 290] on div "Order Waiting Load Composition 01SL - LID SIL 202 NAC SEALED SIL 1021 Order - 7…" at bounding box center [559, 228] width 262 height 198
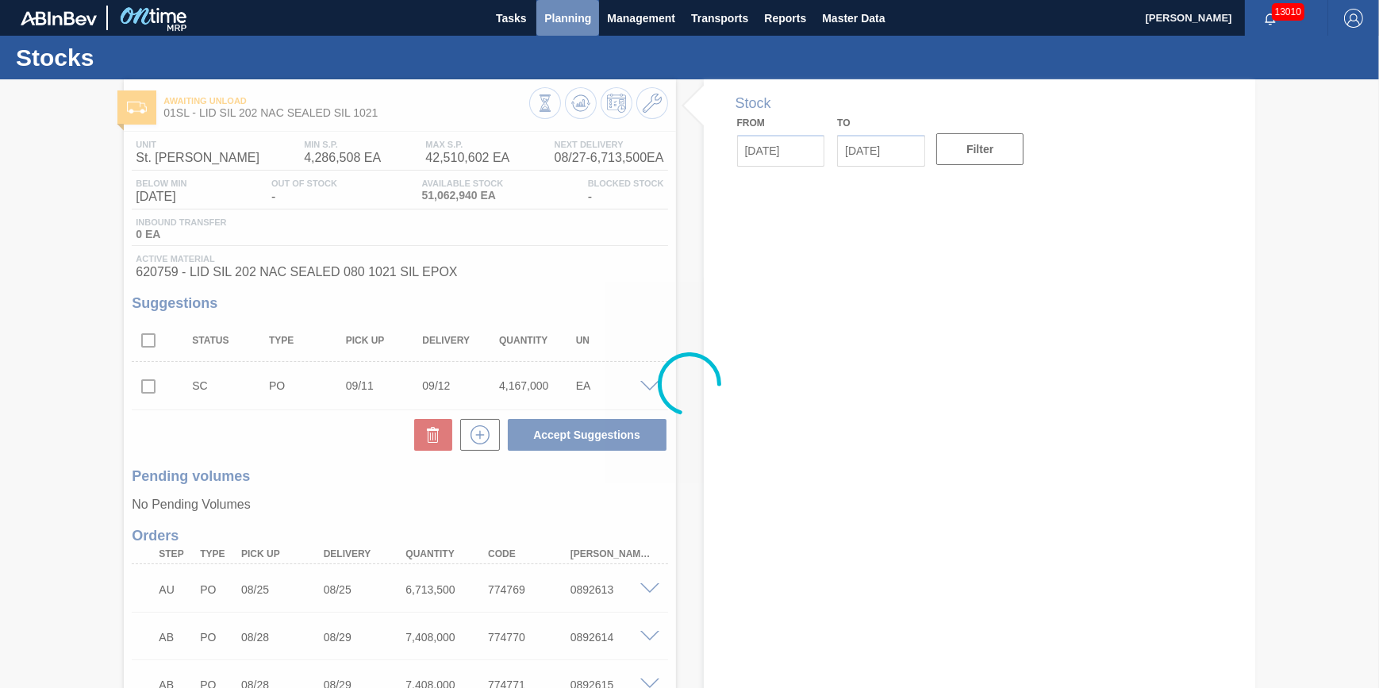
click at [548, 24] on span "Planning" at bounding box center [567, 18] width 47 height 19
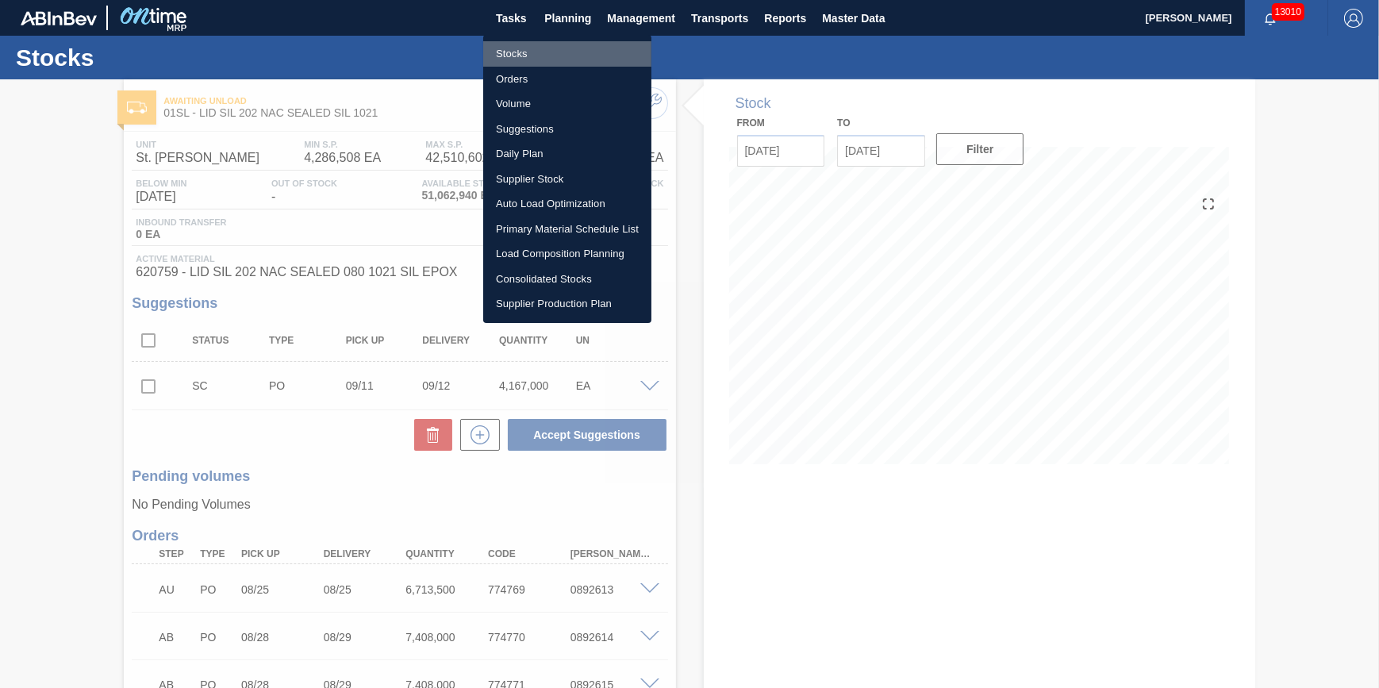
click at [556, 57] on li "Stocks" at bounding box center [567, 53] width 168 height 25
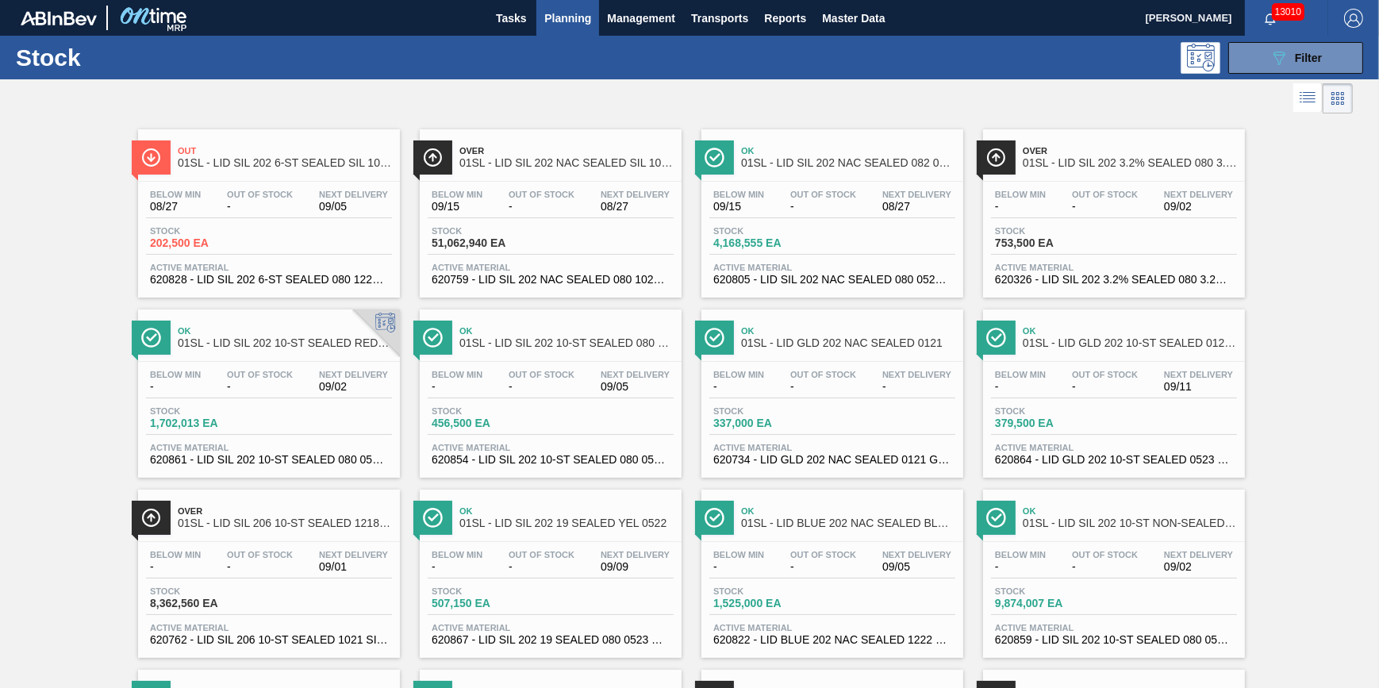
click at [563, 32] on button "Planning" at bounding box center [567, 18] width 63 height 36
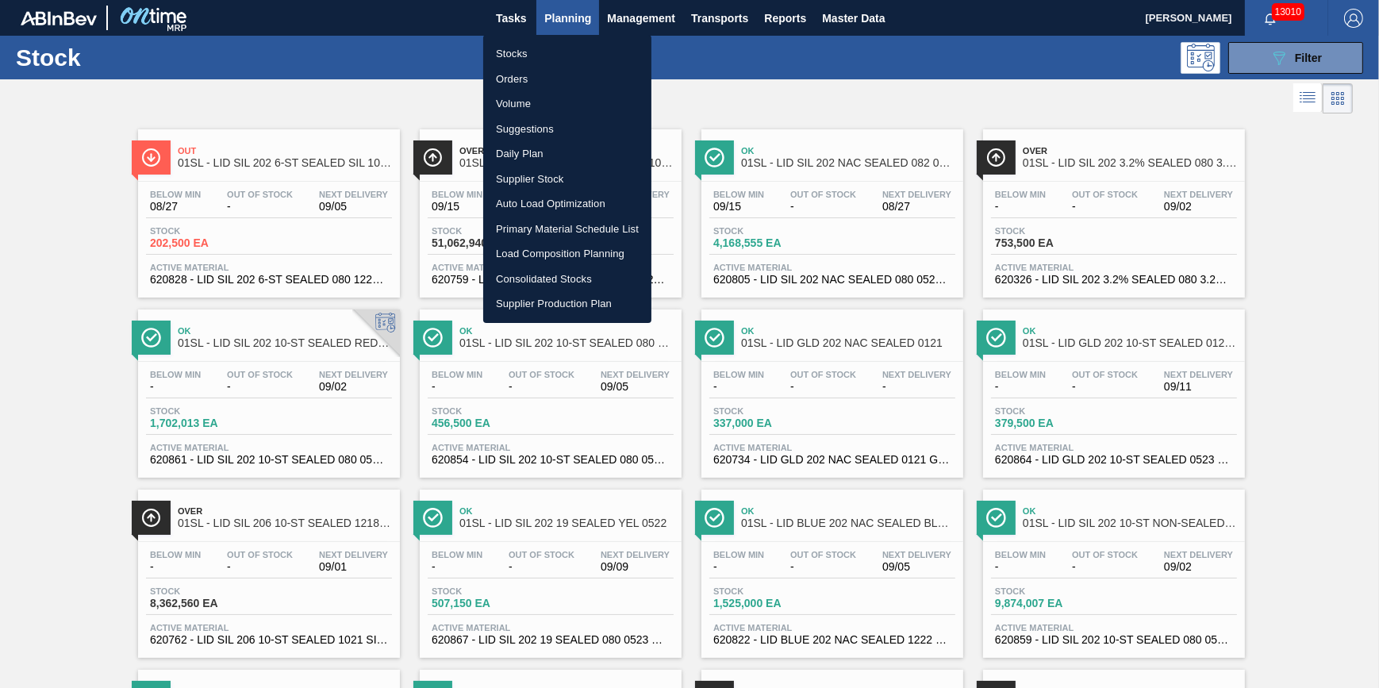
click at [562, 48] on li "Stocks" at bounding box center [567, 53] width 168 height 25
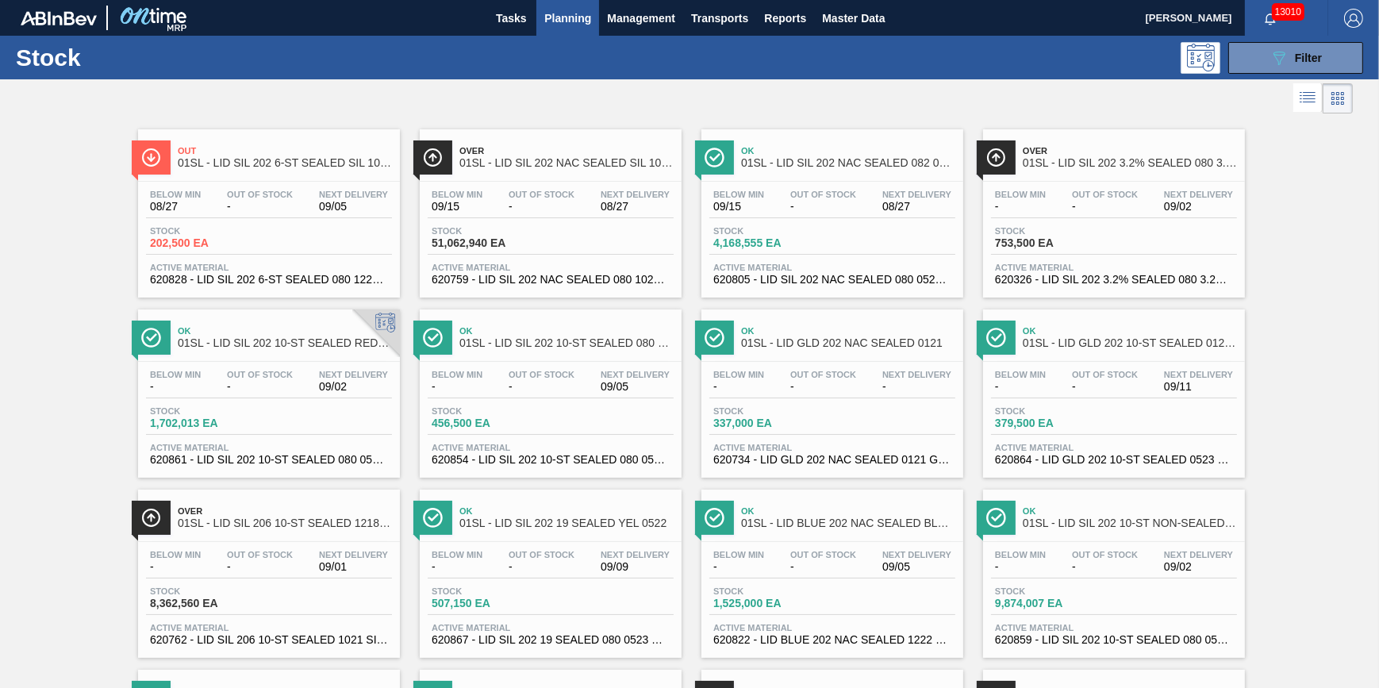
click at [552, 20] on span "Planning" at bounding box center [567, 18] width 47 height 19
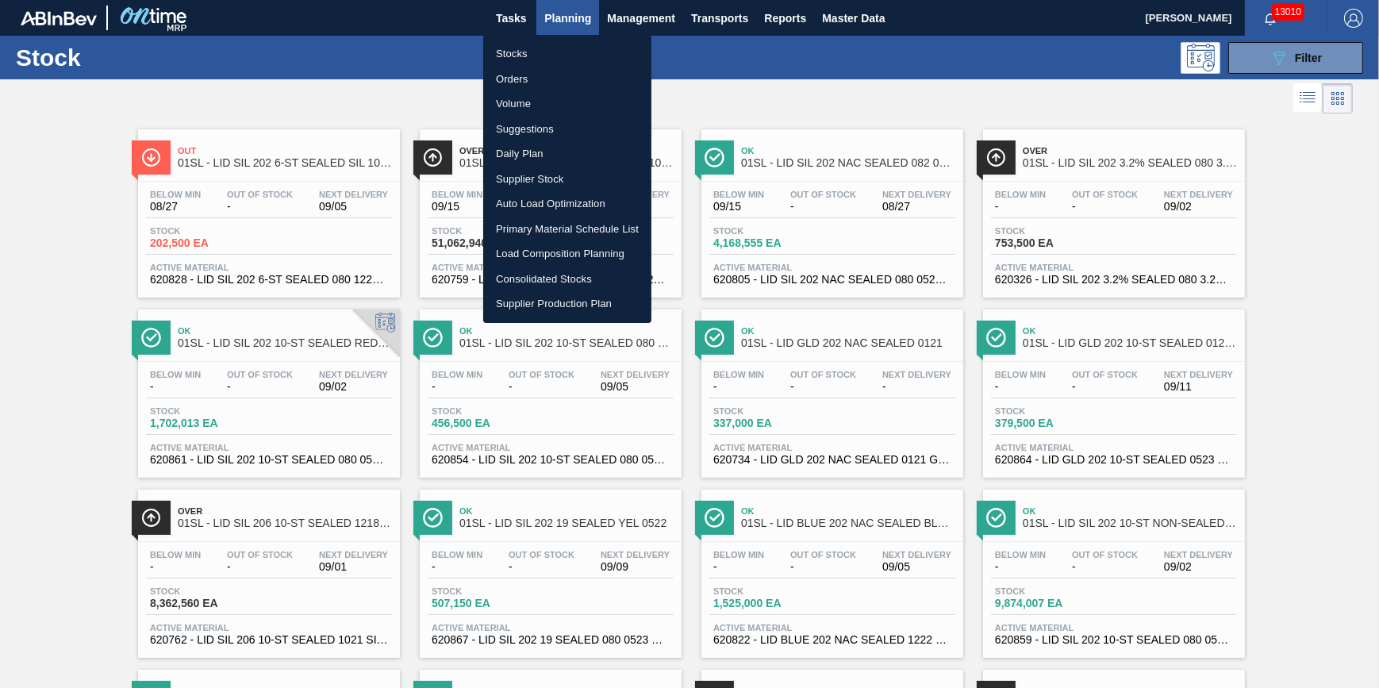
click at [551, 45] on li "Stocks" at bounding box center [567, 53] width 168 height 25
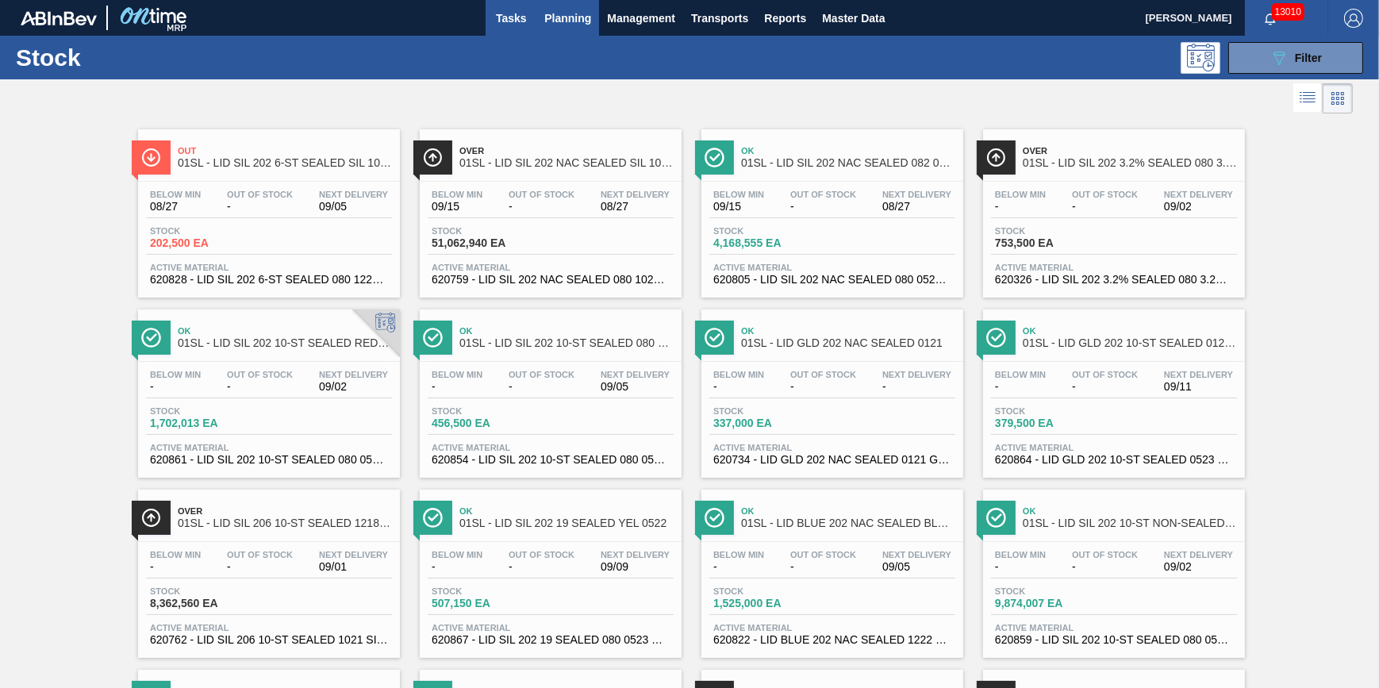
click at [516, 29] on button "Tasks" at bounding box center [511, 18] width 51 height 36
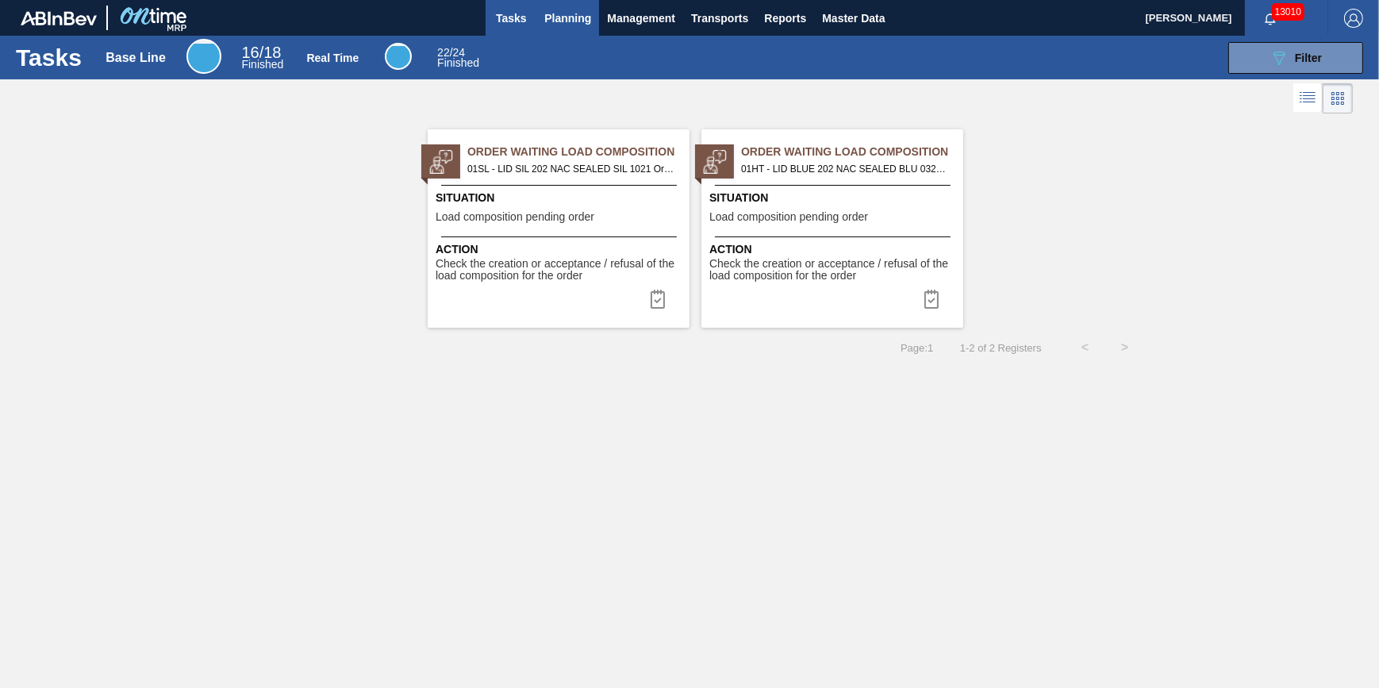
click at [598, 17] on button "Planning" at bounding box center [567, 18] width 63 height 36
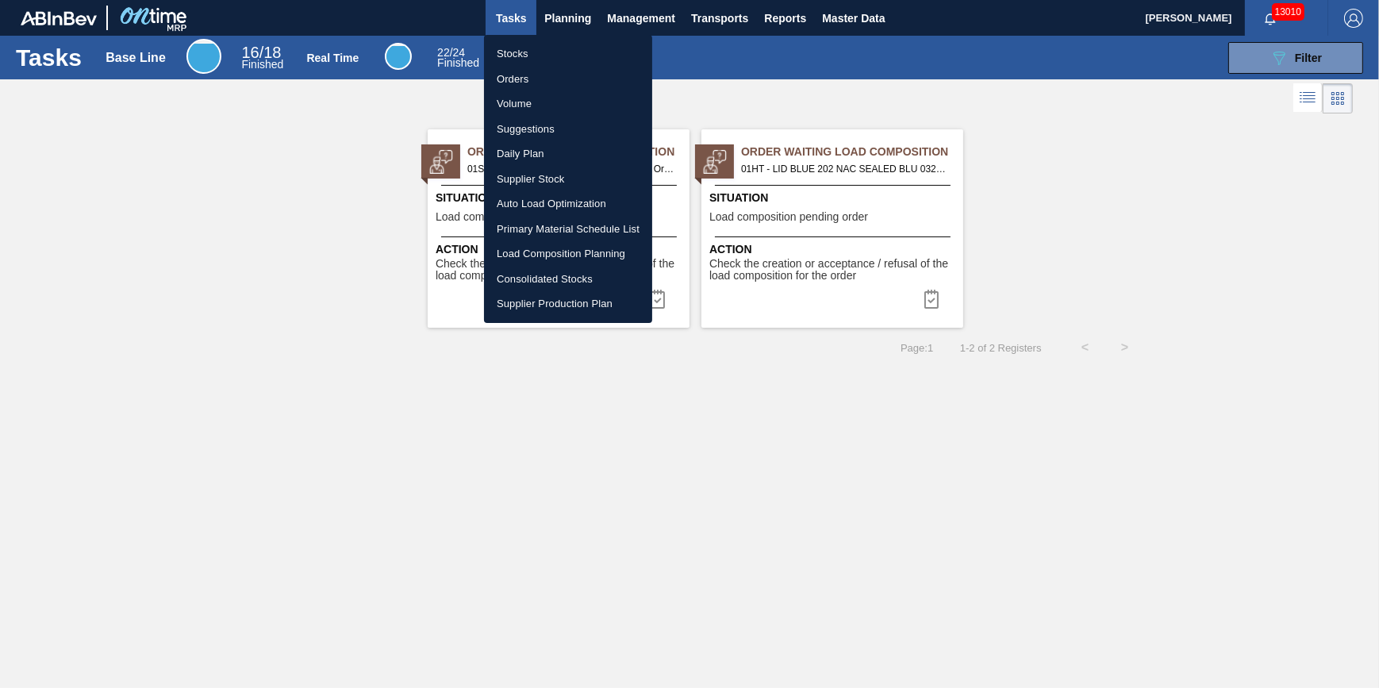
click at [564, 42] on li "Stocks" at bounding box center [568, 53] width 168 height 25
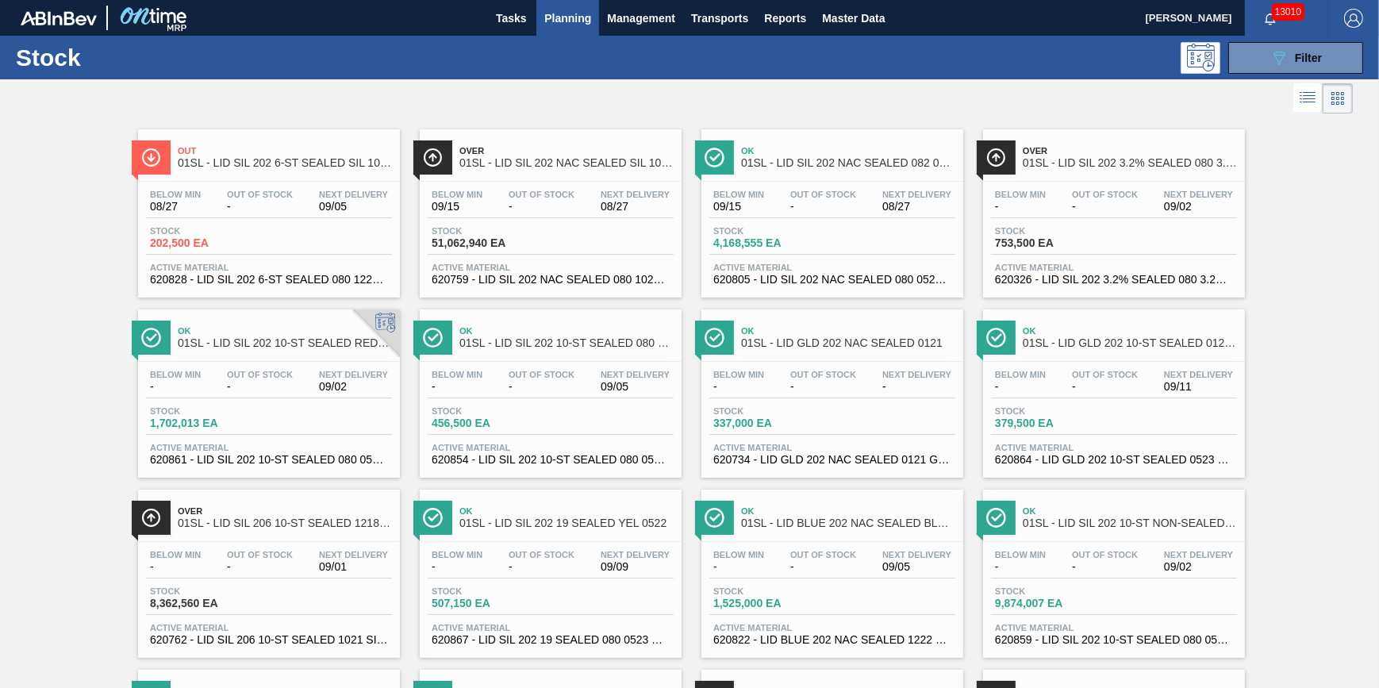
click at [565, 27] on button "Planning" at bounding box center [567, 18] width 63 height 36
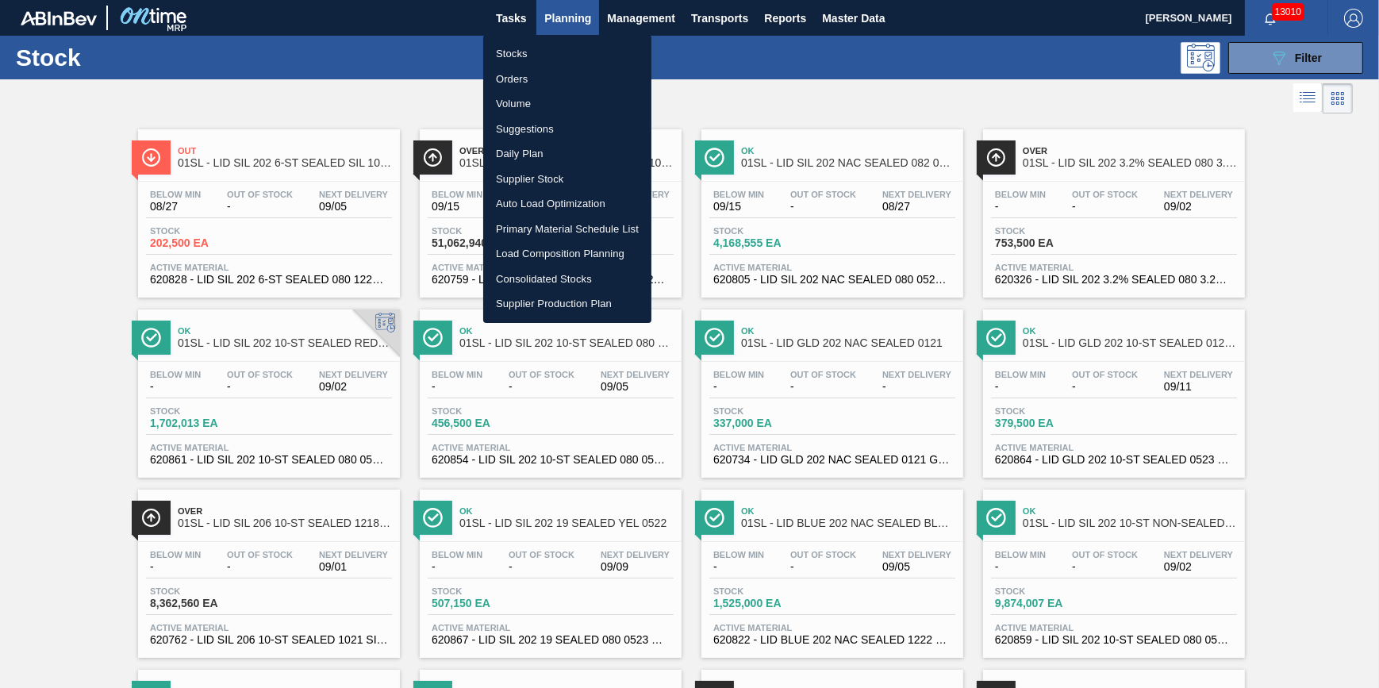
click at [535, 127] on li "Suggestions" at bounding box center [567, 129] width 168 height 25
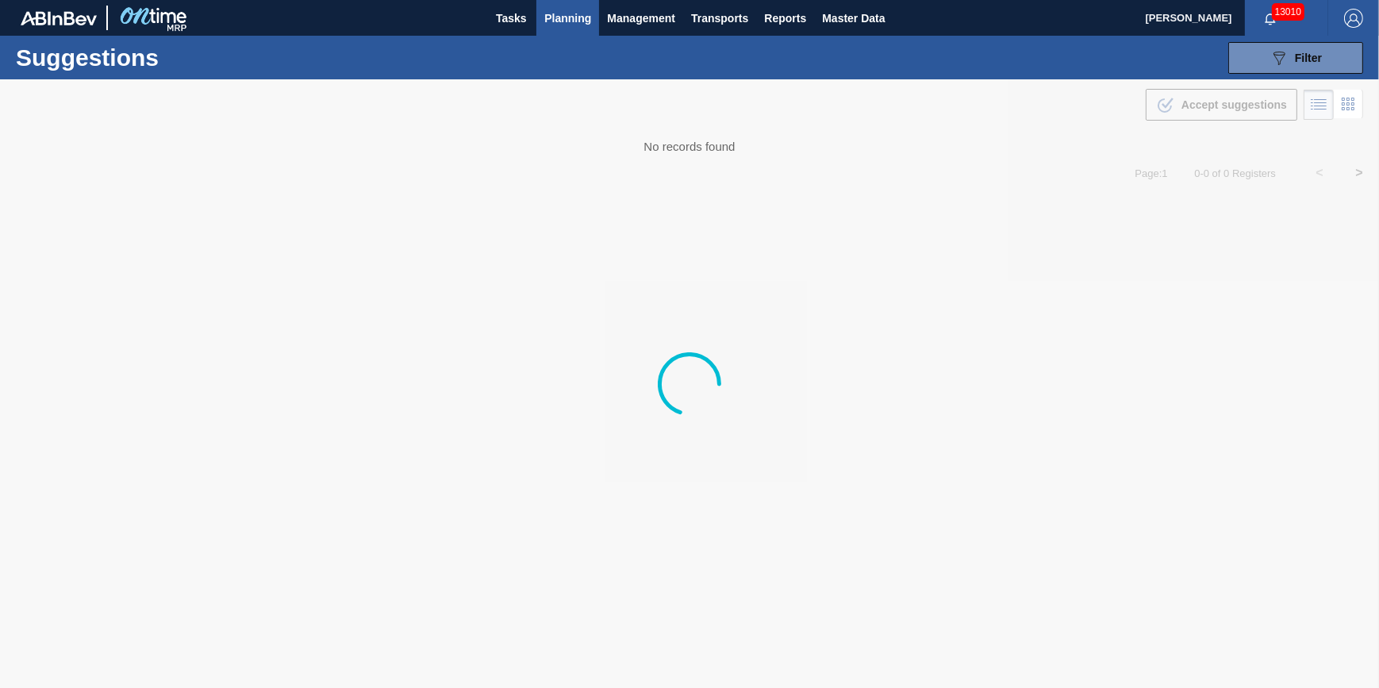
type from "[DATE]"
type to "[DATE]"
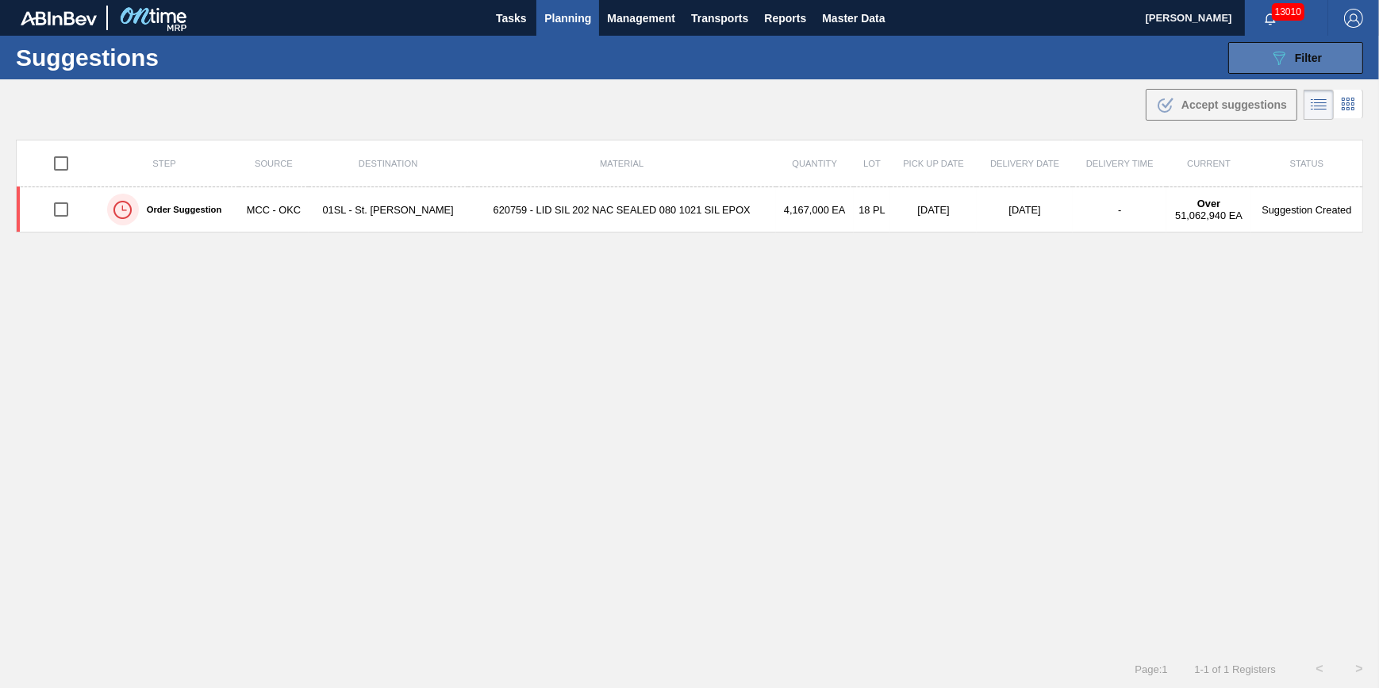
click at [1265, 71] on button "089F7B8B-B2A5-4AFE-B5C0-19BA573D28AC Filter" at bounding box center [1295, 58] width 135 height 32
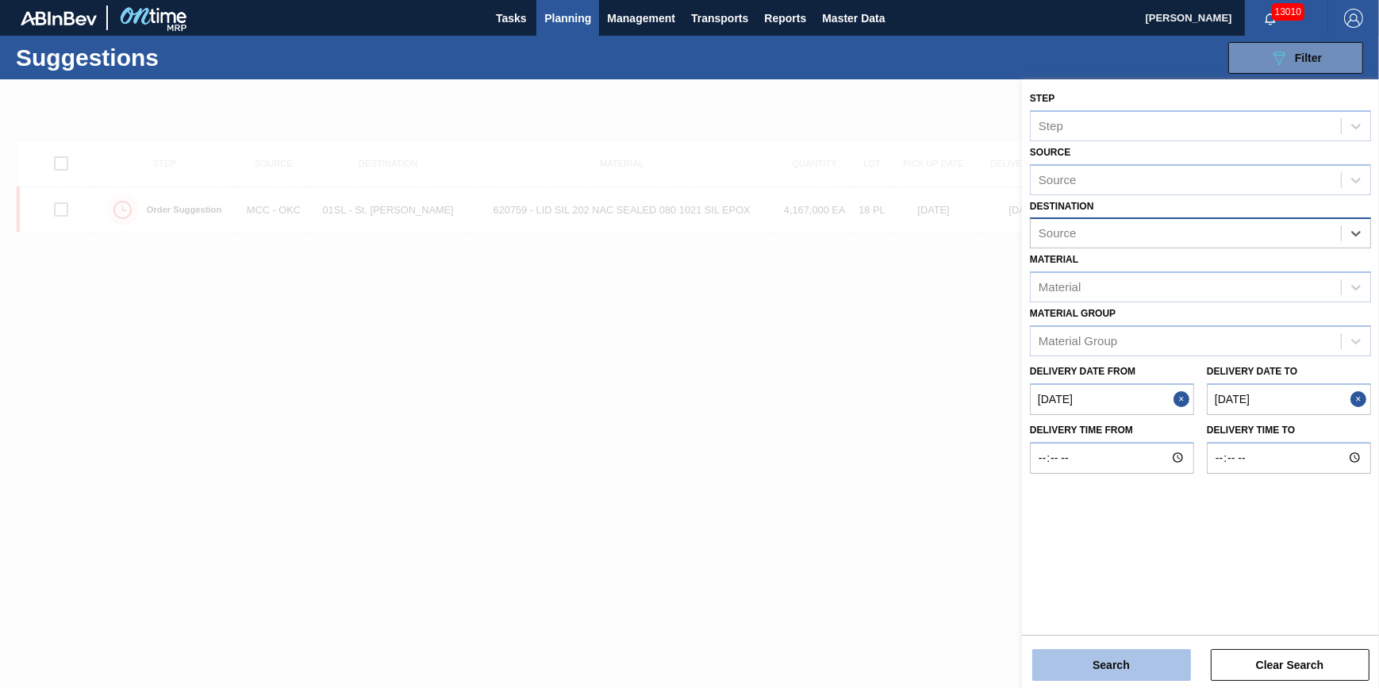
click at [1142, 675] on button "Search" at bounding box center [1111, 665] width 159 height 32
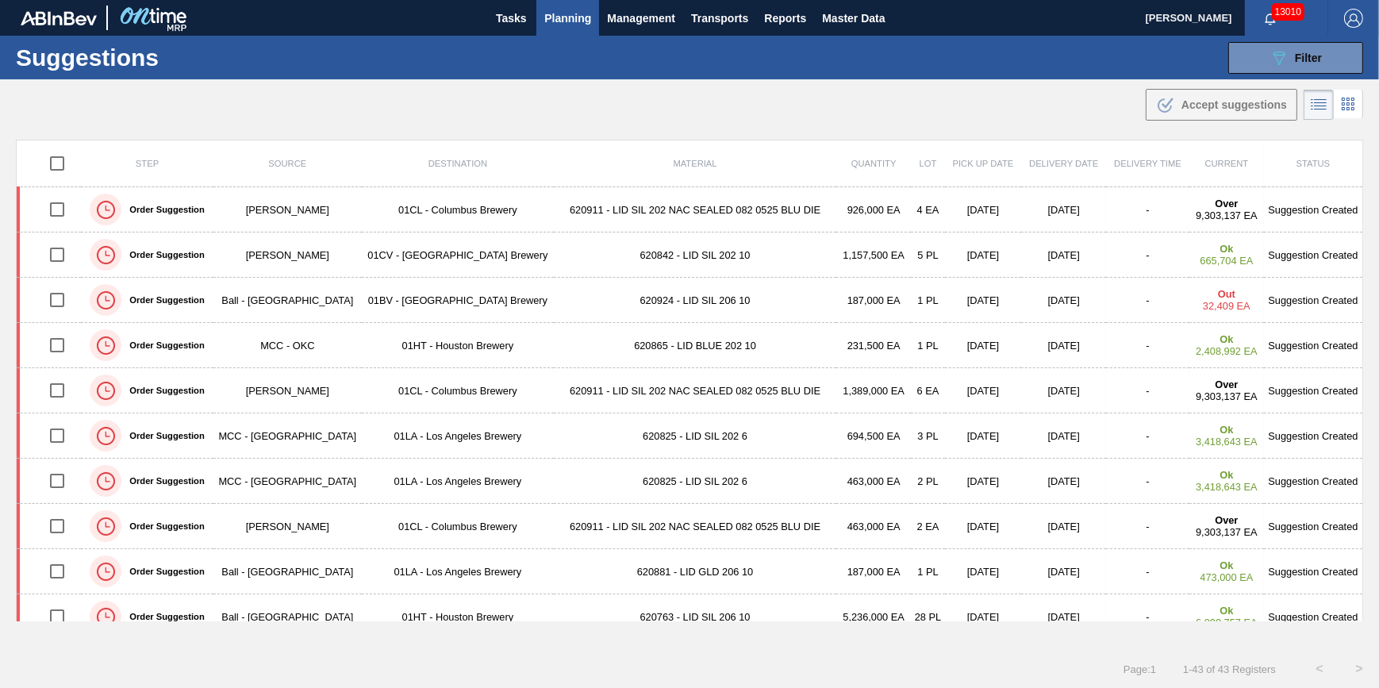
click at [496, 160] on th "Destination" at bounding box center [458, 163] width 192 height 47
click at [476, 169] on th "Destination" at bounding box center [458, 163] width 192 height 47
click at [468, 159] on span "Destination" at bounding box center [457, 164] width 59 height 10
click at [1264, 52] on button "089F7B8B-B2A5-4AFE-B5C0-19BA573D28AC Filter" at bounding box center [1295, 58] width 135 height 32
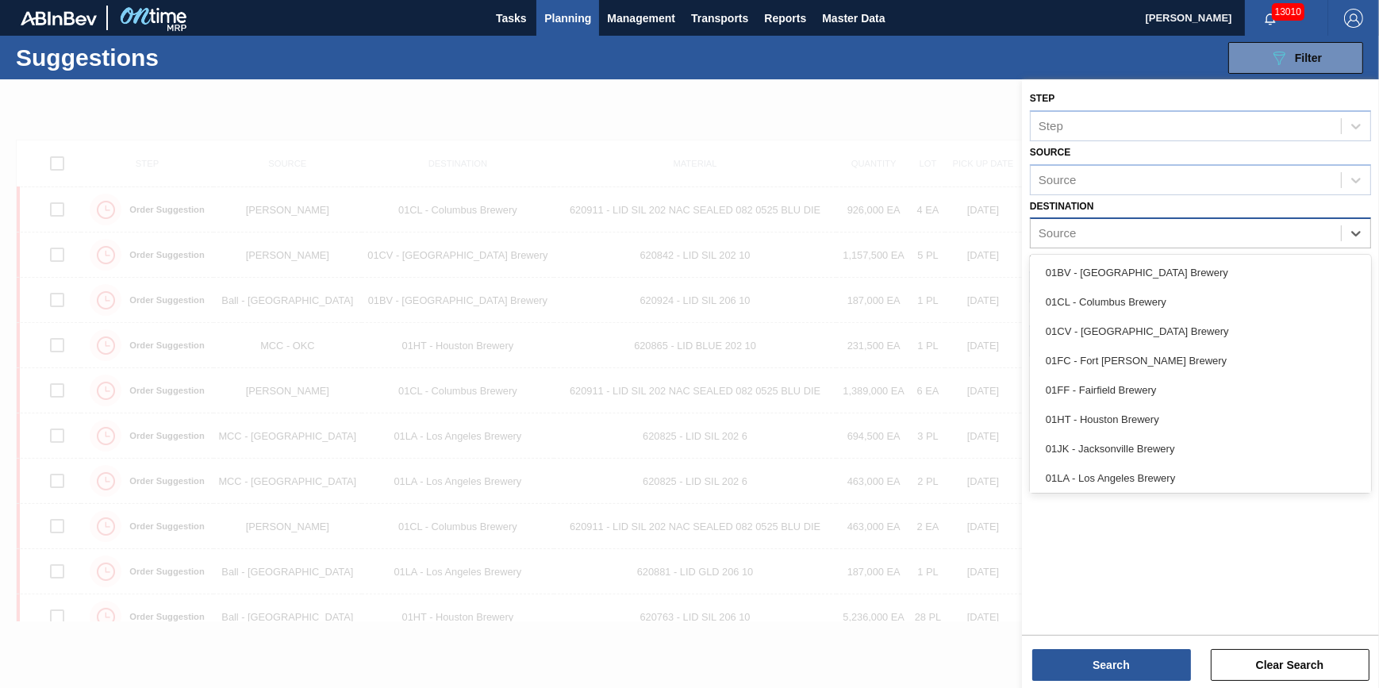
click at [1146, 222] on div "Source" at bounding box center [1186, 233] width 310 height 23
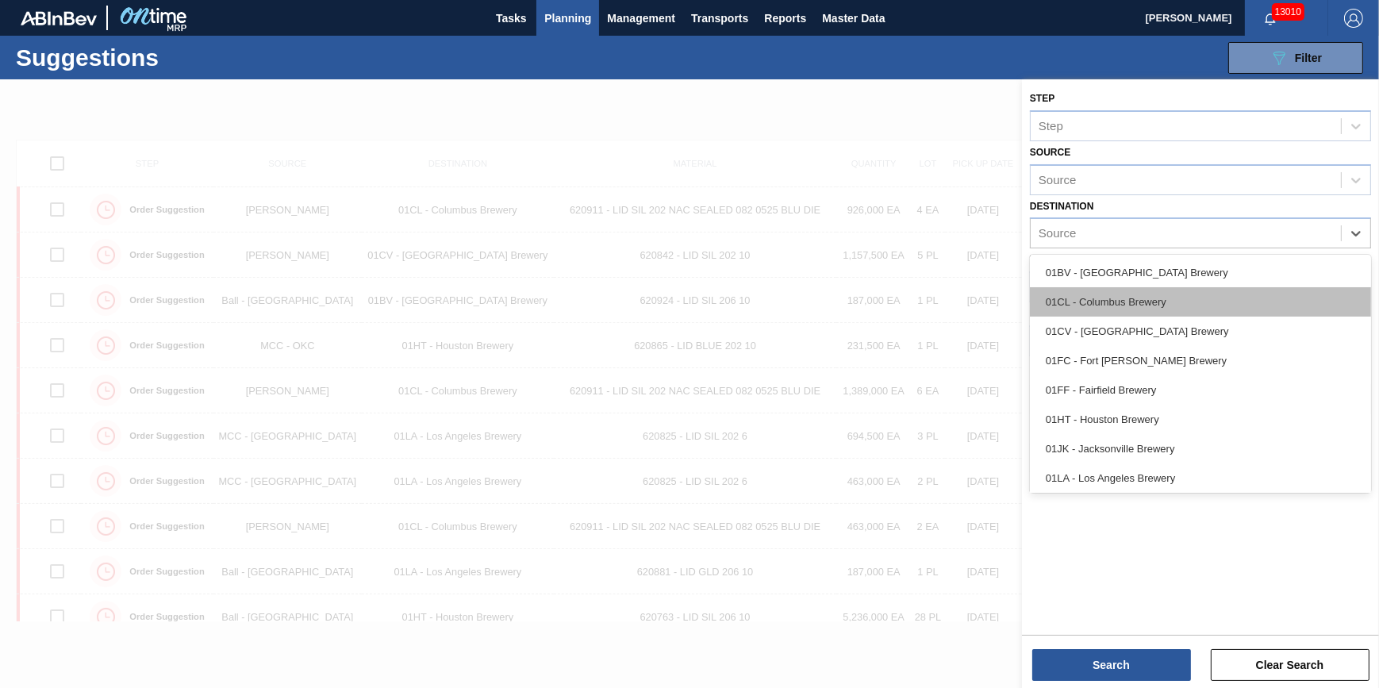
click at [1129, 309] on div "01CL - Columbus Brewery" at bounding box center [1200, 301] width 341 height 29
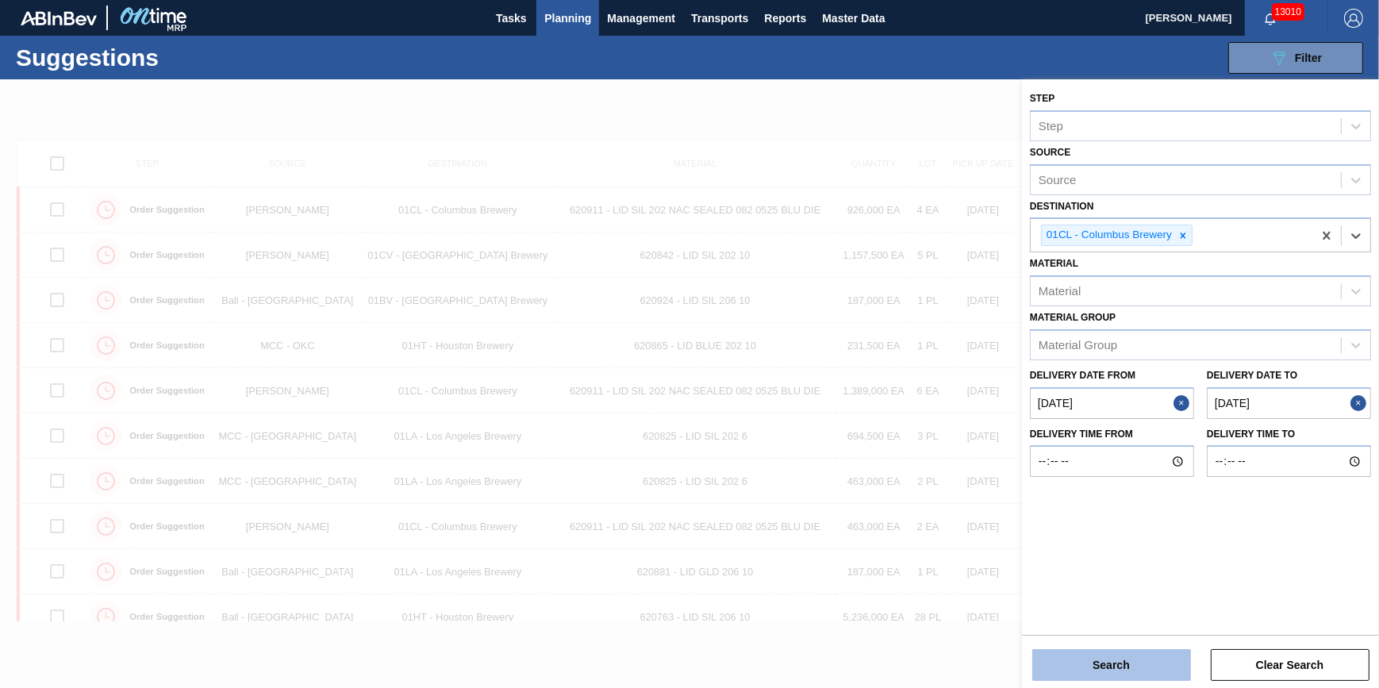
click at [1082, 673] on button "Search" at bounding box center [1111, 665] width 159 height 32
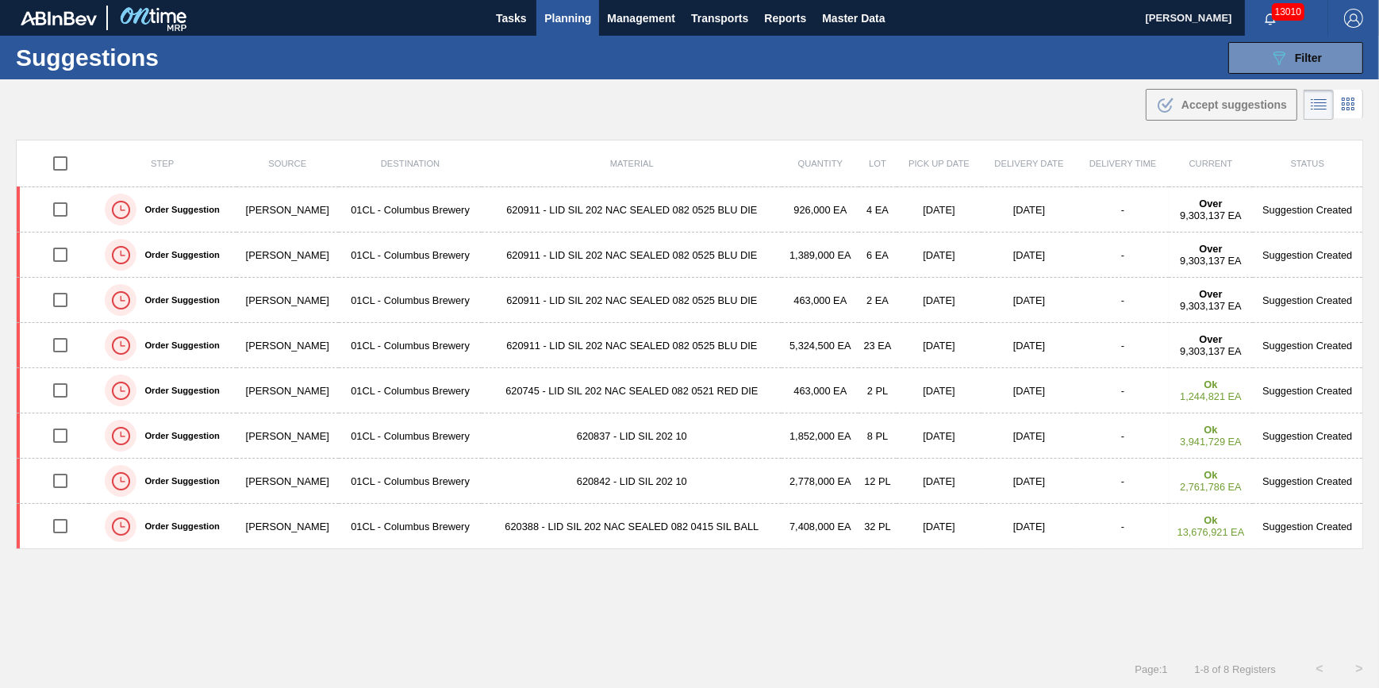
click at [60, 156] on input "checkbox" at bounding box center [60, 163] width 33 height 33
checkbox input "true"
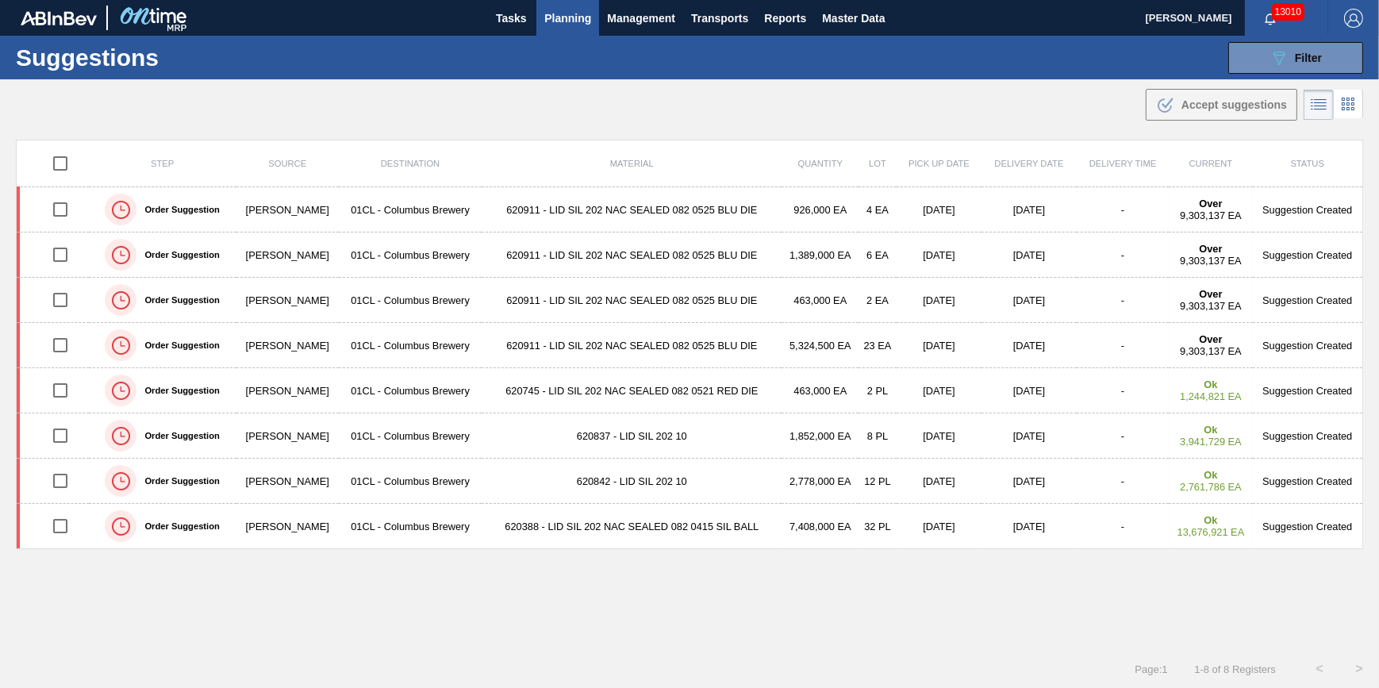
checkbox input "true"
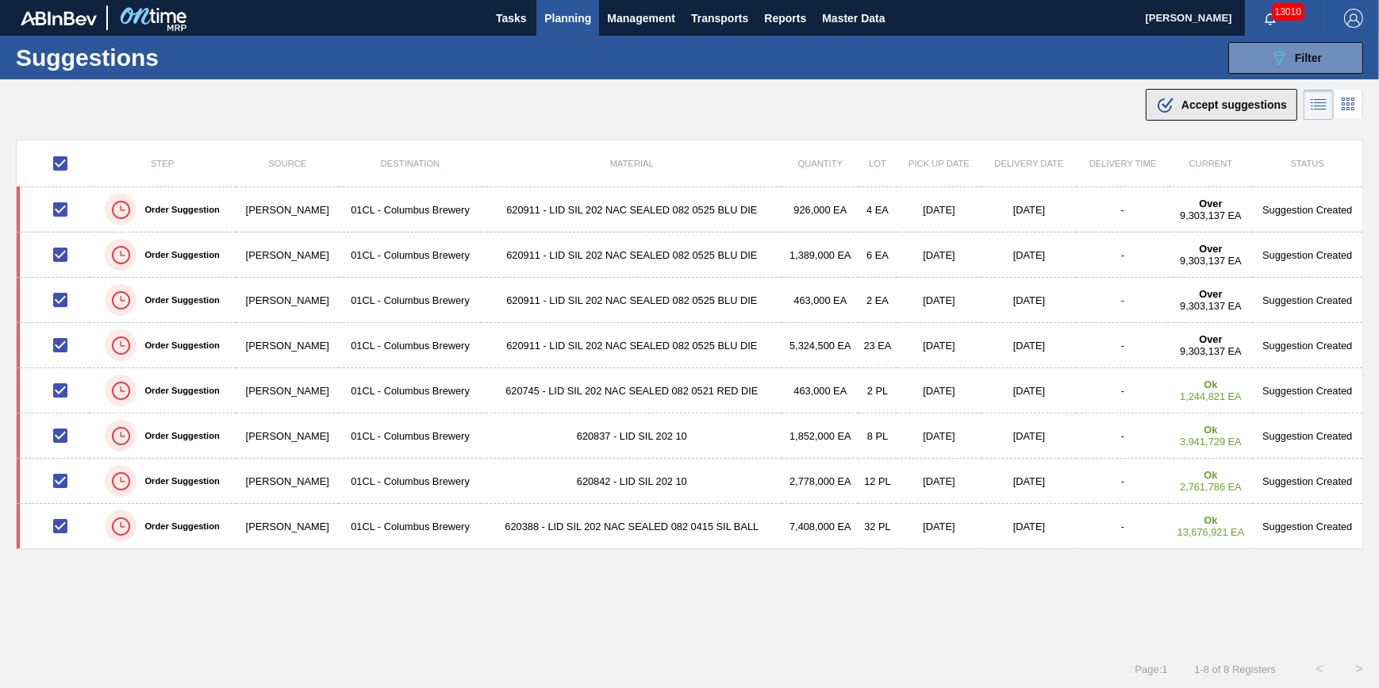
click at [1224, 111] on span "Accept suggestions" at bounding box center [1234, 104] width 106 height 13
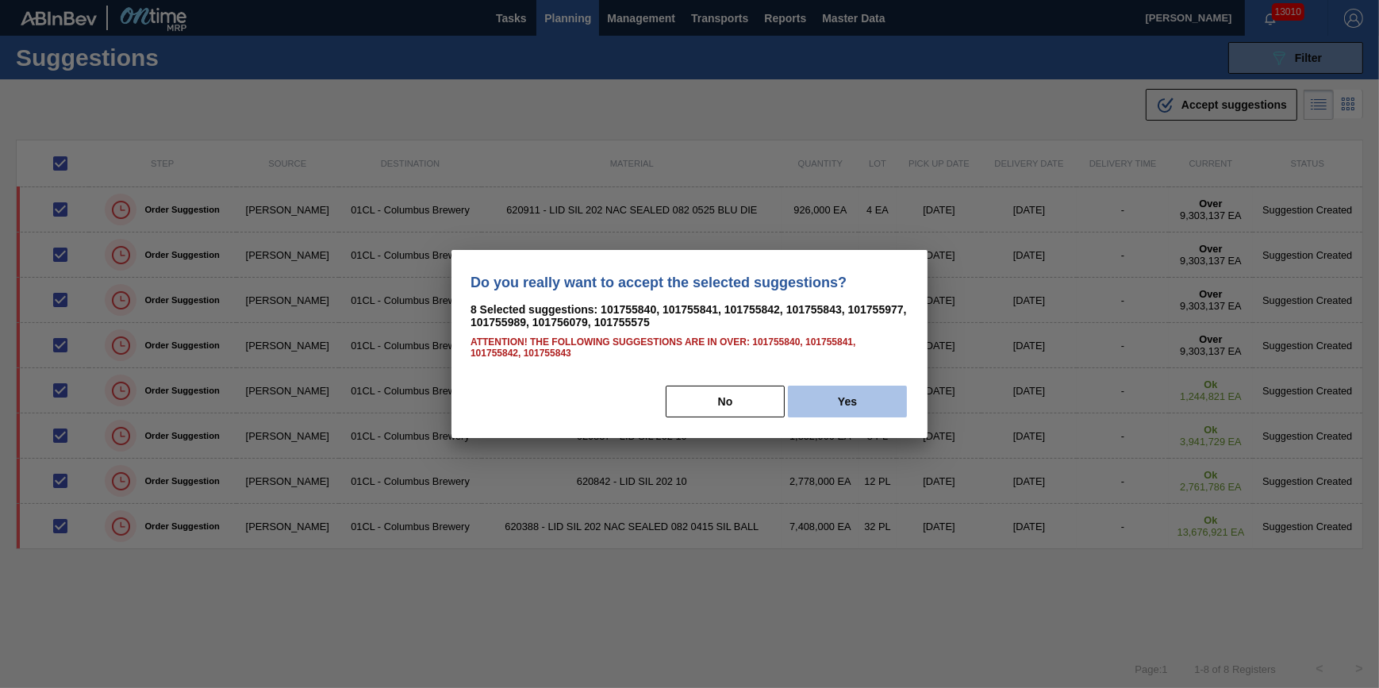
click at [872, 401] on button "Yes" at bounding box center [847, 402] width 119 height 32
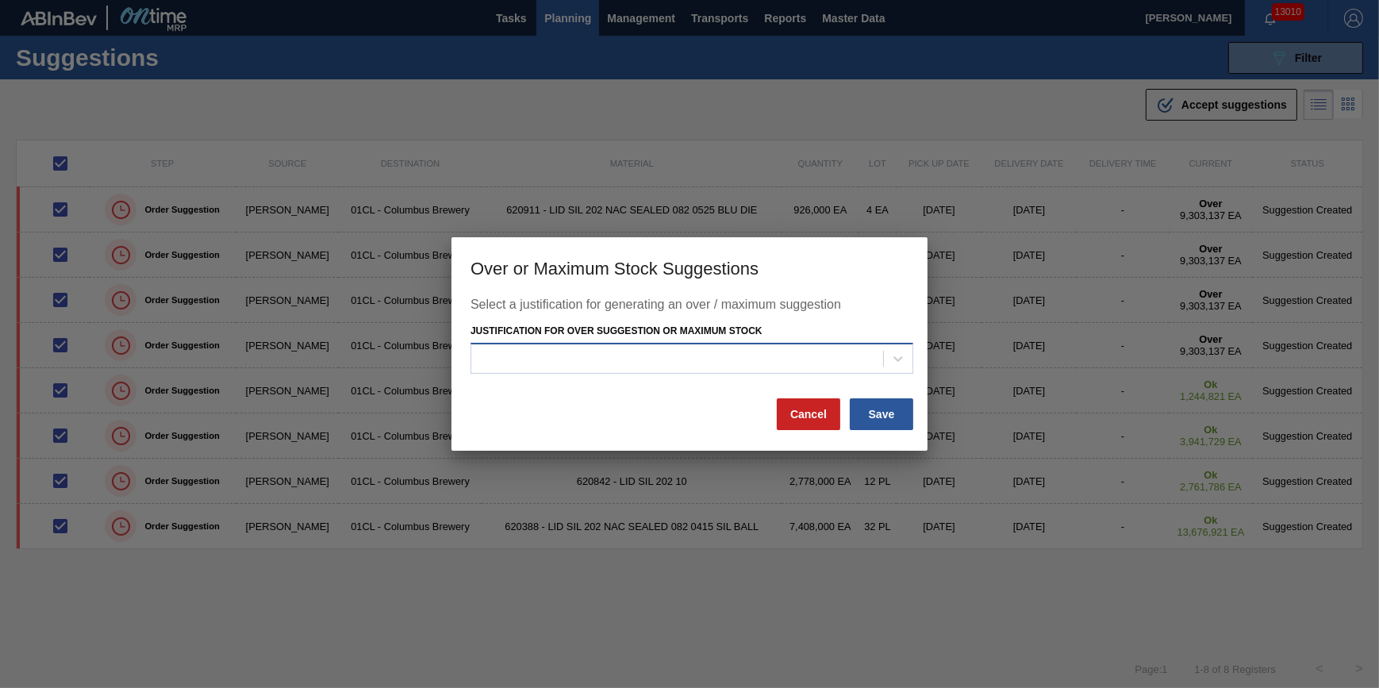
drag, startPoint x: 839, startPoint y: 356, endPoint x: 795, endPoint y: 371, distance: 45.9
click at [836, 356] on div at bounding box center [677, 358] width 412 height 23
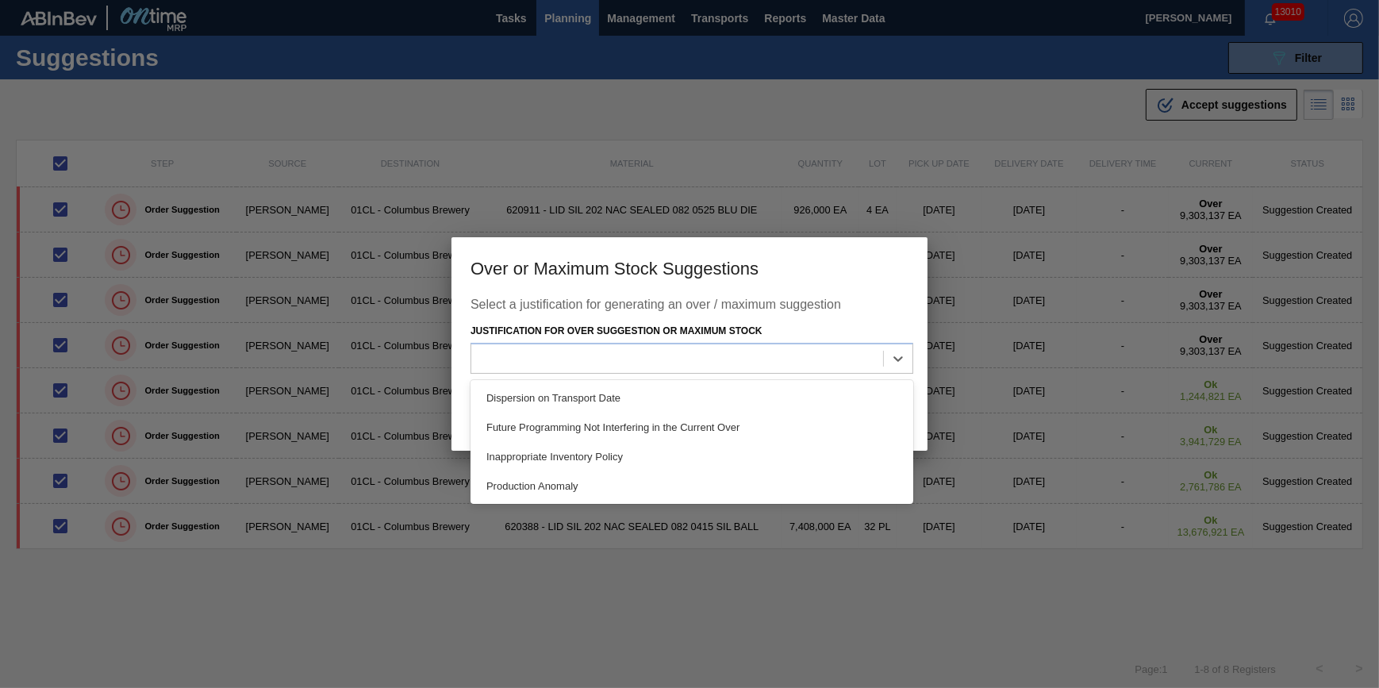
click at [786, 382] on div "Dispersion on Transport Date Future Programming Not Interfering in the Current …" at bounding box center [691, 442] width 443 height 124
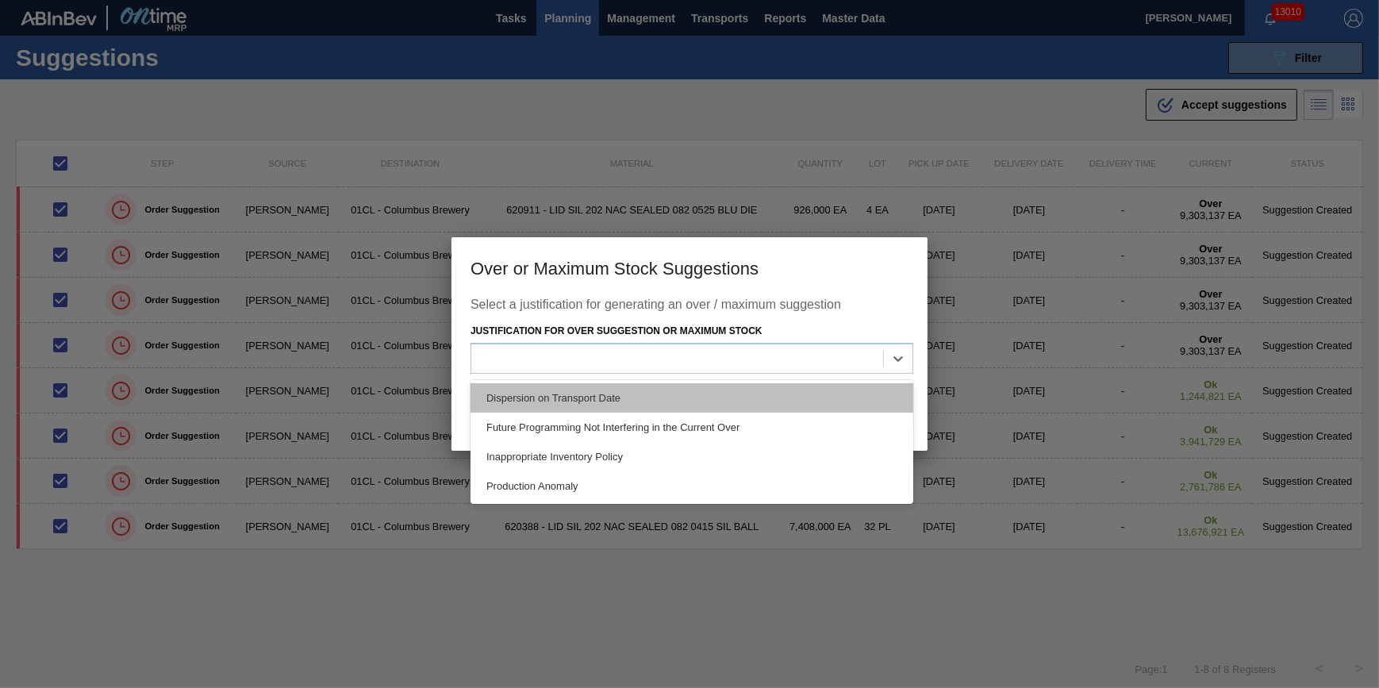
click at [781, 390] on div "Dispersion on Transport Date" at bounding box center [691, 397] width 443 height 29
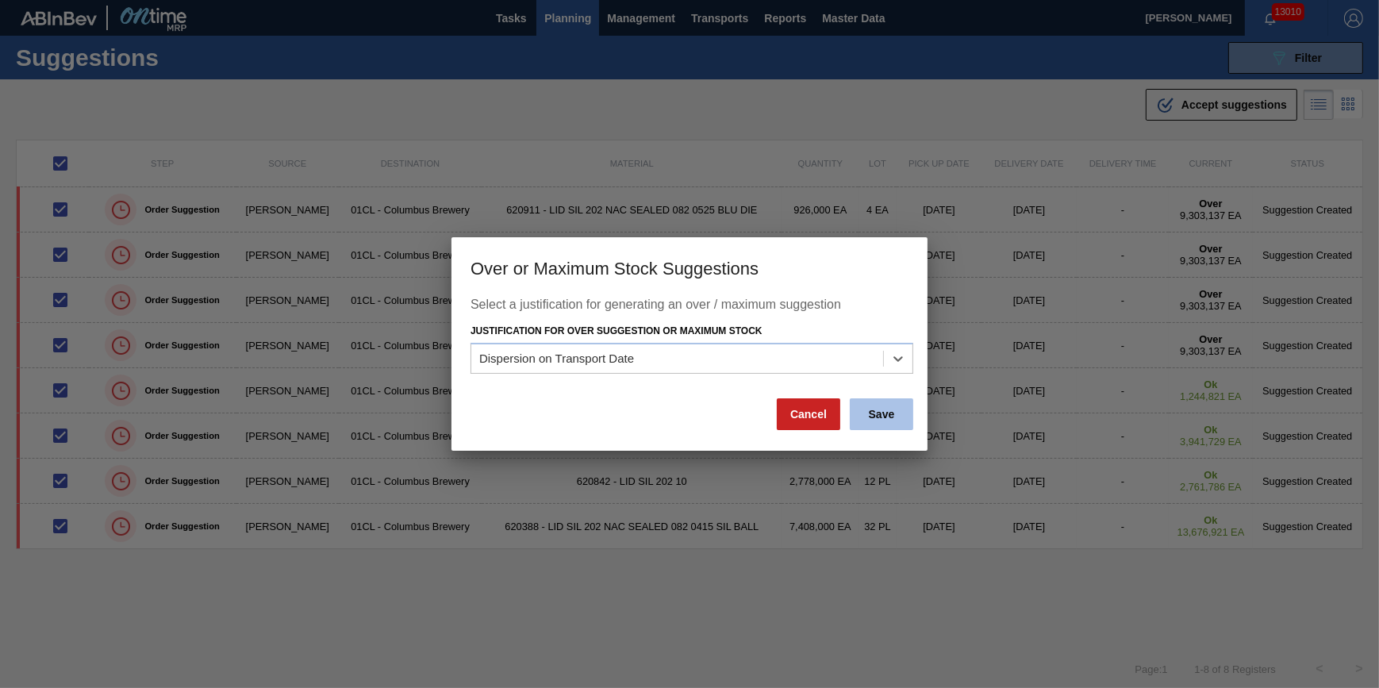
click at [868, 413] on button "Save" at bounding box center [881, 414] width 63 height 32
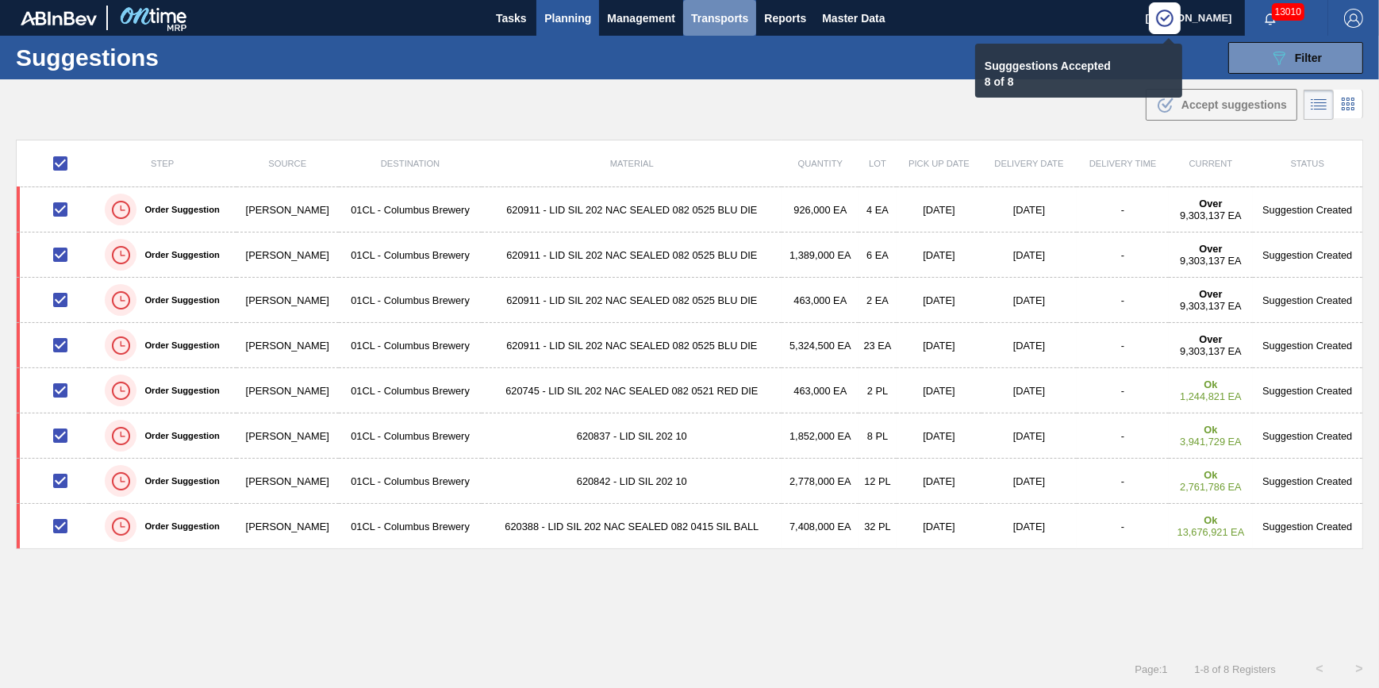
click at [704, 23] on span "Transports" at bounding box center [719, 18] width 57 height 19
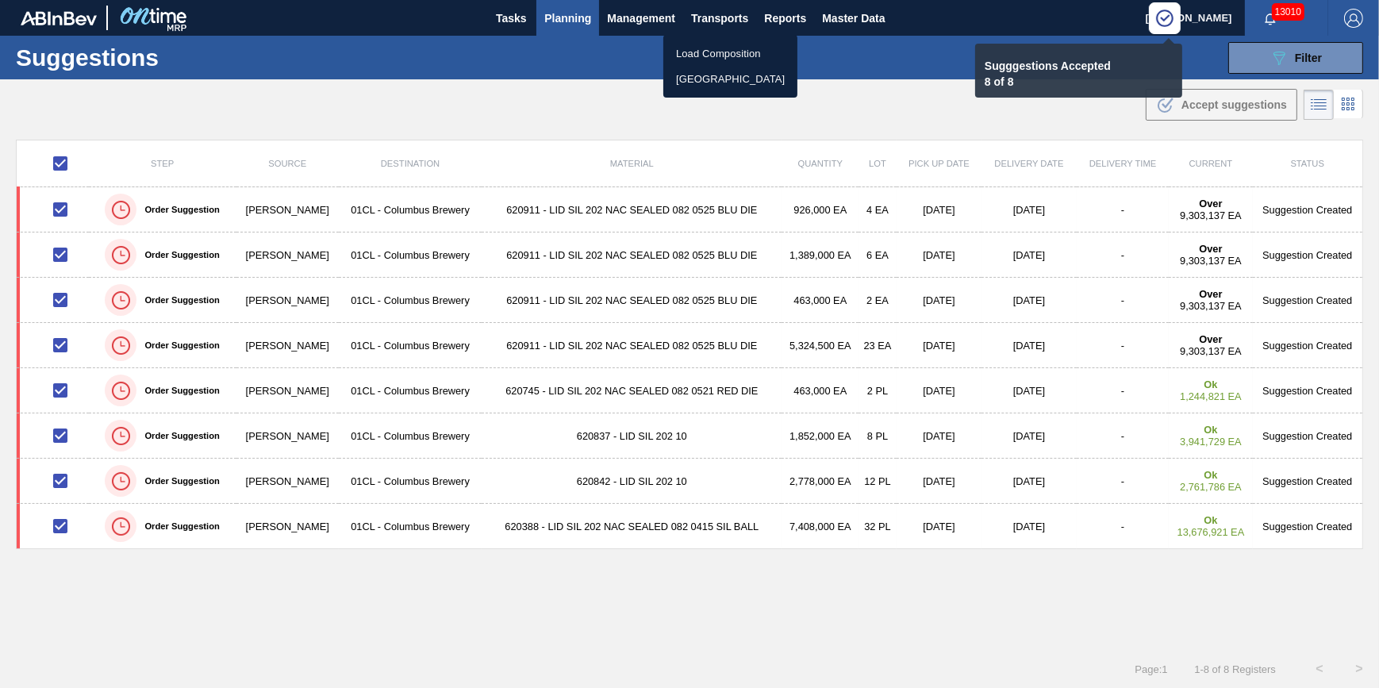
click at [695, 82] on li "[GEOGRAPHIC_DATA]" at bounding box center [730, 79] width 134 height 25
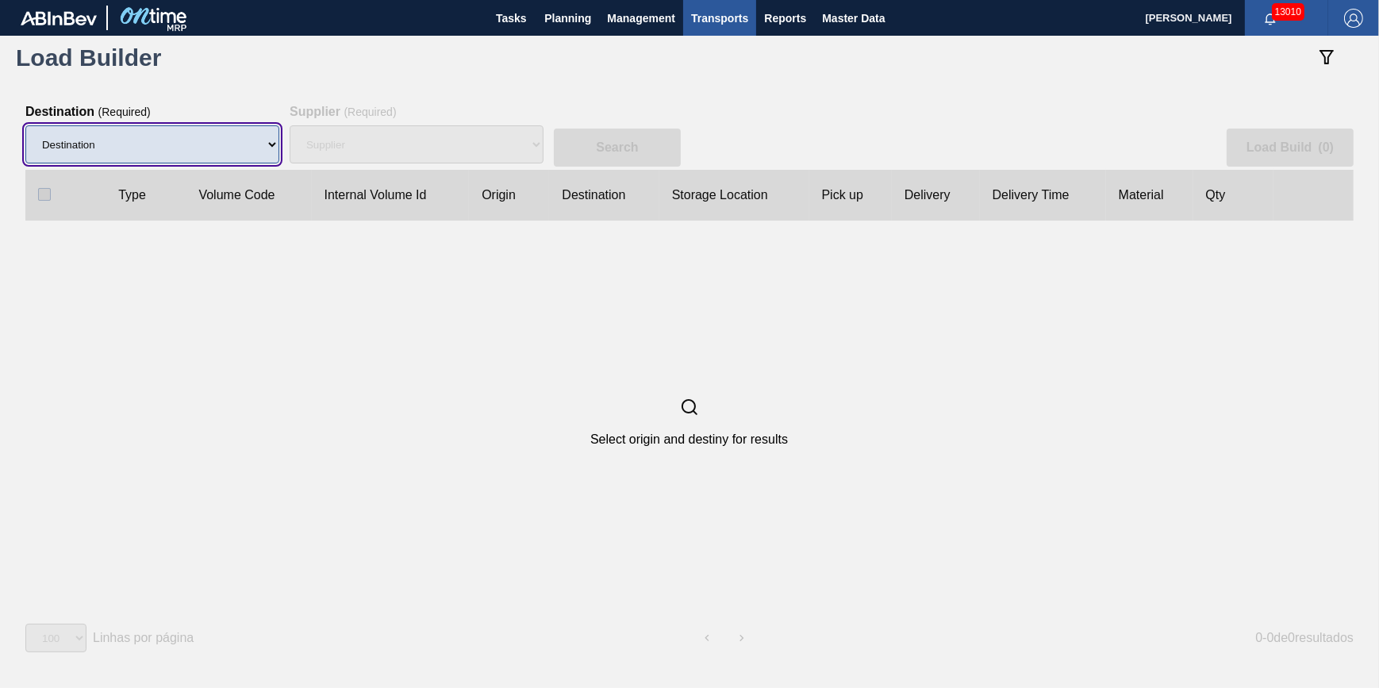
click at [192, 156] on select "Destination 01BV - [GEOGRAPHIC_DATA] 01CL - [GEOGRAPHIC_DATA] 01CV - [GEOGRAPHI…" at bounding box center [152, 144] width 254 height 38
select select "5"
click at [25, 126] on select "Destination 01BV - [GEOGRAPHIC_DATA] 01CL - [GEOGRAPHIC_DATA] 01CV - [GEOGRAPHI…" at bounding box center [152, 144] width 254 height 38
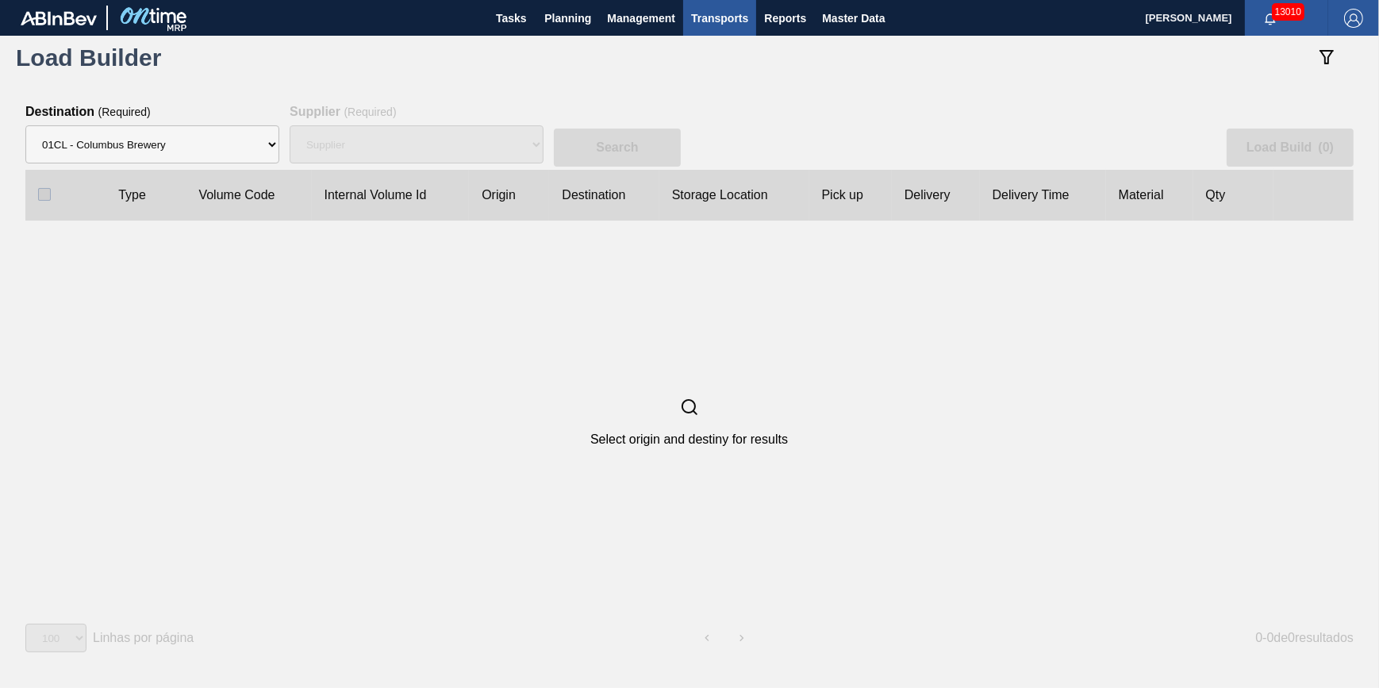
click at [357, 159] on div "Supplier" at bounding box center [417, 144] width 254 height 51
click at [386, 148] on div "Supplier" at bounding box center [417, 144] width 254 height 51
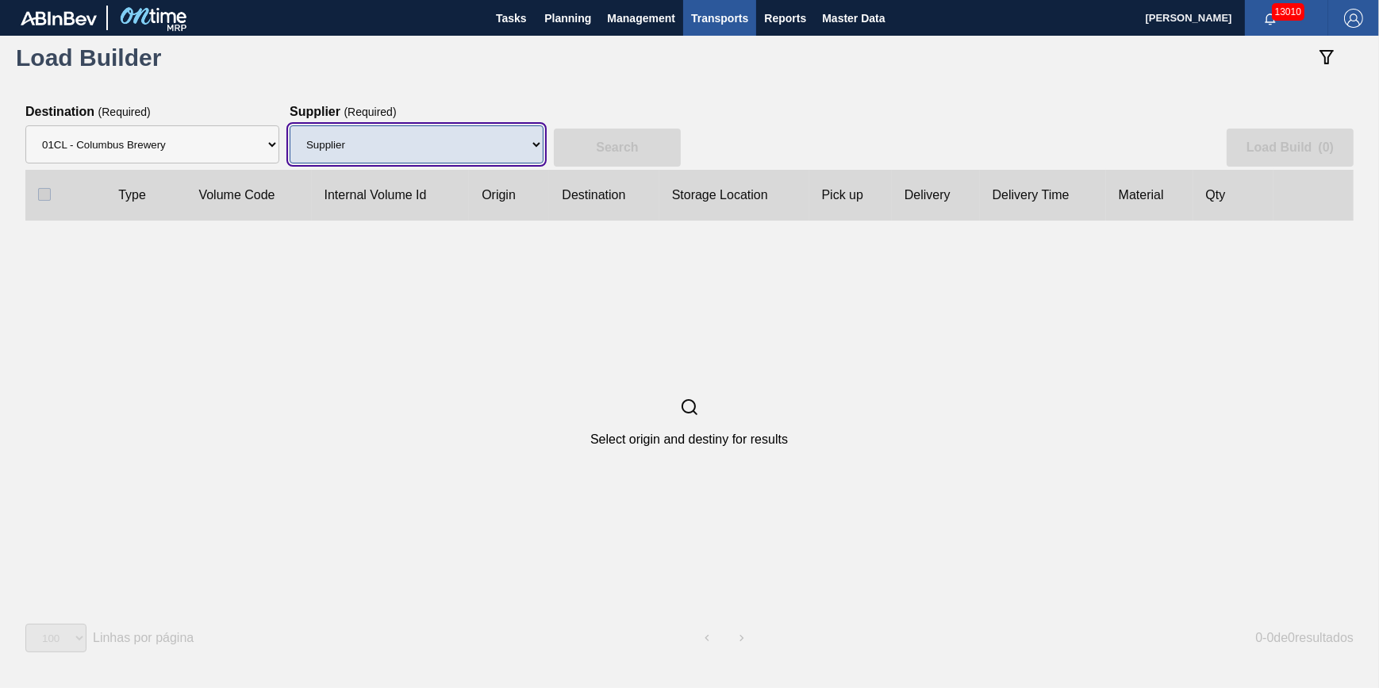
click at [404, 148] on select "Supplier 8221649 - BALL METAL CONTAINER GROUP 8342641 - BALL METAL CONTAINER GR…" at bounding box center [417, 144] width 254 height 38
click at [290, 126] on select "Supplier 8221649 - BALL METAL CONTAINER GROUP 8342641 - BALL METAL CONTAINER GR…" at bounding box center [417, 144] width 254 height 38
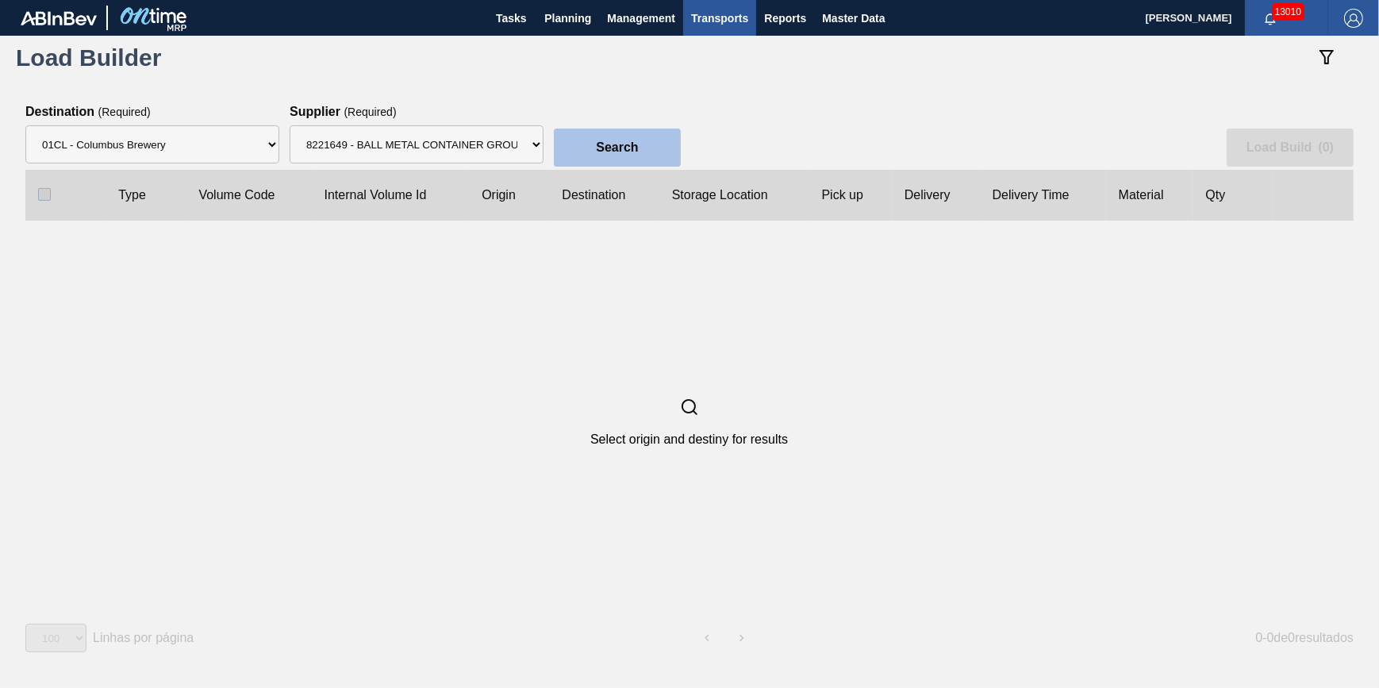
click at [0, 0] on slot "Search" at bounding box center [0, 0] width 0 height 0
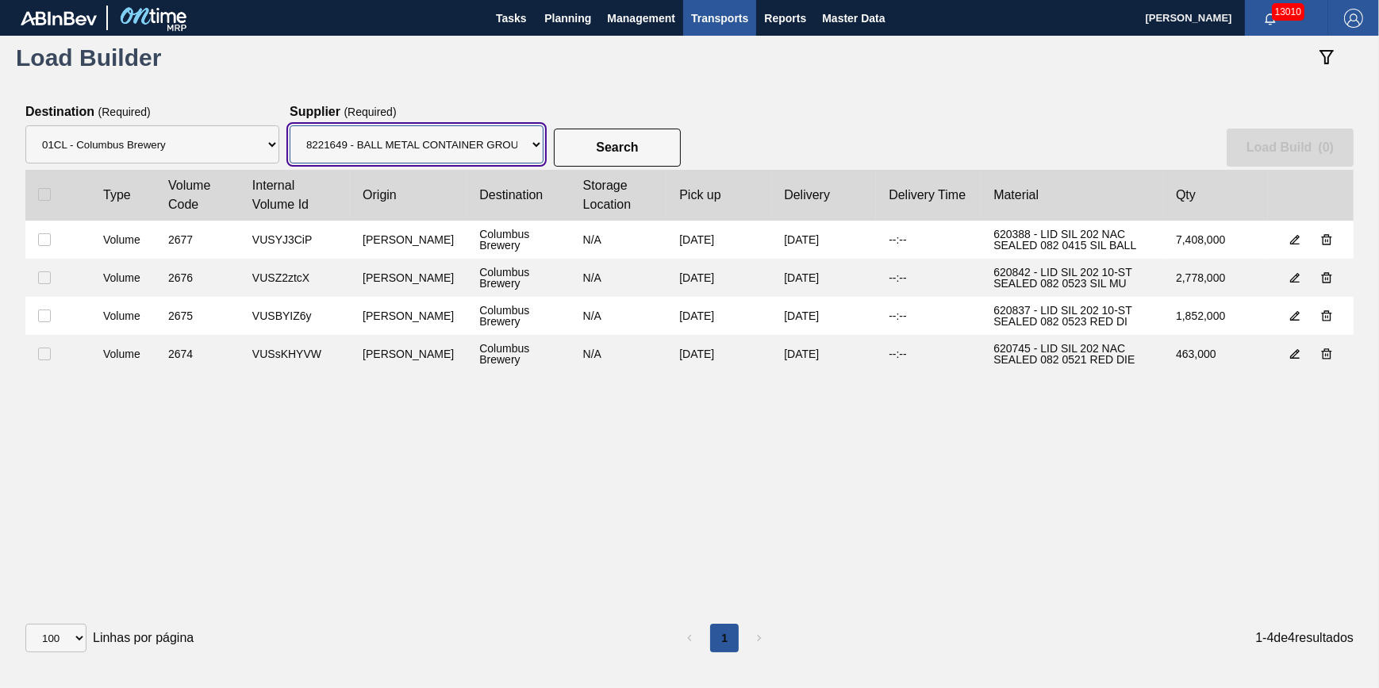
drag, startPoint x: 517, startPoint y: 147, endPoint x: 508, endPoint y: 165, distance: 20.6
click at [517, 147] on select "Supplier 8221649 - BALL METAL CONTAINER GROUP 8342641 - BALL METAL CONTAINER GR…" at bounding box center [417, 144] width 254 height 38
select select "47"
click at [290, 126] on select "Supplier 8221649 - BALL METAL CONTAINER GROUP 8342641 - BALL METAL CONTAINER GR…" at bounding box center [417, 144] width 254 height 38
click at [614, 168] on div "Search Load Build ( 0 )" at bounding box center [689, 137] width 1328 height 65
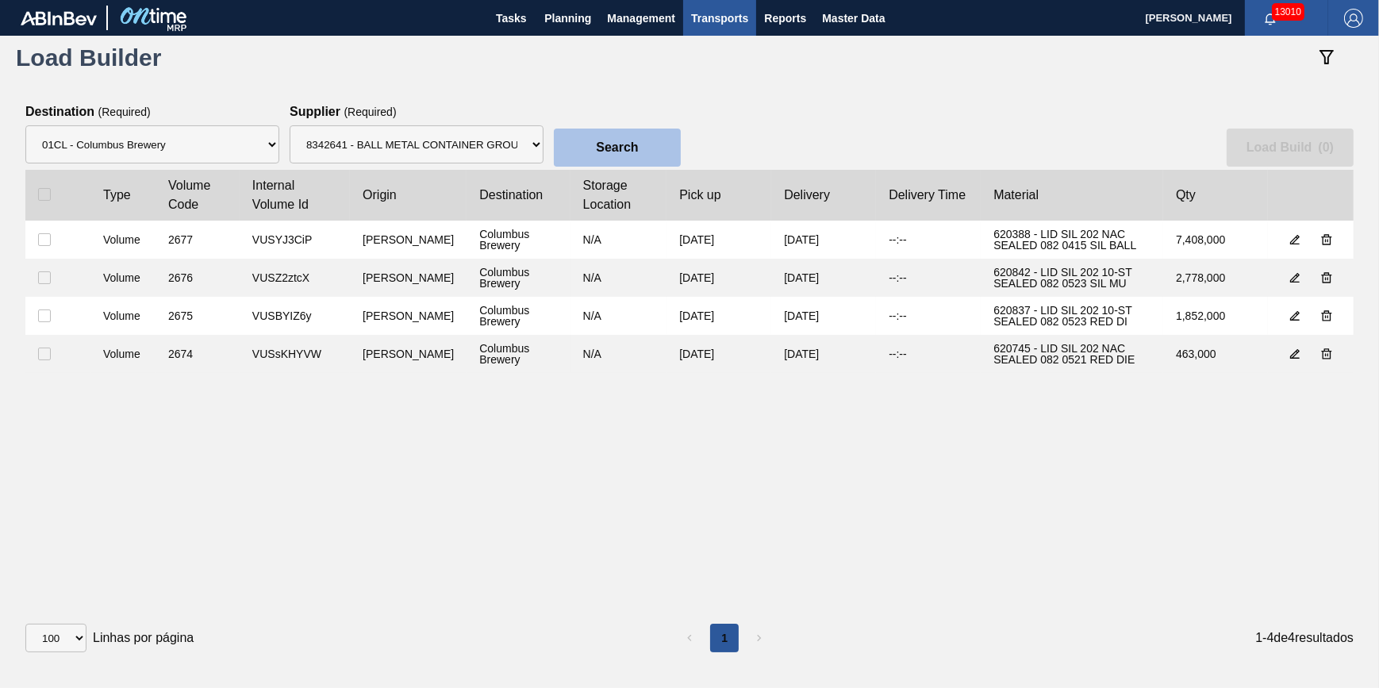
click at [615, 160] on button "Search" at bounding box center [617, 148] width 127 height 38
checkbox input "true"
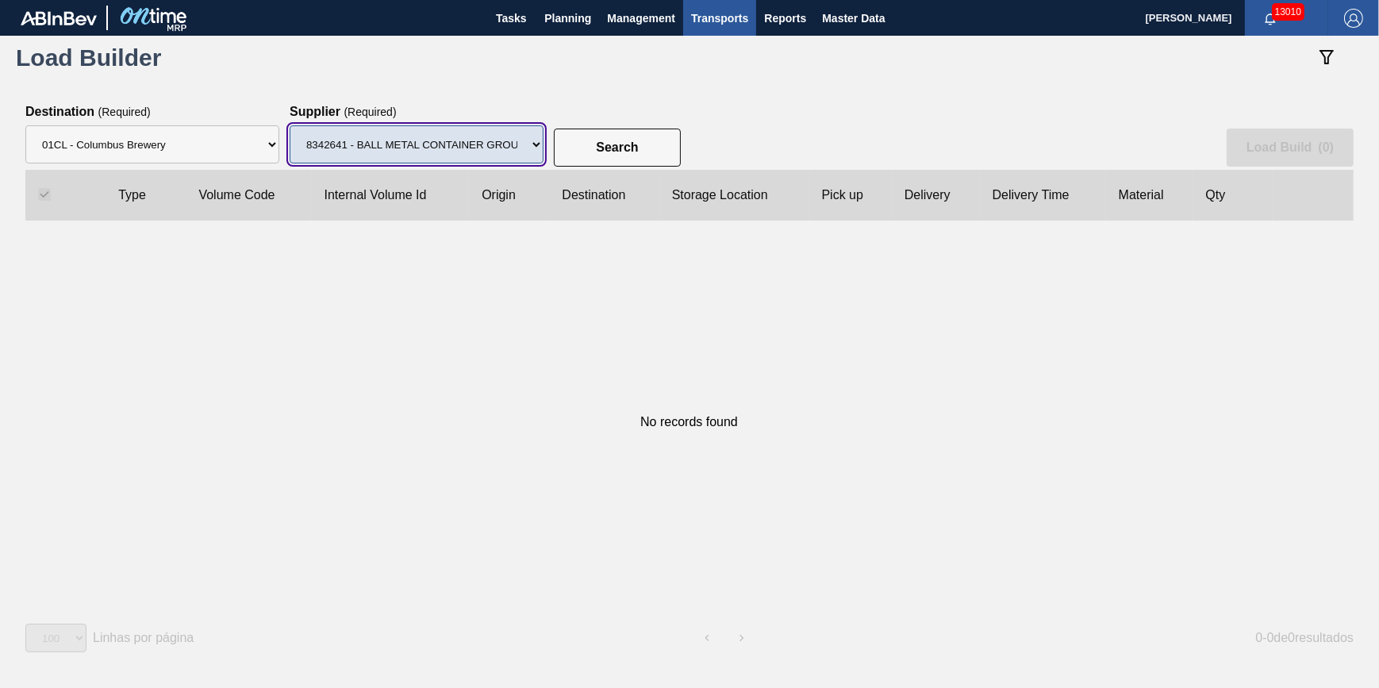
drag, startPoint x: 513, startPoint y: 149, endPoint x: 537, endPoint y: 152, distance: 24.0
click at [513, 149] on select "Supplier 8221649 - BALL METAL CONTAINER GROUP 8342641 - BALL METAL CONTAINER GR…" at bounding box center [417, 144] width 254 height 38
select select "15"
click at [290, 126] on select "Supplier 8221649 - BALL METAL CONTAINER GROUP 8342641 - BALL METAL CONTAINER GR…" at bounding box center [417, 144] width 254 height 38
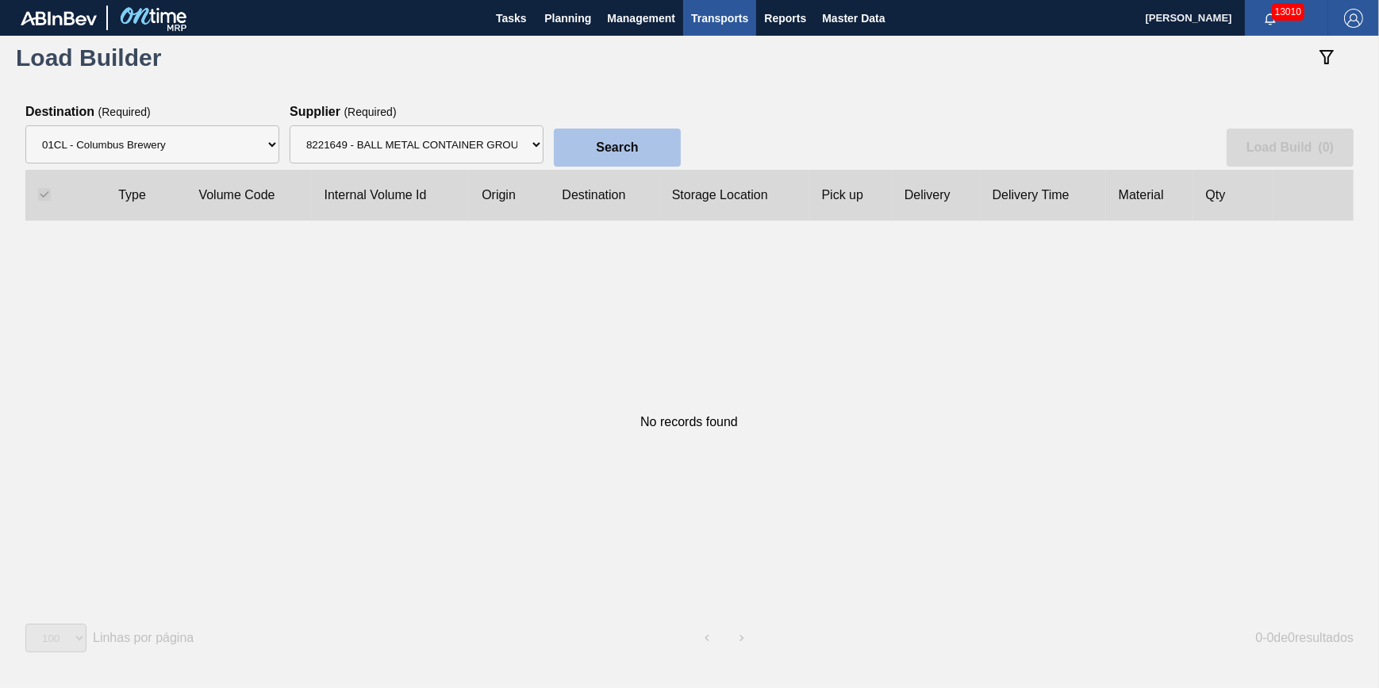
click at [579, 157] on button "Search" at bounding box center [617, 148] width 127 height 38
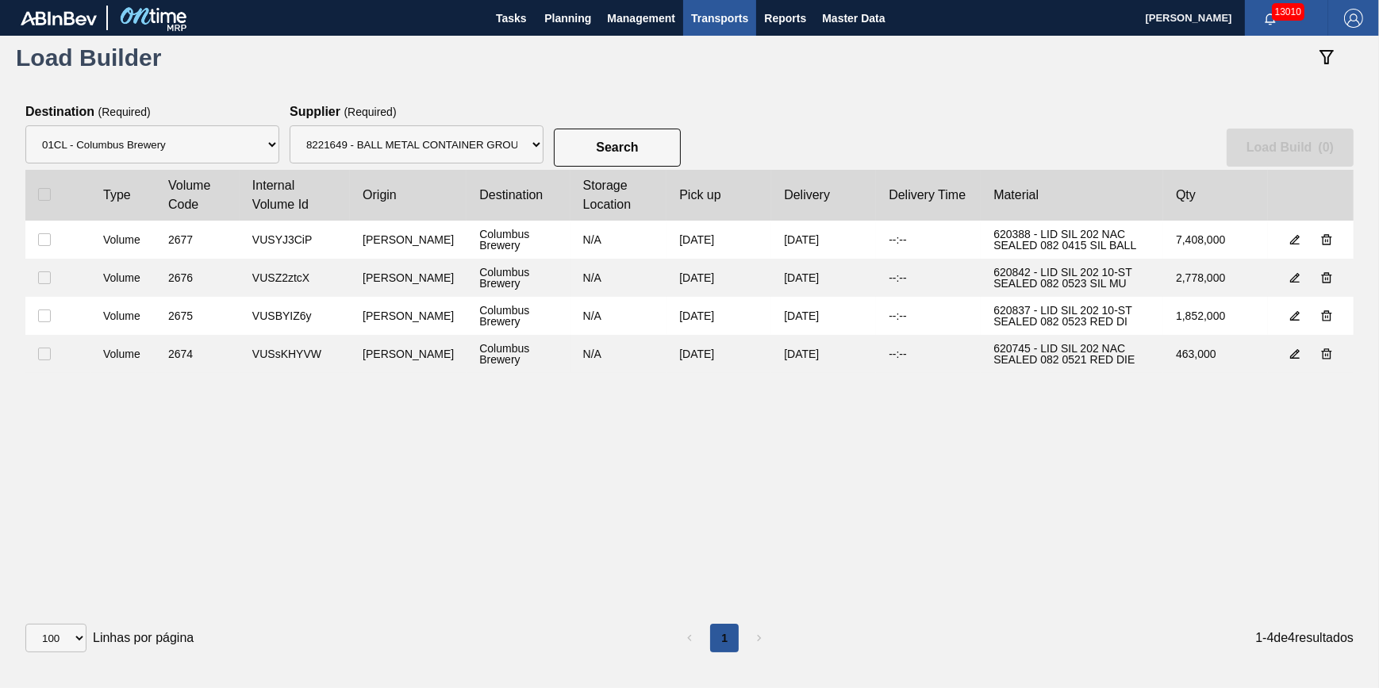
click at [60, 198] on div at bounding box center [58, 194] width 40 height 13
click at [58, 197] on div at bounding box center [58, 194] width 40 height 13
click at [38, 198] on input "checkbox" at bounding box center [44, 194] width 13 height 13
checkbox input "true"
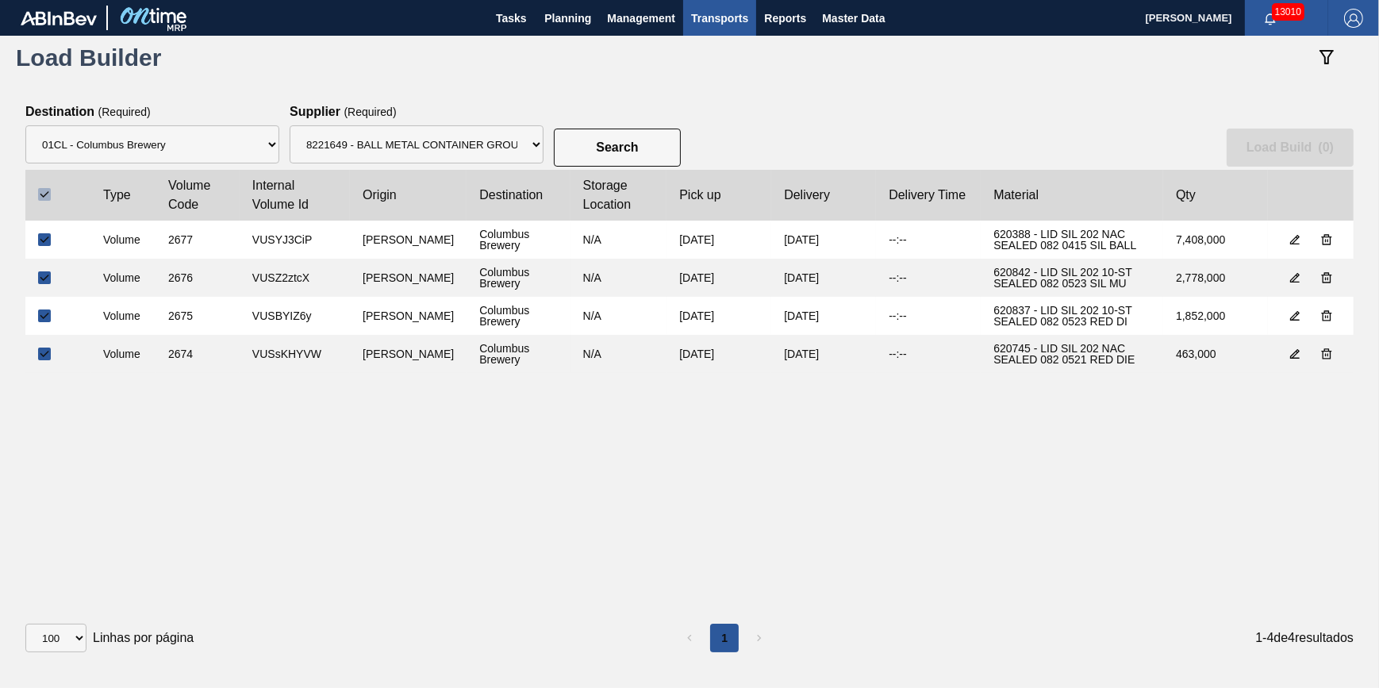
checkbox input "true"
click at [0, 0] on slot "Load Build ( 4 )" at bounding box center [0, 0] width 0 height 0
select select "Undefined"
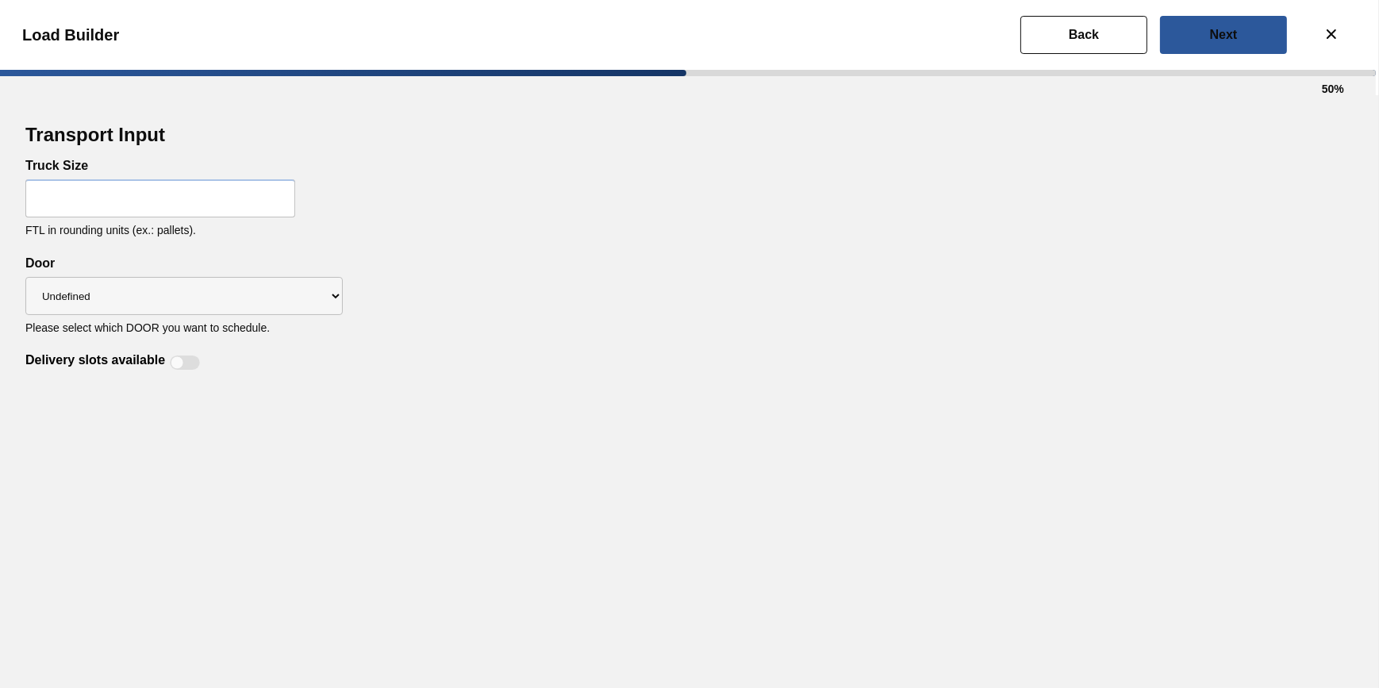
click at [221, 197] on input "text" at bounding box center [160, 198] width 270 height 38
type input "32"
click at [176, 367] on div at bounding box center [177, 362] width 13 height 13
checkbox input "true"
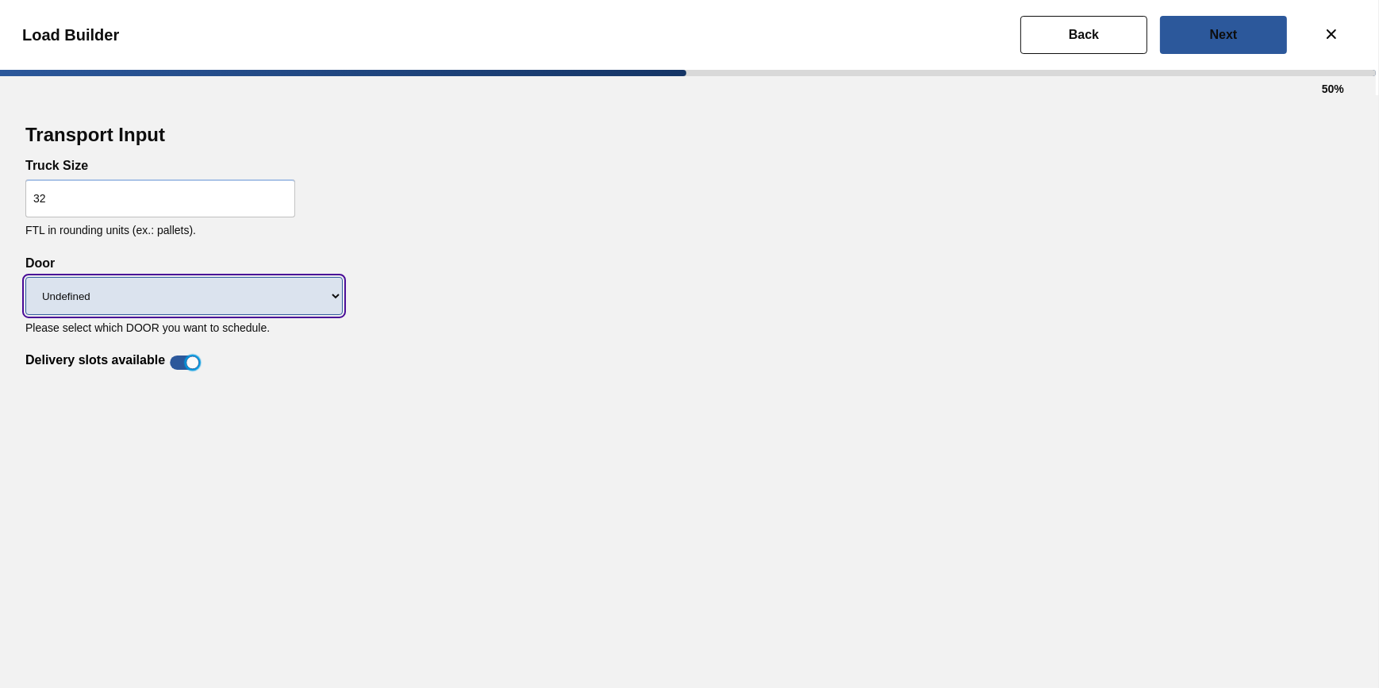
click at [327, 305] on select "Undefined Tray Lid" at bounding box center [183, 296] width 317 height 38
select select "Lid"
click at [25, 278] on select "Undefined Tray Lid" at bounding box center [183, 296] width 317 height 38
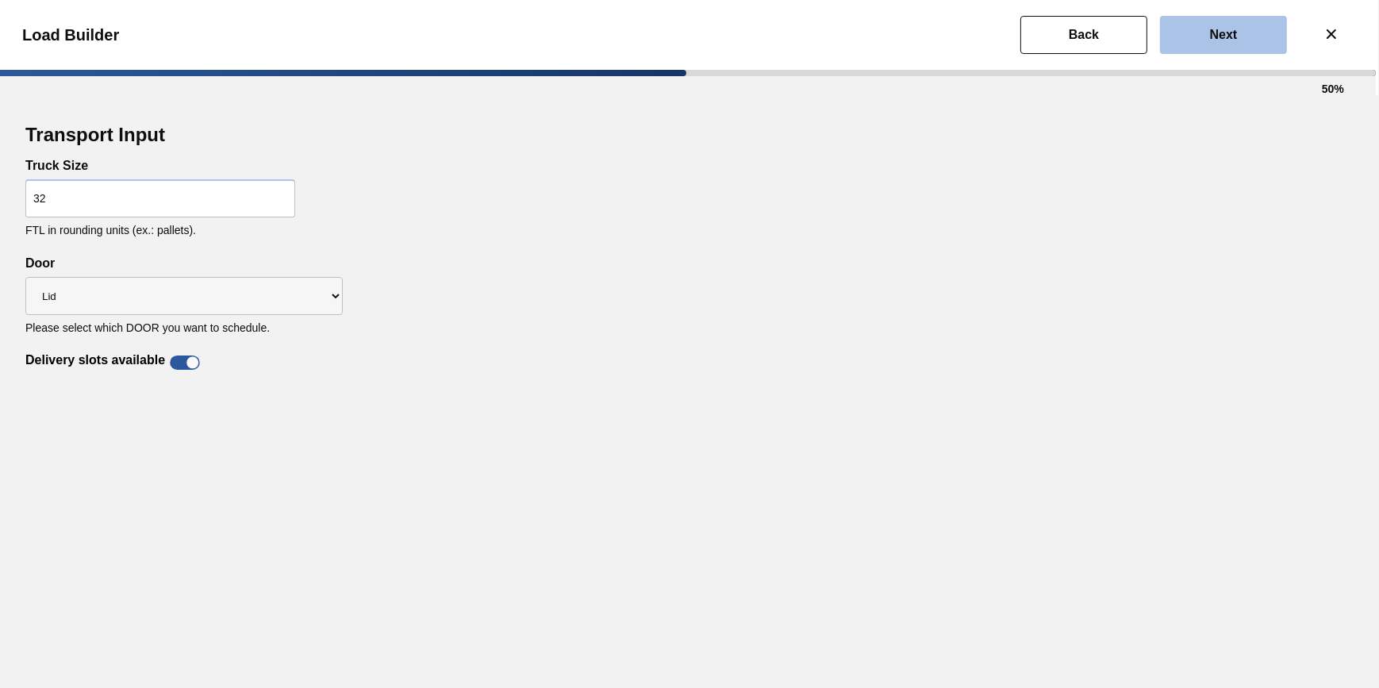
click at [1182, 35] on button "Next" at bounding box center [1223, 35] width 127 height 38
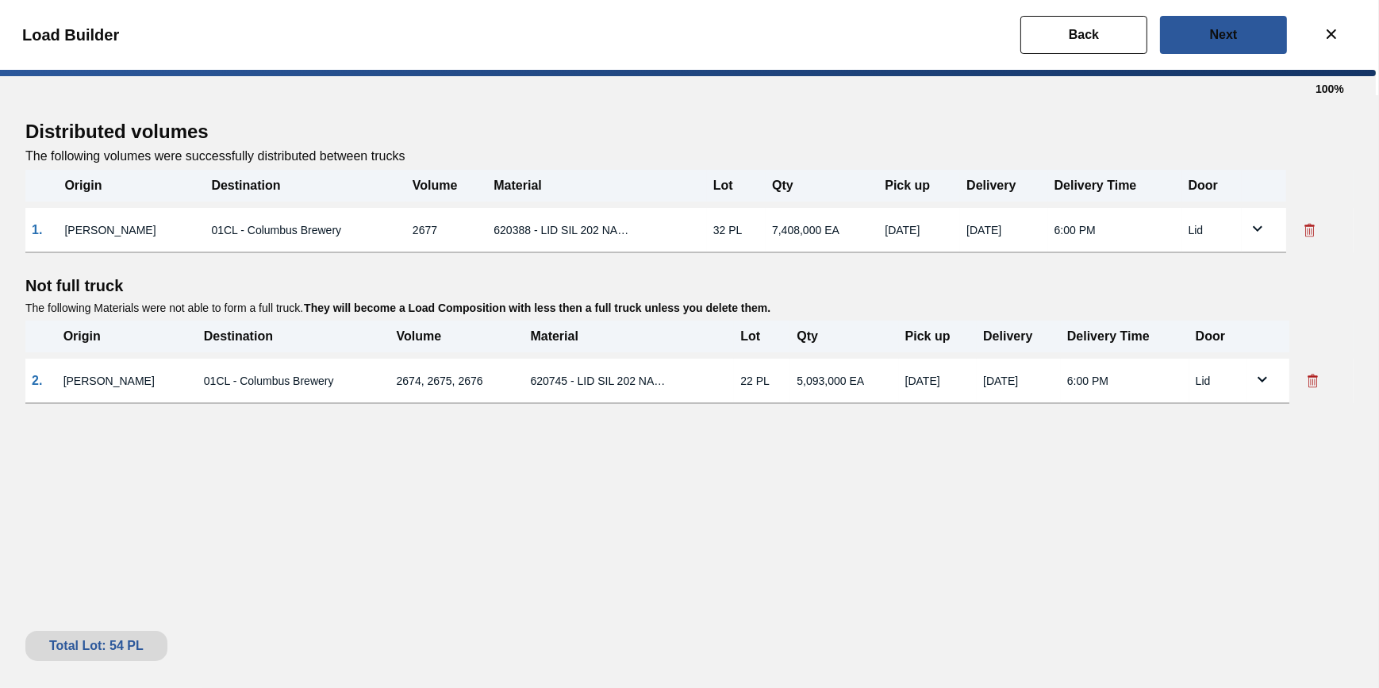
click at [1318, 388] on icon at bounding box center [1313, 381] width 16 height 16
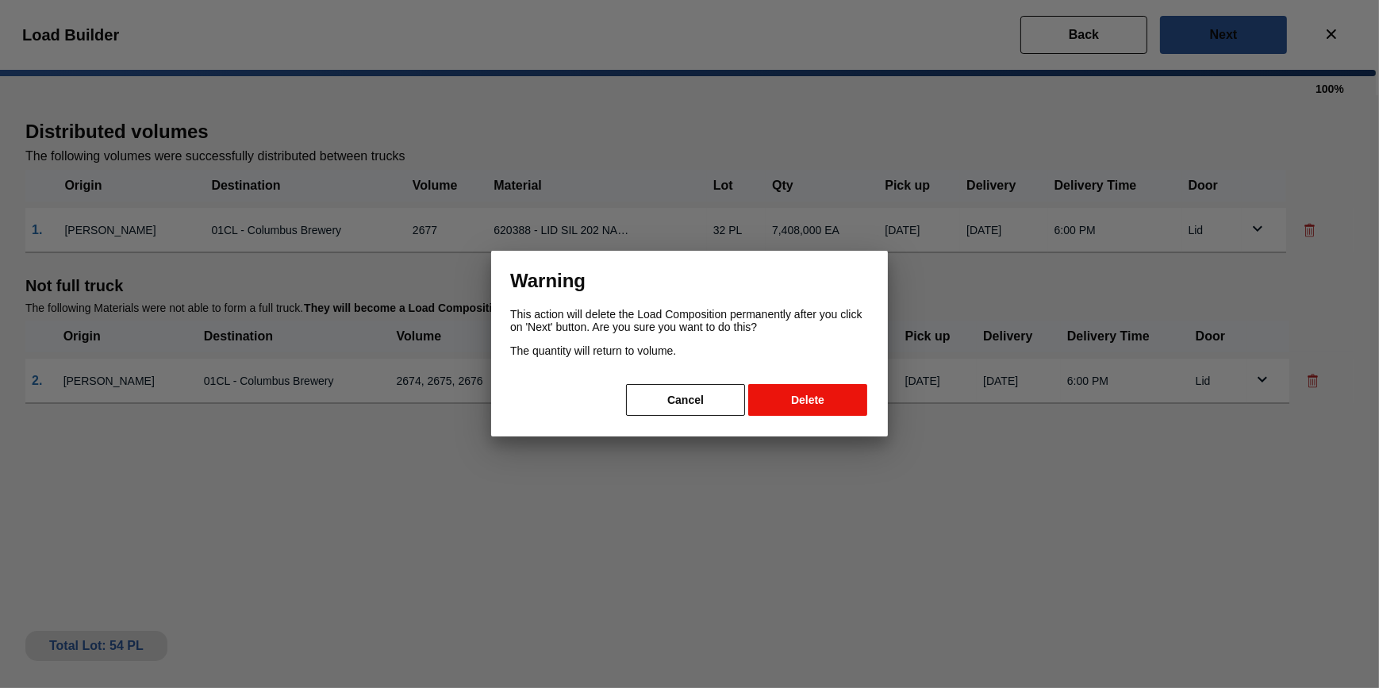
click at [797, 397] on button "Delete" at bounding box center [807, 400] width 119 height 32
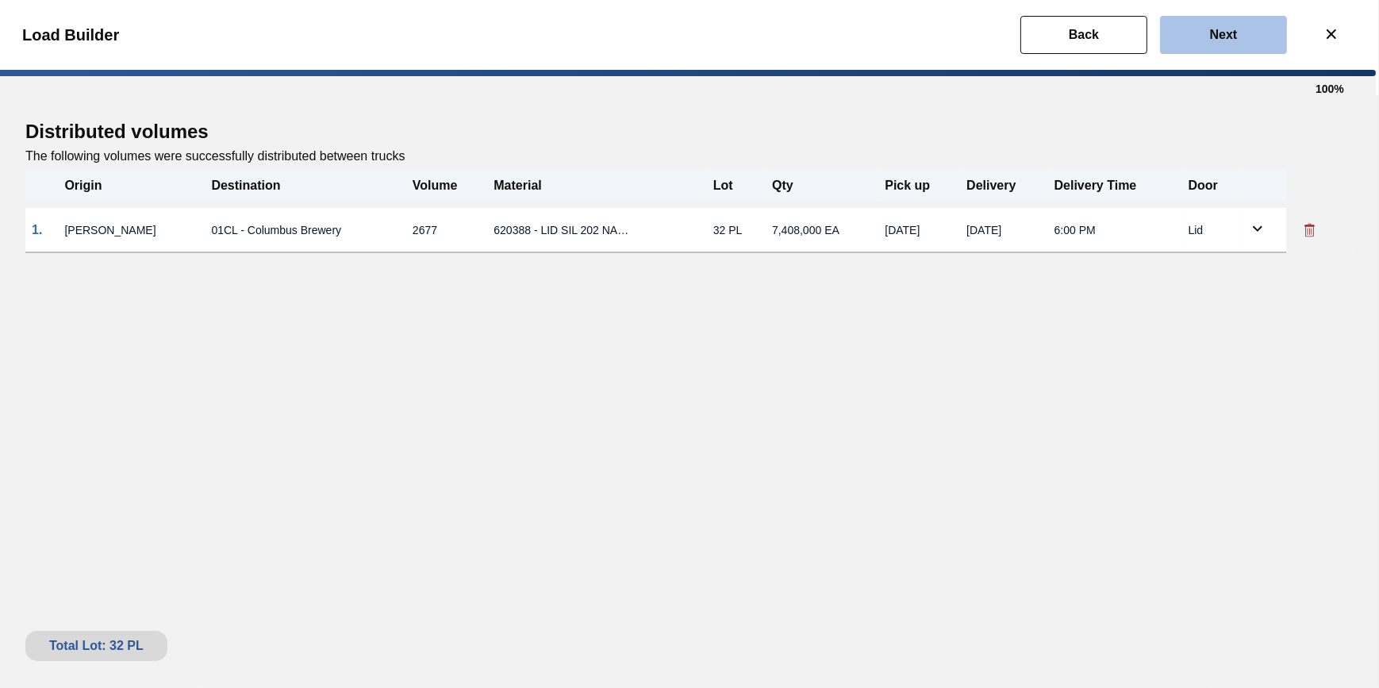
click at [1204, 45] on button "Next" at bounding box center [1223, 35] width 127 height 38
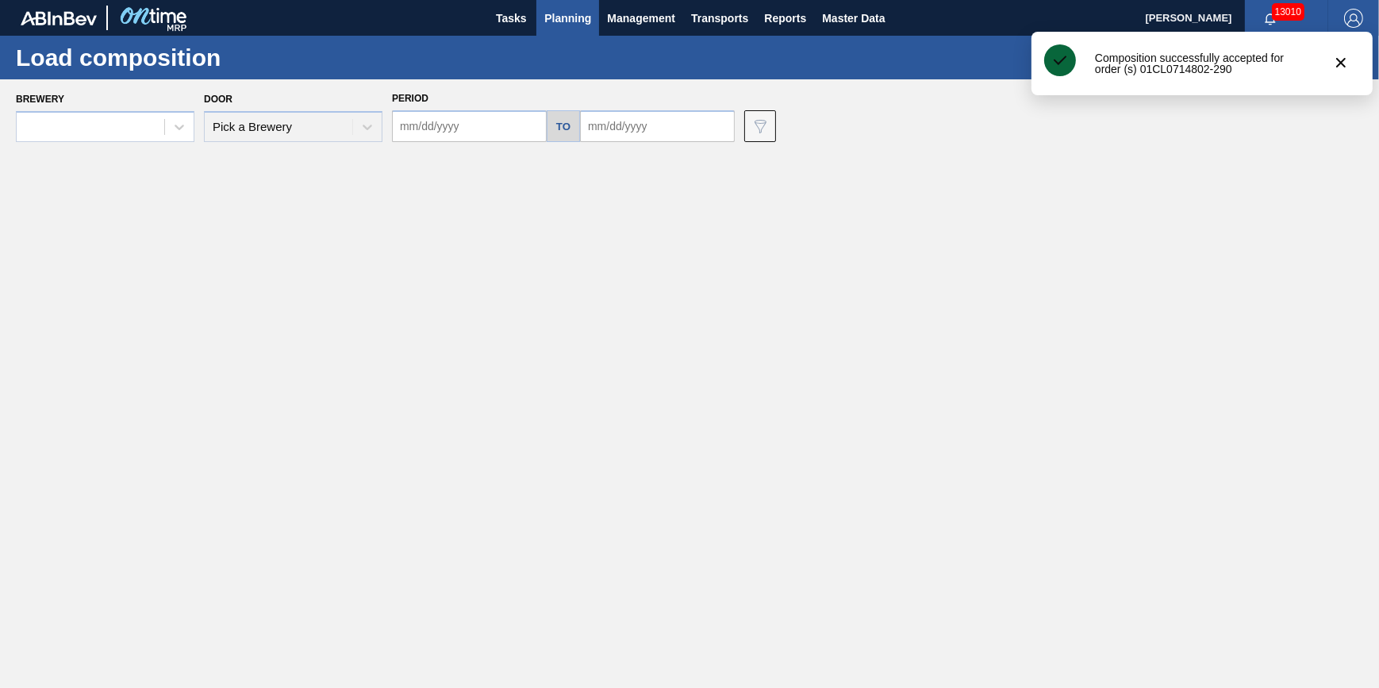
type input "[DATE]"
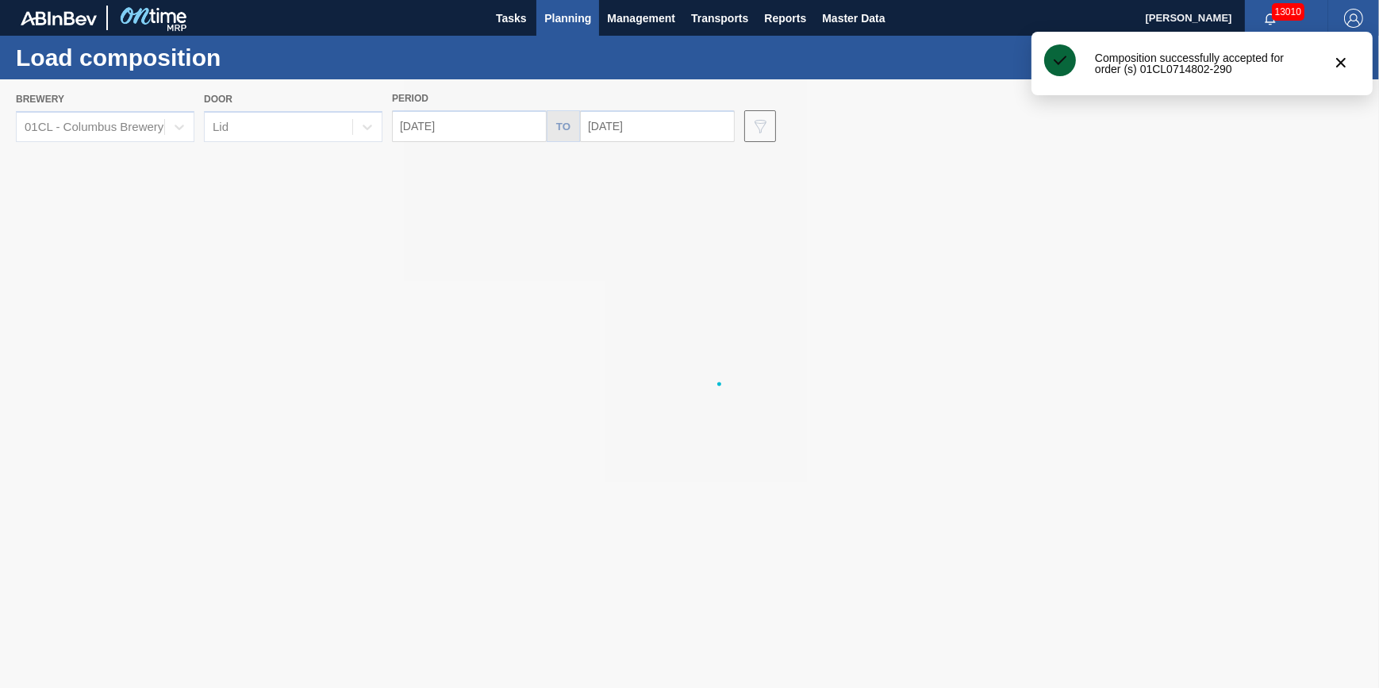
type input "[DATE]"
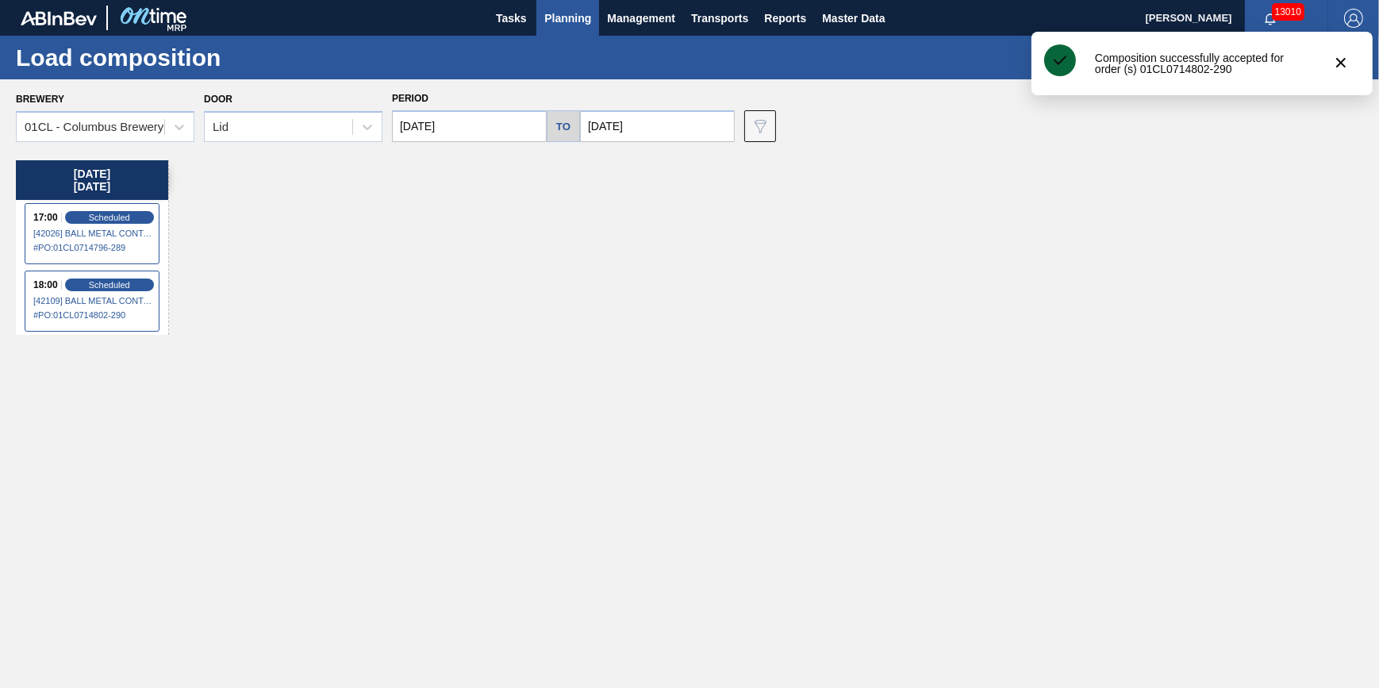
click at [582, 23] on span "Planning" at bounding box center [567, 18] width 47 height 19
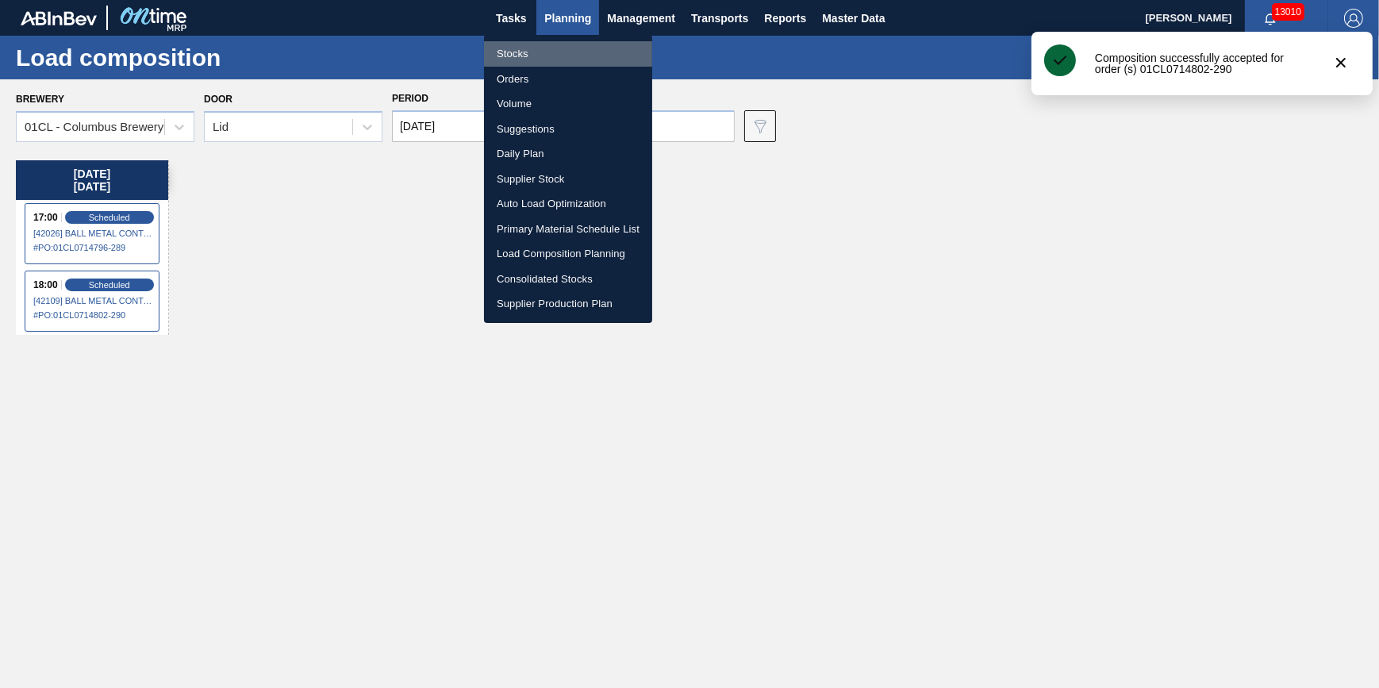
click at [575, 54] on li "Stocks" at bounding box center [568, 53] width 168 height 25
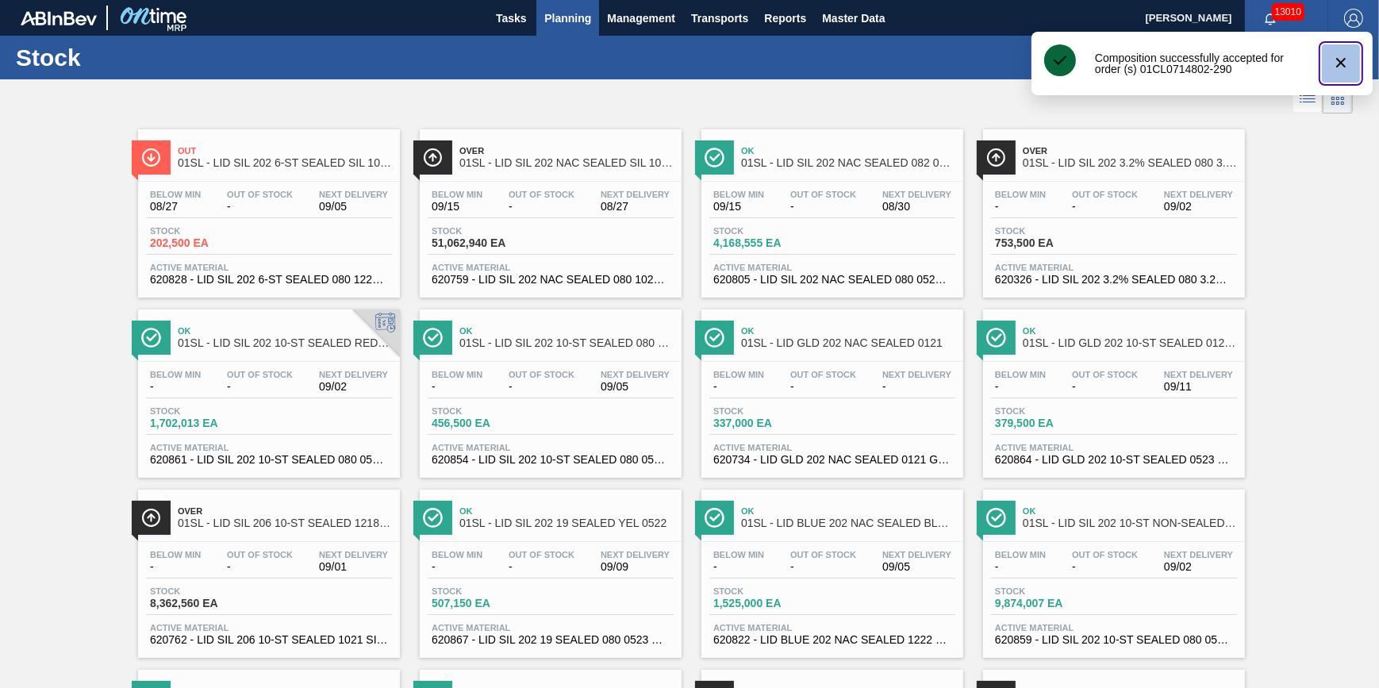
click at [1341, 60] on icon "botão de ícone" at bounding box center [1340, 62] width 19 height 19
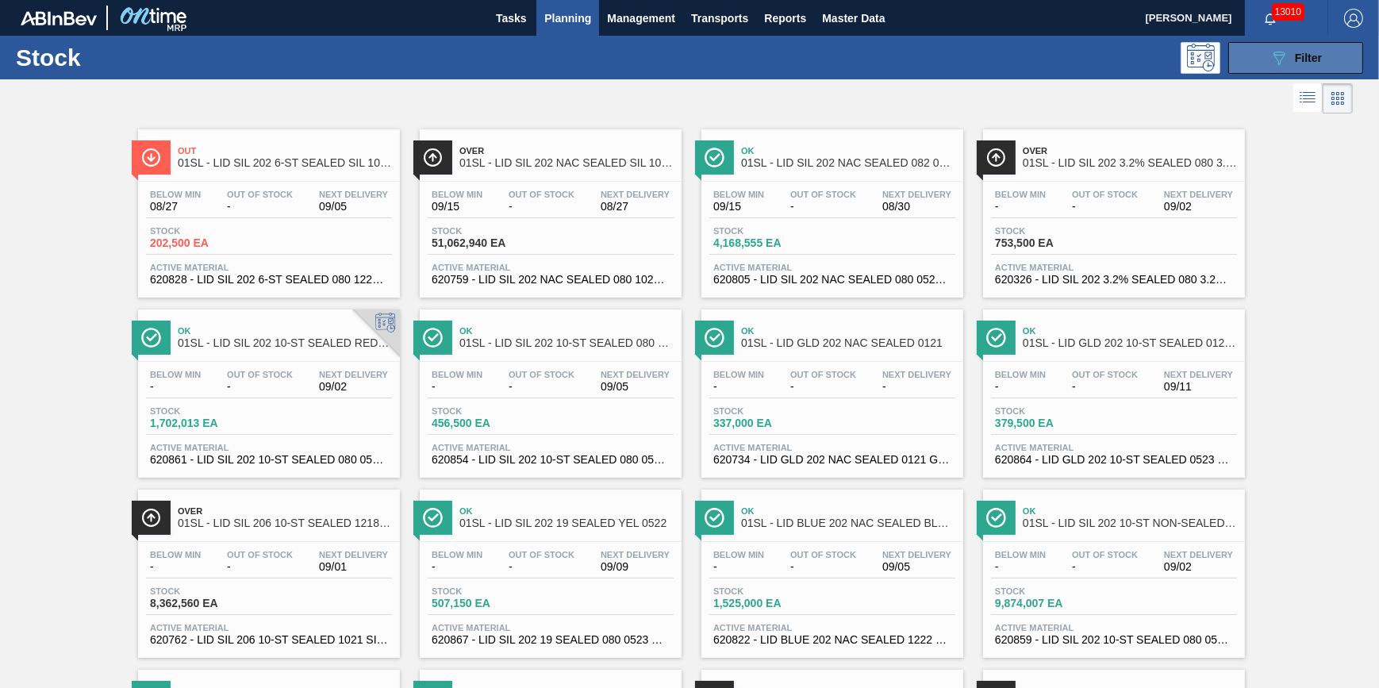
click at [1301, 57] on span "Filter" at bounding box center [1308, 58] width 27 height 13
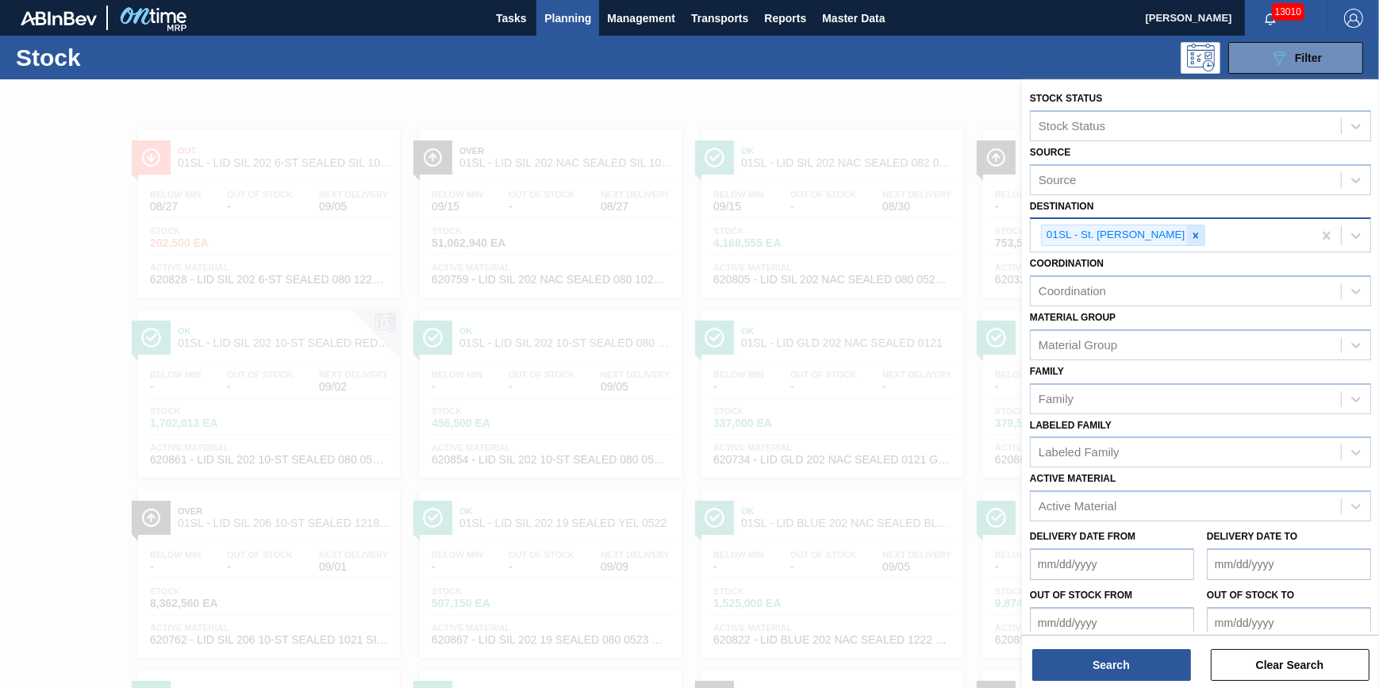
click at [1187, 228] on div at bounding box center [1195, 235] width 17 height 20
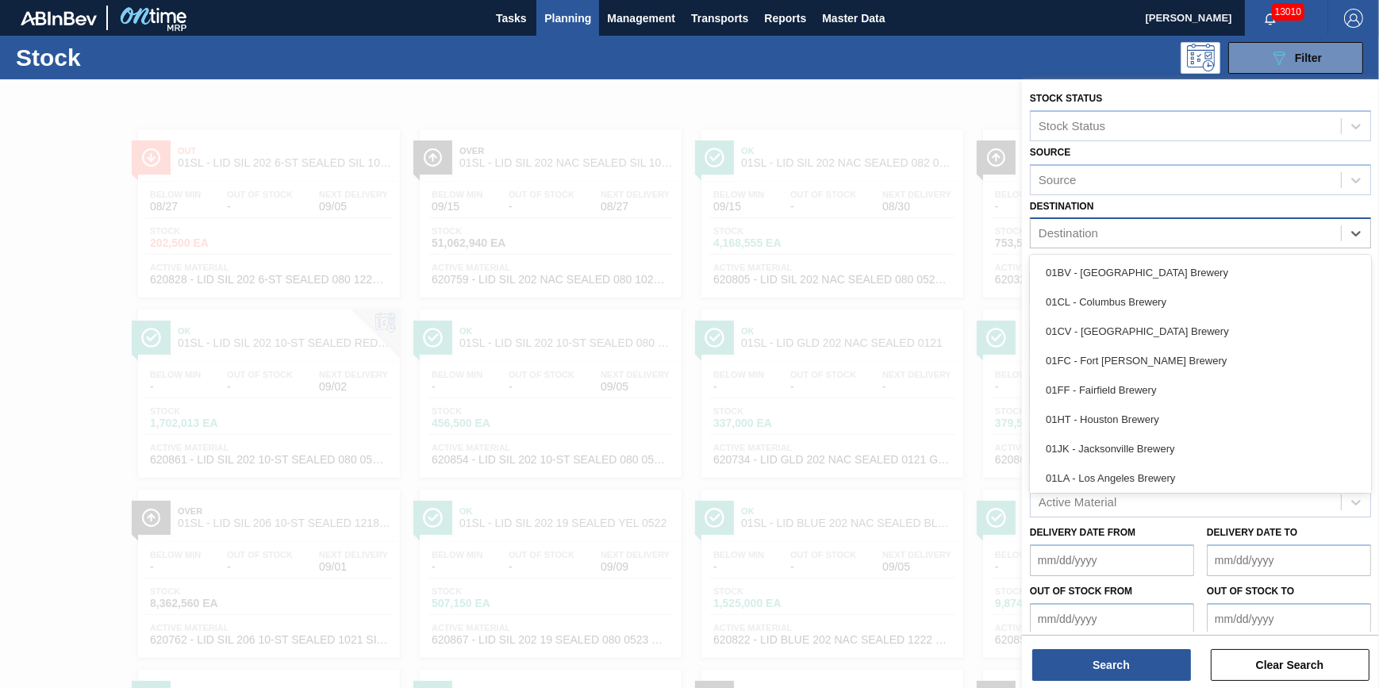
click at [1175, 232] on div "Destination" at bounding box center [1186, 233] width 310 height 23
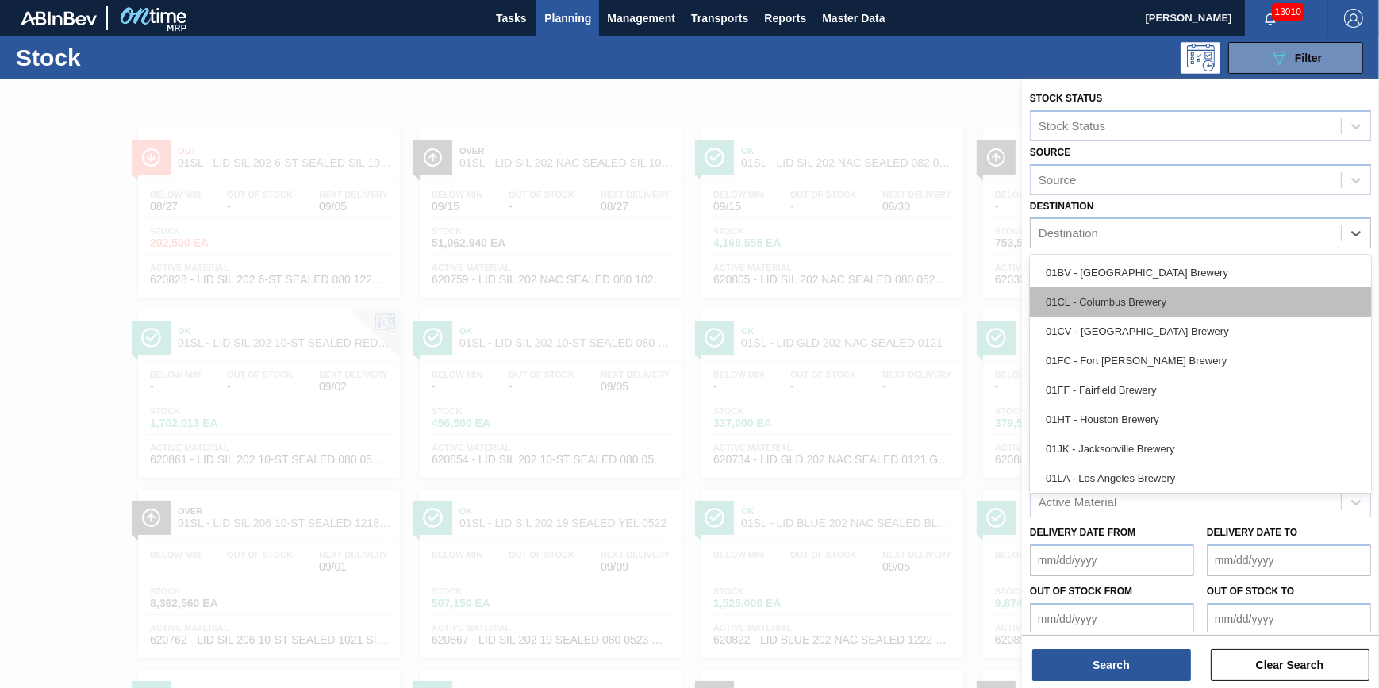
click at [1155, 298] on div "01CL - Columbus Brewery" at bounding box center [1200, 301] width 341 height 29
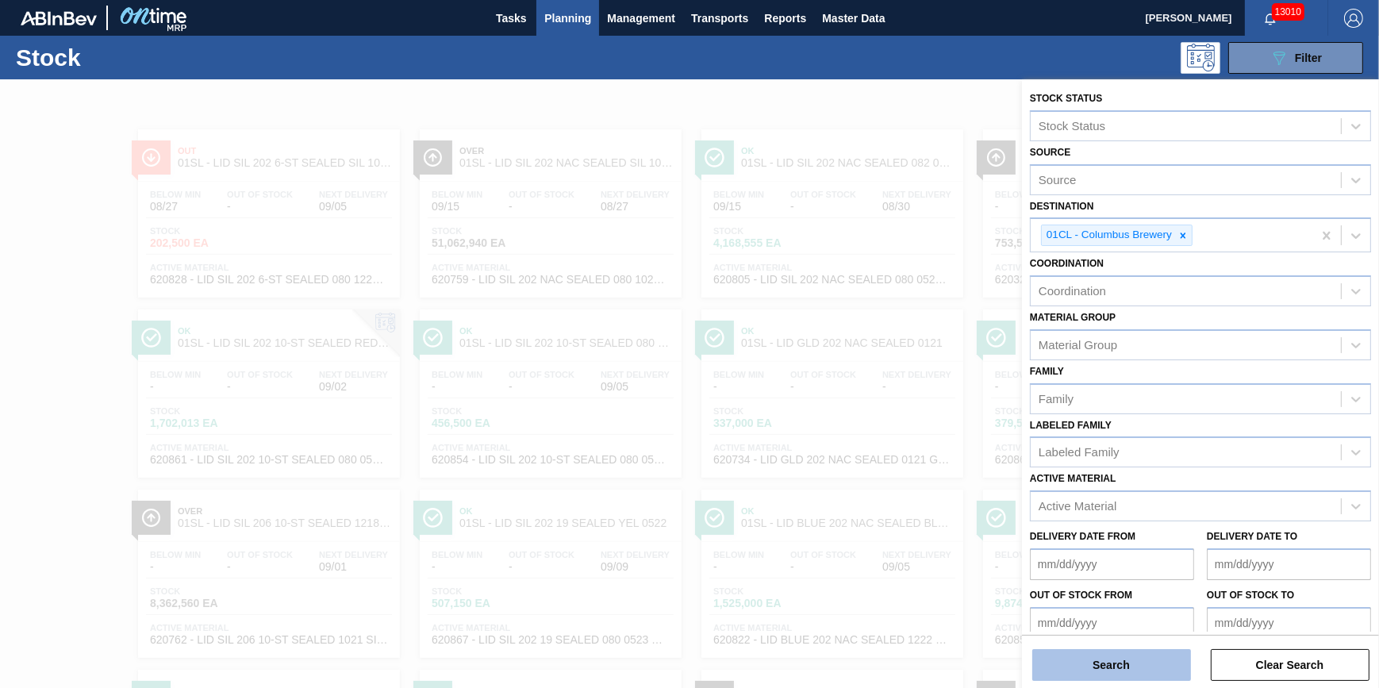
click at [1114, 664] on button "Search" at bounding box center [1111, 665] width 159 height 32
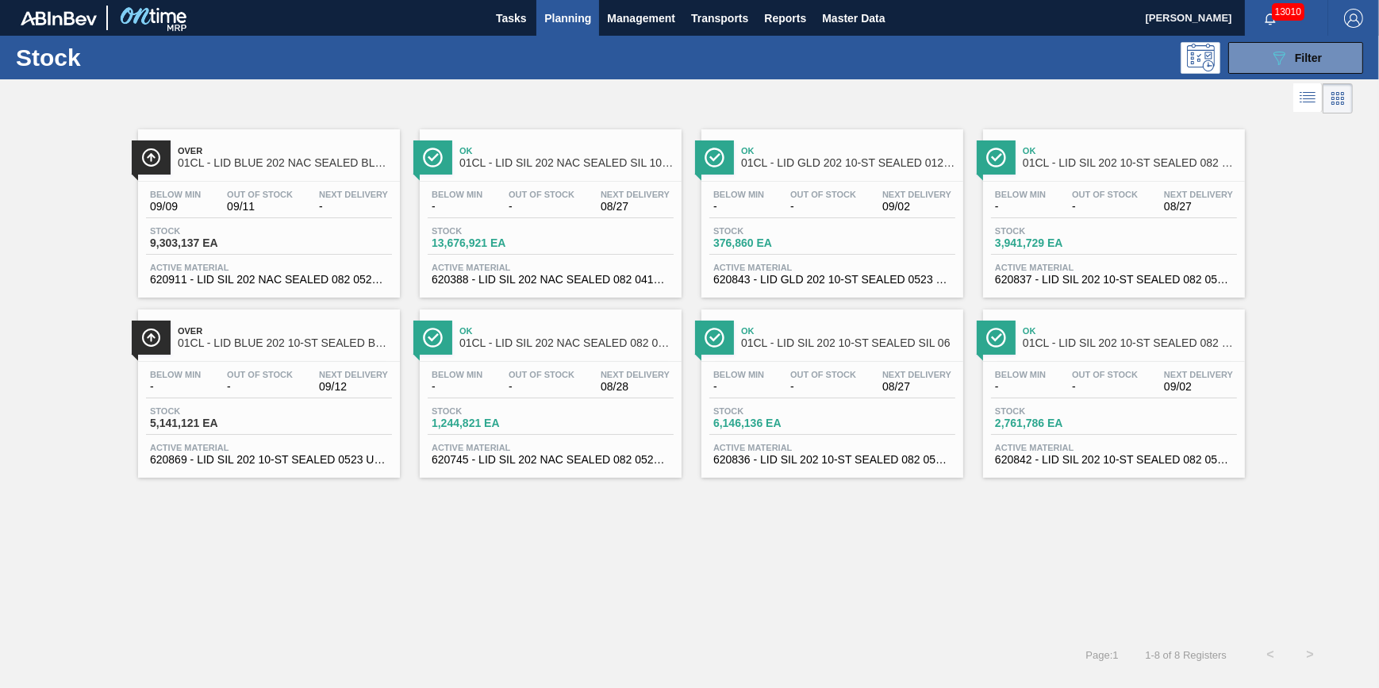
click at [297, 248] on div "Stock 9,303,137 EA" at bounding box center [269, 240] width 246 height 29
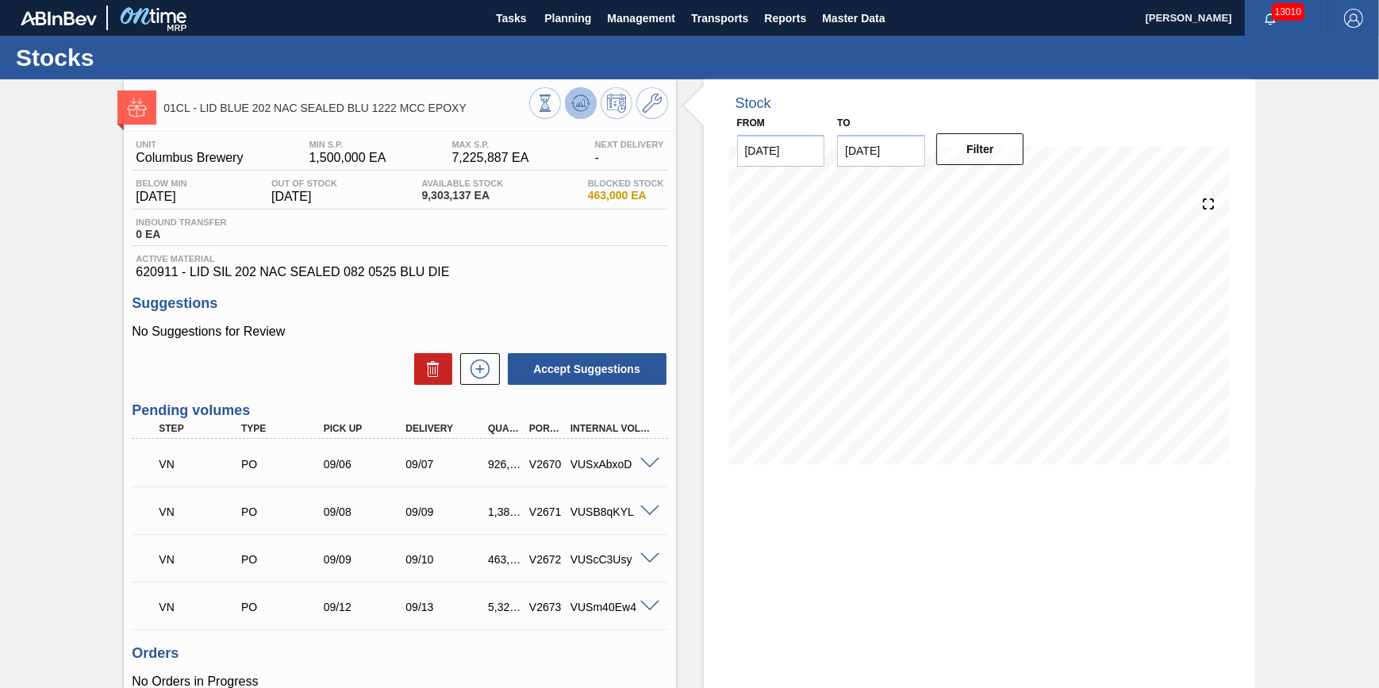
click at [582, 112] on icon at bounding box center [580, 103] width 19 height 19
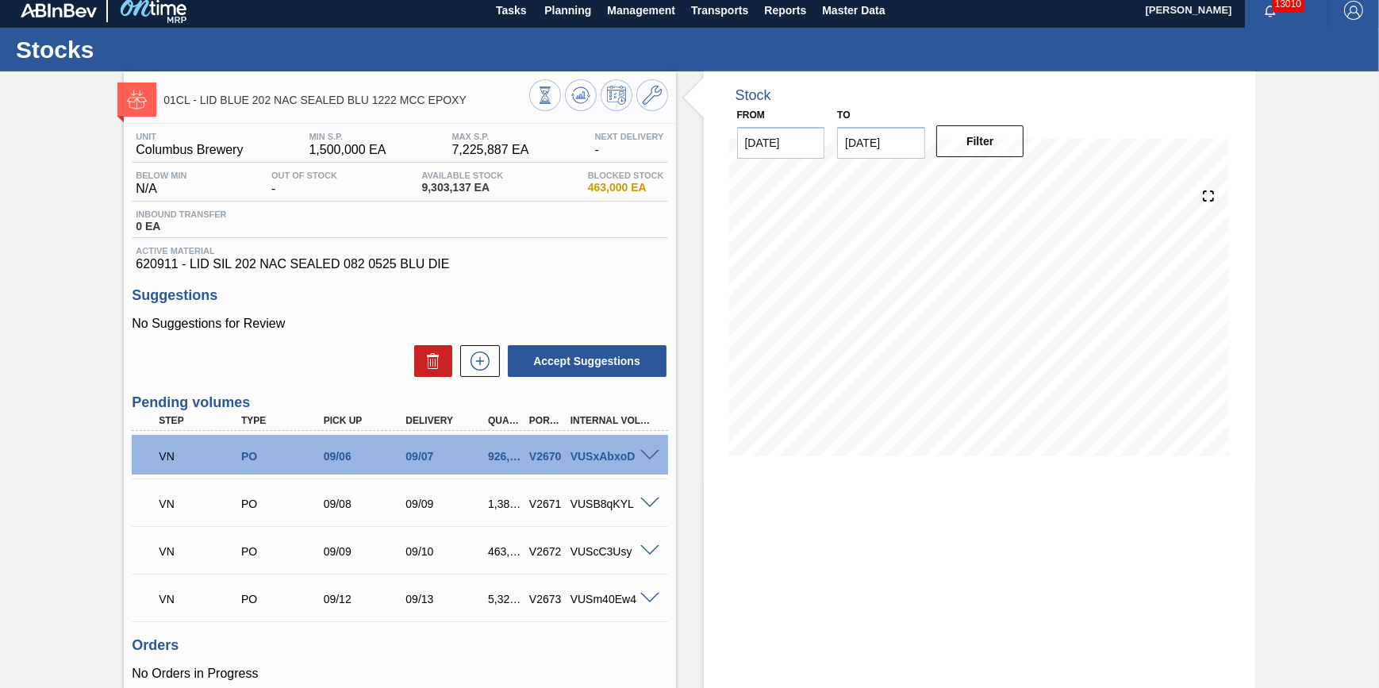
scroll to position [4, 0]
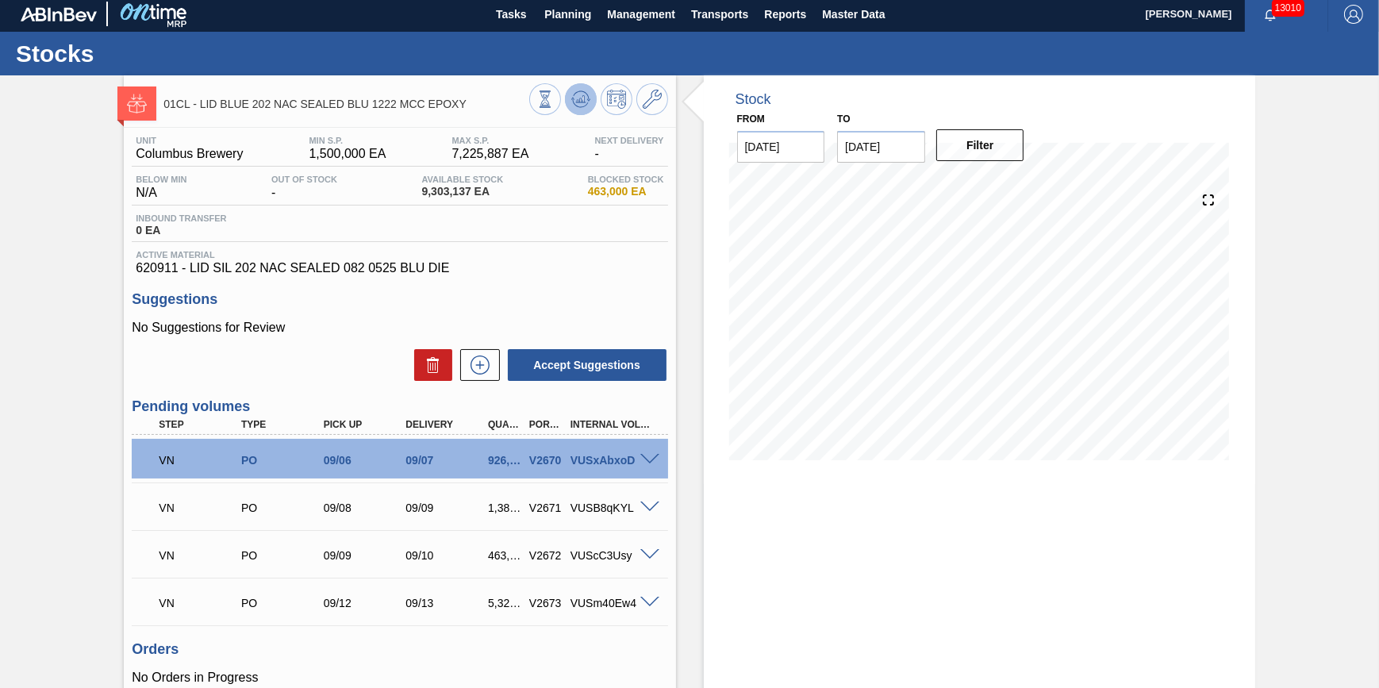
click at [571, 103] on icon at bounding box center [580, 99] width 19 height 19
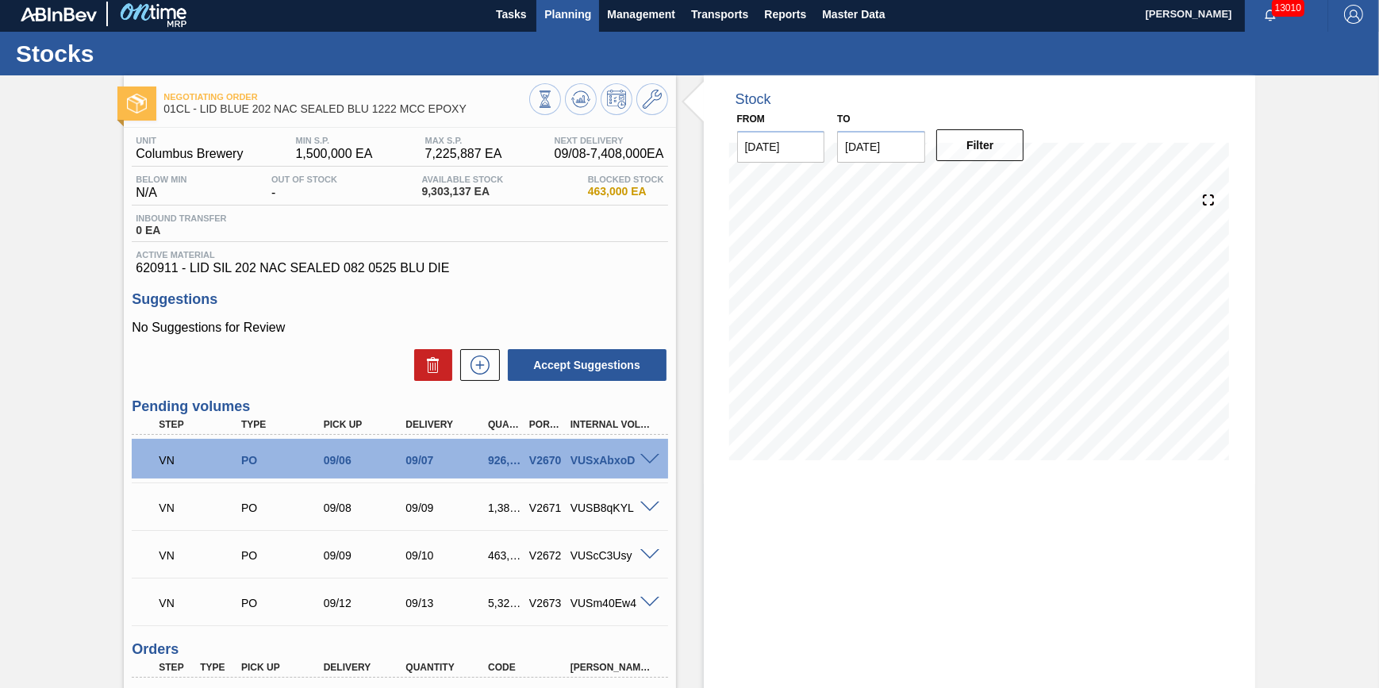
click at [562, 21] on span "Planning" at bounding box center [567, 14] width 47 height 19
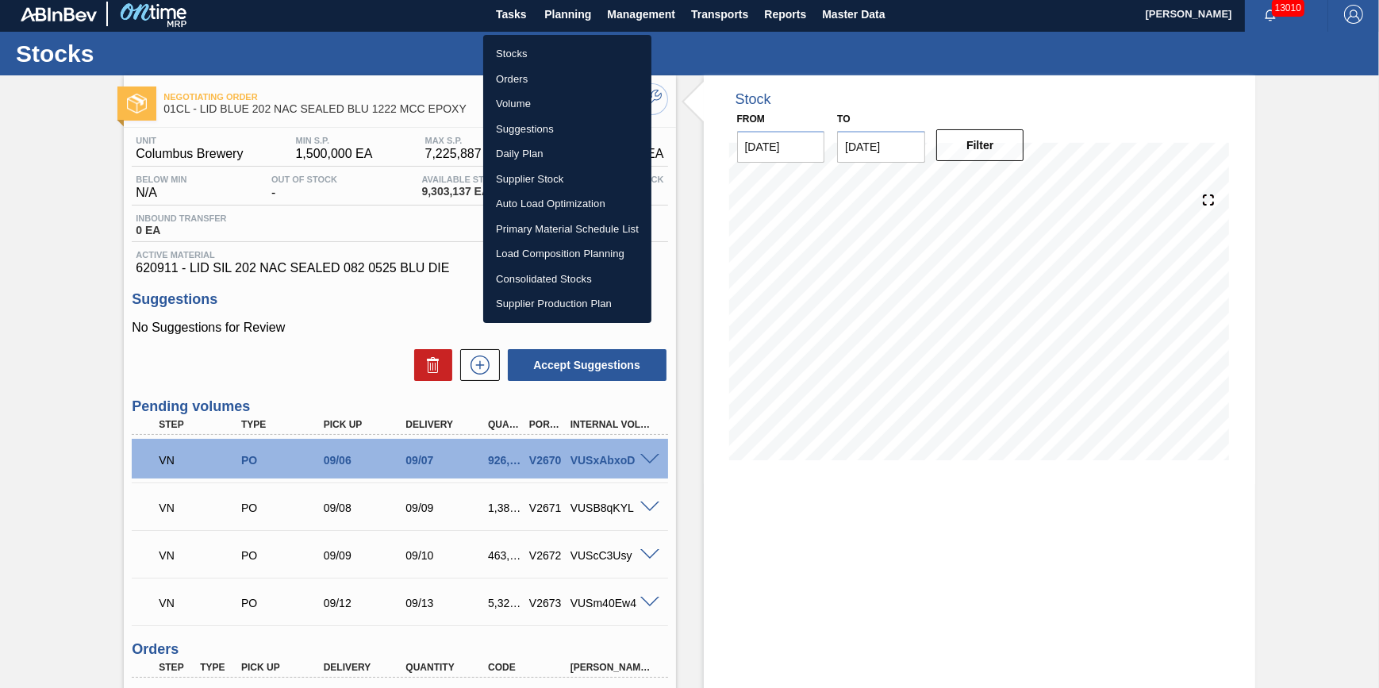
click at [558, 106] on li "Volume" at bounding box center [567, 103] width 168 height 25
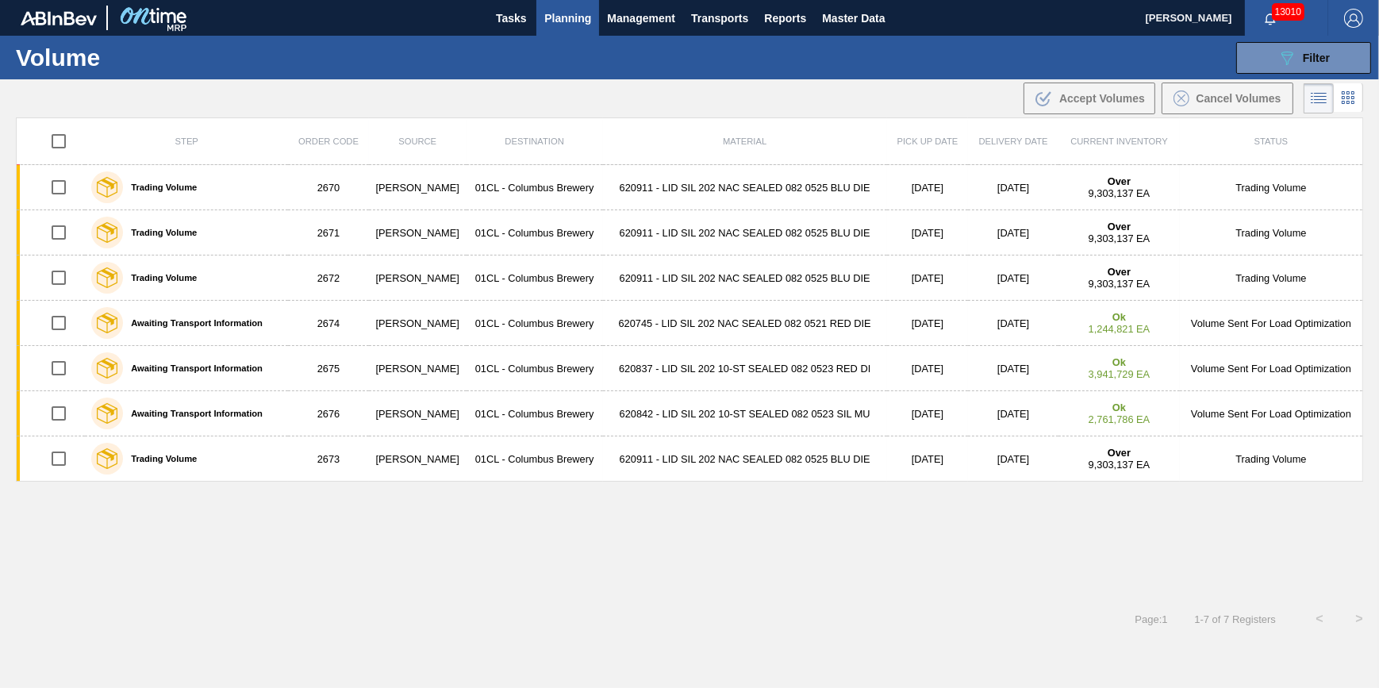
click at [53, 135] on input "checkbox" at bounding box center [58, 141] width 33 height 33
checkbox input "true"
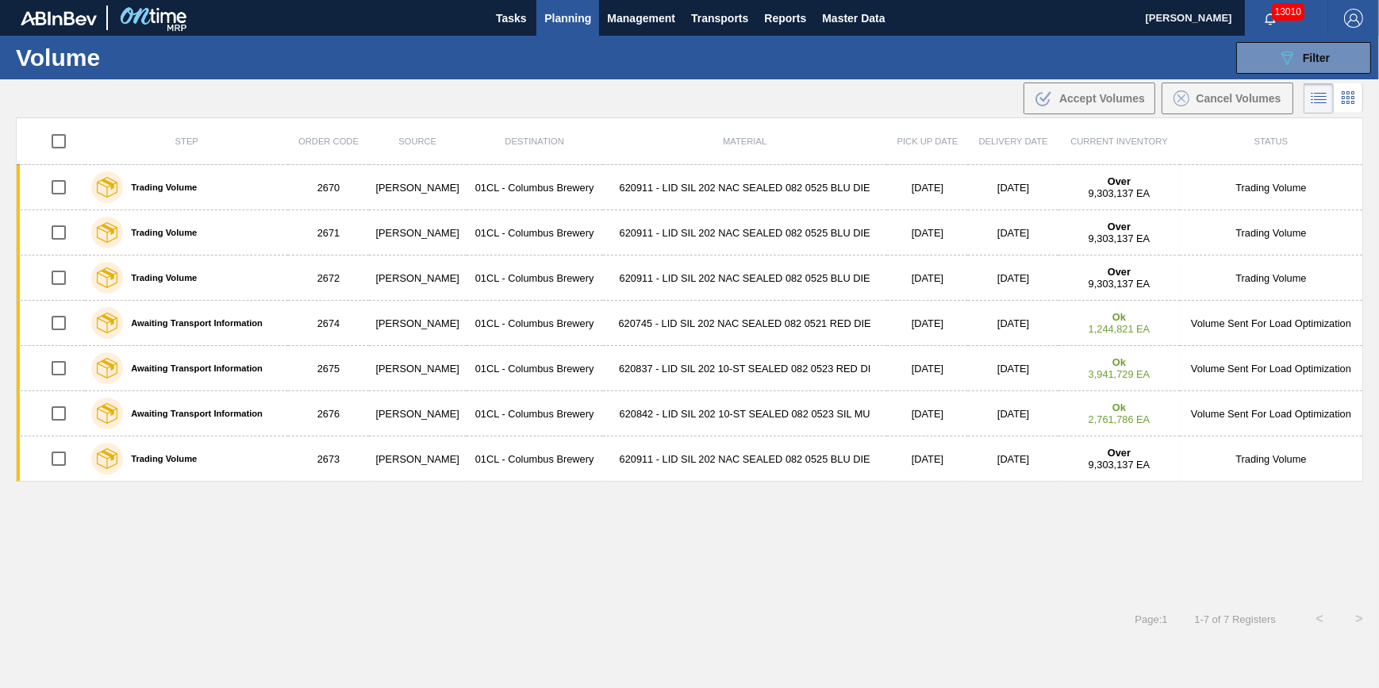
checkbox input "true"
click at [1230, 97] on span "Cancel Volumes" at bounding box center [1238, 98] width 85 height 13
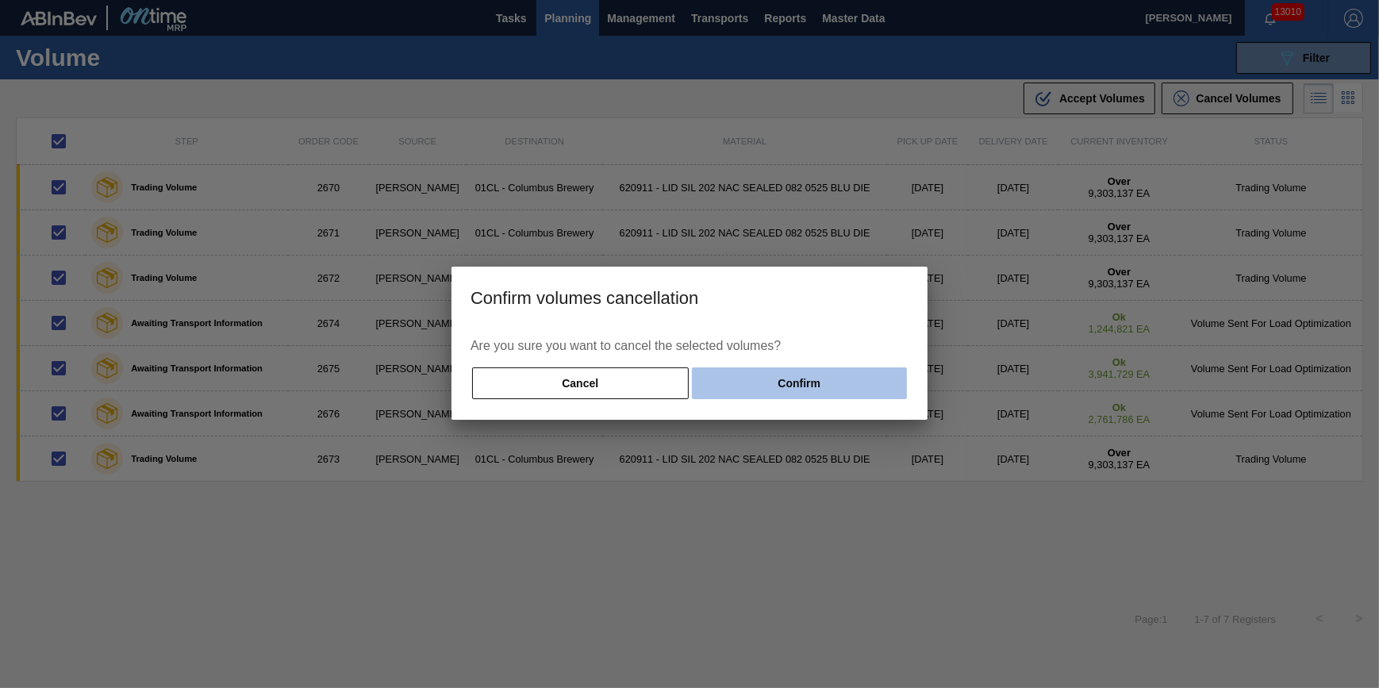
click at [816, 380] on button "Confirm" at bounding box center [799, 383] width 215 height 32
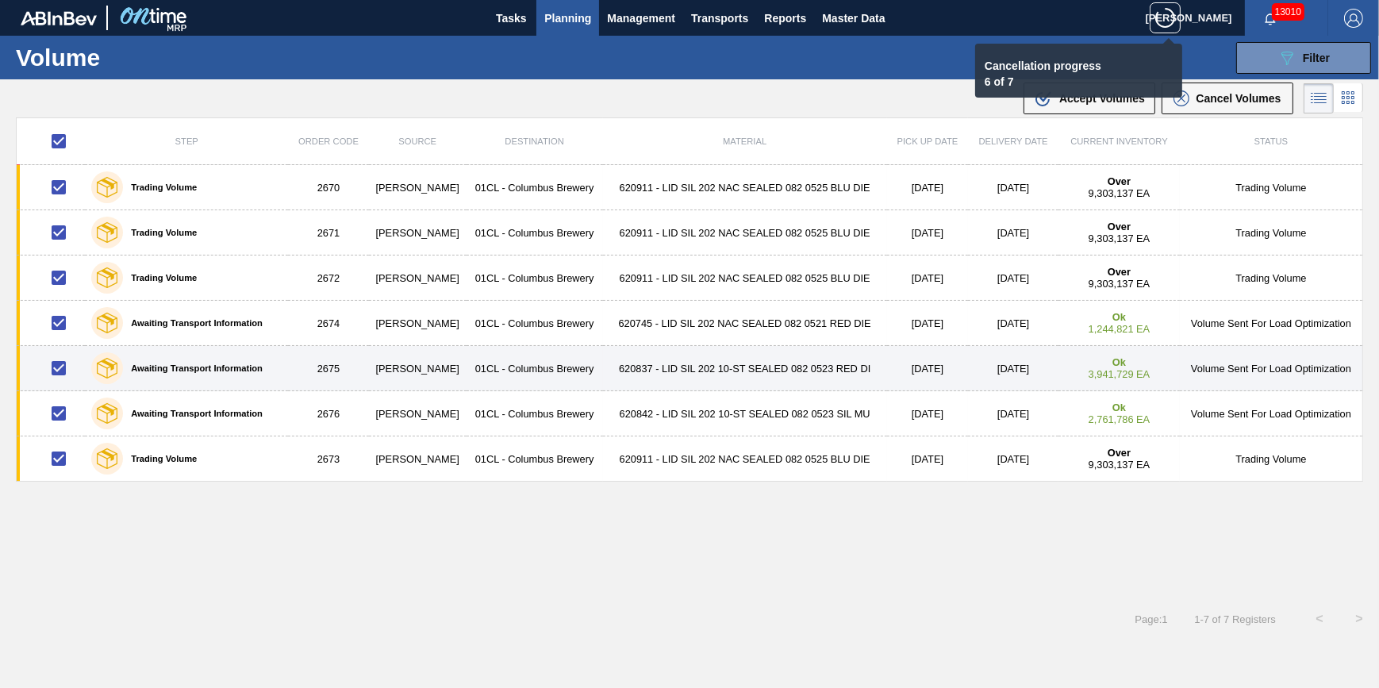
checkbox input "false"
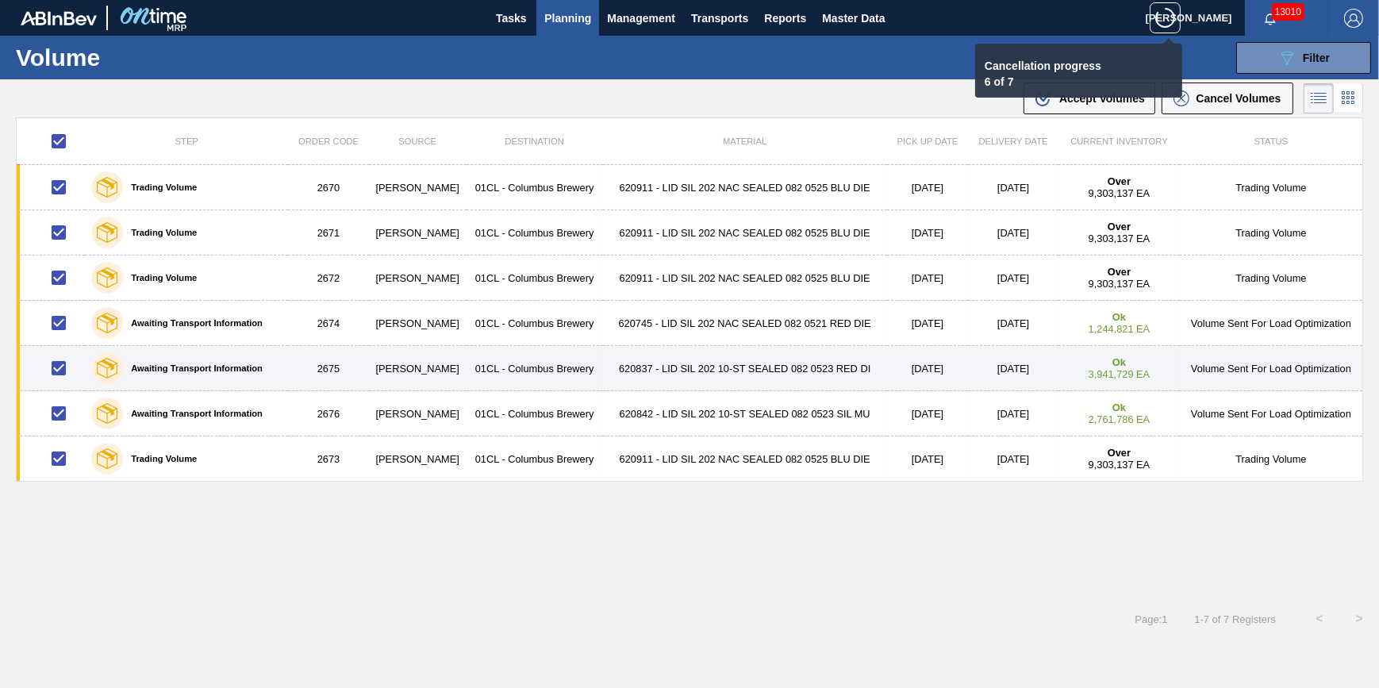
checkbox input "false"
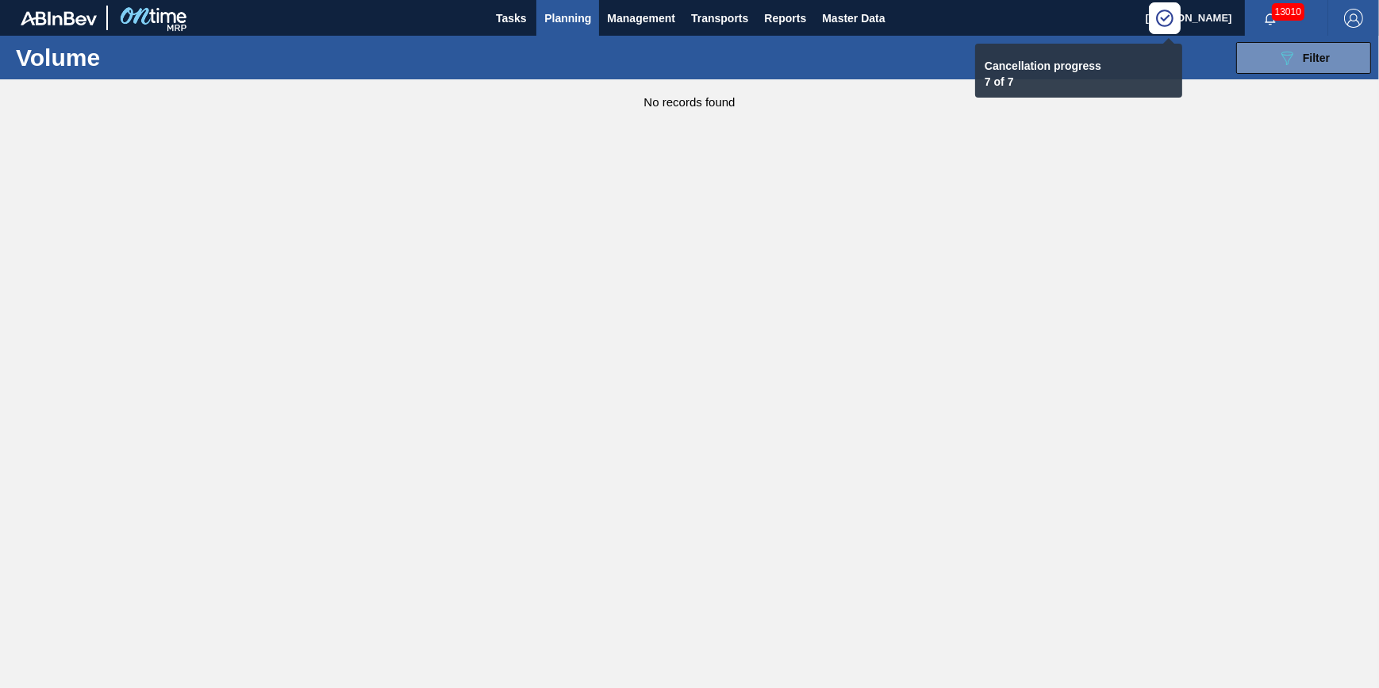
click at [544, 29] on button "Planning" at bounding box center [567, 18] width 63 height 36
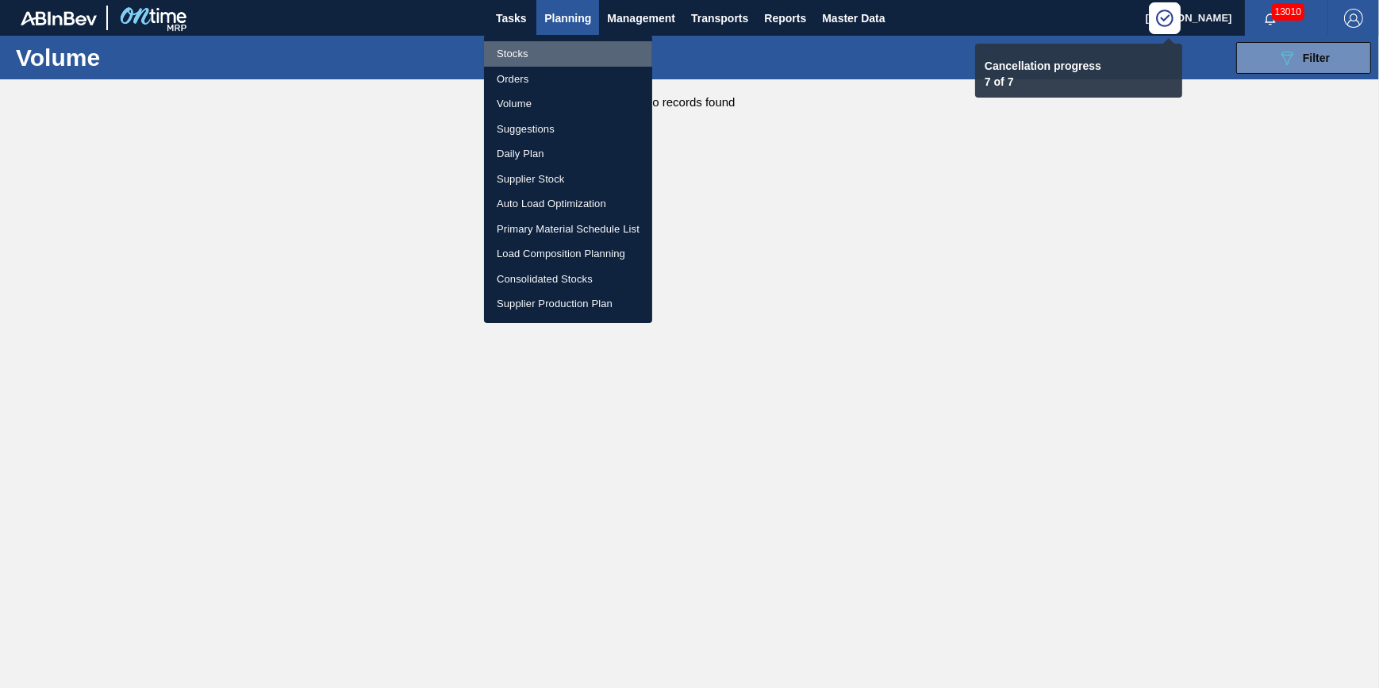
click at [547, 55] on li "Stocks" at bounding box center [568, 53] width 168 height 25
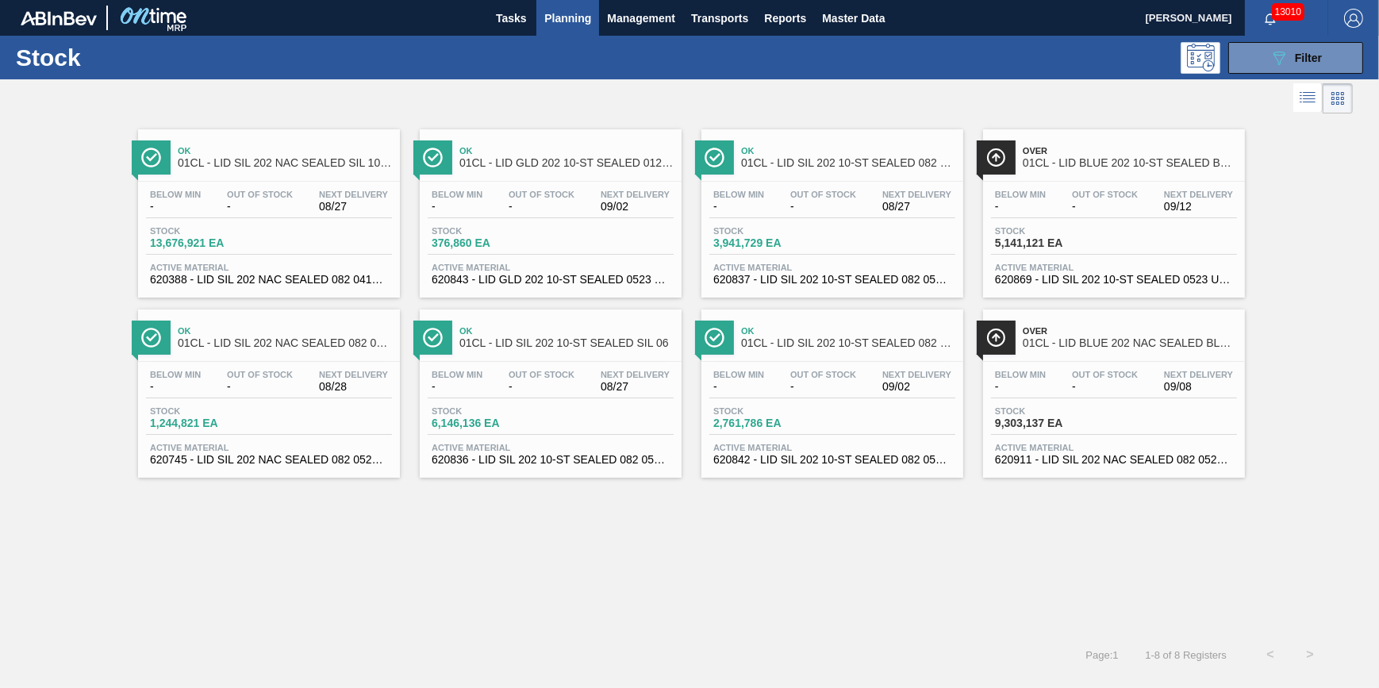
click at [1043, 393] on span "-" at bounding box center [1020, 387] width 51 height 12
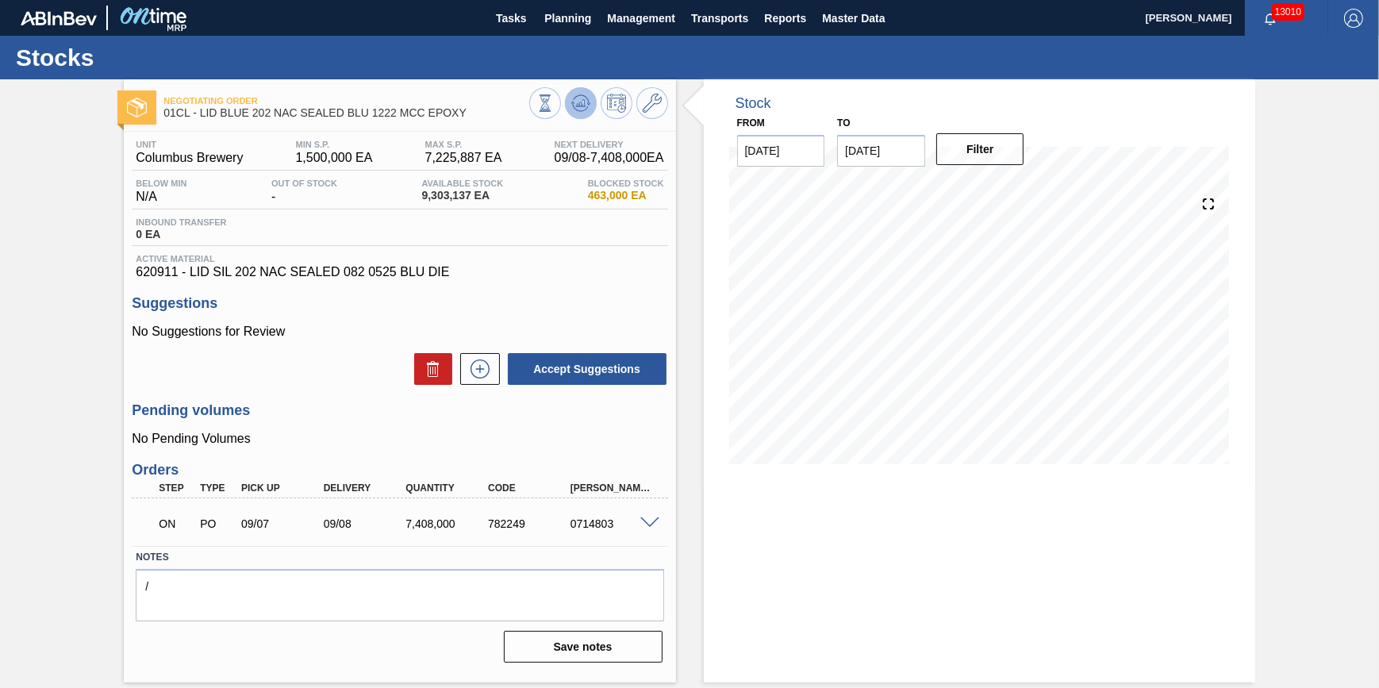
click at [580, 101] on icon at bounding box center [580, 103] width 19 height 19
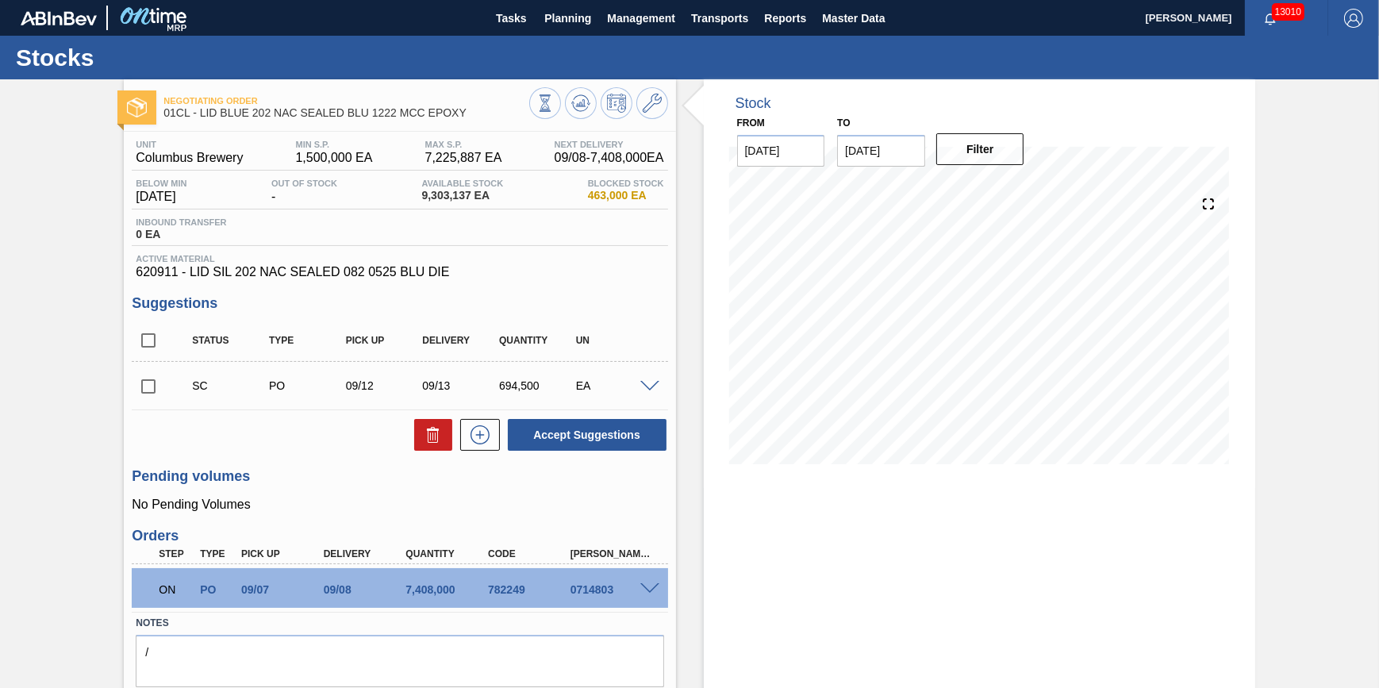
click at [156, 390] on input "checkbox" at bounding box center [148, 386] width 33 height 33
click at [447, 424] on button at bounding box center [433, 435] width 38 height 32
checkbox input "false"
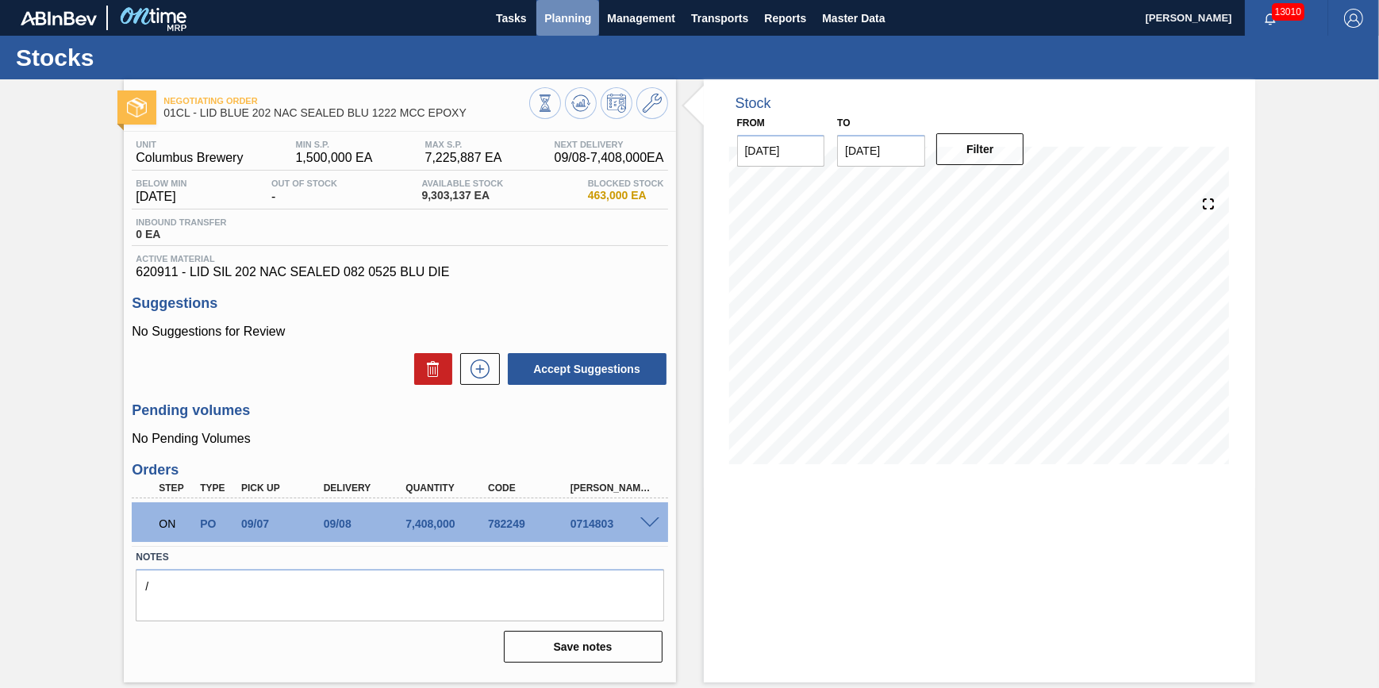
click at [561, 25] on span "Planning" at bounding box center [567, 18] width 47 height 19
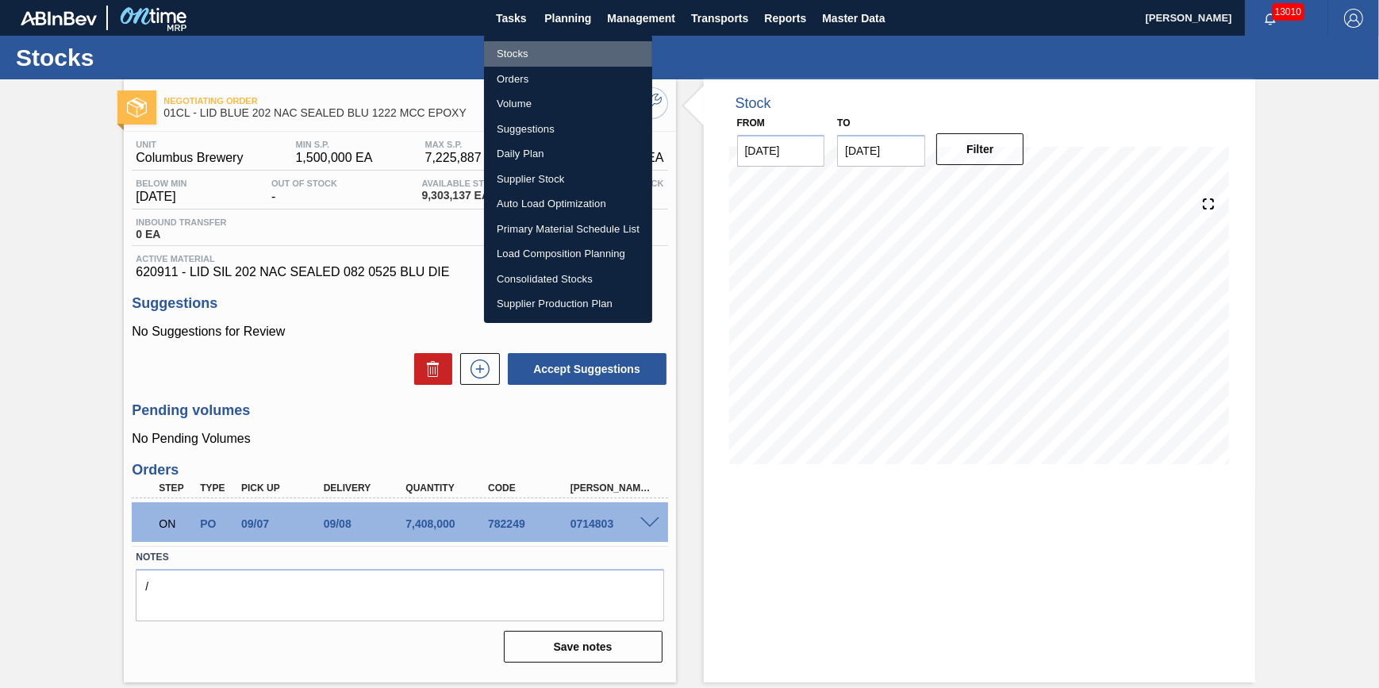
click at [559, 46] on li "Stocks" at bounding box center [568, 53] width 168 height 25
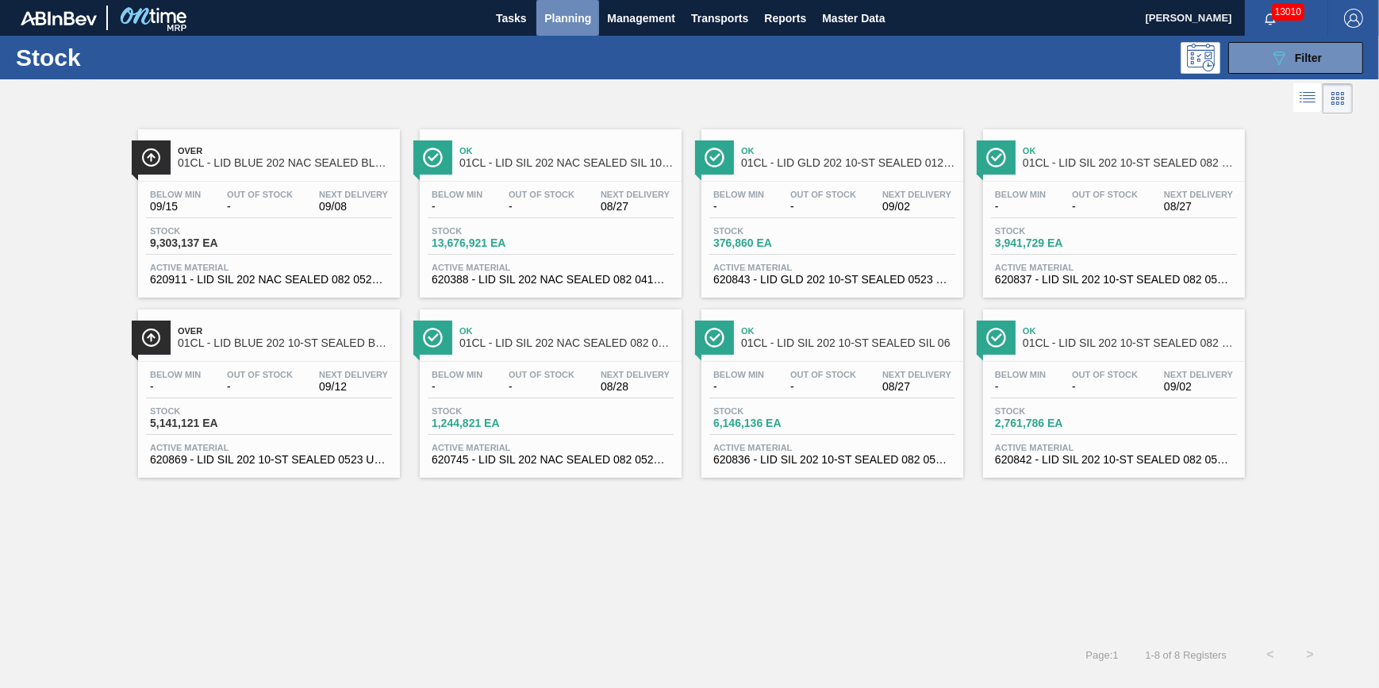
click at [589, 23] on span "Planning" at bounding box center [567, 18] width 47 height 19
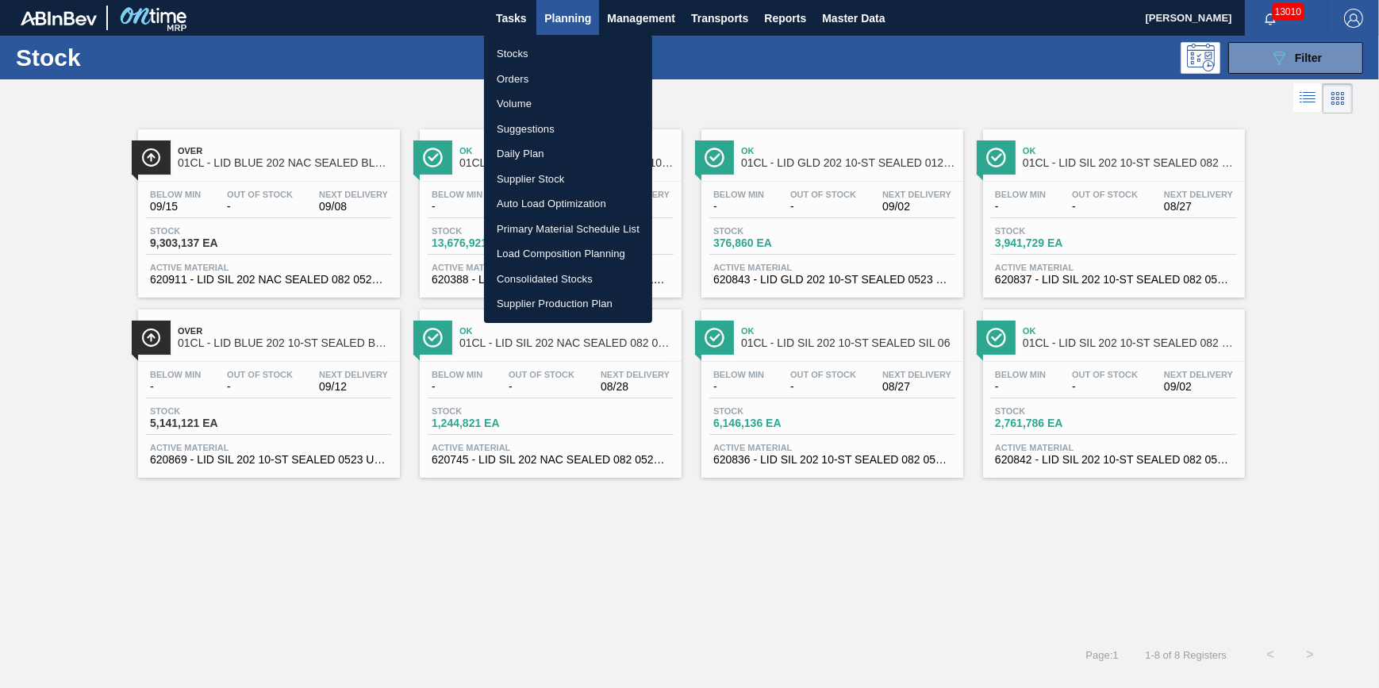
click at [555, 125] on li "Suggestions" at bounding box center [568, 129] width 168 height 25
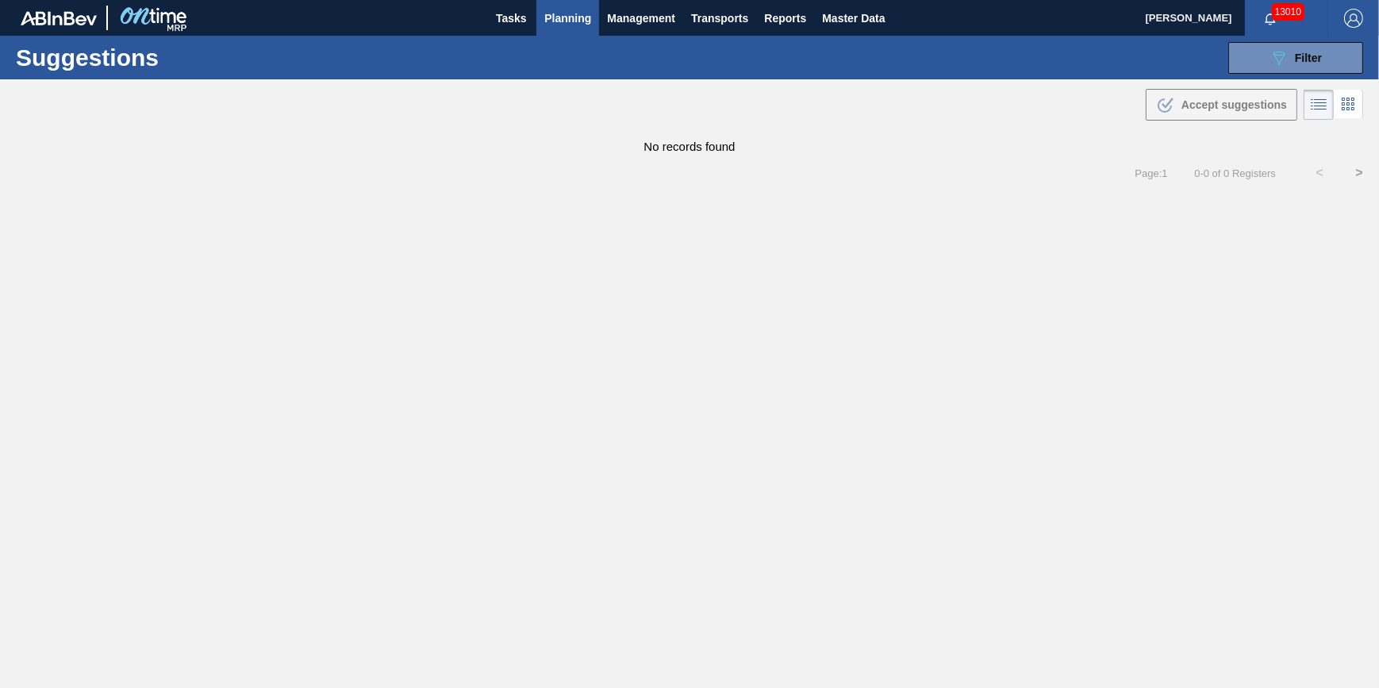
type from "[DATE]"
type to "[DATE]"
click at [1323, 54] on button "089F7B8B-B2A5-4AFE-B5C0-19BA573D28AC Filter" at bounding box center [1295, 58] width 135 height 32
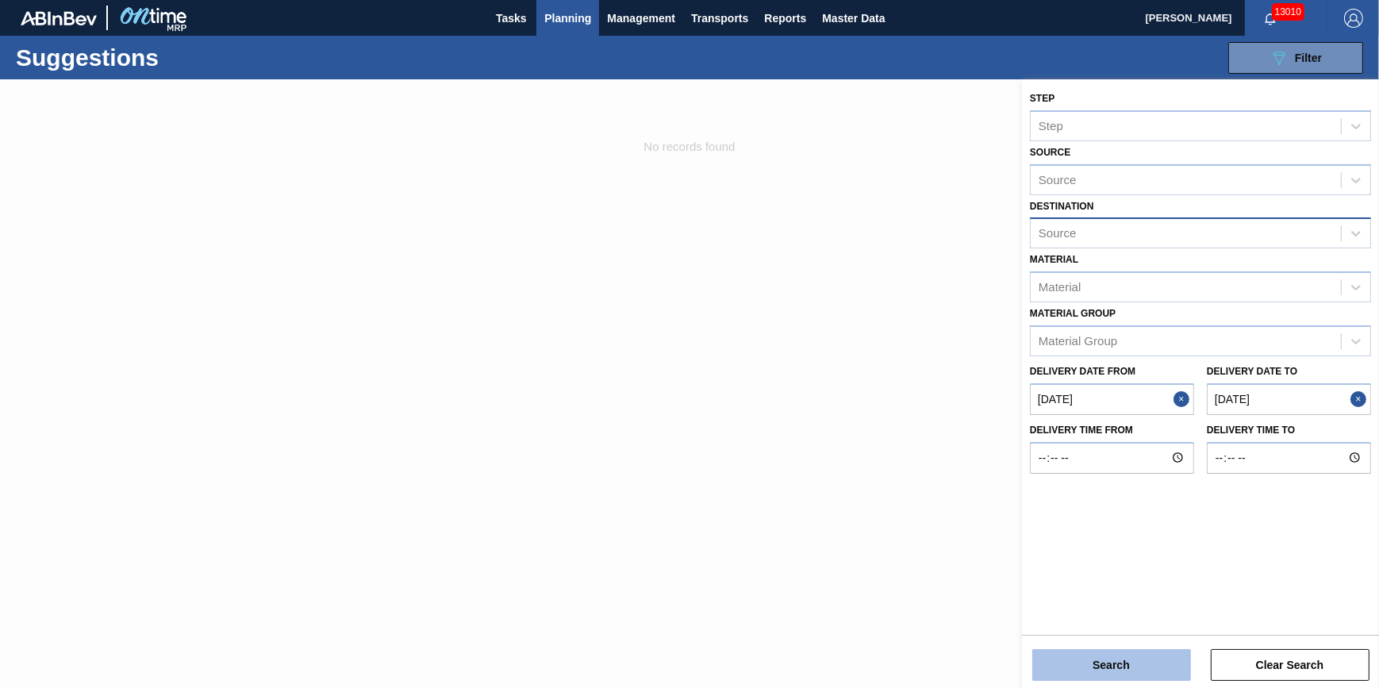
click at [1143, 661] on button "Search" at bounding box center [1111, 665] width 159 height 32
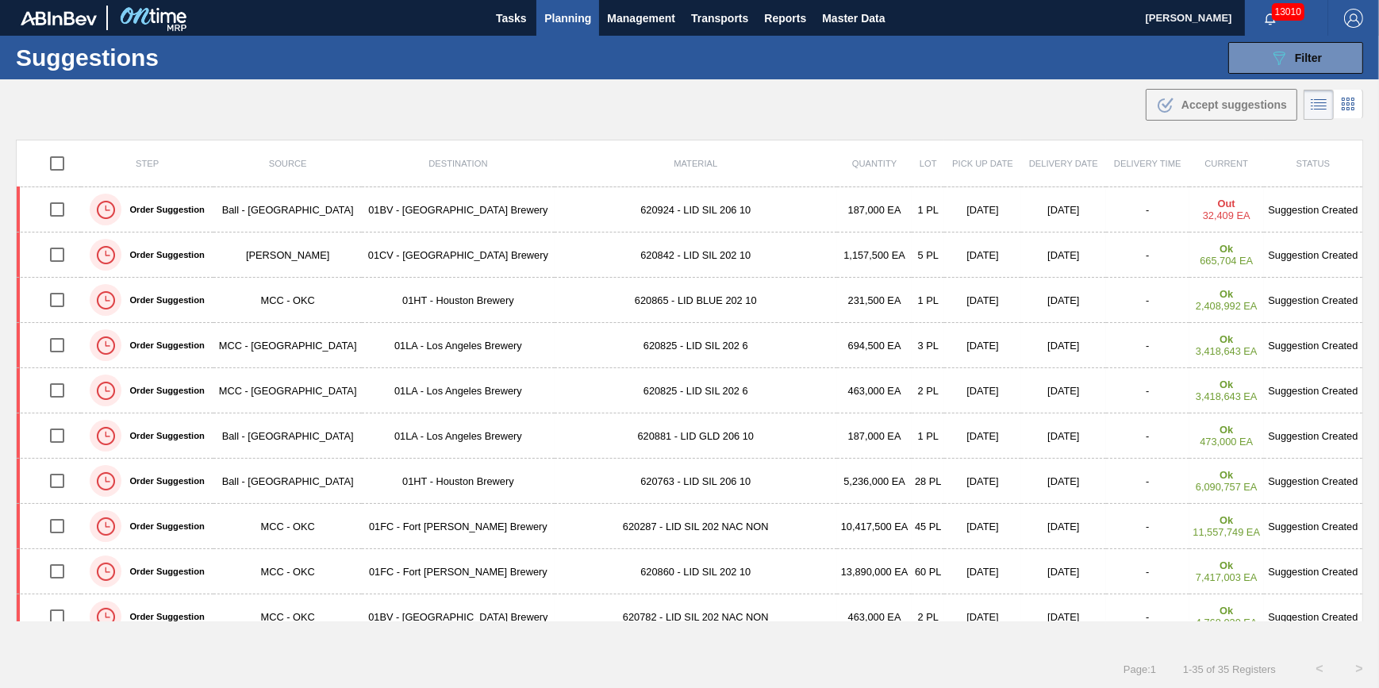
click at [569, 21] on span "Planning" at bounding box center [567, 18] width 47 height 19
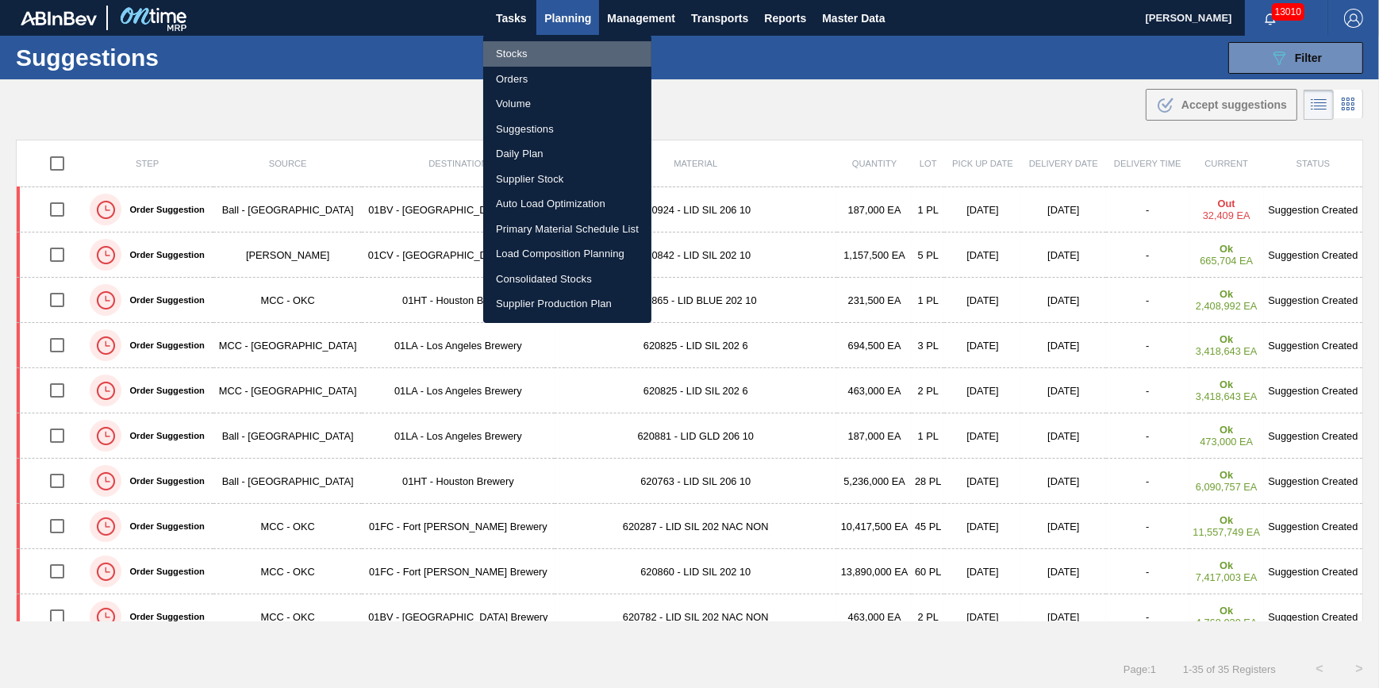
click at [557, 53] on li "Stocks" at bounding box center [567, 53] width 168 height 25
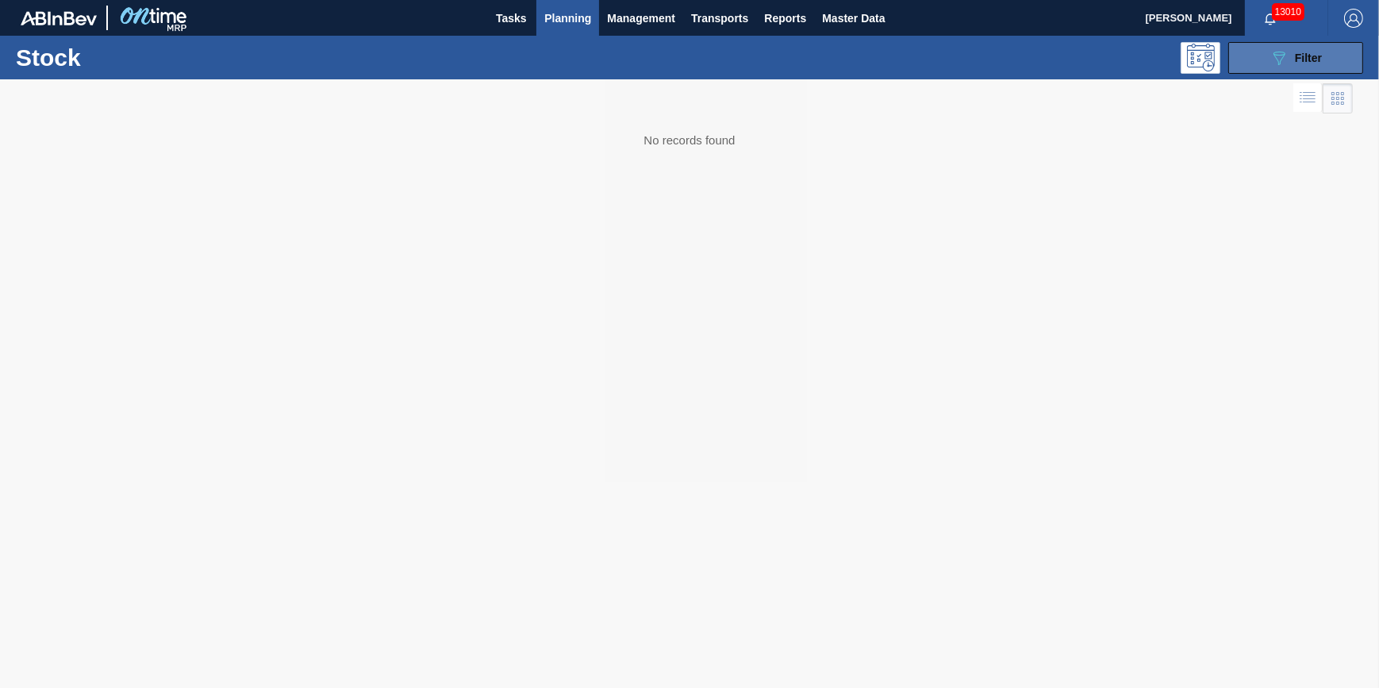
click at [1274, 50] on icon "089F7B8B-B2A5-4AFE-B5C0-19BA573D28AC" at bounding box center [1278, 57] width 19 height 19
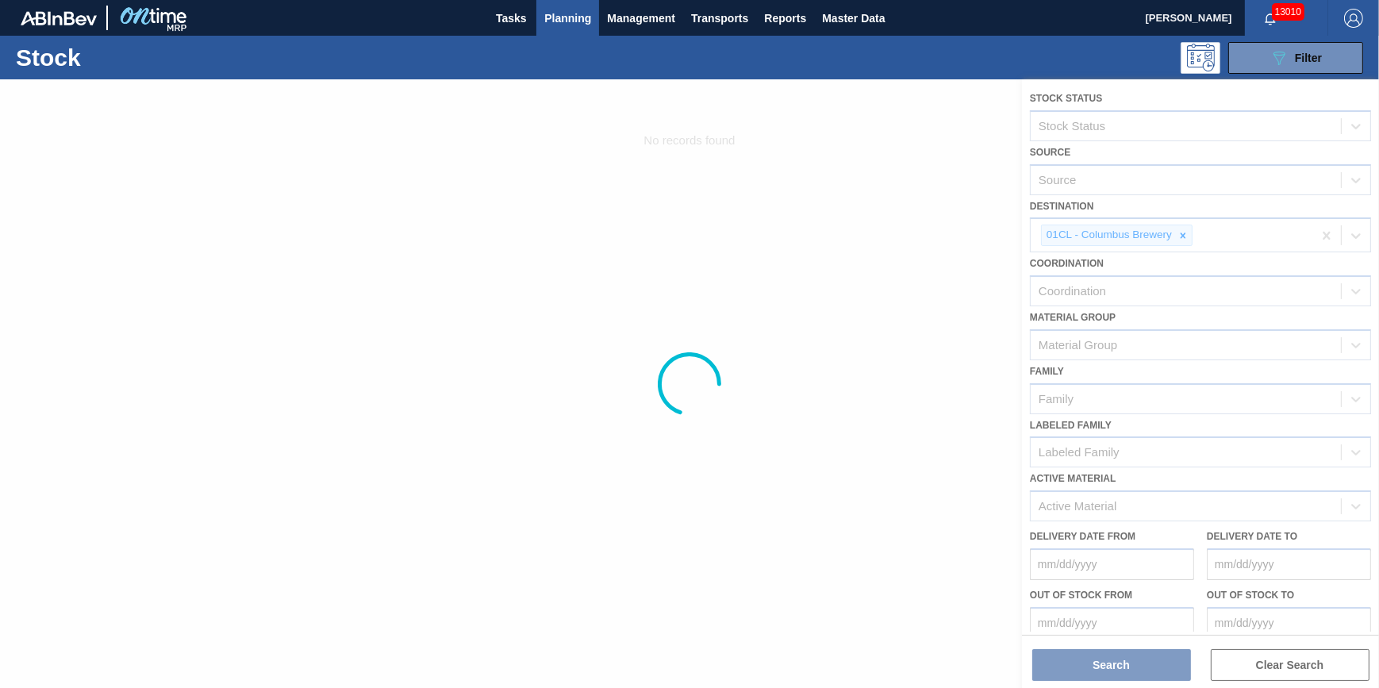
click at [1181, 232] on div at bounding box center [689, 383] width 1379 height 609
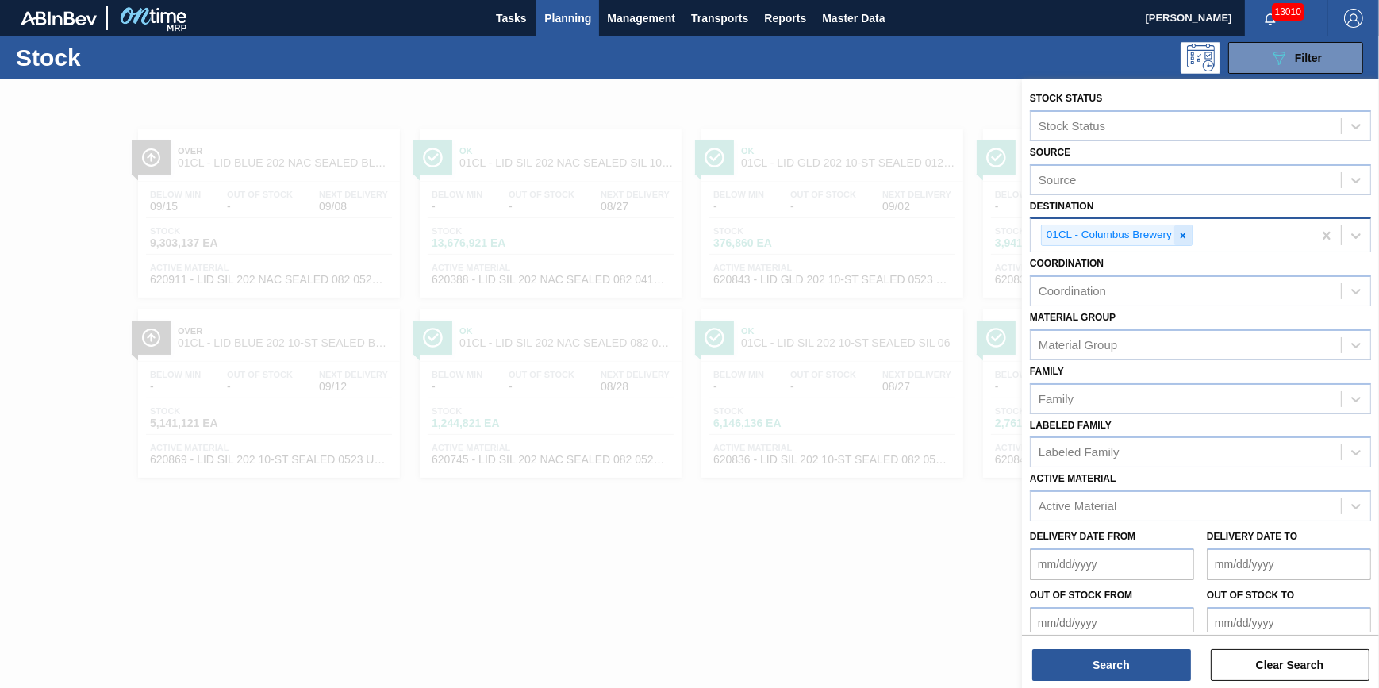
click at [1181, 233] on icon at bounding box center [1182, 235] width 11 height 11
click at [1179, 238] on div "Destination" at bounding box center [1186, 233] width 310 height 23
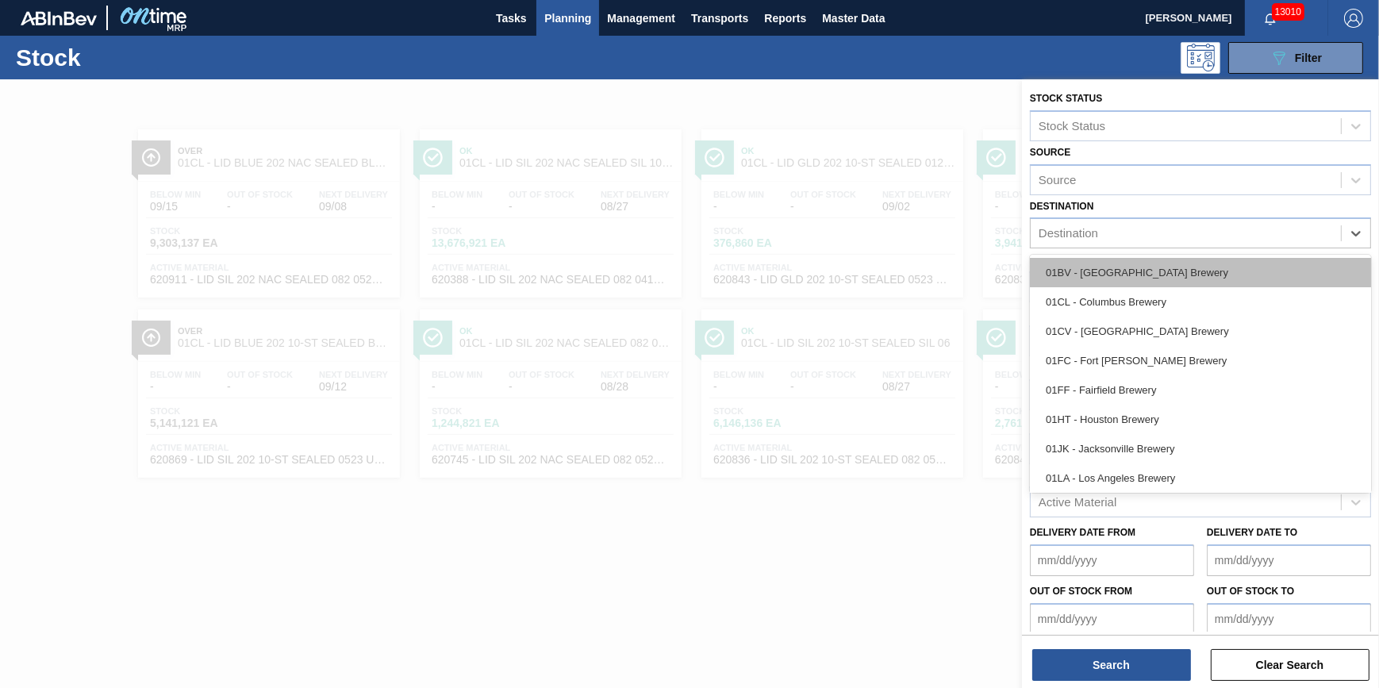
click at [1166, 270] on div "01BV - [GEOGRAPHIC_DATA] Brewery" at bounding box center [1200, 272] width 341 height 29
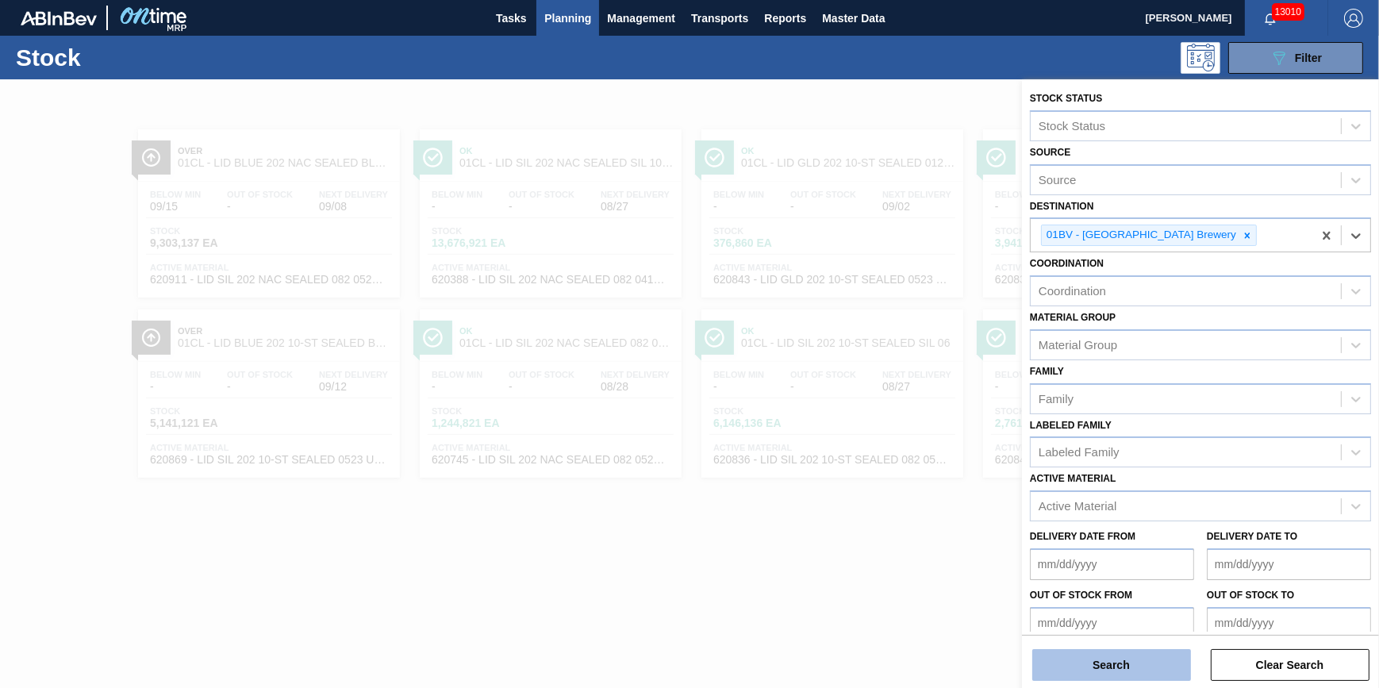
click at [1087, 661] on button "Search" at bounding box center [1111, 665] width 159 height 32
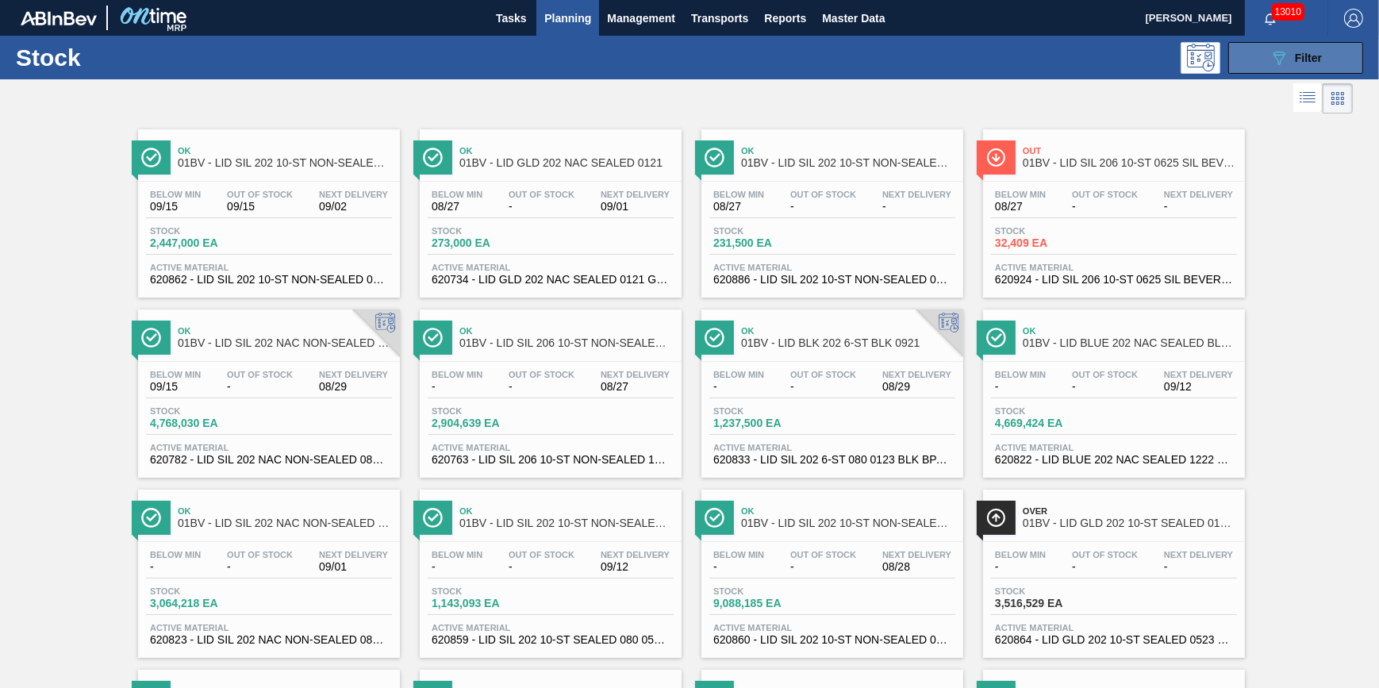
click at [1269, 60] on icon "089F7B8B-B2A5-4AFE-B5C0-19BA573D28AC" at bounding box center [1278, 57] width 19 height 19
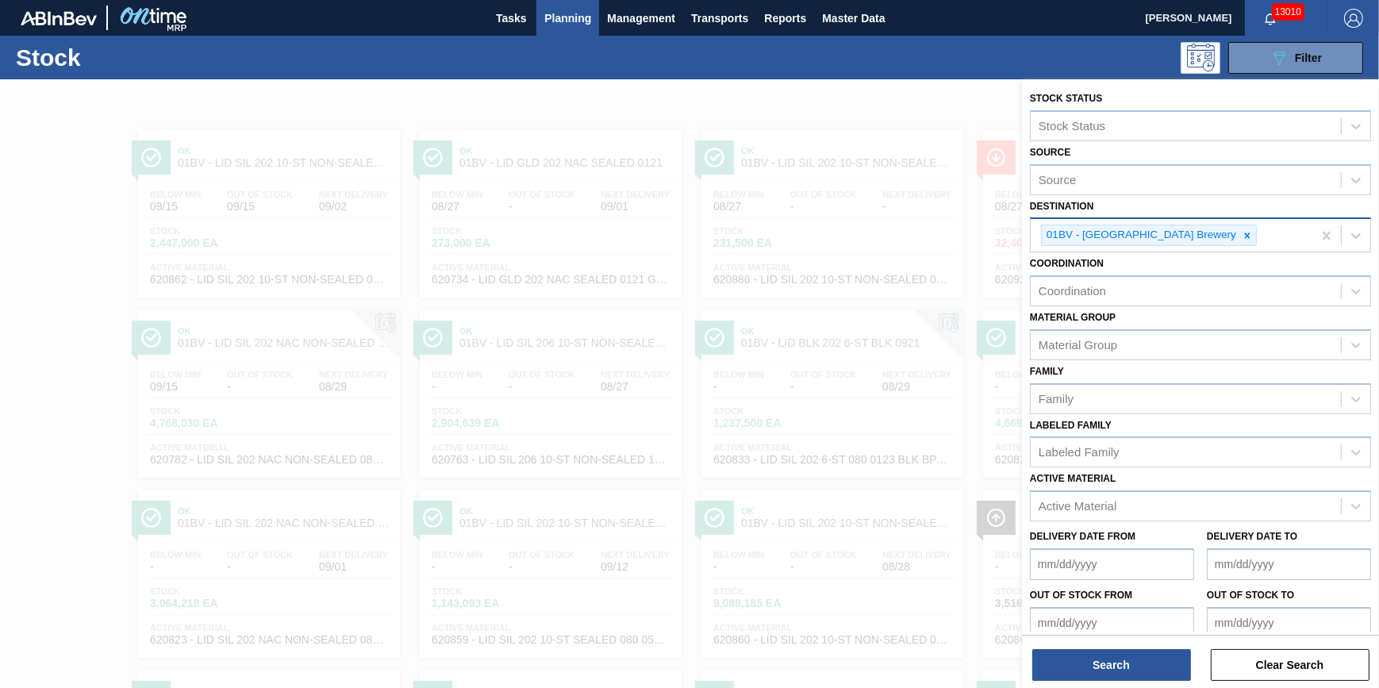
click at [1242, 237] on icon at bounding box center [1247, 235] width 11 height 11
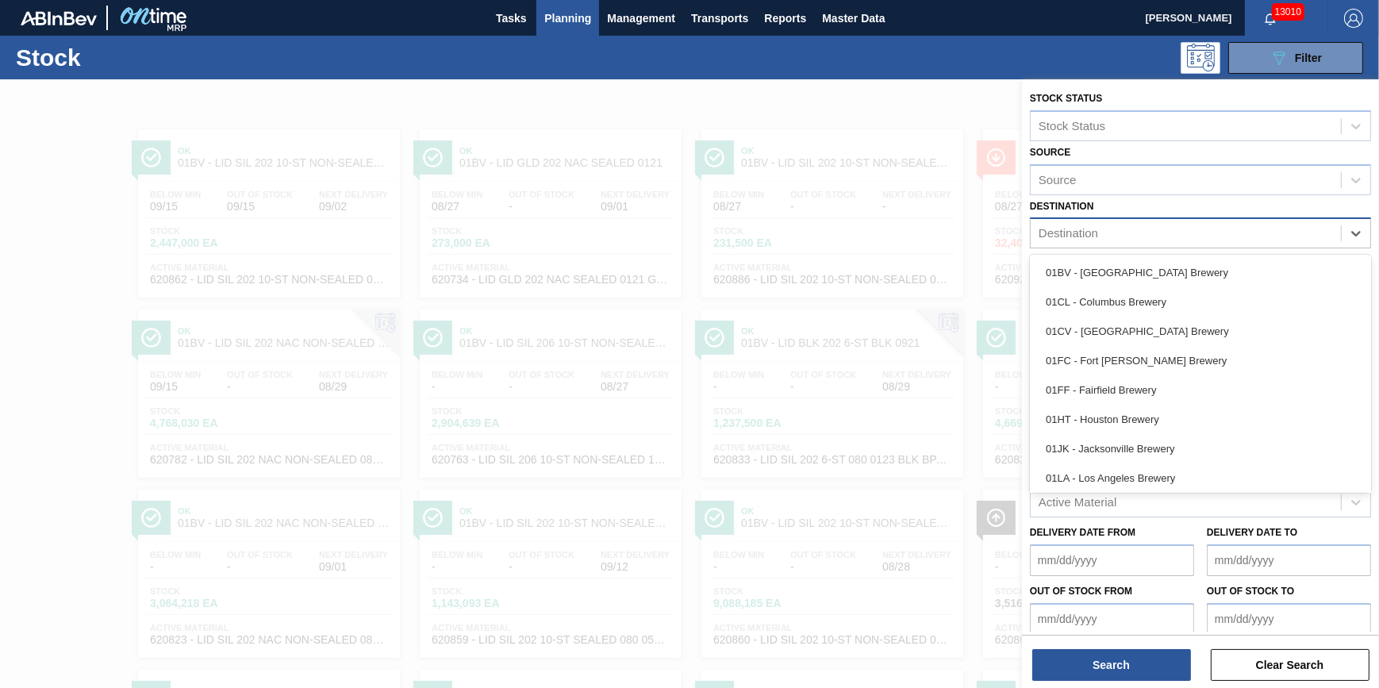
click at [1195, 238] on div "Destination" at bounding box center [1186, 233] width 310 height 23
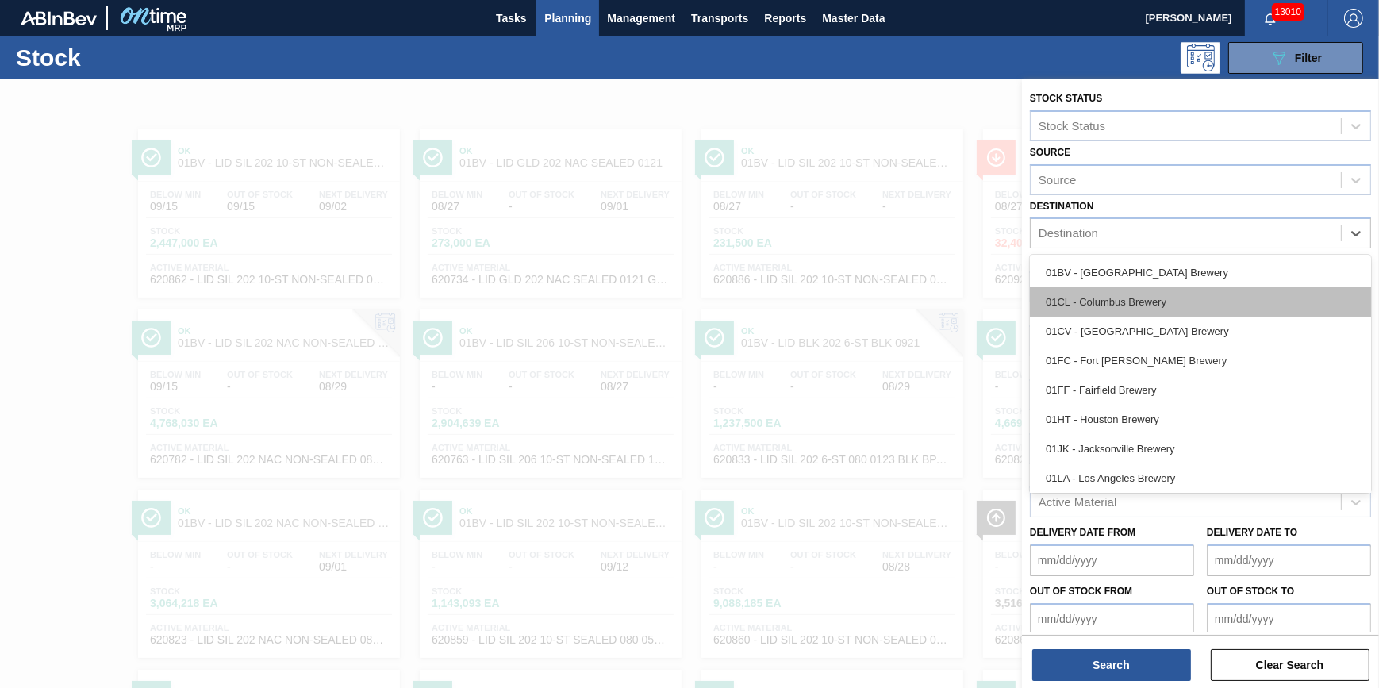
click at [1166, 309] on div "01CL - Columbus Brewery" at bounding box center [1200, 301] width 341 height 29
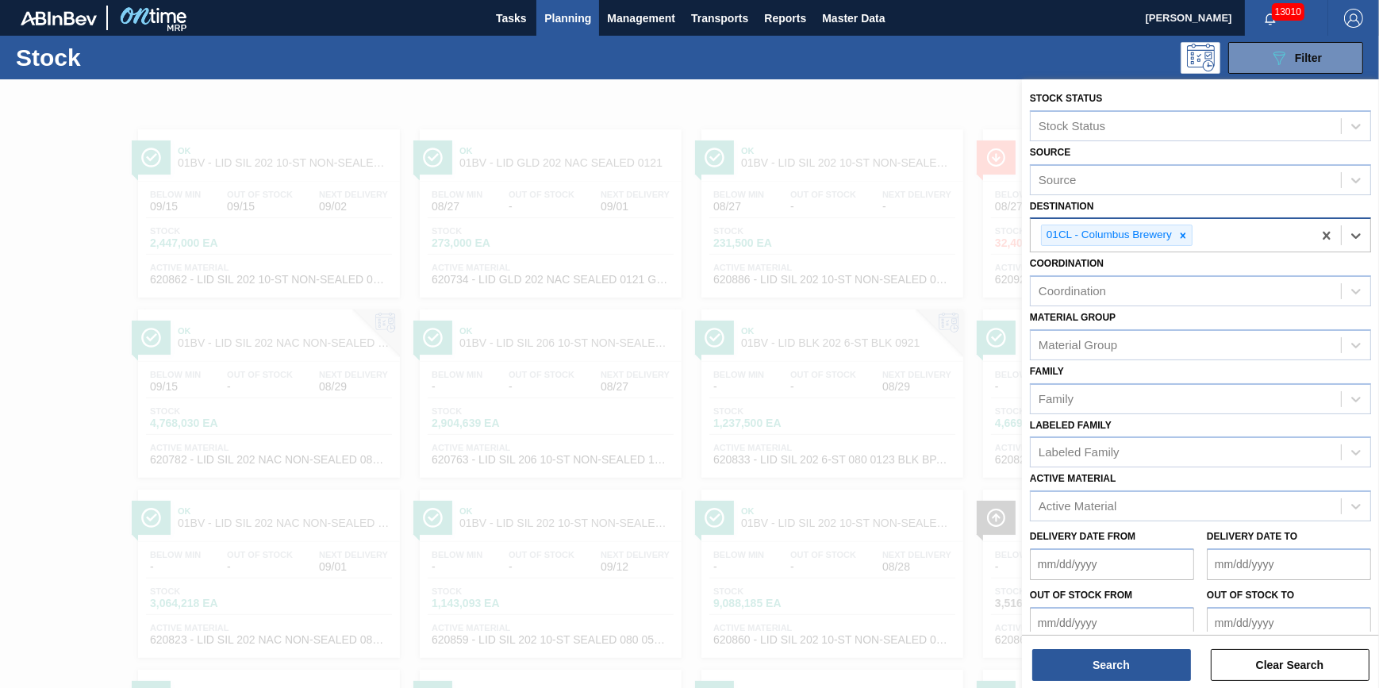
click at [1182, 225] on div at bounding box center [1182, 235] width 17 height 20
click at [1182, 232] on div "Destination" at bounding box center [1186, 233] width 310 height 23
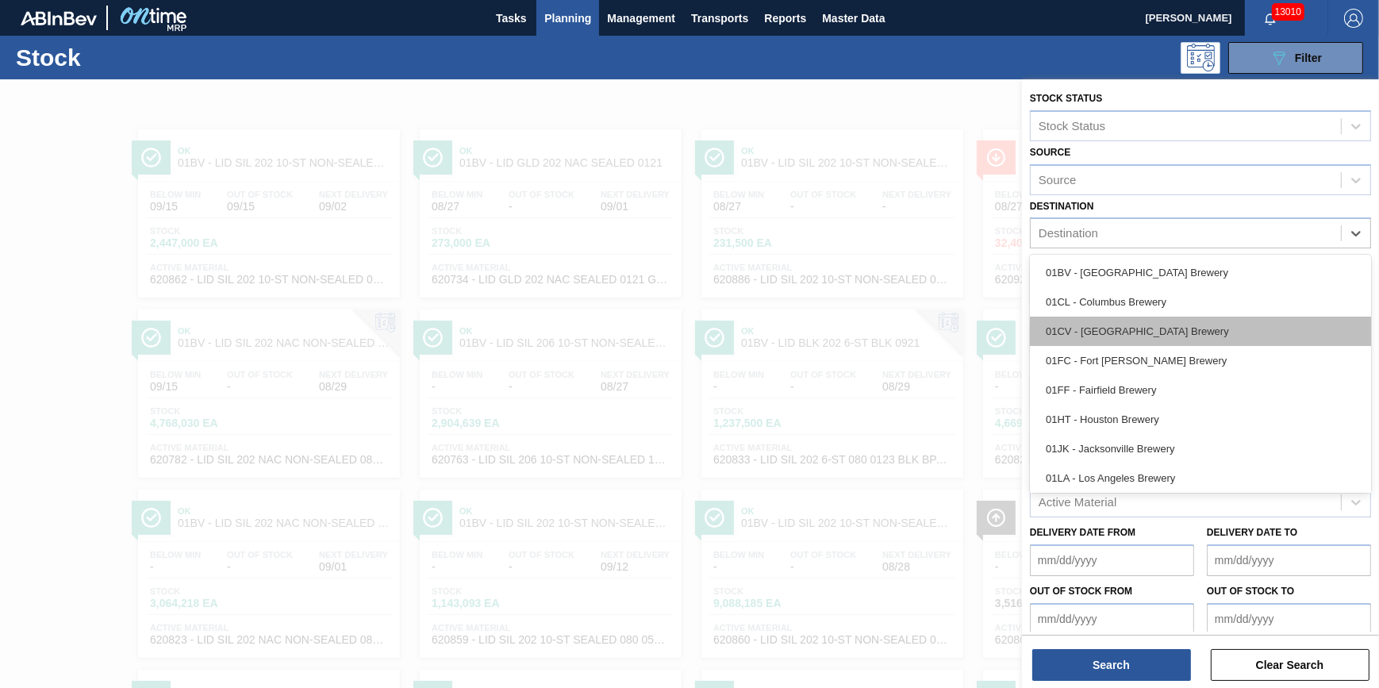
click at [1172, 340] on div "01CV - [GEOGRAPHIC_DATA] Brewery" at bounding box center [1200, 331] width 341 height 29
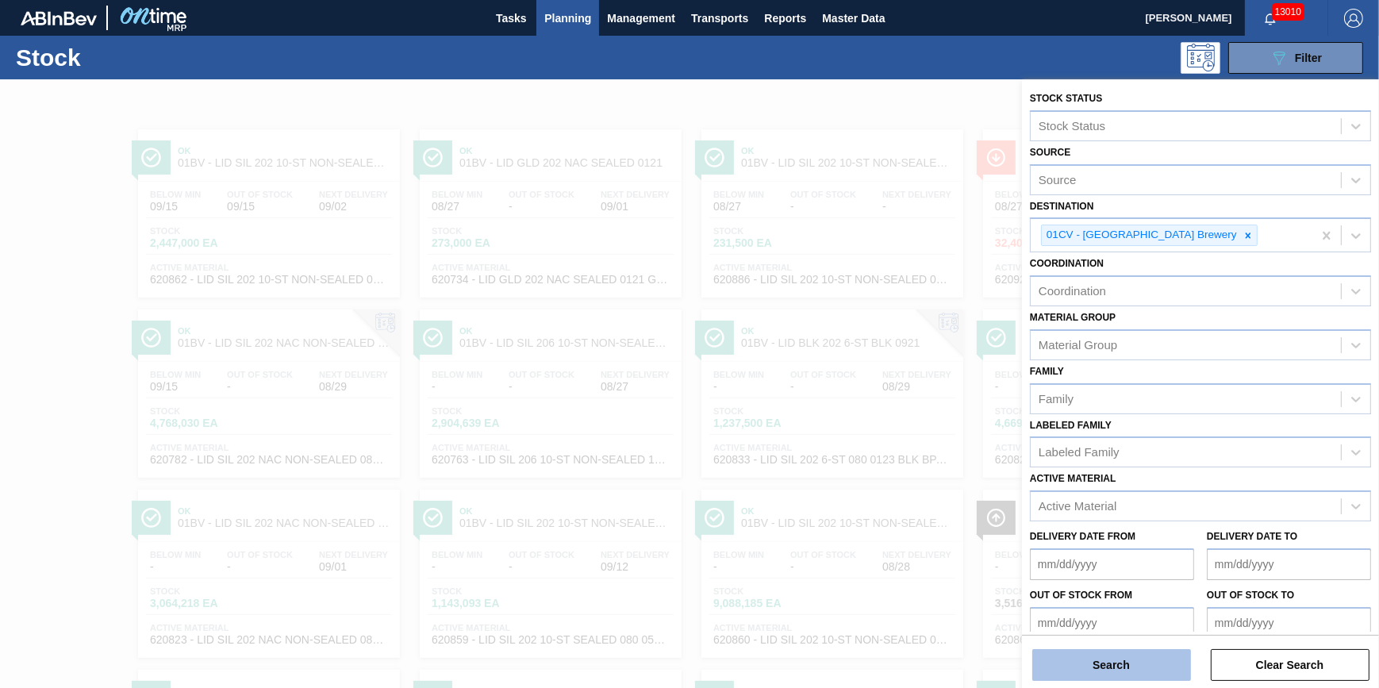
click at [1106, 652] on button "Search" at bounding box center [1111, 665] width 159 height 32
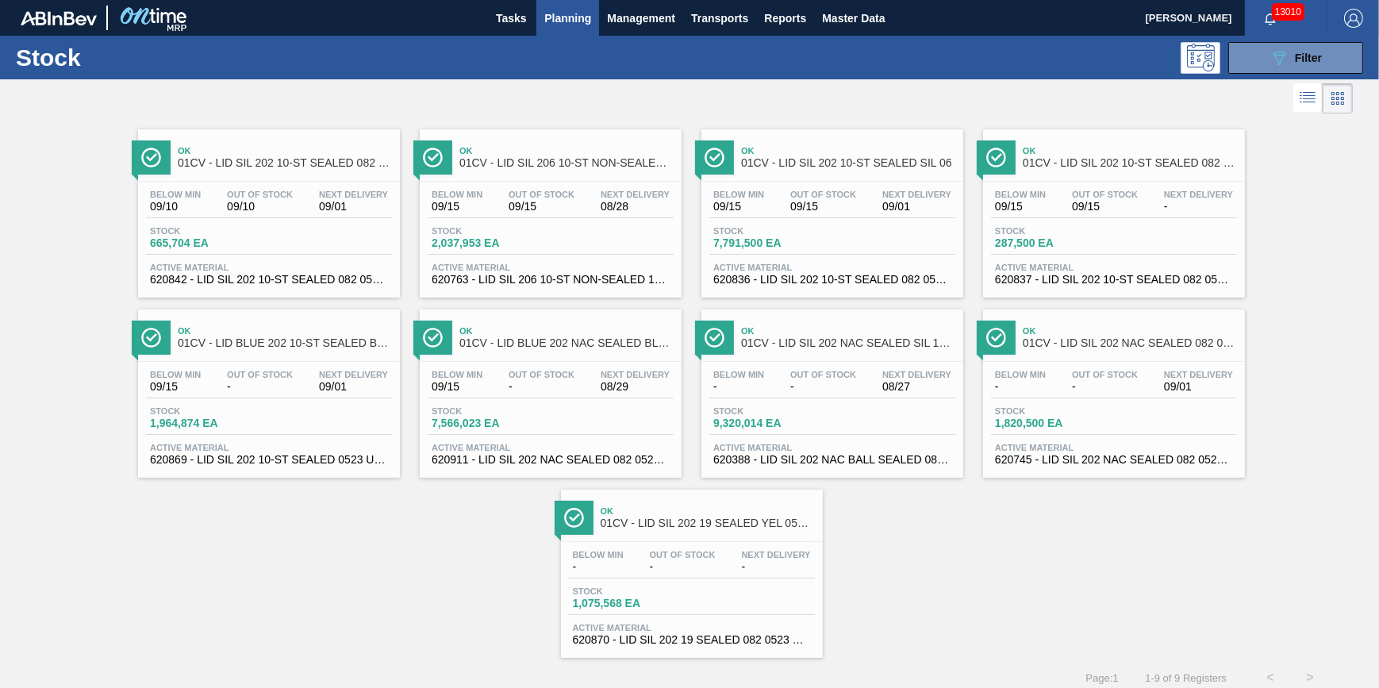
click at [558, 14] on span "Planning" at bounding box center [567, 18] width 47 height 19
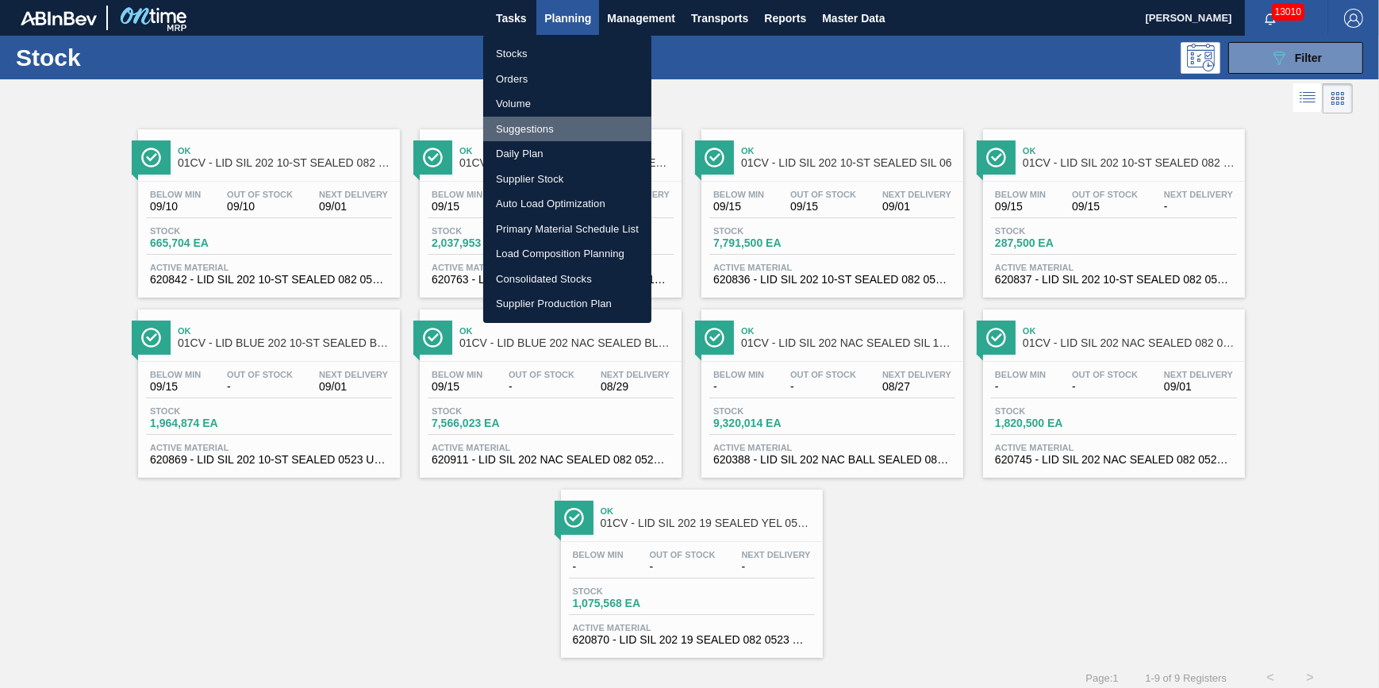
click at [558, 132] on li "Suggestions" at bounding box center [567, 129] width 168 height 25
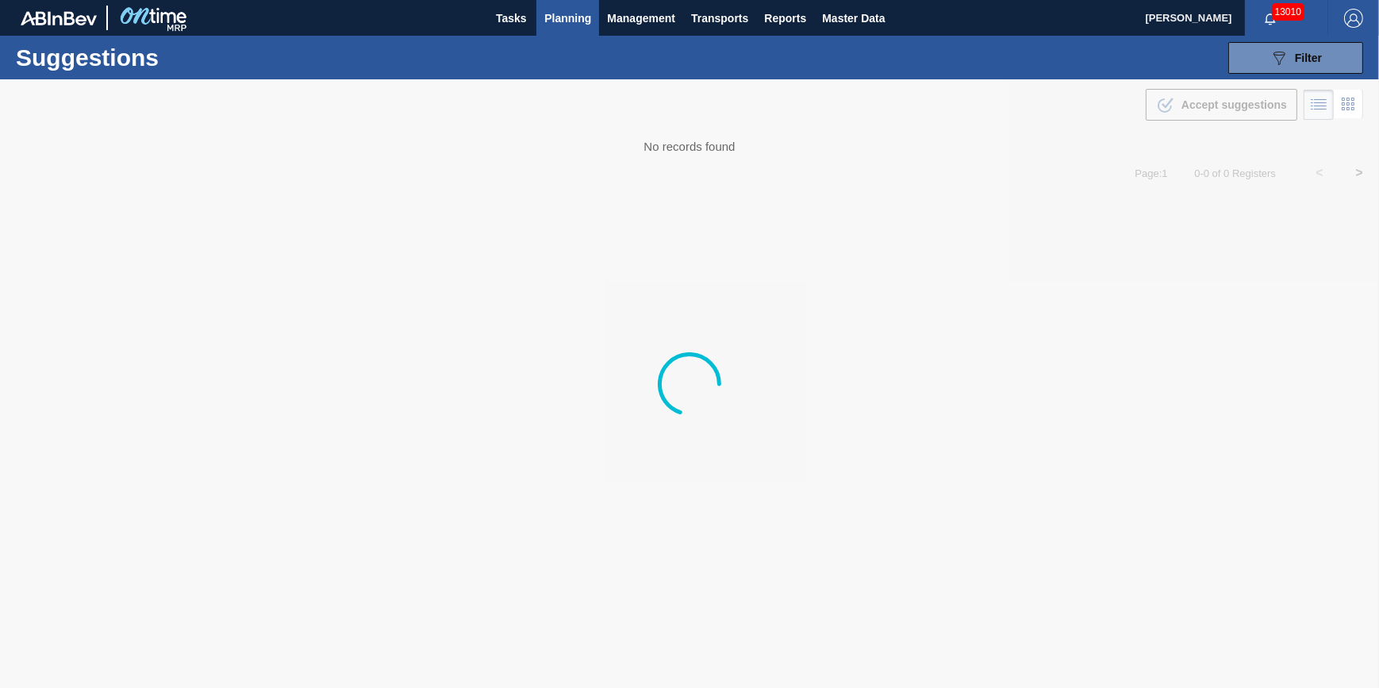
type from "[DATE]"
type to "[DATE]"
click at [1288, 59] on div "089F7B8B-B2A5-4AFE-B5C0-19BA573D28AC Filter" at bounding box center [1295, 57] width 52 height 19
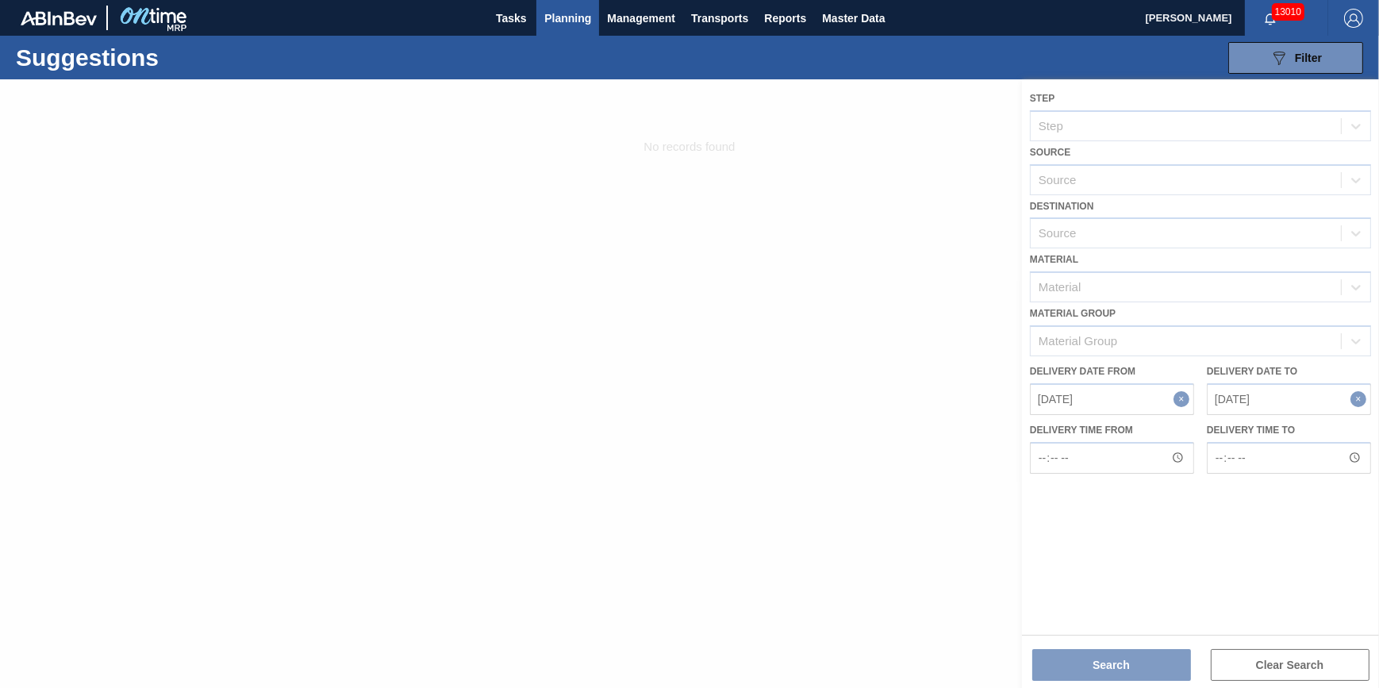
click at [1173, 188] on div at bounding box center [689, 383] width 1379 height 609
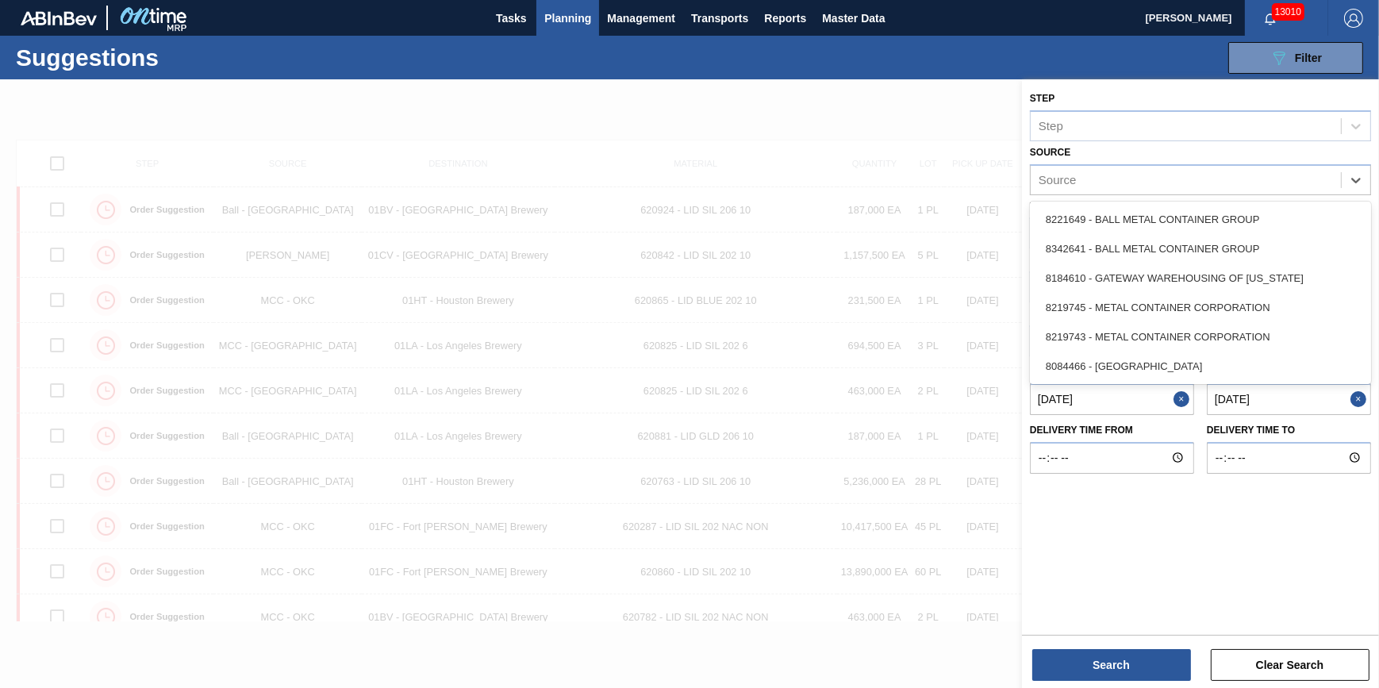
click at [1177, 184] on div "Source" at bounding box center [1186, 179] width 310 height 23
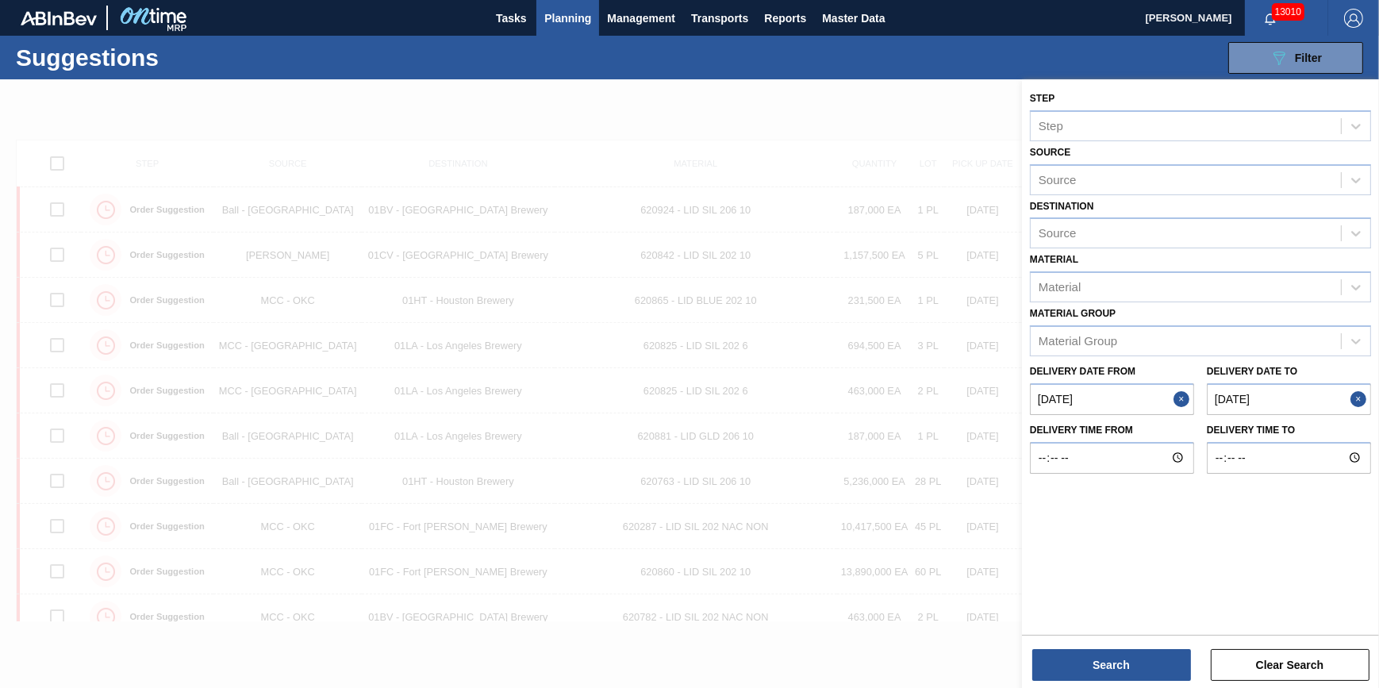
click at [908, 139] on div at bounding box center [689, 423] width 1379 height 688
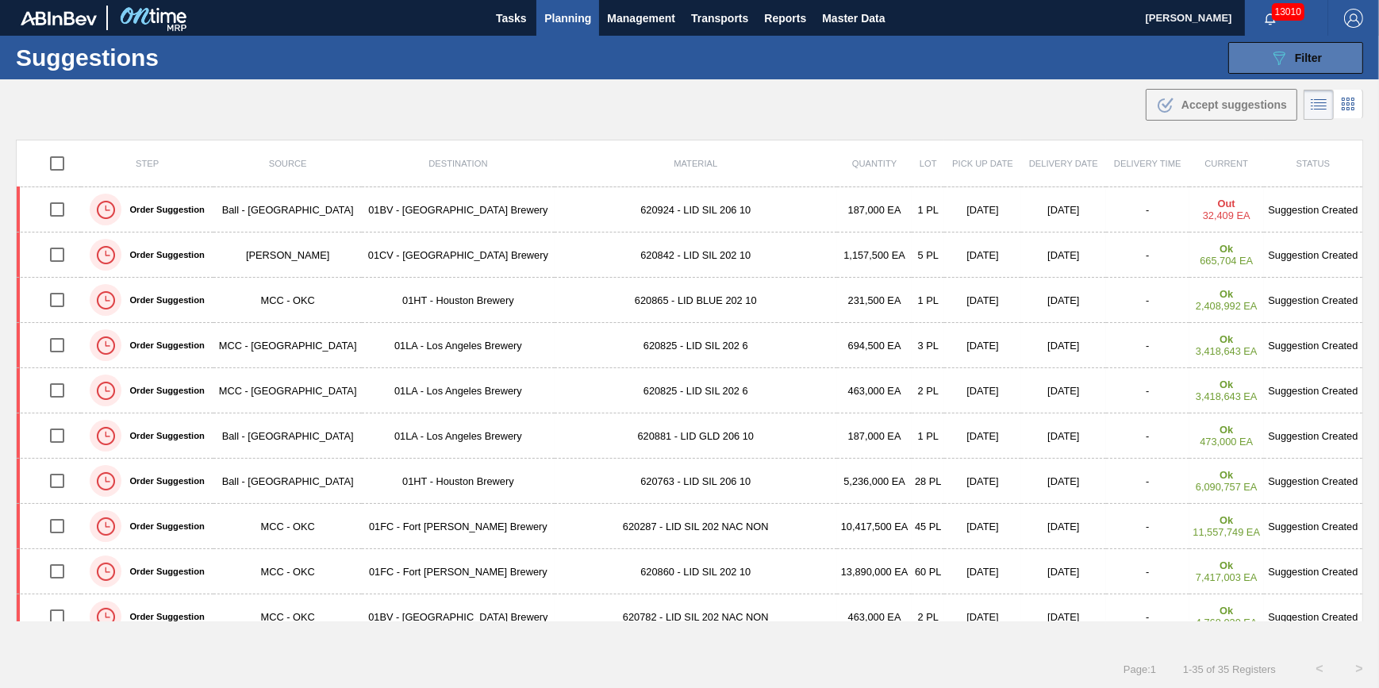
click at [1281, 63] on icon "089F7B8B-B2A5-4AFE-B5C0-19BA573D28AC" at bounding box center [1278, 57] width 19 height 19
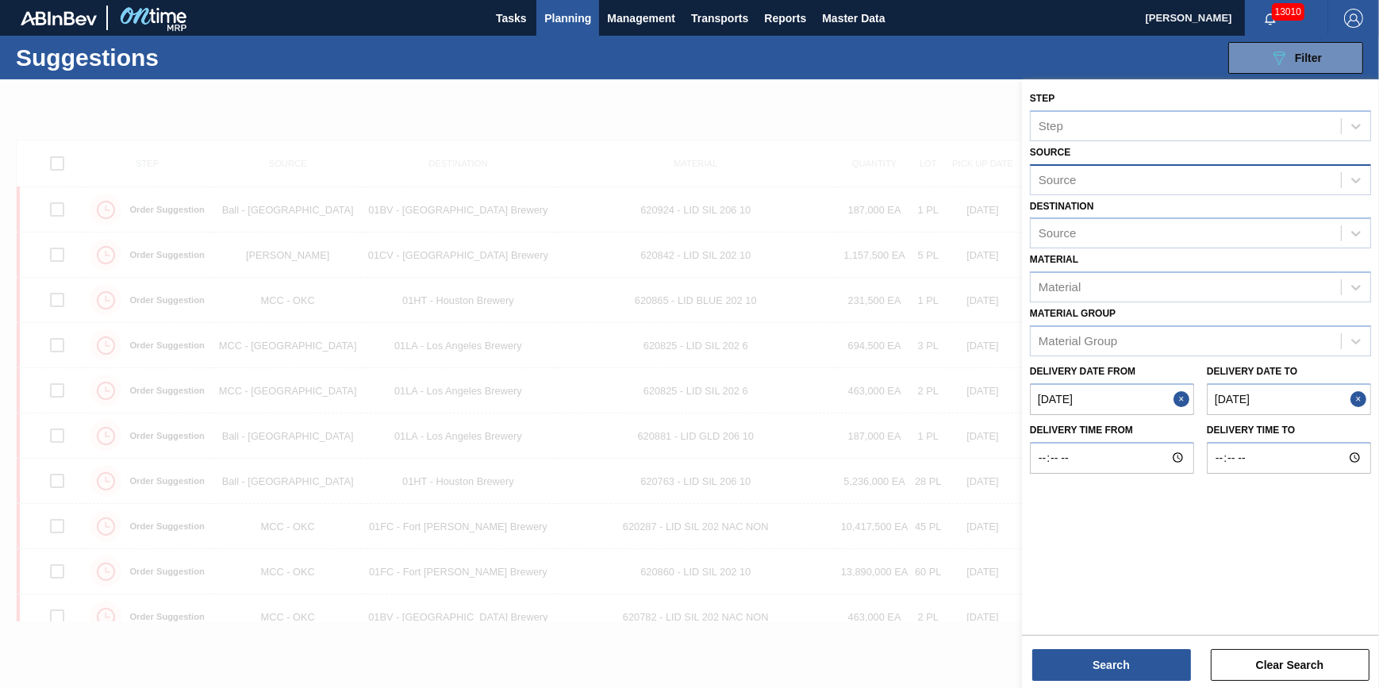
click at [1221, 179] on div "Source" at bounding box center [1186, 179] width 310 height 23
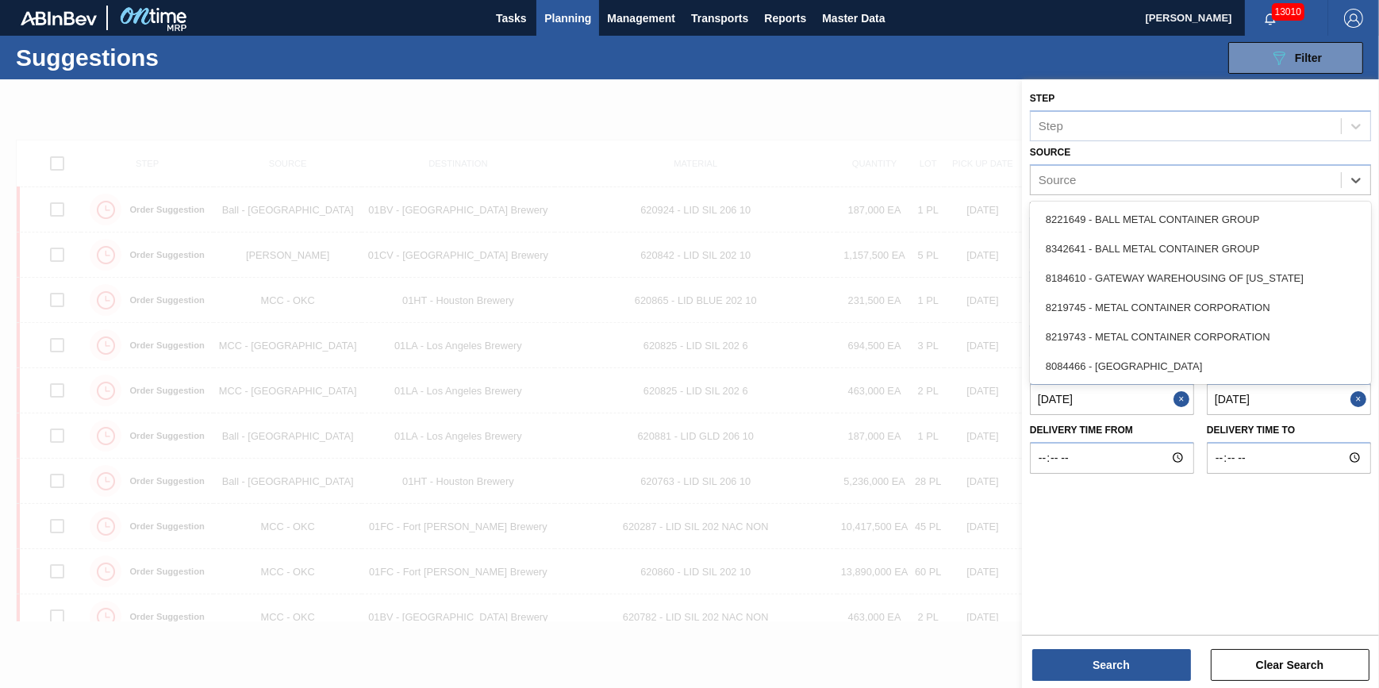
click at [942, 128] on div at bounding box center [689, 423] width 1379 height 688
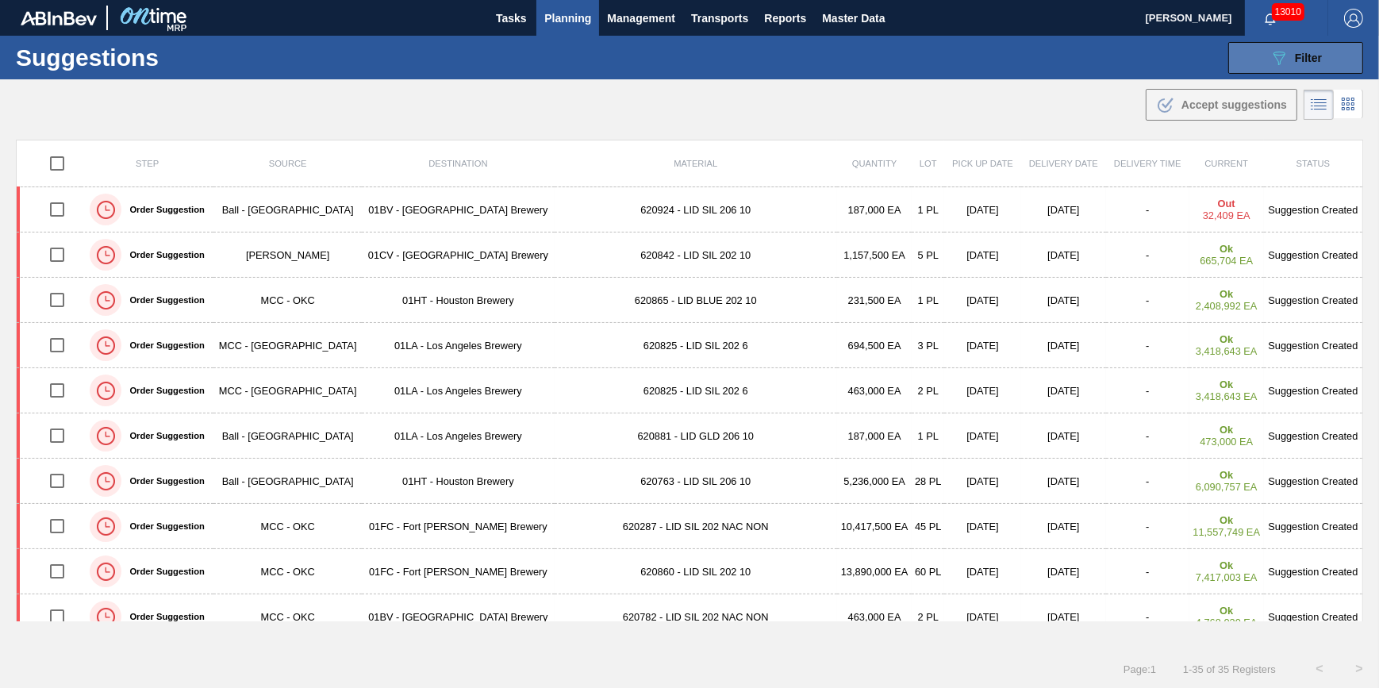
click at [1300, 65] on div "089F7B8B-B2A5-4AFE-B5C0-19BA573D28AC Filter" at bounding box center [1295, 57] width 52 height 19
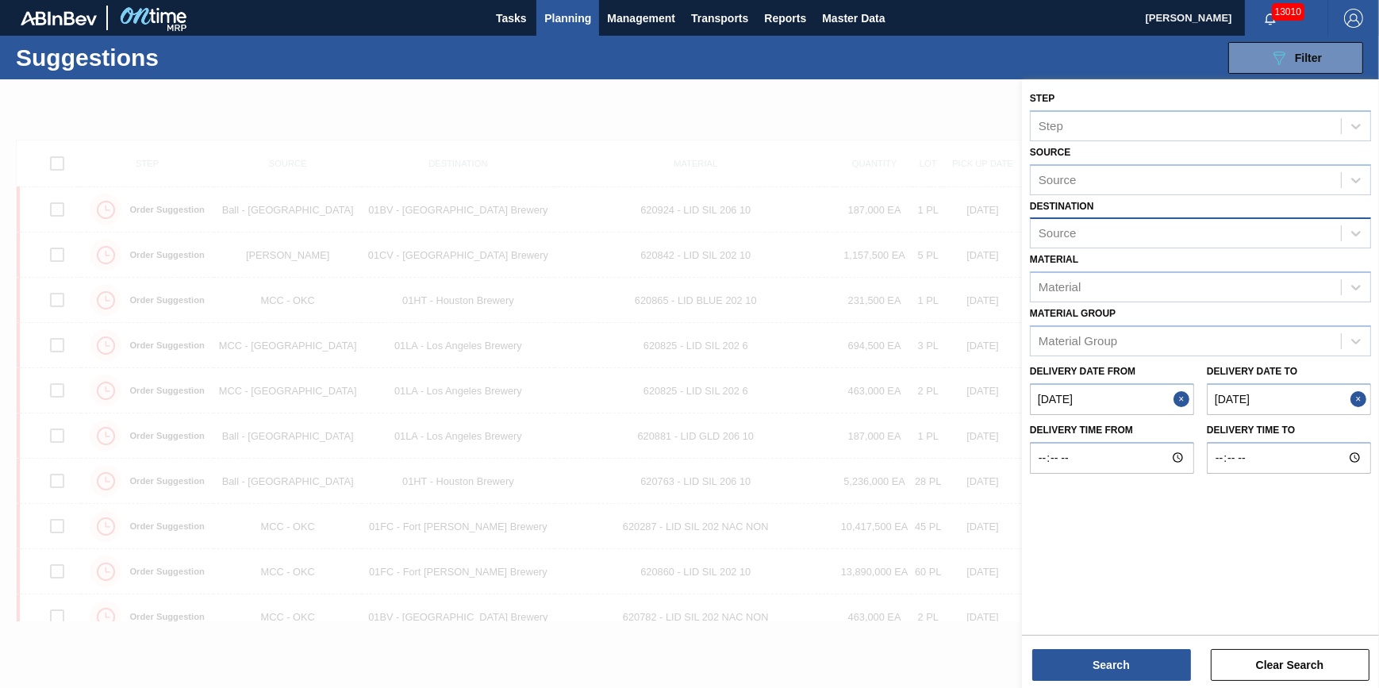
click at [1201, 222] on div "Source" at bounding box center [1186, 233] width 310 height 23
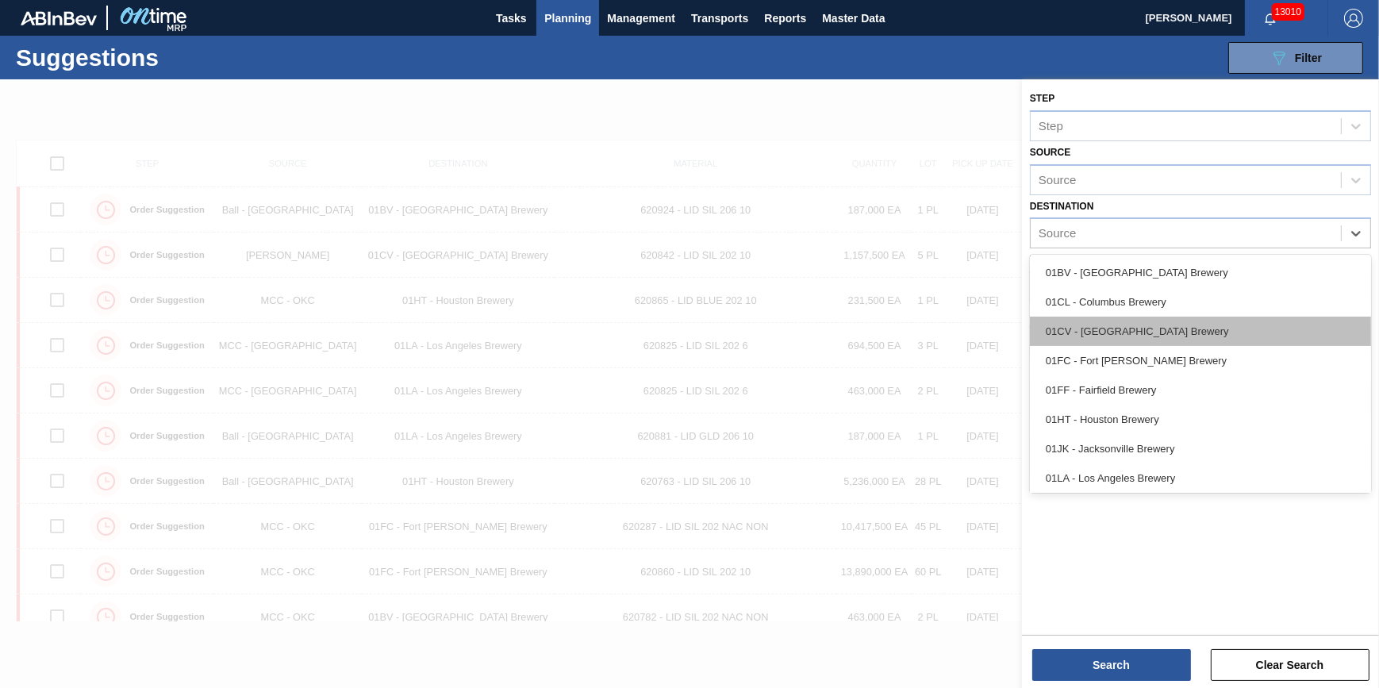
click at [1175, 333] on div "01CV - [GEOGRAPHIC_DATA] Brewery" at bounding box center [1200, 331] width 341 height 29
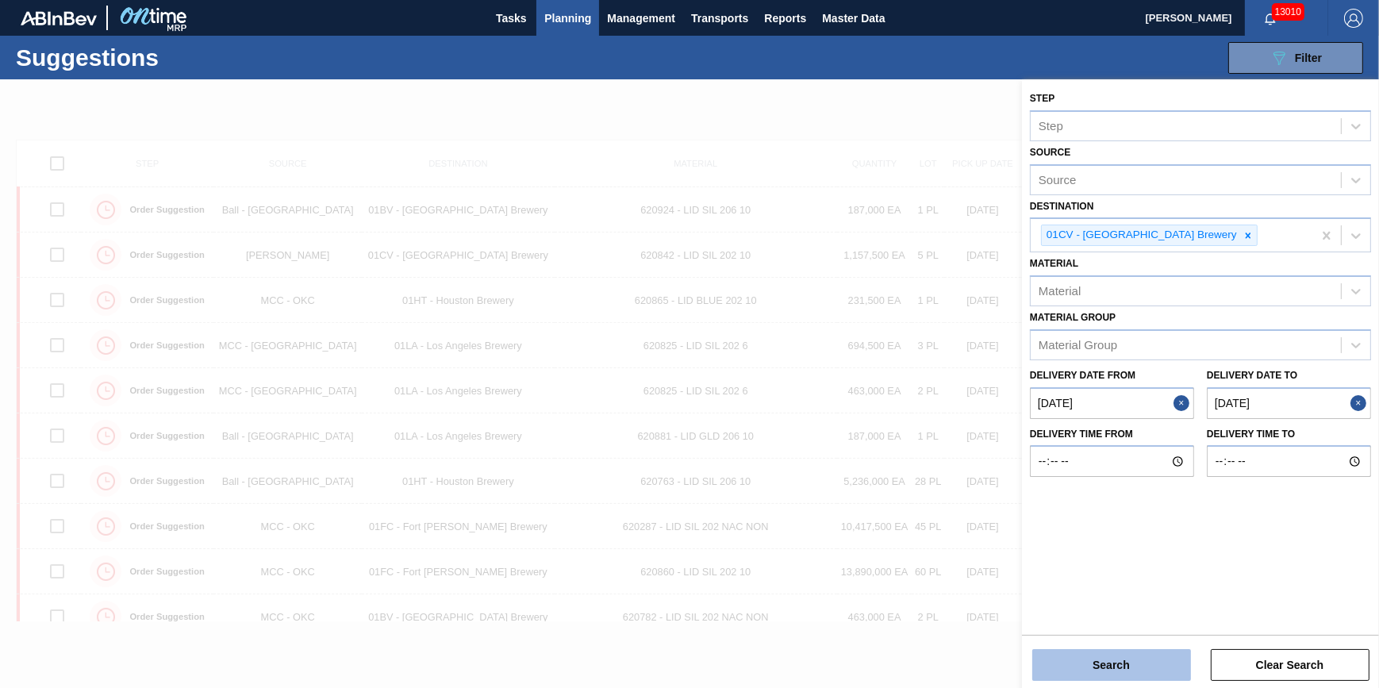
click at [1116, 660] on button "Search" at bounding box center [1111, 665] width 159 height 32
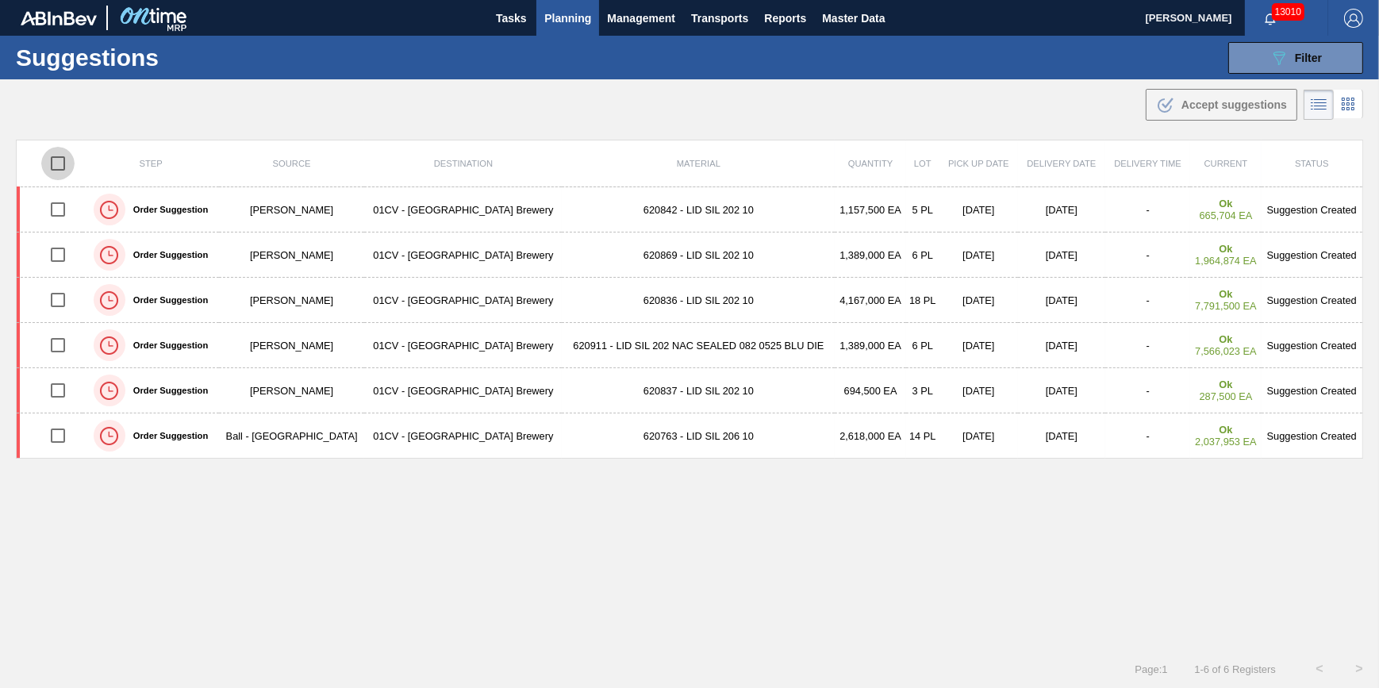
click at [67, 163] on input "checkbox" at bounding box center [57, 163] width 33 height 33
checkbox input "true"
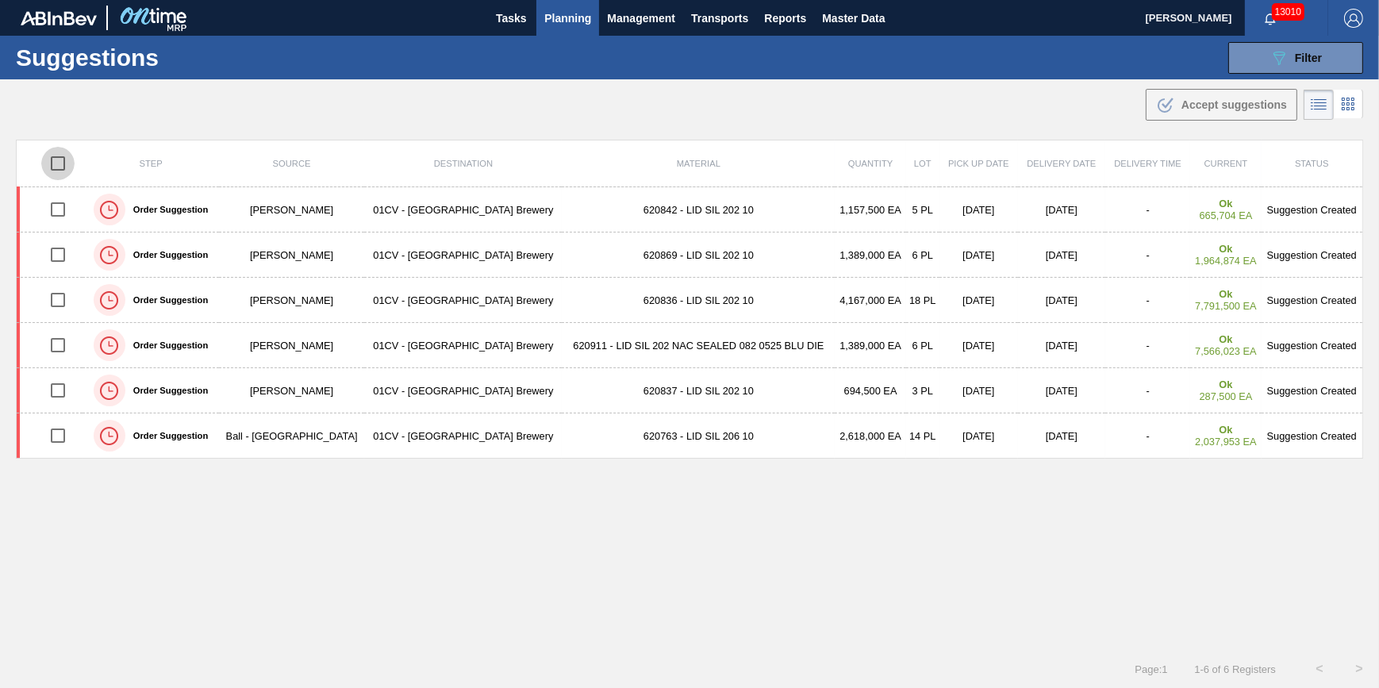
checkbox input "true"
click at [1192, 103] on span "Accept suggestions" at bounding box center [1234, 104] width 106 height 13
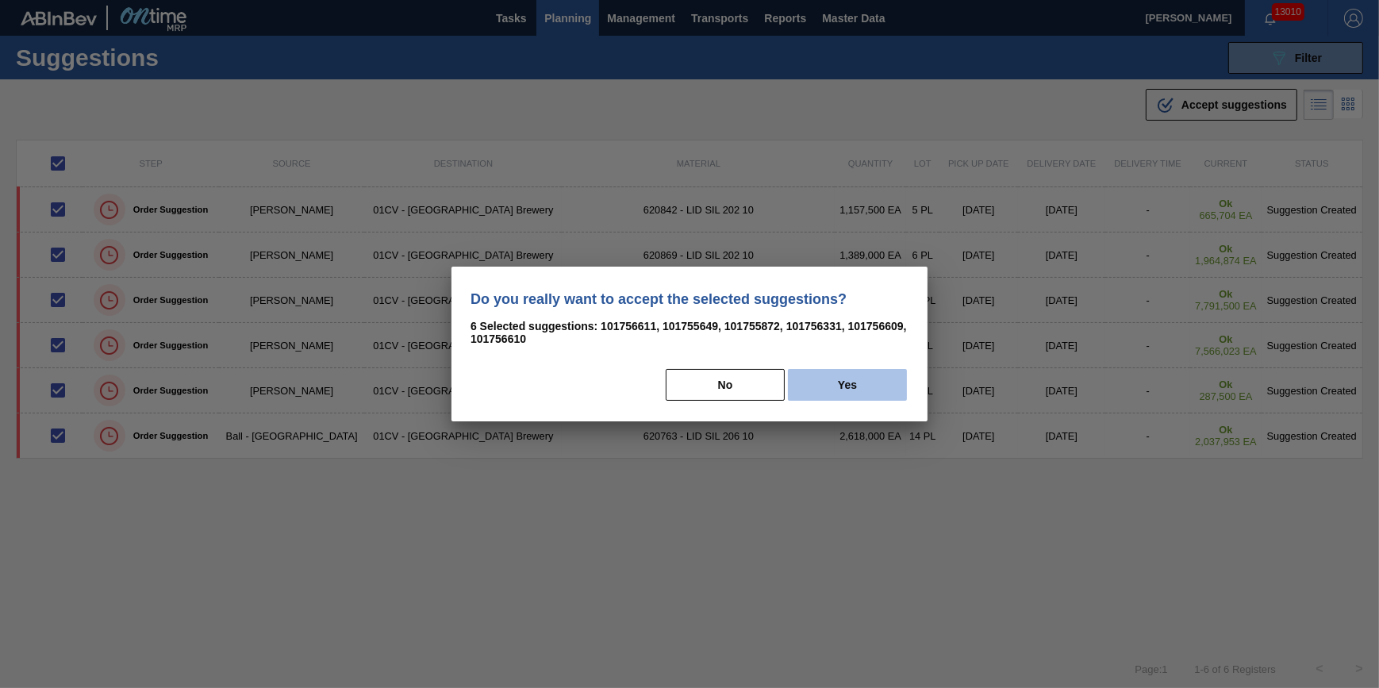
click at [850, 388] on button "Yes" at bounding box center [847, 385] width 119 height 32
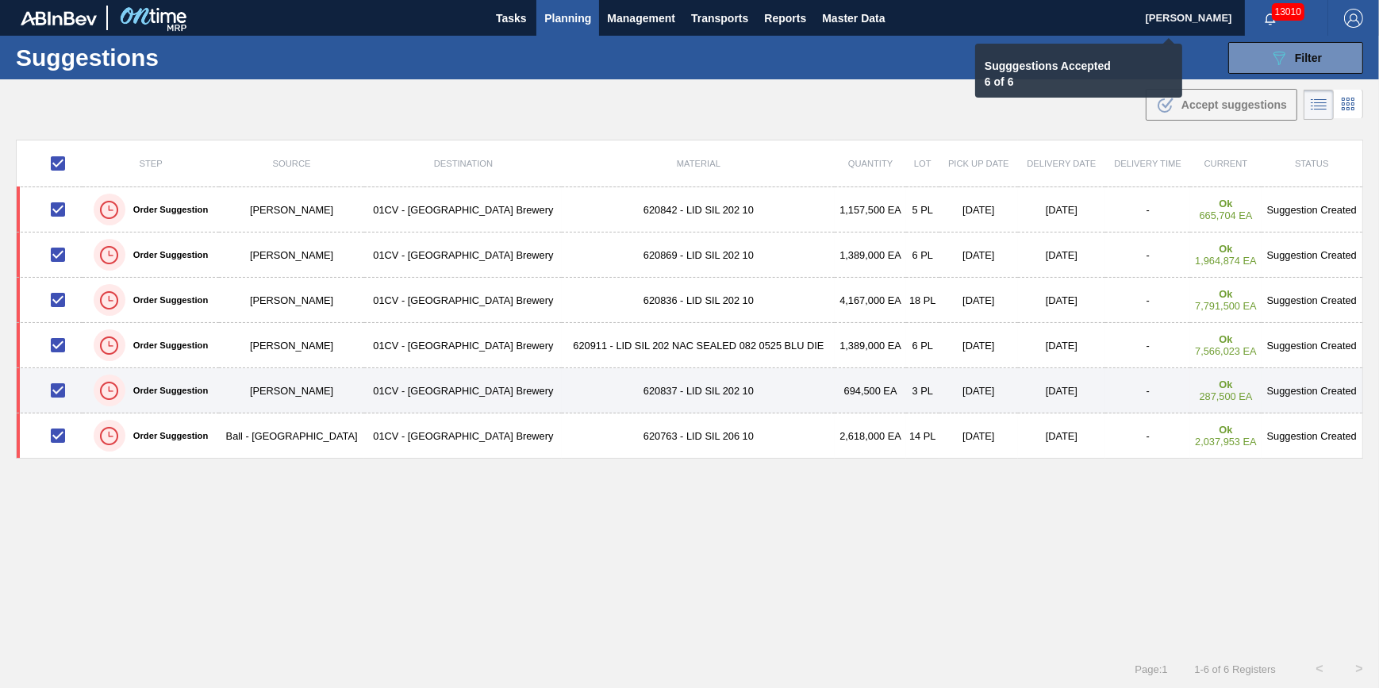
checkbox input "false"
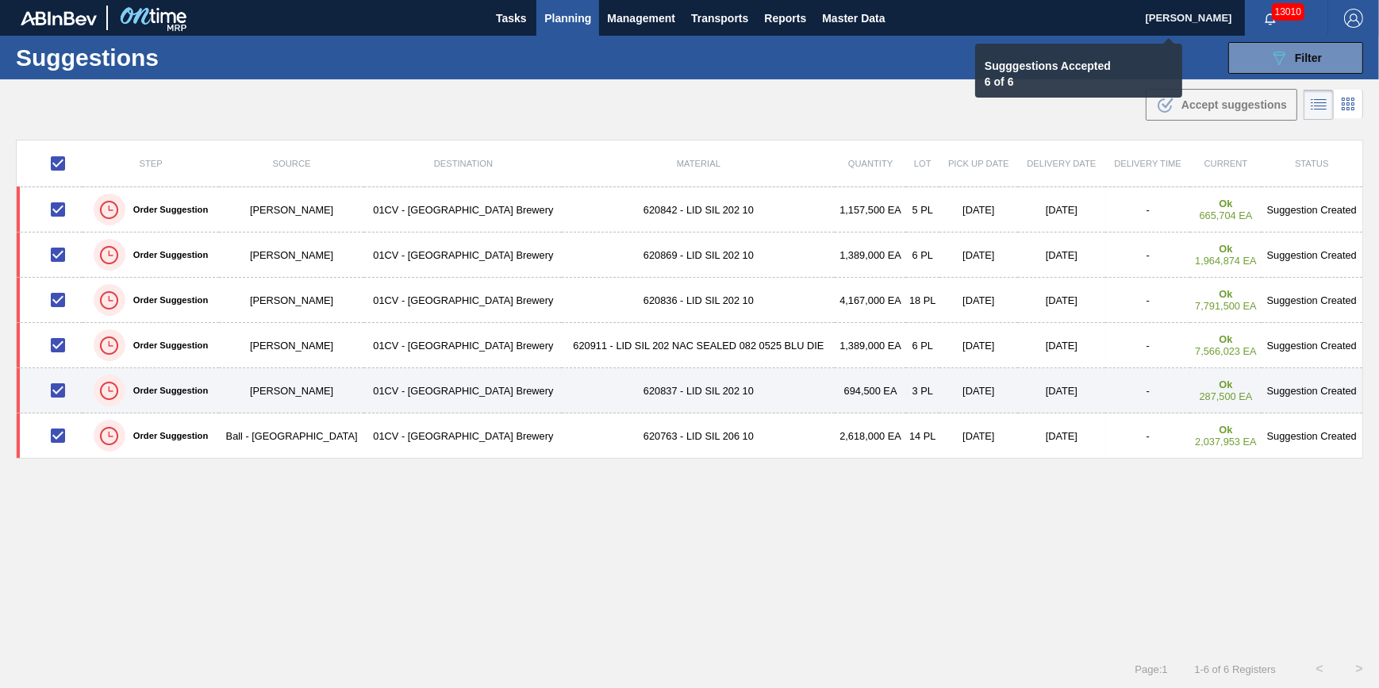
checkbox input "false"
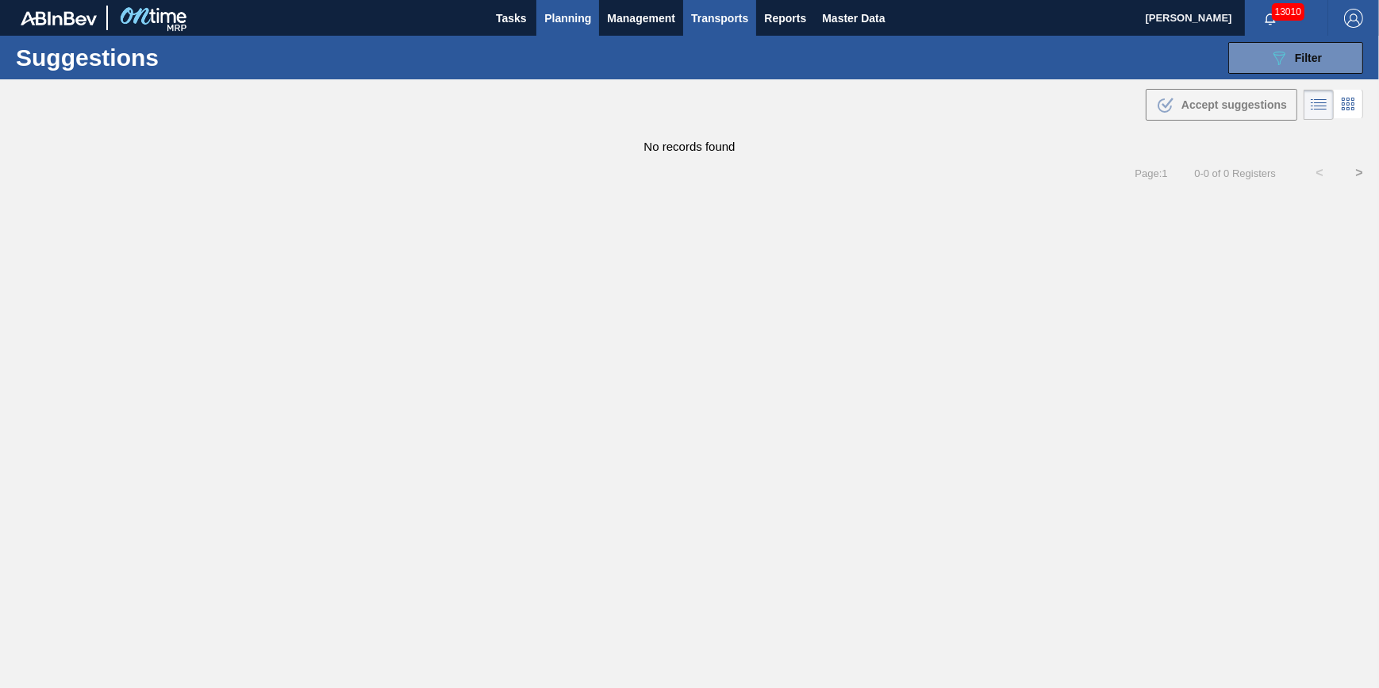
click at [713, 21] on span "Transports" at bounding box center [719, 18] width 57 height 19
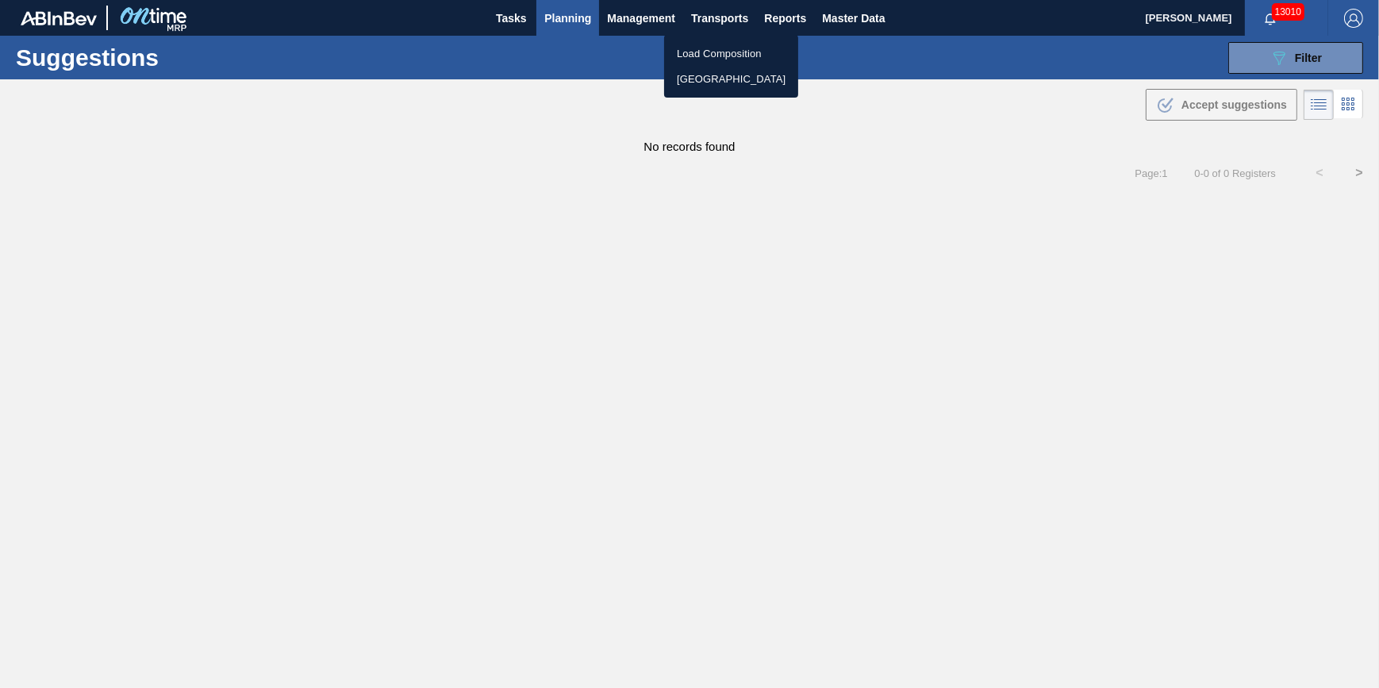
click at [721, 82] on li "[GEOGRAPHIC_DATA]" at bounding box center [731, 79] width 134 height 25
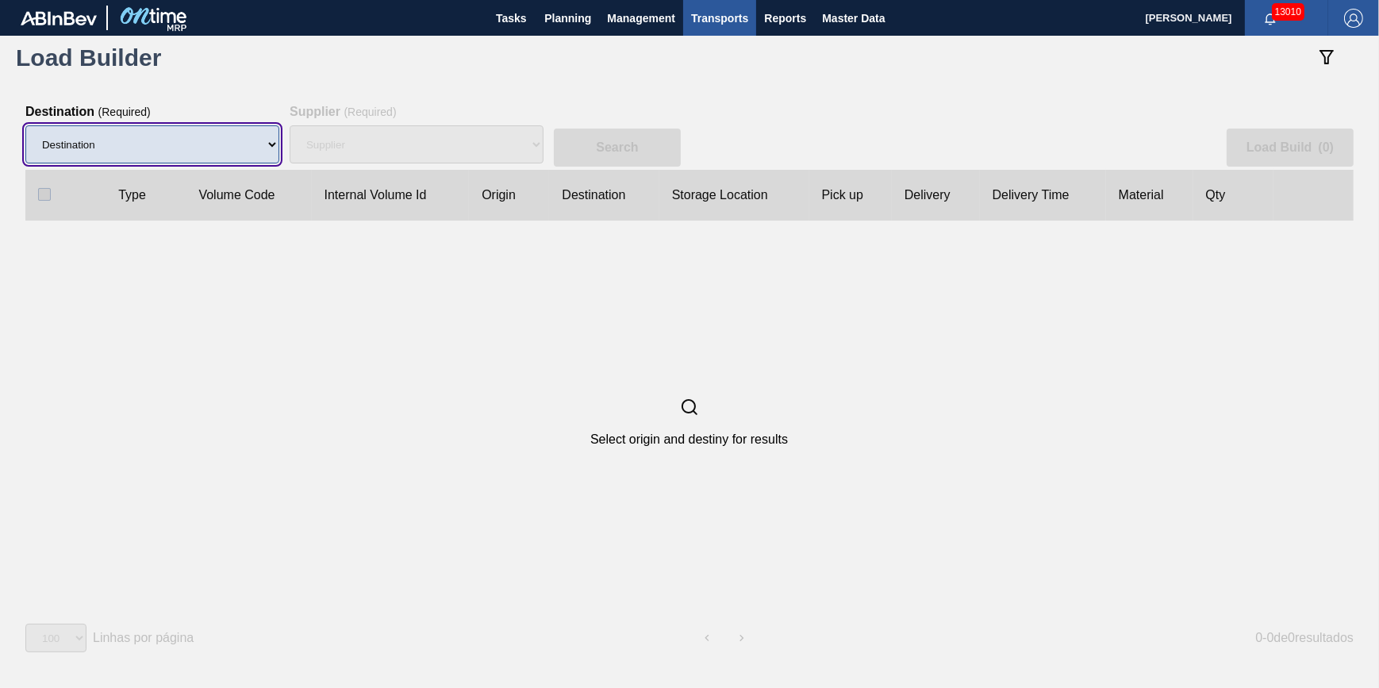
click at [220, 149] on select "Destination 01BV - [GEOGRAPHIC_DATA] 01CL - [GEOGRAPHIC_DATA] 01CV - [GEOGRAPHI…" at bounding box center [152, 144] width 254 height 38
select select "6"
click at [25, 126] on select "Destination 01BV - [GEOGRAPHIC_DATA] 01CL - [GEOGRAPHIC_DATA] 01CV - [GEOGRAPHI…" at bounding box center [152, 144] width 254 height 38
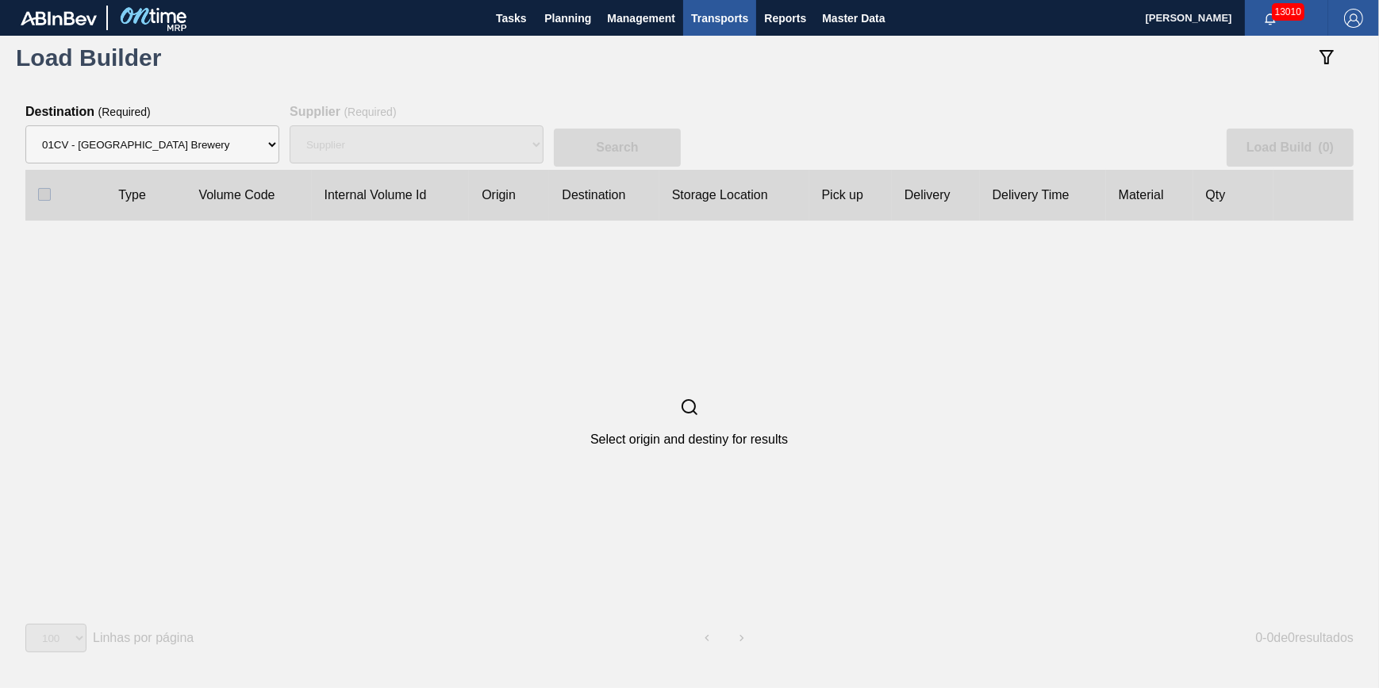
click at [347, 174] on clb-table-thead-cell "Internal Volume Id" at bounding box center [391, 195] width 158 height 51
click at [367, 143] on div "Supplier" at bounding box center [417, 144] width 254 height 51
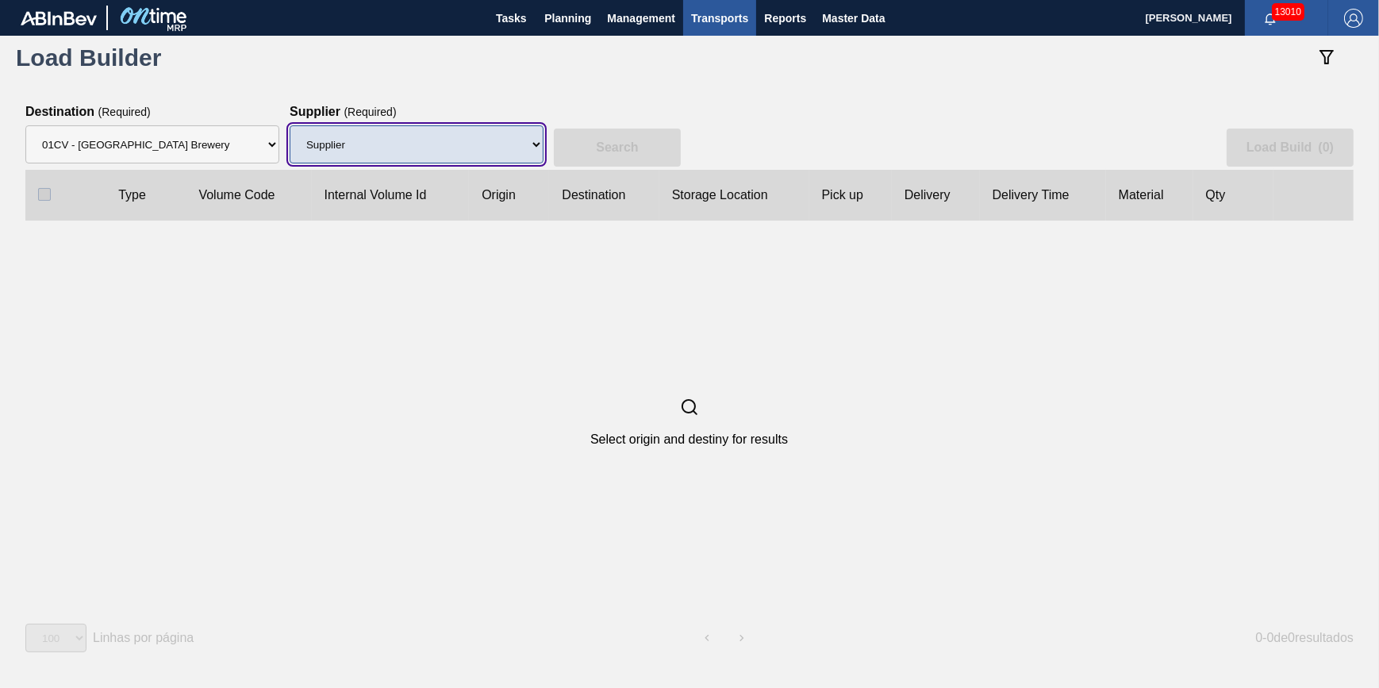
click at [369, 143] on select "Supplier 8221649 - BALL METAL CONTAINER GROUP 8342641 - BALL METAL CONTAINER GR…" at bounding box center [417, 144] width 254 height 38
click at [290, 126] on select "Supplier 8221649 - BALL METAL CONTAINER GROUP 8342641 - BALL METAL CONTAINER GR…" at bounding box center [417, 144] width 254 height 38
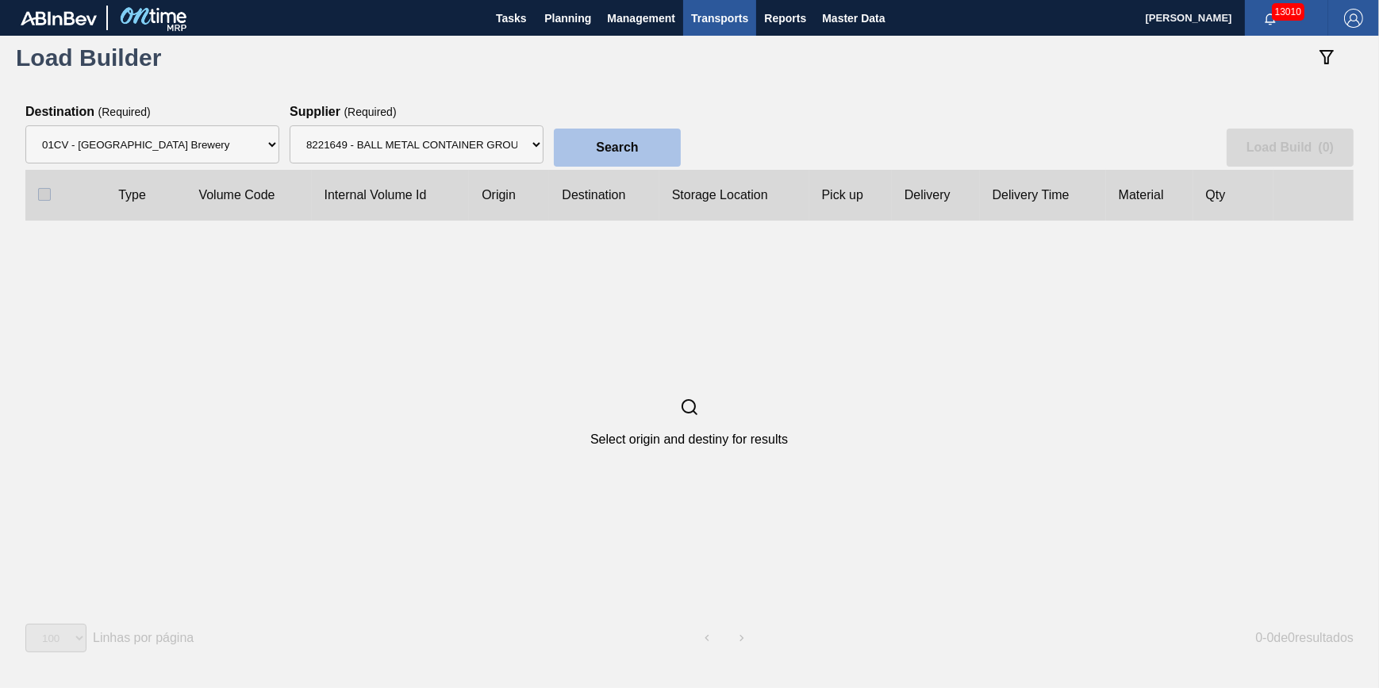
click at [586, 138] on button "Search" at bounding box center [617, 148] width 127 height 38
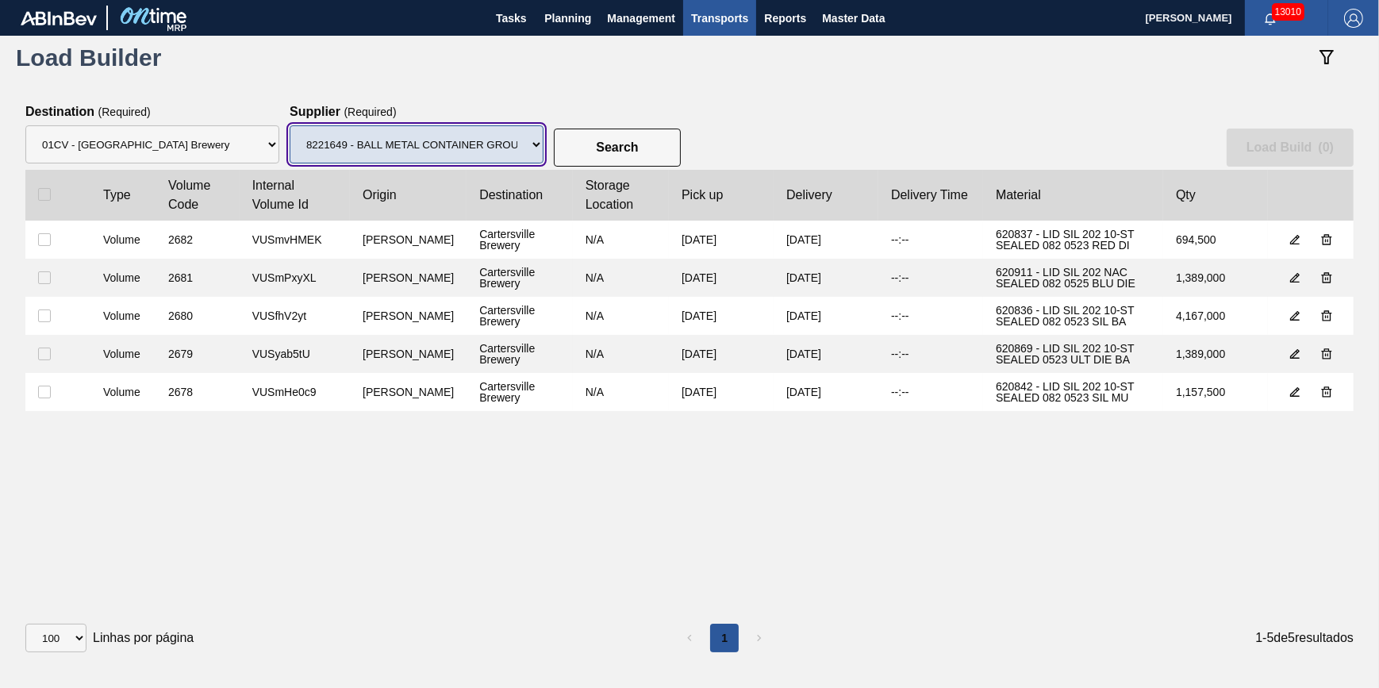
click at [492, 139] on select "Supplier 8221649 - BALL METAL CONTAINER GROUP 8342641 - BALL METAL CONTAINER GR…" at bounding box center [417, 144] width 254 height 38
click at [290, 126] on select "Supplier 8221649 - BALL METAL CONTAINER GROUP 8342641 - BALL METAL CONTAINER GR…" at bounding box center [417, 144] width 254 height 38
drag, startPoint x: 492, startPoint y: 150, endPoint x: 495, endPoint y: 164, distance: 14.6
click at [492, 150] on select "Supplier 8221649 - BALL METAL CONTAINER GROUP 8342641 - BALL METAL CONTAINER GR…" at bounding box center [417, 144] width 254 height 38
click at [290, 126] on select "Supplier 8221649 - BALL METAL CONTAINER GROUP 8342641 - BALL METAL CONTAINER GR…" at bounding box center [417, 144] width 254 height 38
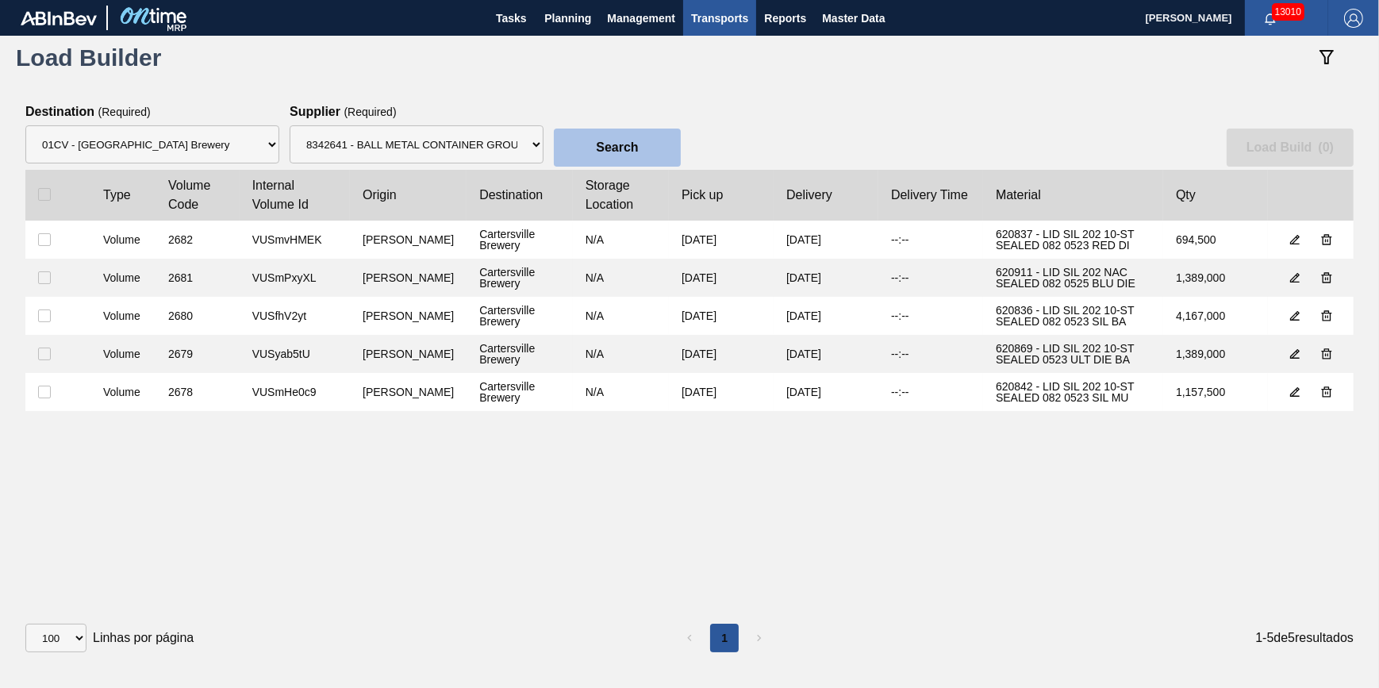
click at [593, 156] on button "Search" at bounding box center [617, 148] width 127 height 38
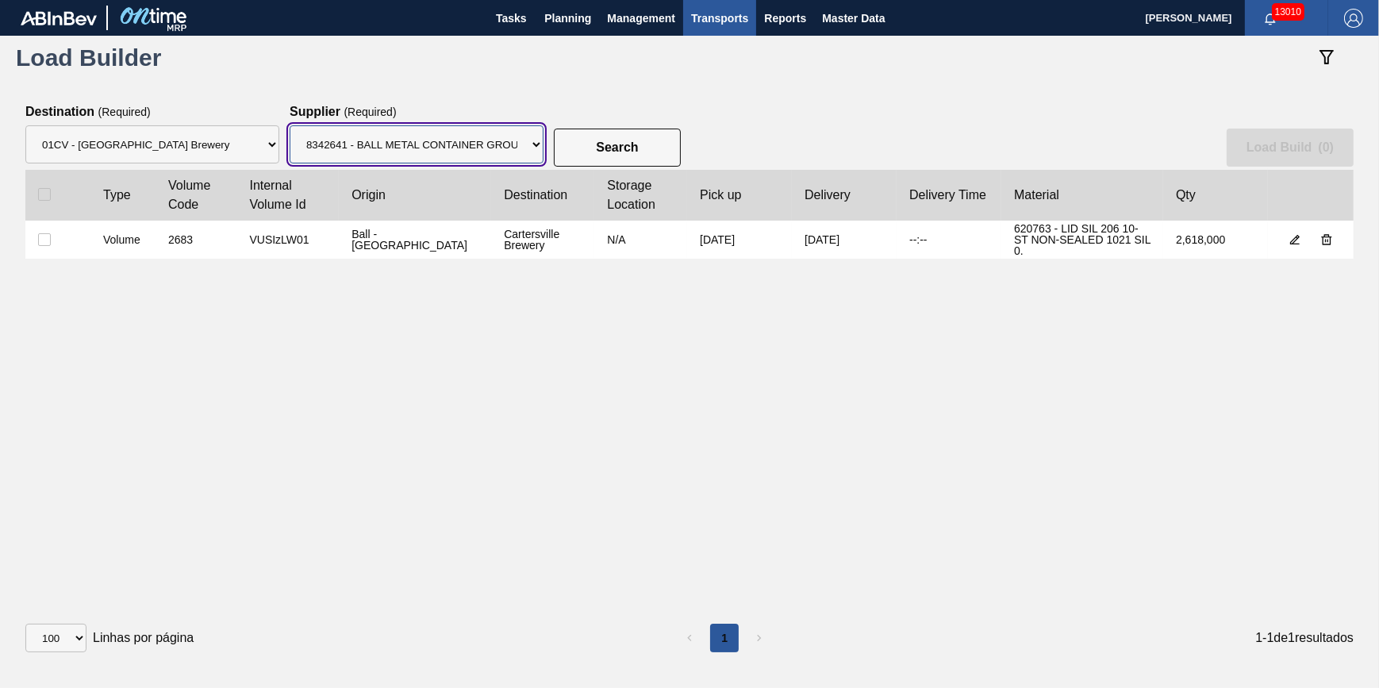
drag, startPoint x: 474, startPoint y: 156, endPoint x: 474, endPoint y: 164, distance: 8.8
click at [474, 156] on select "Supplier 8221649 - BALL METAL CONTAINER GROUP 8342641 - BALL METAL CONTAINER GR…" at bounding box center [417, 144] width 254 height 38
select select "15"
click at [290, 126] on select "Supplier 8221649 - BALL METAL CONTAINER GROUP 8342641 - BALL METAL CONTAINER GR…" at bounding box center [417, 144] width 254 height 38
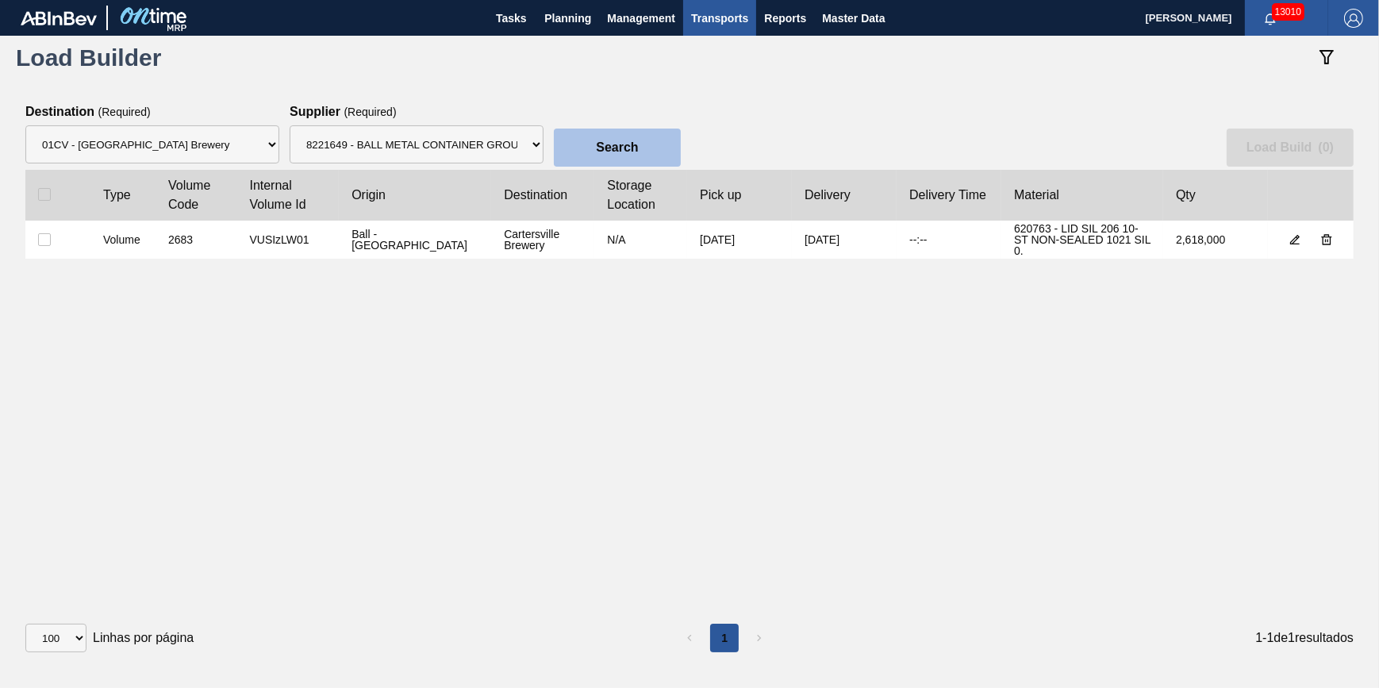
click at [632, 134] on button "Search" at bounding box center [617, 148] width 127 height 38
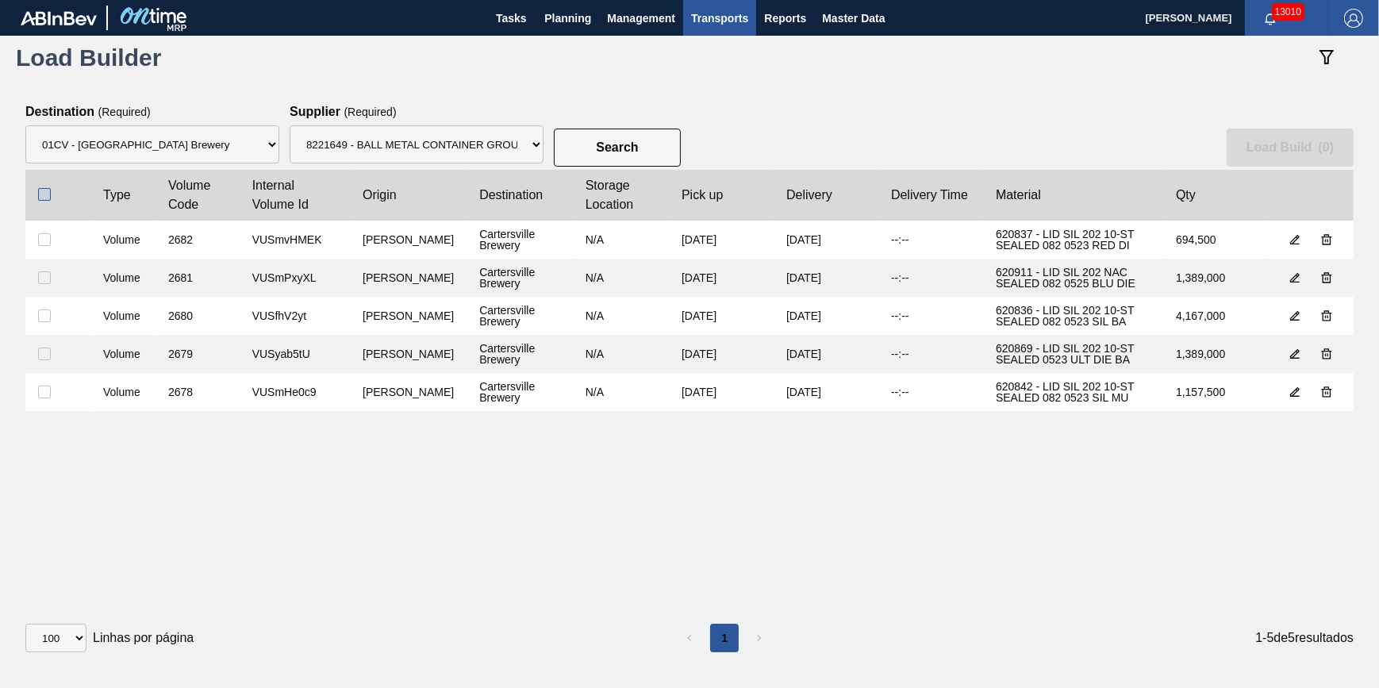
click at [47, 195] on input "checkbox" at bounding box center [44, 194] width 13 height 13
checkbox input "true"
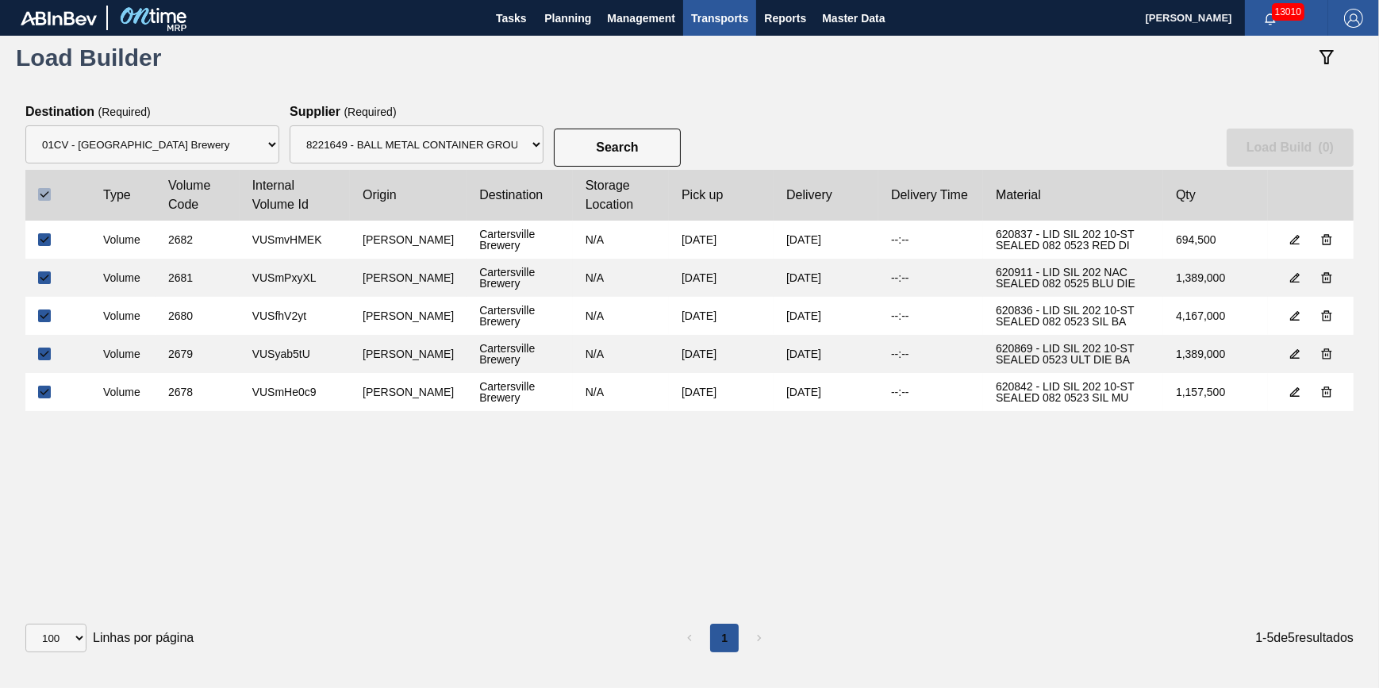
checkbox input "true"
click at [1231, 158] on button "Load Build ( 5 )" at bounding box center [1290, 148] width 127 height 38
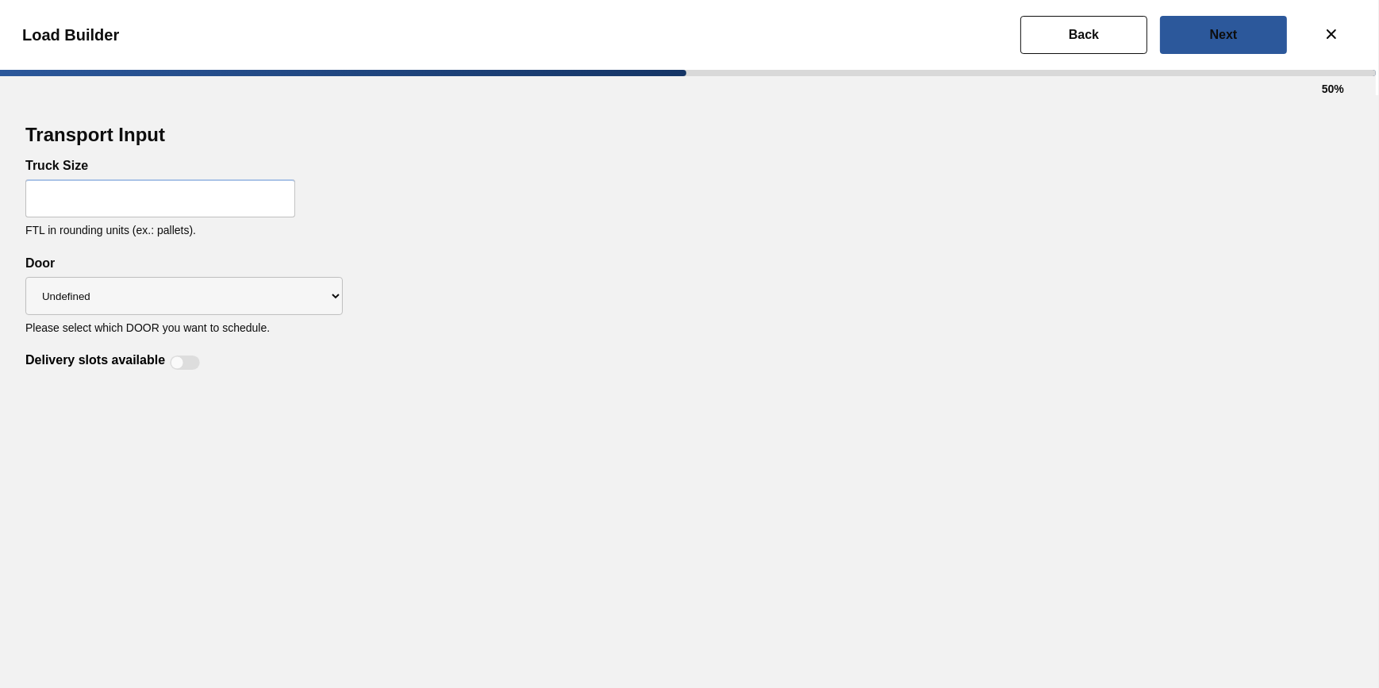
select select "Undefined"
click at [190, 197] on input "text" at bounding box center [160, 198] width 270 height 38
type input "32"
click at [211, 391] on div "Transport Input Truck Size 32 FTL in rounding units (ex.: pallets). Delivery sl…" at bounding box center [689, 391] width 1379 height 593
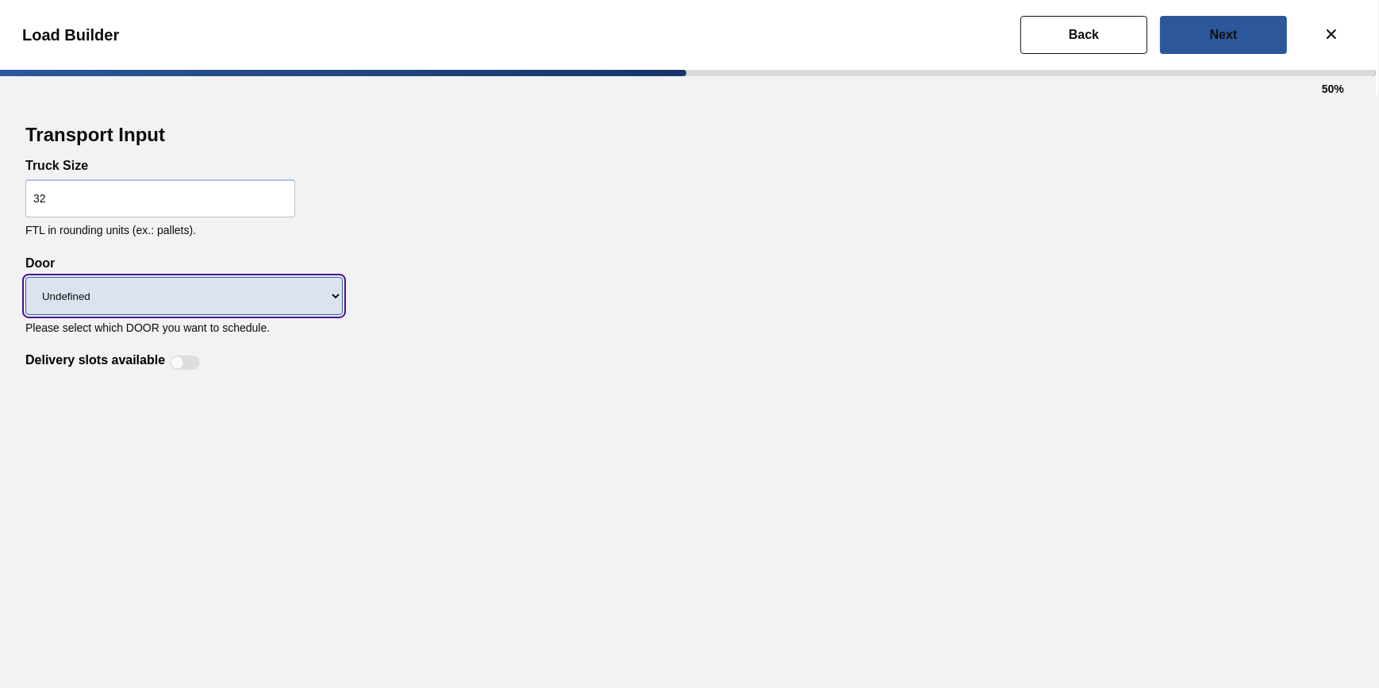
click at [214, 308] on select "Undefined CROWNS LIDS" at bounding box center [183, 296] width 317 height 38
select select "LIDS"
click at [25, 278] on select "Undefined CROWNS LIDS" at bounding box center [183, 296] width 317 height 38
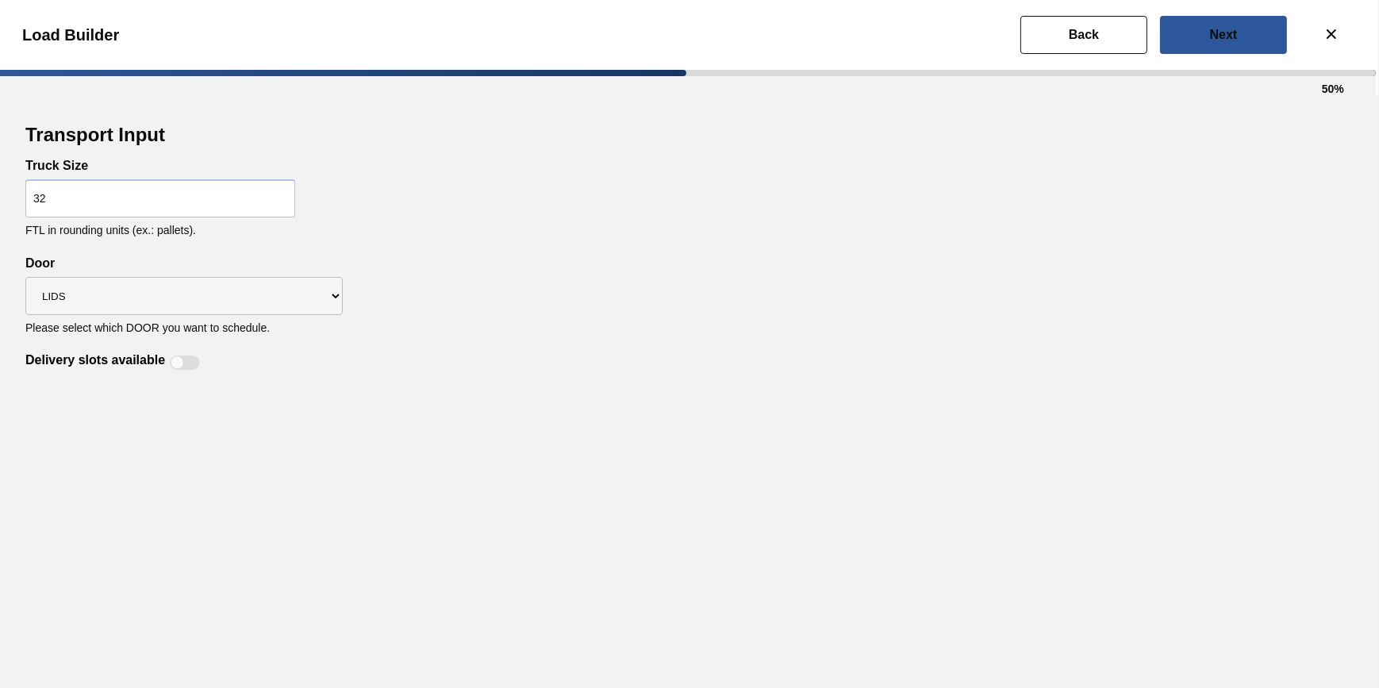
click at [189, 366] on div at bounding box center [185, 362] width 30 height 14
checkbox input "true"
click at [0, 0] on slot "Next" at bounding box center [0, 0] width 0 height 0
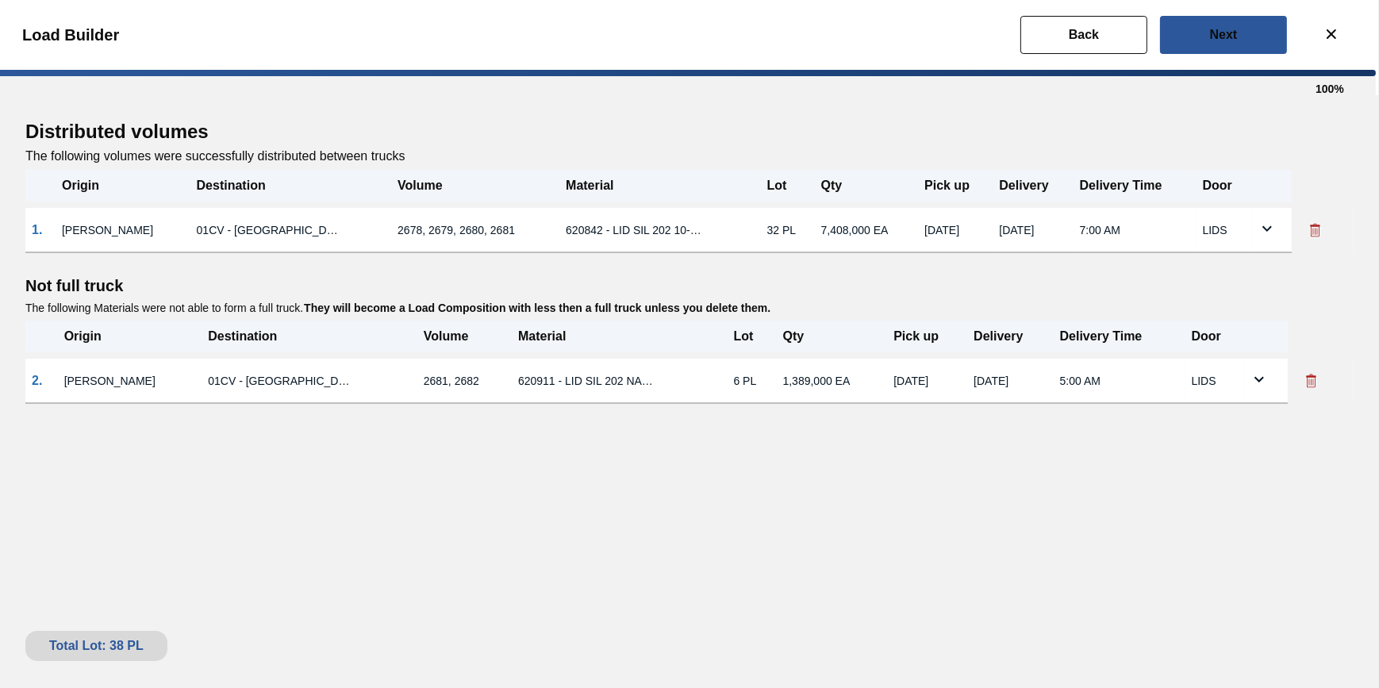
click at [1320, 380] on button at bounding box center [1311, 381] width 35 height 32
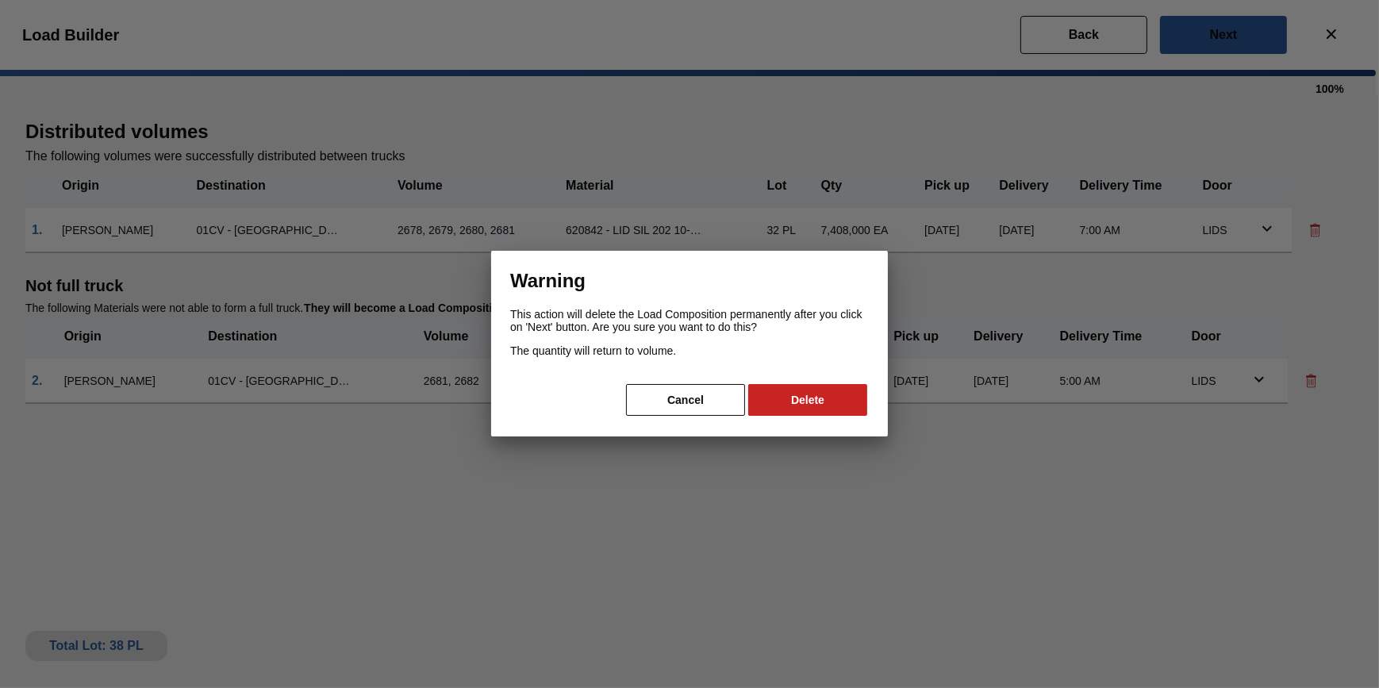
click at [819, 380] on div "Warning This action will delete the Load Composition permanently after you clic…" at bounding box center [689, 344] width 397 height 186
drag, startPoint x: 823, startPoint y: 393, endPoint x: 905, endPoint y: 343, distance: 96.5
click at [823, 394] on button "Delete" at bounding box center [807, 400] width 119 height 32
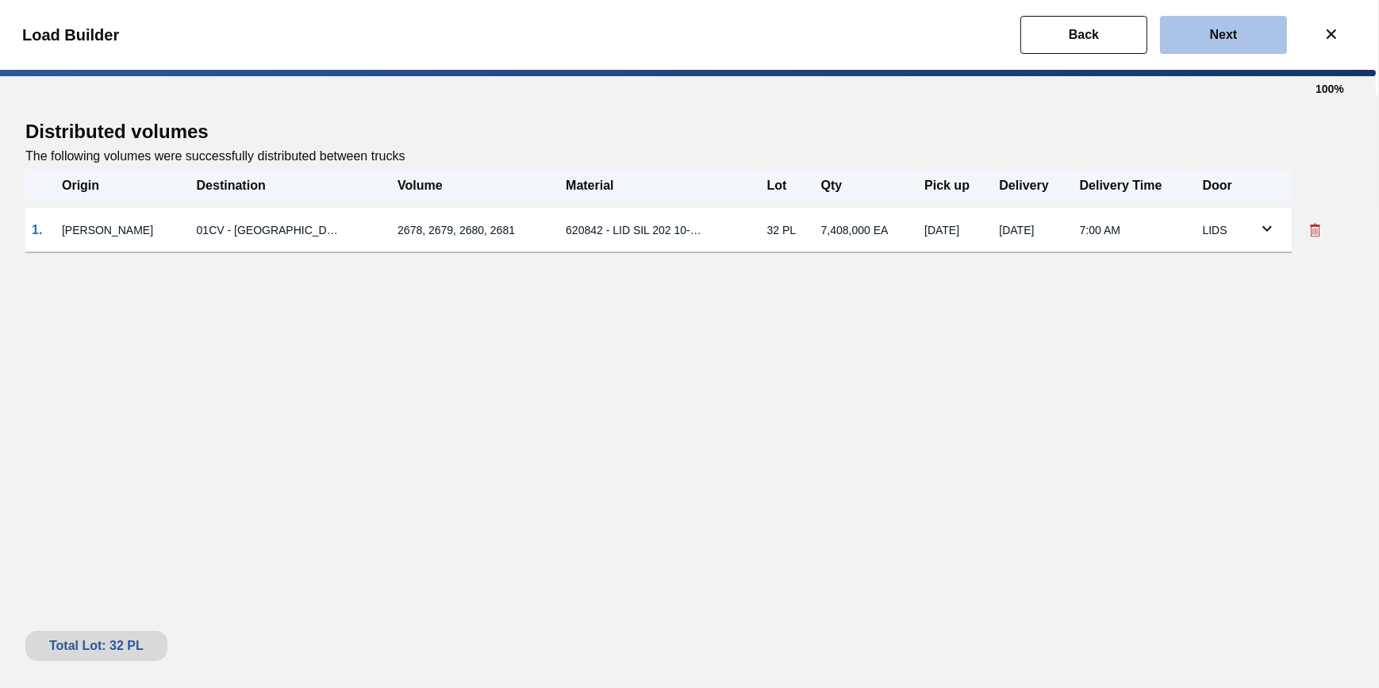
click at [1240, 26] on button "Next" at bounding box center [1223, 35] width 127 height 38
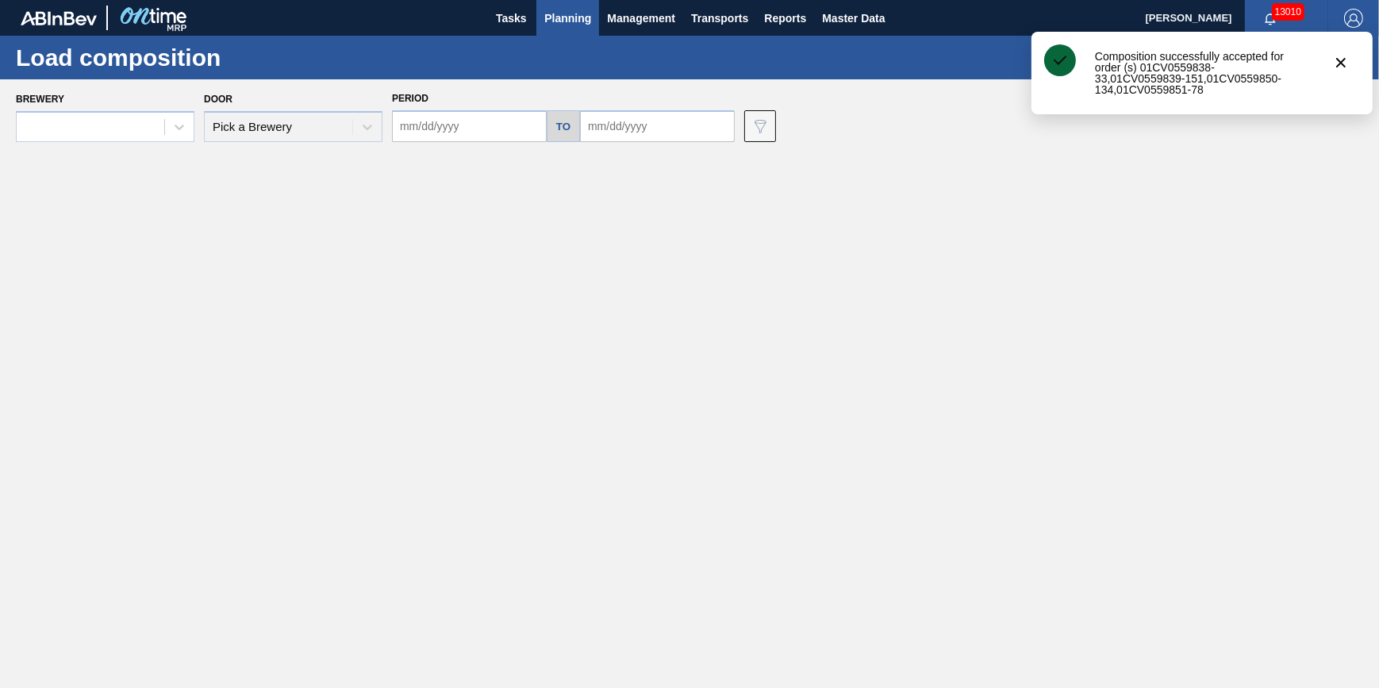
type input "[DATE]"
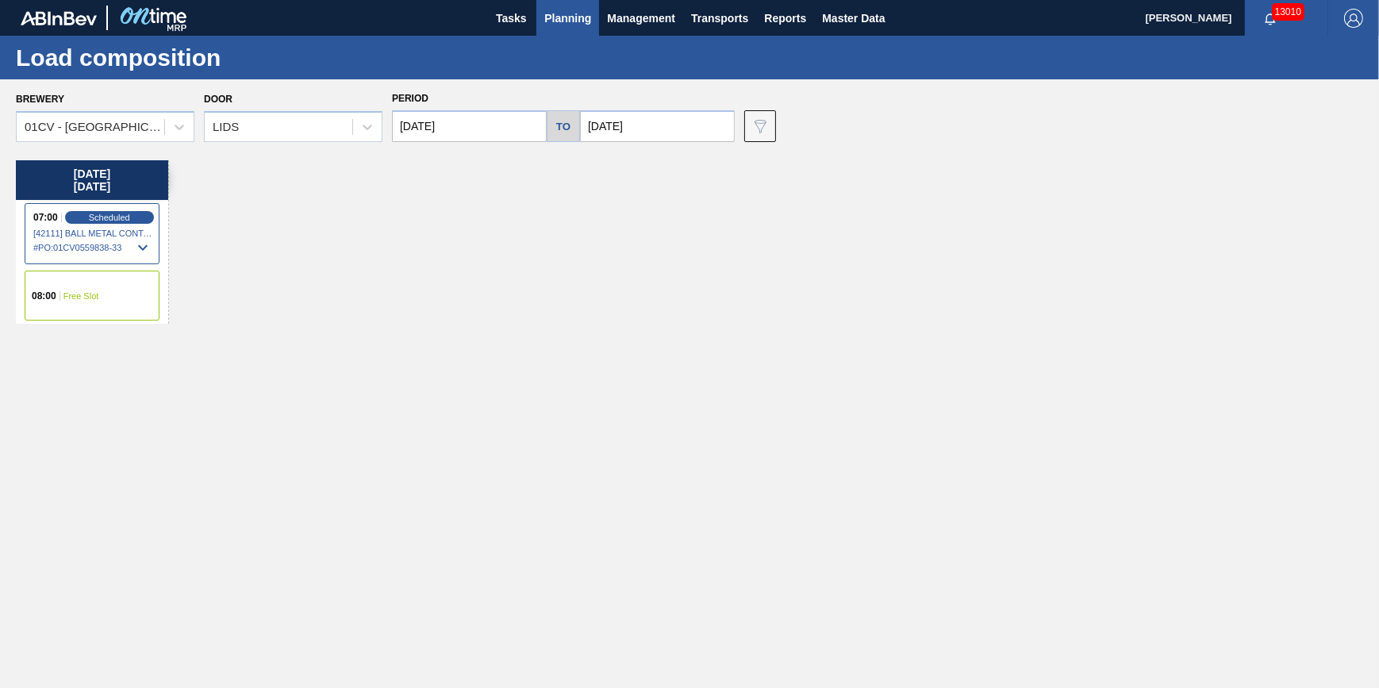
click at [560, 19] on span "Planning" at bounding box center [567, 18] width 47 height 19
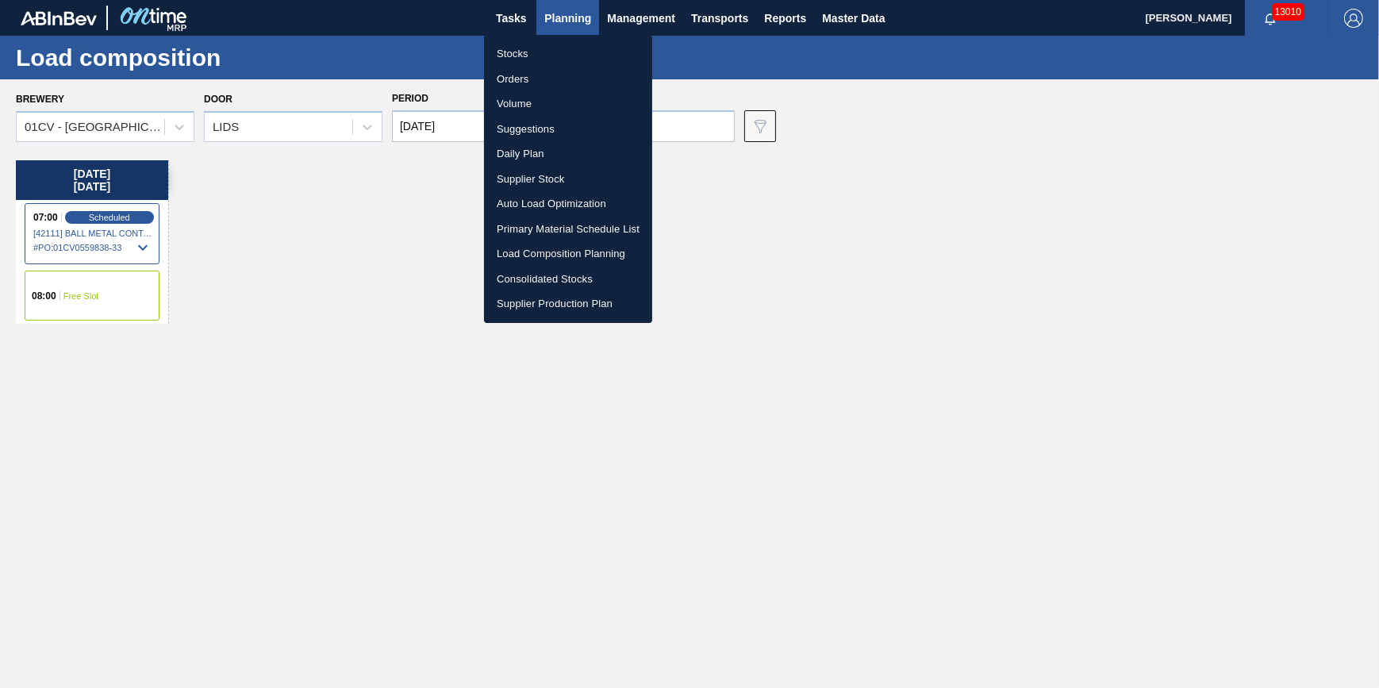
click at [558, 52] on li "Stocks" at bounding box center [568, 53] width 168 height 25
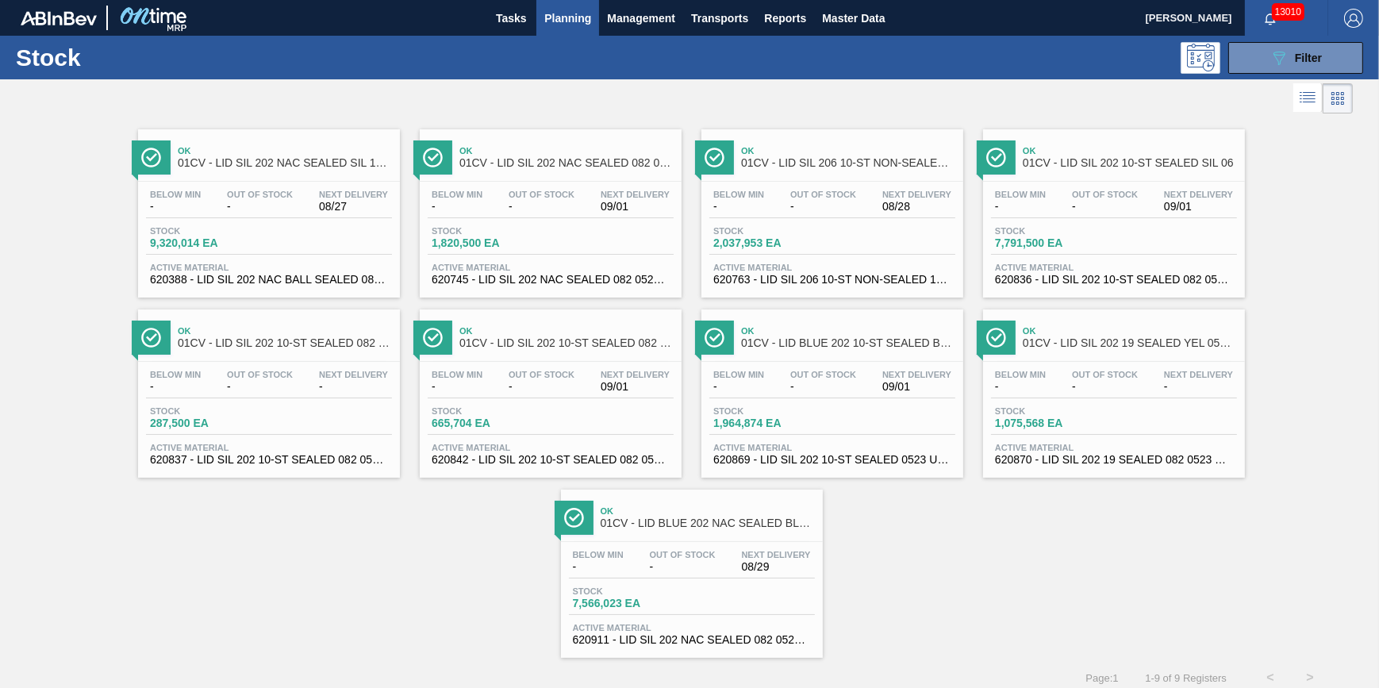
click at [543, 18] on button "Planning" at bounding box center [567, 18] width 63 height 36
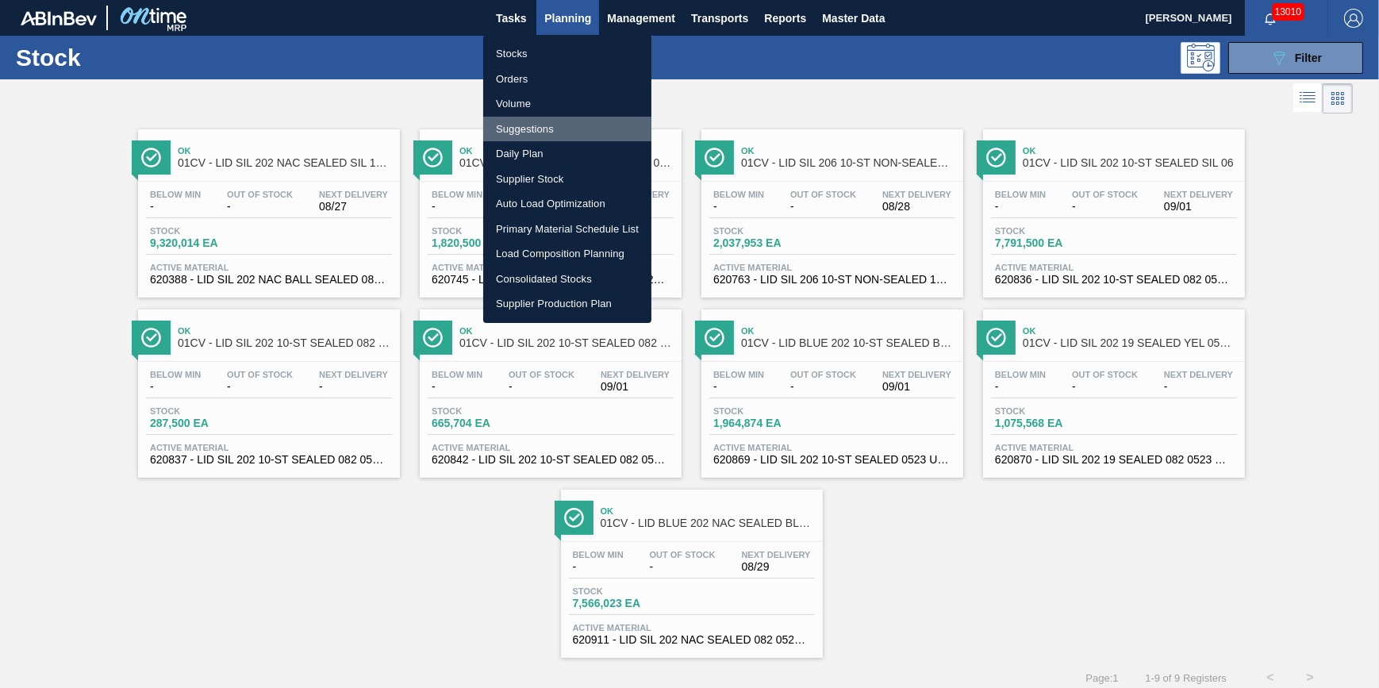
click at [565, 119] on li "Suggestions" at bounding box center [567, 129] width 168 height 25
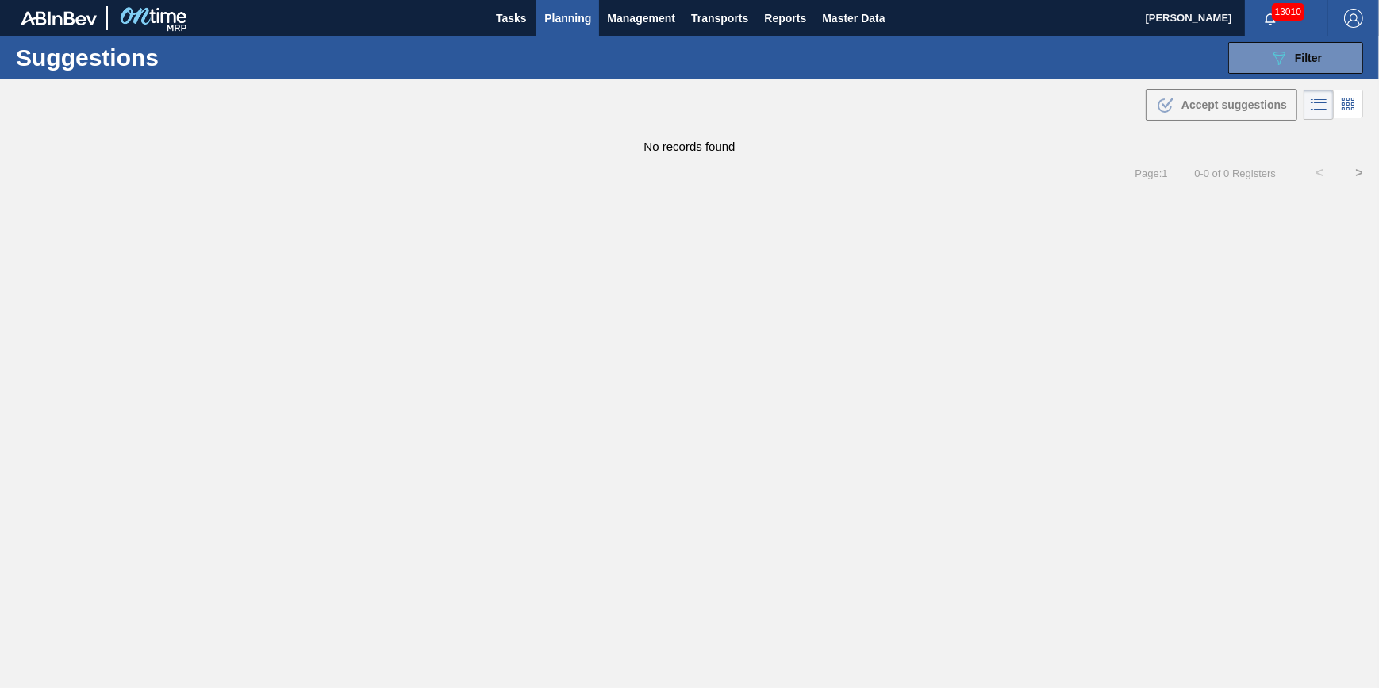
type from "[DATE]"
type to "[DATE]"
click at [1273, 69] on button "089F7B8B-B2A5-4AFE-B5C0-19BA573D28AC Filter" at bounding box center [1295, 58] width 135 height 32
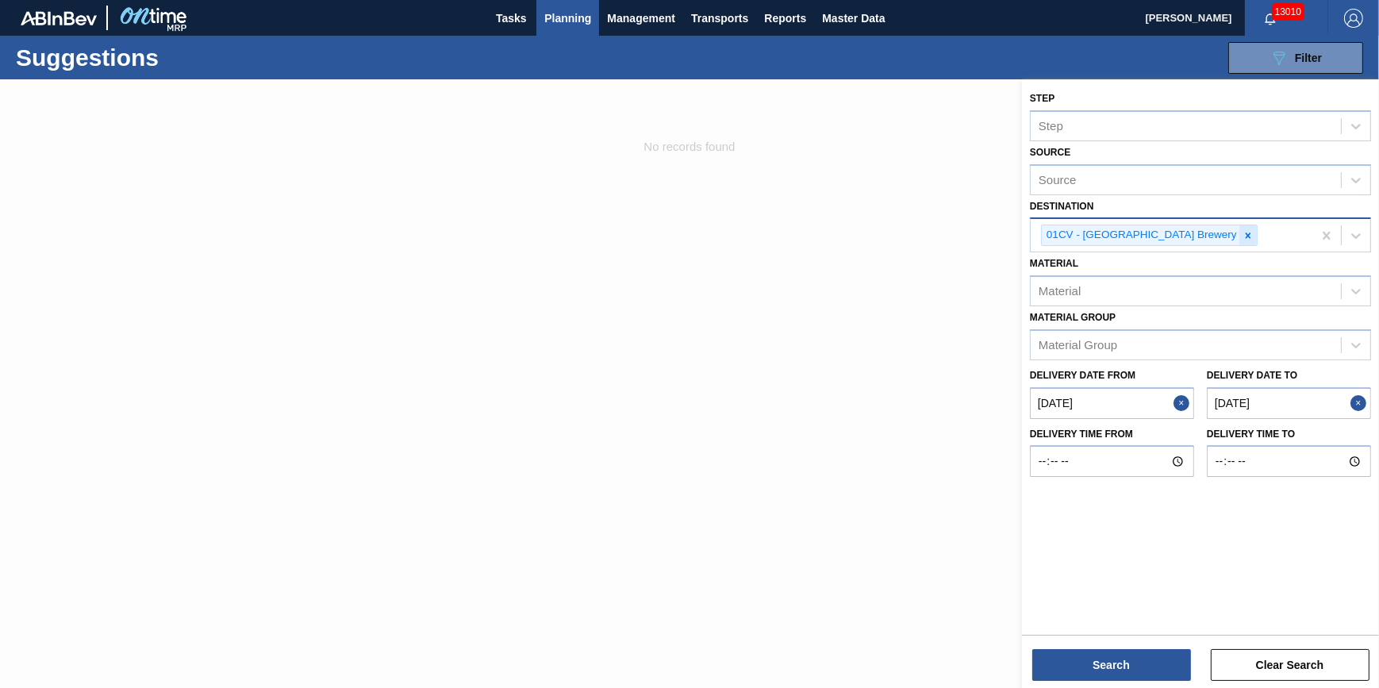
click at [1242, 239] on icon at bounding box center [1247, 235] width 11 height 11
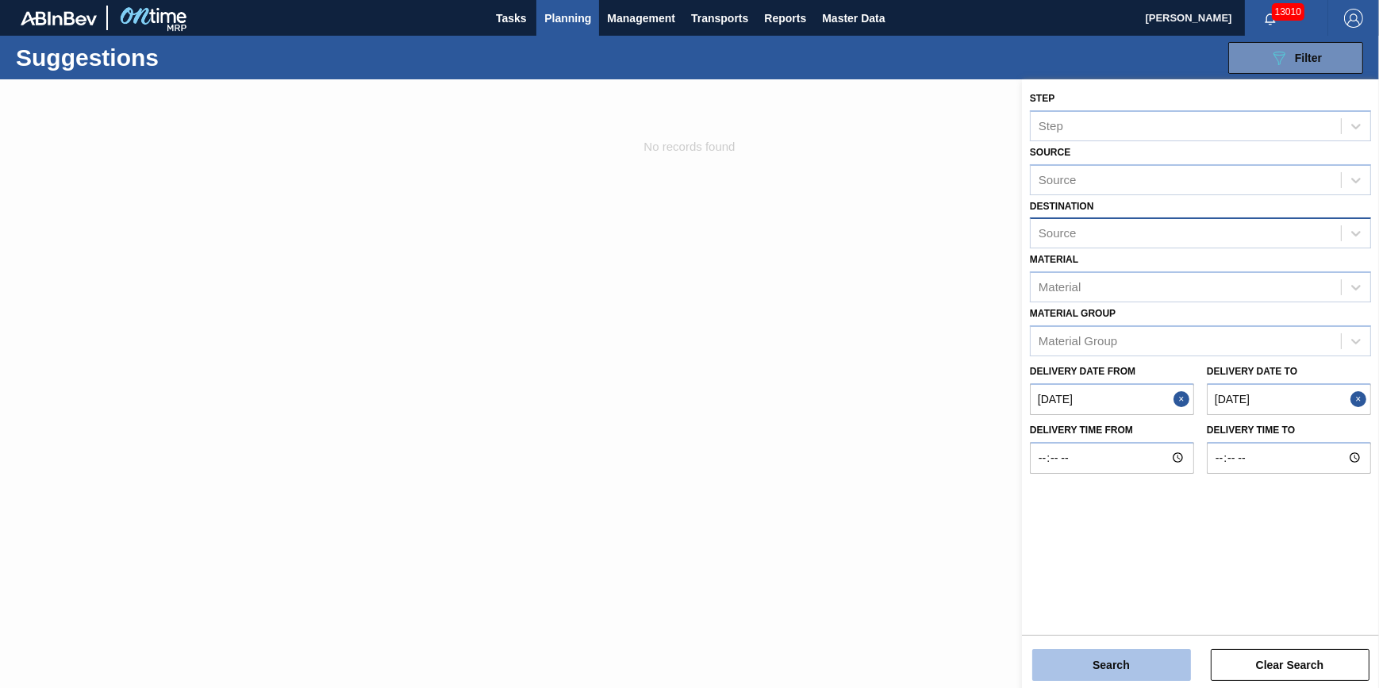
click at [1137, 659] on button "Search" at bounding box center [1111, 665] width 159 height 32
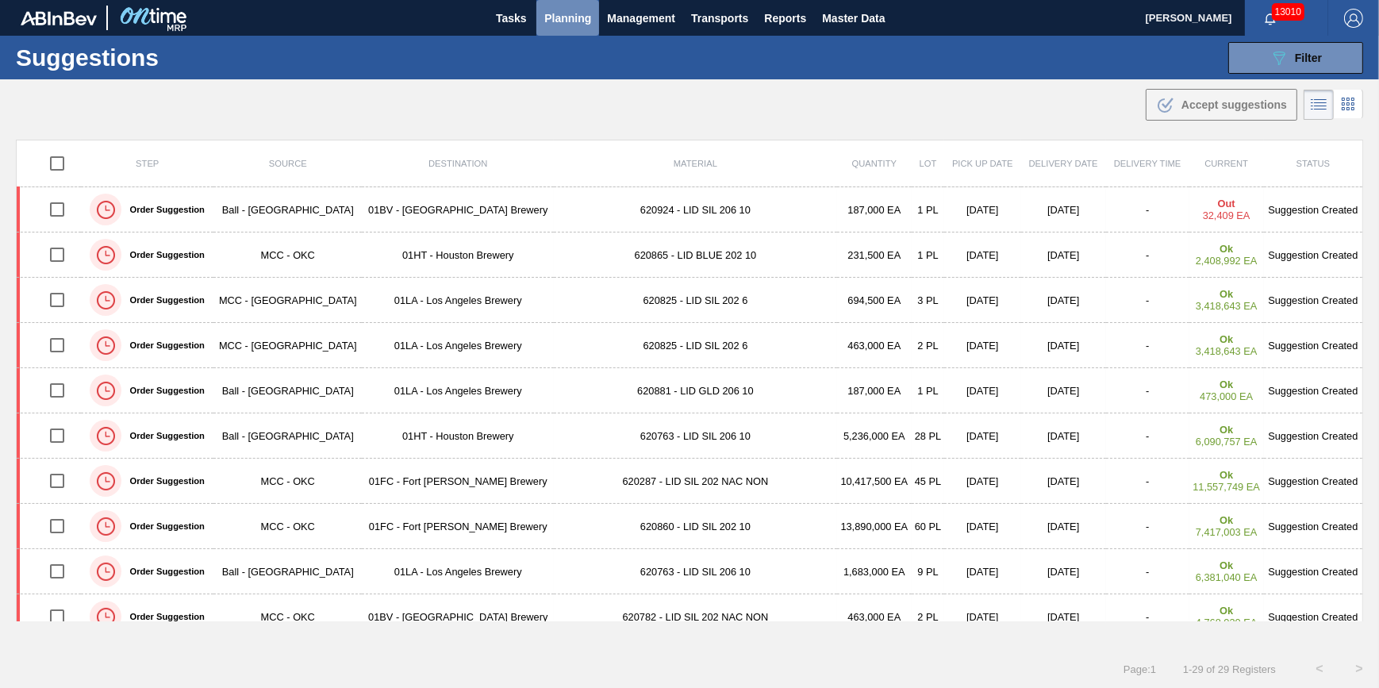
click at [573, 23] on span "Planning" at bounding box center [567, 18] width 47 height 19
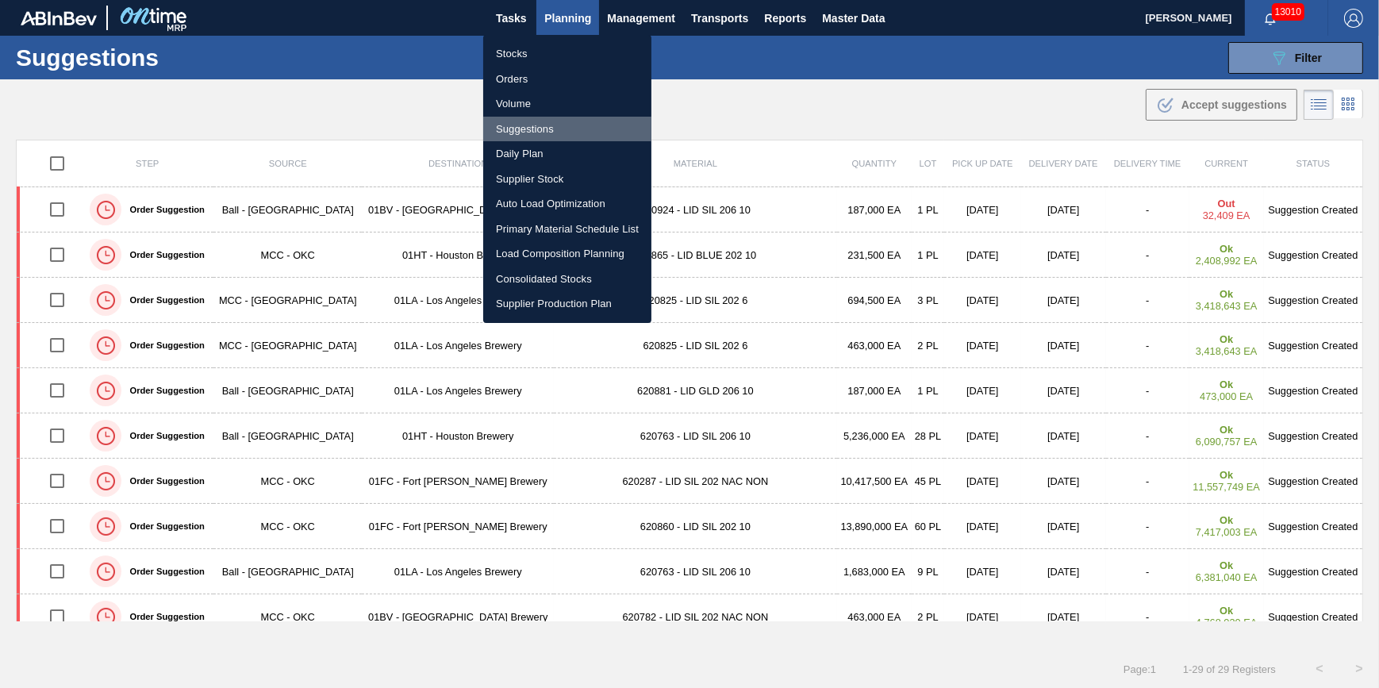
click at [547, 127] on li "Suggestions" at bounding box center [567, 129] width 168 height 25
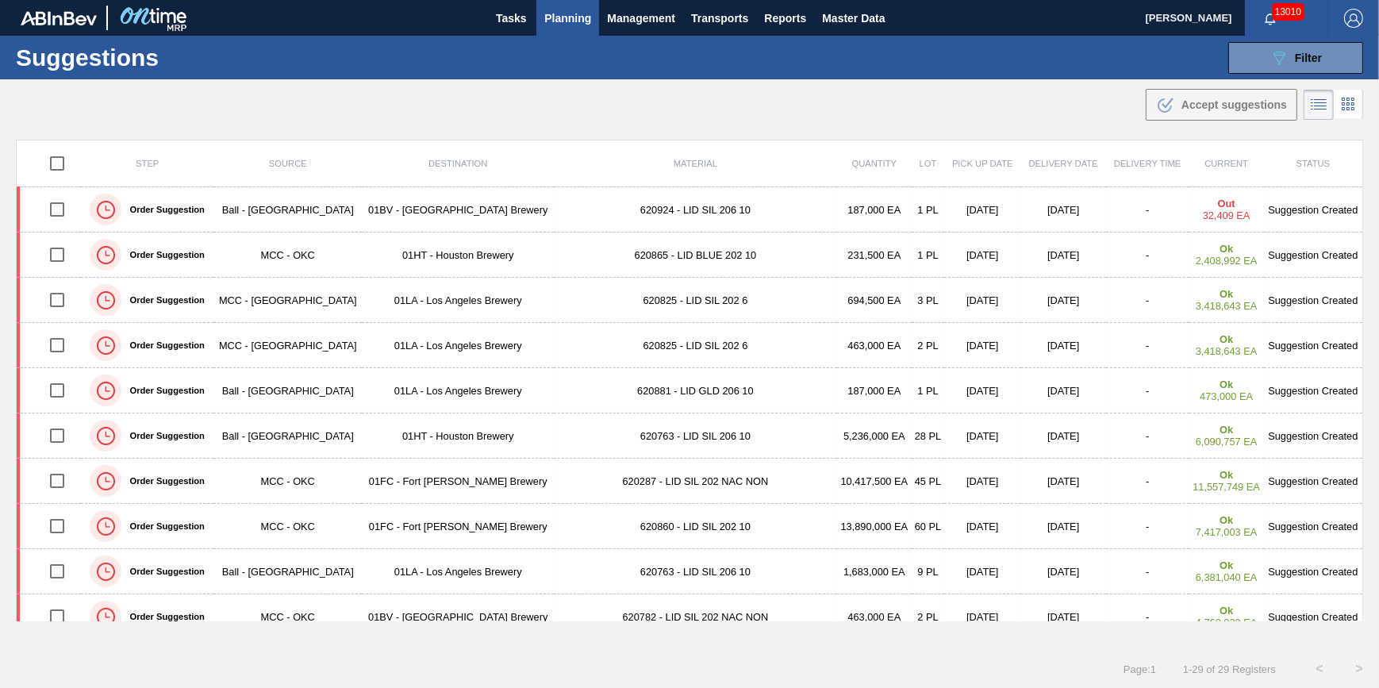
click at [541, 16] on button "Planning" at bounding box center [567, 18] width 63 height 36
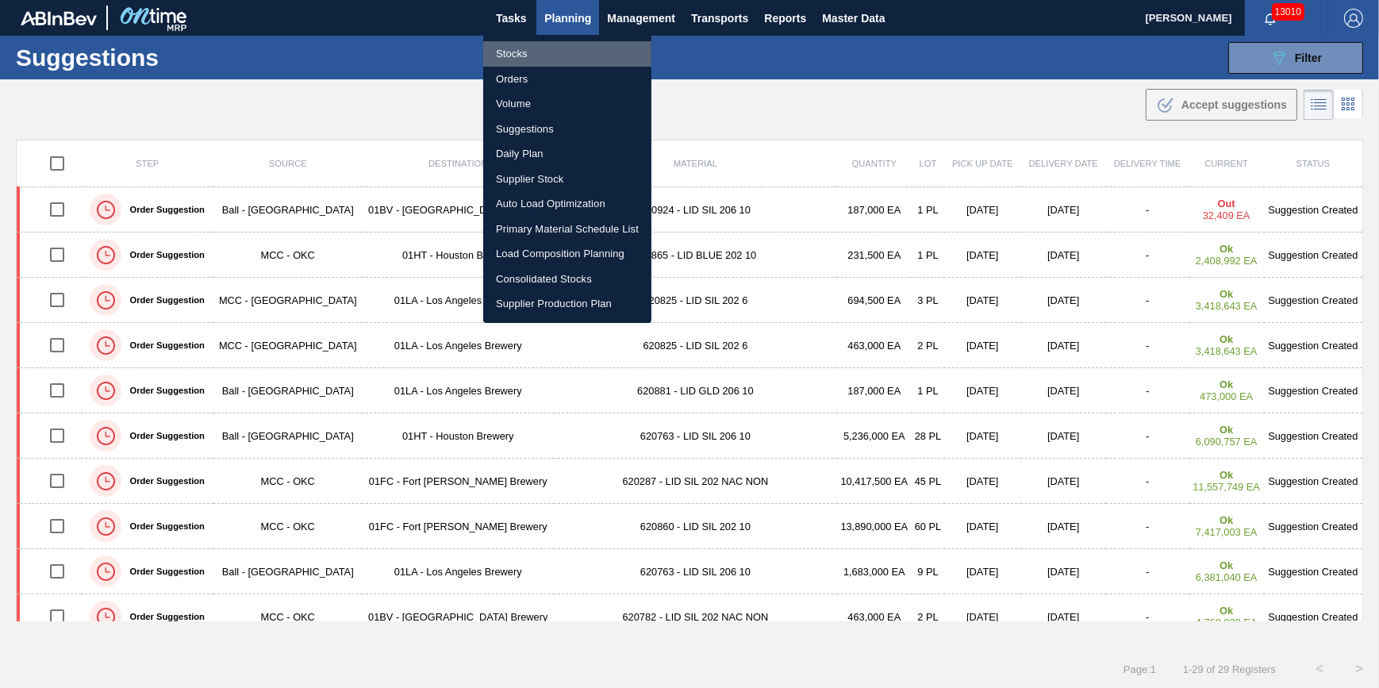
click at [550, 44] on li "Stocks" at bounding box center [567, 53] width 168 height 25
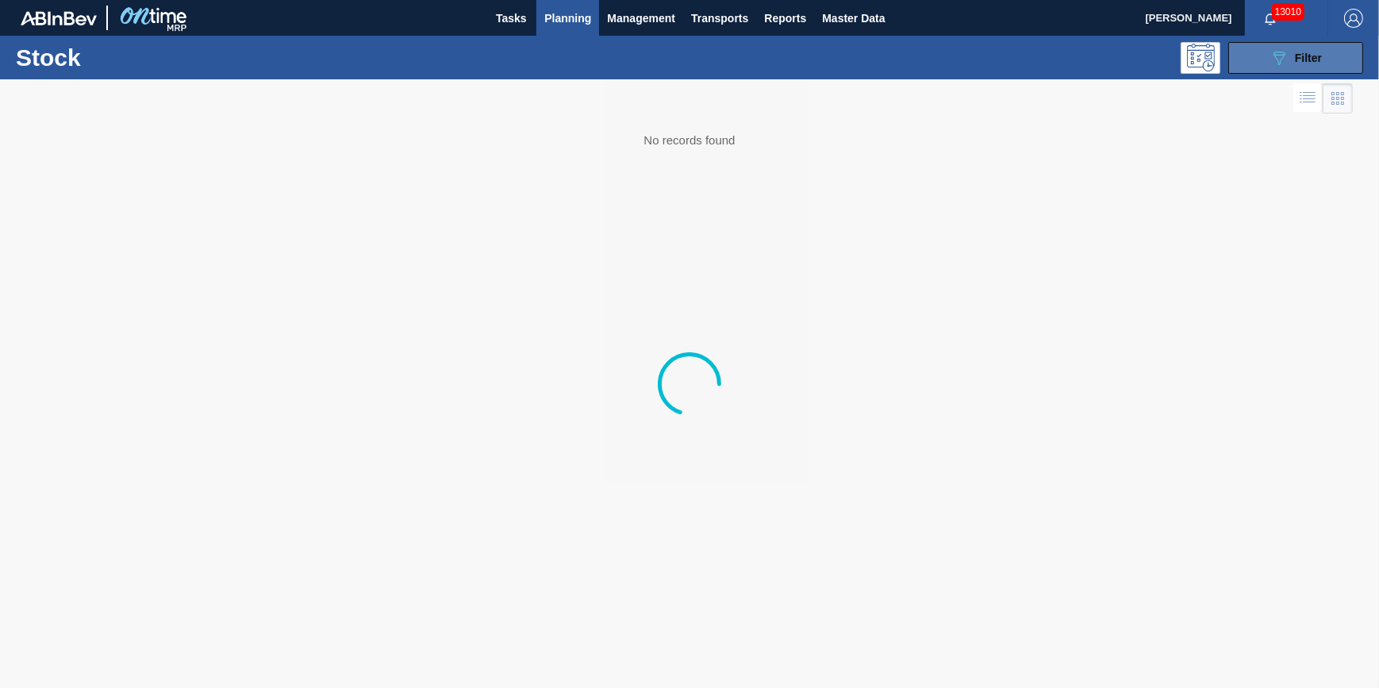
click at [1268, 63] on button "089F7B8B-B2A5-4AFE-B5C0-19BA573D28AC Filter" at bounding box center [1295, 58] width 135 height 32
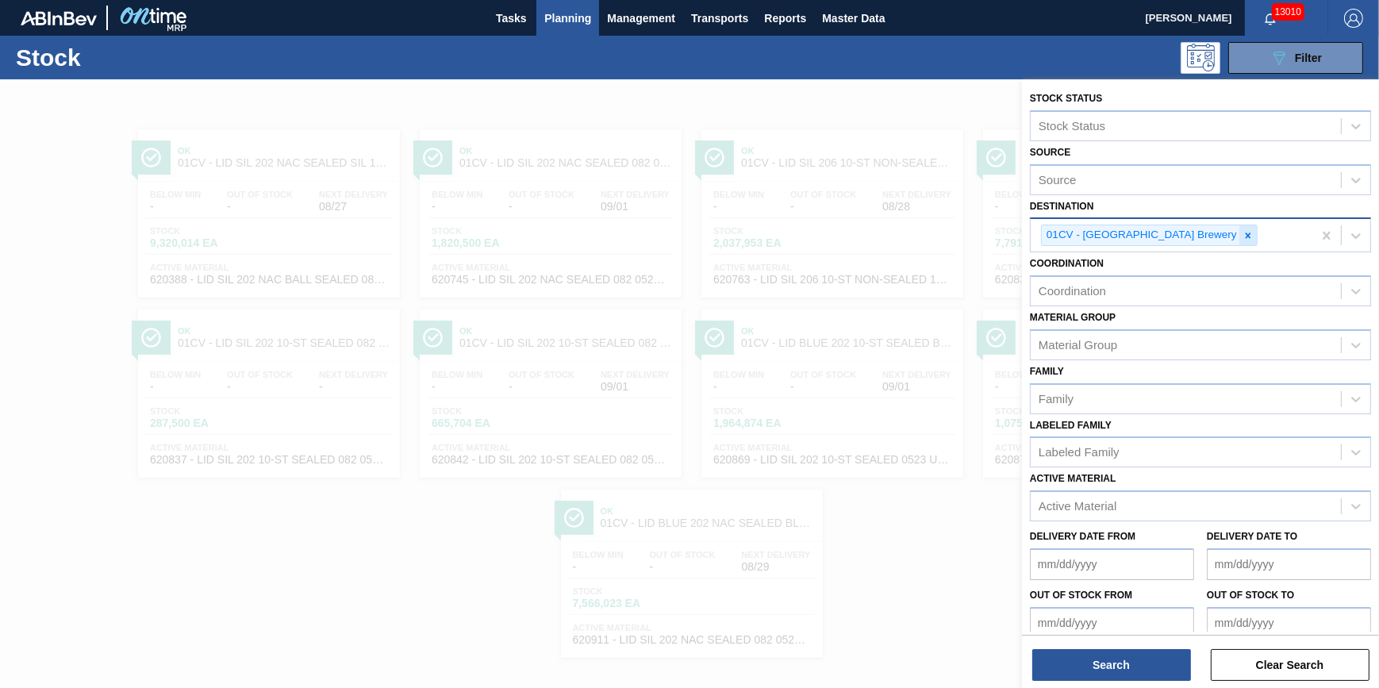
click at [1239, 238] on div at bounding box center [1247, 235] width 17 height 20
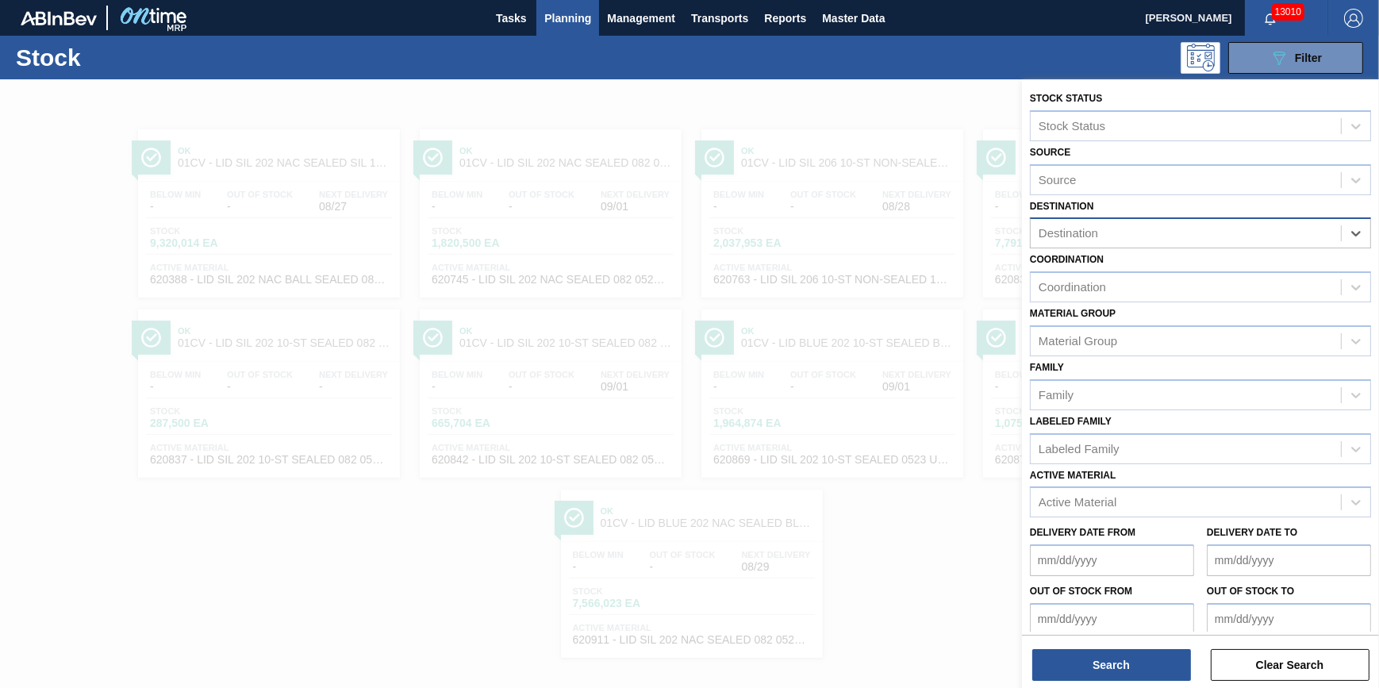
click at [1185, 238] on div "Destination" at bounding box center [1186, 233] width 310 height 23
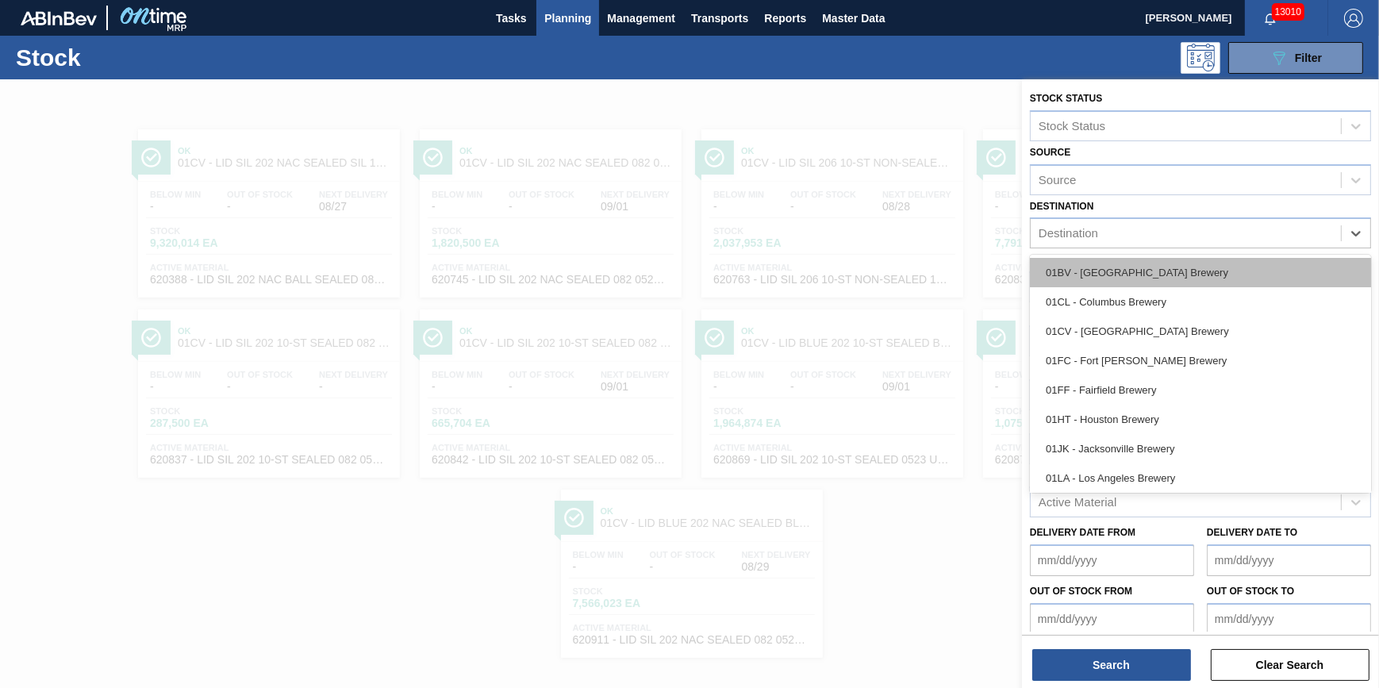
click at [1176, 274] on div "01BV - [GEOGRAPHIC_DATA] Brewery" at bounding box center [1200, 272] width 341 height 29
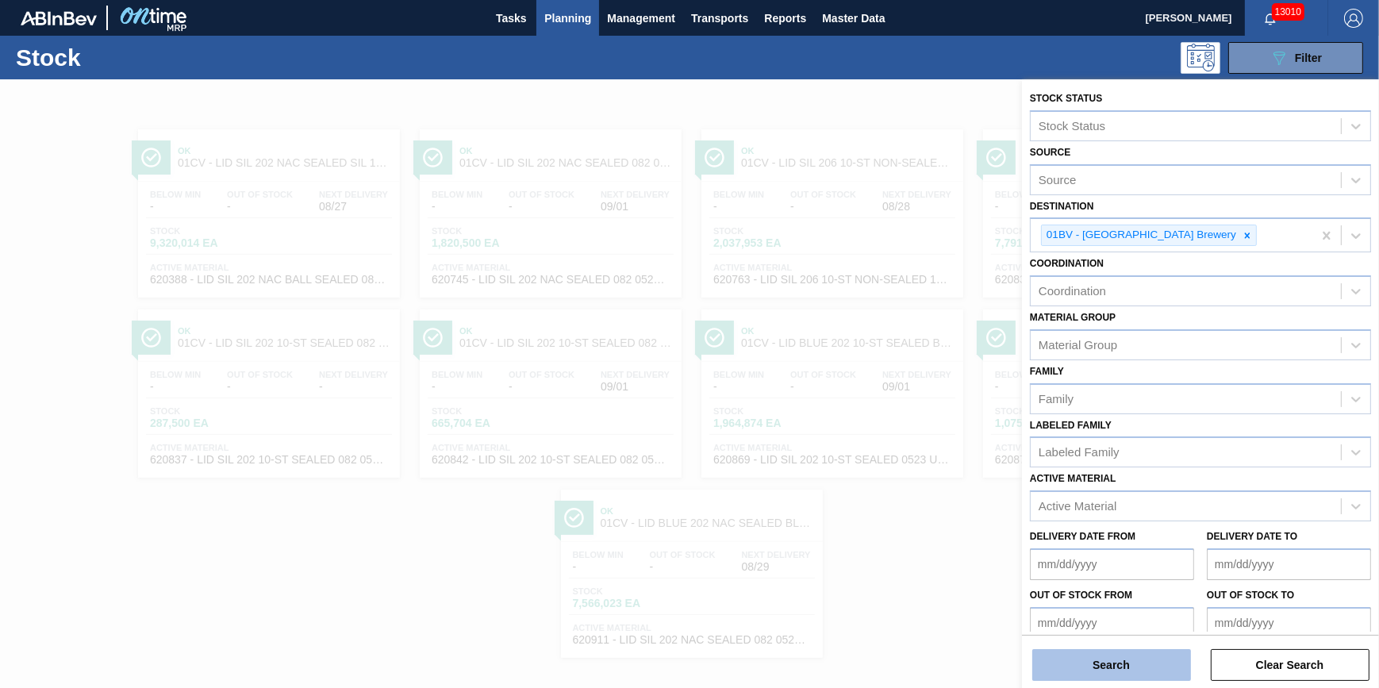
click at [1095, 666] on button "Search" at bounding box center [1111, 665] width 159 height 32
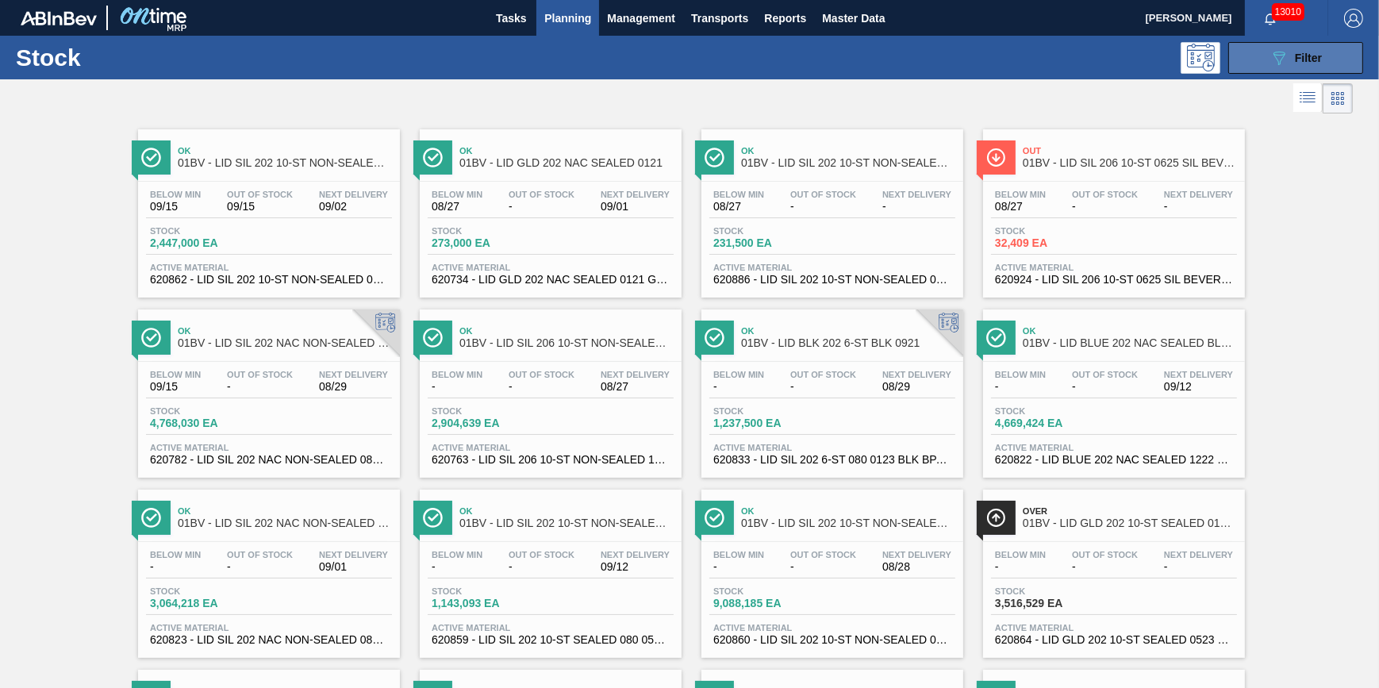
click at [1252, 69] on button "089F7B8B-B2A5-4AFE-B5C0-19BA573D28AC Filter" at bounding box center [1295, 58] width 135 height 32
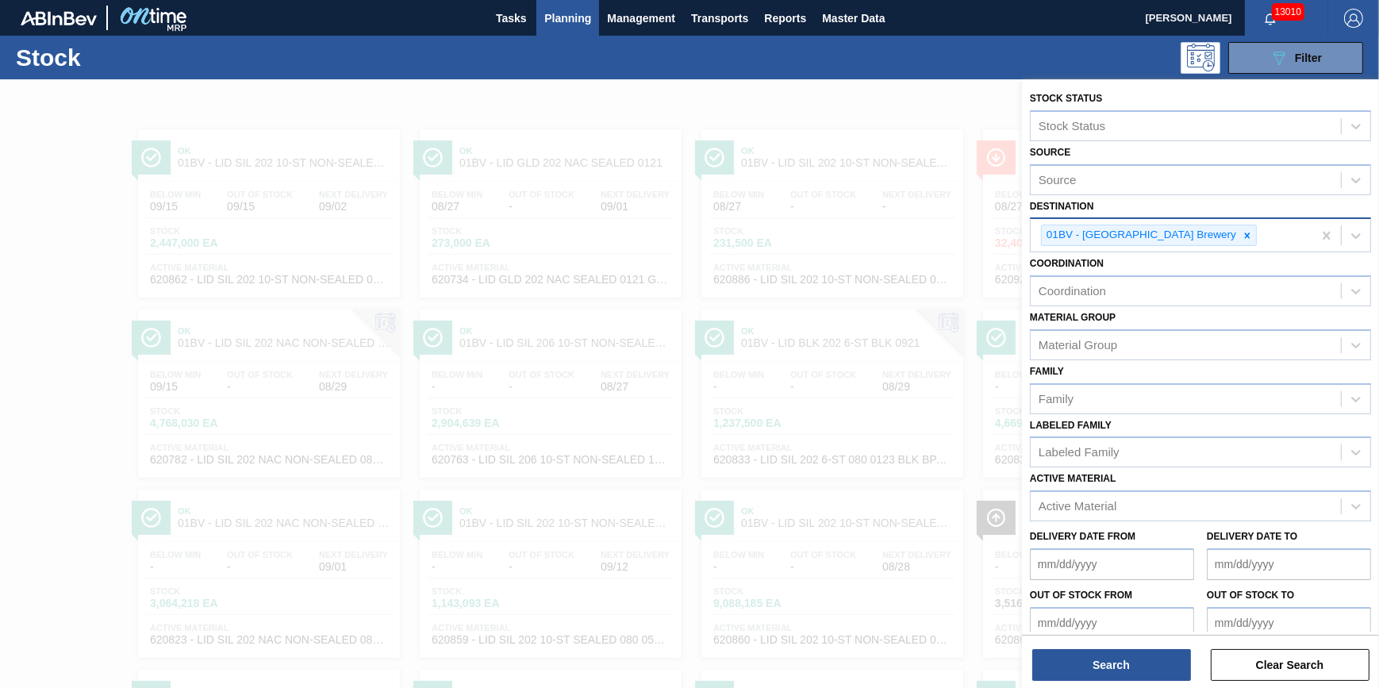
click at [1242, 236] on icon at bounding box center [1247, 235] width 11 height 11
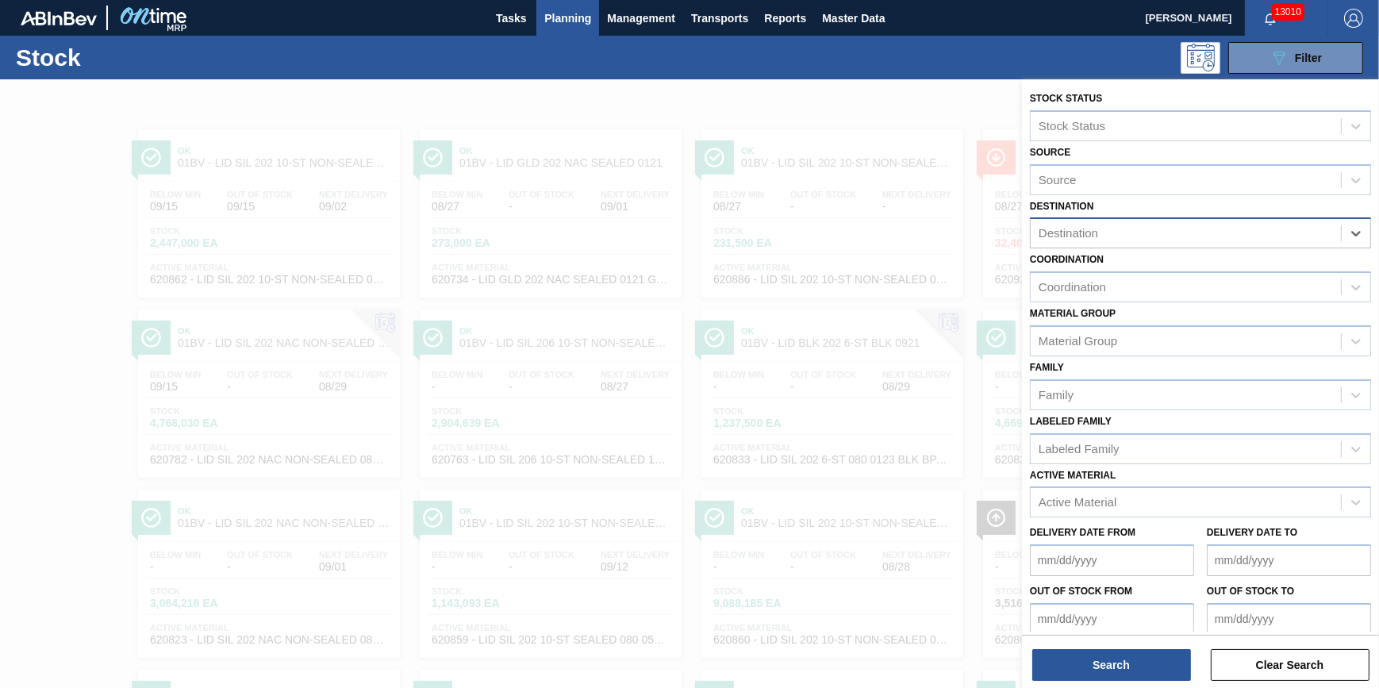
click at [1198, 237] on div "Destination" at bounding box center [1186, 233] width 310 height 23
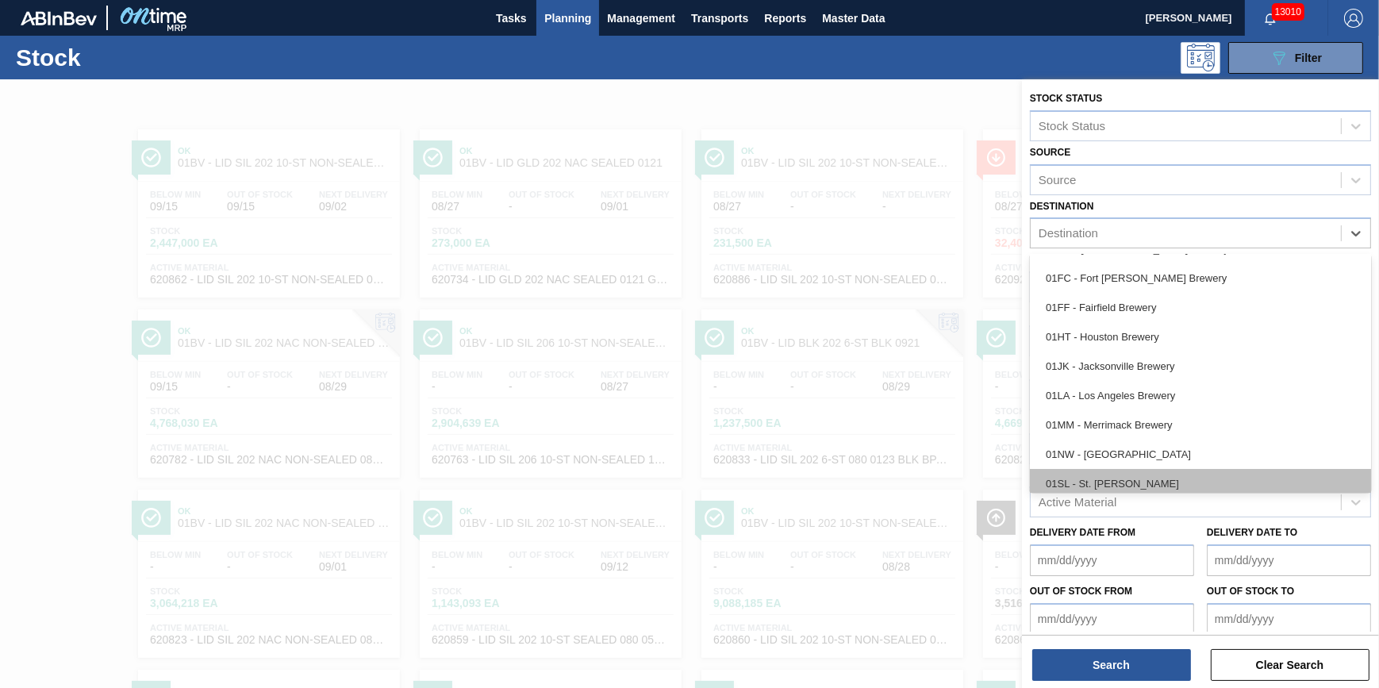
scroll to position [120, 0]
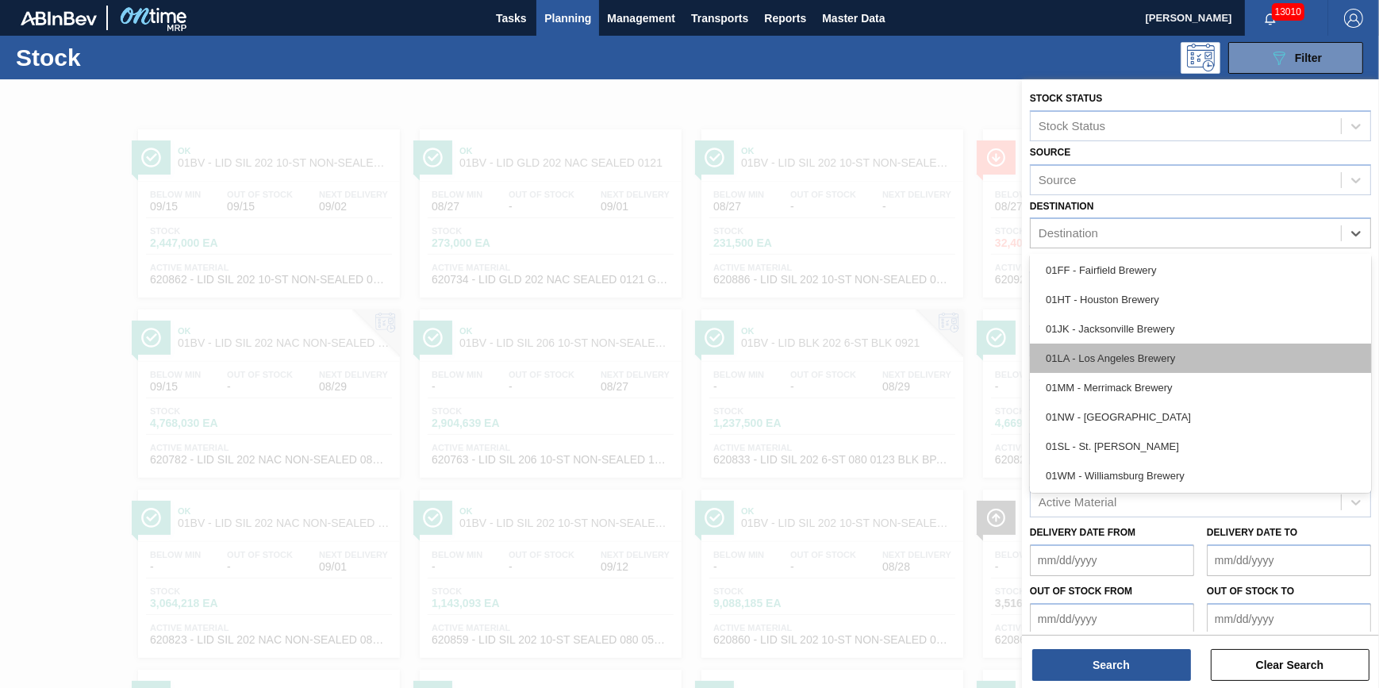
click at [1159, 357] on div "01LA - Los Angeles Brewery" at bounding box center [1200, 358] width 341 height 29
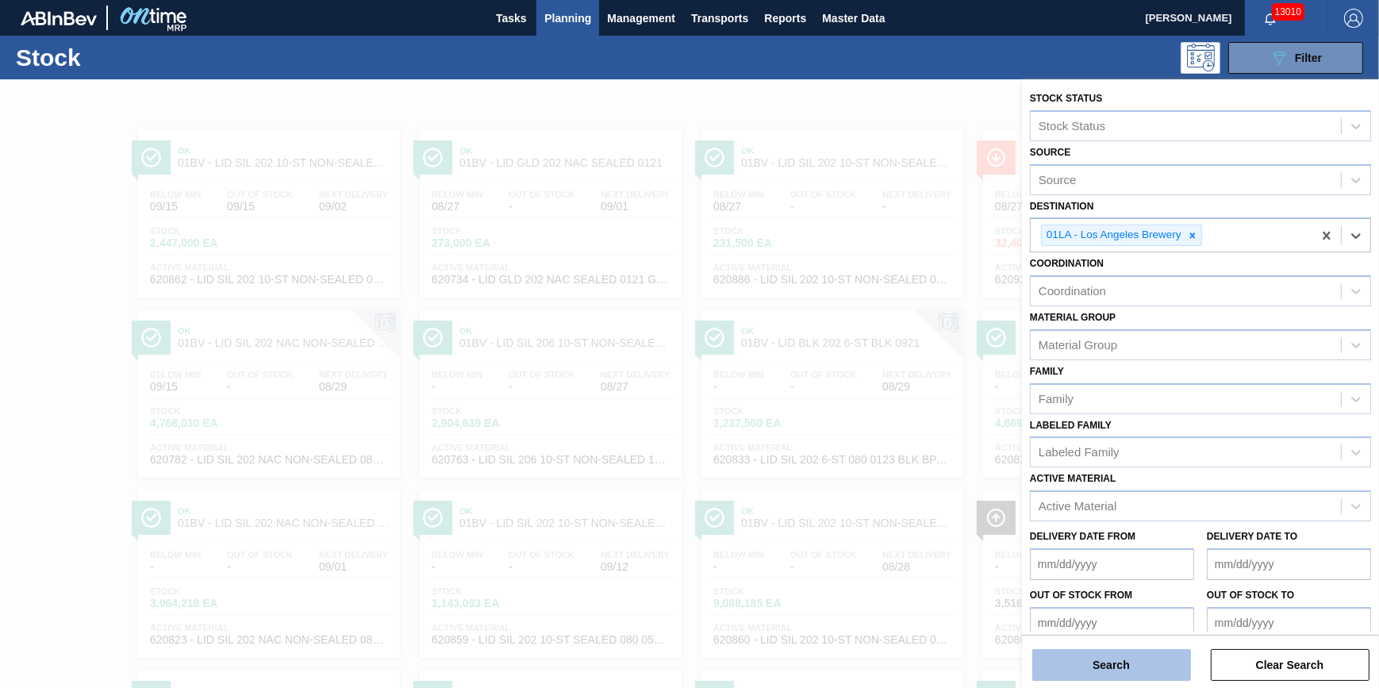
click at [1142, 672] on button "Search" at bounding box center [1111, 665] width 159 height 32
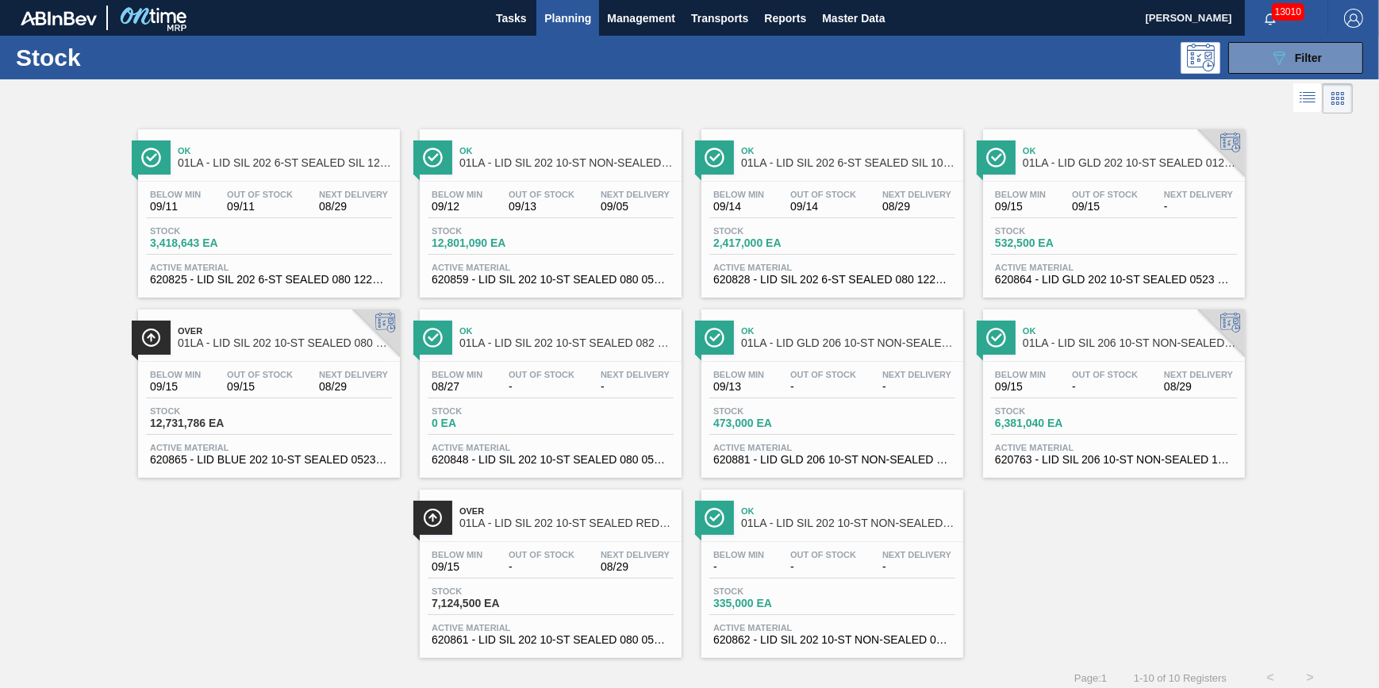
click at [555, 17] on span "Planning" at bounding box center [567, 18] width 47 height 19
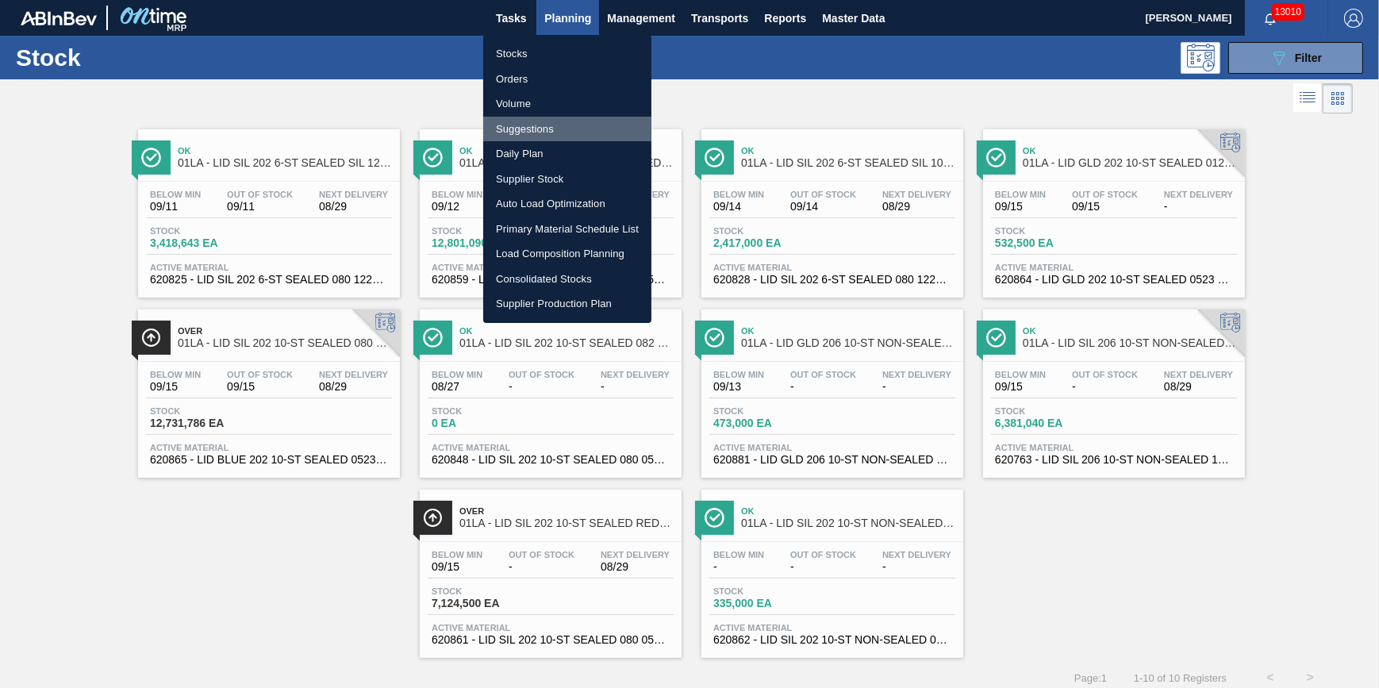
click at [547, 124] on li "Suggestions" at bounding box center [567, 129] width 168 height 25
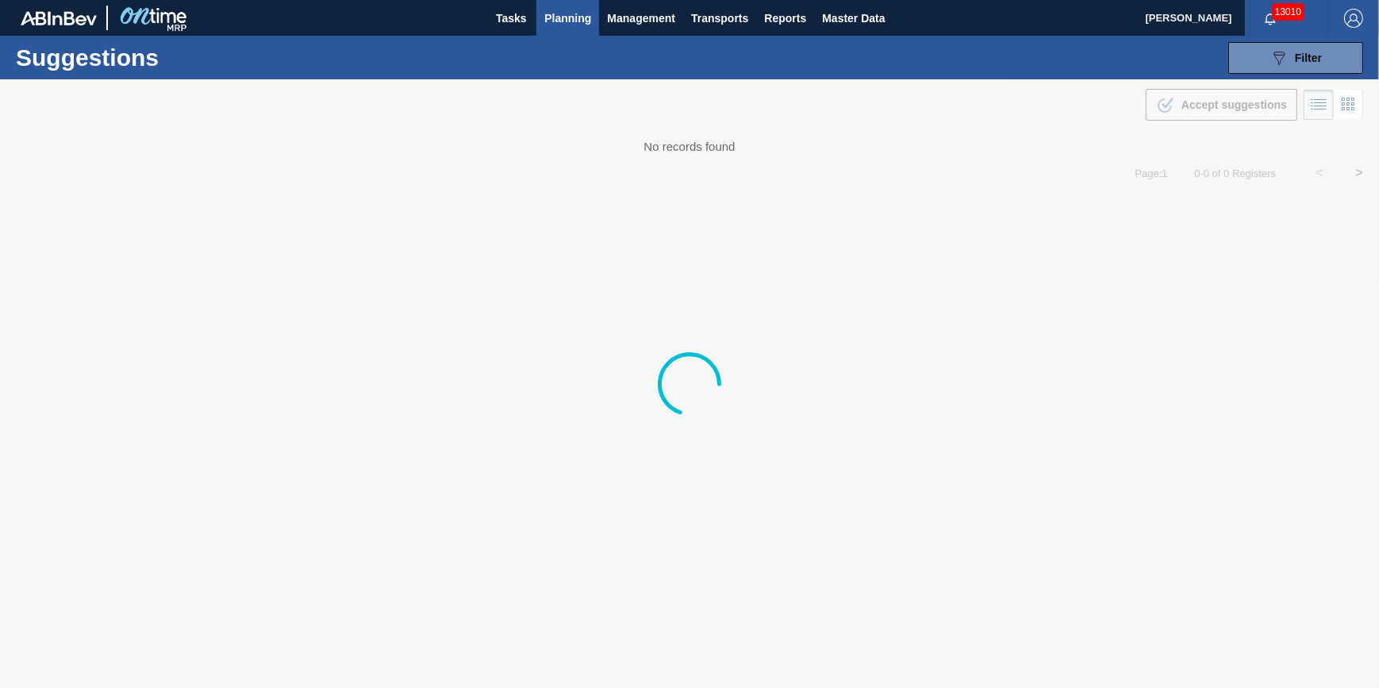
type from "[DATE]"
type to "[DATE]"
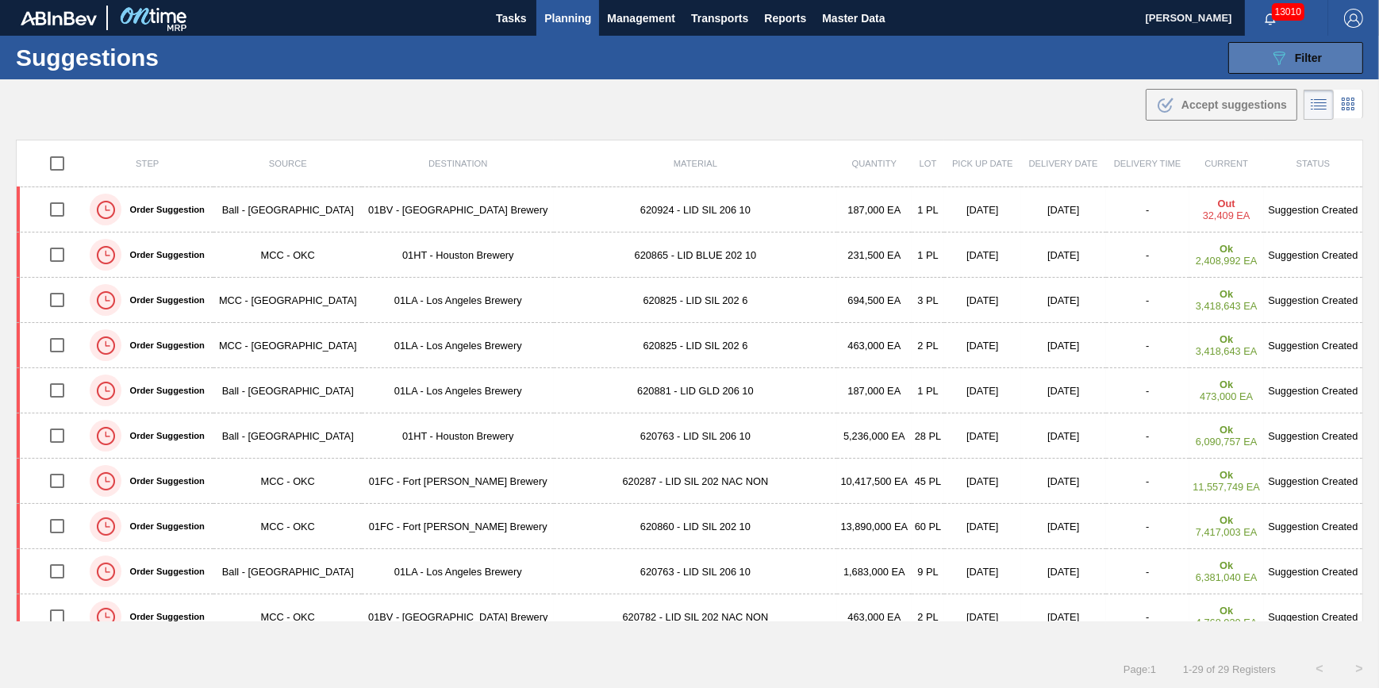
click at [1295, 63] on span "Filter" at bounding box center [1308, 58] width 27 height 13
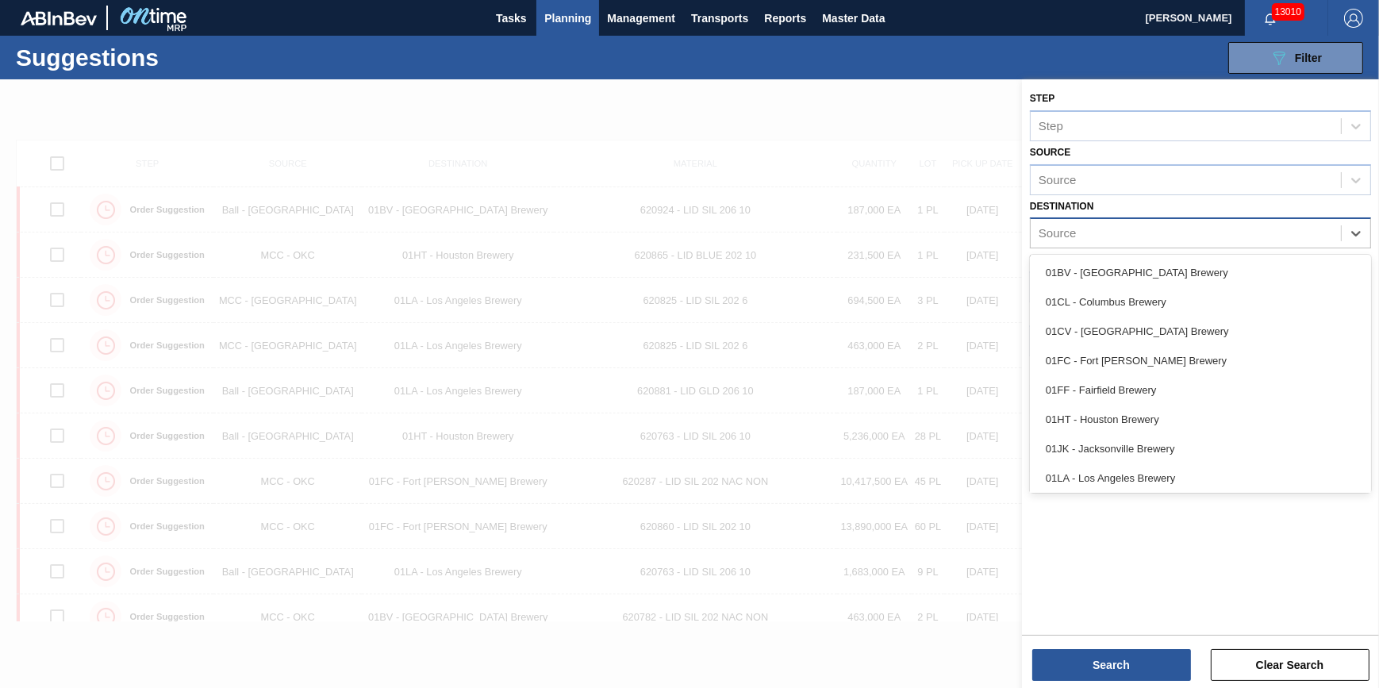
click at [1187, 227] on div "Source" at bounding box center [1186, 233] width 310 height 23
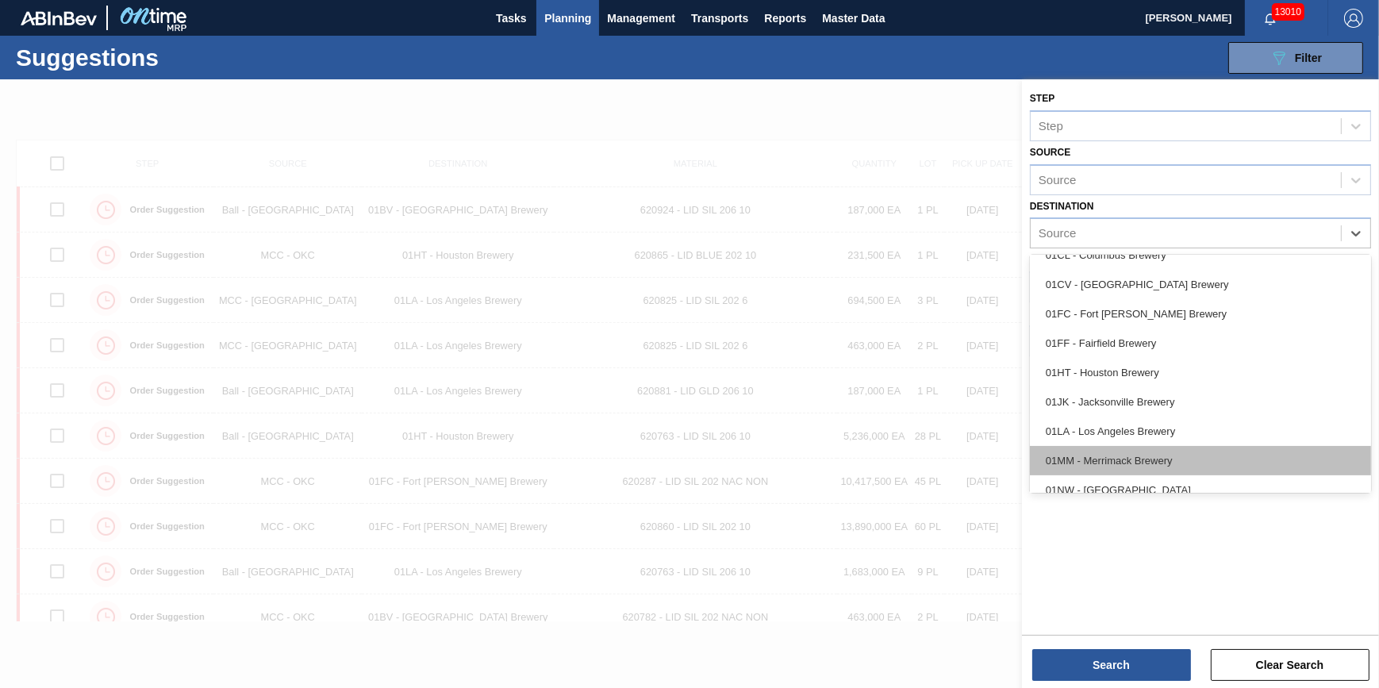
scroll to position [71, 0]
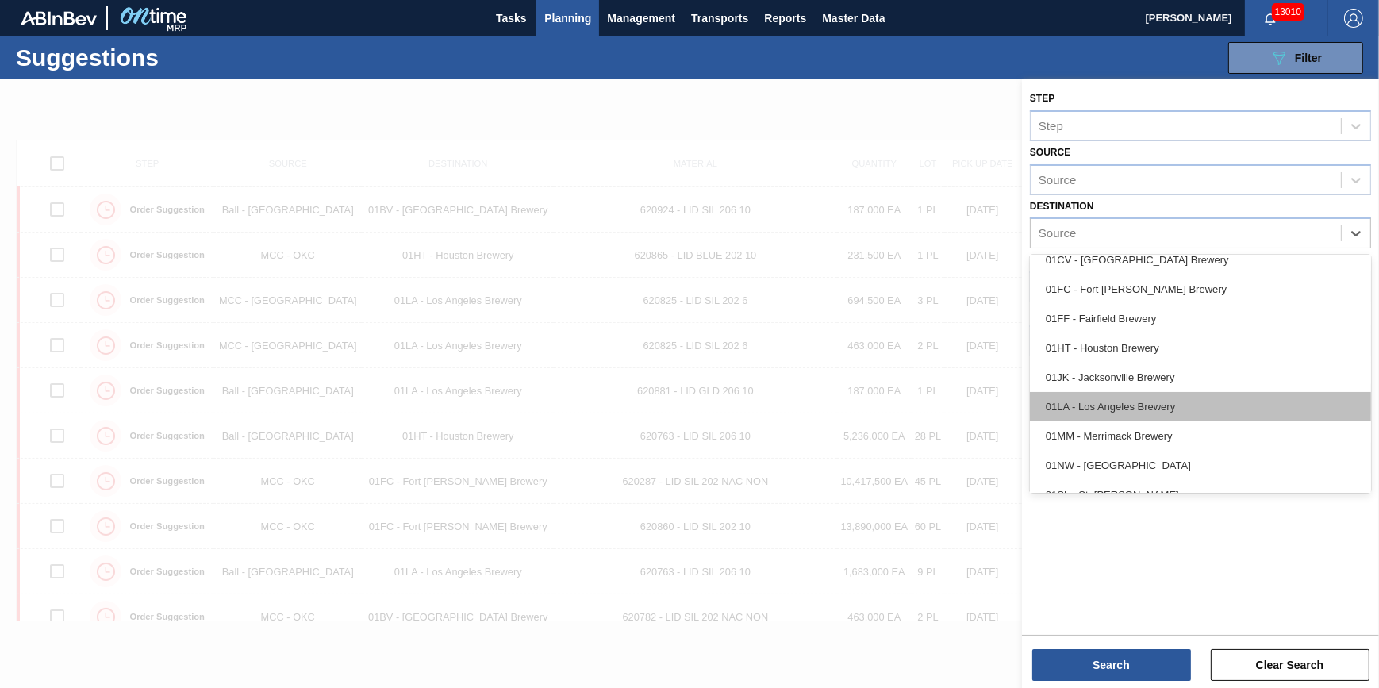
click at [1150, 405] on div "01LA - Los Angeles Brewery" at bounding box center [1200, 406] width 341 height 29
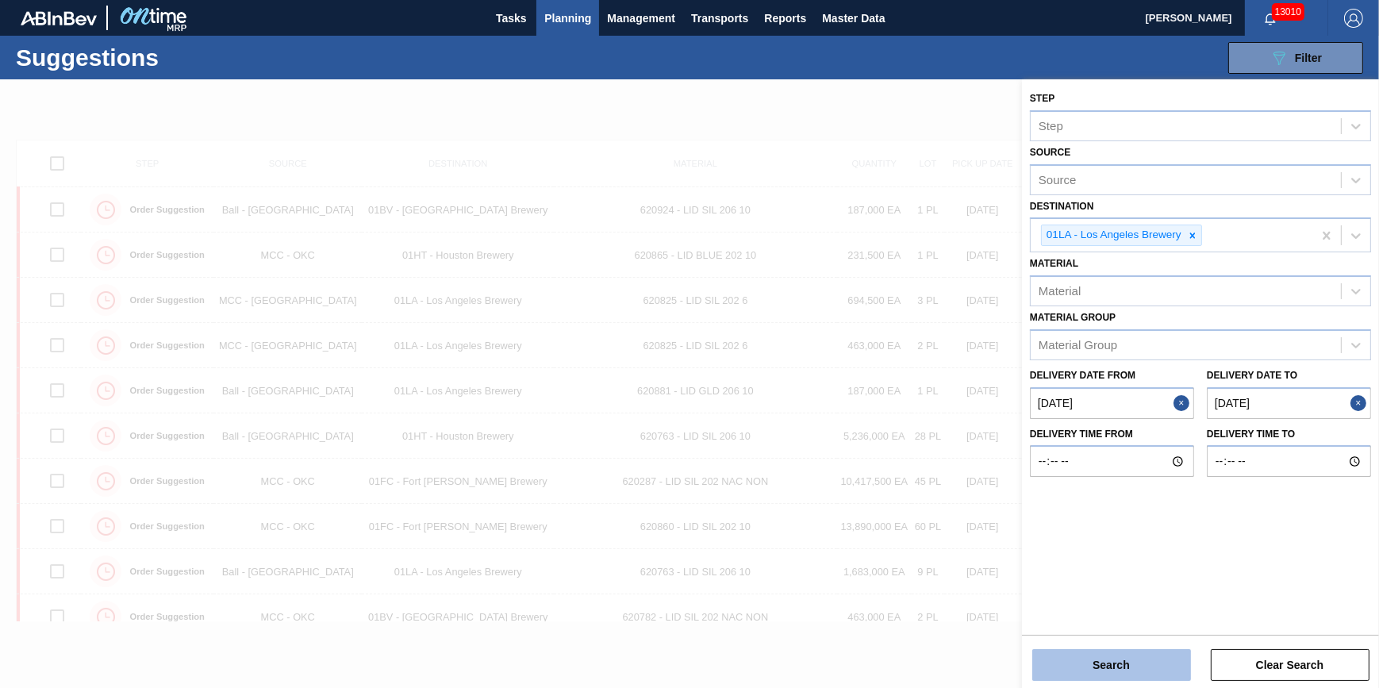
click at [1138, 675] on button "Search" at bounding box center [1111, 665] width 159 height 32
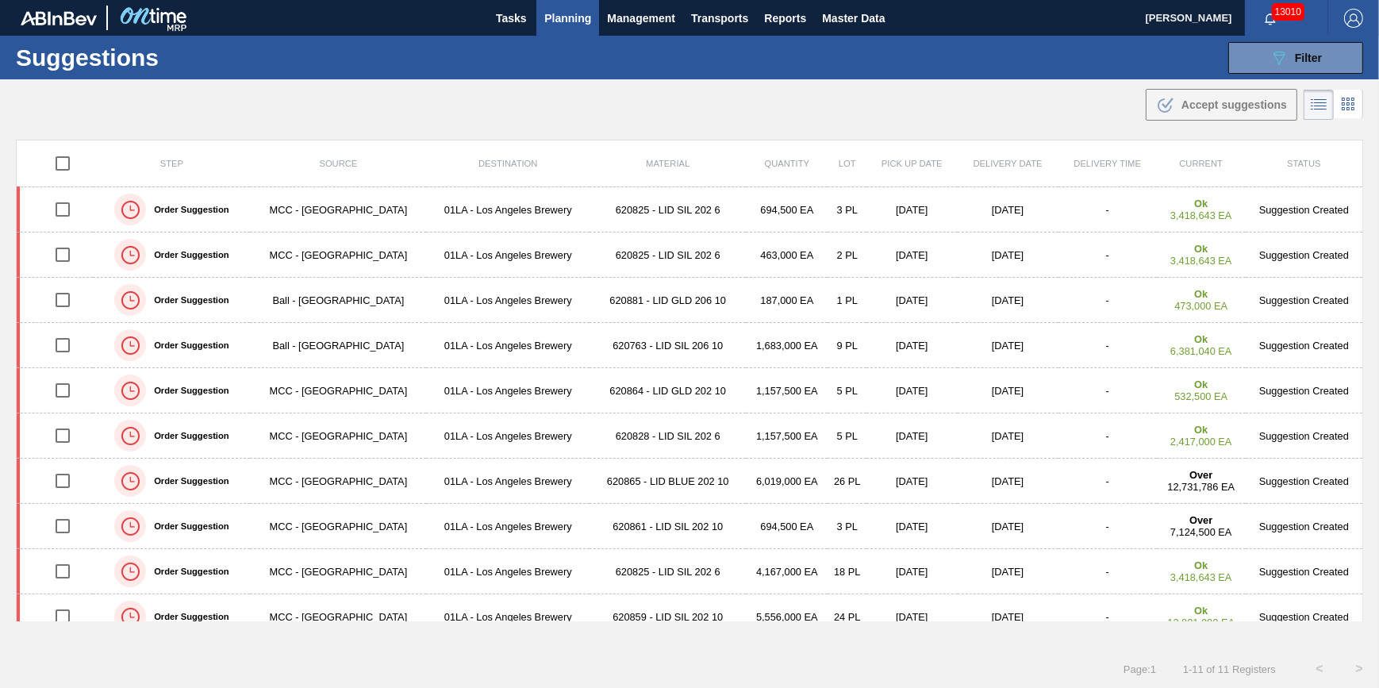
click at [77, 162] on input "checkbox" at bounding box center [62, 163] width 33 height 33
checkbox input "true"
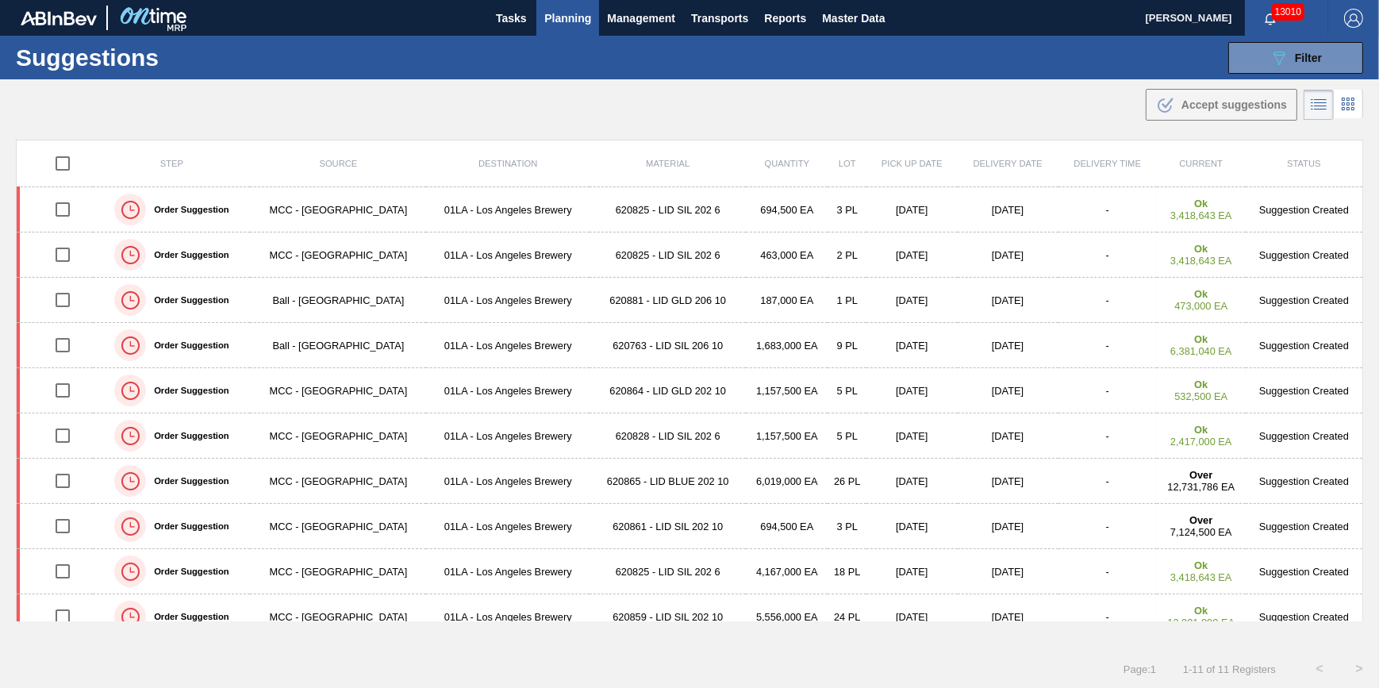
checkbox input "true"
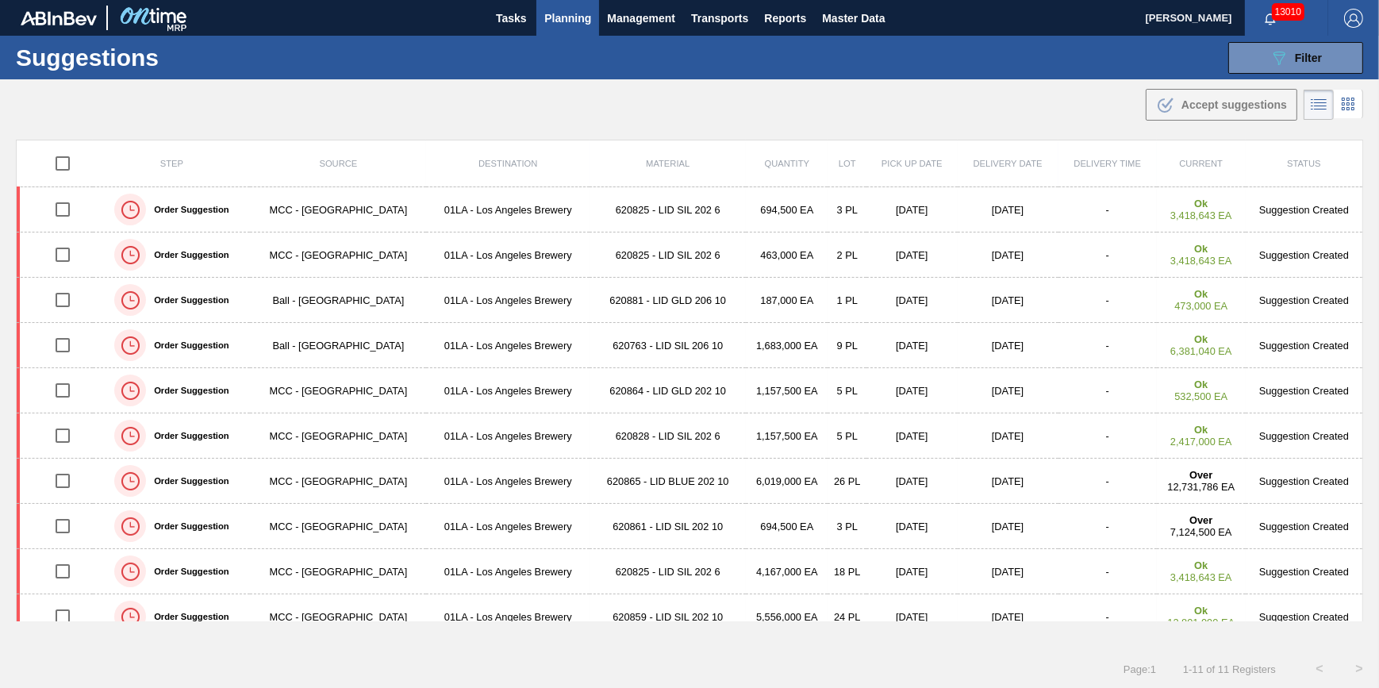
checkbox input "true"
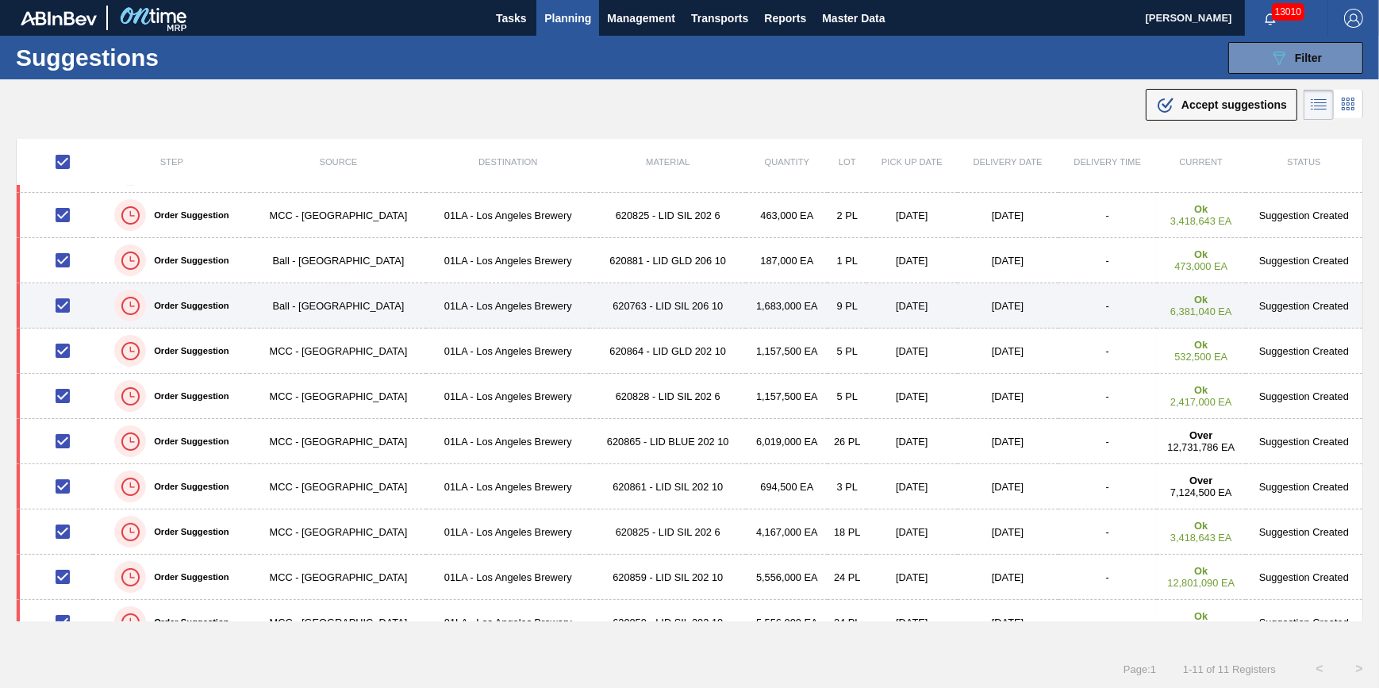
scroll to position [62, 0]
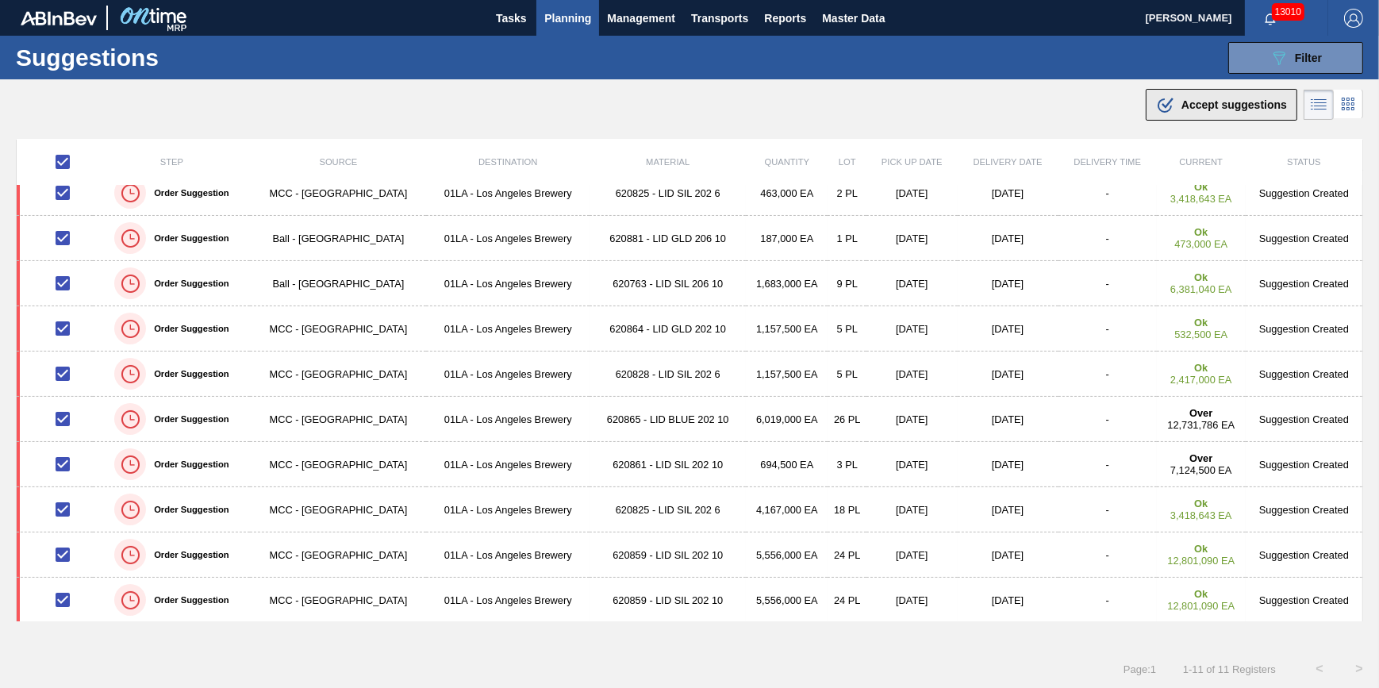
click at [1210, 91] on button ".b{fill:var(--color-action-default)} Accept suggestions" at bounding box center [1222, 105] width 152 height 32
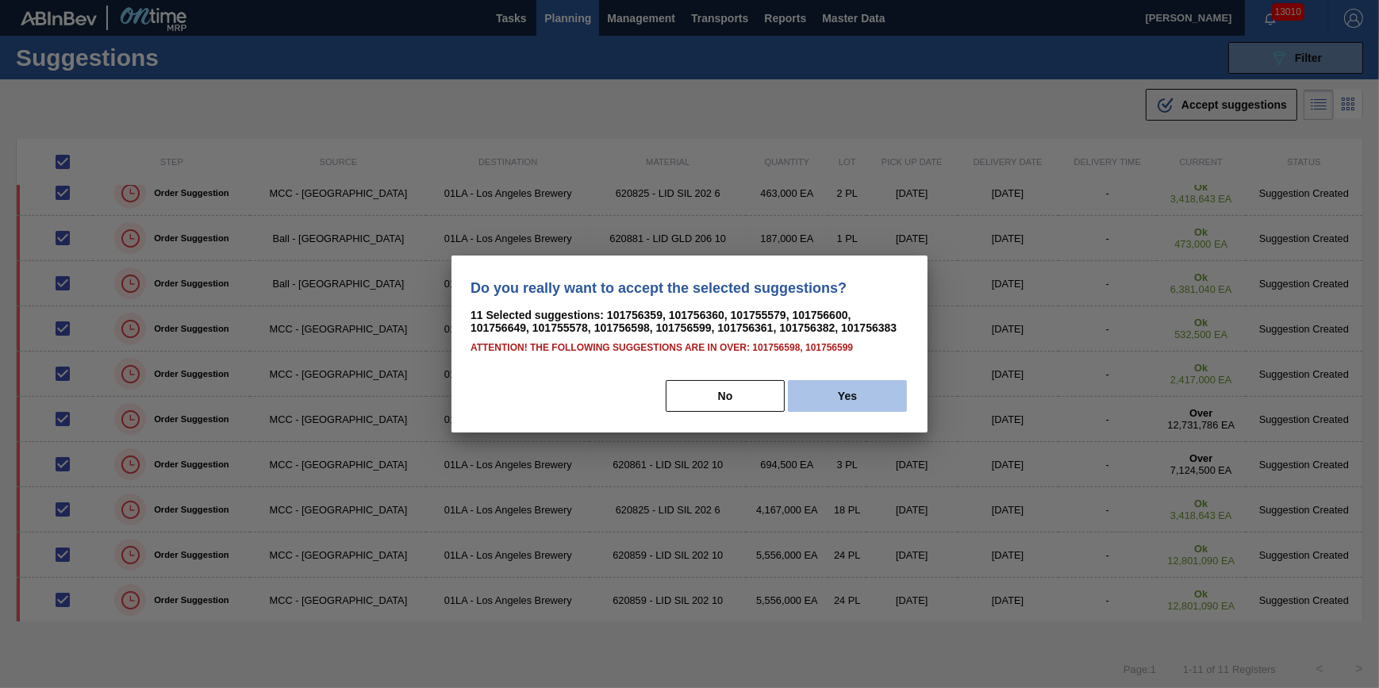
click at [836, 397] on button "Yes" at bounding box center [847, 396] width 119 height 32
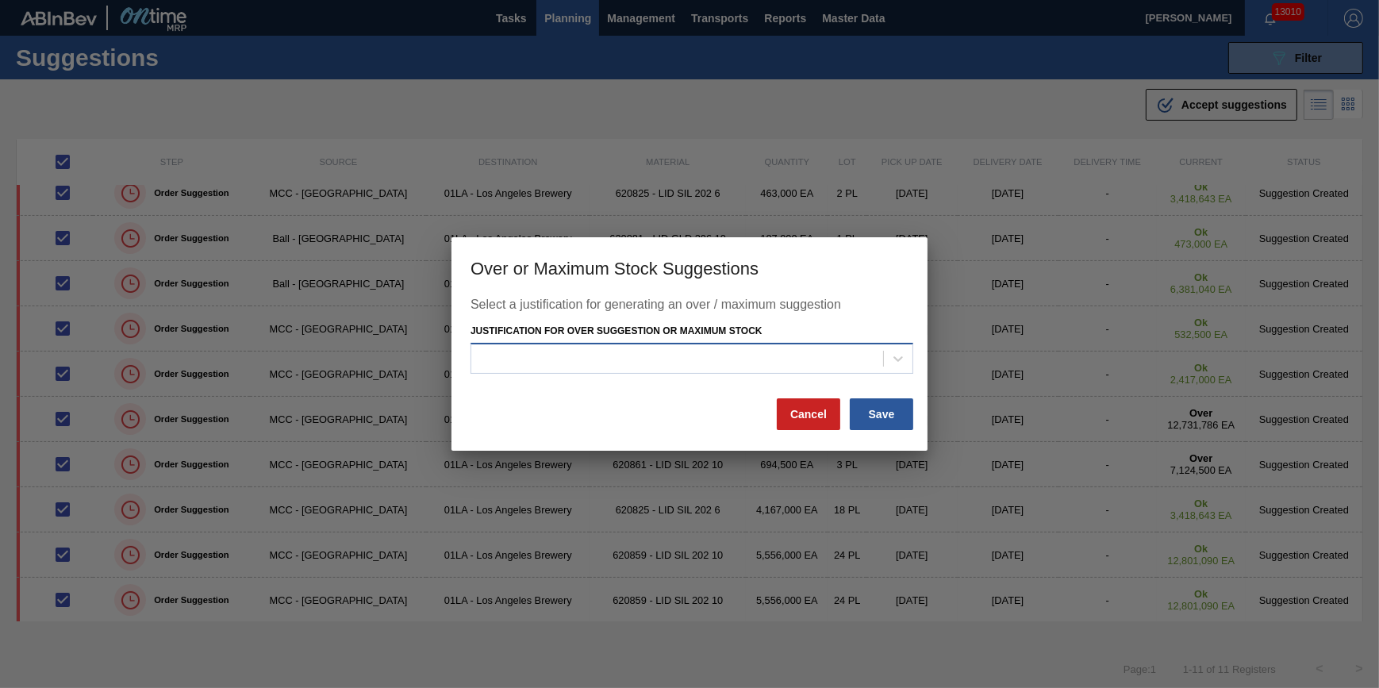
click at [820, 363] on div at bounding box center [677, 358] width 412 height 23
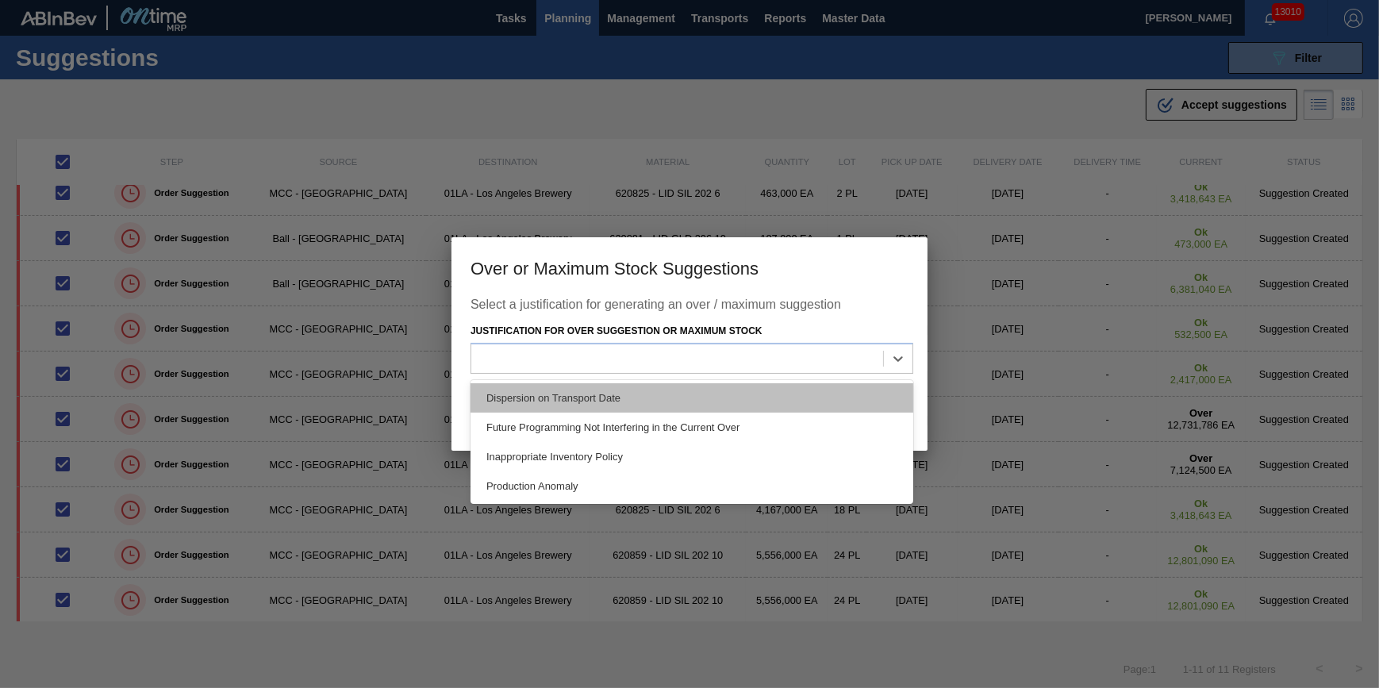
click at [785, 394] on div "Dispersion on Transport Date" at bounding box center [691, 397] width 443 height 29
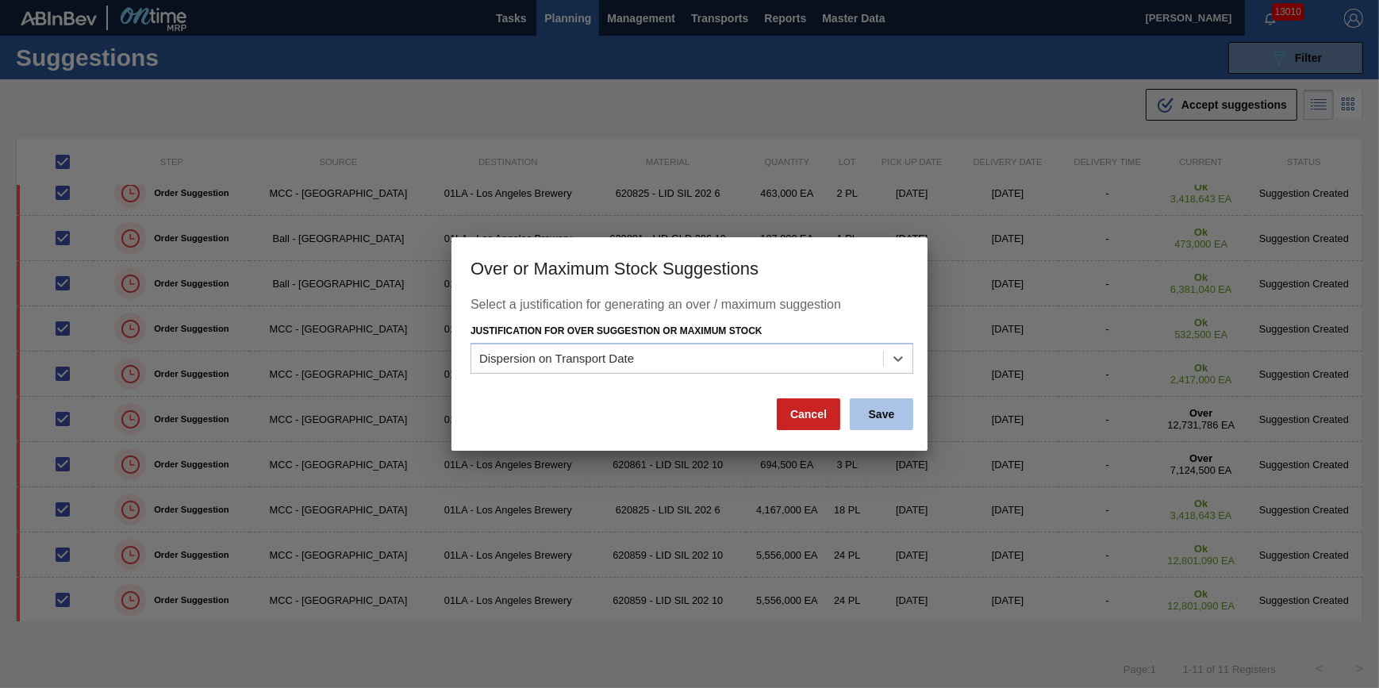
click at [862, 410] on button "Save" at bounding box center [881, 414] width 63 height 32
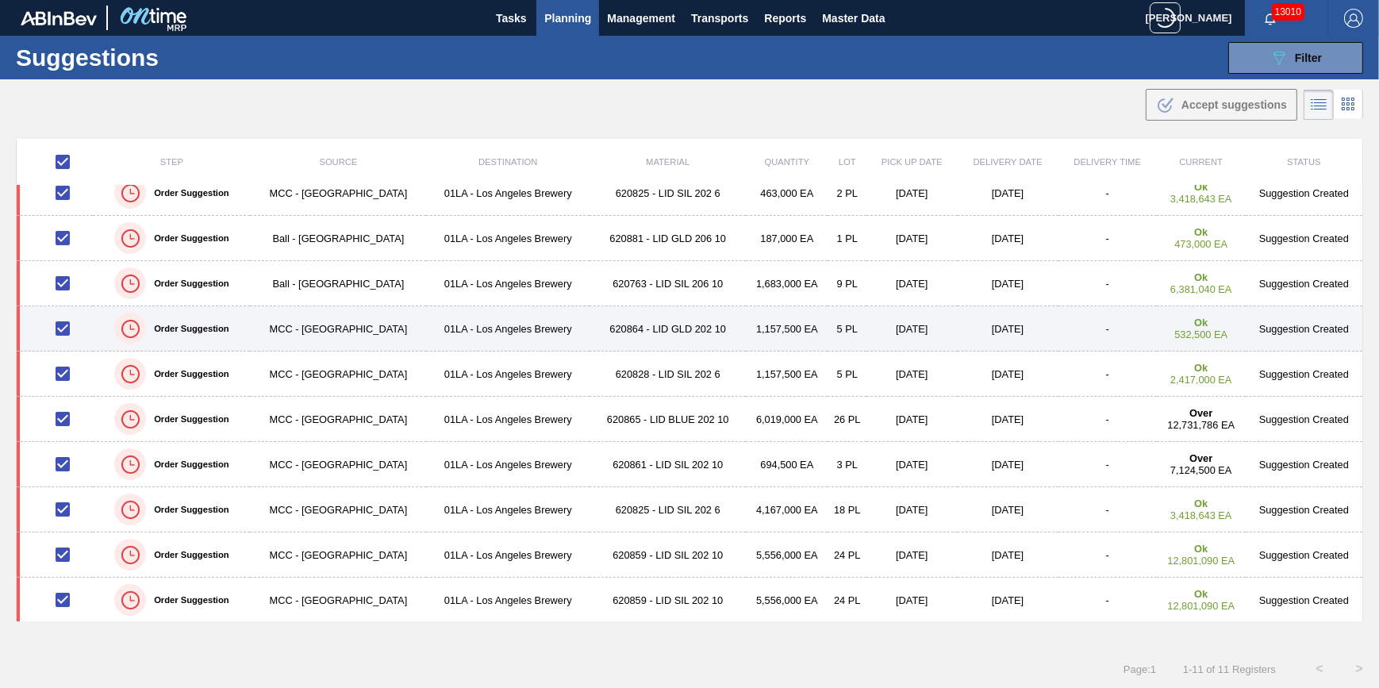
scroll to position [0, 0]
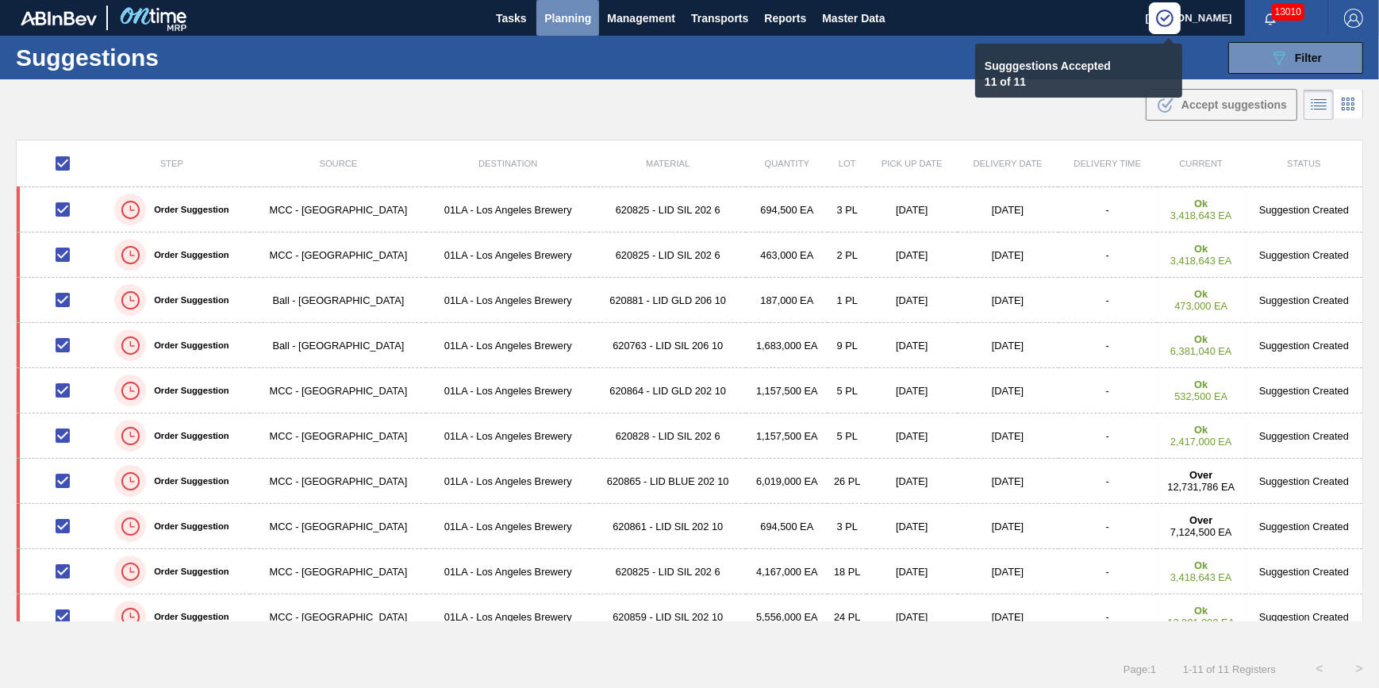
click at [568, 25] on span "Planning" at bounding box center [567, 18] width 47 height 19
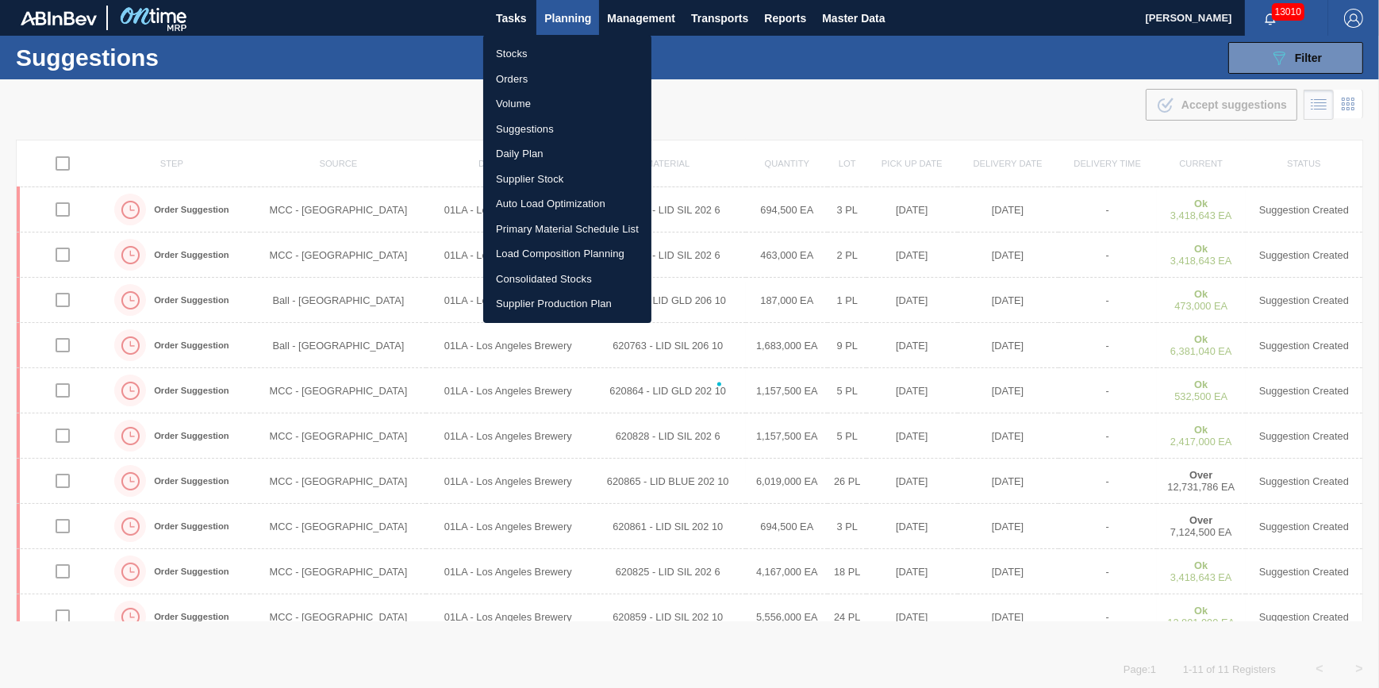
checkbox input "false"
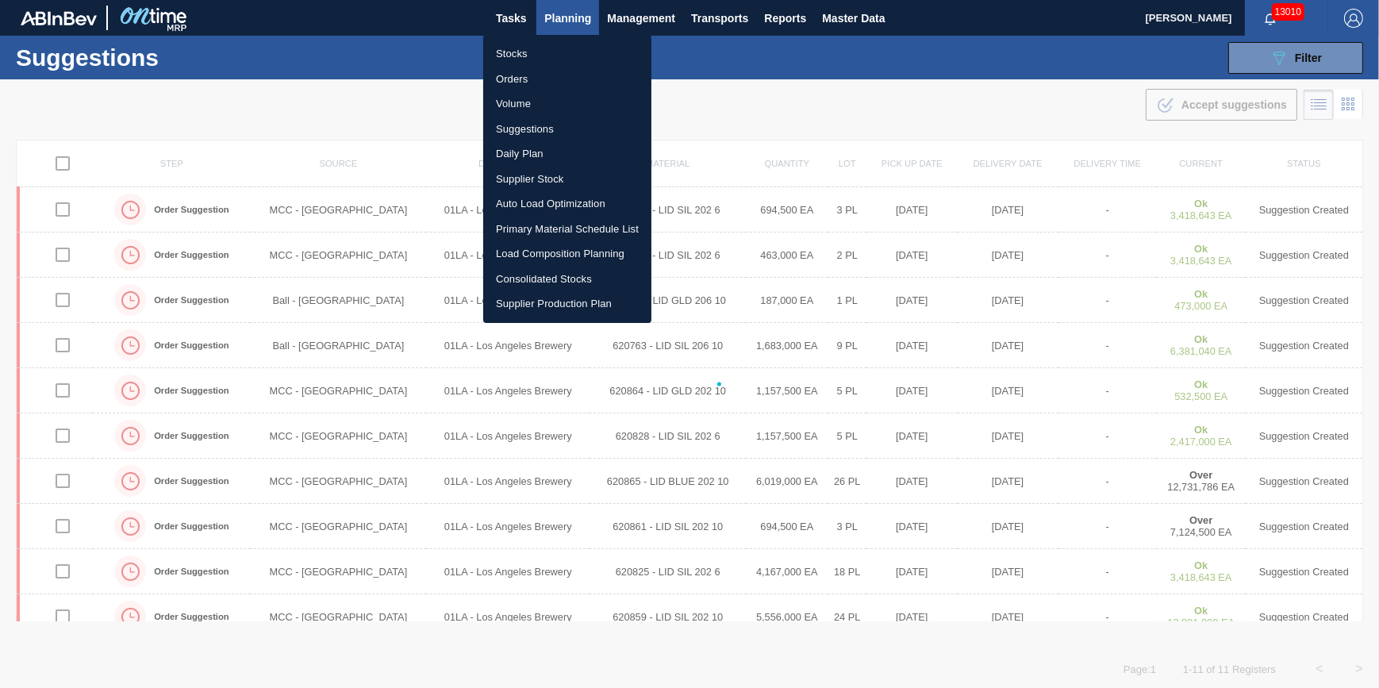
checkbox input "false"
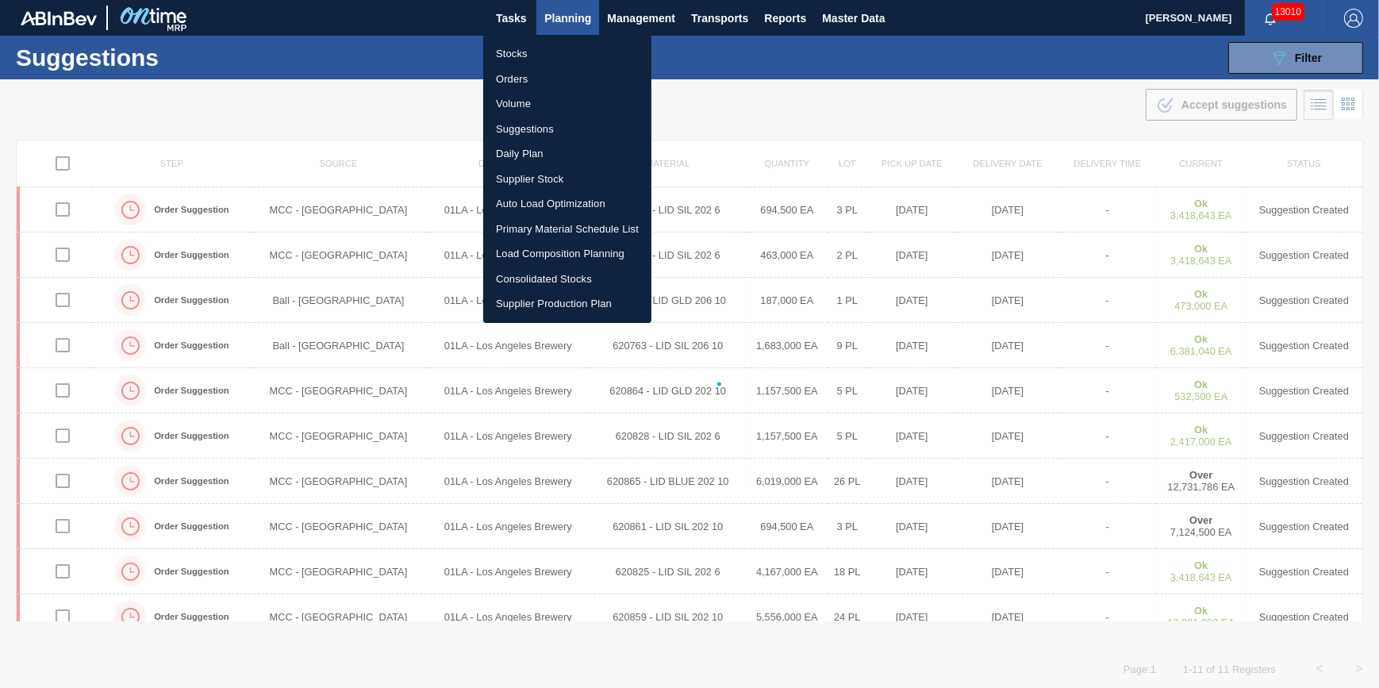
checkbox input "false"
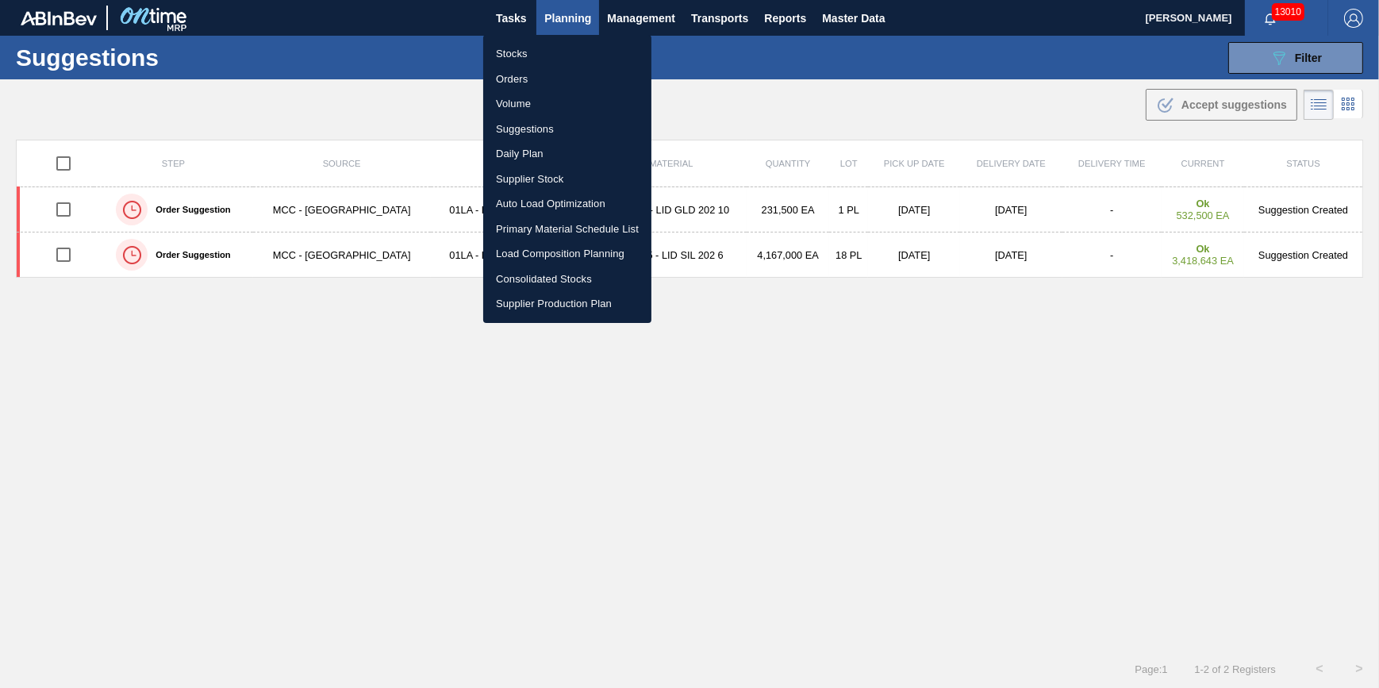
click at [721, 21] on div at bounding box center [689, 344] width 1379 height 688
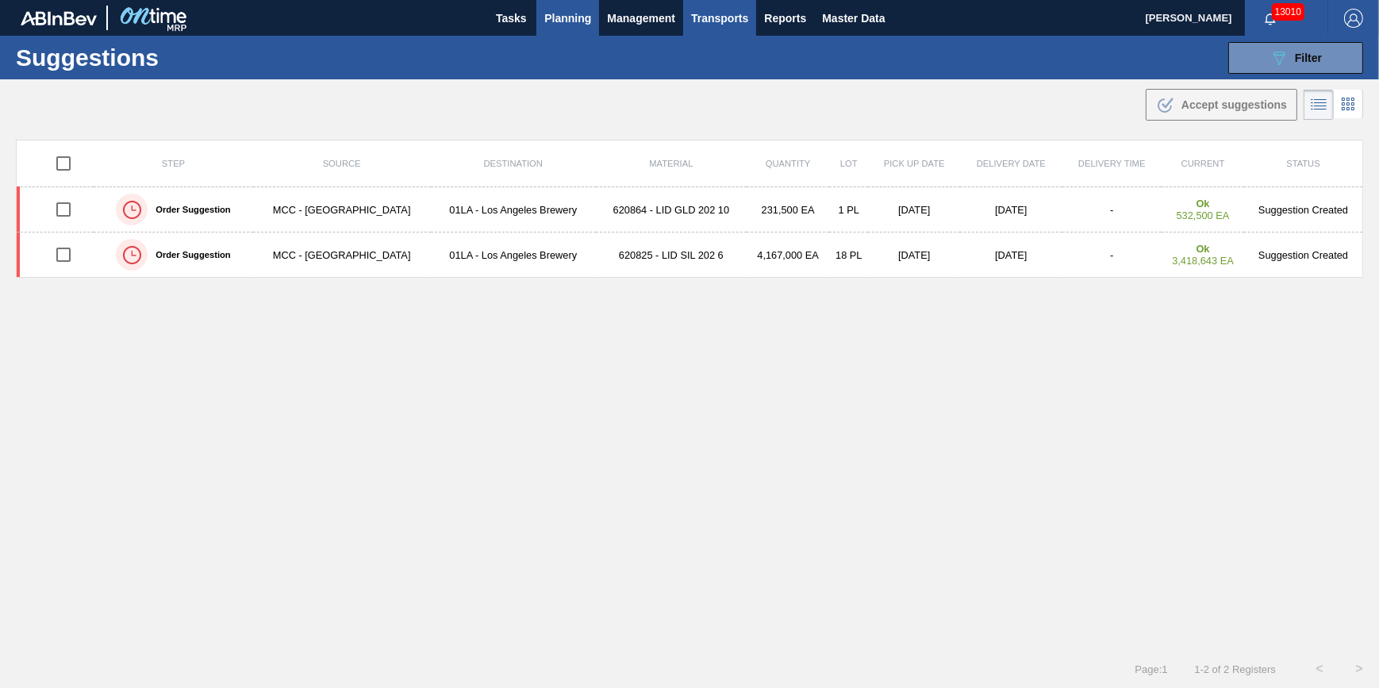
click at [724, 12] on span "Transports" at bounding box center [719, 18] width 57 height 19
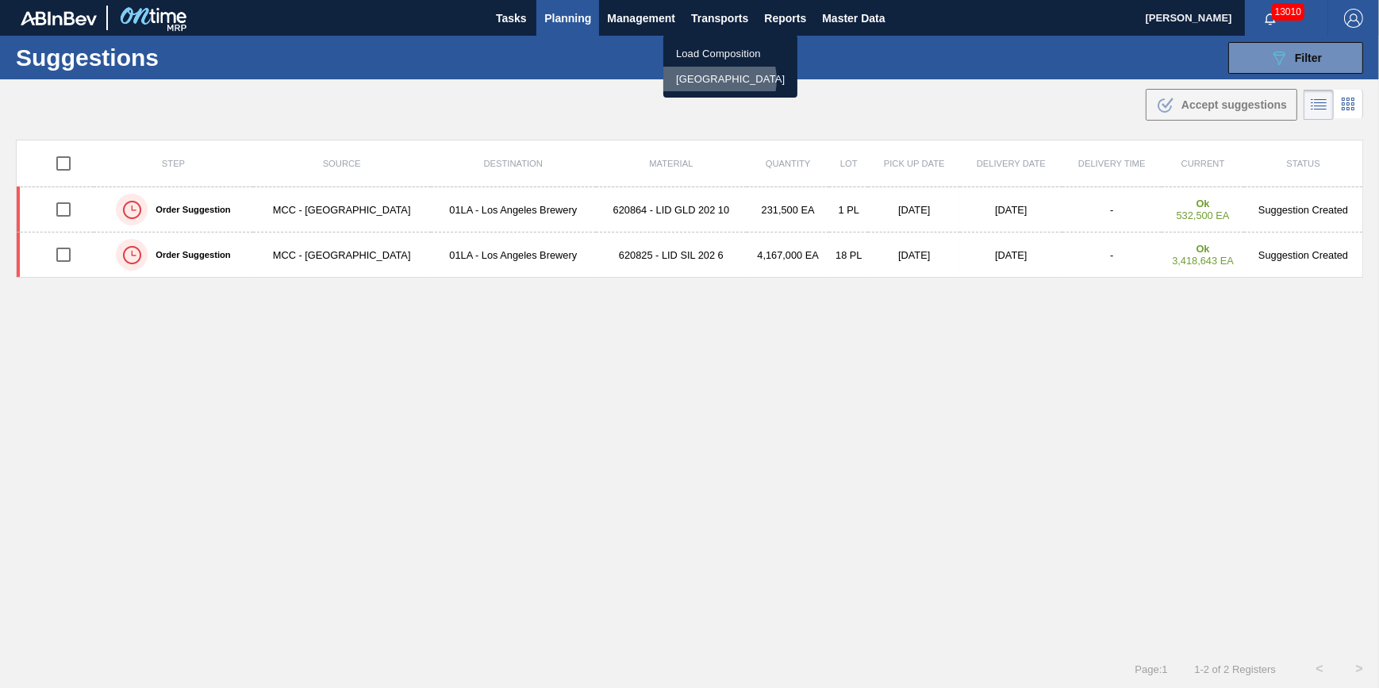
click at [716, 79] on li "[GEOGRAPHIC_DATA]" at bounding box center [730, 79] width 134 height 25
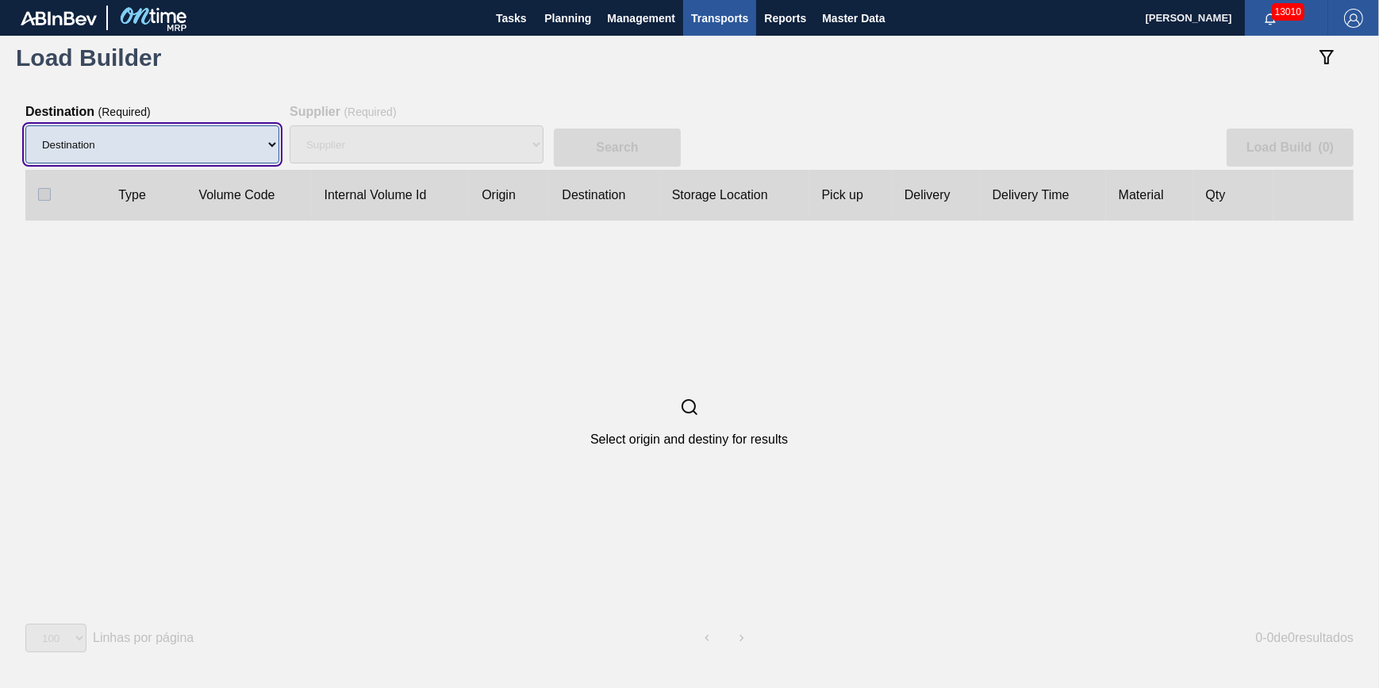
click at [94, 140] on select "Destination 01BV - [GEOGRAPHIC_DATA] 01CL - [GEOGRAPHIC_DATA] 01CV - [GEOGRAPHI…" at bounding box center [152, 144] width 254 height 38
select select "11"
click at [25, 126] on select "Destination 01BV - [GEOGRAPHIC_DATA] 01CL - [GEOGRAPHIC_DATA] 01CV - [GEOGRAPHI…" at bounding box center [152, 144] width 254 height 38
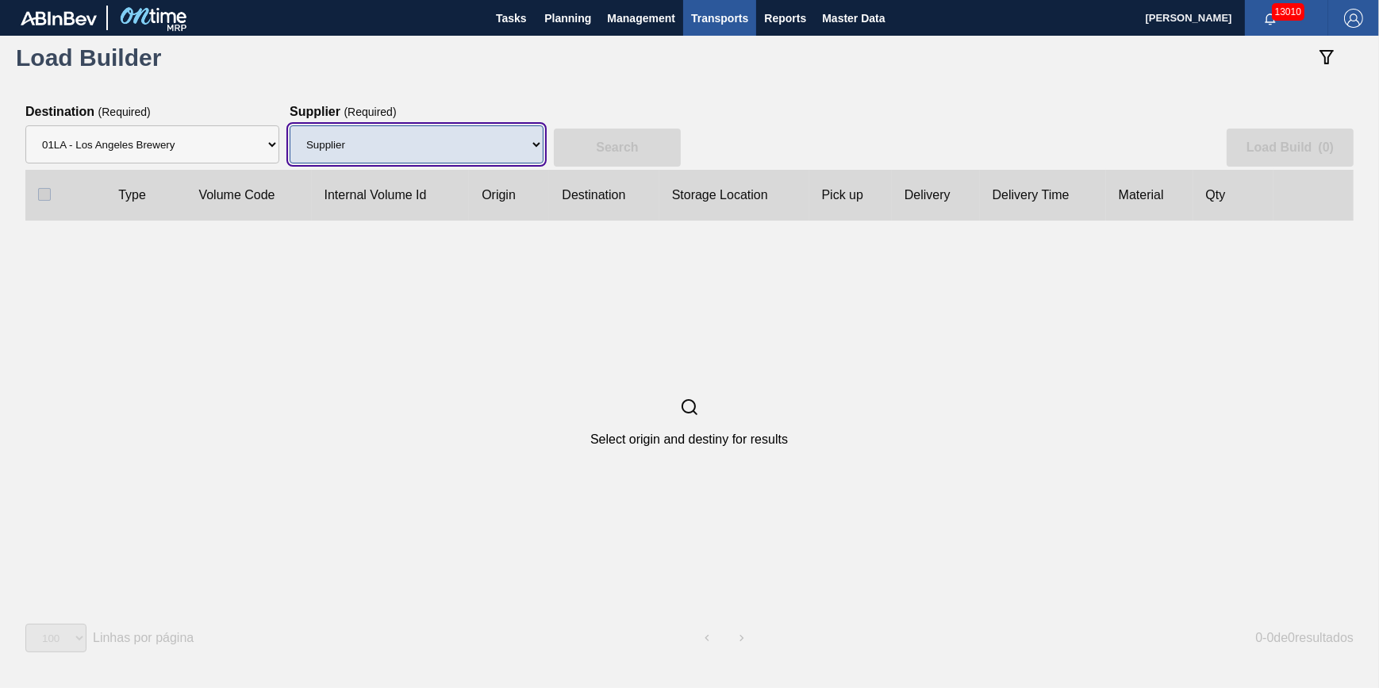
click at [391, 146] on select "Supplier 8221649 - BALL METAL CONTAINER GROUP 8342641 - BALL METAL CONTAINER GR…" at bounding box center [417, 144] width 254 height 38
select select "166"
click at [290, 126] on select "Supplier 8221649 - BALL METAL CONTAINER GROUP 8342641 - BALL METAL CONTAINER GR…" at bounding box center [417, 144] width 254 height 38
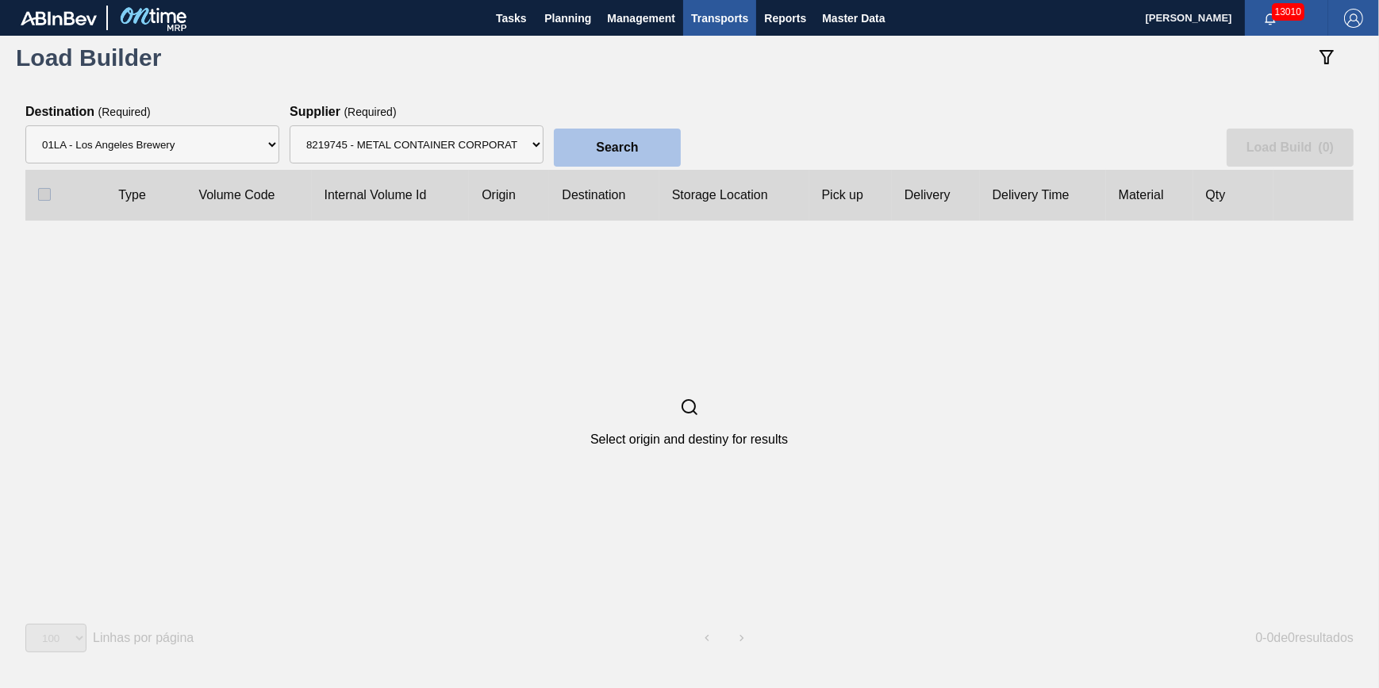
click at [564, 161] on button "Search" at bounding box center [617, 148] width 127 height 38
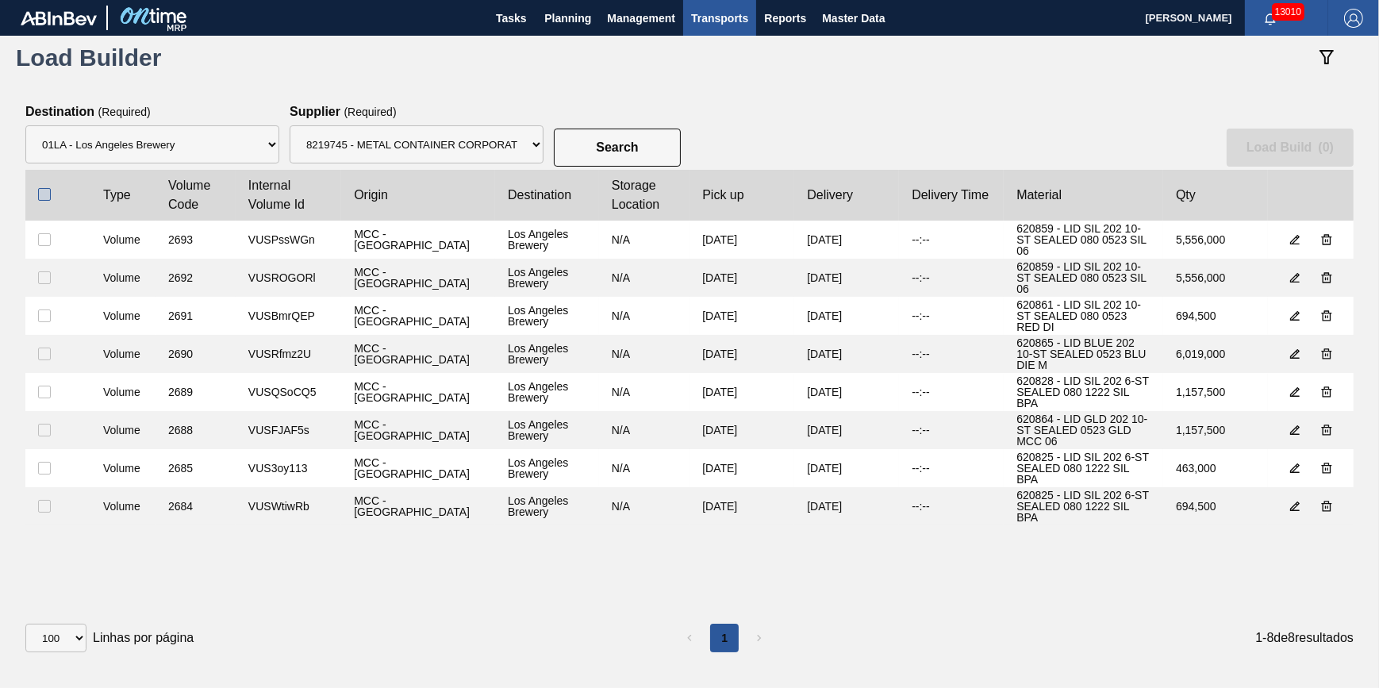
click at [49, 193] on input "checkbox" at bounding box center [44, 194] width 13 height 13
checkbox input "true"
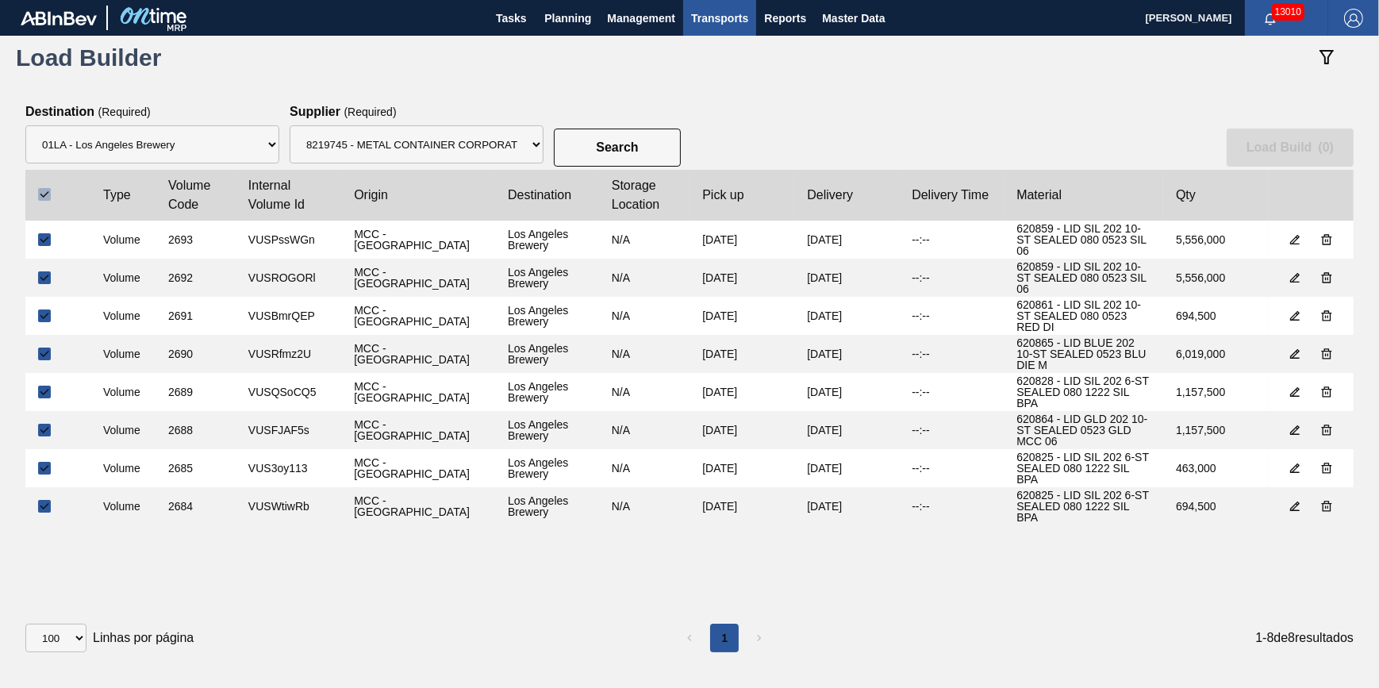
checkbox input "true"
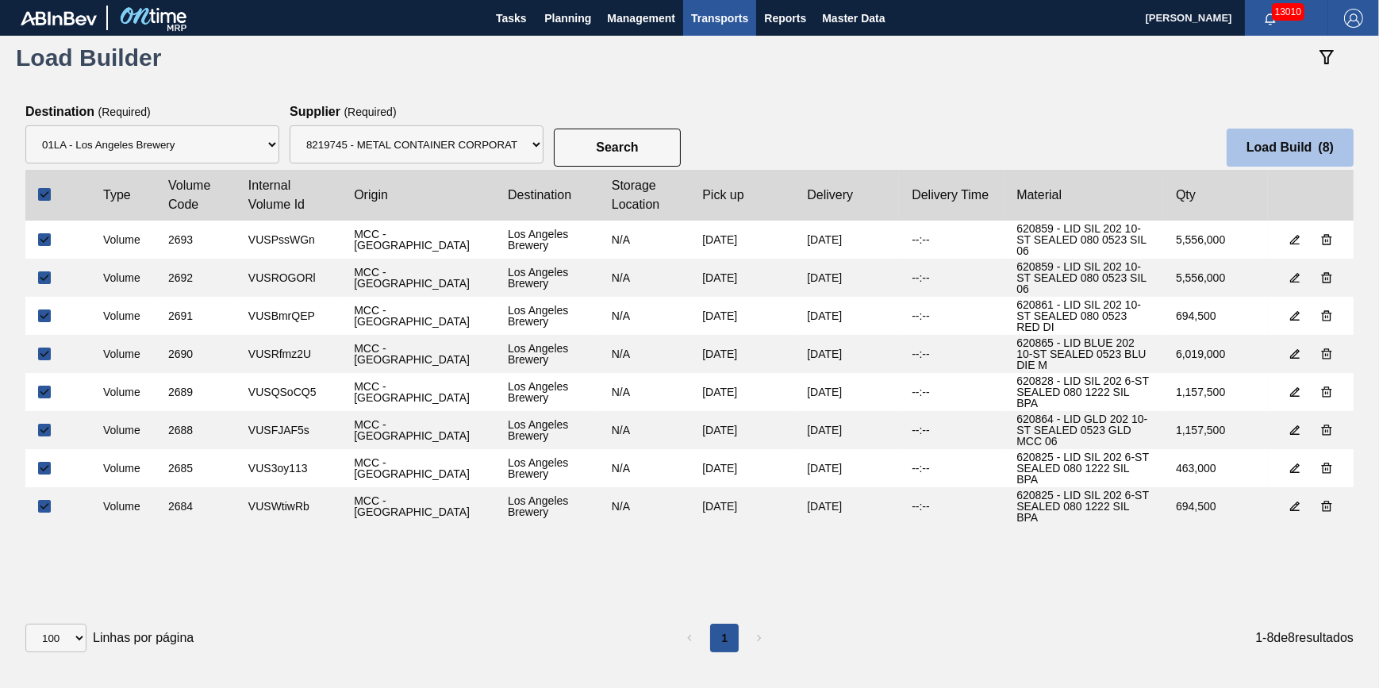
click at [0, 0] on slot "Load Build ( 8 )" at bounding box center [0, 0] width 0 height 0
select select "Undefined"
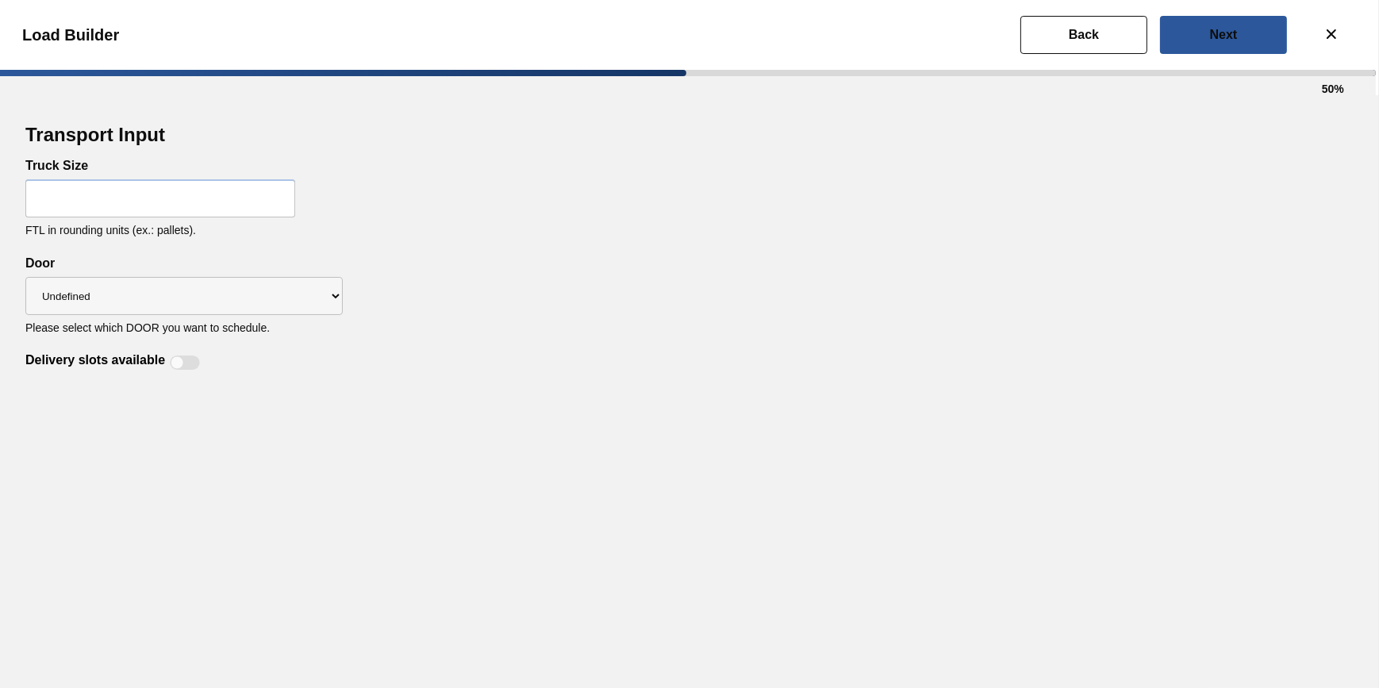
click at [144, 202] on input "text" at bounding box center [160, 198] width 270 height 38
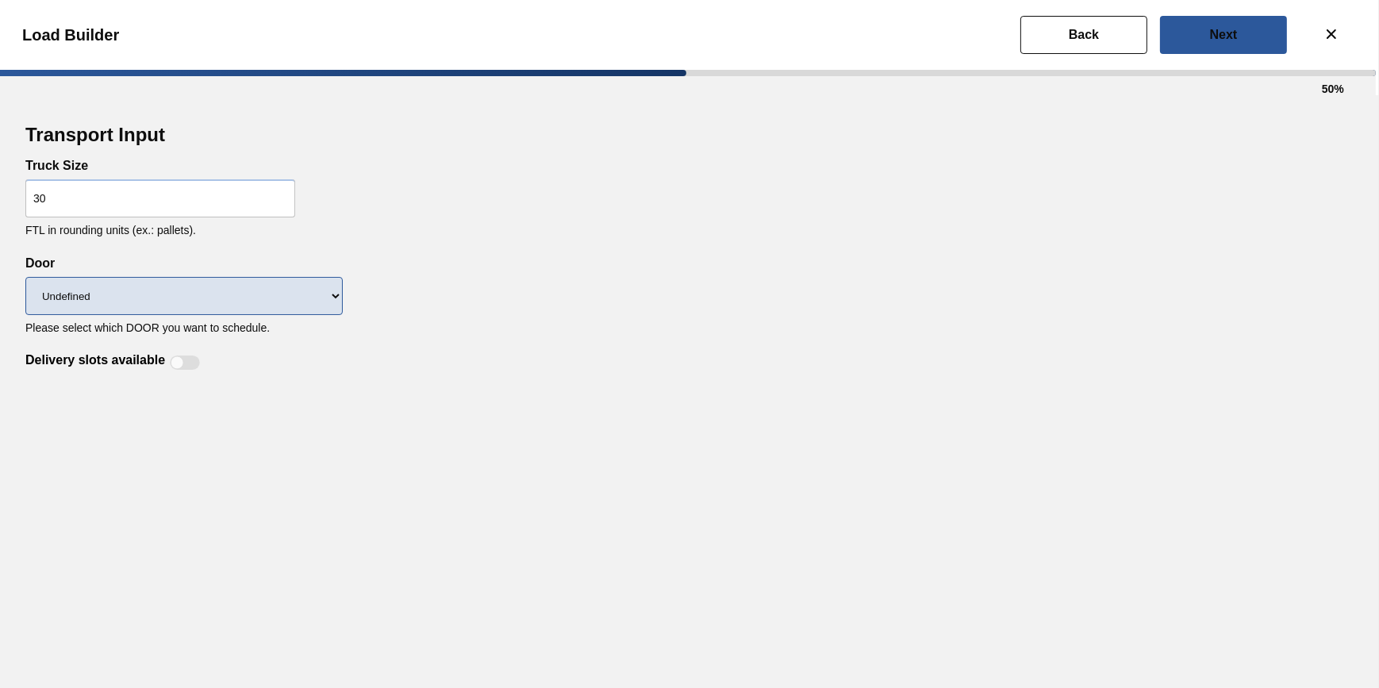
type input "30"
click at [286, 306] on select "Undefined DT91 DT82 DT12 DT43 DT90 DT89 DKD" at bounding box center [183, 296] width 317 height 38
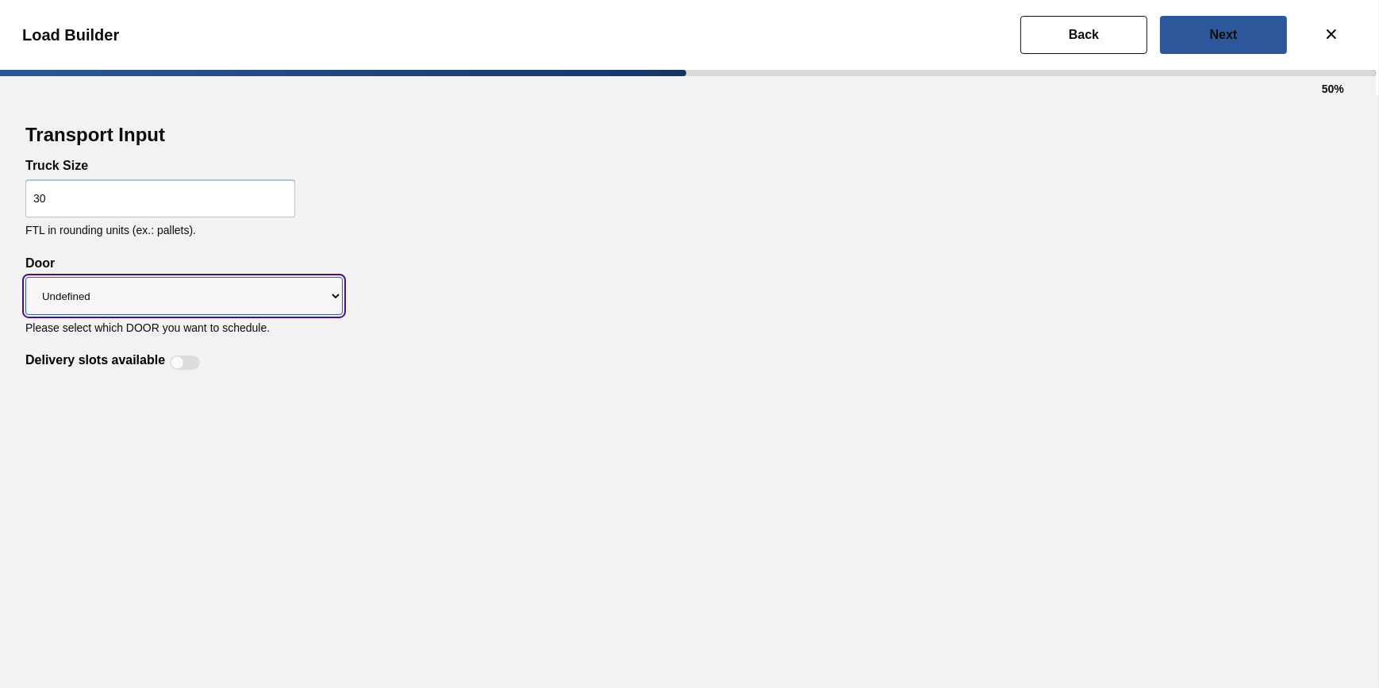
select select "DT43"
click at [25, 278] on select "Undefined DT91 DT82 DT12 DT43 DT90 DT89 DKD" at bounding box center [183, 296] width 317 height 38
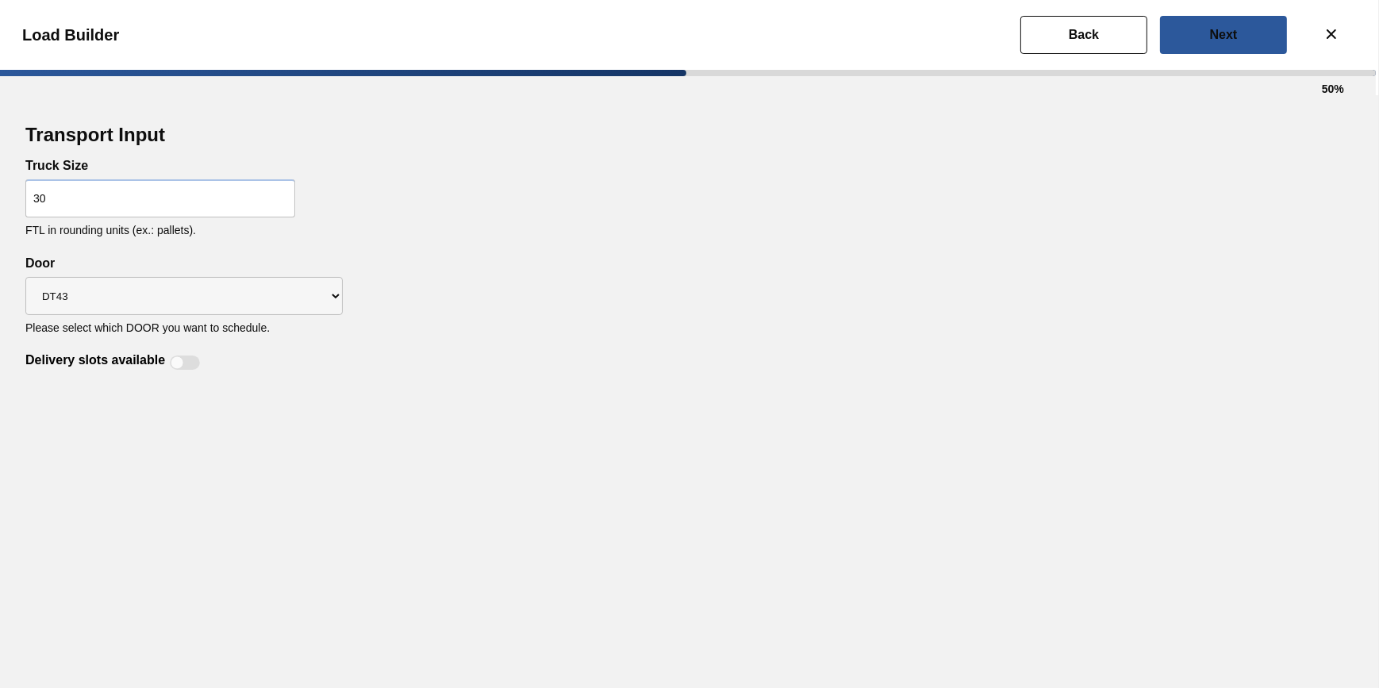
click at [178, 358] on div at bounding box center [177, 362] width 13 height 13
checkbox input "true"
click at [1182, 42] on button "Next" at bounding box center [1223, 35] width 127 height 38
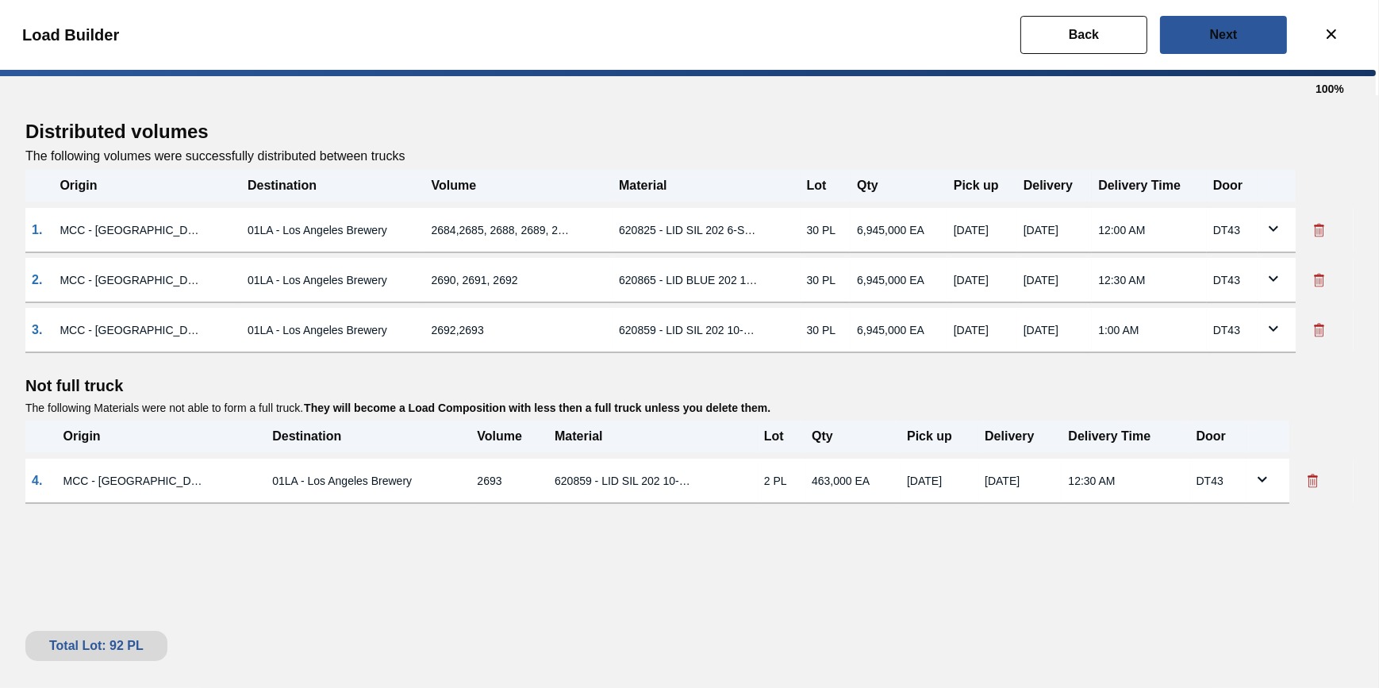
click at [1305, 482] on icon at bounding box center [1313, 481] width 16 height 16
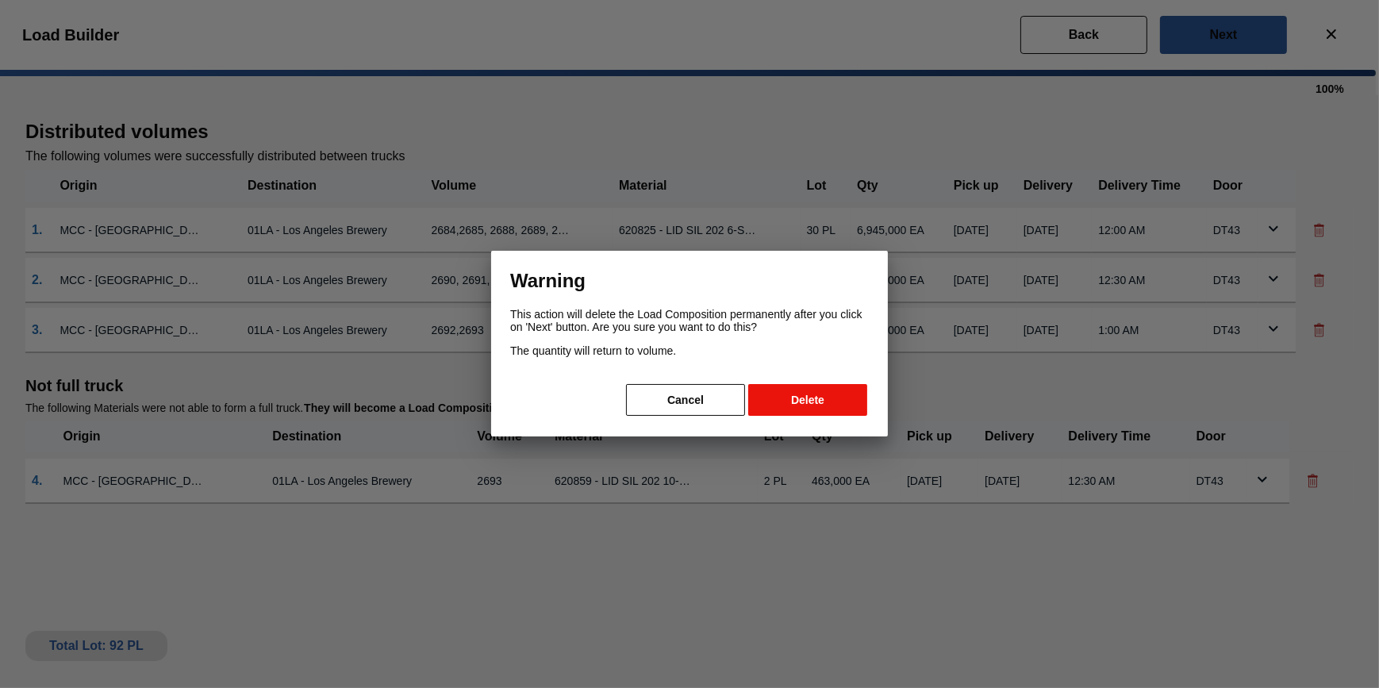
click at [804, 389] on button "Delete" at bounding box center [807, 400] width 119 height 32
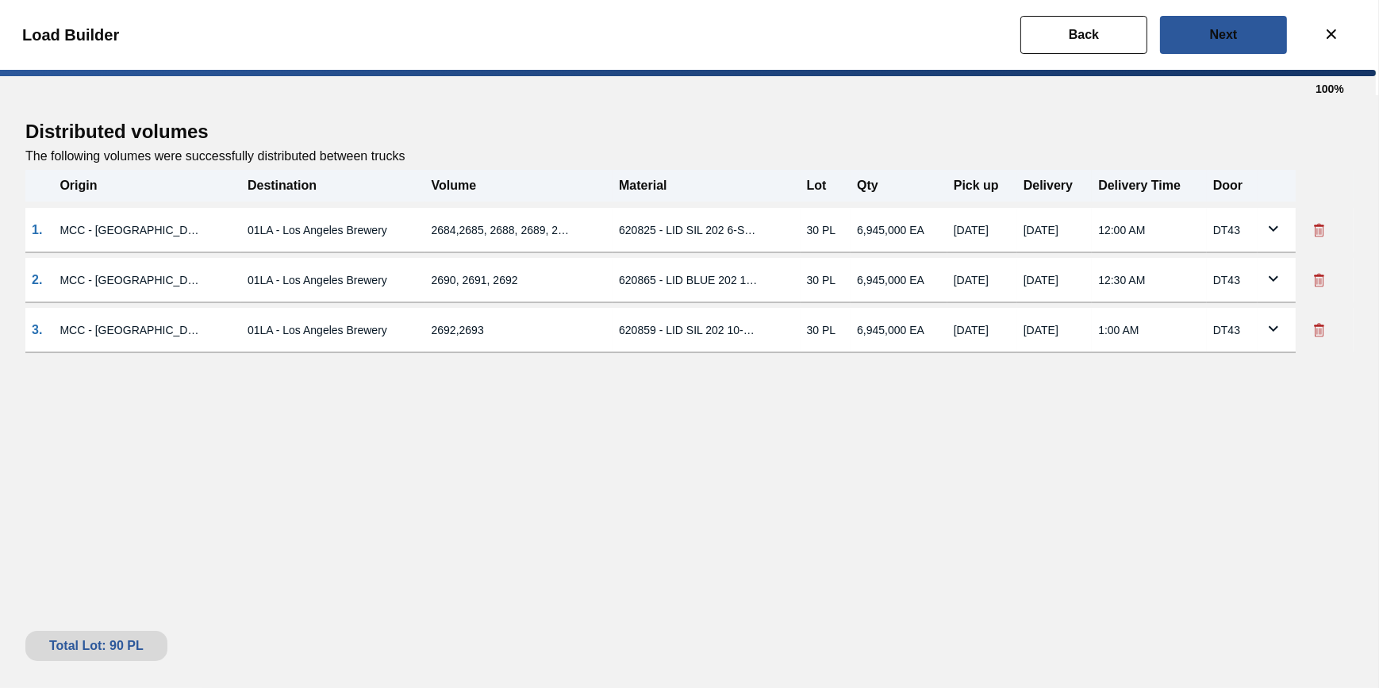
click at [1214, 56] on div "Load Builder" at bounding box center [686, 35] width 1379 height 70
click at [1224, 47] on button "Next" at bounding box center [1223, 35] width 127 height 38
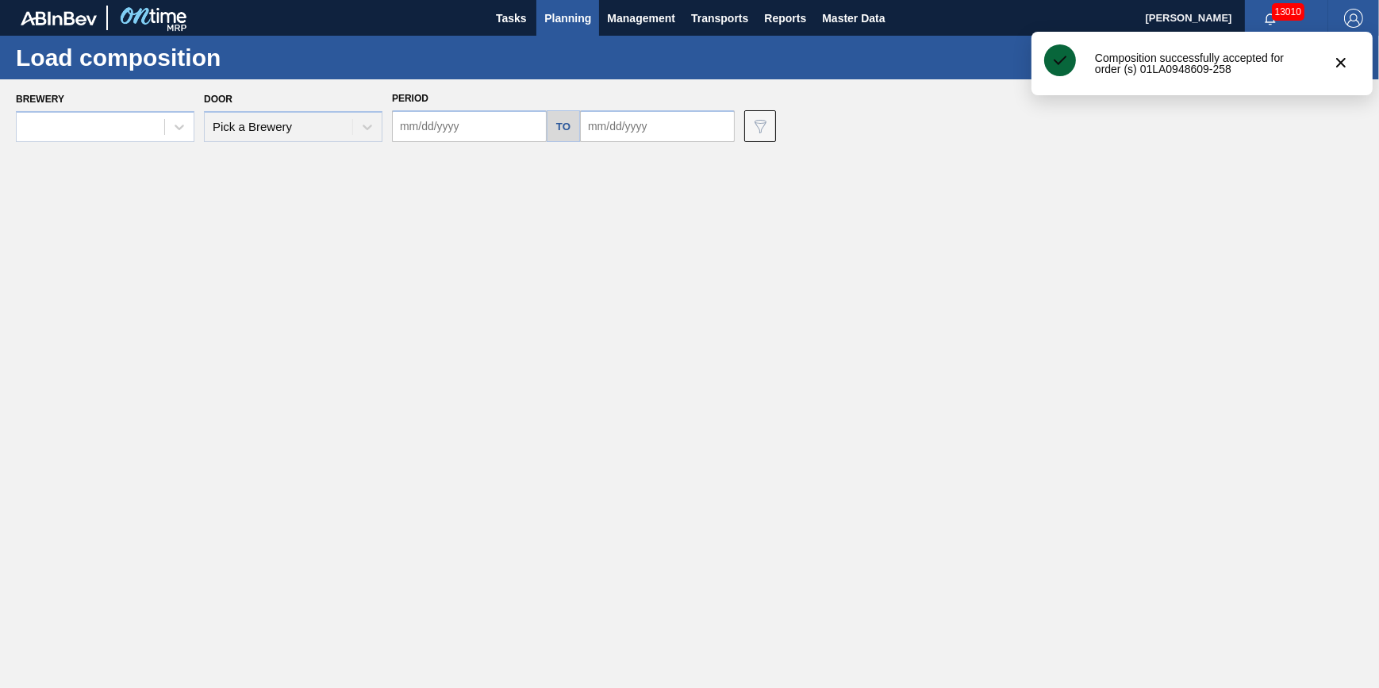
type input "[DATE]"
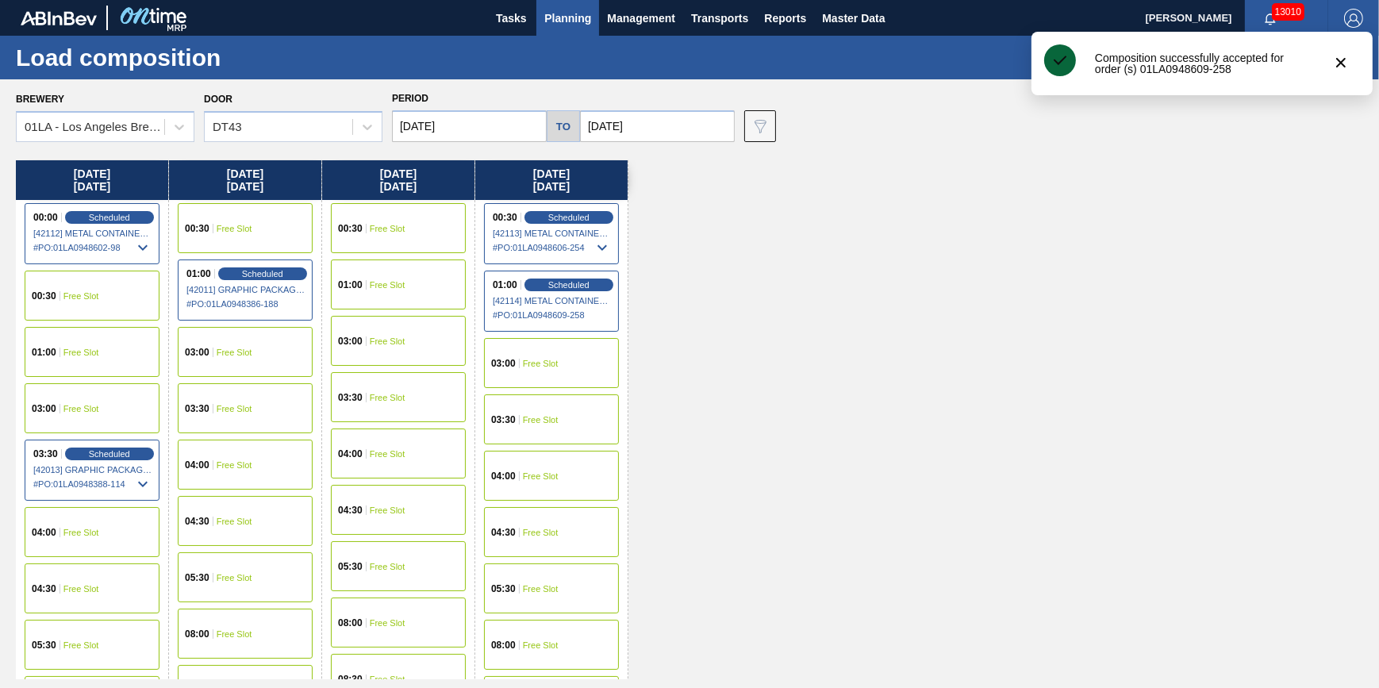
click at [559, 25] on span "Planning" at bounding box center [567, 18] width 47 height 19
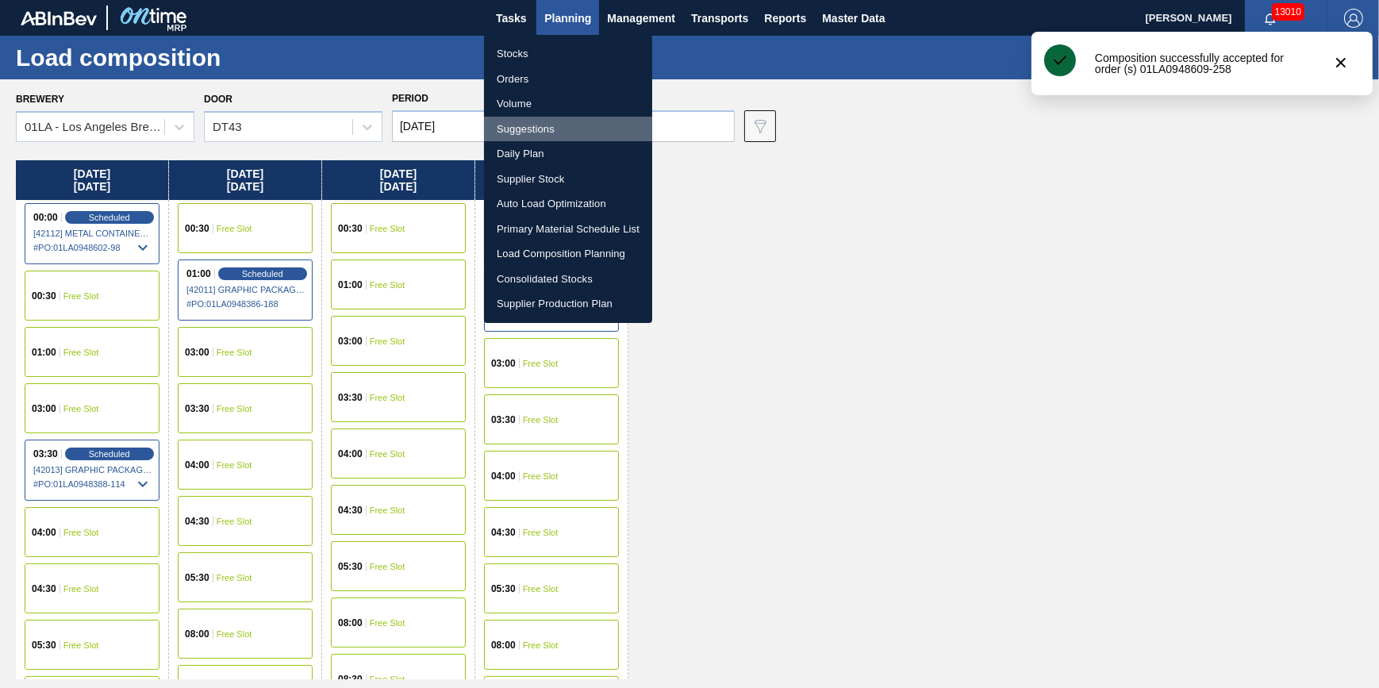
click at [539, 125] on li "Suggestions" at bounding box center [568, 129] width 168 height 25
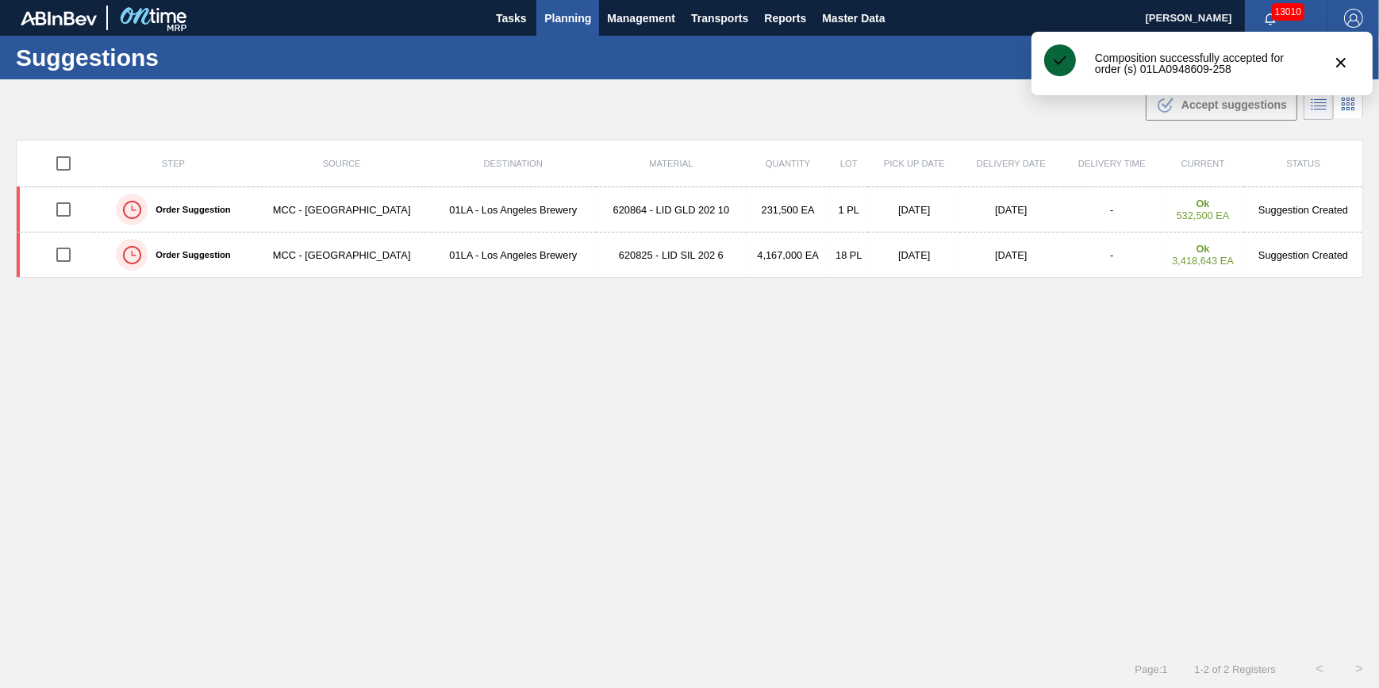
type from "[DATE]"
type to "[DATE]"
click at [1327, 67] on button "botão de ícone" at bounding box center [1341, 63] width 38 height 38
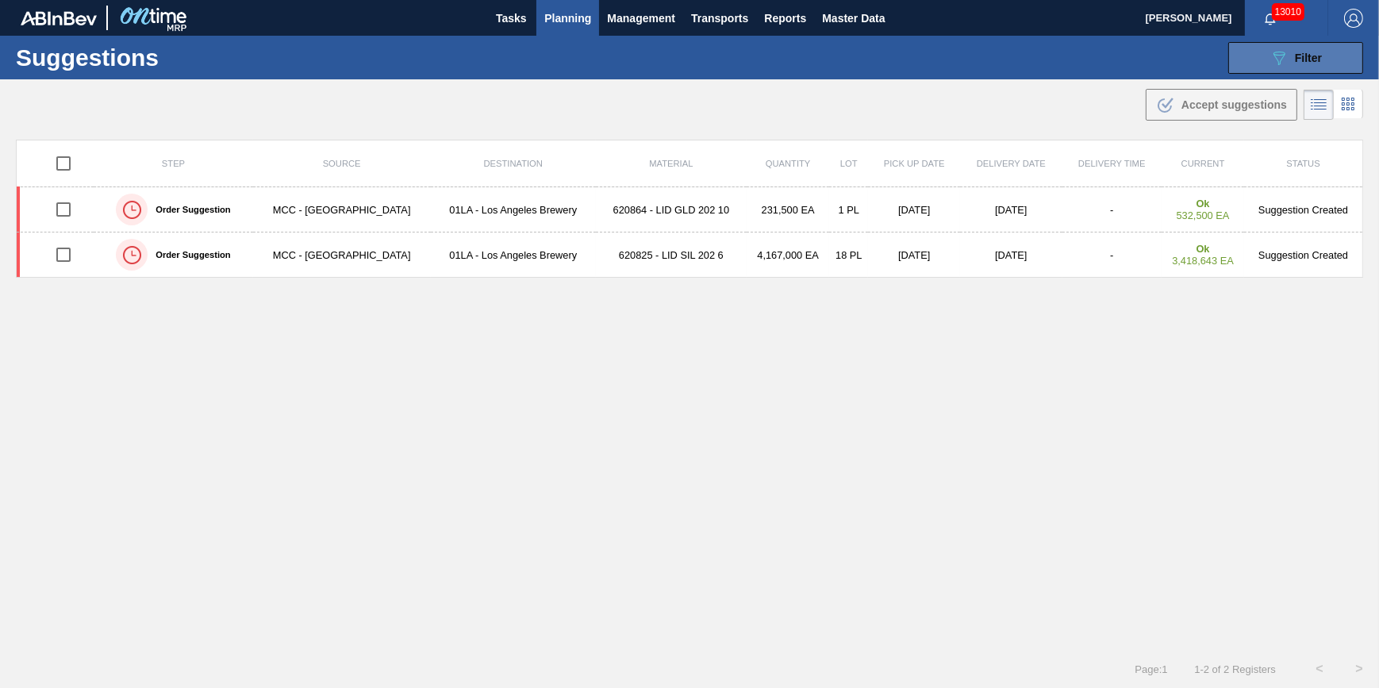
click at [1287, 61] on div "089F7B8B-B2A5-4AFE-B5C0-19BA573D28AC Filter" at bounding box center [1295, 57] width 52 height 19
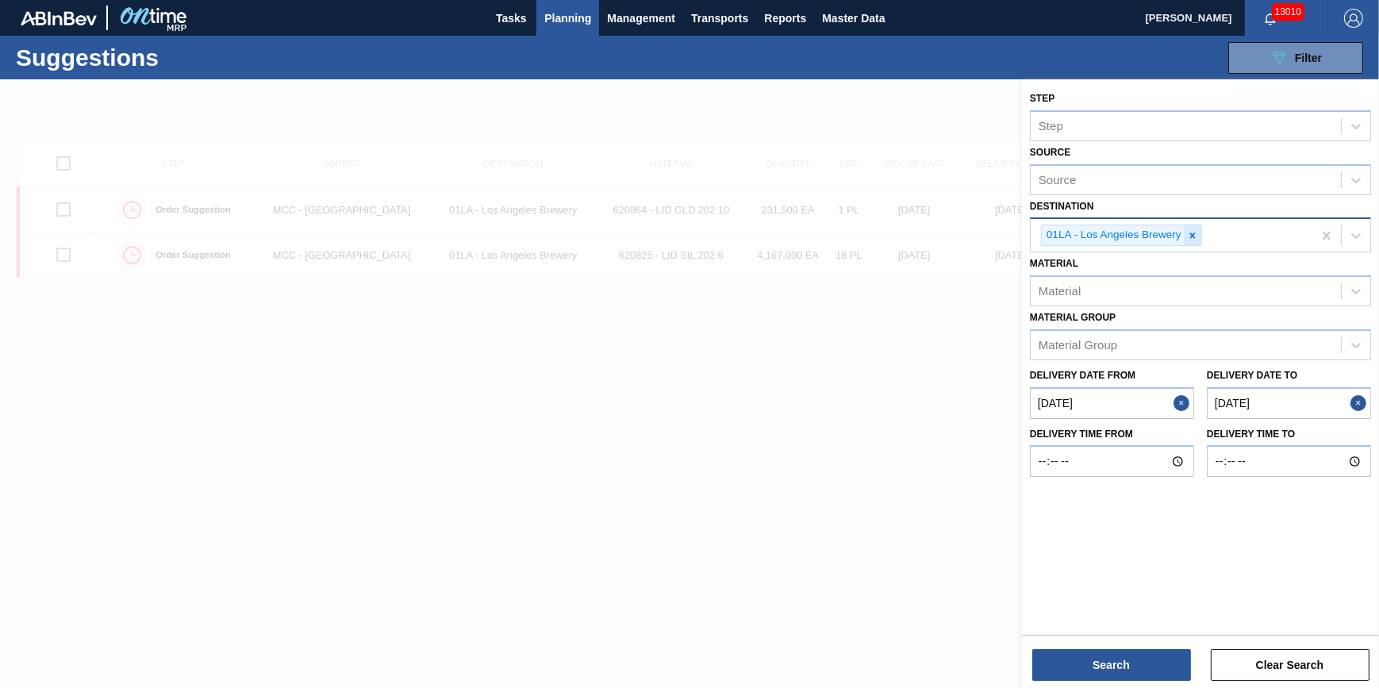
click at [1188, 236] on icon at bounding box center [1192, 235] width 11 height 11
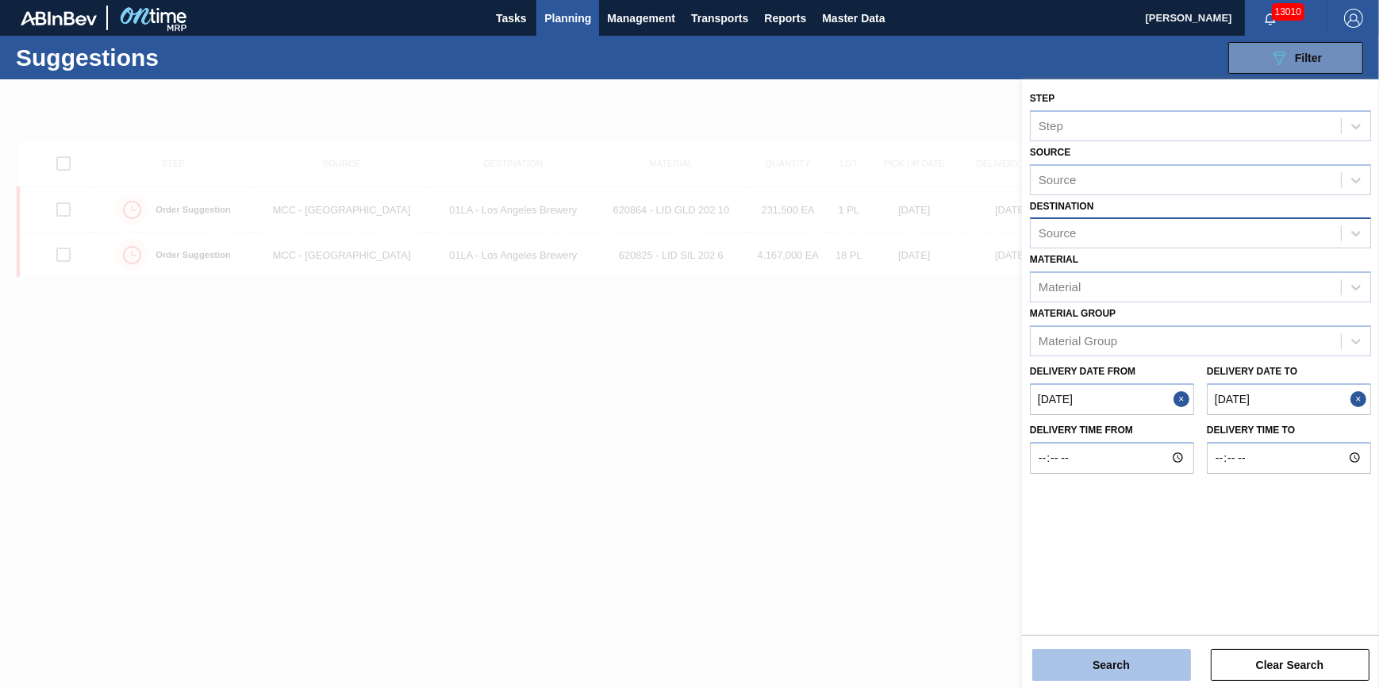
click at [1112, 672] on button "Search" at bounding box center [1111, 665] width 159 height 32
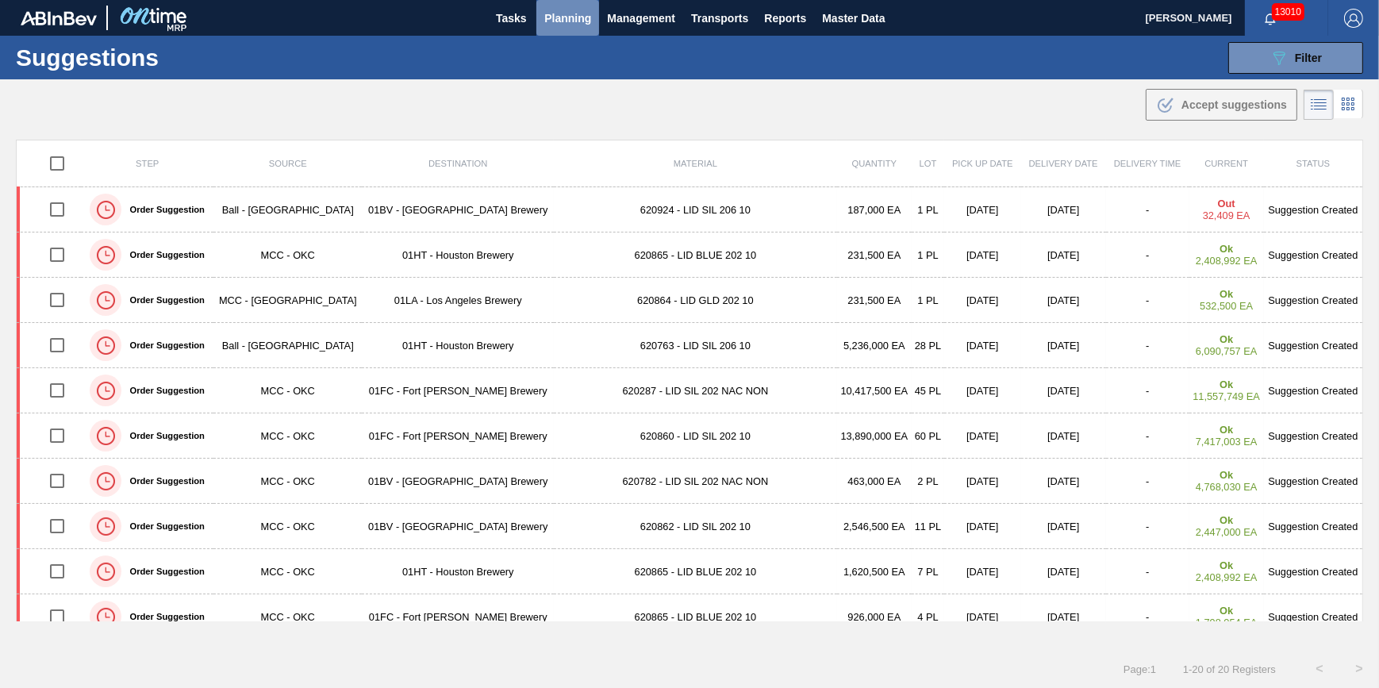
click at [572, 17] on span "Planning" at bounding box center [567, 18] width 47 height 19
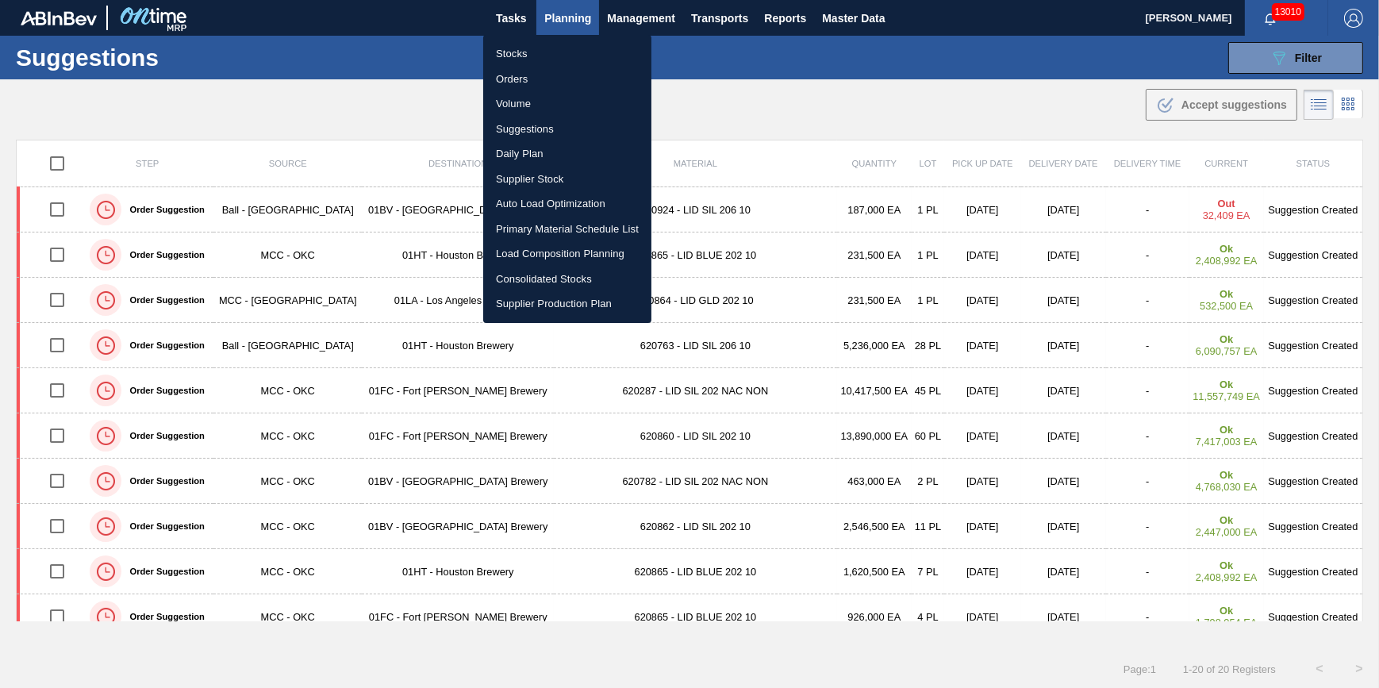
click at [550, 123] on li "Suggestions" at bounding box center [567, 129] width 168 height 25
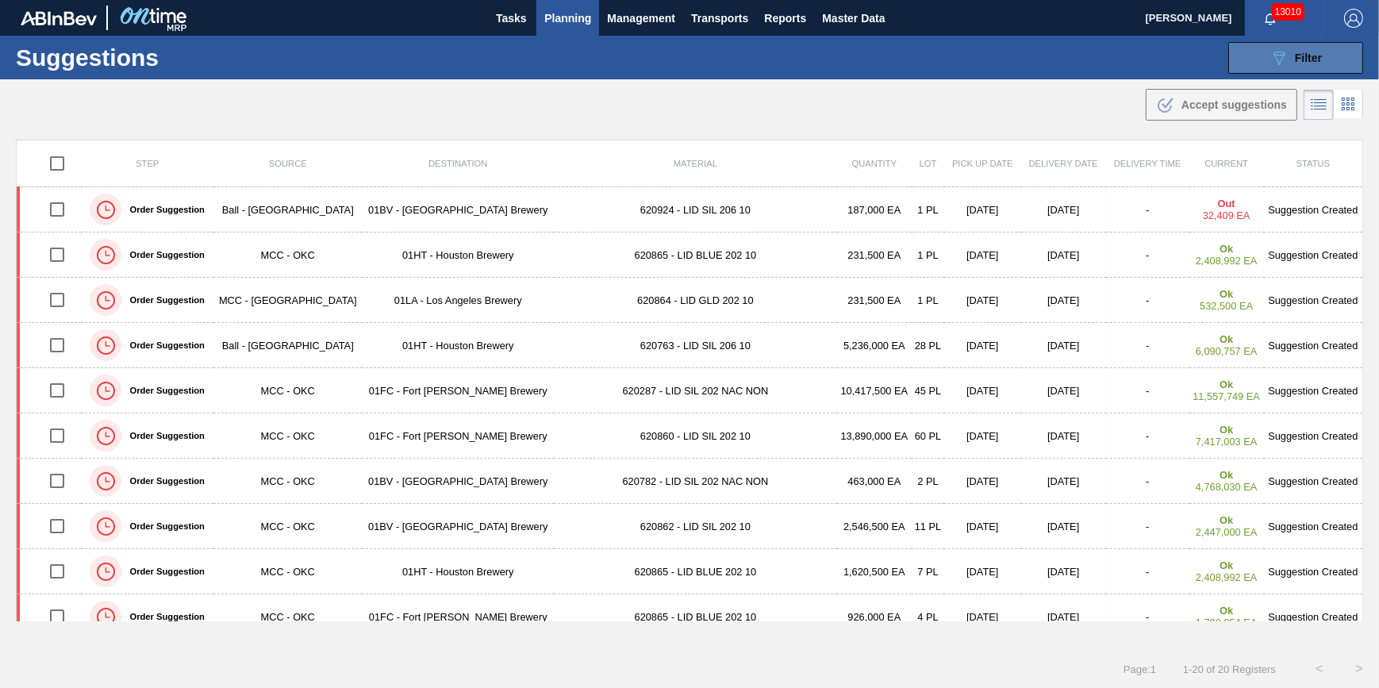
click at [1263, 67] on button "089F7B8B-B2A5-4AFE-B5C0-19BA573D28AC Filter" at bounding box center [1295, 58] width 135 height 32
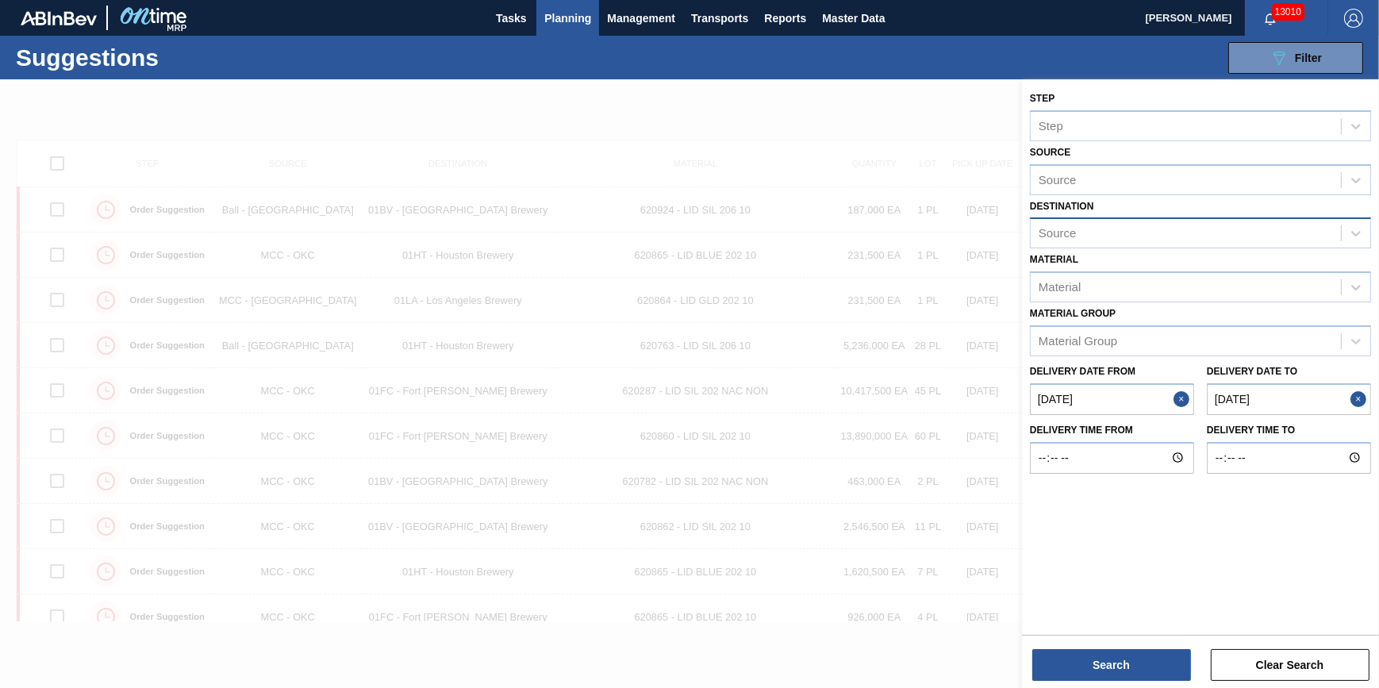
click at [1146, 240] on div "Source" at bounding box center [1186, 233] width 310 height 23
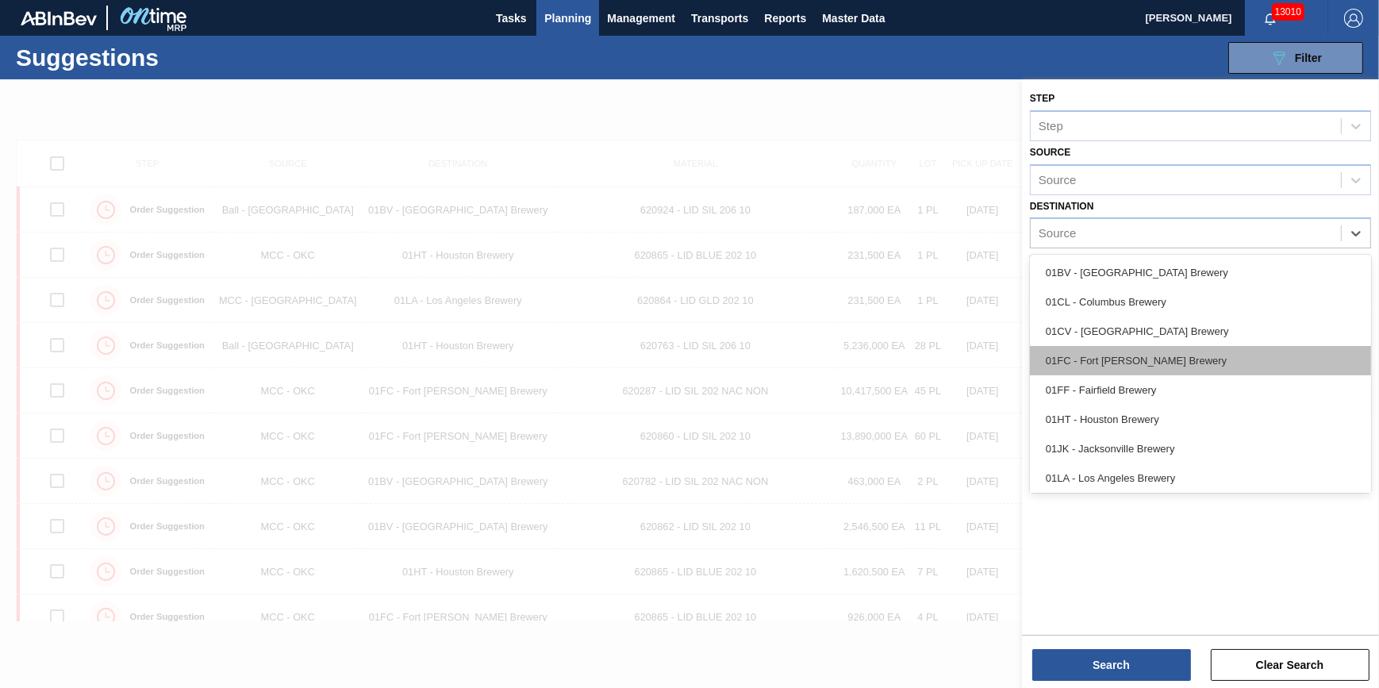
click at [1139, 367] on div "01FC - Fort [PERSON_NAME] Brewery" at bounding box center [1200, 360] width 341 height 29
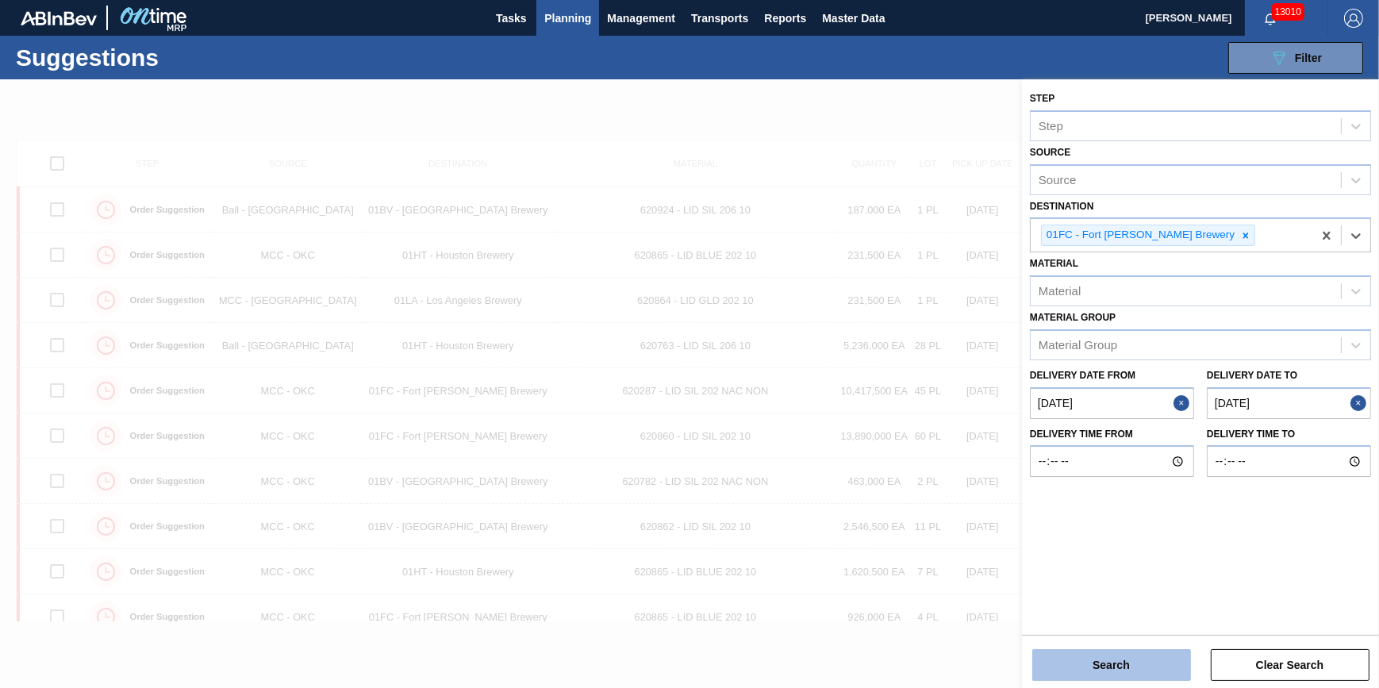
click at [1128, 659] on button "Search" at bounding box center [1111, 665] width 159 height 32
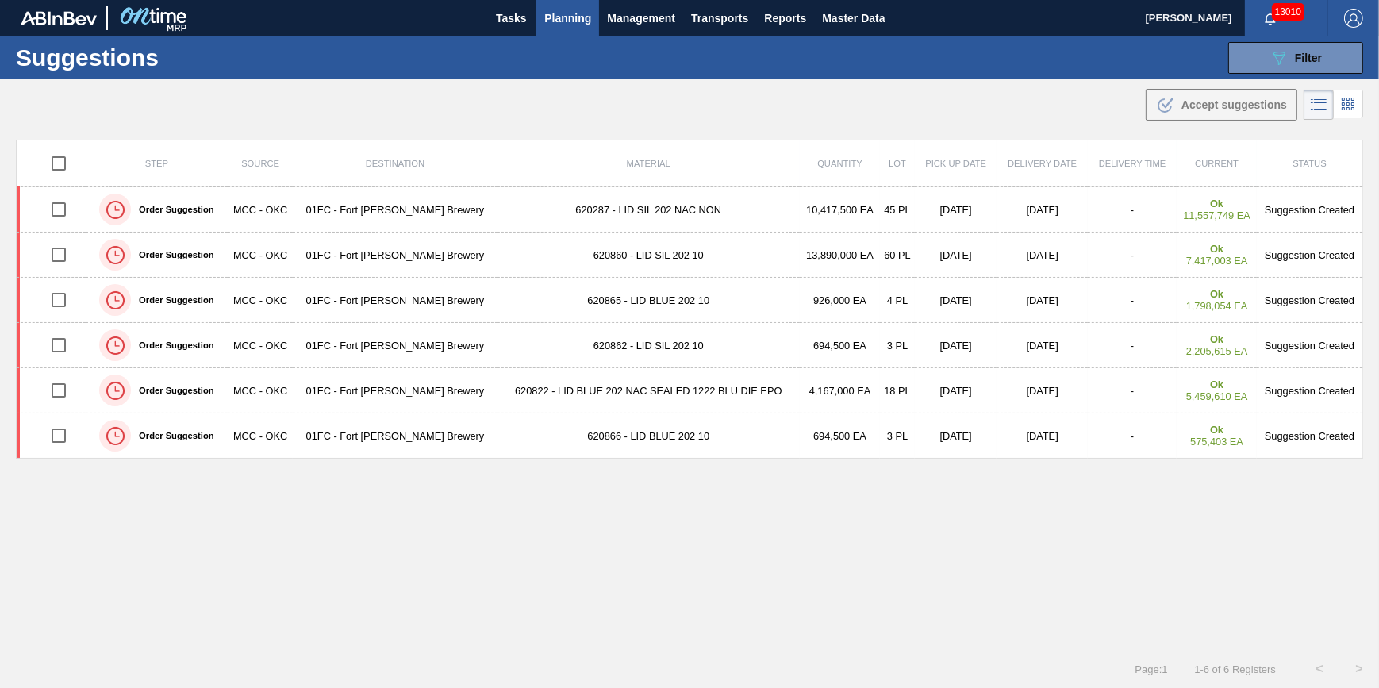
click at [62, 163] on input "checkbox" at bounding box center [58, 163] width 33 height 33
checkbox input "true"
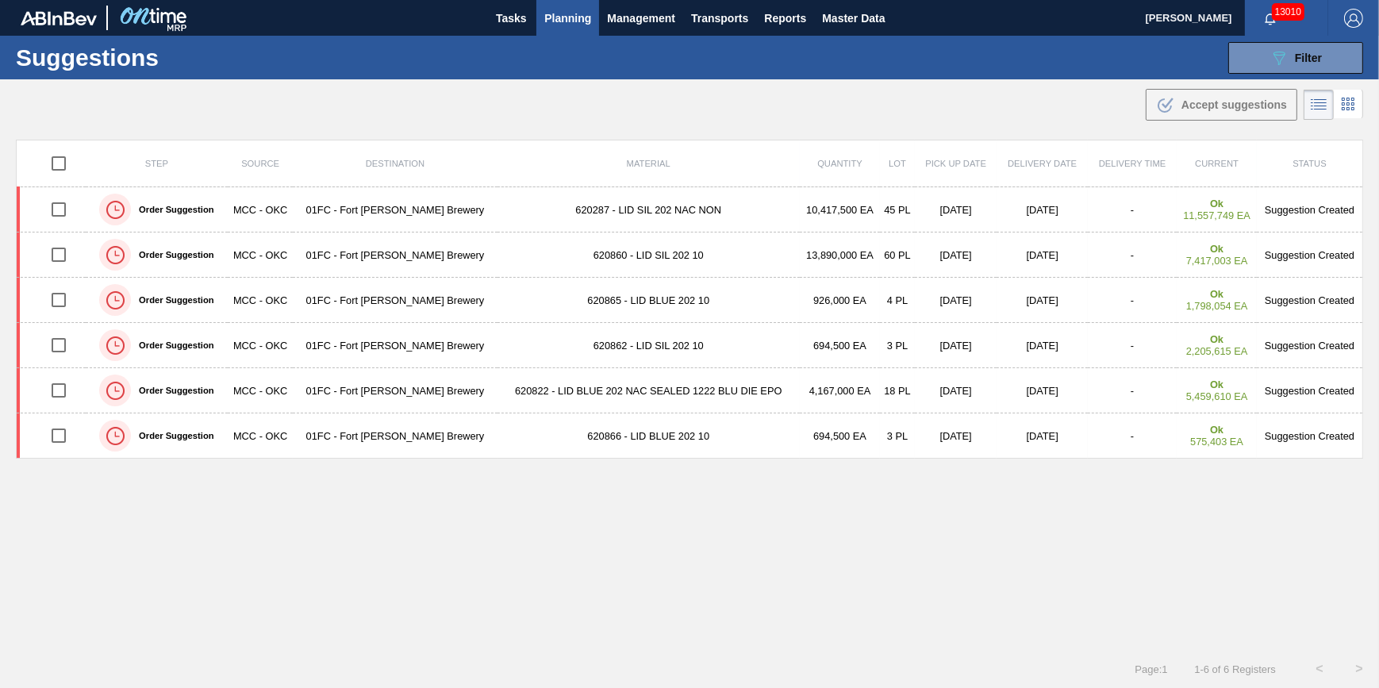
checkbox input "true"
click at [1196, 95] on div ".b{fill:var(--color-action-default)} Accept suggestions" at bounding box center [1221, 104] width 131 height 19
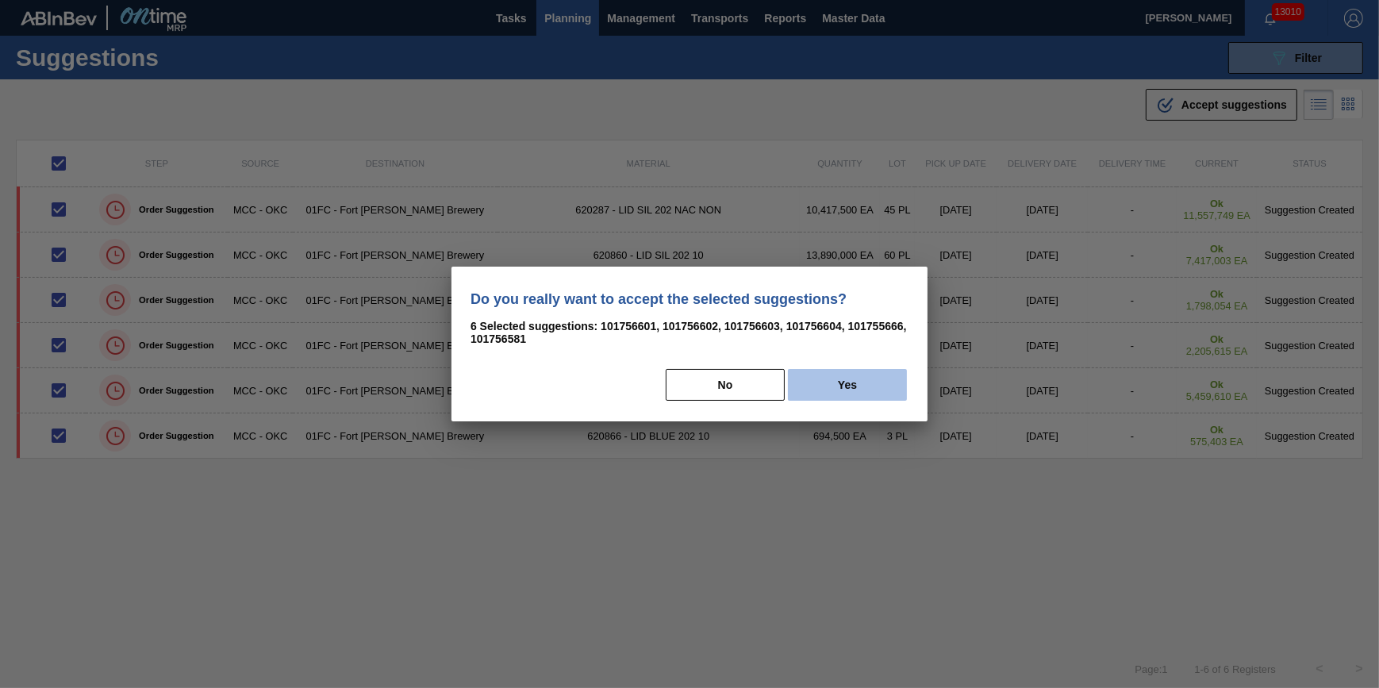
click at [870, 374] on button "Yes" at bounding box center [847, 385] width 119 height 32
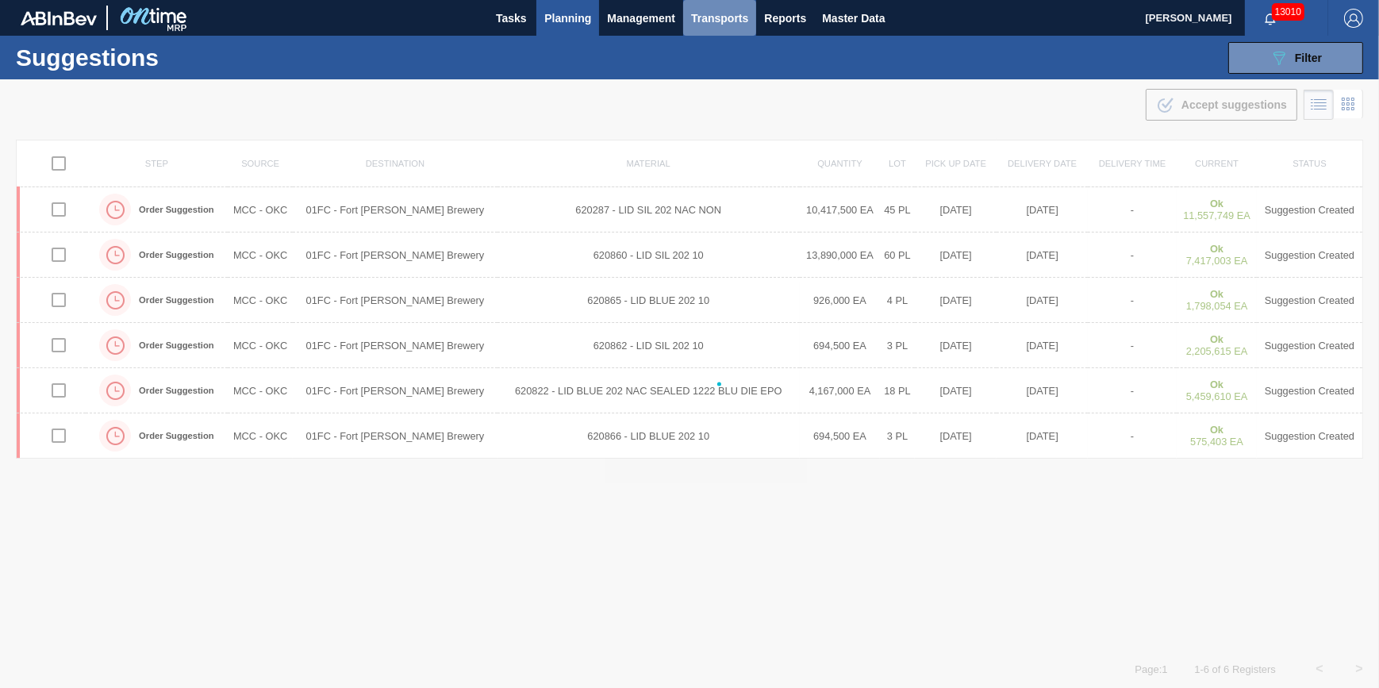
checkbox input "false"
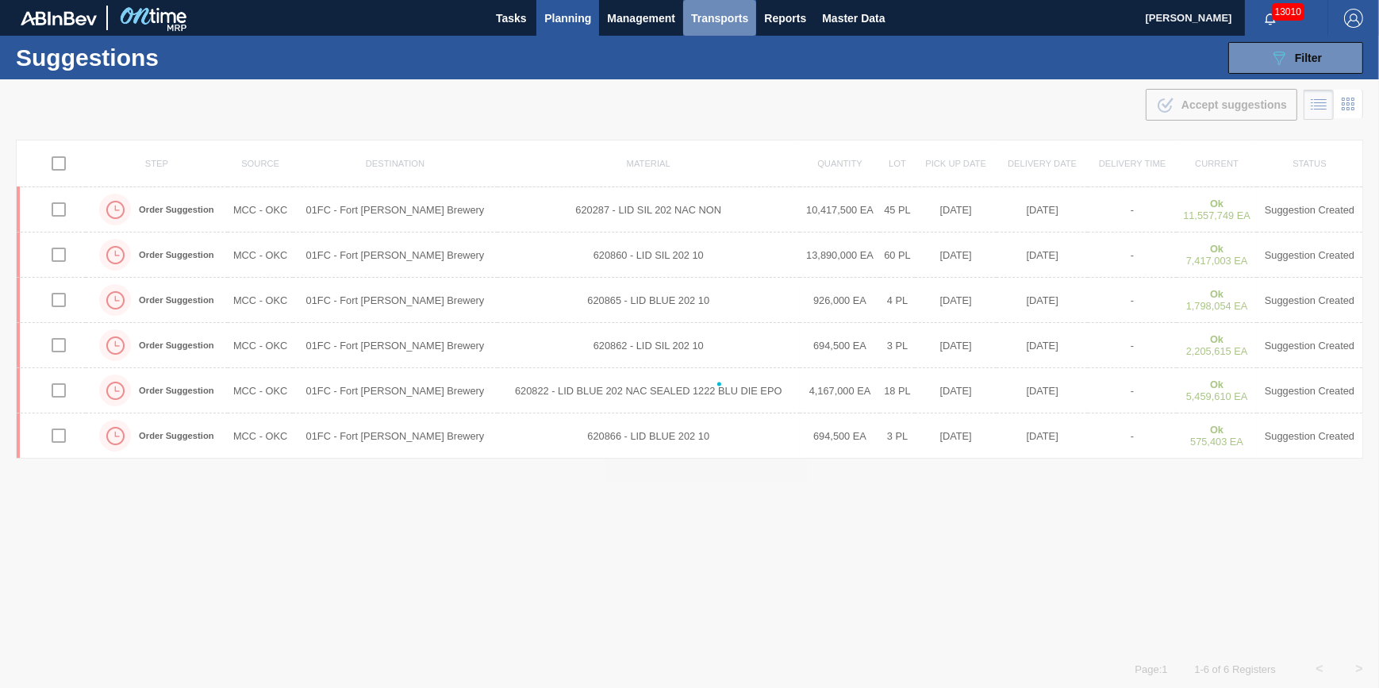
checkbox input "false"
click at [726, 22] on span "Transports" at bounding box center [719, 18] width 57 height 19
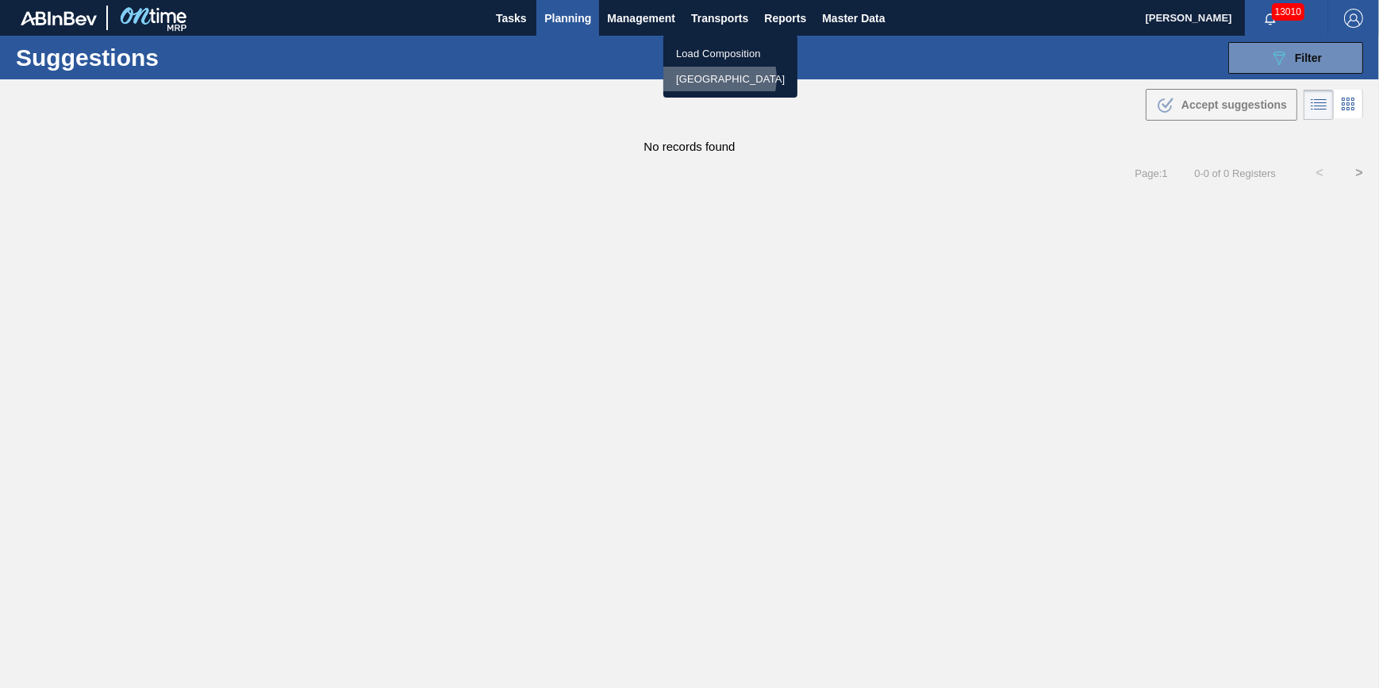
click at [712, 78] on li "[GEOGRAPHIC_DATA]" at bounding box center [730, 79] width 134 height 25
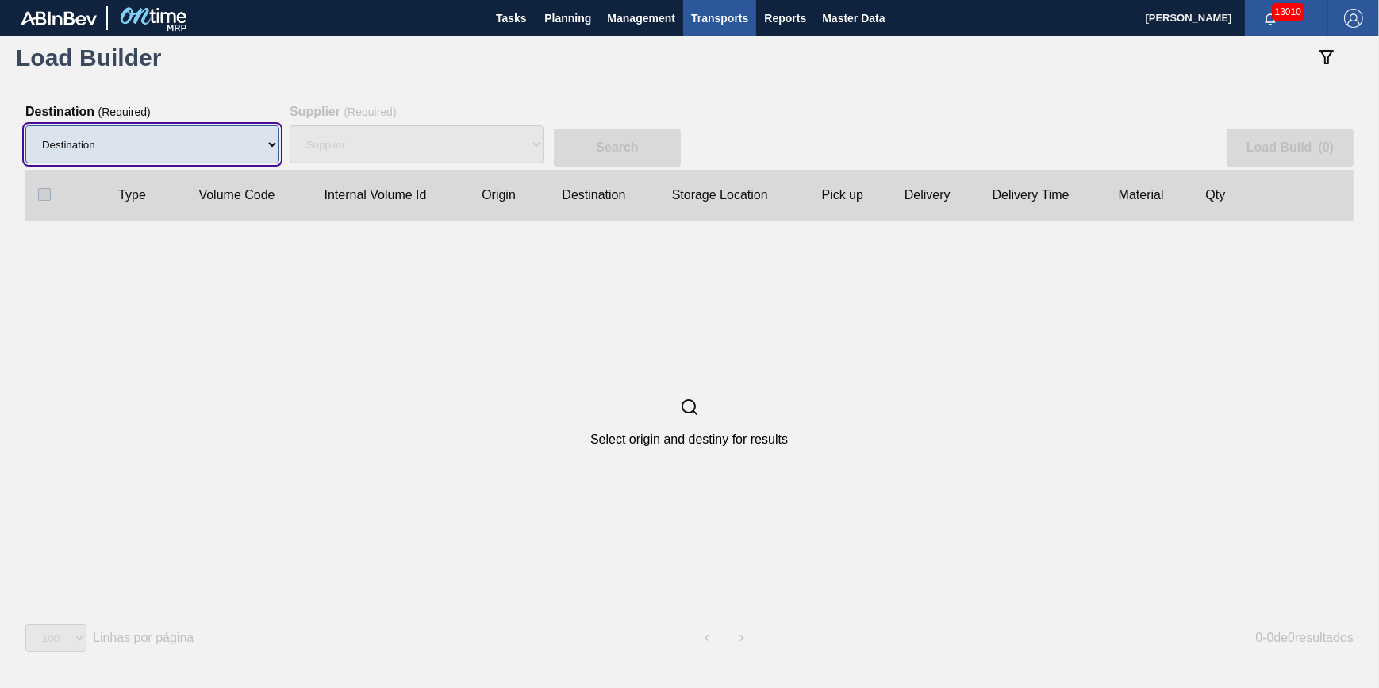
click at [158, 143] on select "Destination 01BV - [GEOGRAPHIC_DATA] 01CL - [GEOGRAPHIC_DATA] 01CV - [GEOGRAPHI…" at bounding box center [152, 144] width 254 height 38
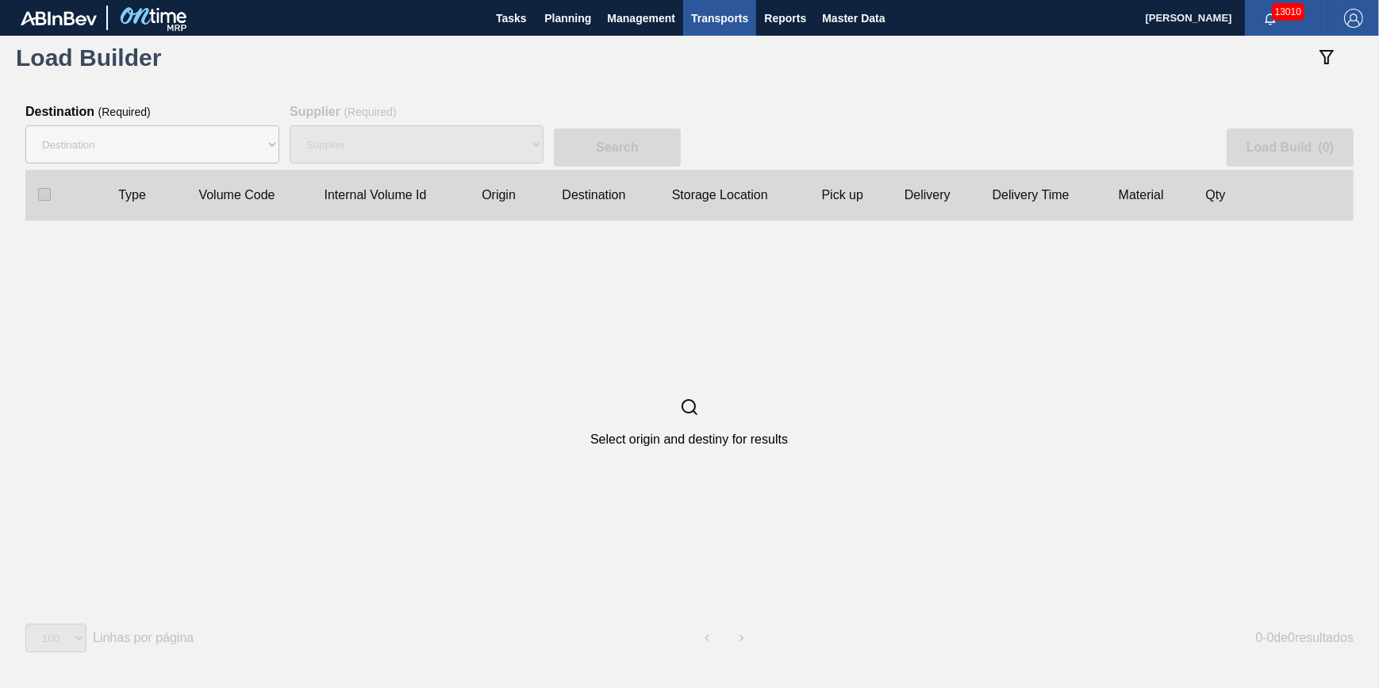
click at [465, 348] on div "Select origin and destiny for results" at bounding box center [688, 422] width 1327 height 402
click at [577, 15] on span "Planning" at bounding box center [567, 18] width 47 height 19
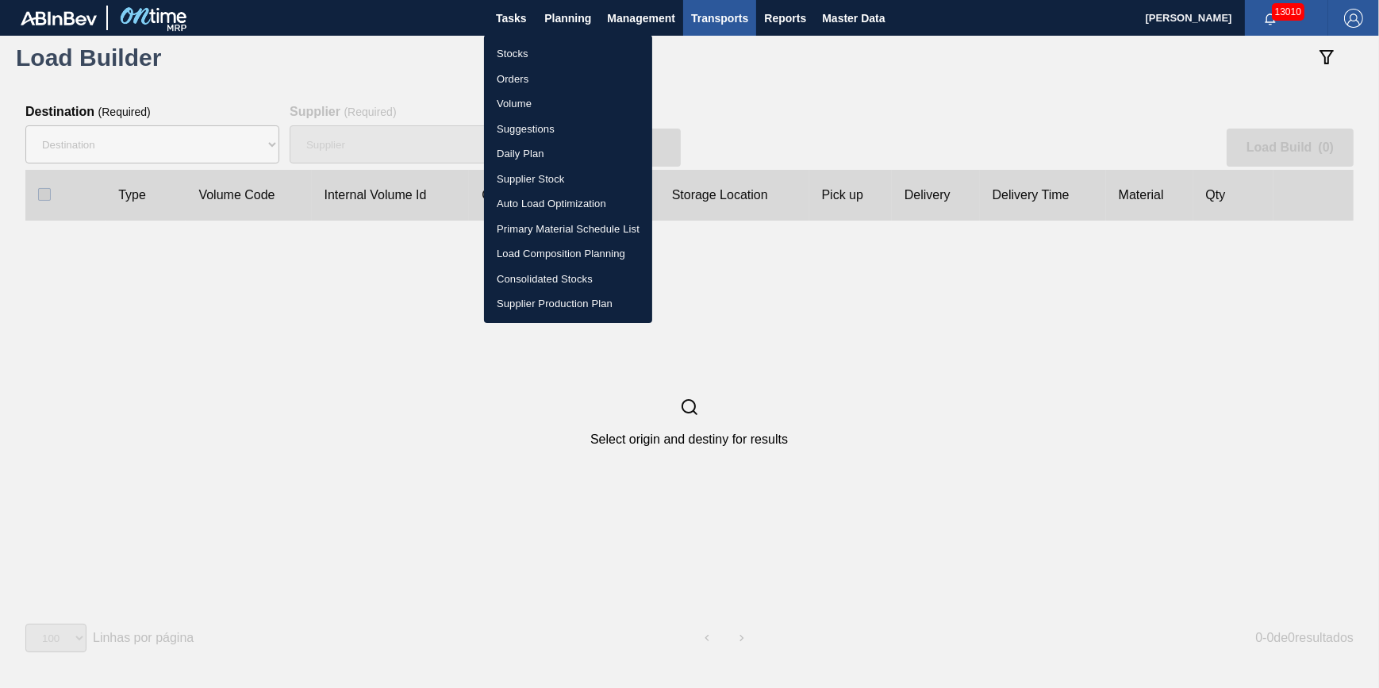
click at [760, 20] on div at bounding box center [689, 344] width 1379 height 688
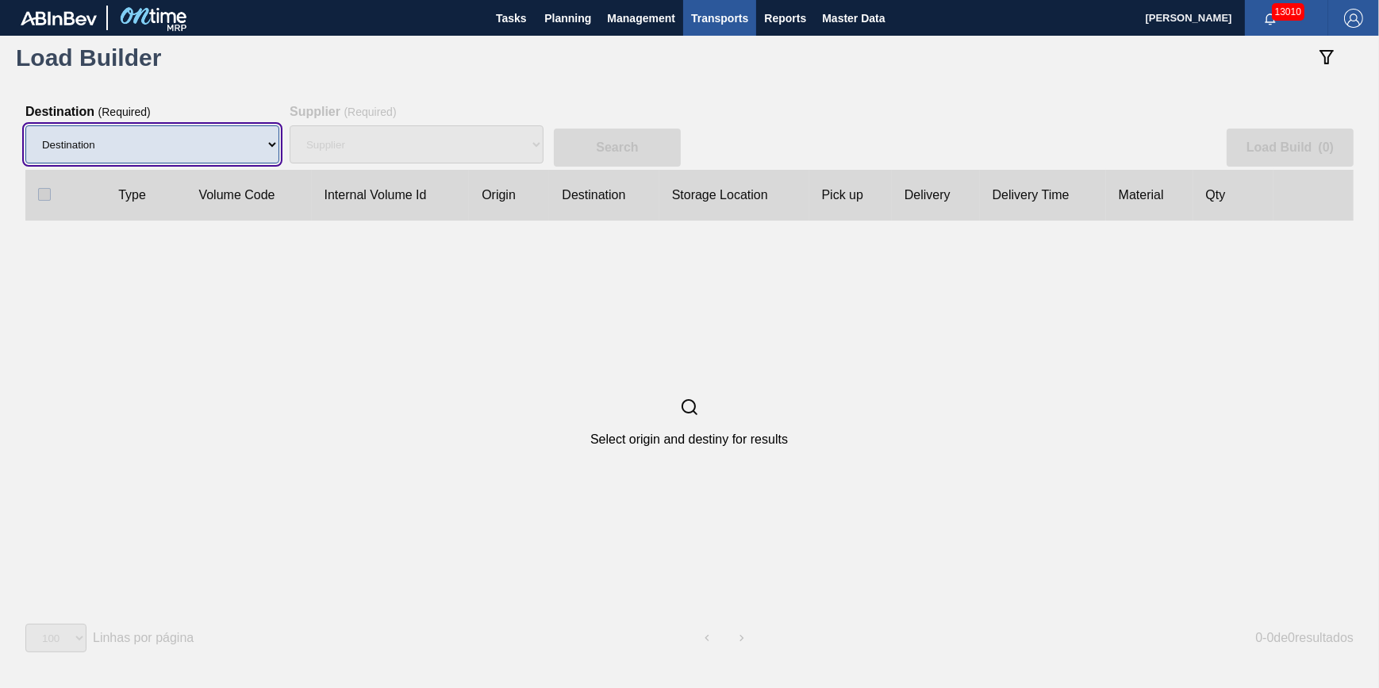
drag, startPoint x: 262, startPoint y: 148, endPoint x: 251, endPoint y: 159, distance: 15.2
click at [262, 148] on select "Destination 01BV - [GEOGRAPHIC_DATA] 01CL - [GEOGRAPHIC_DATA] 01CV - [GEOGRAPHI…" at bounding box center [152, 144] width 254 height 38
select select "7"
click at [25, 126] on select "Destination 01BV - [GEOGRAPHIC_DATA] 01CL - [GEOGRAPHIC_DATA] 01CV - [GEOGRAPHI…" at bounding box center [152, 144] width 254 height 38
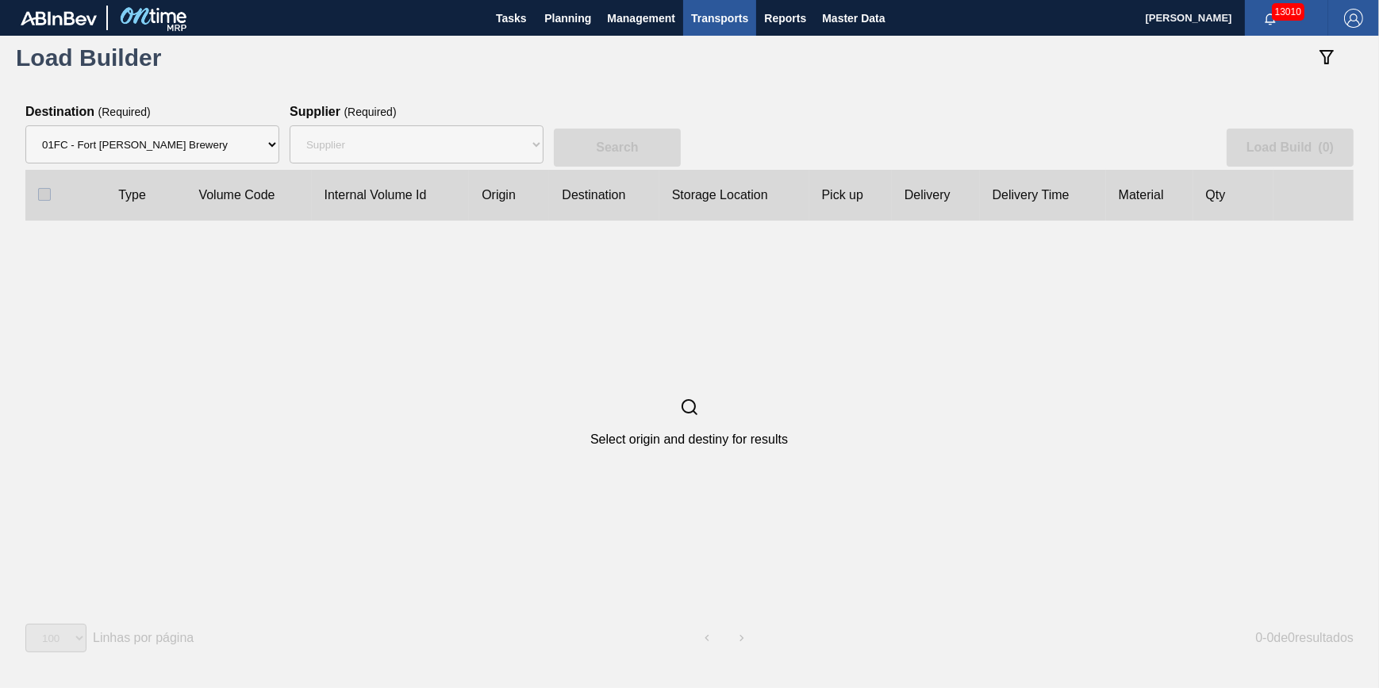
click at [363, 144] on div "Supplier 8221649 - BALL METAL CONTAINER GROUP 8342641 - BALL METAL CONTAINER GR…" at bounding box center [417, 144] width 254 height 51
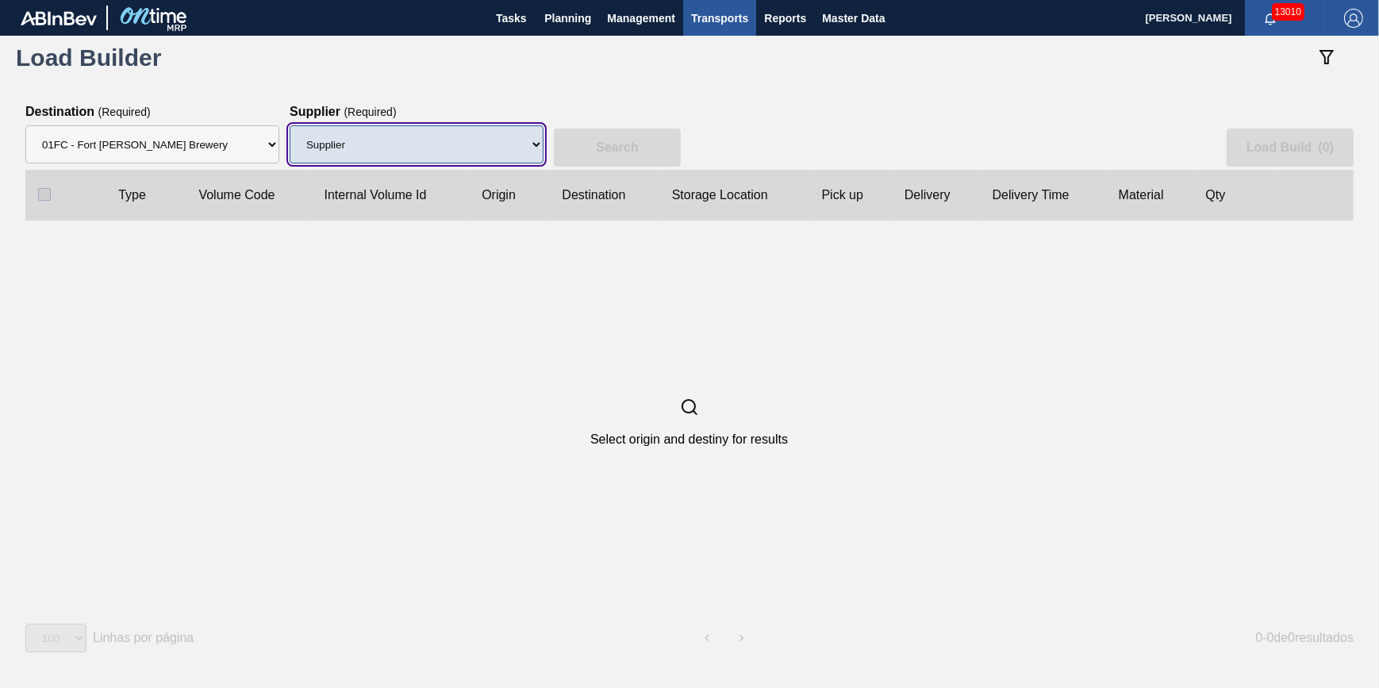
drag, startPoint x: 363, startPoint y: 144, endPoint x: 364, endPoint y: 152, distance: 8.1
click at [363, 144] on select "Supplier 8221649 - BALL METAL CONTAINER GROUP 8342641 - BALL METAL CONTAINER GR…" at bounding box center [417, 144] width 254 height 38
select select "166"
click at [290, 126] on select "Supplier 8221649 - BALL METAL CONTAINER GROUP 8342641 - BALL METAL CONTAINER GR…" at bounding box center [417, 144] width 254 height 38
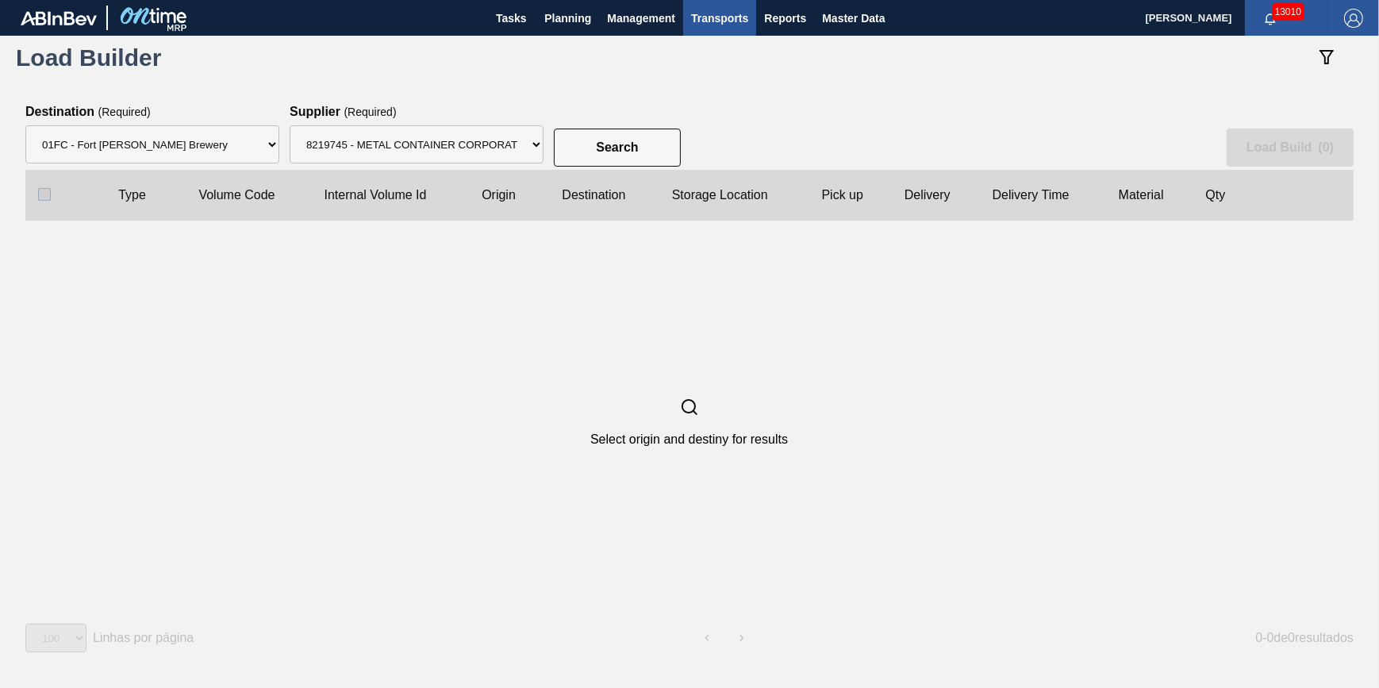
click at [572, 167] on div "Search Load Build ( 0 )" at bounding box center [689, 137] width 1328 height 65
click at [594, 152] on button "Search" at bounding box center [617, 148] width 127 height 38
checkbox input "true"
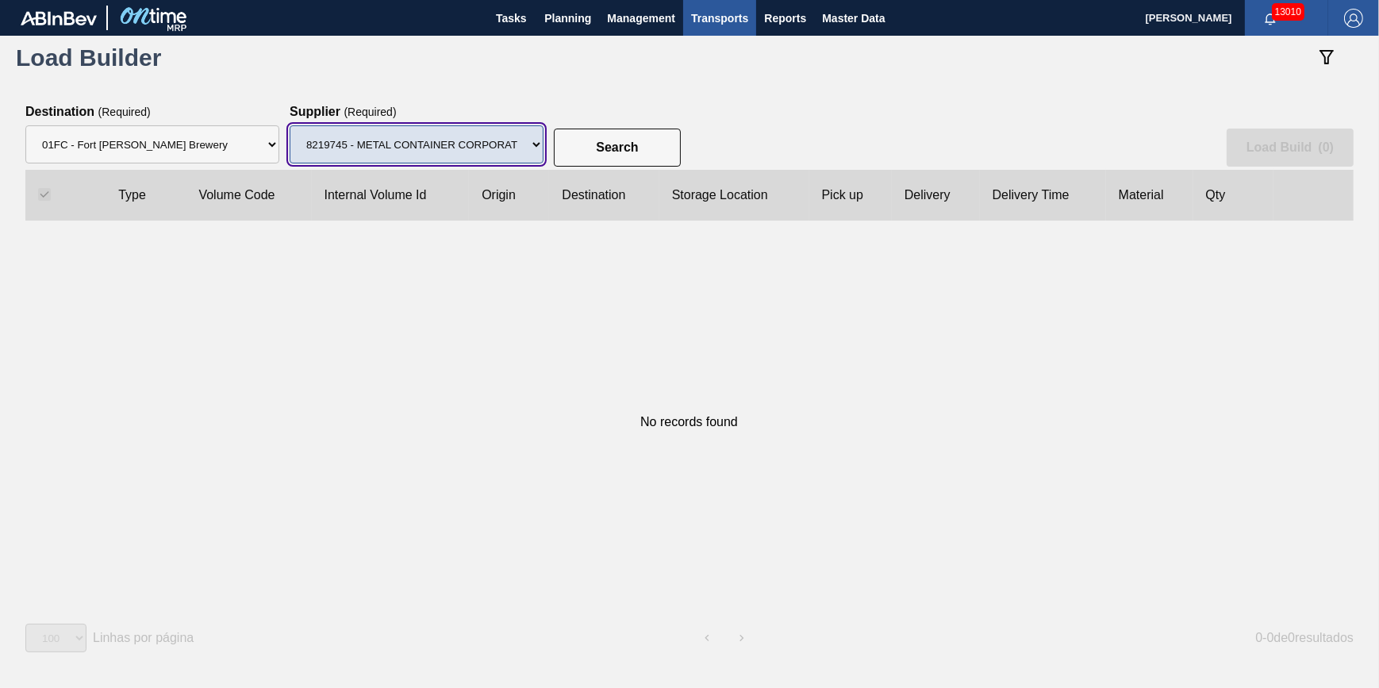
click at [455, 140] on select "Supplier 8221649 - BALL METAL CONTAINER GROUP 8342641 - BALL METAL CONTAINER GR…" at bounding box center [417, 144] width 254 height 38
select select "13"
click at [290, 126] on select "Supplier 8221649 - BALL METAL CONTAINER GROUP 8342641 - BALL METAL CONTAINER GR…" at bounding box center [417, 144] width 254 height 38
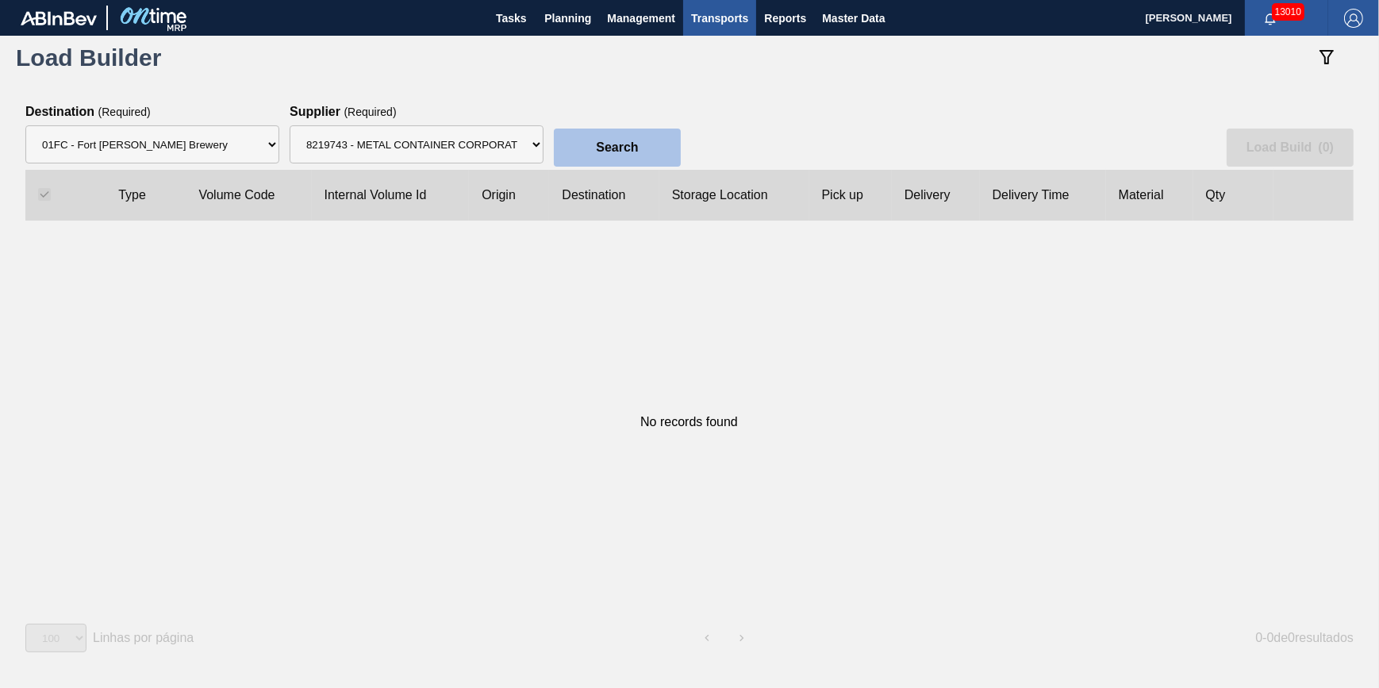
click at [0, 0] on slot "Search" at bounding box center [0, 0] width 0 height 0
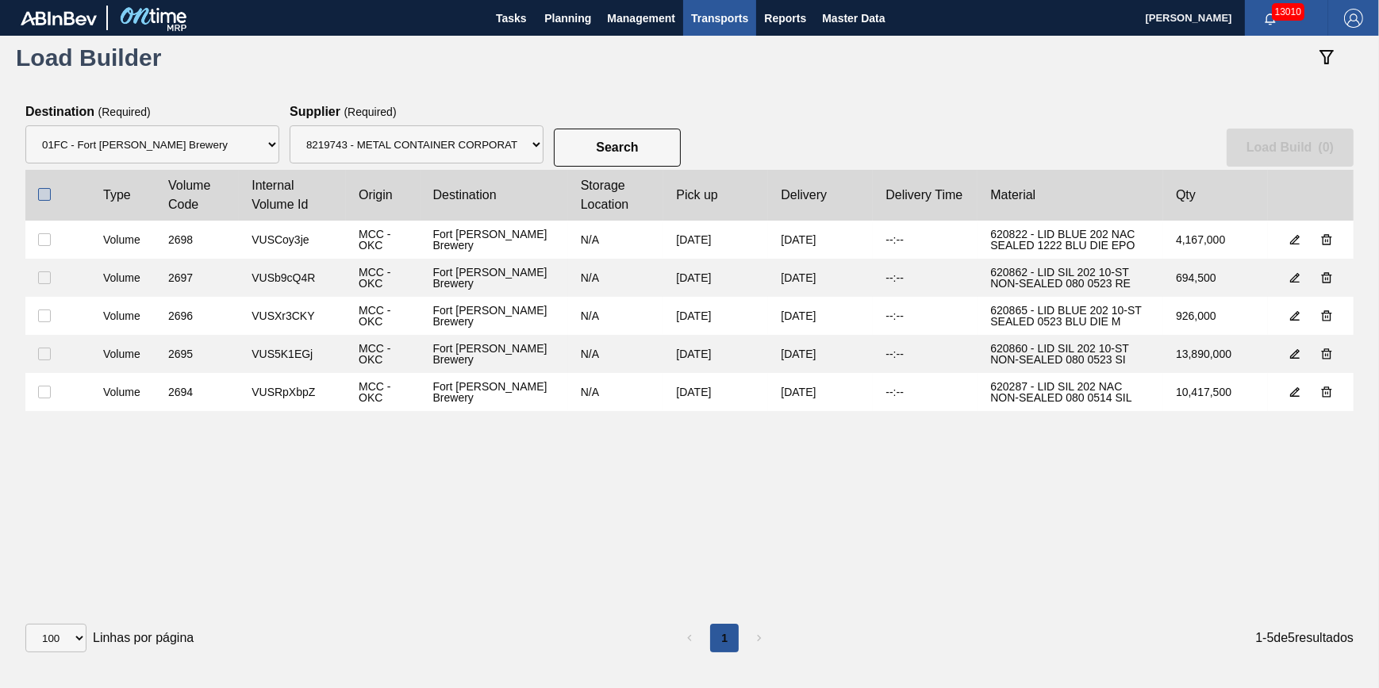
click at [45, 196] on input "checkbox" at bounding box center [44, 194] width 13 height 13
checkbox input "true"
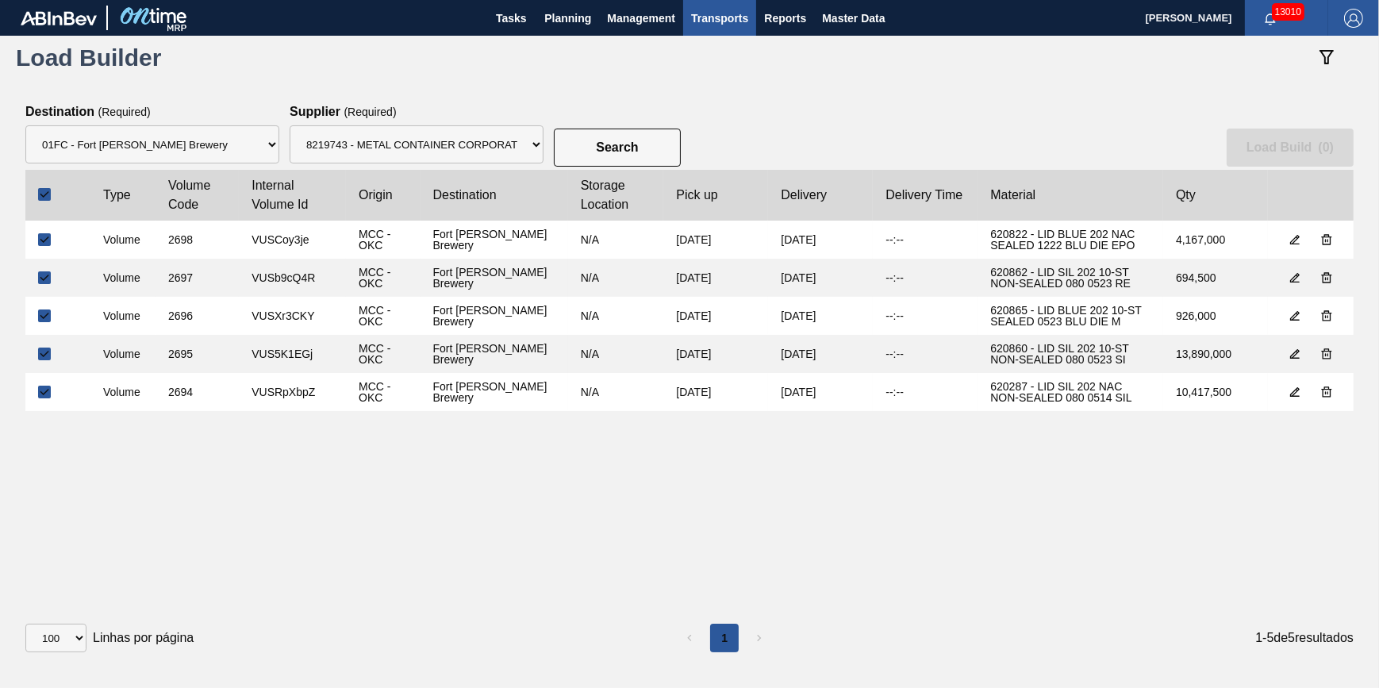
checkbox input "true"
click at [1255, 134] on button "Load Build ( 5 )" at bounding box center [1290, 148] width 127 height 38
select select "N/A"
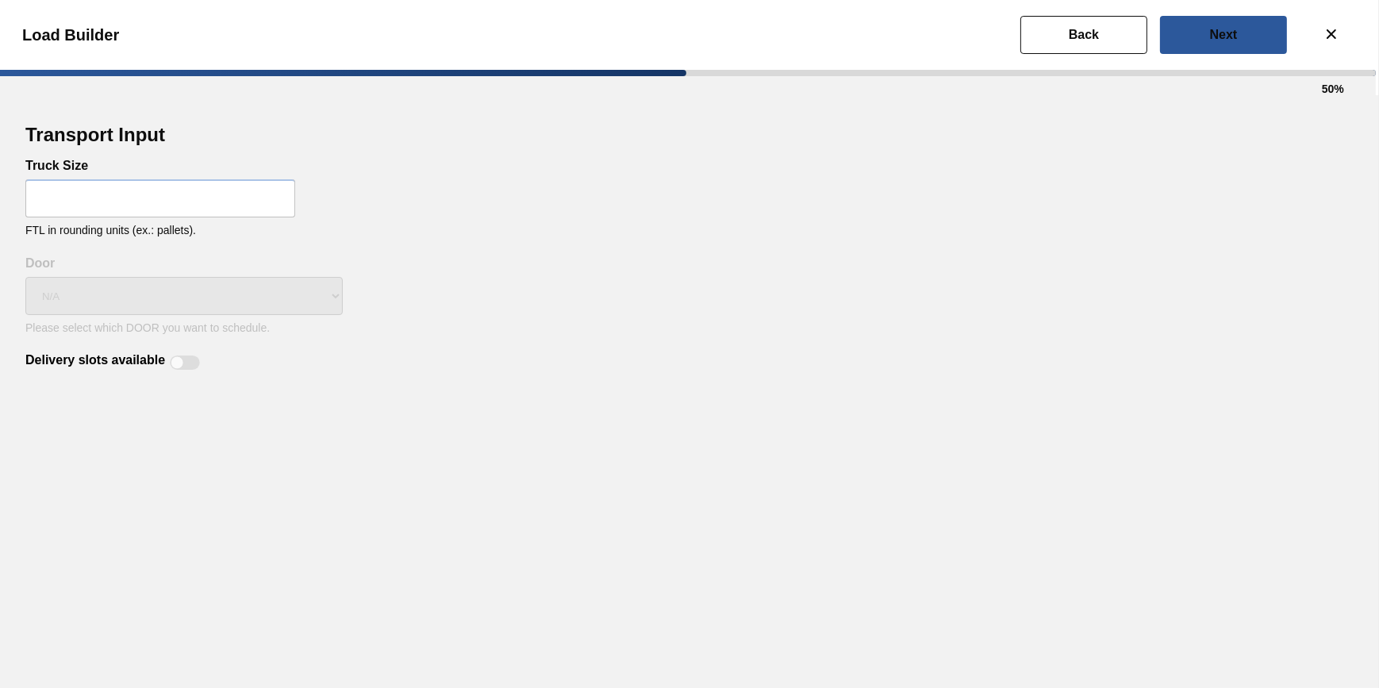
click at [146, 198] on input "text" at bounding box center [160, 198] width 270 height 38
type input "32"
click at [184, 363] on div at bounding box center [185, 362] width 30 height 14
checkbox input "true"
click at [1232, 41] on button "Next" at bounding box center [1223, 35] width 127 height 38
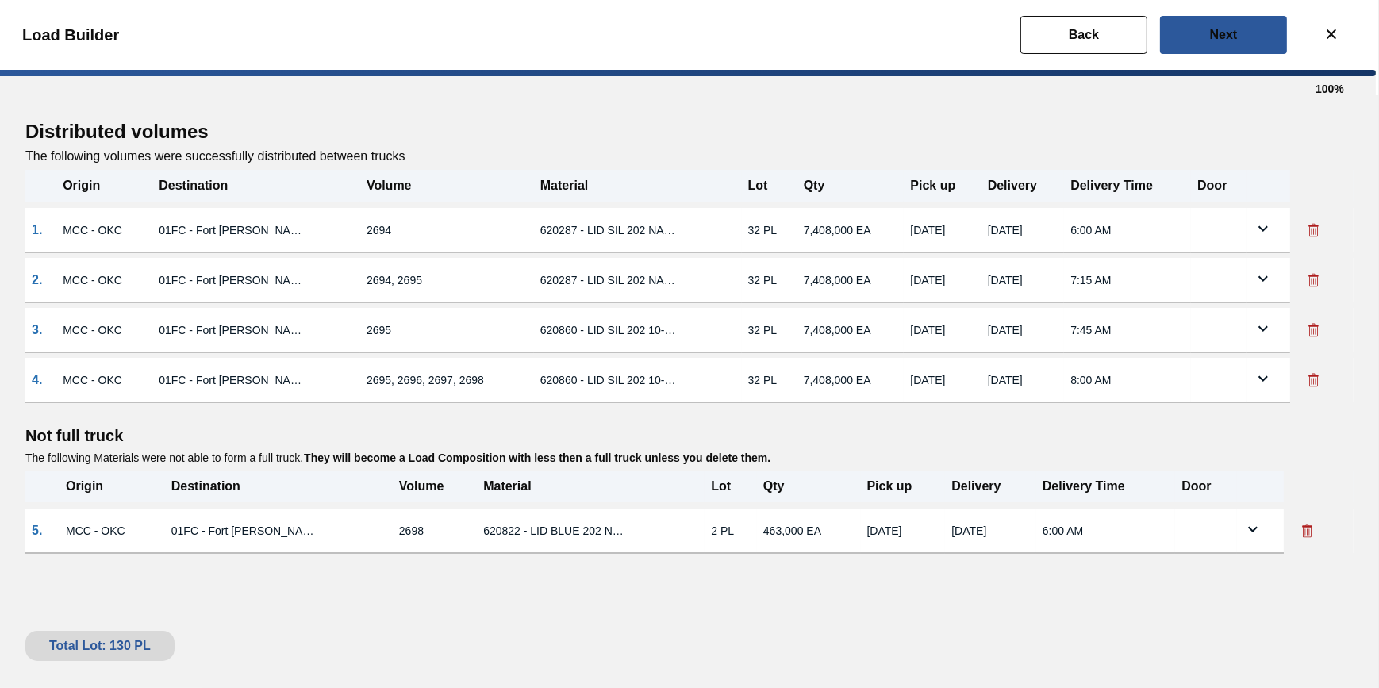
click at [1309, 528] on icon at bounding box center [1307, 526] width 10 height 2
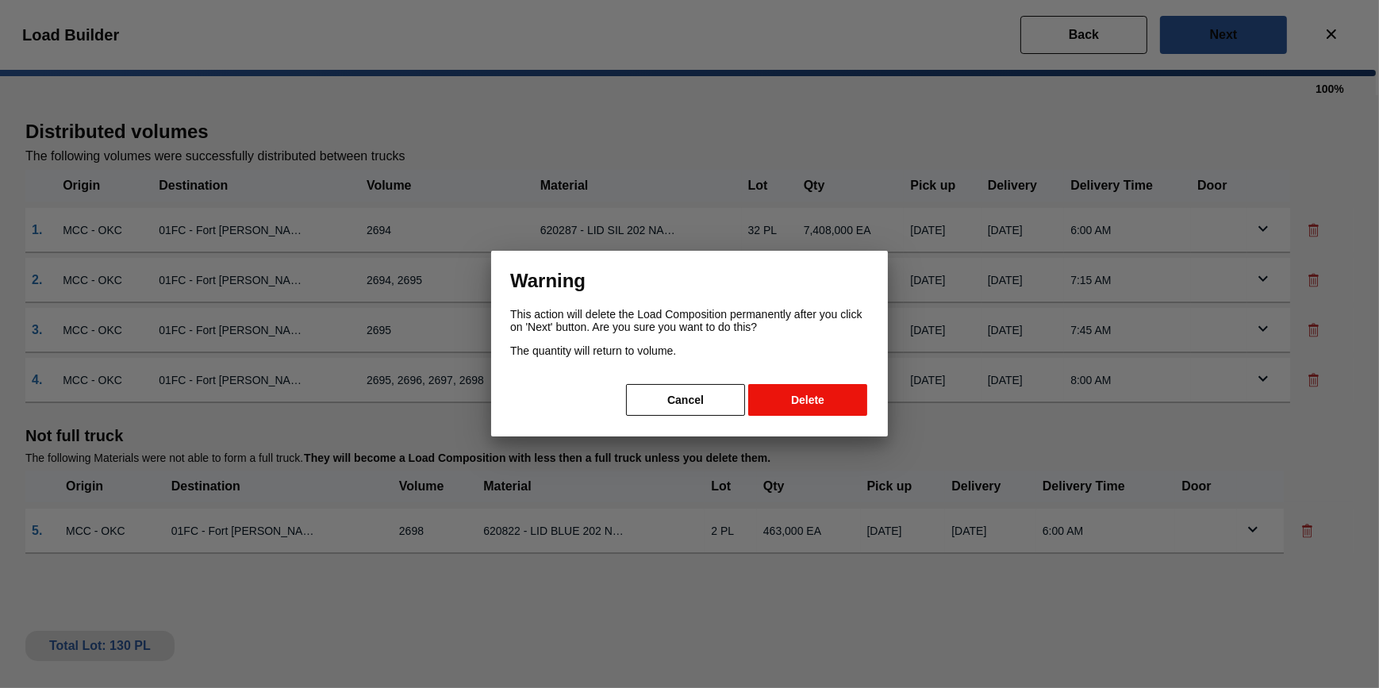
click at [859, 402] on button "Delete" at bounding box center [807, 400] width 119 height 32
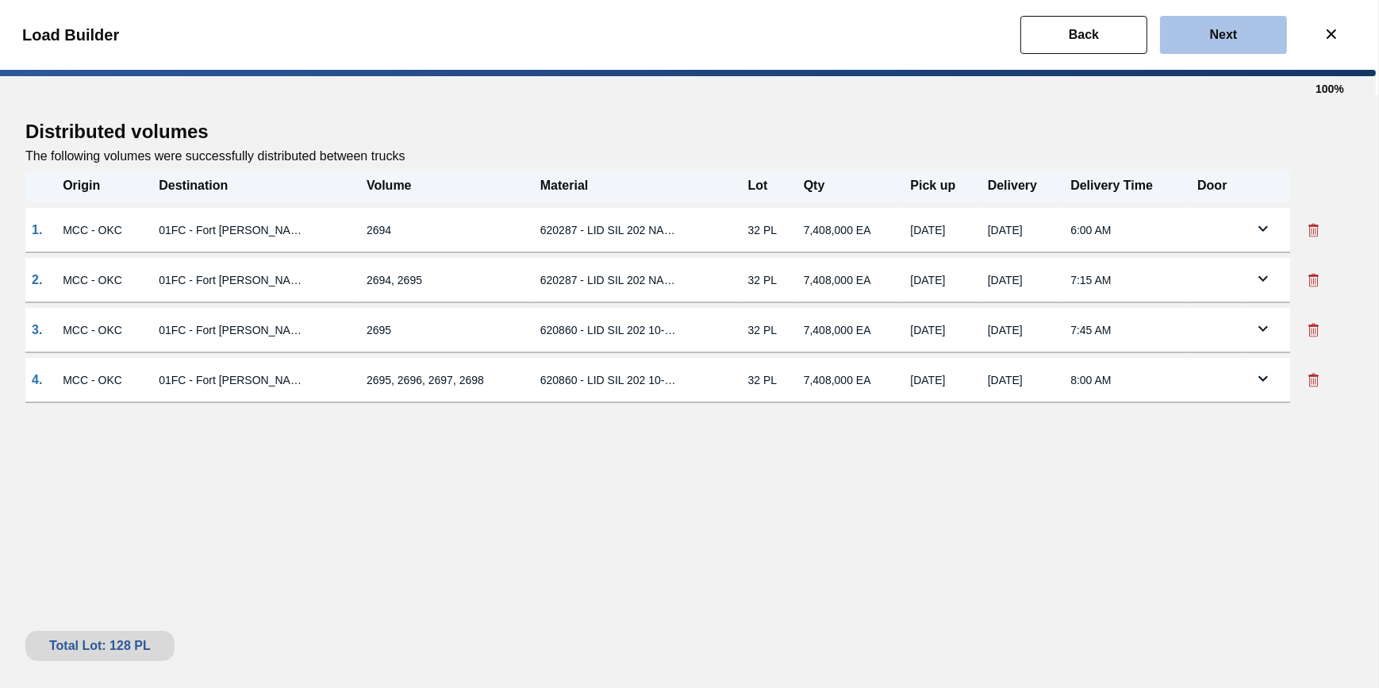
click at [1194, 40] on button "Next" at bounding box center [1223, 35] width 127 height 38
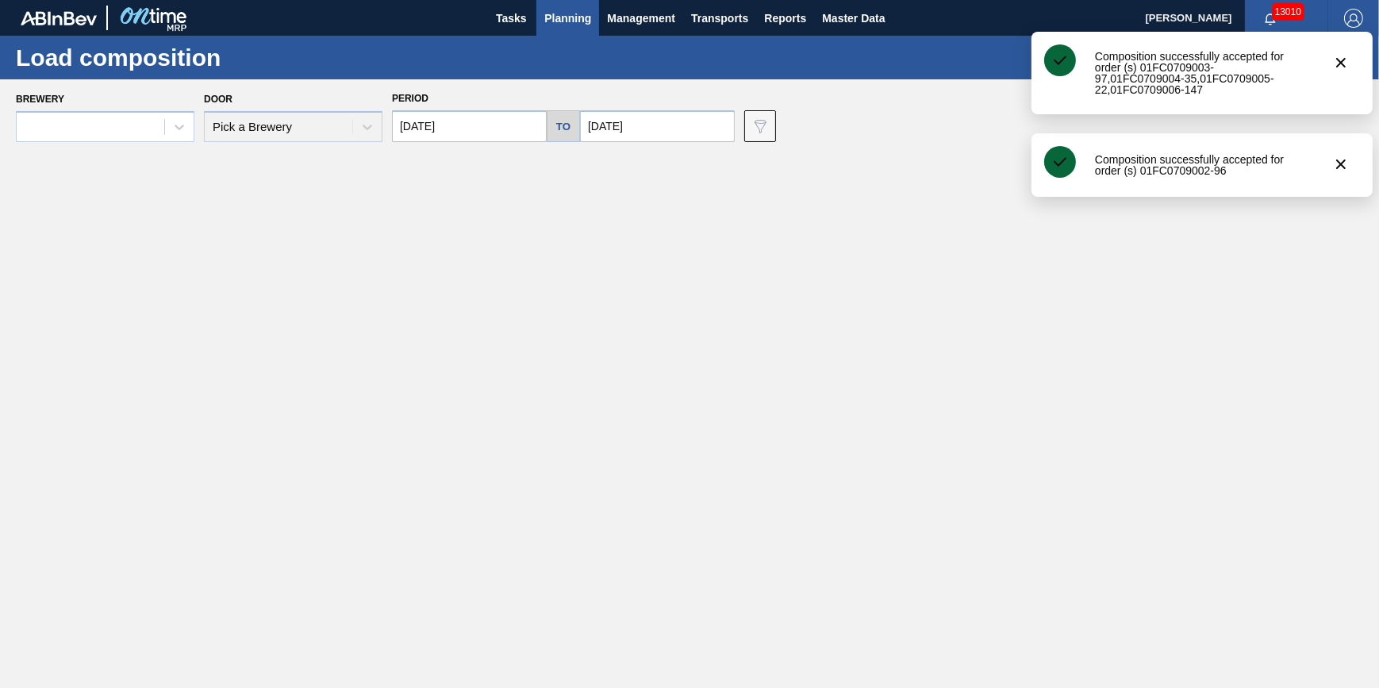
type input "[DATE]"
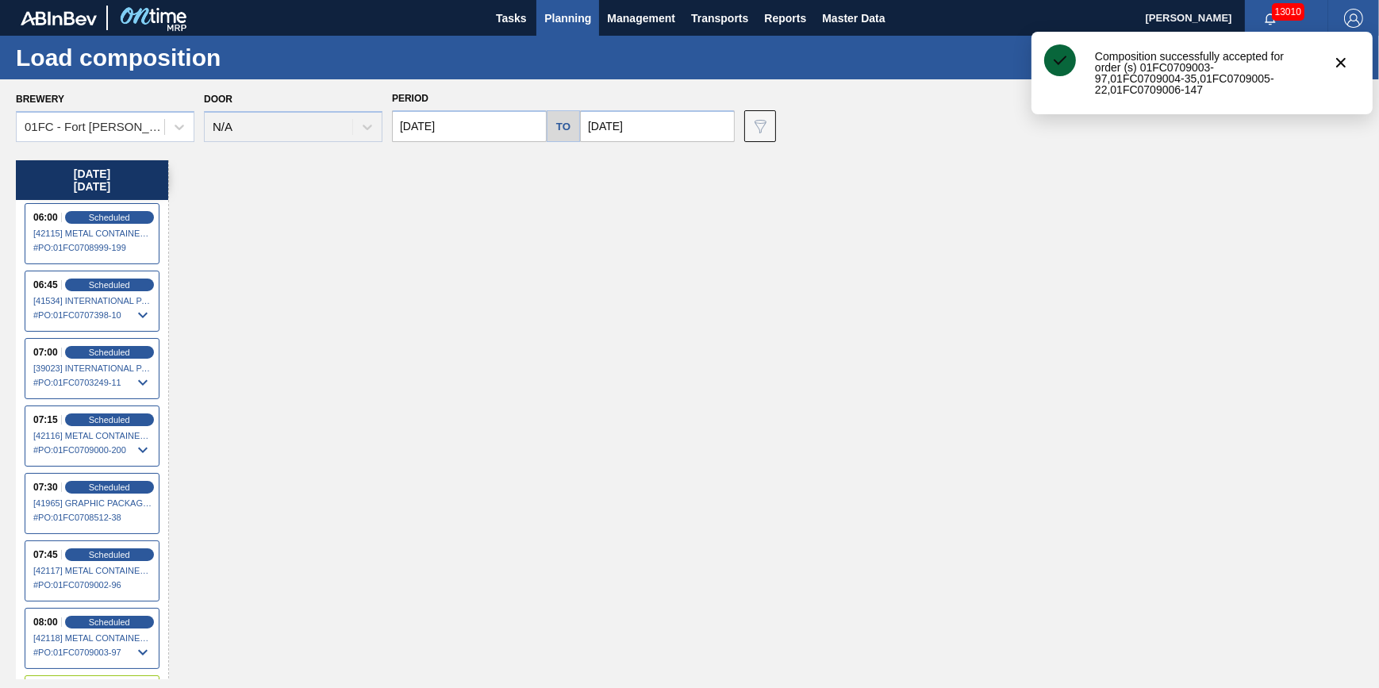
click at [482, 128] on input "[DATE]" at bounding box center [469, 126] width 155 height 32
click at [439, 242] on div "8" at bounding box center [436, 240] width 21 height 21
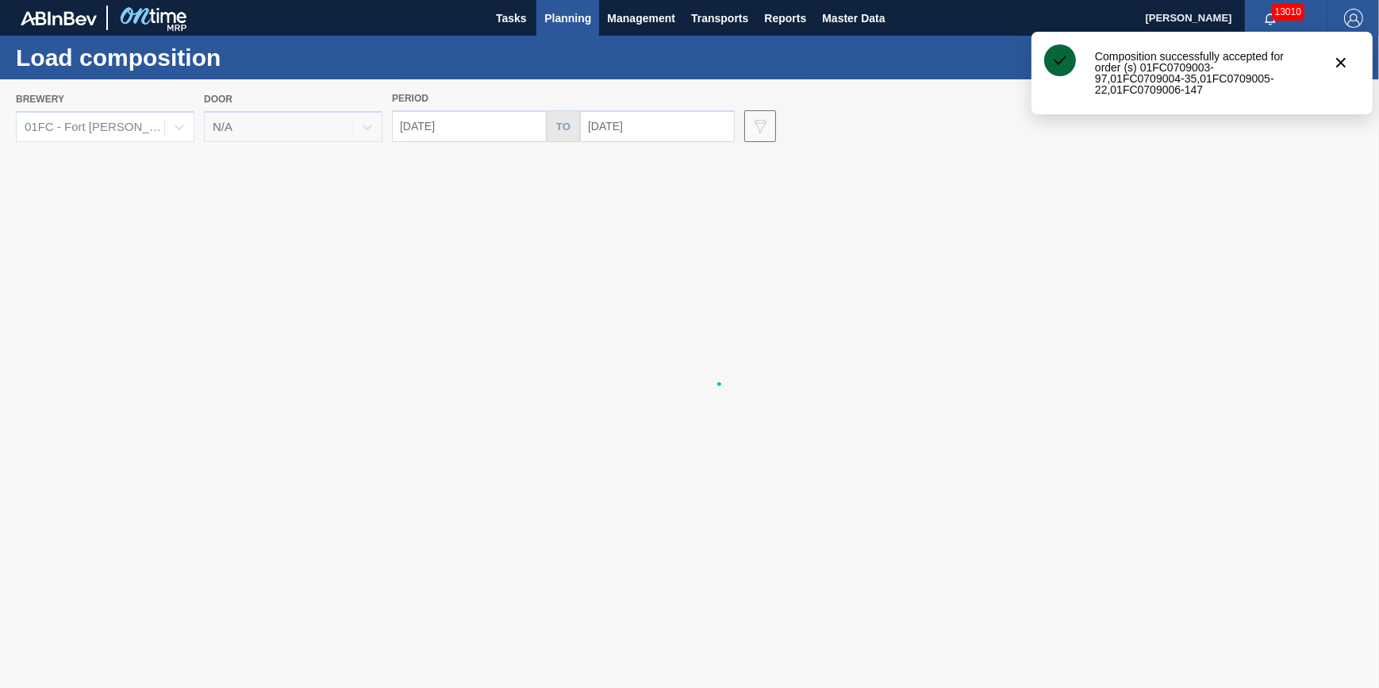
type input "[DATE]"
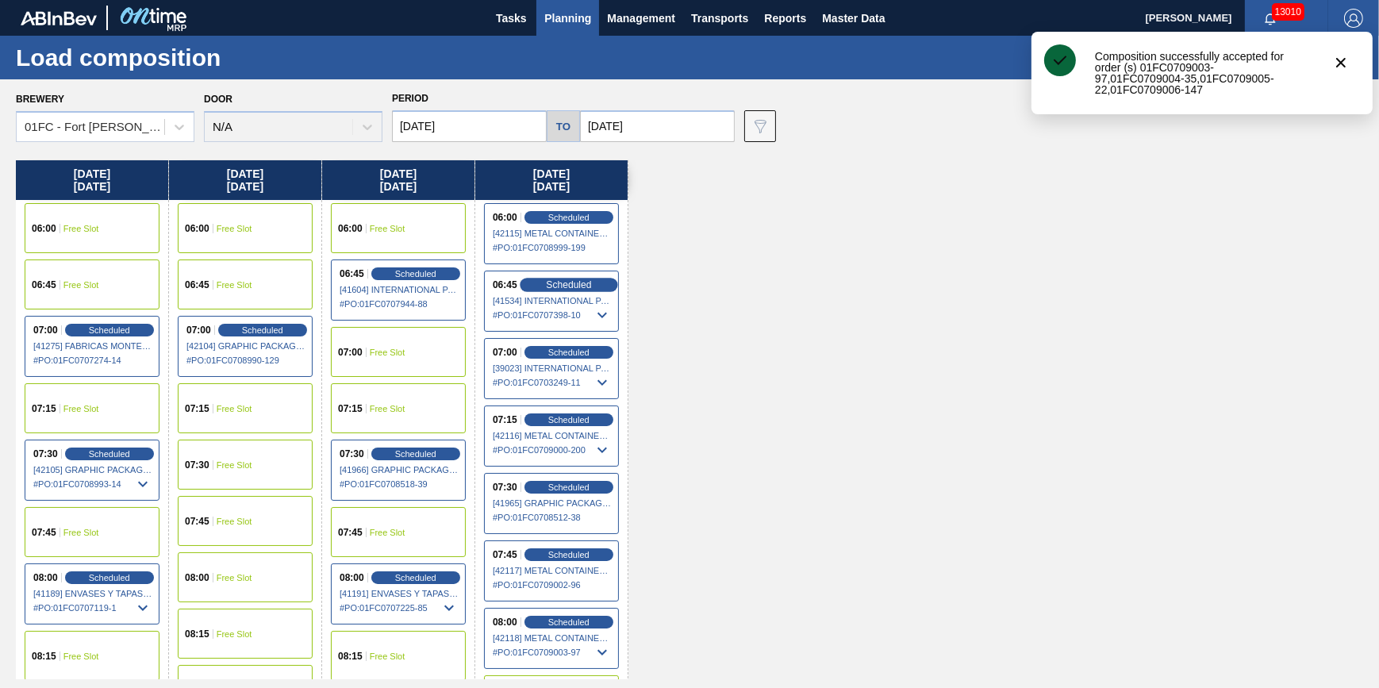
click at [582, 286] on span "Scheduled" at bounding box center [568, 284] width 45 height 10
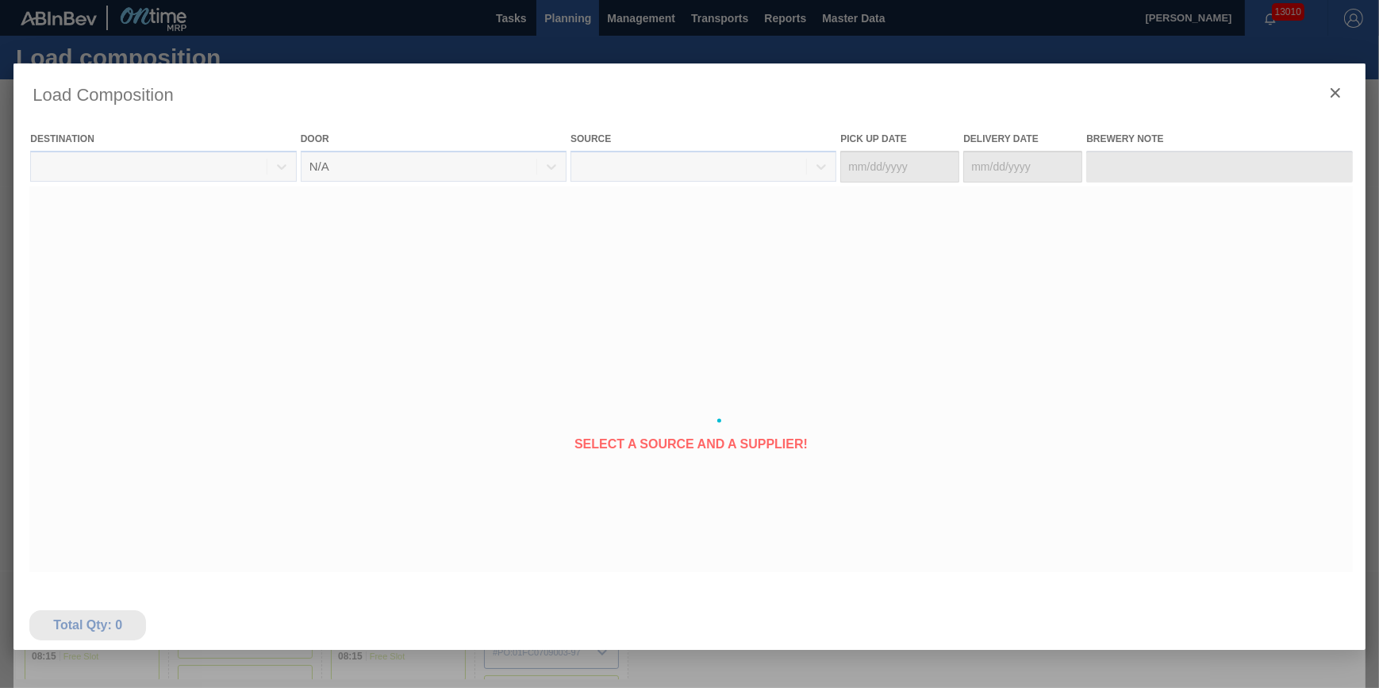
type Date "[DATE]"
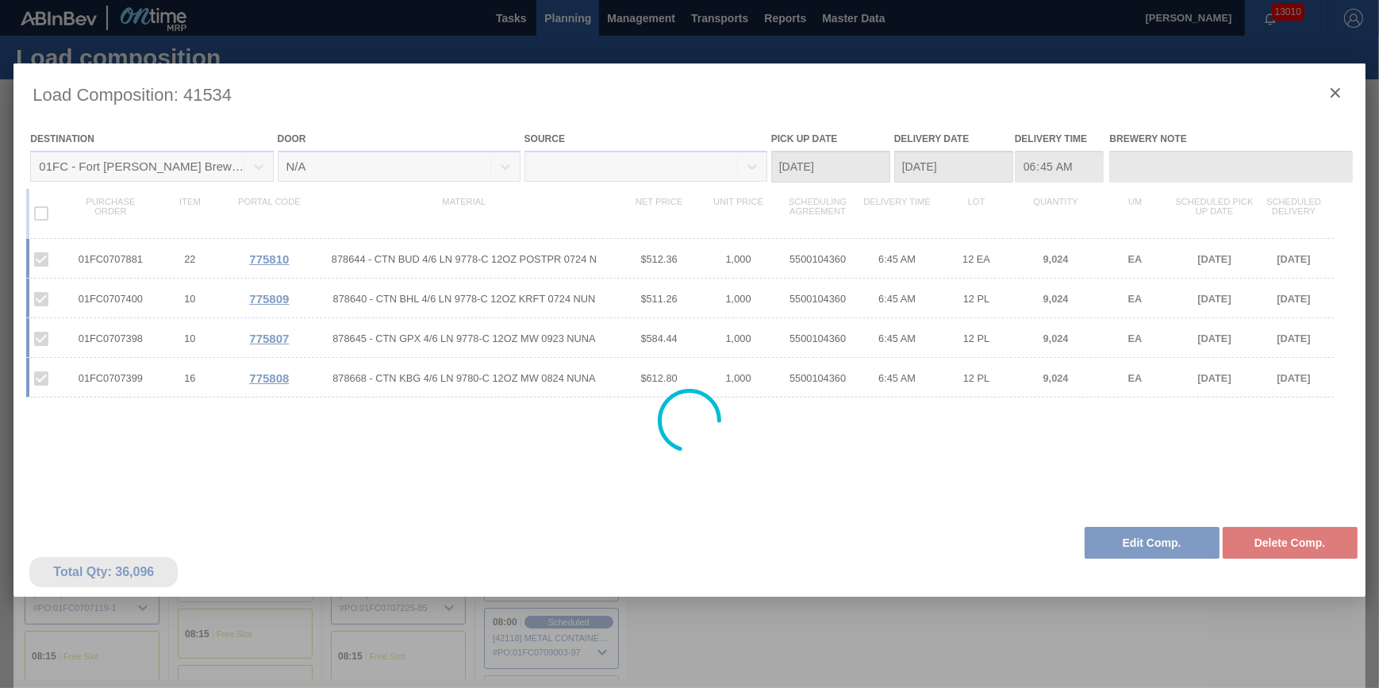
click at [1330, 86] on div at bounding box center [688, 420] width 1351 height 714
click at [1335, 95] on div at bounding box center [688, 420] width 1351 height 714
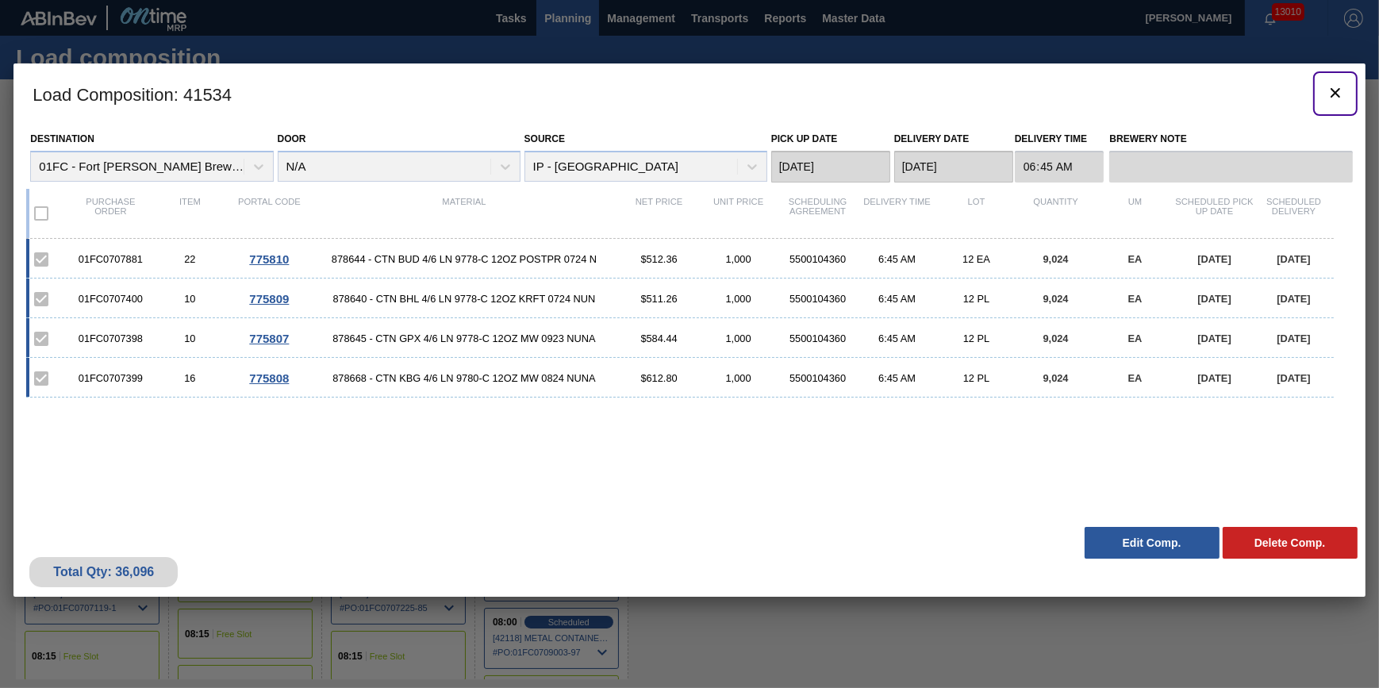
click at [1330, 94] on icon "botão de ícone" at bounding box center [1335, 92] width 19 height 19
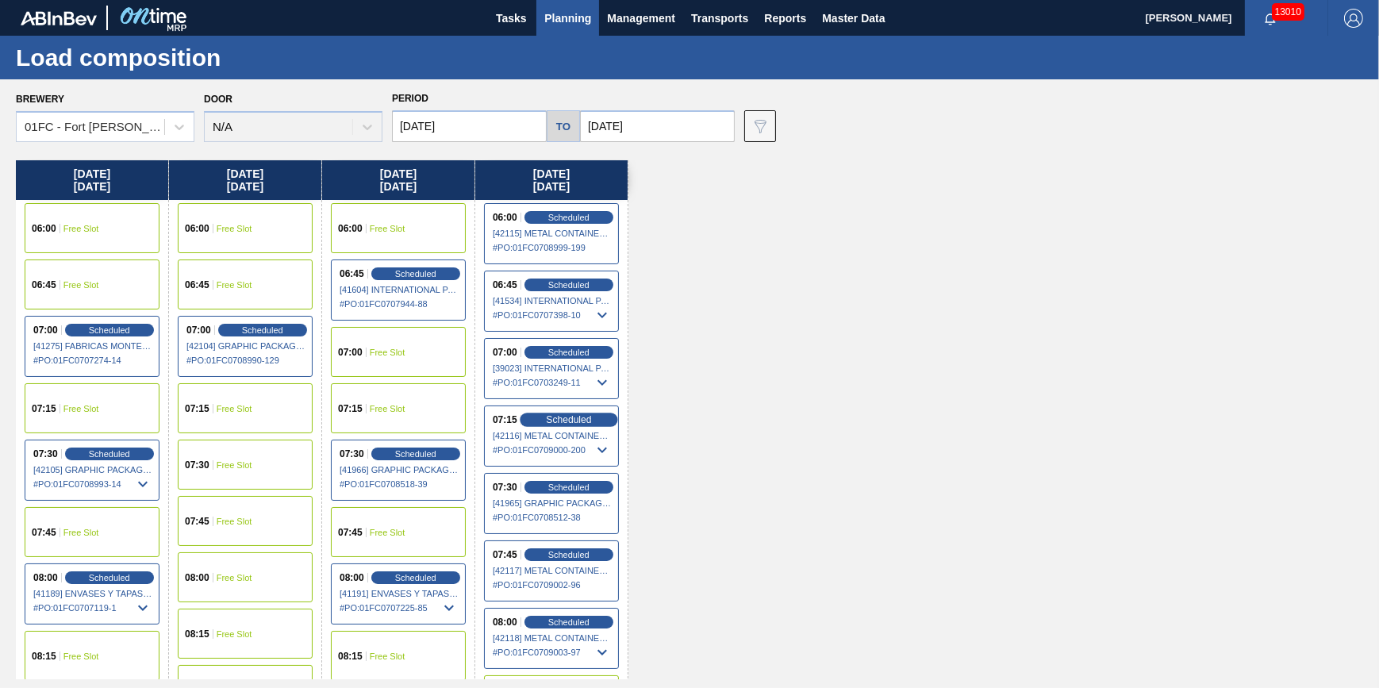
click at [594, 424] on div "Scheduled" at bounding box center [569, 420] width 98 height 14
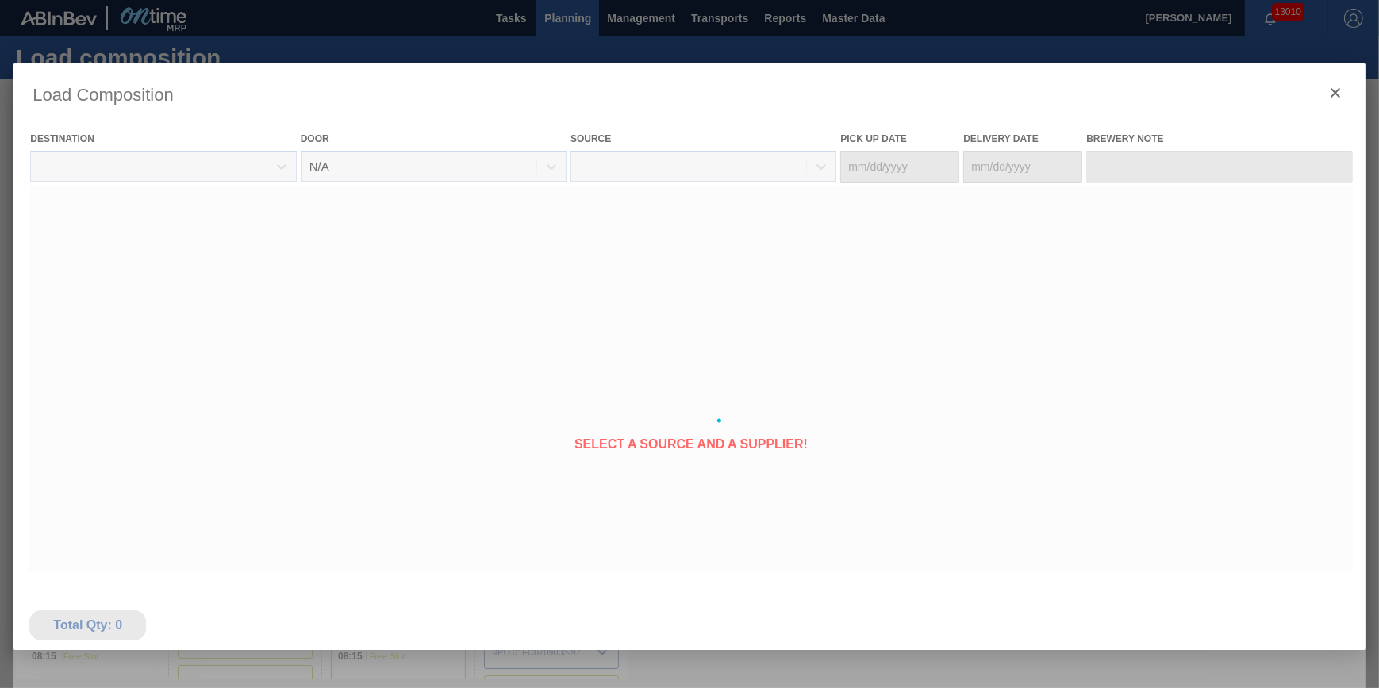
type Date "[DATE]"
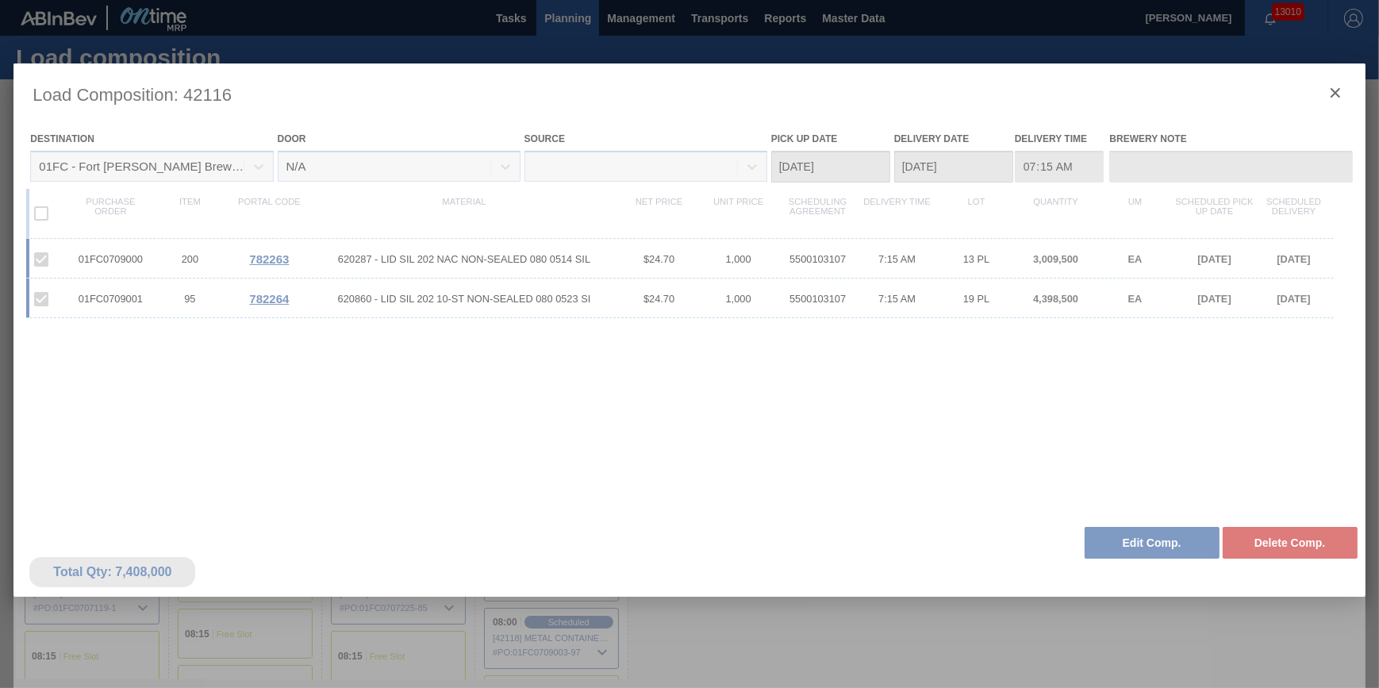
click at [1197, 551] on div at bounding box center [688, 420] width 1351 height 714
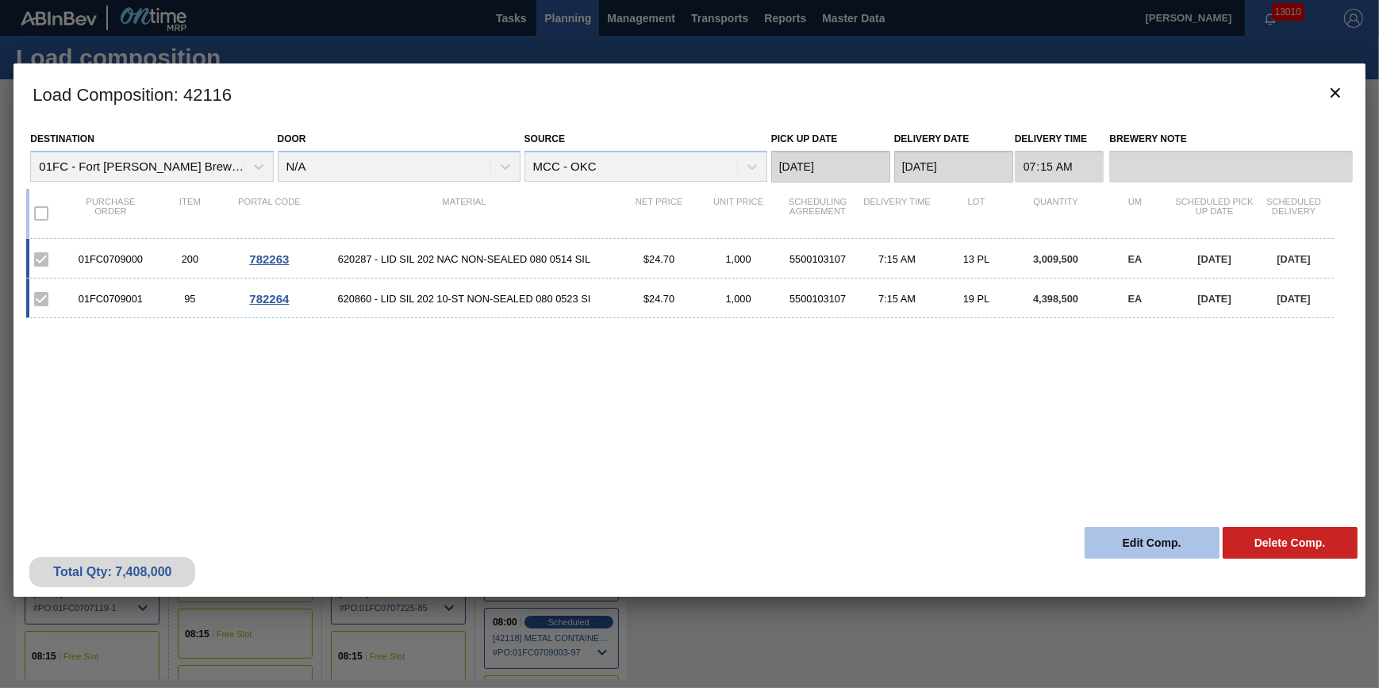
click at [1135, 539] on button "Edit Comp." at bounding box center [1152, 543] width 135 height 32
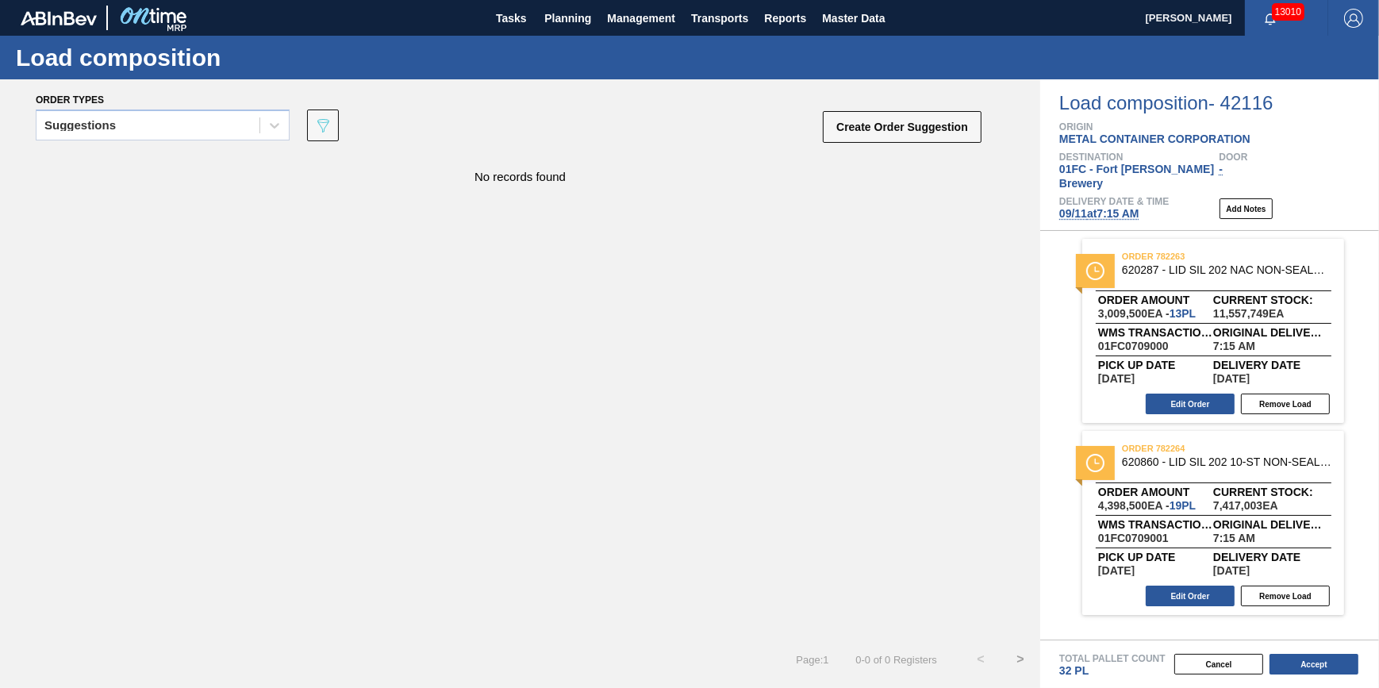
click at [1096, 207] on span "[DATE] 7:15 AM" at bounding box center [1099, 213] width 80 height 13
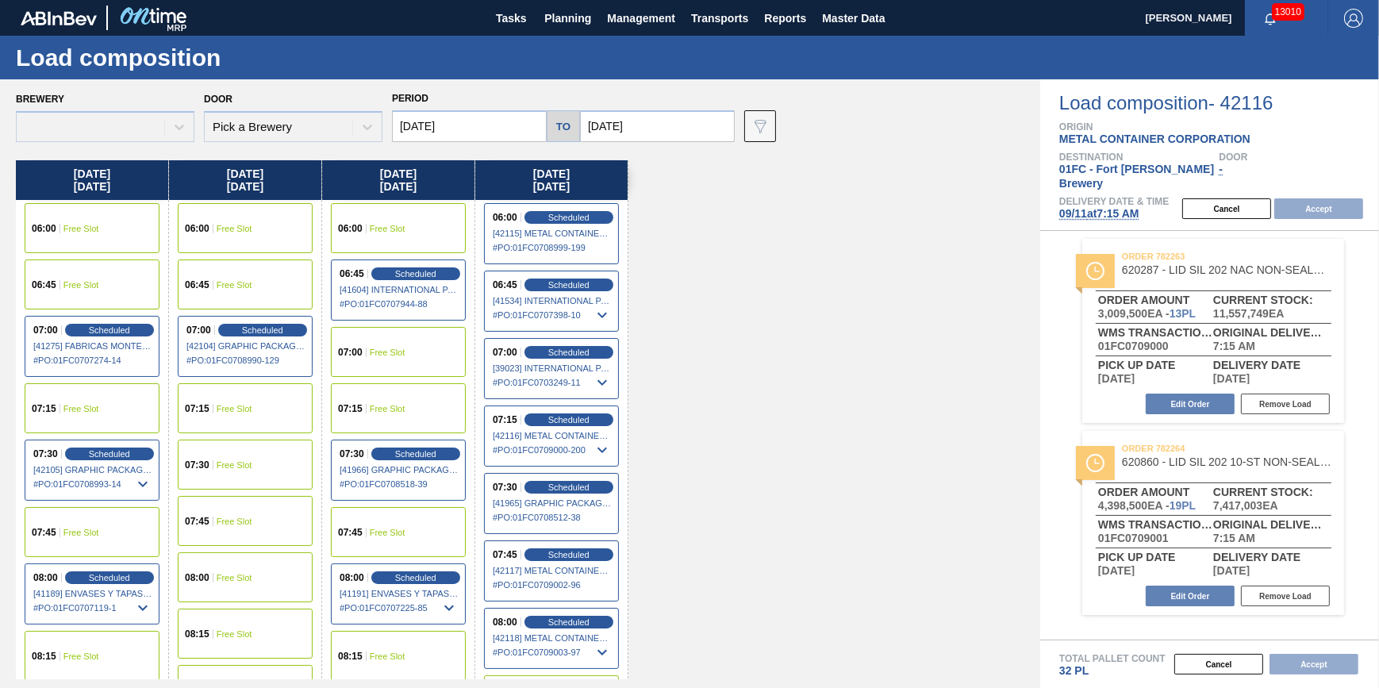
click at [380, 396] on div "07:15 Free Slot" at bounding box center [398, 408] width 135 height 50
click at [1318, 198] on button "Accept" at bounding box center [1318, 208] width 89 height 21
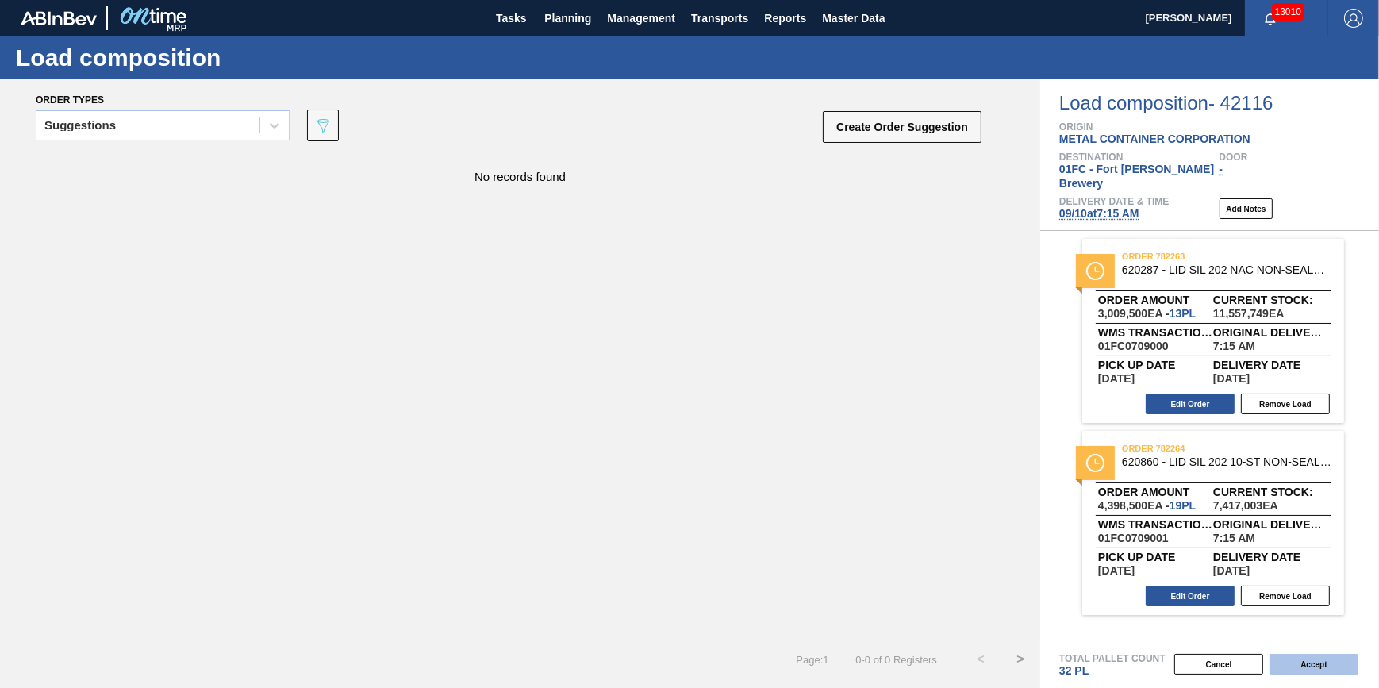
click at [1334, 670] on button "Accept" at bounding box center [1313, 664] width 89 height 21
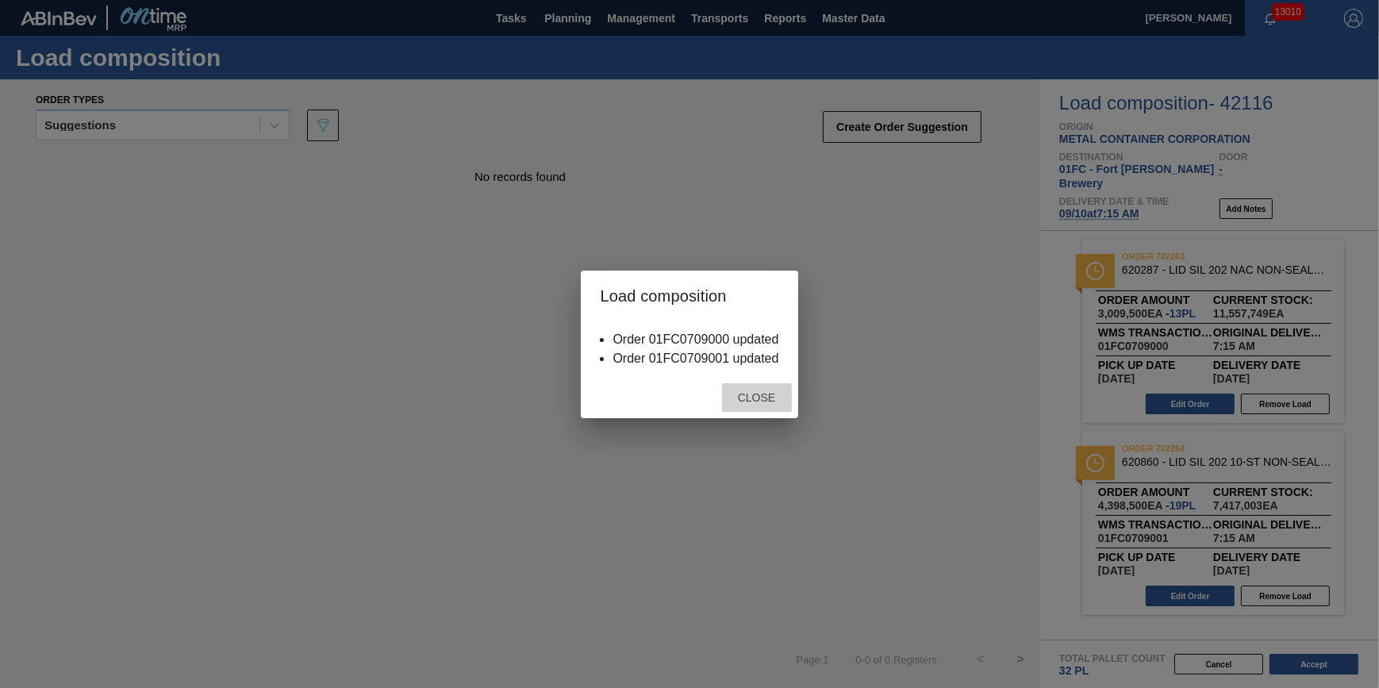
click at [762, 402] on span "Close" at bounding box center [756, 397] width 63 height 13
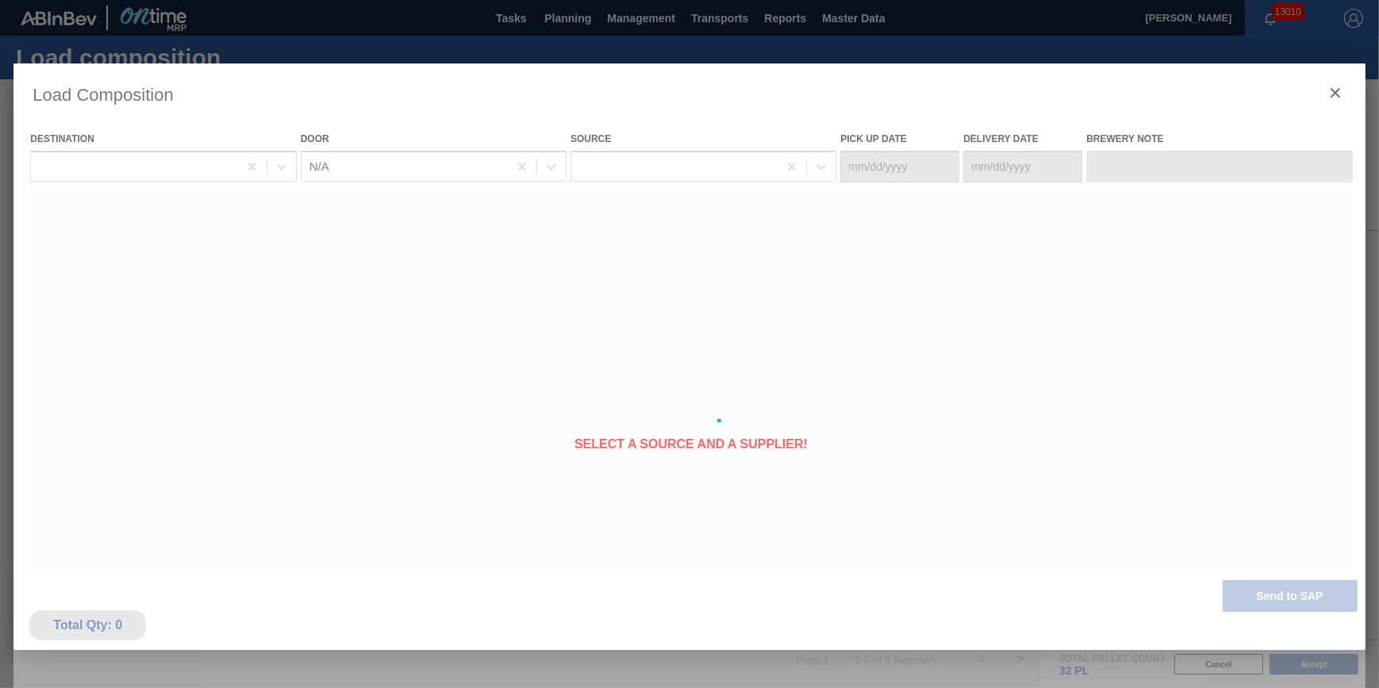
type Date "[DATE]"
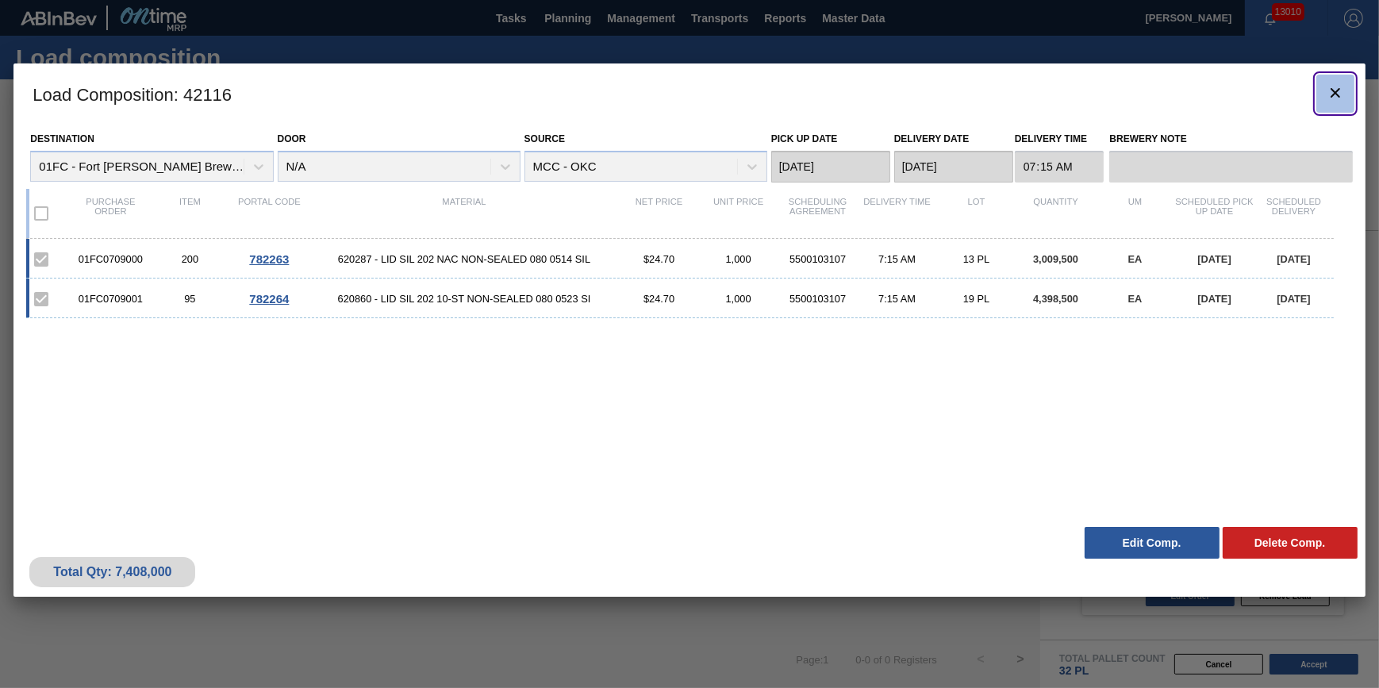
click at [1333, 90] on icon "botão de ícone" at bounding box center [1335, 92] width 19 height 19
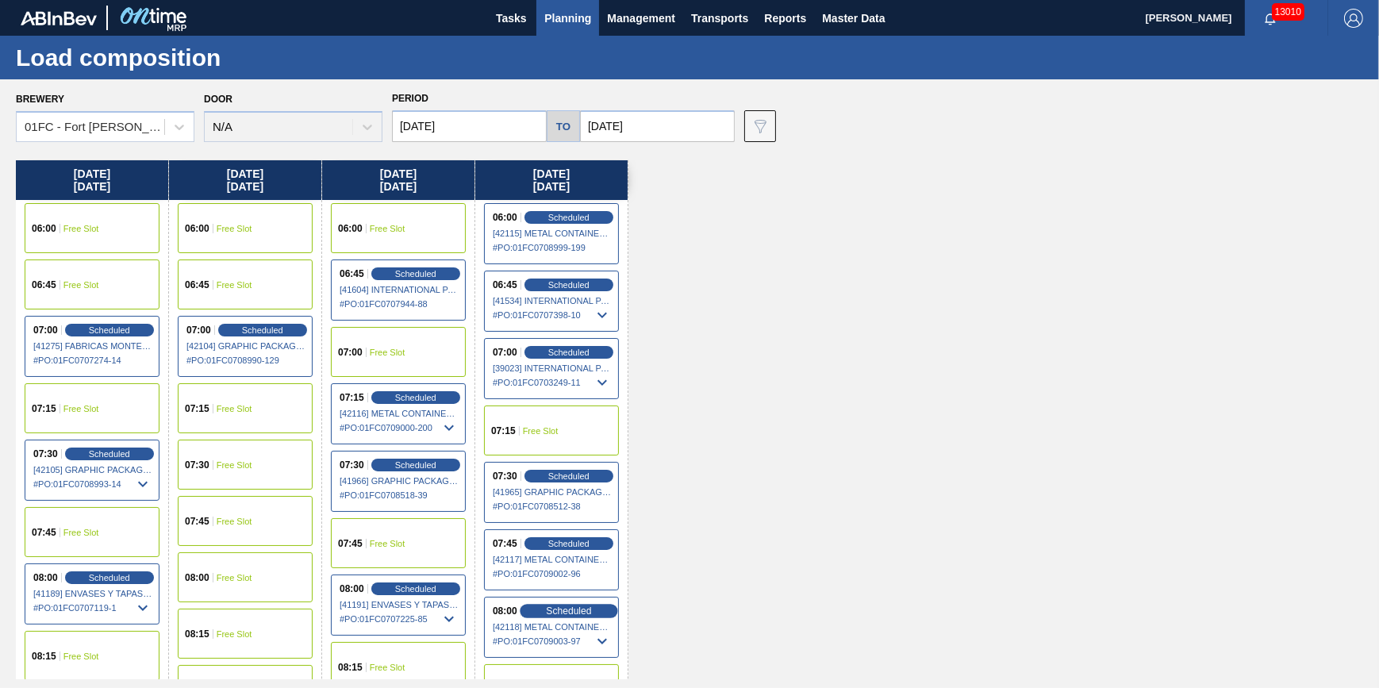
click at [559, 606] on span "Scheduled" at bounding box center [568, 610] width 45 height 10
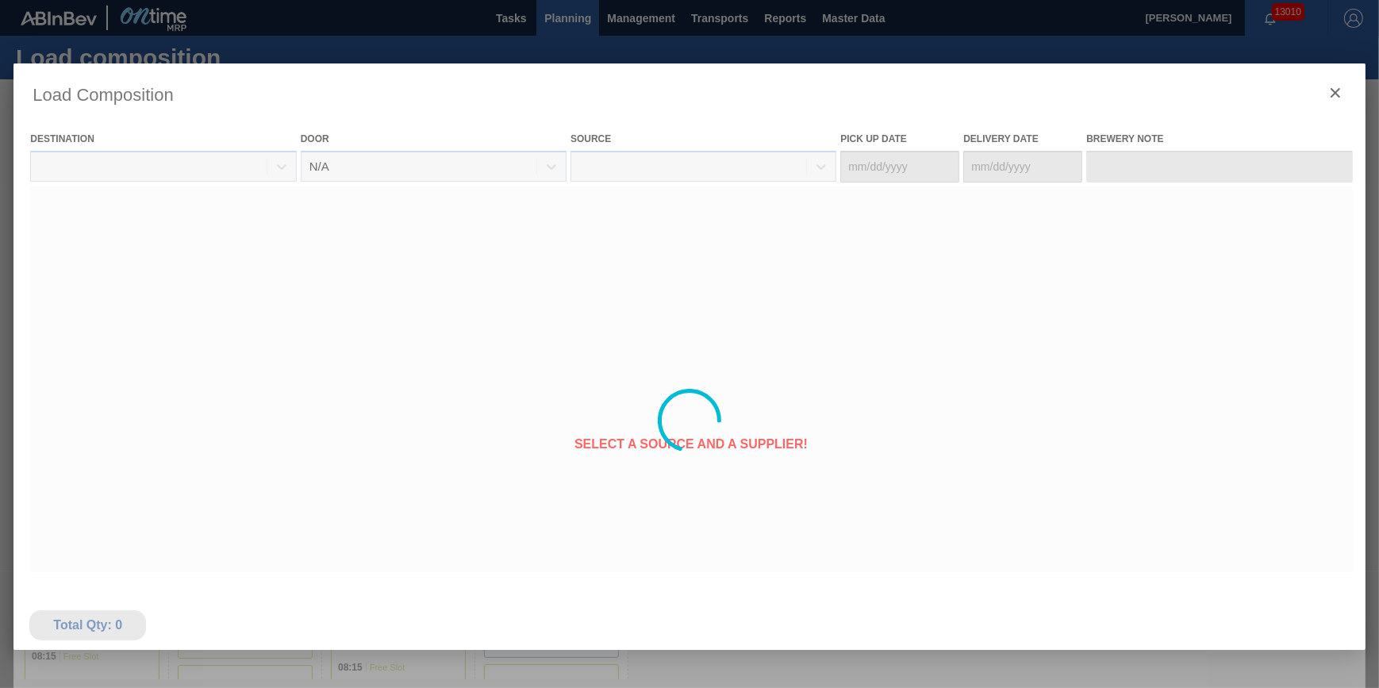
type Date "[DATE]"
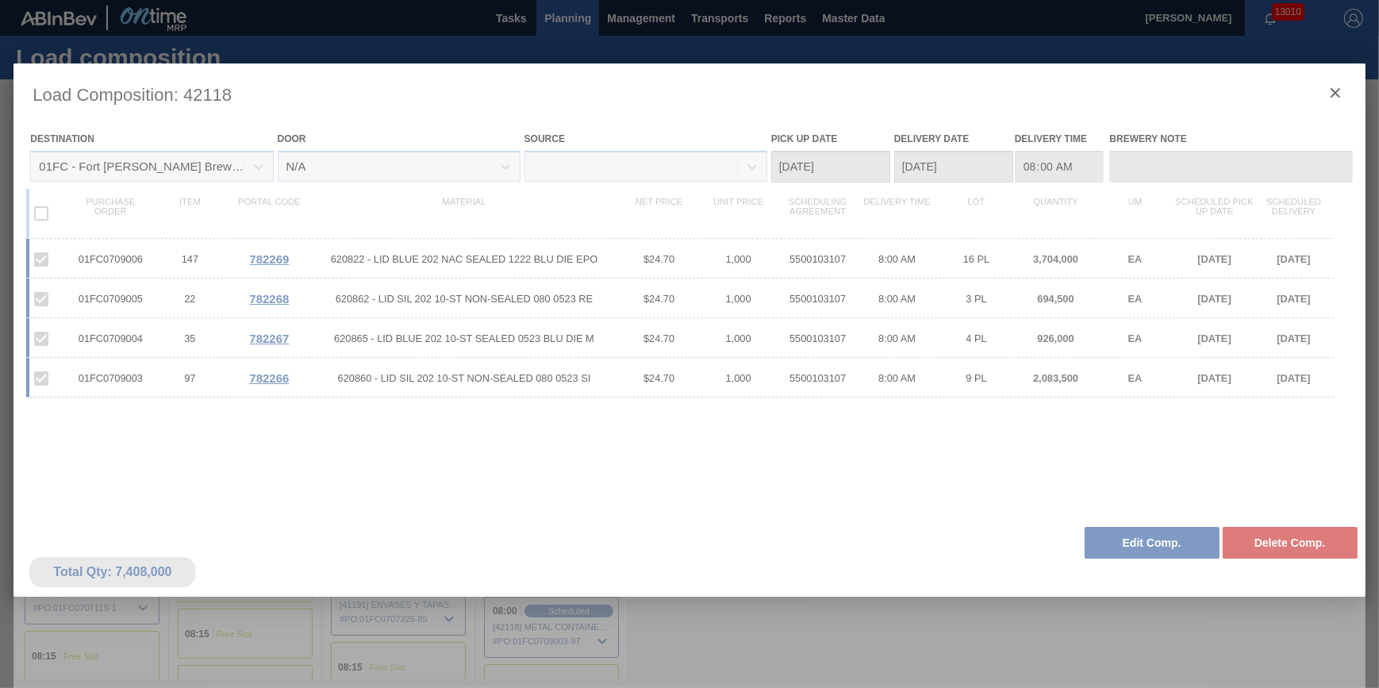
click at [1160, 548] on div at bounding box center [688, 420] width 1351 height 714
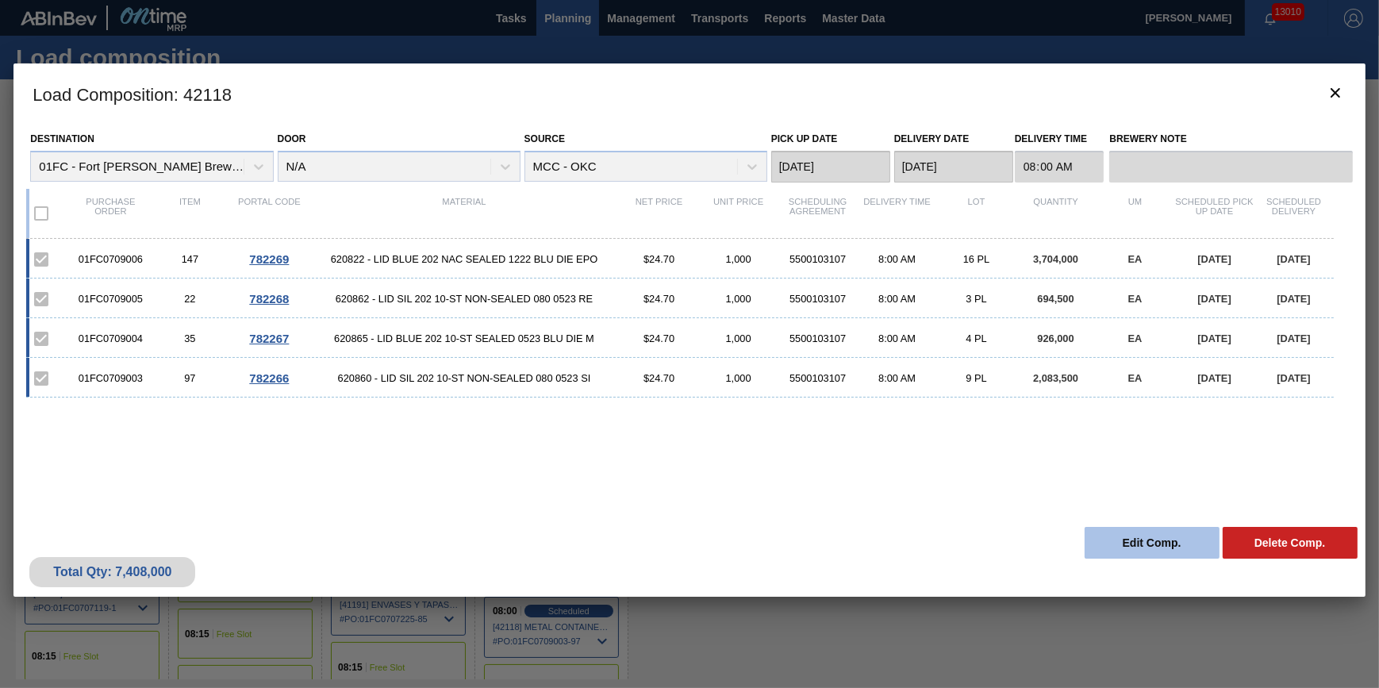
click at [1160, 545] on button "Edit Comp." at bounding box center [1152, 543] width 135 height 32
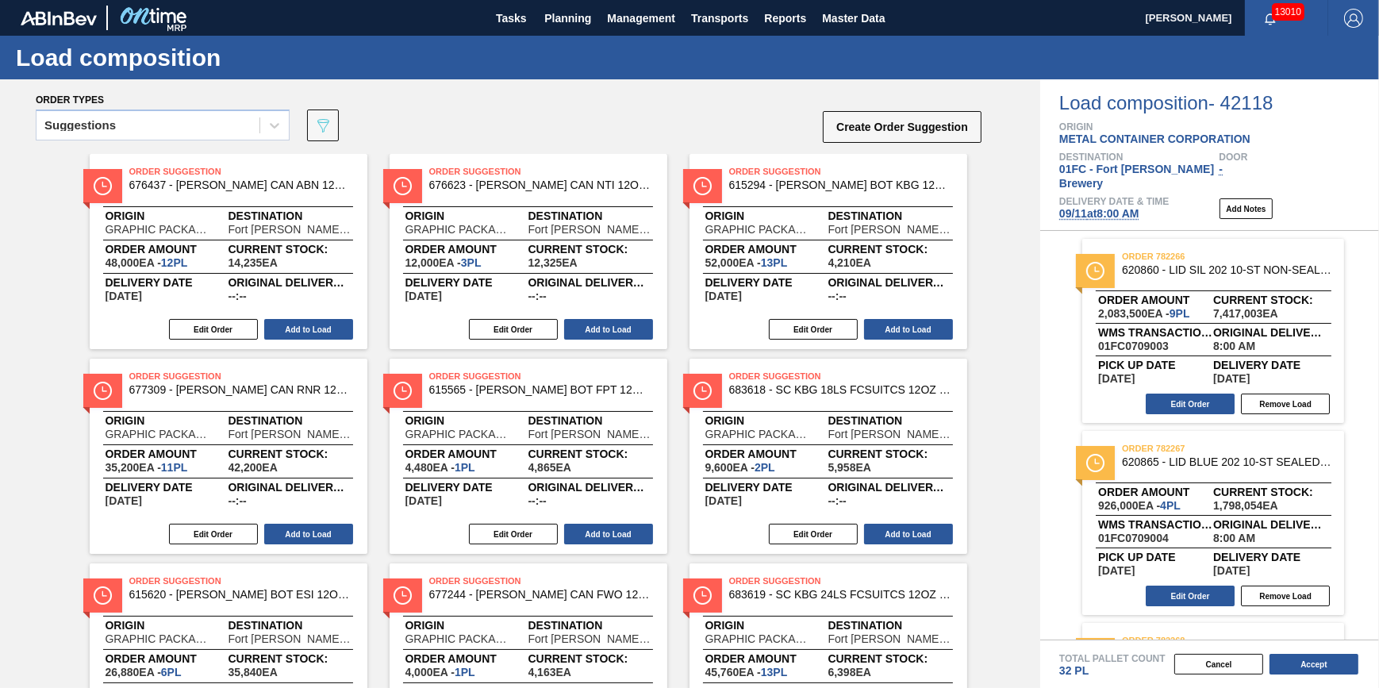
click at [1126, 207] on span "[DATE] 8:00 AM" at bounding box center [1099, 213] width 80 height 13
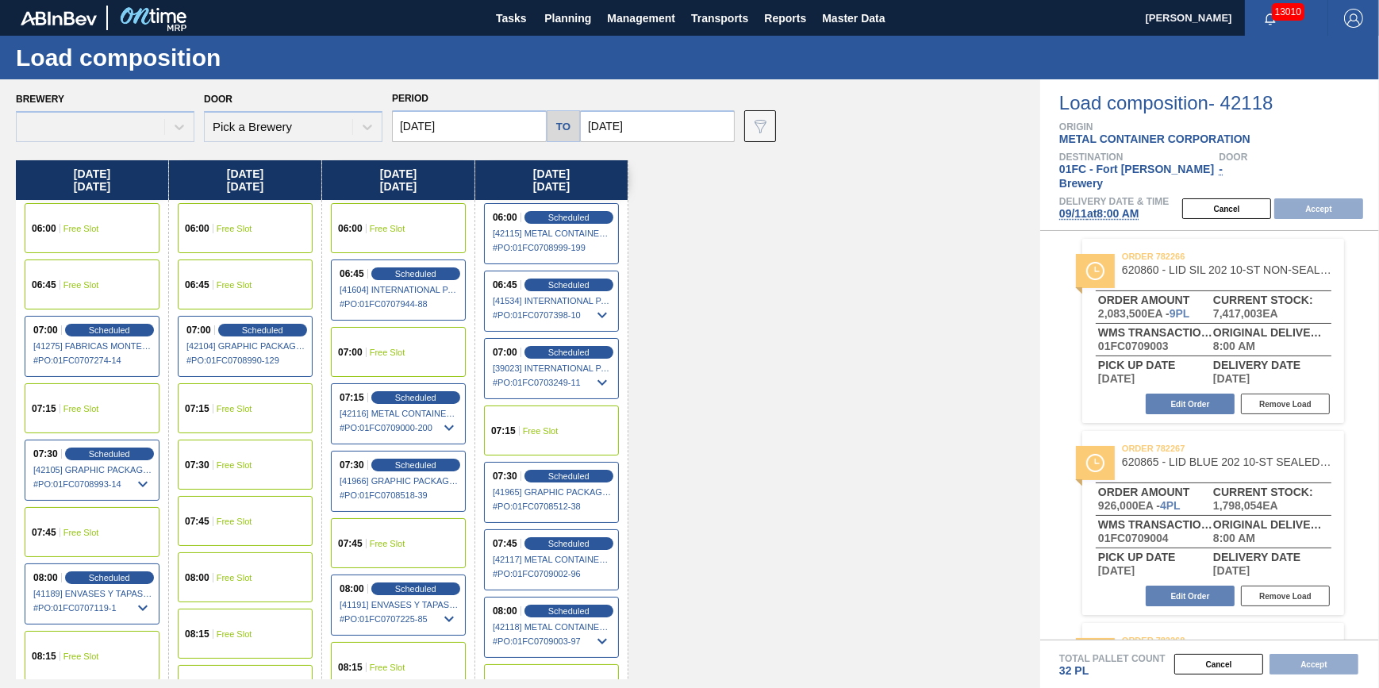
type input "[DATE]"
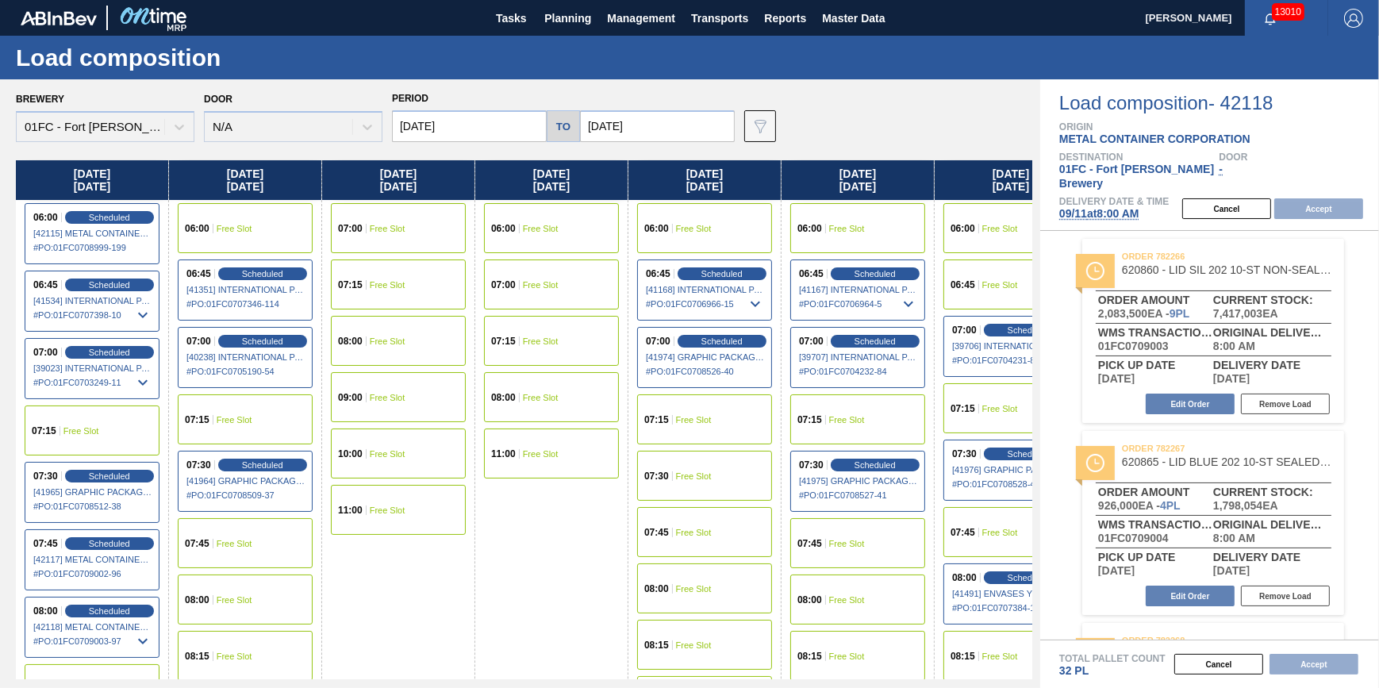
click at [461, 136] on input "[DATE]" at bounding box center [469, 126] width 155 height 32
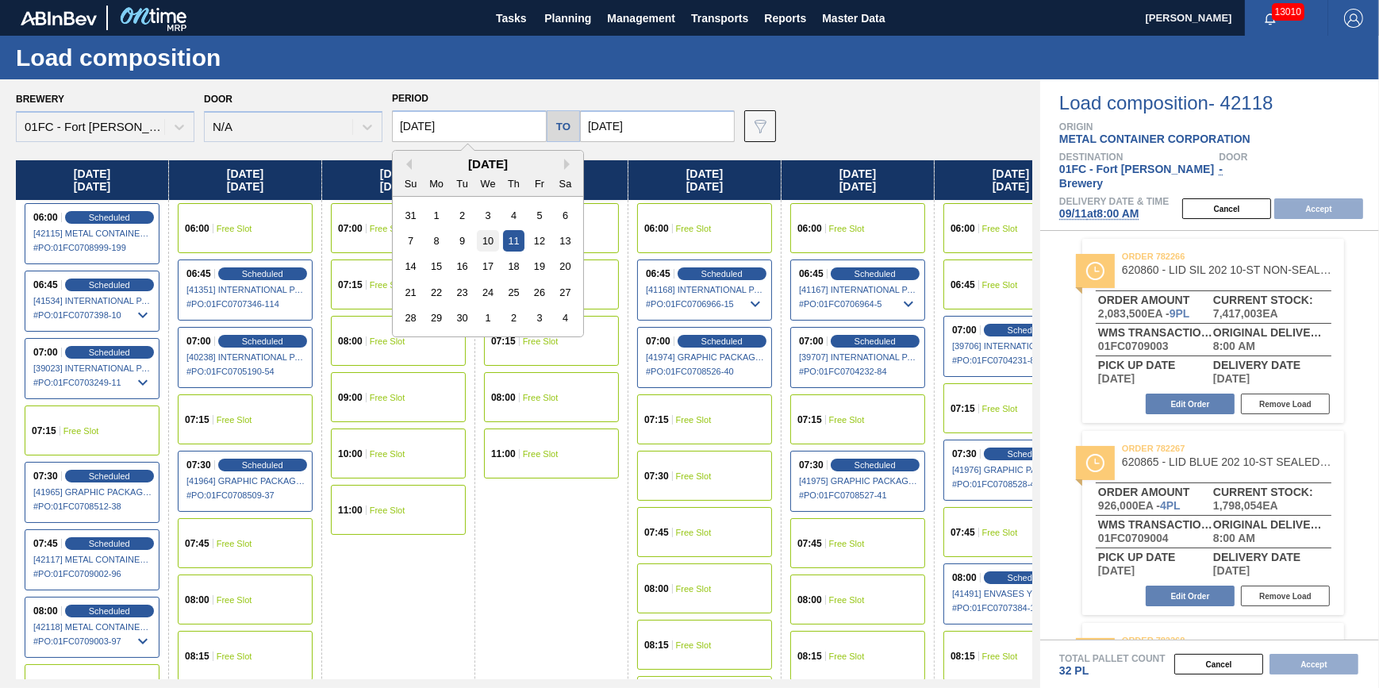
click at [490, 240] on div "10" at bounding box center [487, 240] width 21 height 21
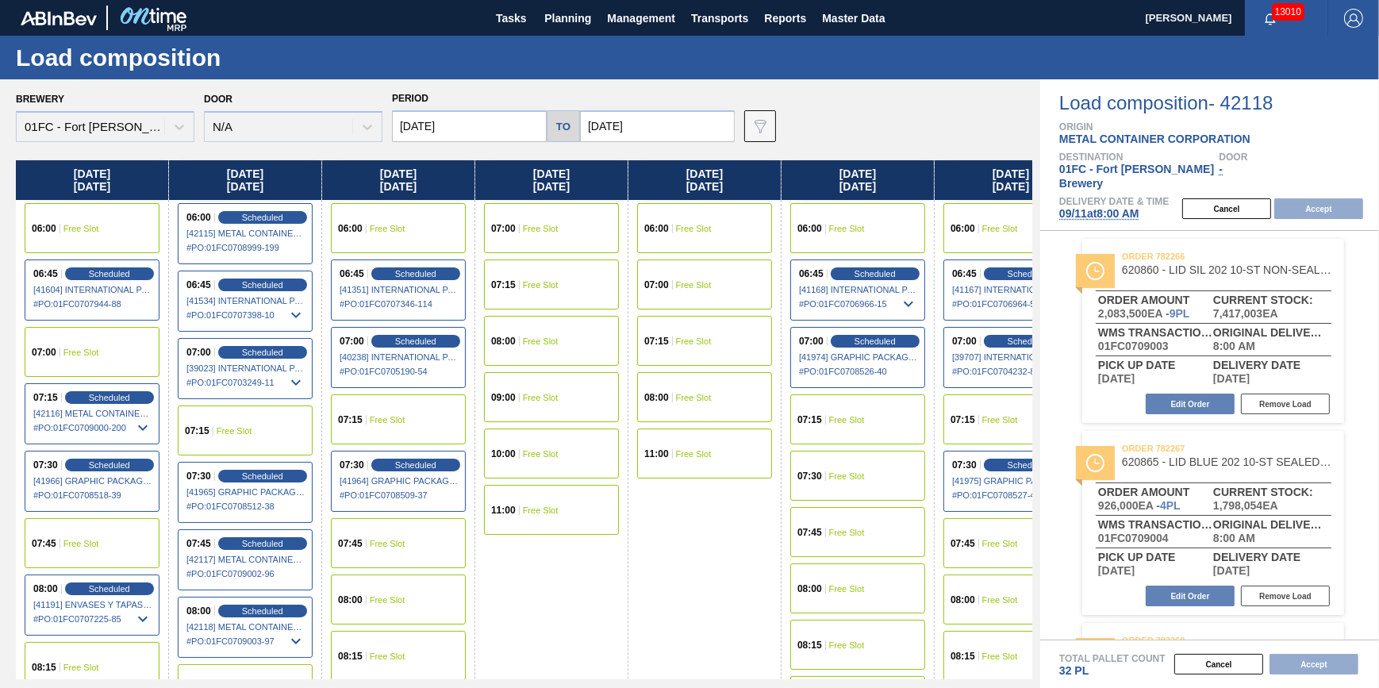
click at [117, 369] on div "07:00 Free Slot" at bounding box center [92, 352] width 135 height 50
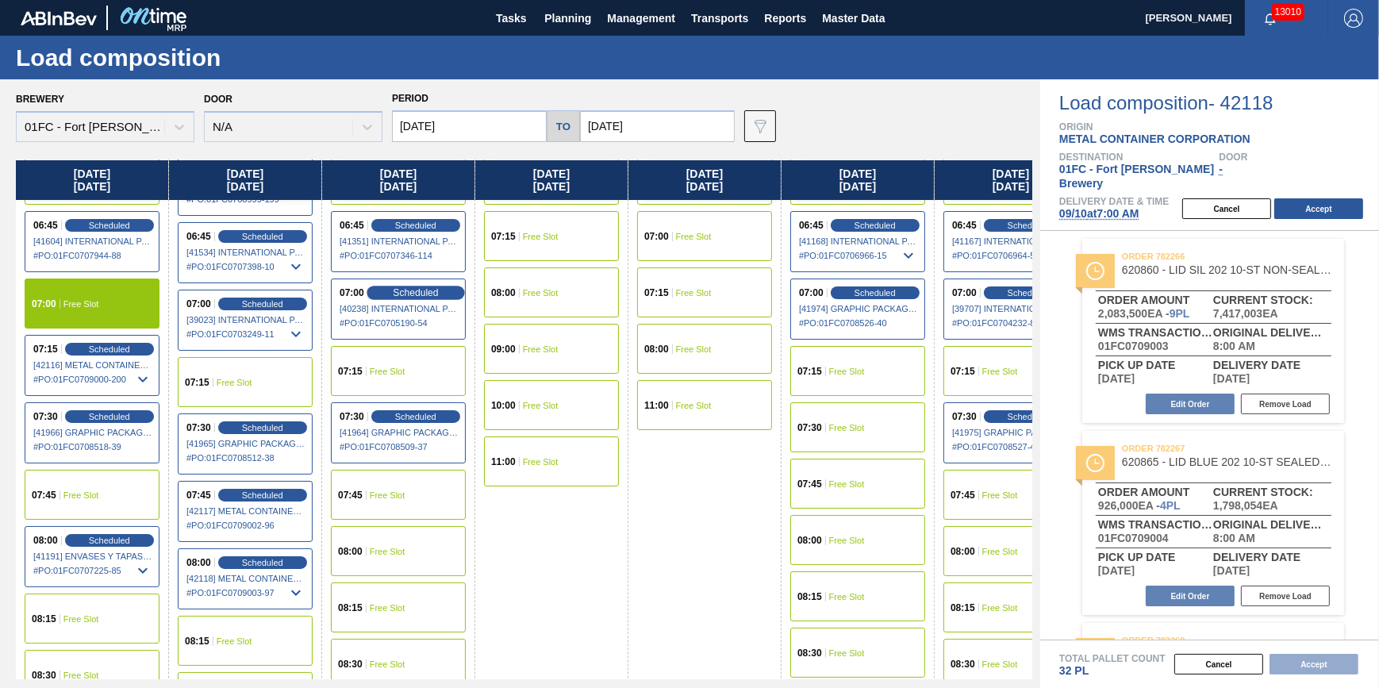
scroll to position [71, 0]
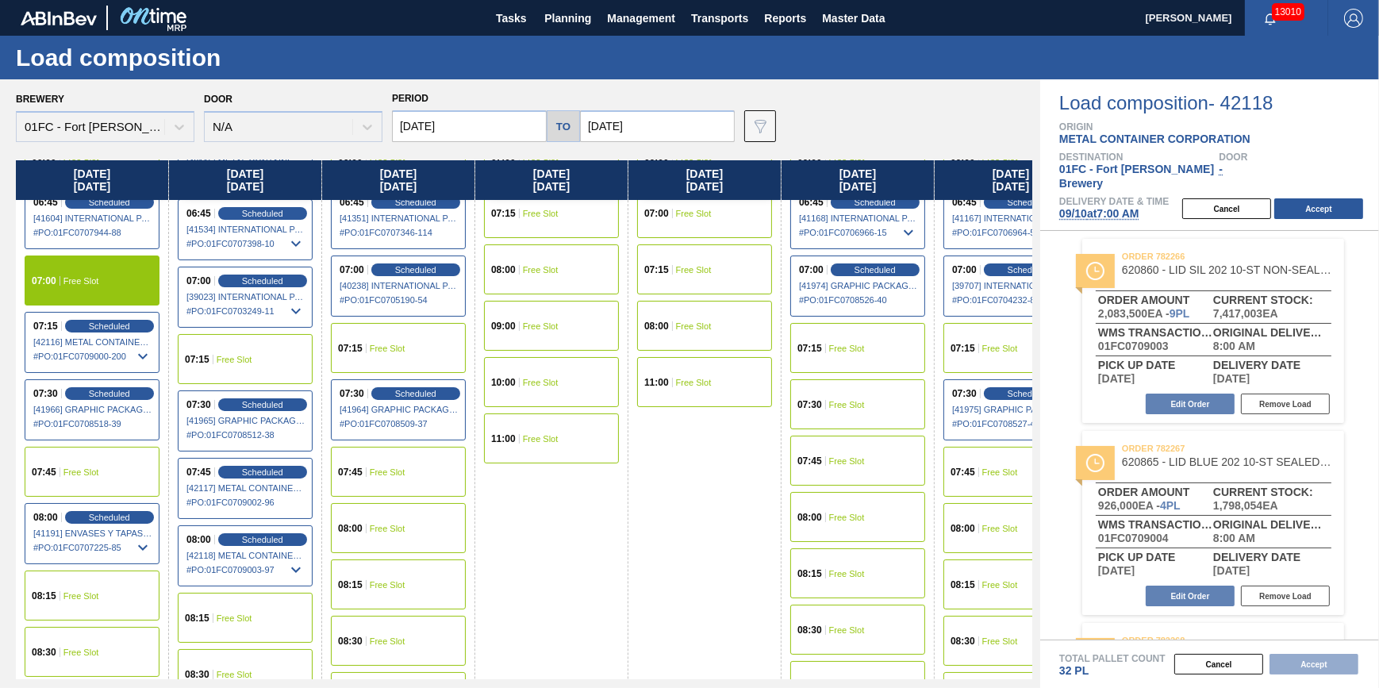
click at [494, 119] on input "[DATE]" at bounding box center [469, 126] width 155 height 32
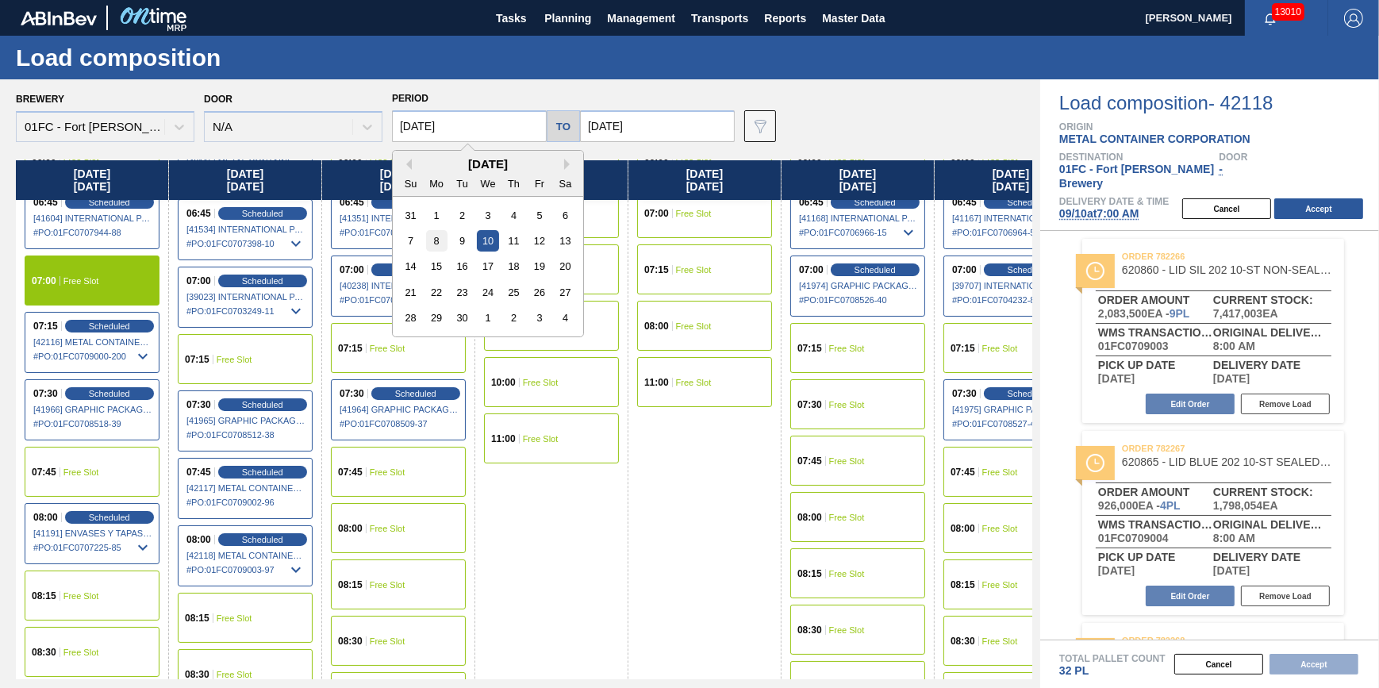
click at [434, 243] on div "8" at bounding box center [436, 240] width 21 height 21
type input "[DATE]"
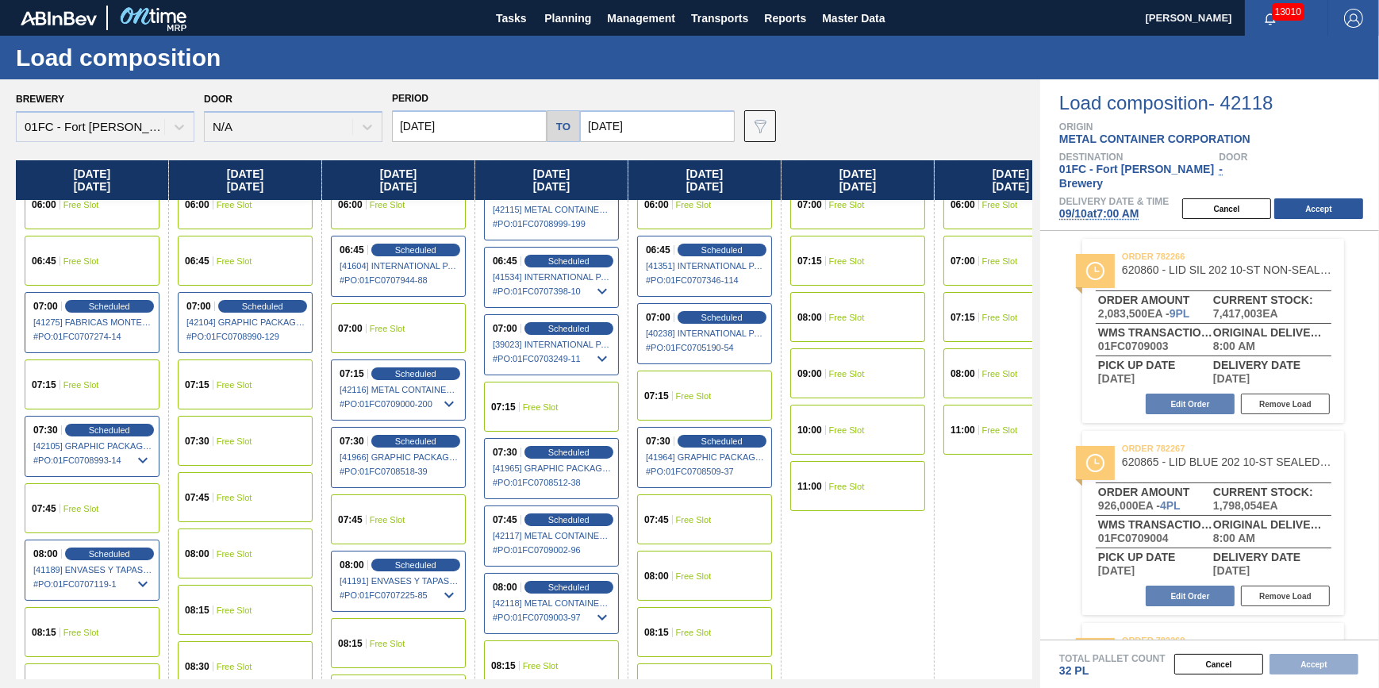
scroll to position [0, 0]
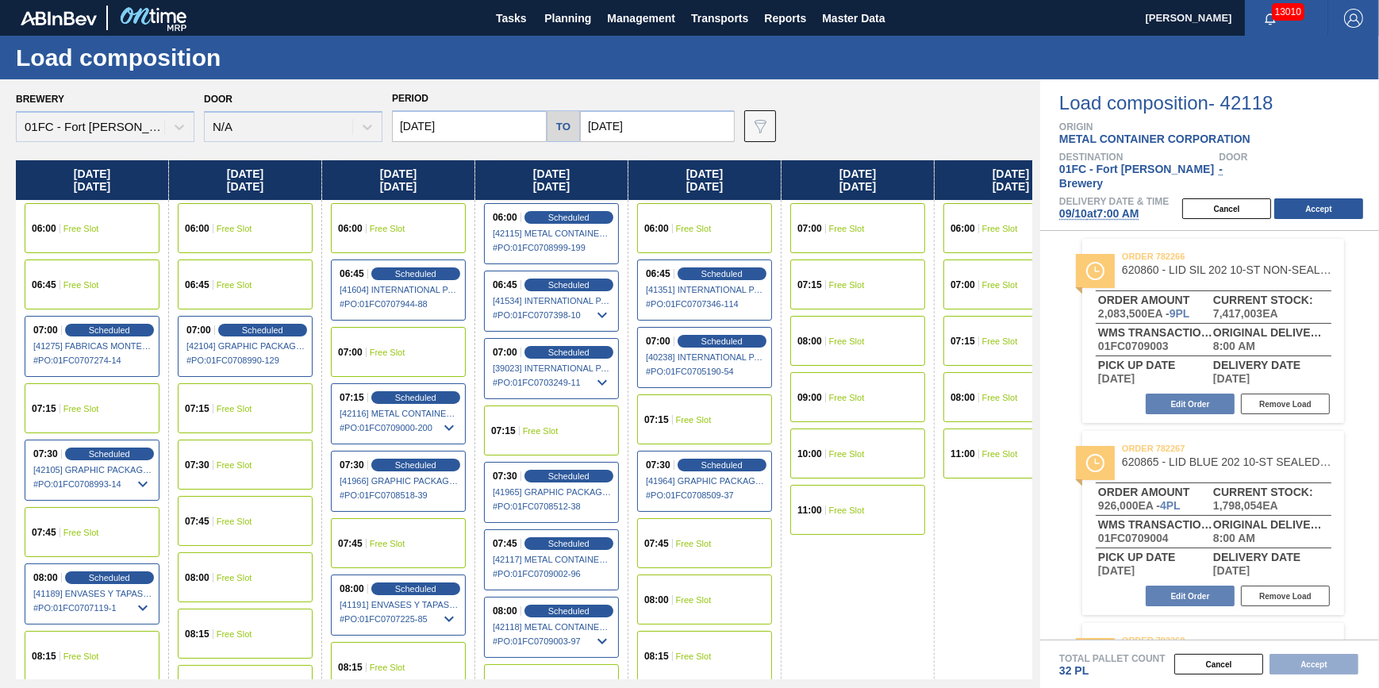
click at [278, 416] on div "07:15 Free Slot" at bounding box center [245, 408] width 135 height 50
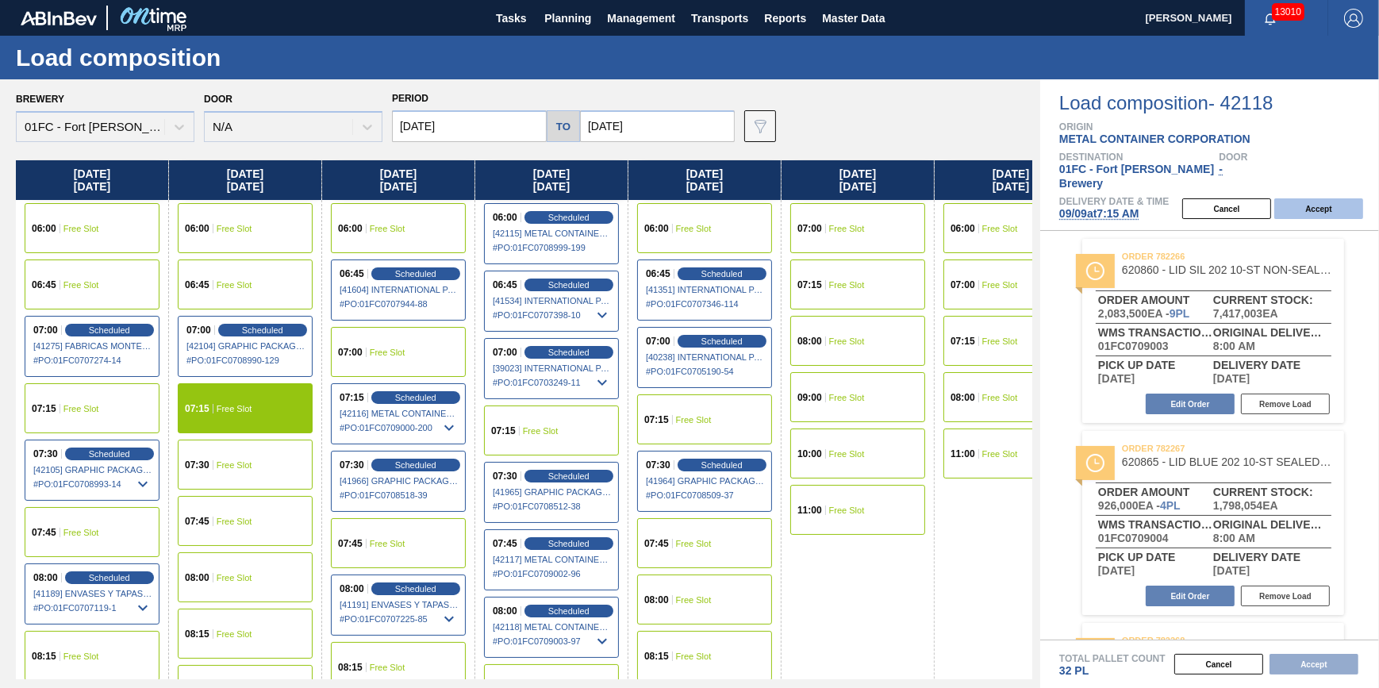
click at [1315, 202] on button "Accept" at bounding box center [1318, 208] width 89 height 21
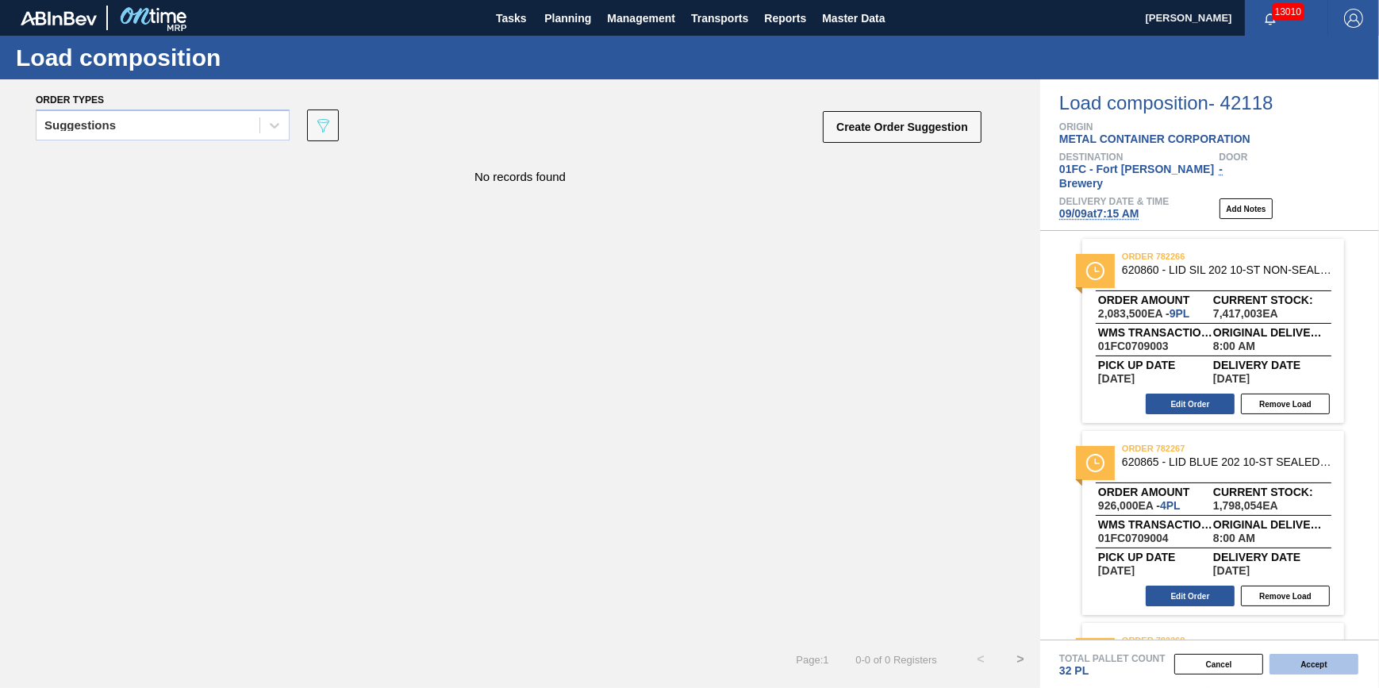
click at [1326, 674] on button "Accept" at bounding box center [1313, 664] width 89 height 21
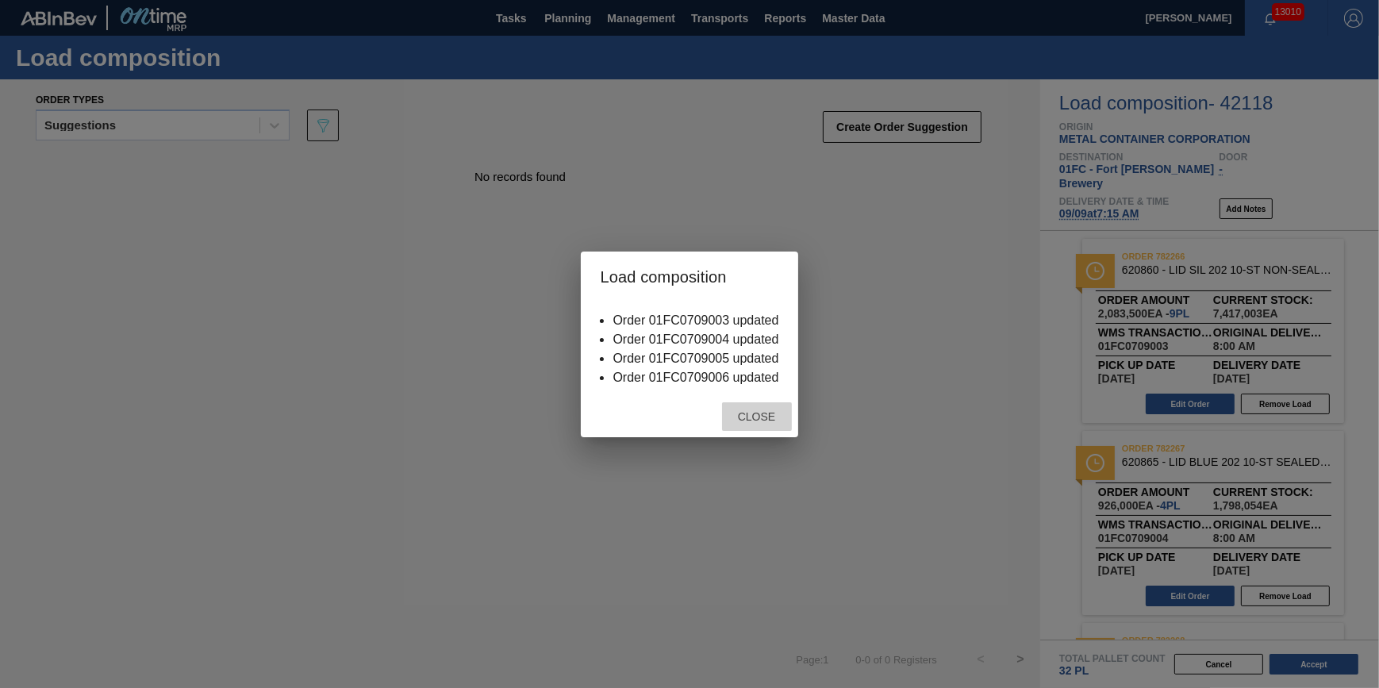
click at [750, 409] on div "Close" at bounding box center [757, 416] width 70 height 29
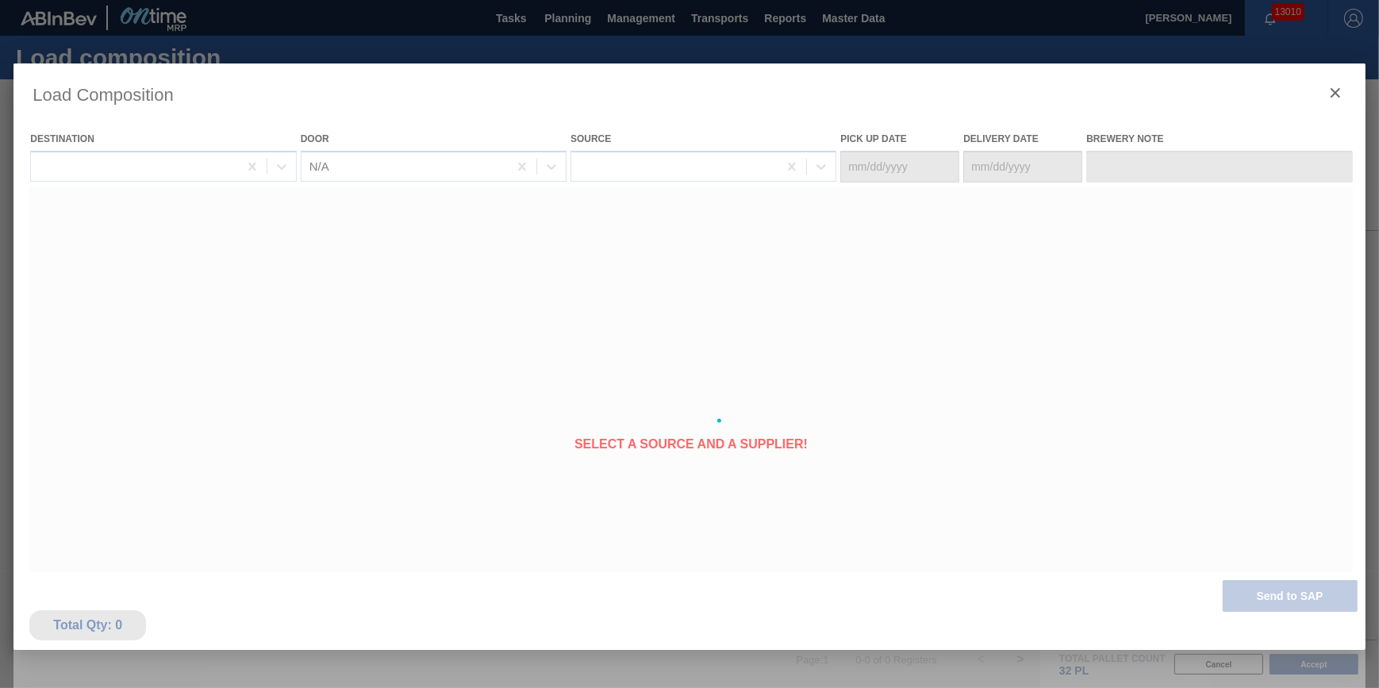
type Date "[DATE]"
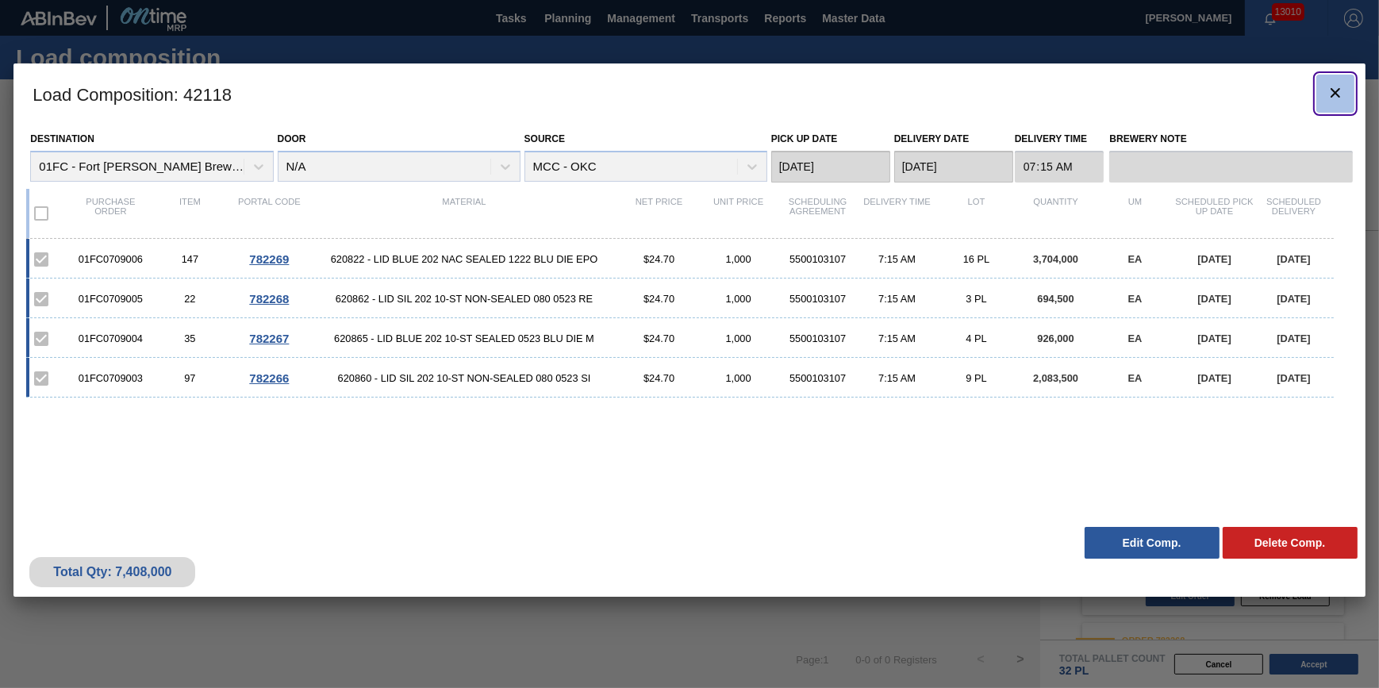
click at [1333, 91] on icon "botão de ícone" at bounding box center [1335, 92] width 19 height 19
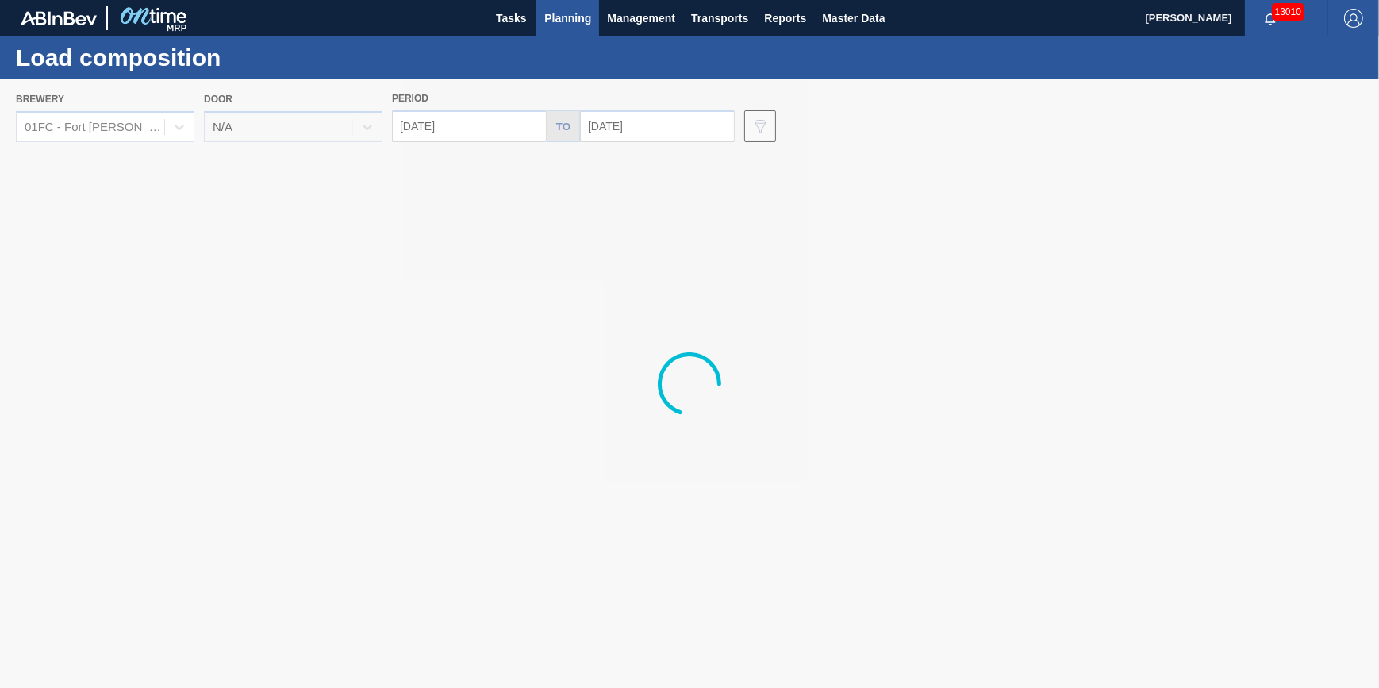
click at [559, 22] on span "Planning" at bounding box center [567, 18] width 47 height 19
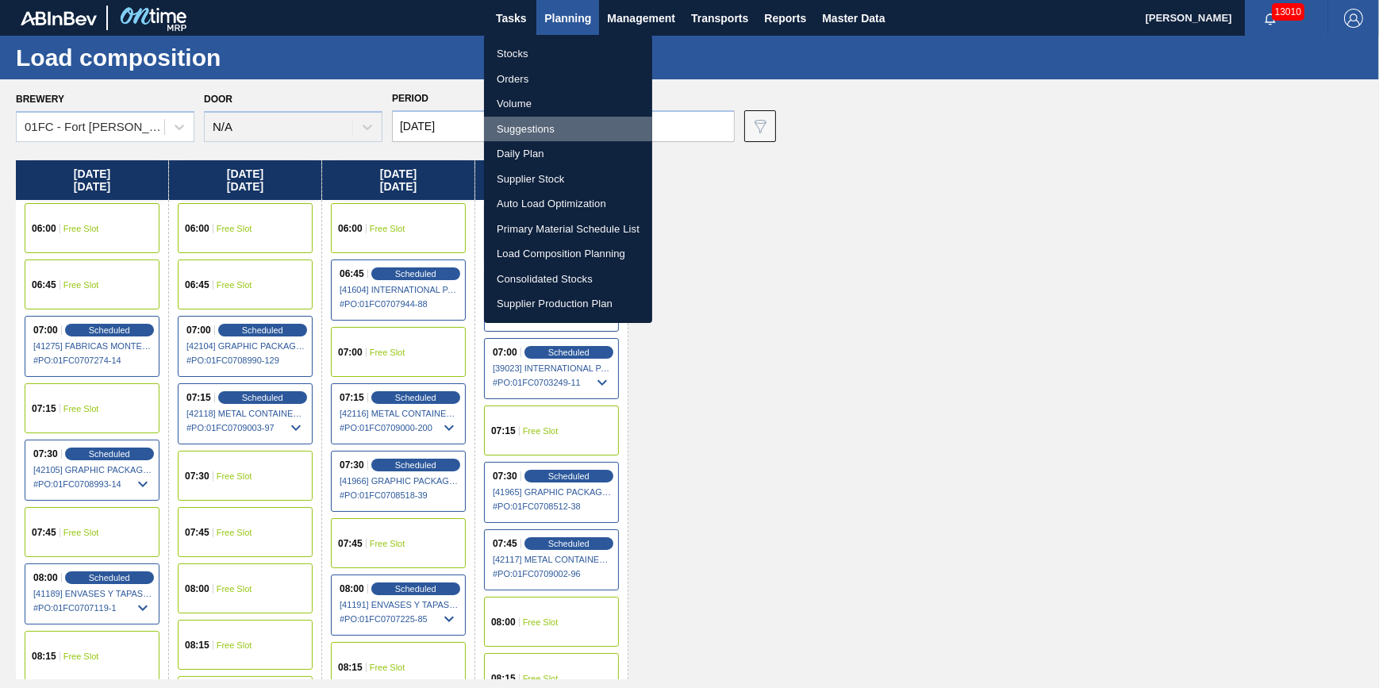
click at [532, 127] on li "Suggestions" at bounding box center [568, 129] width 168 height 25
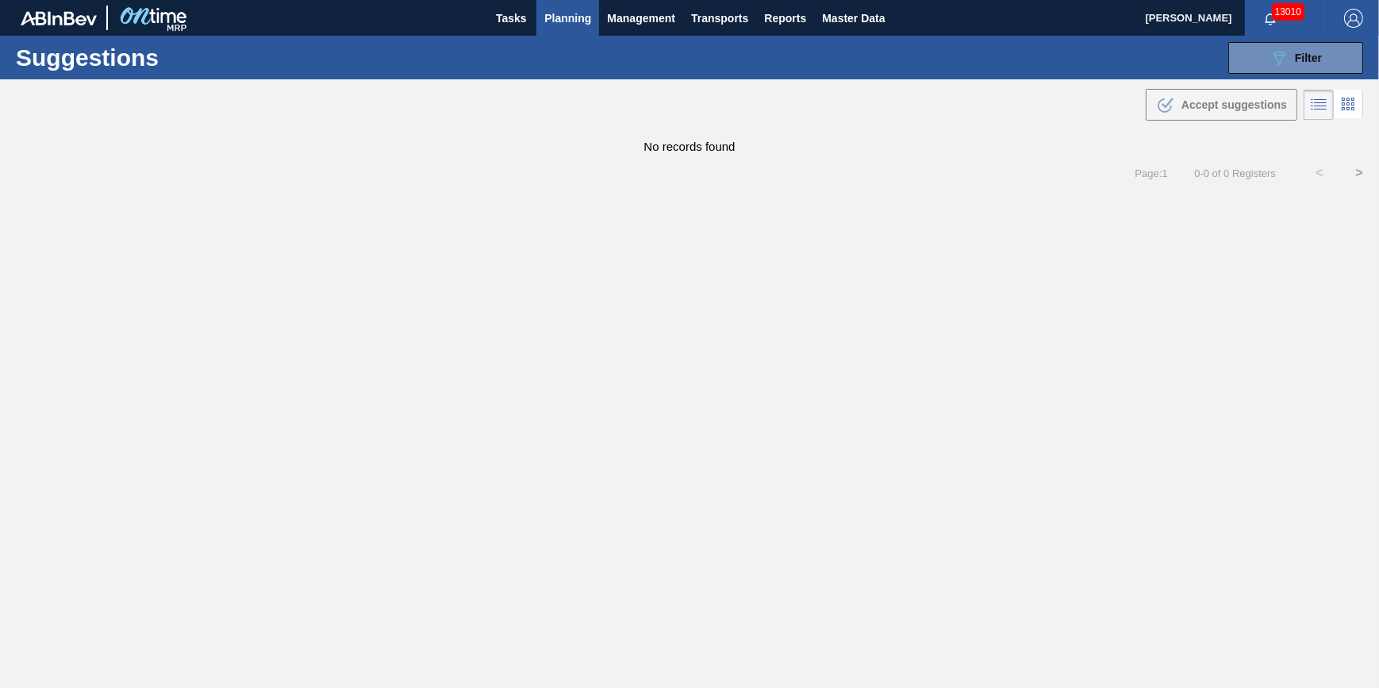
type from "[DATE]"
type to "[DATE]"
click at [1341, 52] on button "089F7B8B-B2A5-4AFE-B5C0-19BA573D28AC Filter" at bounding box center [1295, 58] width 135 height 32
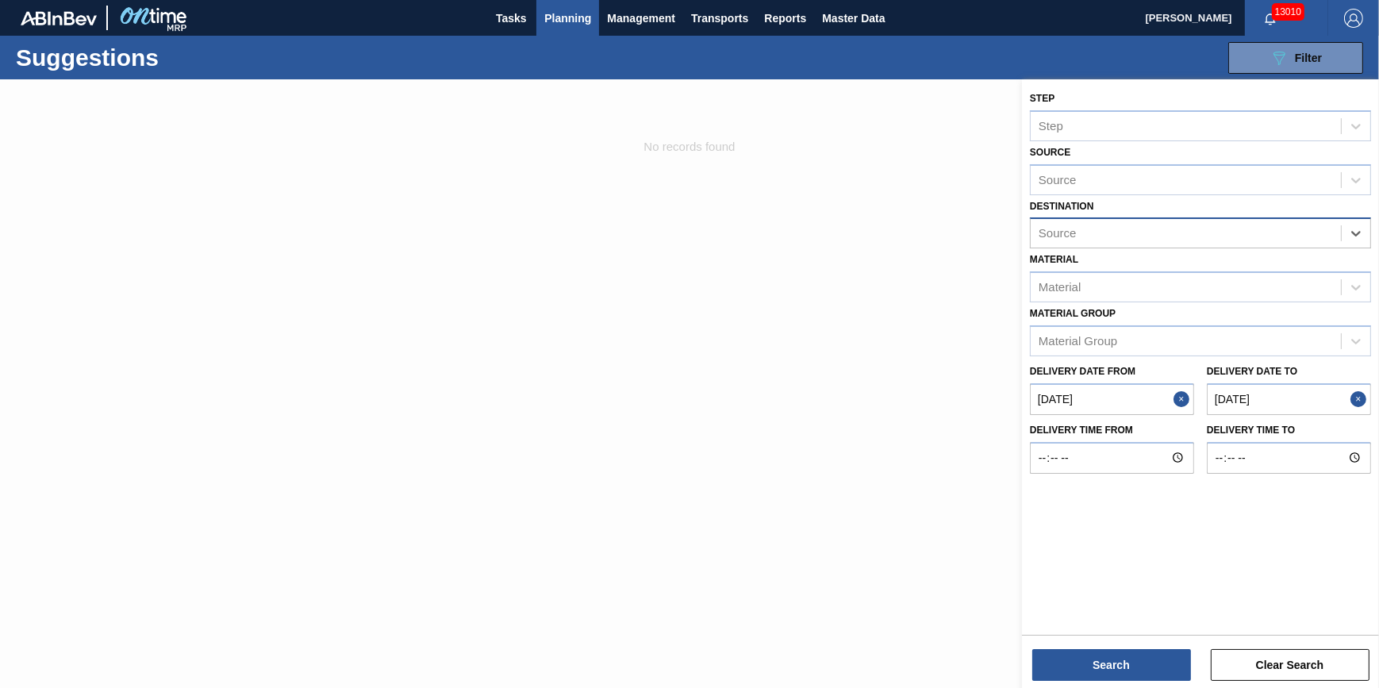
click at [1254, 238] on div "Source" at bounding box center [1186, 233] width 310 height 23
click at [1051, 663] on button "Search" at bounding box center [1111, 665] width 159 height 32
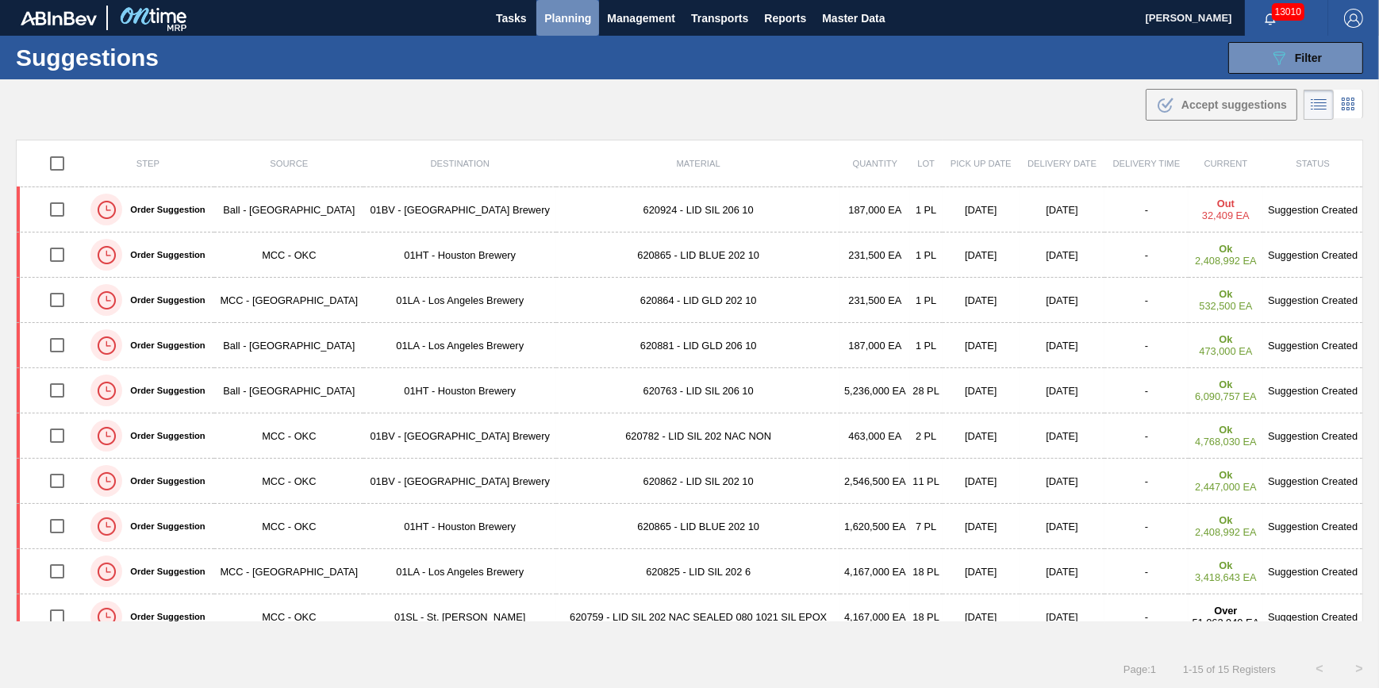
drag, startPoint x: 570, startPoint y: 21, endPoint x: 563, endPoint y: 36, distance: 16.7
click at [570, 21] on span "Planning" at bounding box center [567, 18] width 47 height 19
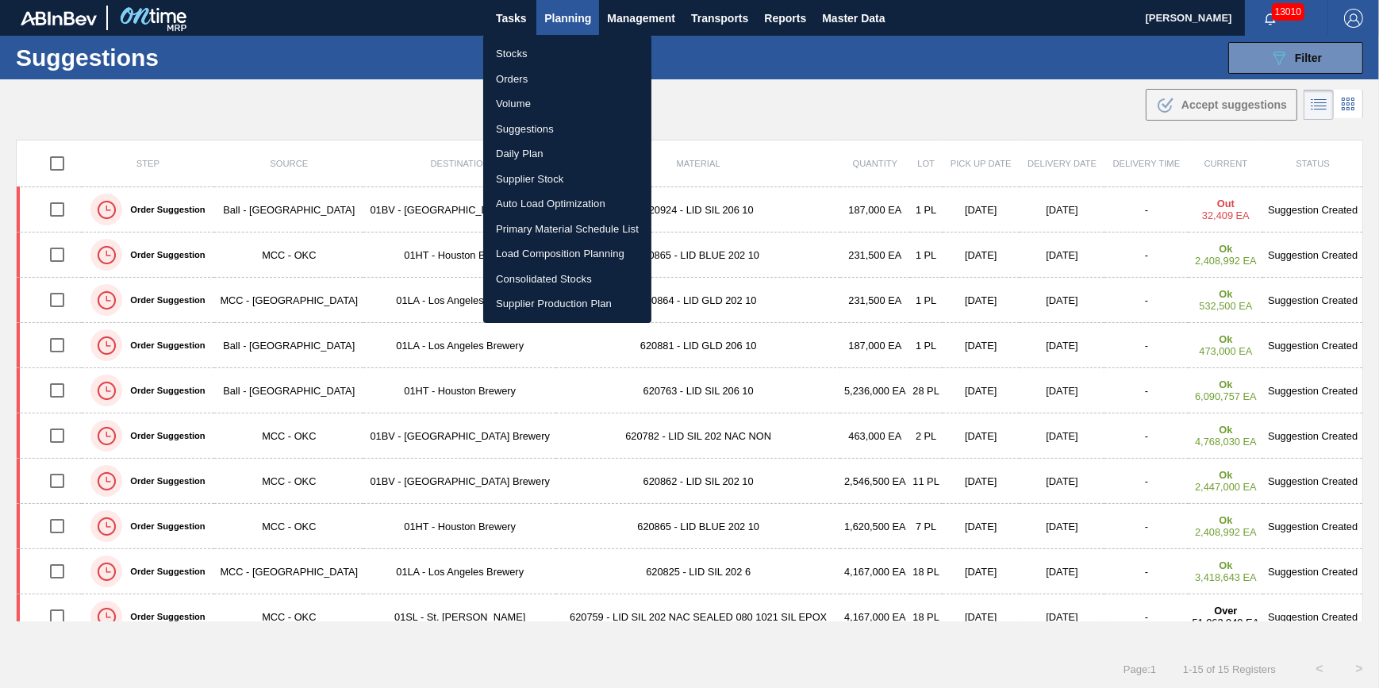
click at [533, 130] on li "Suggestions" at bounding box center [567, 129] width 168 height 25
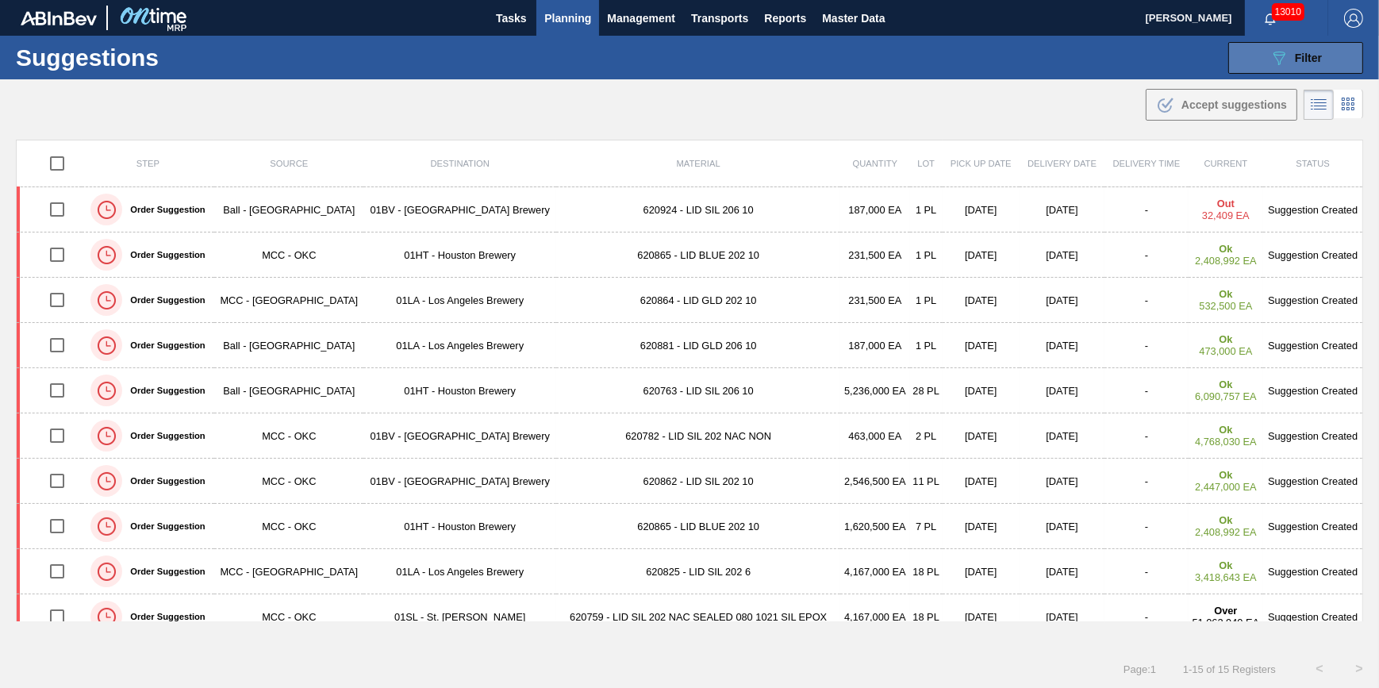
click at [1291, 64] on div "089F7B8B-B2A5-4AFE-B5C0-19BA573D28AC Filter" at bounding box center [1295, 57] width 52 height 19
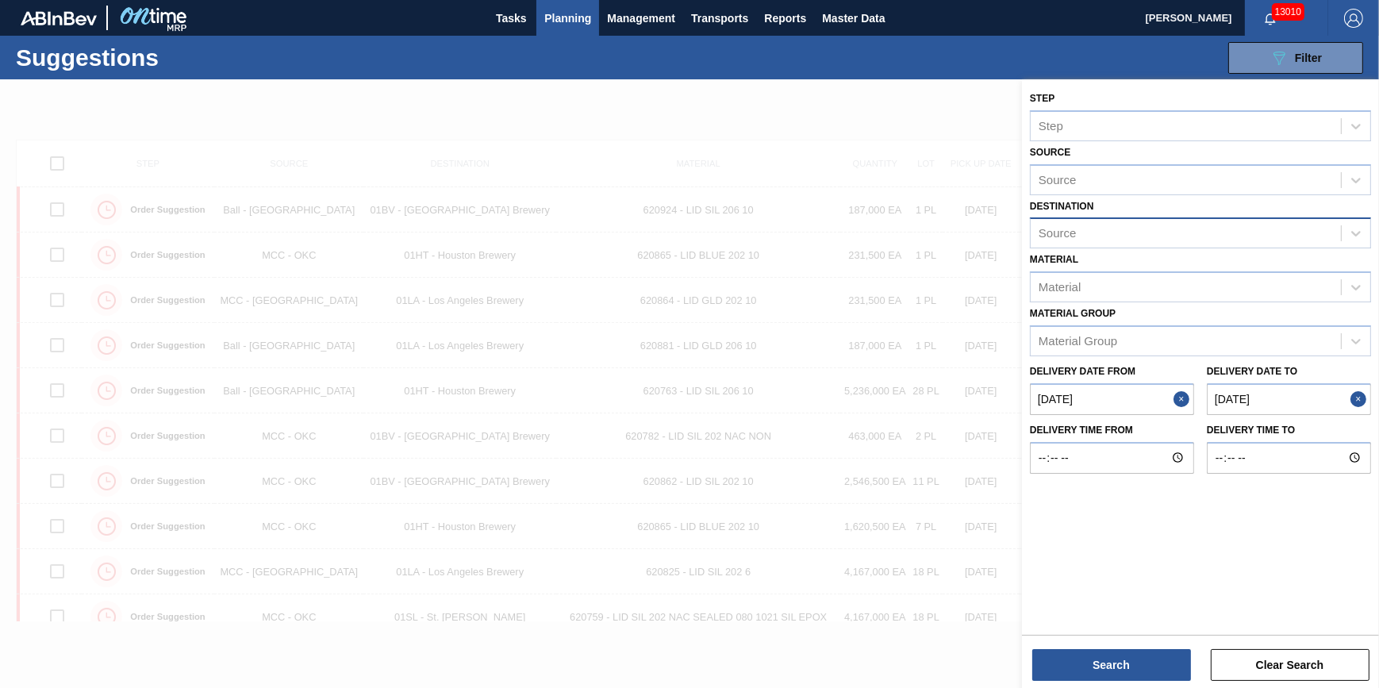
click at [1239, 231] on div "Source" at bounding box center [1186, 233] width 310 height 23
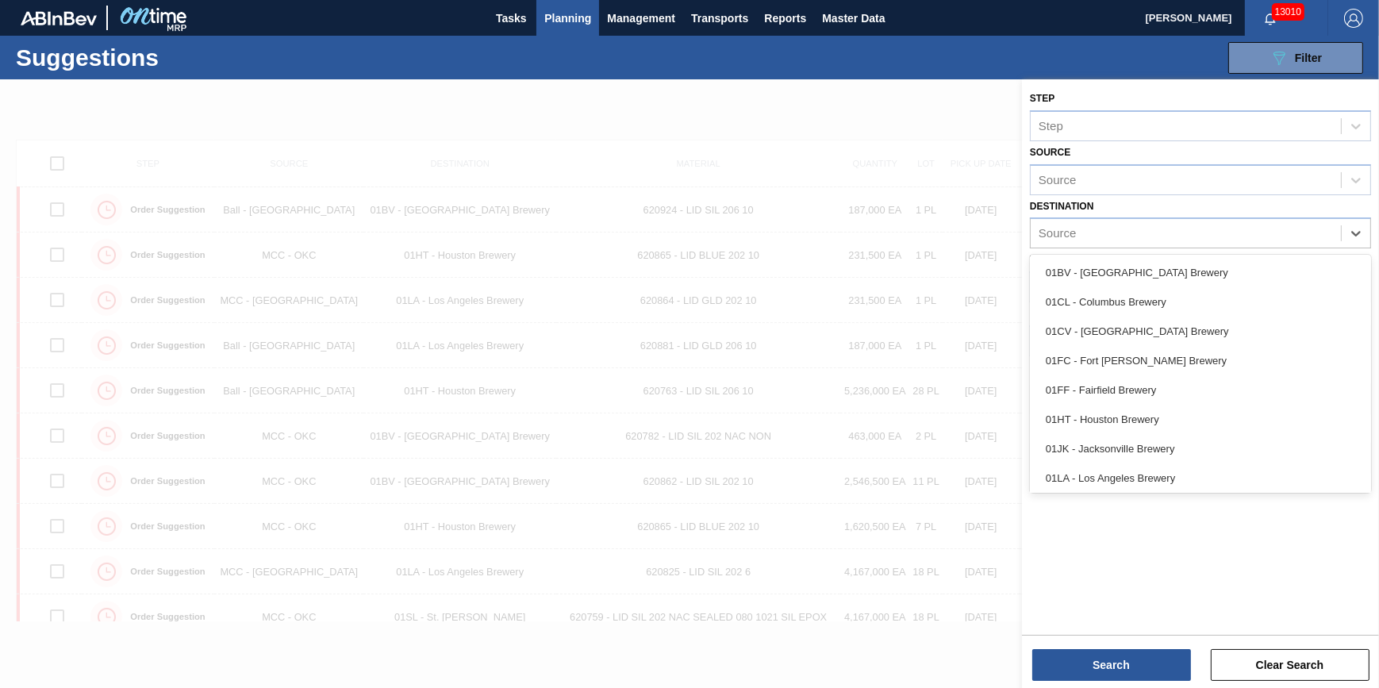
click at [1160, 413] on div "01HT - Houston Brewery" at bounding box center [1200, 419] width 341 height 29
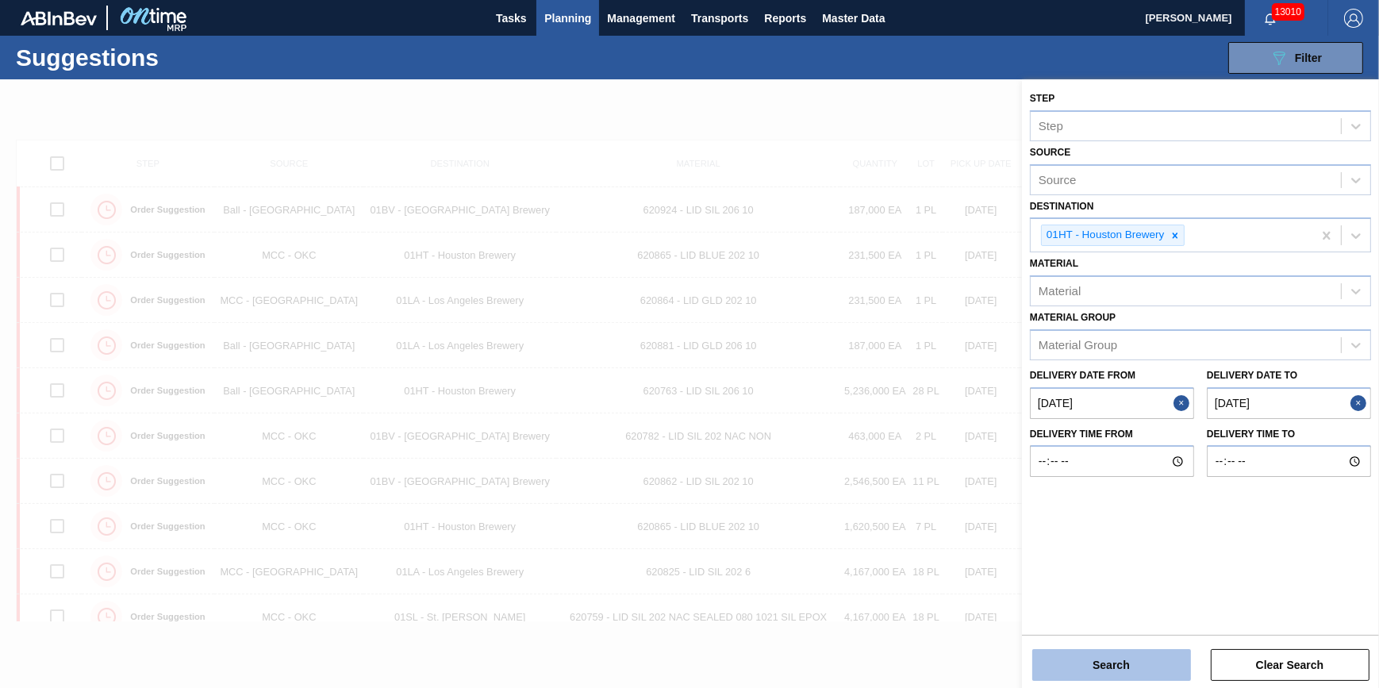
click at [1108, 673] on button "Search" at bounding box center [1111, 665] width 159 height 32
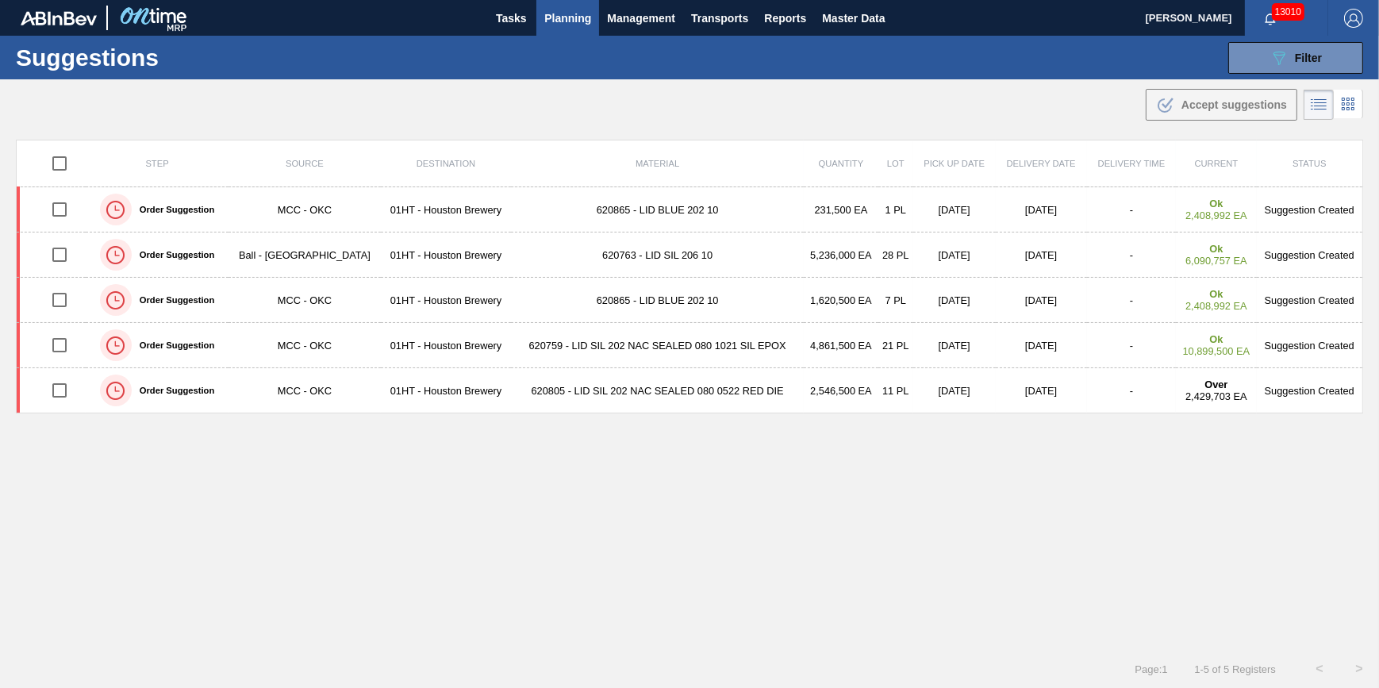
click at [71, 168] on input "checkbox" at bounding box center [59, 163] width 33 height 33
checkbox input "true"
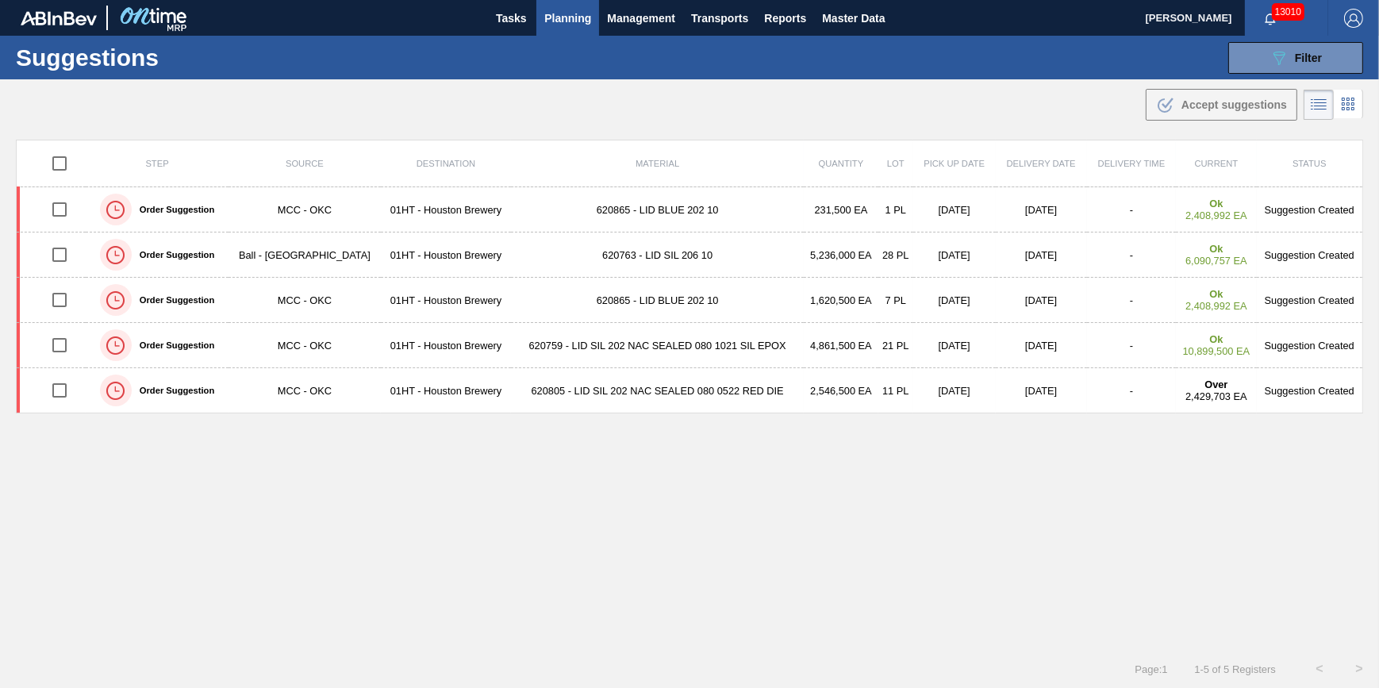
checkbox input "true"
click at [1223, 98] on span "Accept suggestions" at bounding box center [1234, 104] width 106 height 13
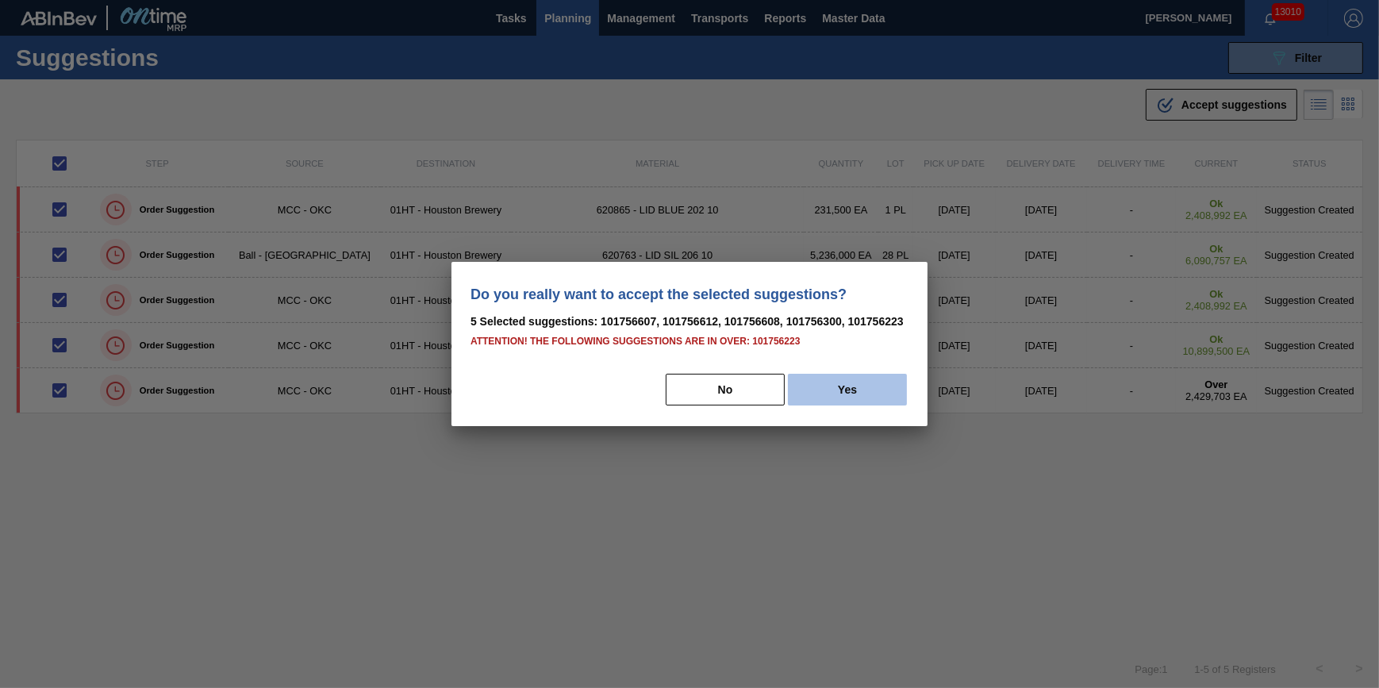
click at [878, 388] on button "Yes" at bounding box center [847, 390] width 119 height 32
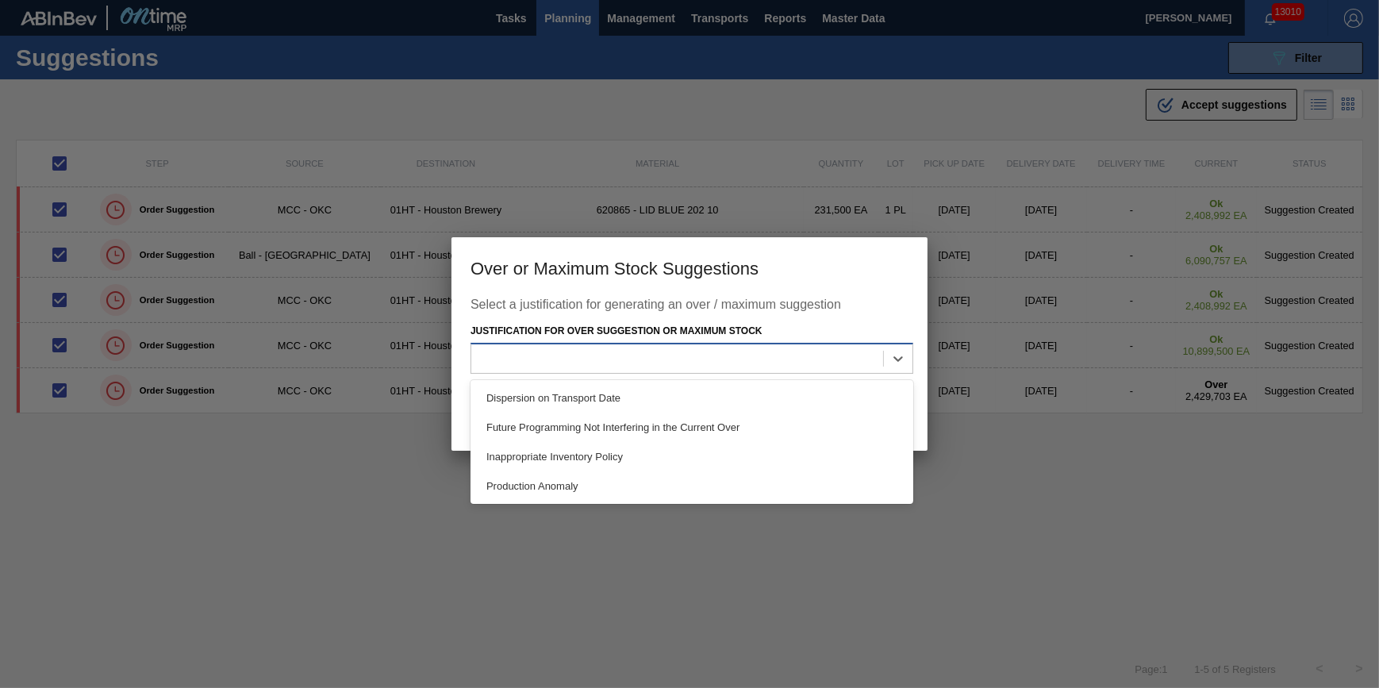
click at [804, 359] on div at bounding box center [677, 358] width 412 height 23
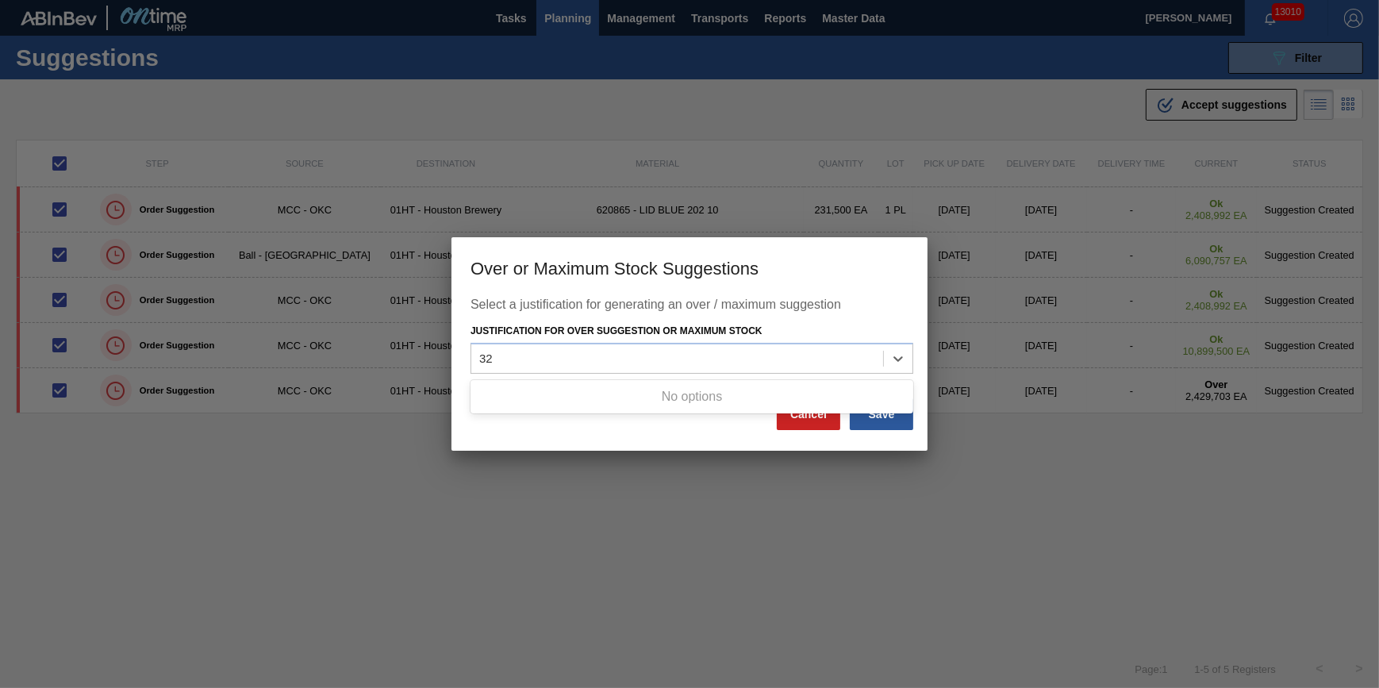
type Stock "32"
click at [720, 506] on div at bounding box center [689, 344] width 1379 height 688
drag, startPoint x: 696, startPoint y: 326, endPoint x: 686, endPoint y: 376, distance: 50.9
click at [695, 332] on label "Justification for Over Suggestion or Maximum Stock" at bounding box center [616, 330] width 292 height 11
click at [481, 351] on Stock "Justification for Over Suggestion or Maximum Stock" at bounding box center [480, 357] width 2 height 13
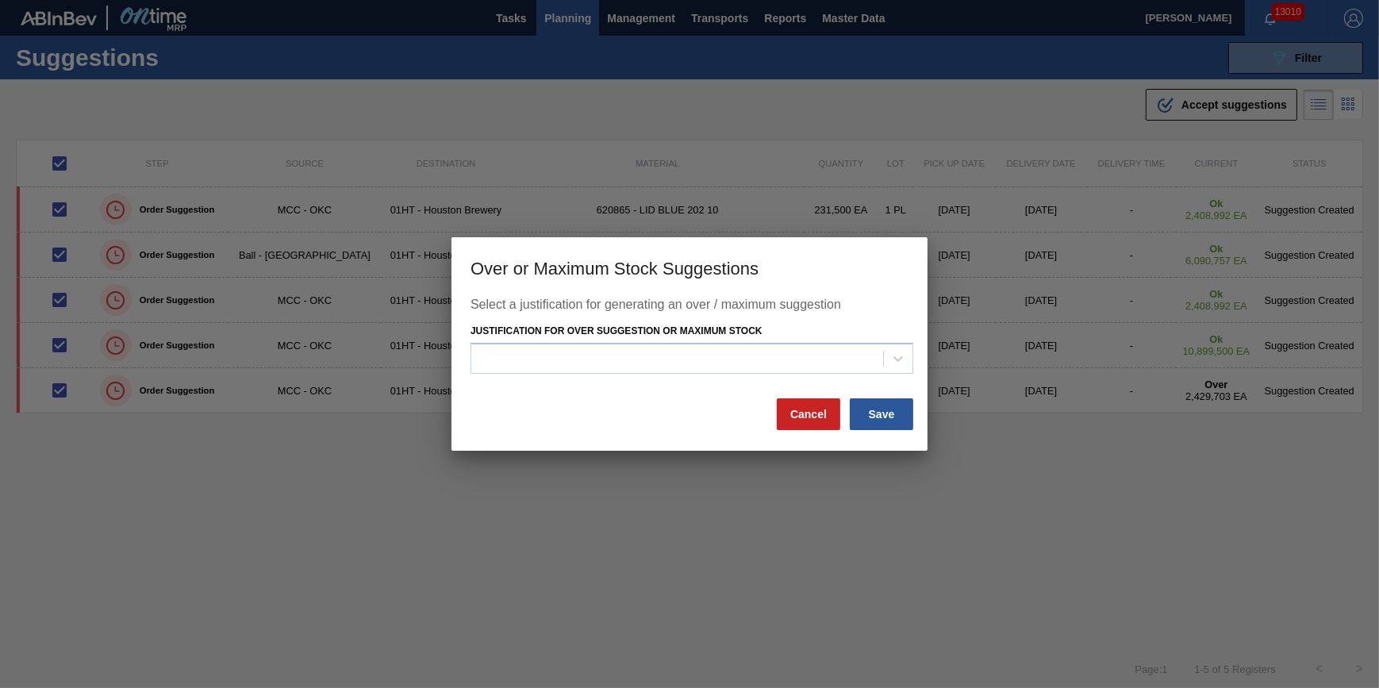
click at [686, 376] on div "Select a justification for generating an over / maximum suggestion Justificatio…" at bounding box center [689, 347] width 438 height 99
click at [687, 359] on div at bounding box center [677, 358] width 412 height 23
type Stock "3"
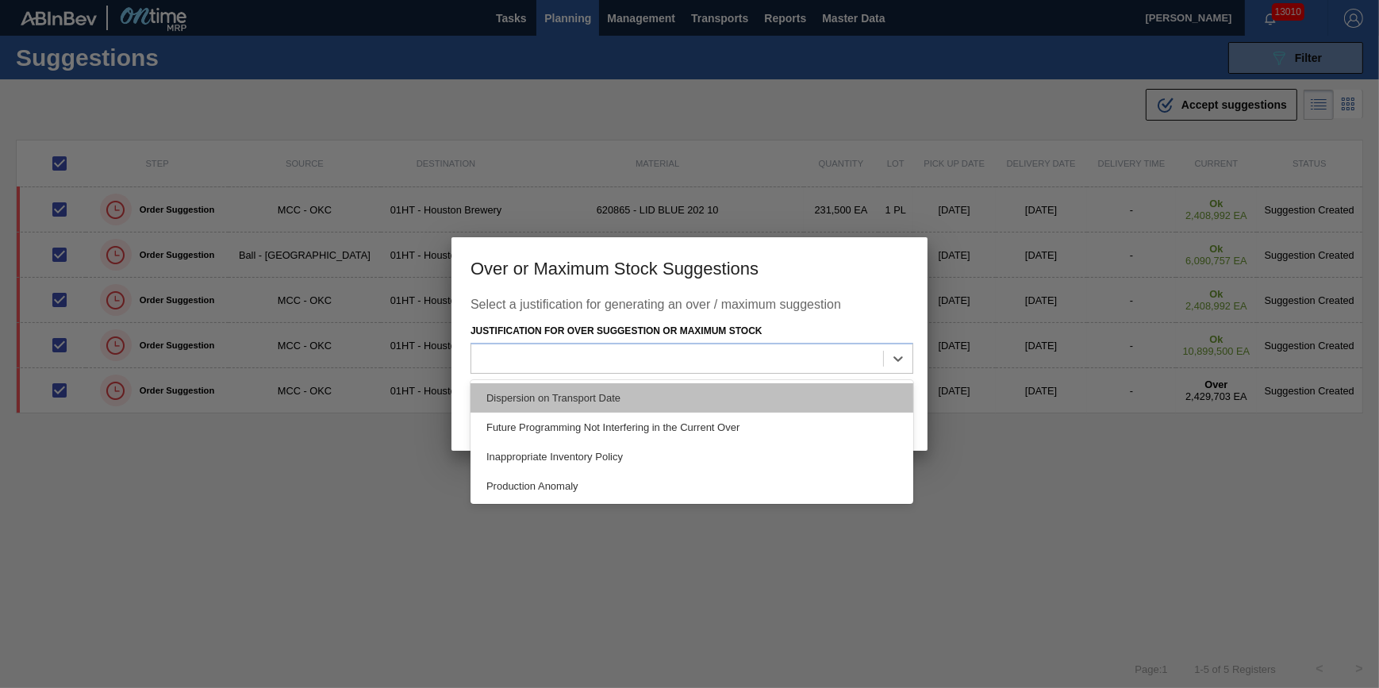
click at [685, 395] on div "Dispersion on Transport Date" at bounding box center [691, 397] width 443 height 29
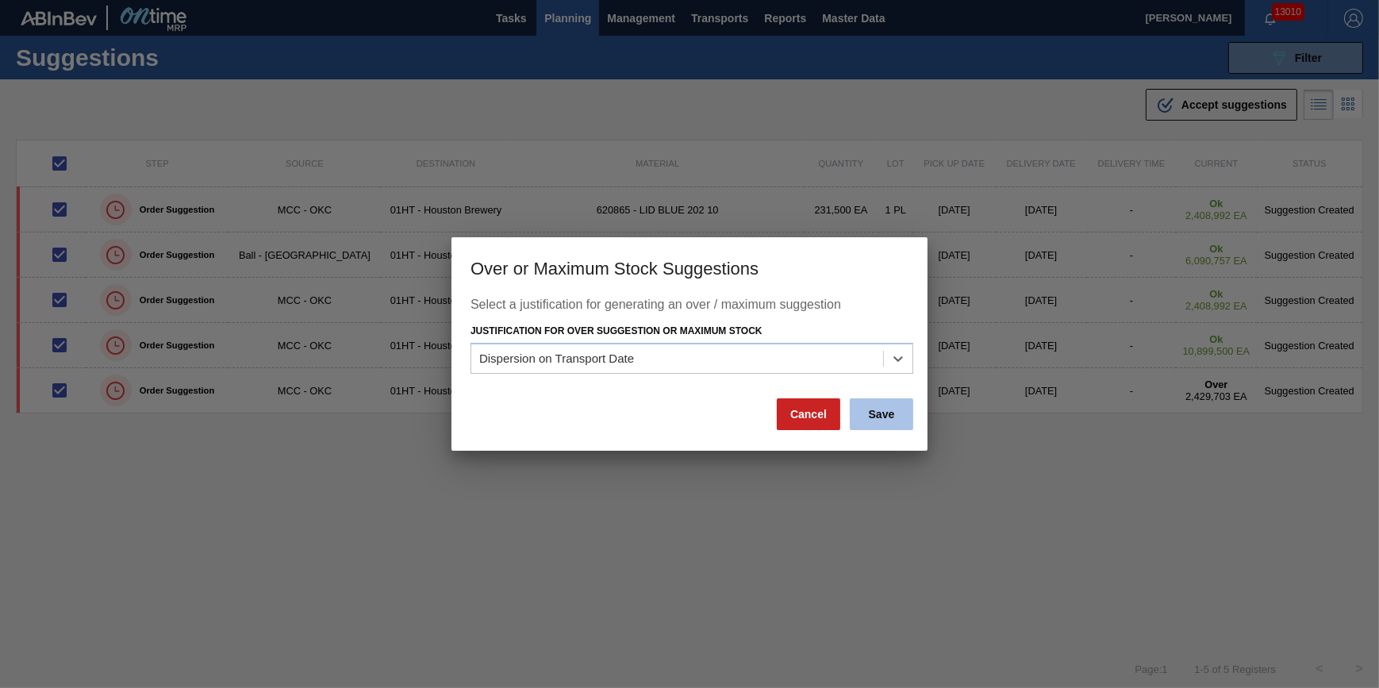
click at [881, 424] on button "Save" at bounding box center [881, 414] width 63 height 32
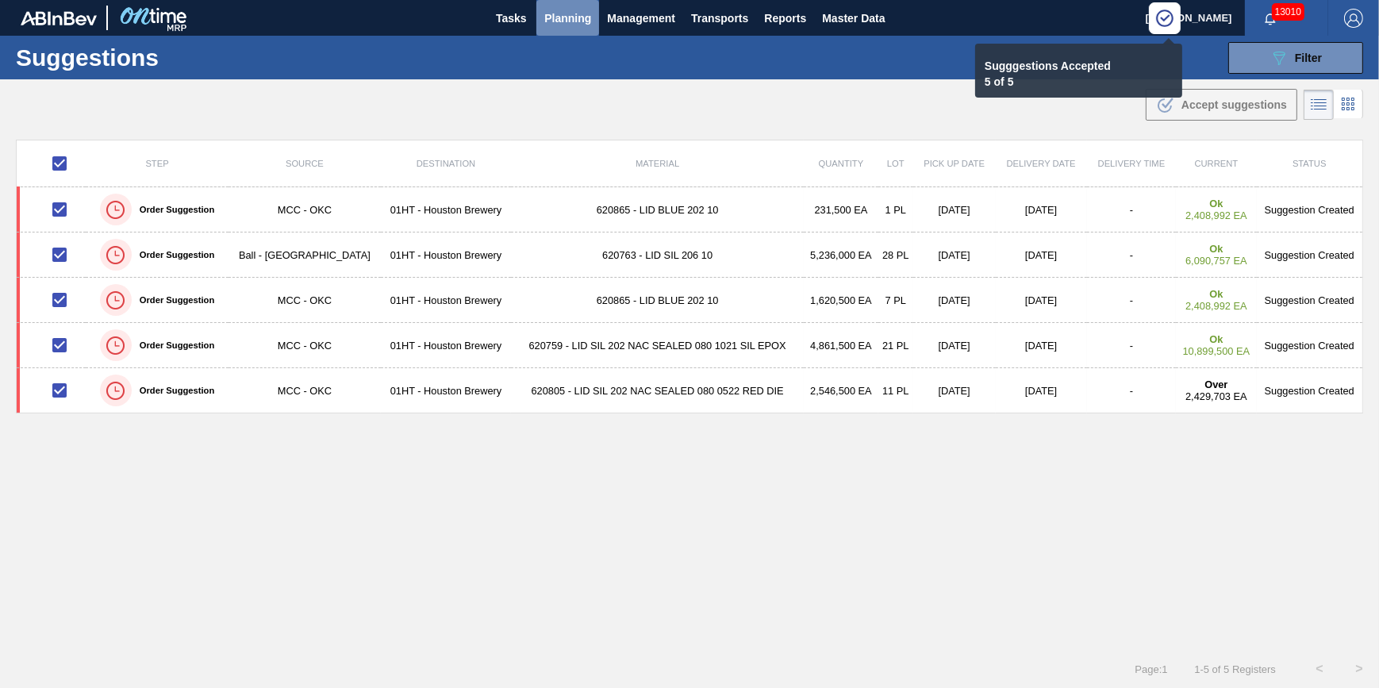
click at [555, 15] on span "Planning" at bounding box center [567, 18] width 47 height 19
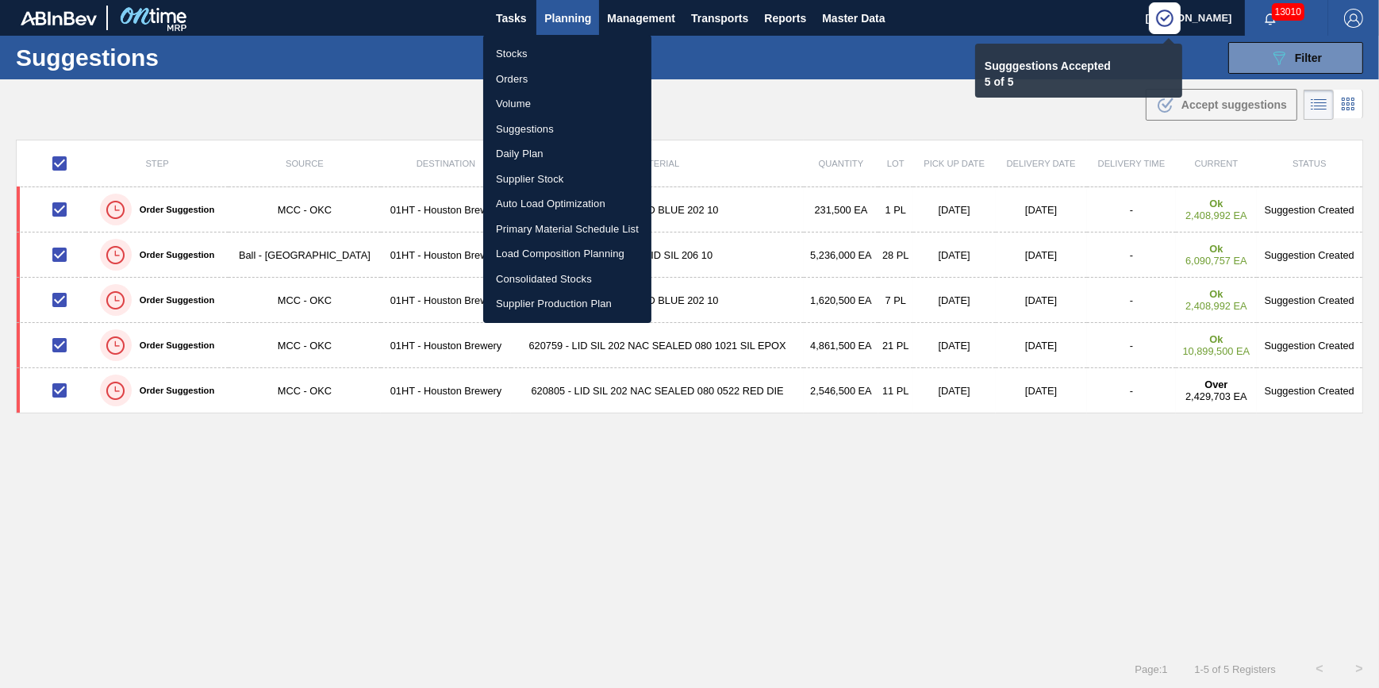
drag, startPoint x: 742, startPoint y: 24, endPoint x: 721, endPoint y: 21, distance: 20.8
click at [737, 24] on div at bounding box center [689, 344] width 1379 height 688
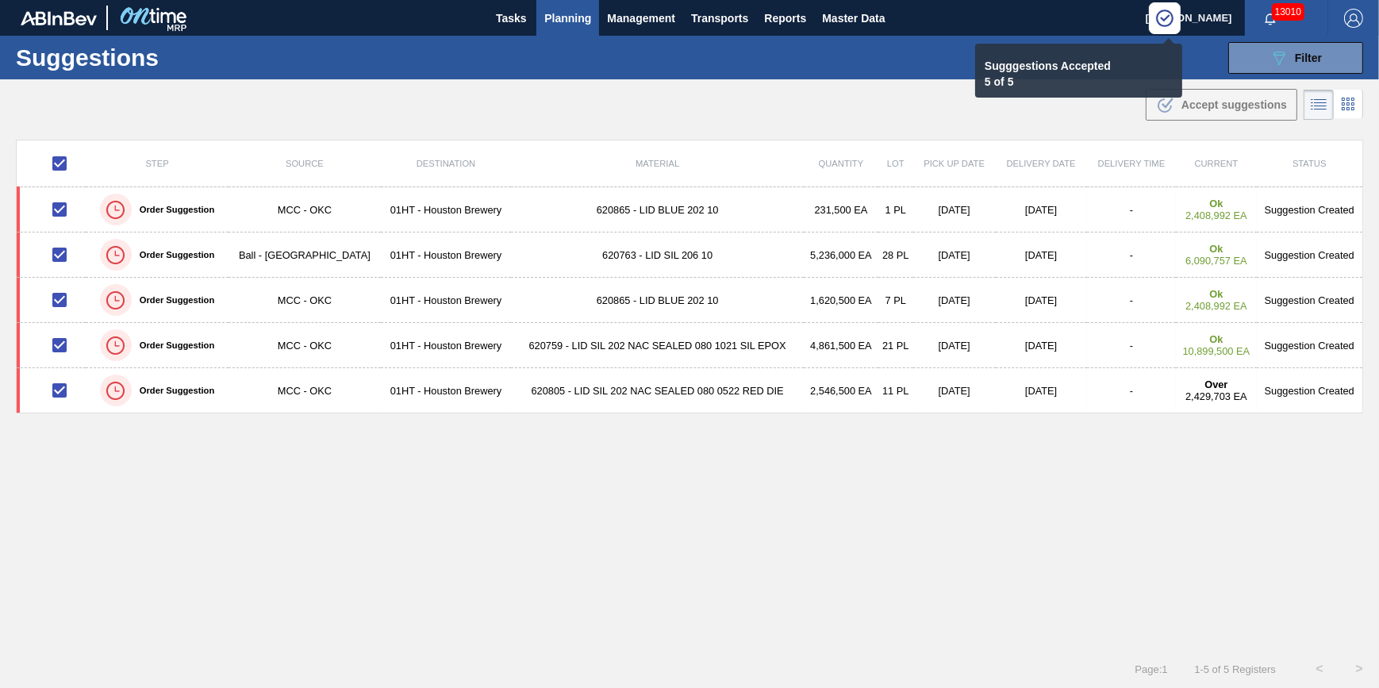
click at [721, 21] on div "Stocks Orders Volume Suggestions Daily Plan Supplier Stock Auto Load Optimizati…" at bounding box center [689, 344] width 1379 height 688
click at [719, 16] on span "Transports" at bounding box center [719, 18] width 57 height 19
click at [718, 77] on li "[GEOGRAPHIC_DATA]" at bounding box center [730, 79] width 134 height 25
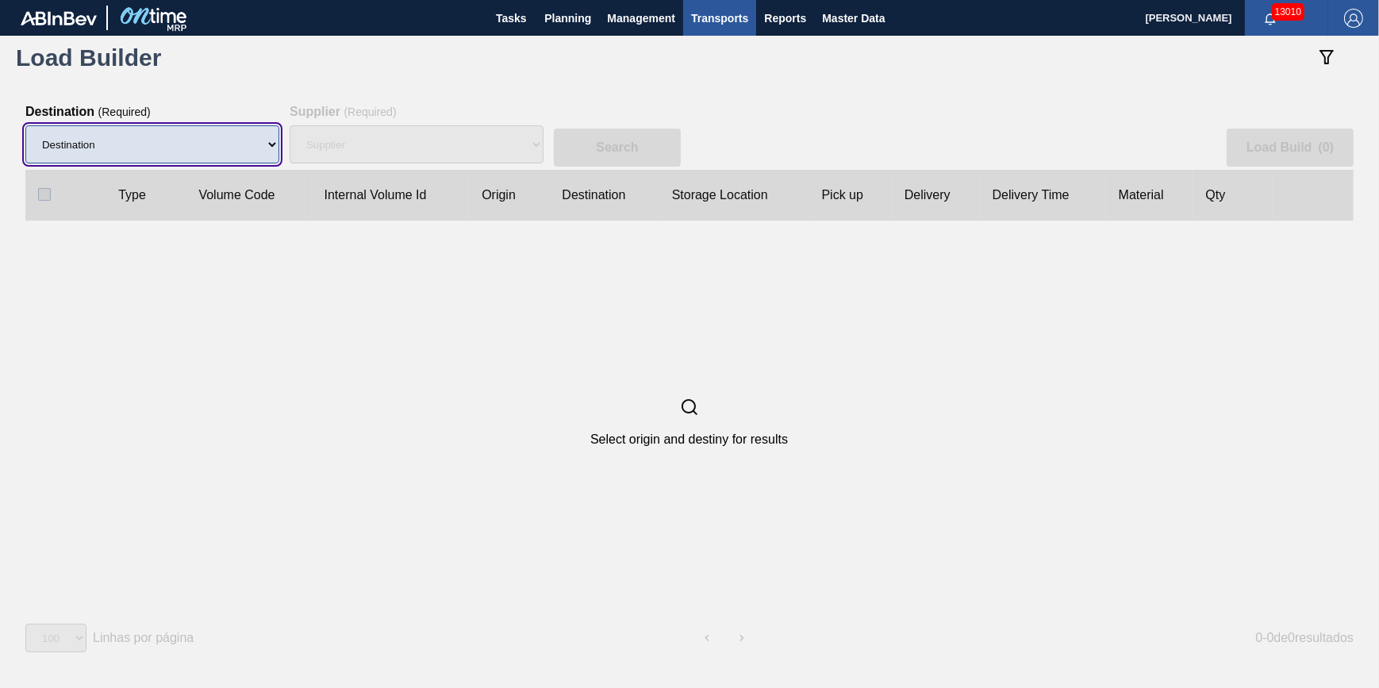
drag, startPoint x: 201, startPoint y: 132, endPoint x: 198, endPoint y: 148, distance: 16.0
click at [201, 132] on select "Destination 01BV - [GEOGRAPHIC_DATA] 01CL - [GEOGRAPHIC_DATA] 01CV - [GEOGRAPHI…" at bounding box center [152, 144] width 254 height 38
select select "9"
click at [25, 126] on select "Destination 01BV - [GEOGRAPHIC_DATA] 01CL - [GEOGRAPHIC_DATA] 01CV - [GEOGRAPHI…" at bounding box center [152, 144] width 254 height 38
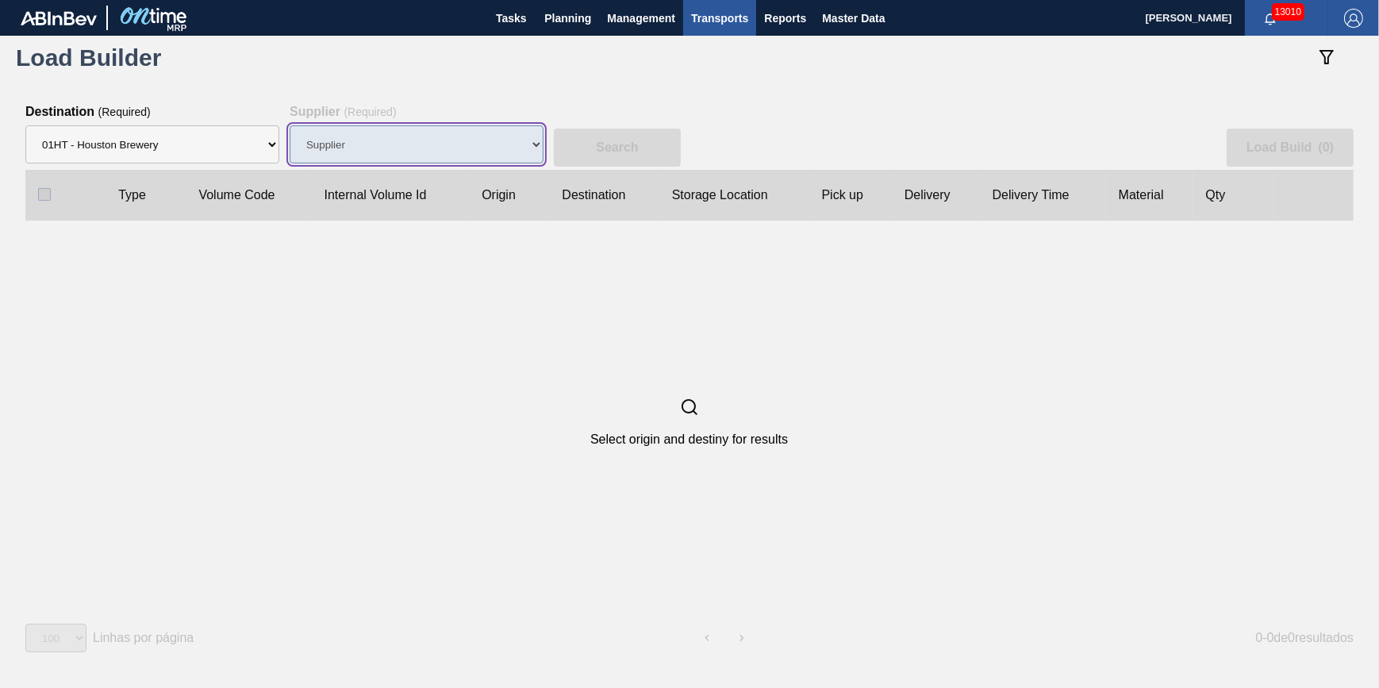
click at [401, 141] on select "Supplier" at bounding box center [417, 144] width 254 height 38
select select "166"
click at [290, 126] on select "Supplier 8221649 - BALL METAL CONTAINER GROUP 8342641 - BALL METAL CONTAINER GR…" at bounding box center [417, 144] width 254 height 38
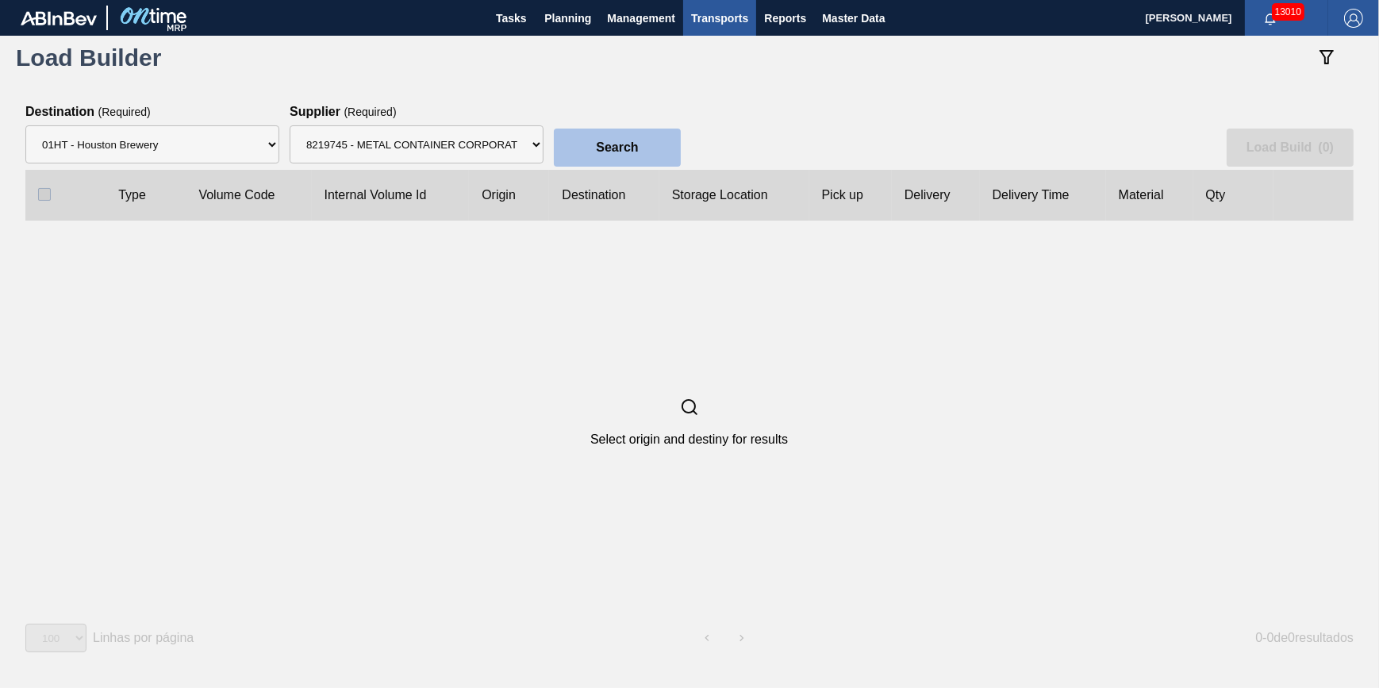
click at [618, 139] on button "Search" at bounding box center [617, 148] width 127 height 38
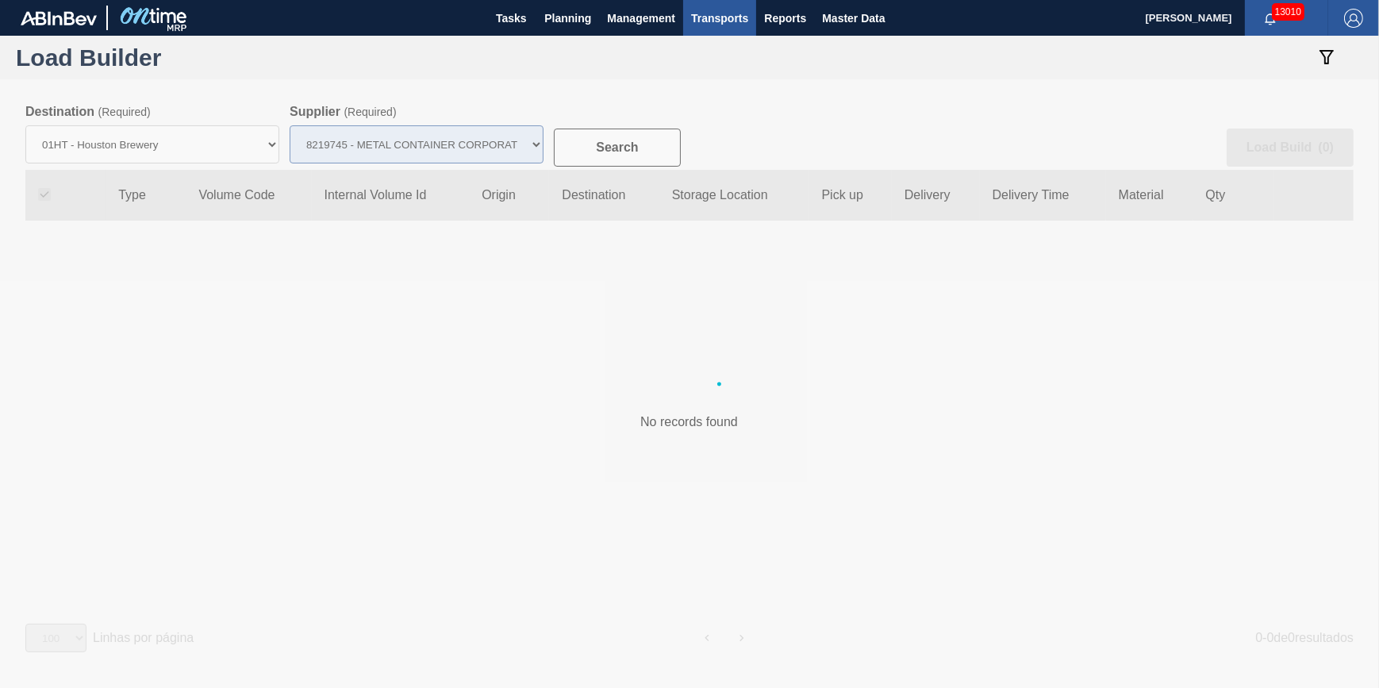
checkbox input "true"
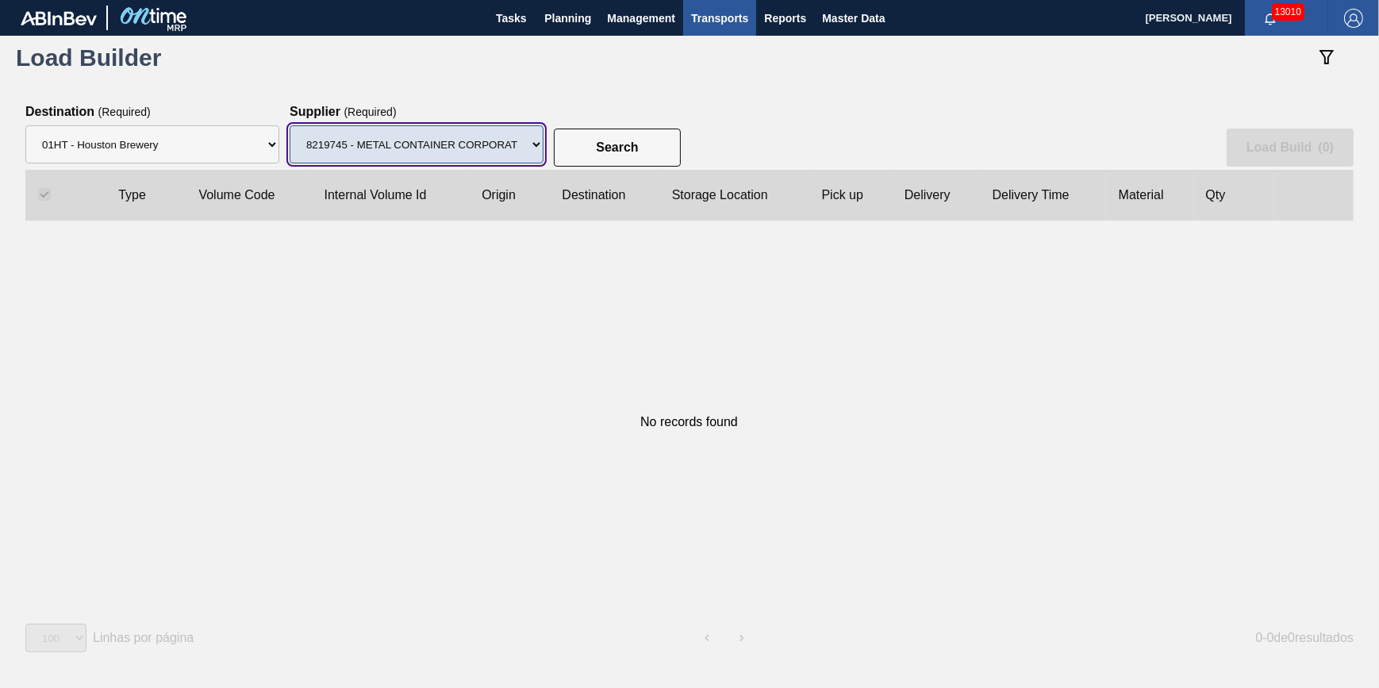
click at [499, 148] on select "Supplier 8221649 - BALL METAL CONTAINER GROUP 8342641 - BALL METAL CONTAINER GR…" at bounding box center [417, 144] width 254 height 38
select select "13"
click at [290, 126] on select "Supplier 8221649 - BALL METAL CONTAINER GROUP 8342641 - BALL METAL CONTAINER GR…" at bounding box center [417, 144] width 254 height 38
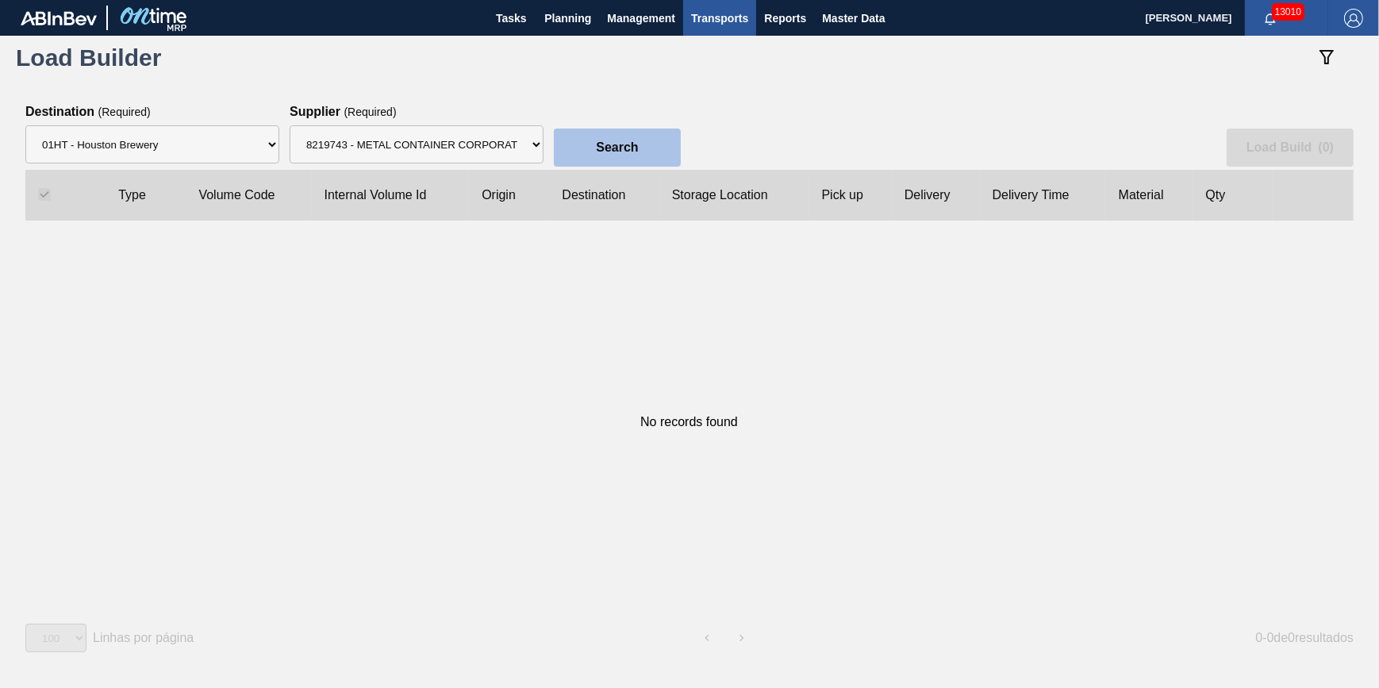
click at [595, 130] on button "Search" at bounding box center [617, 148] width 127 height 38
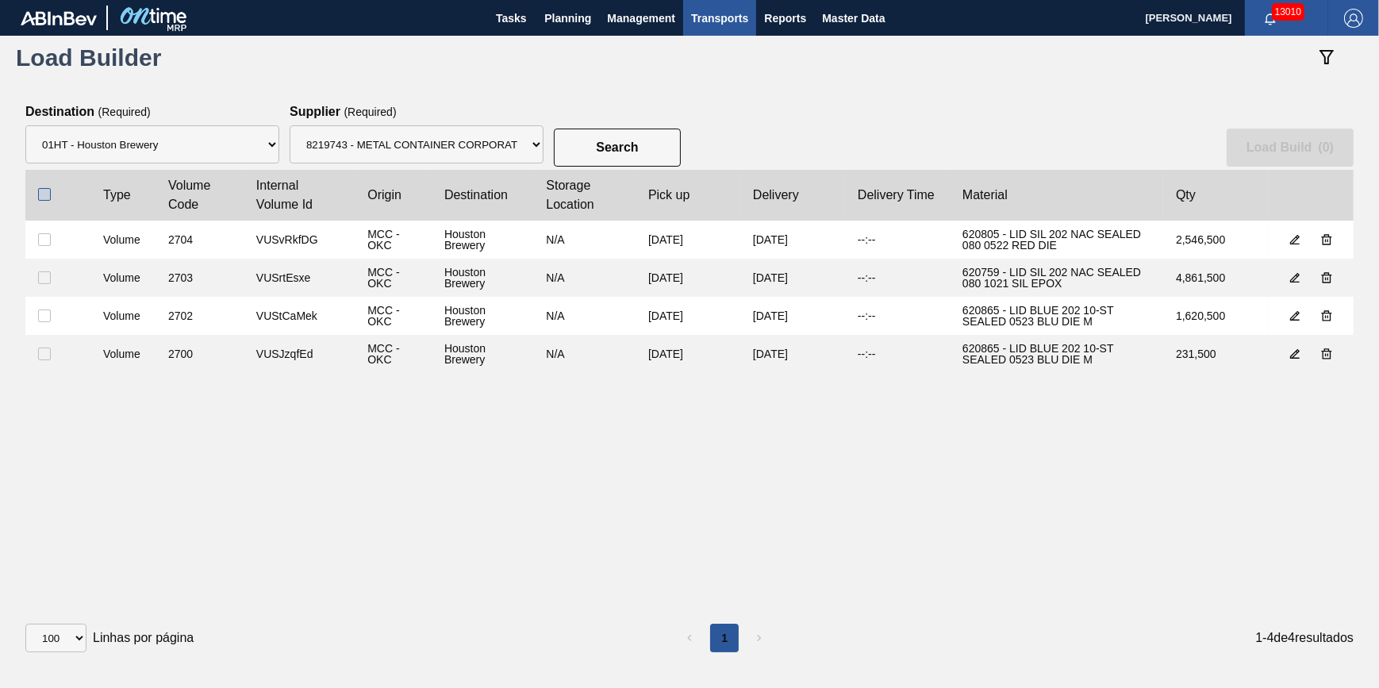
drag, startPoint x: 40, startPoint y: 192, endPoint x: 321, endPoint y: 191, distance: 280.9
click at [40, 191] on input "checkbox" at bounding box center [44, 194] width 13 height 13
checkbox input "true"
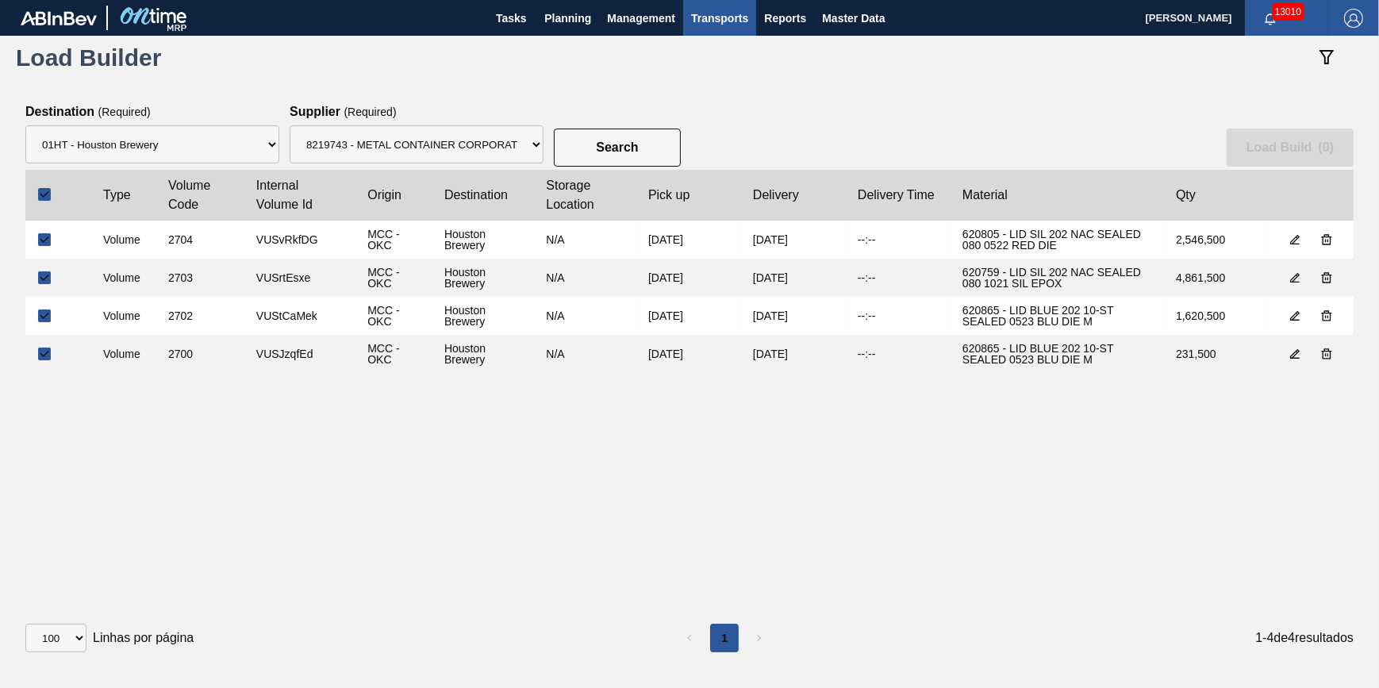
checkbox input "true"
click at [1227, 141] on button "Load Build ( 4 )" at bounding box center [1290, 148] width 127 height 38
select select "Undefined"
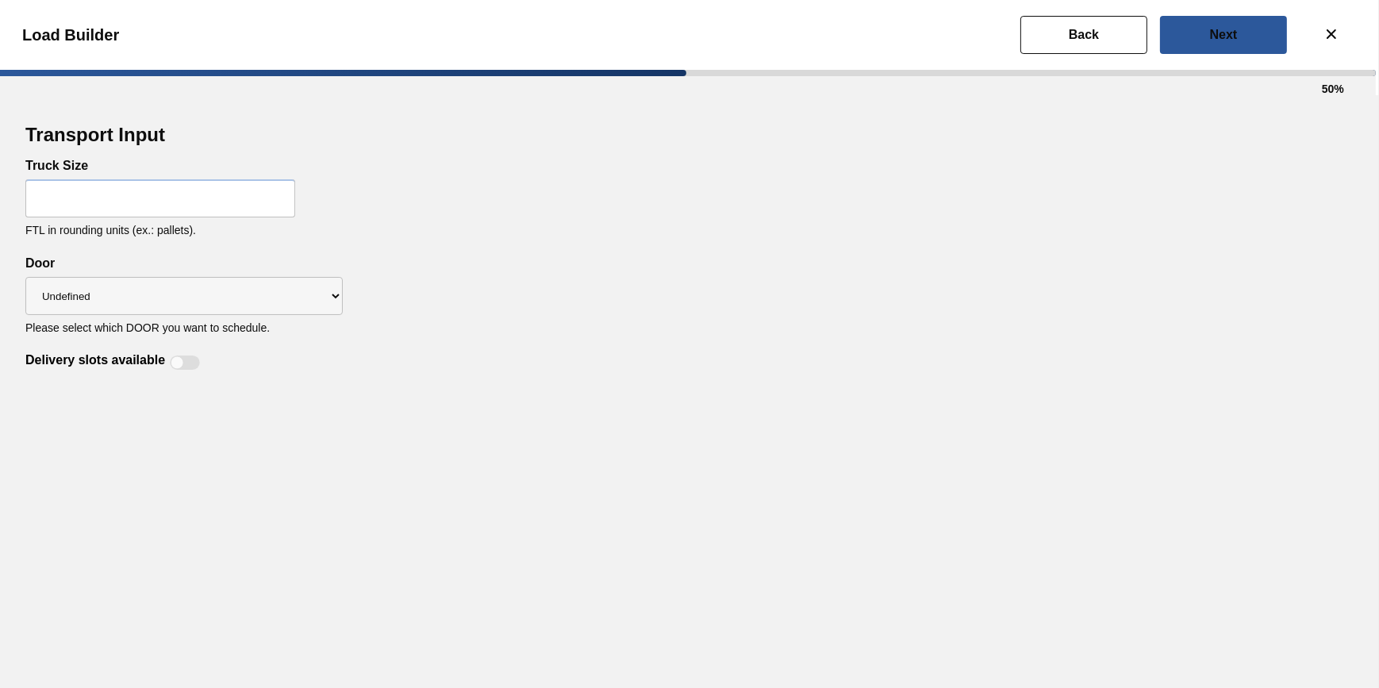
drag, startPoint x: 167, startPoint y: 248, endPoint x: 169, endPoint y: 203, distance: 45.3
click at [167, 248] on div "Truck Size FTL in rounding units (ex.: pallets)." at bounding box center [689, 208] width 1328 height 98
click at [169, 203] on input "text" at bounding box center [160, 198] width 270 height 38
type input "32"
drag, startPoint x: 194, startPoint y: 375, endPoint x: 181, endPoint y: 356, distance: 22.9
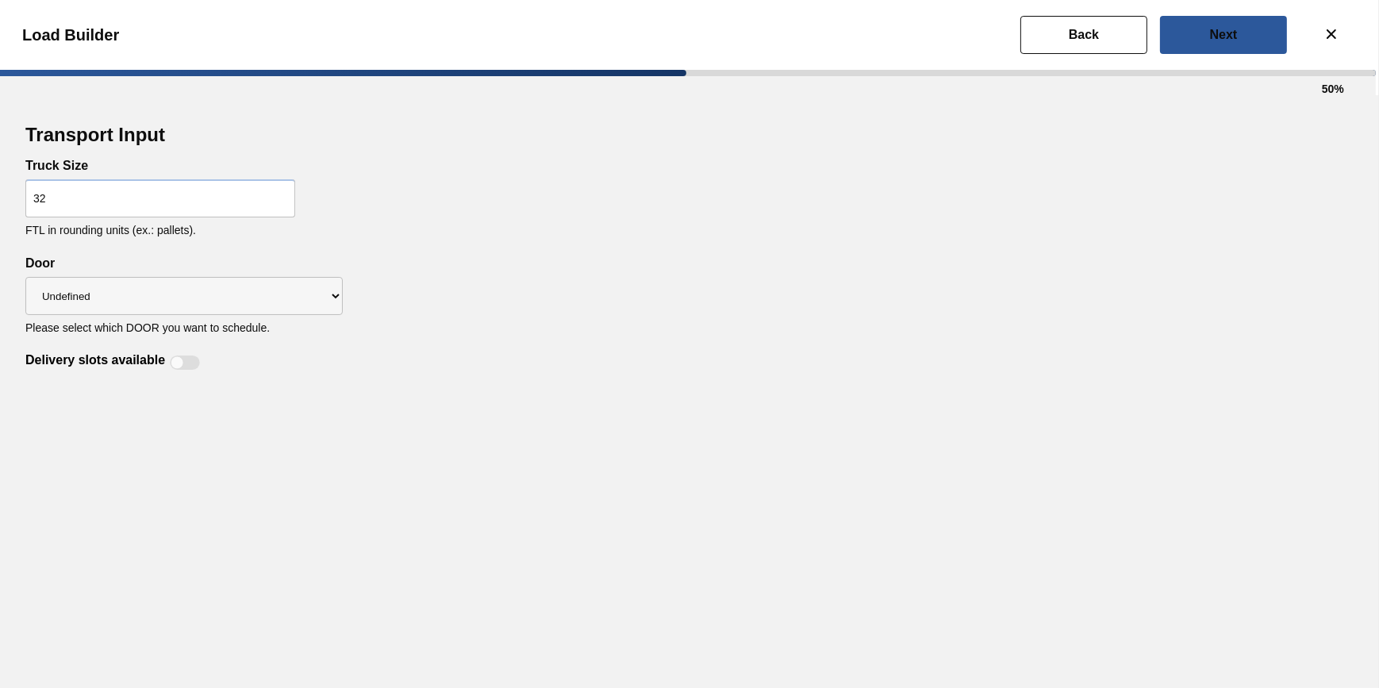
click at [194, 372] on div "Transport Input Truck Size 32 FTL in rounding units (ex.: pallets). Delivery sl…" at bounding box center [689, 391] width 1379 height 593
click at [181, 356] on div "Delivery slots available" at bounding box center [114, 362] width 179 height 19
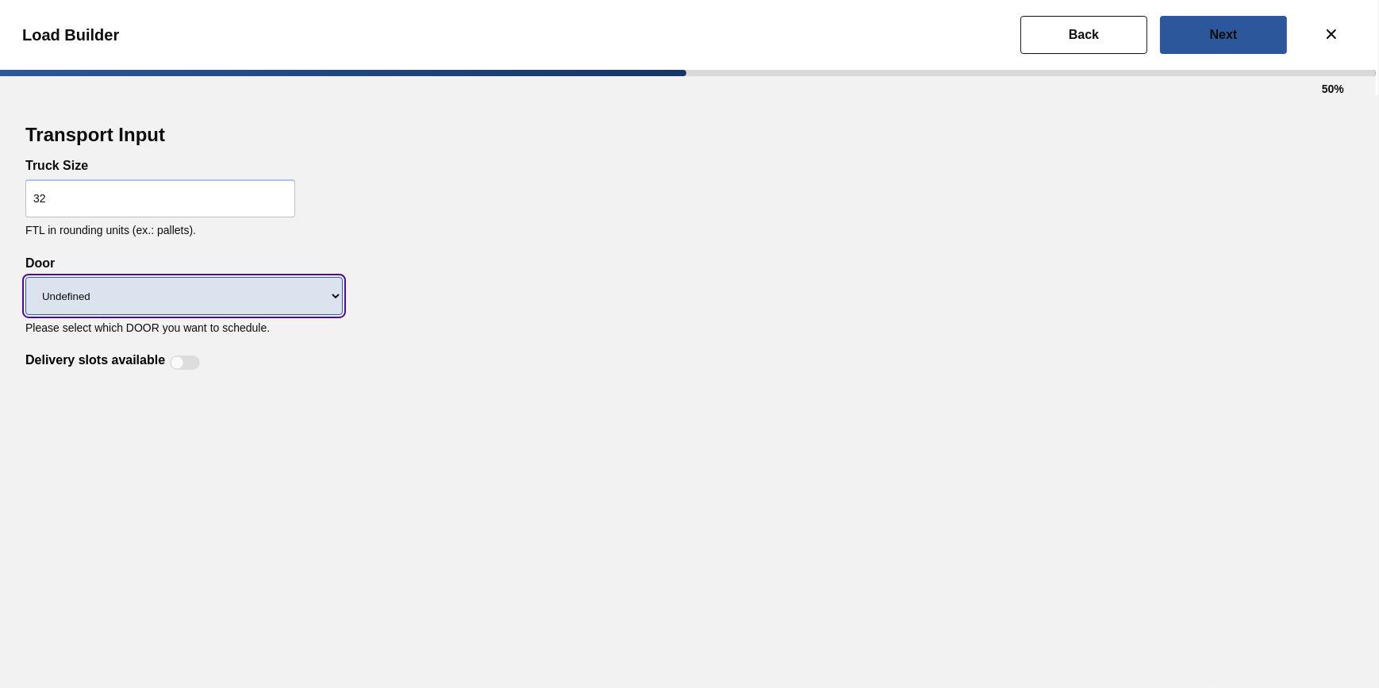
click at [216, 301] on select "Undefined IP" at bounding box center [183, 296] width 317 height 38
click at [25, 278] on select "Undefined IP" at bounding box center [183, 296] width 317 height 38
click at [222, 300] on select "Undefined IP" at bounding box center [183, 296] width 317 height 38
select select "Undefined"
click at [25, 278] on select "Undefined IP" at bounding box center [183, 296] width 317 height 38
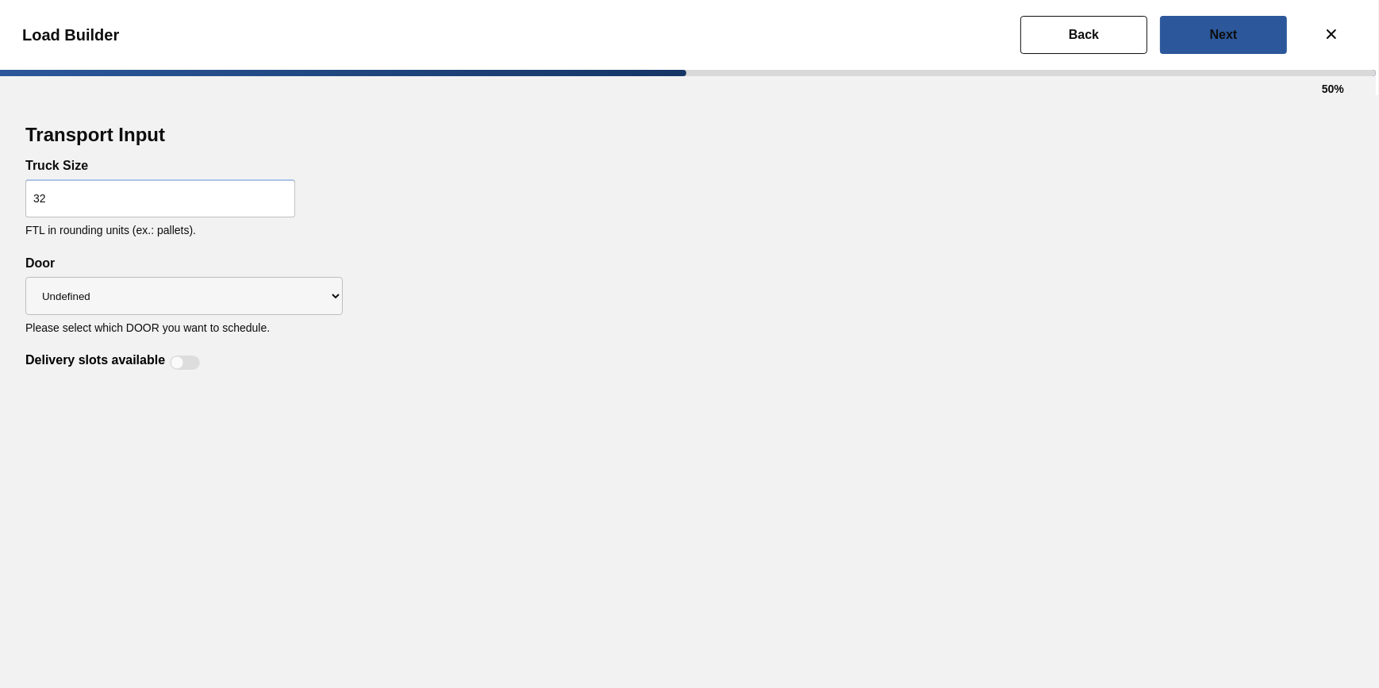
click at [189, 359] on div at bounding box center [185, 362] width 30 height 14
checkbox input "true"
click at [1222, 47] on button "Next" at bounding box center [1223, 35] width 127 height 38
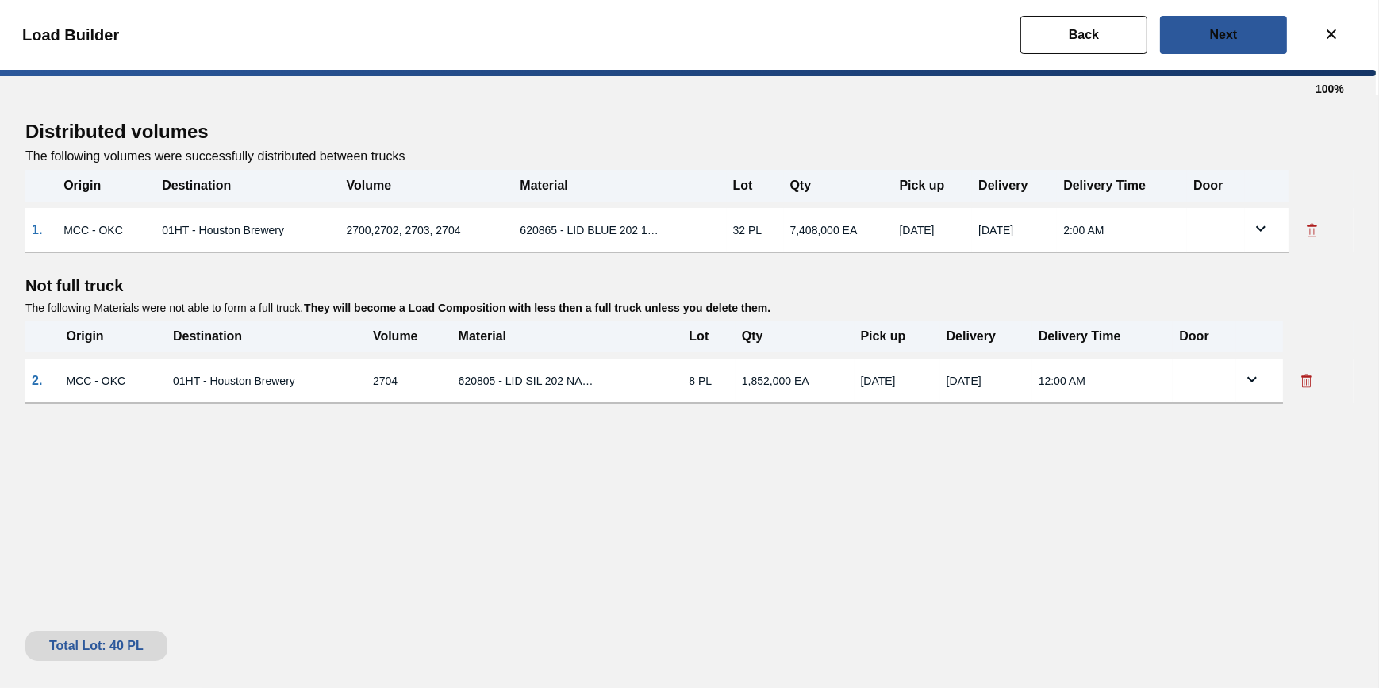
click at [1308, 387] on icon at bounding box center [1307, 381] width 16 height 16
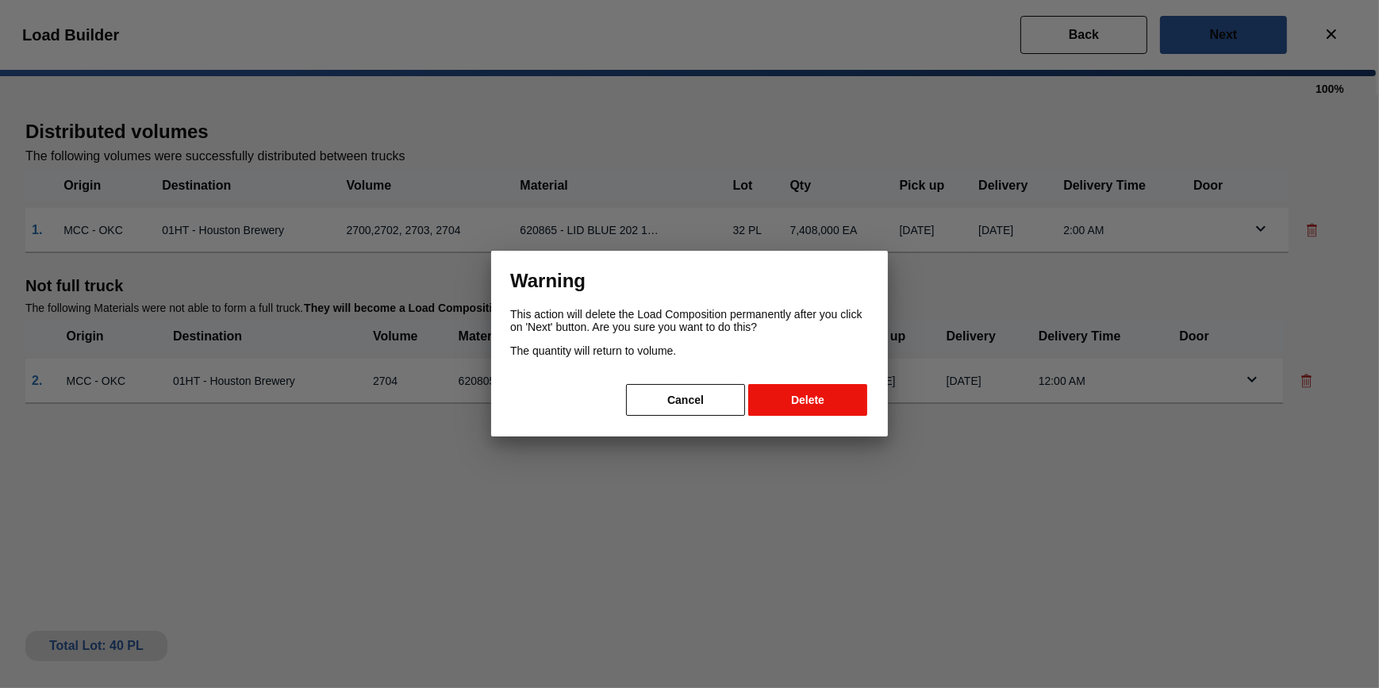
click at [848, 416] on button "Delete" at bounding box center [807, 400] width 119 height 32
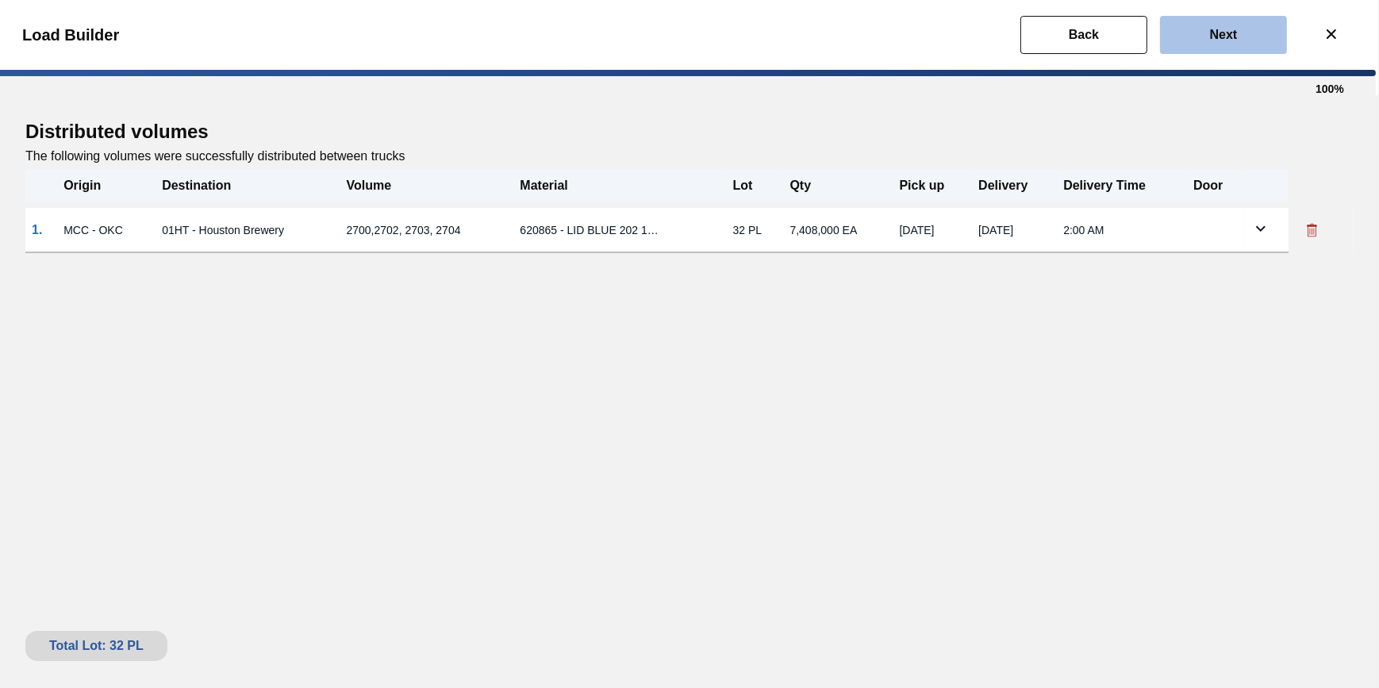
click at [1206, 31] on button "Next" at bounding box center [1223, 35] width 127 height 38
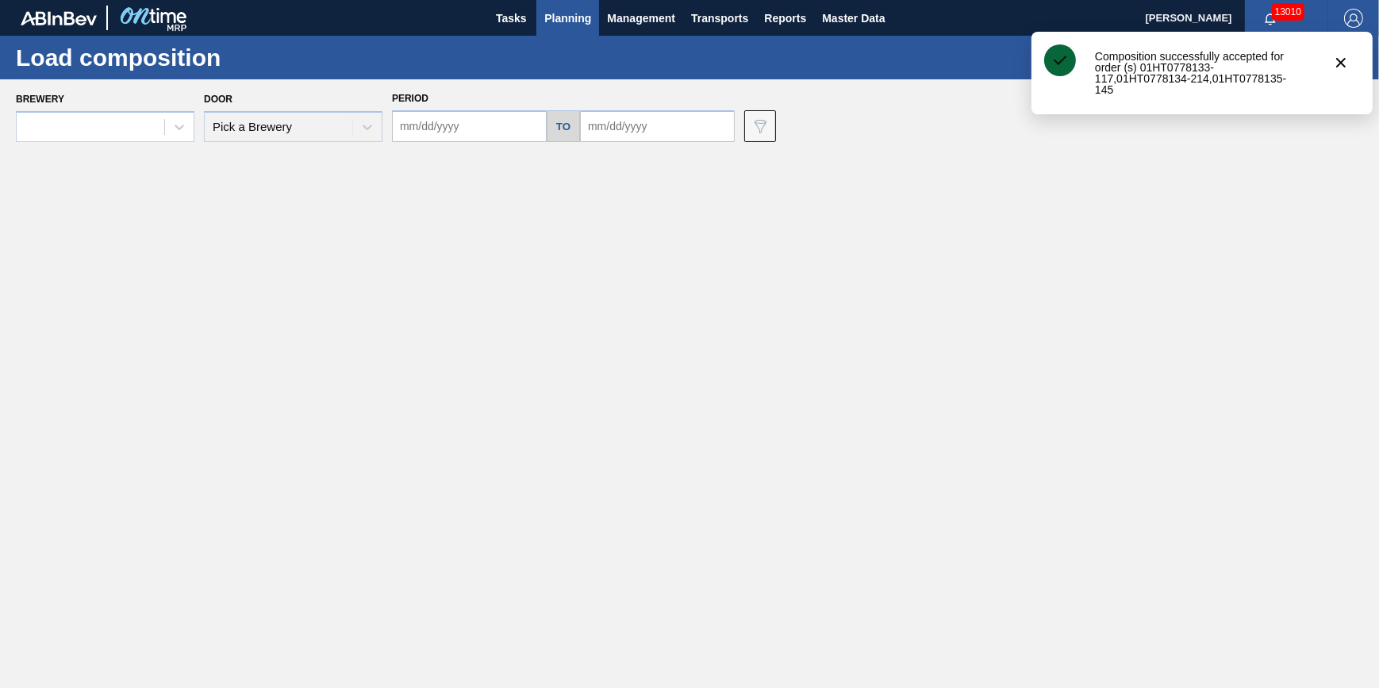
type input "[DATE]"
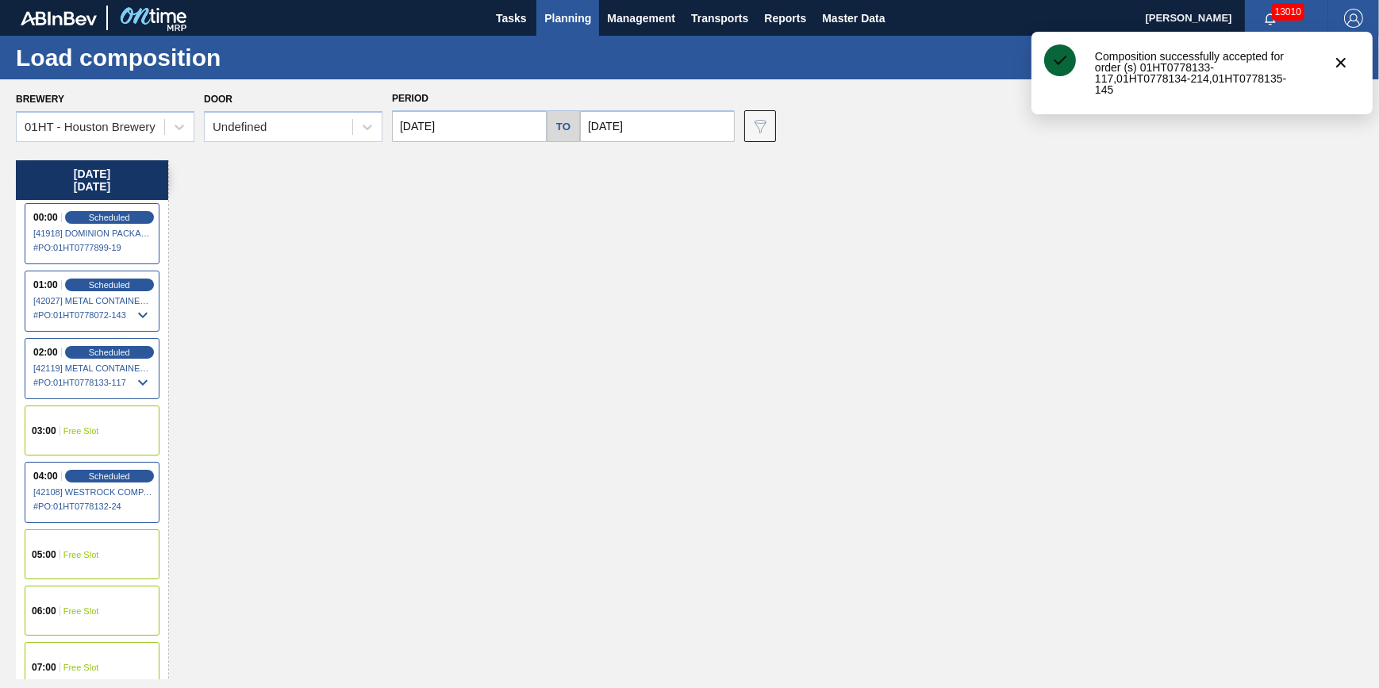
click at [554, 17] on span "Planning" at bounding box center [567, 18] width 47 height 19
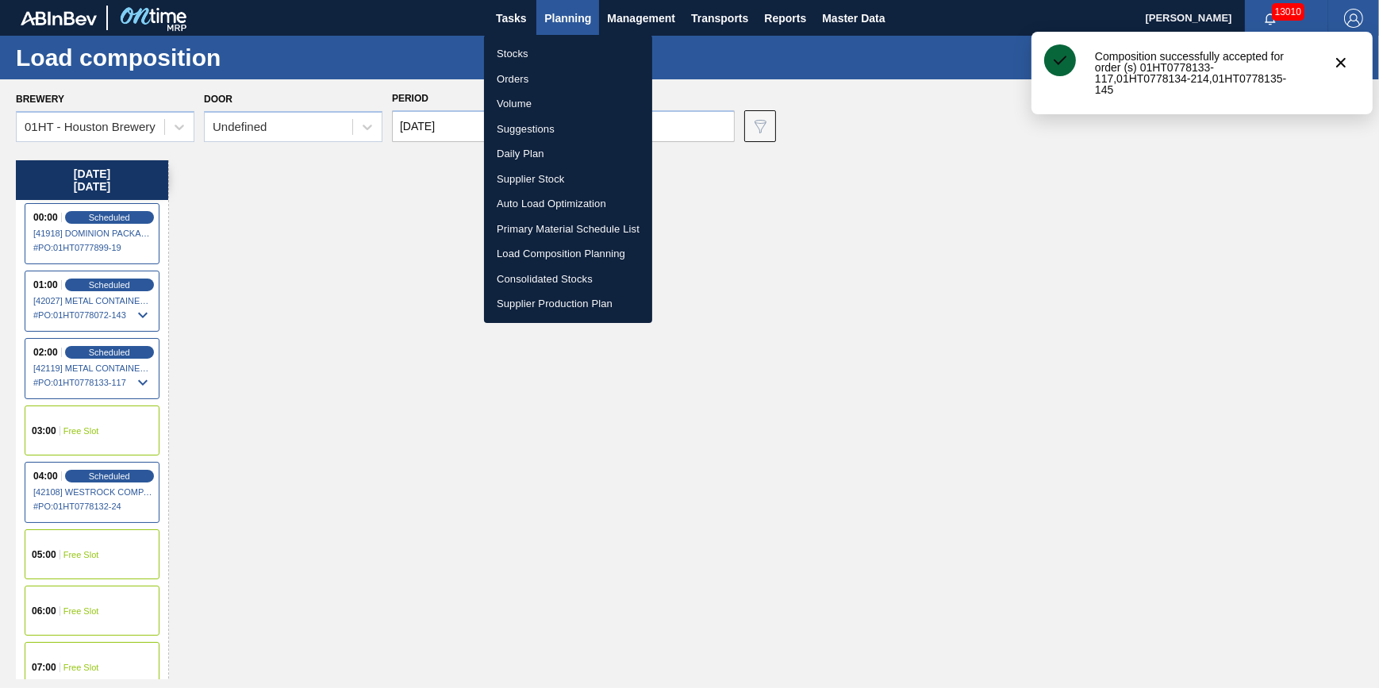
click at [543, 51] on li "Stocks" at bounding box center [568, 53] width 168 height 25
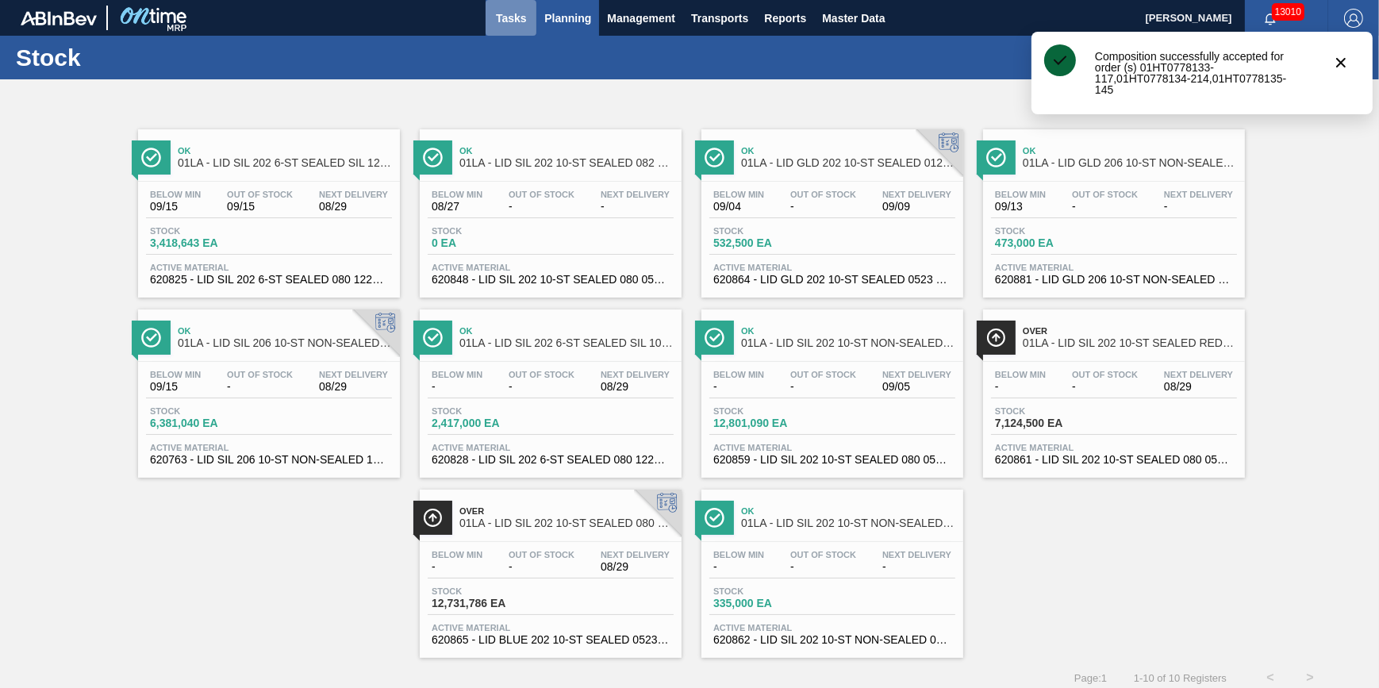
click at [532, 21] on button "Tasks" at bounding box center [511, 18] width 51 height 36
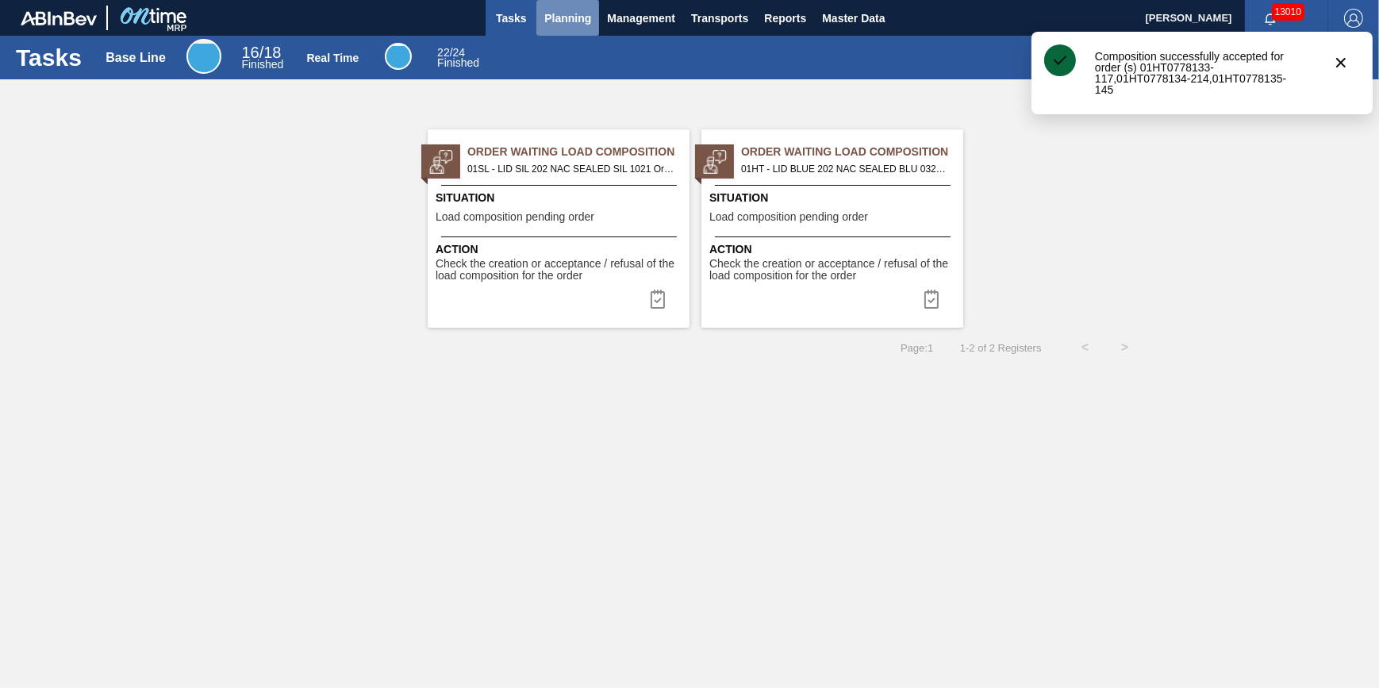
click at [560, 25] on span "Planning" at bounding box center [567, 18] width 47 height 19
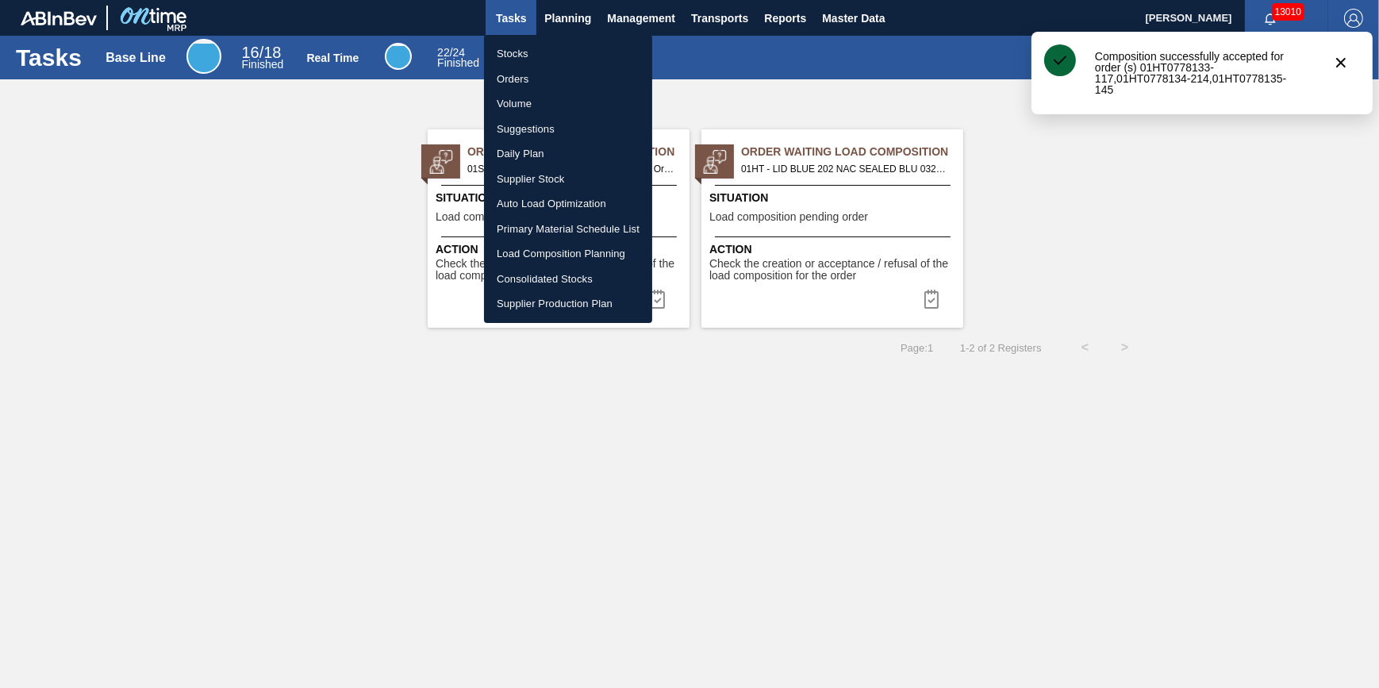
click at [553, 51] on li "Stocks" at bounding box center [568, 53] width 168 height 25
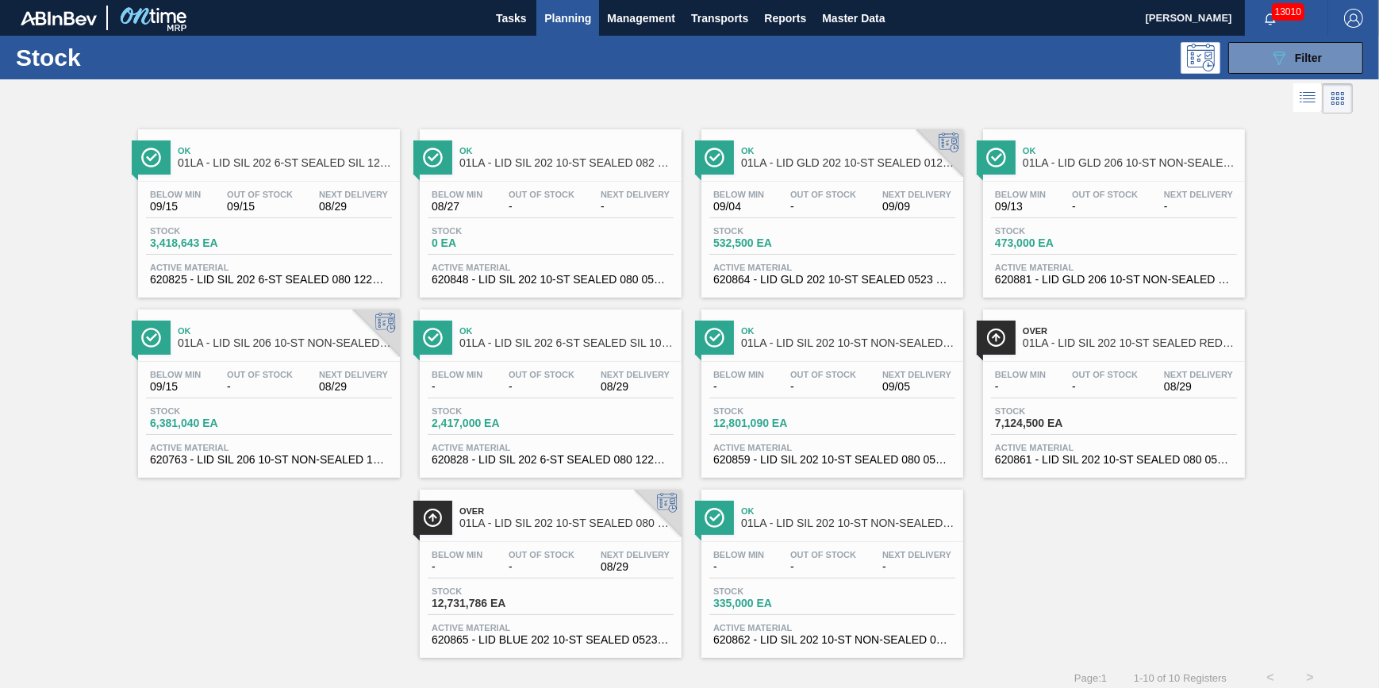
click at [343, 201] on span "08/29" at bounding box center [353, 207] width 69 height 12
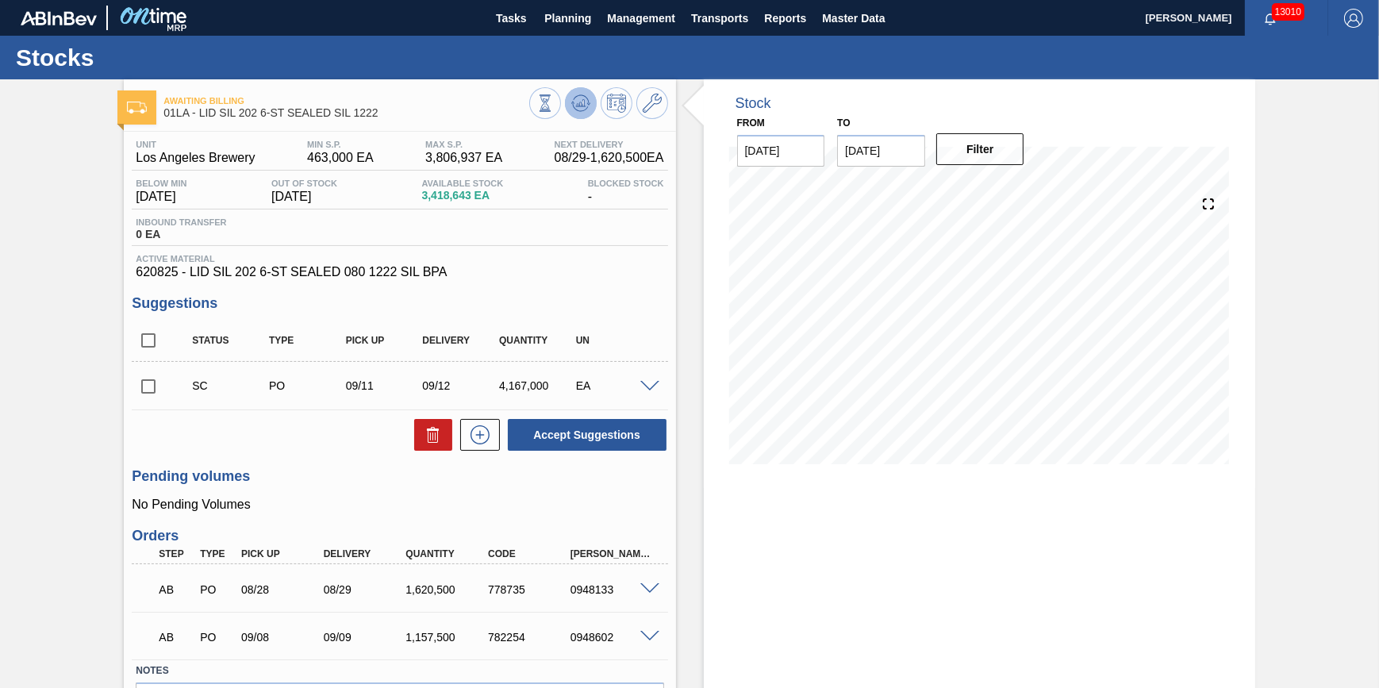
click at [589, 104] on button at bounding box center [581, 103] width 32 height 32
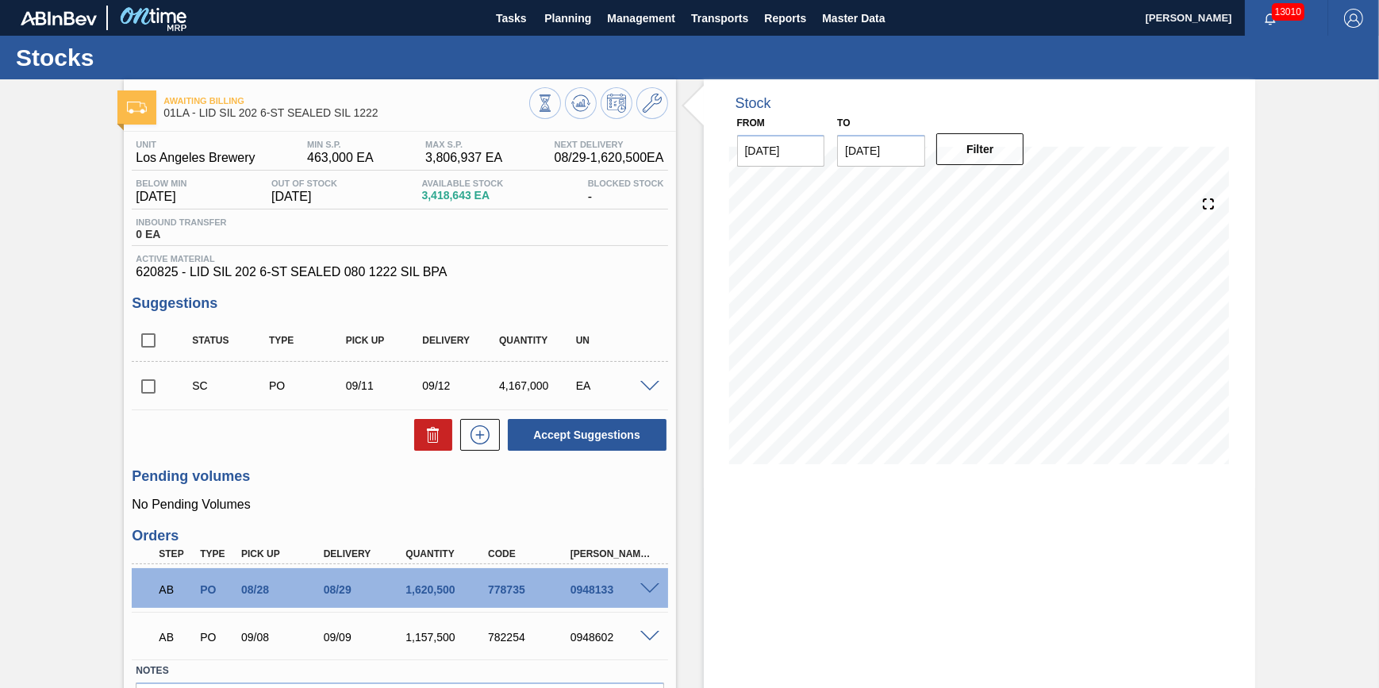
click at [154, 386] on input "checkbox" at bounding box center [148, 386] width 33 height 33
click at [420, 433] on button at bounding box center [433, 435] width 38 height 32
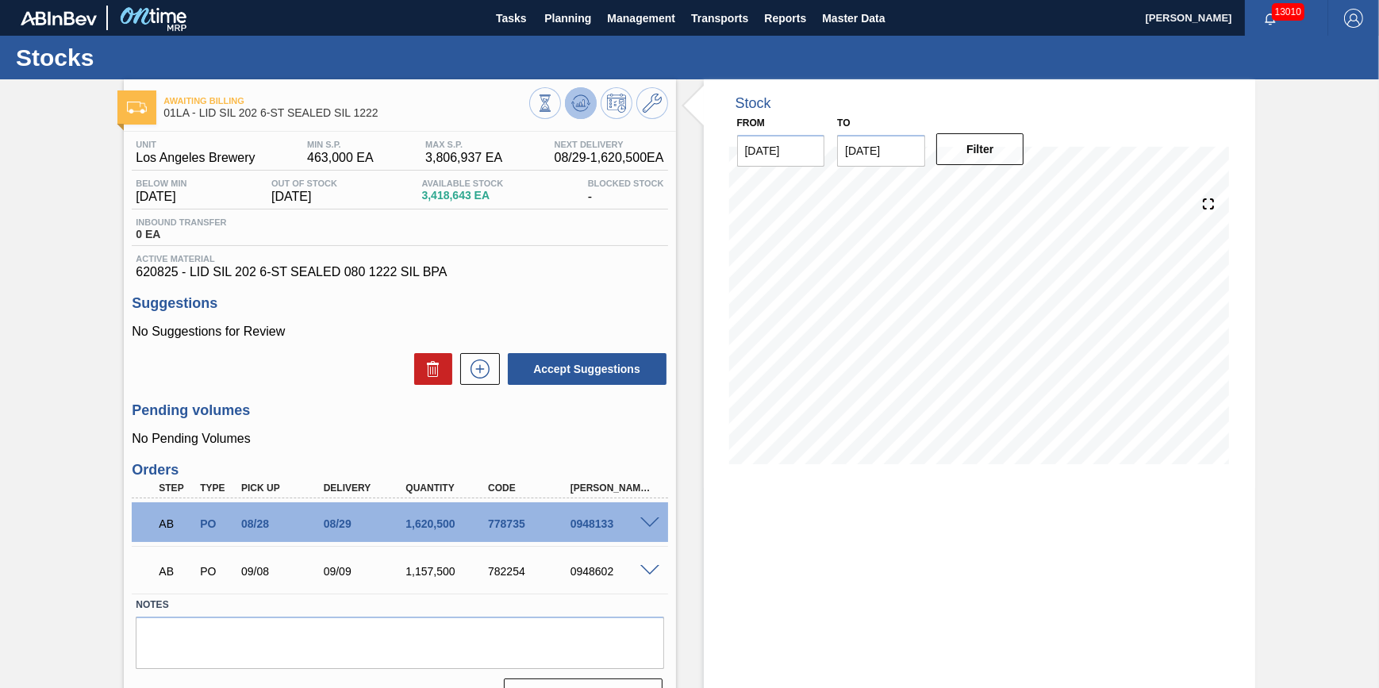
click at [571, 109] on icon at bounding box center [580, 103] width 19 height 19
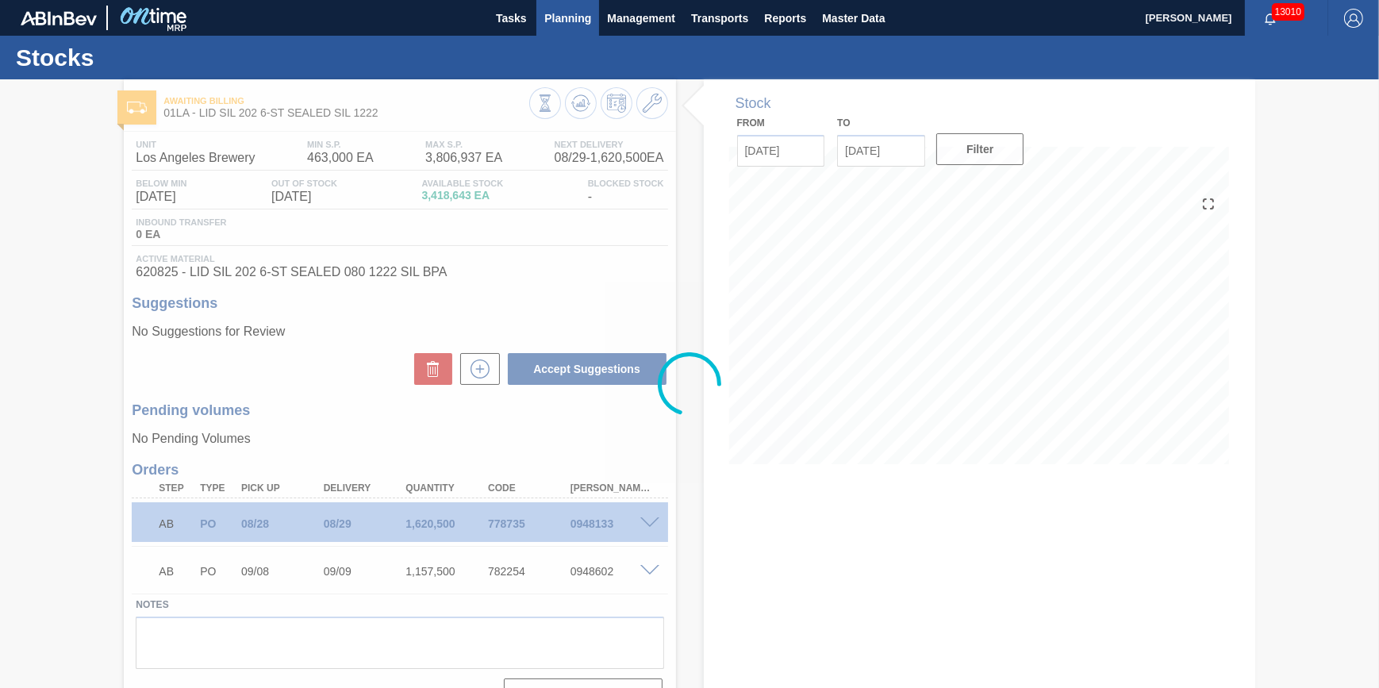
click at [559, 33] on button "Planning" at bounding box center [567, 18] width 63 height 36
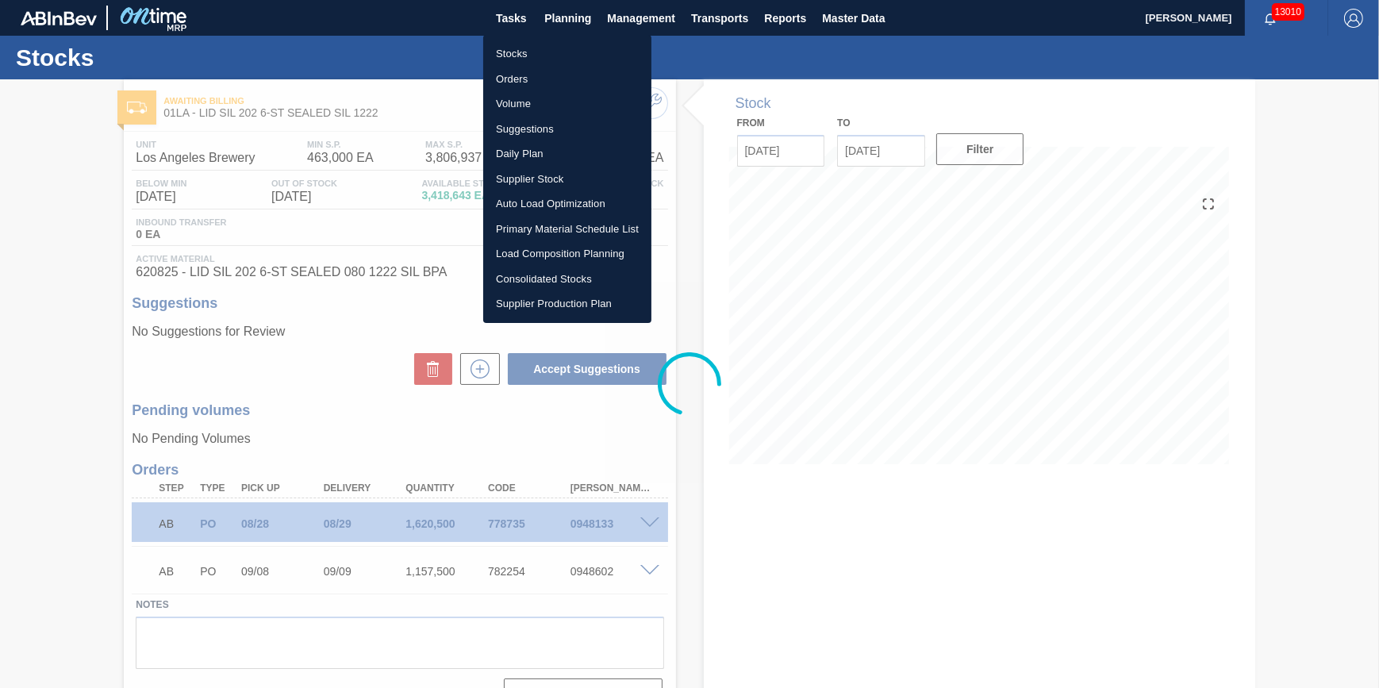
click at [556, 51] on li "Stocks" at bounding box center [567, 53] width 168 height 25
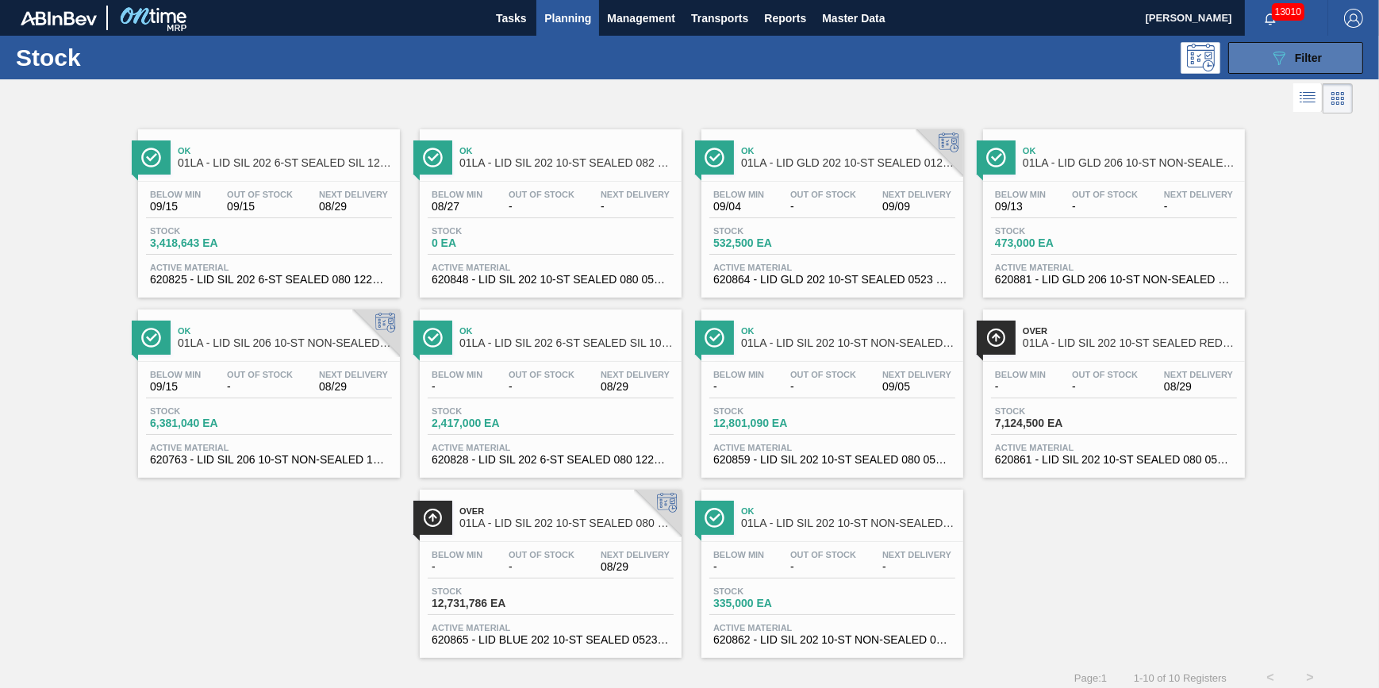
click at [1295, 52] on span "Filter" at bounding box center [1308, 58] width 27 height 13
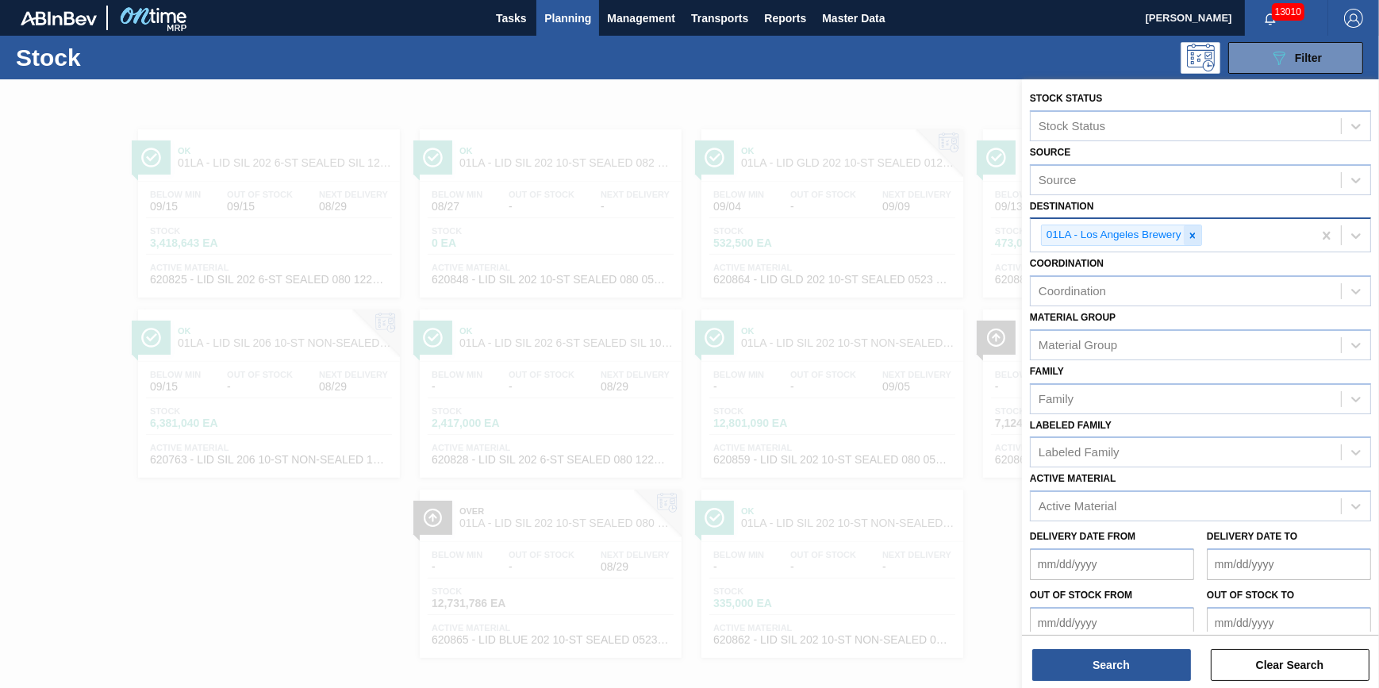
click at [1190, 237] on icon at bounding box center [1192, 235] width 6 height 6
click at [1190, 237] on div "Destination" at bounding box center [1186, 233] width 310 height 23
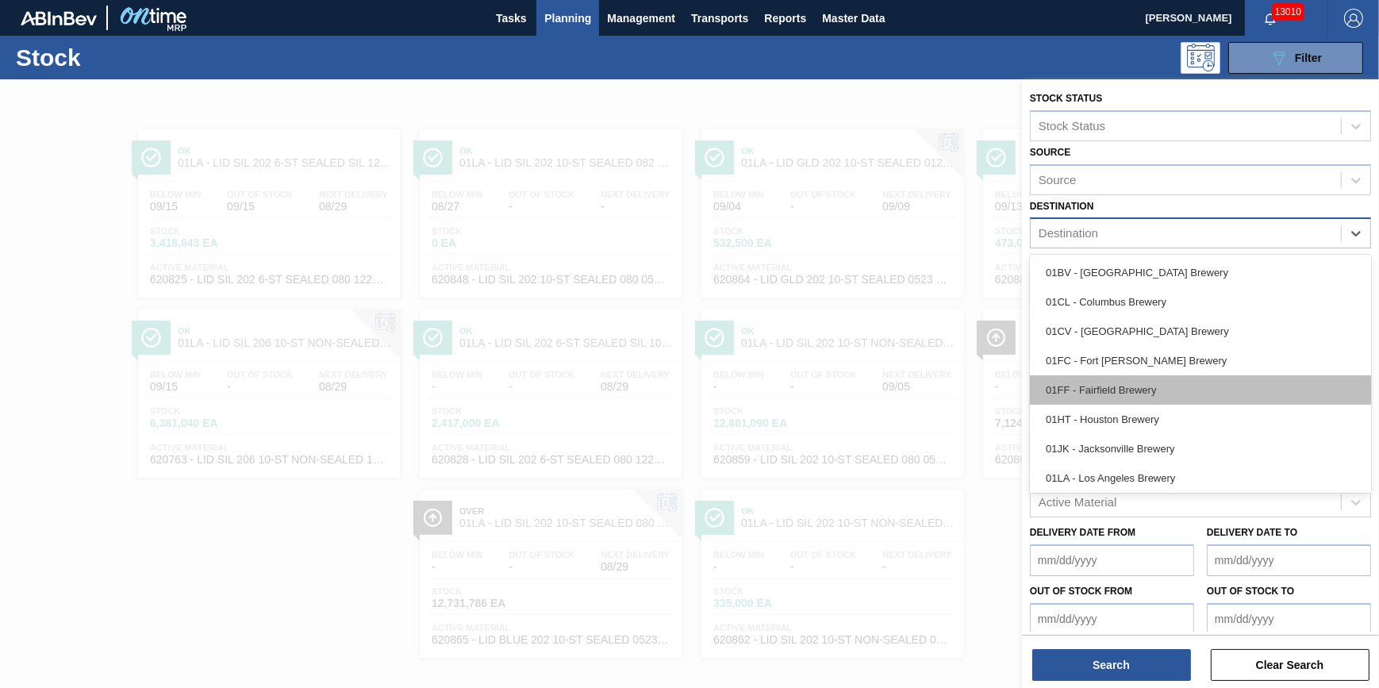
scroll to position [120, 0]
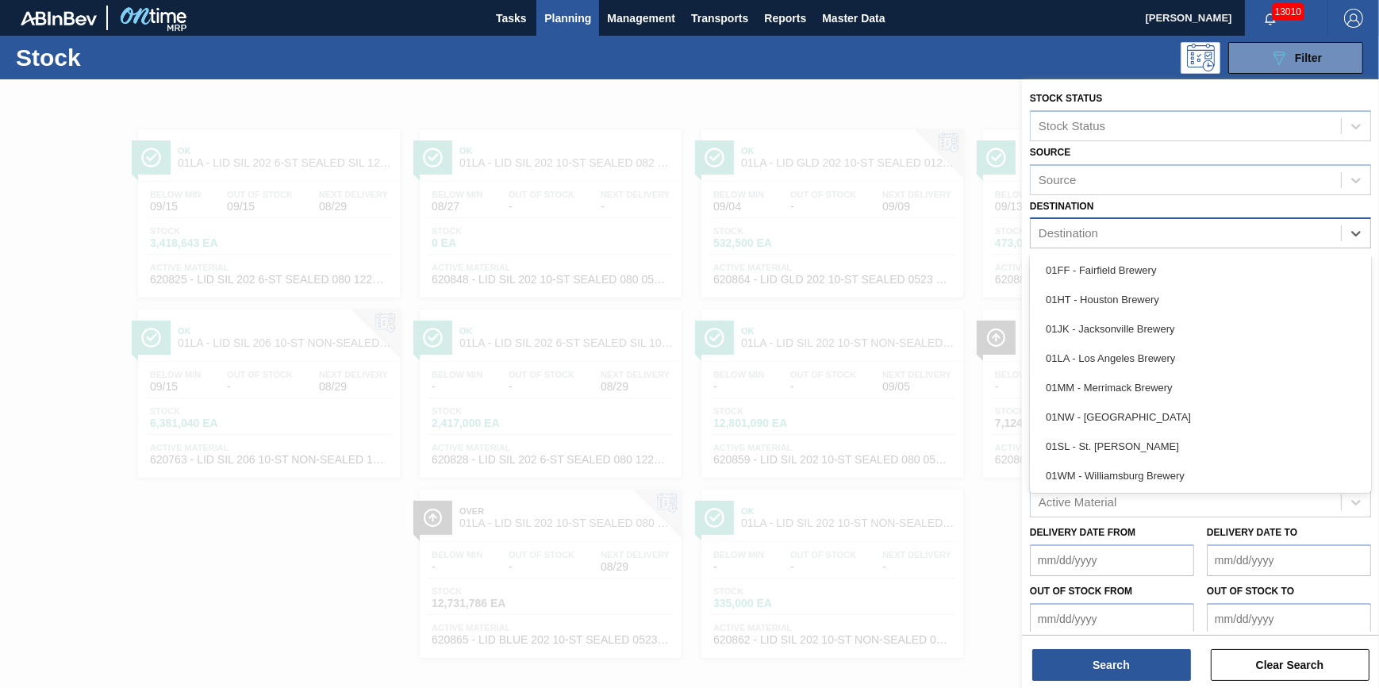
click at [1211, 472] on div "01WM - Williamsburg Brewery" at bounding box center [1200, 475] width 341 height 29
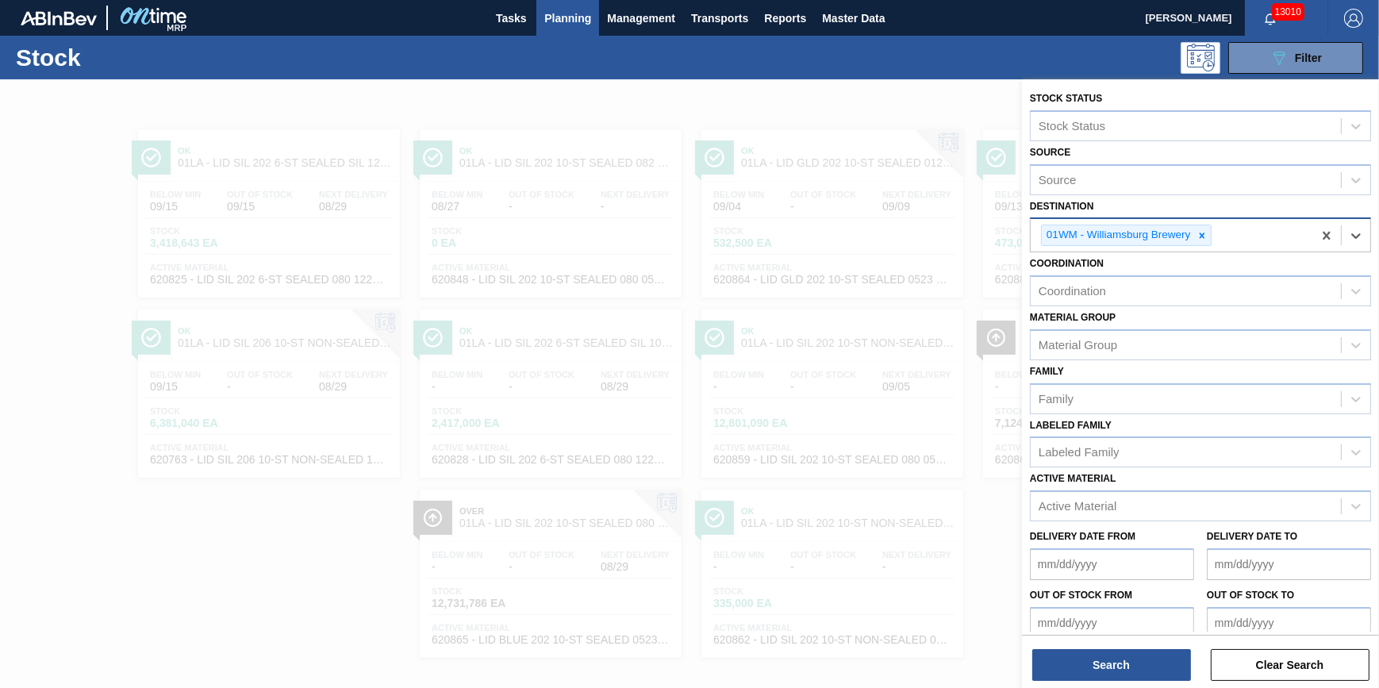
click at [561, 14] on span "Planning" at bounding box center [567, 18] width 47 height 19
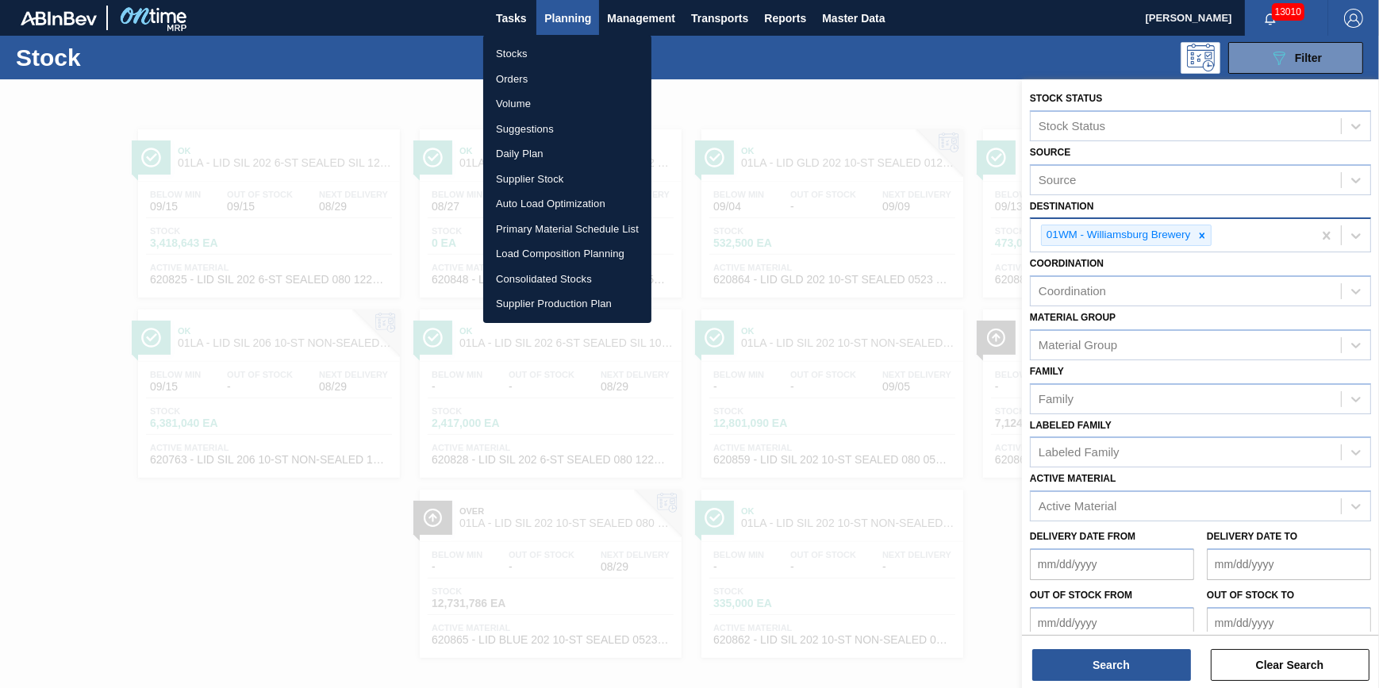
click at [566, 125] on li "Suggestions" at bounding box center [567, 129] width 168 height 25
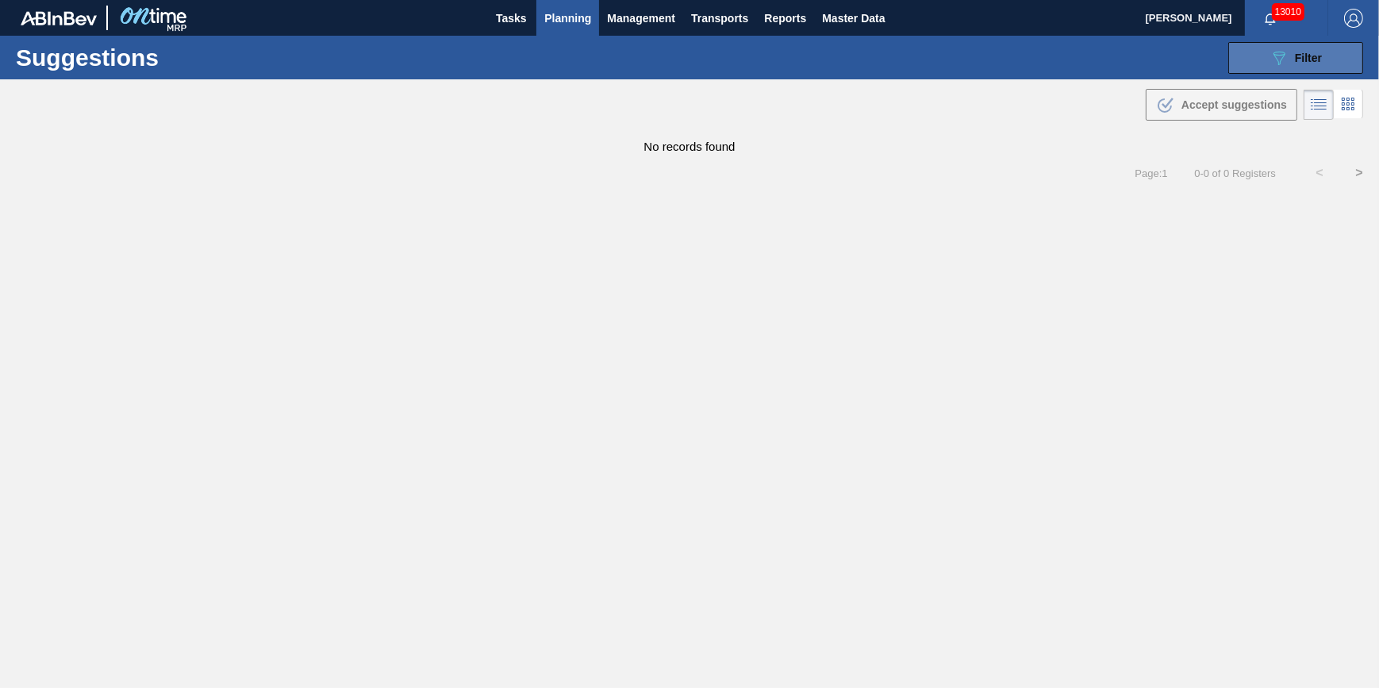
click at [1243, 71] on button "089F7B8B-B2A5-4AFE-B5C0-19BA573D28AC Filter" at bounding box center [1295, 58] width 135 height 32
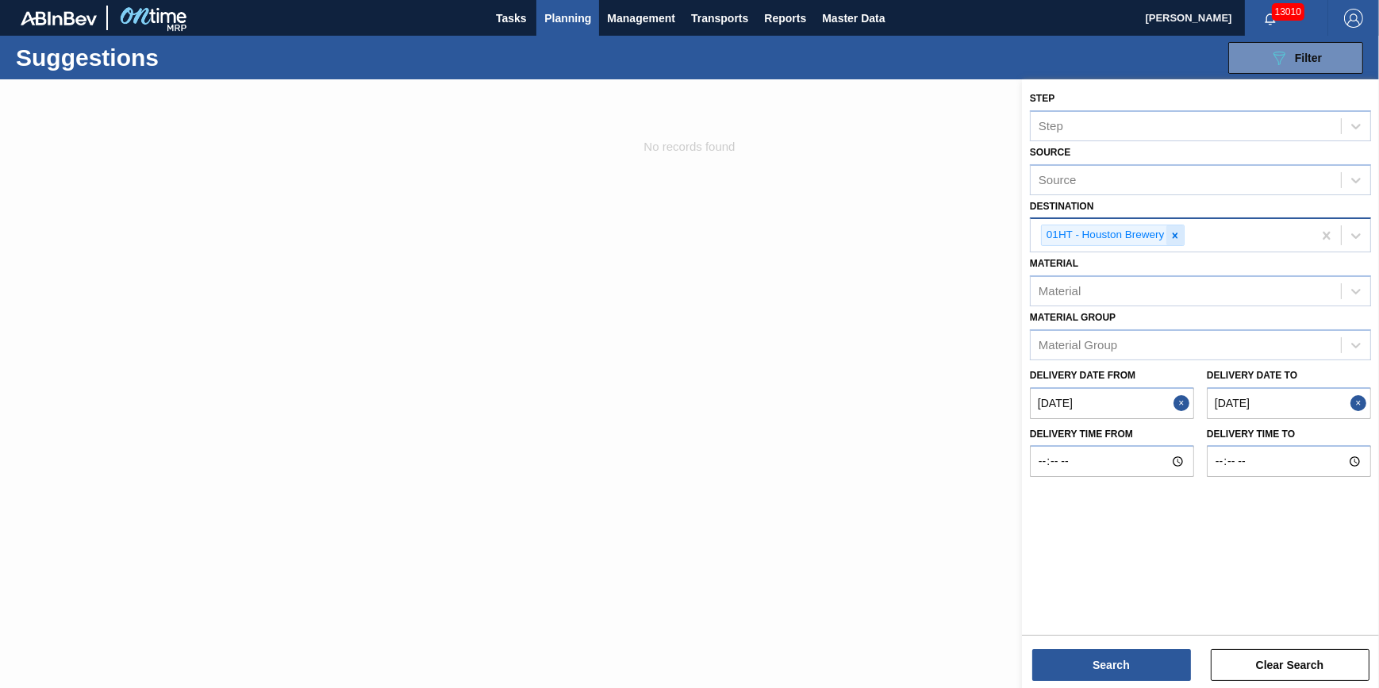
click at [1166, 232] on div at bounding box center [1174, 235] width 17 height 20
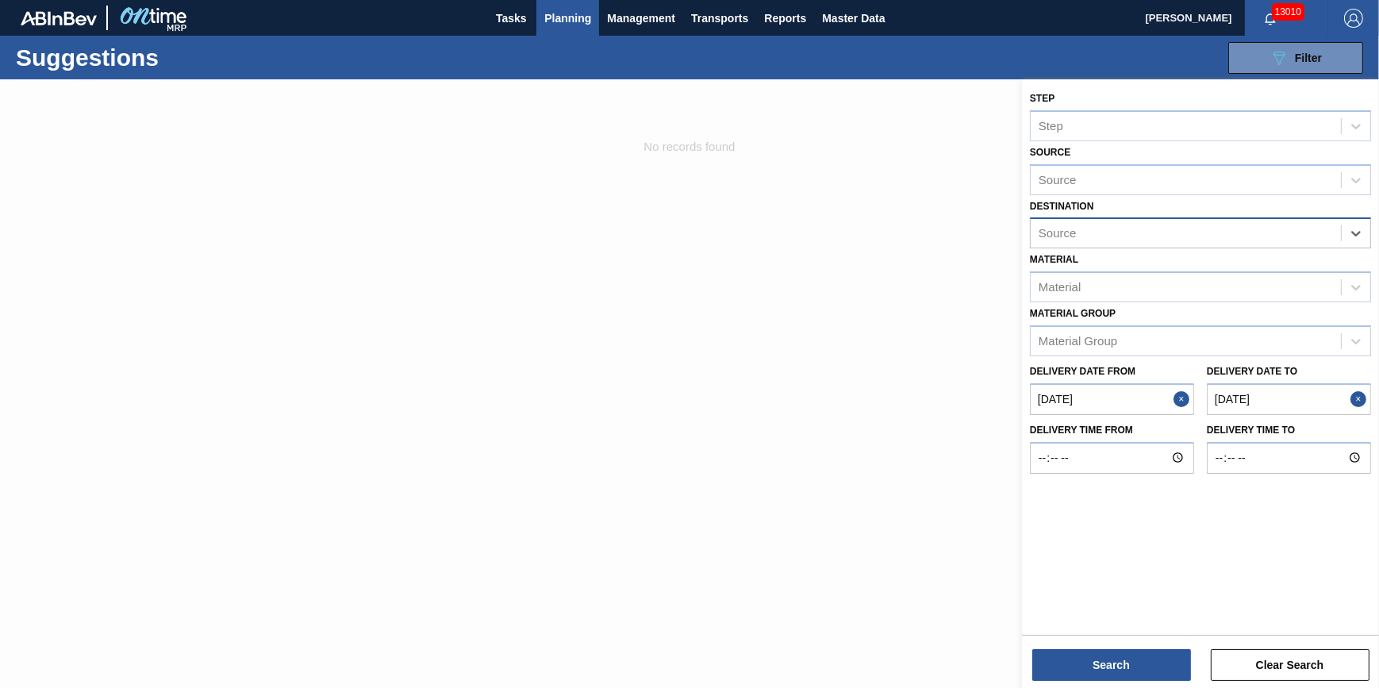
click at [1166, 232] on div "Source" at bounding box center [1186, 233] width 310 height 23
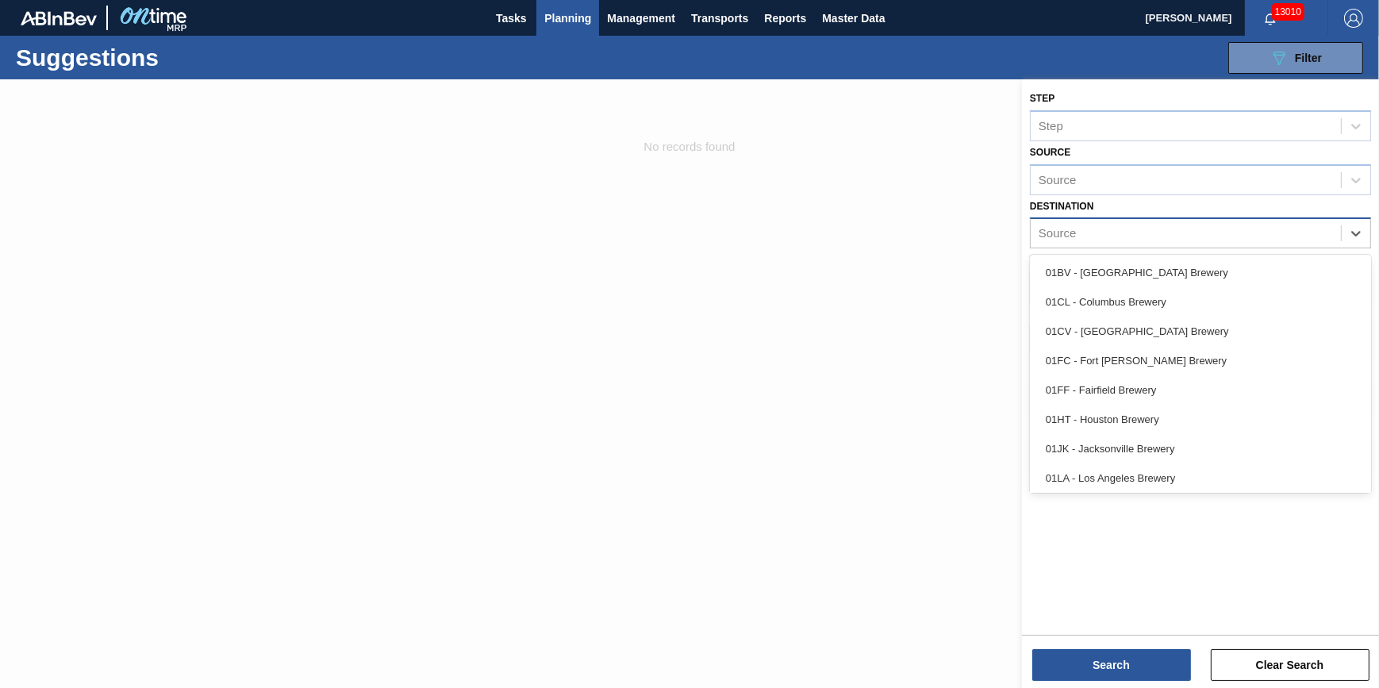
scroll to position [120, 0]
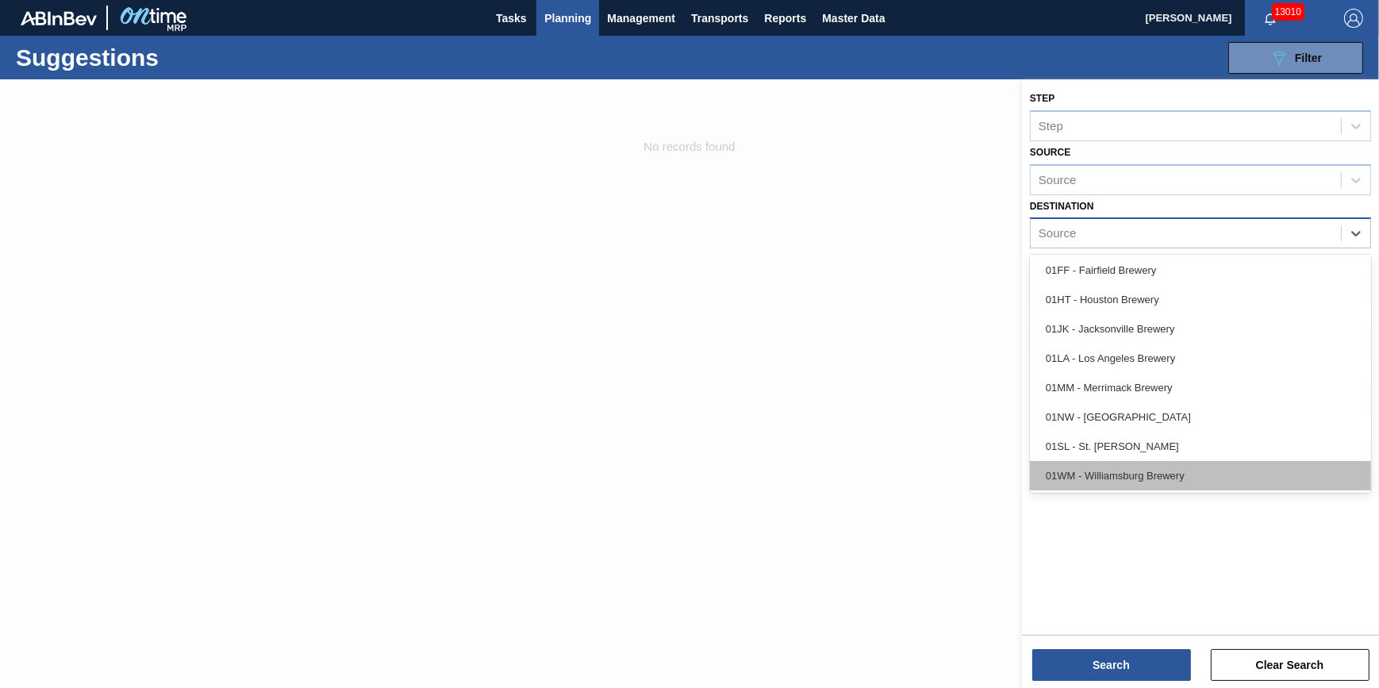
click at [1173, 479] on div "01WM - Williamsburg Brewery" at bounding box center [1200, 475] width 341 height 29
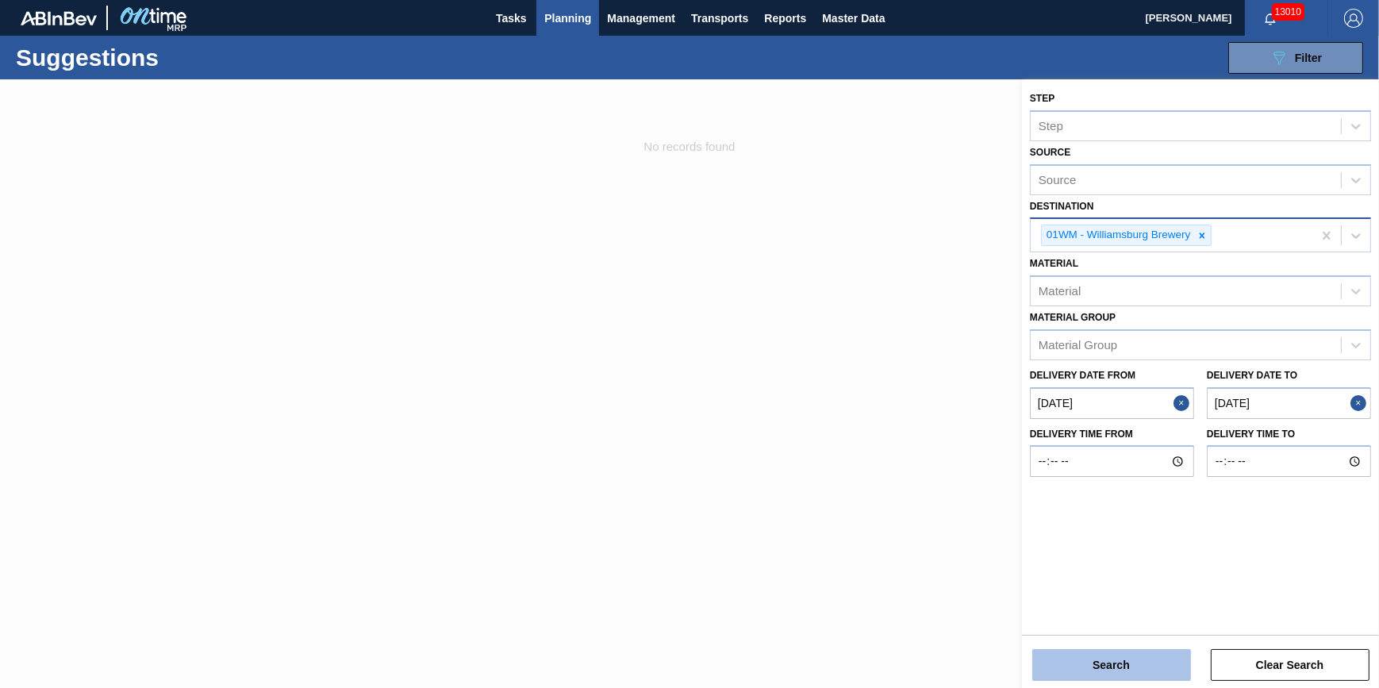
click at [1119, 655] on button "Search" at bounding box center [1111, 665] width 159 height 32
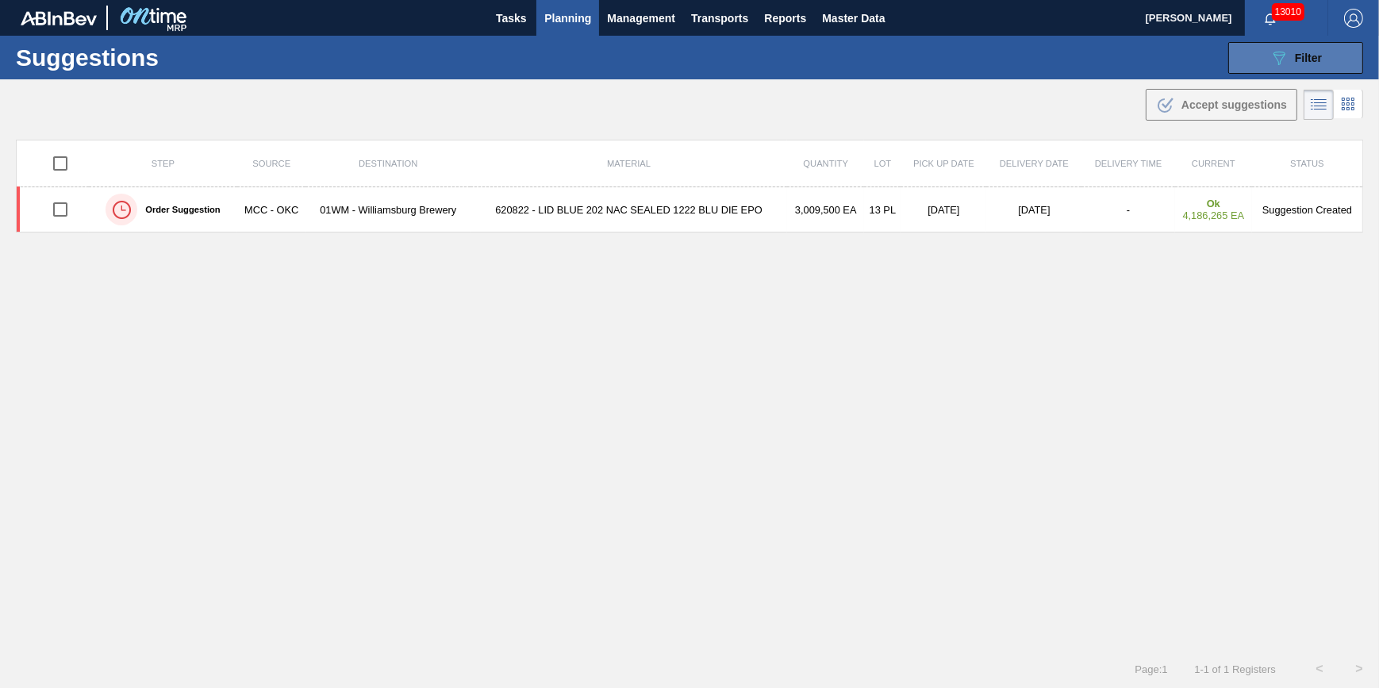
click at [1308, 55] on span "Filter" at bounding box center [1308, 58] width 27 height 13
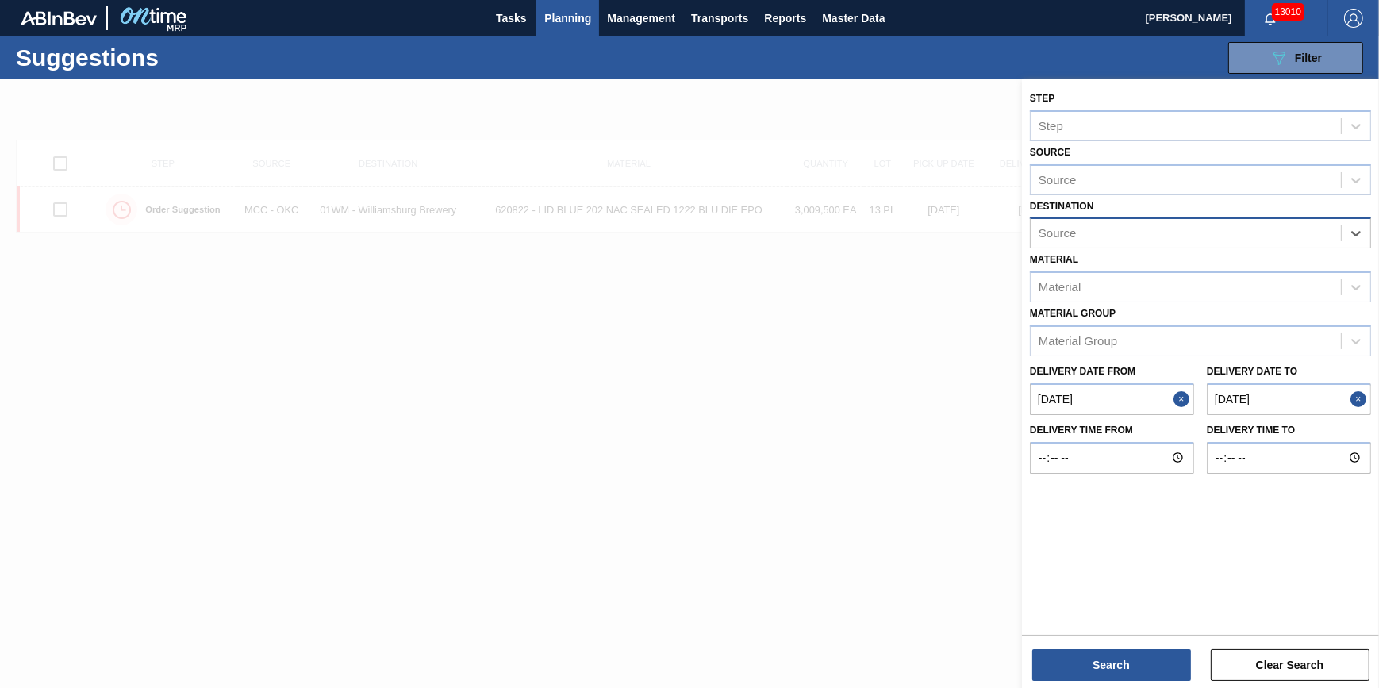
click at [809, 399] on div at bounding box center [689, 423] width 1379 height 688
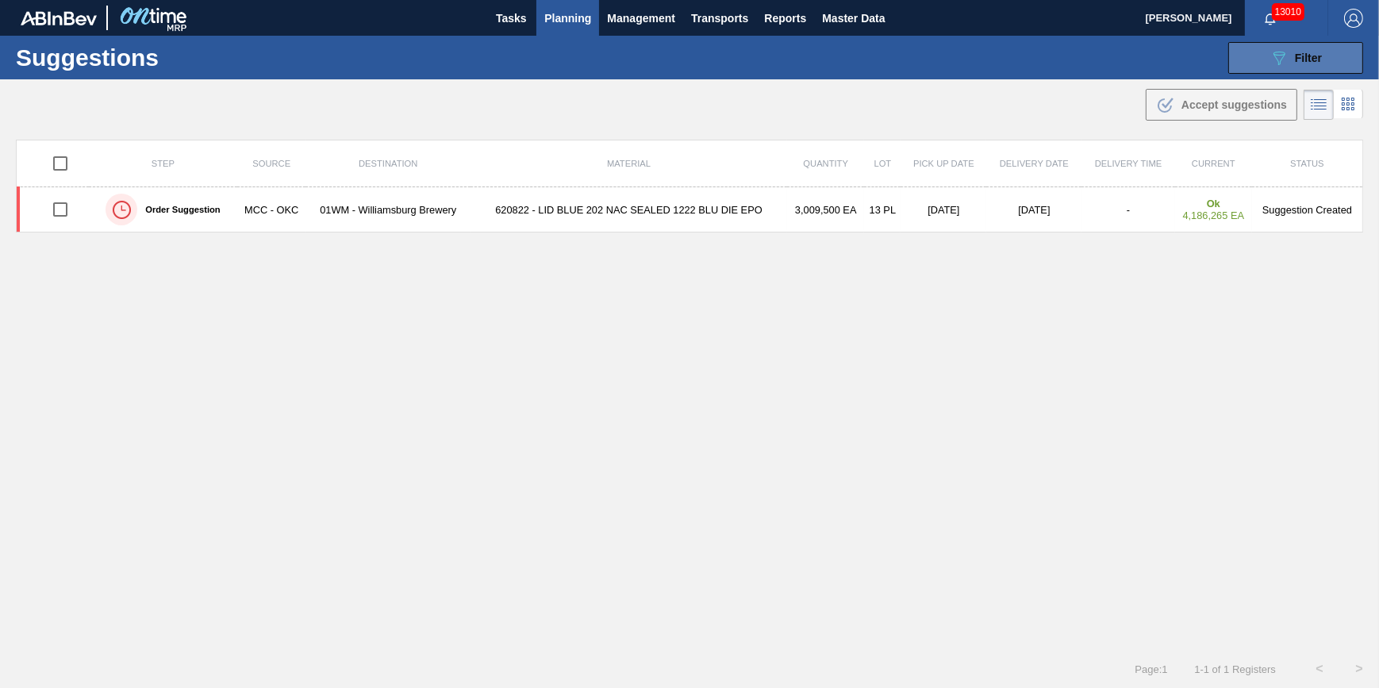
click at [1264, 44] on button "089F7B8B-B2A5-4AFE-B5C0-19BA573D28AC Filter" at bounding box center [1295, 58] width 135 height 32
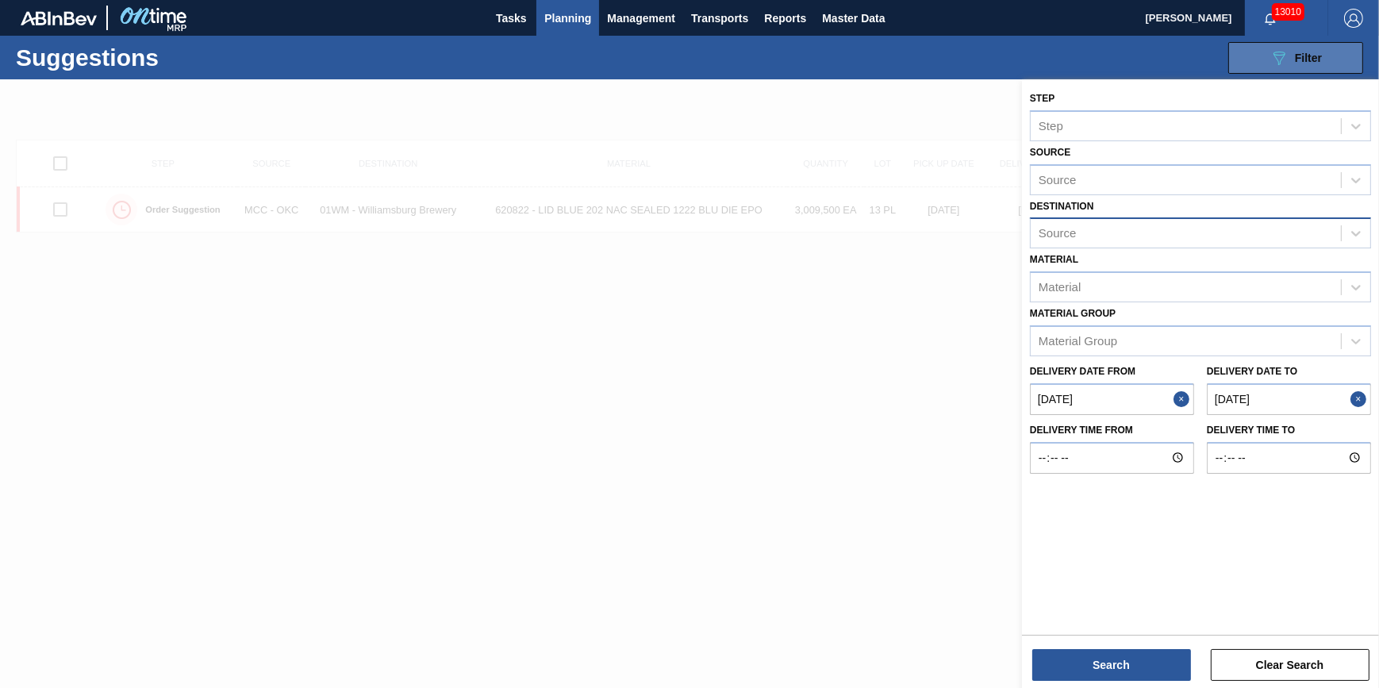
click at [1261, 51] on button "089F7B8B-B2A5-4AFE-B5C0-19BA573D28AC Filter" at bounding box center [1295, 58] width 135 height 32
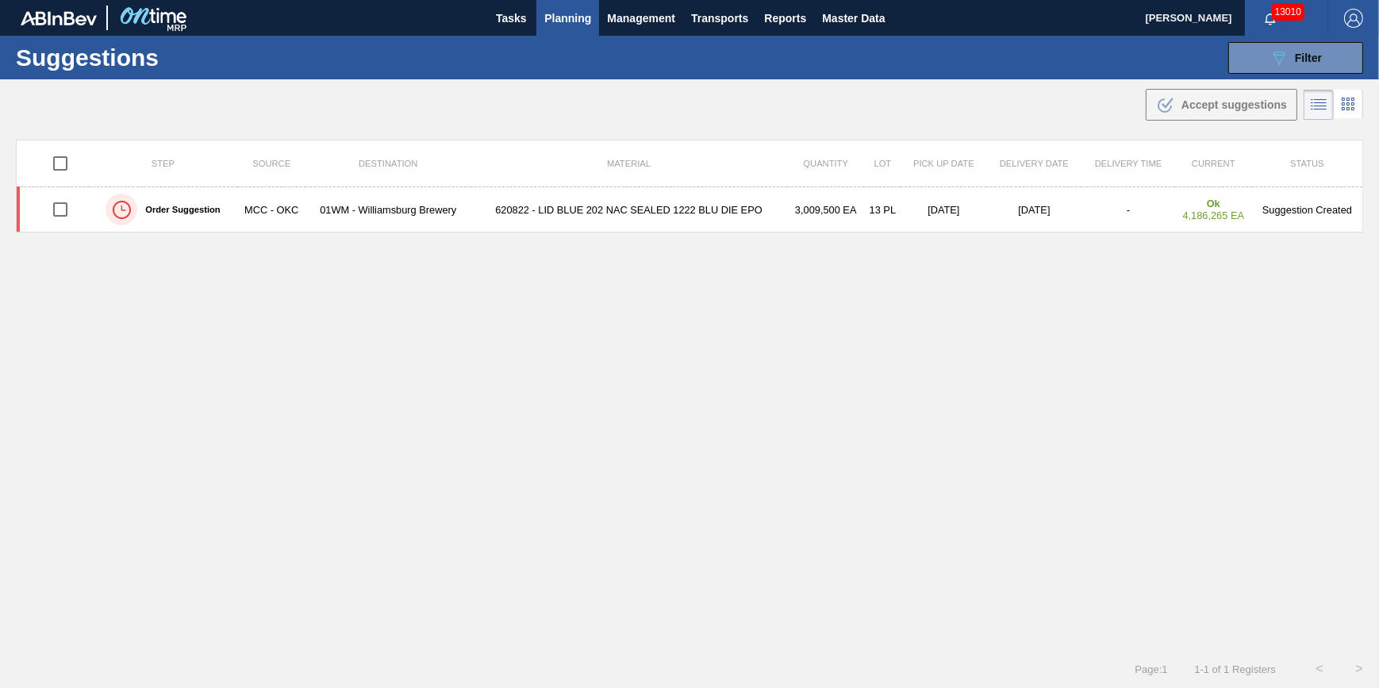
click at [589, 5] on button "Planning" at bounding box center [567, 18] width 63 height 36
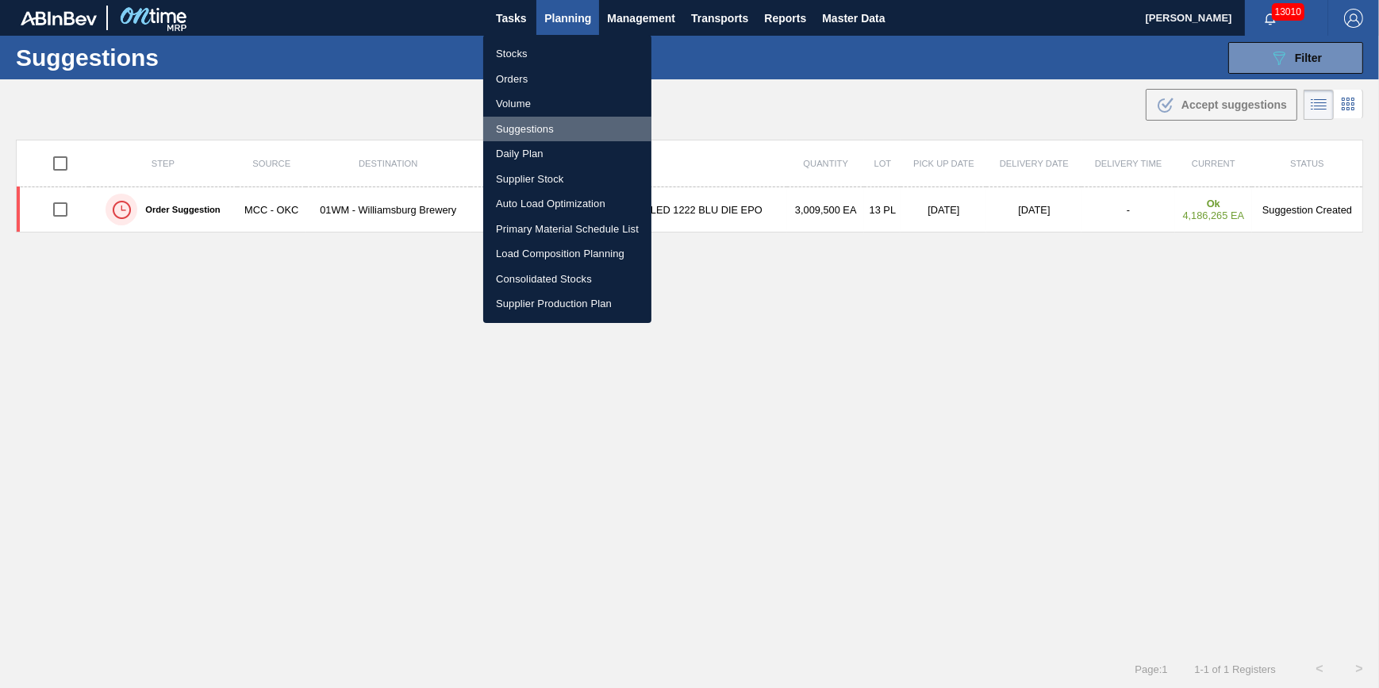
click at [547, 127] on li "Suggestions" at bounding box center [567, 129] width 168 height 25
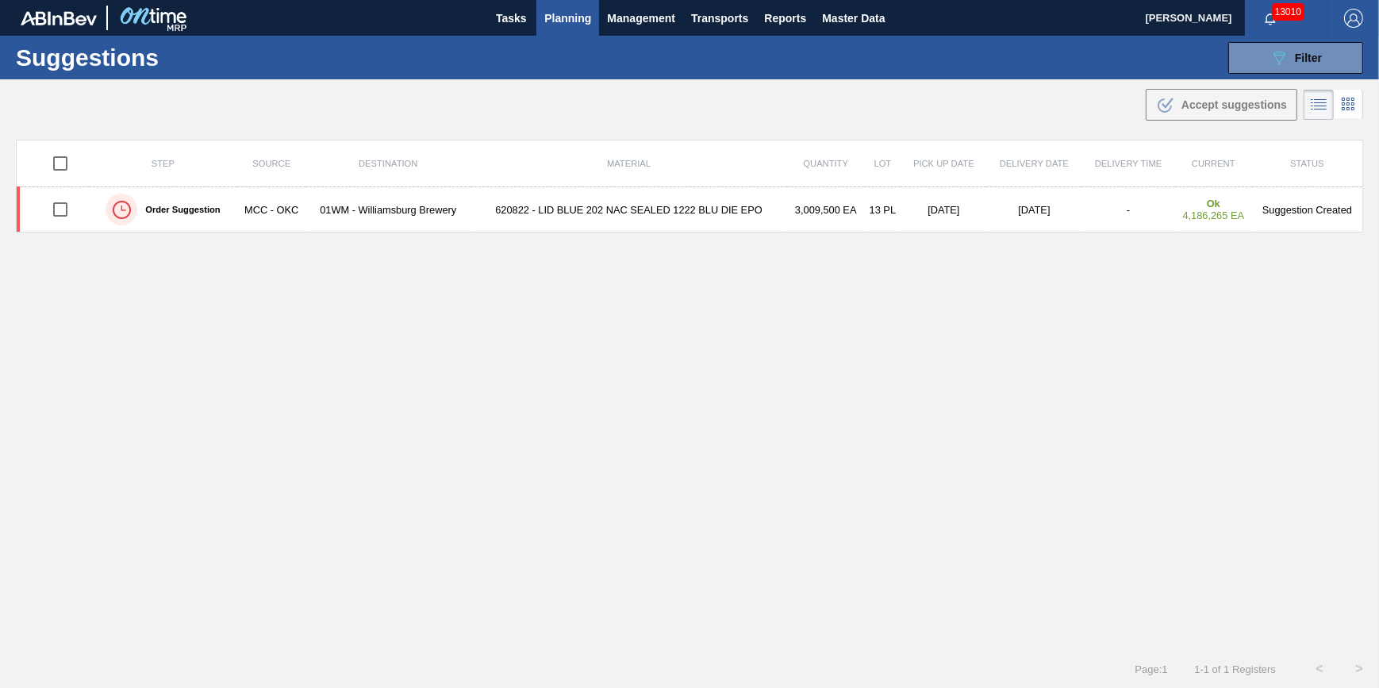
drag, startPoint x: 1284, startPoint y: 55, endPoint x: 1228, endPoint y: 182, distance: 138.6
click at [1284, 54] on icon "089F7B8B-B2A5-4AFE-B5C0-19BA573D28AC" at bounding box center [1278, 57] width 19 height 19
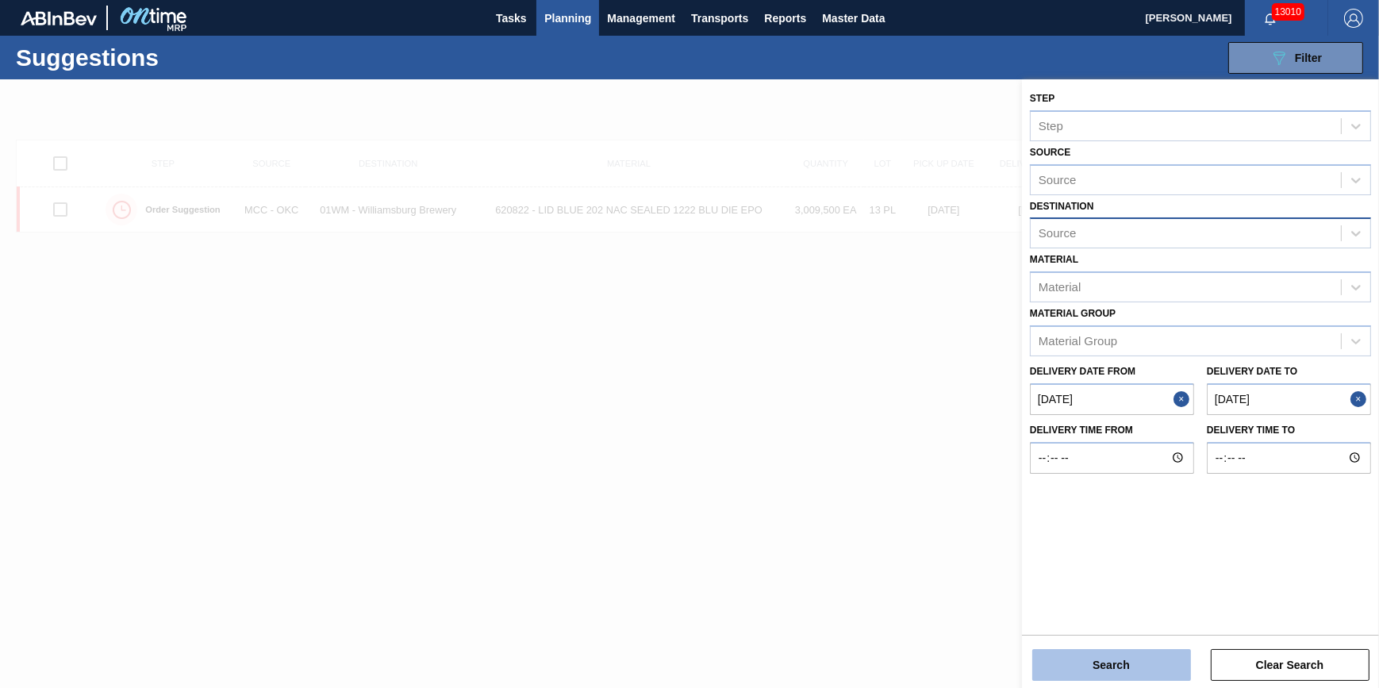
click at [1136, 677] on button "Search" at bounding box center [1111, 665] width 159 height 32
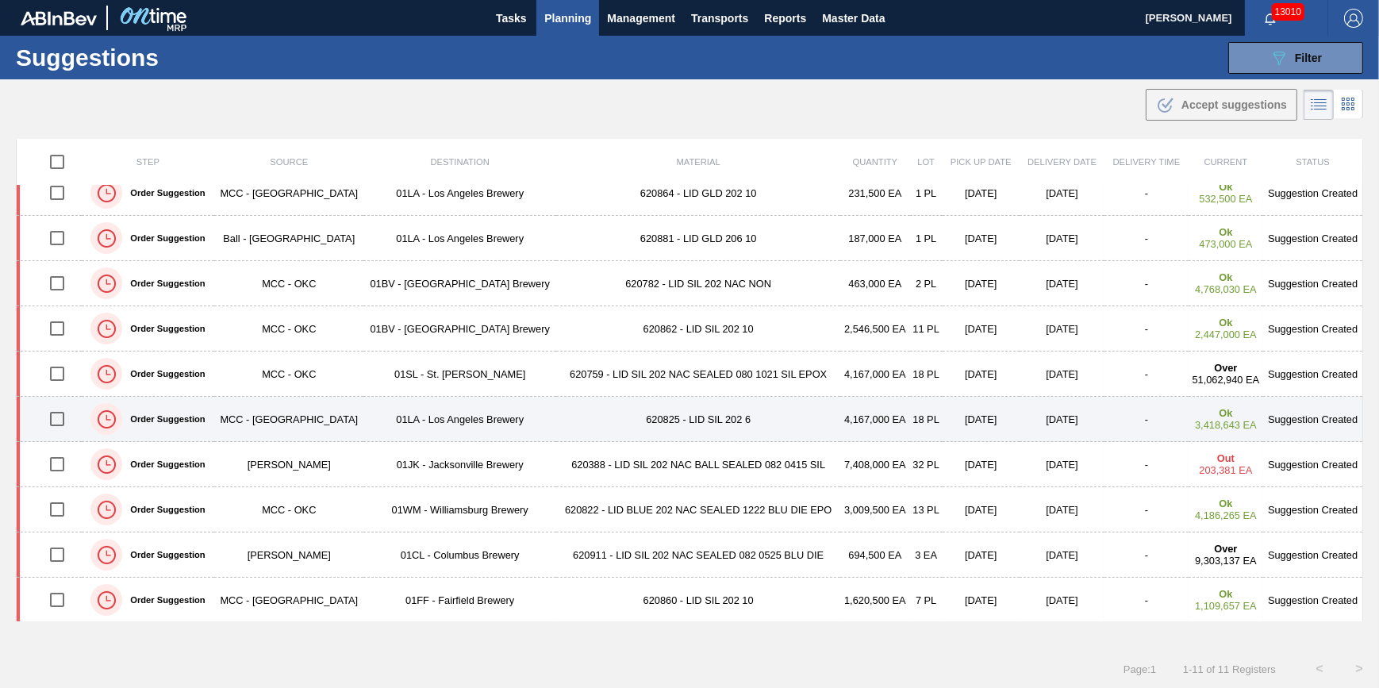
scroll to position [0, 0]
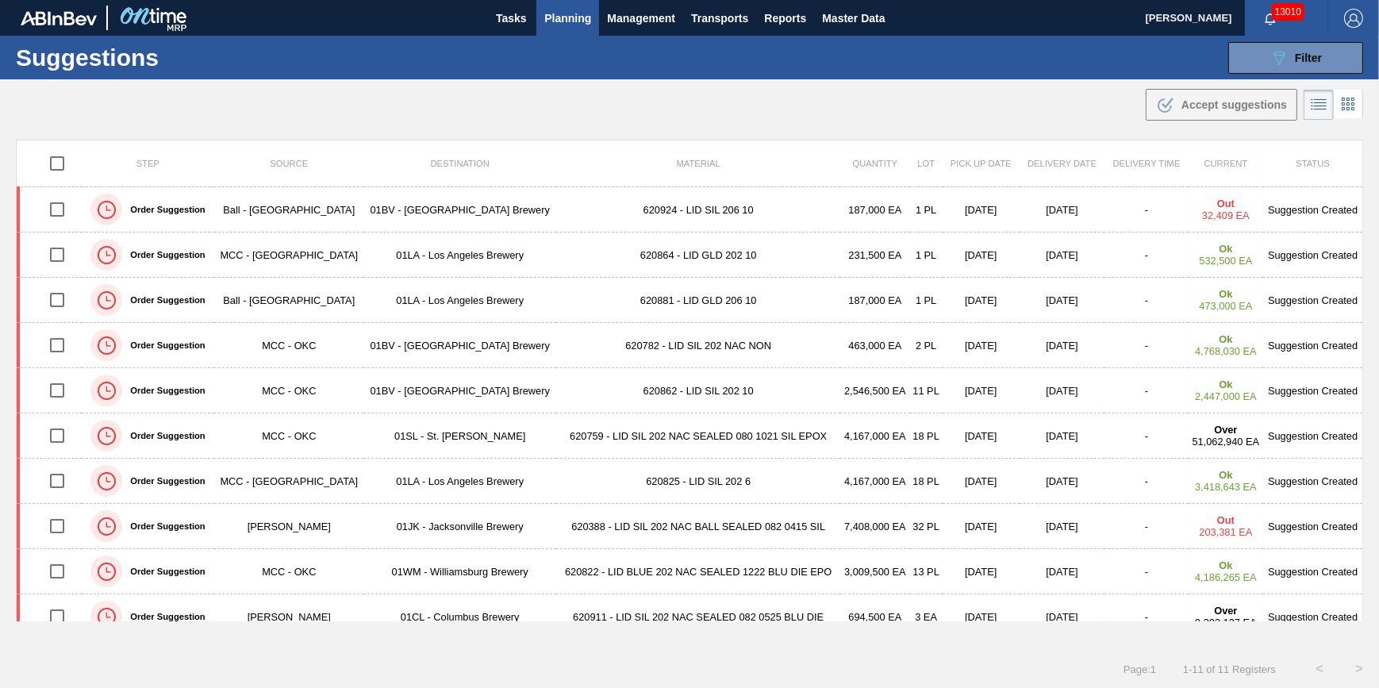
click at [465, 163] on span "Destination" at bounding box center [460, 164] width 59 height 10
click at [1280, 59] on icon "089F7B8B-B2A5-4AFE-B5C0-19BA573D28AC" at bounding box center [1278, 57] width 19 height 19
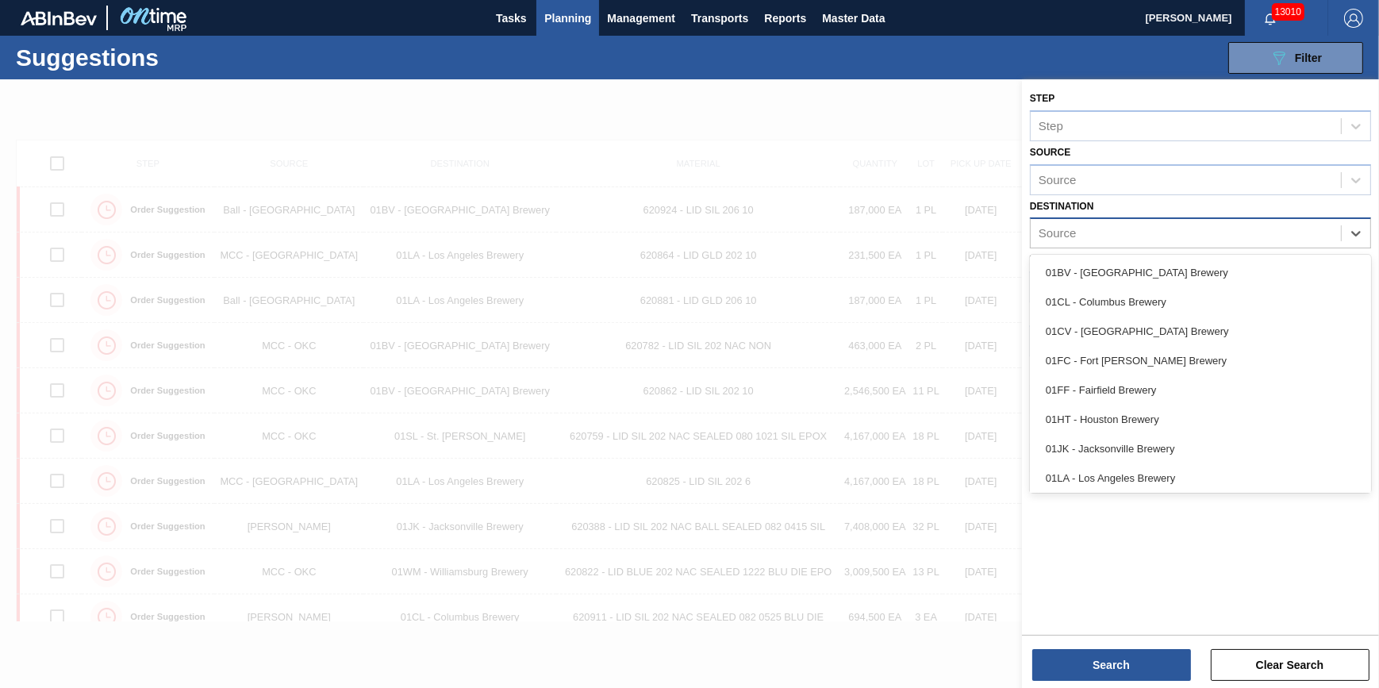
click at [1131, 236] on div "Source" at bounding box center [1186, 233] width 310 height 23
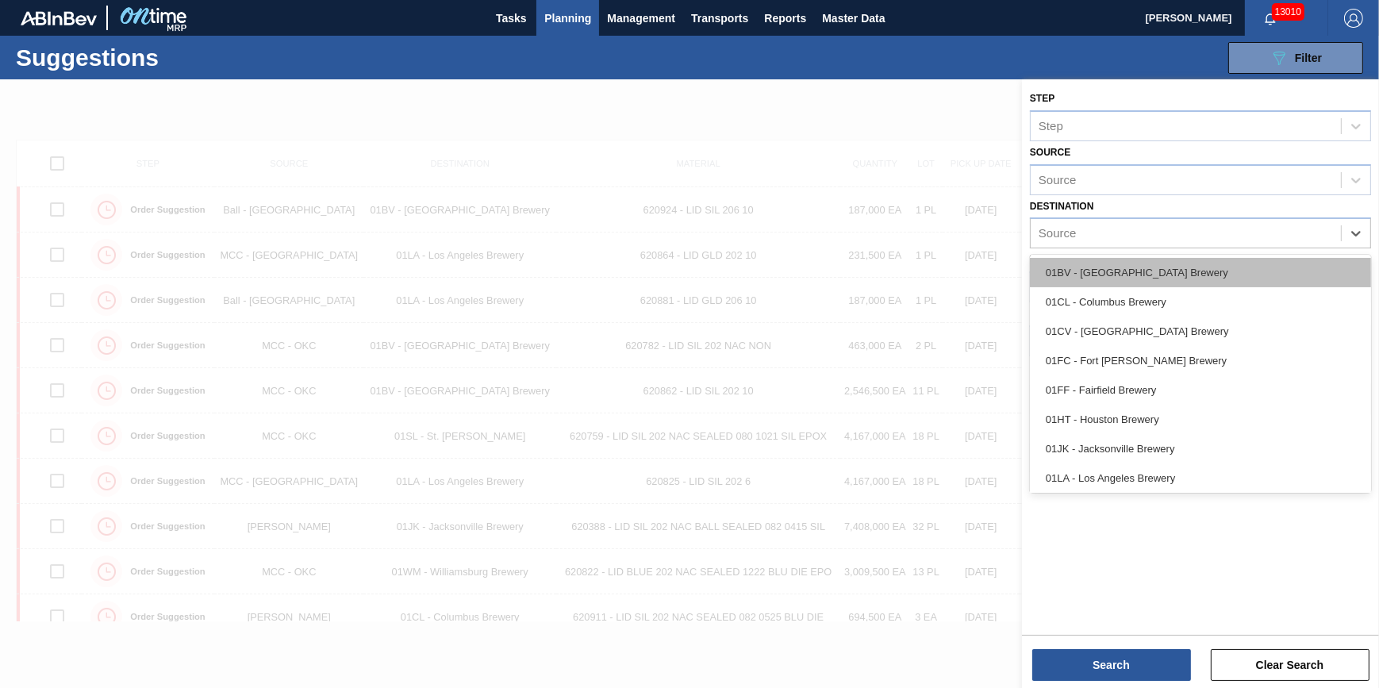
click at [1128, 278] on div "01BV - [GEOGRAPHIC_DATA] Brewery" at bounding box center [1200, 272] width 341 height 29
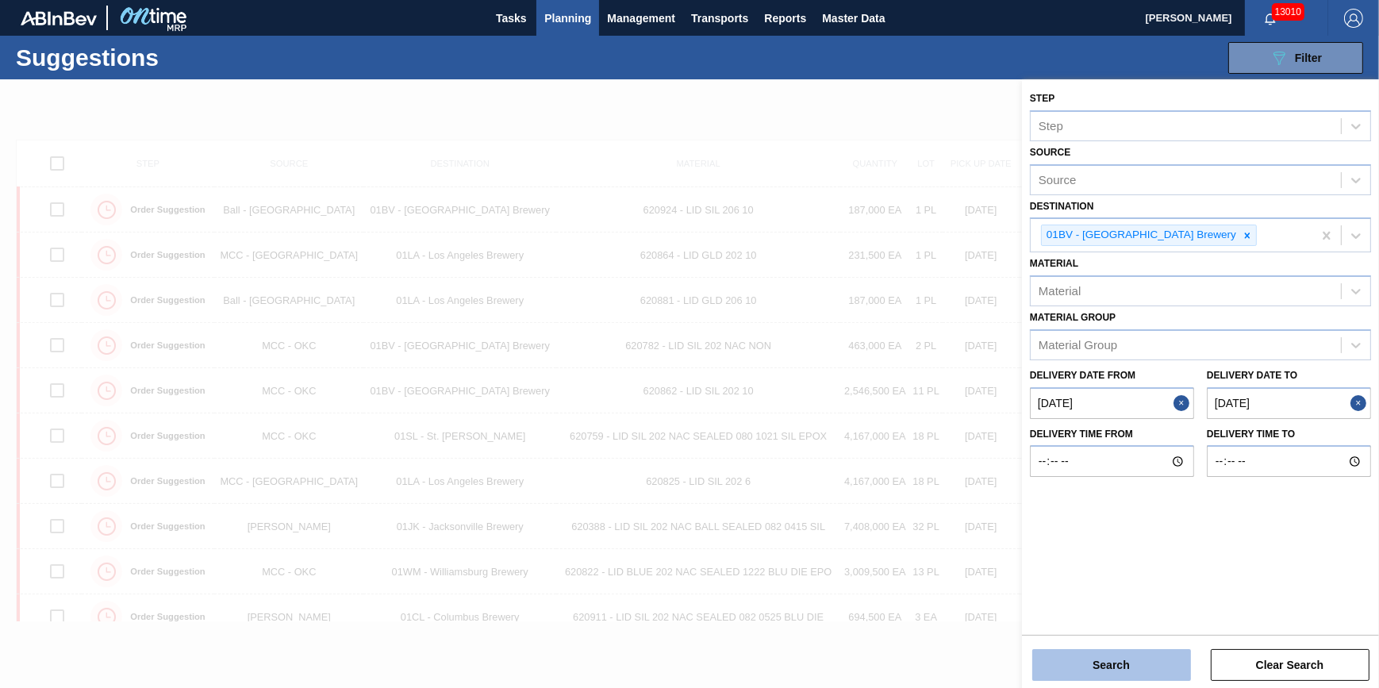
click at [1056, 661] on button "Search" at bounding box center [1111, 665] width 159 height 32
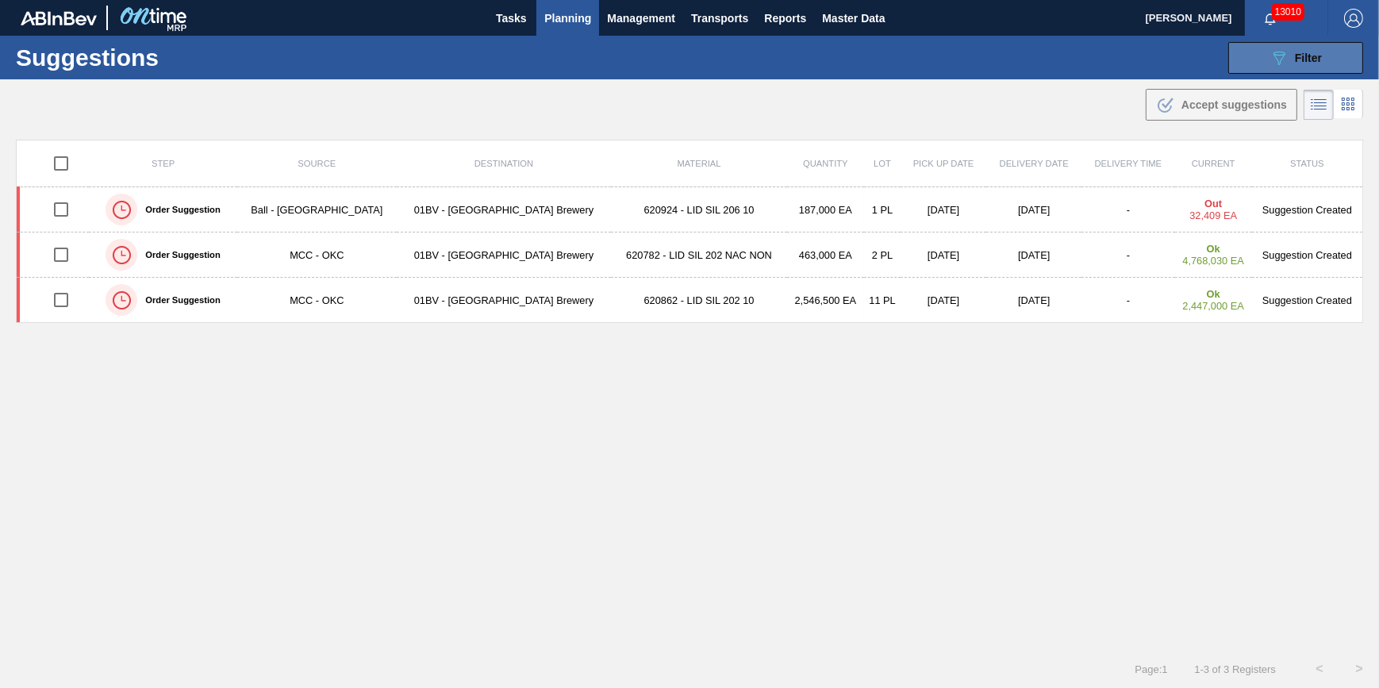
click at [1301, 59] on span "Filter" at bounding box center [1308, 58] width 27 height 13
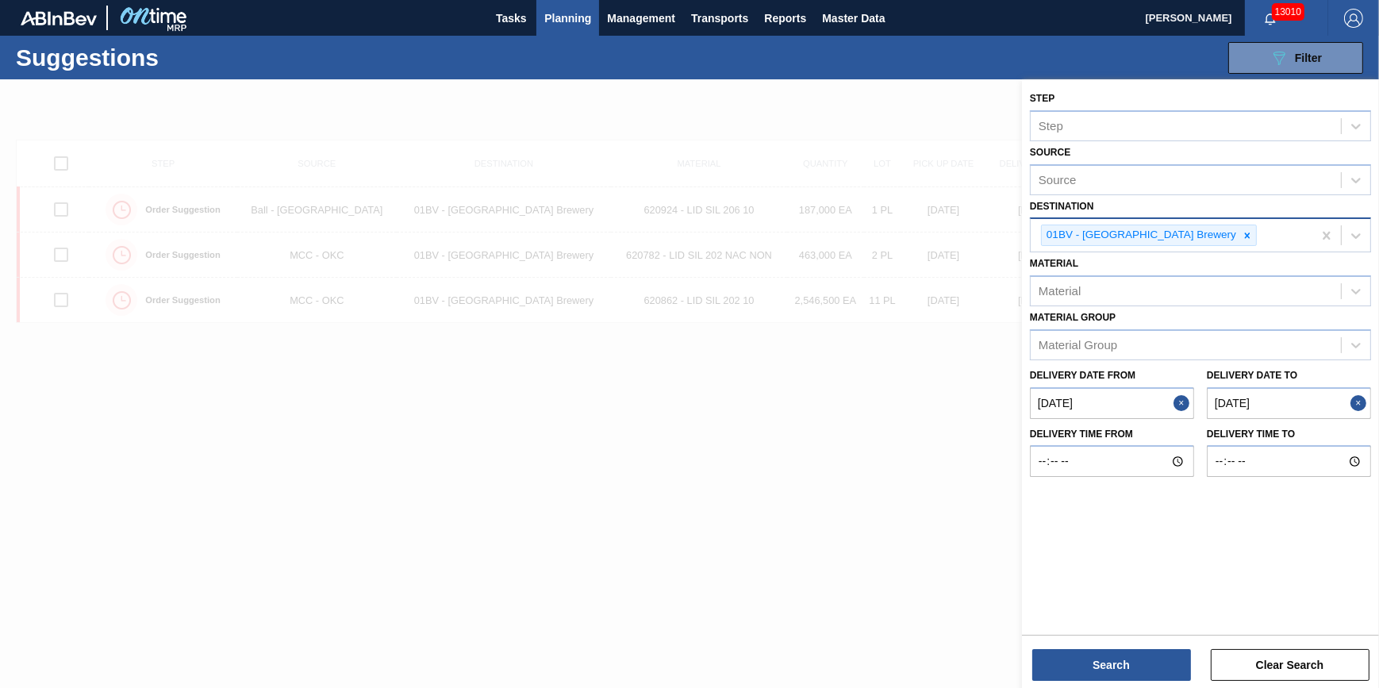
click at [1307, 233] on div "01BV - [GEOGRAPHIC_DATA] Brewery" at bounding box center [1172, 235] width 282 height 33
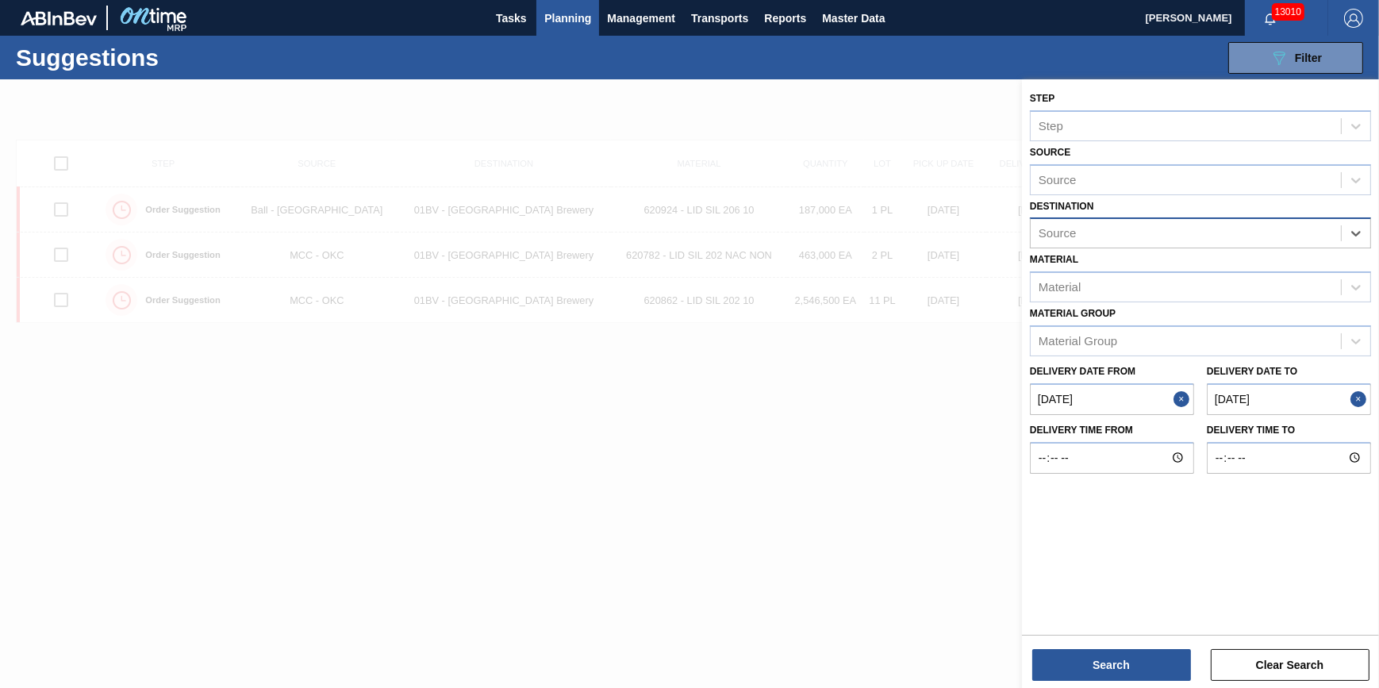
click at [1323, 236] on div "Source" at bounding box center [1186, 233] width 310 height 23
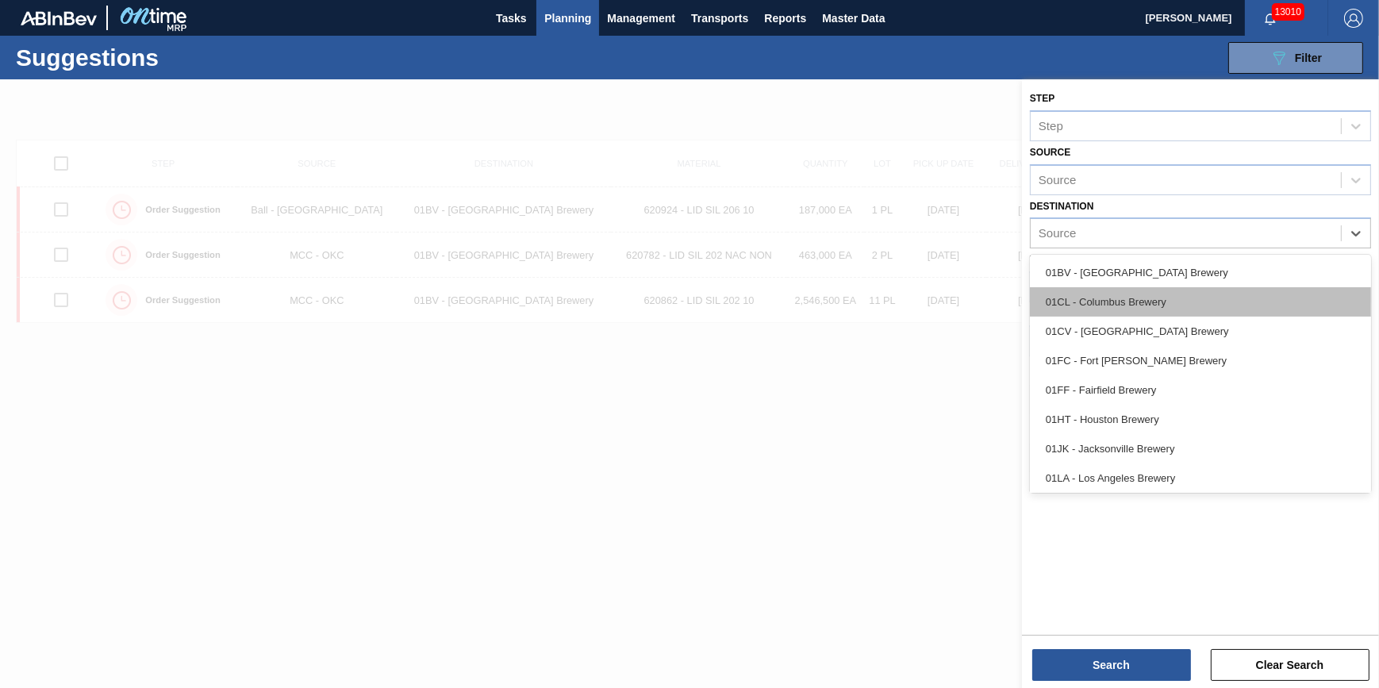
click at [1200, 302] on div "01CL - Columbus Brewery" at bounding box center [1200, 301] width 341 height 29
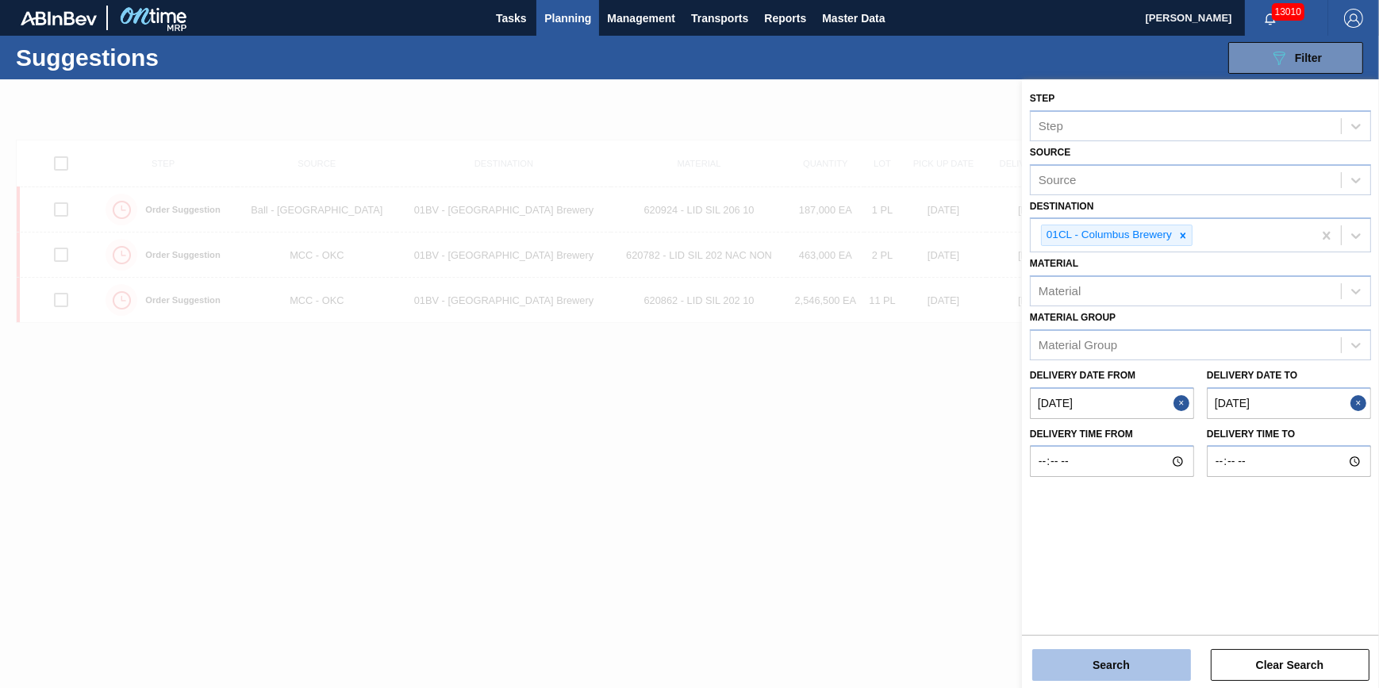
click at [1101, 661] on button "Search" at bounding box center [1111, 665] width 159 height 32
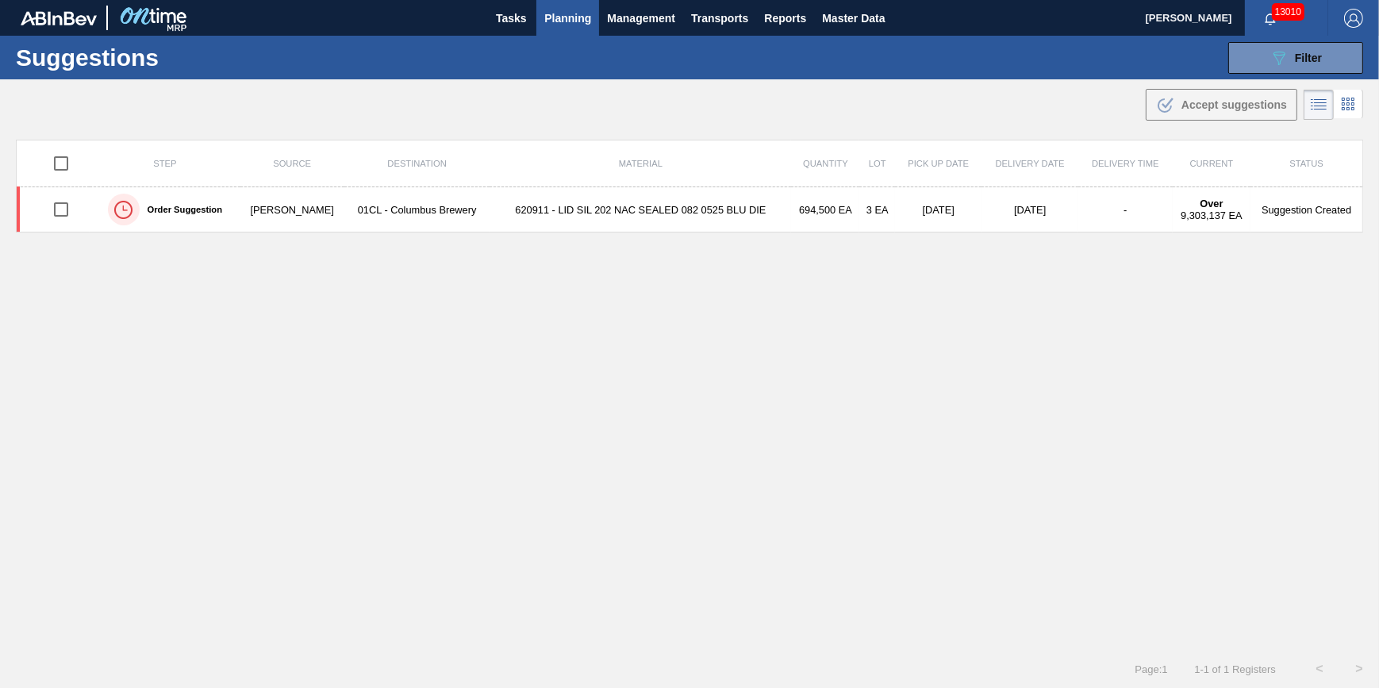
click at [578, 36] on div "Suggestions 089F7B8B-B2A5-4AFE-B5C0-19BA573D28AC Filter Step Step Source Source…" at bounding box center [689, 58] width 1379 height 44
click at [568, 23] on span "Planning" at bounding box center [567, 18] width 47 height 19
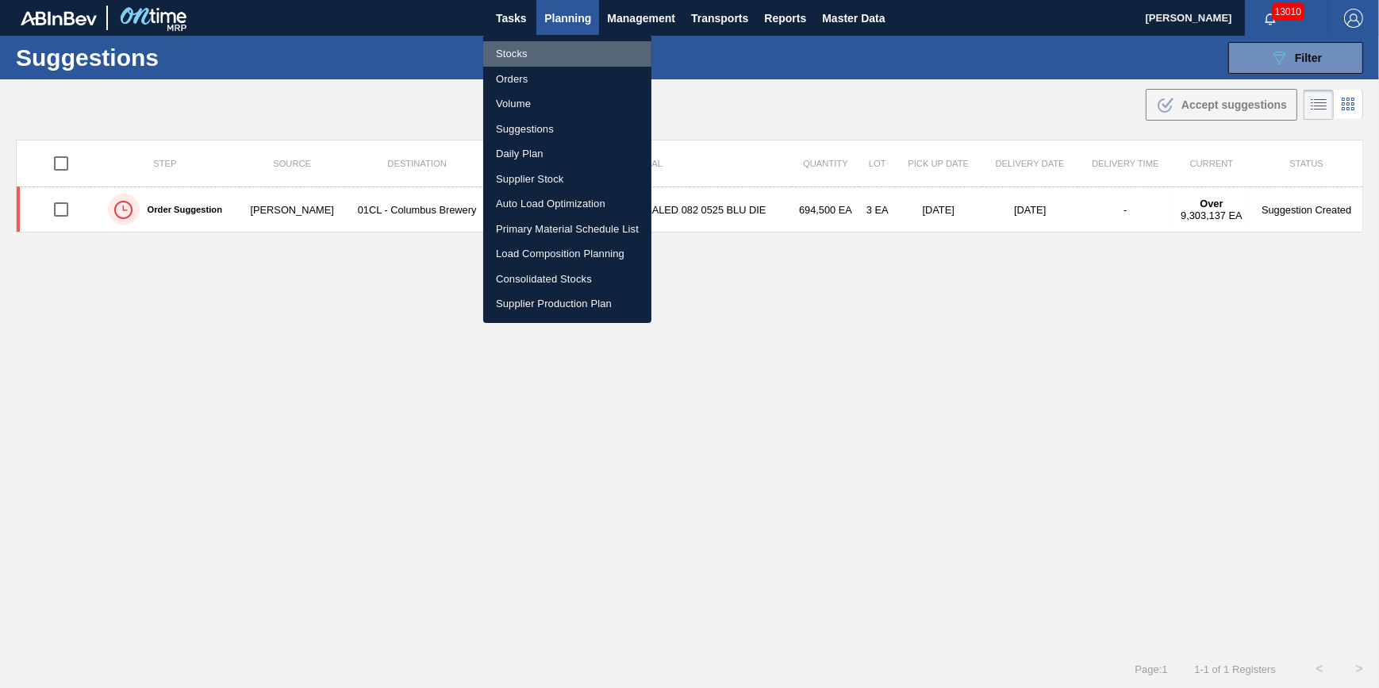
click at [563, 52] on li "Stocks" at bounding box center [567, 53] width 168 height 25
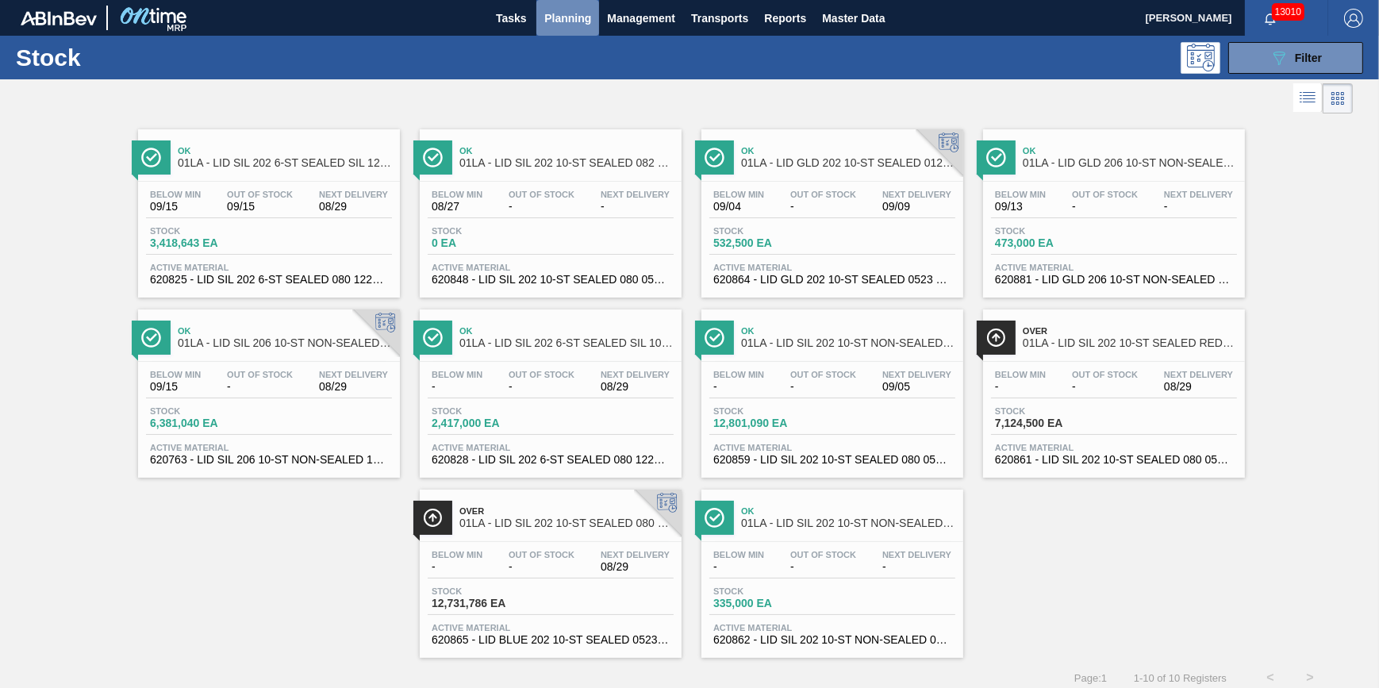
click at [544, 24] on button "Planning" at bounding box center [567, 18] width 63 height 36
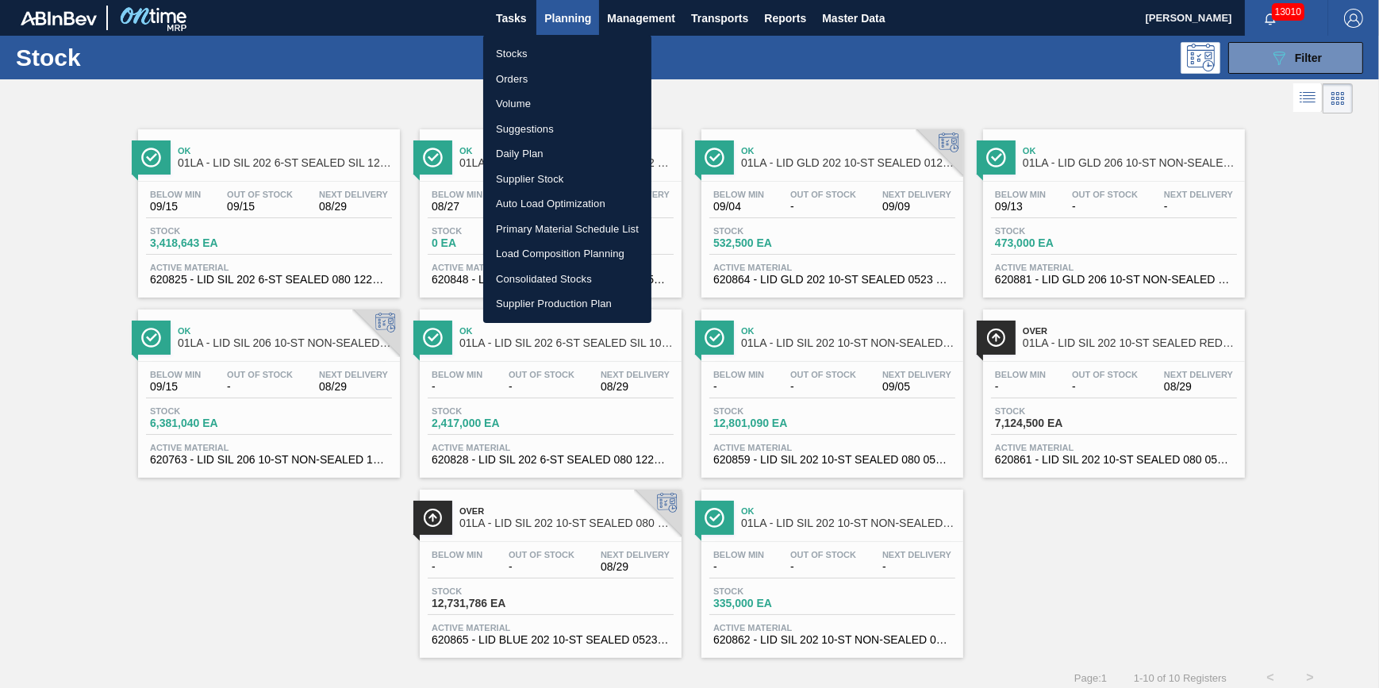
click at [538, 48] on li "Stocks" at bounding box center [567, 53] width 168 height 25
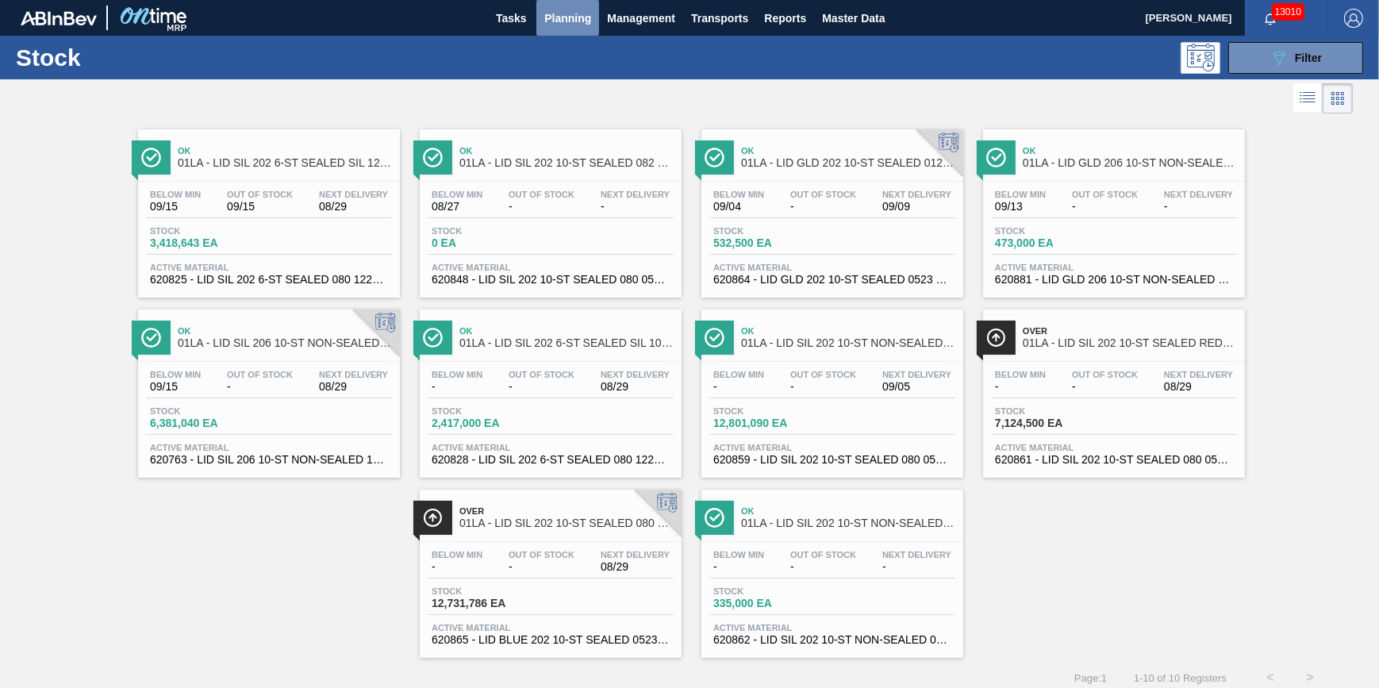
click at [556, 35] on button "Planning" at bounding box center [567, 18] width 63 height 36
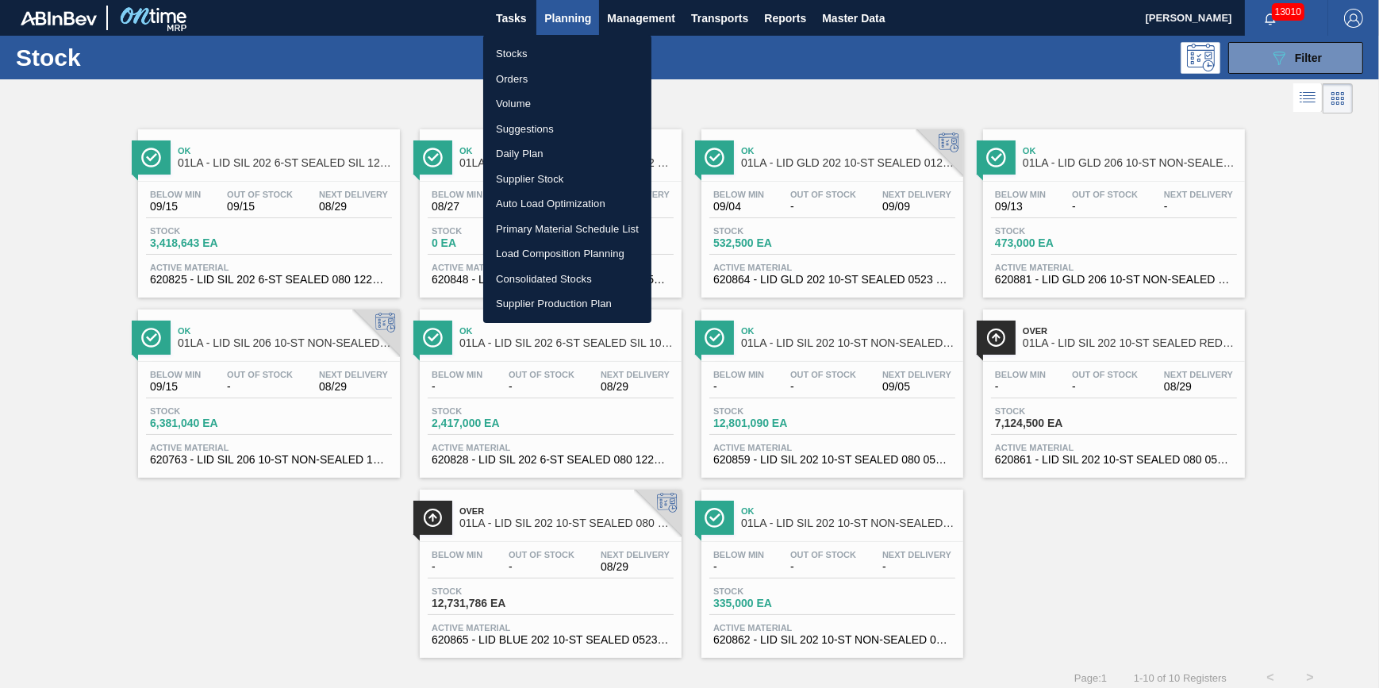
click at [565, 21] on div at bounding box center [689, 344] width 1379 height 688
